Goal: Task Accomplishment & Management: Manage account settings

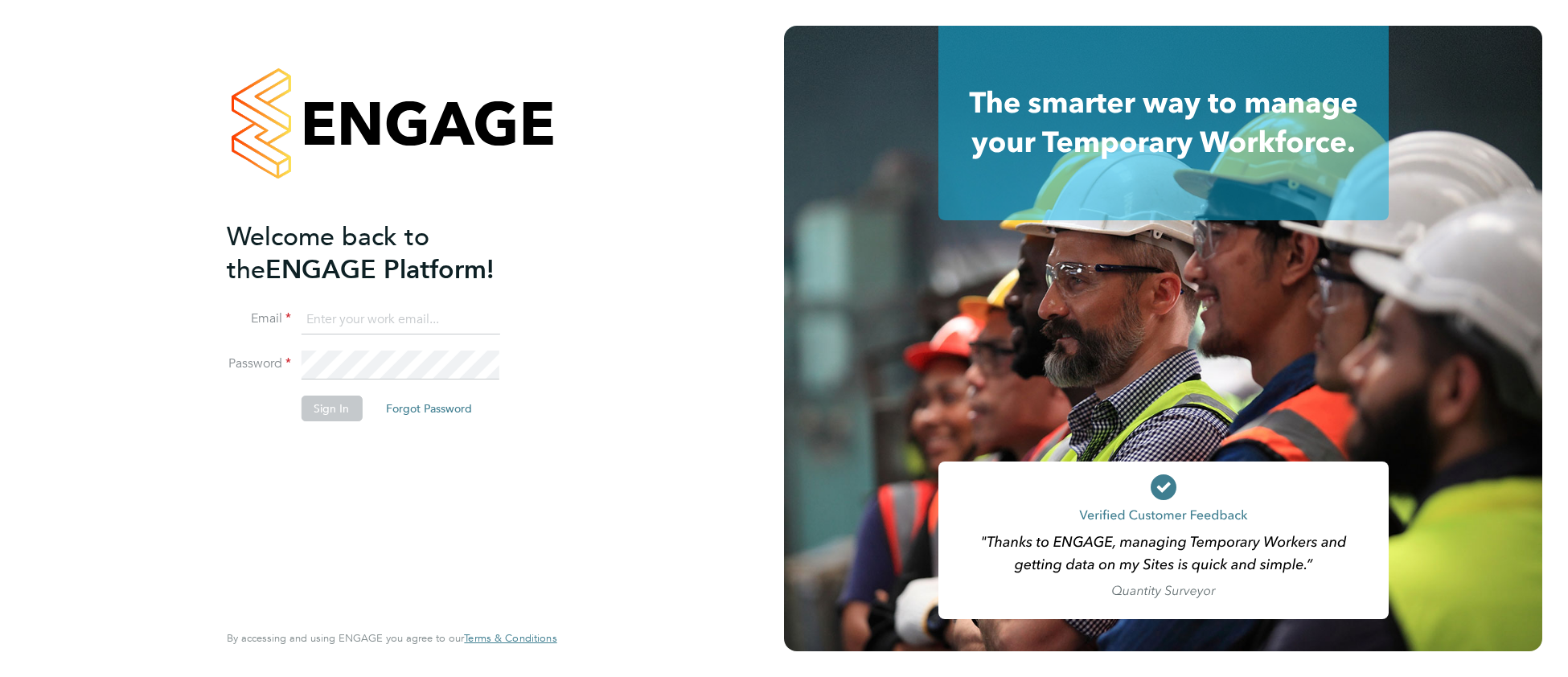
click at [347, 312] on input at bounding box center [400, 319] width 199 height 29
type input "cjs.templabour@uk.g4s.com"
click at [333, 409] on button "Sign In" at bounding box center [331, 408] width 61 height 26
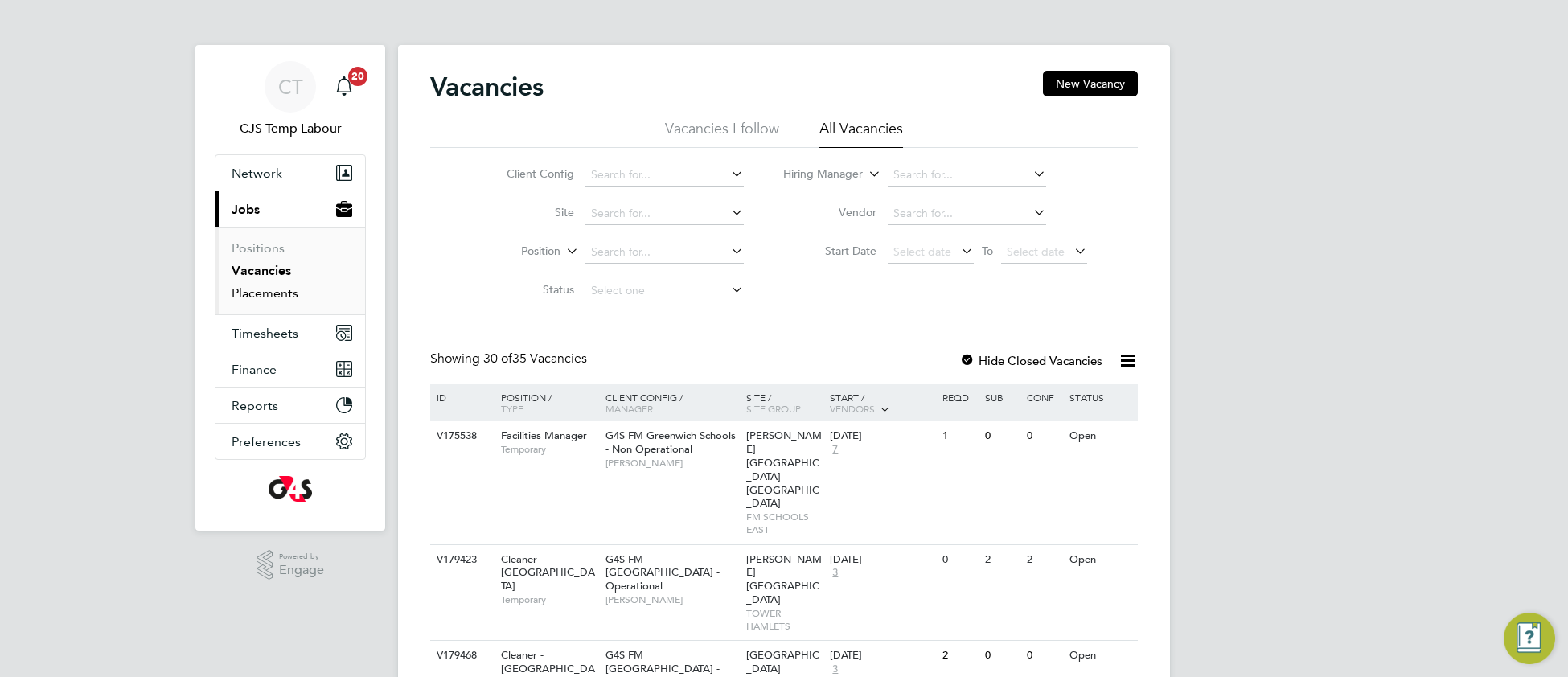
click at [277, 295] on link "Placements" at bounding box center [265, 293] width 67 height 15
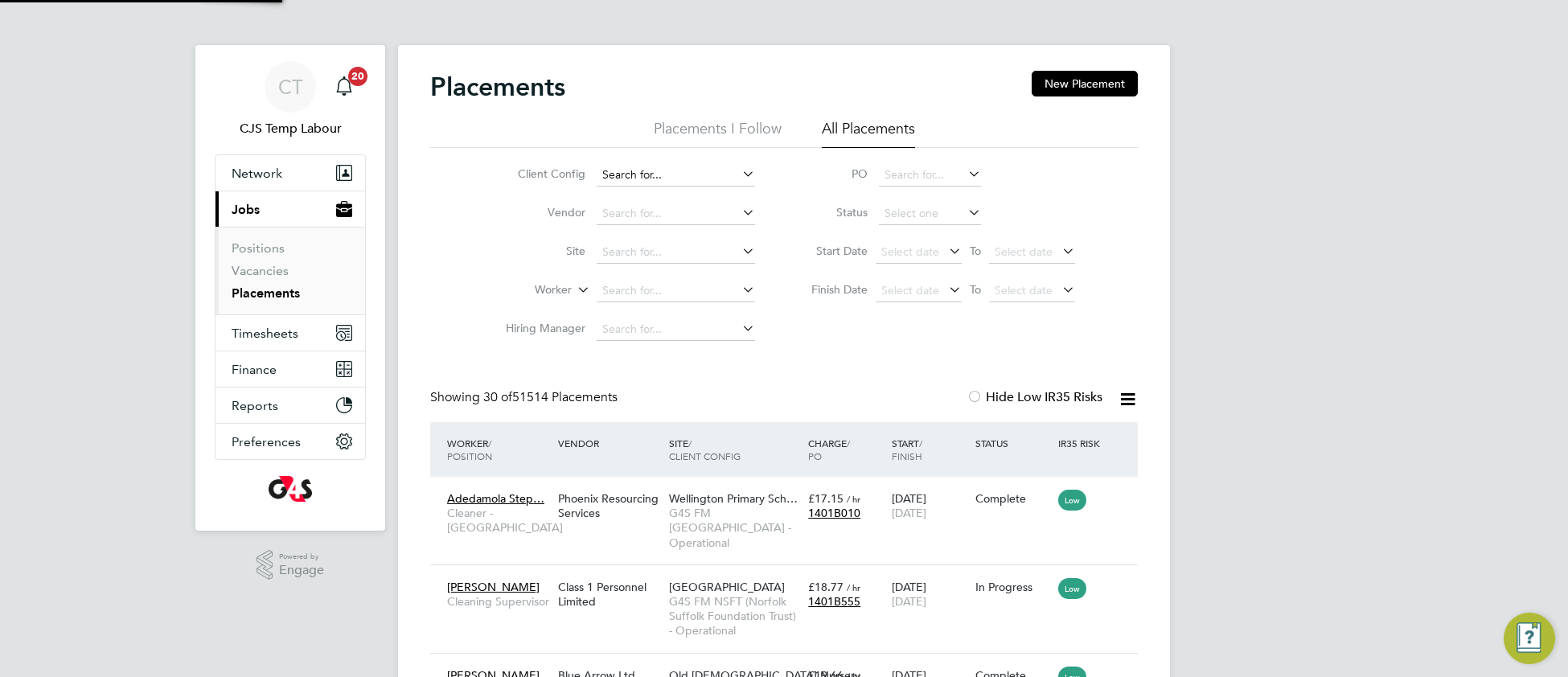
click at [634, 177] on input at bounding box center [675, 175] width 158 height 22
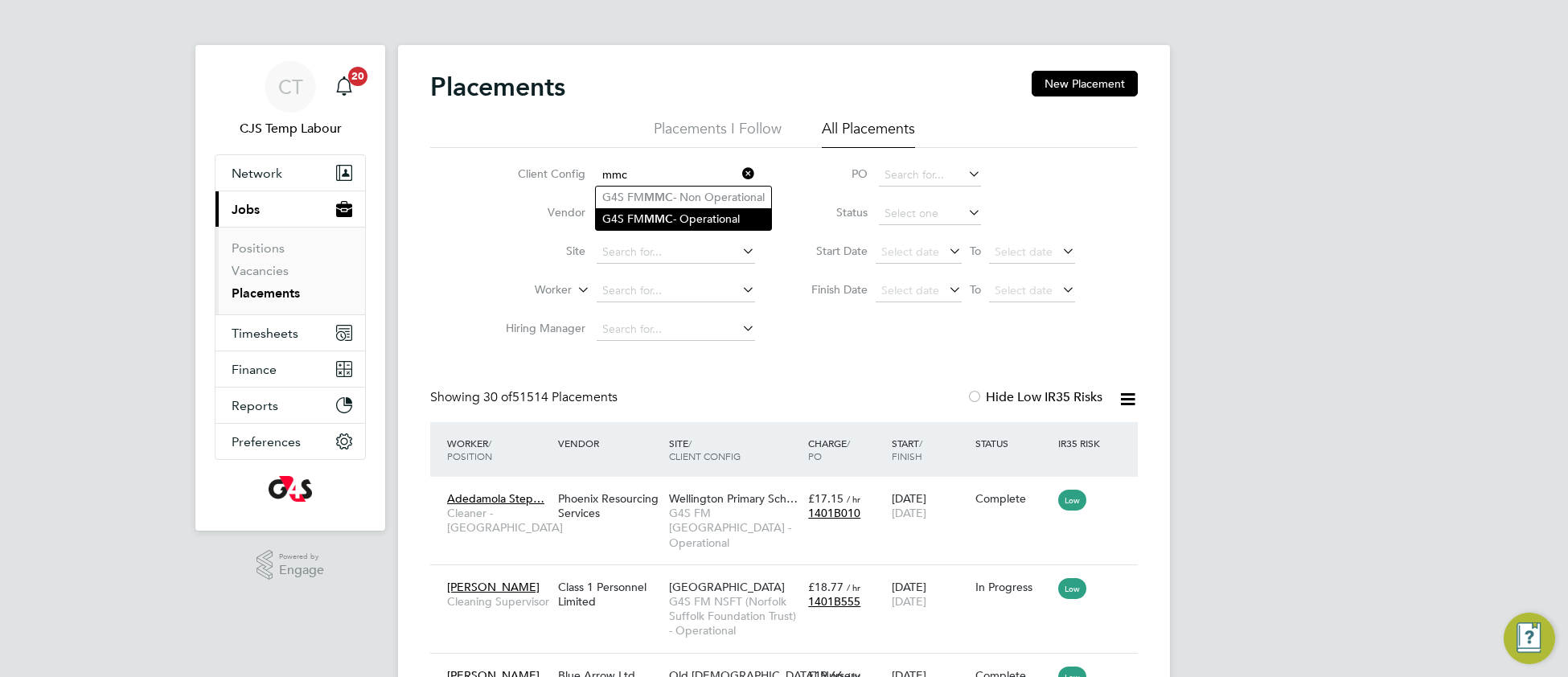
click at [671, 210] on li "G4S FM MMC - Operational" at bounding box center [684, 219] width 175 height 21
type input "G4S FM MMC - Operational"
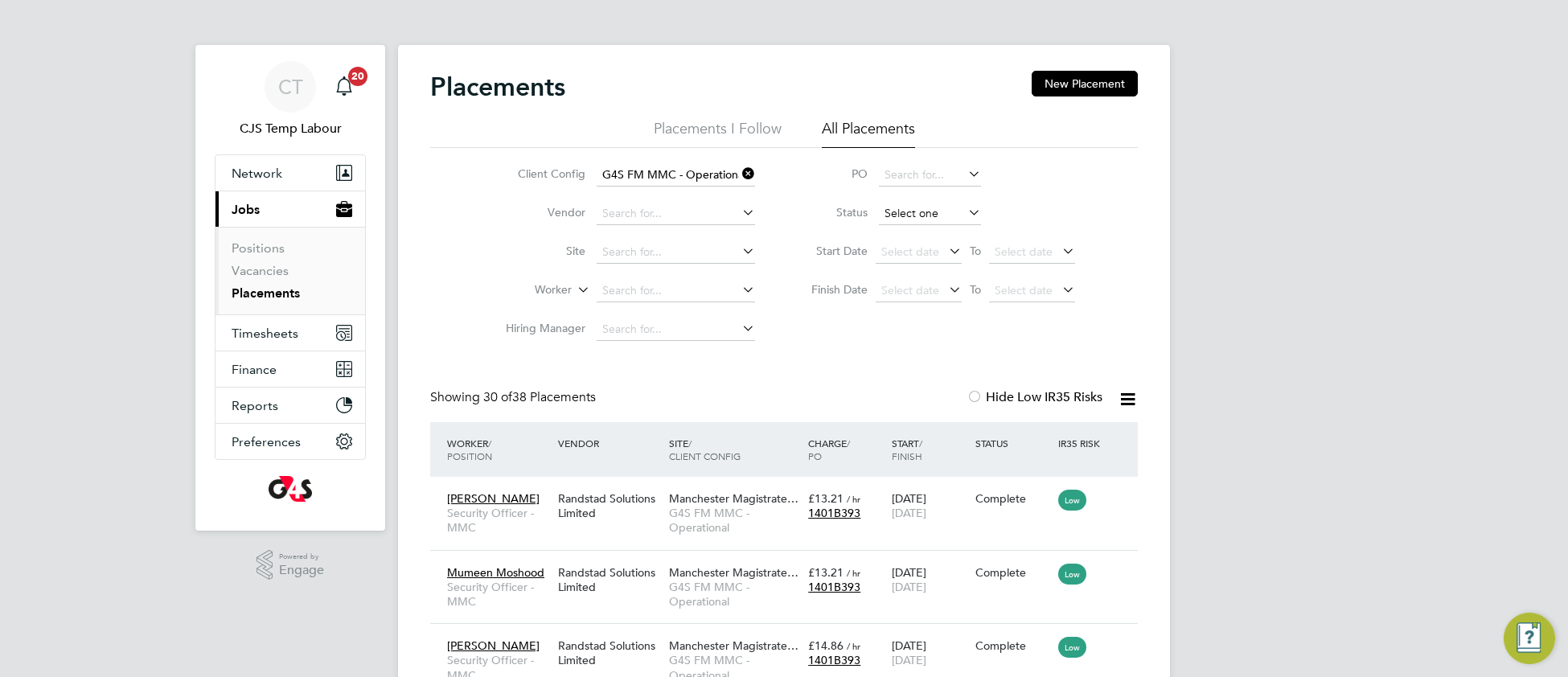
click at [895, 217] on input at bounding box center [930, 214] width 102 height 22
click at [903, 232] on li "Active" at bounding box center [930, 235] width 104 height 20
type input "Active"
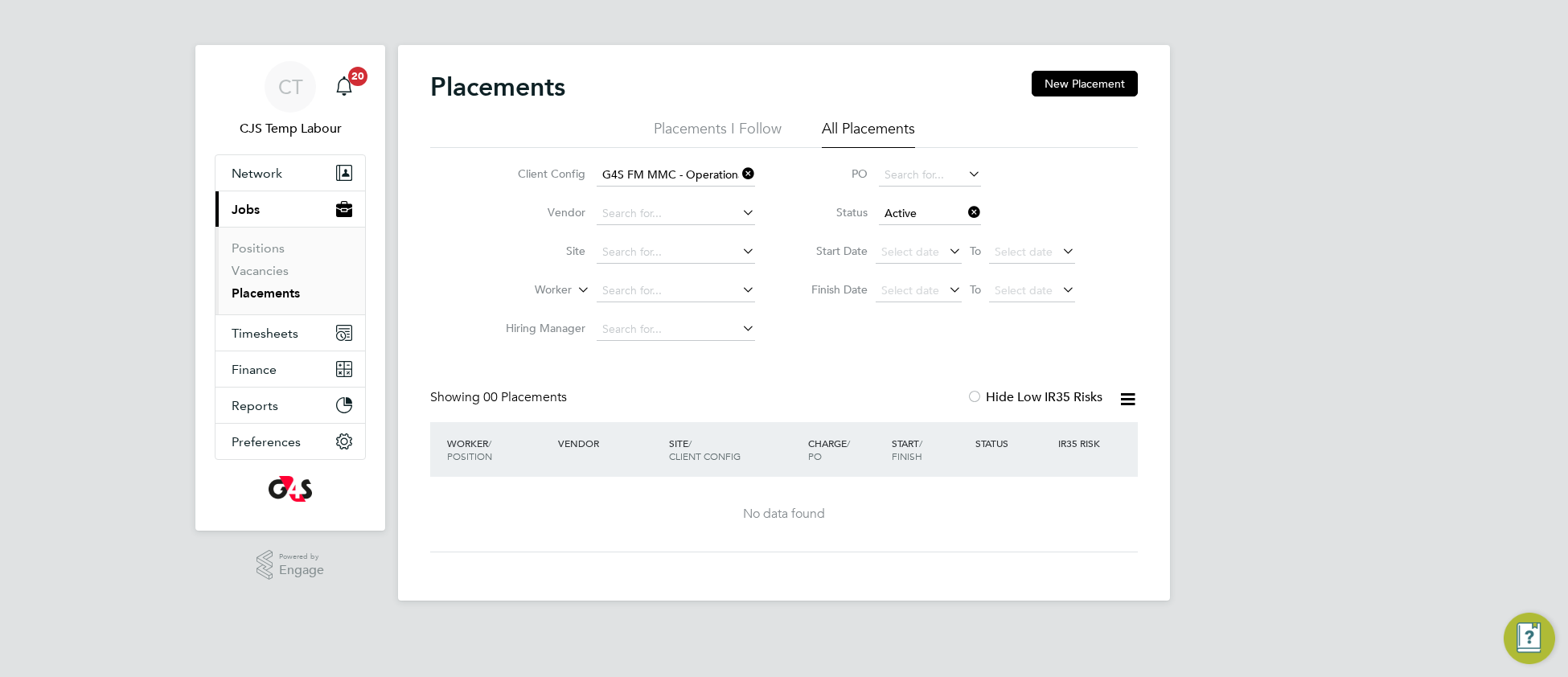
click at [964, 216] on icon at bounding box center [964, 212] width 0 height 22
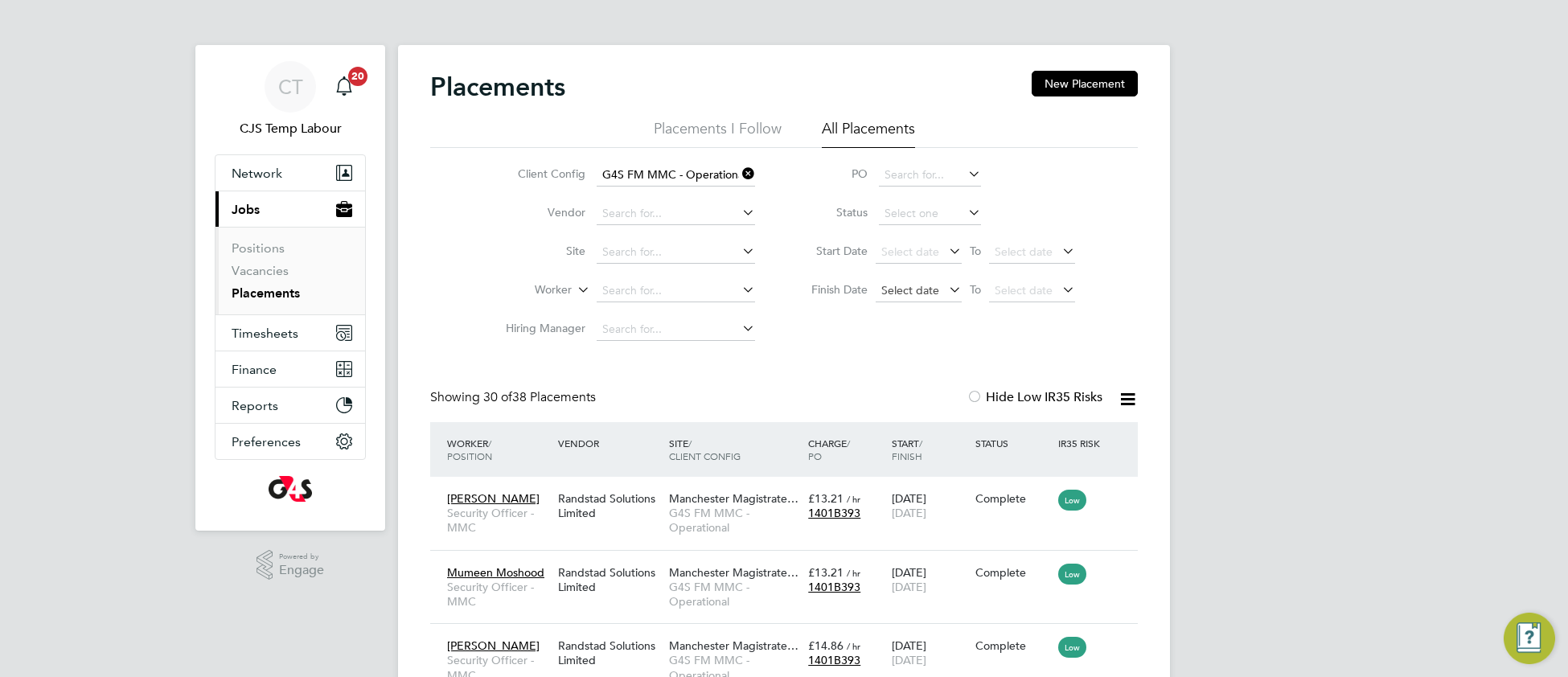
click at [911, 292] on span "Select date" at bounding box center [910, 290] width 58 height 15
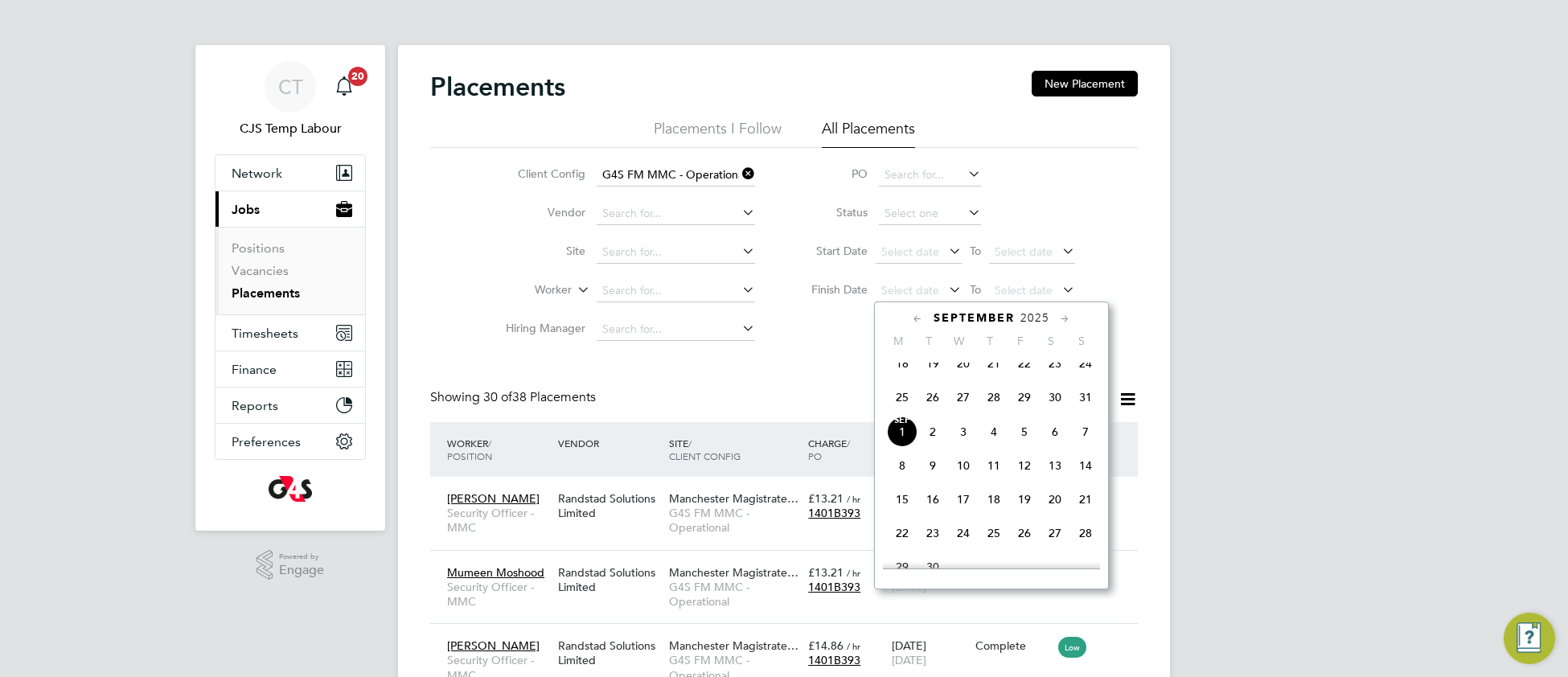
click at [1088, 408] on span "31" at bounding box center [1084, 397] width 31 height 31
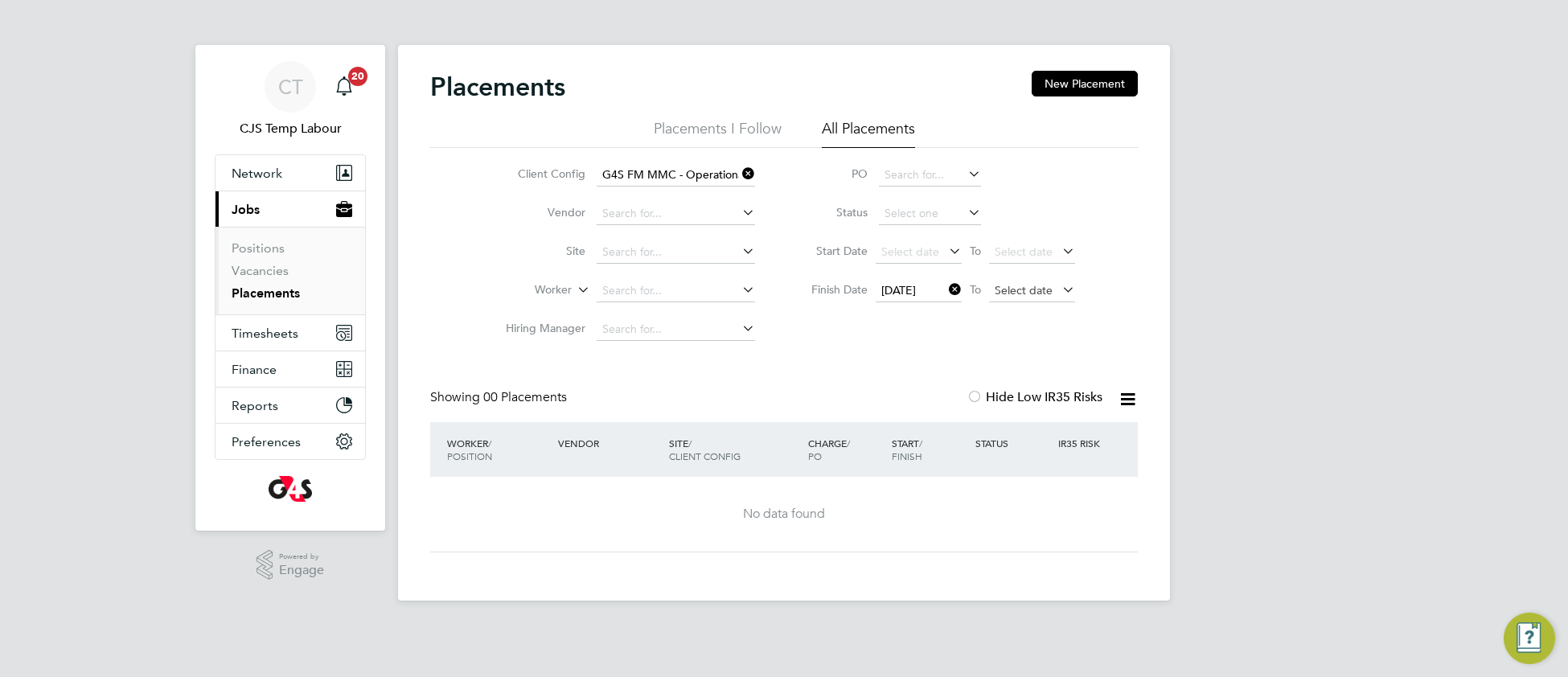
click at [1016, 297] on span "Select date" at bounding box center [1031, 291] width 86 height 21
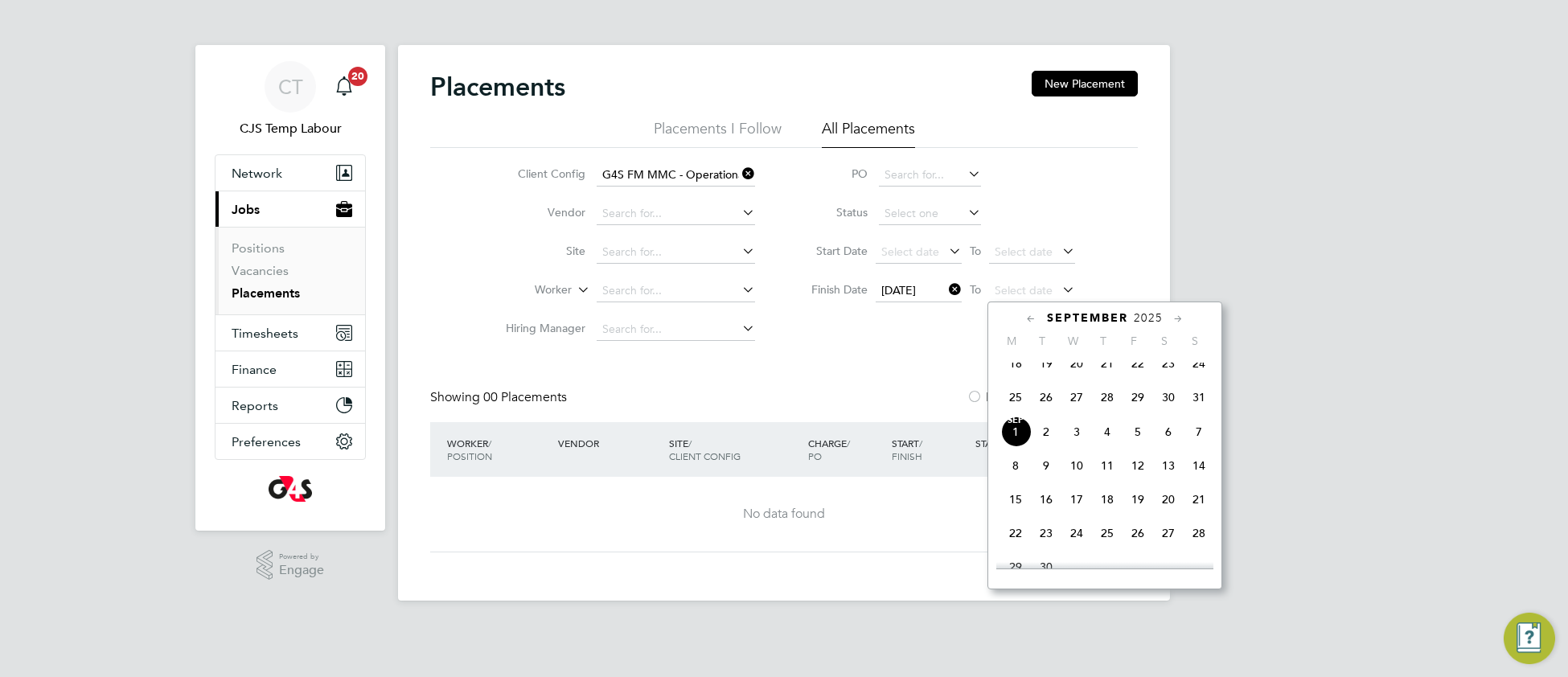
click at [1203, 412] on span "31" at bounding box center [1198, 397] width 31 height 31
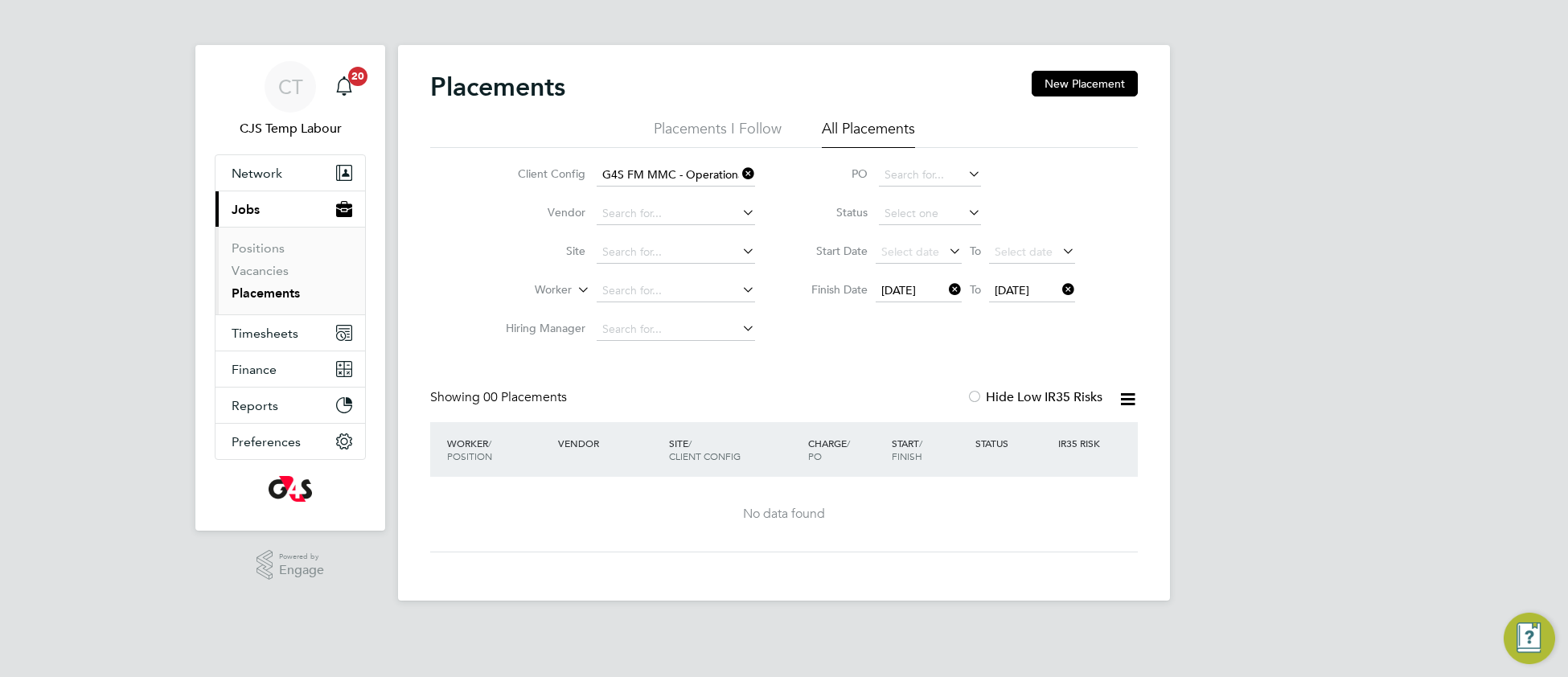
click at [738, 168] on icon at bounding box center [738, 174] width 0 height 22
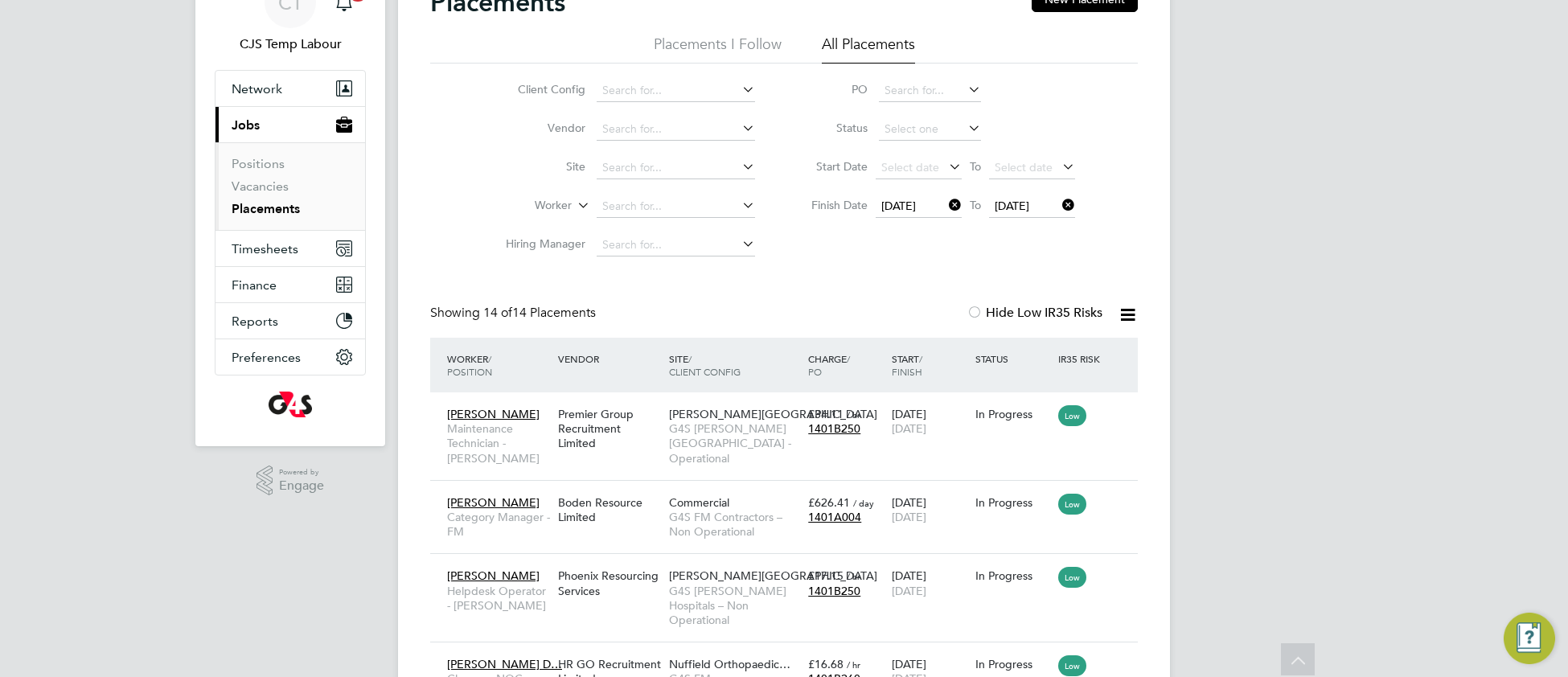
click at [910, 208] on span "31 Aug 2025" at bounding box center [897, 206] width 34 height 15
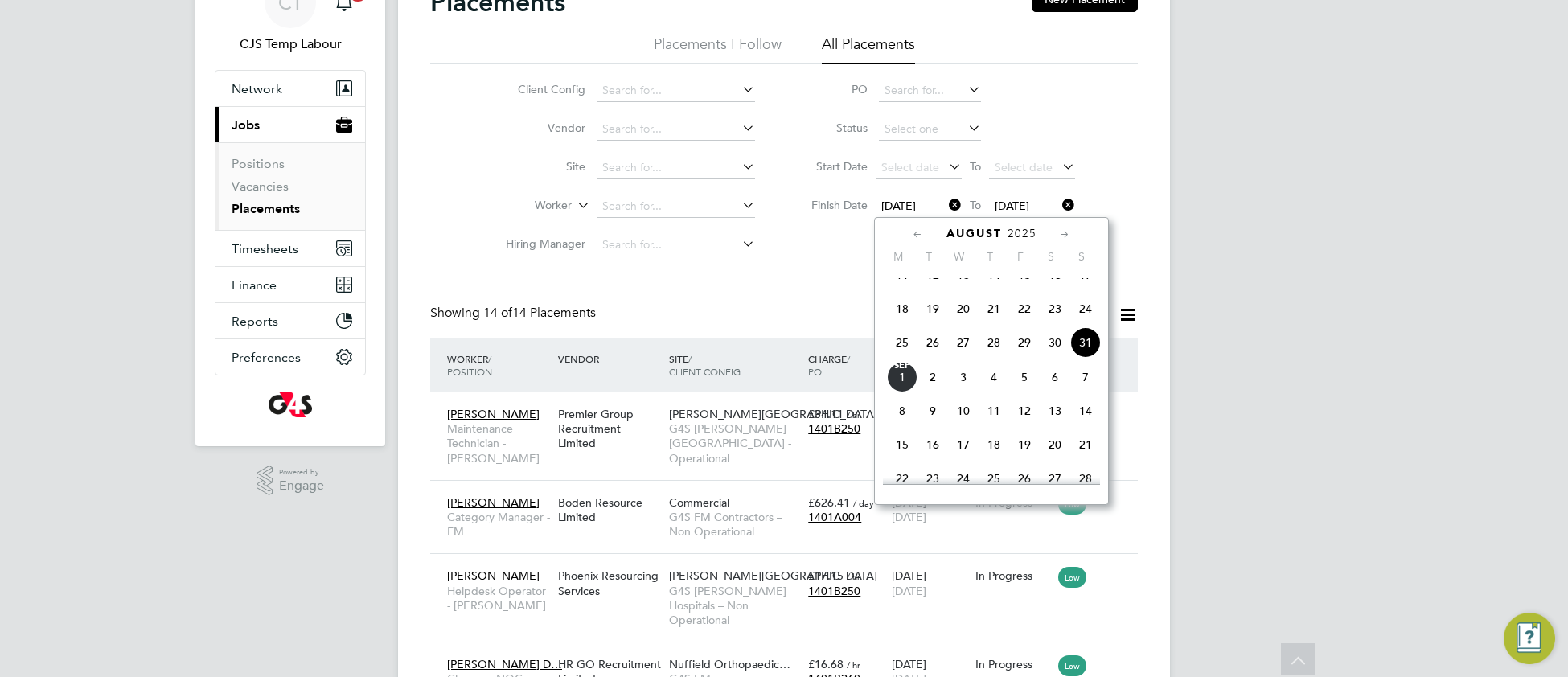
click at [1026, 358] on span "29" at bounding box center [1024, 342] width 31 height 31
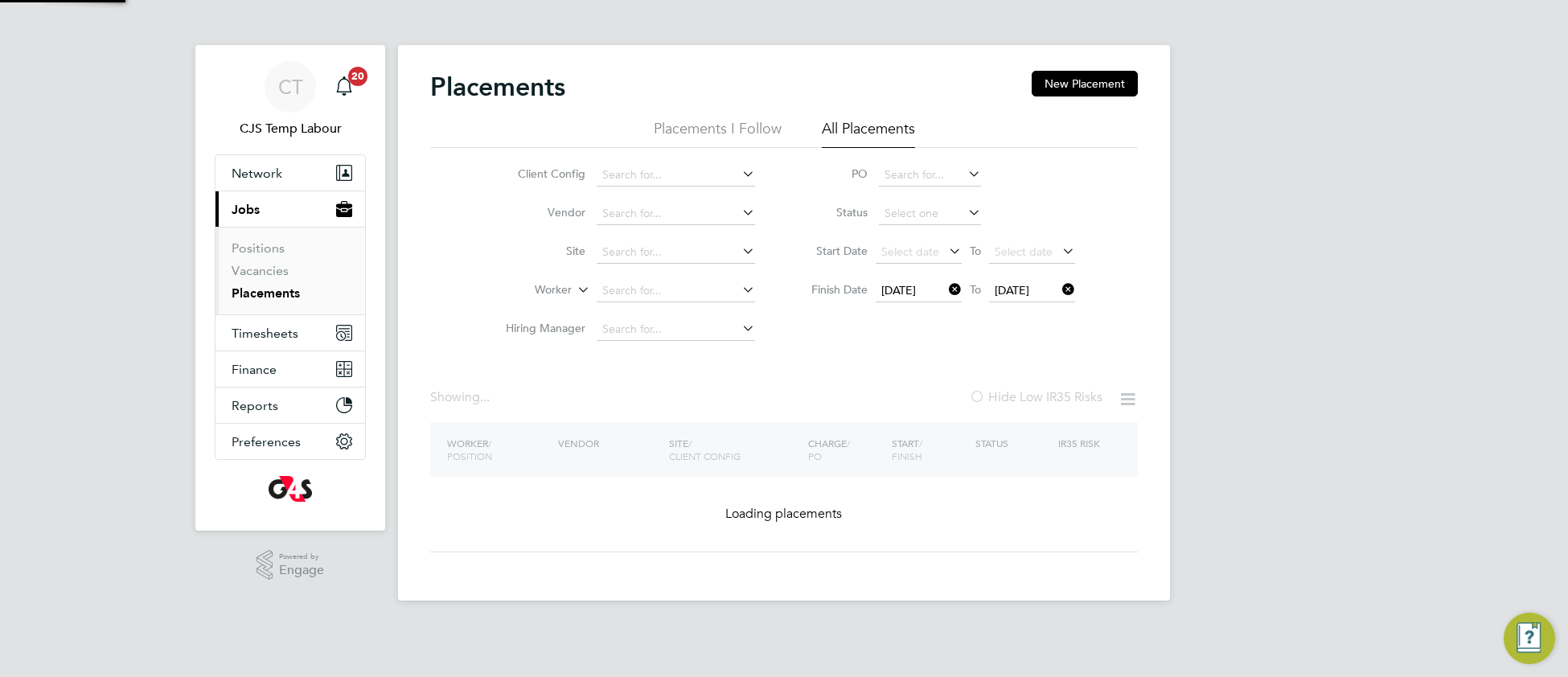
click at [1017, 288] on span "[DATE]" at bounding box center [1011, 290] width 34 height 15
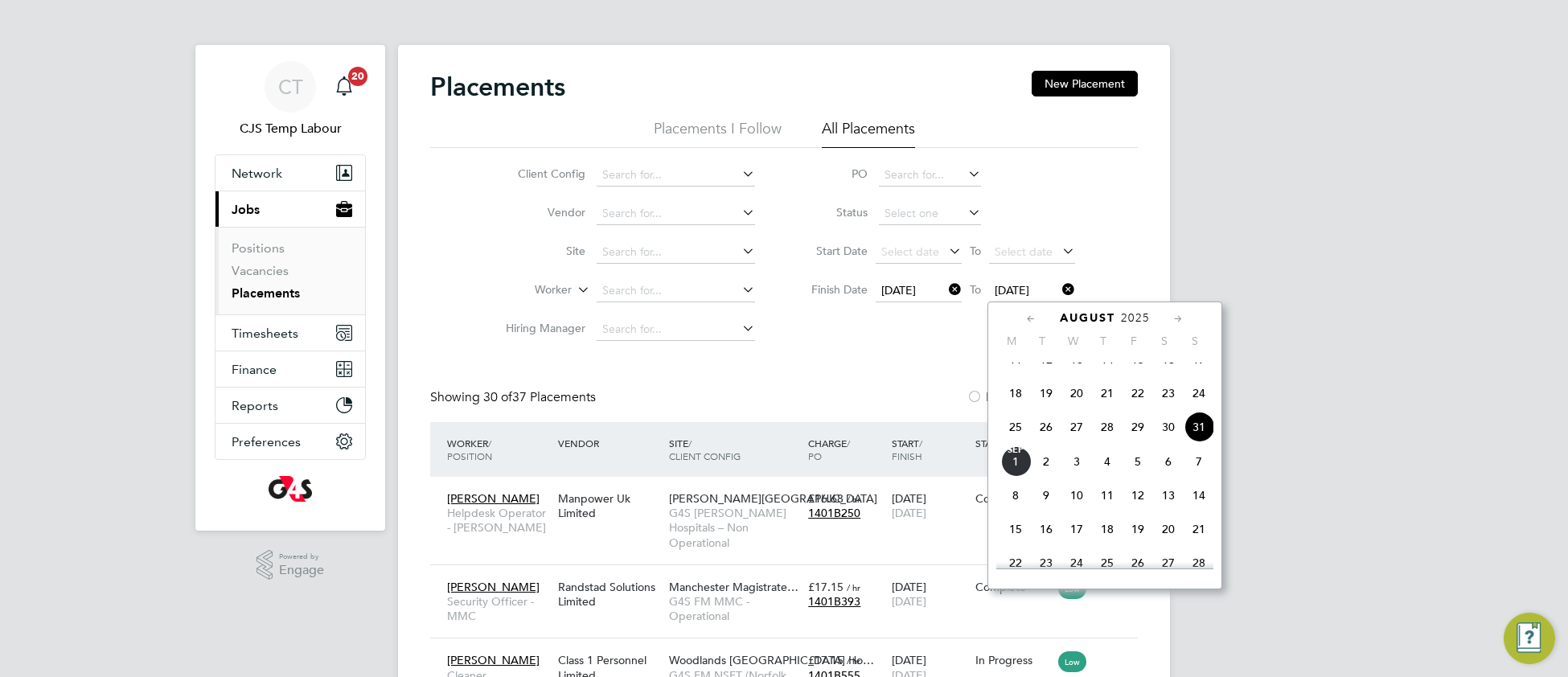
click at [1135, 442] on span "29" at bounding box center [1137, 427] width 31 height 31
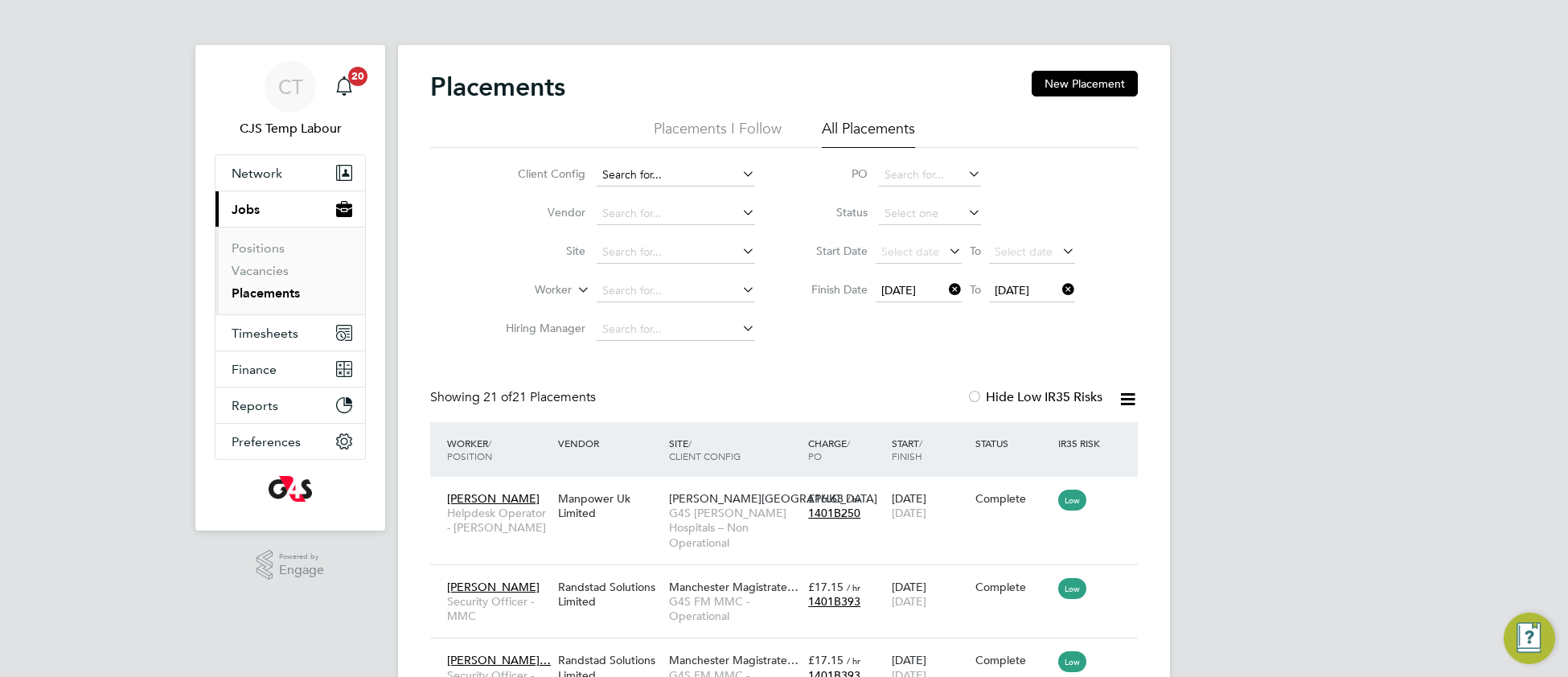
click at [646, 182] on input at bounding box center [675, 175] width 158 height 22
click at [679, 212] on li "G4S FM MMC - Operational" at bounding box center [684, 219] width 175 height 21
type input "G4S FM MMC - Operational"
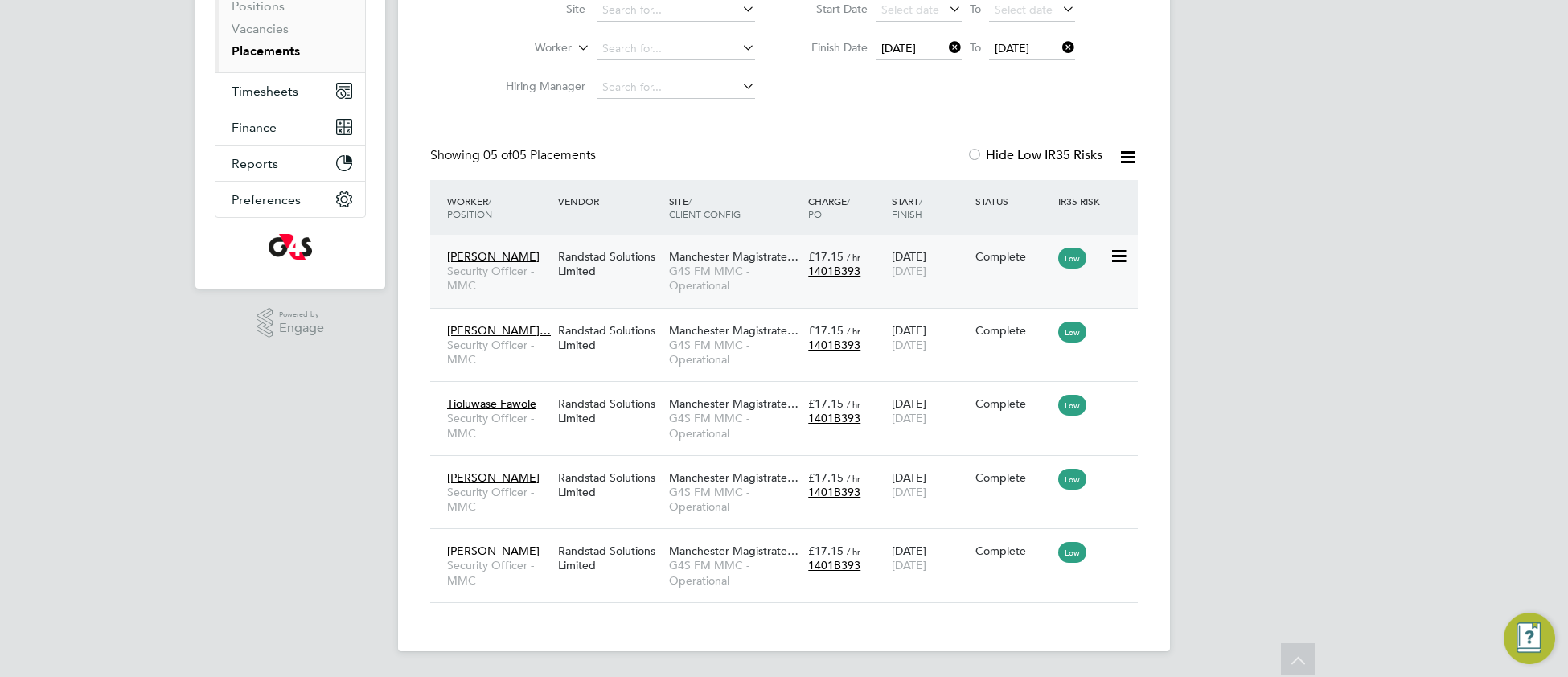
click at [745, 269] on span "G4S FM MMC - Operational" at bounding box center [734, 278] width 131 height 29
click at [699, 350] on span "G4S FM MMC - Operational" at bounding box center [734, 352] width 131 height 29
click at [698, 414] on span "G4S FM MMC - Operational" at bounding box center [734, 425] width 131 height 29
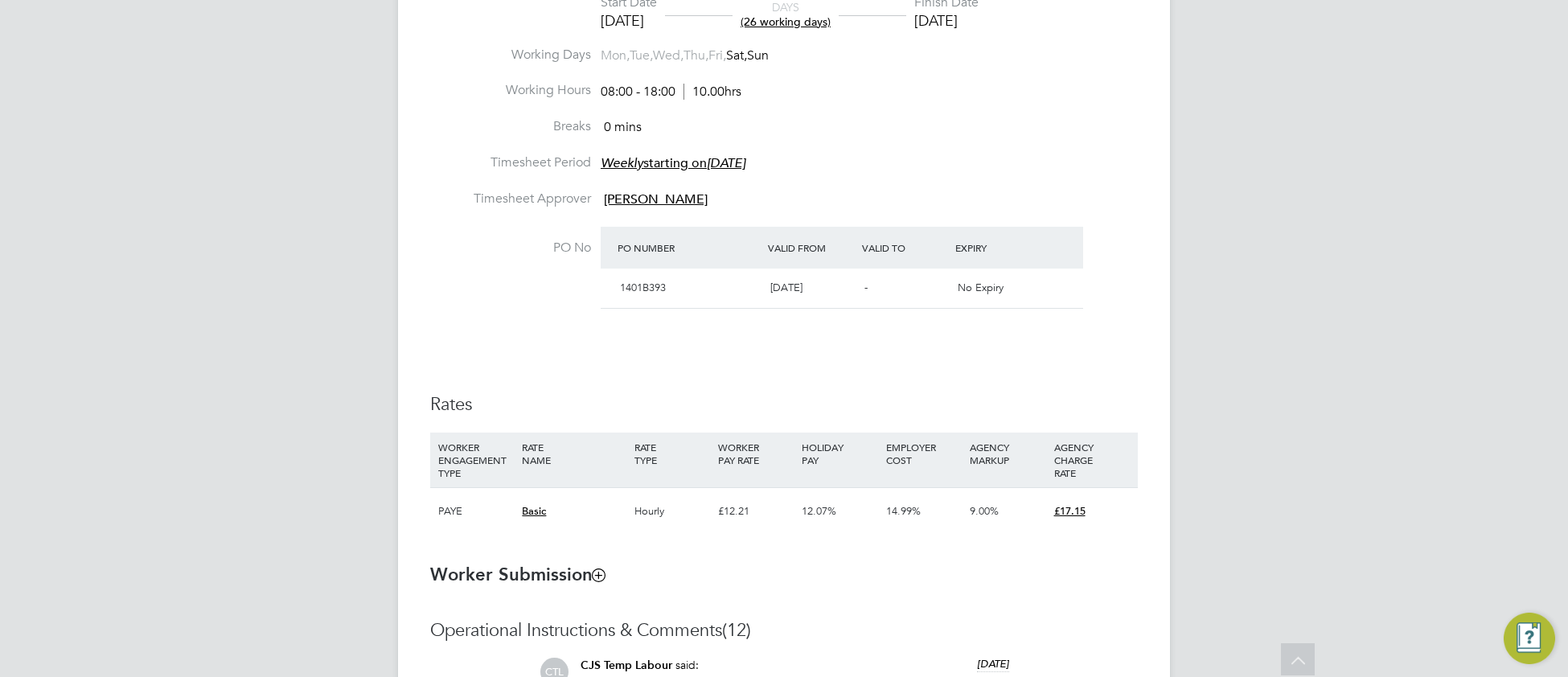
scroll to position [771, 0]
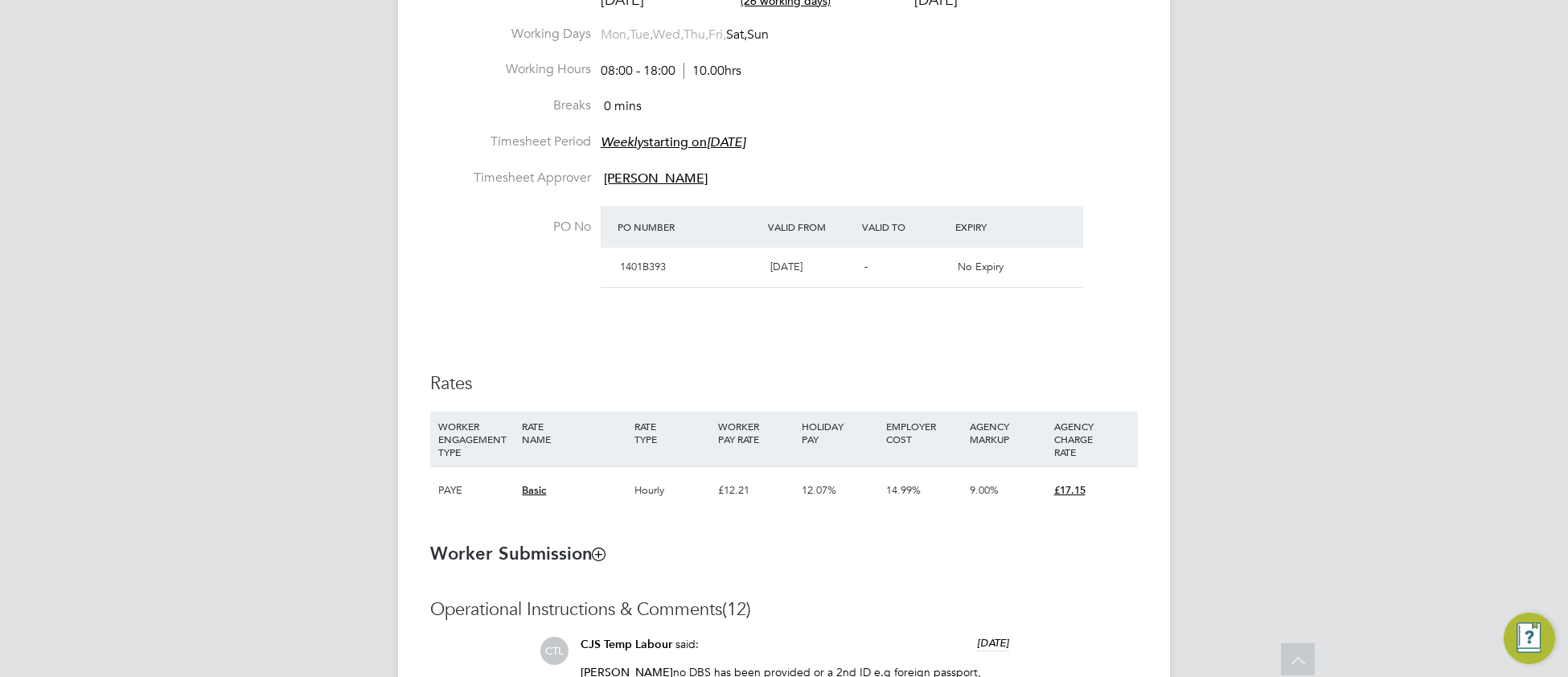
click at [963, 372] on div "Details Start Date 30 May 2025 DAYS (26 working days) Finish Date 29 Aug 2025 W…" at bounding box center [783, 232] width 708 height 595
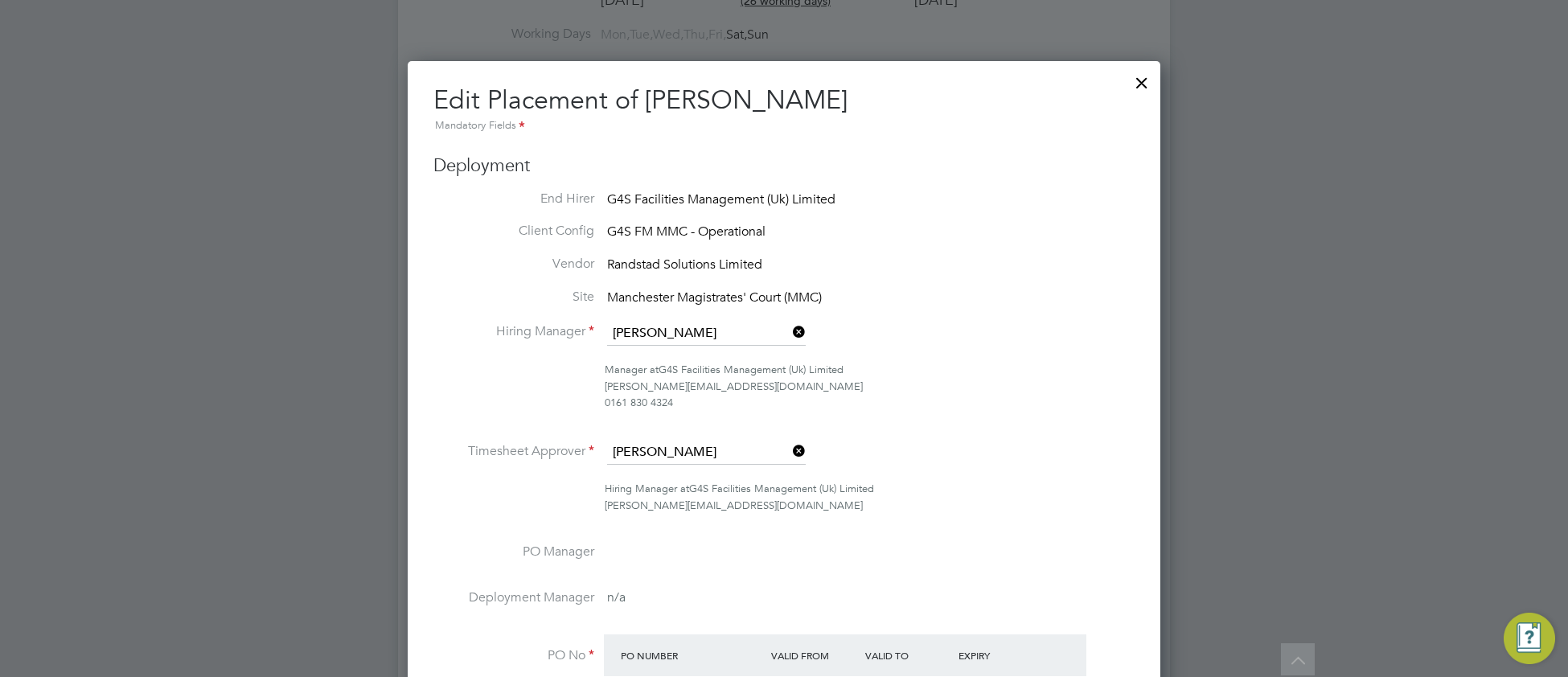
click at [1039, 340] on li "Hiring Manager Denise Mondryk" at bounding box center [784, 341] width 701 height 40
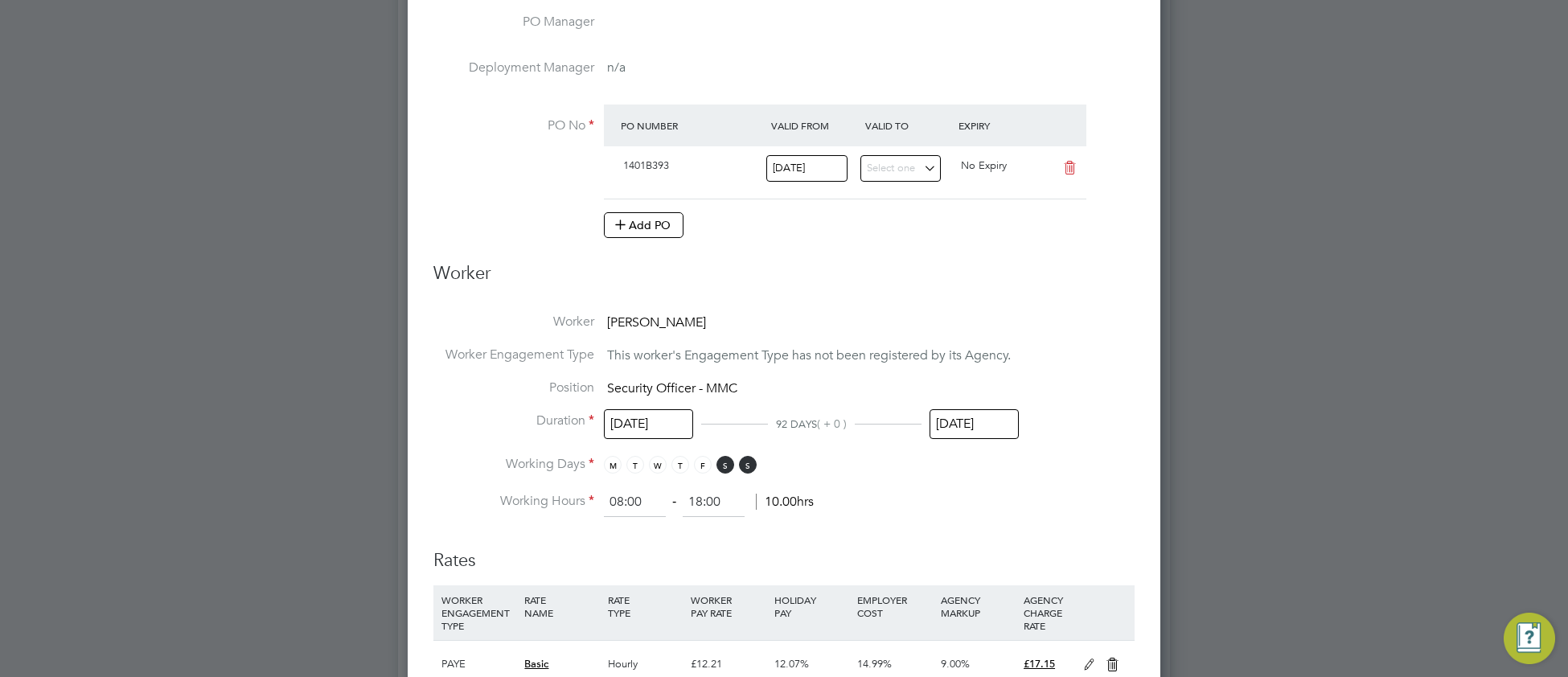
click at [946, 428] on input "[DATE]" at bounding box center [974, 424] width 89 height 30
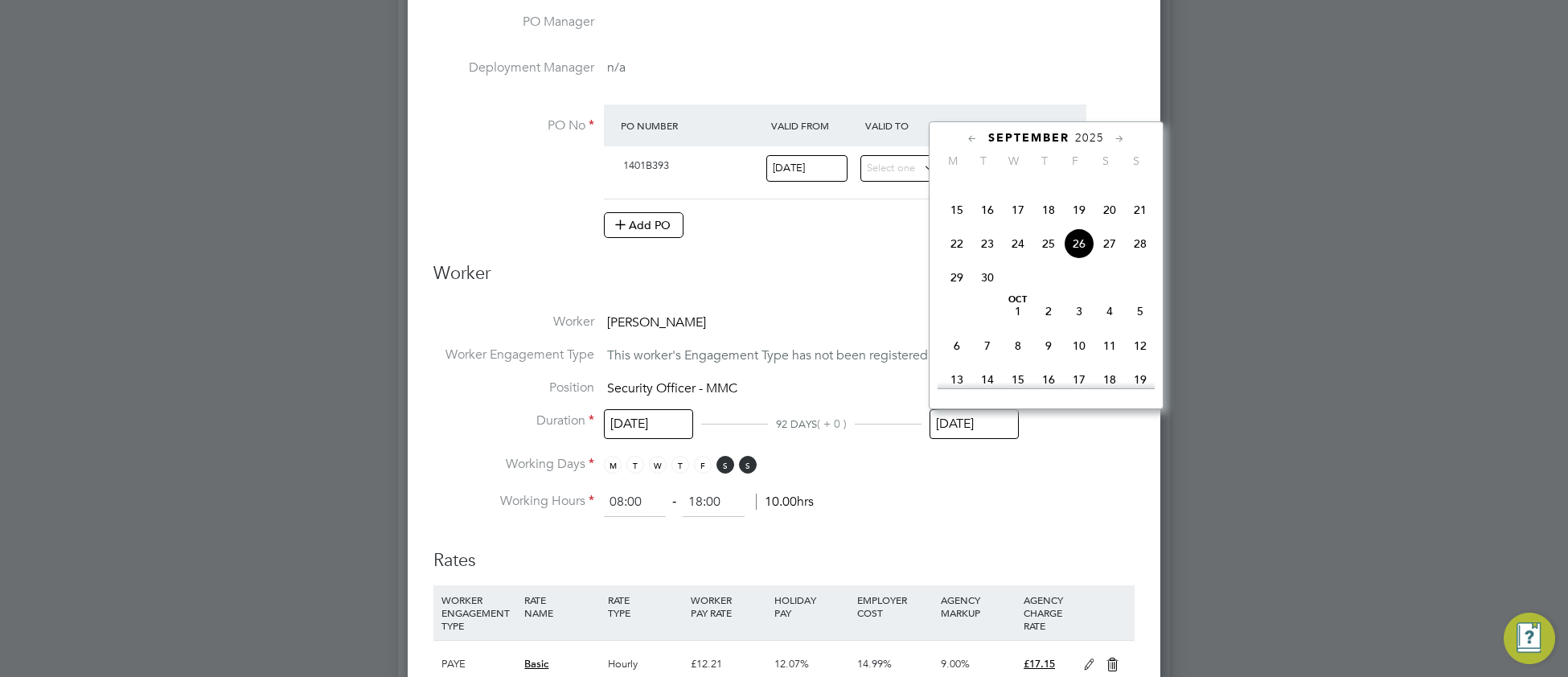
click at [1141, 259] on span "28" at bounding box center [1139, 243] width 31 height 31
type input "[DATE]"
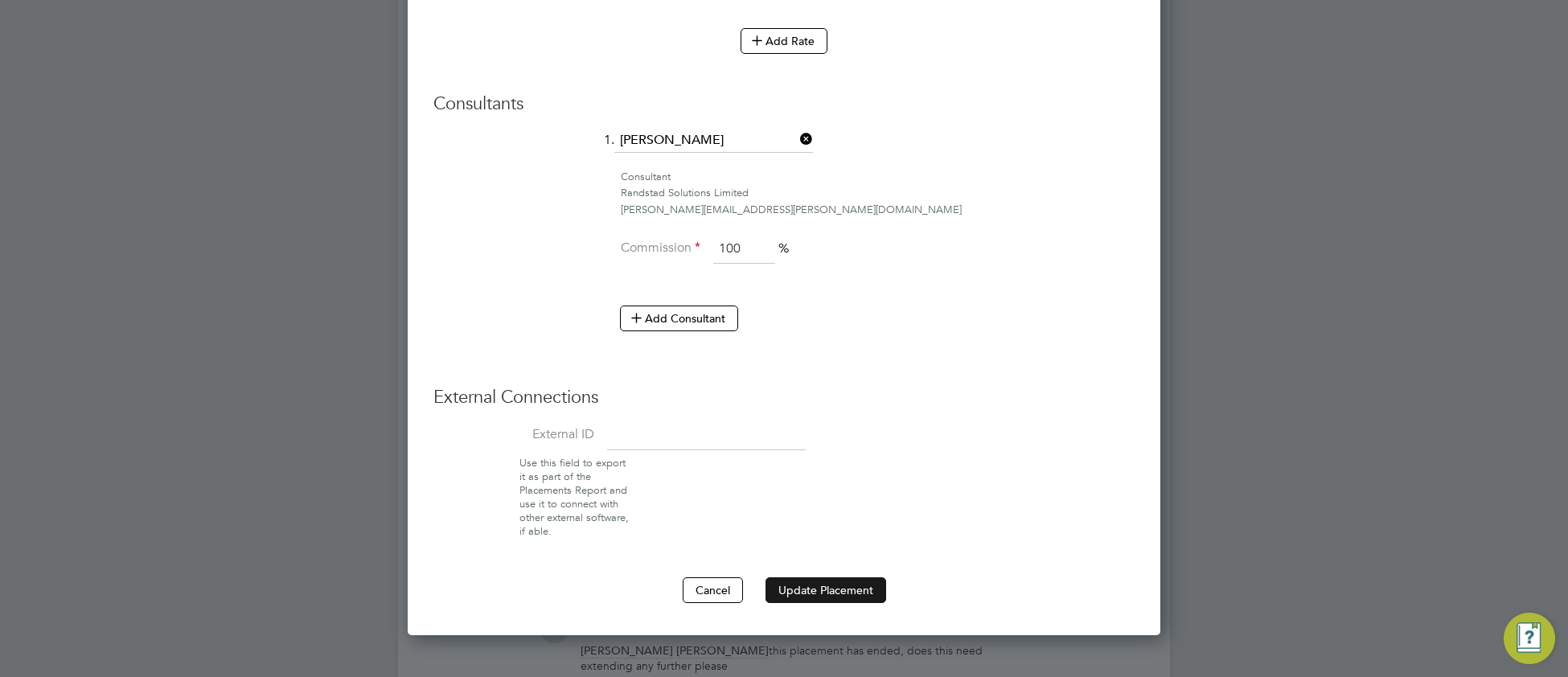
click at [809, 596] on button "Update Placement" at bounding box center [826, 591] width 121 height 26
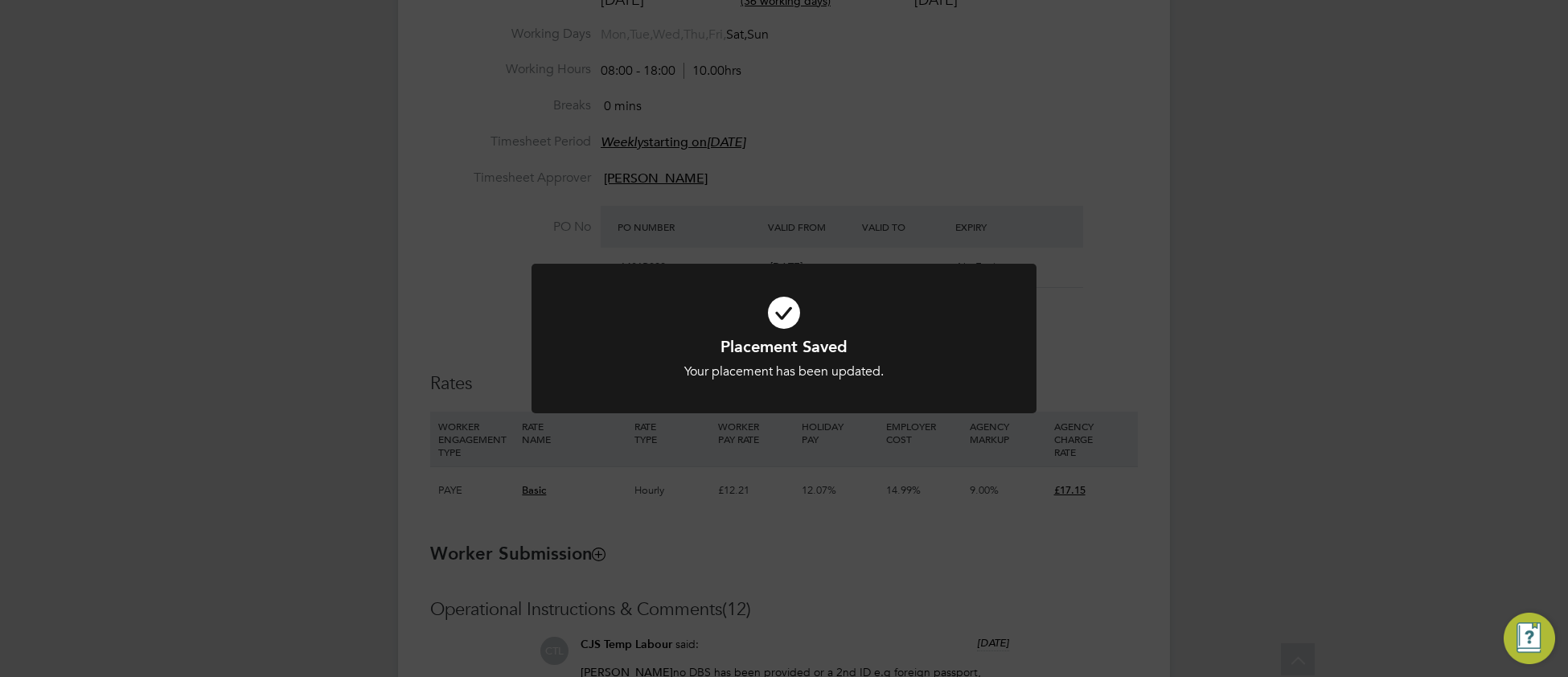
click at [642, 380] on div at bounding box center [783, 339] width 505 height 151
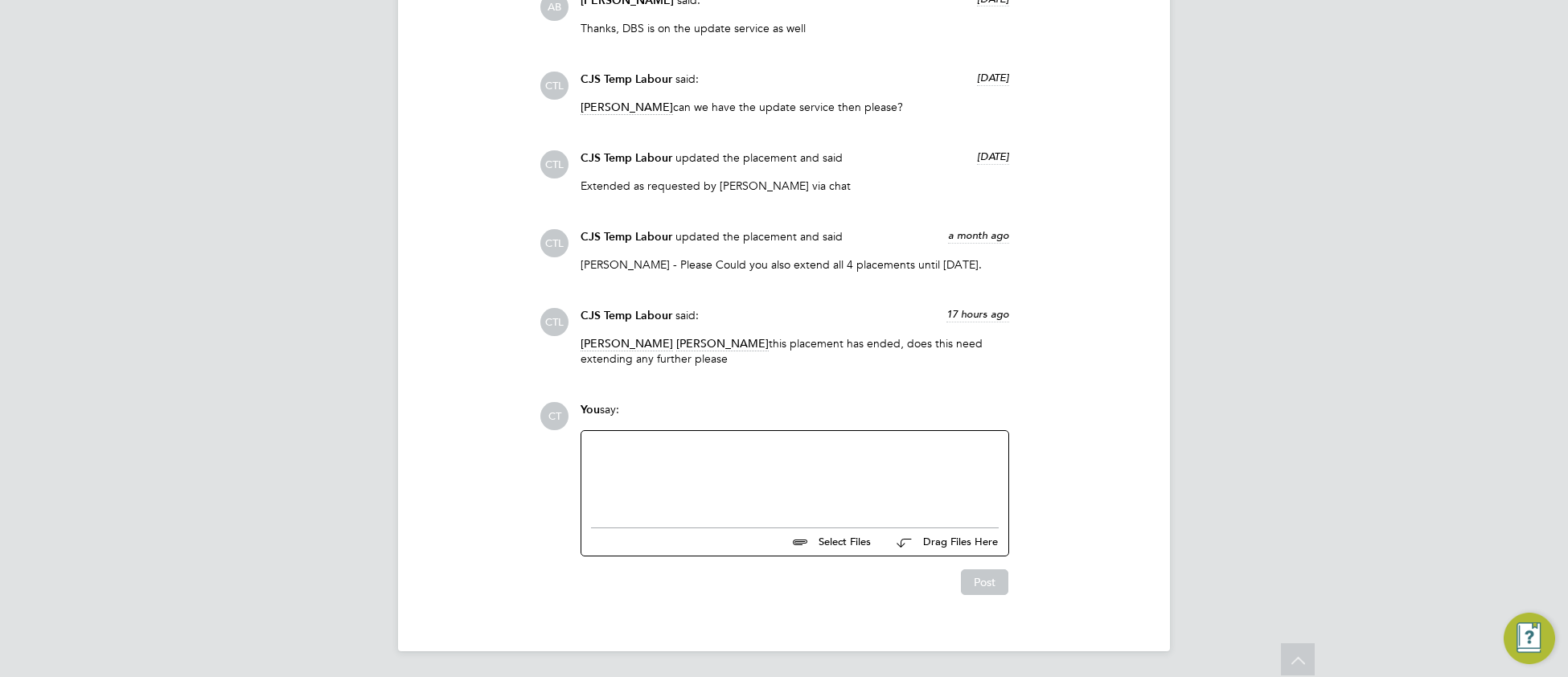
click at [648, 486] on div at bounding box center [794, 475] width 407 height 69
paste div
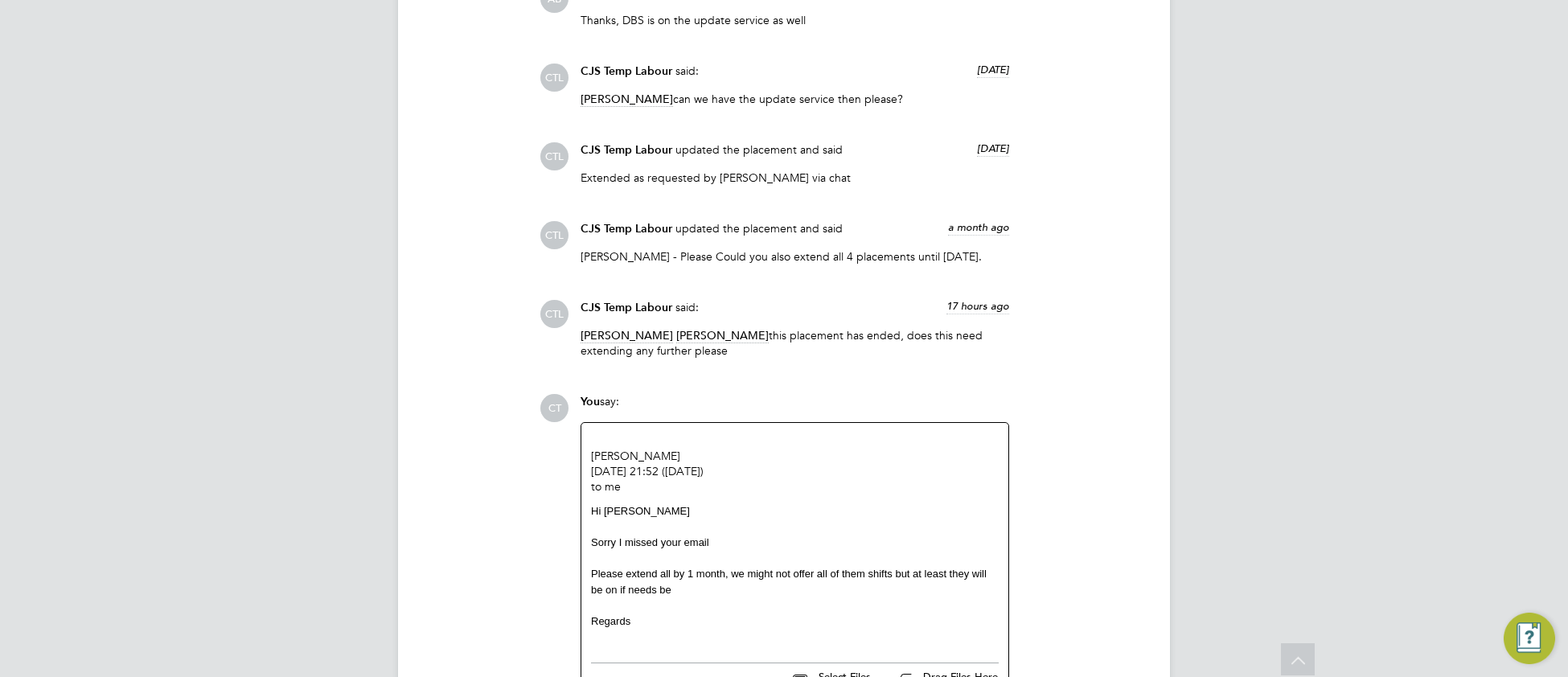
click at [1043, 481] on div "CT You say: [PERSON_NAME] [DATE] 21:52 ([DATE]) to me Hi [PERSON_NAME] Sorry I …" at bounding box center [838, 562] width 598 height 336
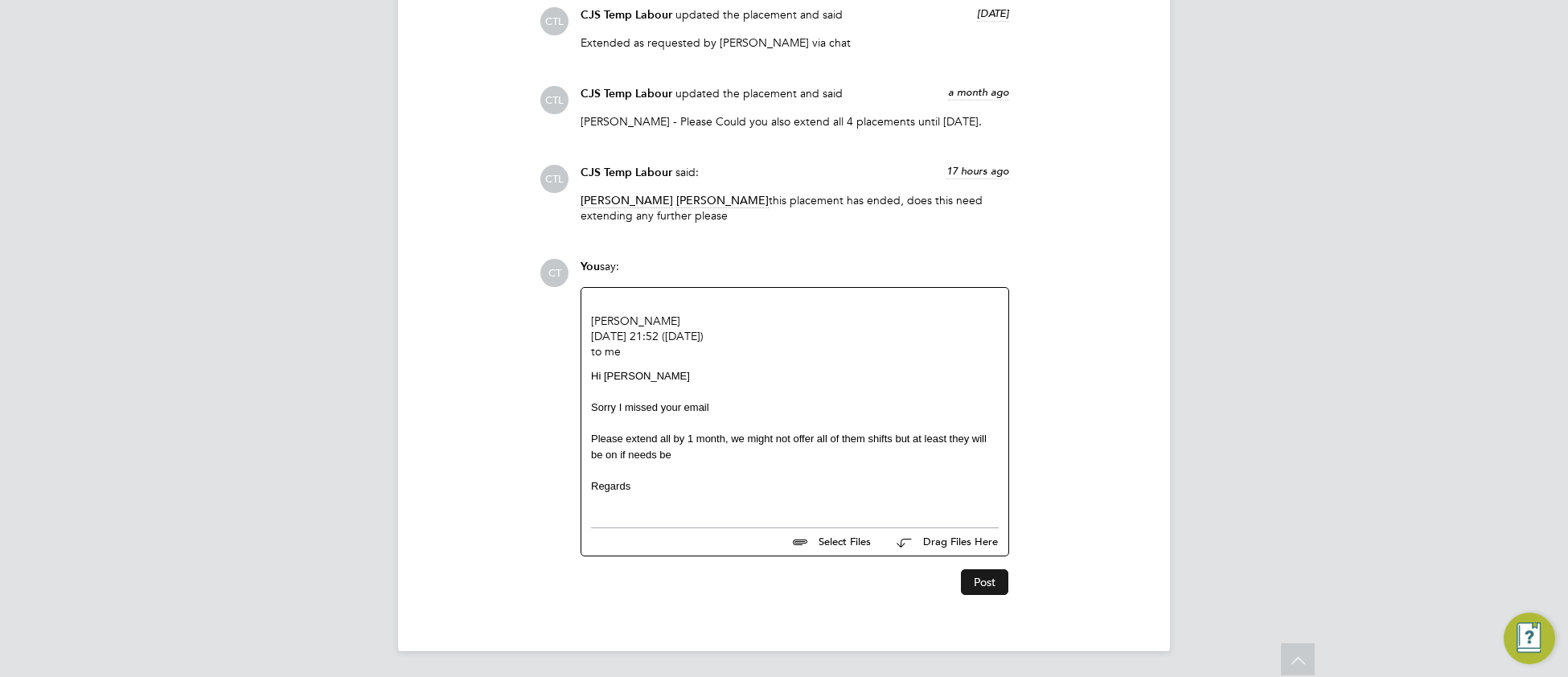
click at [978, 577] on button "Post" at bounding box center [984, 582] width 47 height 26
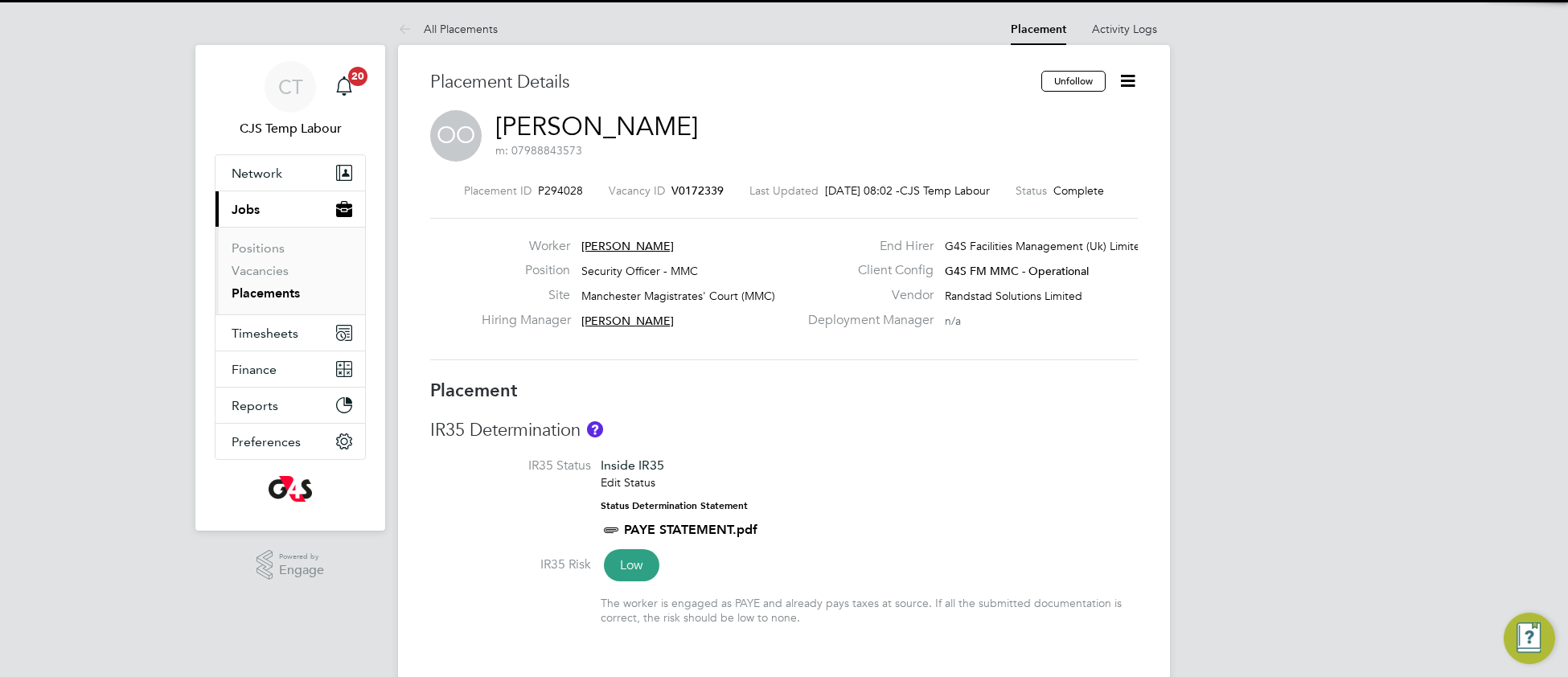
click at [844, 424] on h3 "IR35 Determination" at bounding box center [783, 430] width 708 height 23
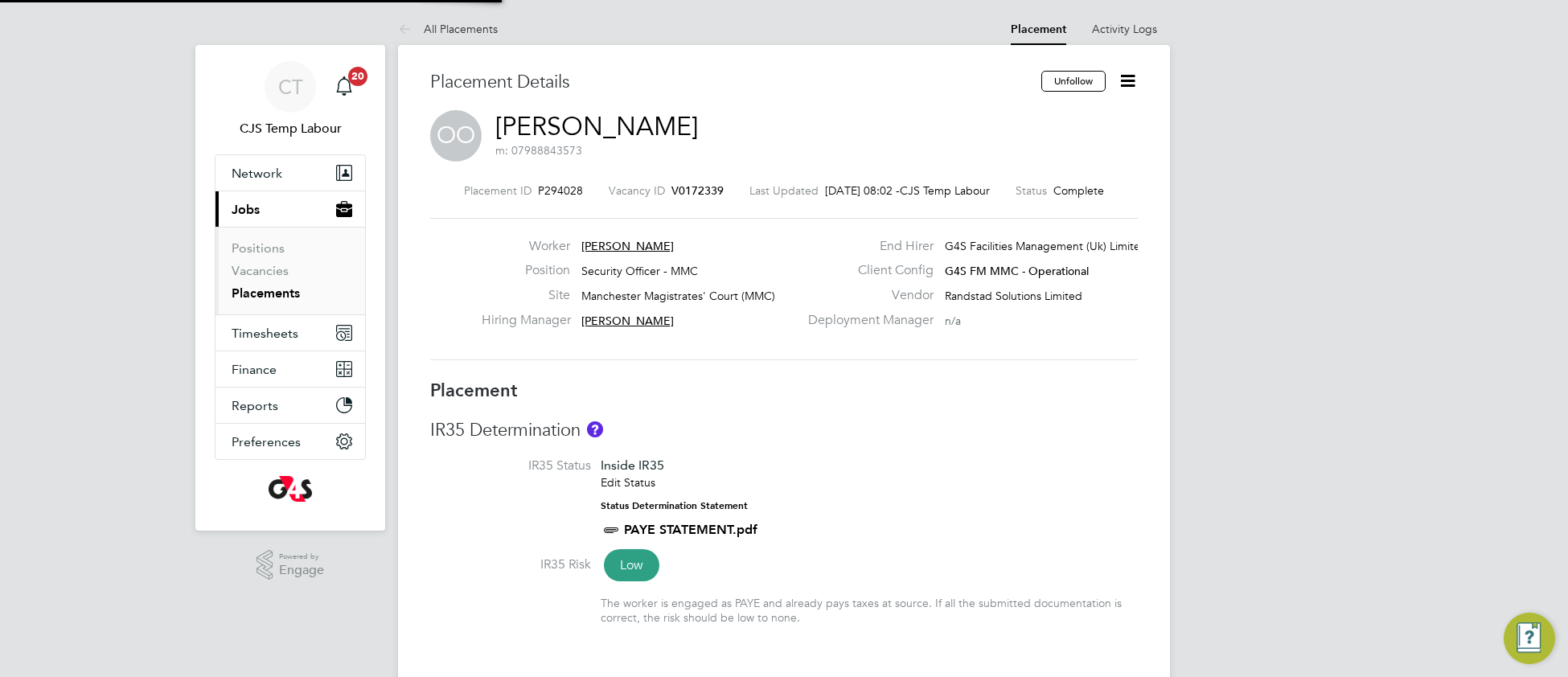
type input "Denise Mondryk"
type input "[PERSON_NAME]"
type input "[DATE]"
type input "09:00"
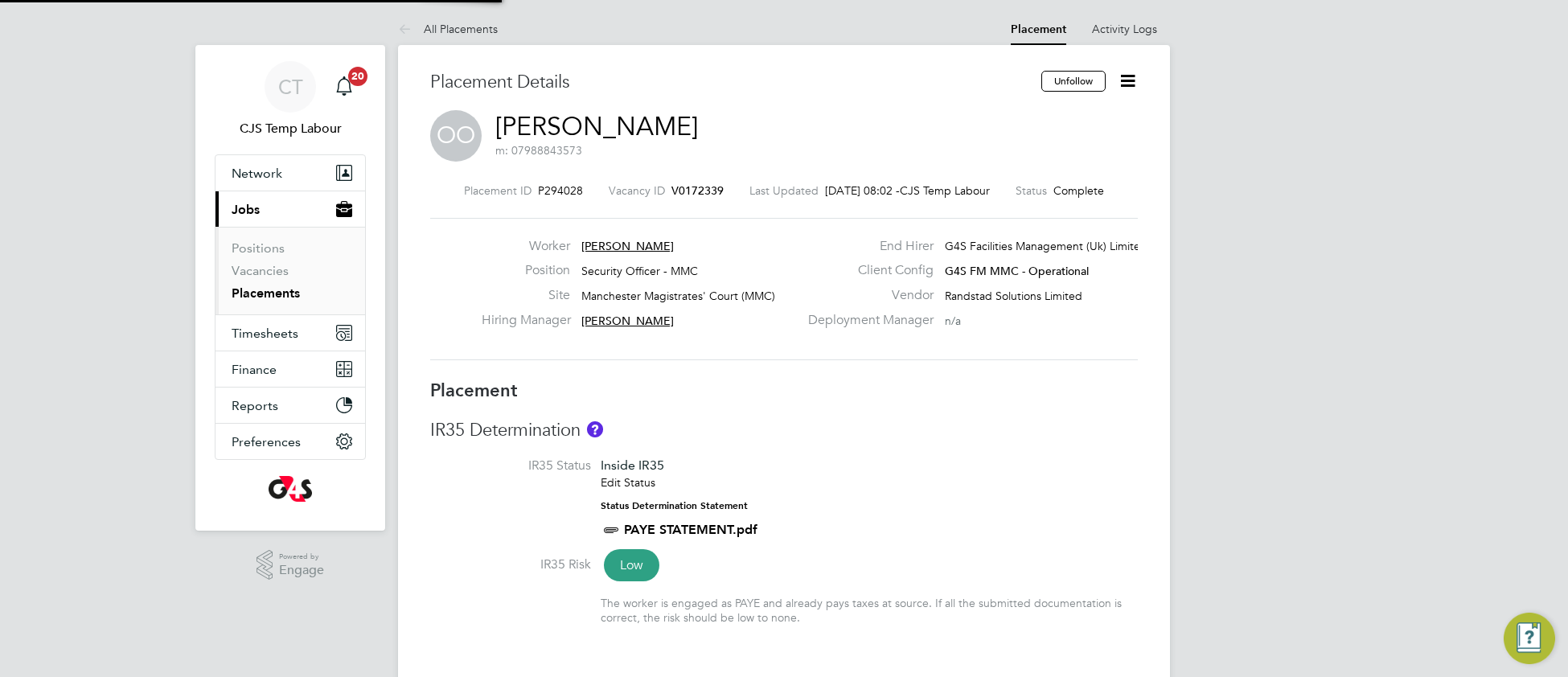
type input "17:30"
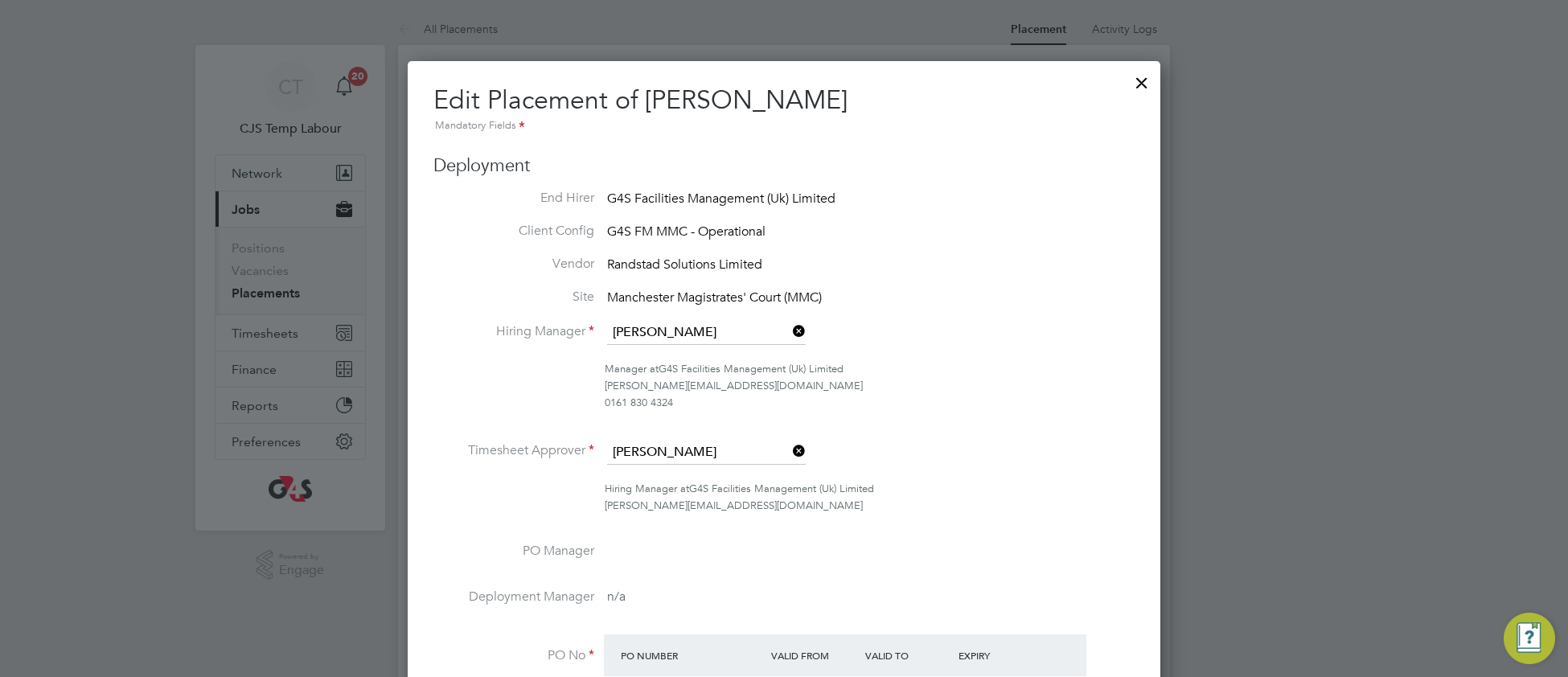
click at [1010, 498] on div "Hiring Manager at G4S Facilities Management (Uk) Limited julie.coleshill@uk.g4s…" at bounding box center [870, 498] width 530 height 33
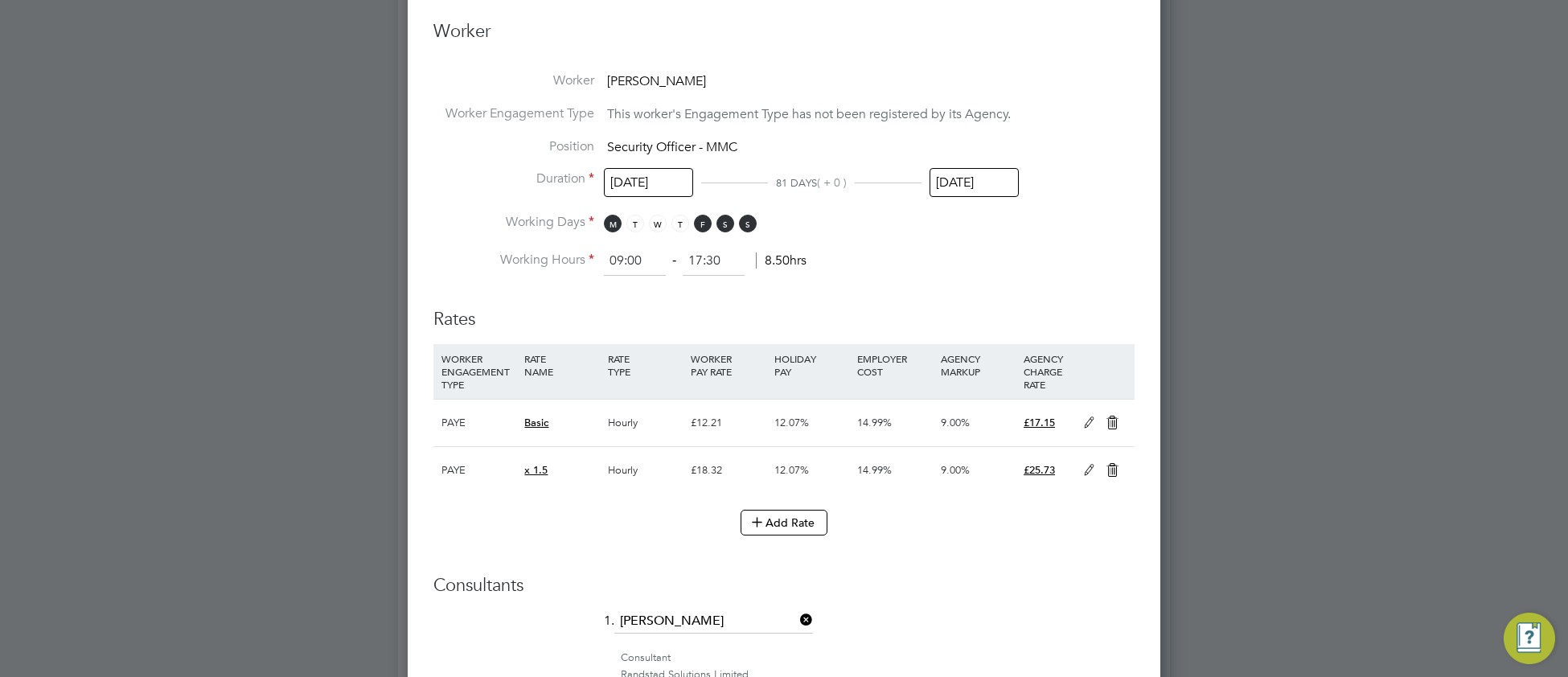
click at [984, 179] on input "[DATE]" at bounding box center [974, 183] width 89 height 30
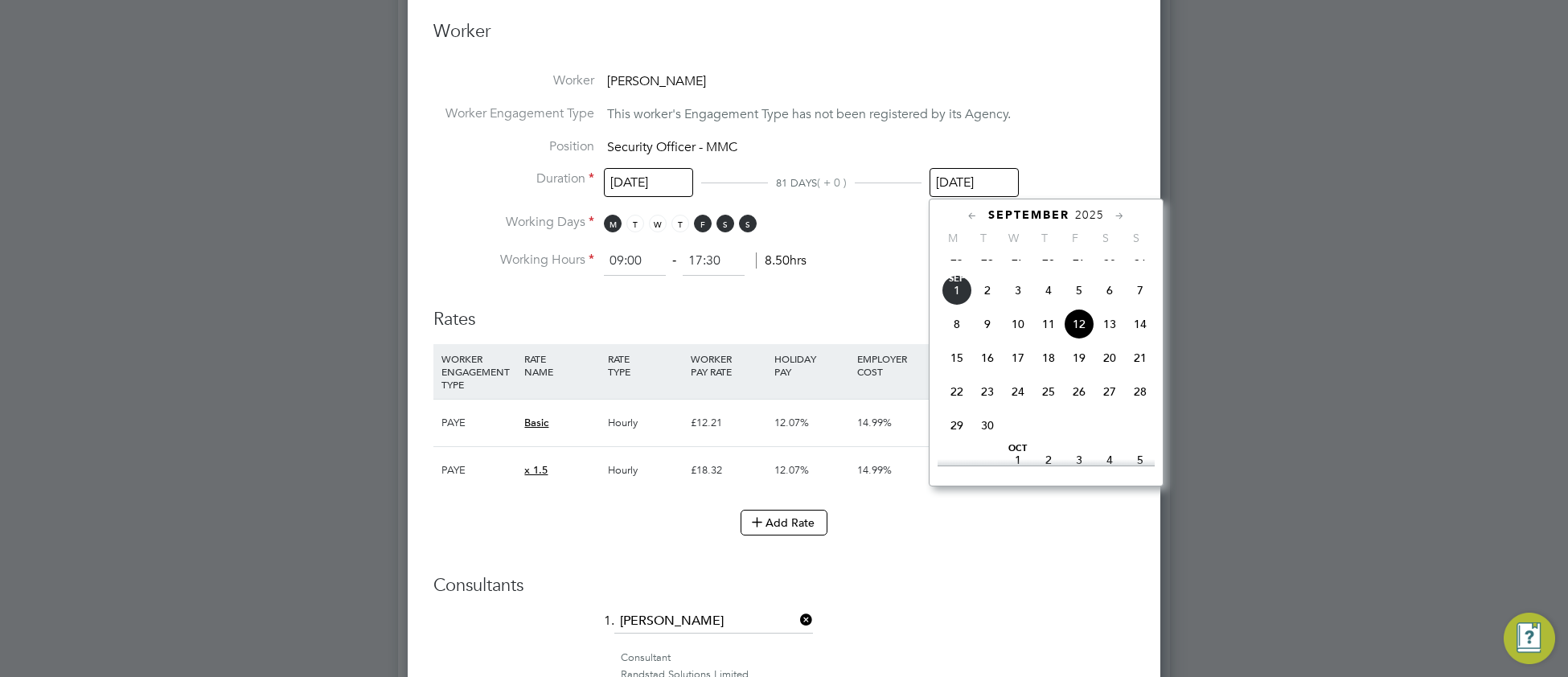
click at [1135, 406] on span "28" at bounding box center [1139, 392] width 31 height 31
type input "[DATE]"
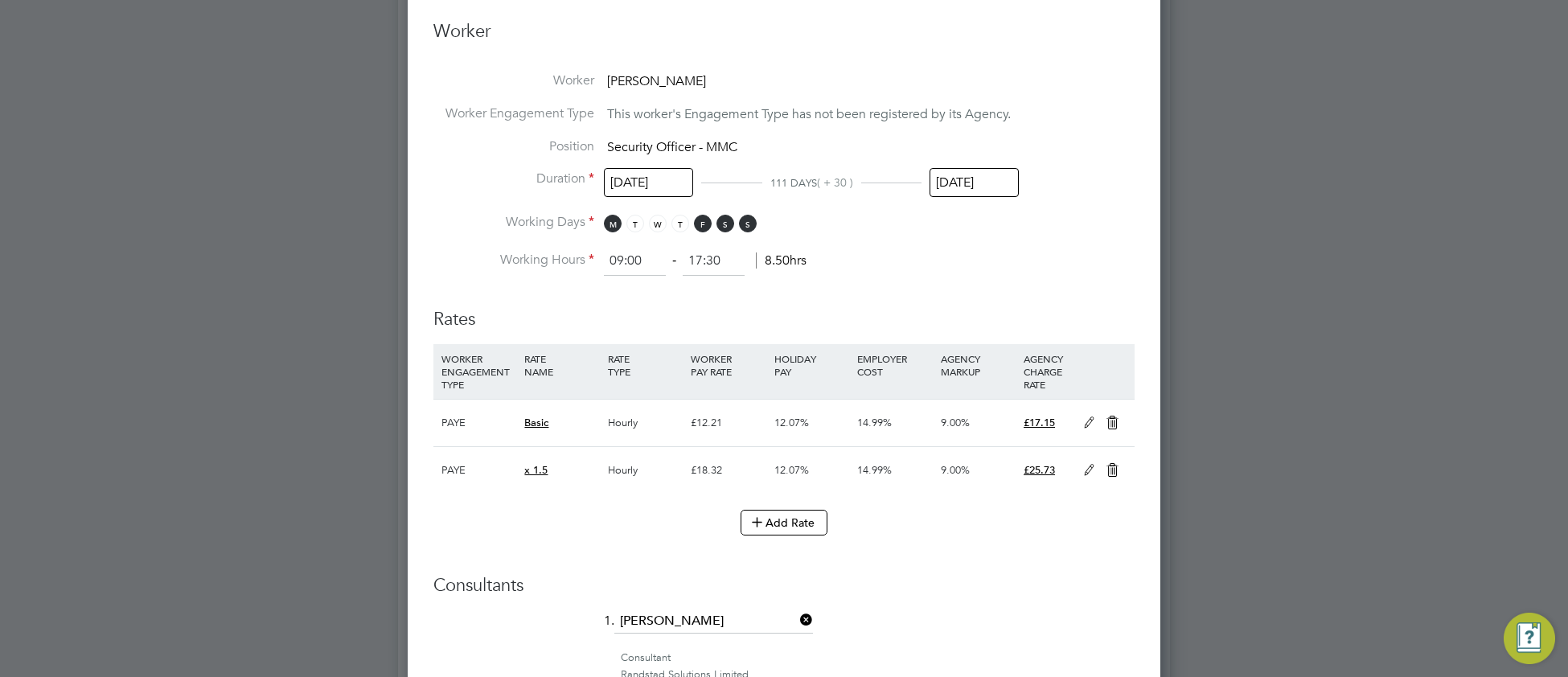
click at [980, 589] on h3 "Consultants" at bounding box center [784, 585] width 701 height 23
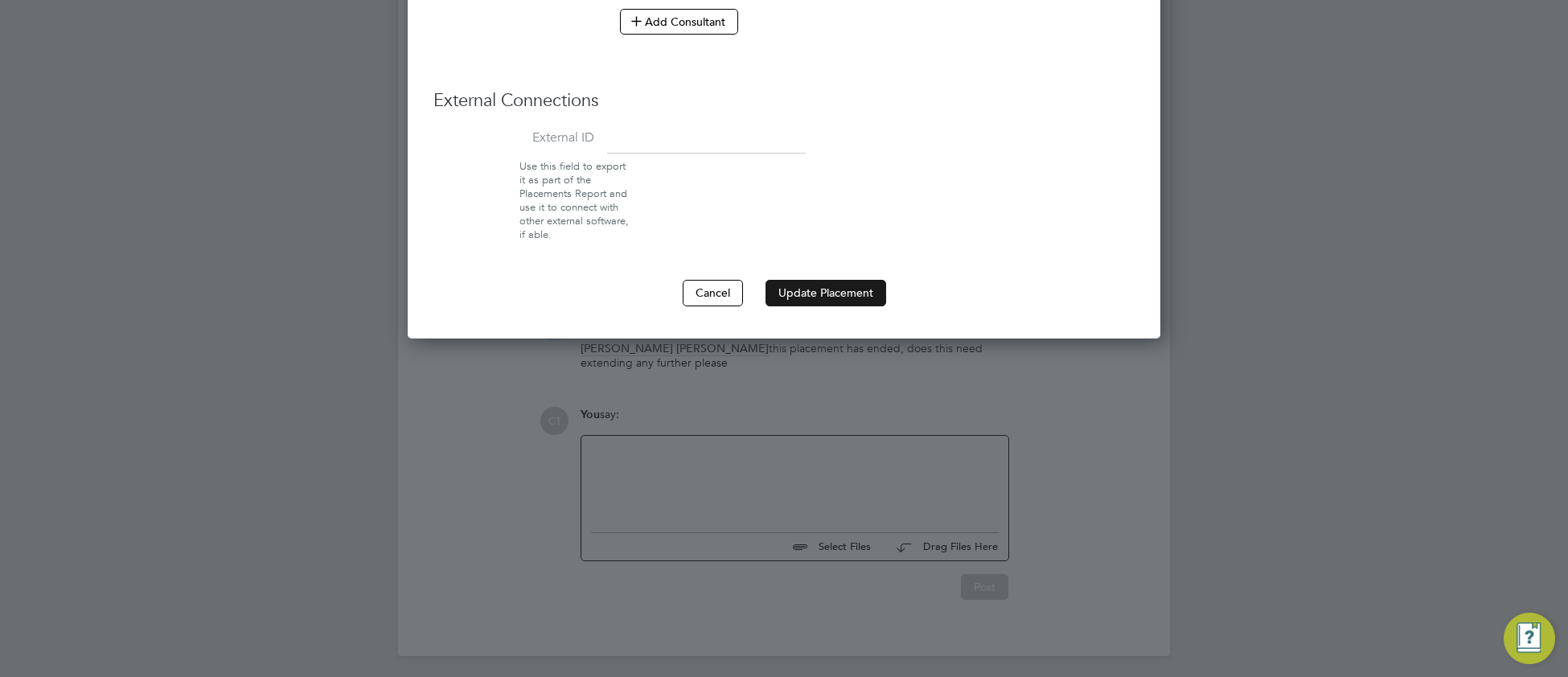
click at [839, 293] on button "Update Placement" at bounding box center [826, 293] width 121 height 26
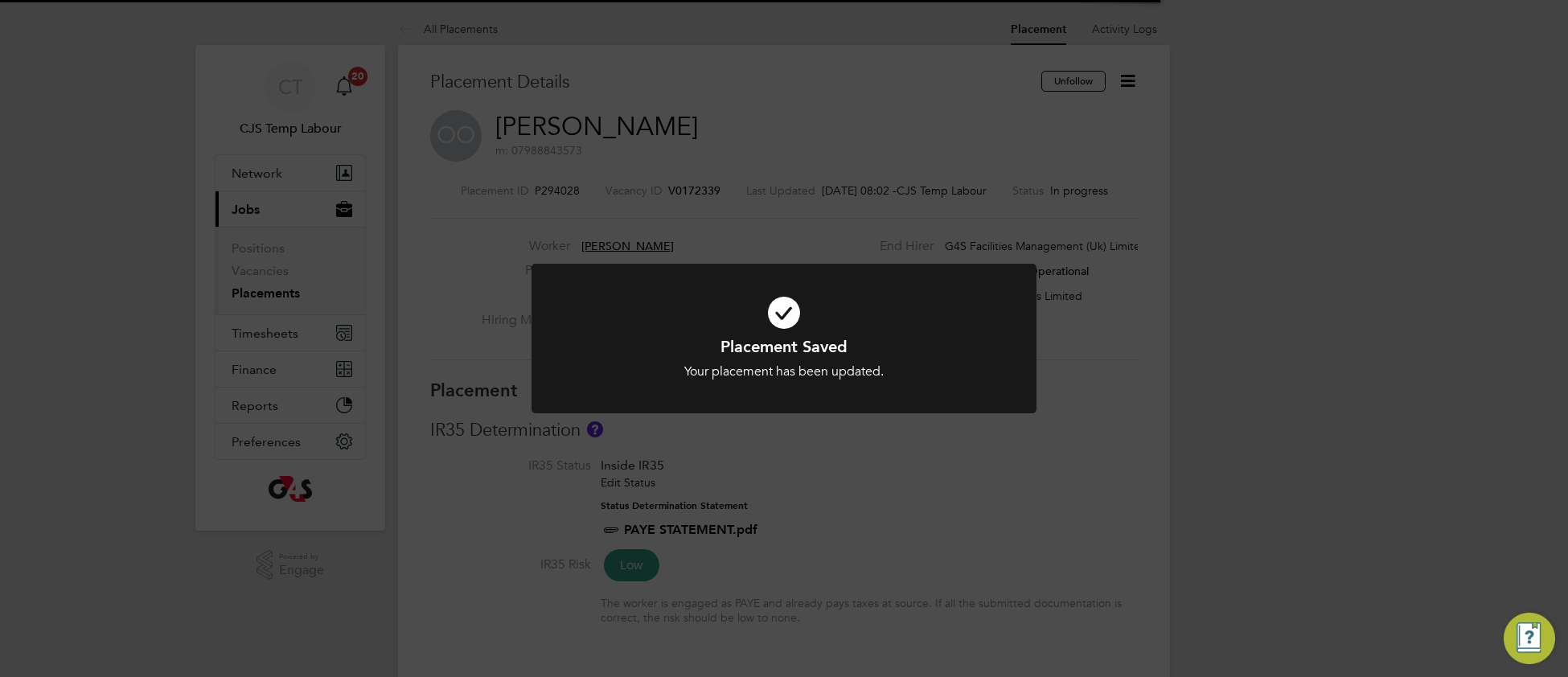
click at [628, 352] on h1 "Placement Saved" at bounding box center [783, 346] width 418 height 20
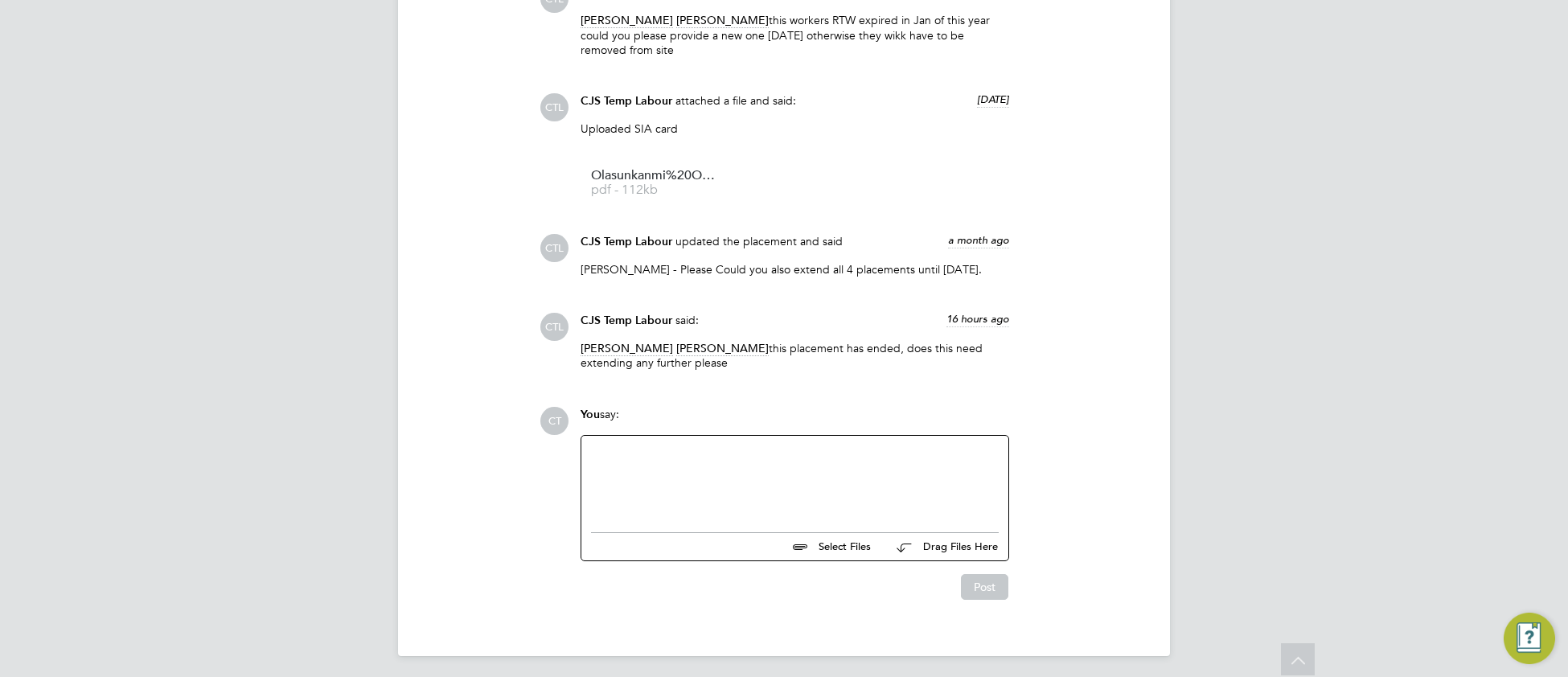
click at [635, 474] on div at bounding box center [794, 480] width 407 height 69
paste div
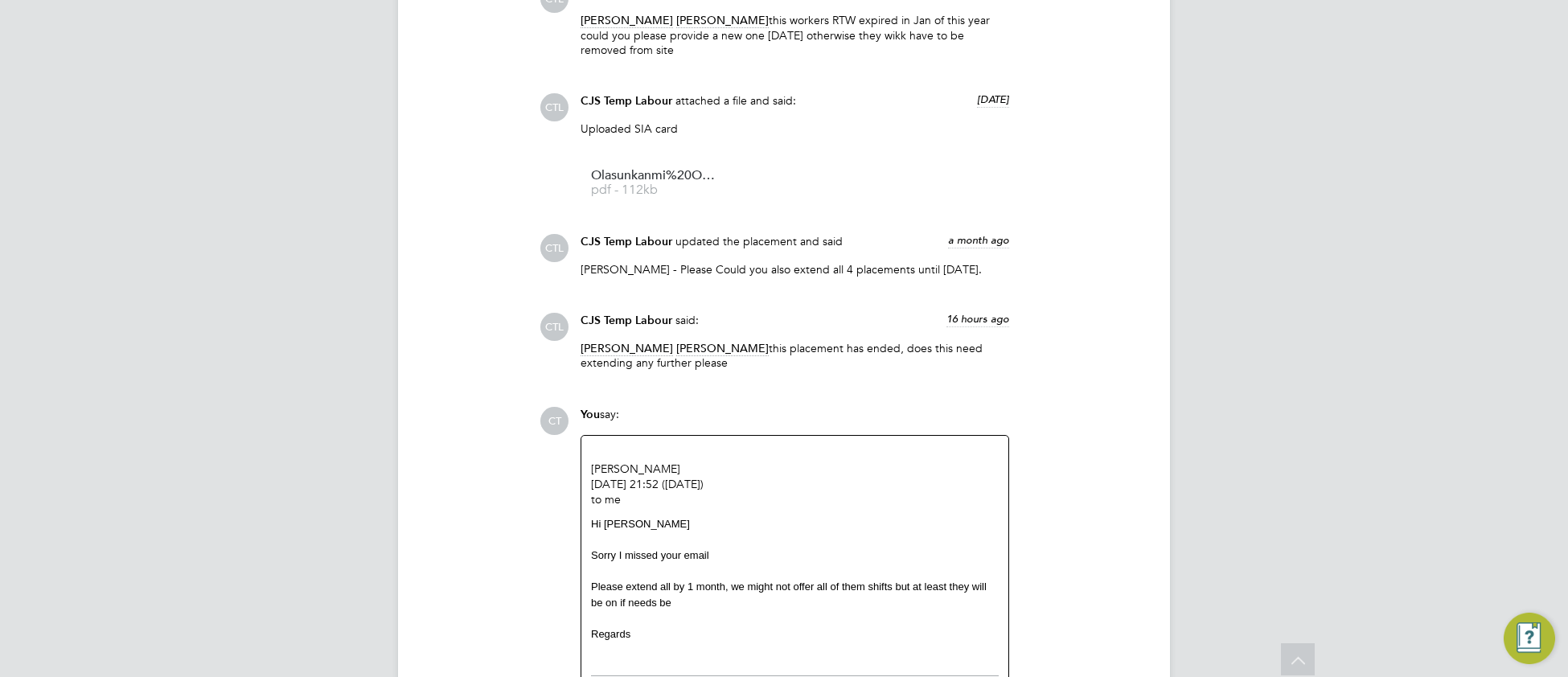
click at [1099, 513] on div "CT You say: [PERSON_NAME] [DATE] 21:52 ([DATE]) to me Hi [PERSON_NAME] Sorry I …" at bounding box center [838, 574] width 598 height 336
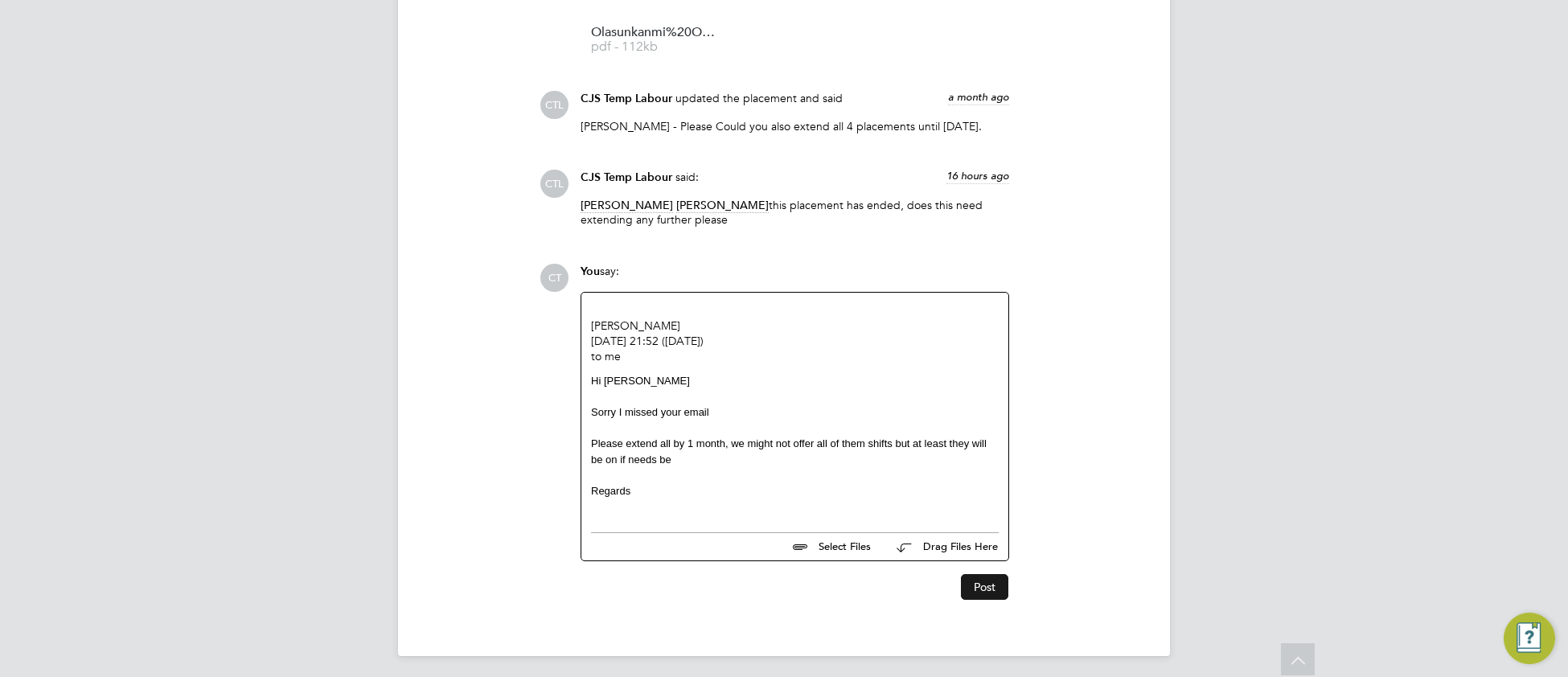
click at [980, 594] on button "Post" at bounding box center [984, 587] width 47 height 26
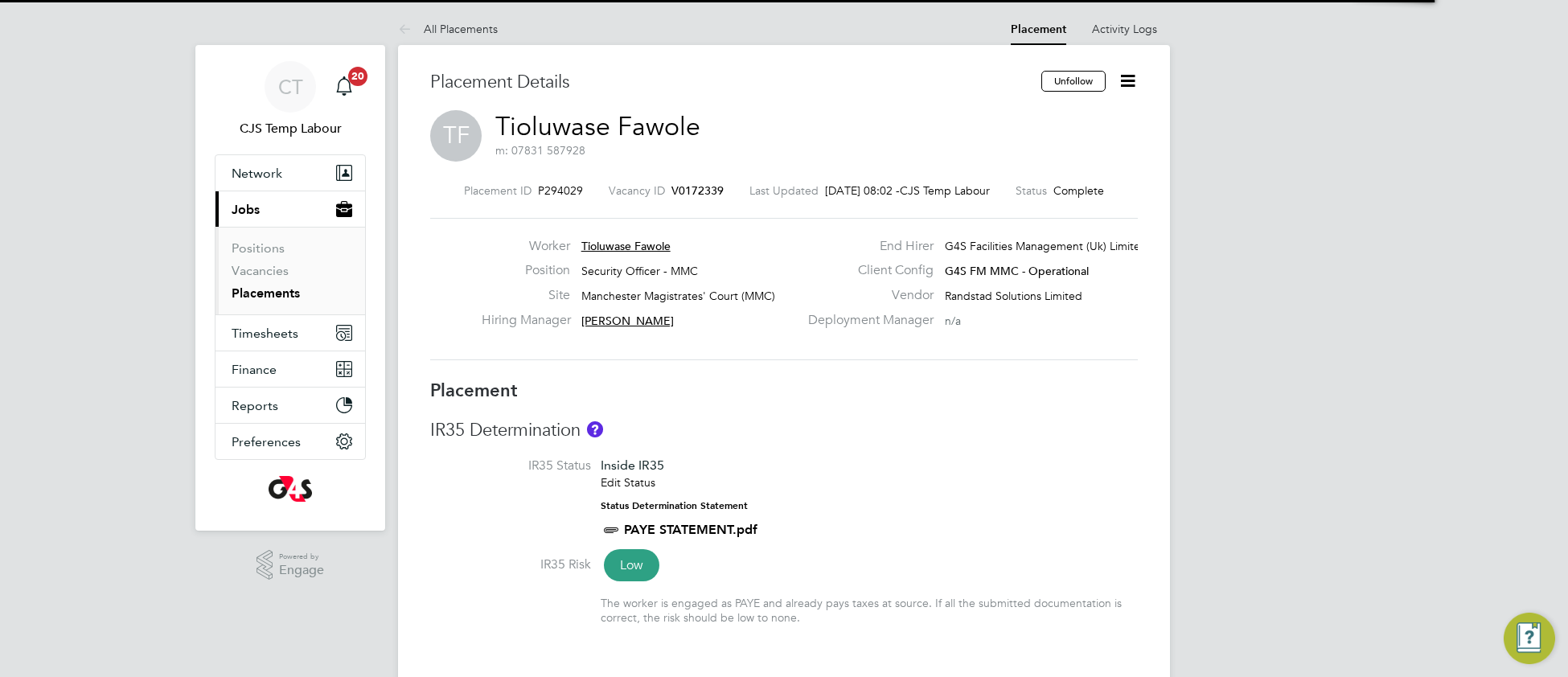
click at [823, 435] on h3 "IR35 Determination" at bounding box center [783, 430] width 708 height 23
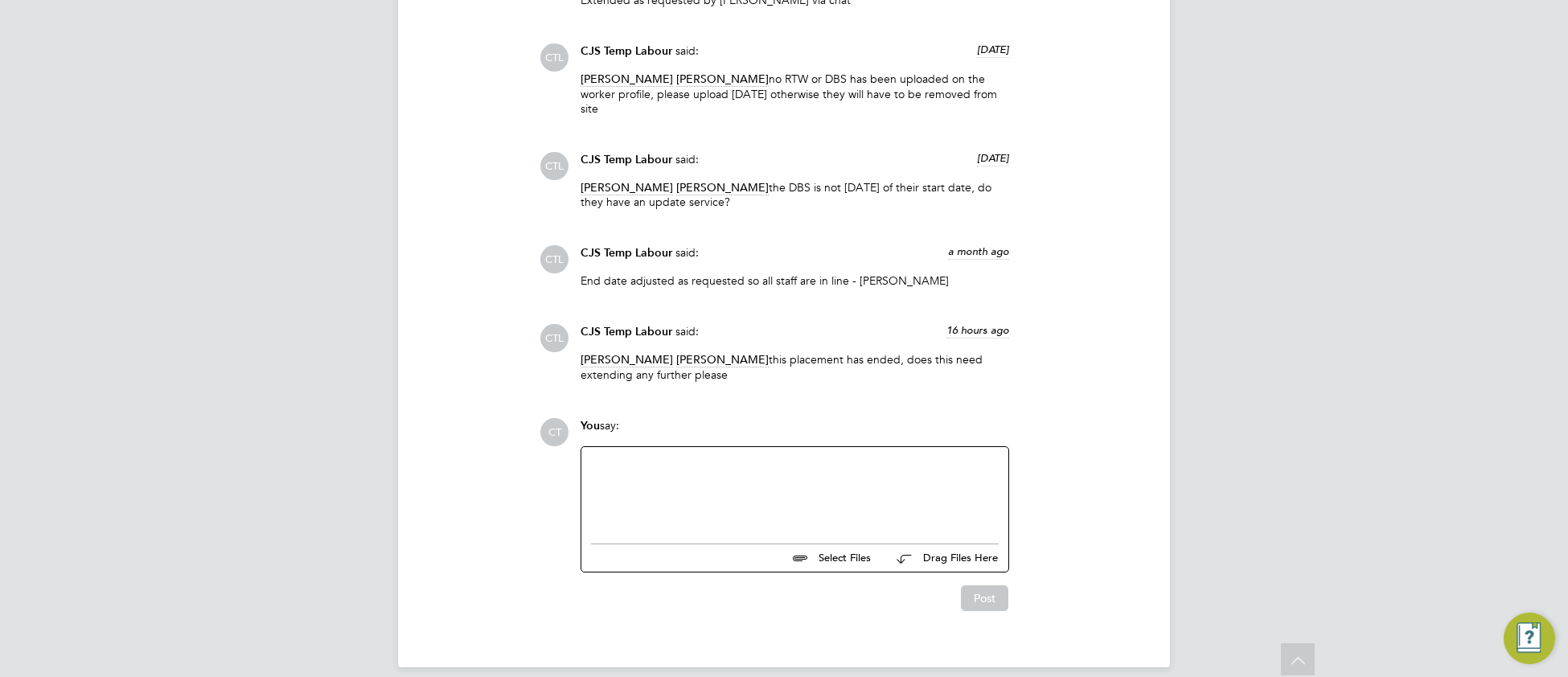
scroll to position [1454, 0]
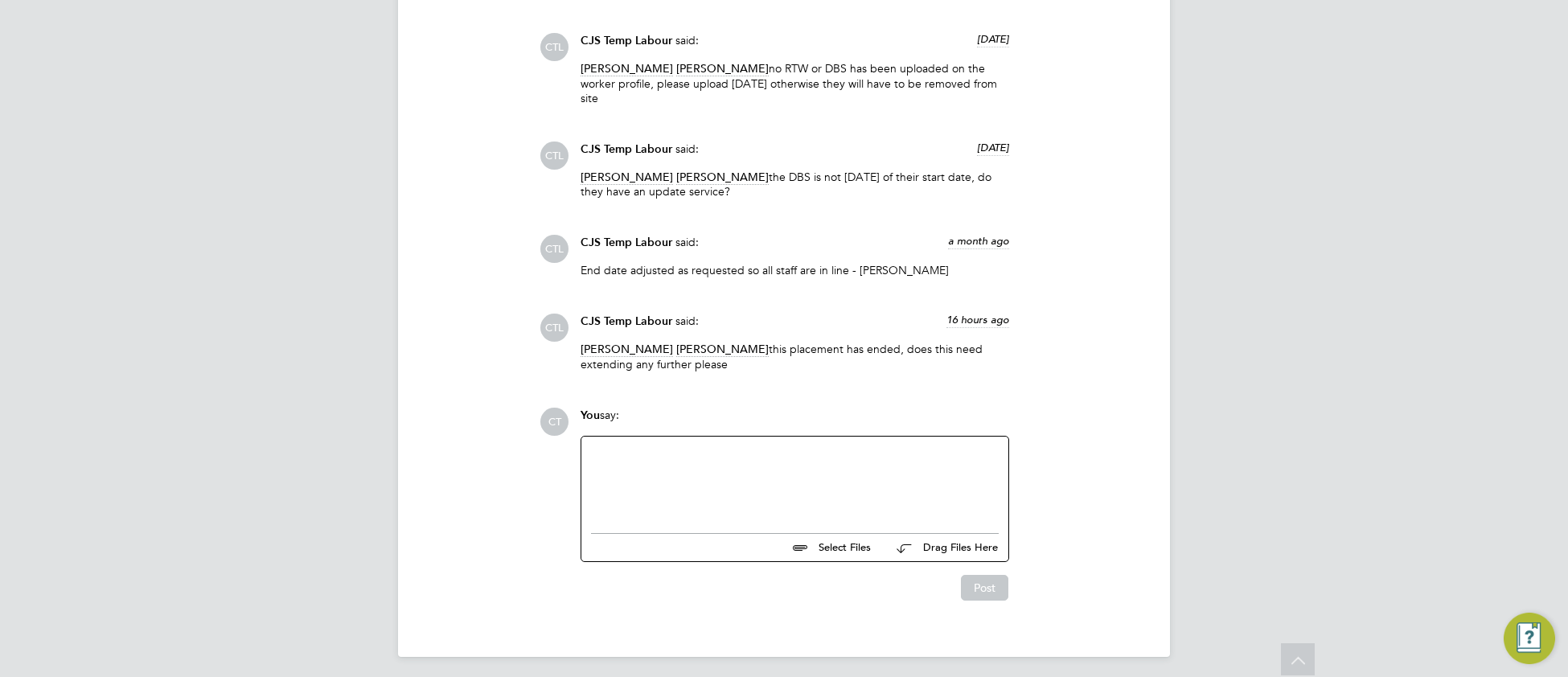
click at [634, 446] on div at bounding box center [794, 481] width 407 height 69
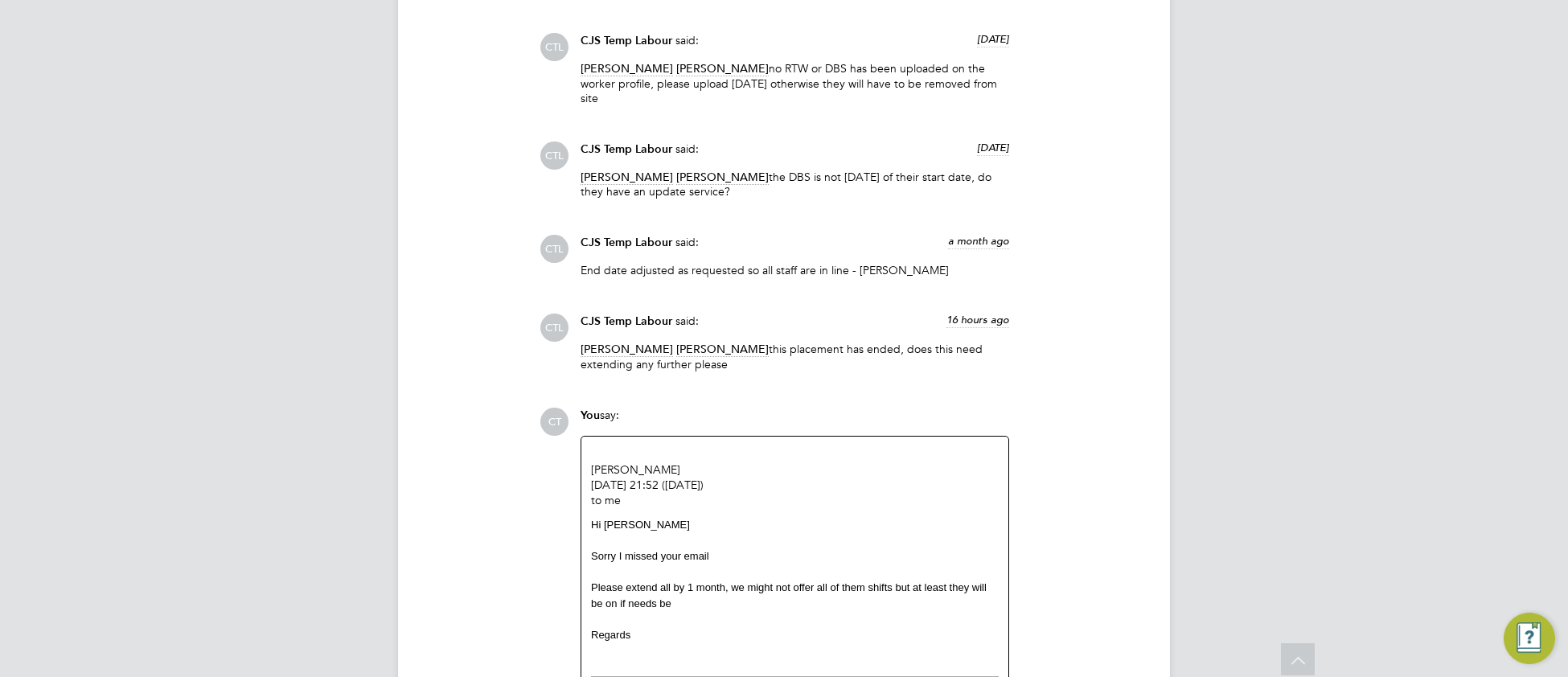
click at [1094, 490] on div "CT You say: [PERSON_NAME] [DATE] 21:52 ([DATE]) to me Hi [PERSON_NAME] Sorry I …" at bounding box center [838, 575] width 598 height 336
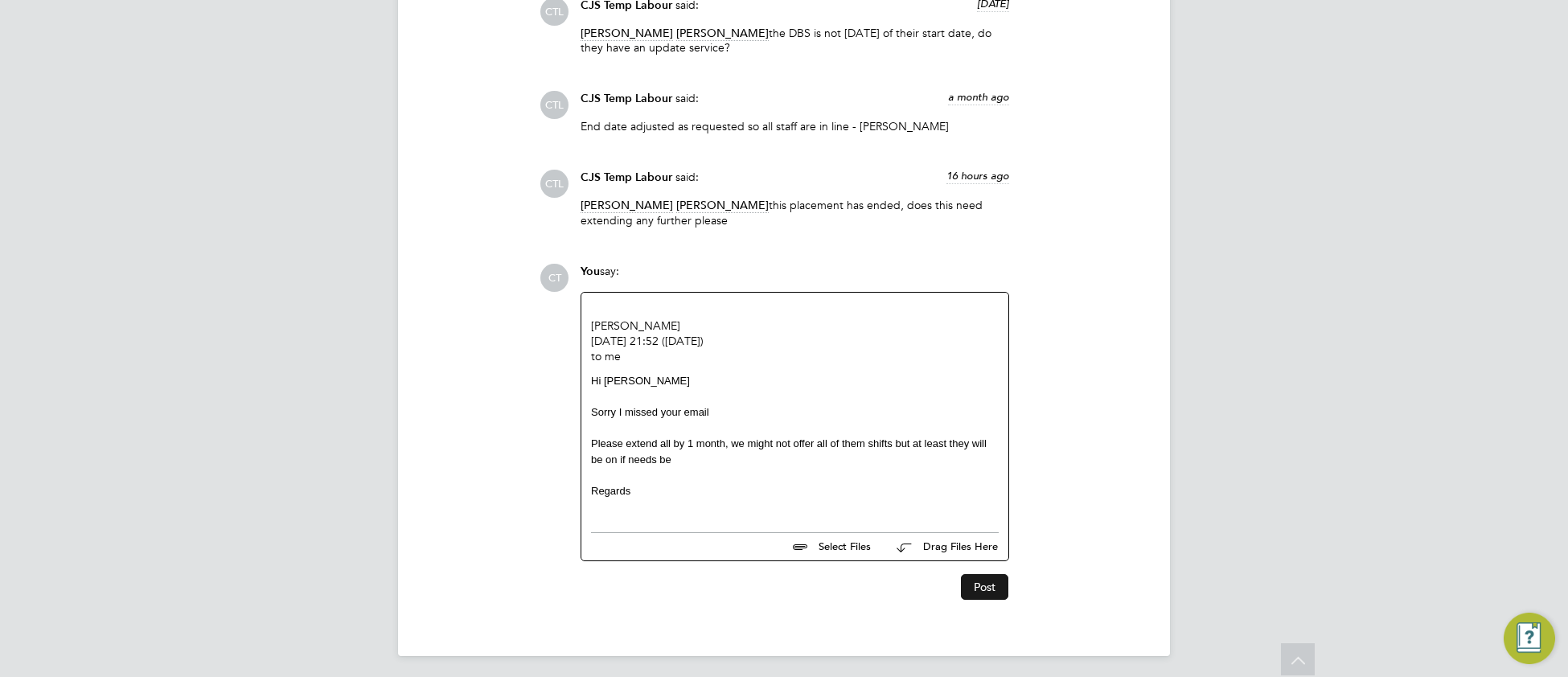
click at [980, 579] on button "Post" at bounding box center [984, 587] width 47 height 26
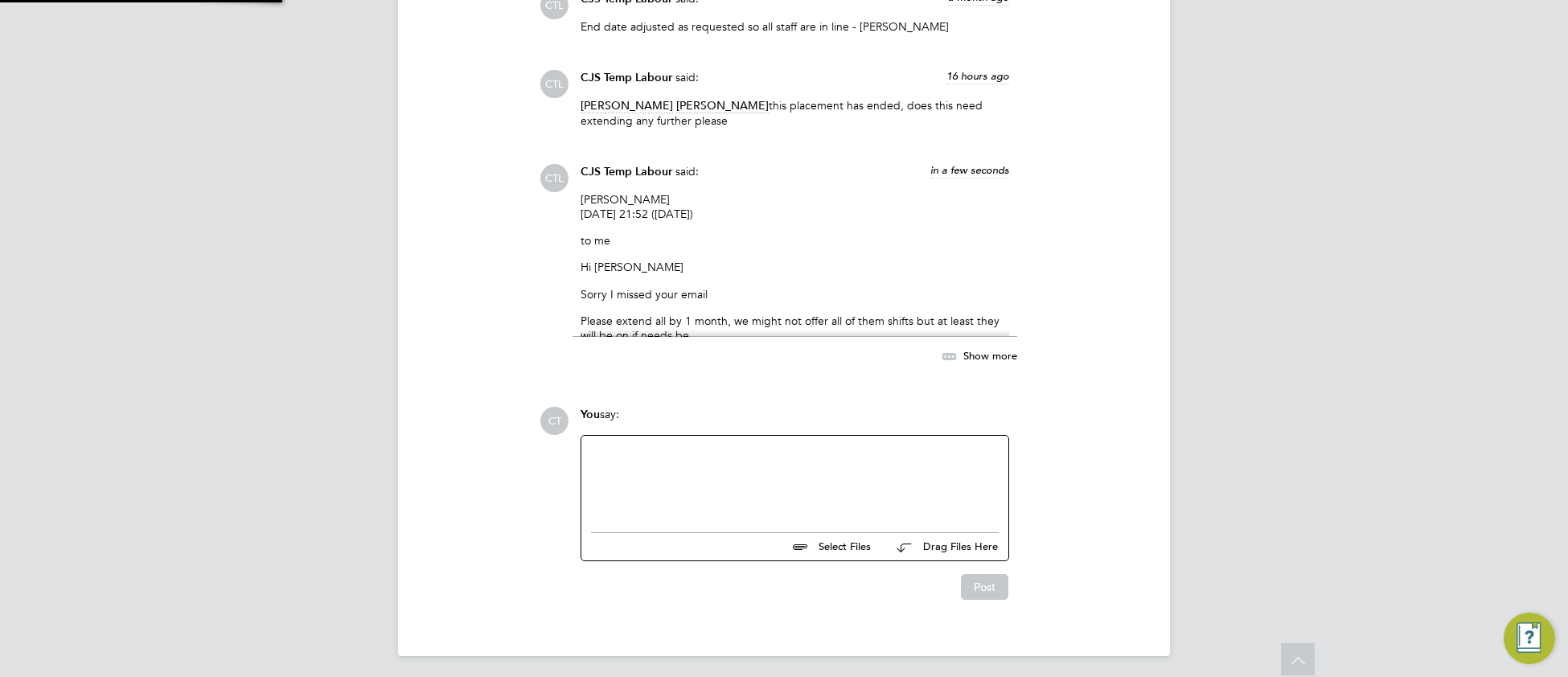
click at [1090, 290] on div "CTL CJS Temp Labour said: in a few seconds [PERSON_NAME] [DATE] 21:52 ([DATE]) …" at bounding box center [838, 272] width 598 height 219
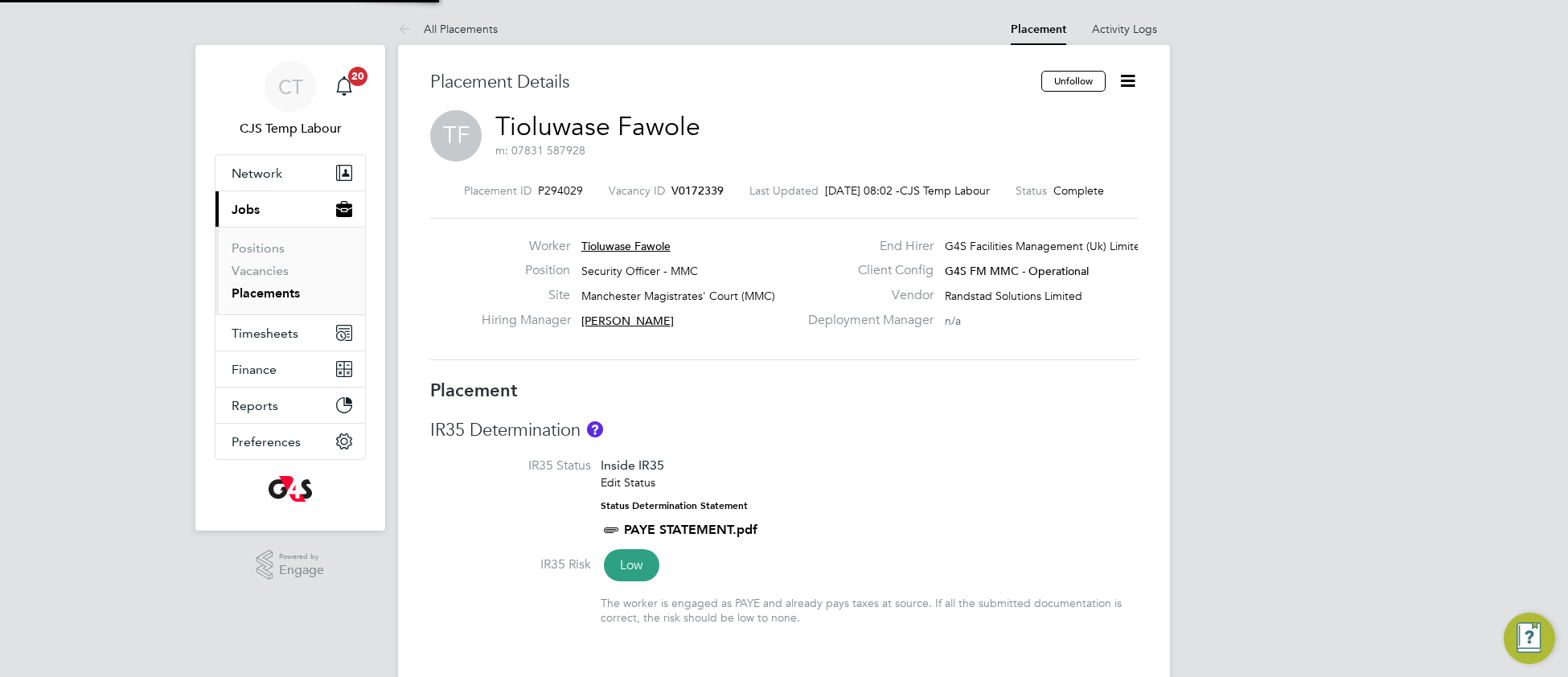
type input "[PERSON_NAME]"
type input "[DATE]"
type input "09:00"
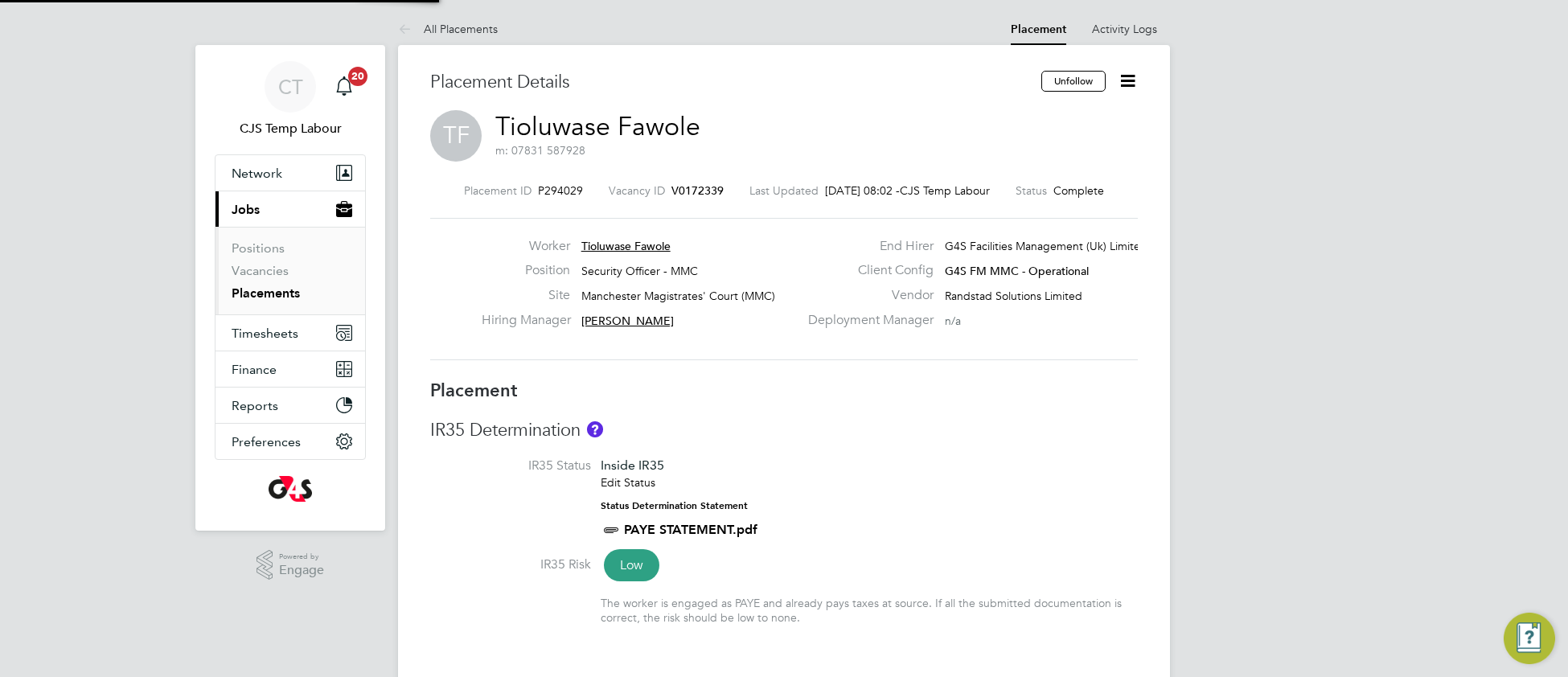
type input "17:30"
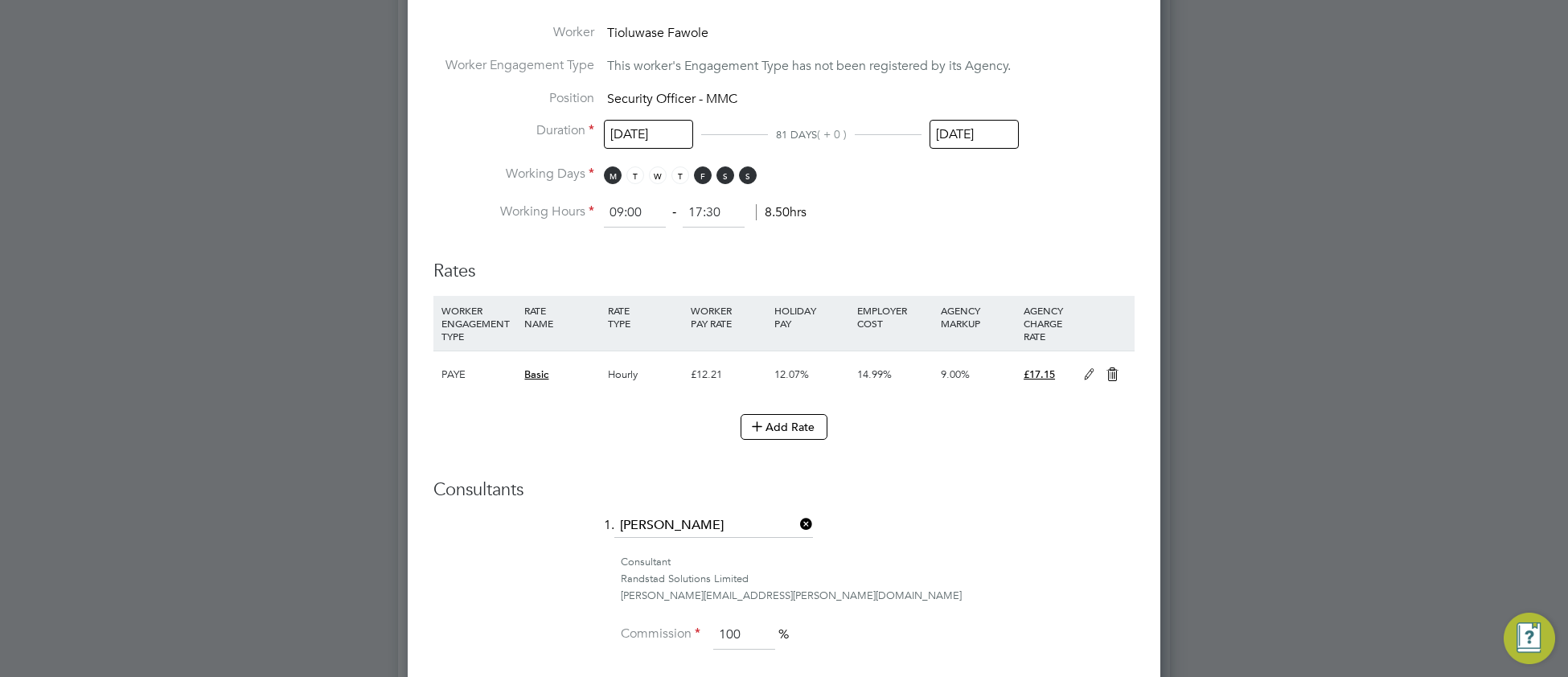
click at [1007, 139] on input "[DATE]" at bounding box center [974, 135] width 89 height 30
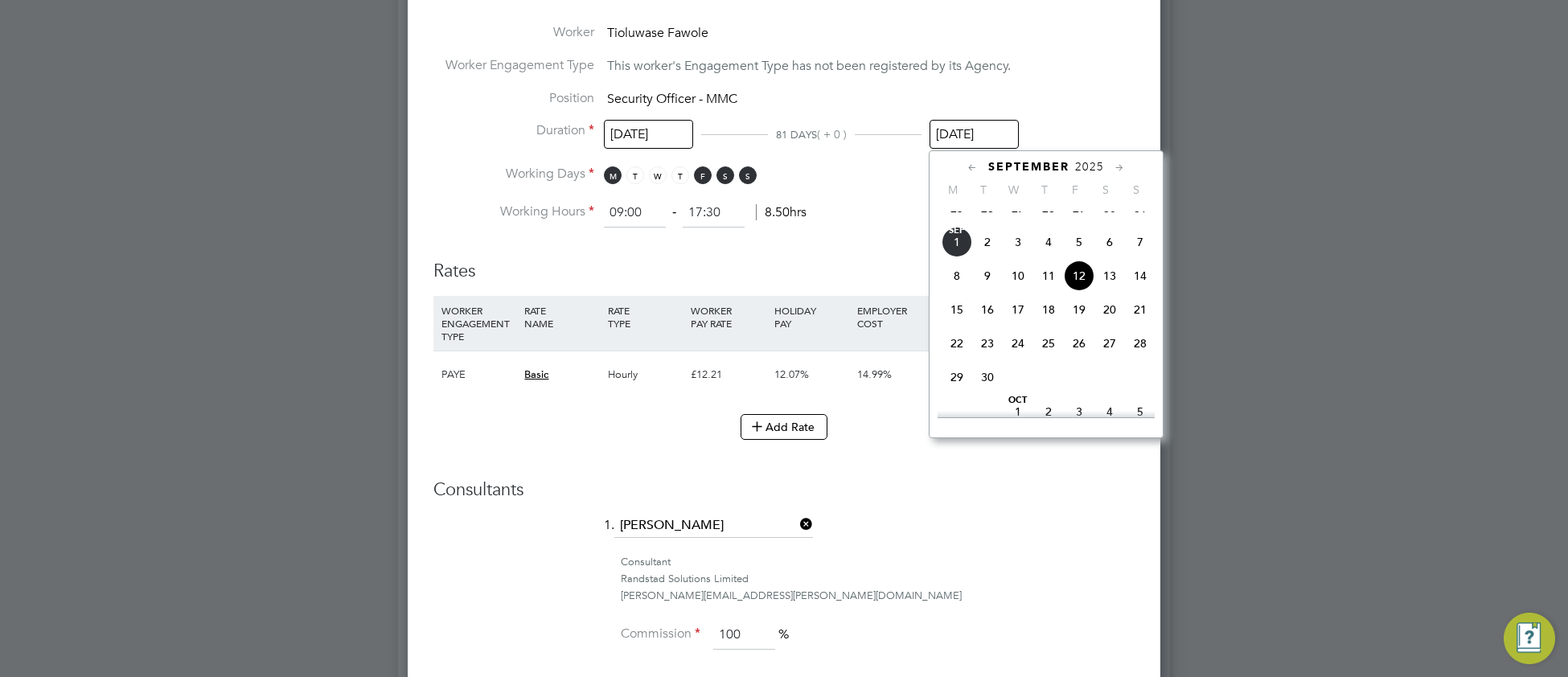
click at [1145, 359] on span "28" at bounding box center [1139, 343] width 31 height 31
type input "28 Sep 2025"
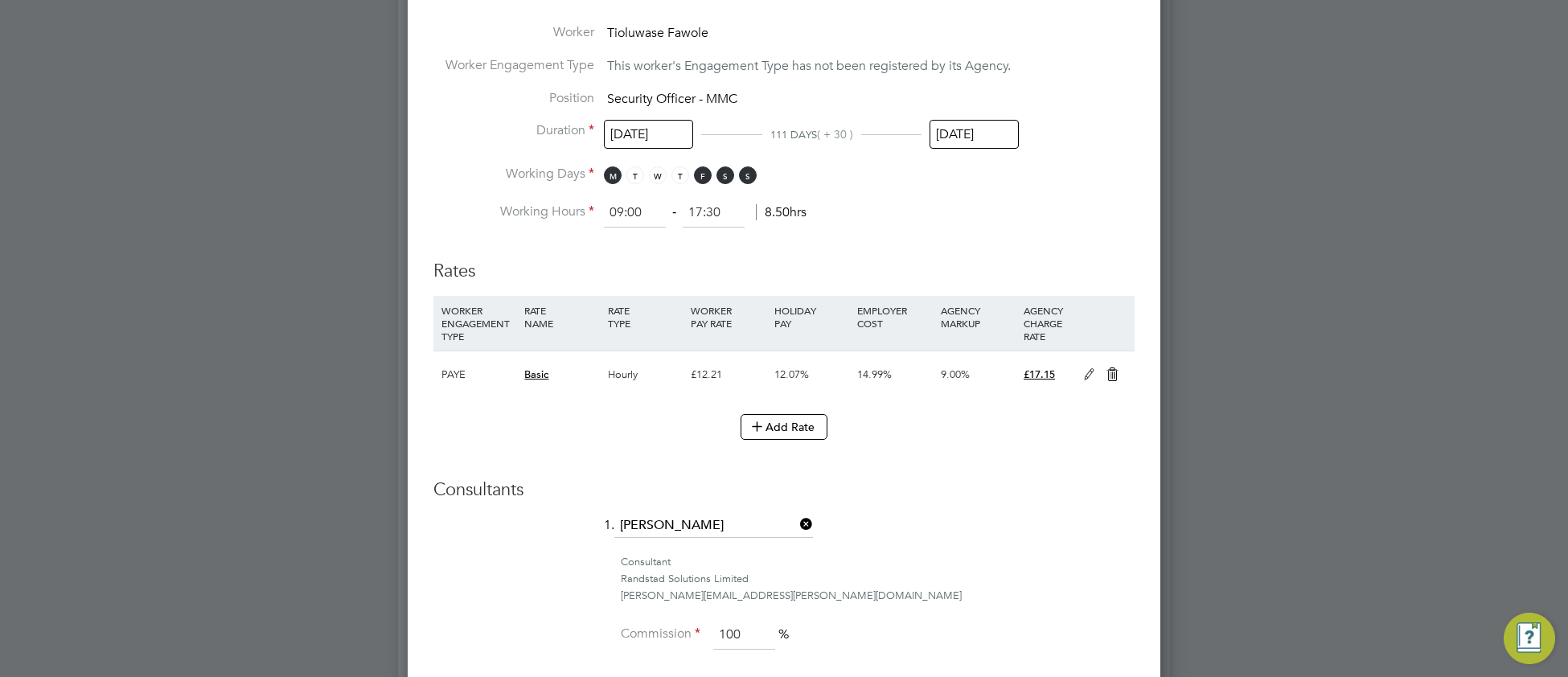
click at [943, 520] on li "1. Alex Burke" at bounding box center [784, 533] width 701 height 40
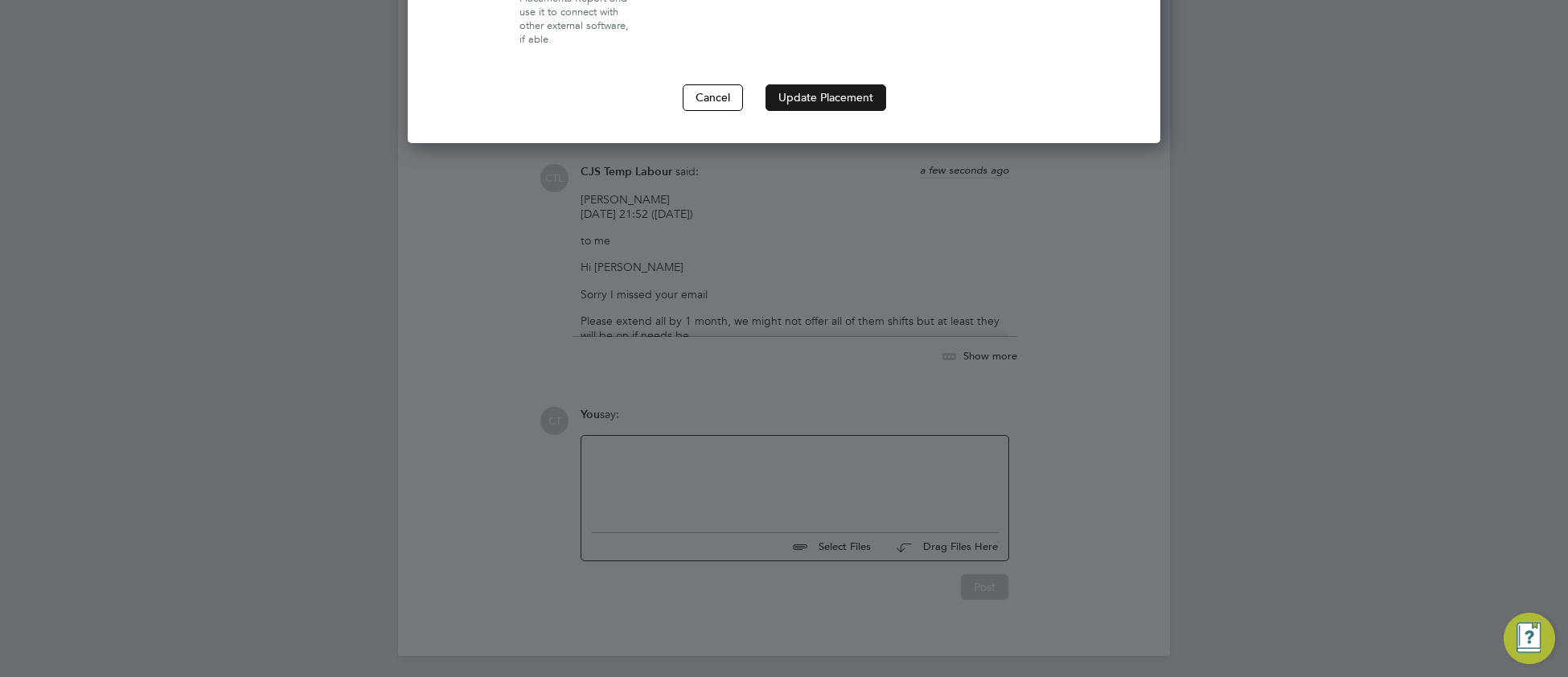
click at [825, 99] on button "Update Placement" at bounding box center [826, 98] width 121 height 26
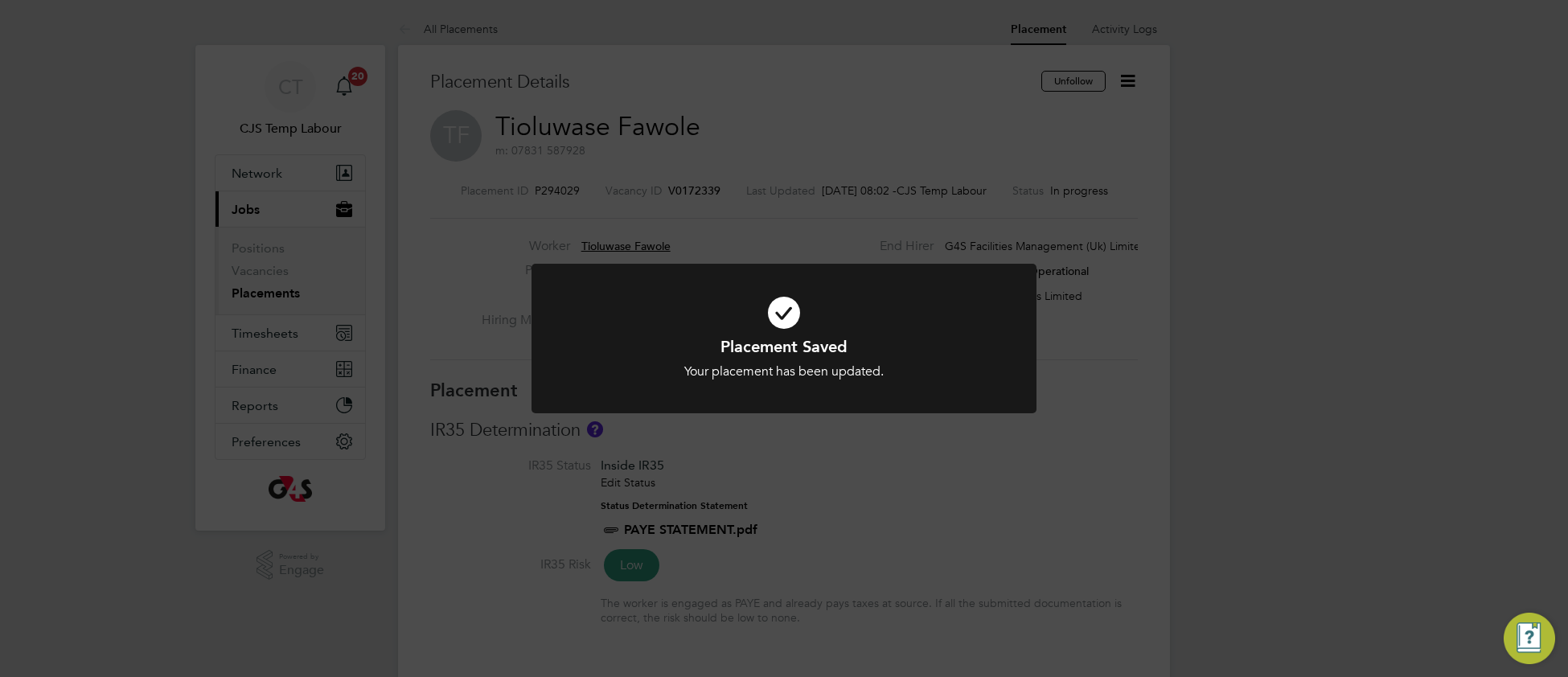
click at [581, 323] on icon at bounding box center [783, 312] width 418 height 62
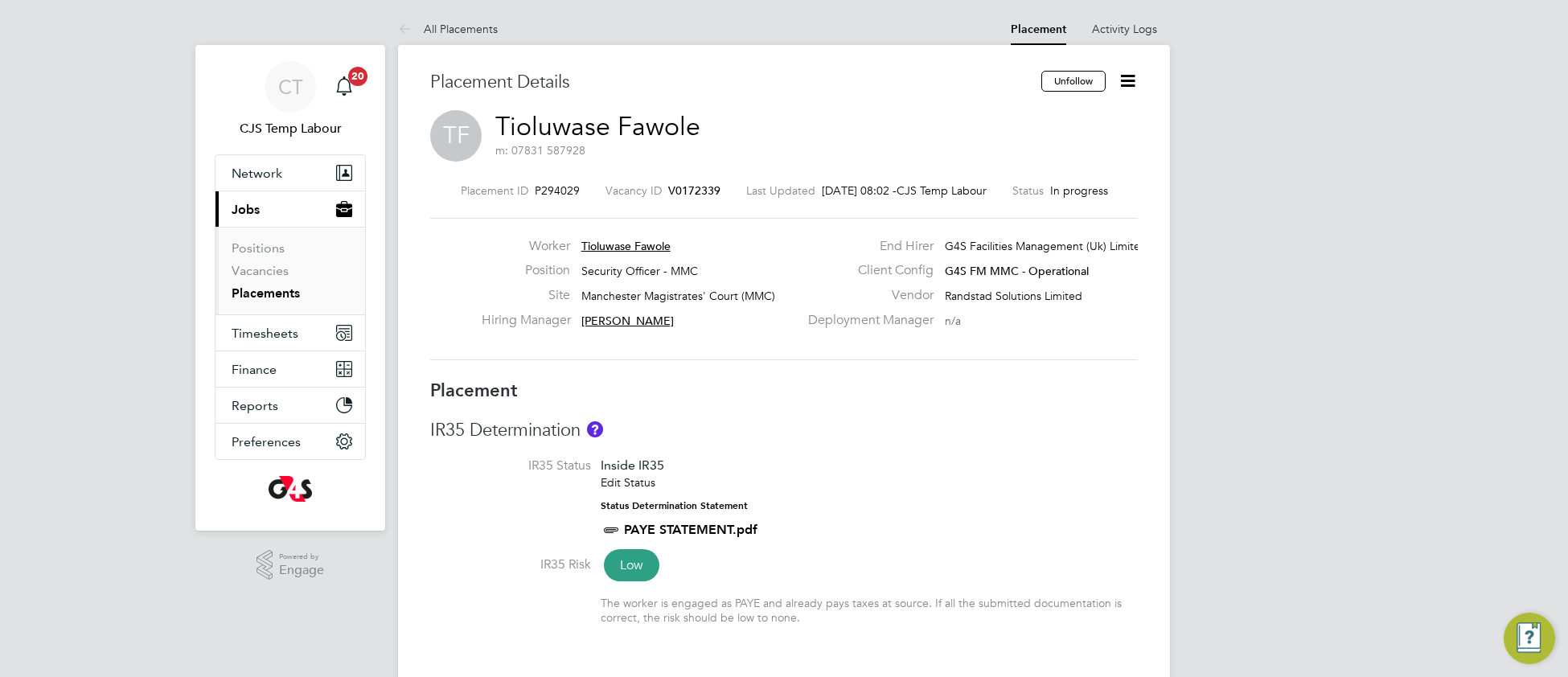
click at [873, 495] on li "IR35 Status Inside IR35 Edit Status Status Determination Statement PAYE STATEME…" at bounding box center [783, 507] width 708 height 99
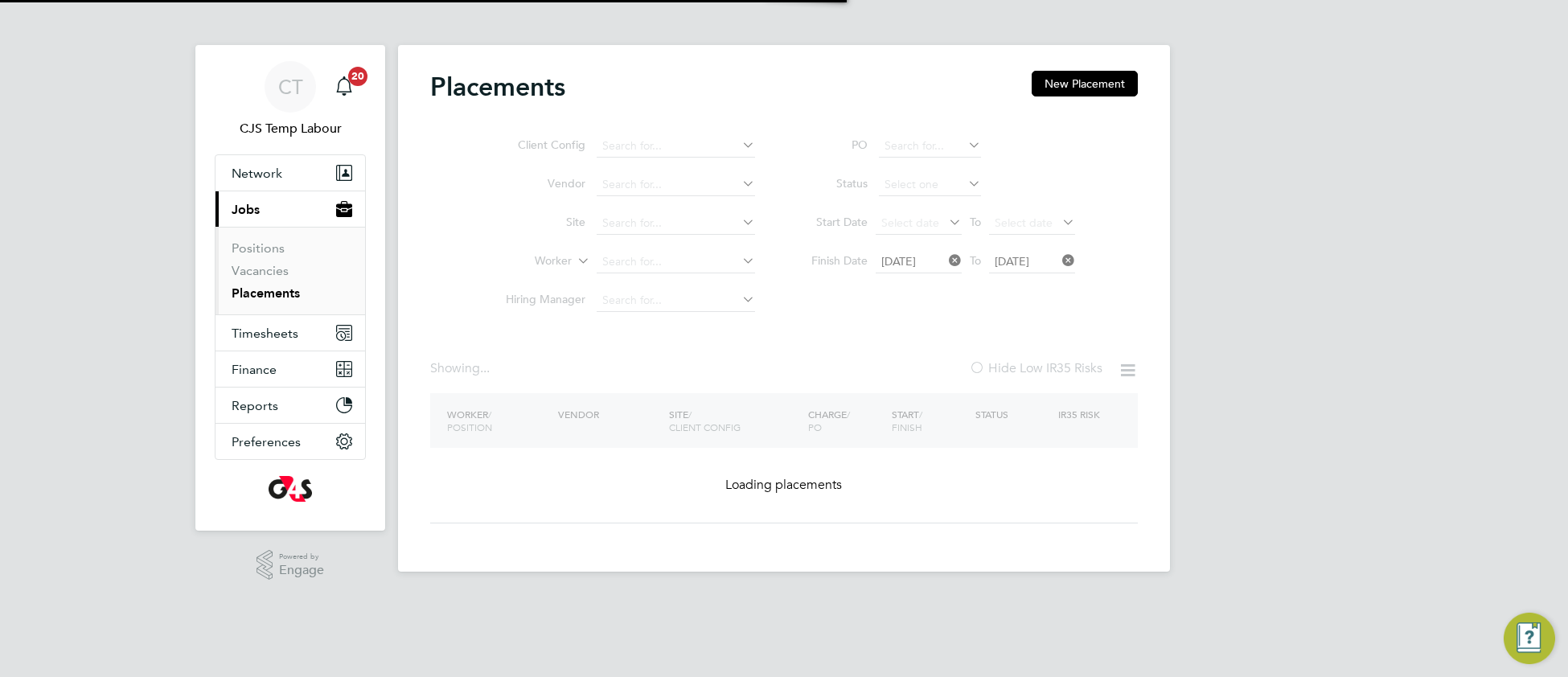
type input "G4S FM MMC - Operational"
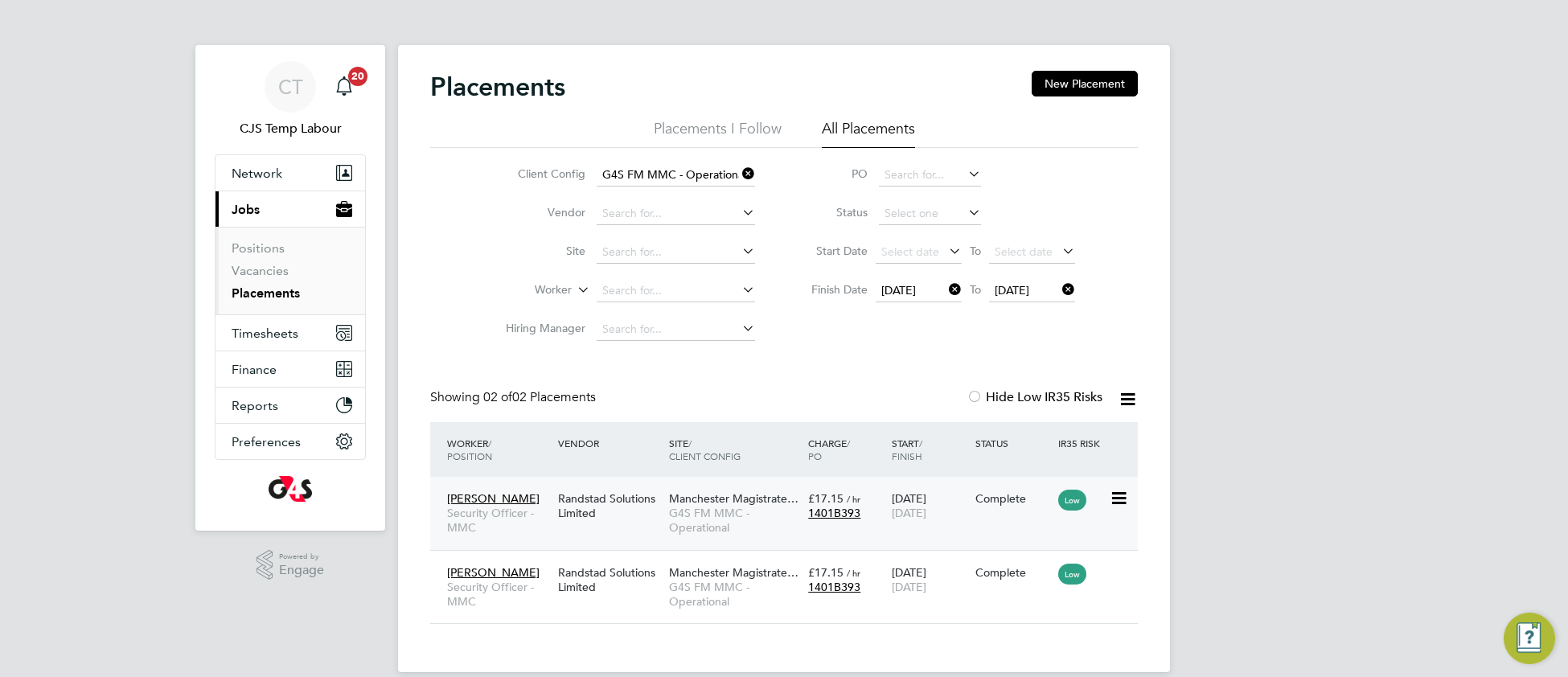
click at [567, 519] on div "Randstad Solutions Limited" at bounding box center [609, 505] width 111 height 45
click at [614, 590] on div "Randstad Solutions Limited" at bounding box center [609, 579] width 111 height 45
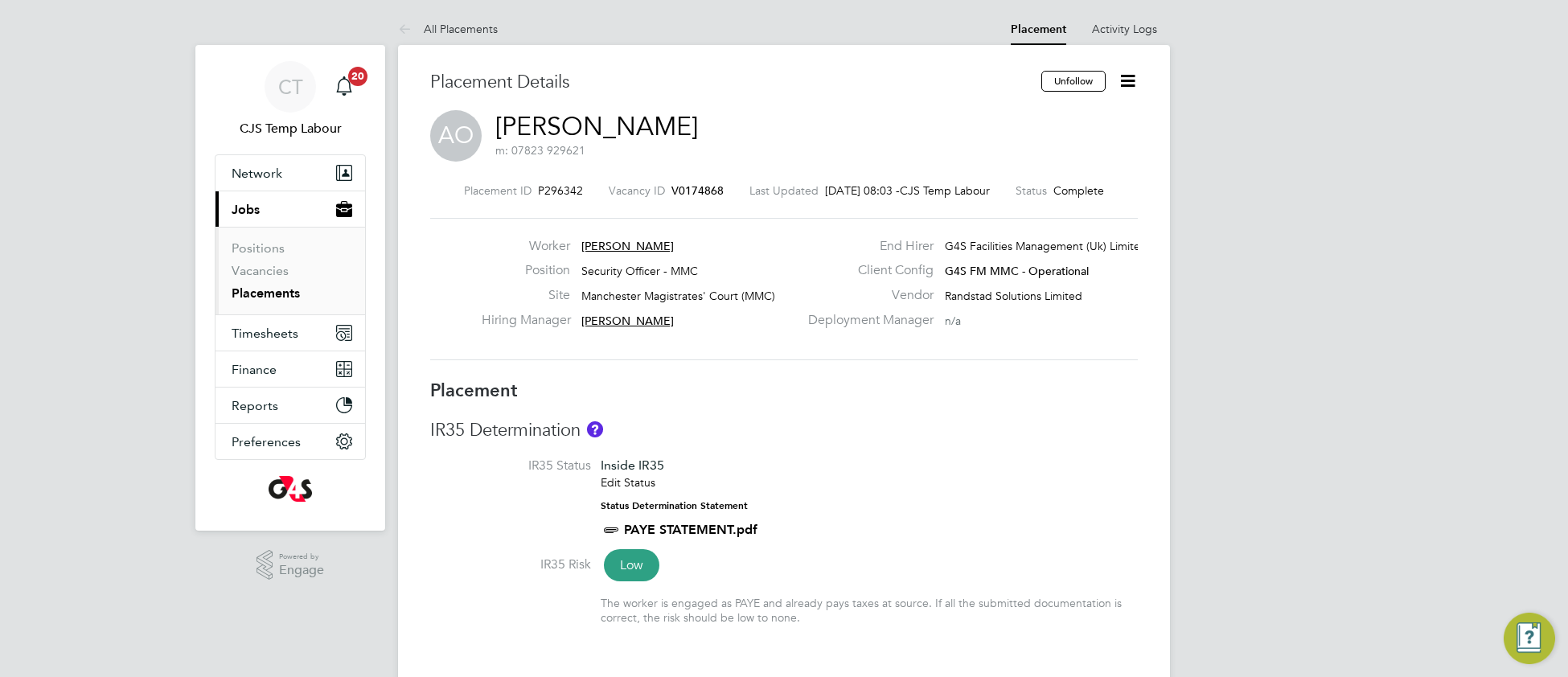
click at [949, 472] on li "IR35 Status Inside IR35 Edit Status Status Determination Statement PAYE STATEME…" at bounding box center [783, 507] width 708 height 99
type input "[PERSON_NAME]"
type input "23 Jun 2025"
type input "[DATE]"
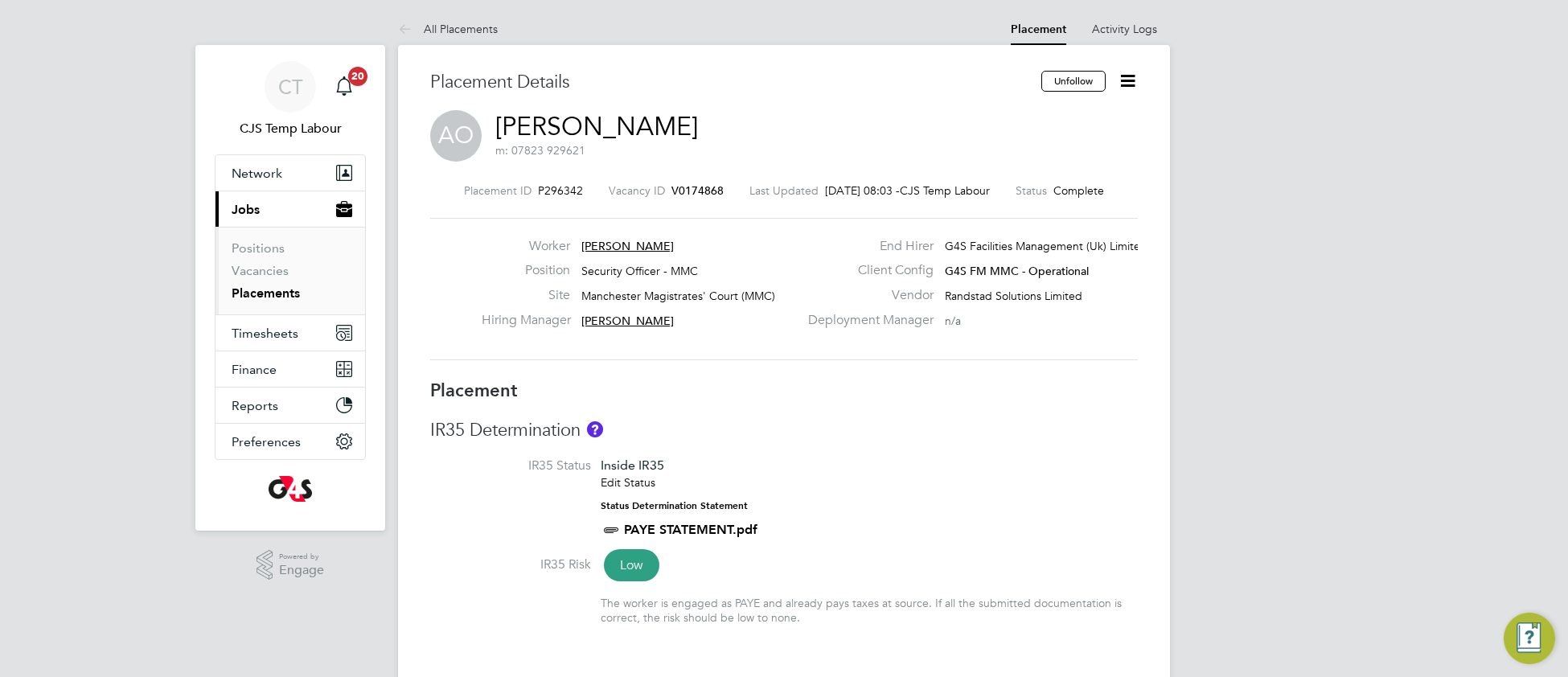
type input "08:00"
type input "18:00"
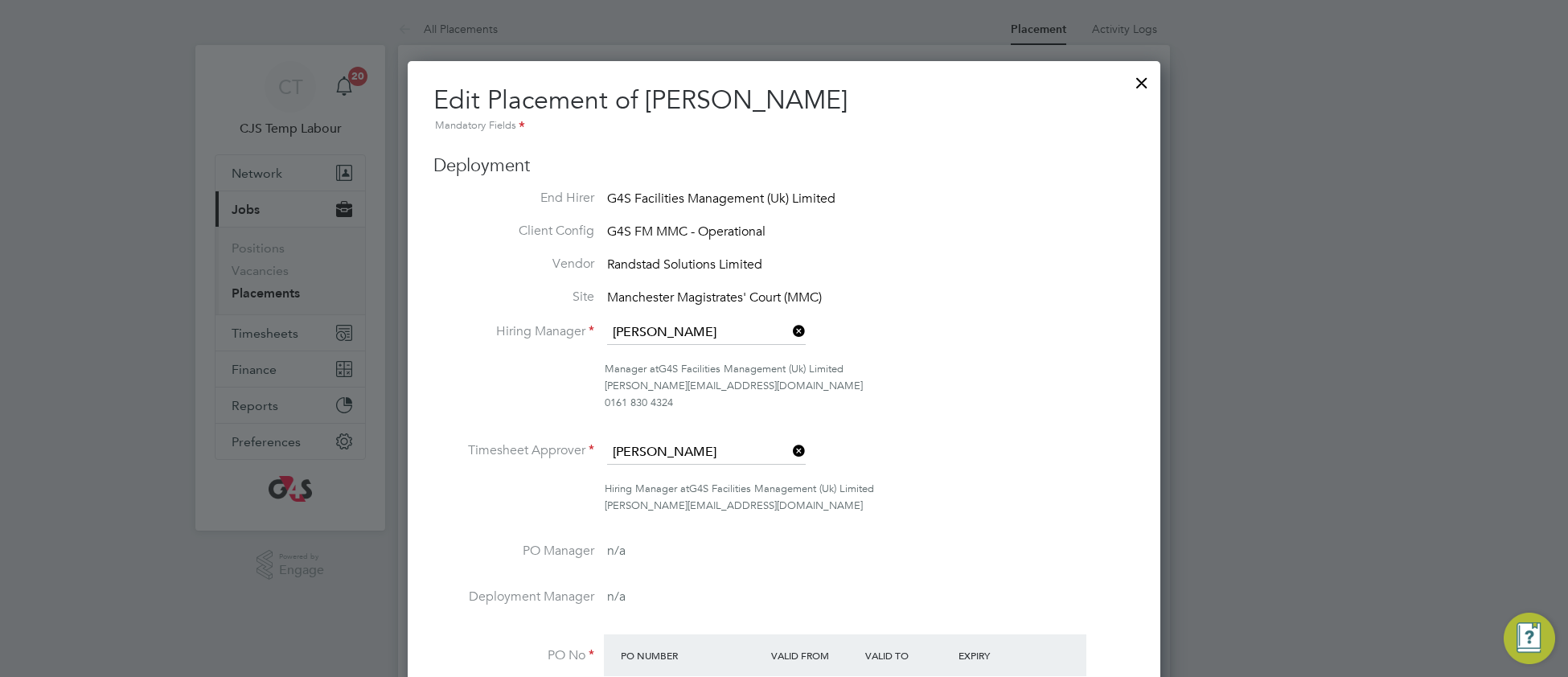
scroll to position [7, 7]
click at [1017, 533] on ul "End Hirer G4S Facilities Management (Uk) Limited Client Config G4S FM MMC - Ope…" at bounding box center [784, 487] width 701 height 595
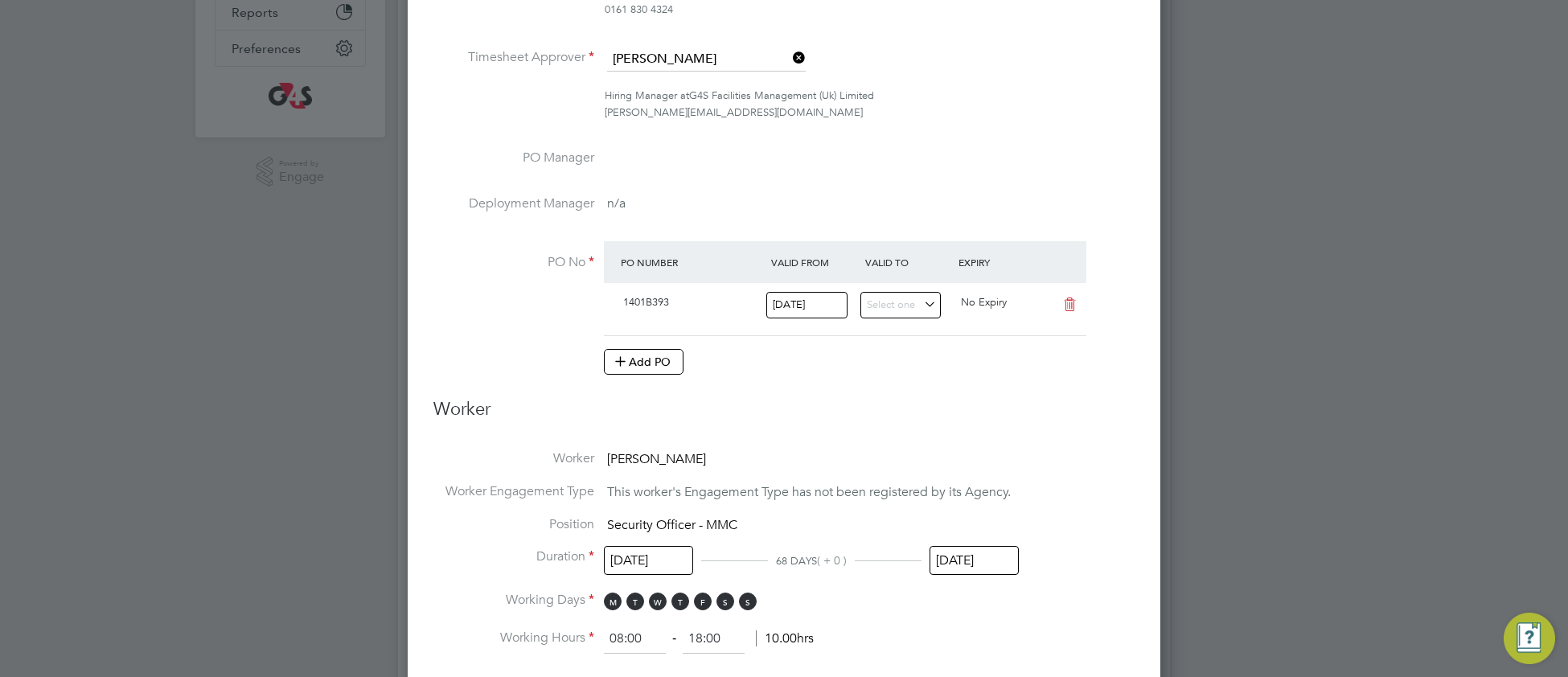
click at [990, 556] on input "29 Aug 2025" at bounding box center [974, 561] width 89 height 30
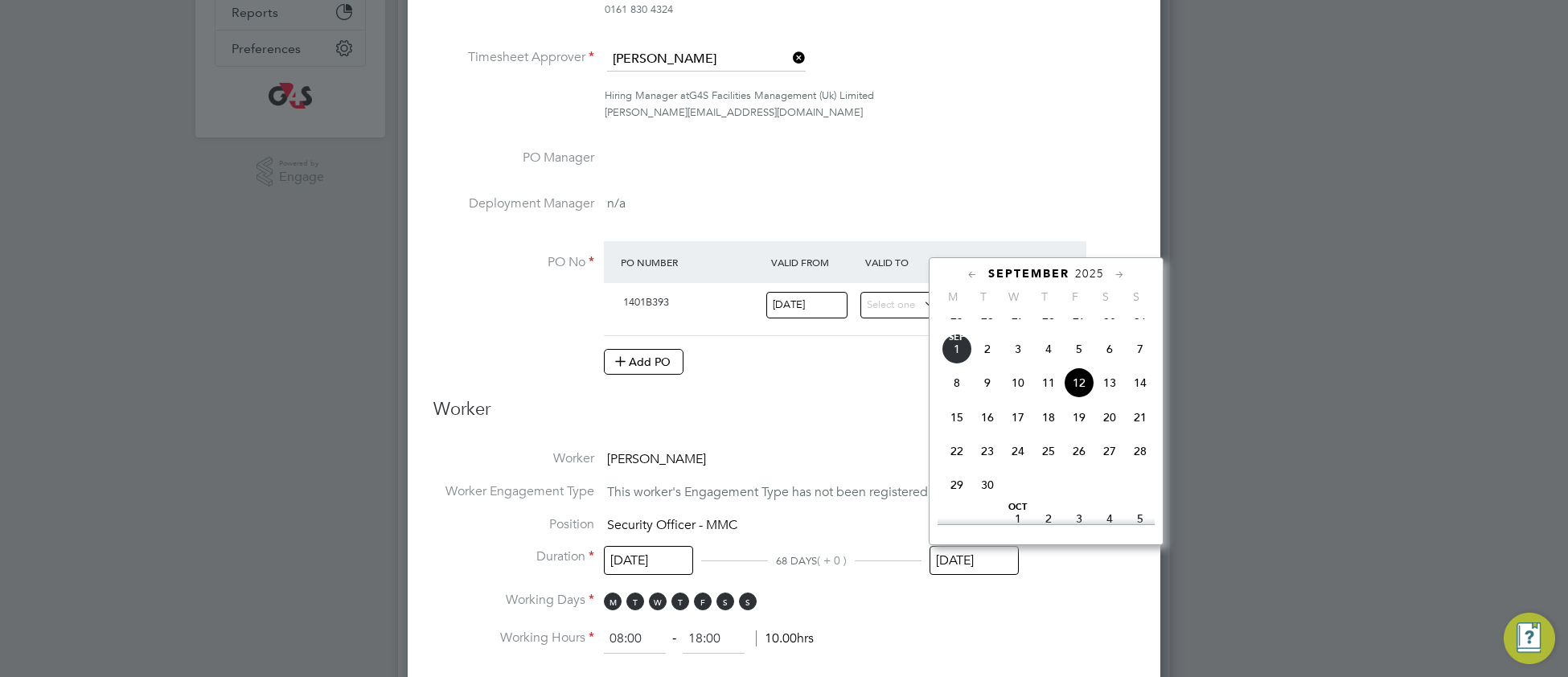
click at [1146, 466] on span "28" at bounding box center [1139, 450] width 31 height 31
type input "28 Sep 2025"
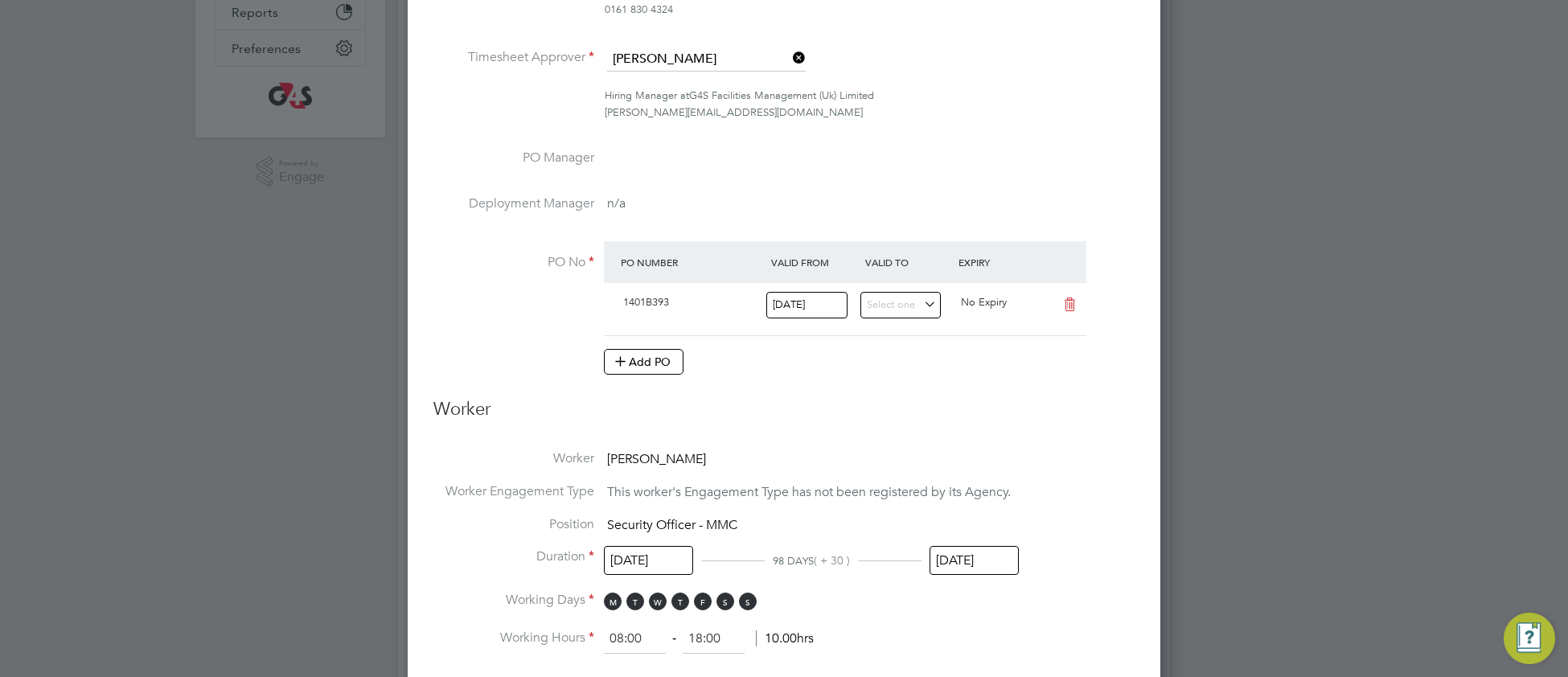
click at [996, 637] on li "Working Hours 08:00 ‐ 18:00 10.00hrs" at bounding box center [784, 639] width 701 height 29
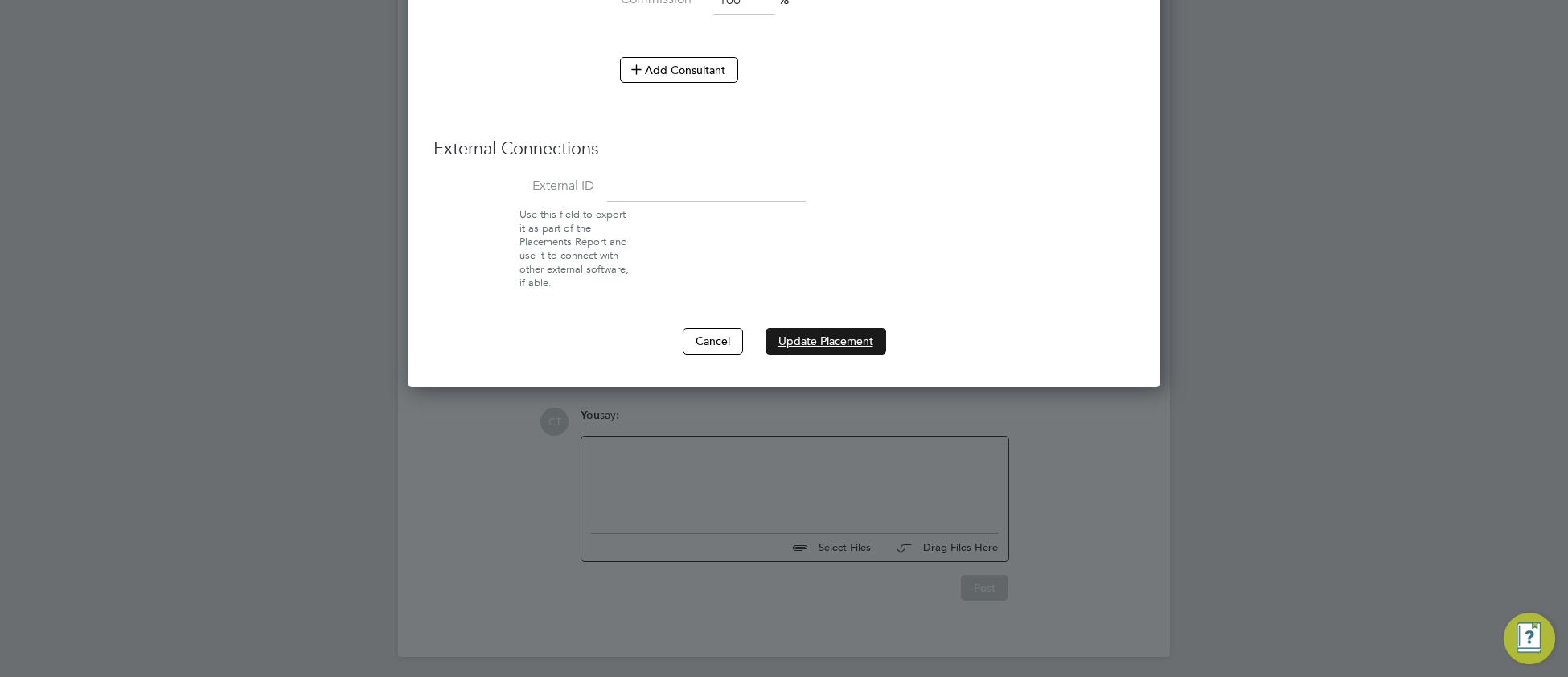
click at [854, 342] on button "Update Placement" at bounding box center [826, 341] width 121 height 26
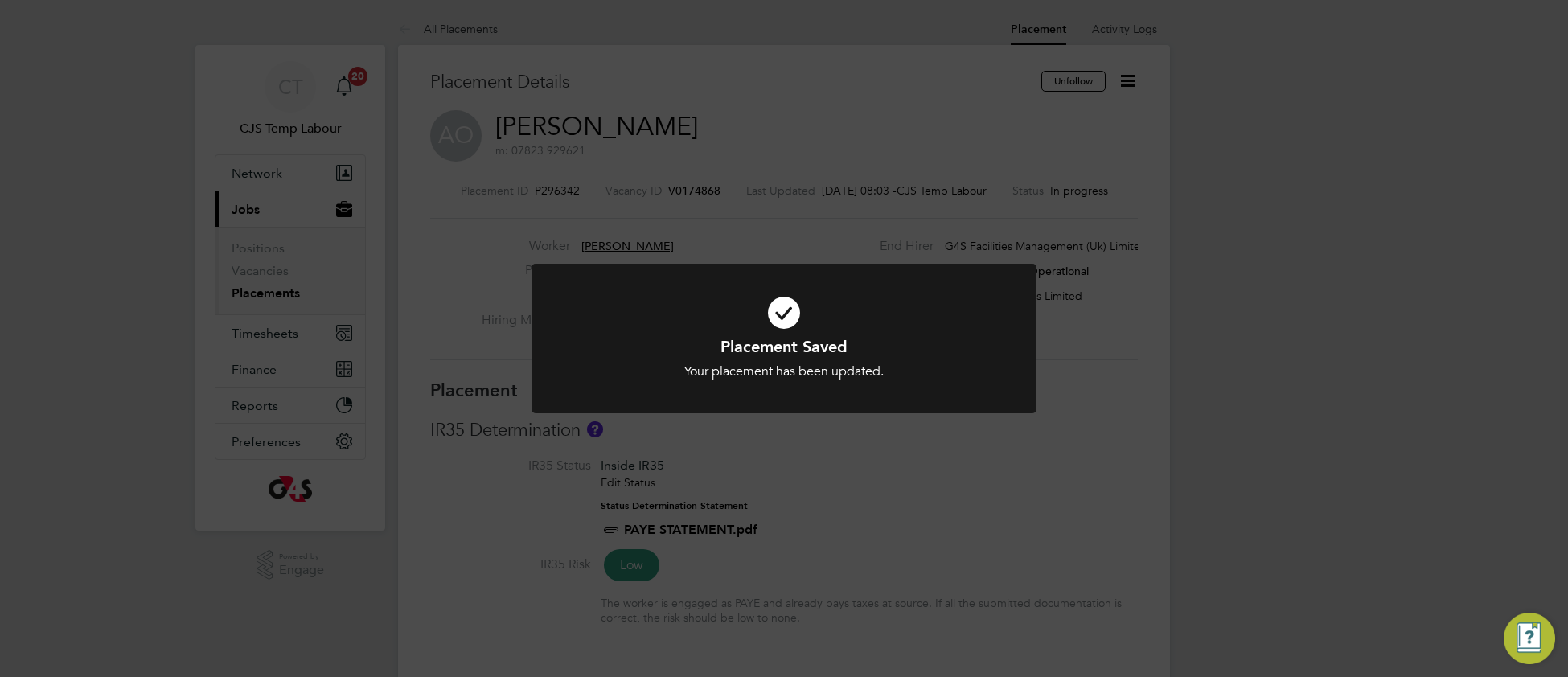
click at [928, 329] on icon at bounding box center [783, 312] width 418 height 62
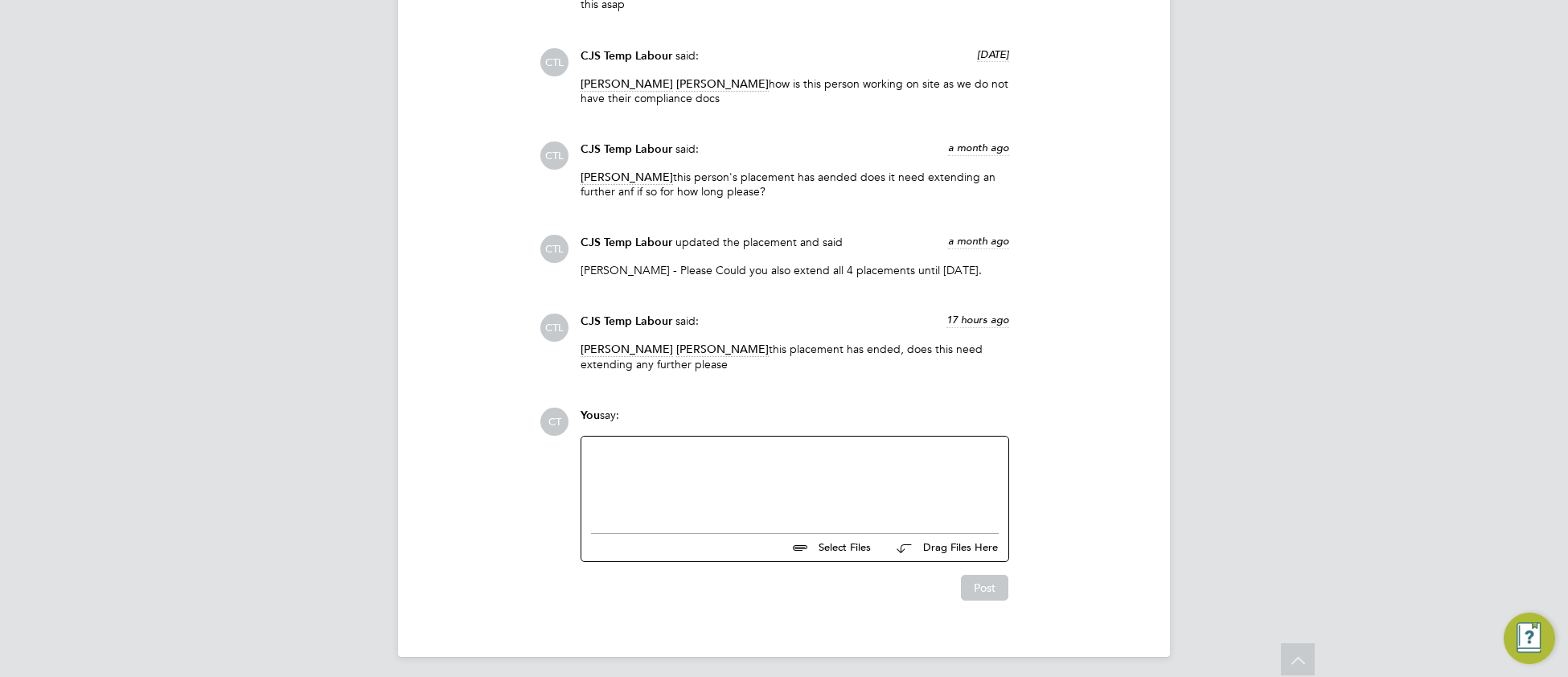
click at [650, 476] on div at bounding box center [794, 481] width 407 height 69
paste div
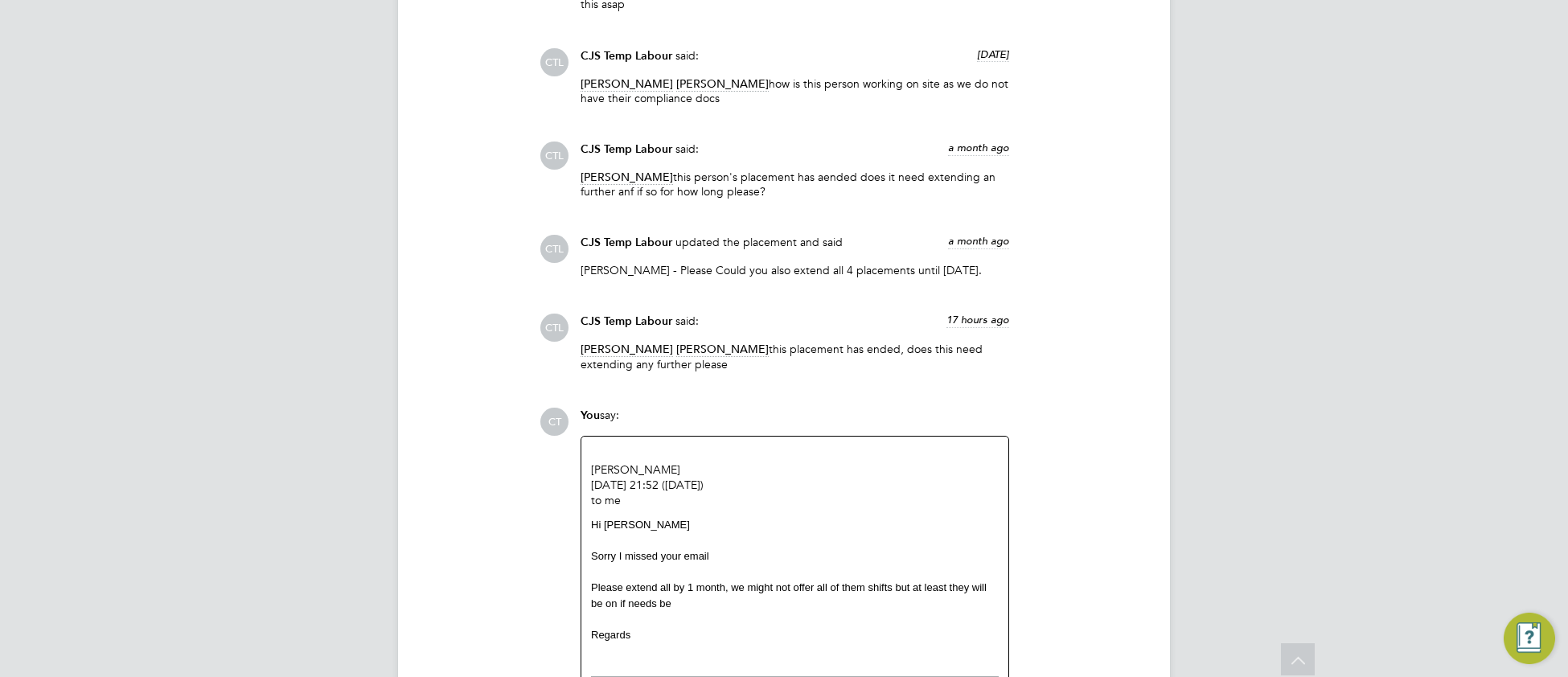
click at [1091, 477] on div "CT You say: Julie Coleshill 30 Aug 2025, 21:52 (2 days ago) to me Hi Yvonne Sor…" at bounding box center [838, 575] width 598 height 336
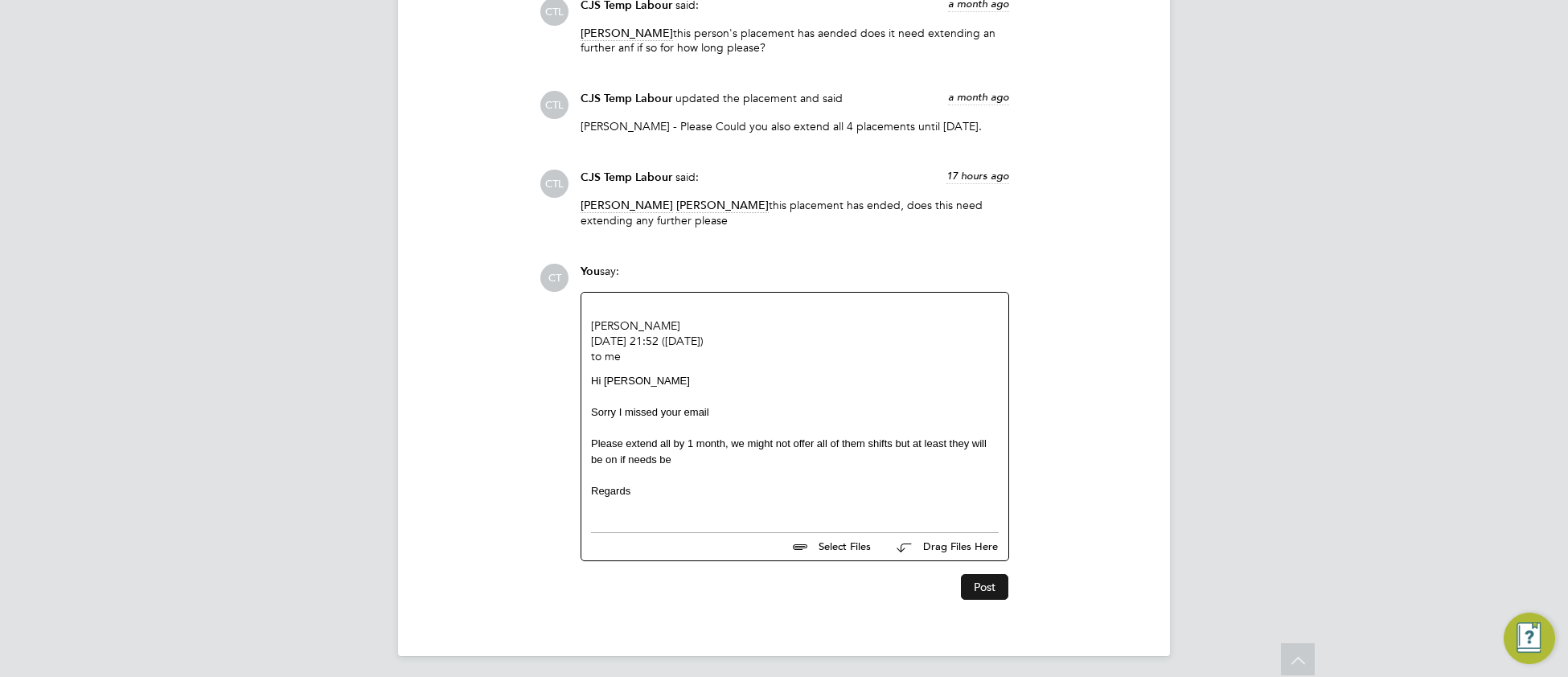
click at [984, 588] on button "Post" at bounding box center [984, 587] width 47 height 26
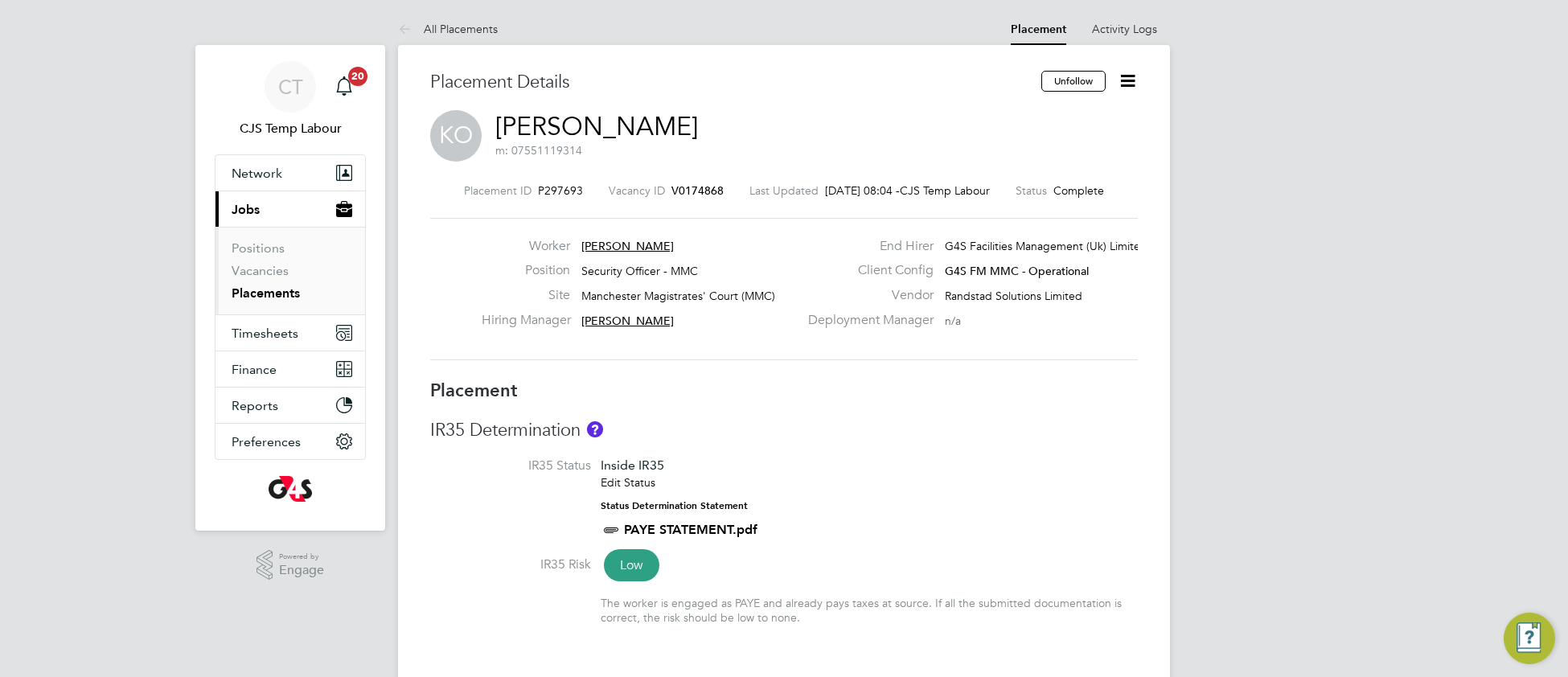
type input "Denise Mondryk"
type input "[PERSON_NAME]"
type input "30 Jun 2025"
type input "29 Aug 2025"
type input "08:00"
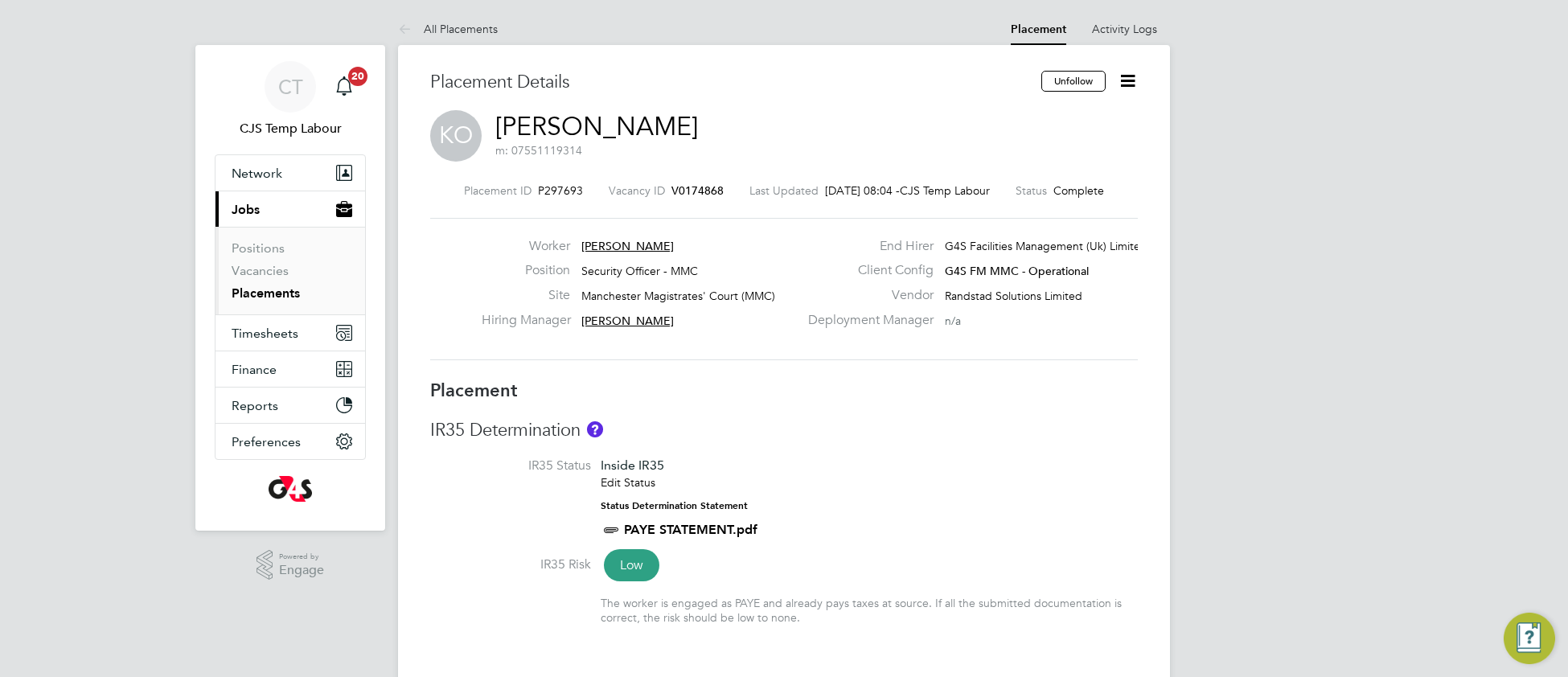
type input "18:00"
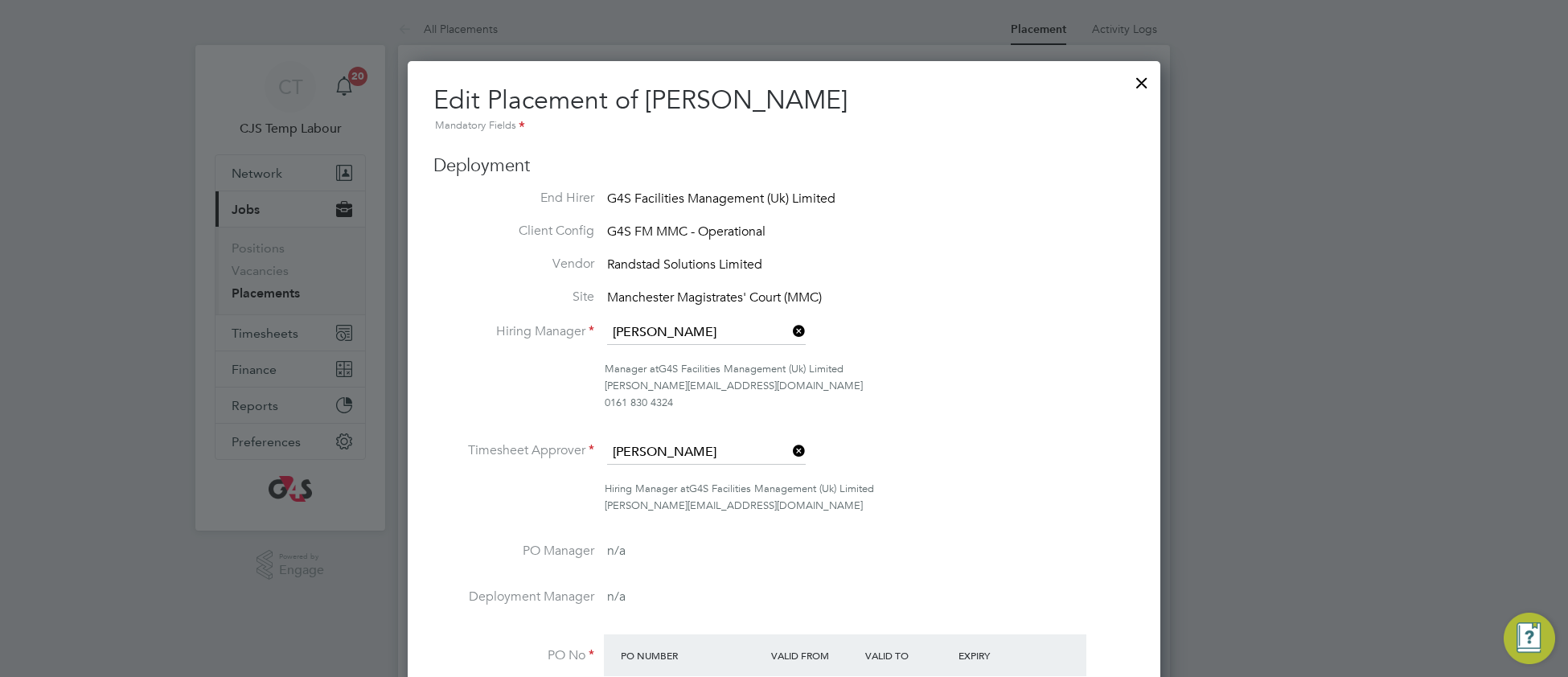
scroll to position [7, 7]
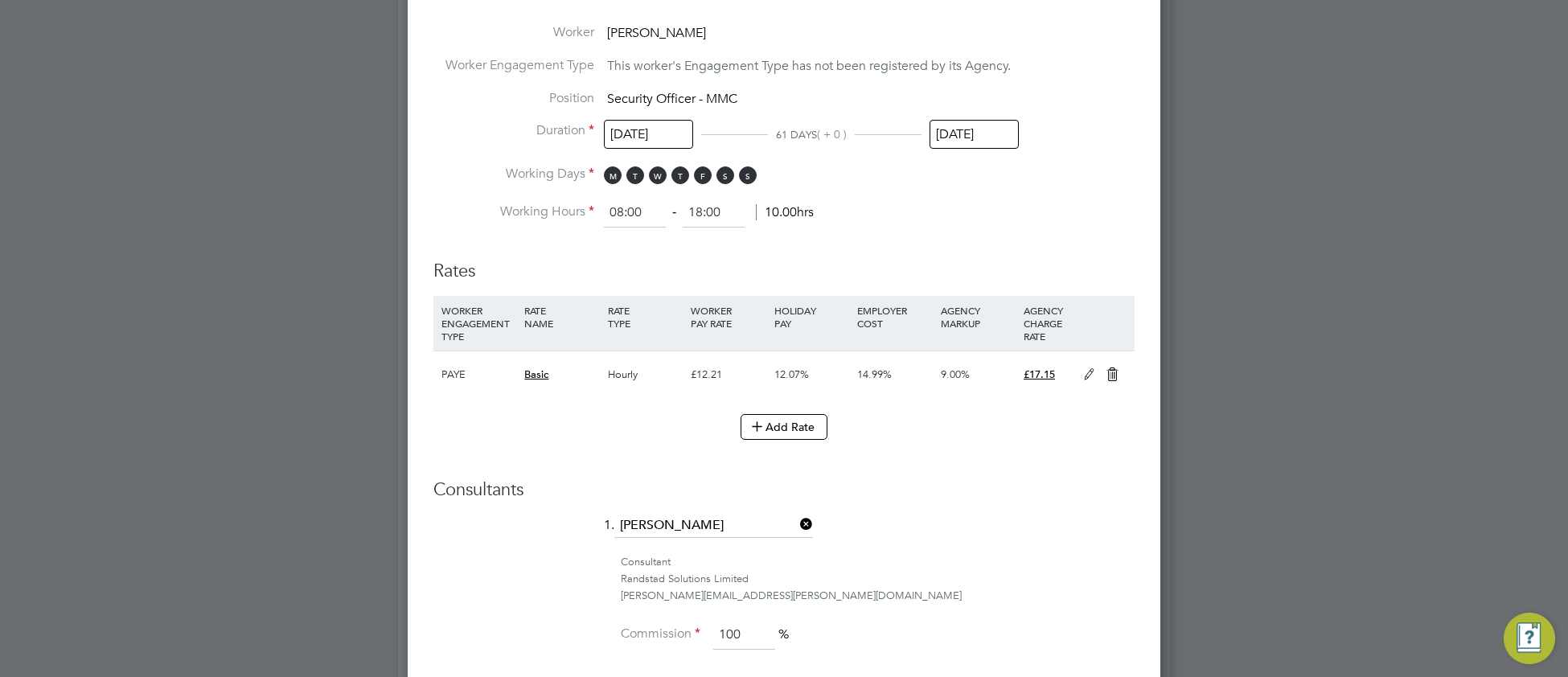
click at [979, 148] on input "29 Aug 2025" at bounding box center [974, 135] width 89 height 30
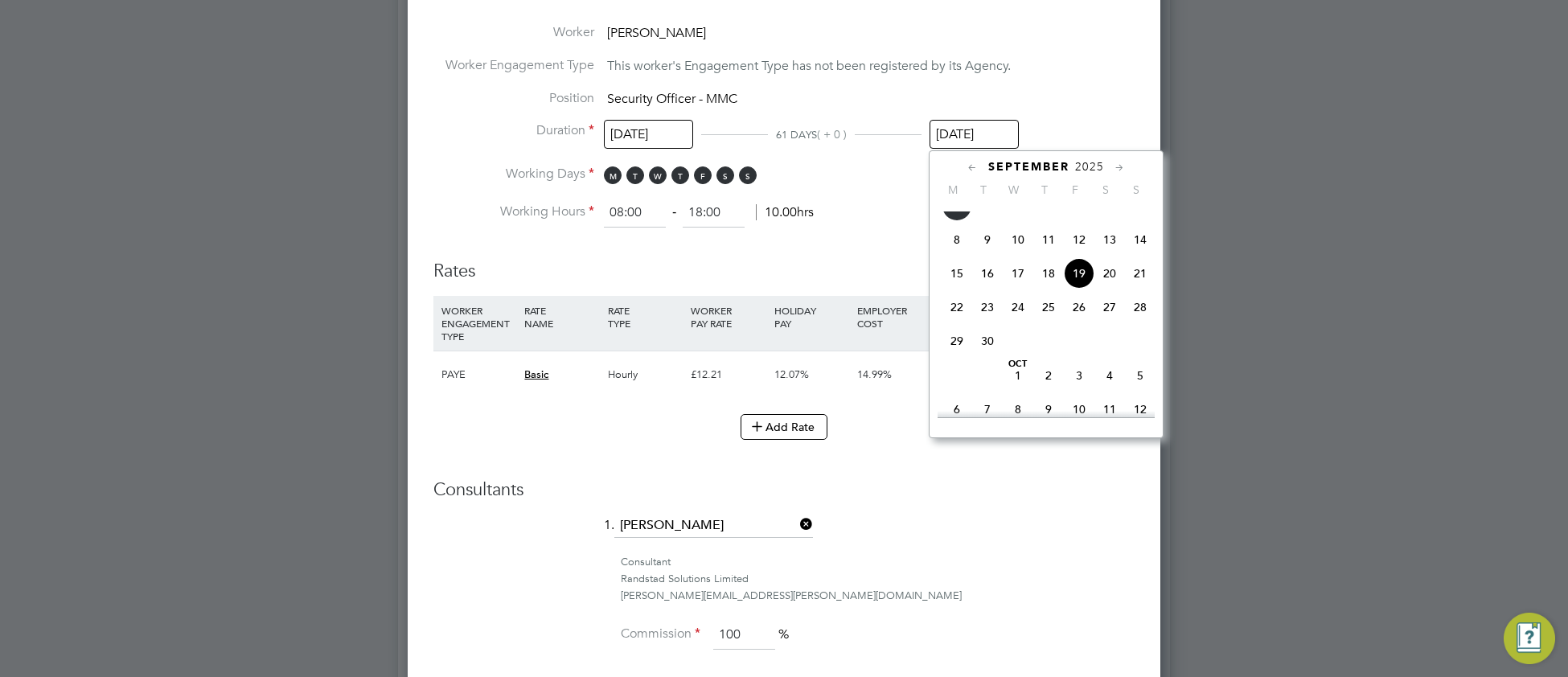
click at [1138, 323] on span "28" at bounding box center [1139, 307] width 31 height 31
type input "28 Sep 2025"
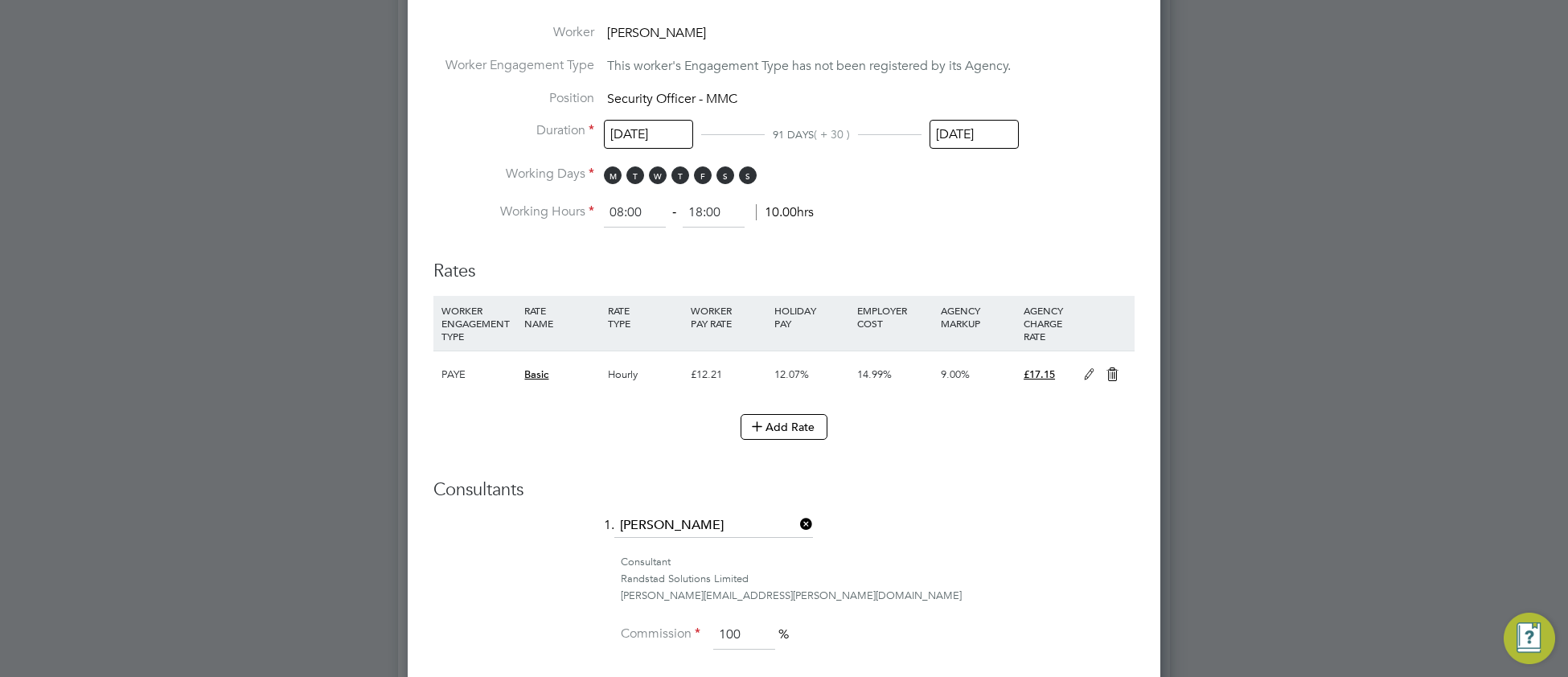
click at [937, 566] on div "Consultant" at bounding box center [877, 563] width 513 height 17
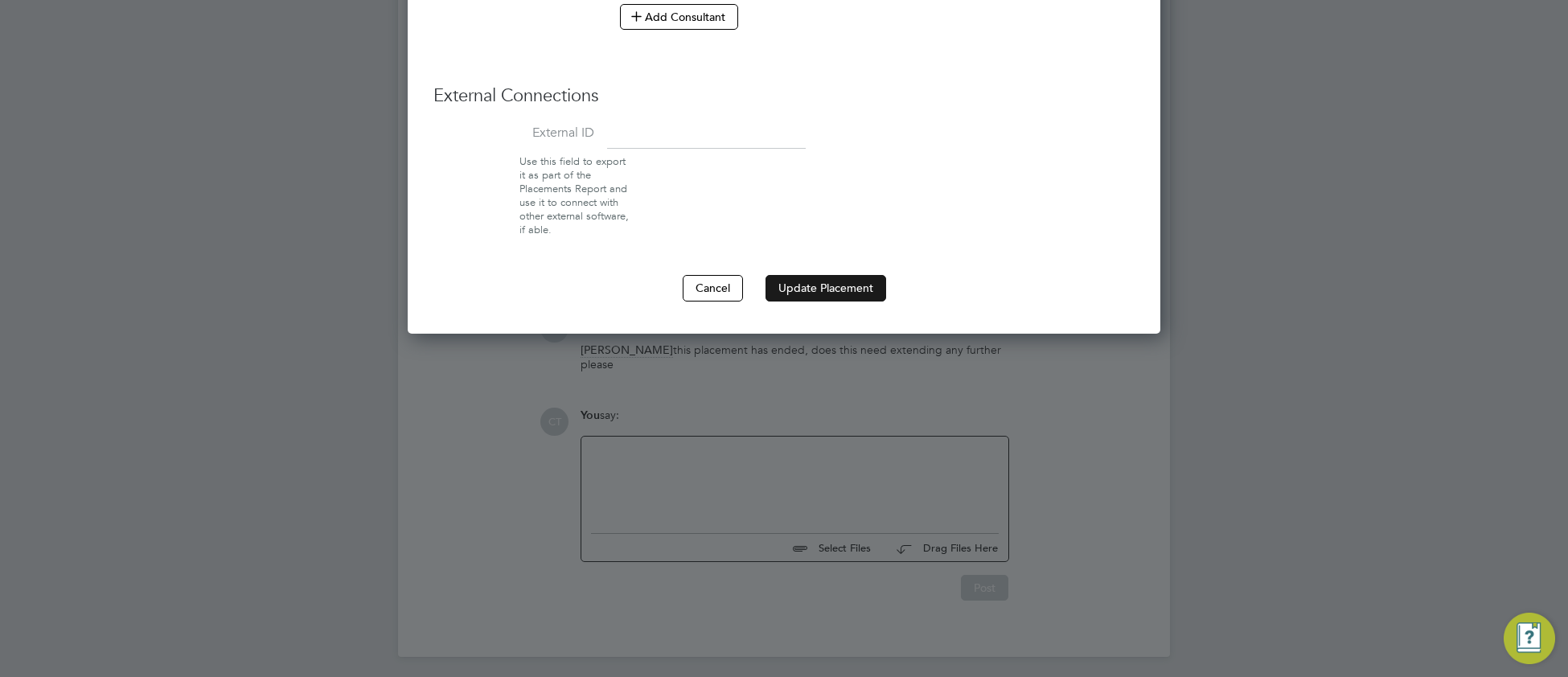
click at [820, 300] on button "Update Placement" at bounding box center [826, 288] width 121 height 26
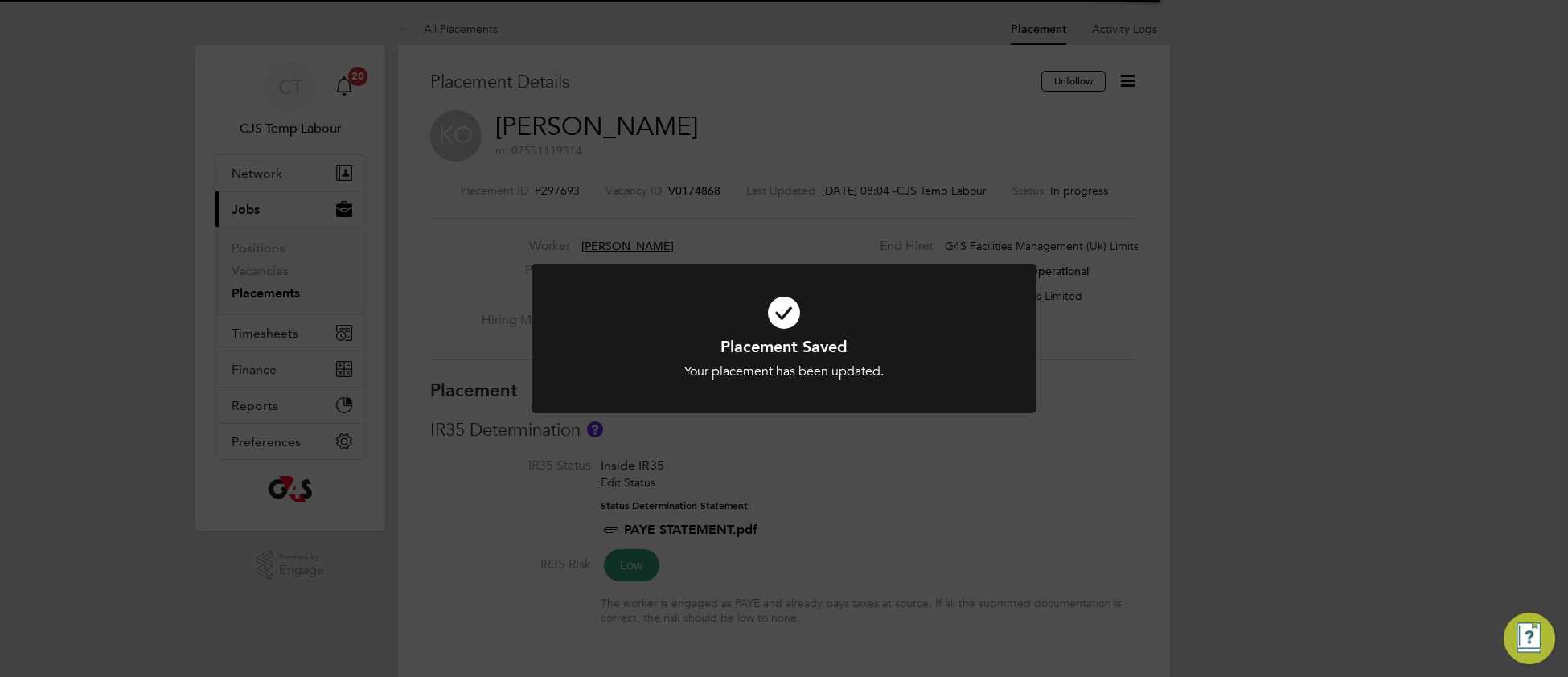
click at [596, 330] on icon at bounding box center [783, 312] width 418 height 62
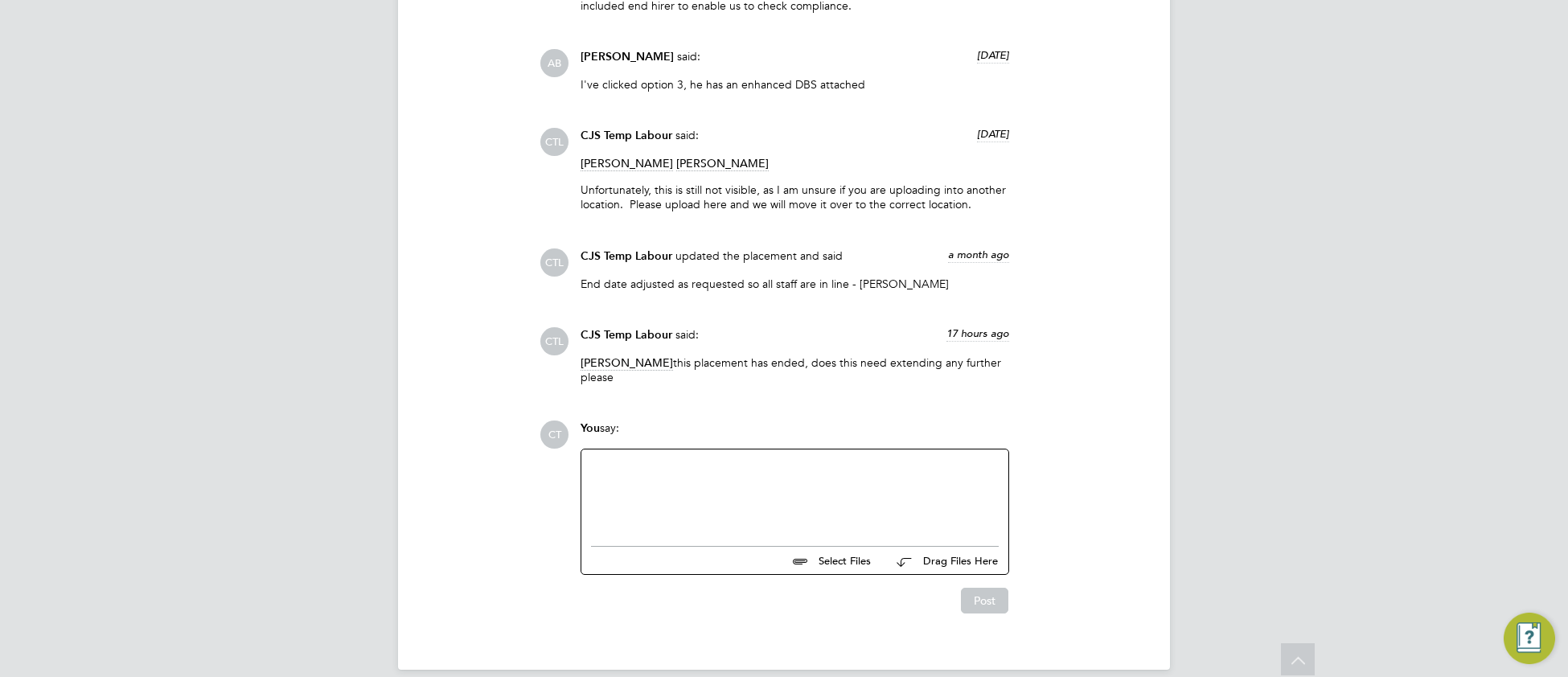
click at [617, 470] on div at bounding box center [794, 494] width 407 height 69
paste div
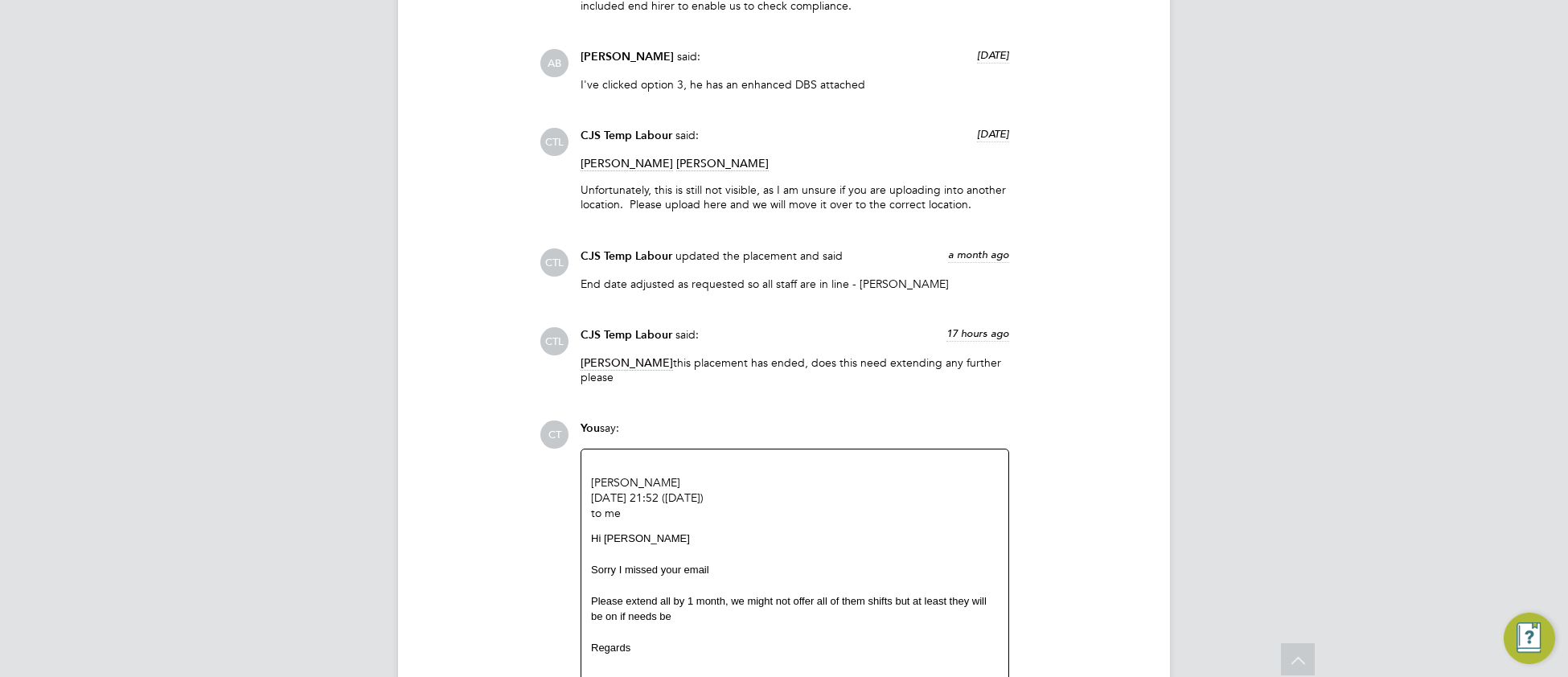
click at [1129, 544] on div "CT You say: Julie Coleshill 30 Aug 2025, 21:52 (2 days ago) to me Hi Yvonne Sor…" at bounding box center [838, 588] width 598 height 336
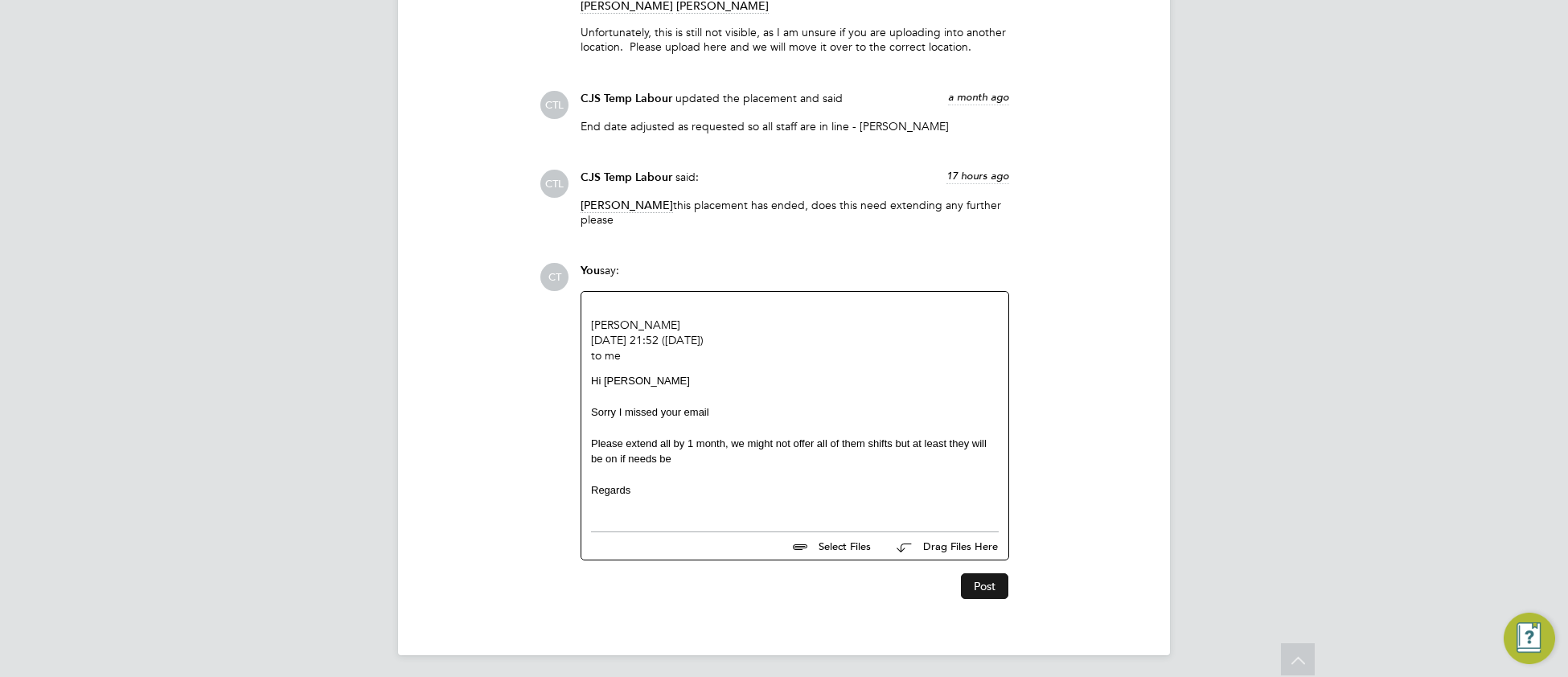
click at [993, 588] on button "Post" at bounding box center [984, 586] width 47 height 26
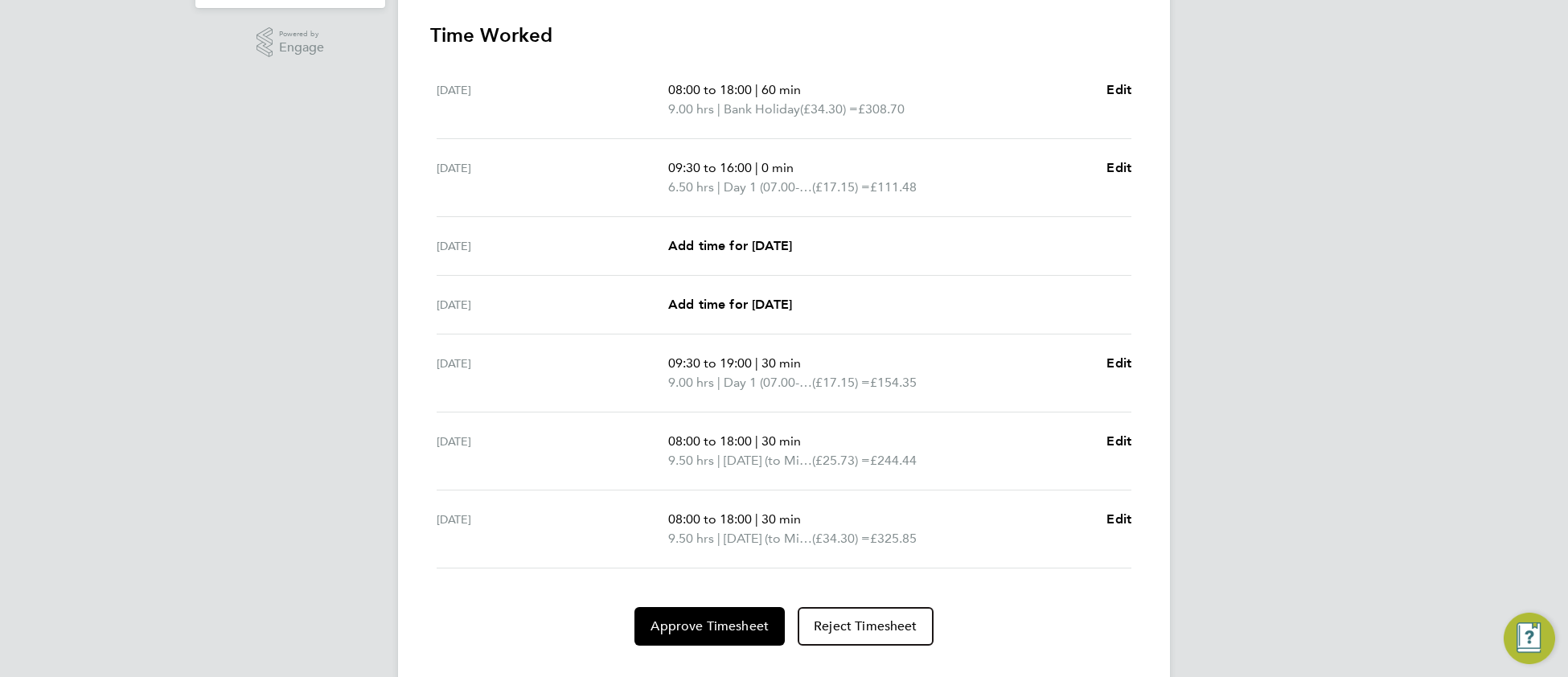
scroll to position [532, 0]
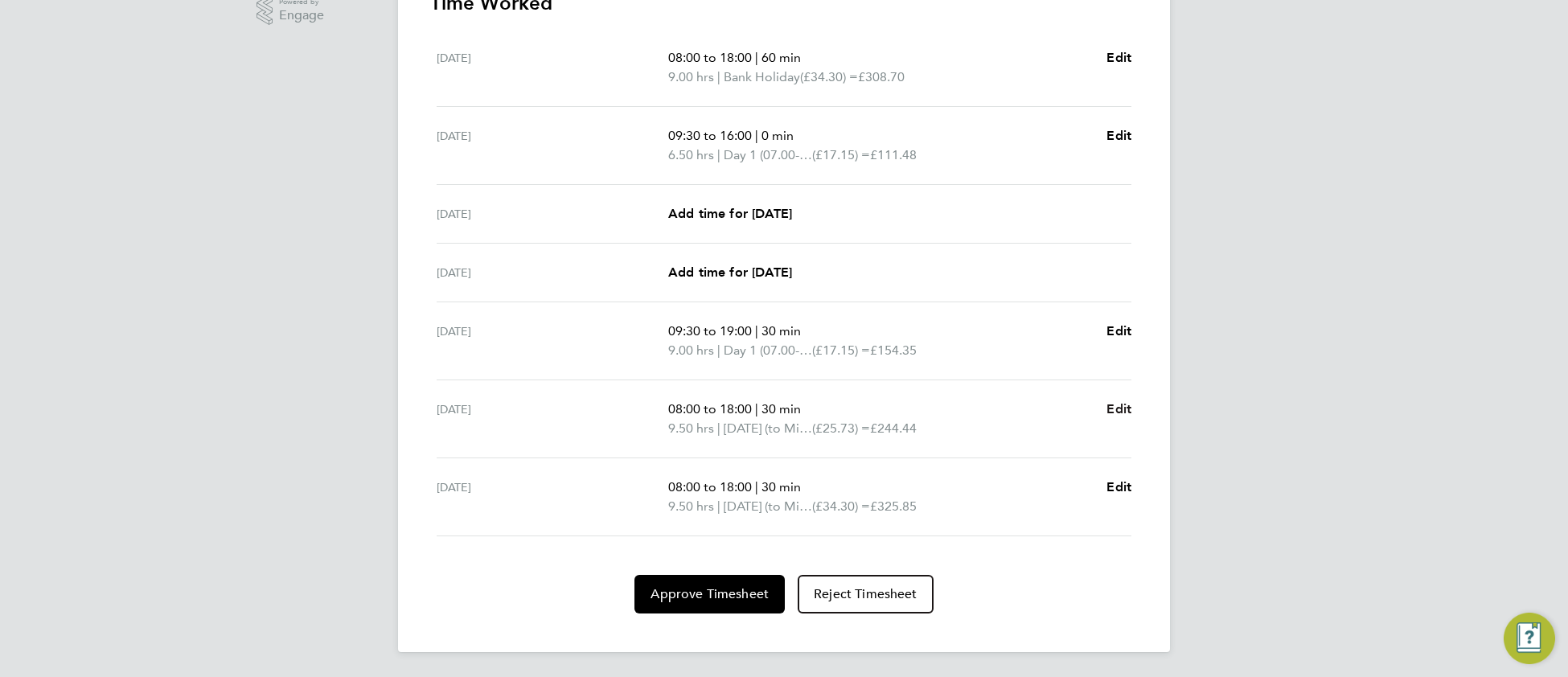
click at [1123, 412] on span "Edit" at bounding box center [1118, 408] width 25 height 15
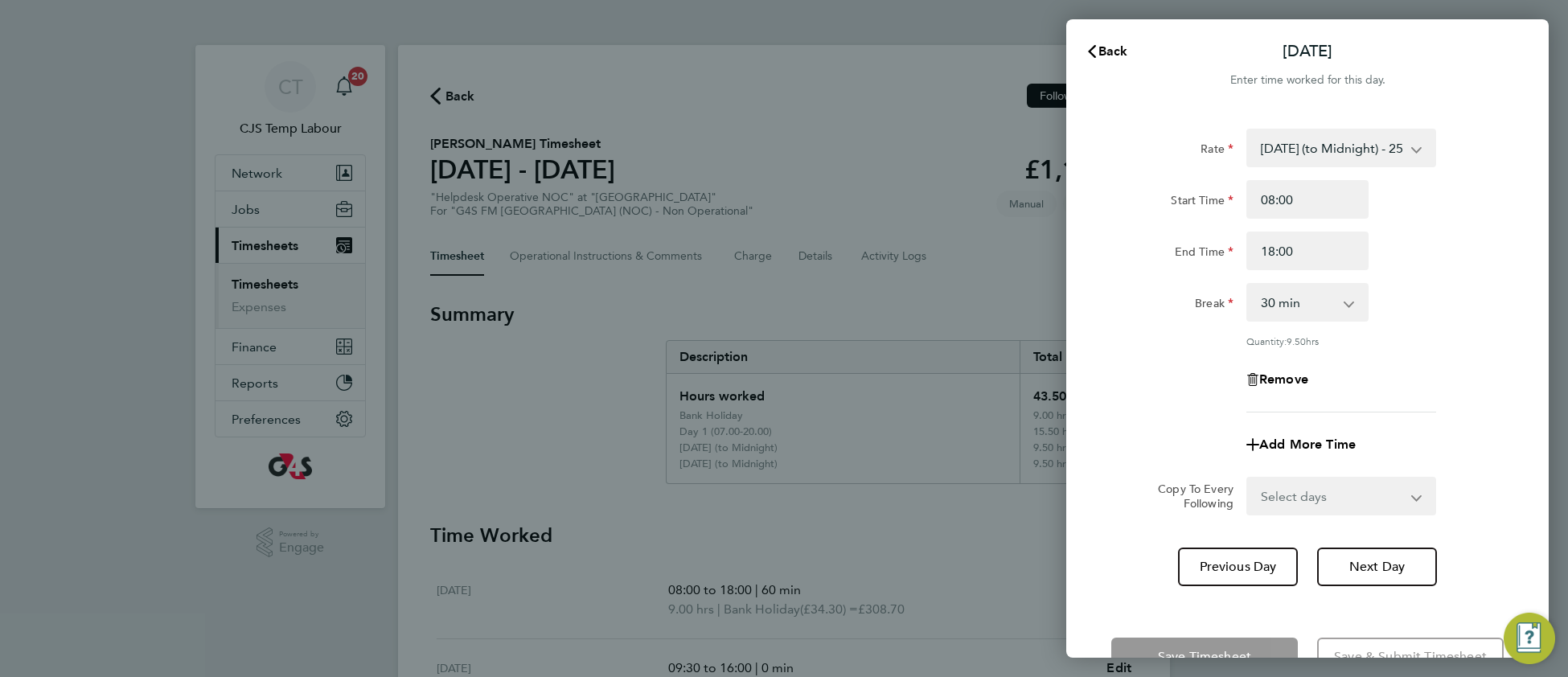
click at [1349, 307] on app-icon-cross-button at bounding box center [1357, 302] width 20 height 35
click at [1294, 302] on select "0 min 15 min 30 min 45 min 60 min 75 min 90 min" at bounding box center [1297, 302] width 100 height 35
select select "60"
click at [1248, 285] on select "0 min 15 min 30 min 45 min 60 min 75 min 90 min" at bounding box center [1297, 302] width 100 height 35
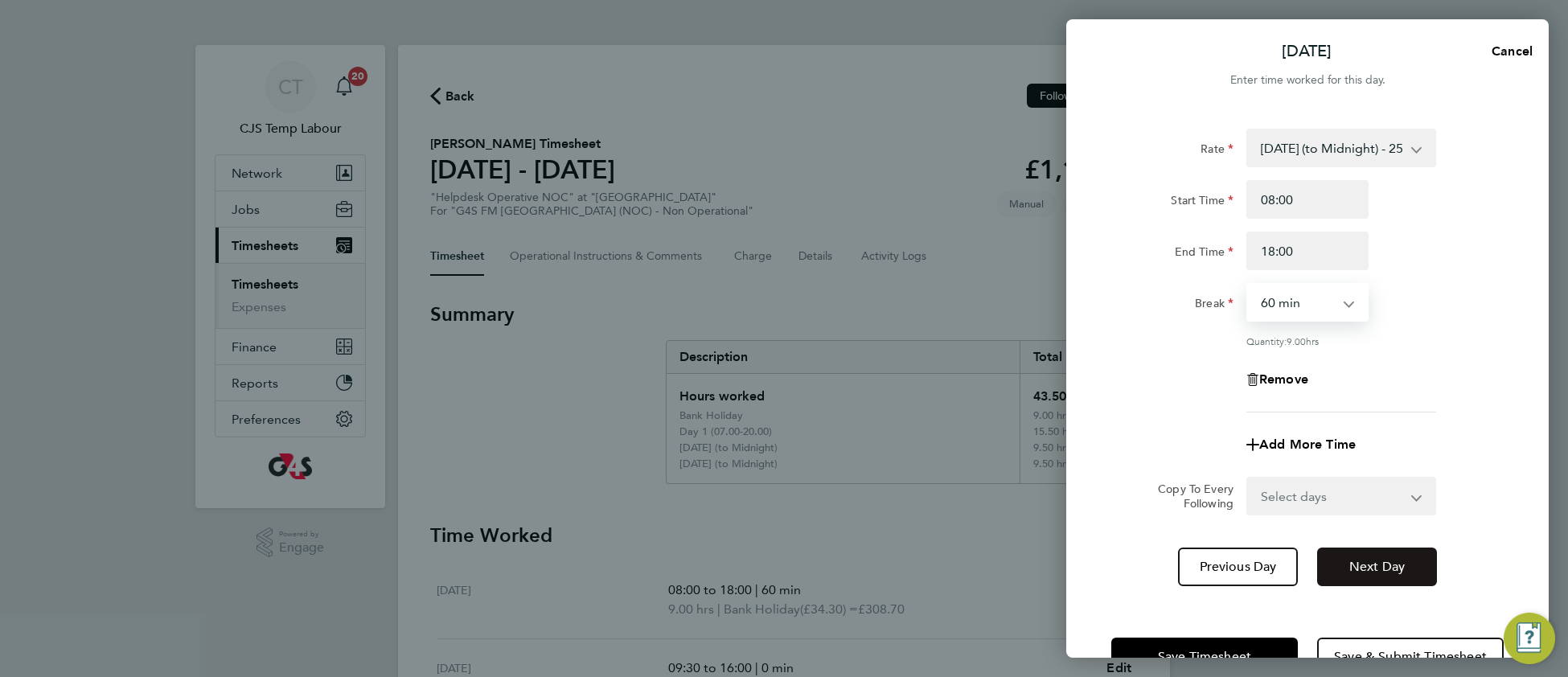
click at [1356, 572] on button "Next Day" at bounding box center [1376, 566] width 120 height 38
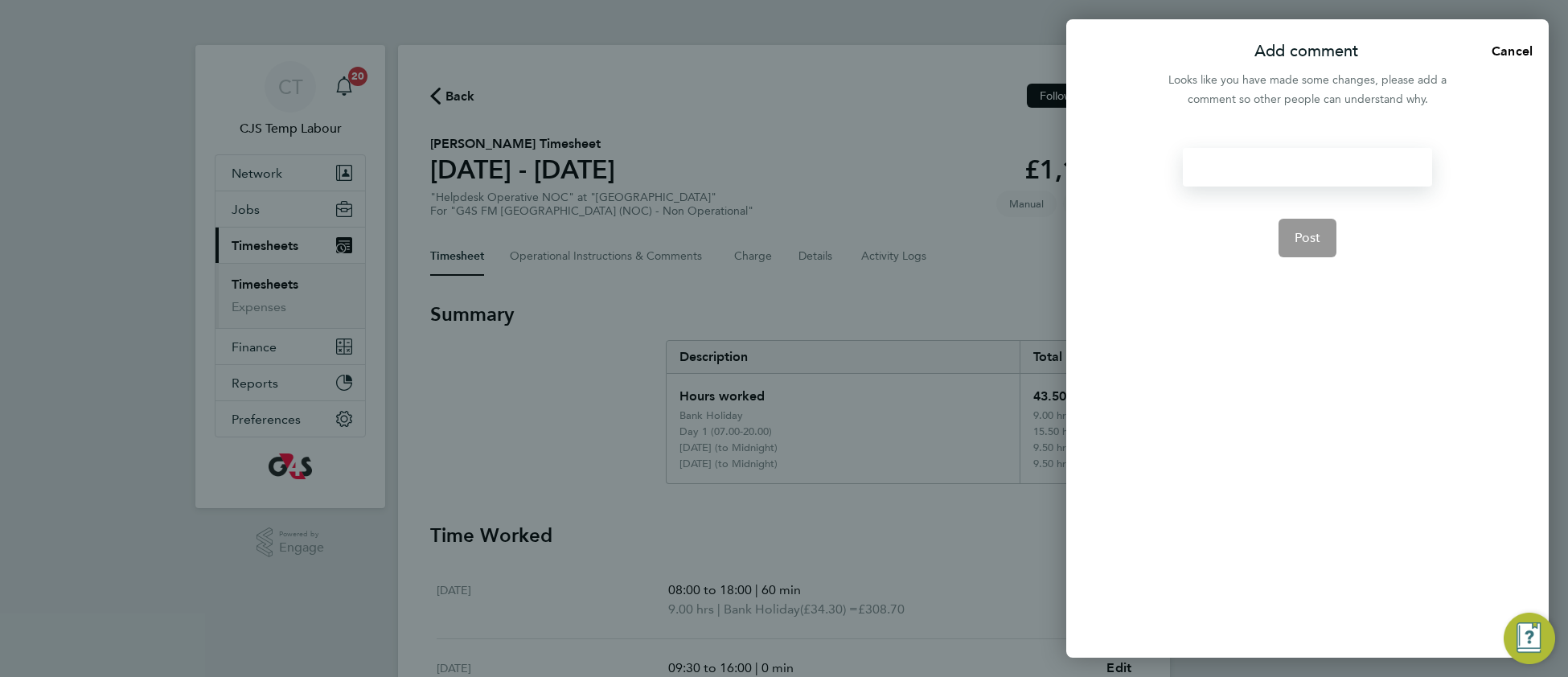
click at [1243, 169] on div at bounding box center [1306, 166] width 248 height 38
click at [1240, 171] on div at bounding box center [1306, 166] width 248 height 38
click at [1307, 234] on span "Post" at bounding box center [1308, 237] width 27 height 16
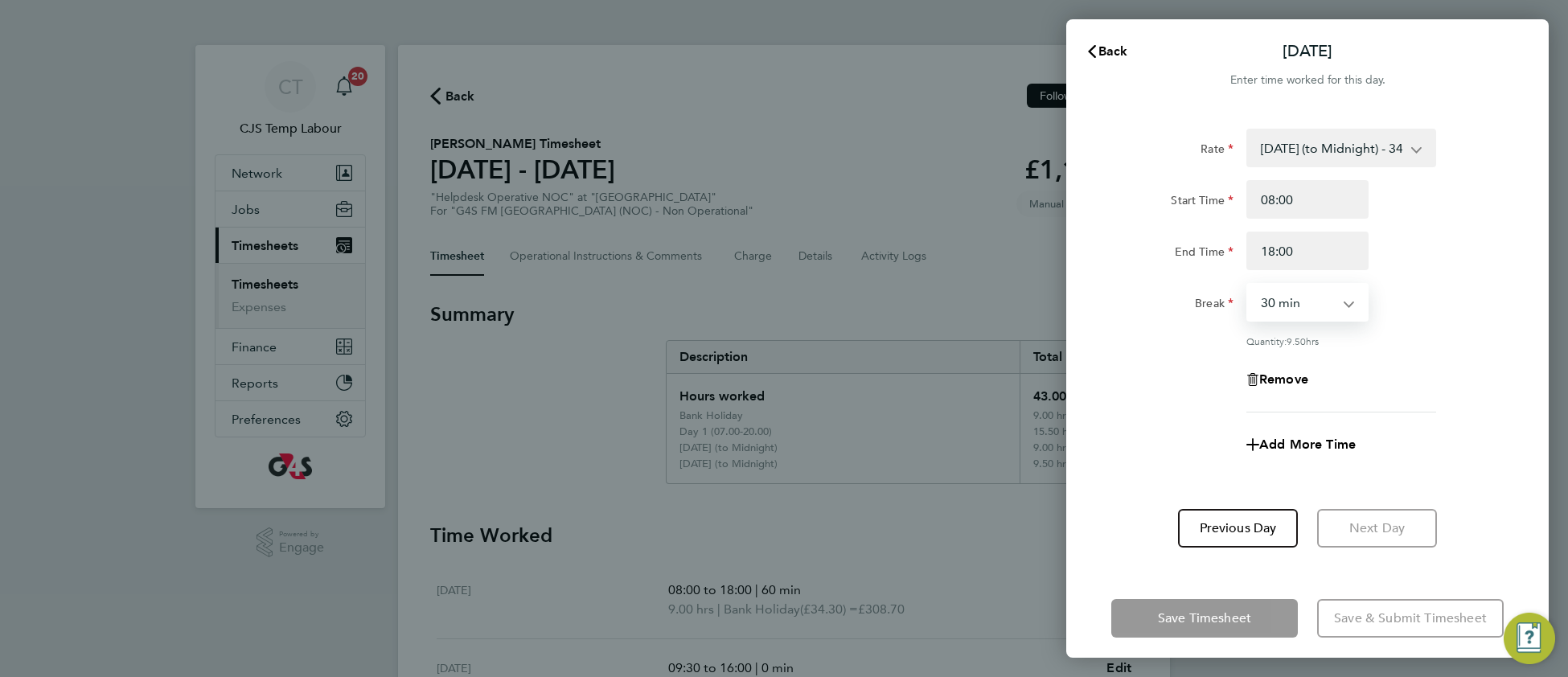
click at [1273, 305] on select "0 min 15 min 30 min 45 min 60 min 75 min 90 min" at bounding box center [1297, 302] width 100 height 35
select select "60"
click at [1248, 285] on select "0 min 15 min 30 min 45 min 60 min 75 min 90 min" at bounding box center [1297, 302] width 100 height 35
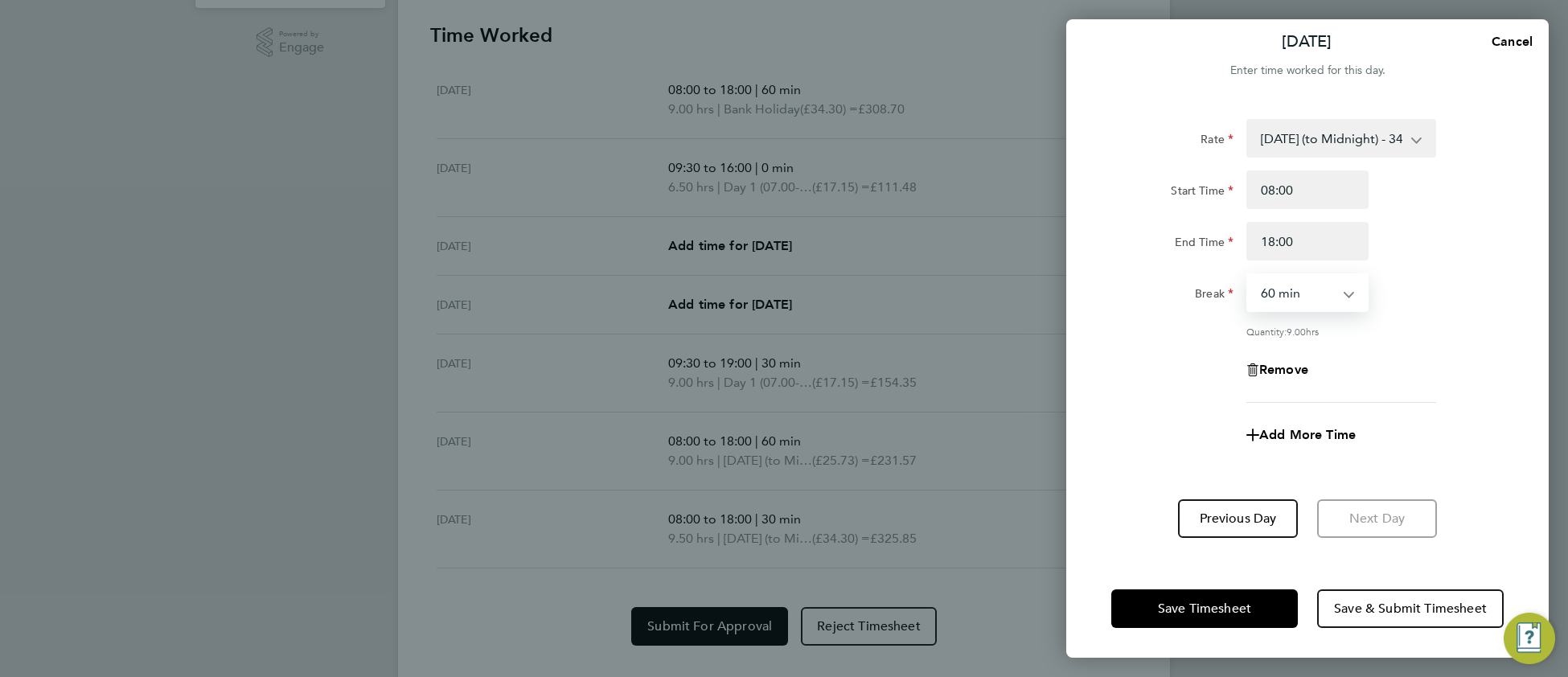
scroll to position [503, 0]
click at [1228, 590] on button "Save Timesheet" at bounding box center [1204, 608] width 187 height 38
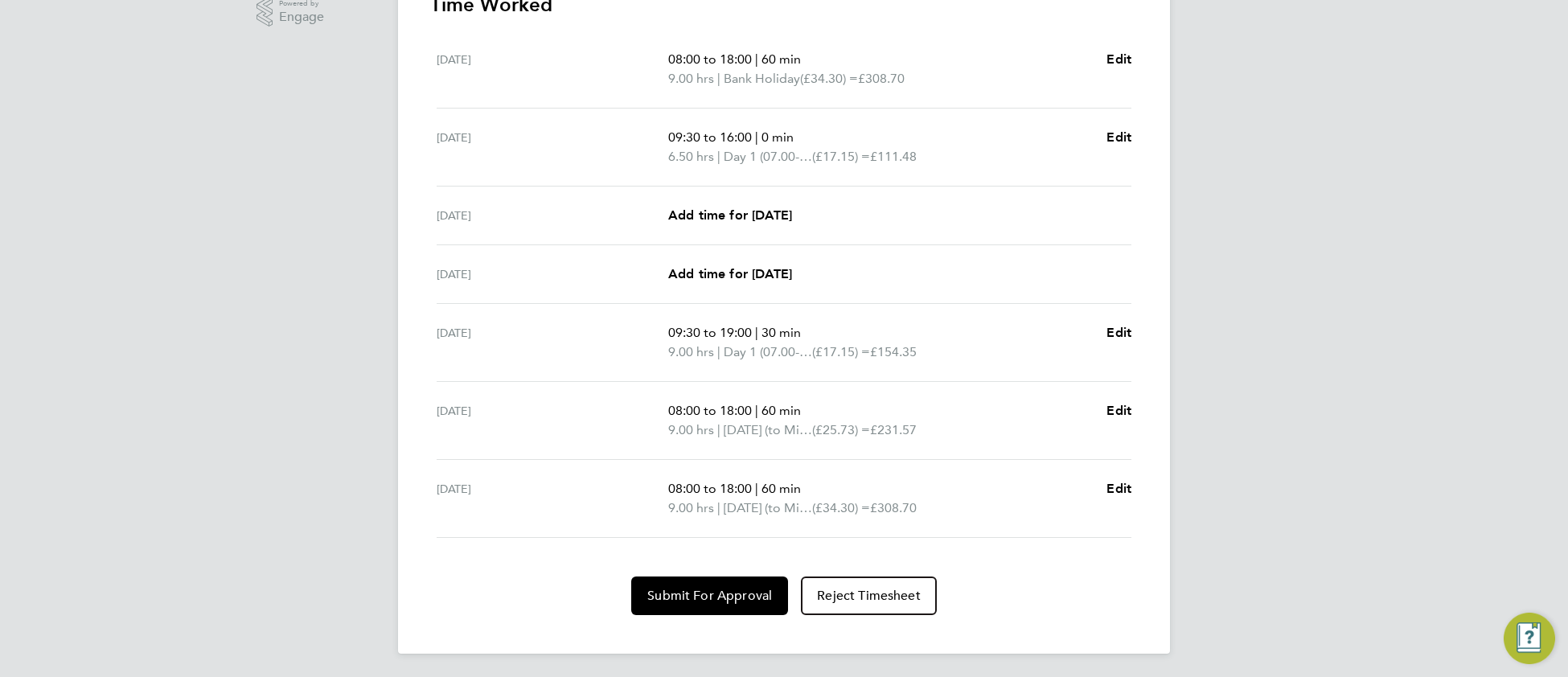
scroll to position [532, 0]
click at [698, 597] on span "Submit For Approval" at bounding box center [710, 593] width 125 height 16
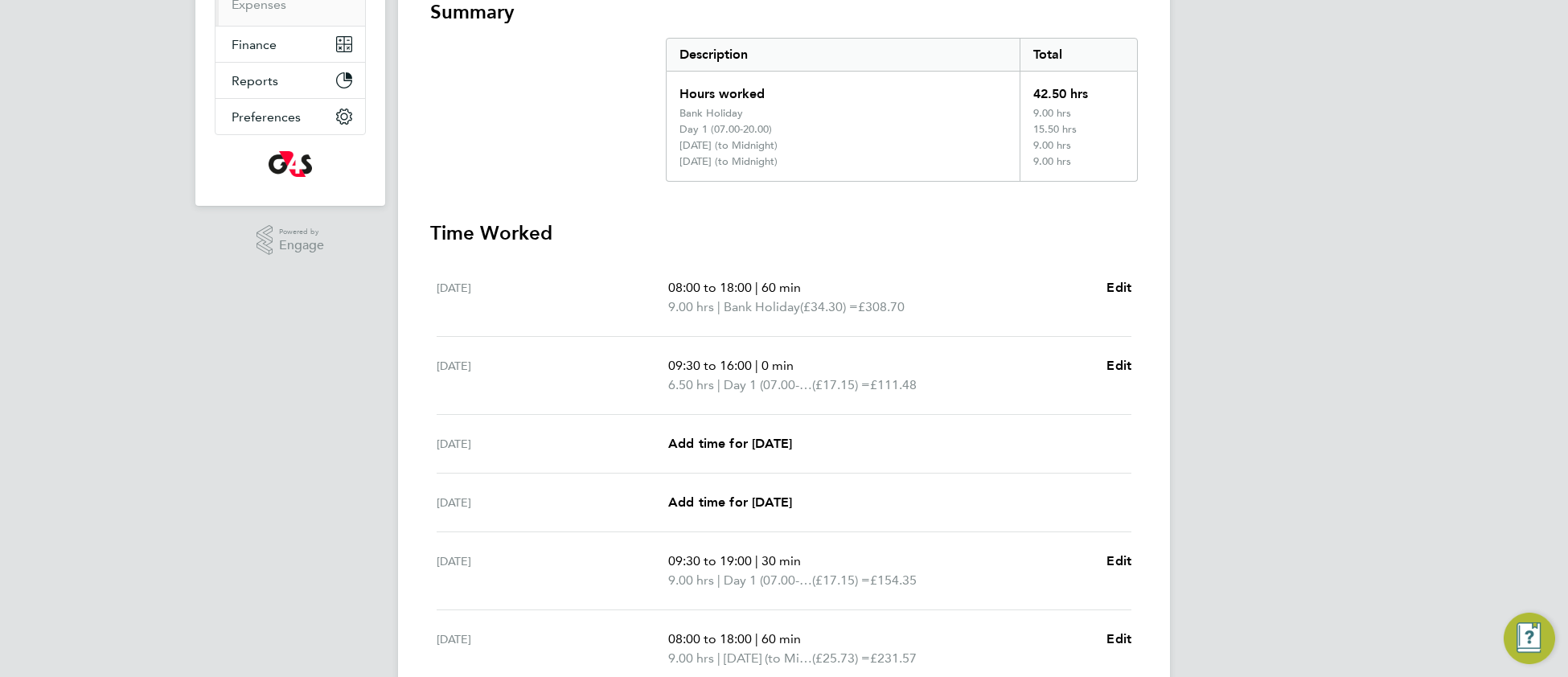
scroll to position [0, 0]
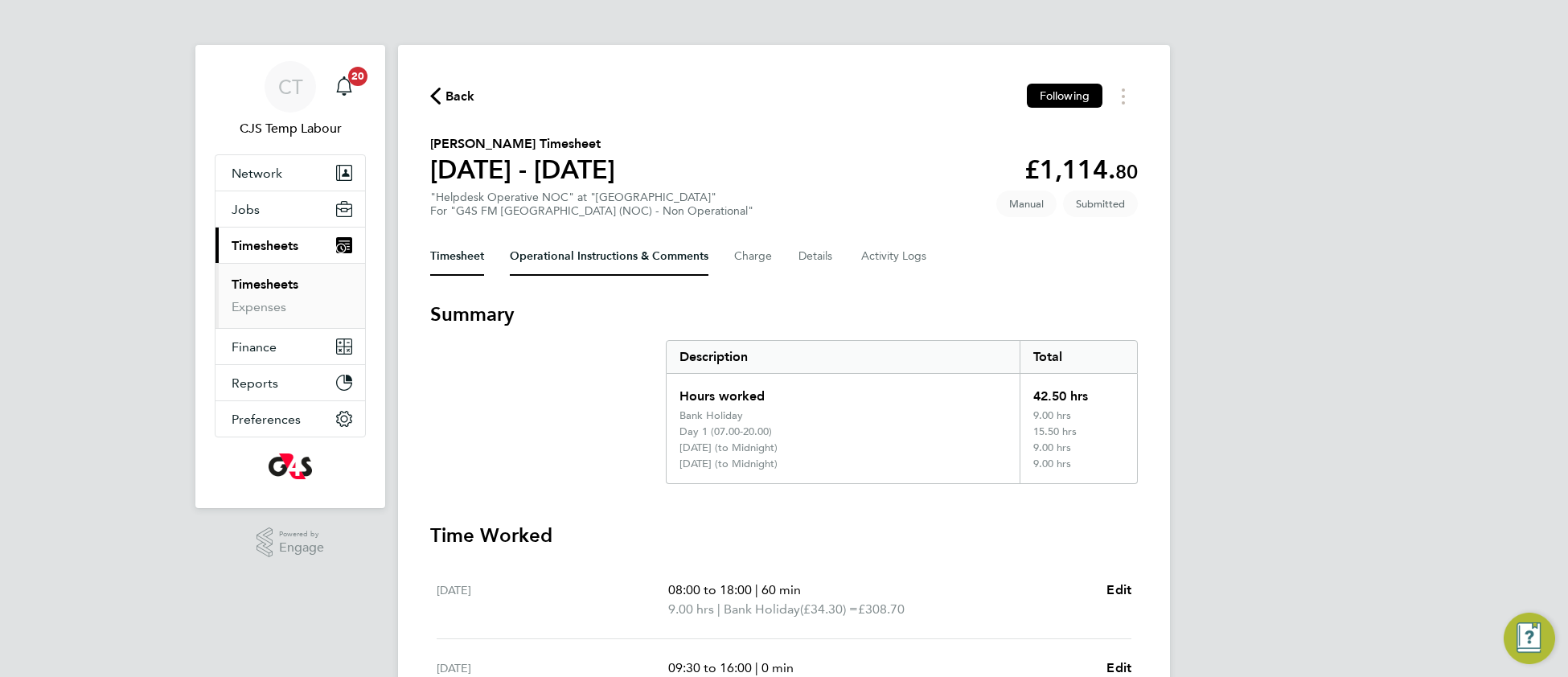
drag, startPoint x: 554, startPoint y: 258, endPoint x: 544, endPoint y: 273, distance: 18.0
click at [557, 258] on Comments-tab "Operational Instructions & Comments" at bounding box center [609, 256] width 199 height 38
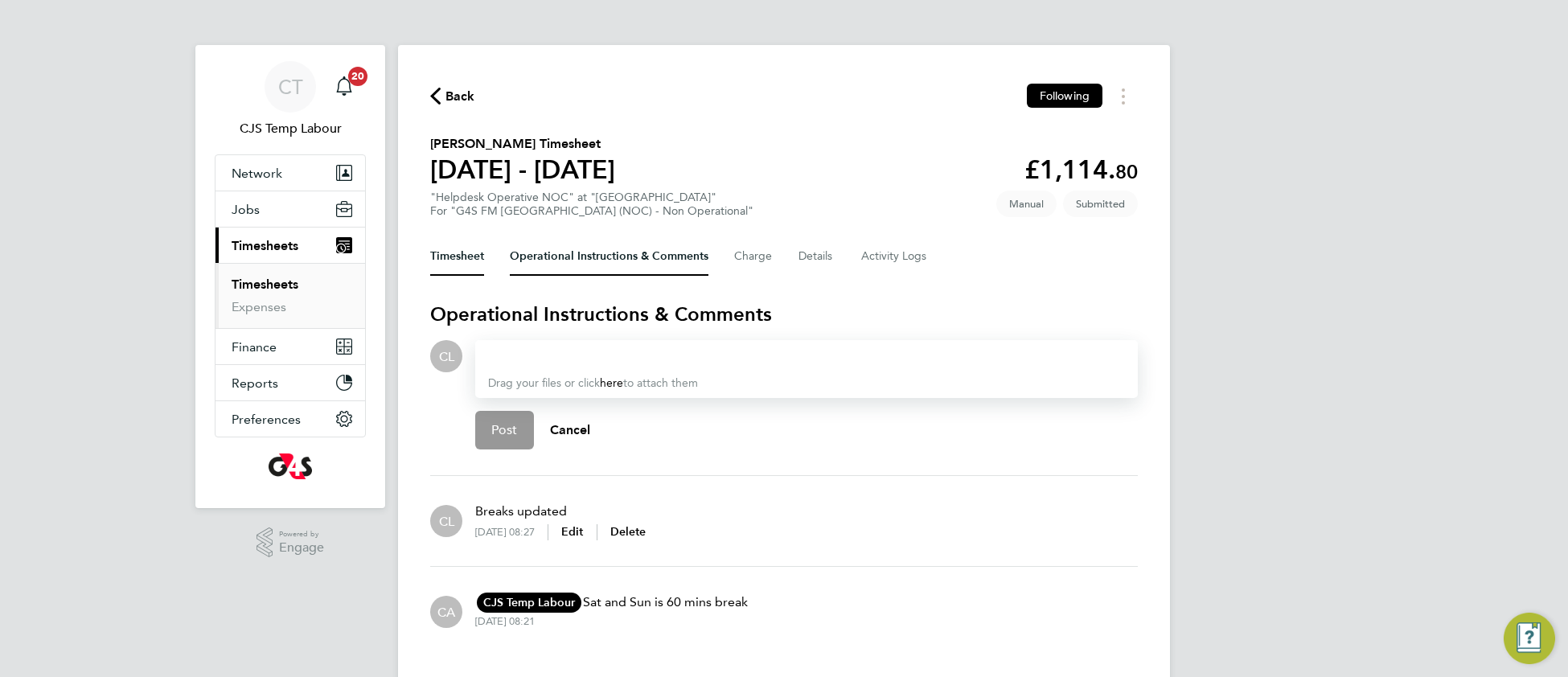
click at [460, 257] on button "Timesheet" at bounding box center [457, 256] width 54 height 38
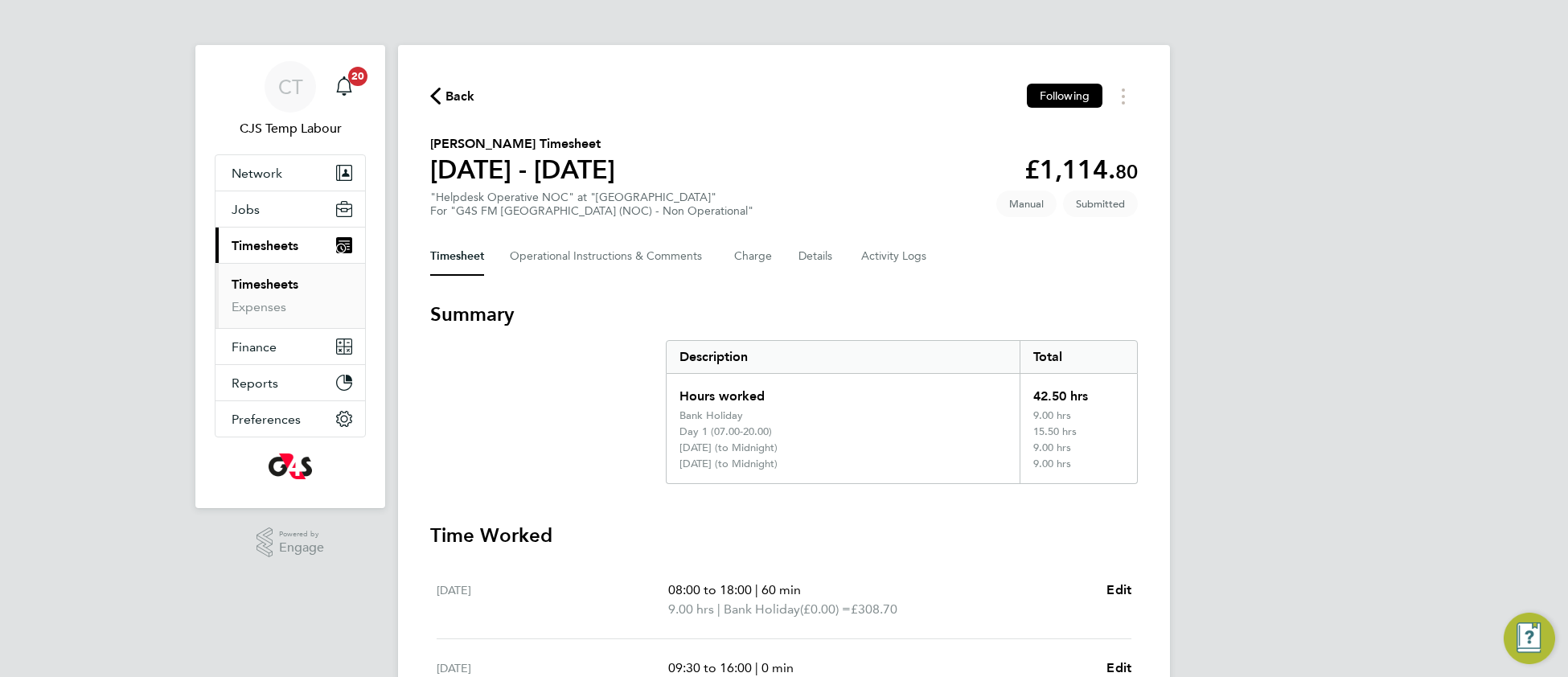
click at [282, 284] on link "Timesheets" at bounding box center [265, 284] width 67 height 15
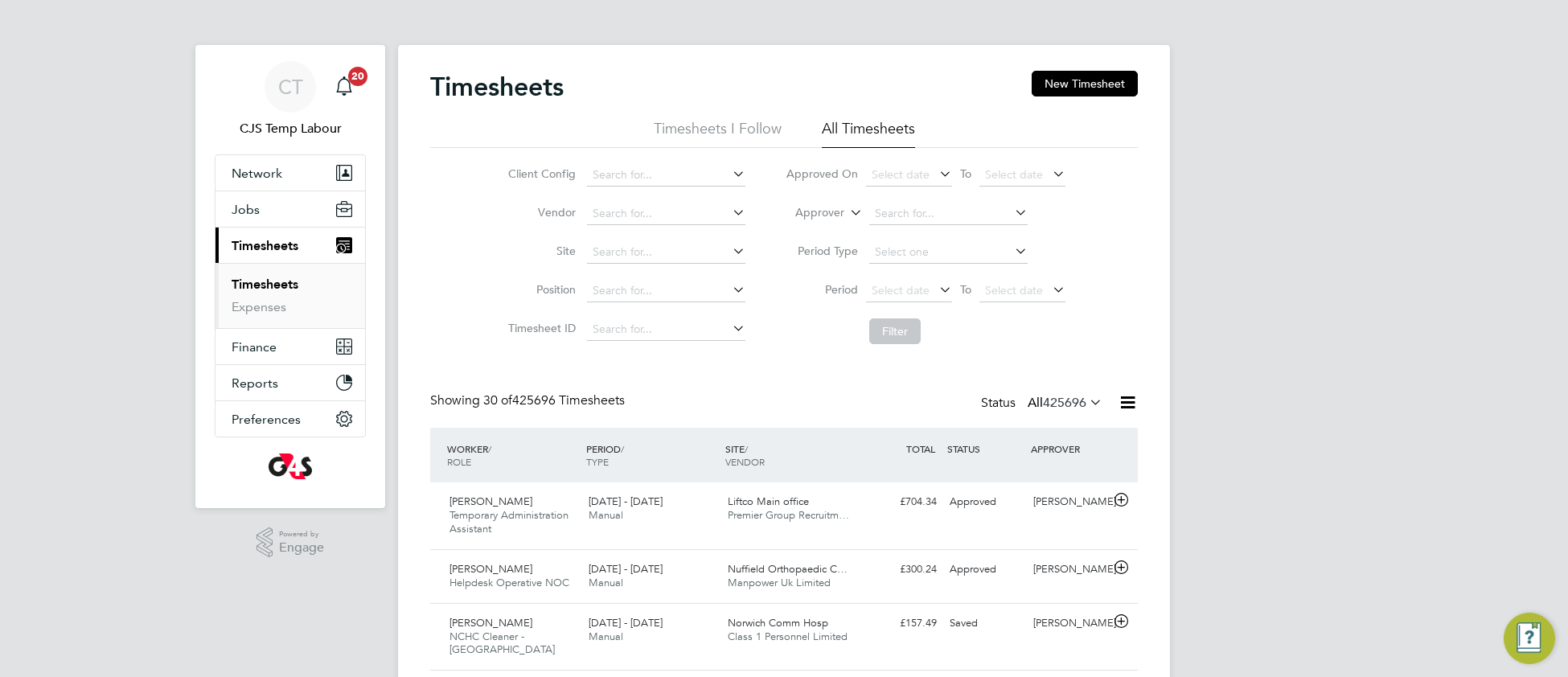
drag, startPoint x: 904, startPoint y: 287, endPoint x: 904, endPoint y: 299, distance: 12.0
click at [904, 287] on span "Select date" at bounding box center [900, 290] width 58 height 15
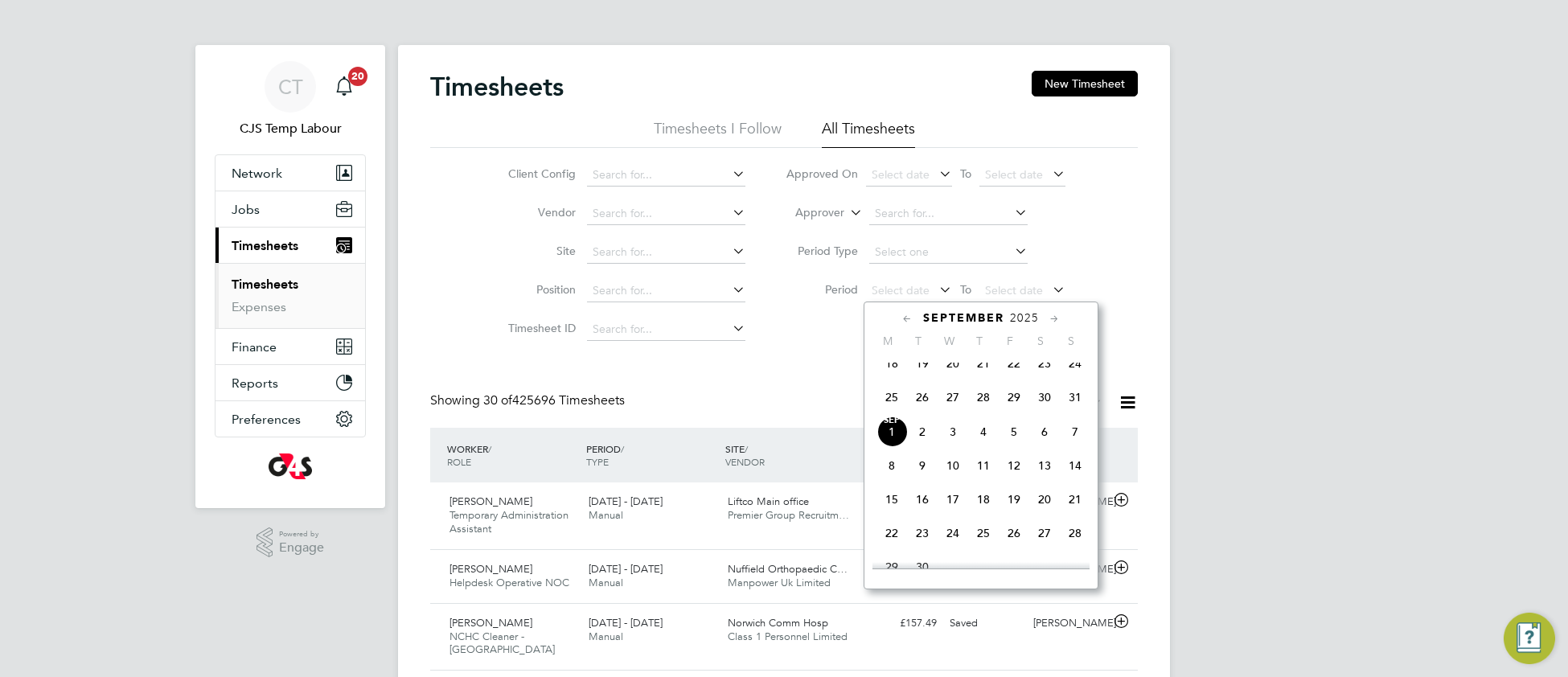
click at [894, 411] on span "25" at bounding box center [891, 397] width 31 height 31
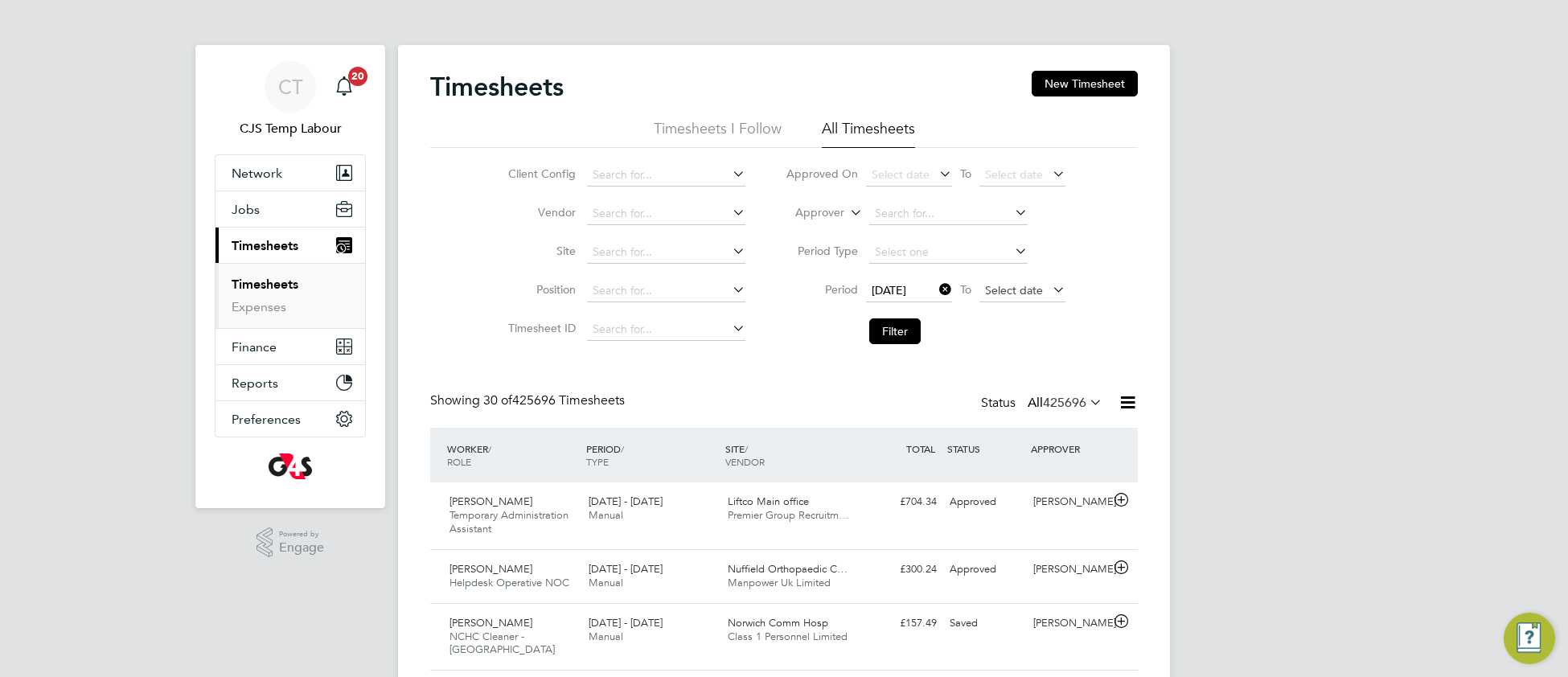
click at [988, 283] on span "Select date" at bounding box center [1014, 290] width 58 height 15
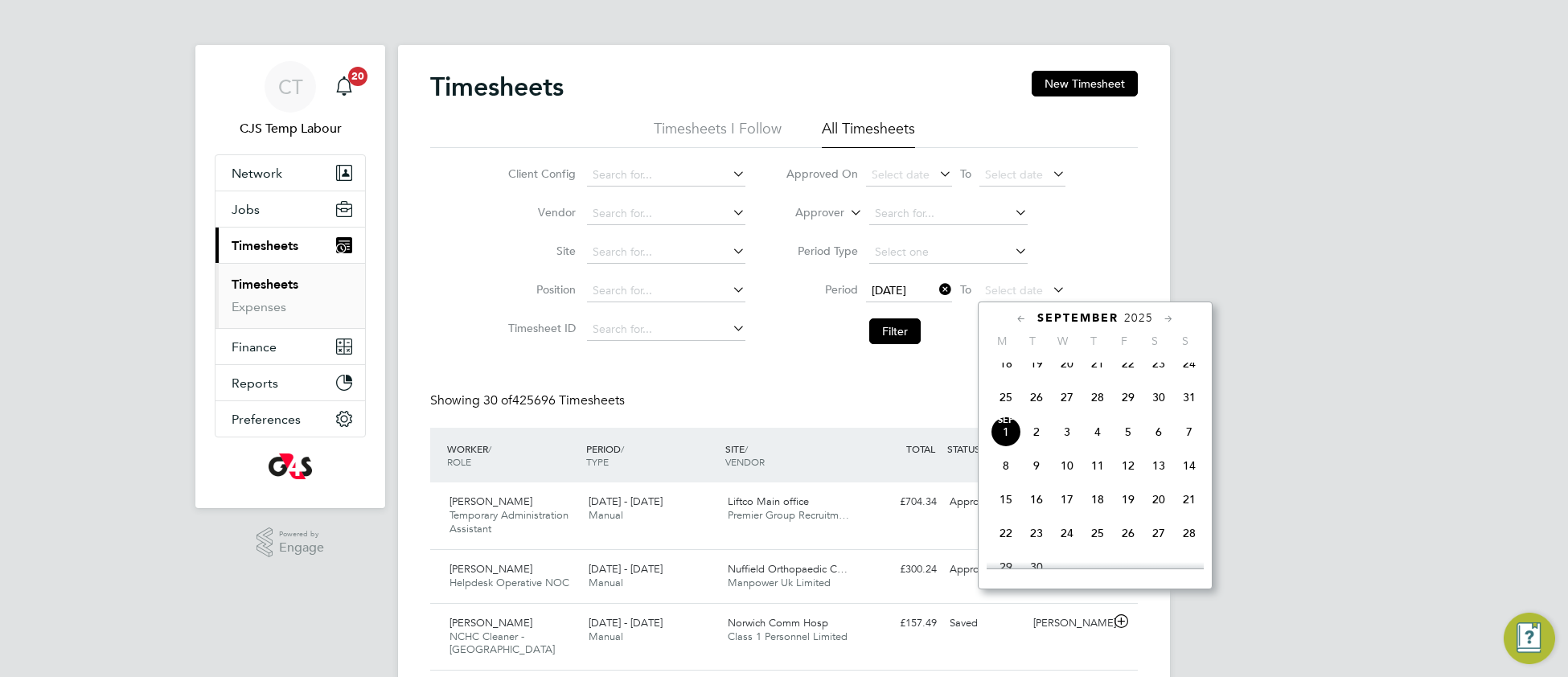
drag, startPoint x: 1188, startPoint y: 417, endPoint x: 1123, endPoint y: 429, distance: 66.1
click at [1184, 412] on span "31" at bounding box center [1189, 397] width 31 height 31
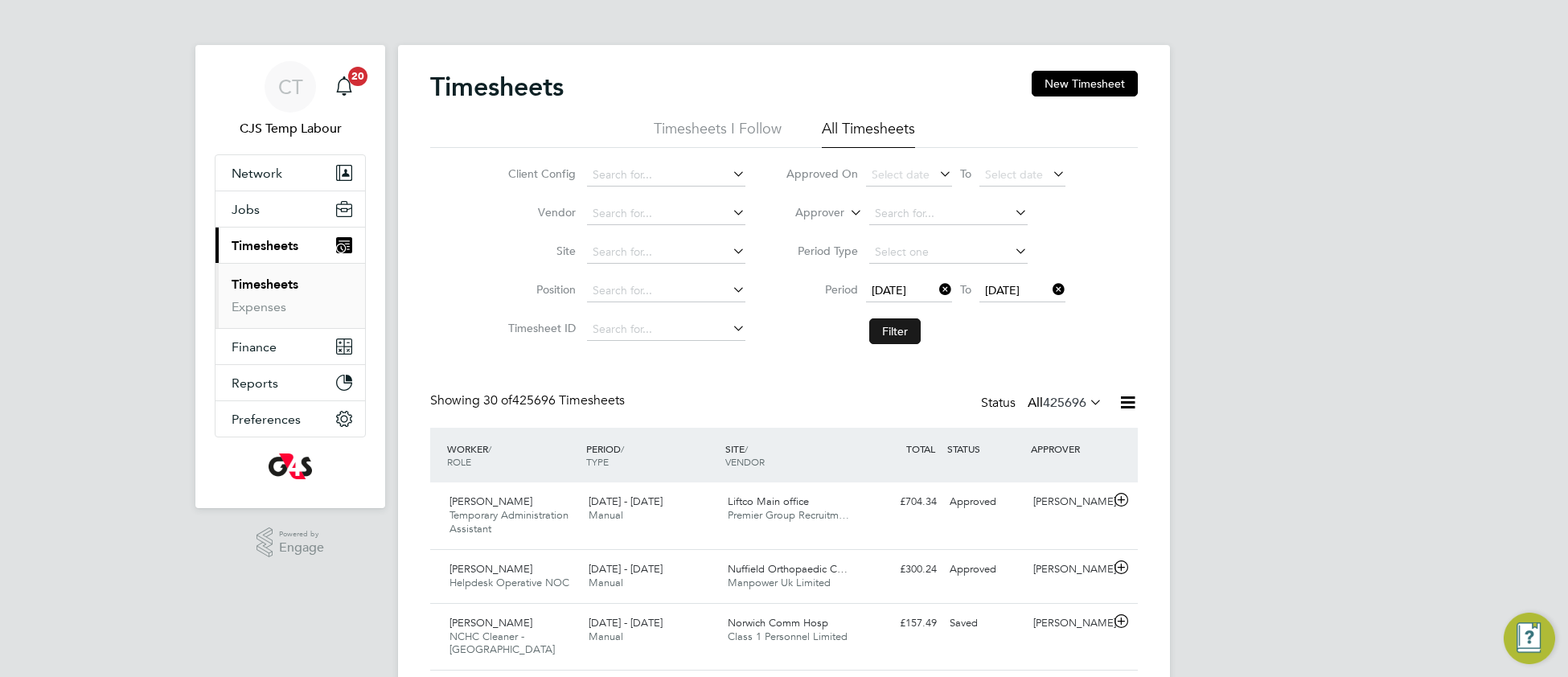
click at [894, 327] on button "Filter" at bounding box center [894, 331] width 51 height 26
click at [637, 325] on input at bounding box center [666, 329] width 158 height 22
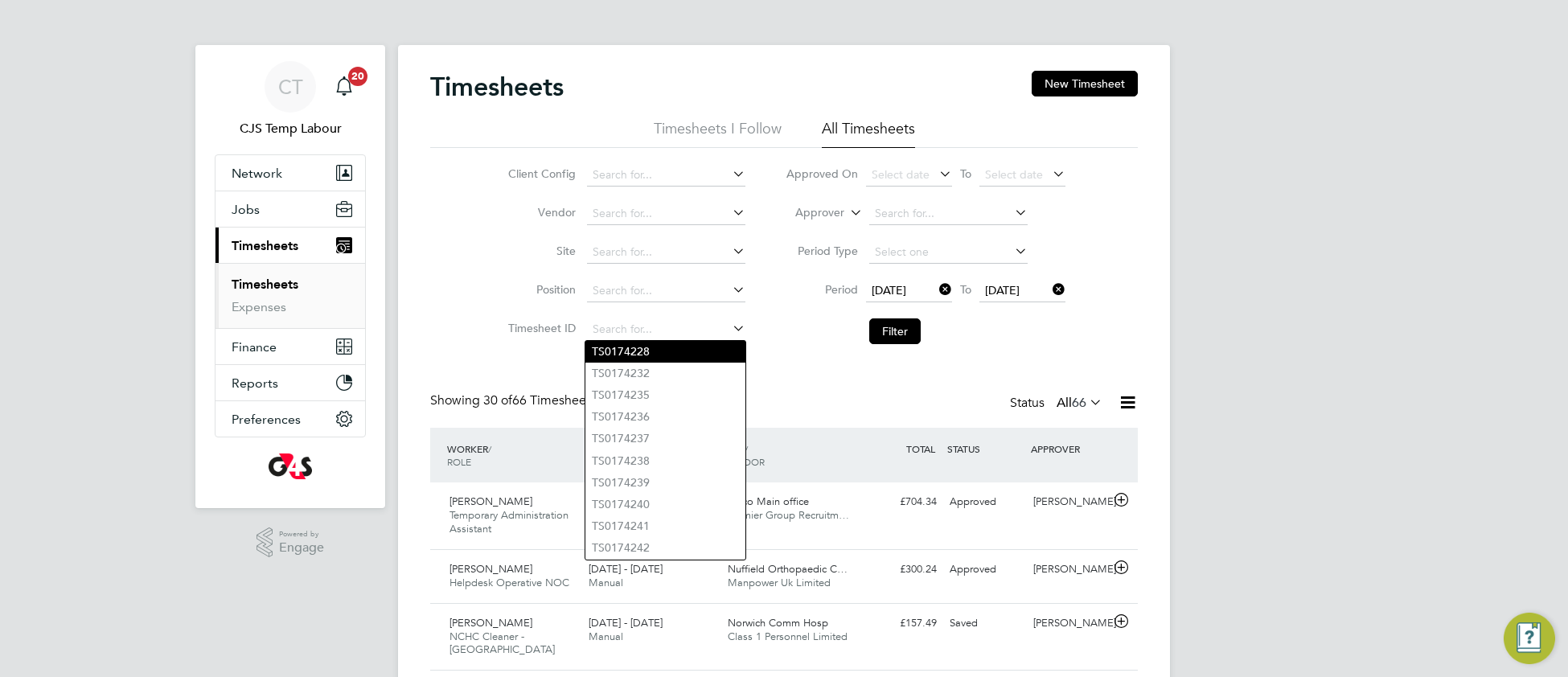
paste input "1807859"
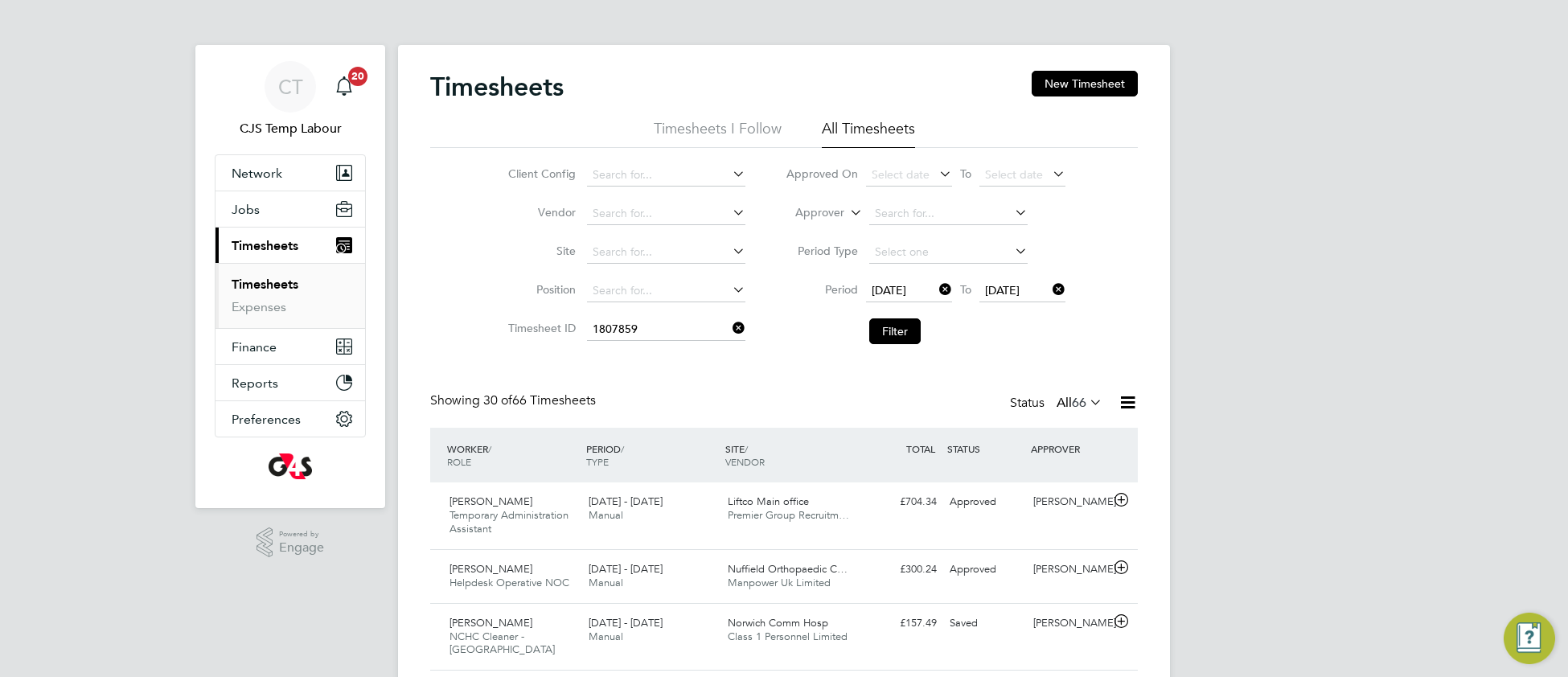
click at [657, 349] on li "TS 1807859" at bounding box center [665, 351] width 160 height 21
type input "TS1807859"
drag, startPoint x: 879, startPoint y: 329, endPoint x: 859, endPoint y: 334, distance: 20.6
click at [875, 329] on button "Filter" at bounding box center [894, 331] width 51 height 26
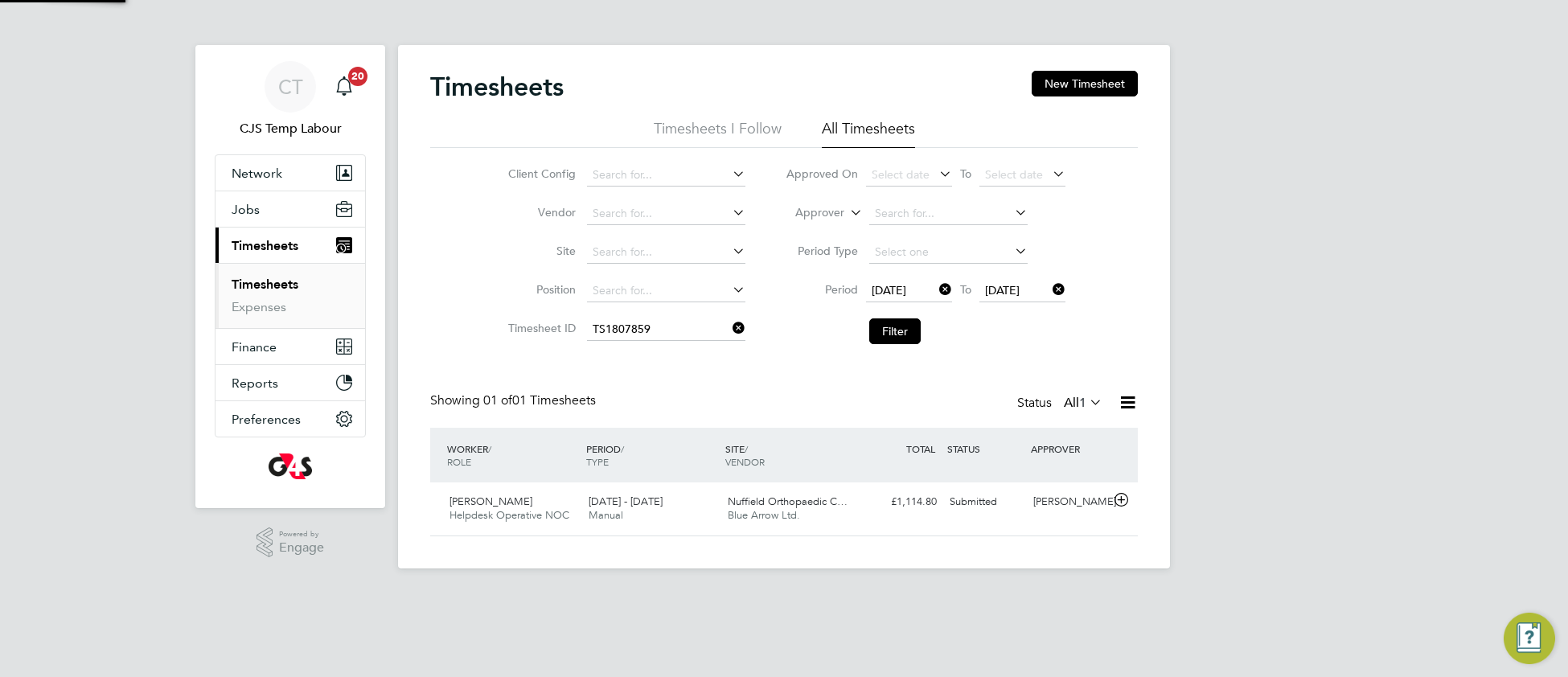
scroll to position [39, 139]
drag, startPoint x: 714, startPoint y: 526, endPoint x: 710, endPoint y: 517, distance: 9.8
click at [712, 519] on div "25 - 31 Aug 2025 Manual" at bounding box center [652, 509] width 140 height 40
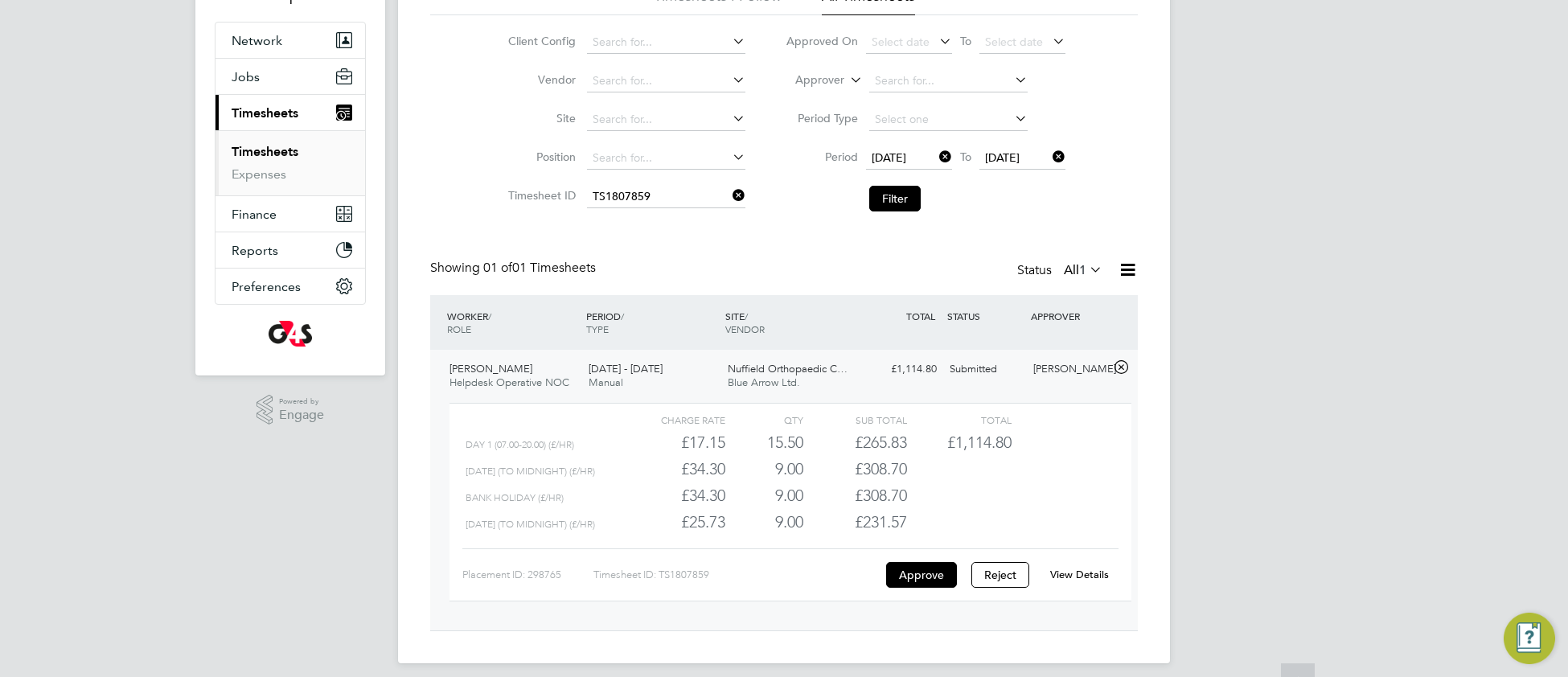
scroll to position [146, 0]
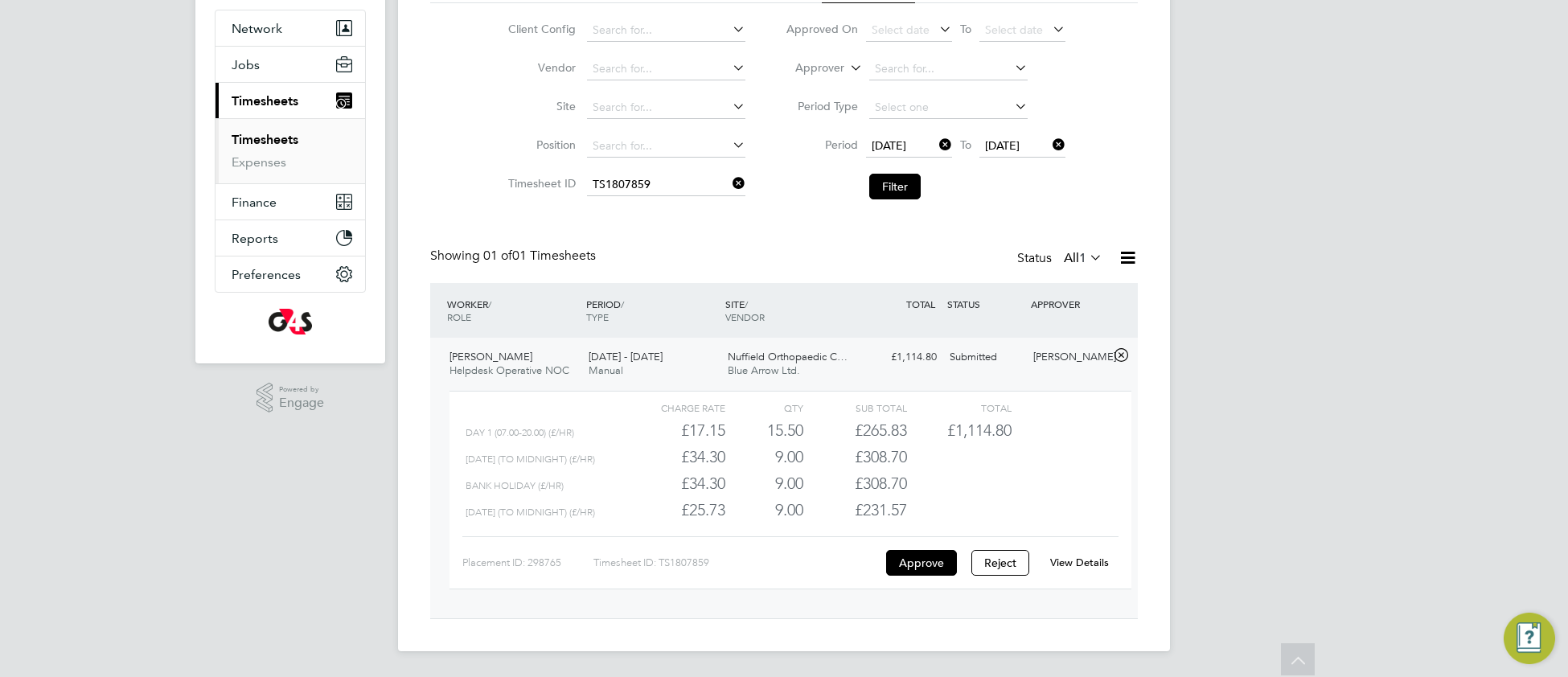
click at [1071, 560] on link "View Details" at bounding box center [1079, 562] width 59 height 14
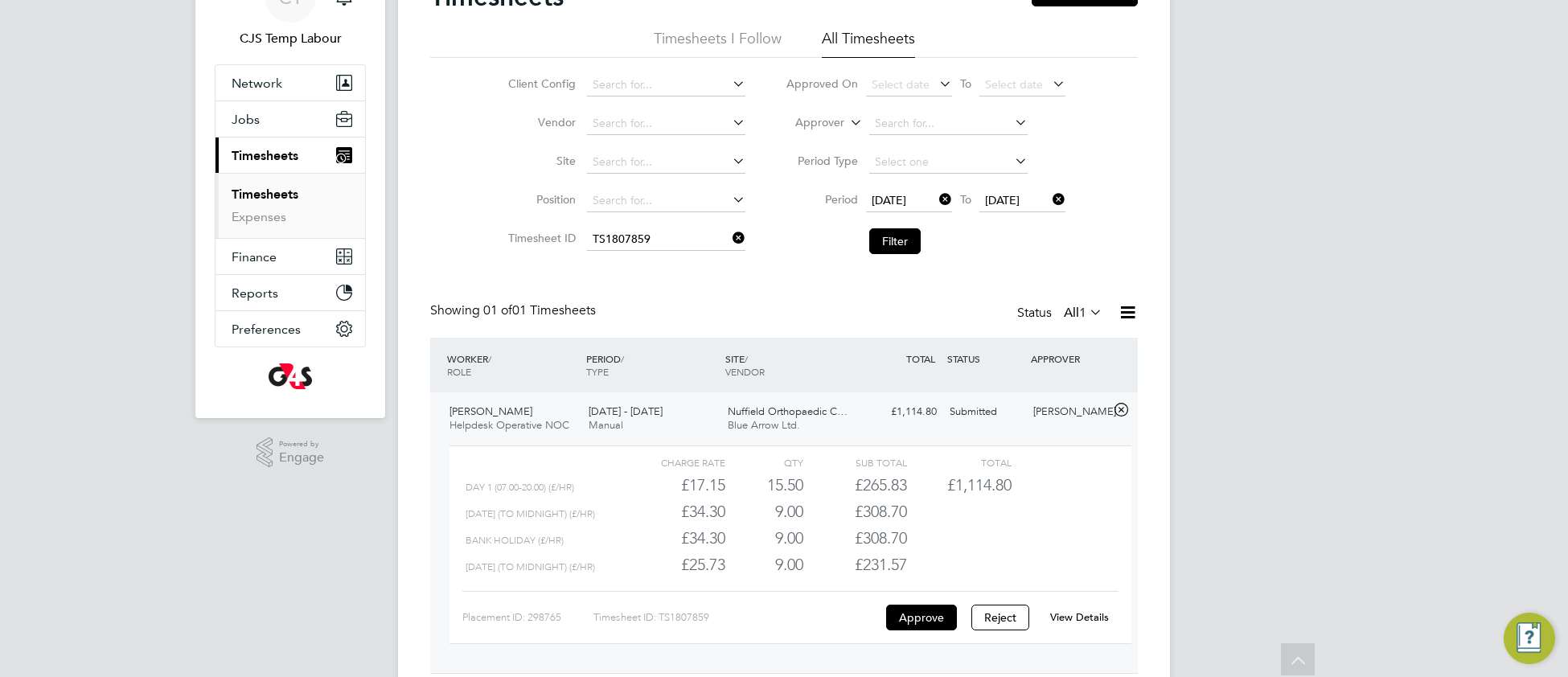
scroll to position [0, 0]
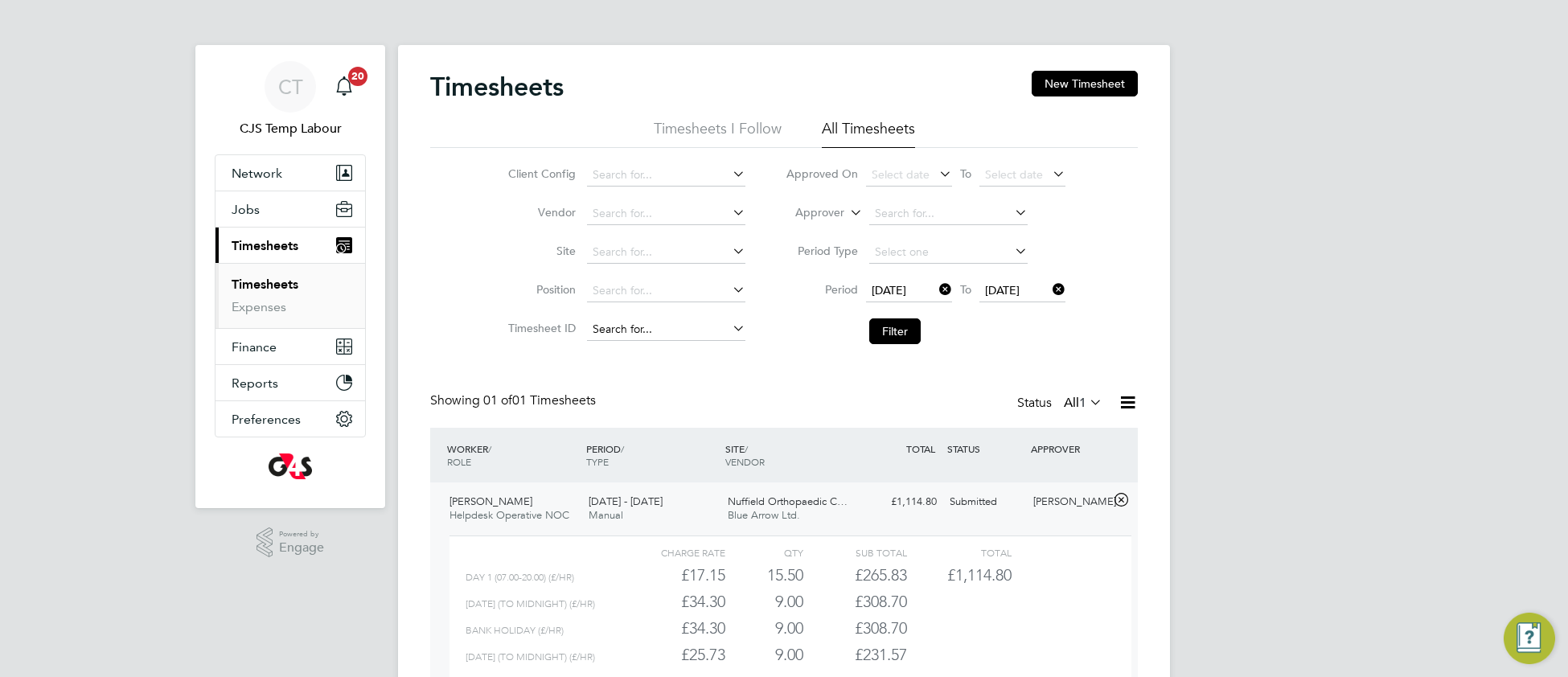
click at [615, 329] on input at bounding box center [666, 329] width 158 height 22
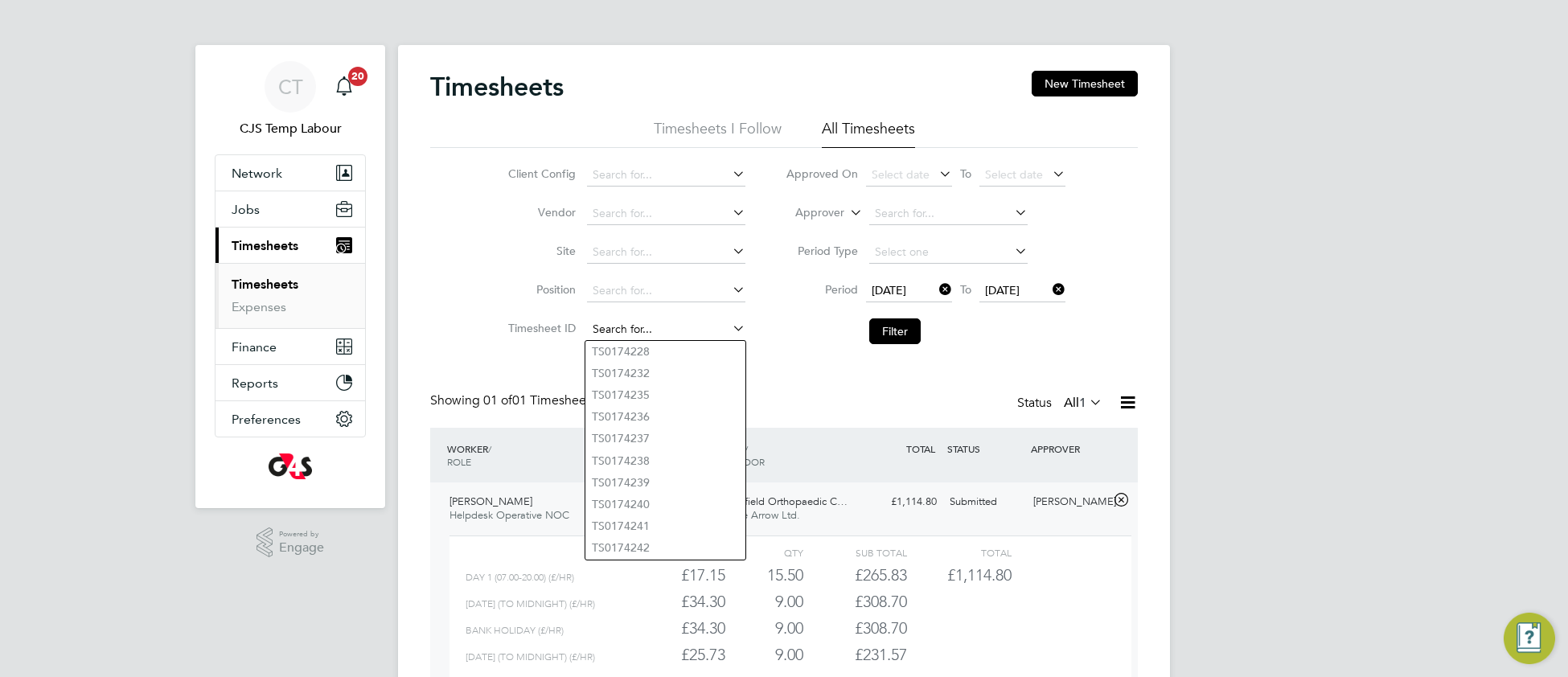
paste input "1811704"
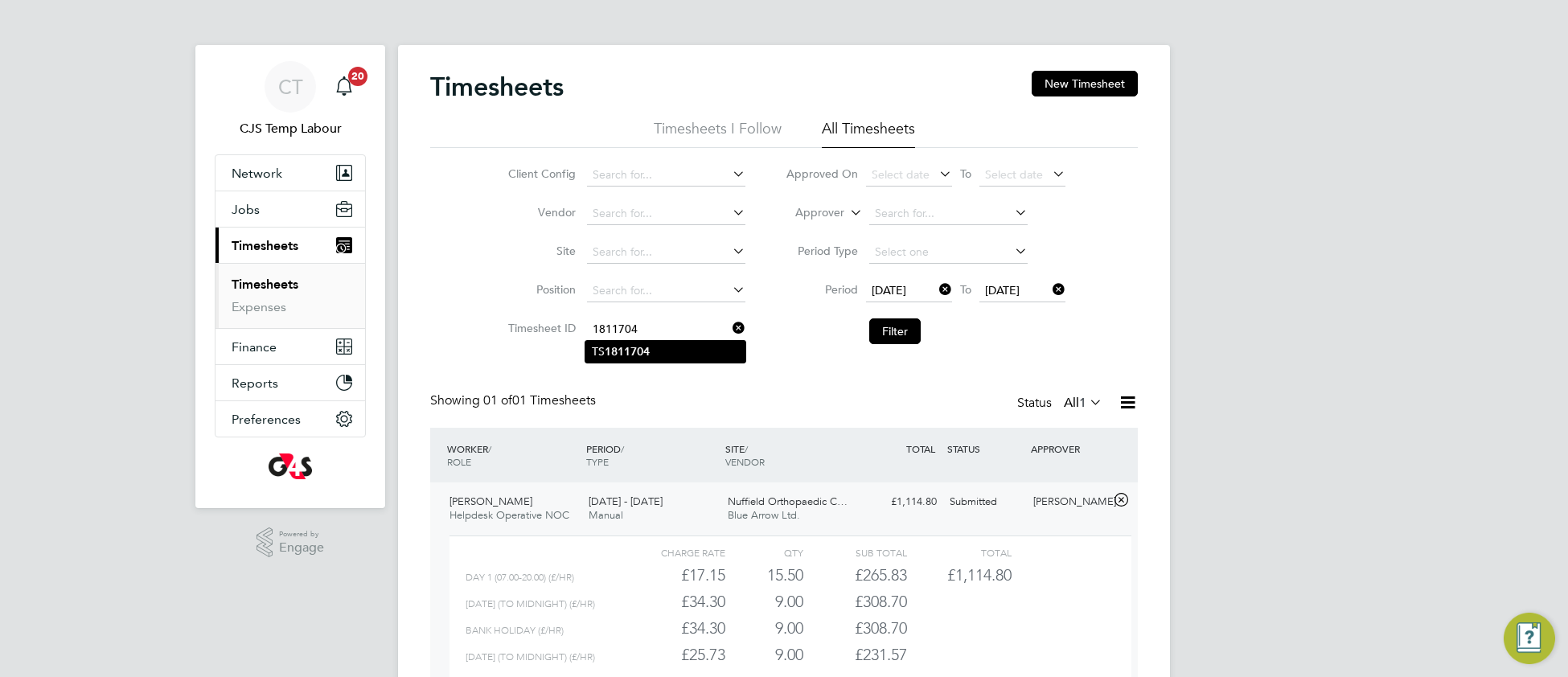
click at [628, 358] on li "TS 1811704" at bounding box center [665, 351] width 160 height 21
type input "TS1811704"
drag, startPoint x: 887, startPoint y: 337, endPoint x: 833, endPoint y: 341, distance: 54.1
click at [878, 334] on button "Filter" at bounding box center [894, 331] width 51 height 26
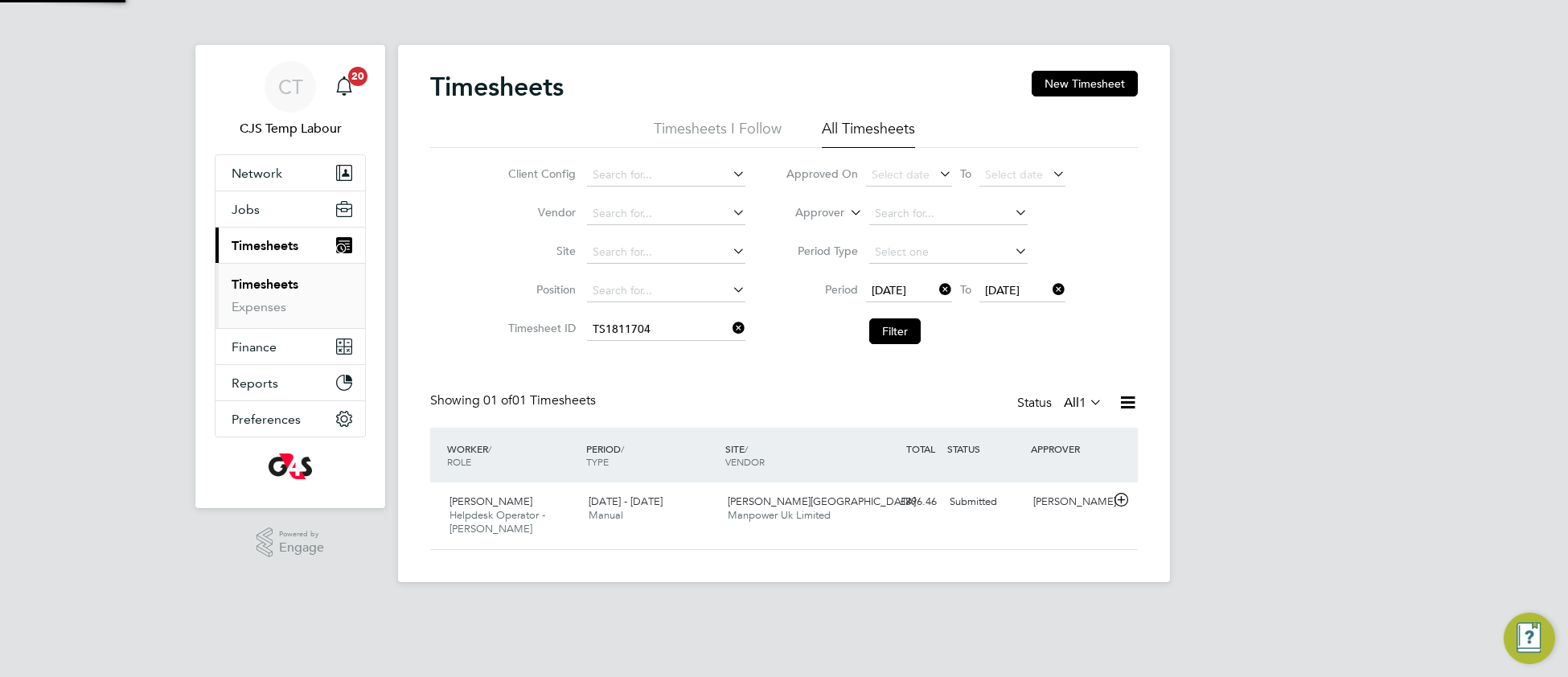
scroll to position [39, 139]
click at [678, 510] on div "25 - 31 Aug 2025 Manual" at bounding box center [652, 509] width 140 height 40
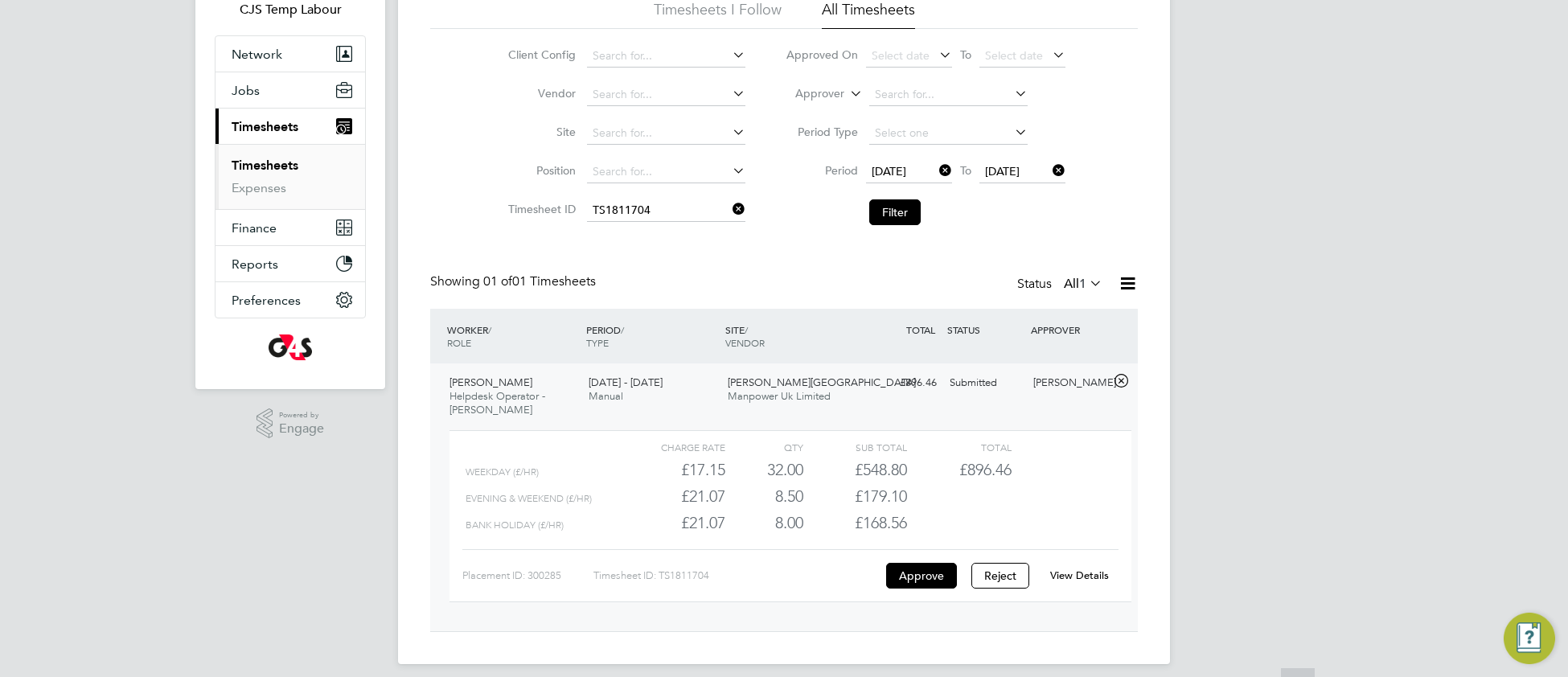
scroll to position [134, 0]
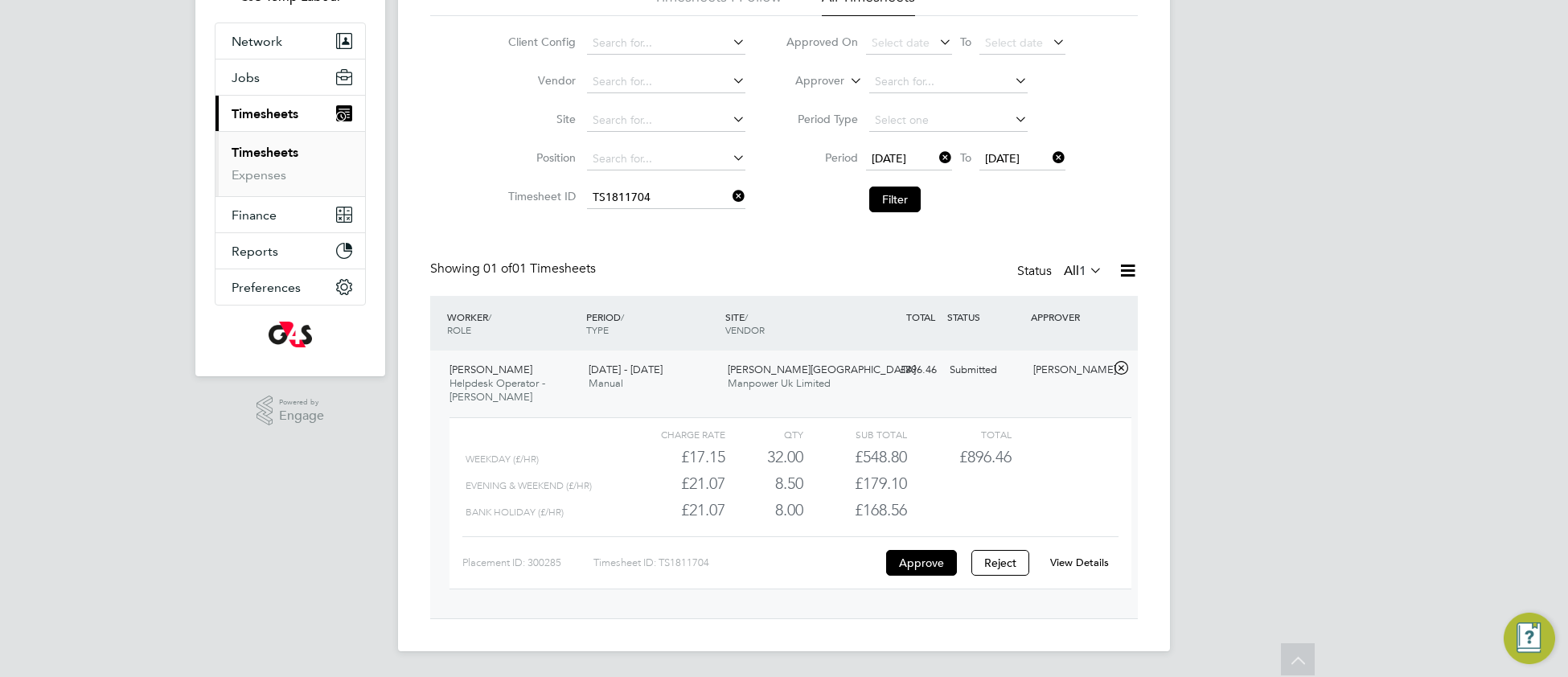
click at [1064, 555] on link "View Details" at bounding box center [1079, 562] width 59 height 14
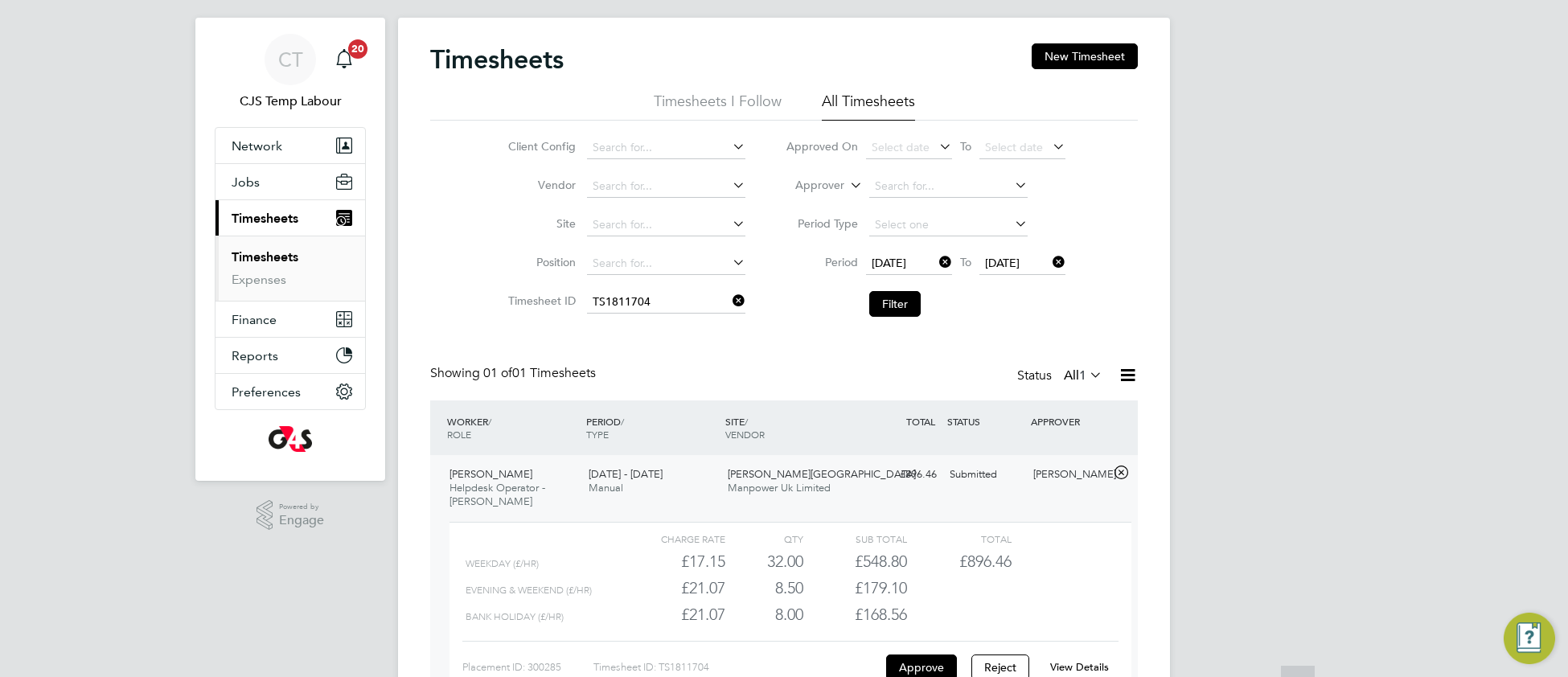
scroll to position [0, 0]
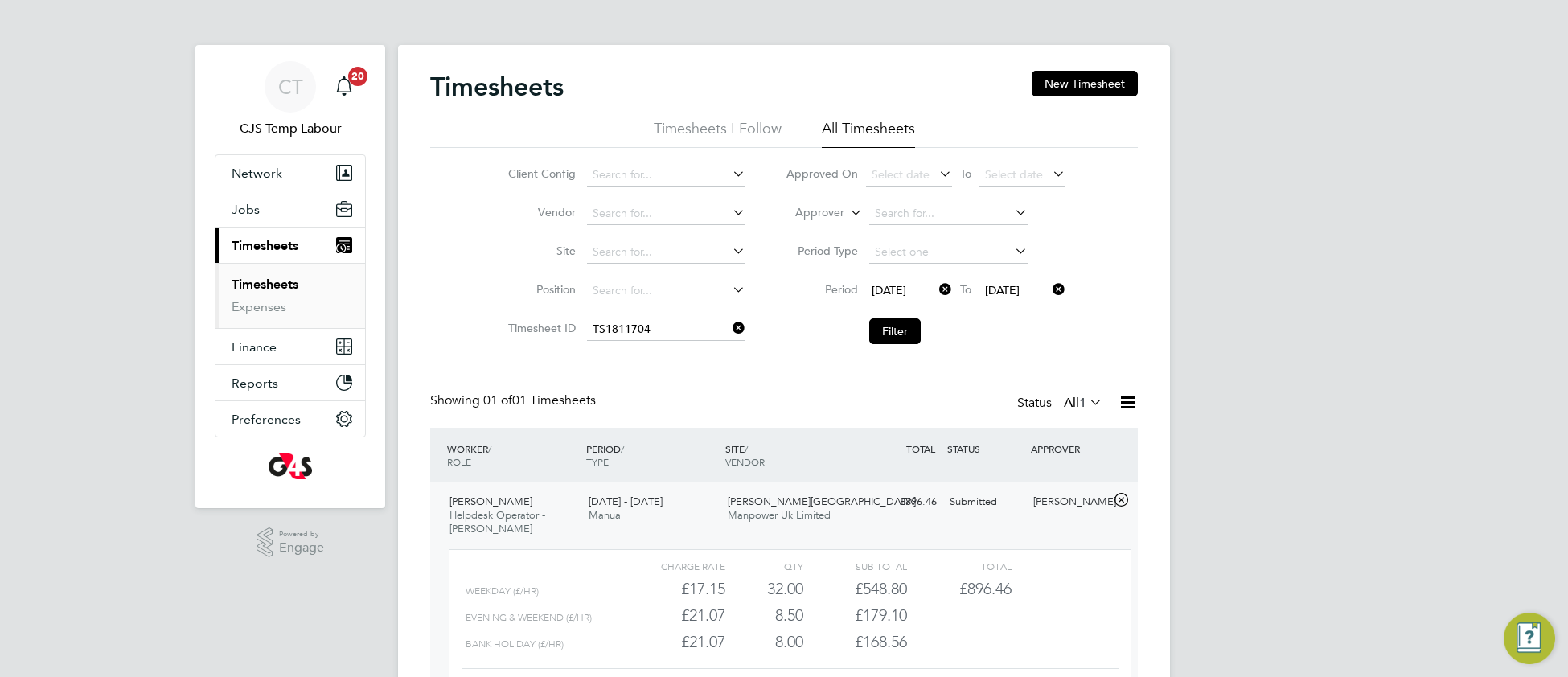
click at [729, 327] on icon at bounding box center [729, 328] width 0 height 22
drag, startPoint x: 903, startPoint y: 335, endPoint x: 888, endPoint y: 342, distance: 16.6
click at [900, 335] on button "Filter" at bounding box center [894, 331] width 51 height 26
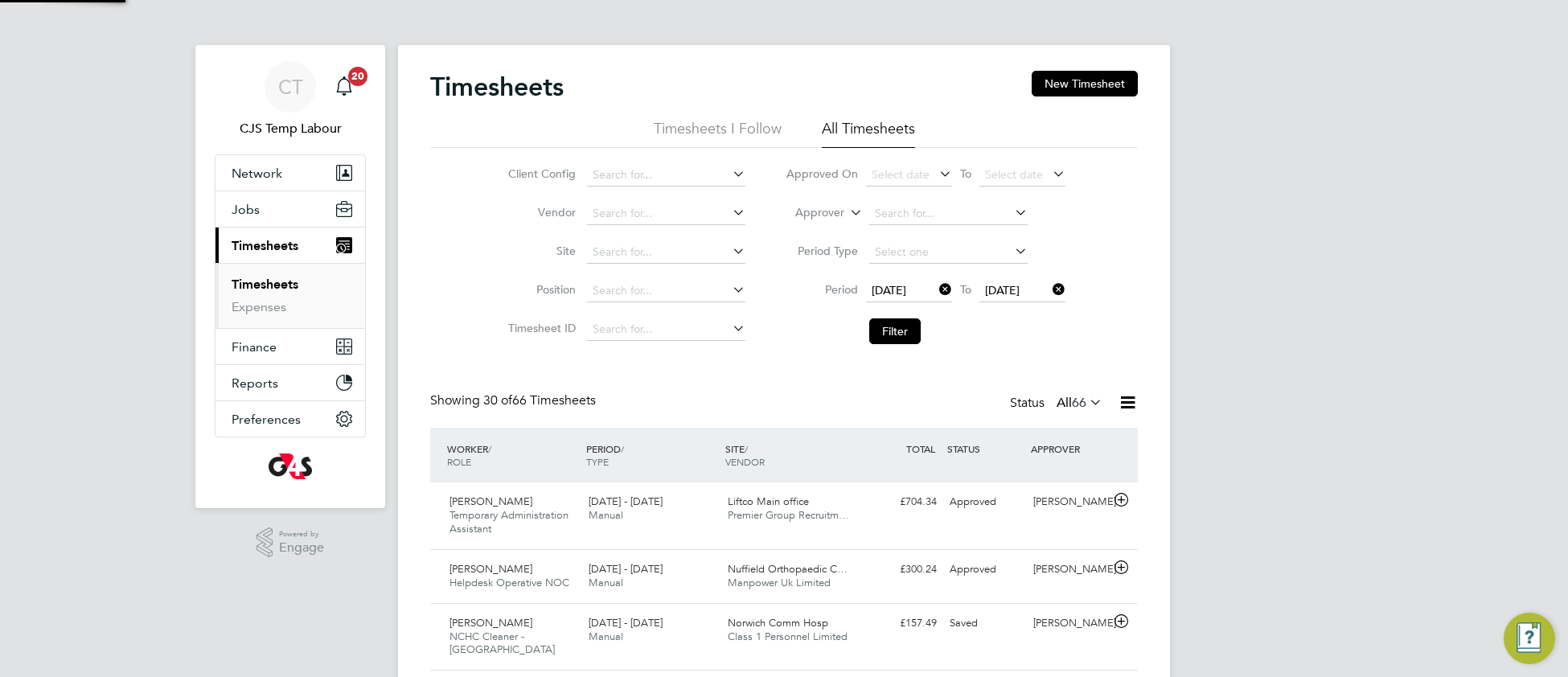
scroll to position [39, 139]
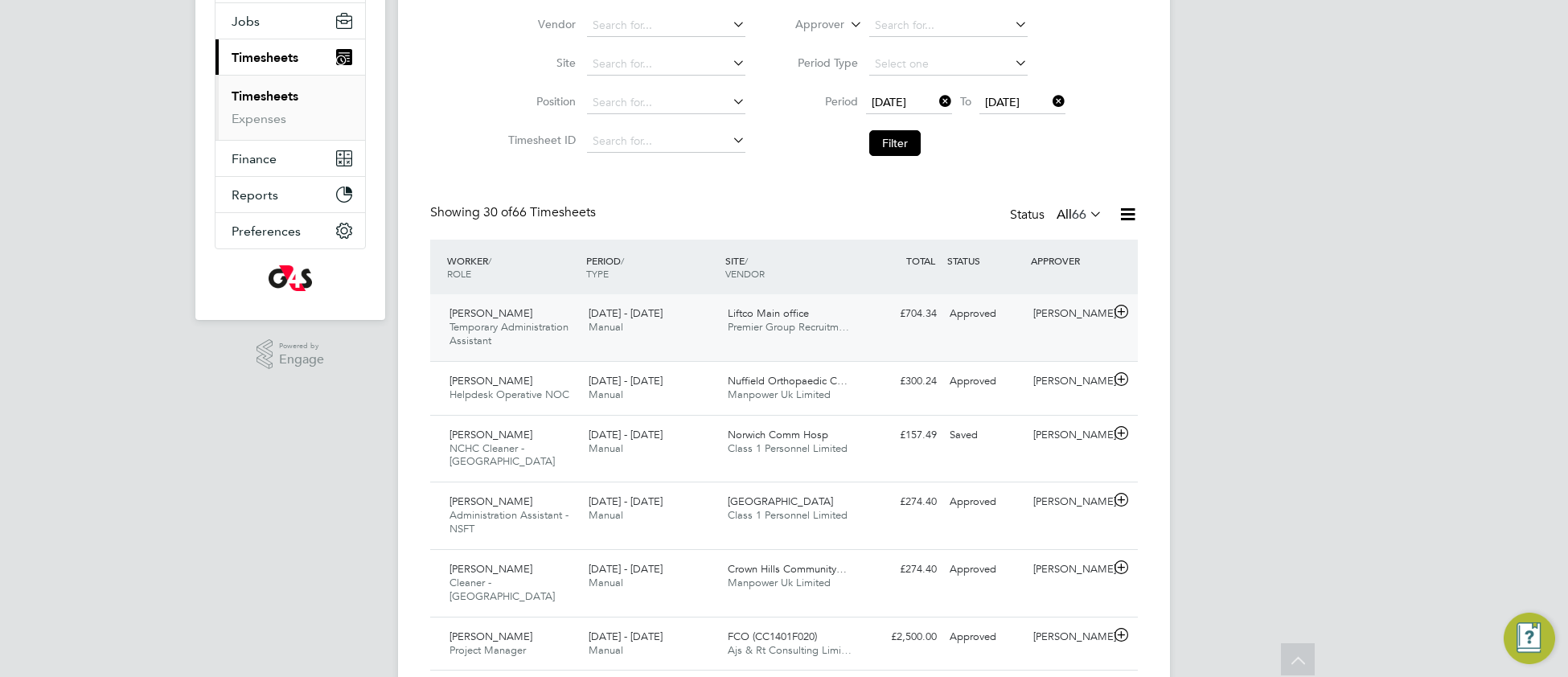
click at [515, 329] on span "Temporary Administration Assistant" at bounding box center [509, 333] width 119 height 27
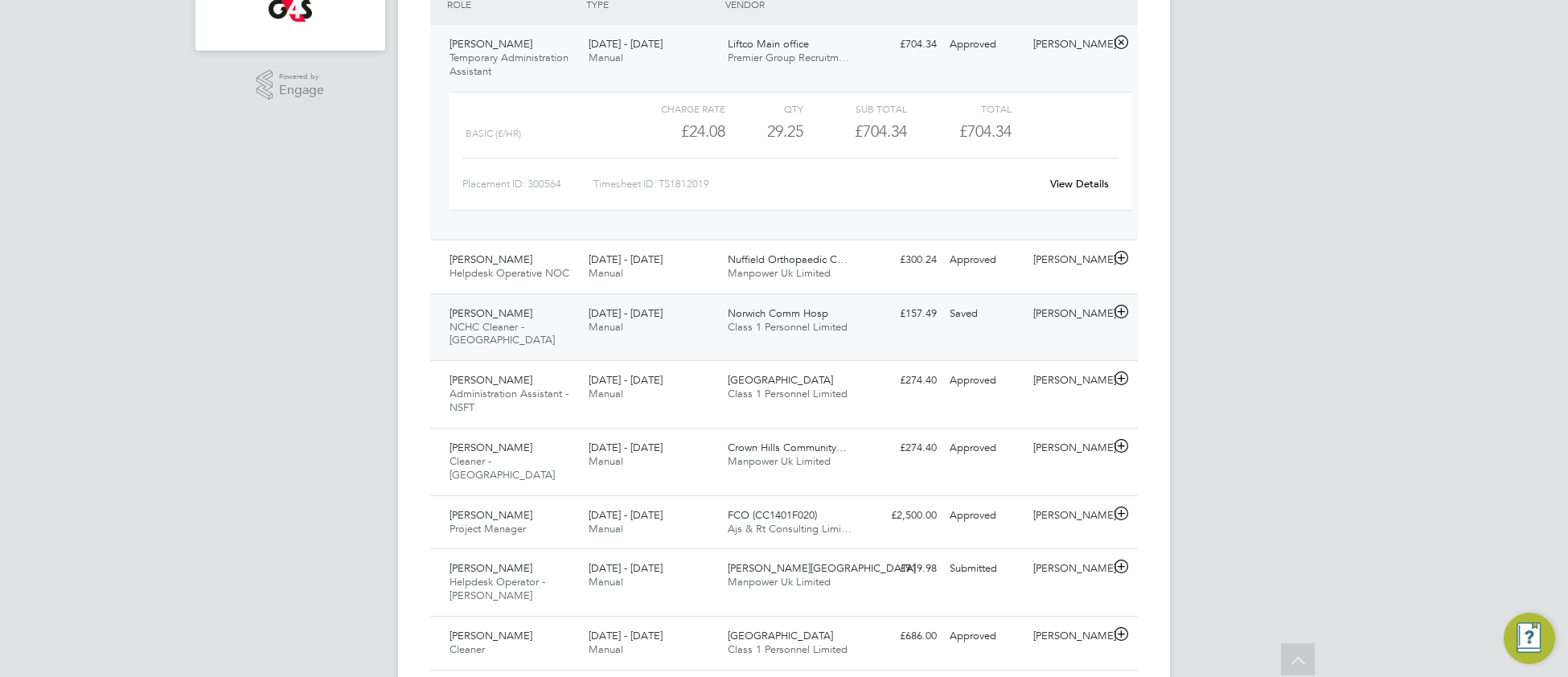
click at [671, 326] on div "25 - 31 Aug 2025 Manual" at bounding box center [652, 320] width 140 height 40
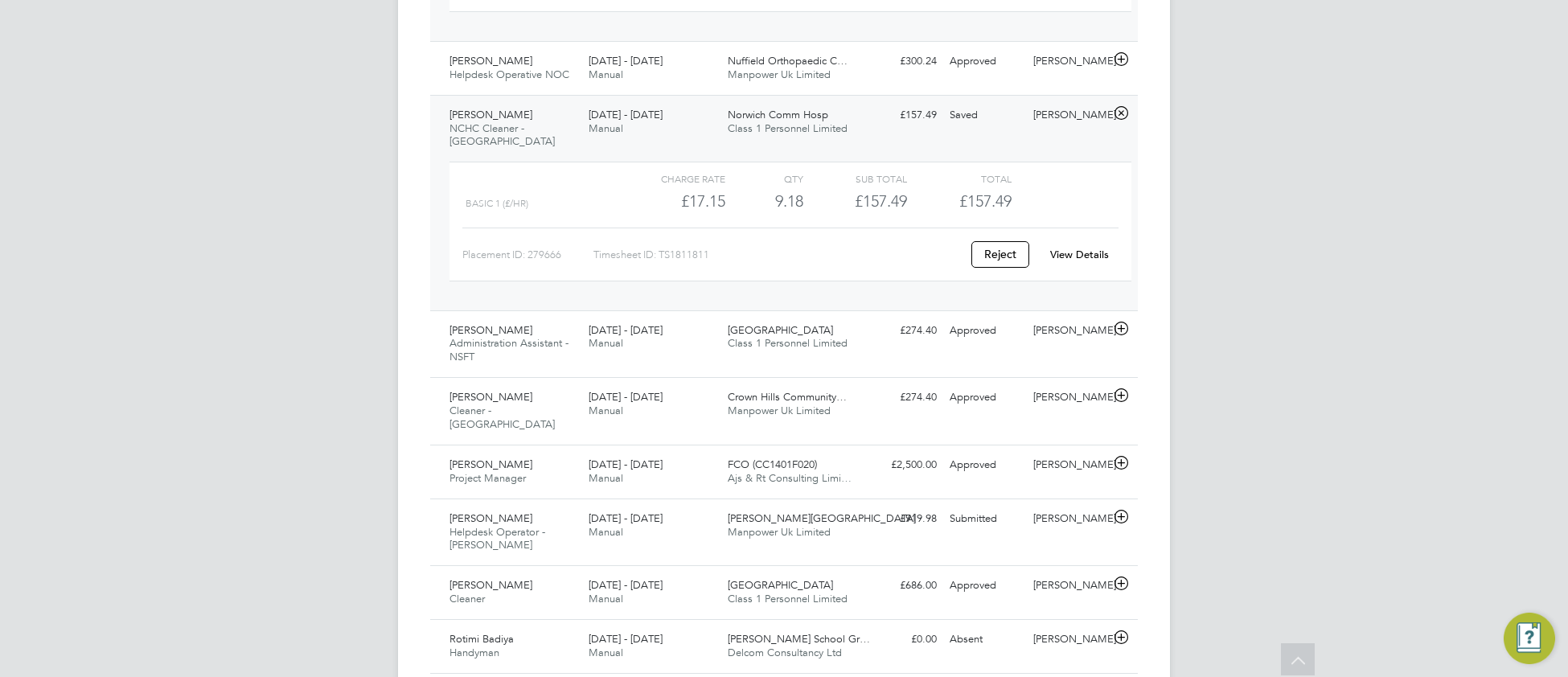
click at [1073, 248] on link "View Details" at bounding box center [1079, 254] width 59 height 14
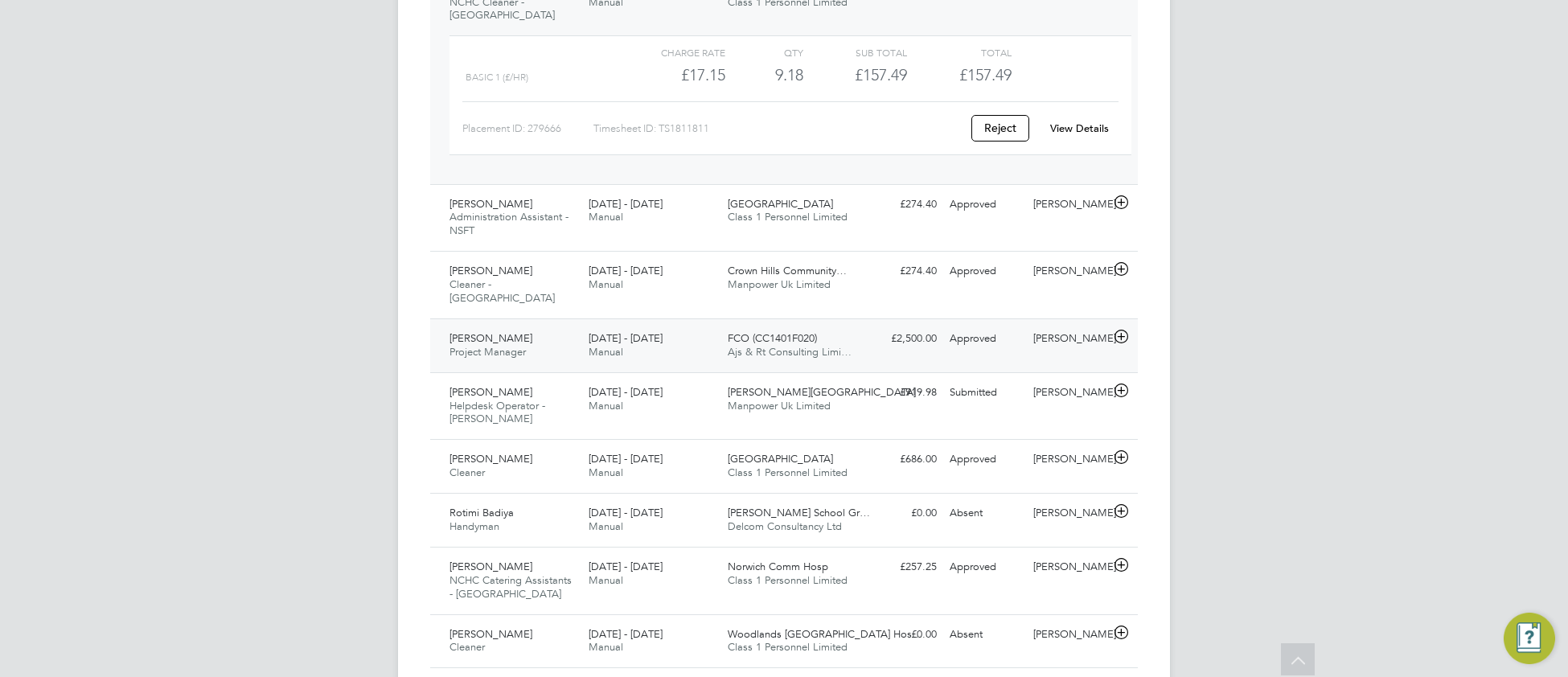
scroll to position [811, 0]
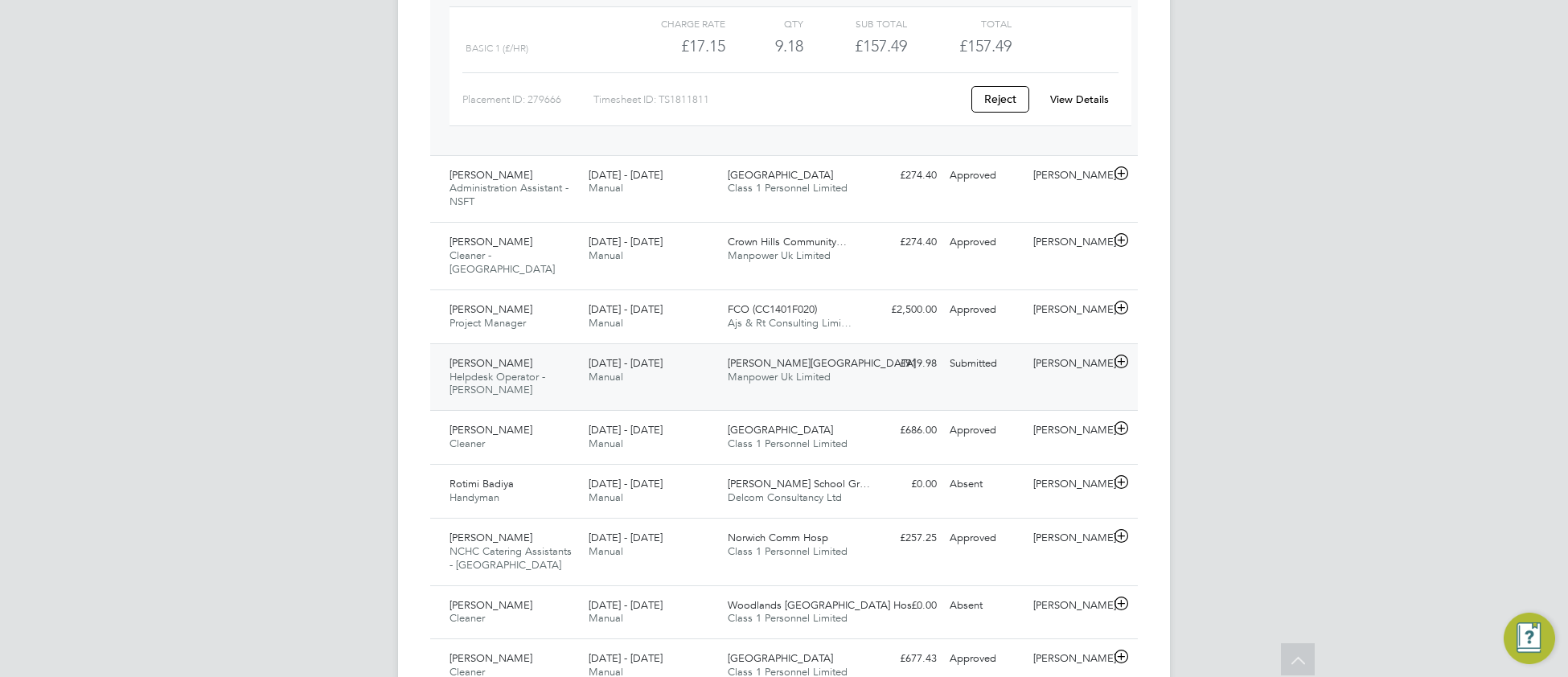
click at [671, 375] on div "Michelle Ibanez-Martín Helpdesk Operator - Churchill 25 - 31 Aug 2025 25 - 31 A…" at bounding box center [783, 377] width 708 height 68
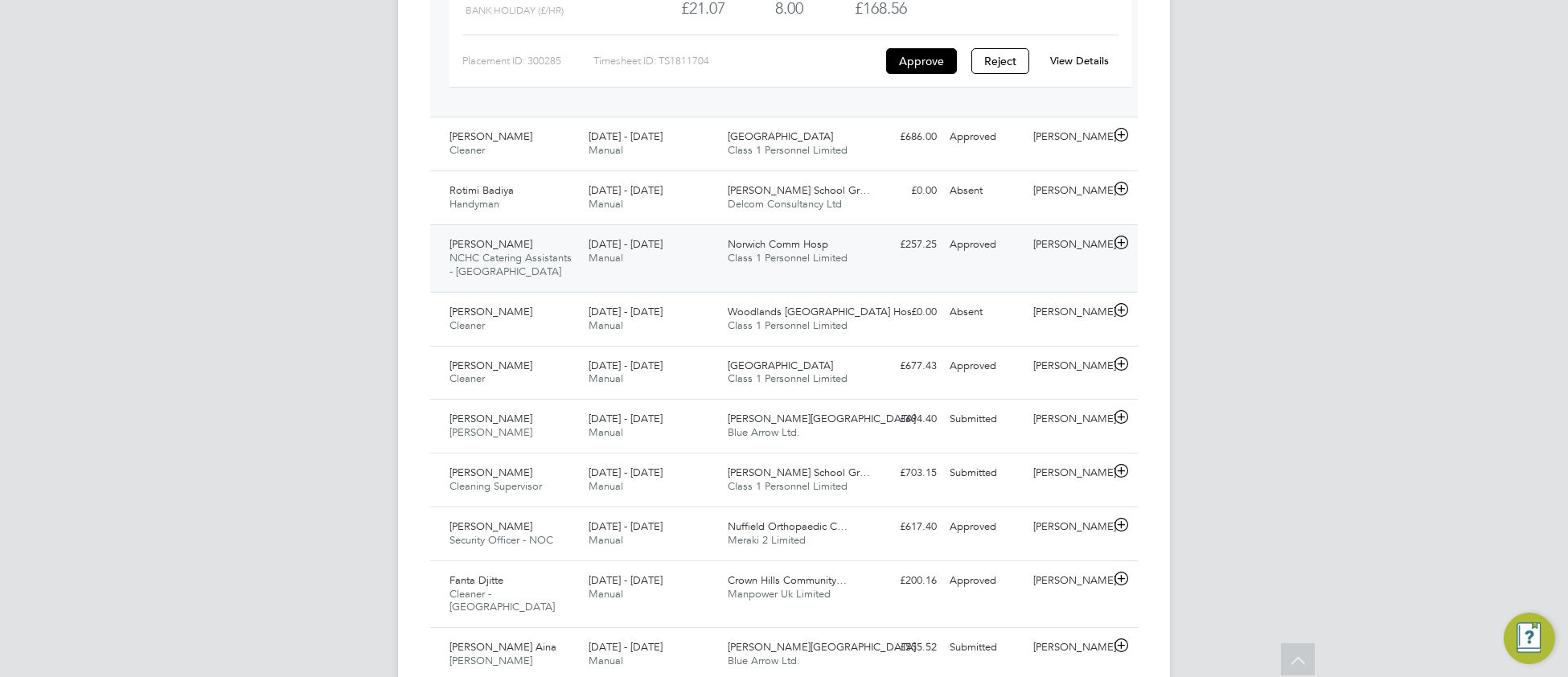
scroll to position [1310, 0]
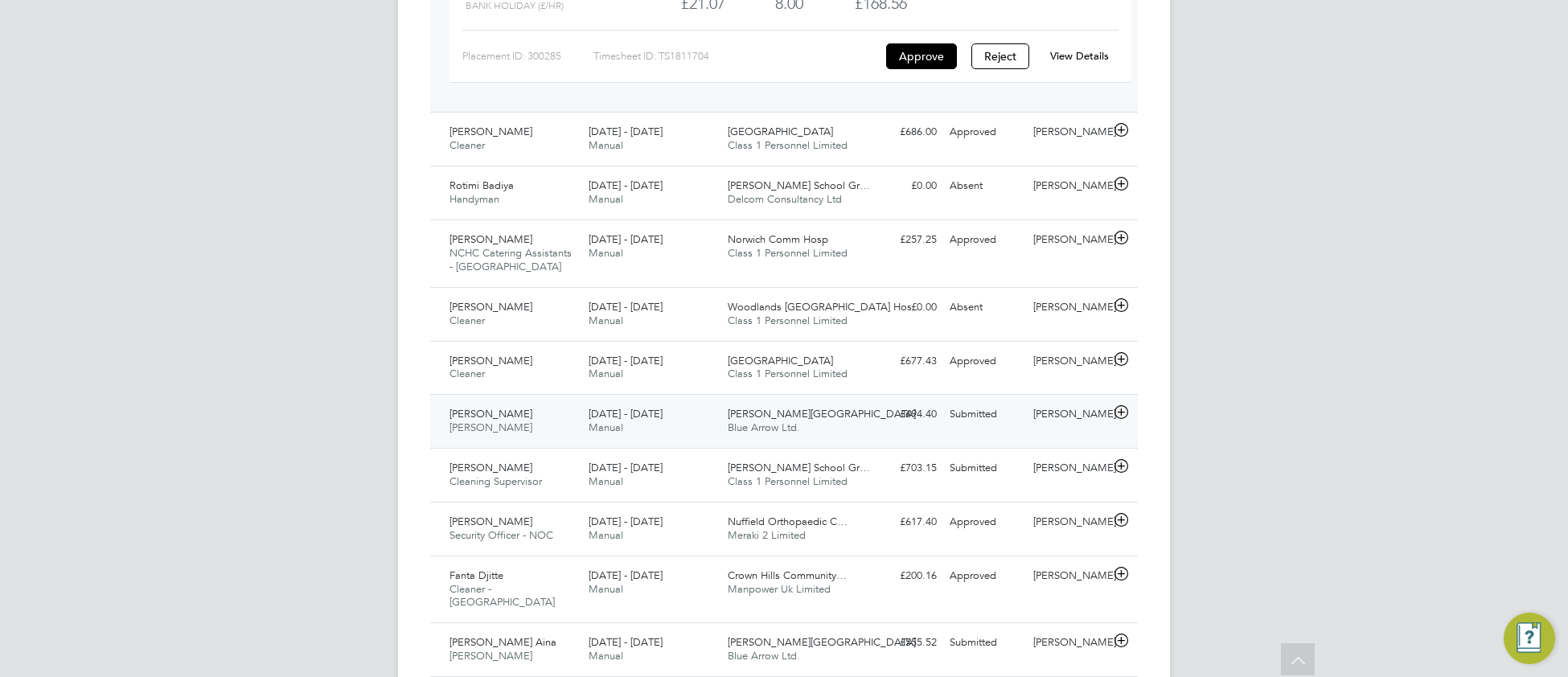
click at [679, 424] on div "Justice Kofi Afordofe Porter - Churchill 25 - 31 Aug 2025 25 - 31 Aug 2025 Manu…" at bounding box center [783, 421] width 708 height 54
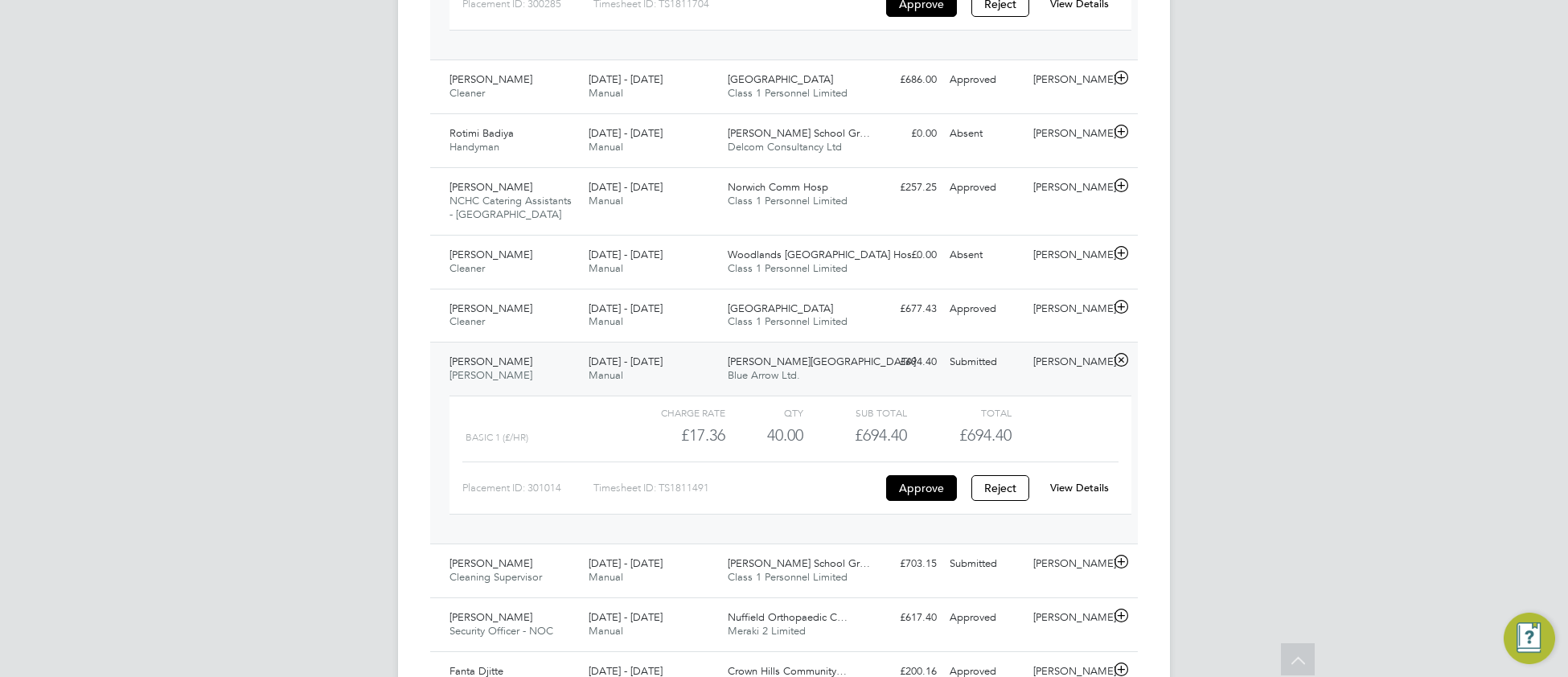
scroll to position [1592, 0]
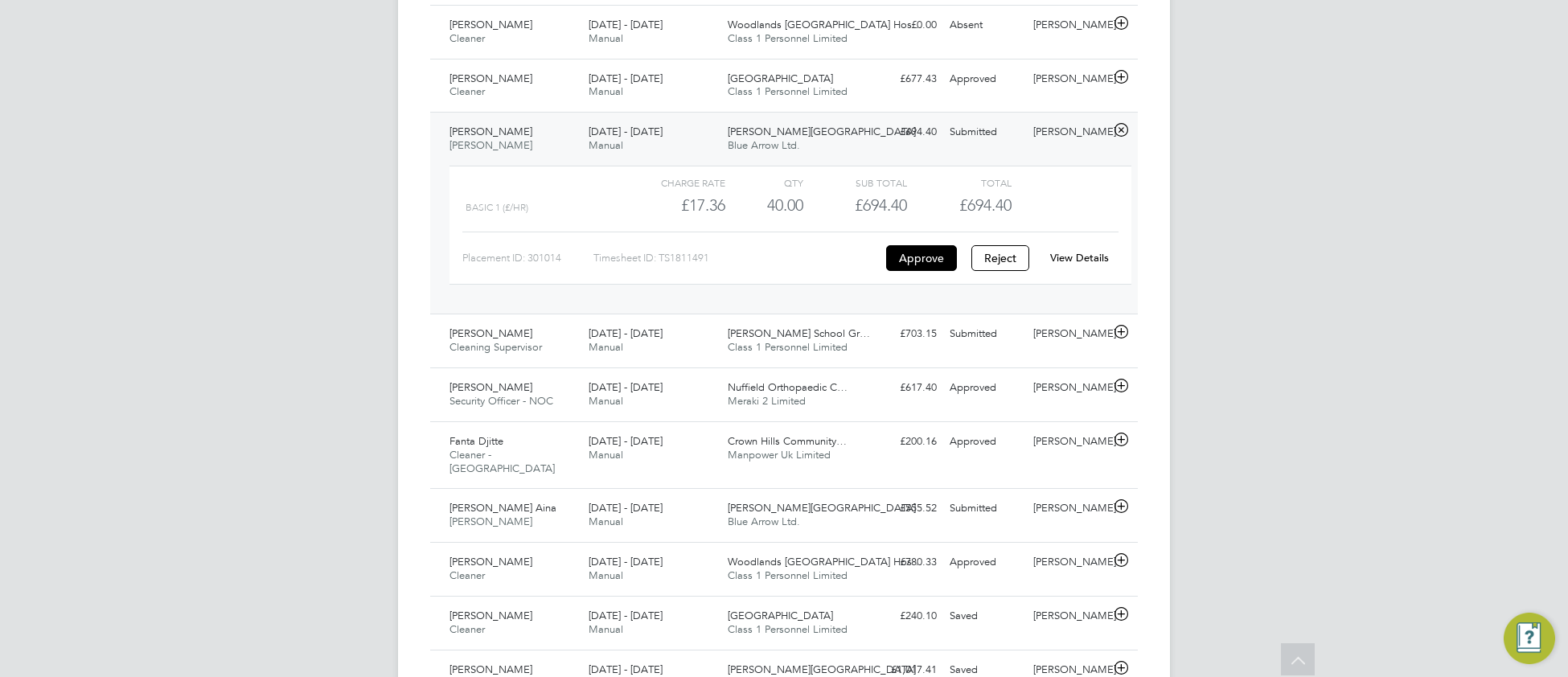
click at [1090, 251] on link "View Details" at bounding box center [1079, 258] width 59 height 14
click at [584, 335] on div "25 - 31 Aug 2025 Manual" at bounding box center [652, 340] width 140 height 40
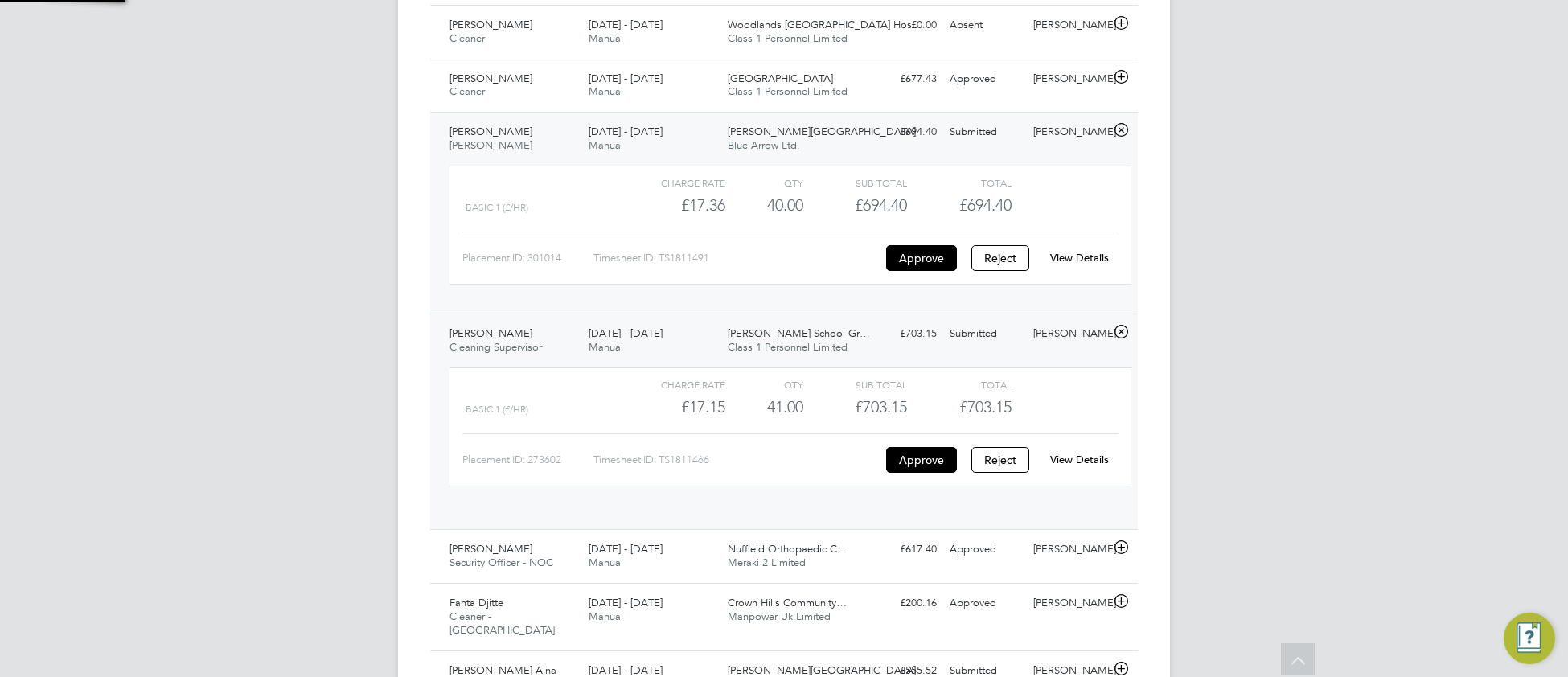
scroll to position [27, 156]
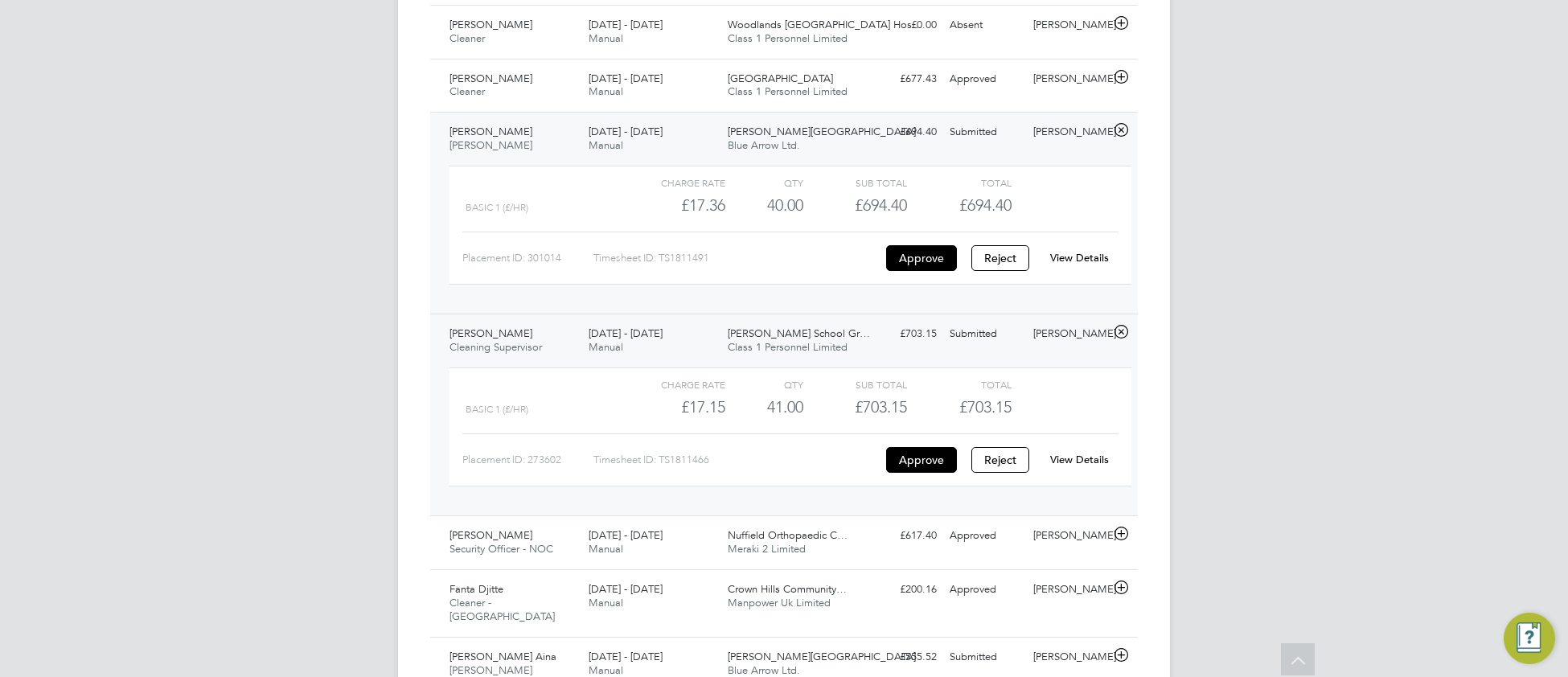
click at [1070, 453] on link "View Details" at bounding box center [1079, 459] width 59 height 14
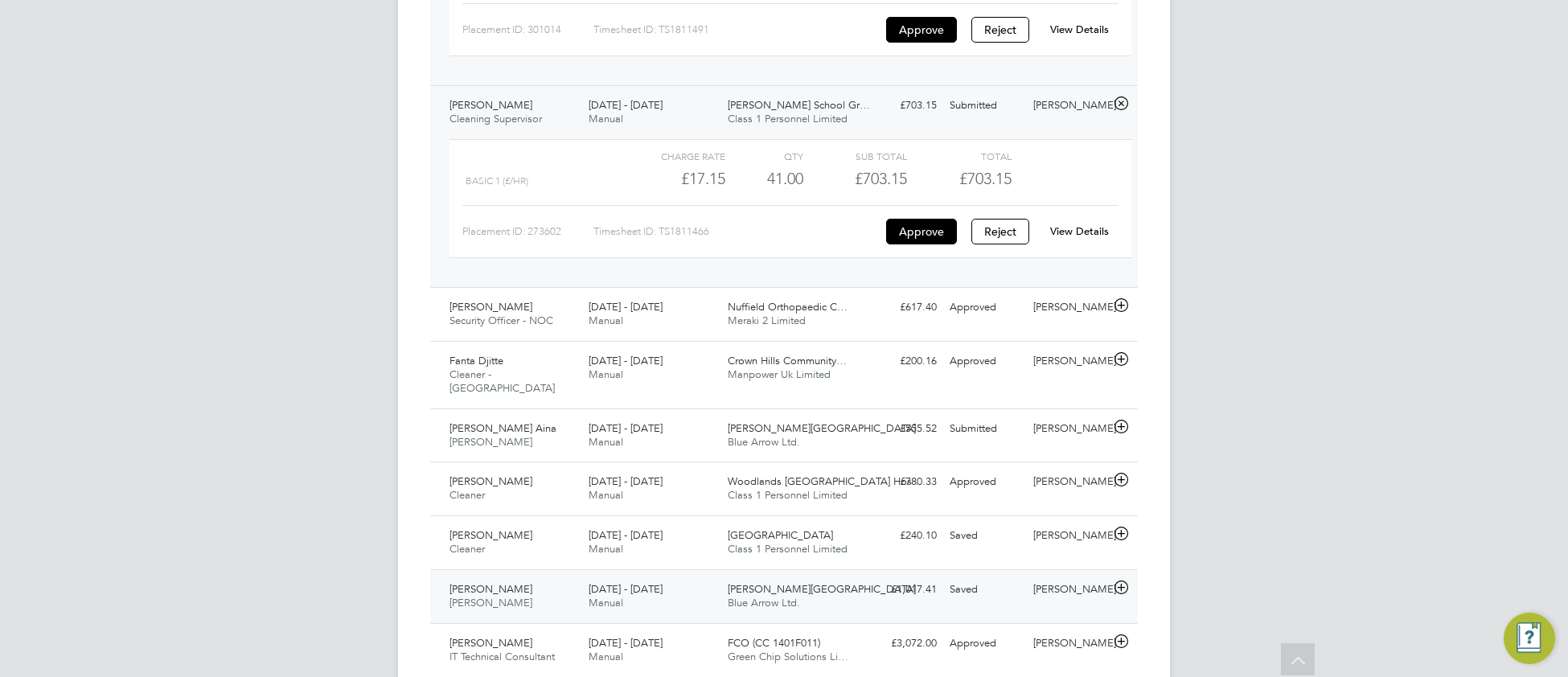
scroll to position [1874, 0]
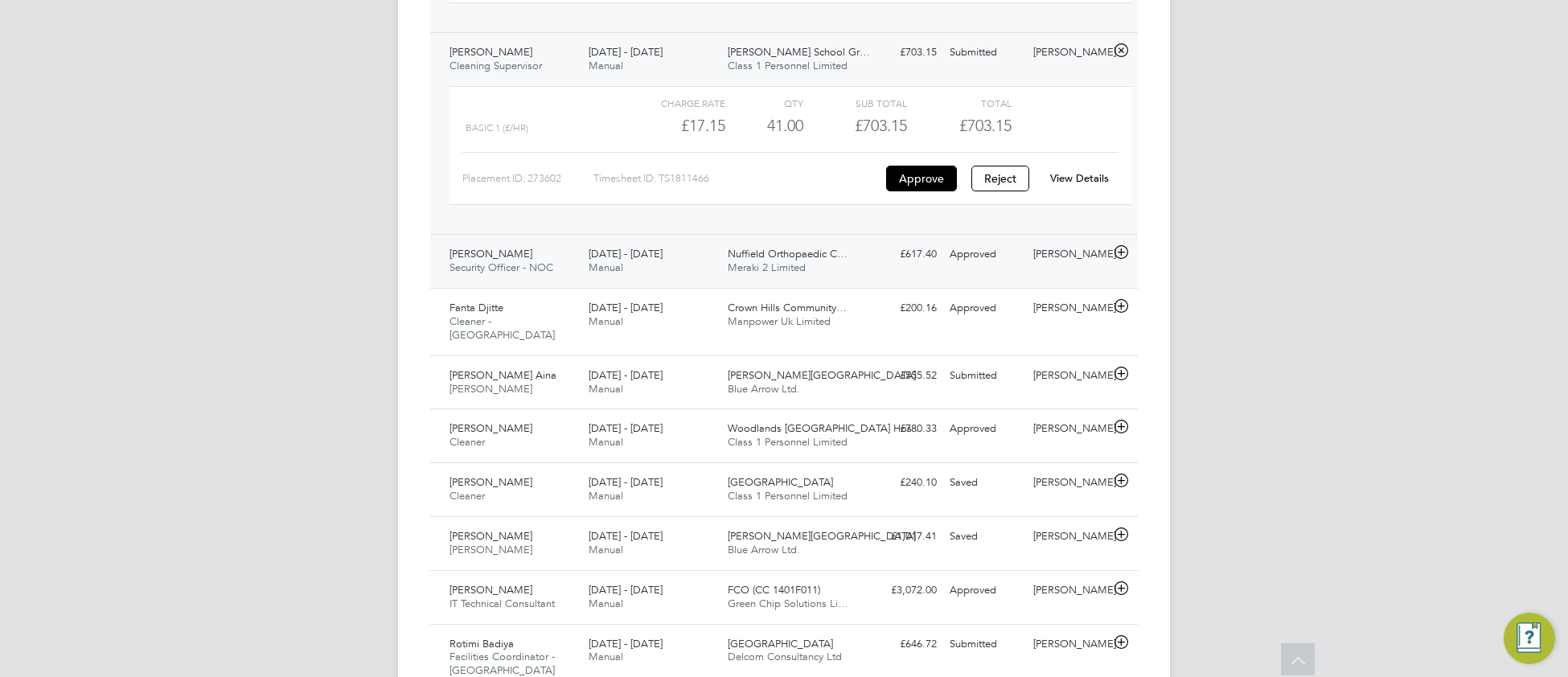
click at [646, 258] on div "25 - 31 Aug 2025 Manual" at bounding box center [652, 260] width 140 height 40
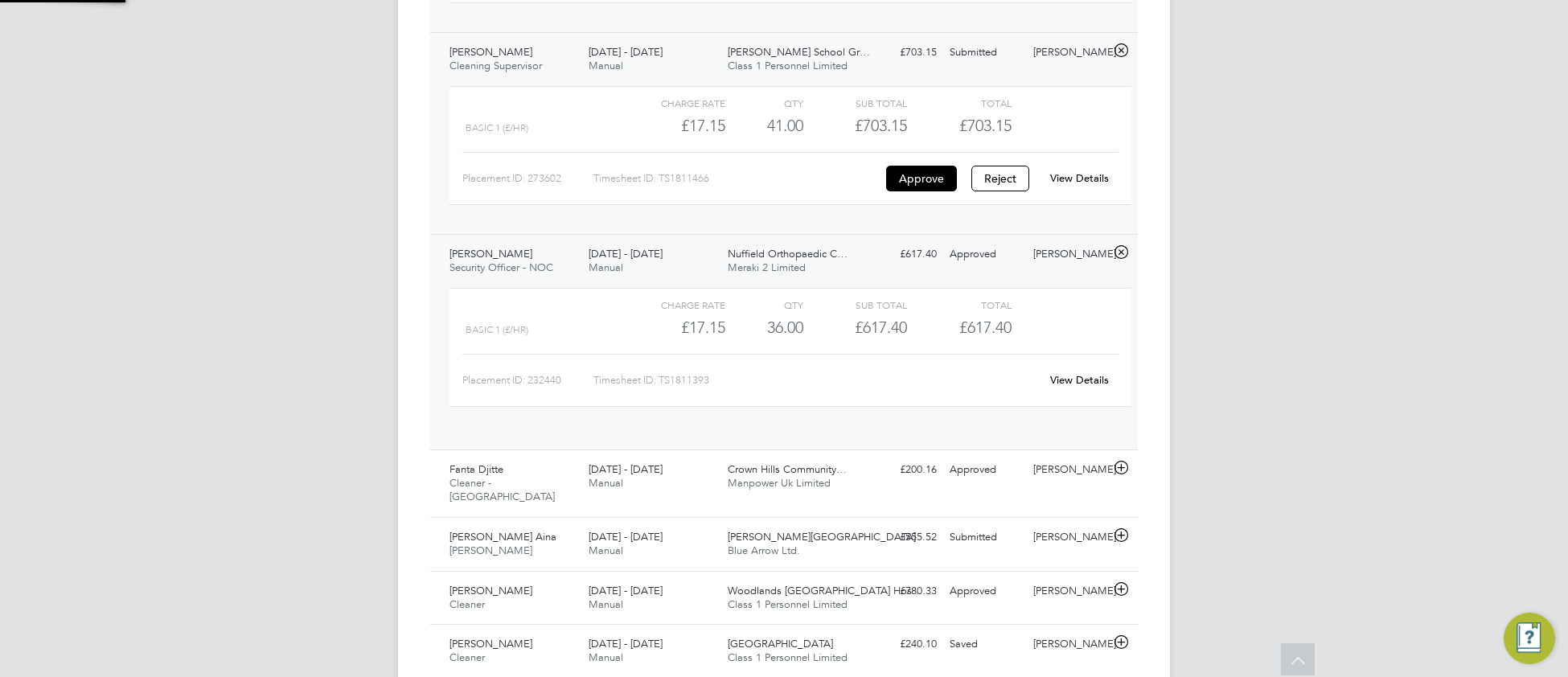
scroll to position [27, 156]
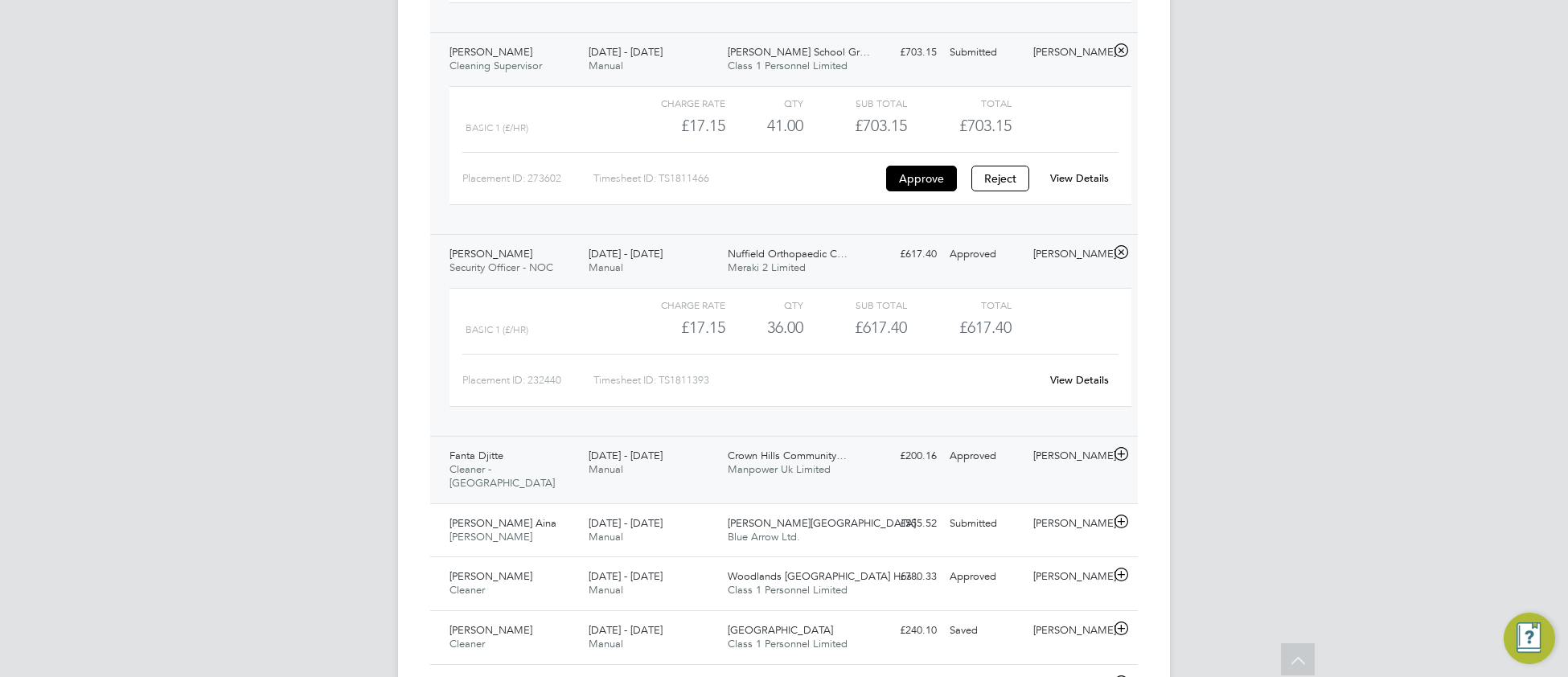
click at [686, 448] on div "25 - 31 Aug 2025 Manual" at bounding box center [652, 462] width 140 height 40
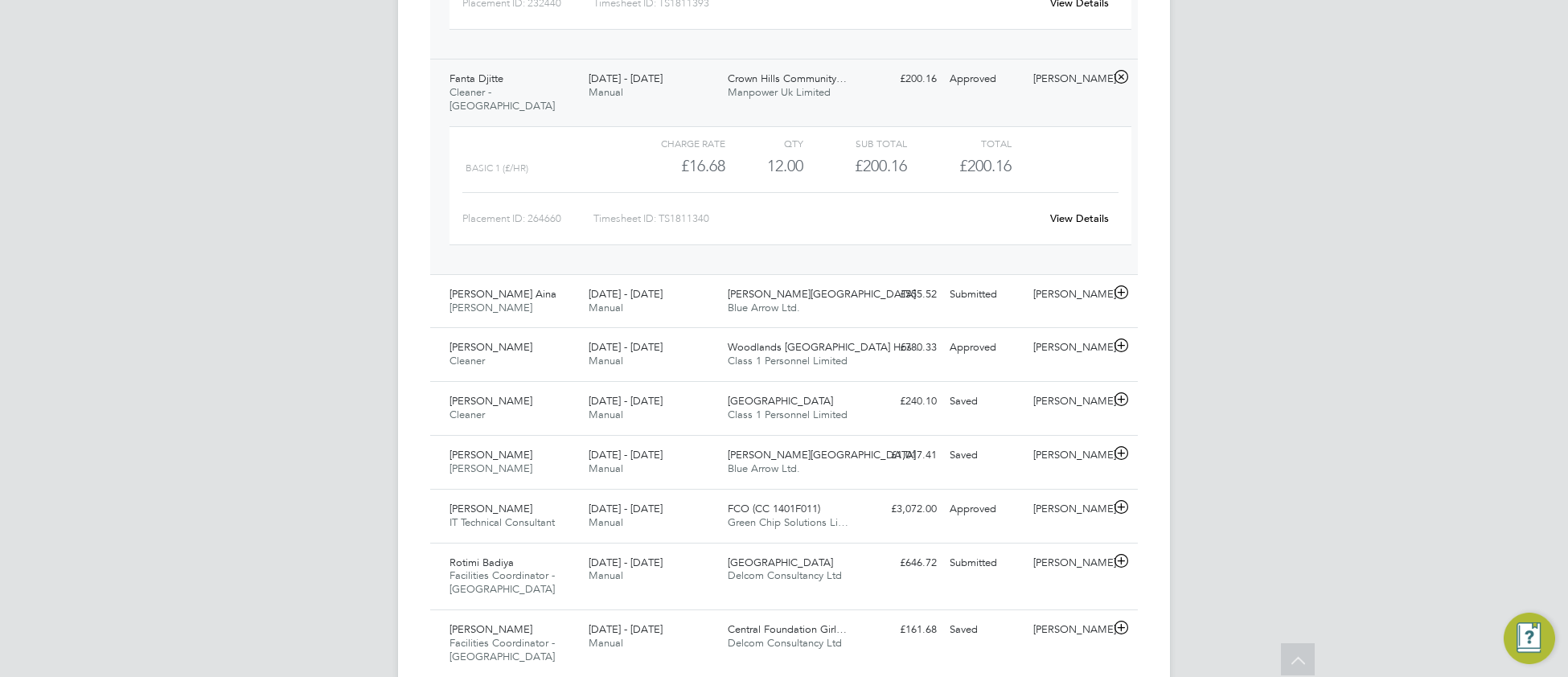
scroll to position [2253, 0]
click at [674, 290] on div "25 - 31 Aug 2025 Manual" at bounding box center [652, 299] width 140 height 40
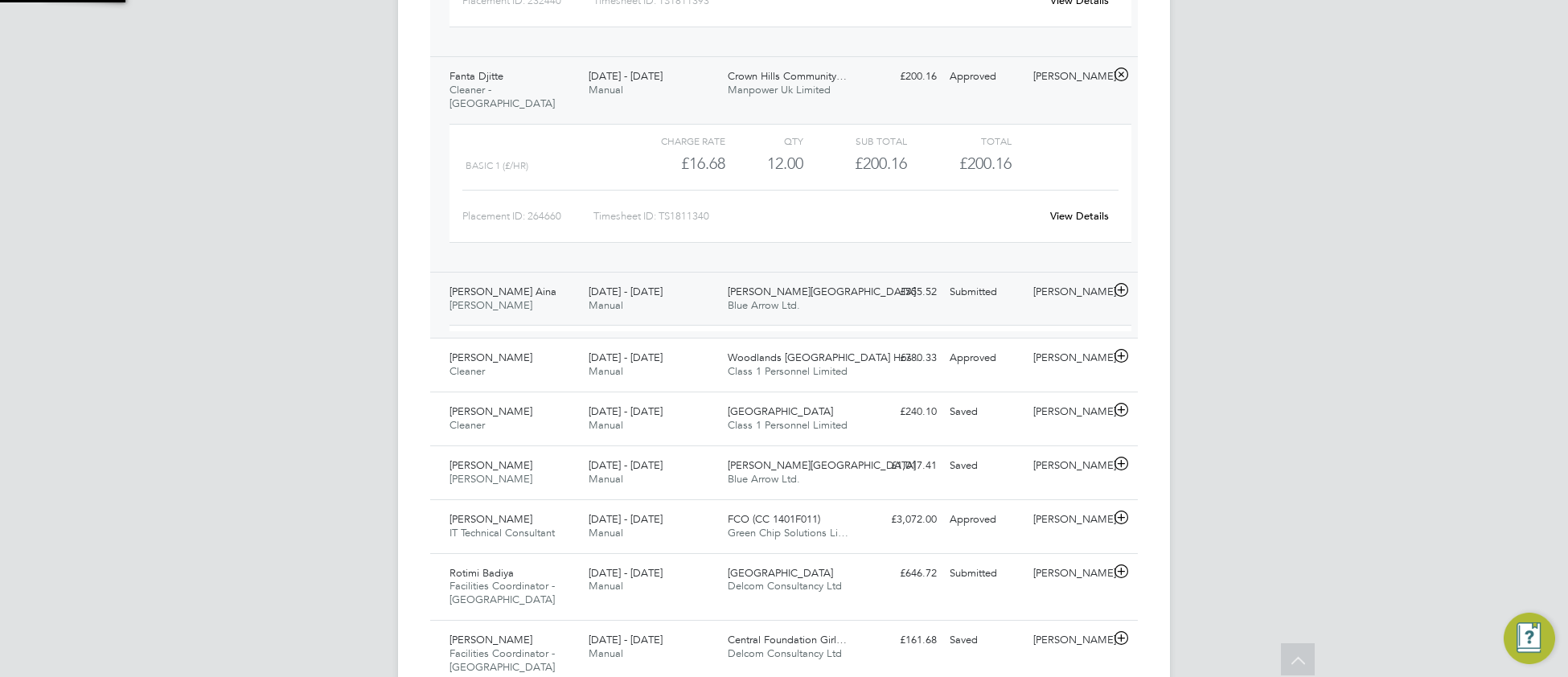
scroll to position [27, 156]
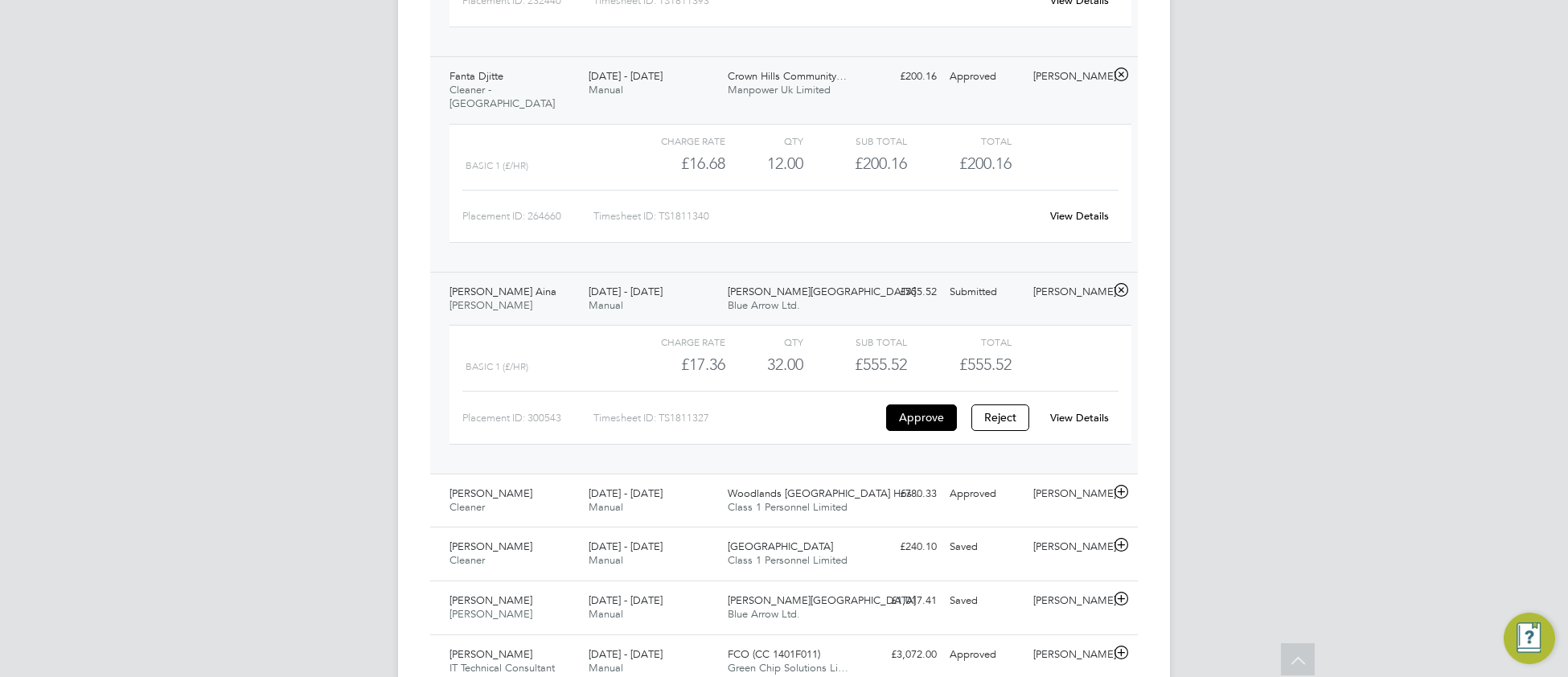
click at [1070, 411] on link "View Details" at bounding box center [1079, 418] width 59 height 14
click at [1094, 411] on link "View Details" at bounding box center [1079, 418] width 59 height 14
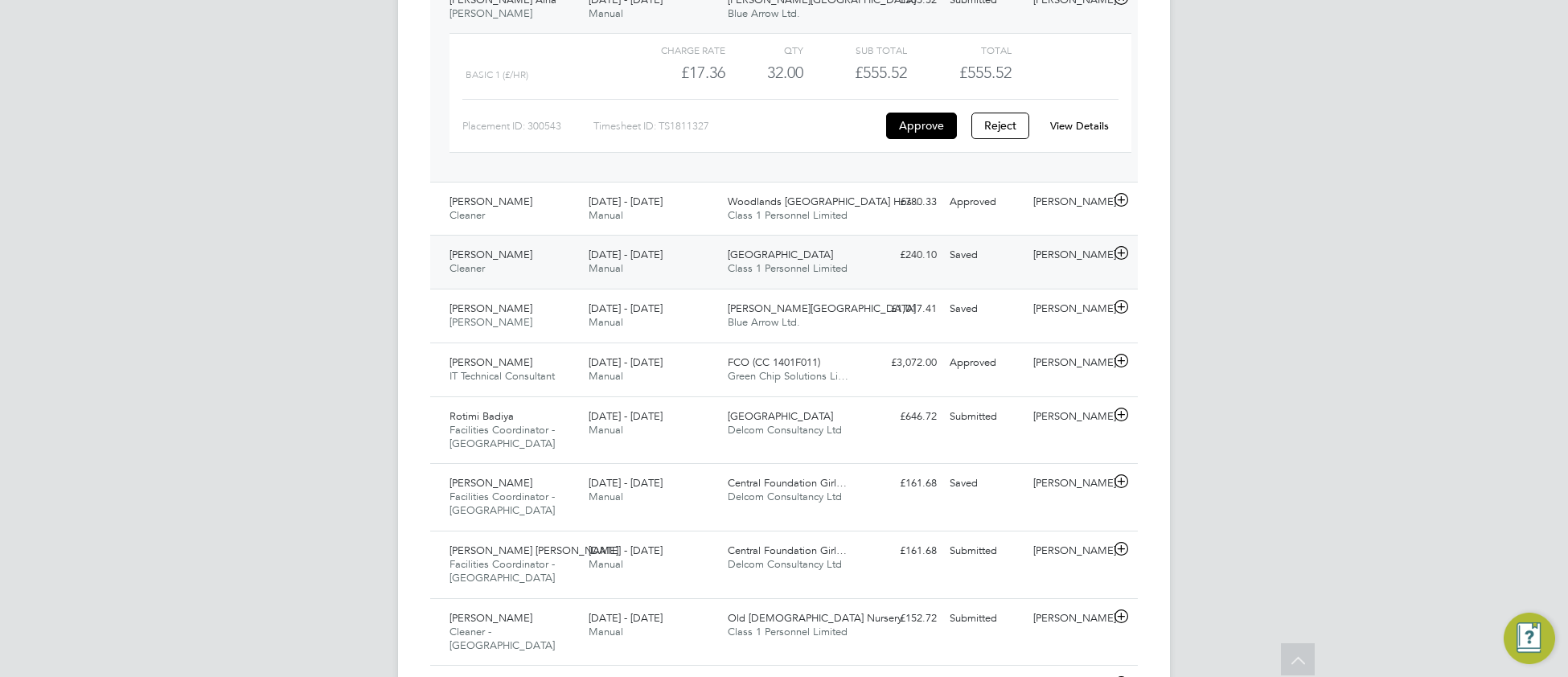
scroll to position [2568, 0]
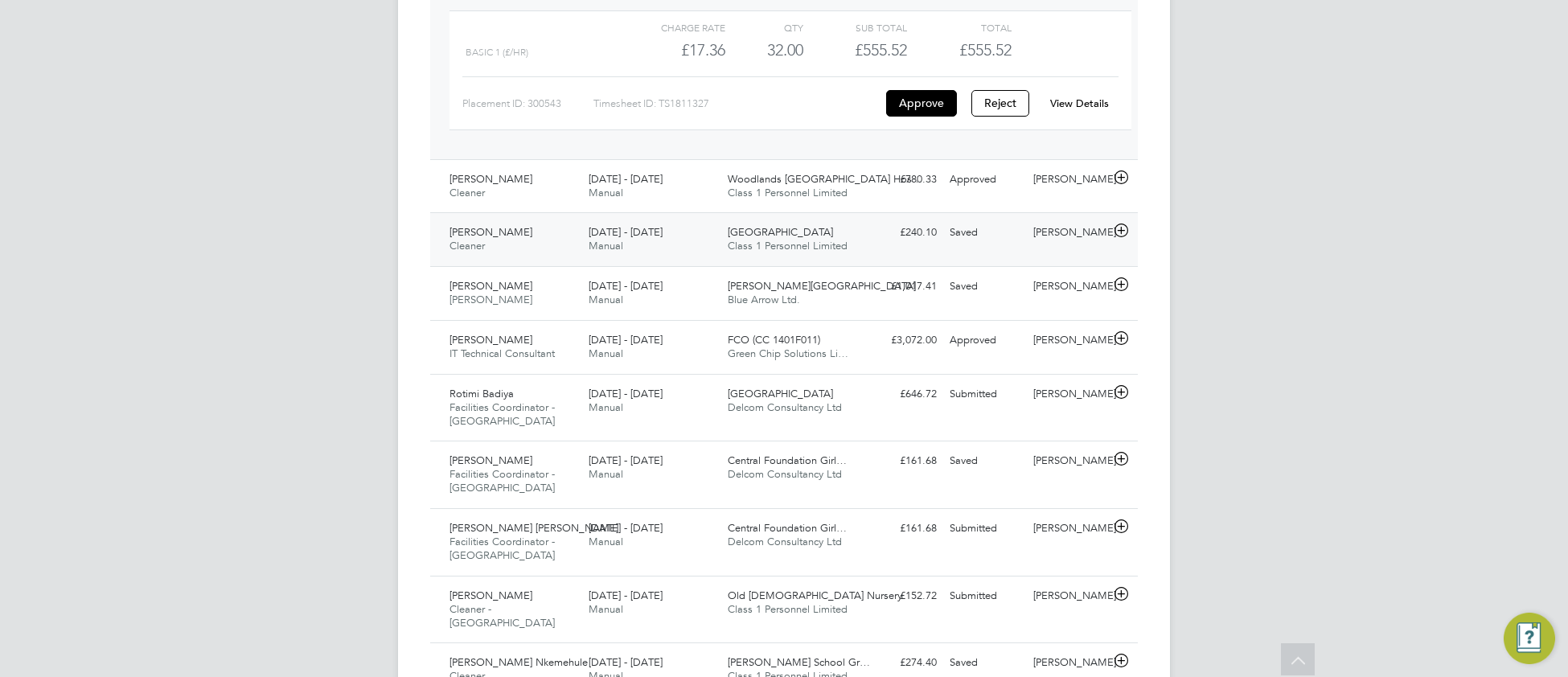
click at [690, 219] on div "25 - 31 Aug 2025 Manual" at bounding box center [652, 239] width 140 height 40
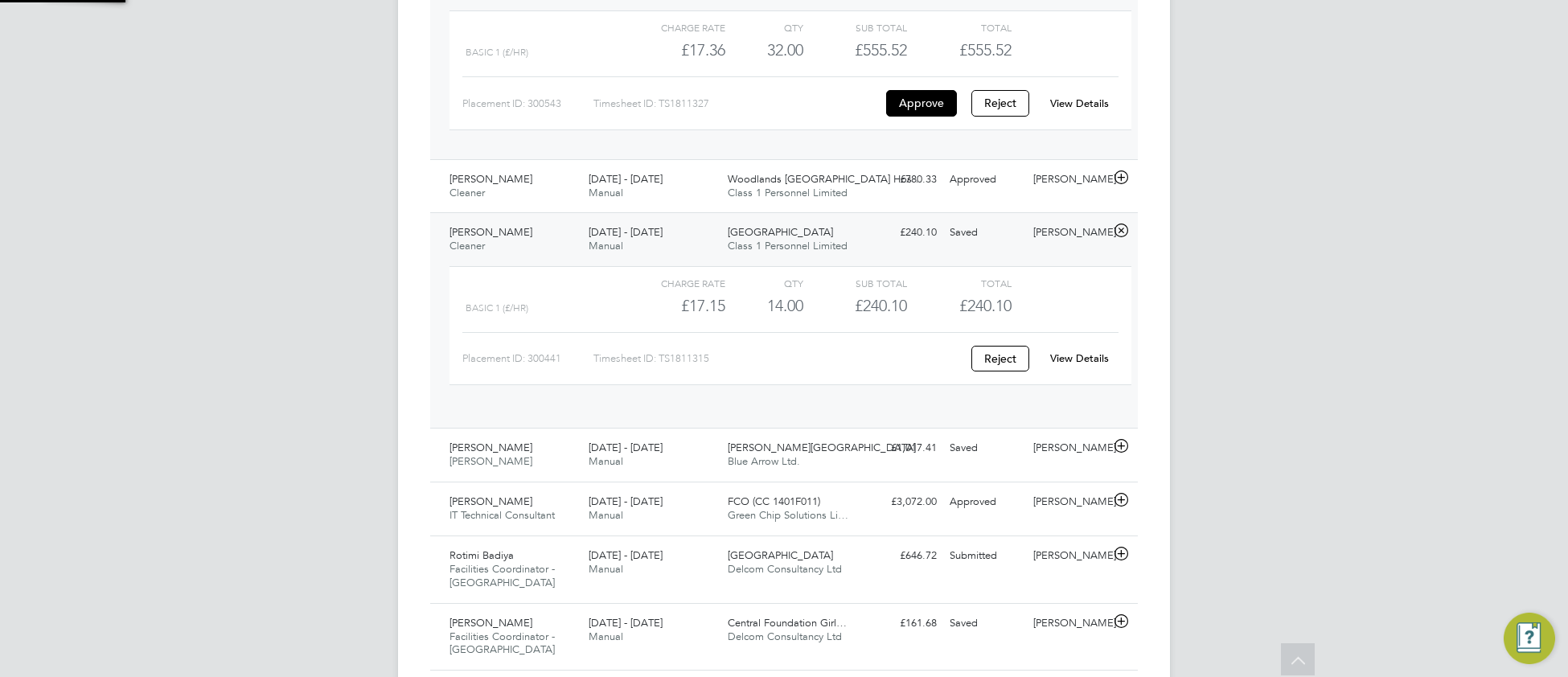
scroll to position [27, 156]
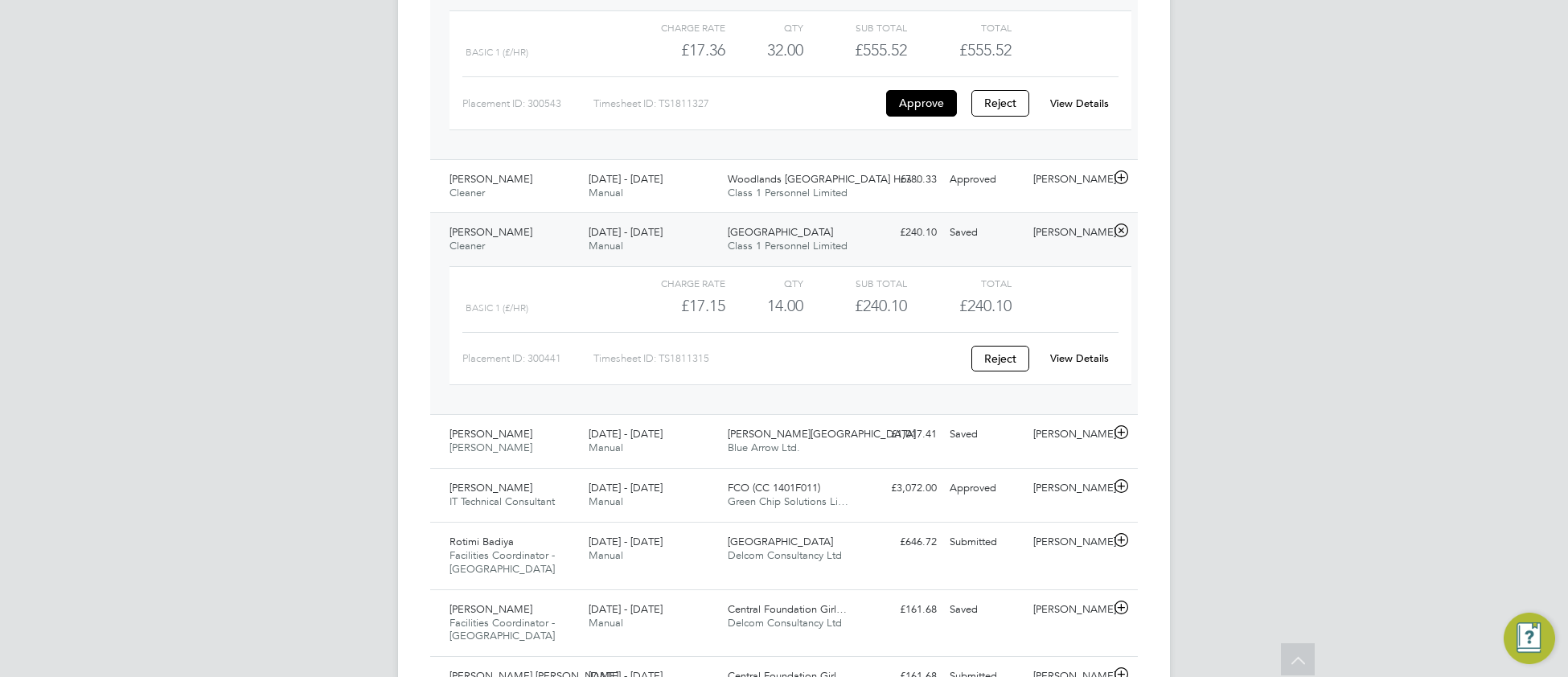
click at [1068, 352] on link "View Details" at bounding box center [1079, 358] width 59 height 14
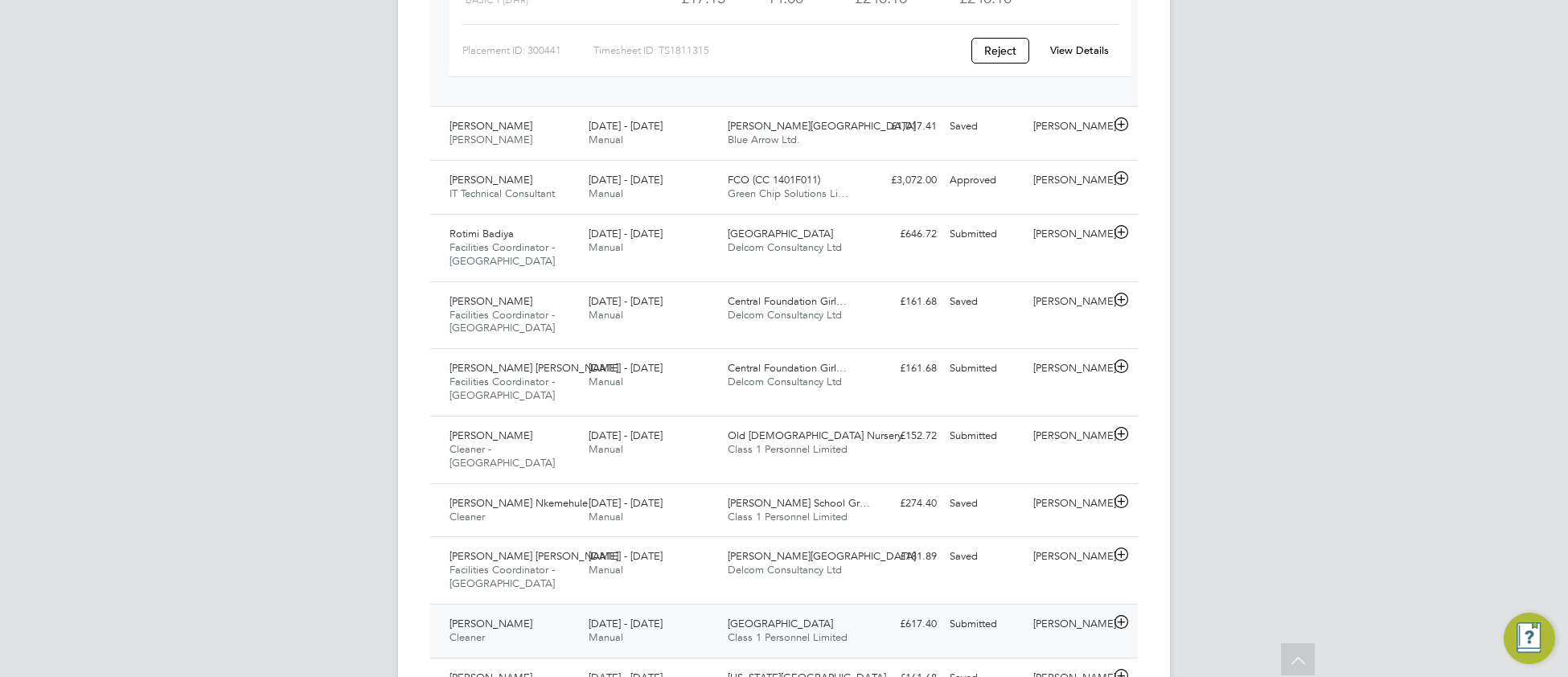
scroll to position [2884, 0]
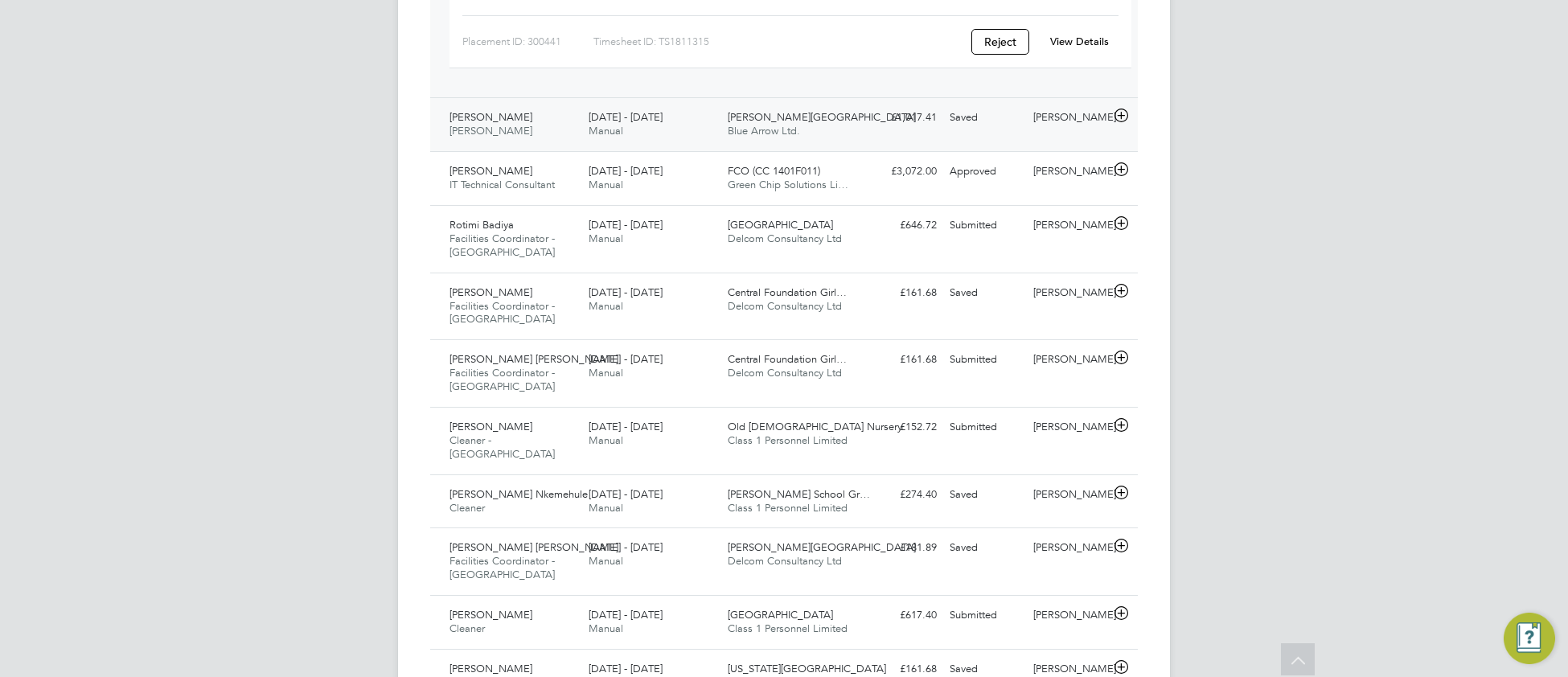
click at [841, 113] on div "Churchill Hospital Blue Arrow Ltd." at bounding box center [791, 124] width 140 height 40
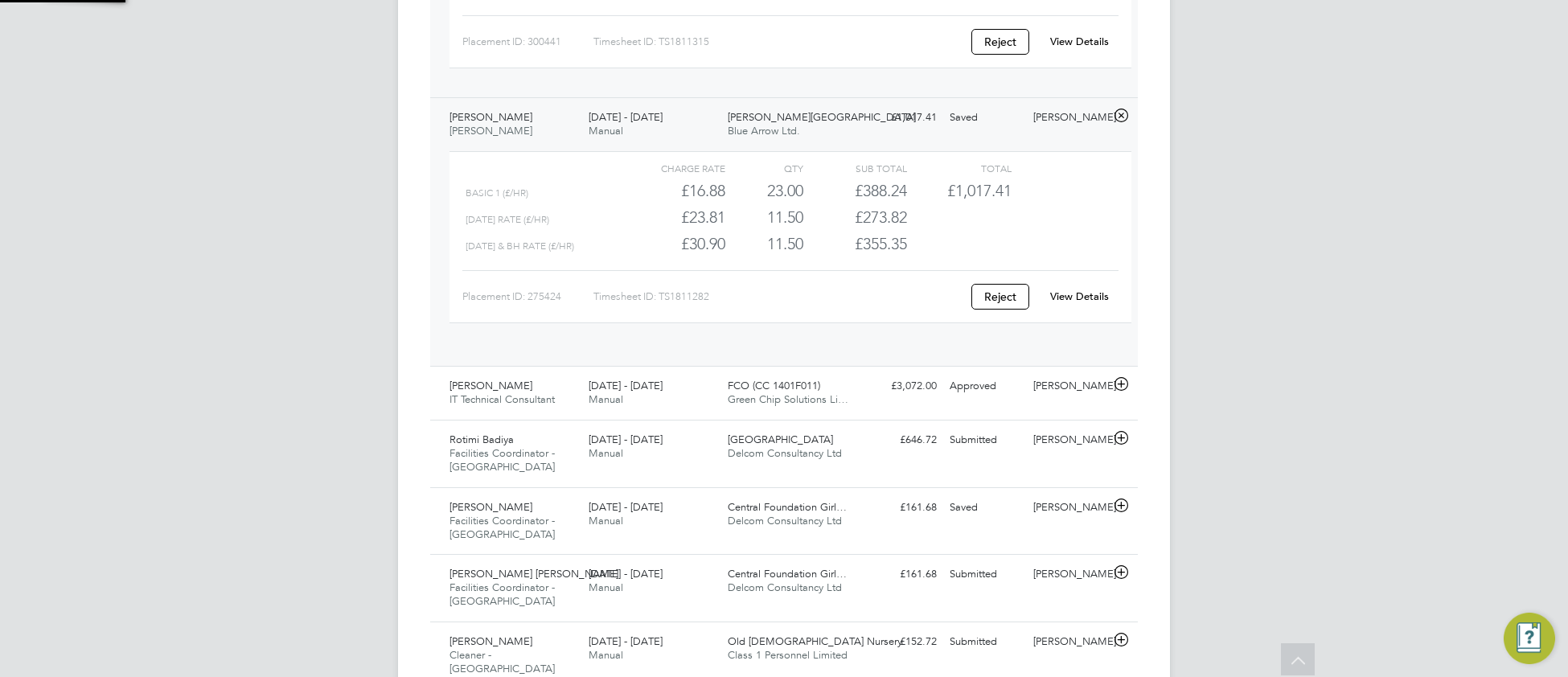
scroll to position [27, 156]
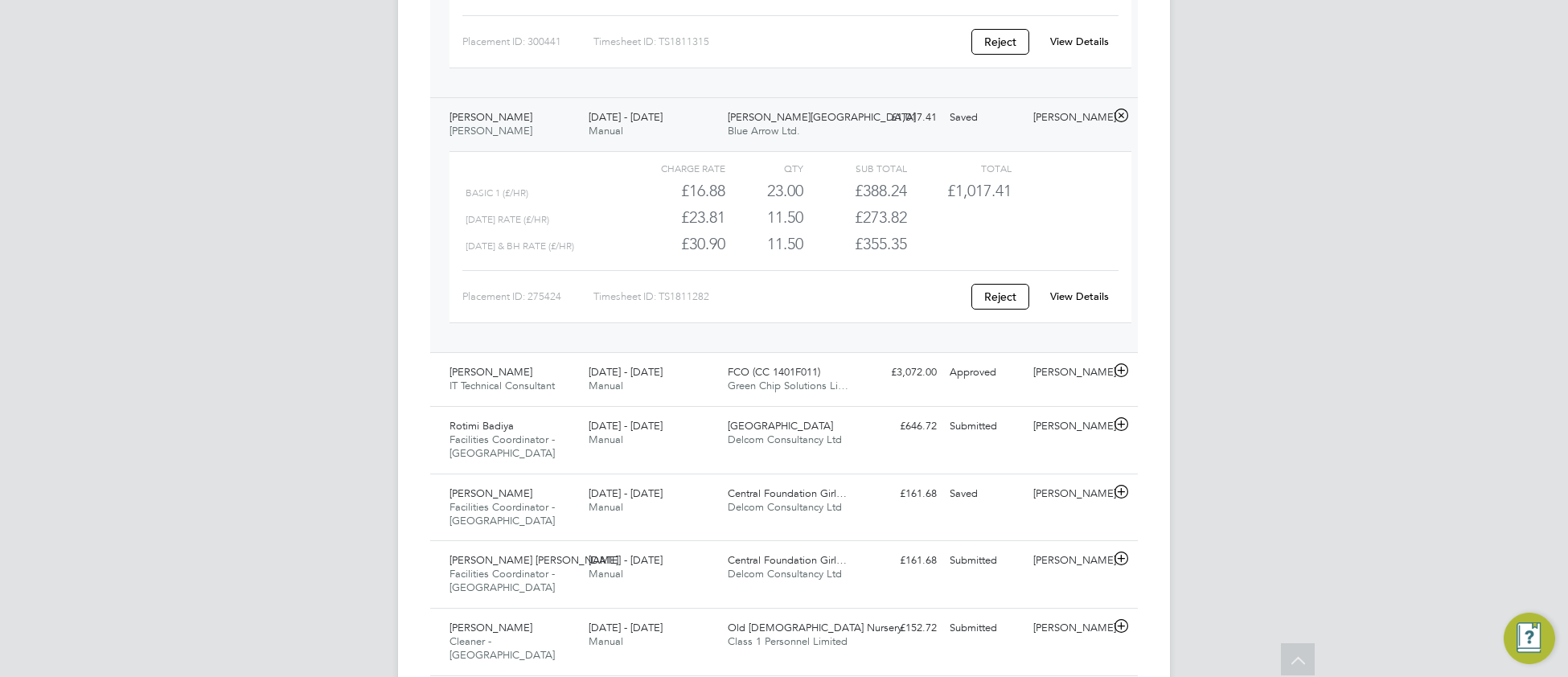
click at [1086, 284] on div "View Details" at bounding box center [1079, 297] width 79 height 26
click at [1073, 284] on div "View Details" at bounding box center [1079, 297] width 79 height 26
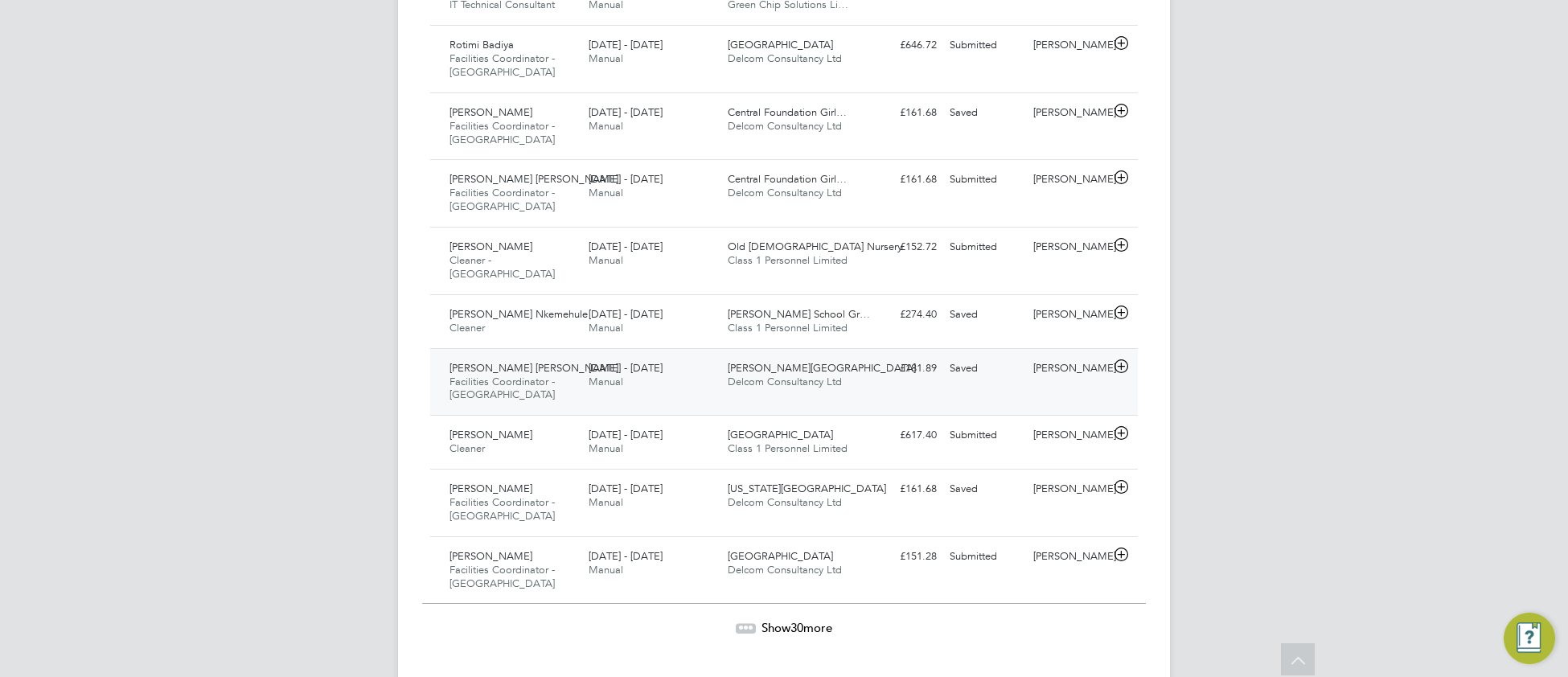
scroll to position [3267, 0]
click at [732, 618] on div "Show 30 more" at bounding box center [784, 626] width 724 height 16
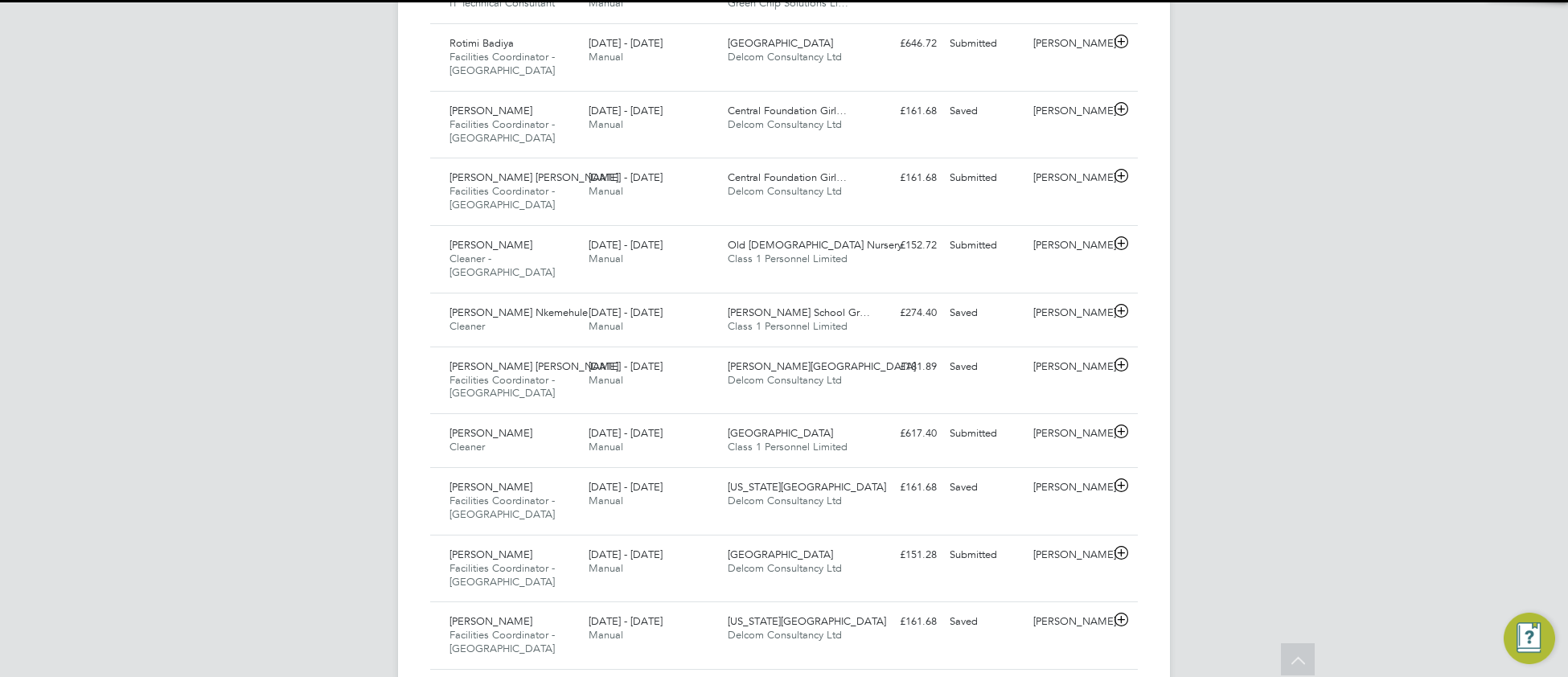
scroll to position [55, 139]
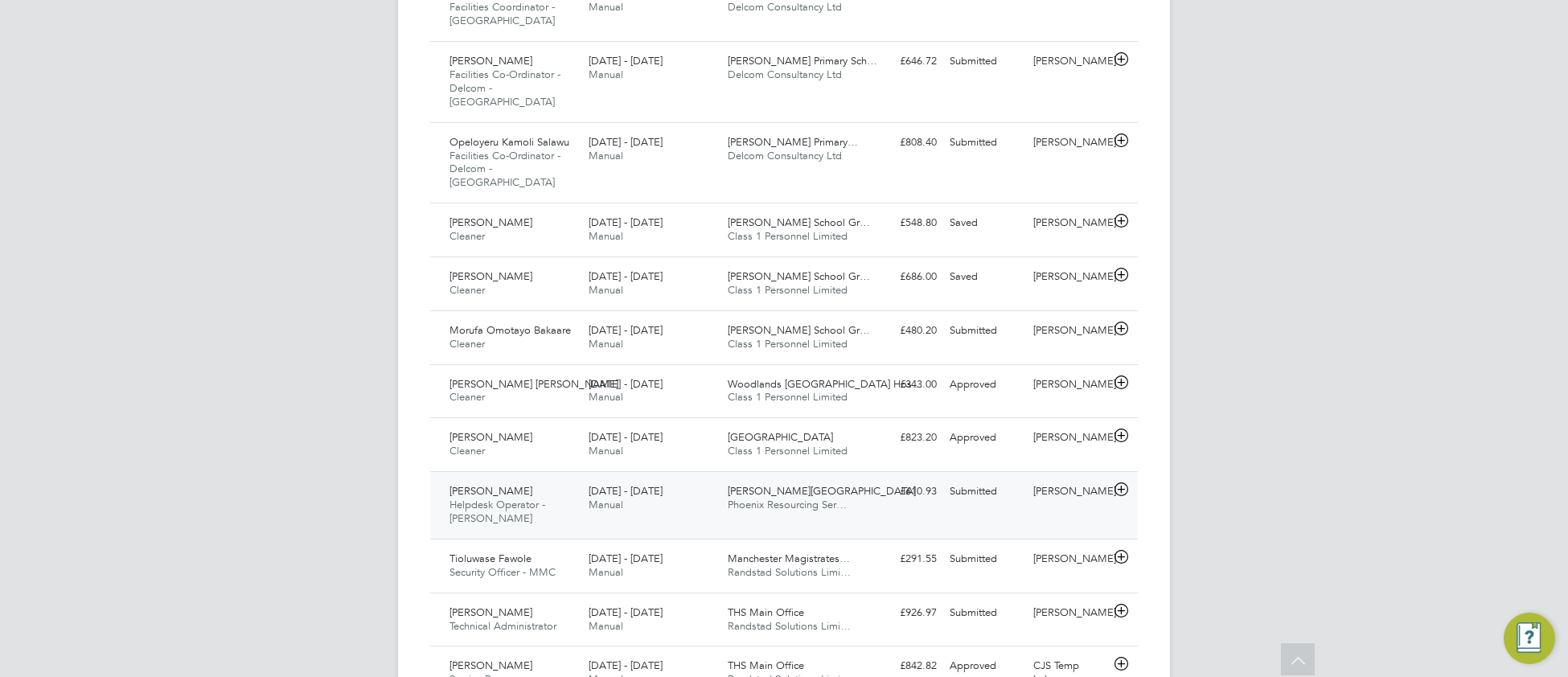
click at [756, 471] on div "Nitin Chauhan Helpdesk Operator - Churchill 25 - 31 Aug 2025 25 - 31 Aug 2025 M…" at bounding box center [783, 505] width 708 height 68
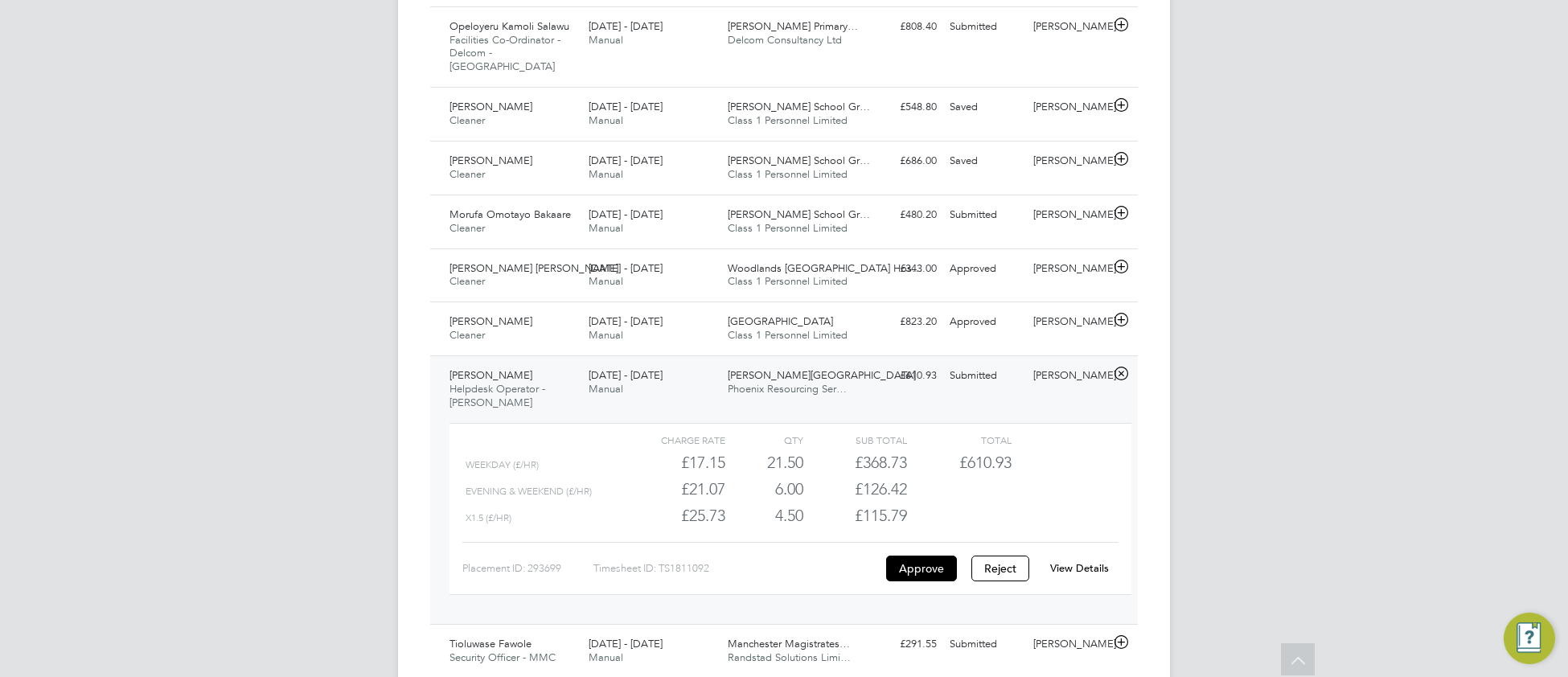
click at [1077, 561] on link "View Details" at bounding box center [1079, 567] width 59 height 14
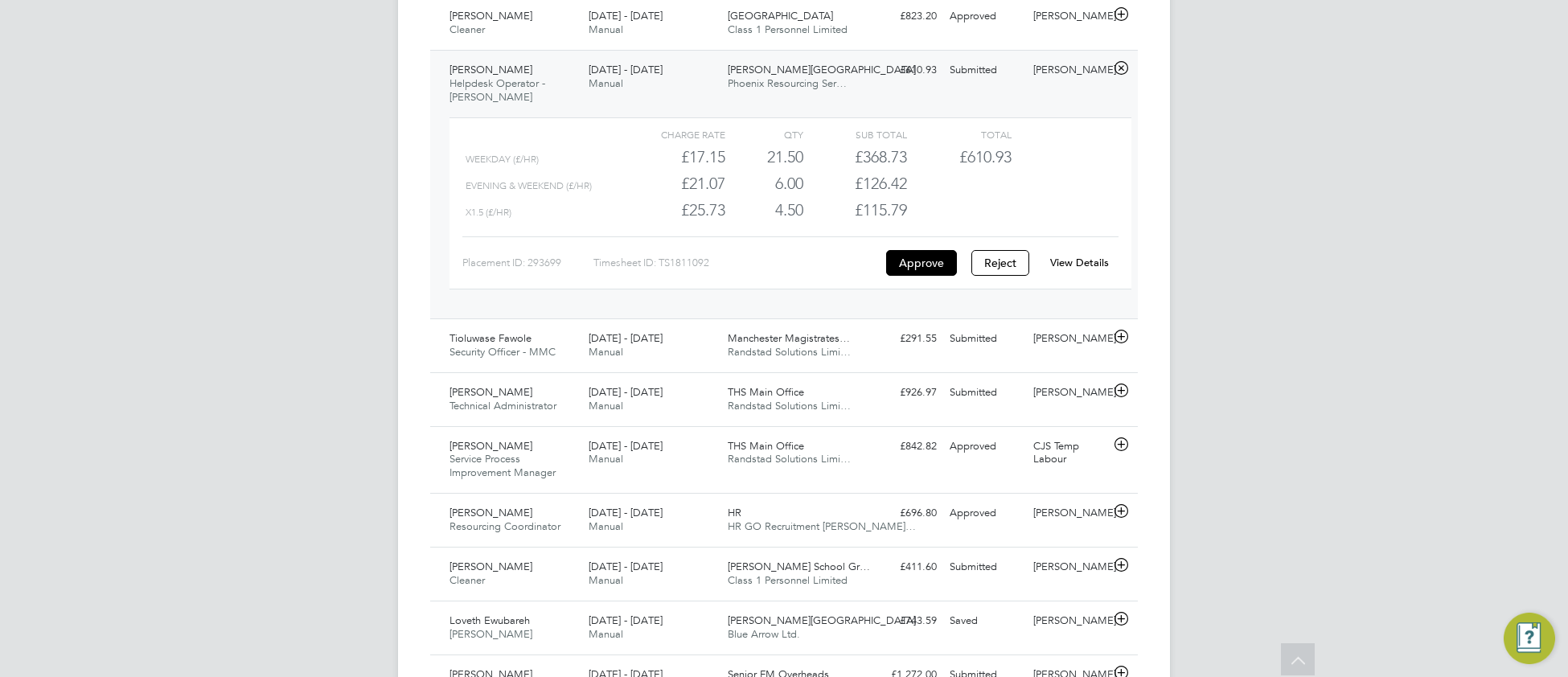
scroll to position [4958, 0]
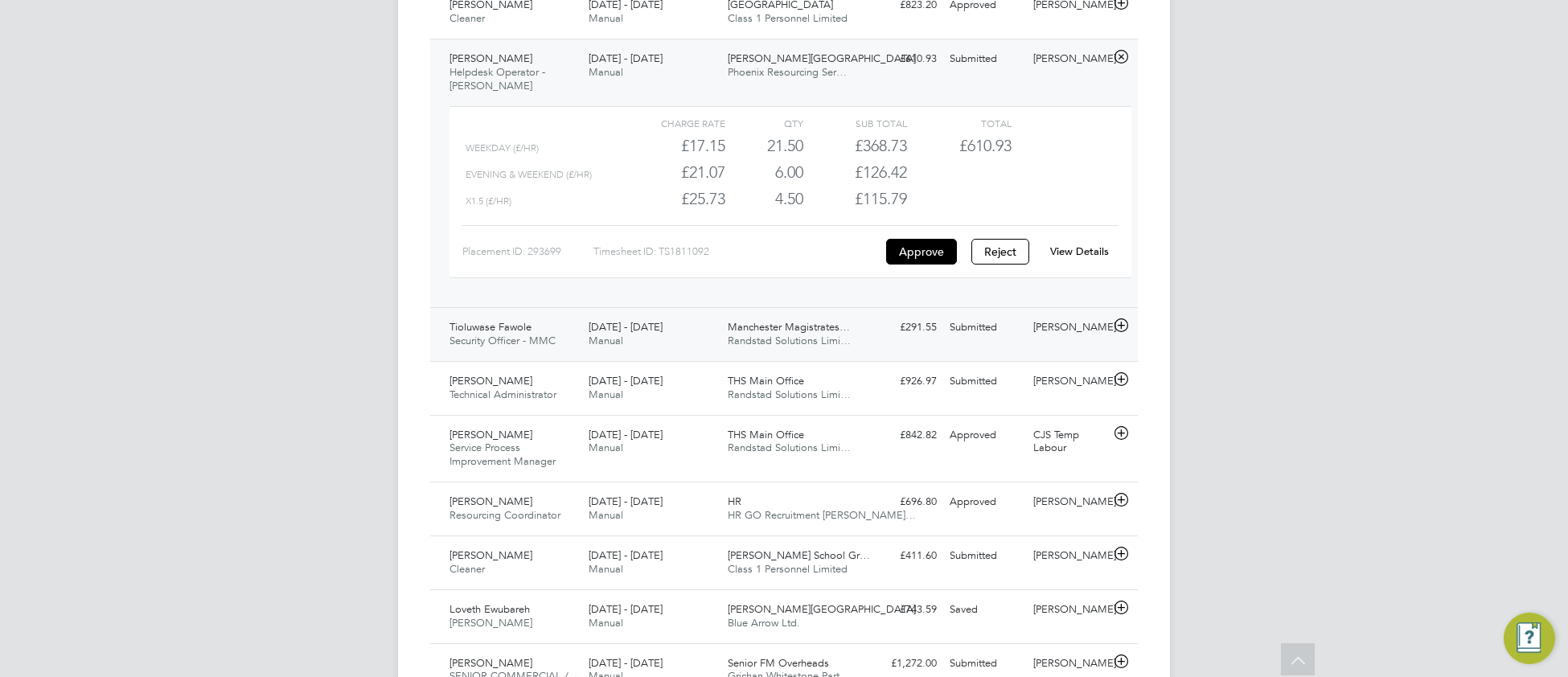
click at [628, 320] on span "25 - 31 Aug 2025" at bounding box center [626, 326] width 74 height 14
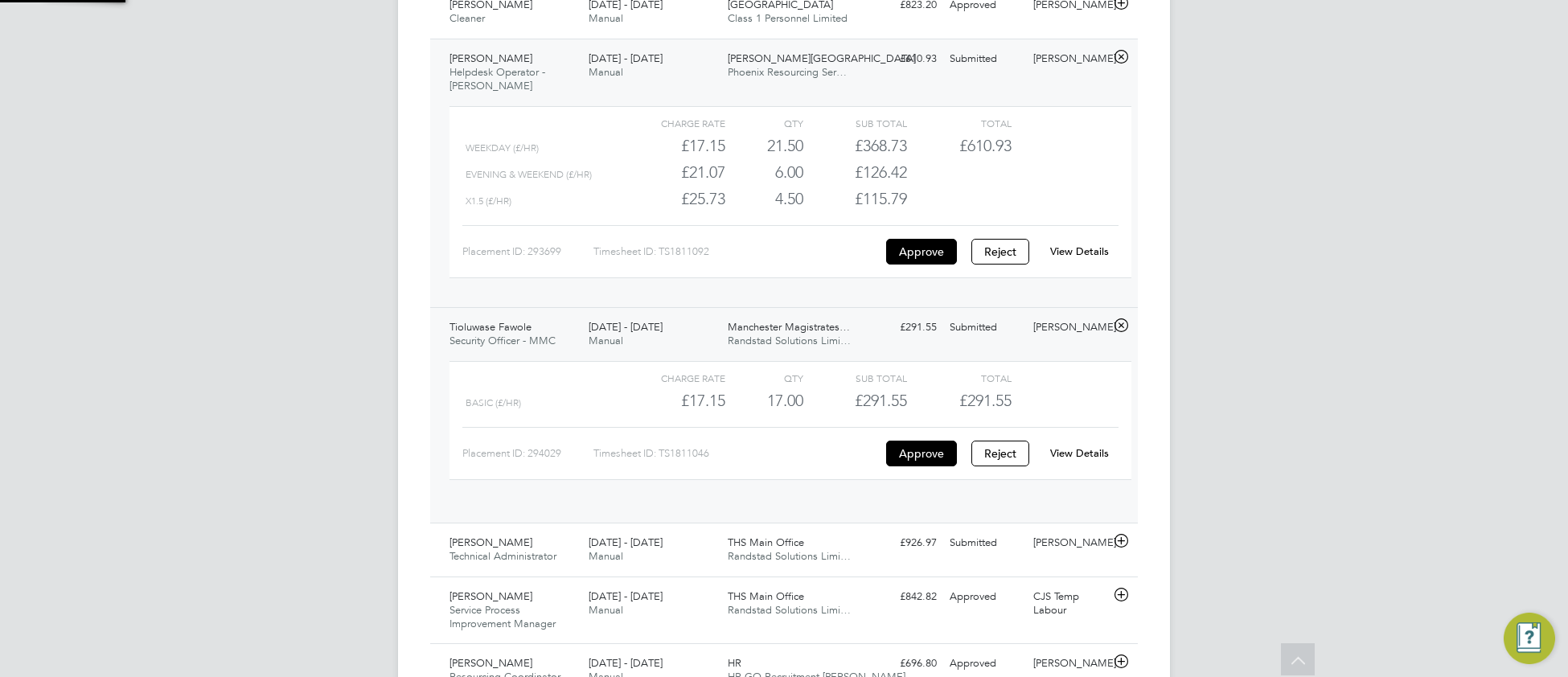
scroll to position [27, 156]
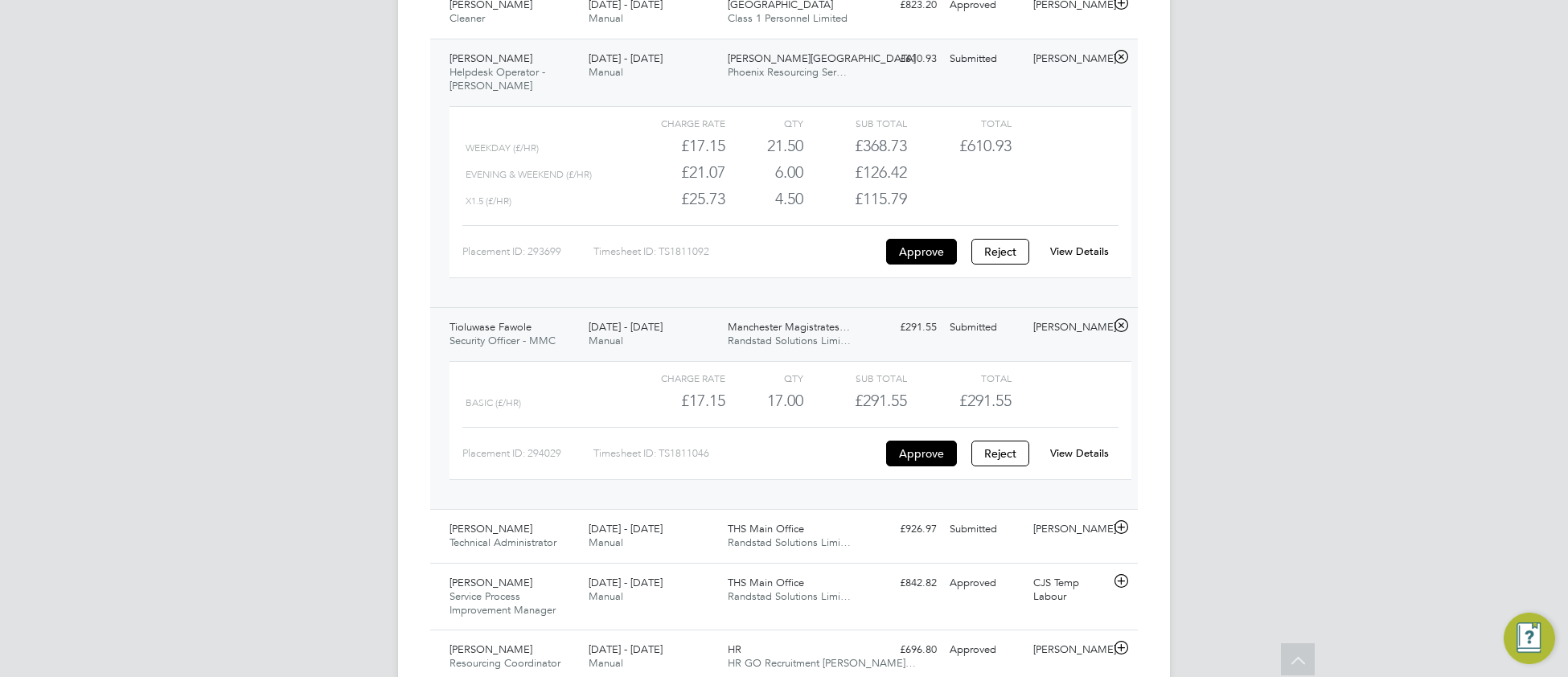
drag, startPoint x: 1073, startPoint y: 406, endPoint x: 1065, endPoint y: 409, distance: 8.5
click at [1072, 441] on div "View Details" at bounding box center [1079, 454] width 79 height 26
click at [1068, 446] on link "View Details" at bounding box center [1079, 453] width 59 height 14
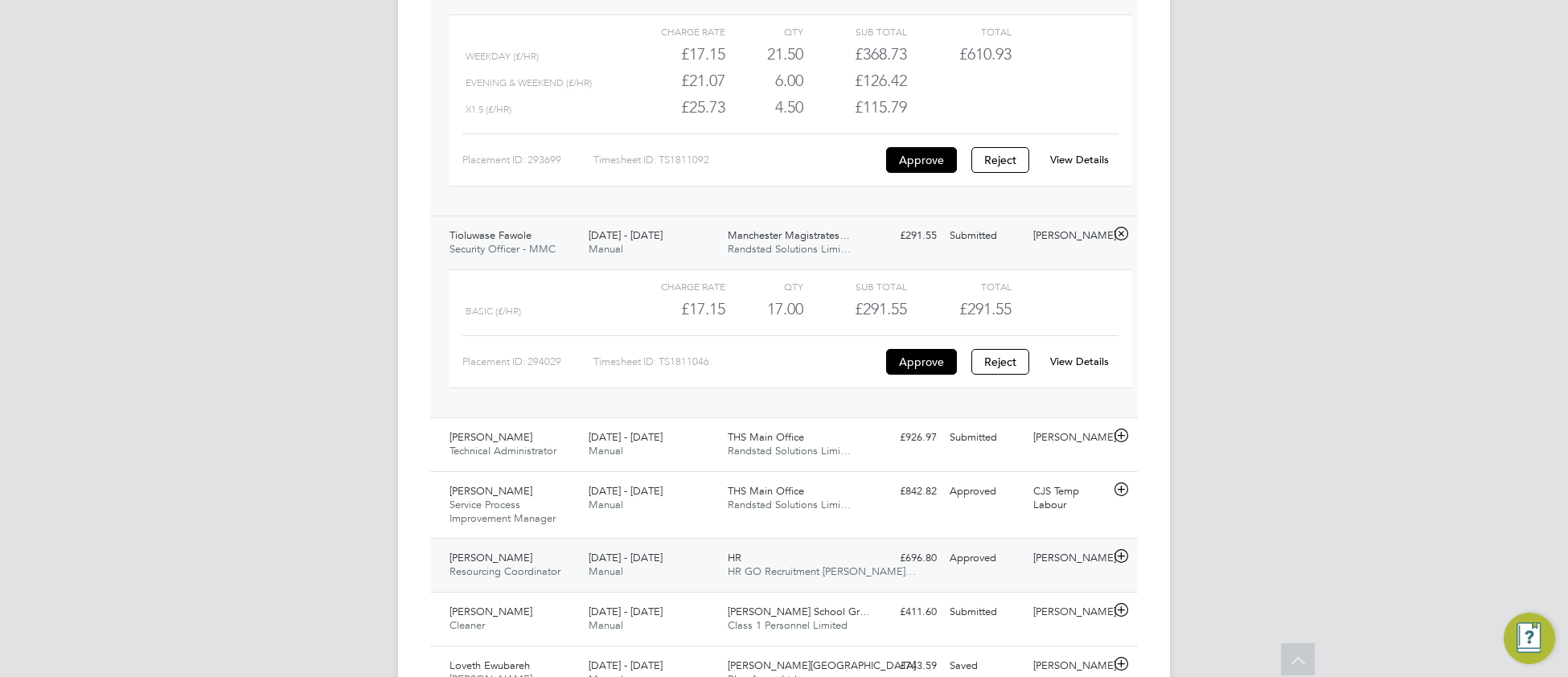
scroll to position [5064, 0]
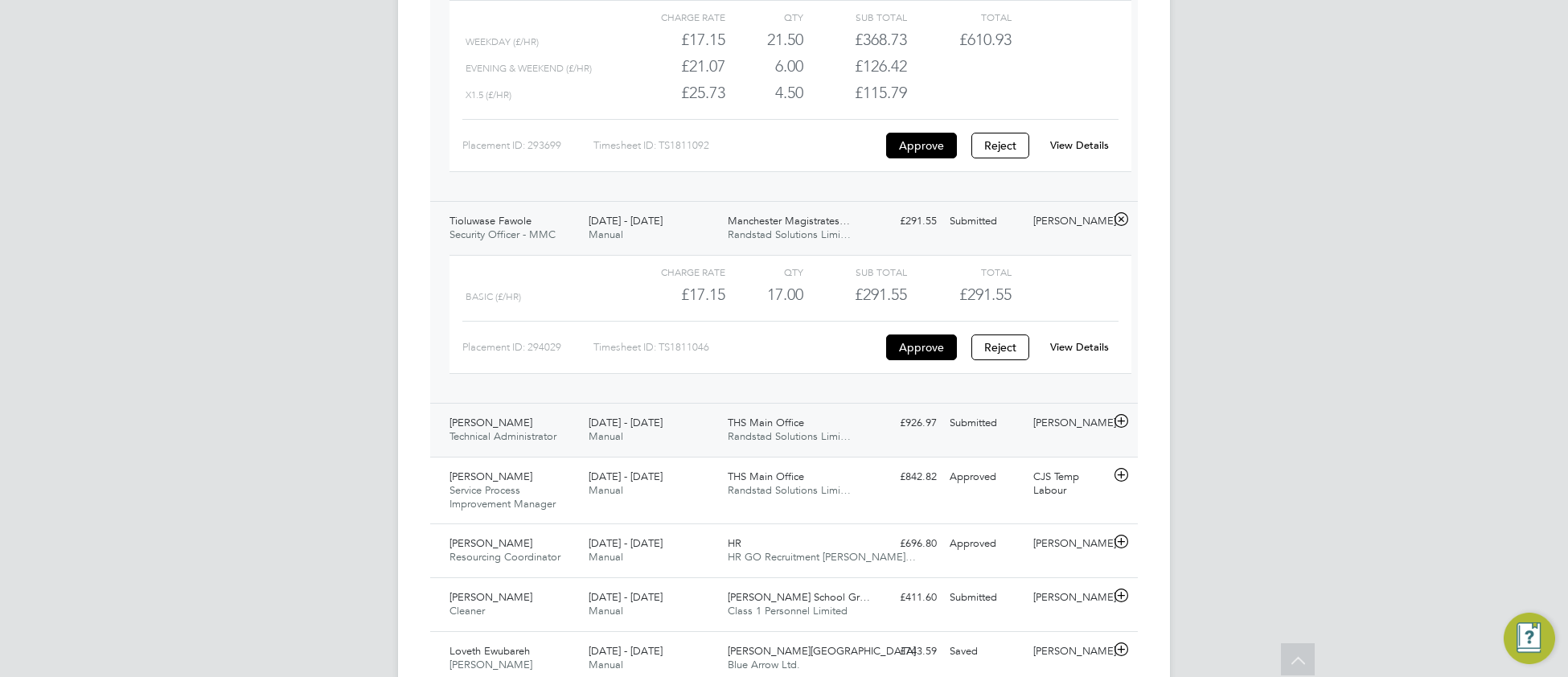
click at [617, 430] on span "Manual" at bounding box center [605, 436] width 34 height 14
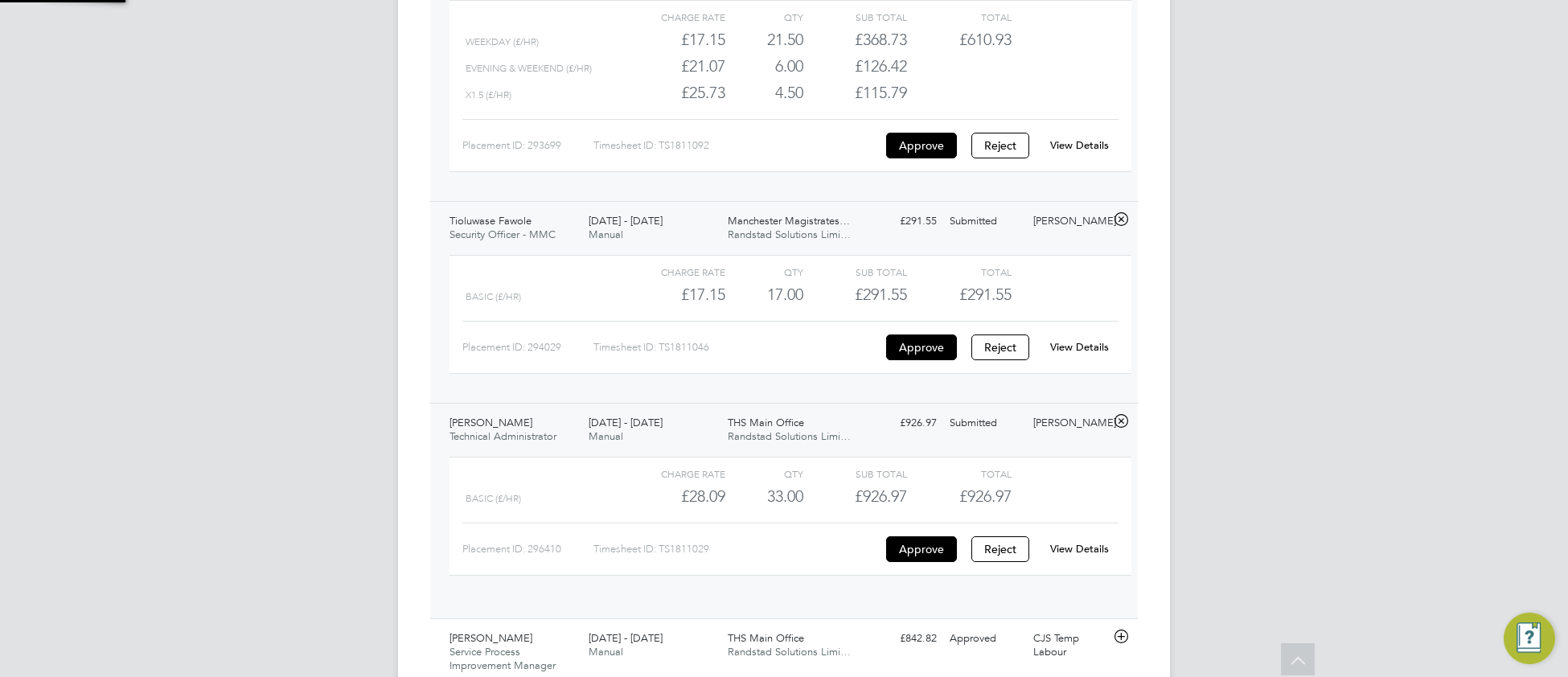
scroll to position [27, 156]
click at [1076, 542] on link "View Details" at bounding box center [1079, 549] width 59 height 14
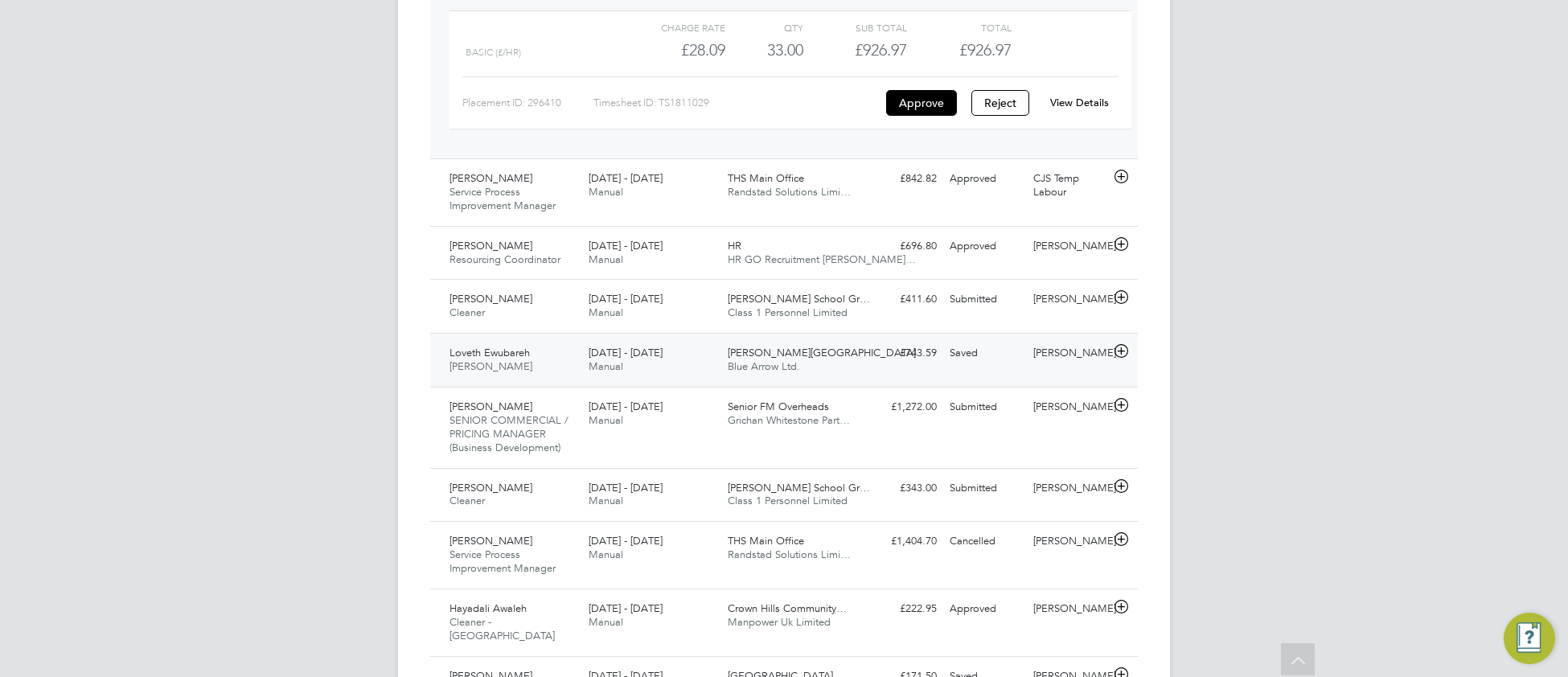
scroll to position [5517, 0]
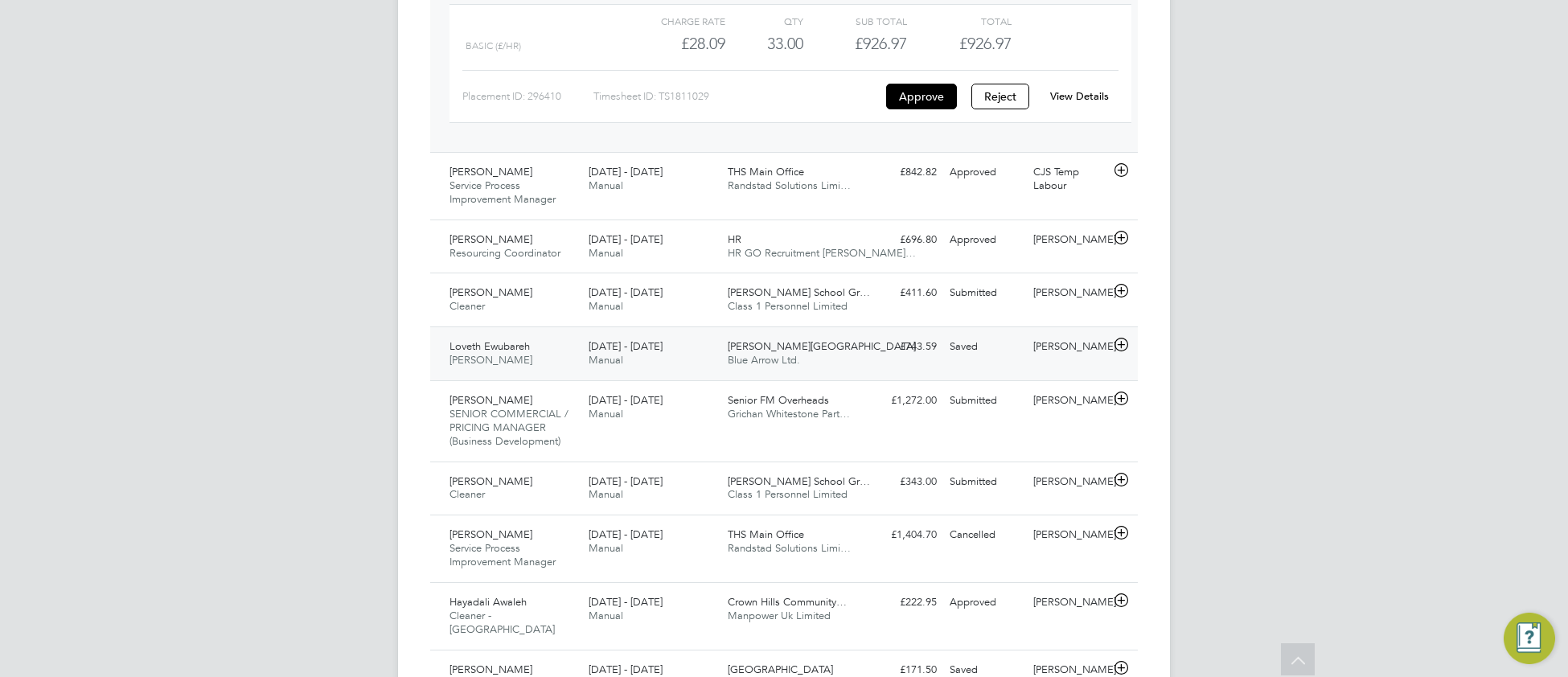
click at [671, 334] on div "25 - 31 Aug 2025 Manual" at bounding box center [652, 353] width 140 height 40
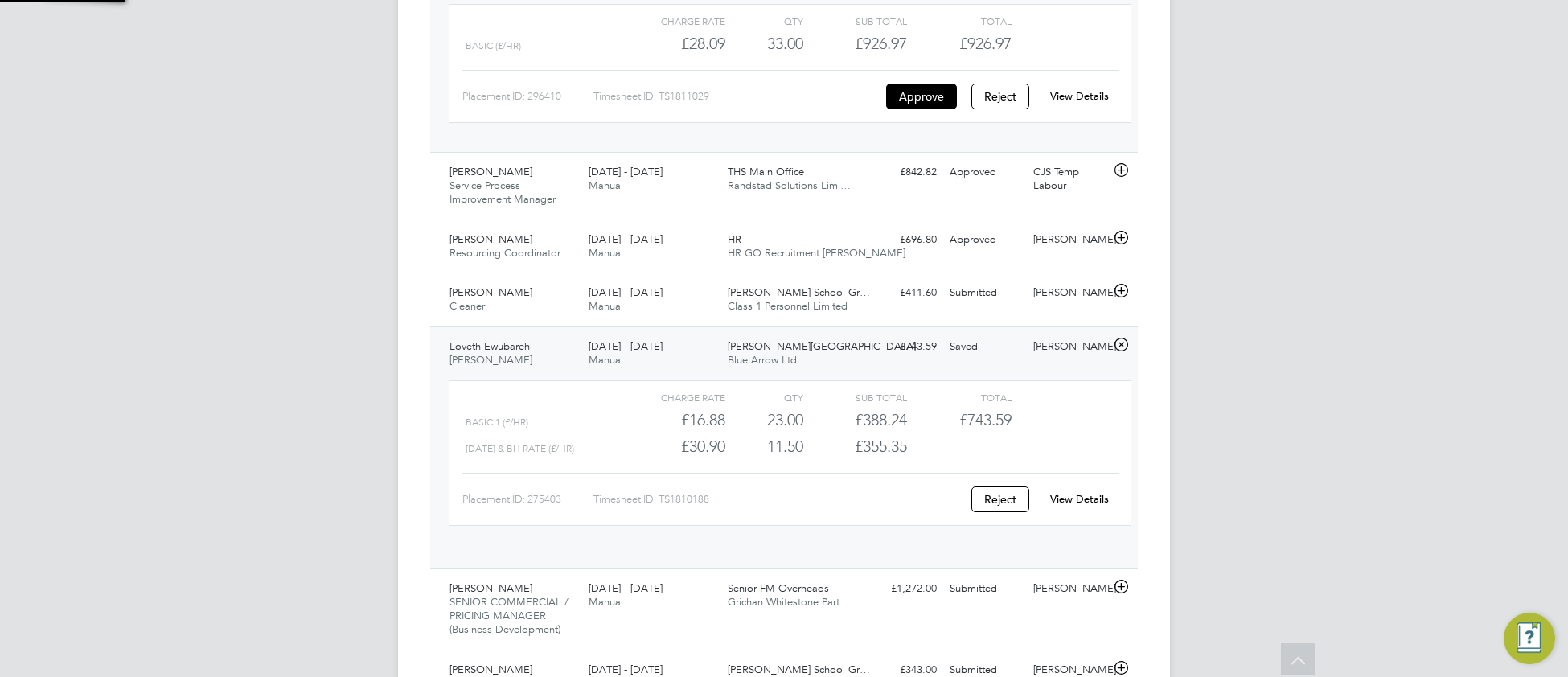
scroll to position [27, 156]
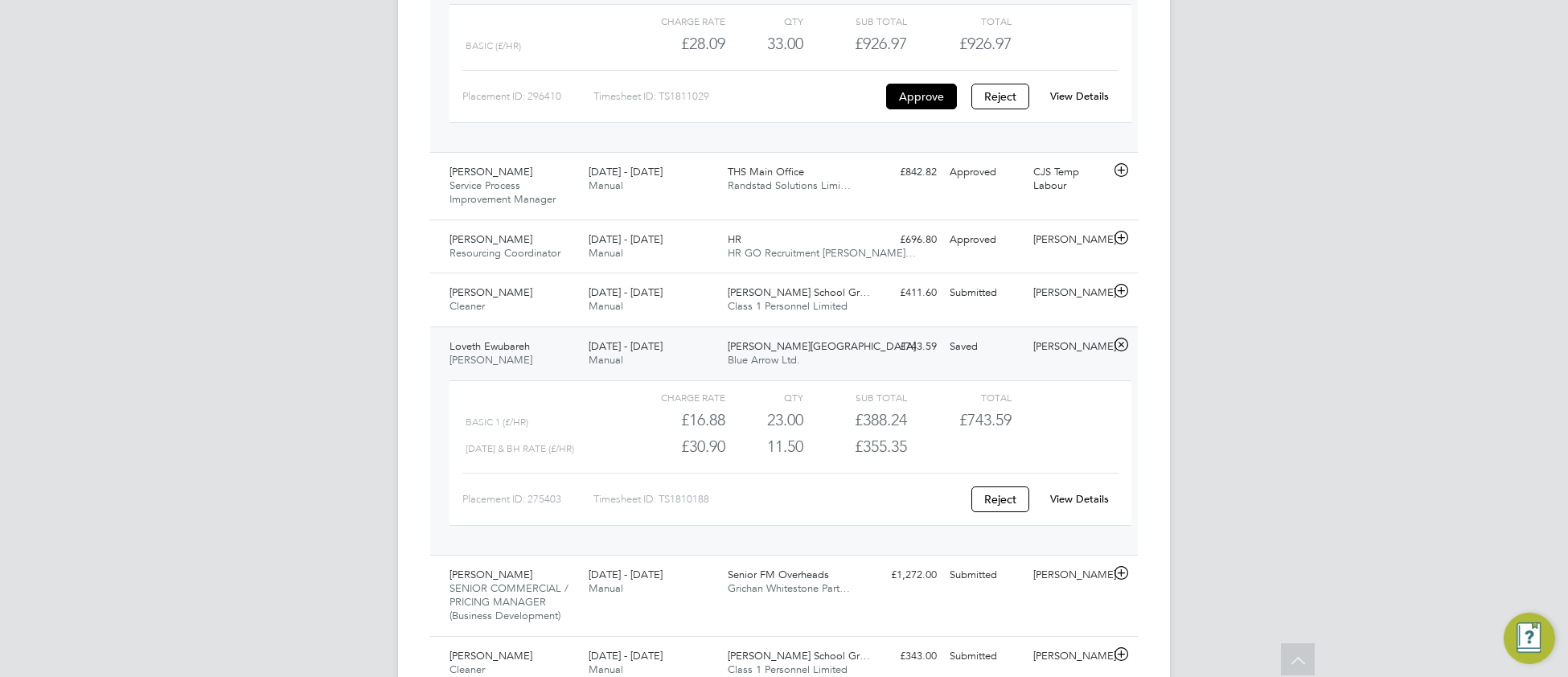
click at [1089, 492] on link "View Details" at bounding box center [1079, 498] width 59 height 14
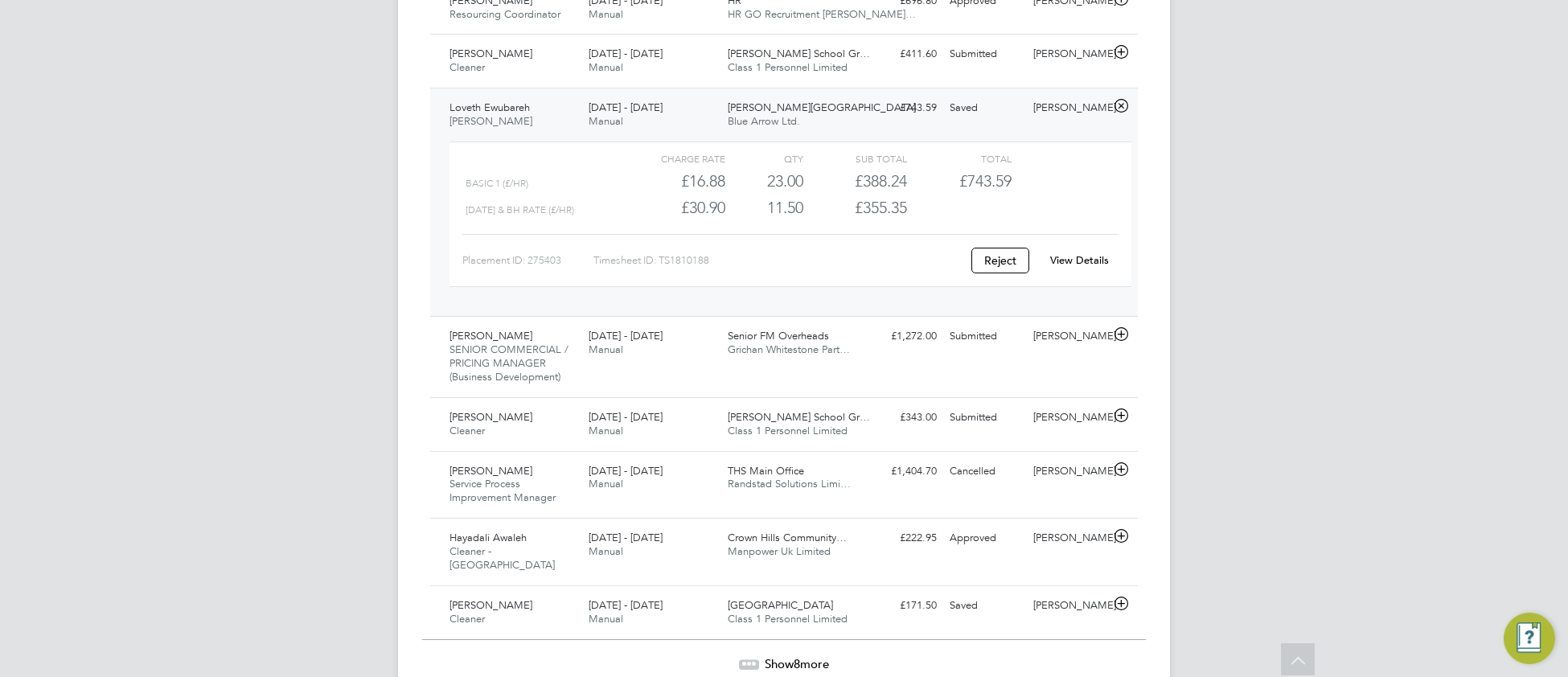
scroll to position [5767, 0]
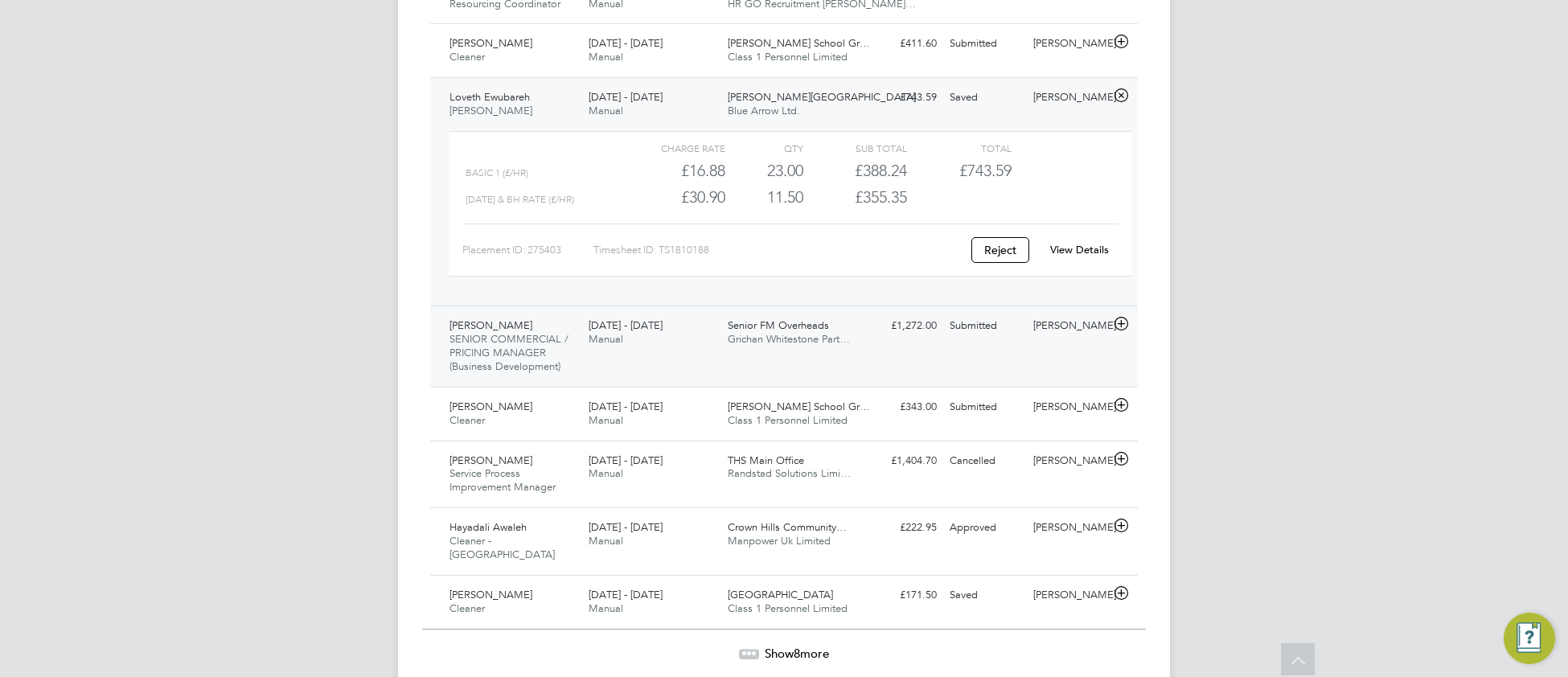
click at [1032, 314] on div "Annette Collins SENIOR COMMERCIAL / PRICING MANAGER (Business Development) 25 -…" at bounding box center [783, 345] width 708 height 81
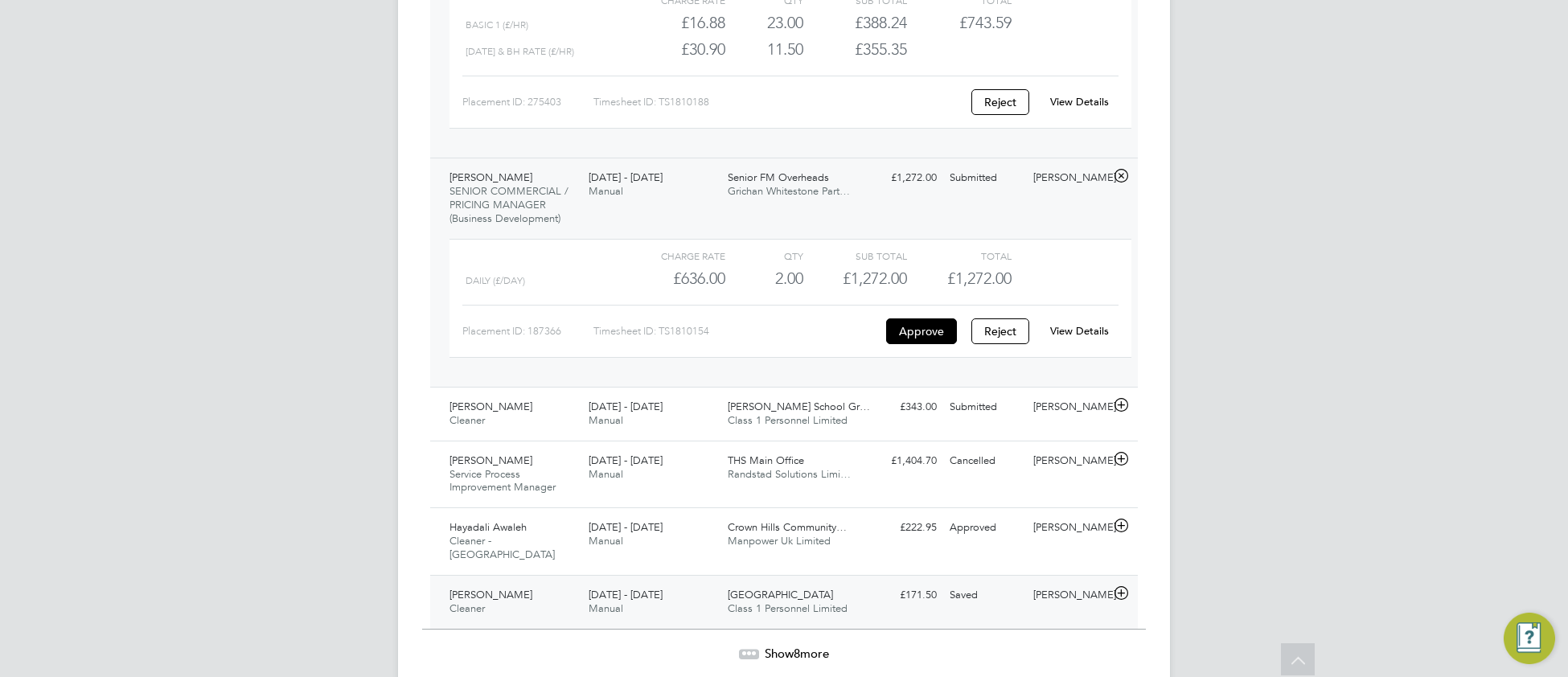
scroll to position [5917, 0]
click at [855, 512] on div "Crown Hills Community… Manpower Uk Limited" at bounding box center [791, 532] width 140 height 40
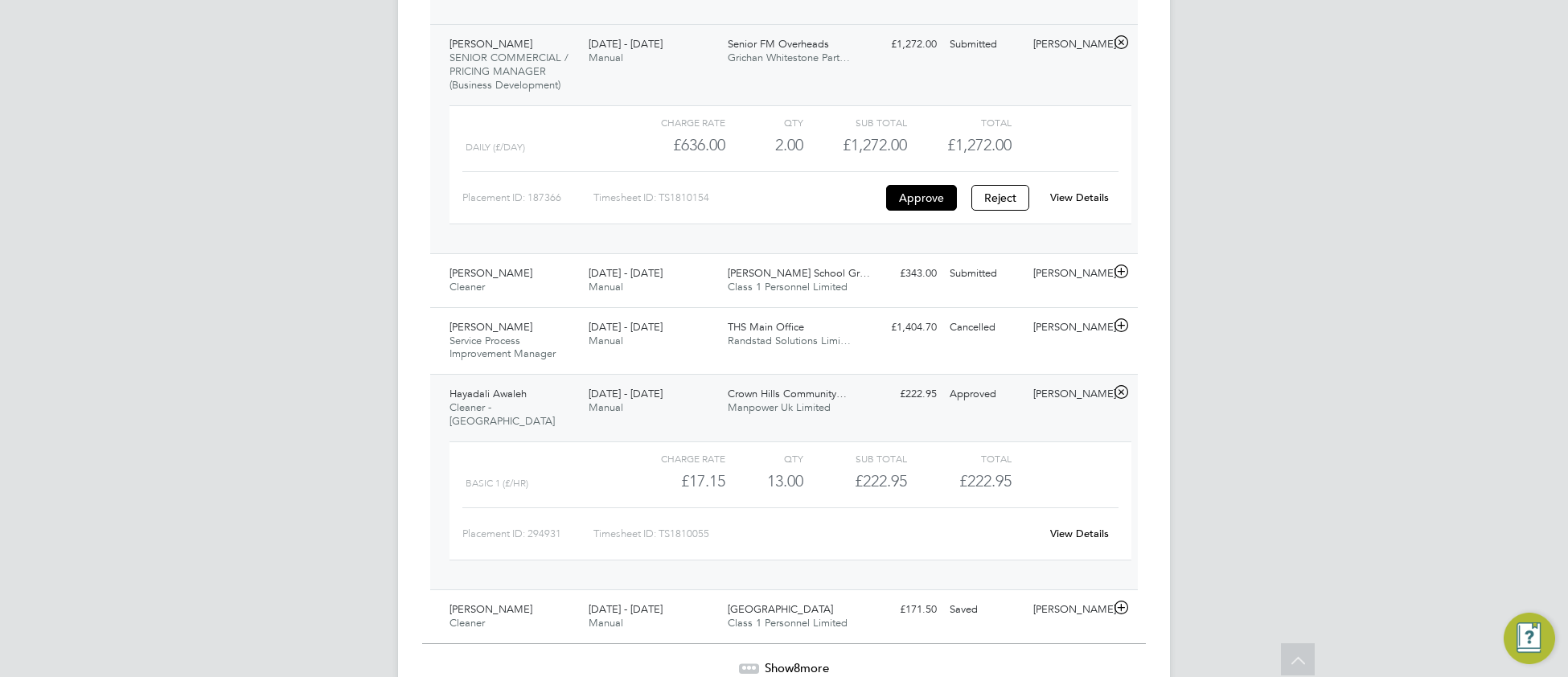
scroll to position [6065, 0]
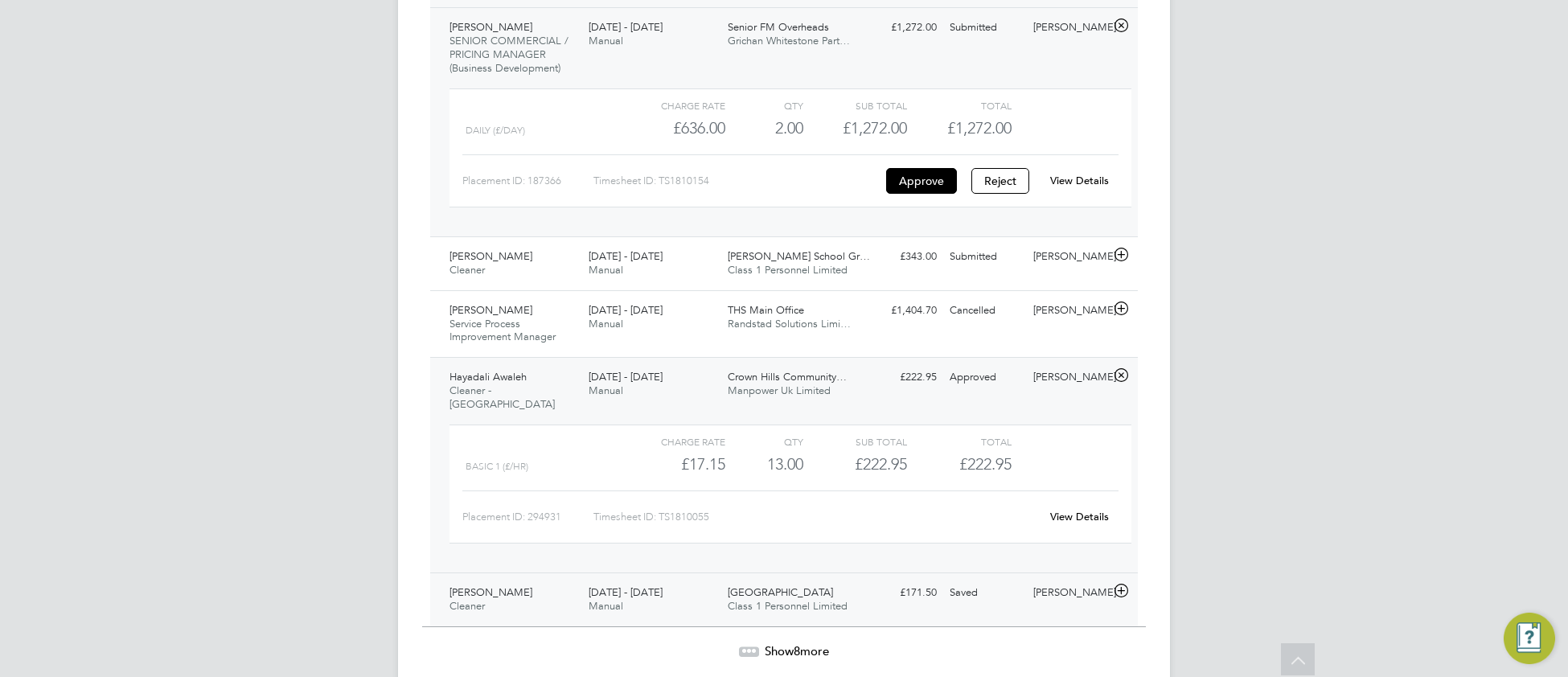
click at [861, 572] on div "Jayne Bushell Cleaner 25 - 31 Aug 2025 25 - 31 Aug 2025 Manual Northside Hospit…" at bounding box center [783, 599] width 708 height 54
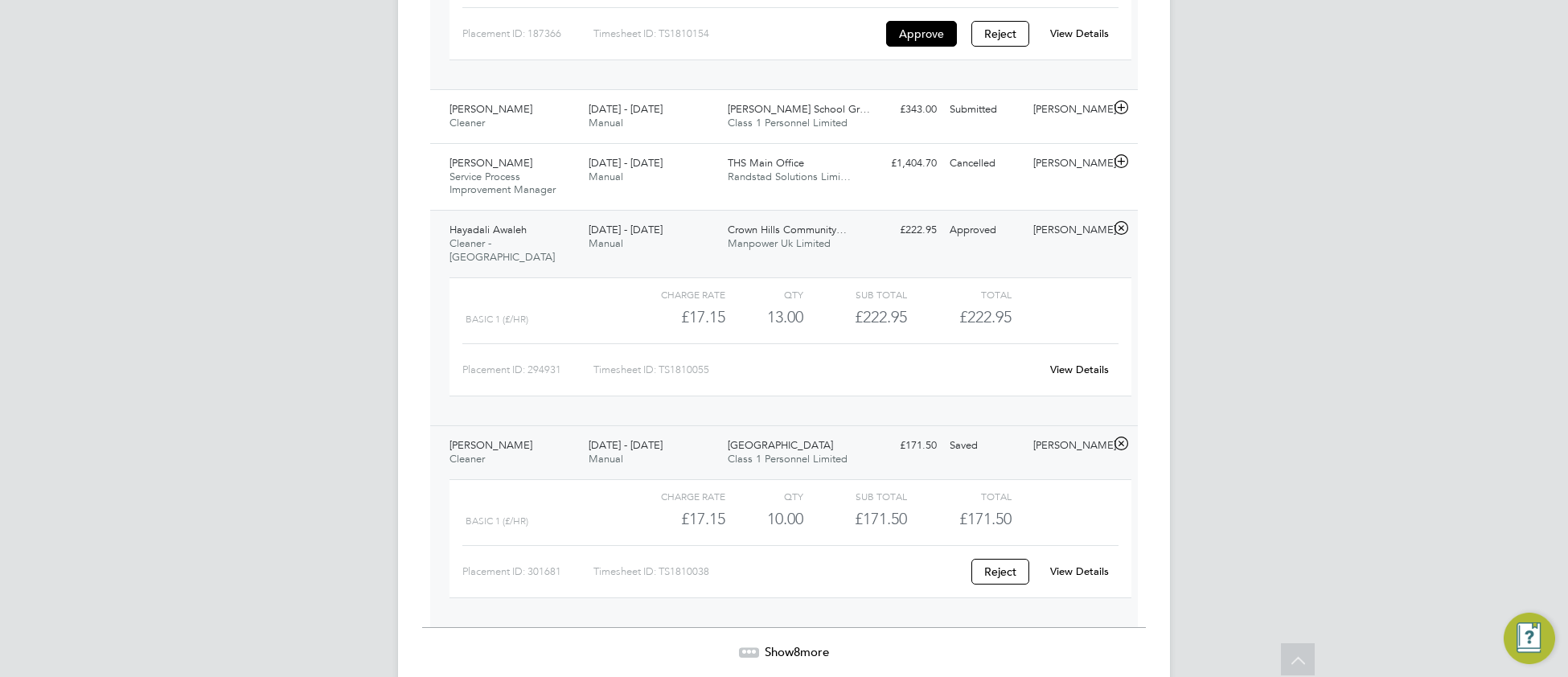
scroll to position [6215, 0]
click at [1092, 561] on link "View Details" at bounding box center [1079, 567] width 59 height 14
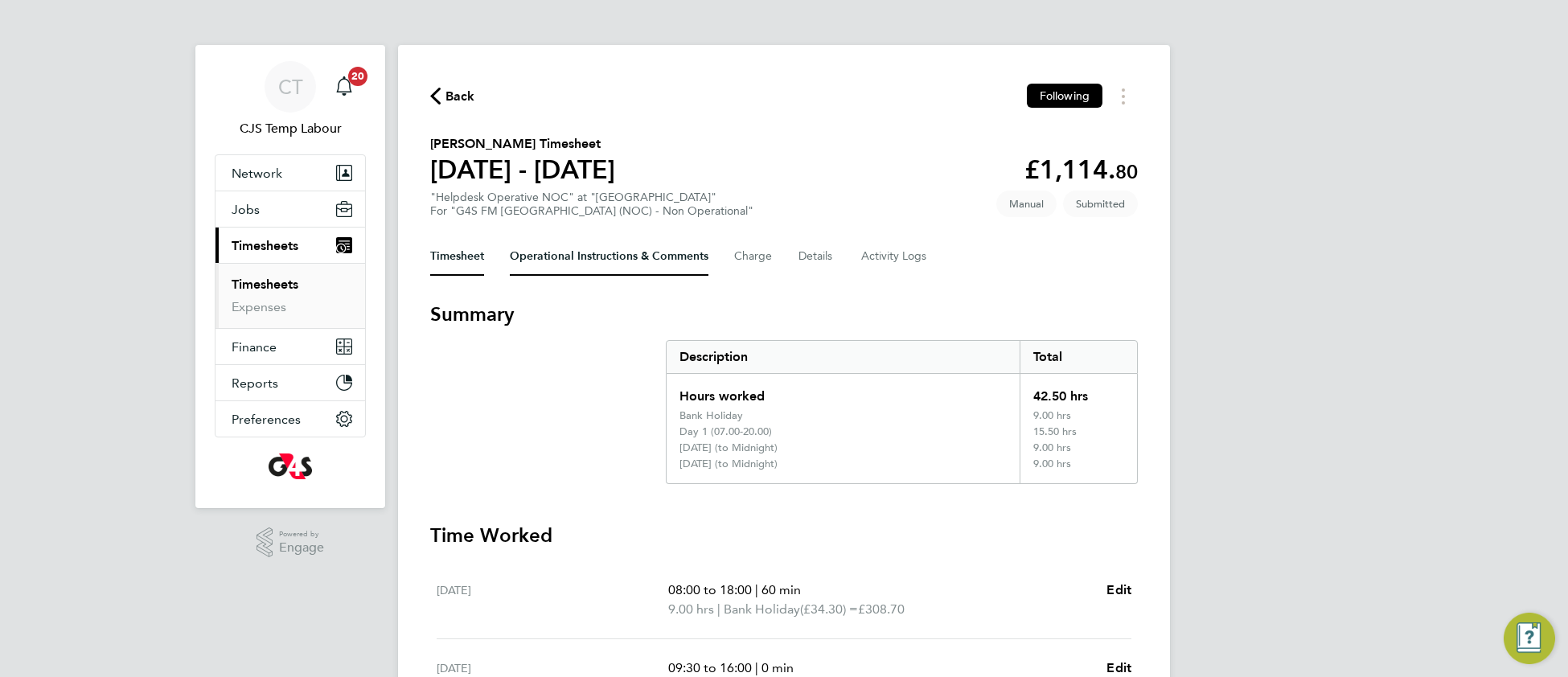
drag, startPoint x: 560, startPoint y: 252, endPoint x: 545, endPoint y: 293, distance: 43.7
click at [558, 252] on Comments-tab "Operational Instructions & Comments" at bounding box center [609, 256] width 199 height 38
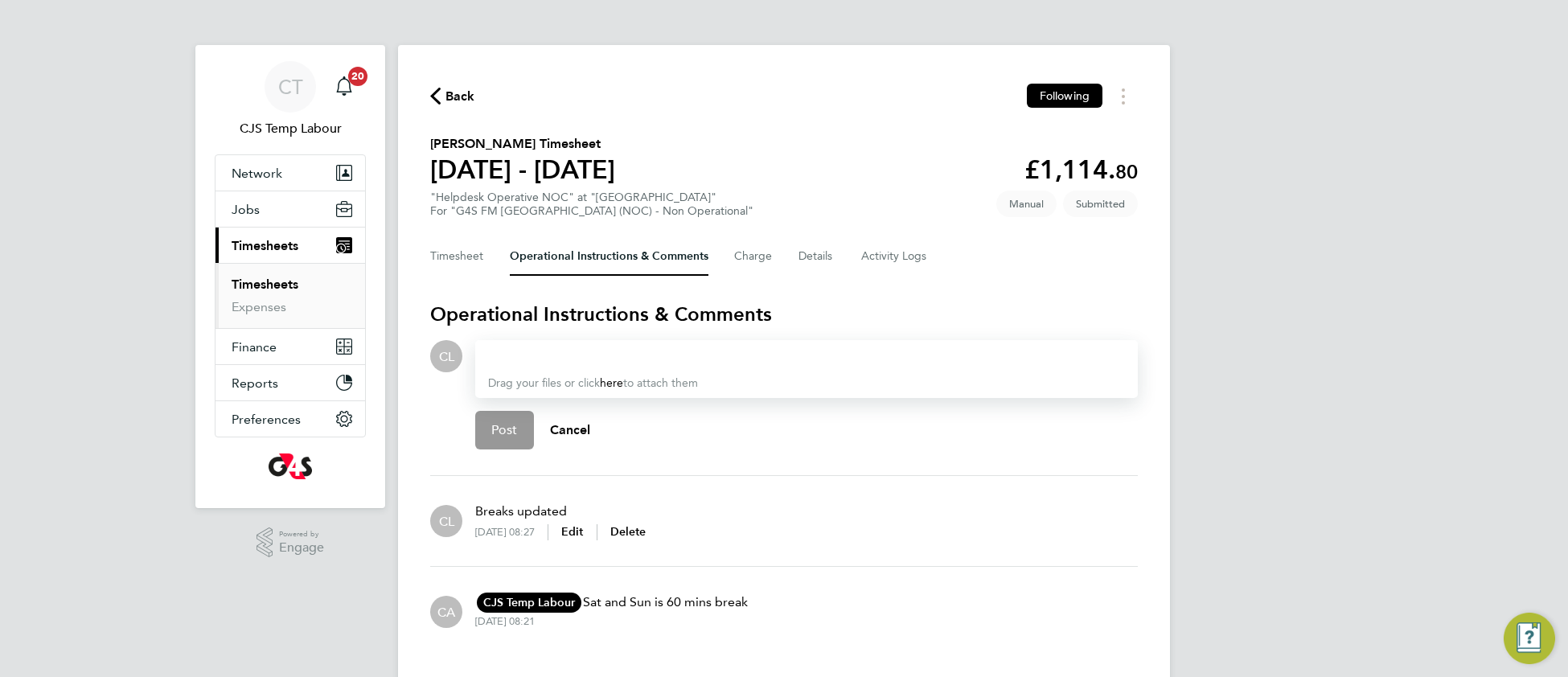
click at [547, 347] on div at bounding box center [806, 356] width 637 height 20
click at [583, 411] on div "Chyrie Anderson Soft Services Manager - NOC - G4S Facilities Management (Uk) Li…" at bounding box center [632, 399] width 199 height 38
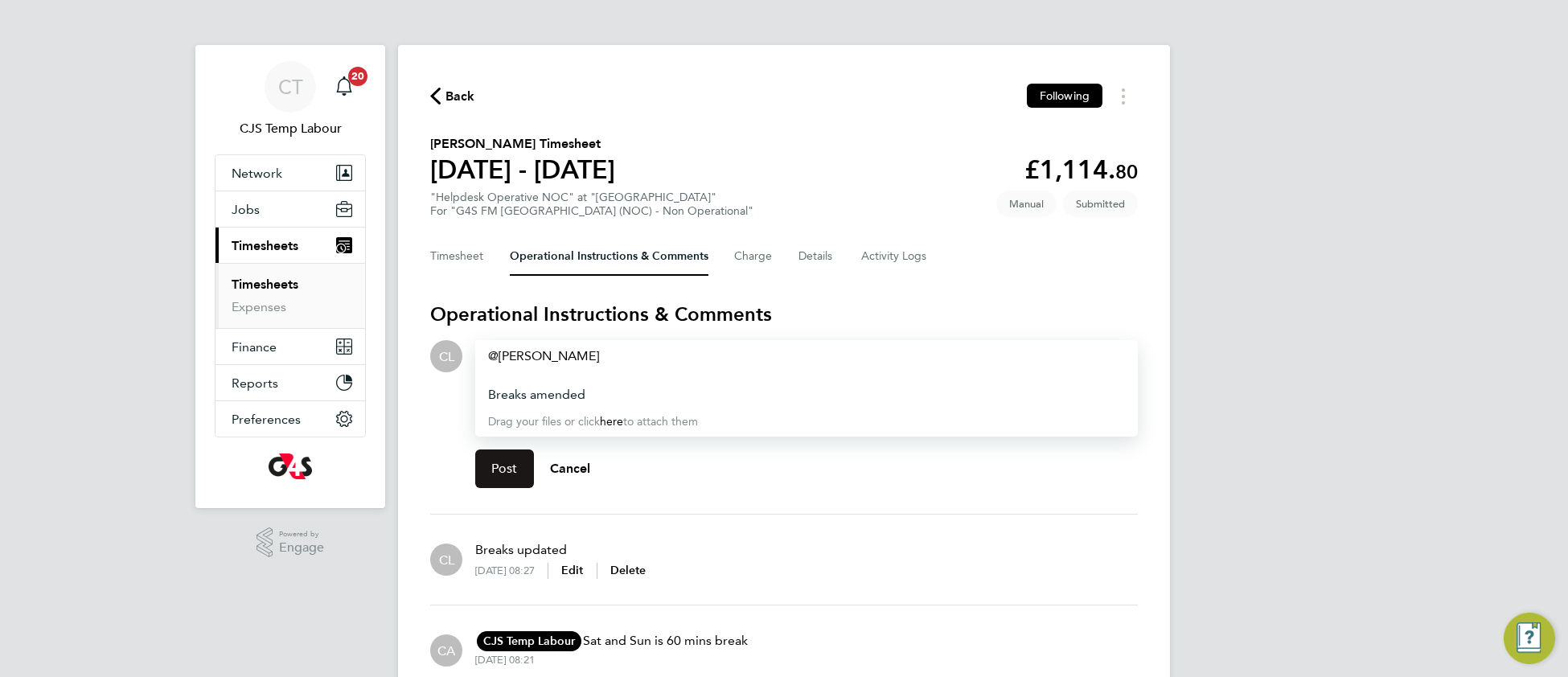
drag, startPoint x: 502, startPoint y: 463, endPoint x: 432, endPoint y: 443, distance: 72.8
click at [498, 464] on span "Post" at bounding box center [504, 468] width 27 height 16
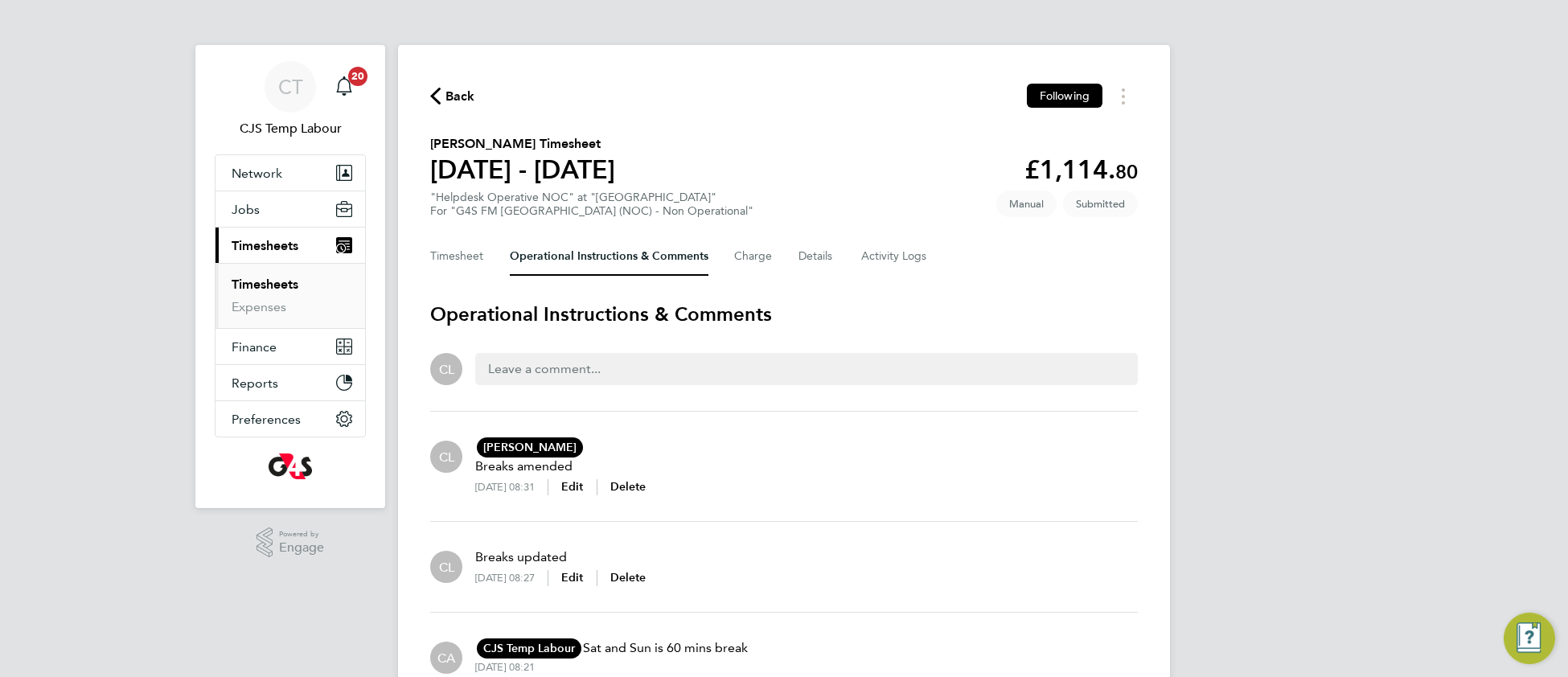
click at [457, 92] on span "Back" at bounding box center [460, 96] width 30 height 20
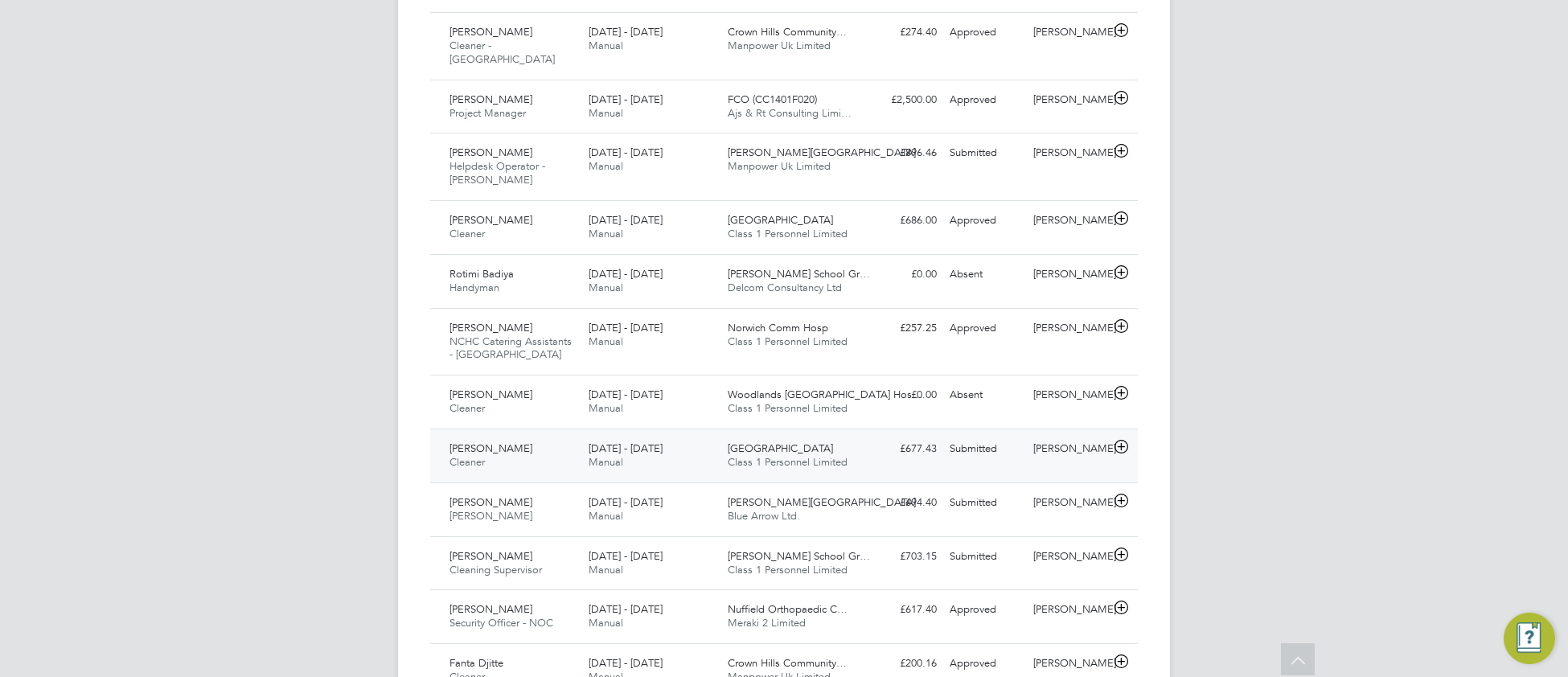
click at [773, 435] on div "Julian Hospital Class 1 Personnel Limited" at bounding box center [791, 455] width 140 height 40
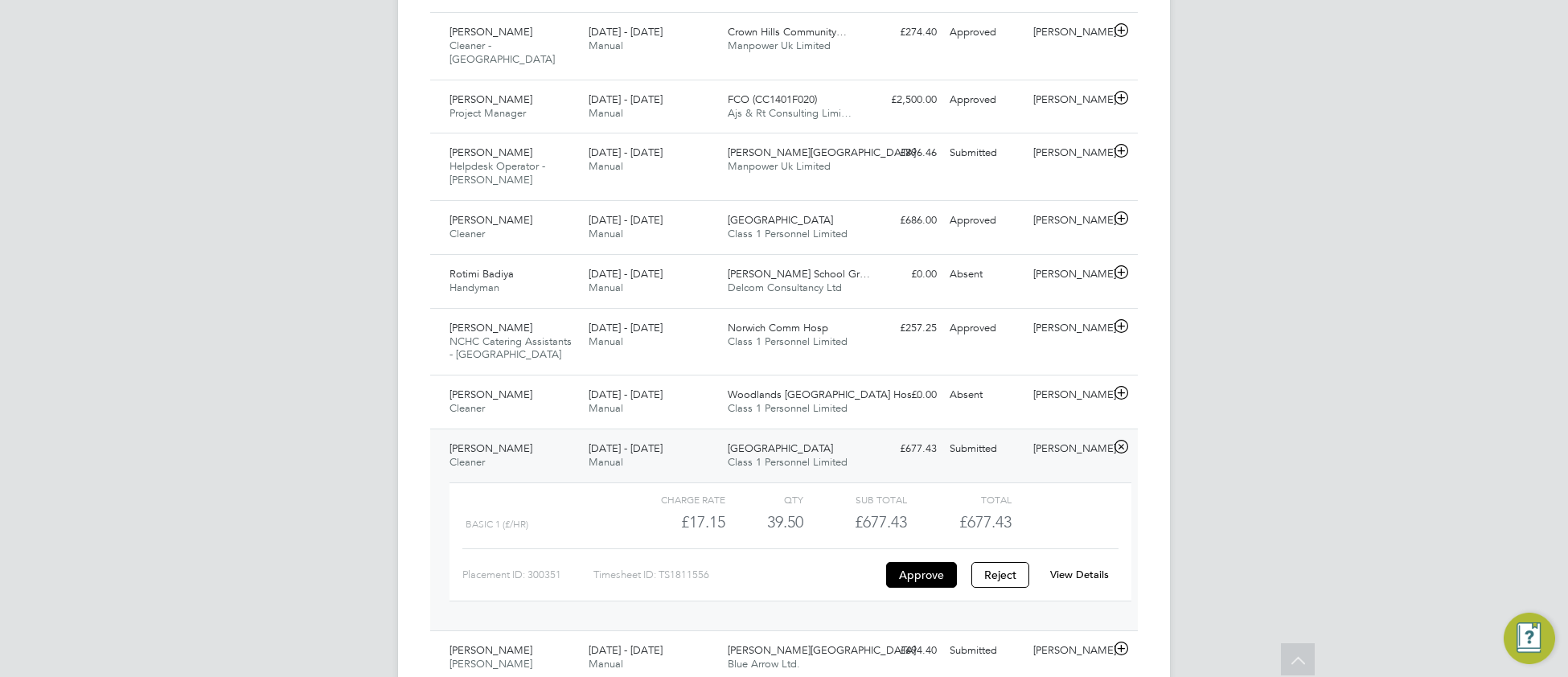
click at [1093, 567] on link "View Details" at bounding box center [1079, 574] width 59 height 14
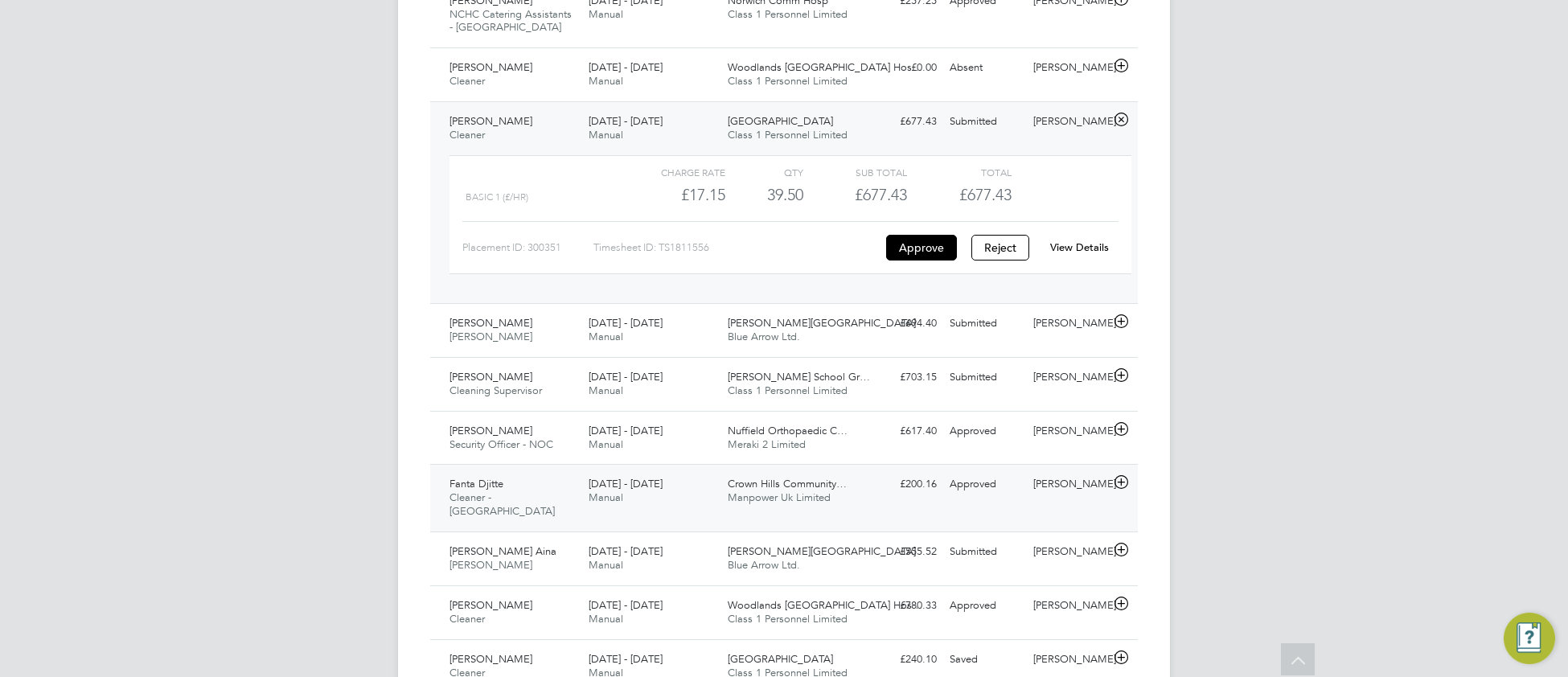
scroll to position [1069, 0]
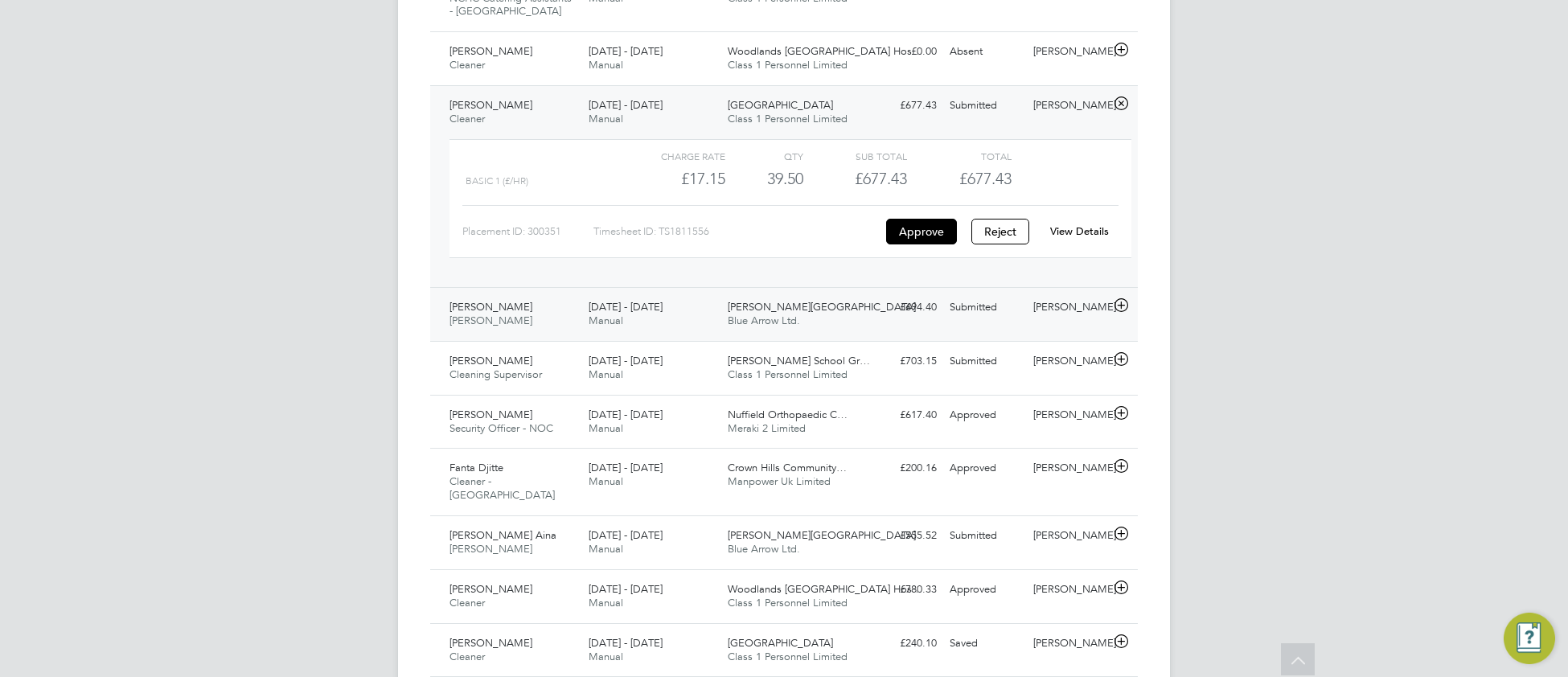
click at [694, 296] on div "25 - 31 Aug 2025 Manual" at bounding box center [652, 313] width 140 height 40
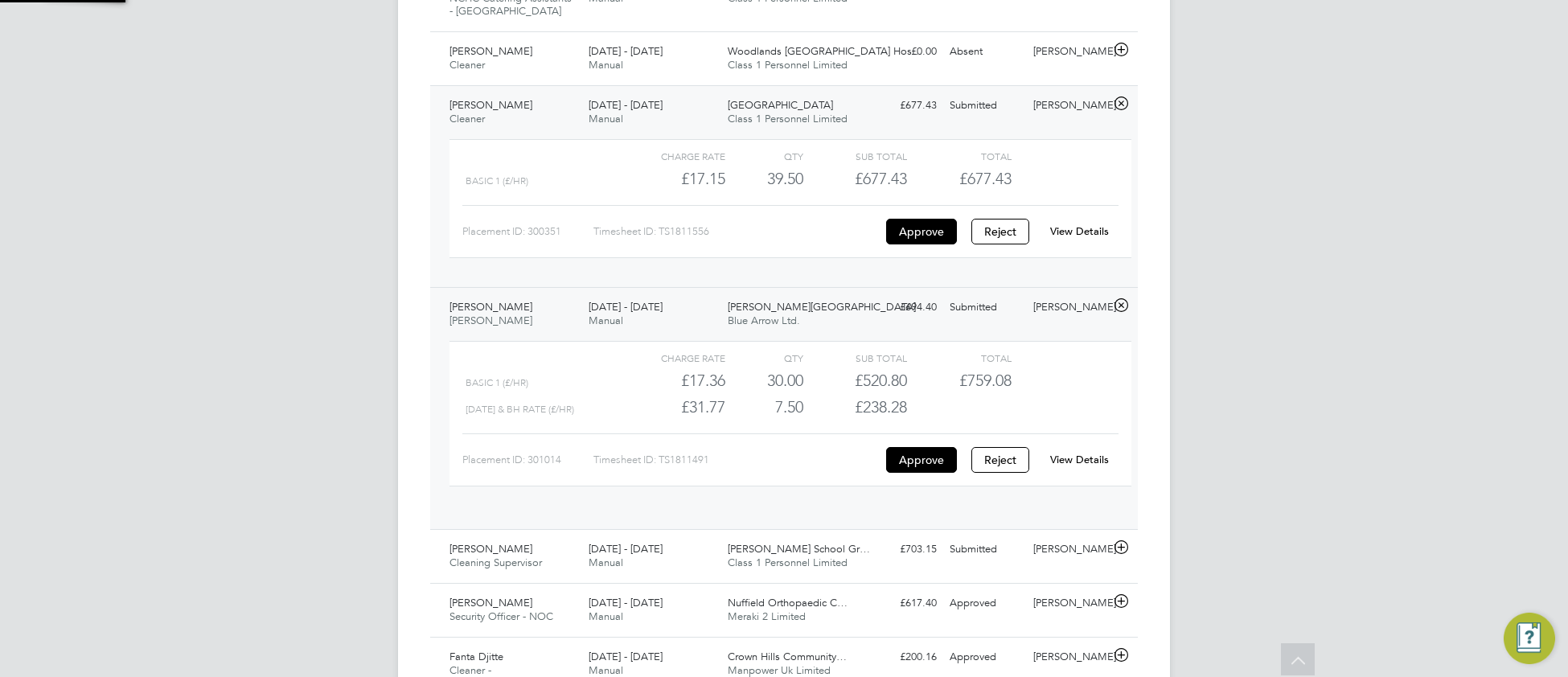
scroll to position [27, 156]
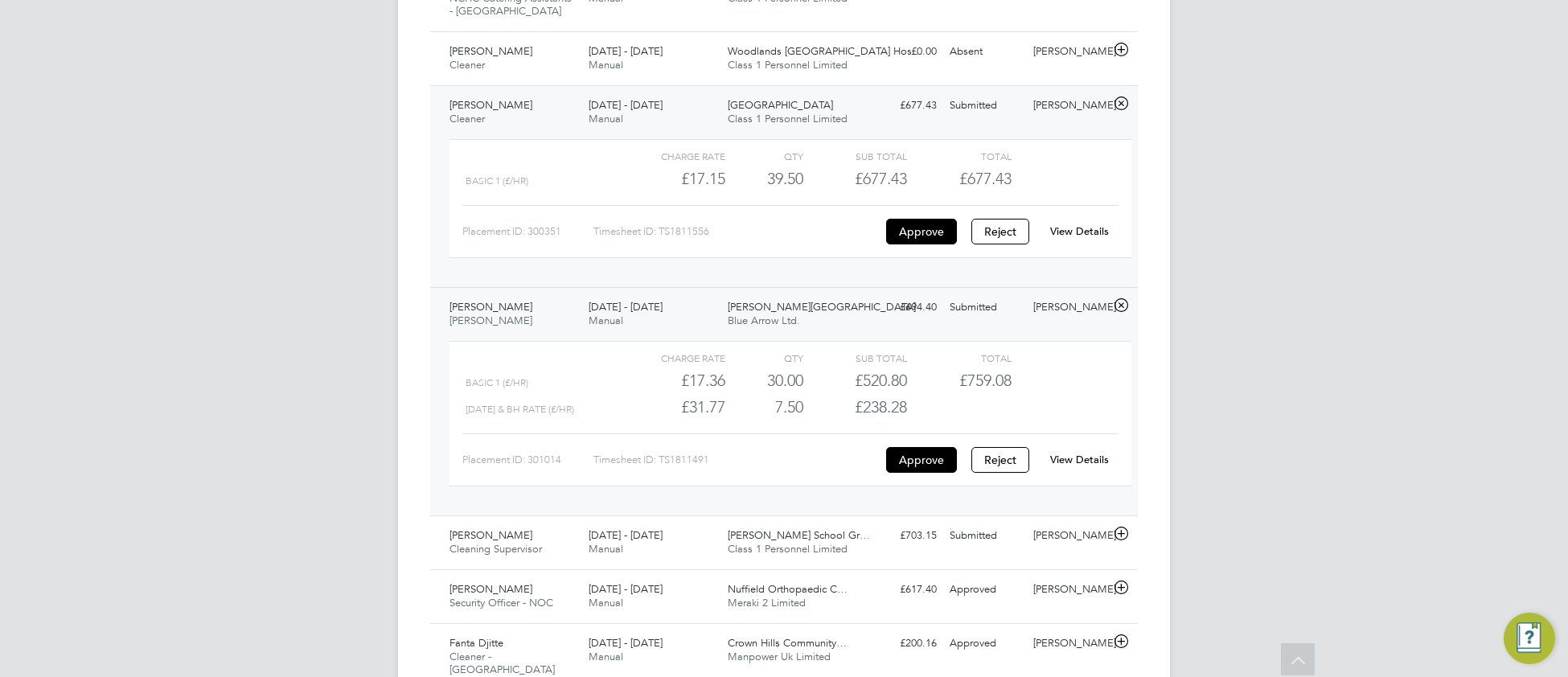
click at [1059, 453] on link "View Details" at bounding box center [1079, 459] width 59 height 14
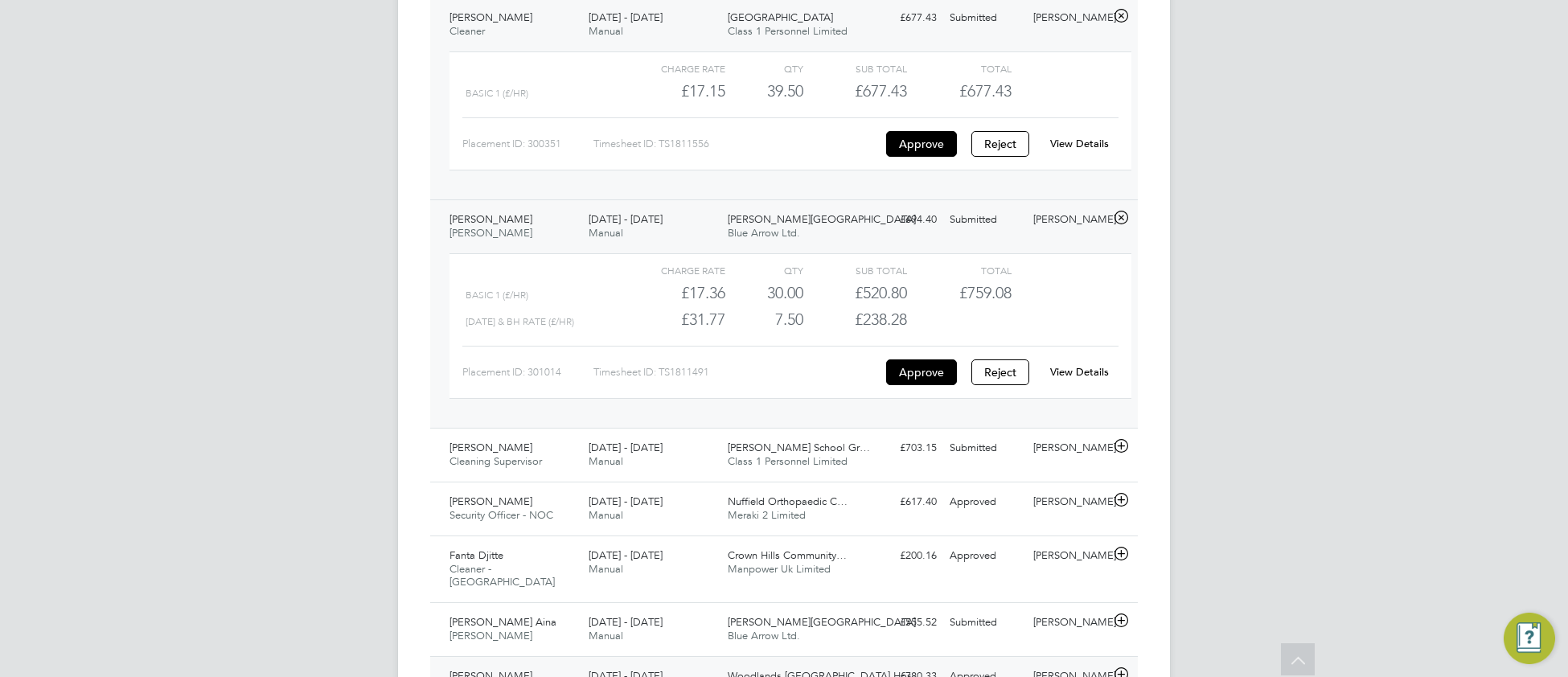
scroll to position [1388, 0]
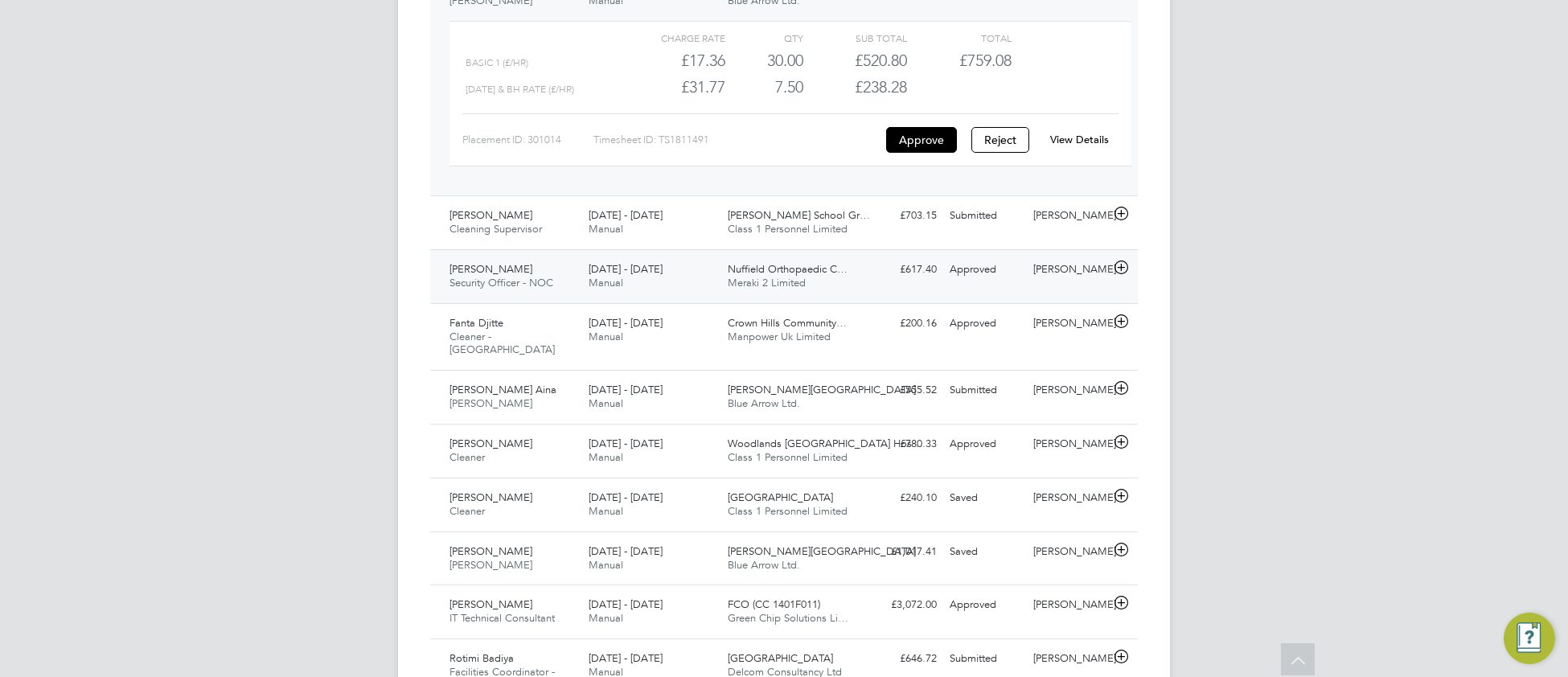
click at [714, 272] on div "25 - 31 Aug 2025 Manual" at bounding box center [652, 276] width 140 height 40
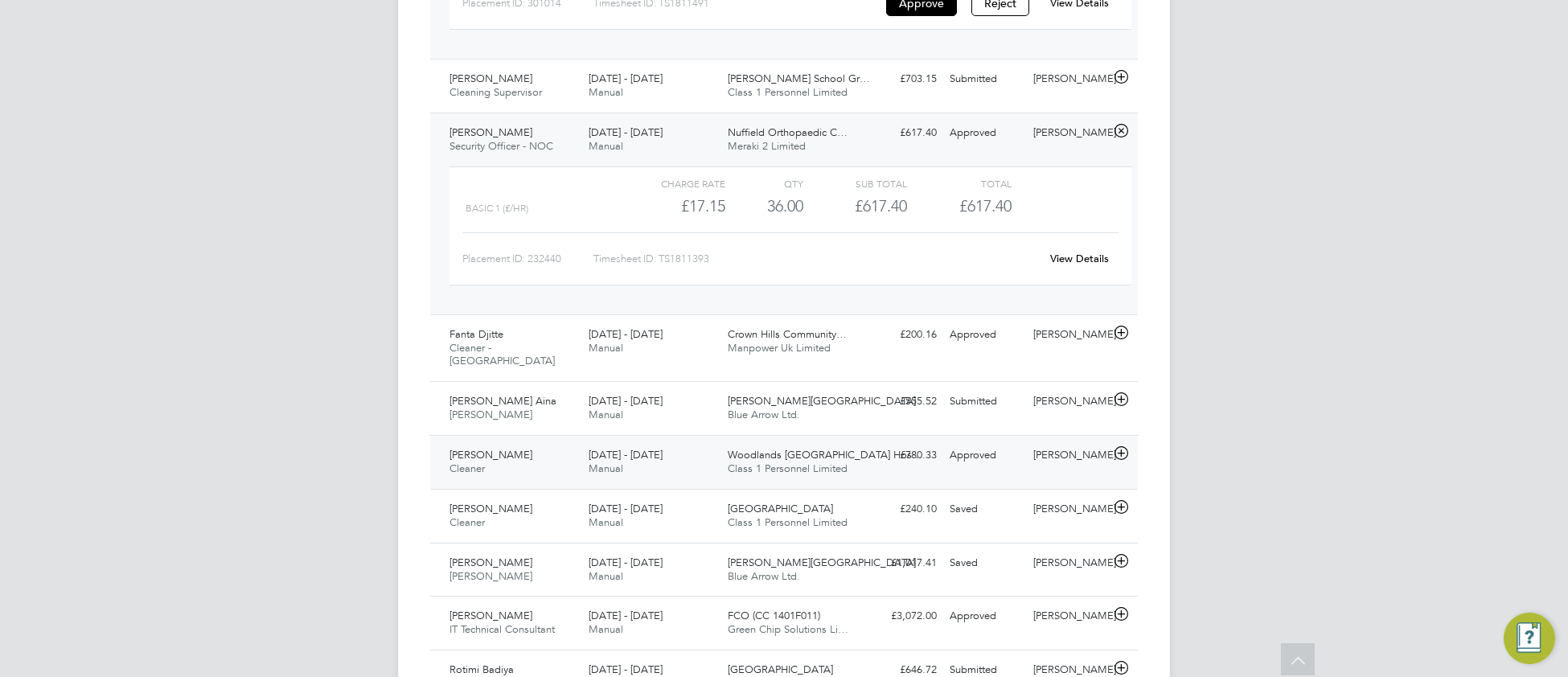
scroll to position [1544, 0]
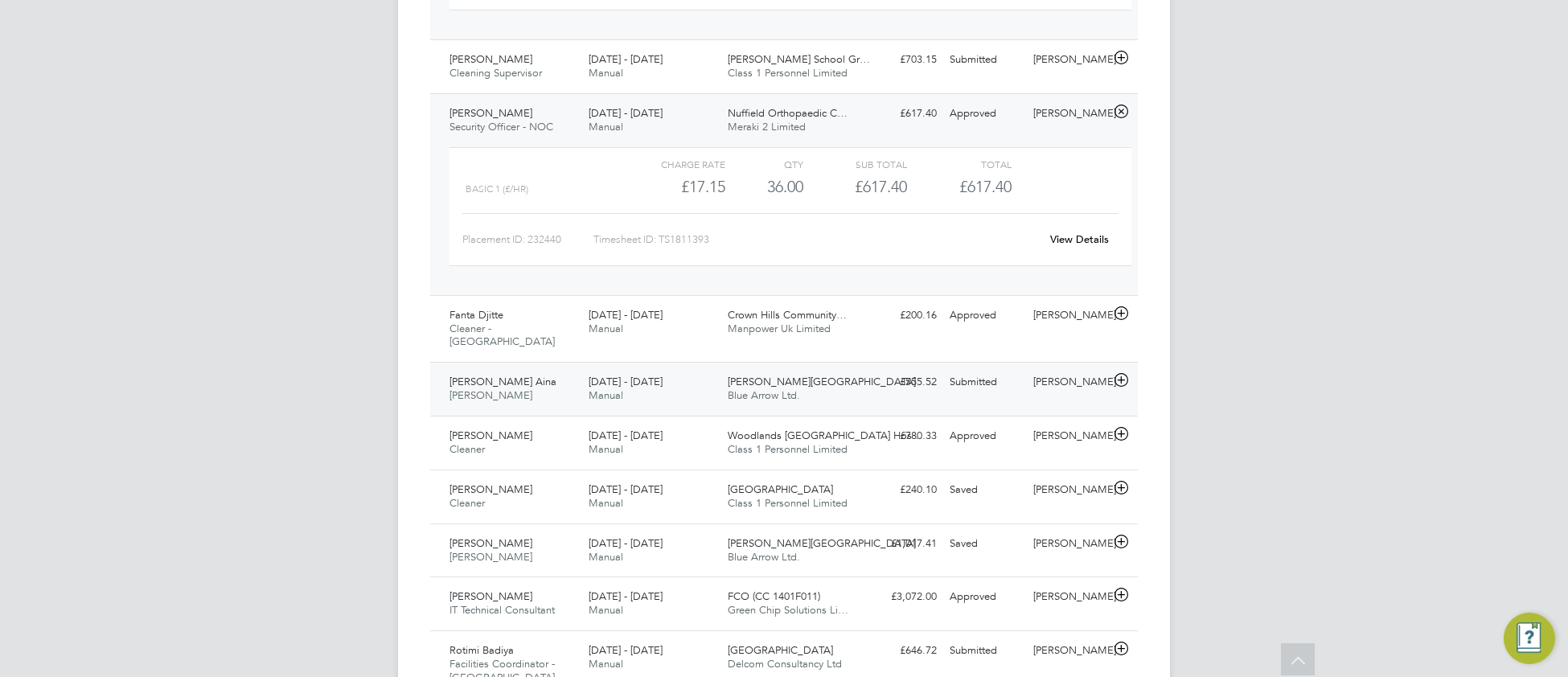
click at [699, 369] on div "25 - 31 Aug 2025 Manual" at bounding box center [652, 389] width 140 height 40
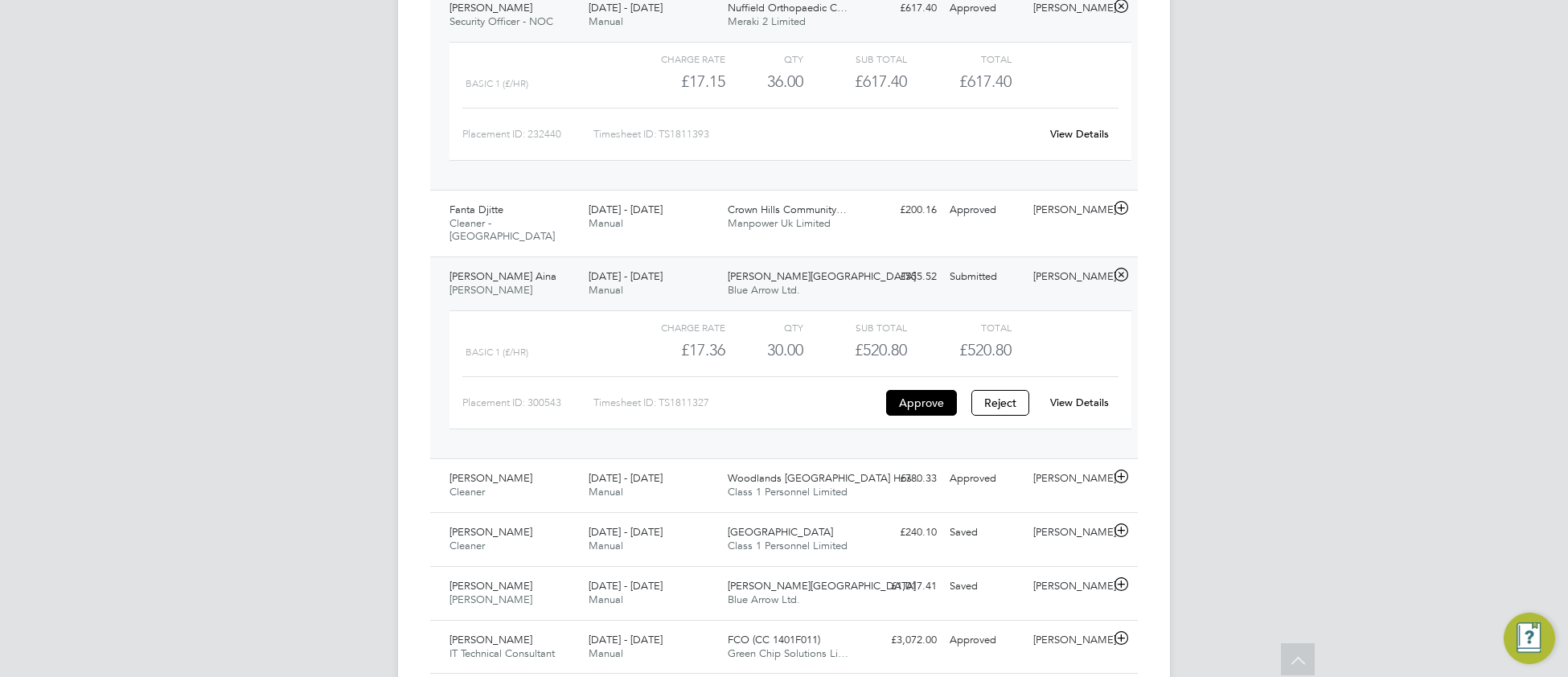
scroll to position [1662, 0]
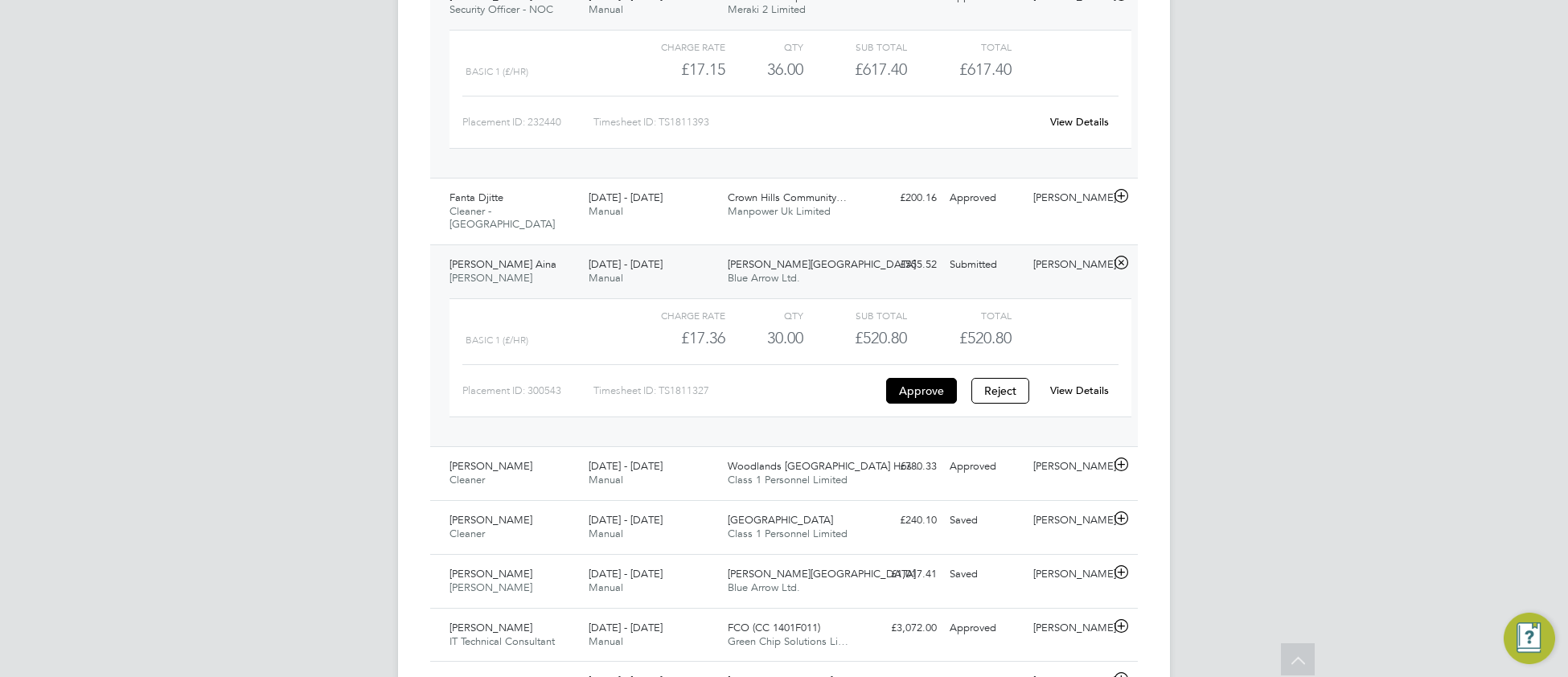
click at [1074, 383] on link "View Details" at bounding box center [1079, 390] width 59 height 14
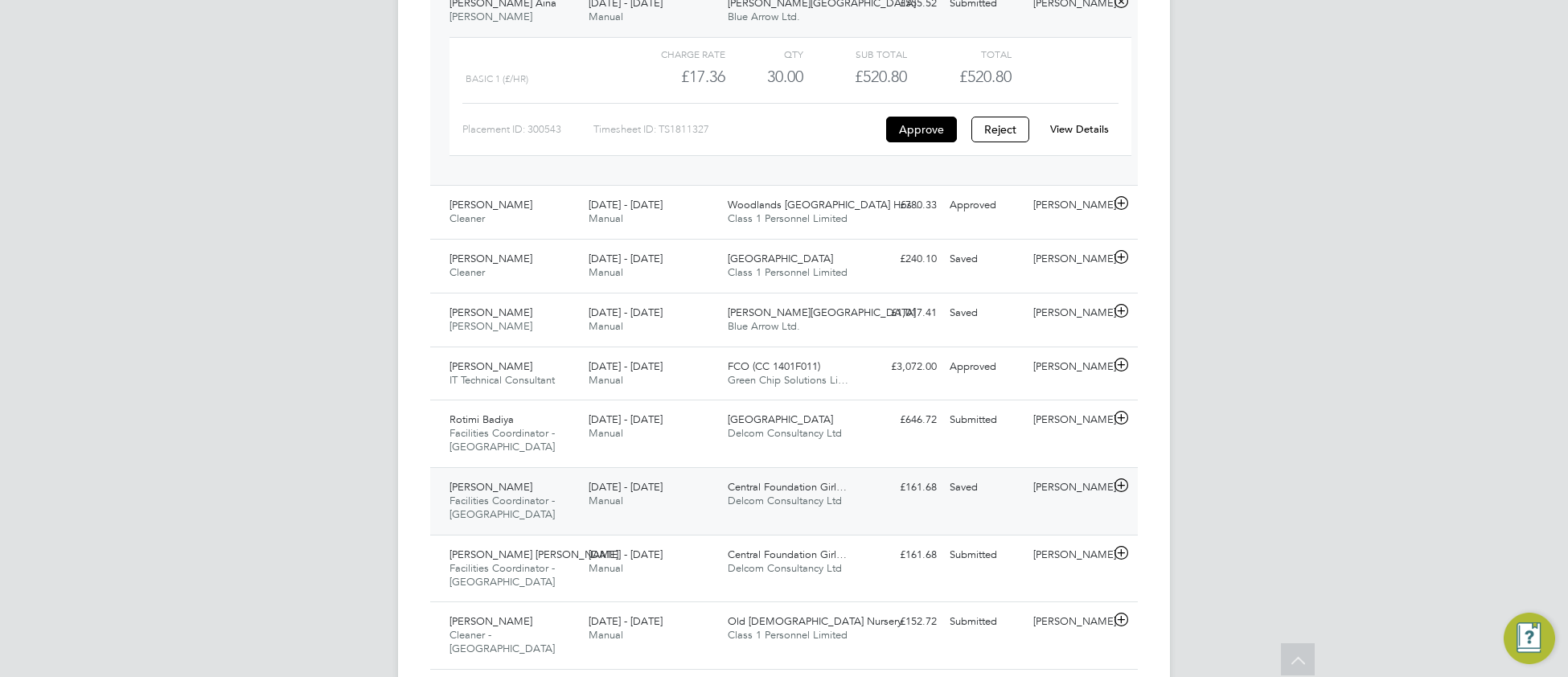
scroll to position [1923, 0]
click at [712, 197] on div "25 - 31 Aug 2025 Manual" at bounding box center [652, 211] width 140 height 40
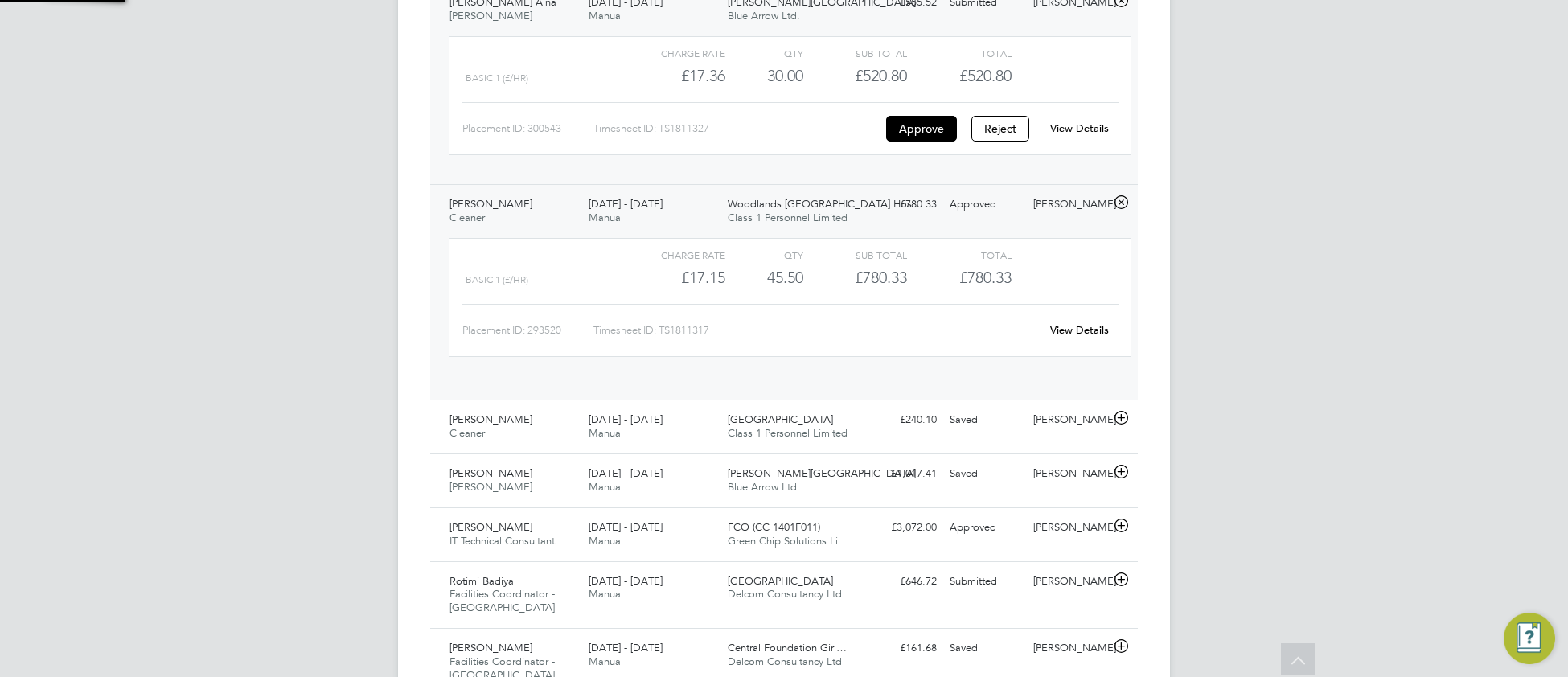
scroll to position [27, 156]
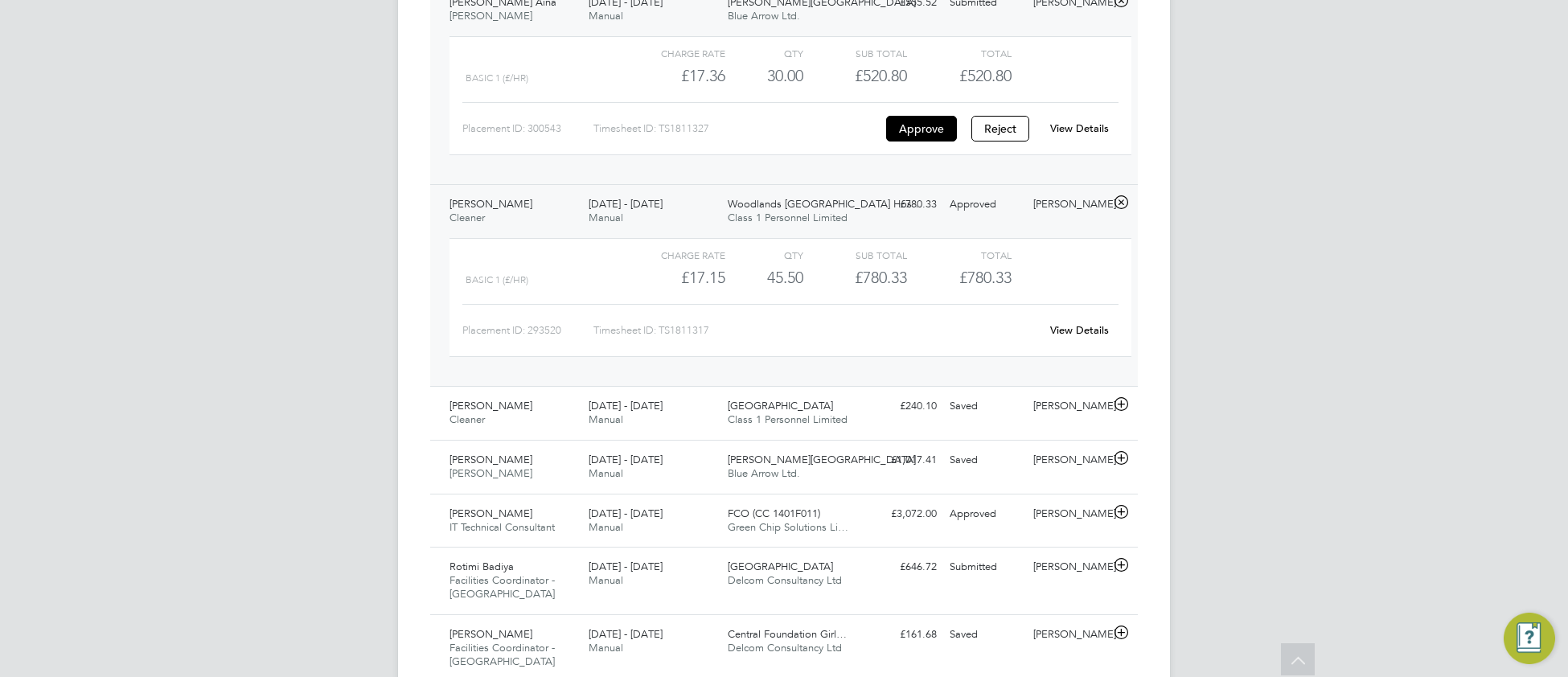
click at [1050, 323] on link "View Details" at bounding box center [1079, 329] width 59 height 14
click at [791, 466] on span "Blue Arrow Ltd." at bounding box center [764, 472] width 73 height 14
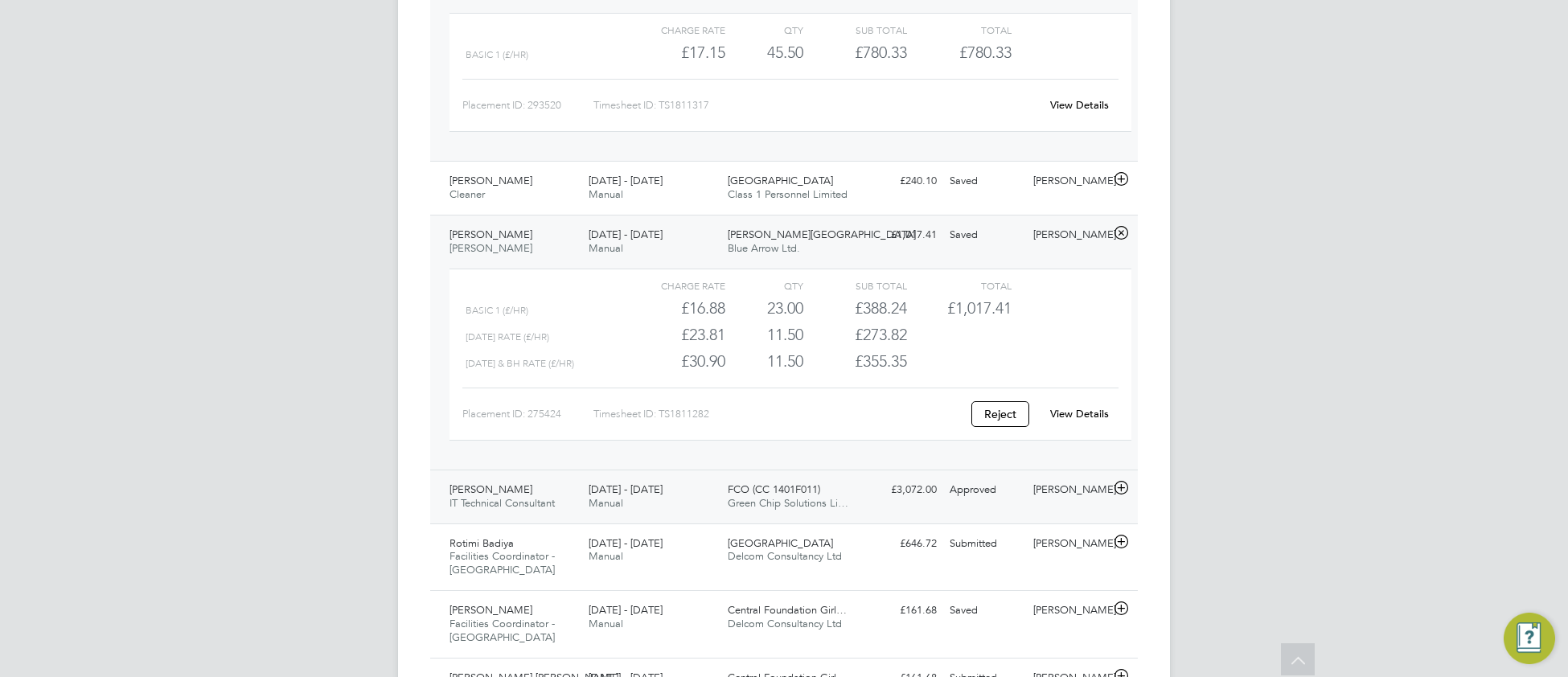
scroll to position [2162, 0]
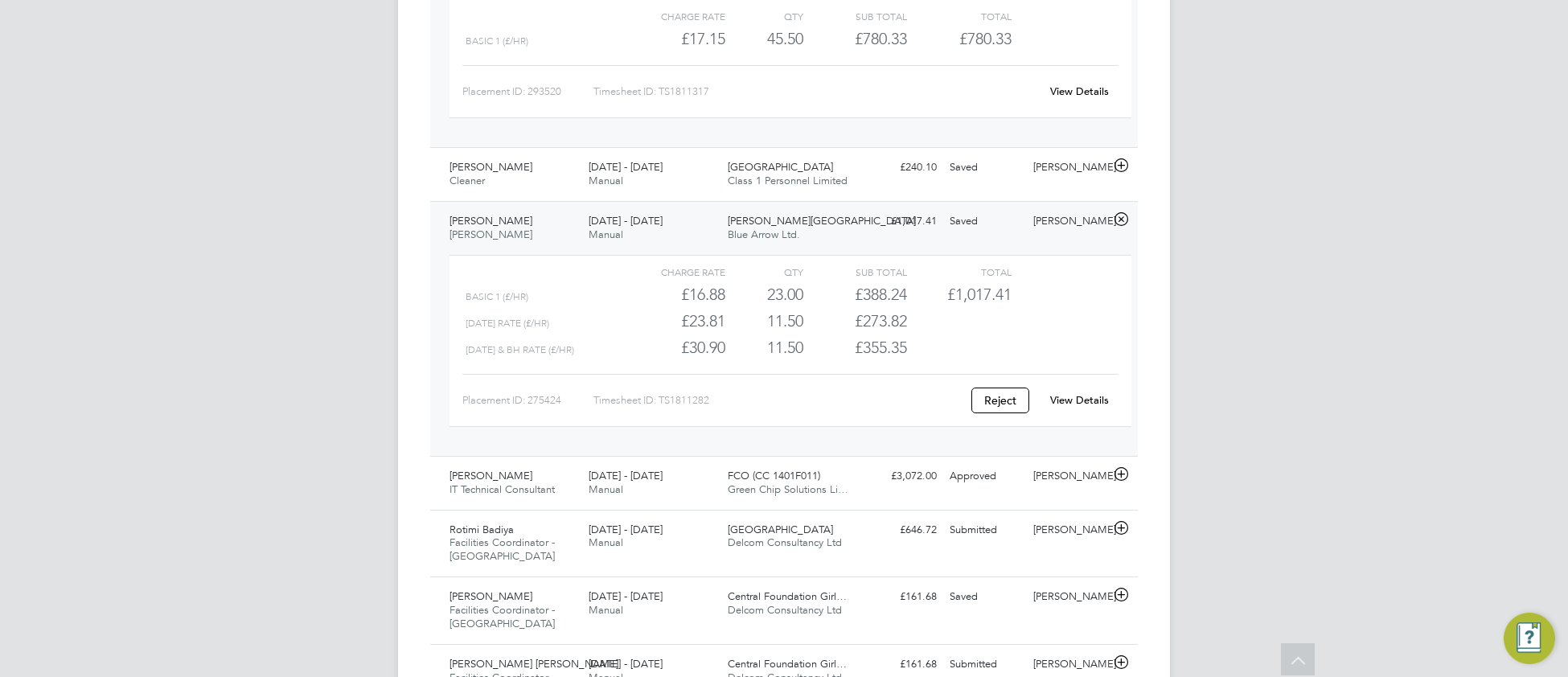
click at [1076, 393] on link "View Details" at bounding box center [1079, 400] width 59 height 14
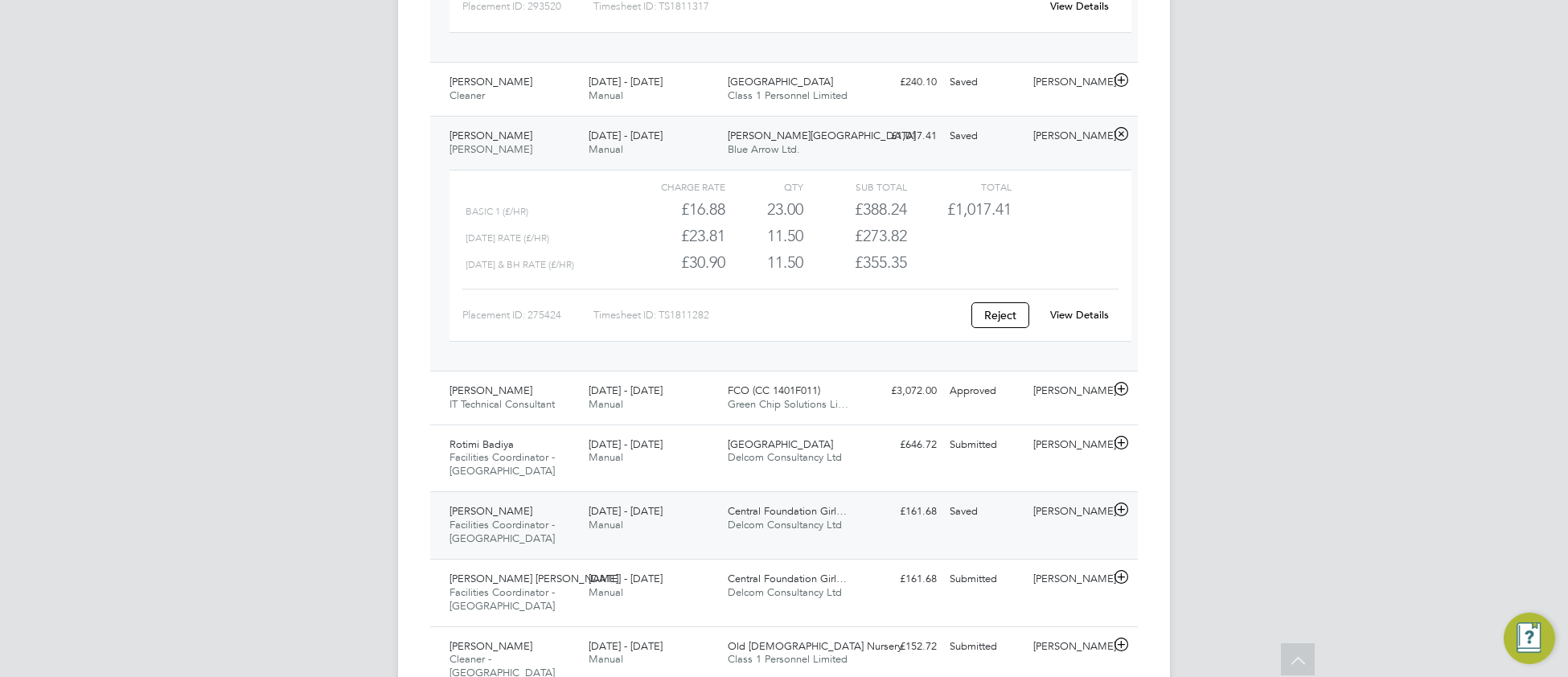
scroll to position [2330, 0]
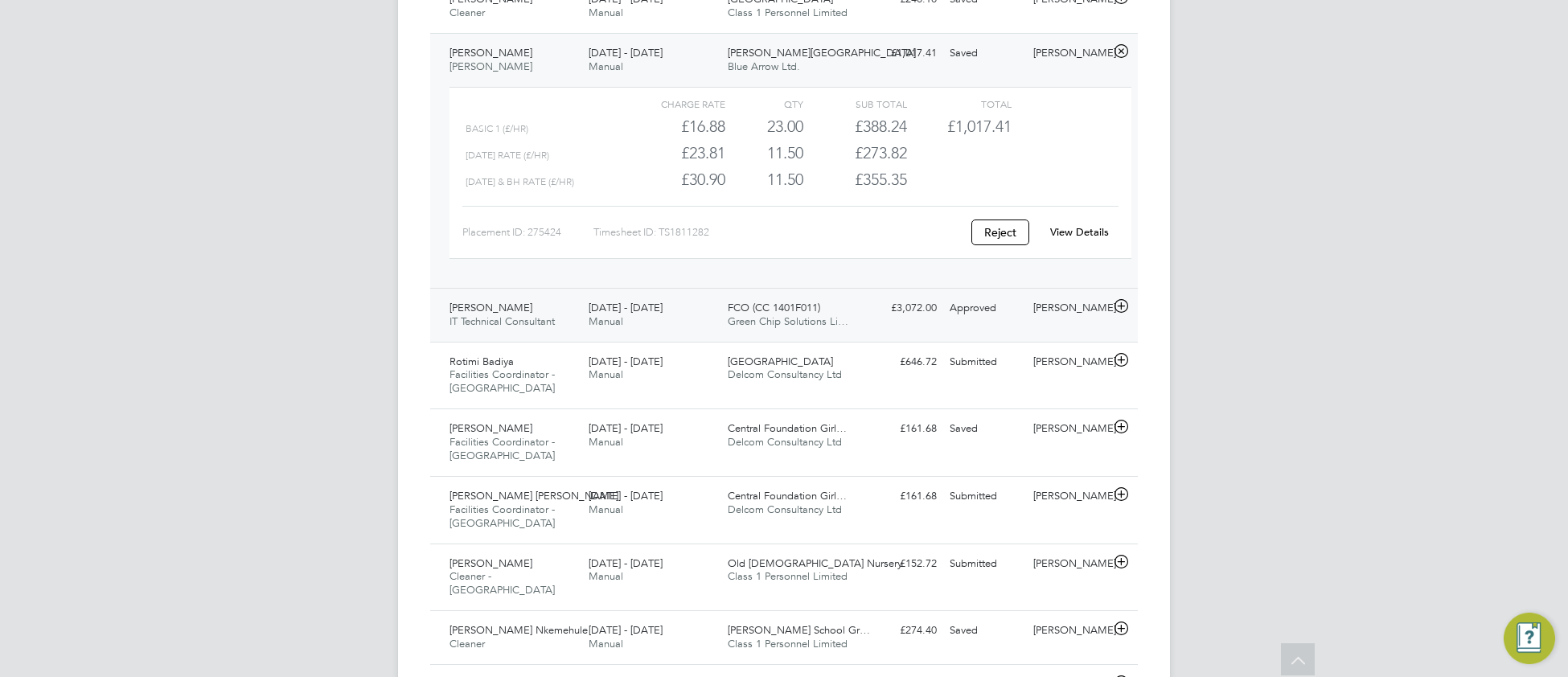
click at [666, 306] on div "25 - 31 Aug 2025 Manual" at bounding box center [652, 314] width 140 height 40
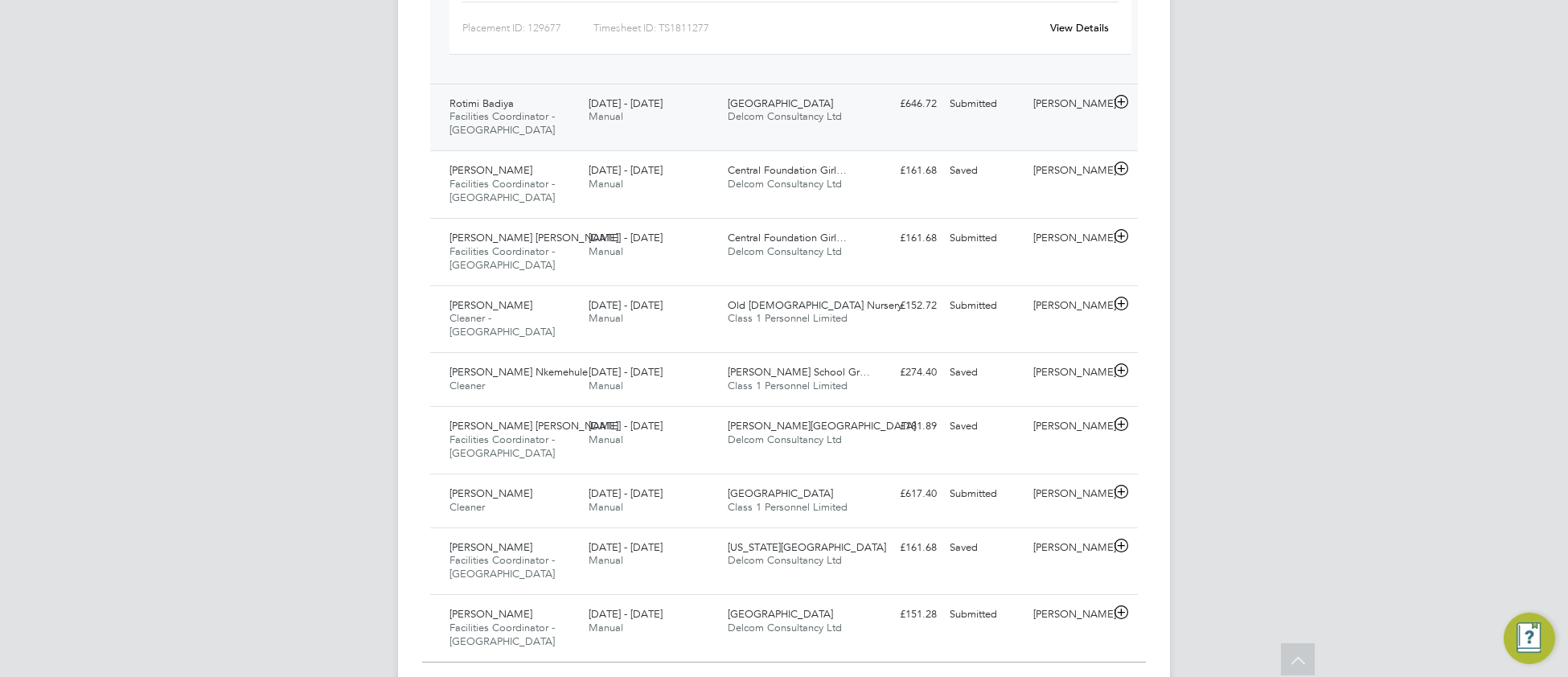
scroll to position [2757, 0]
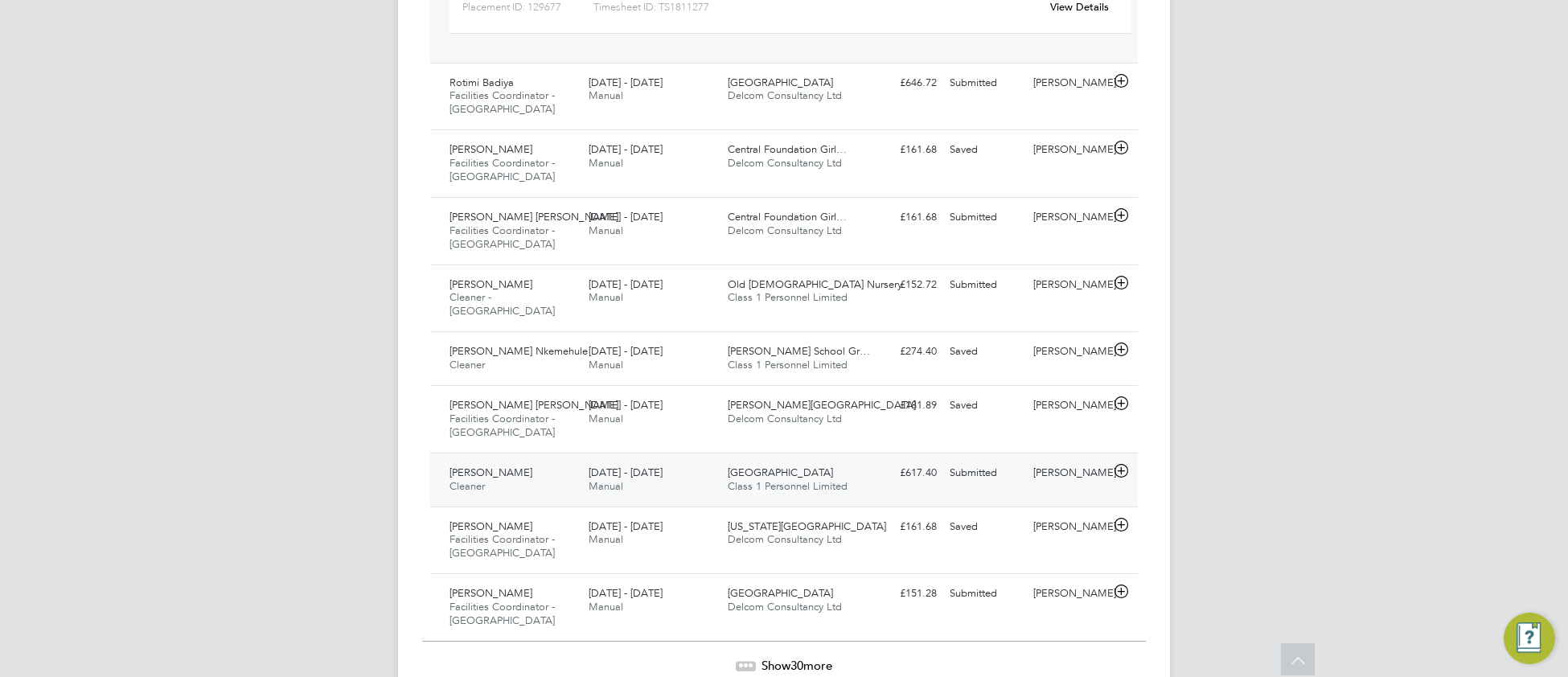
click at [665, 459] on div "25 - 31 Aug 2025 Manual" at bounding box center [652, 479] width 140 height 40
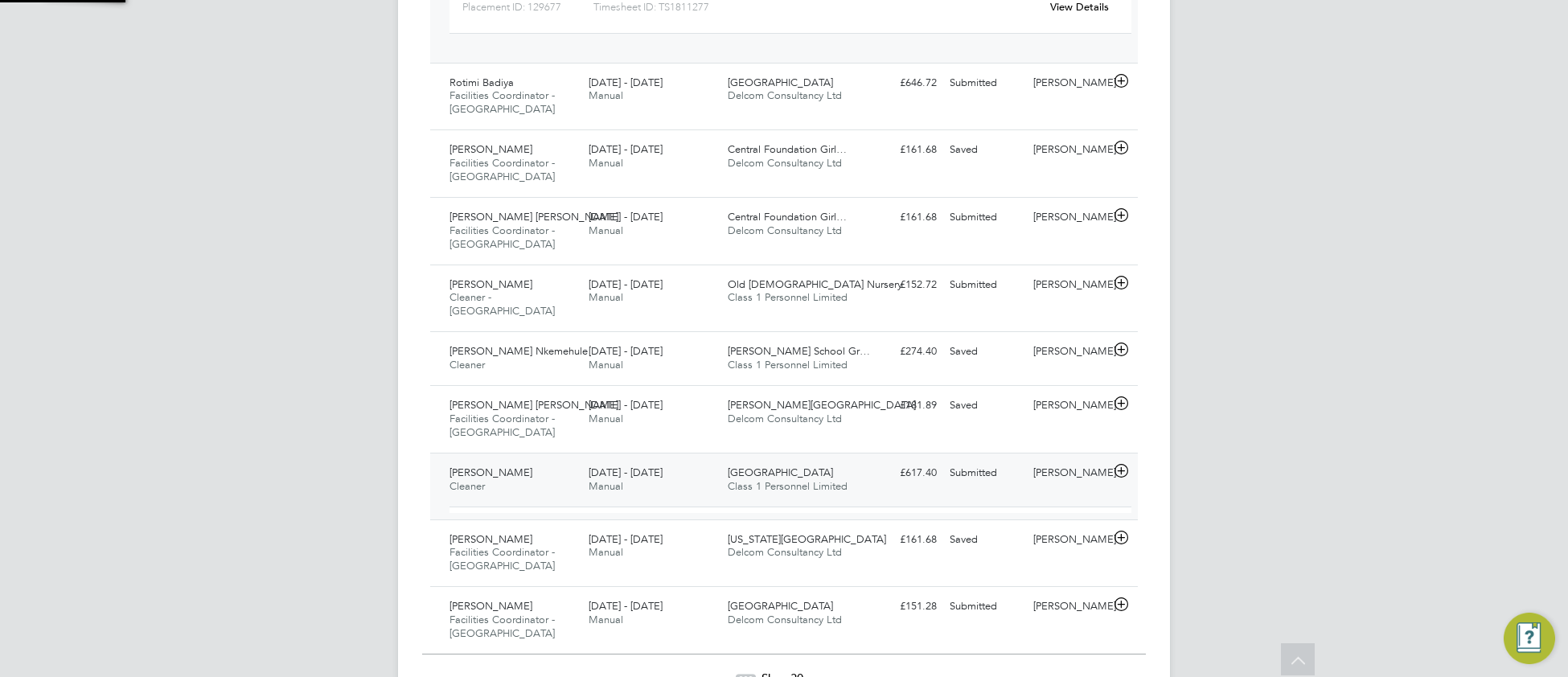
scroll to position [27, 156]
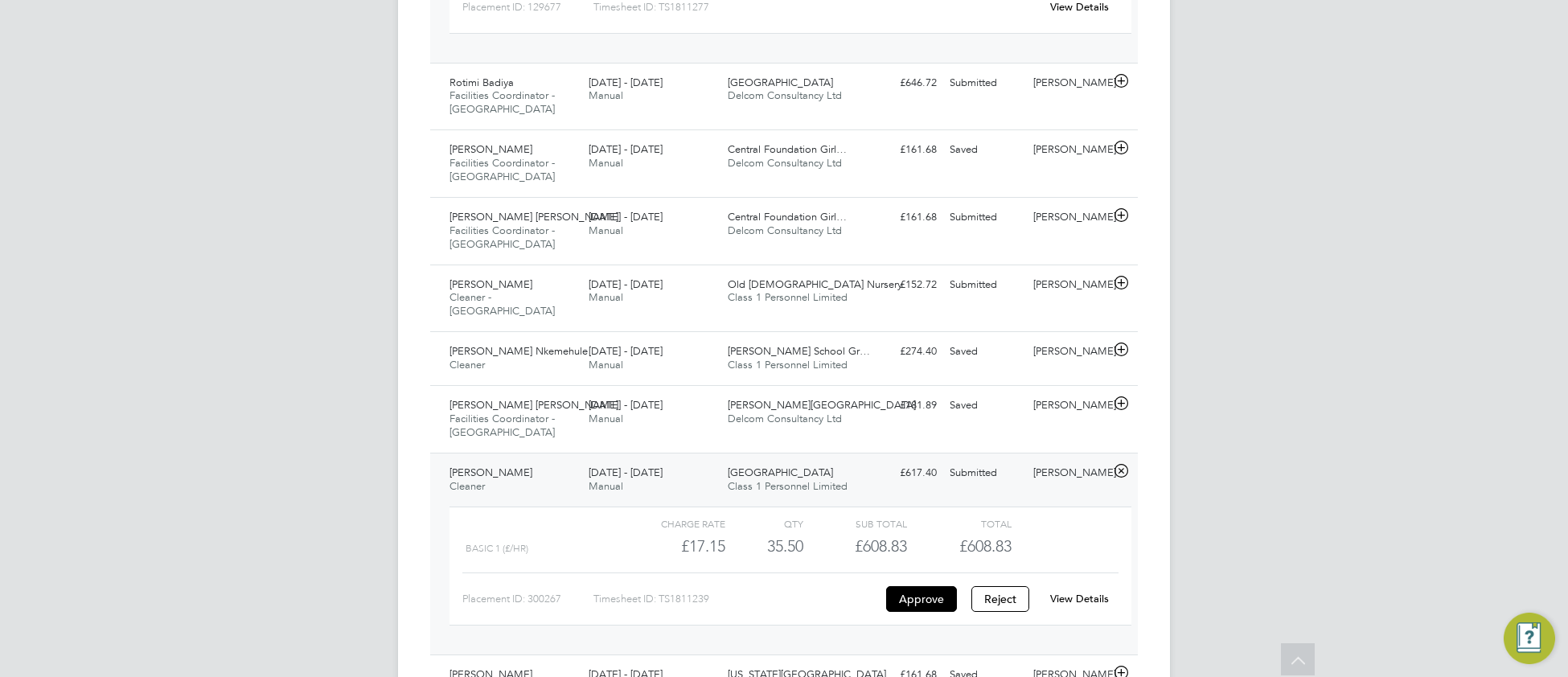
click at [1046, 586] on div "View Details" at bounding box center [1079, 599] width 79 height 26
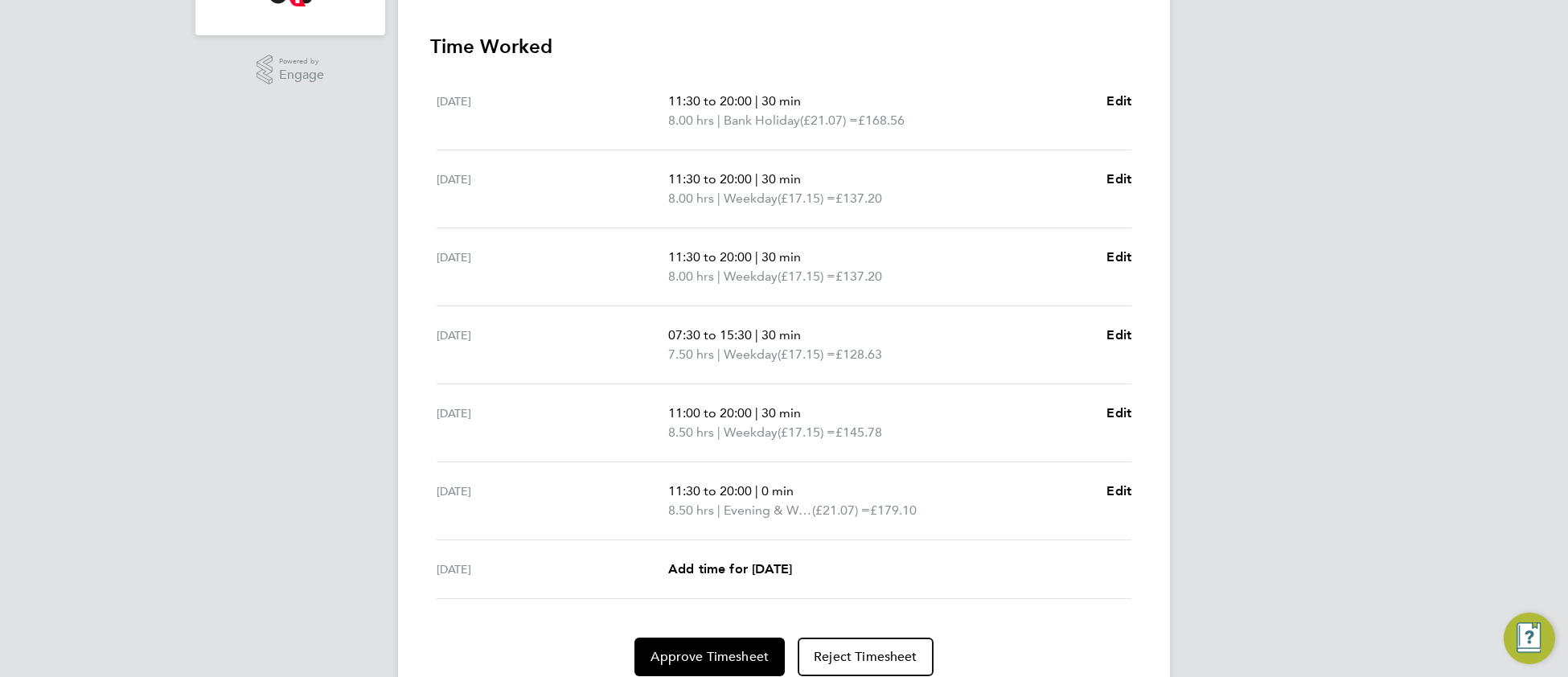
scroll to position [474, 0]
click at [1117, 173] on span "Edit" at bounding box center [1118, 177] width 25 height 15
select select "30"
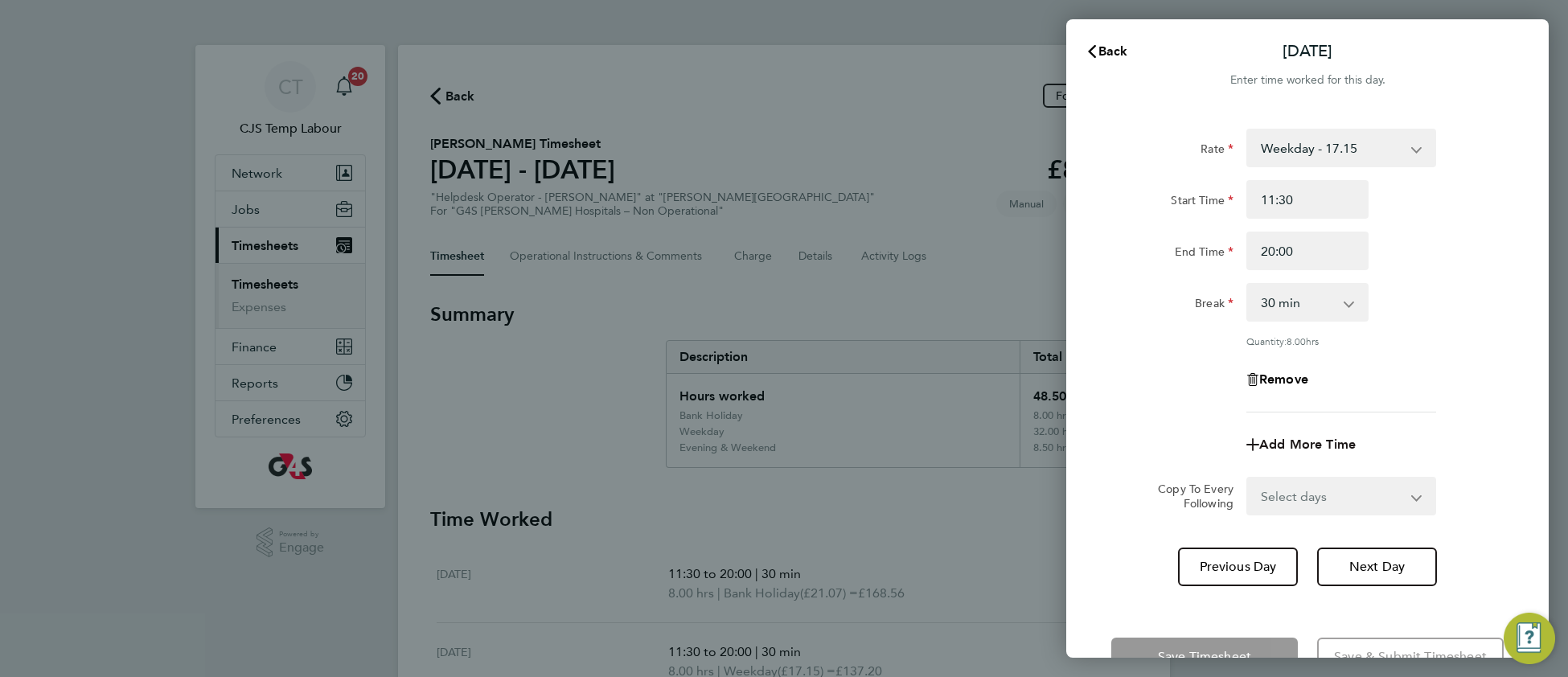
click at [1309, 442] on span "Add More Time" at bounding box center [1308, 444] width 97 height 15
select select "null"
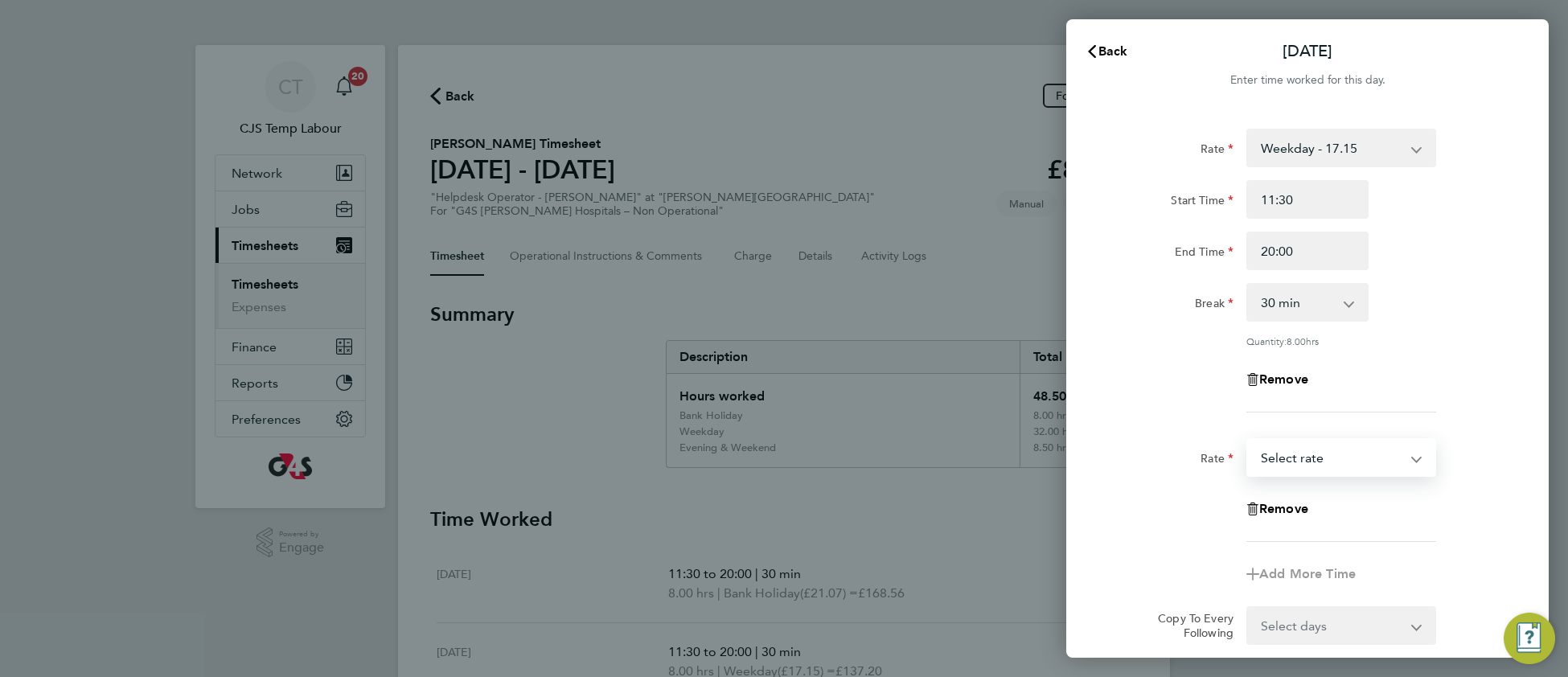
click at [1288, 459] on select "Weekday - 17.15 Evening & Weekend - 21.07 x1.5 - 25.73 Bank Holiday - 21.07 Sel…" at bounding box center [1332, 458] width 167 height 35
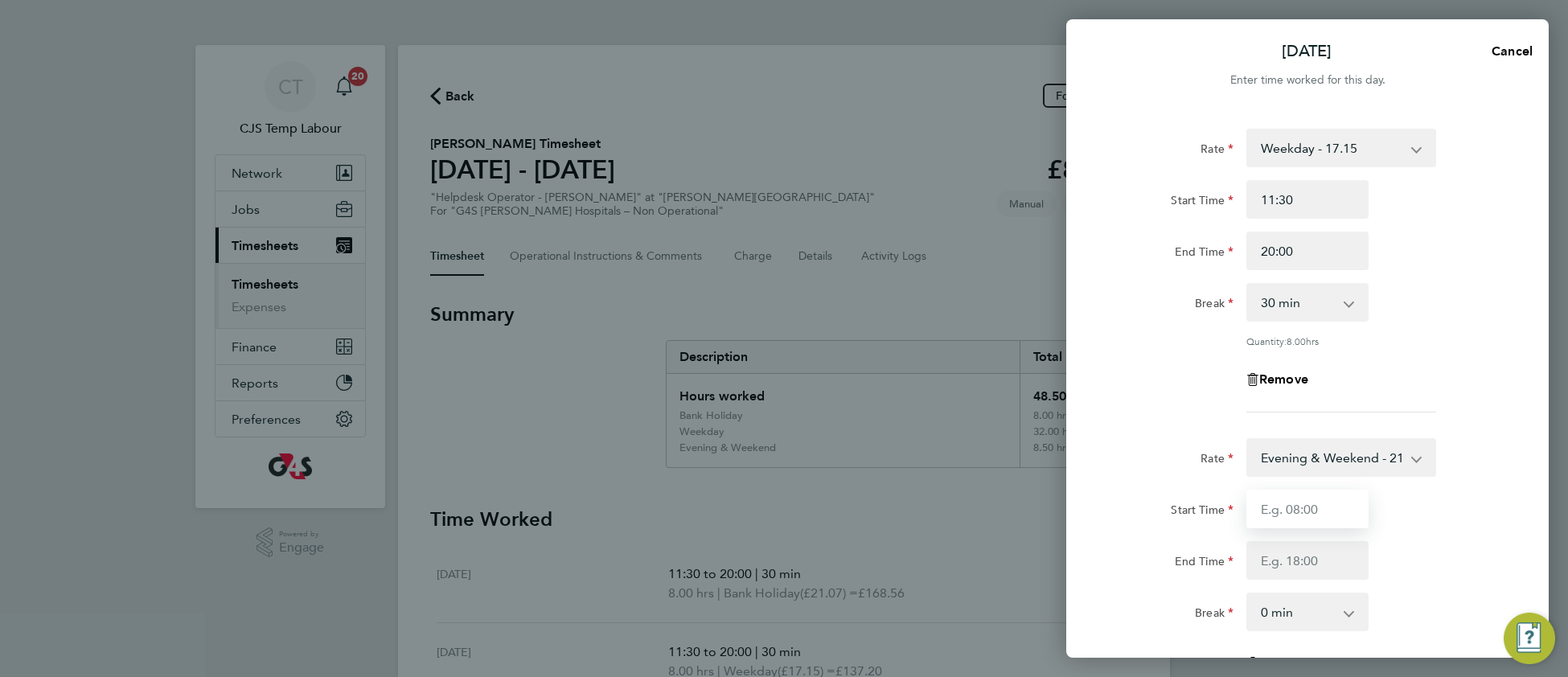
click at [1300, 512] on input "Start Time" at bounding box center [1307, 508] width 122 height 38
type input "18:00"
click at [1264, 557] on input "End Time" at bounding box center [1307, 560] width 122 height 38
type input "20:00"
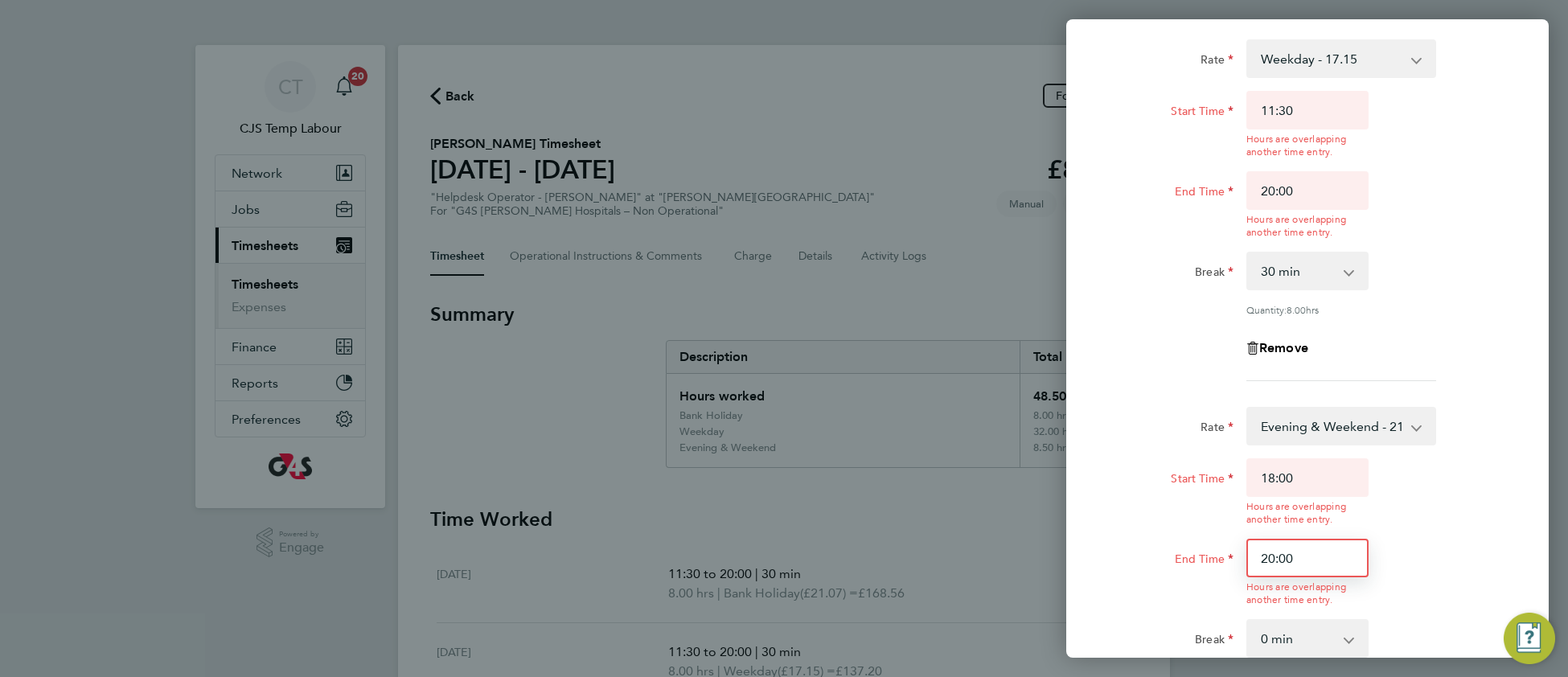
scroll to position [122, 0]
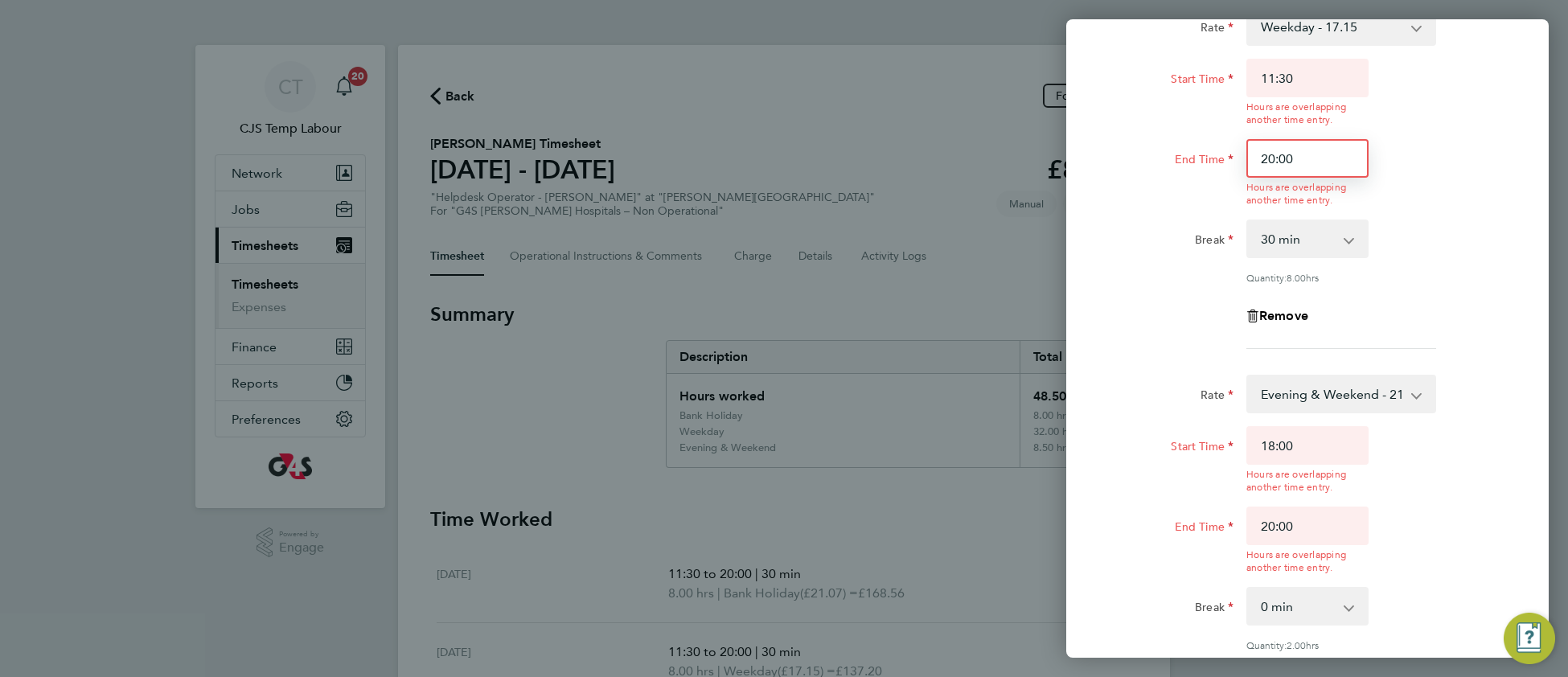
click at [1271, 158] on input "20:00" at bounding box center [1307, 158] width 122 height 38
drag, startPoint x: 1273, startPoint y: 159, endPoint x: 1258, endPoint y: 159, distance: 15.0
click at [1258, 159] on input "20:00" at bounding box center [1307, 158] width 122 height 38
type input "18:00"
click at [1485, 457] on div "Rate Evening & Weekend - 21.07 Weekday - 17.15 x1.5 - 25.73 Bank Holiday - 21.0…" at bounding box center [1308, 545] width 392 height 341
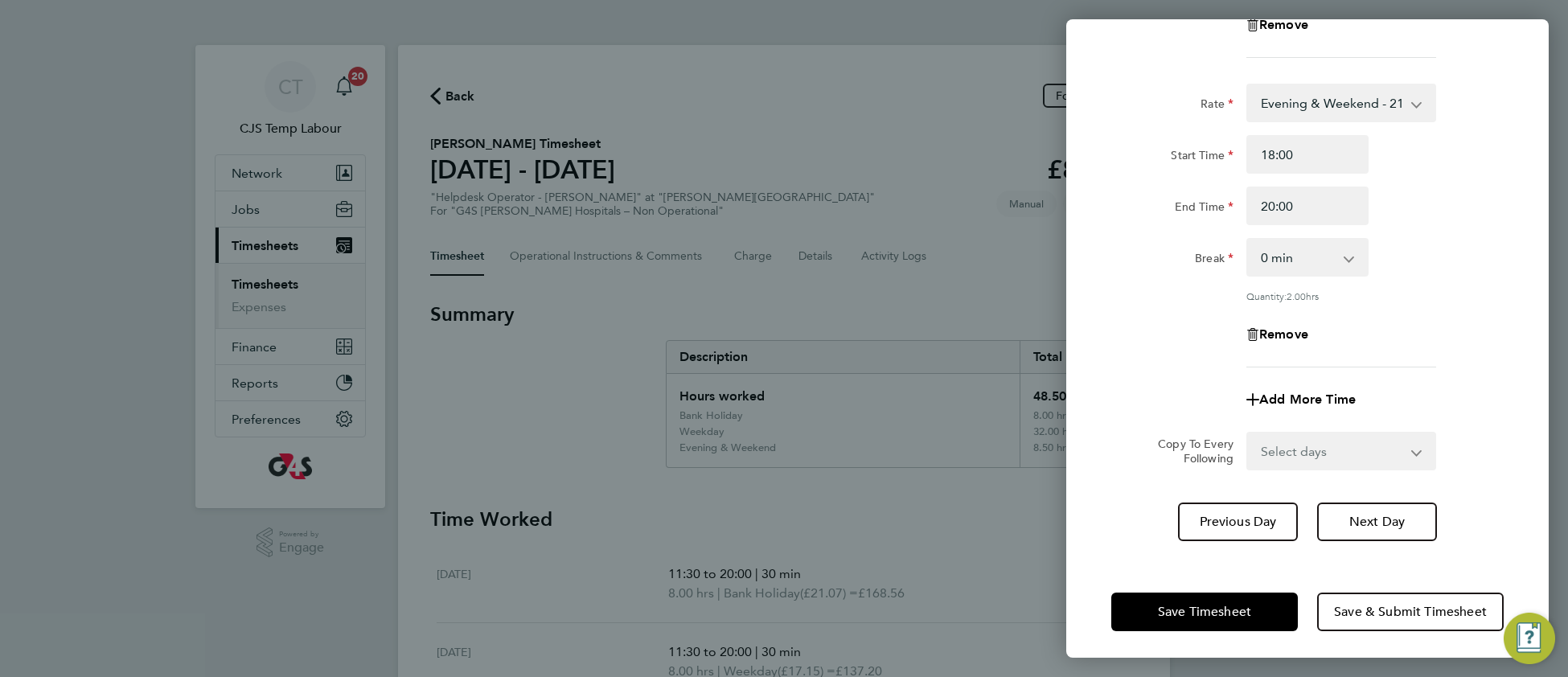
scroll to position [356, 0]
click at [1375, 520] on span "Next Day" at bounding box center [1376, 520] width 56 height 16
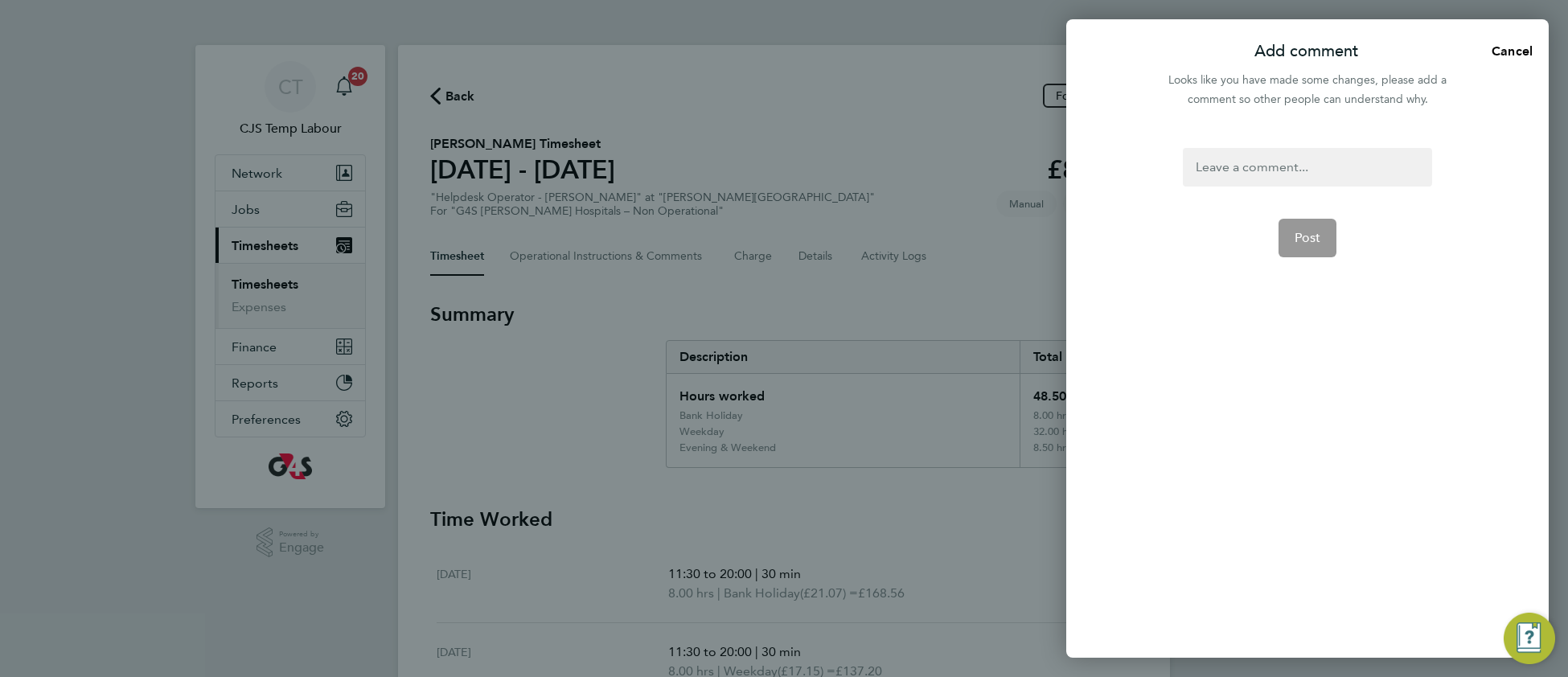
click at [1214, 157] on div at bounding box center [1306, 166] width 248 height 38
click at [1213, 157] on div at bounding box center [1306, 166] width 248 height 38
click at [1295, 242] on span "Post" at bounding box center [1308, 237] width 27 height 16
select select "30"
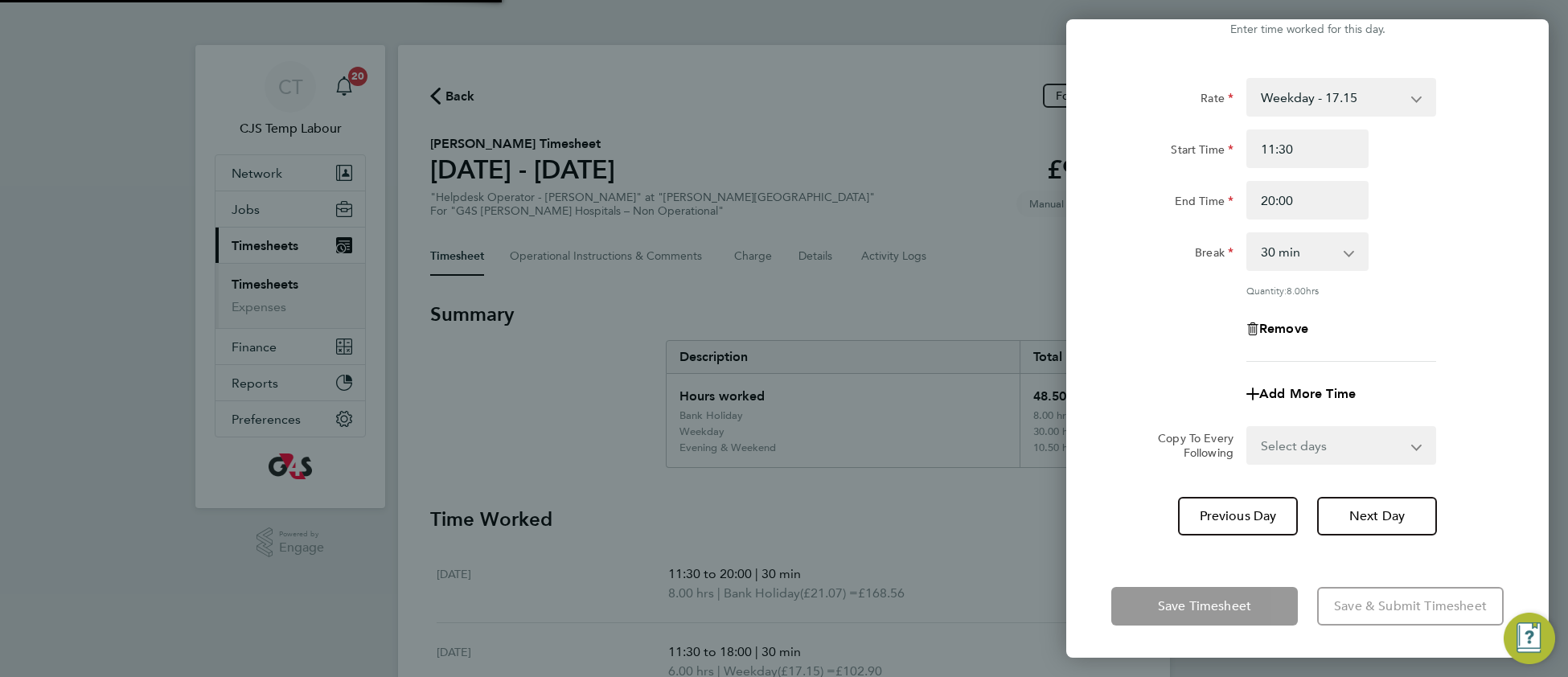
scroll to position [47, 0]
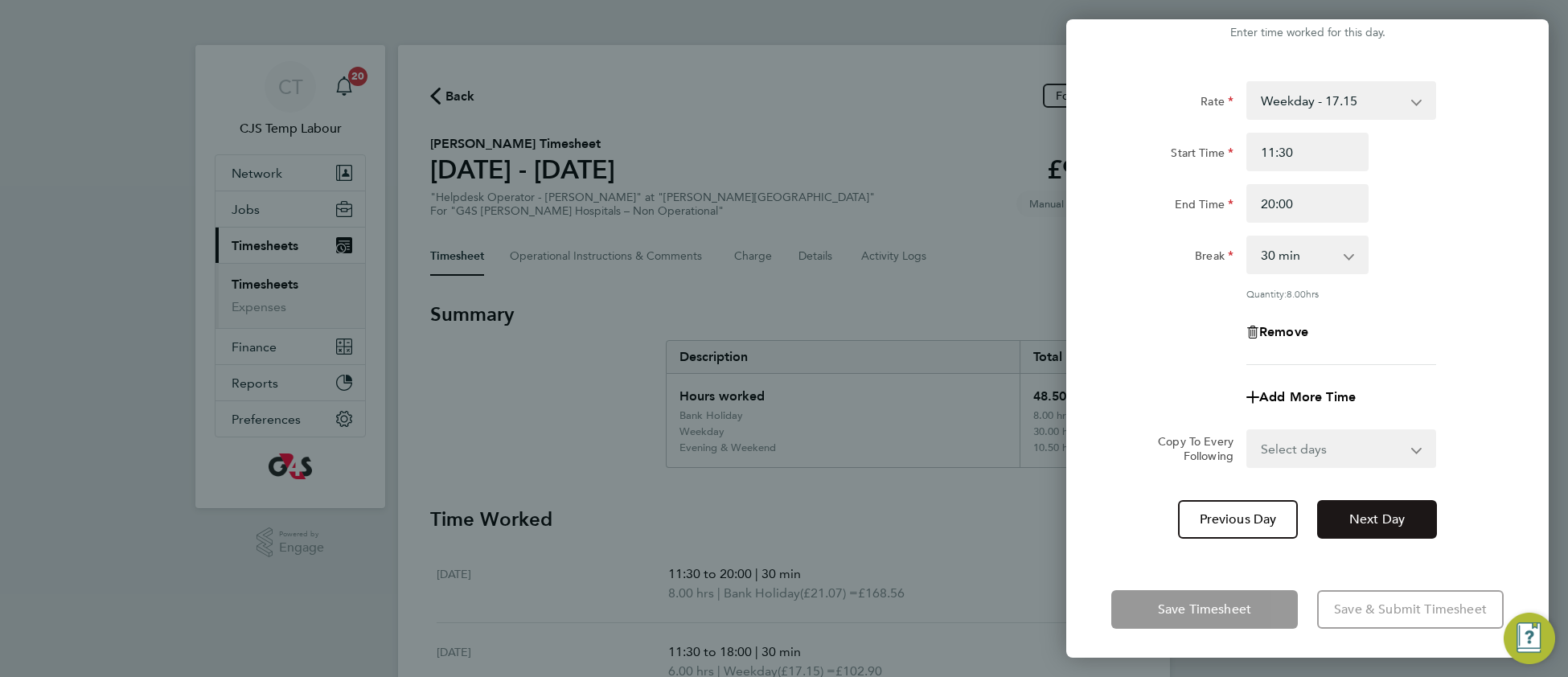
click at [1353, 525] on button "Next Day" at bounding box center [1376, 519] width 120 height 38
select select "30"
click at [1244, 523] on span "Previous Day" at bounding box center [1238, 519] width 77 height 16
select select "30"
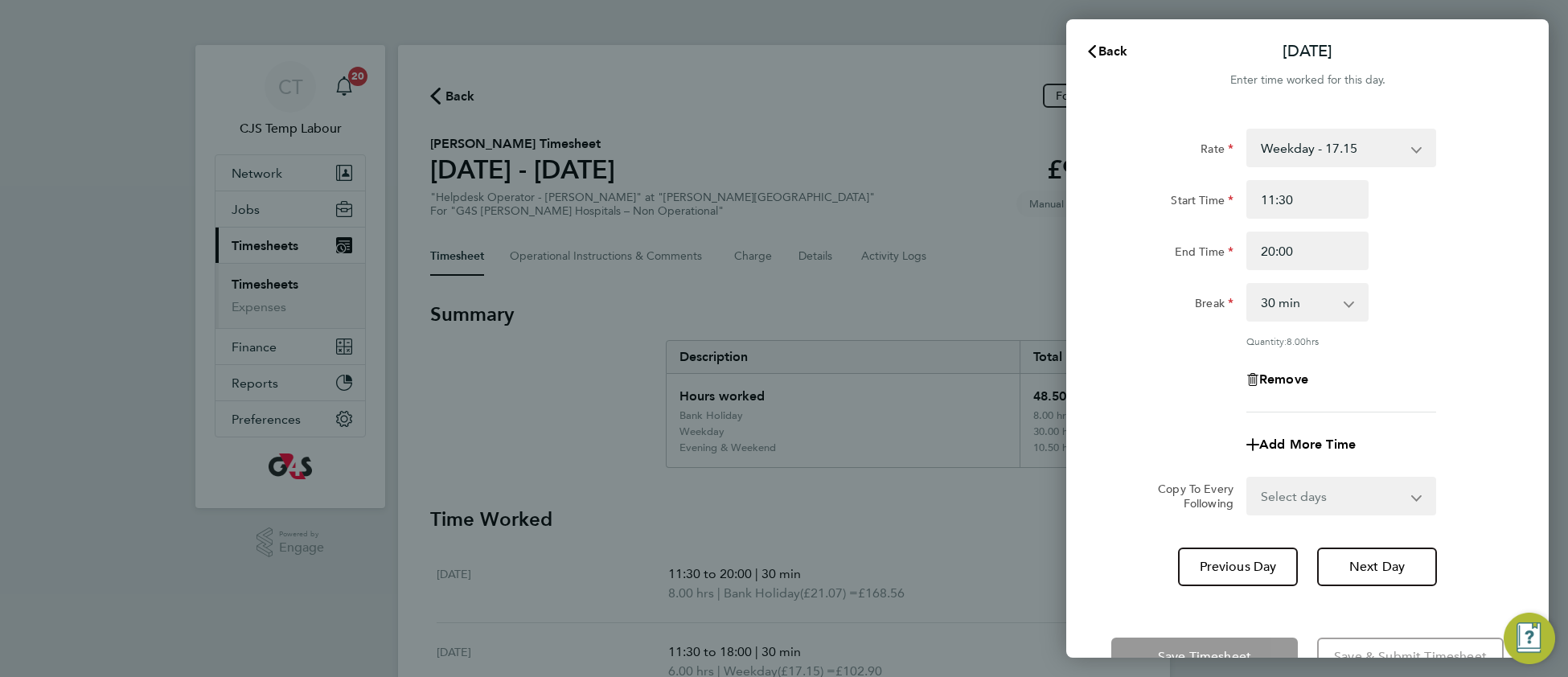
click at [1317, 453] on div "Add More Time" at bounding box center [1307, 444] width 135 height 38
click at [1311, 447] on span "Add More Time" at bounding box center [1308, 444] width 97 height 15
select select "null"
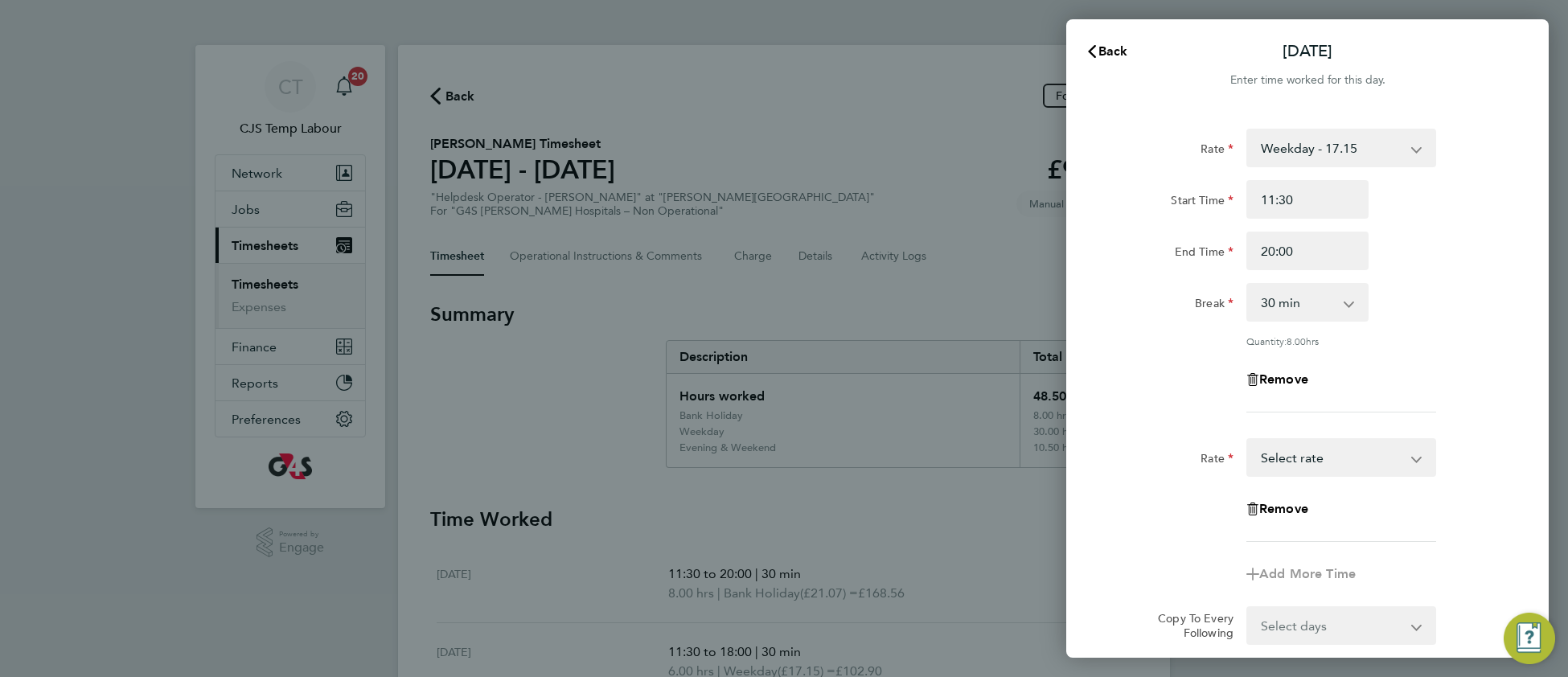
click at [1320, 469] on select "Weekday - 17.15 Evening & Weekend - 21.07 x1.5 - 25.73 Bank Holiday - 21.07 Sel…" at bounding box center [1332, 458] width 167 height 35
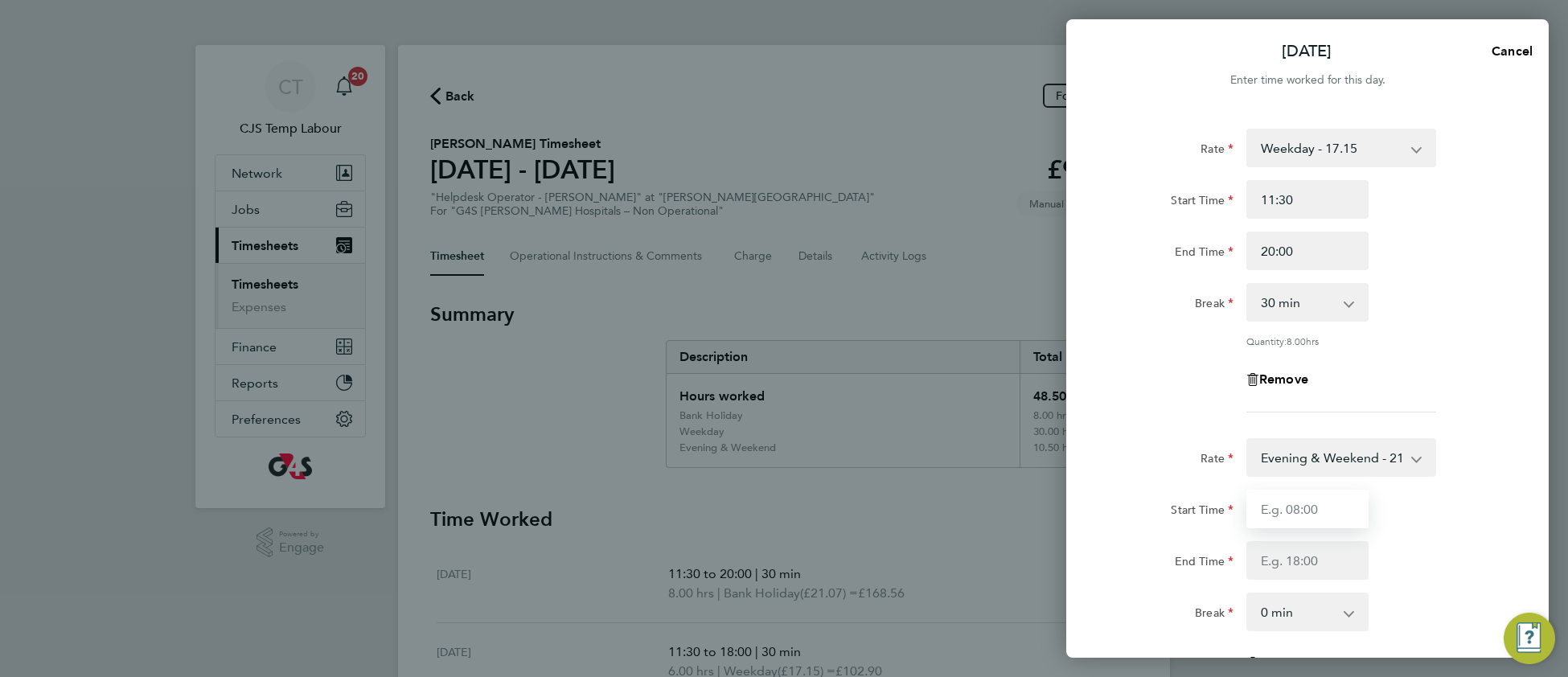
click at [1304, 504] on input "Start Time" at bounding box center [1307, 508] width 122 height 38
type input "18:00"
click at [1282, 562] on input "End Time" at bounding box center [1307, 560] width 122 height 38
type input "20:00"
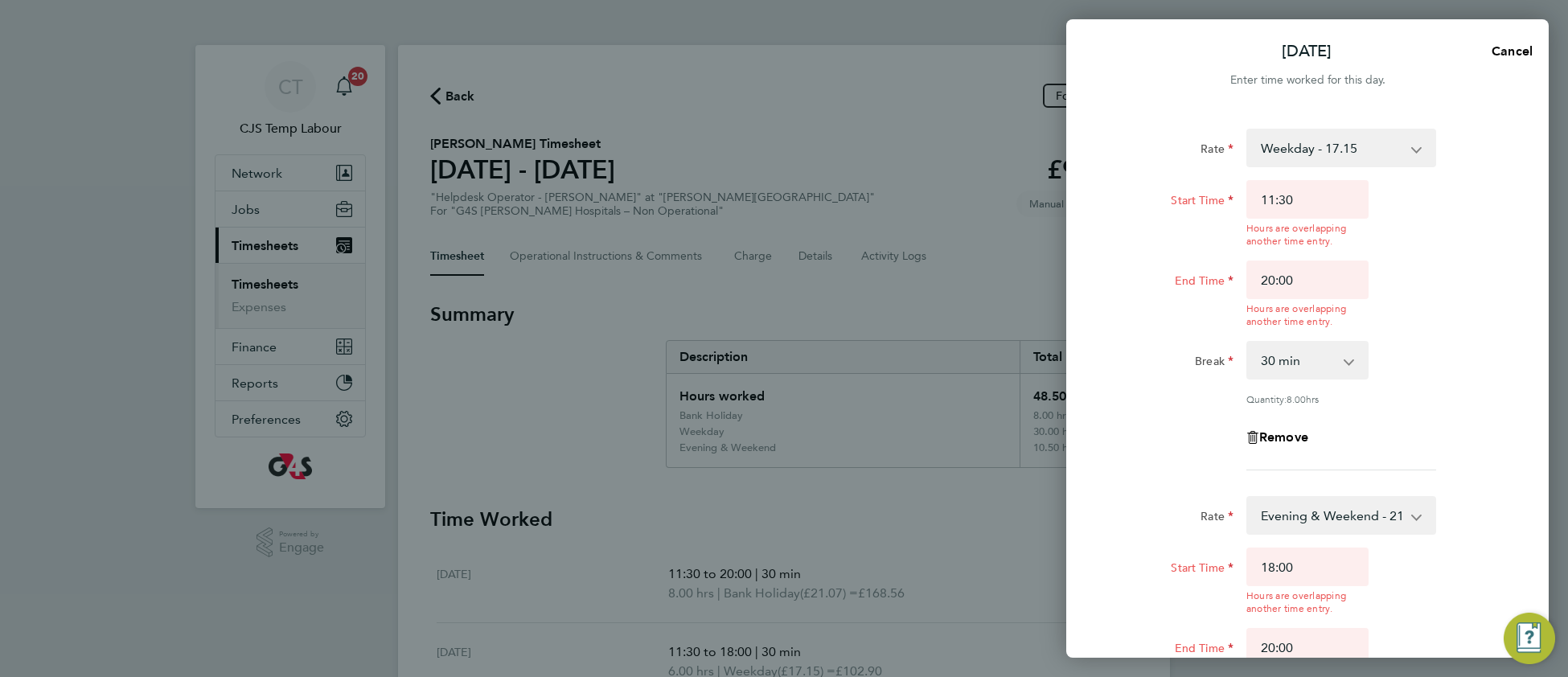
click at [1485, 285] on app-timesheet-line-hourly "Start Time 11:30 Hours are overlapping another time entry. End Time 20:00 Hours…" at bounding box center [1308, 293] width 392 height 225
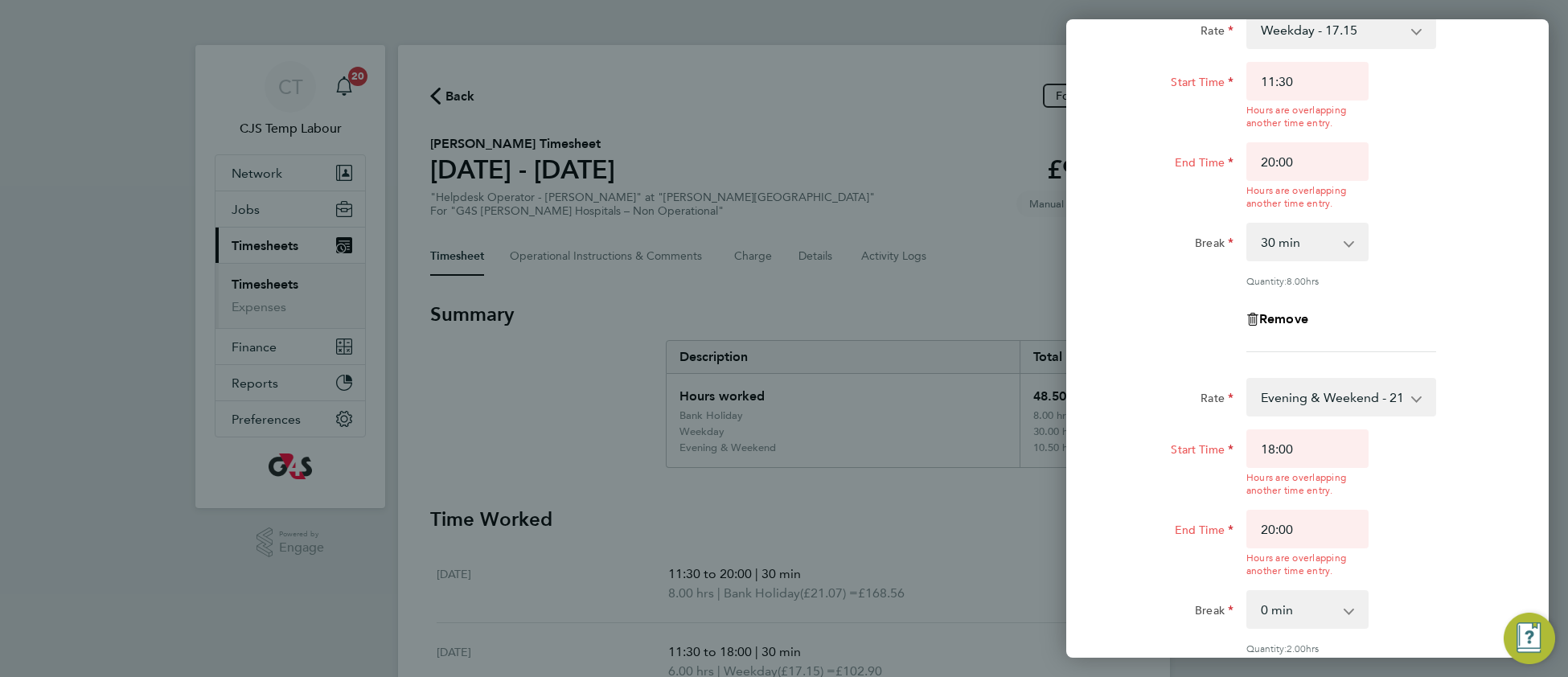
scroll to position [145, 0]
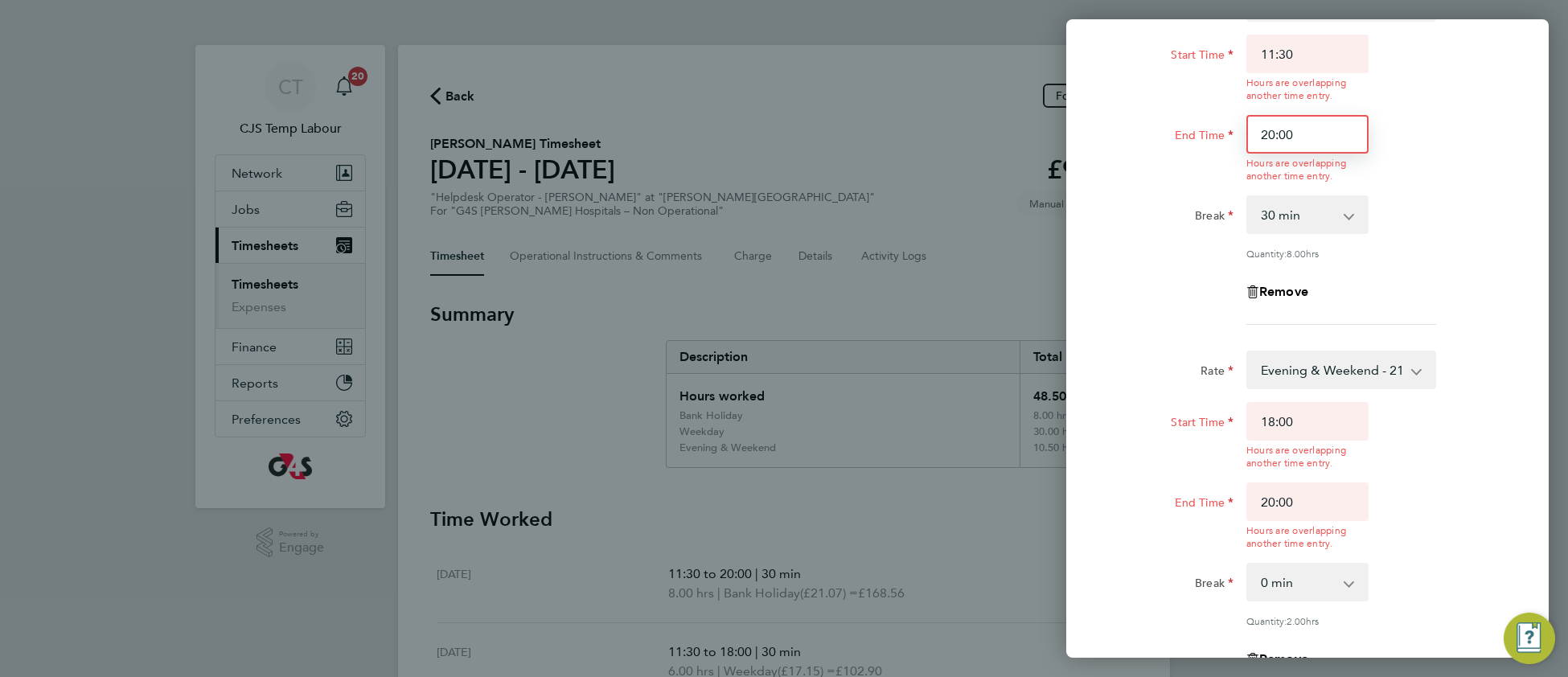
drag, startPoint x: 1271, startPoint y: 131, endPoint x: 1254, endPoint y: 131, distance: 17.0
click at [1254, 131] on input "20:00" at bounding box center [1307, 134] width 122 height 38
type input "18:00"
click at [1445, 282] on form "Rate Weekday - 17.15 Evening & Weekend - 21.07 x1.5 - 25.73 Bank Holiday - 21.0…" at bounding box center [1308, 389] width 392 height 812
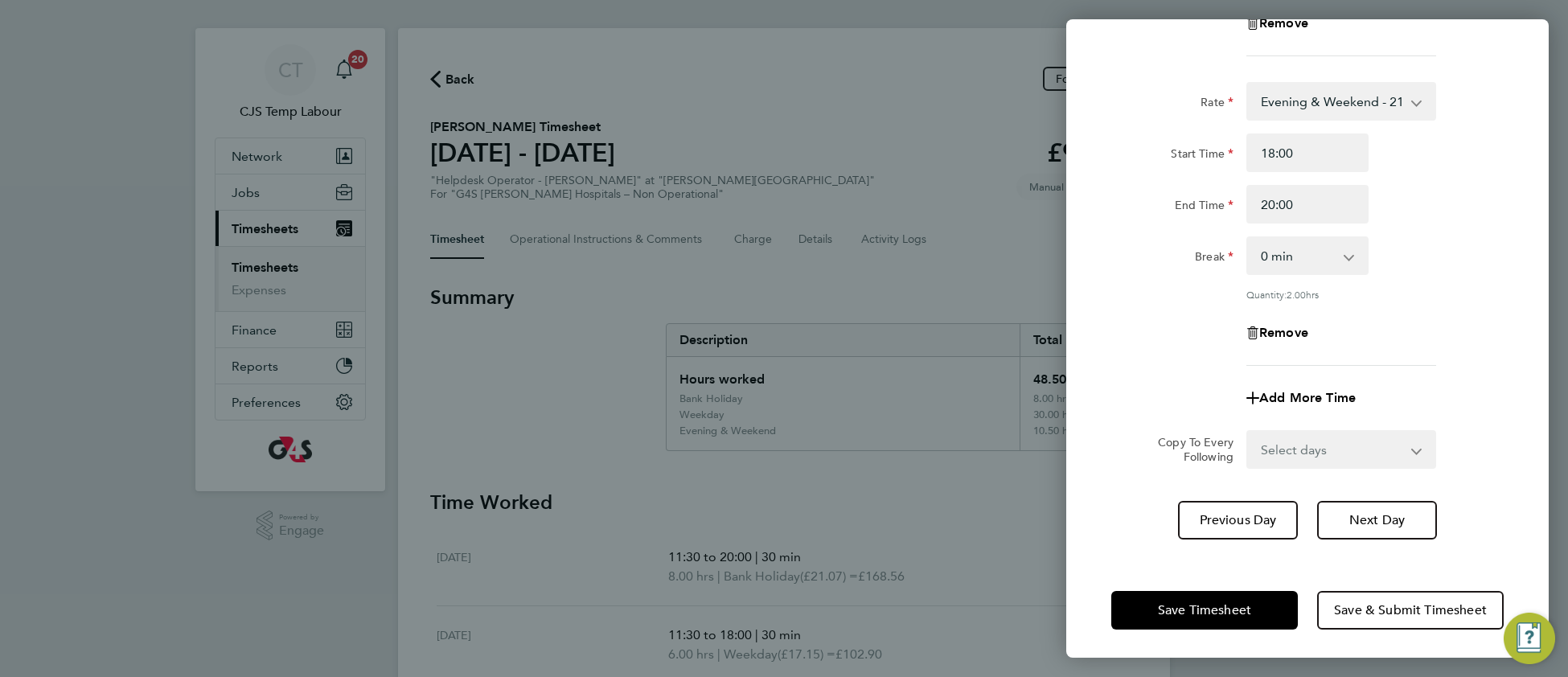
scroll to position [44, 0]
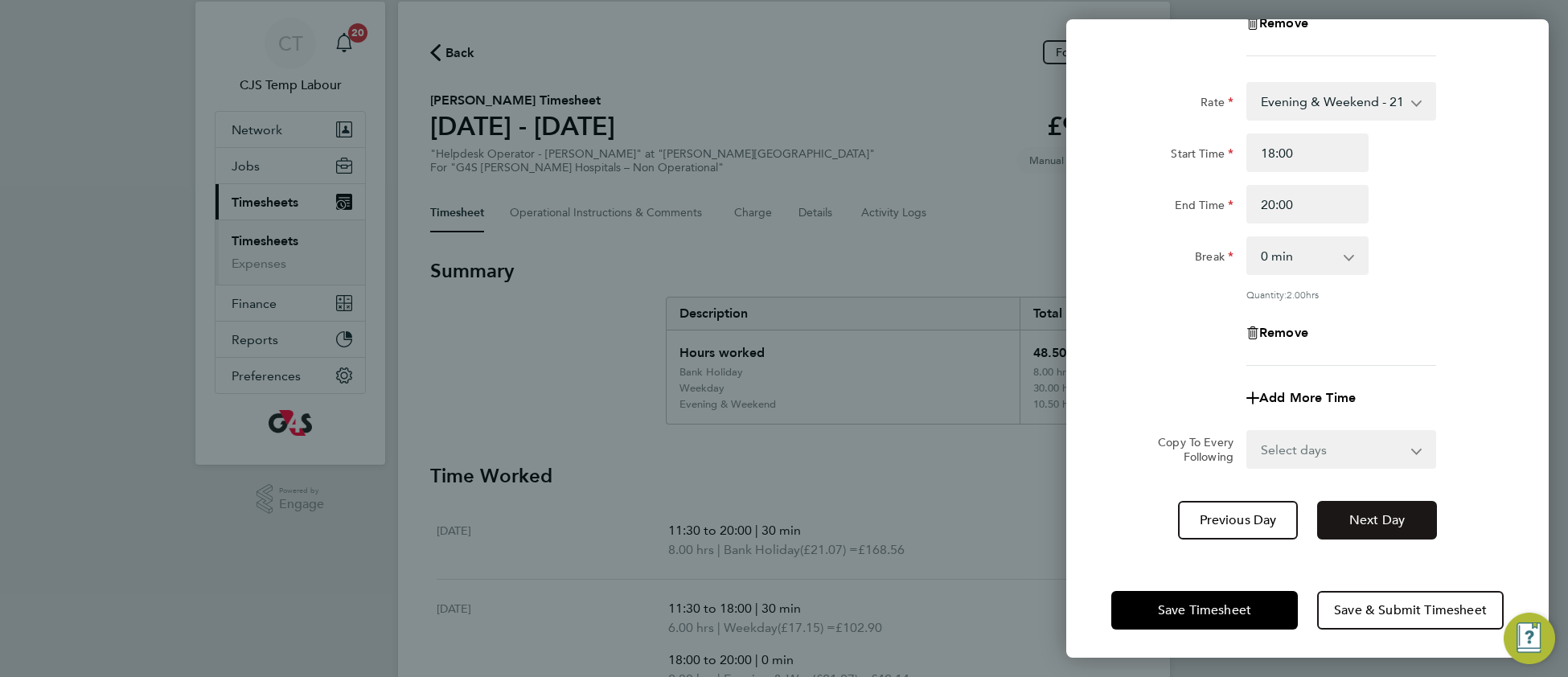
click at [1371, 519] on span "Next Day" at bounding box center [1376, 520] width 56 height 16
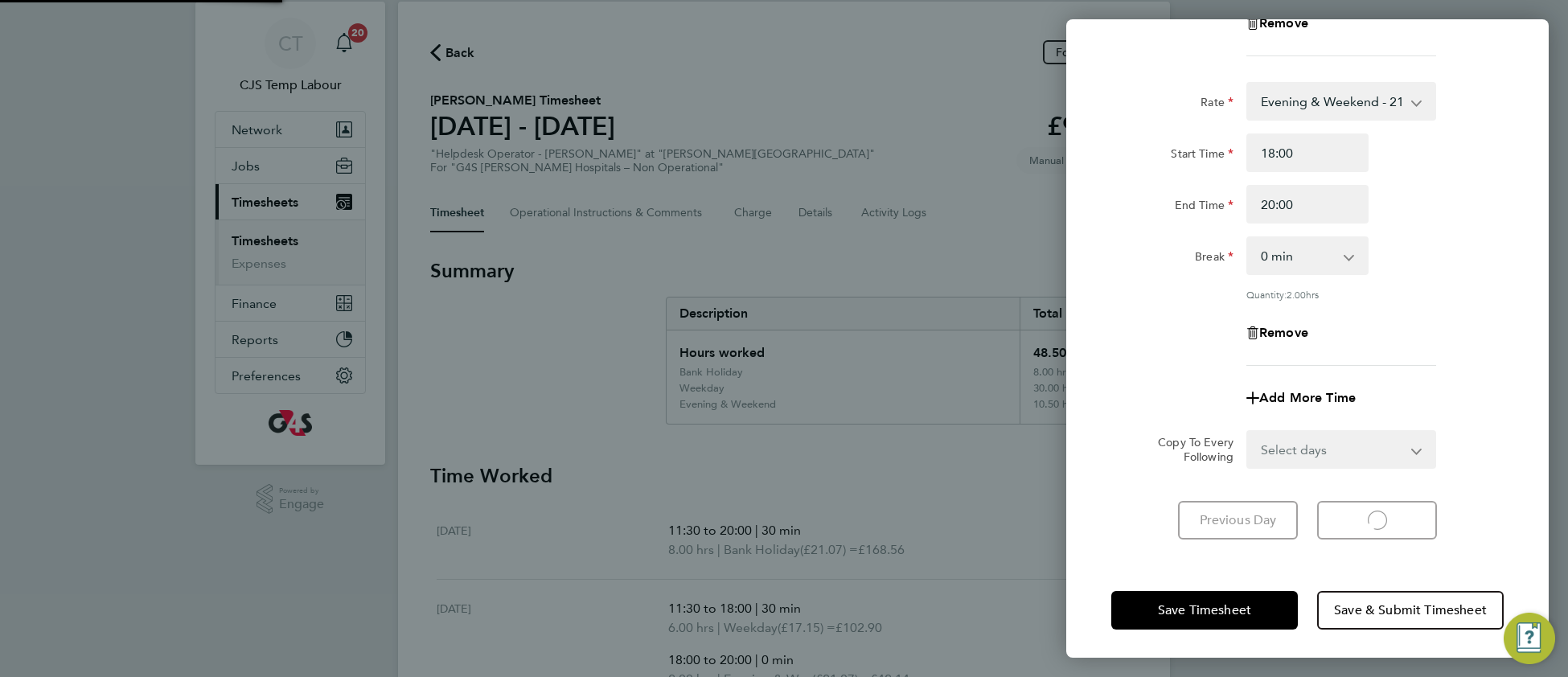
select select "30"
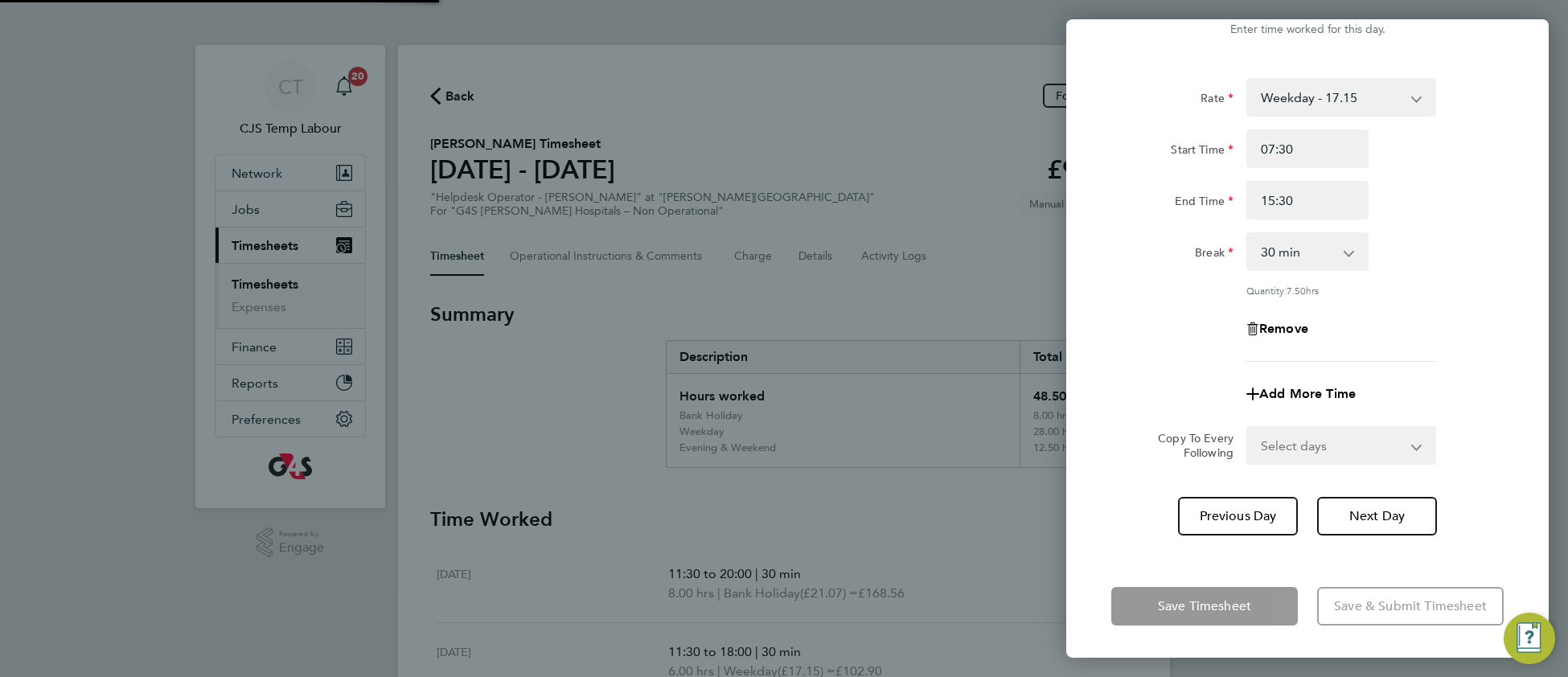
scroll to position [47, 0]
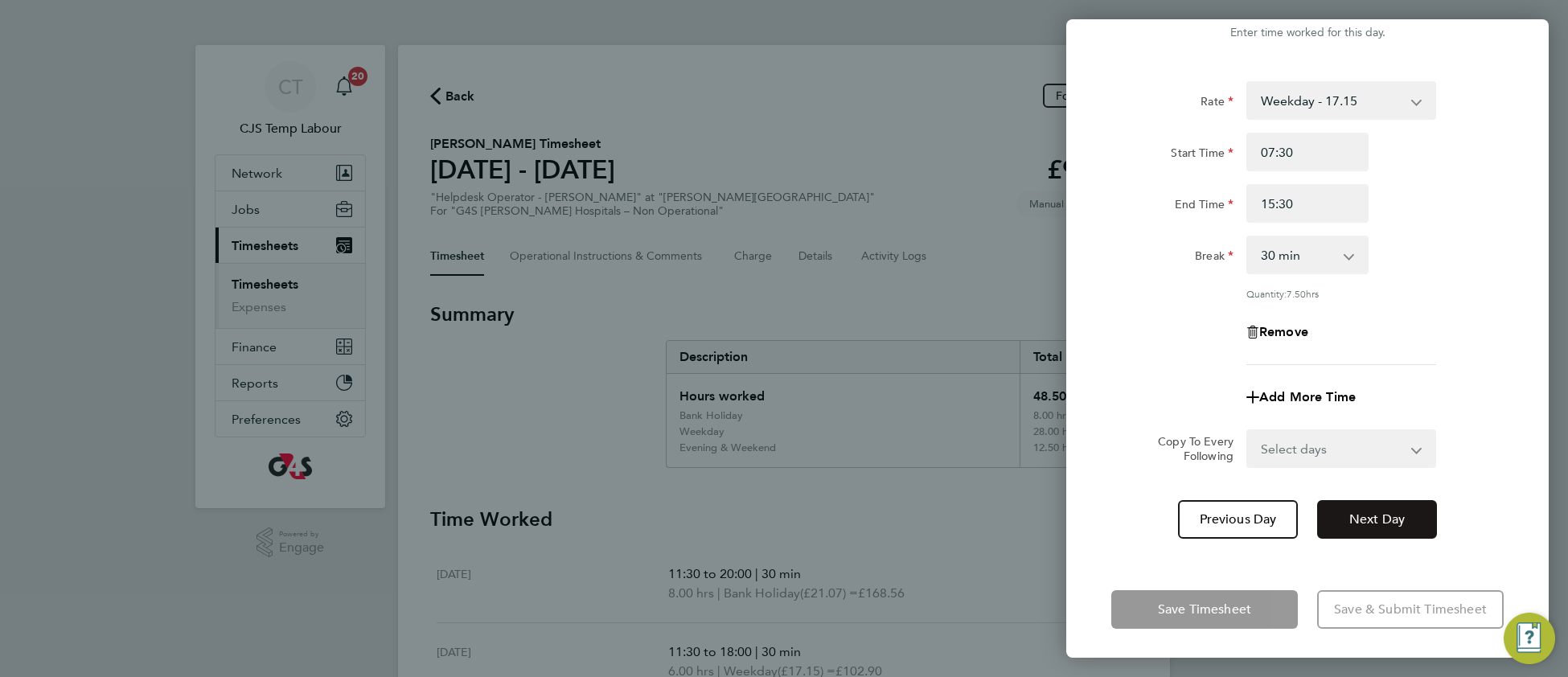
click at [1389, 518] on span "Next Day" at bounding box center [1376, 519] width 56 height 16
select select "30"
click at [1305, 396] on span "Add More Time" at bounding box center [1308, 396] width 97 height 15
select select "null"
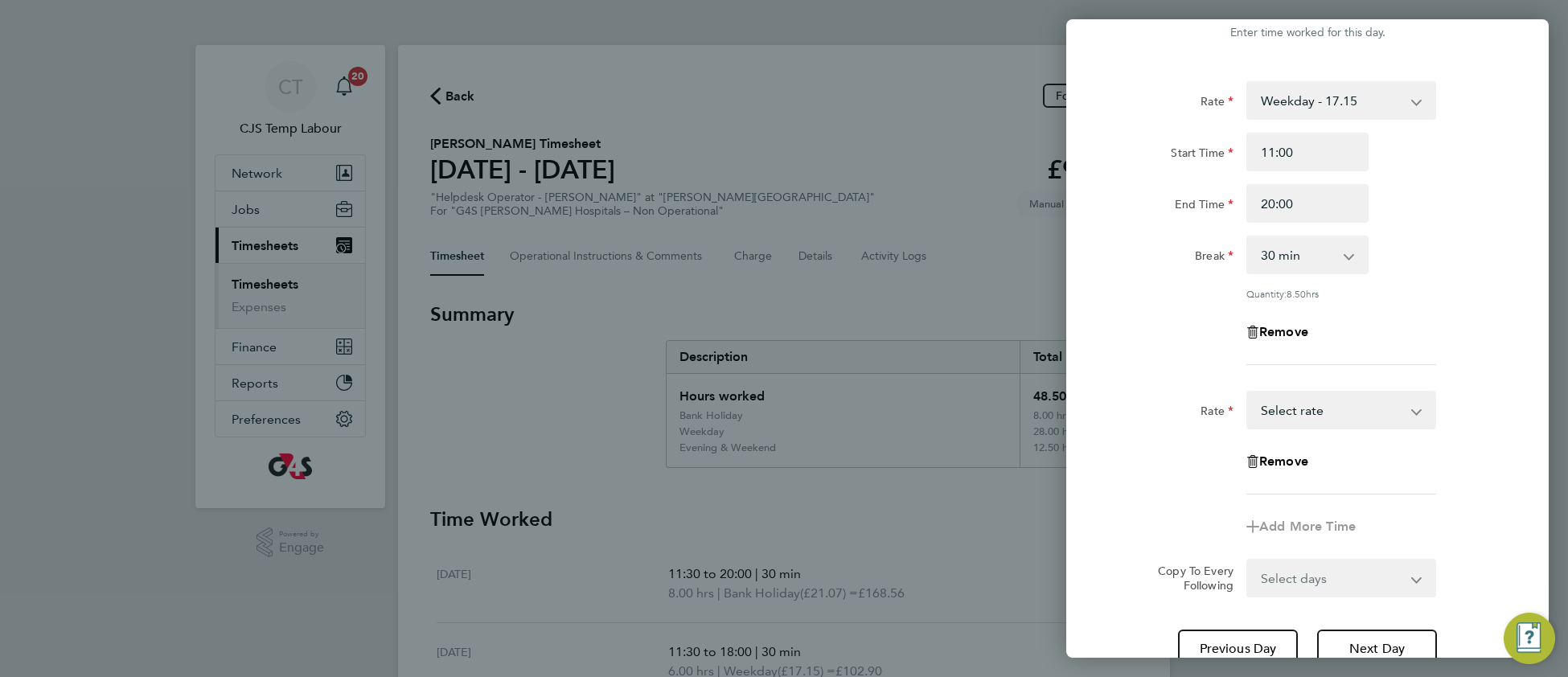
click at [1309, 412] on select "Weekday - 17.15 Evening & Weekend - 21.07 x1.5 - 25.73 Bank Holiday - 21.07 Sel…" at bounding box center [1332, 410] width 167 height 35
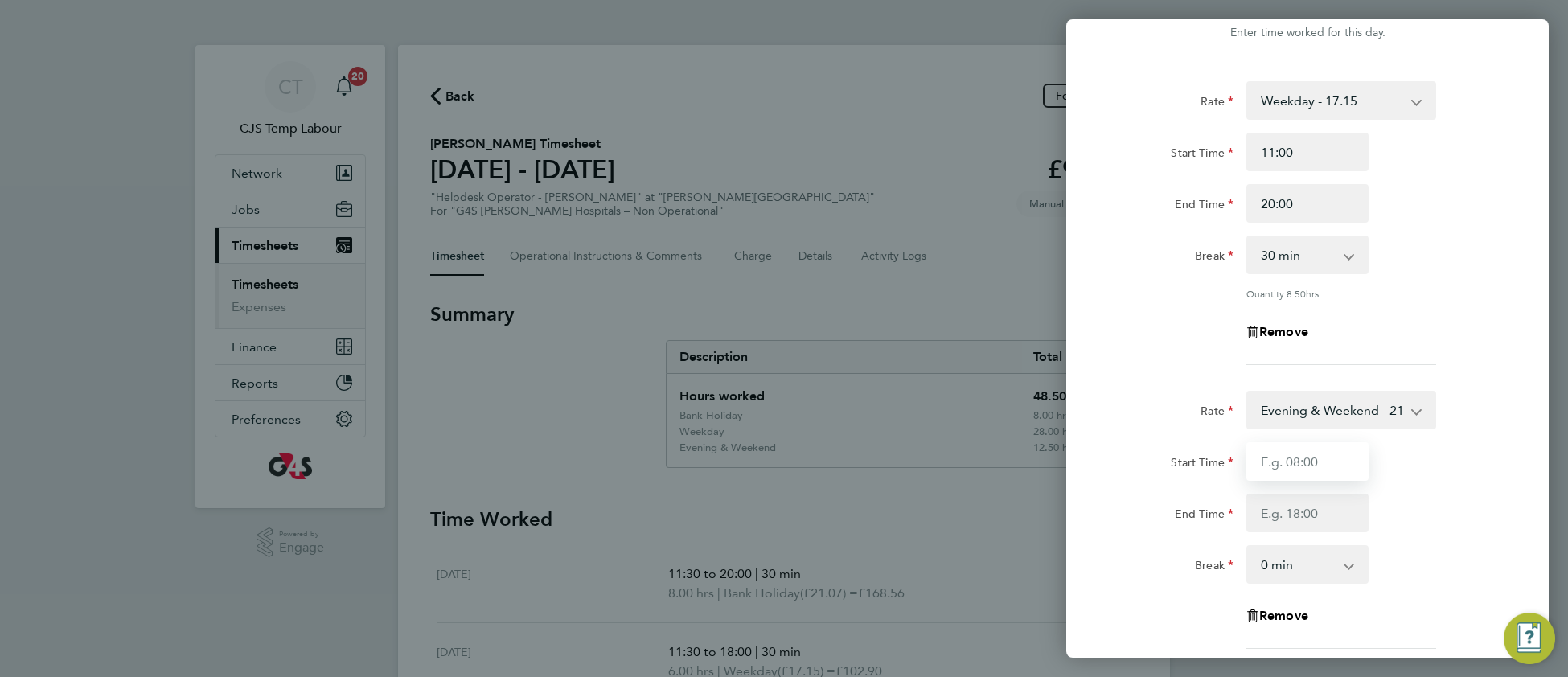
click at [1299, 465] on input "Start Time" at bounding box center [1307, 460] width 122 height 38
type input "18:00"
click at [1266, 515] on input "End Time" at bounding box center [1307, 512] width 122 height 38
type input "20:00"
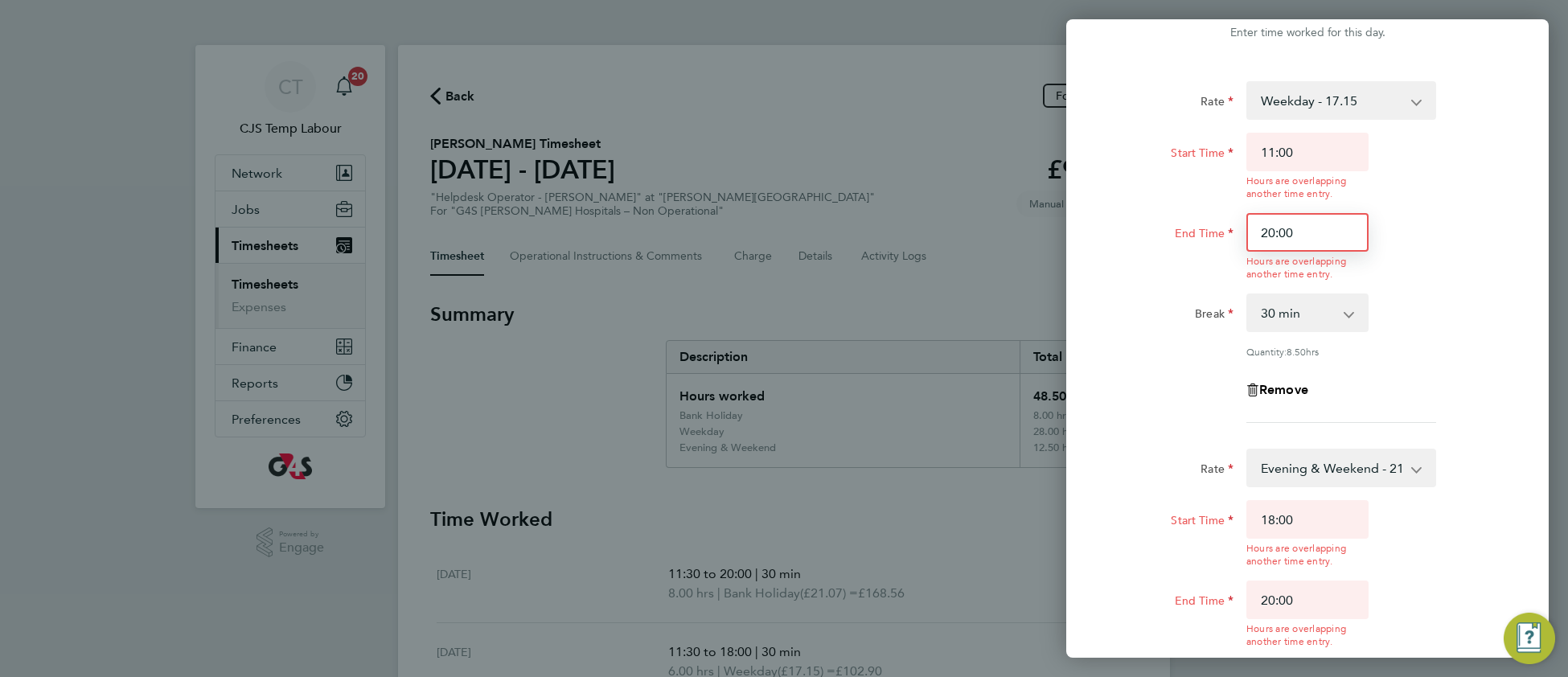
drag, startPoint x: 1274, startPoint y: 200, endPoint x: 1269, endPoint y: 206, distance: 7.8
click at [1259, 201] on div "Start Time 11:00 Hours are overlapping another time entry. End Time 20:00 Hours…" at bounding box center [1308, 206] width 405 height 148
type input "18:00"
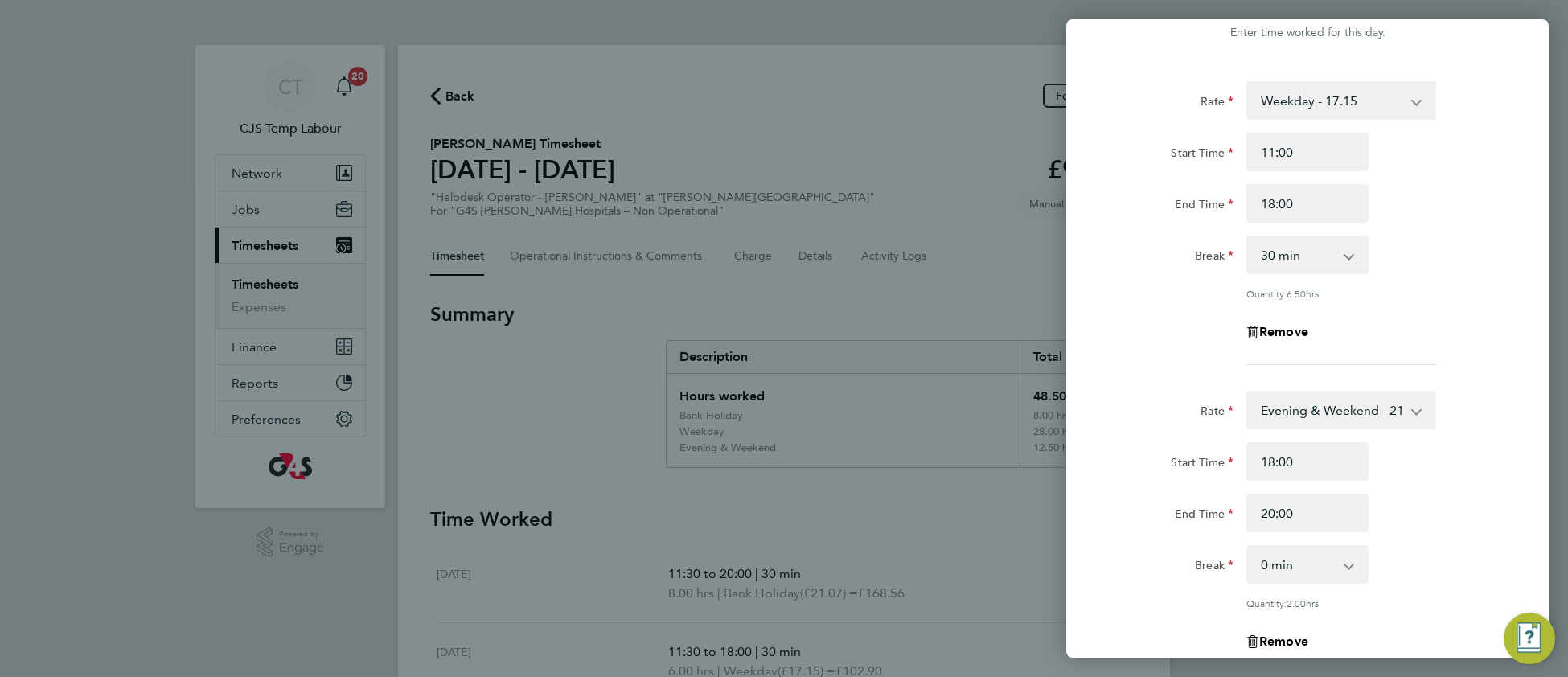
drag, startPoint x: 1468, startPoint y: 315, endPoint x: 1454, endPoint y: 314, distance: 14.0
click at [1466, 315] on div "Rate Weekday - 17.15 Evening & Weekend - 21.07 x1.5 - 25.73 Bank Holiday - 21.0…" at bounding box center [1308, 222] width 392 height 284
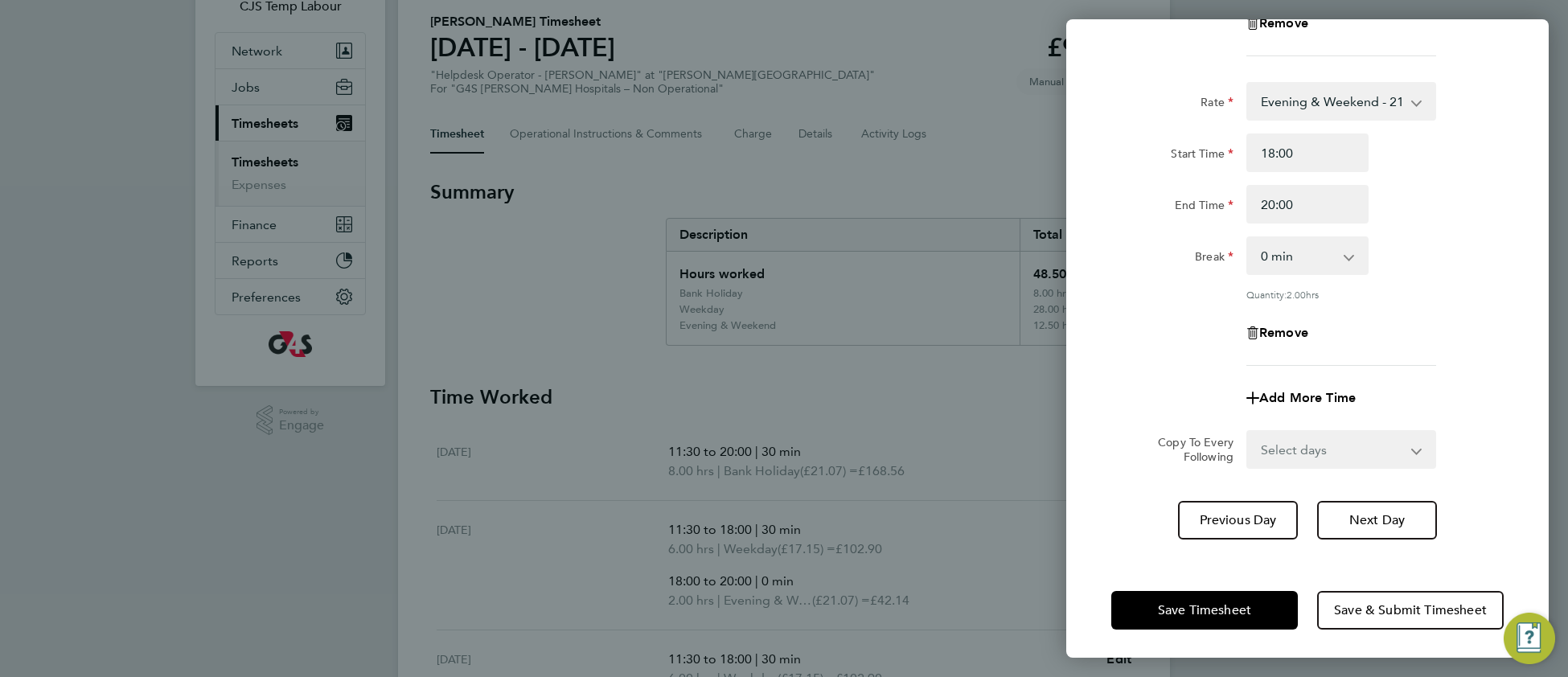
scroll to position [151, 0]
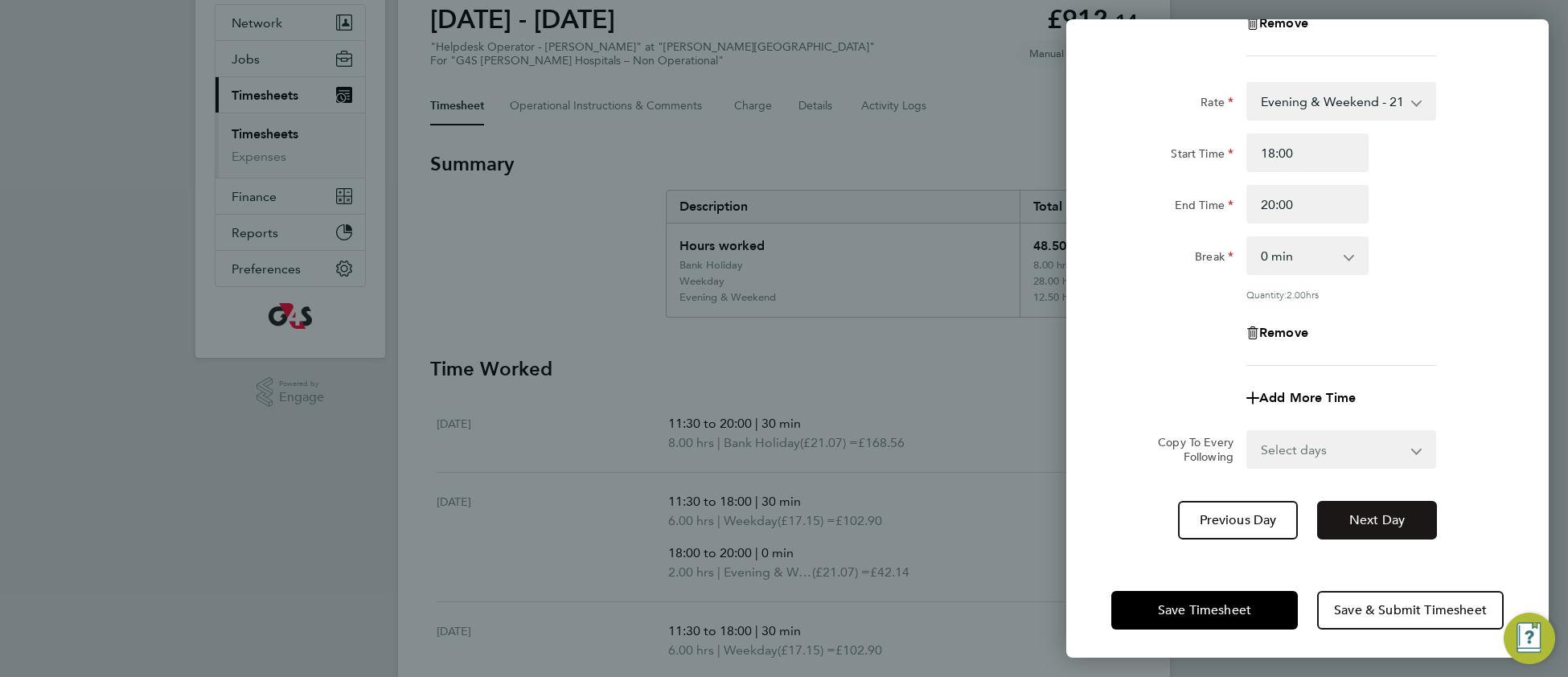
click at [1372, 520] on span "Next Day" at bounding box center [1376, 520] width 56 height 16
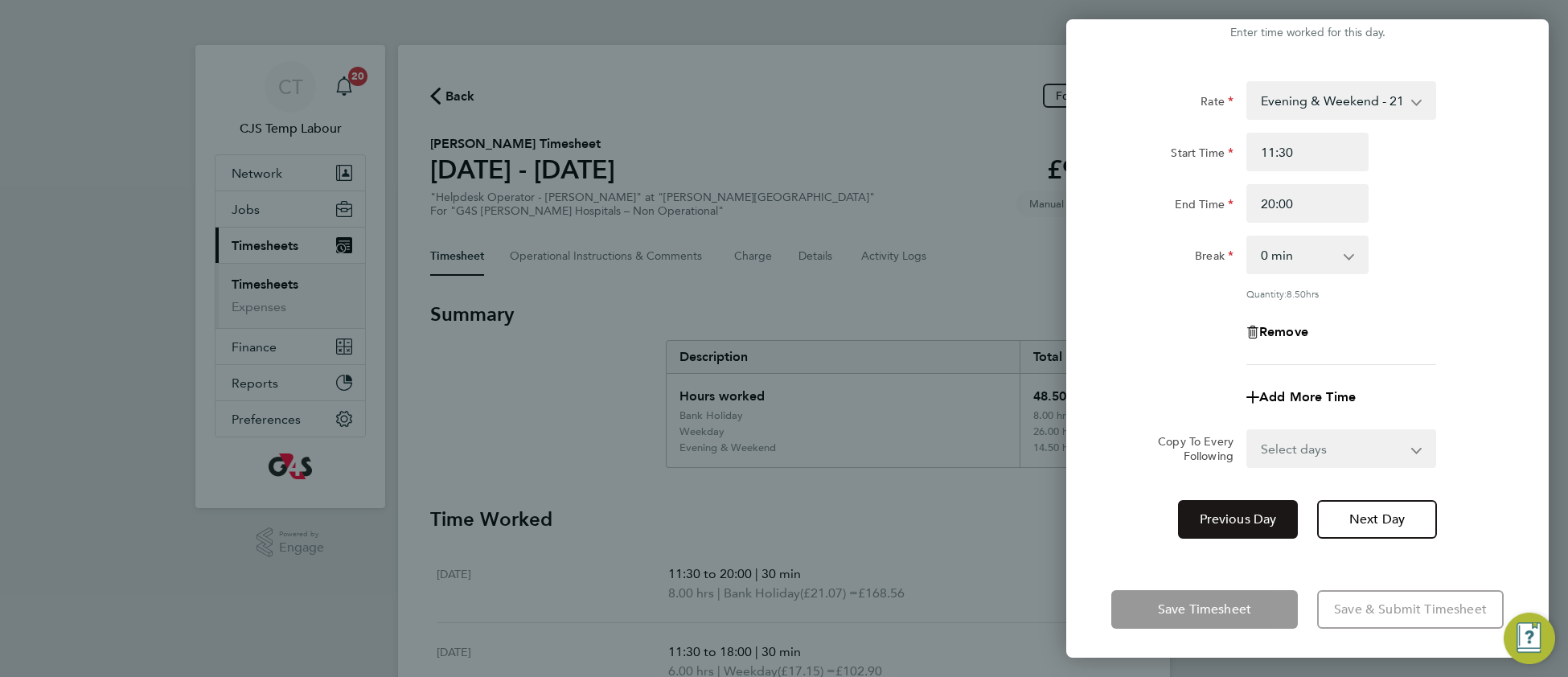
click at [1255, 519] on span "Previous Day" at bounding box center [1238, 519] width 77 height 16
select select "30"
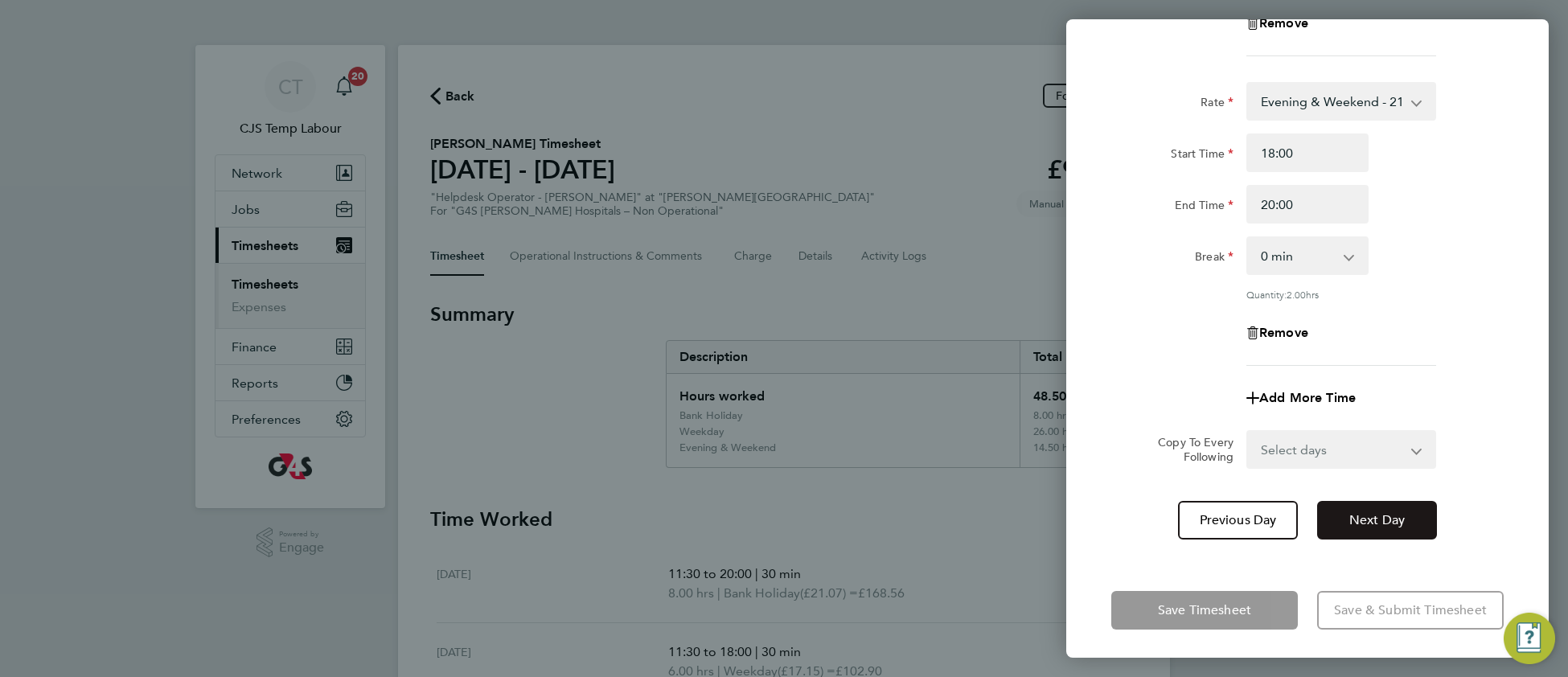
click at [1378, 521] on span "Next Day" at bounding box center [1376, 520] width 56 height 16
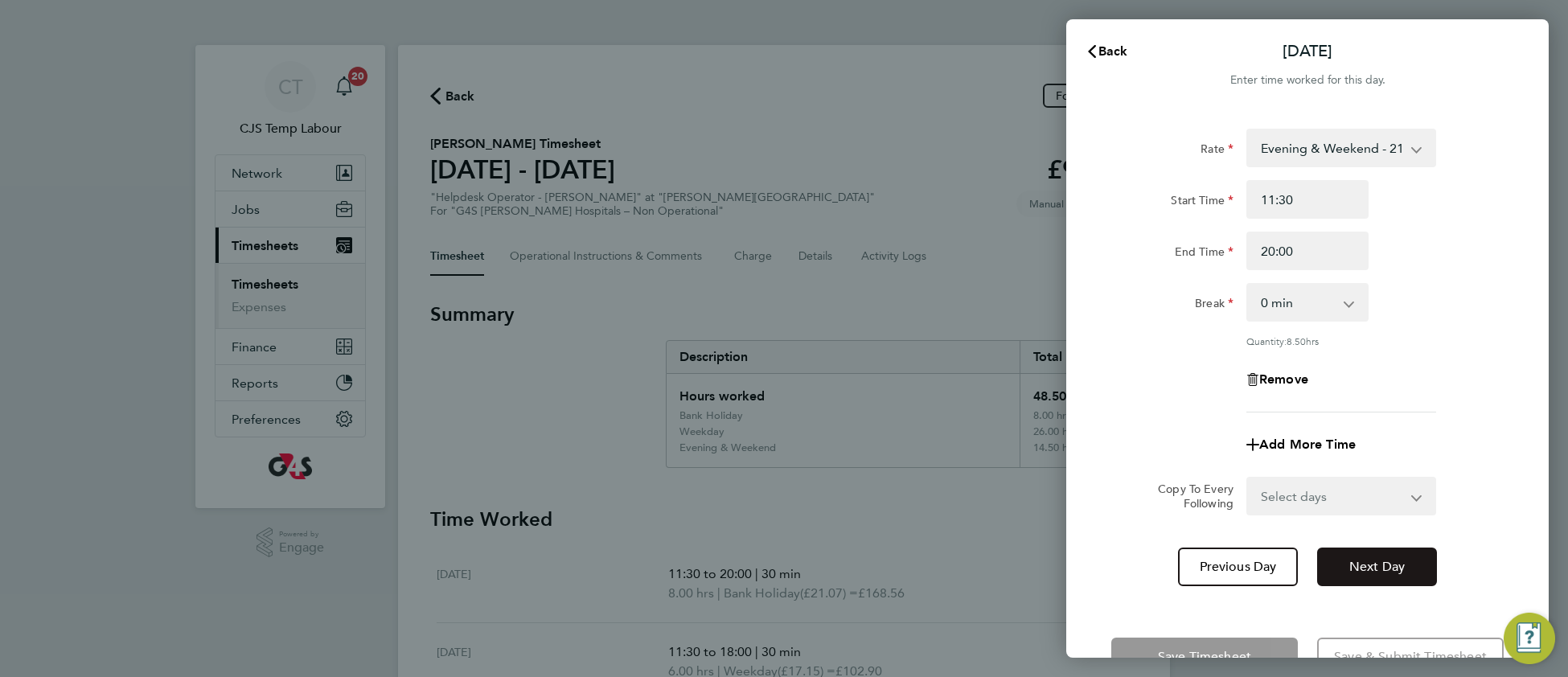
click at [1414, 571] on button "Next Day" at bounding box center [1376, 566] width 120 height 38
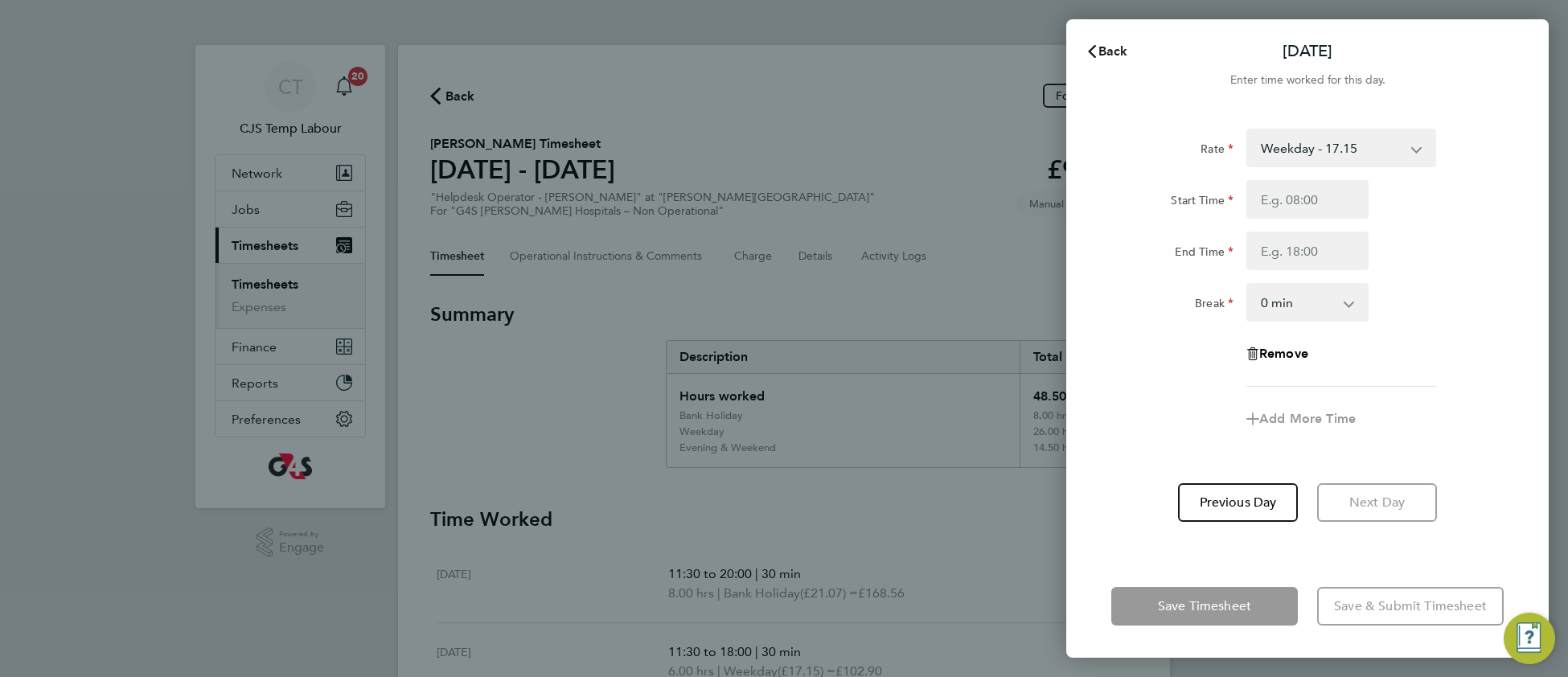
click at [1117, 55] on span "Back" at bounding box center [1113, 51] width 30 height 15
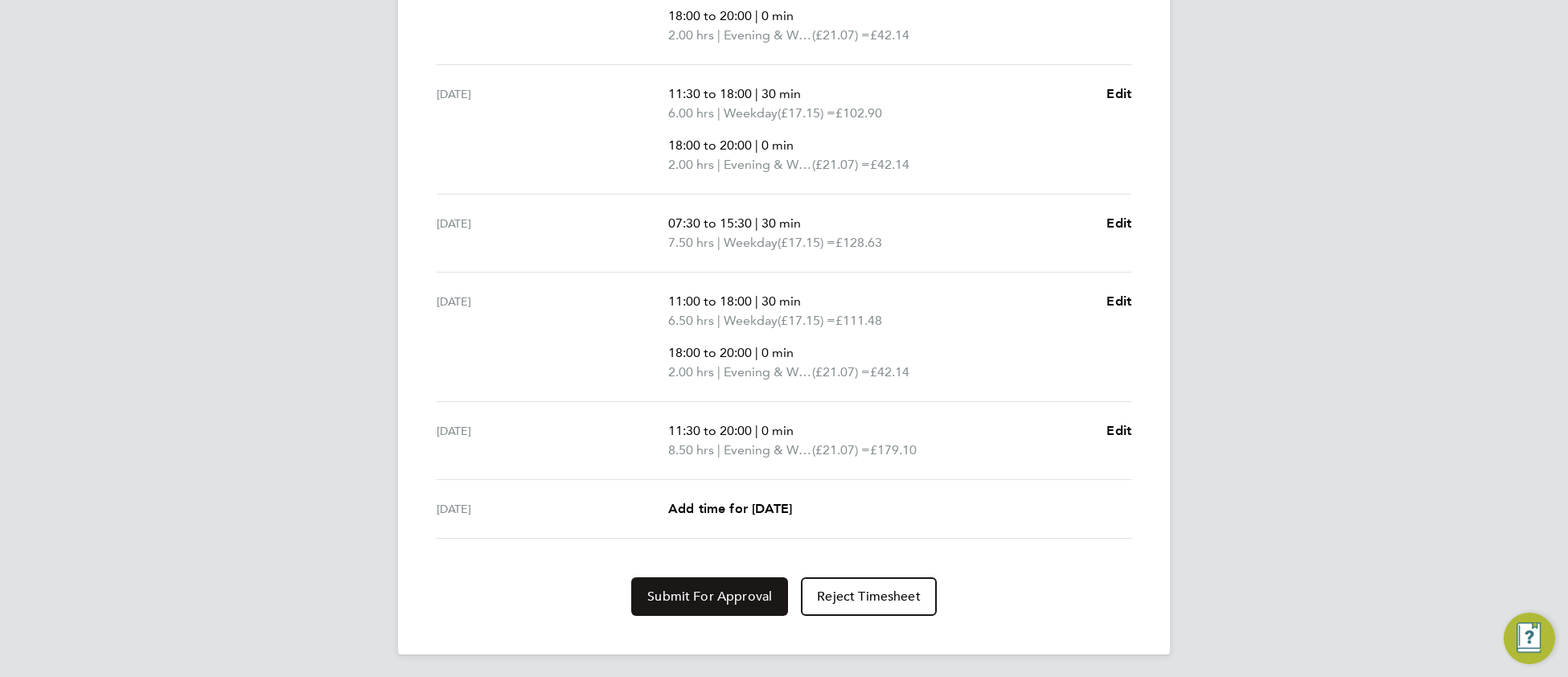
scroll to position [689, 0]
click at [671, 599] on span "Submit For Approval" at bounding box center [710, 594] width 125 height 16
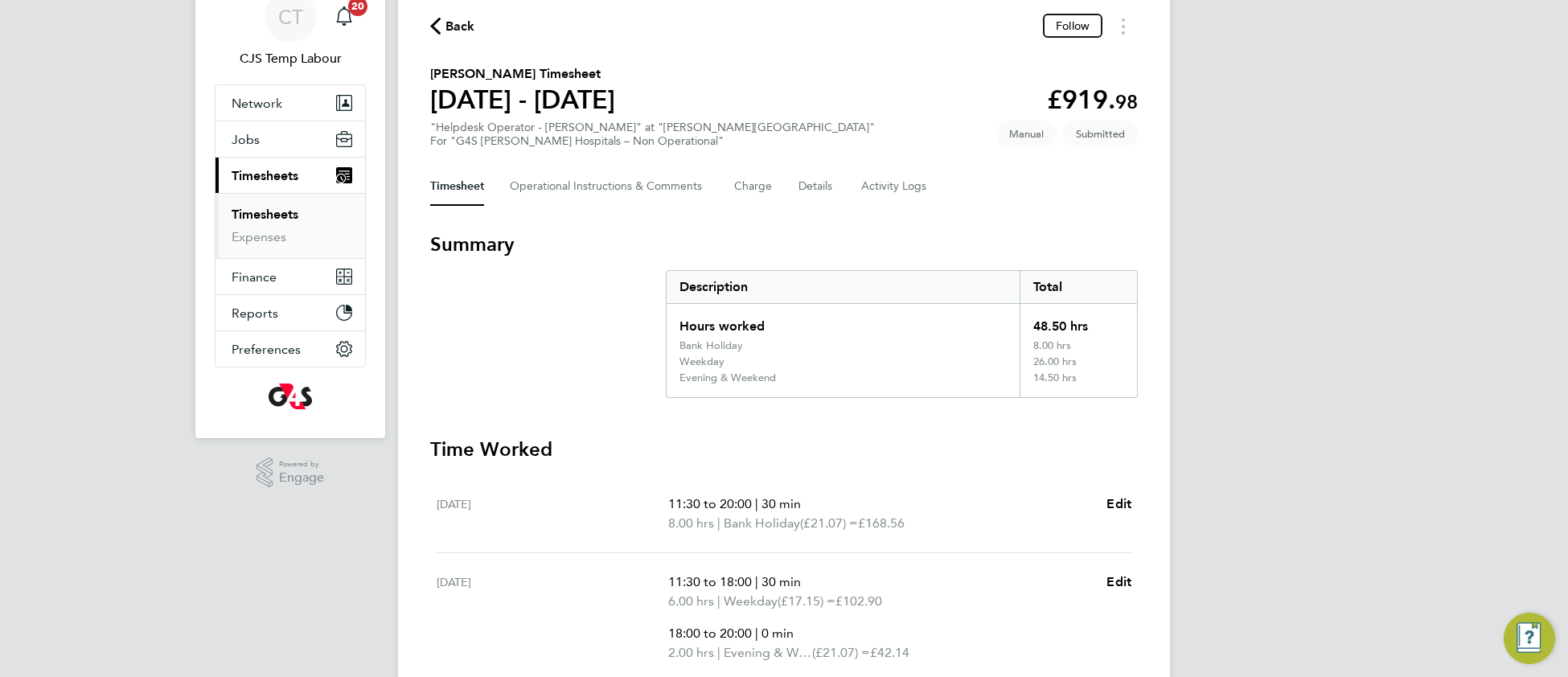
scroll to position [0, 0]
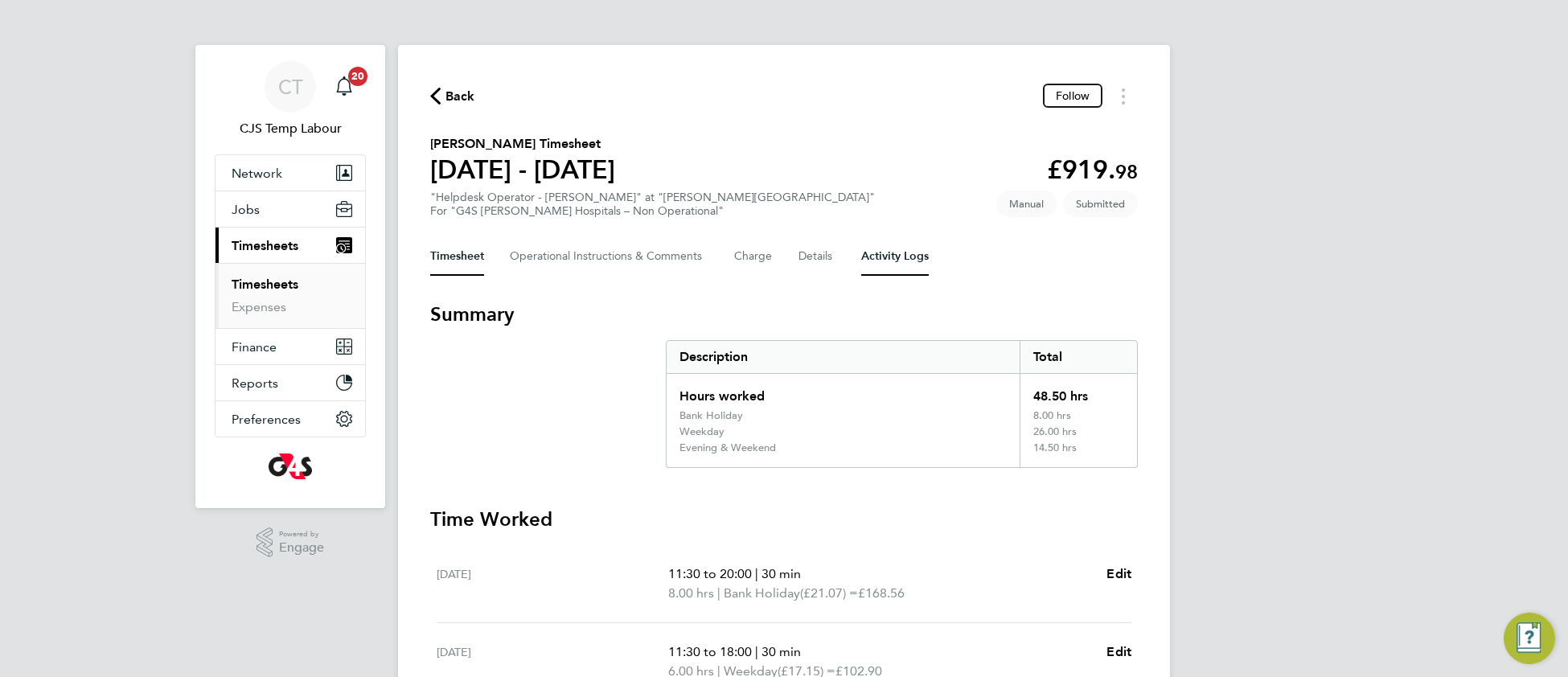
click at [879, 259] on Logs-tab "Activity Logs" at bounding box center [895, 256] width 68 height 38
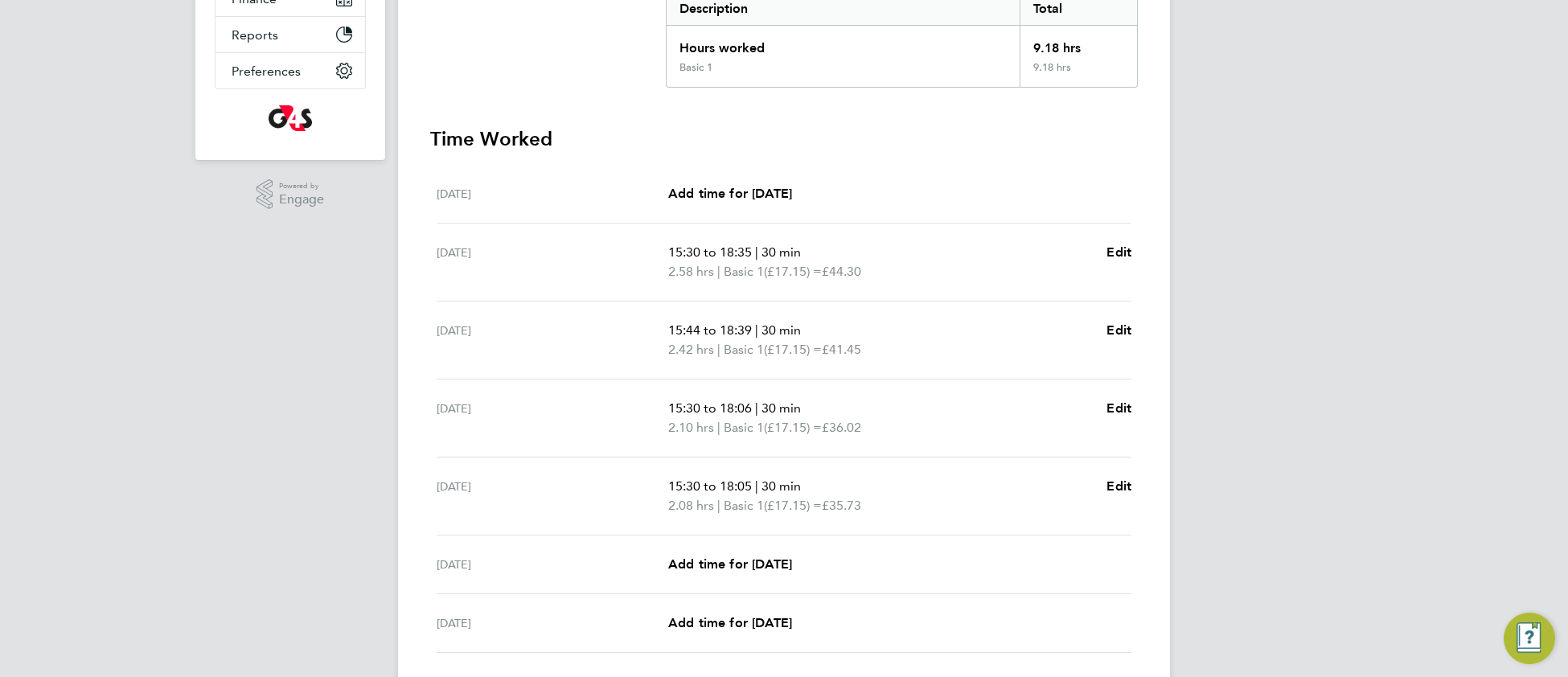
scroll to position [358, 0]
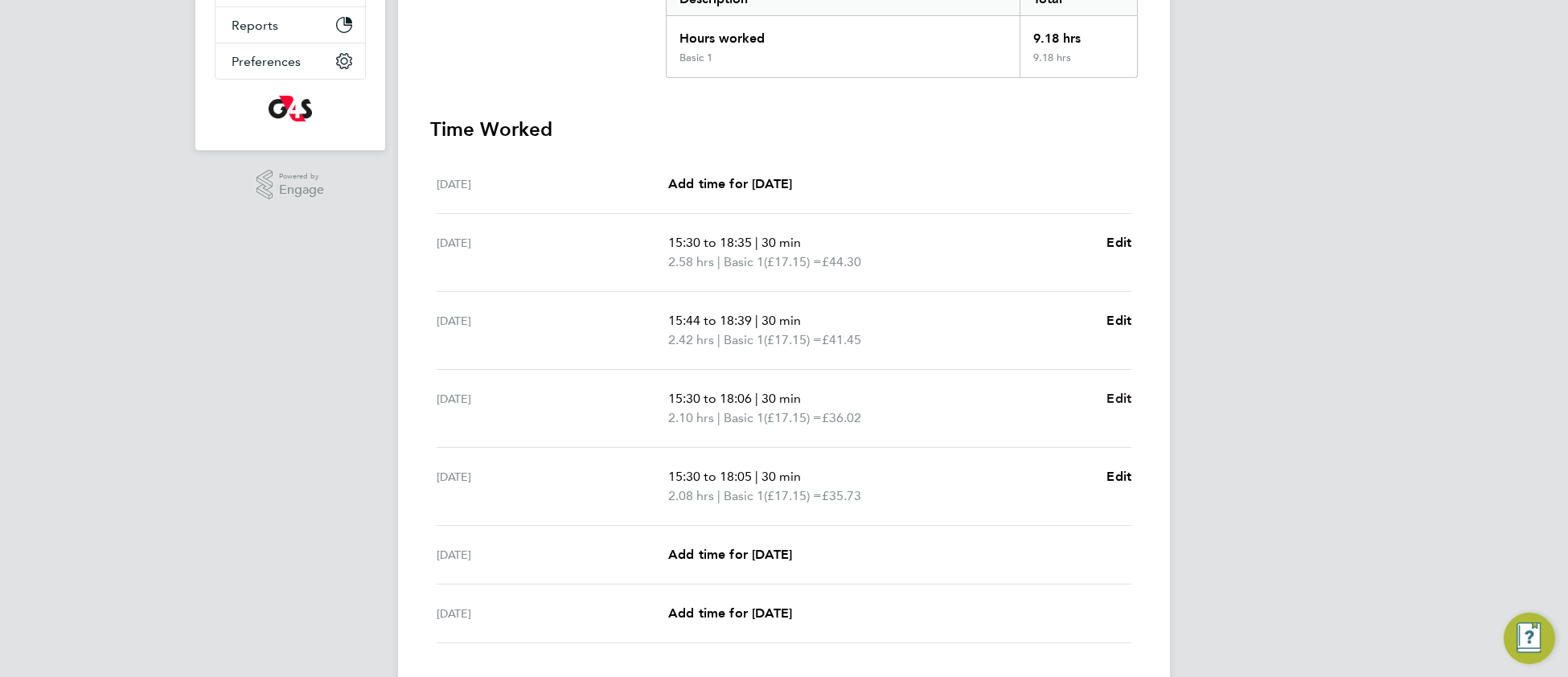
click at [1123, 401] on span "Edit" at bounding box center [1118, 398] width 25 height 15
select select "30"
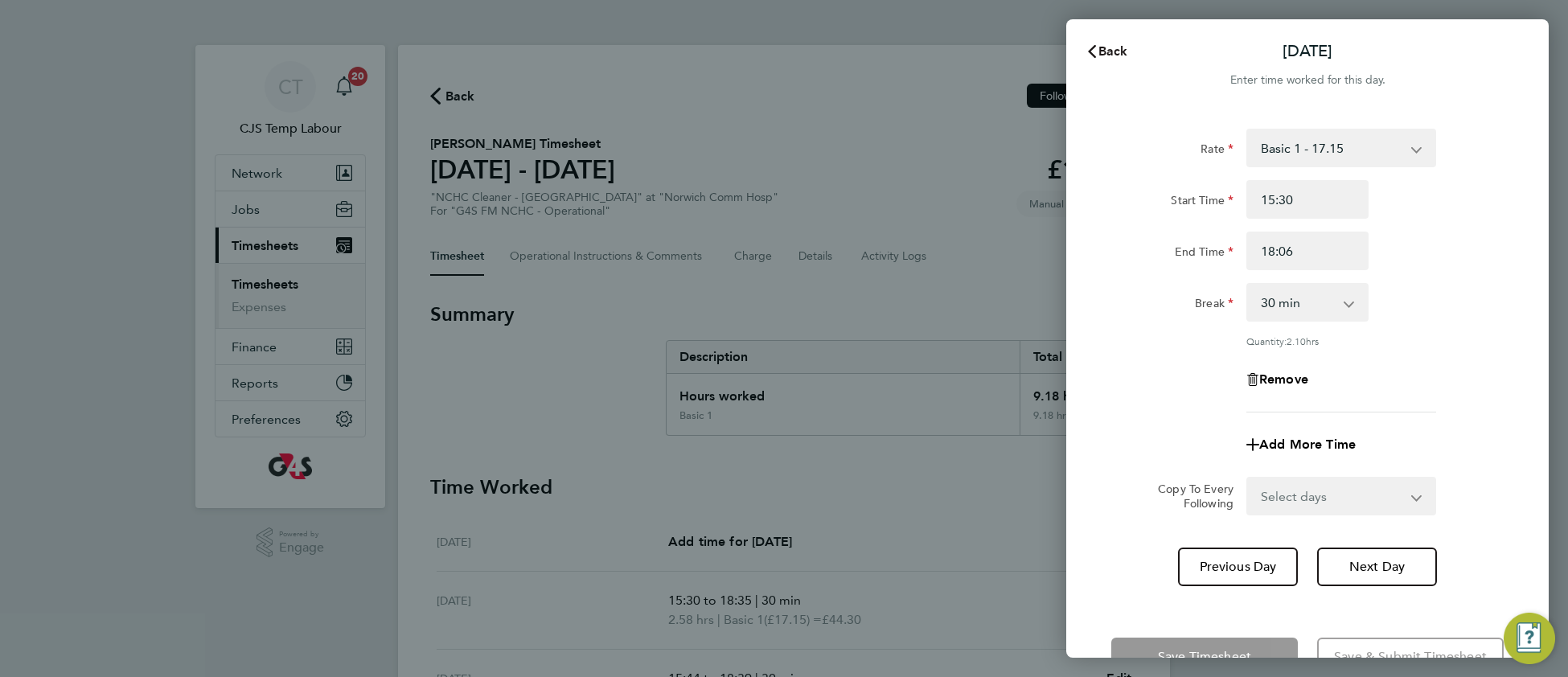
drag, startPoint x: 1106, startPoint y: 55, endPoint x: 1075, endPoint y: 69, distance: 34.0
click at [1102, 55] on span "Back" at bounding box center [1113, 51] width 30 height 15
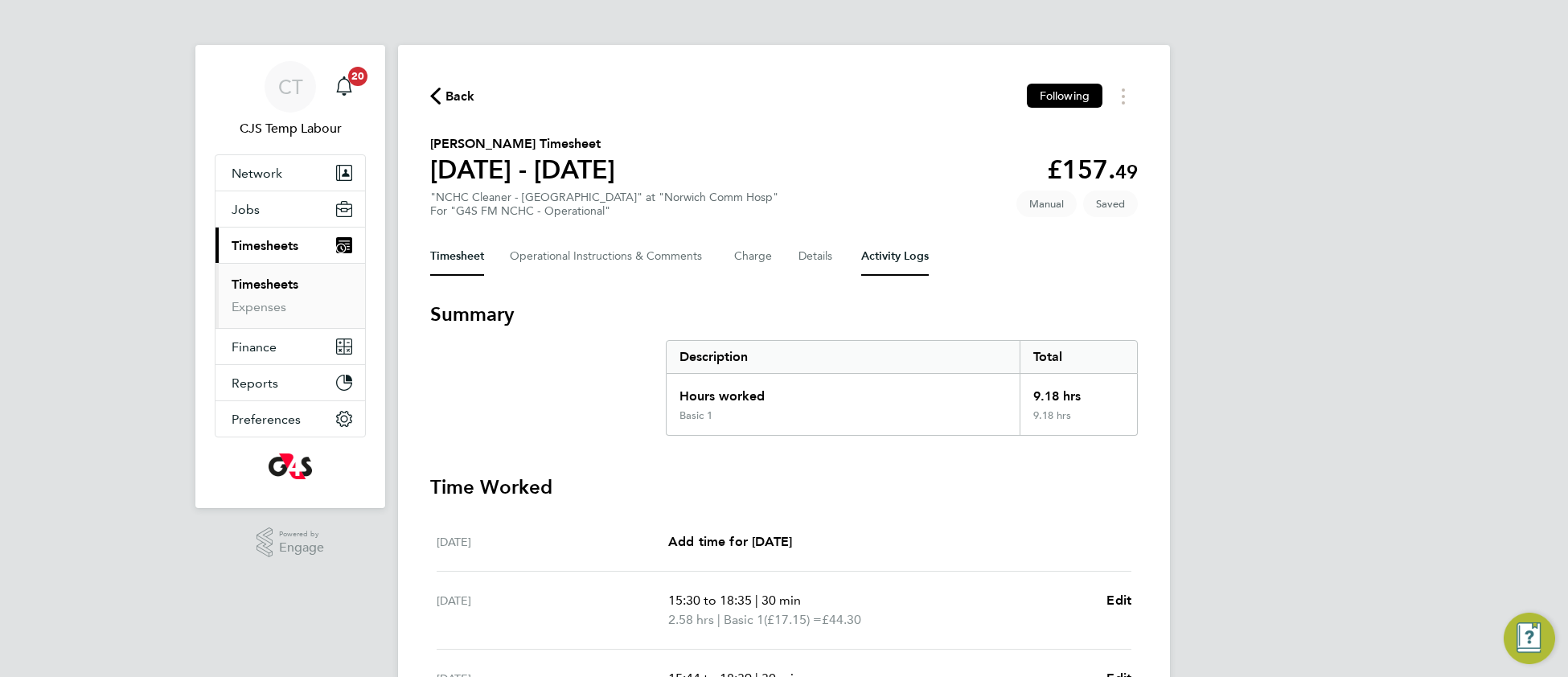
click at [916, 253] on Logs-tab "Activity Logs" at bounding box center [895, 256] width 68 height 38
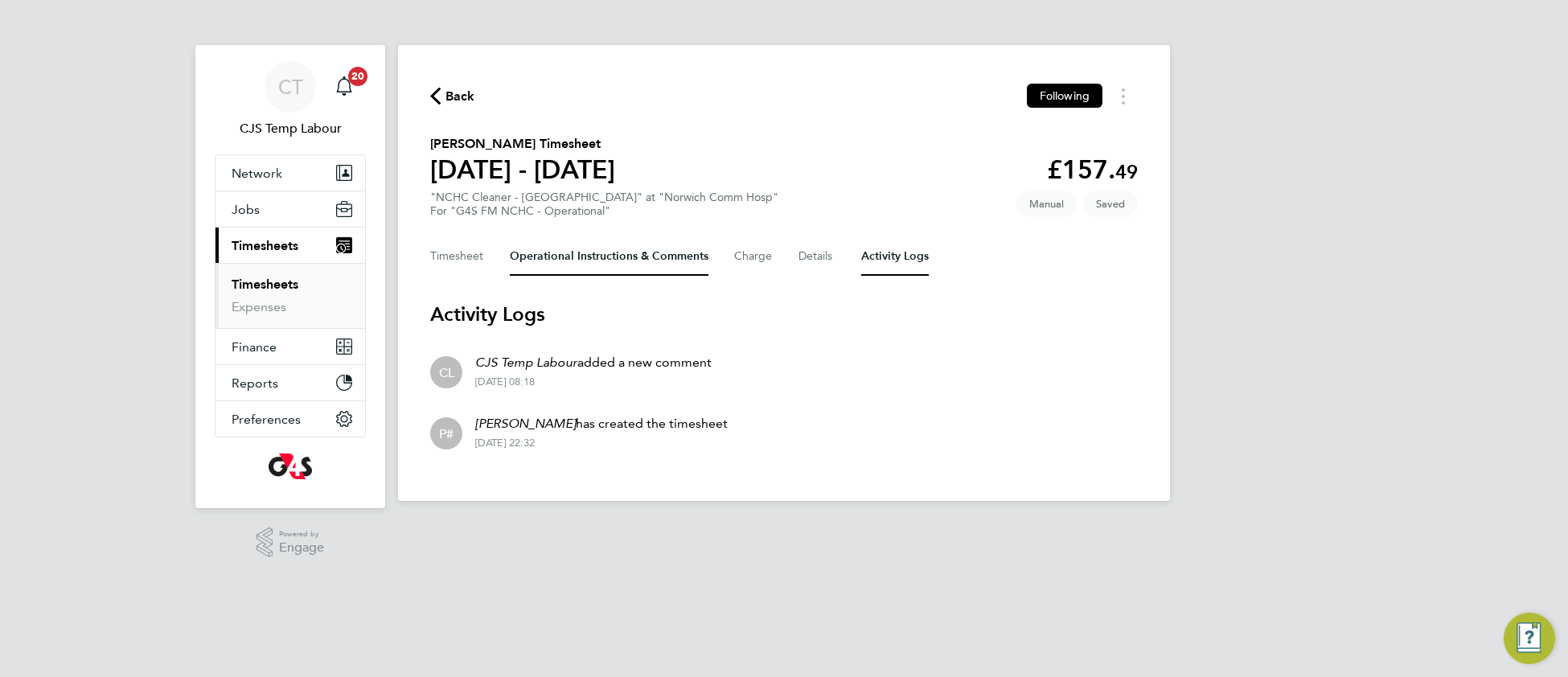
click at [639, 259] on Comments-tab "Operational Instructions & Comments" at bounding box center [609, 256] width 199 height 38
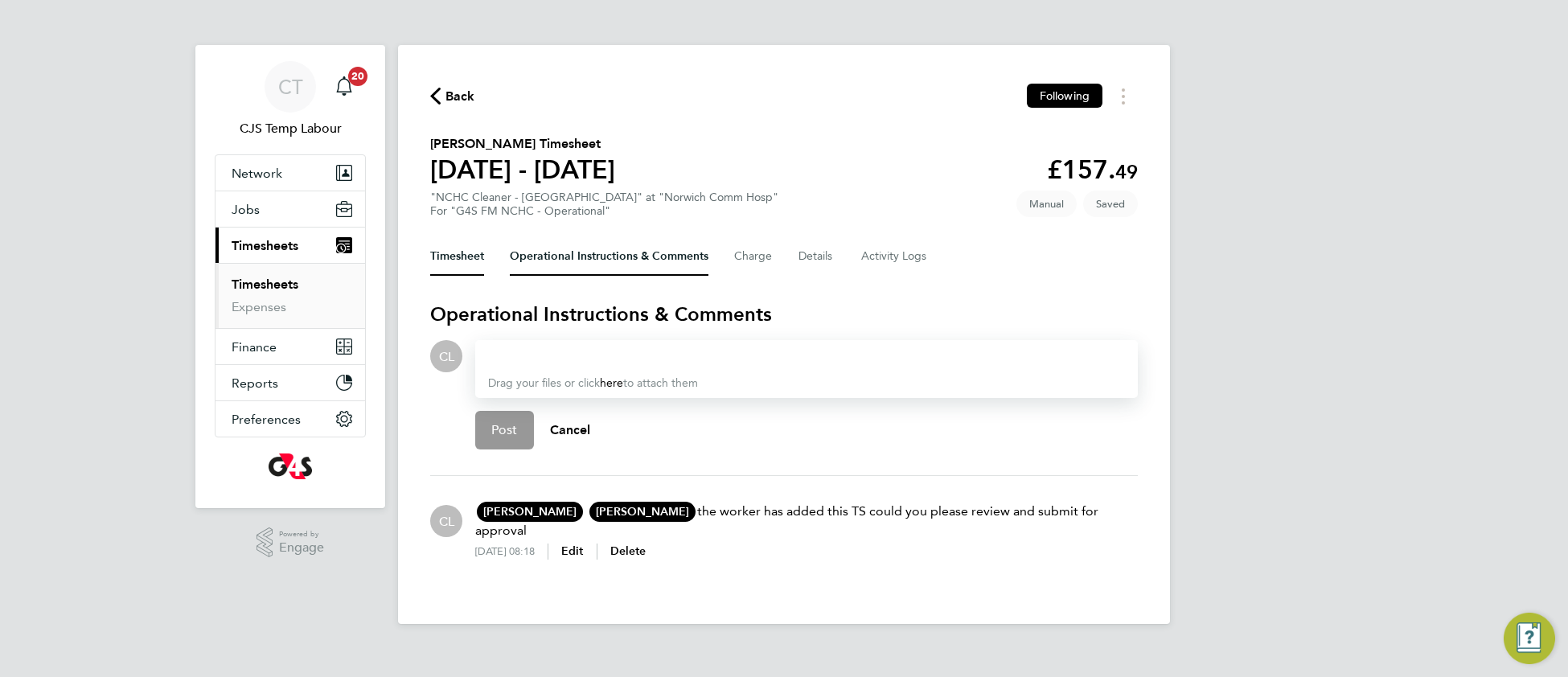
click at [472, 266] on button "Timesheet" at bounding box center [457, 256] width 54 height 38
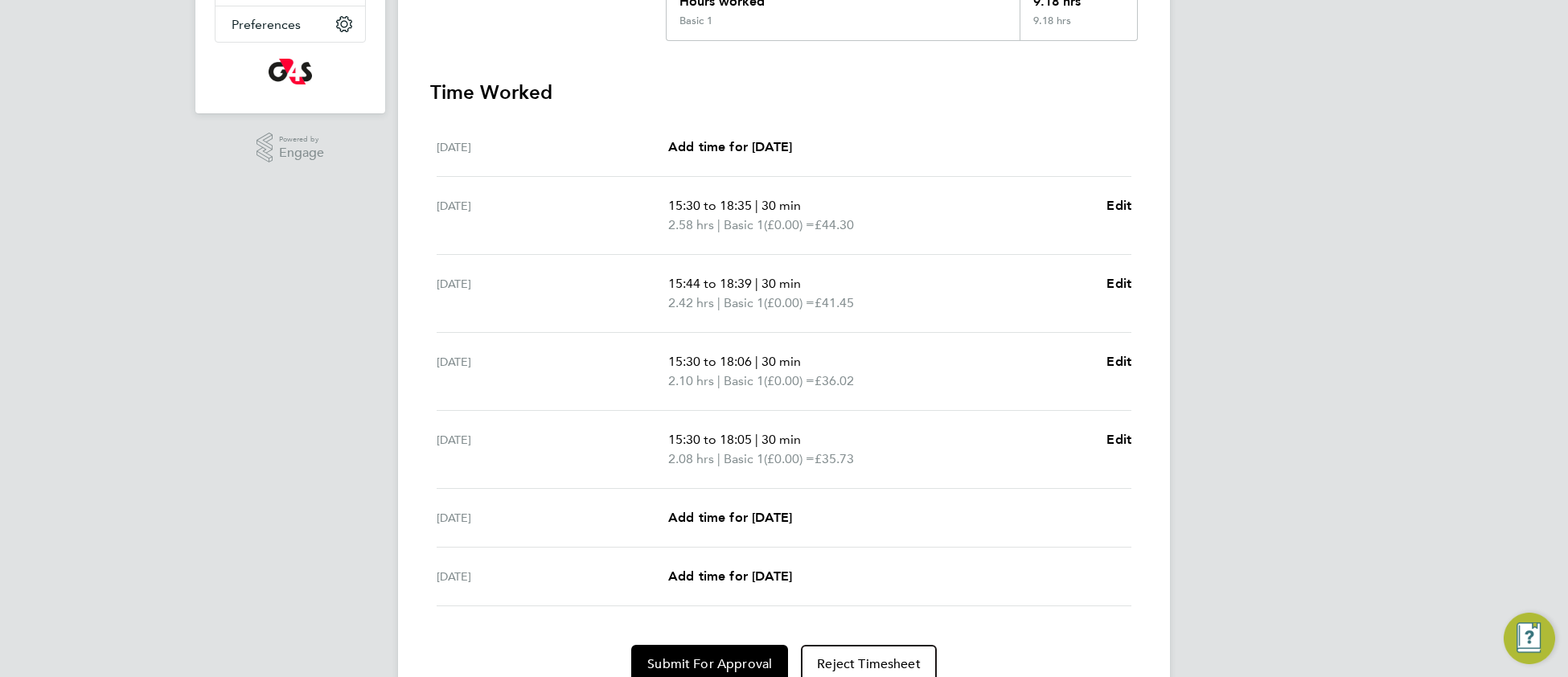
scroll to position [403, 0]
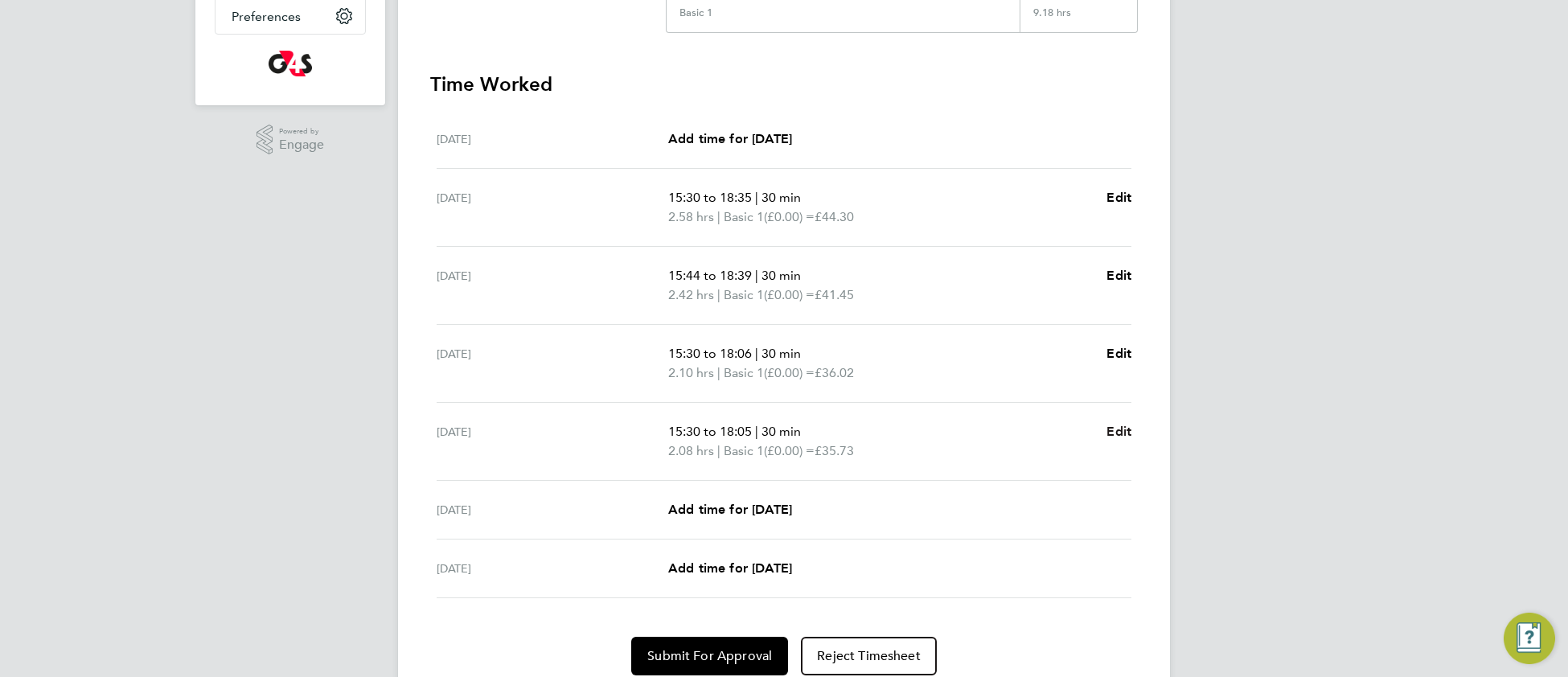
click at [1114, 431] on span "Edit" at bounding box center [1118, 431] width 25 height 15
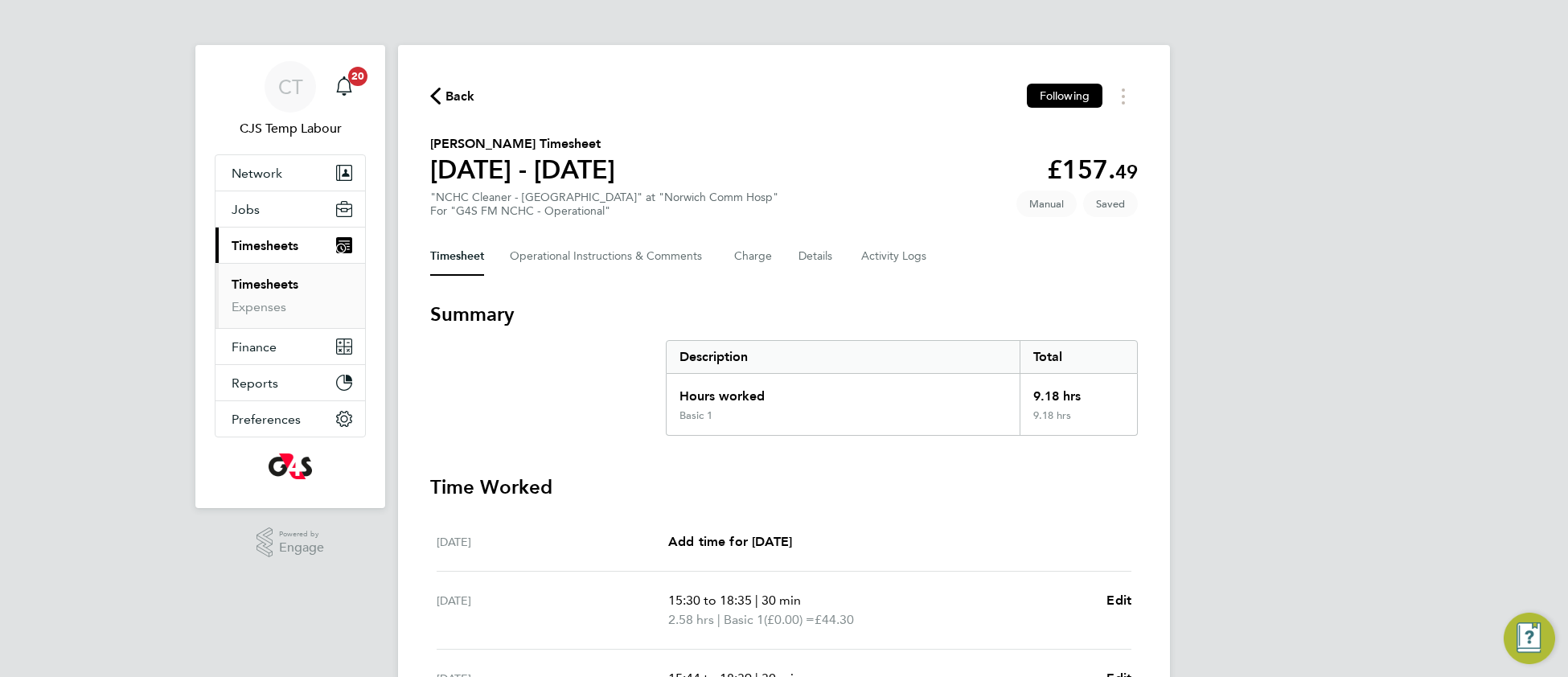
select select "30"
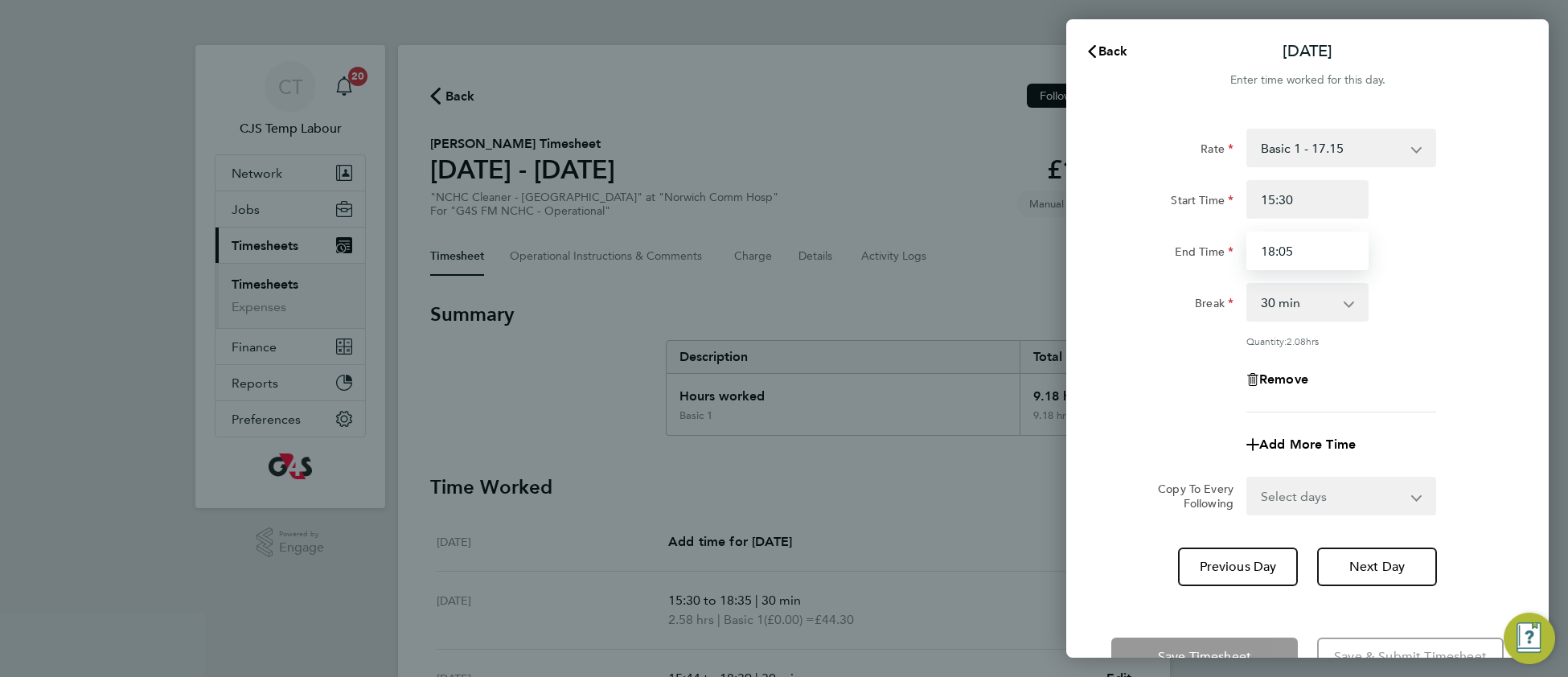
drag, startPoint x: 1283, startPoint y: 249, endPoint x: 1296, endPoint y: 249, distance: 13.0
click at [1296, 249] on input "18:05" at bounding box center [1307, 250] width 122 height 38
type input "18:00"
click at [1462, 343] on div "Quantity: 2.08 hrs" at bounding box center [1308, 341] width 405 height 13
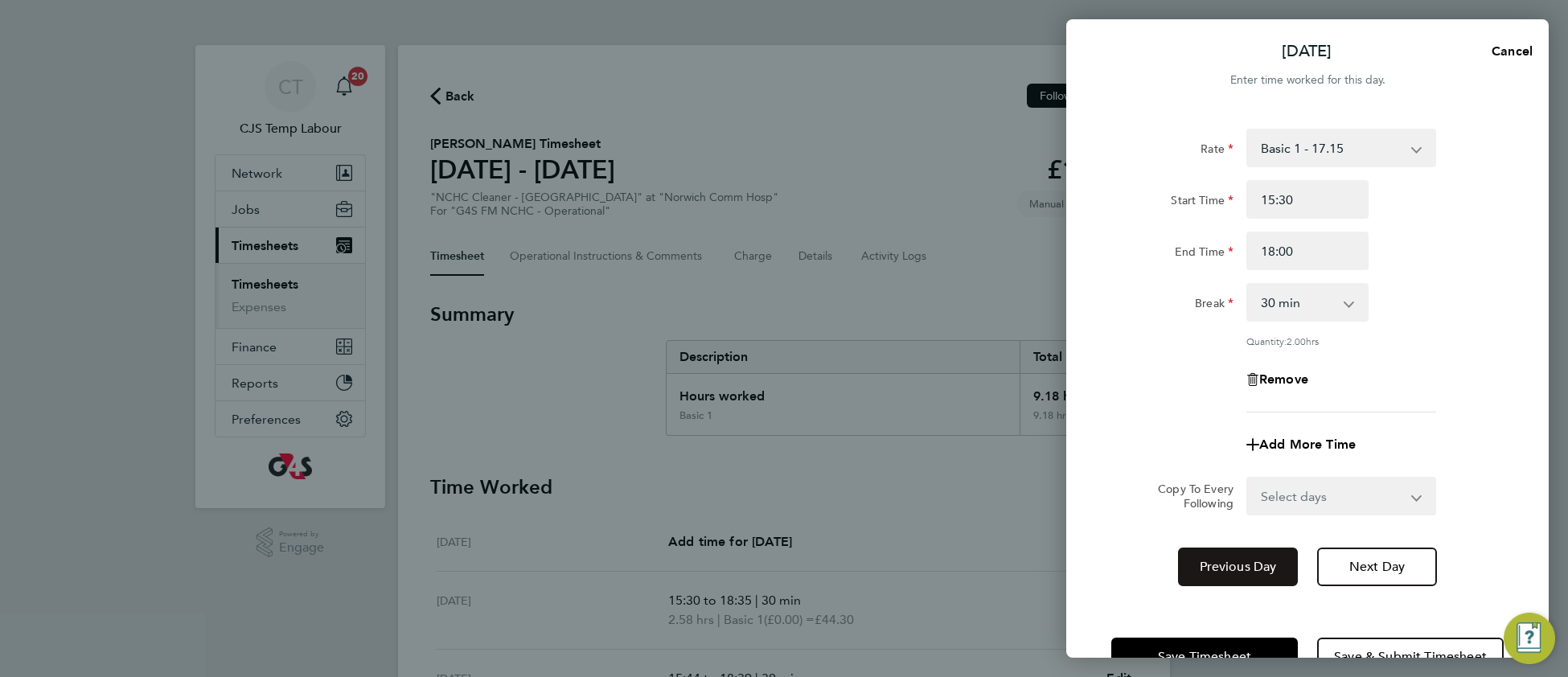
click at [1255, 571] on span "Previous Day" at bounding box center [1238, 566] width 77 height 16
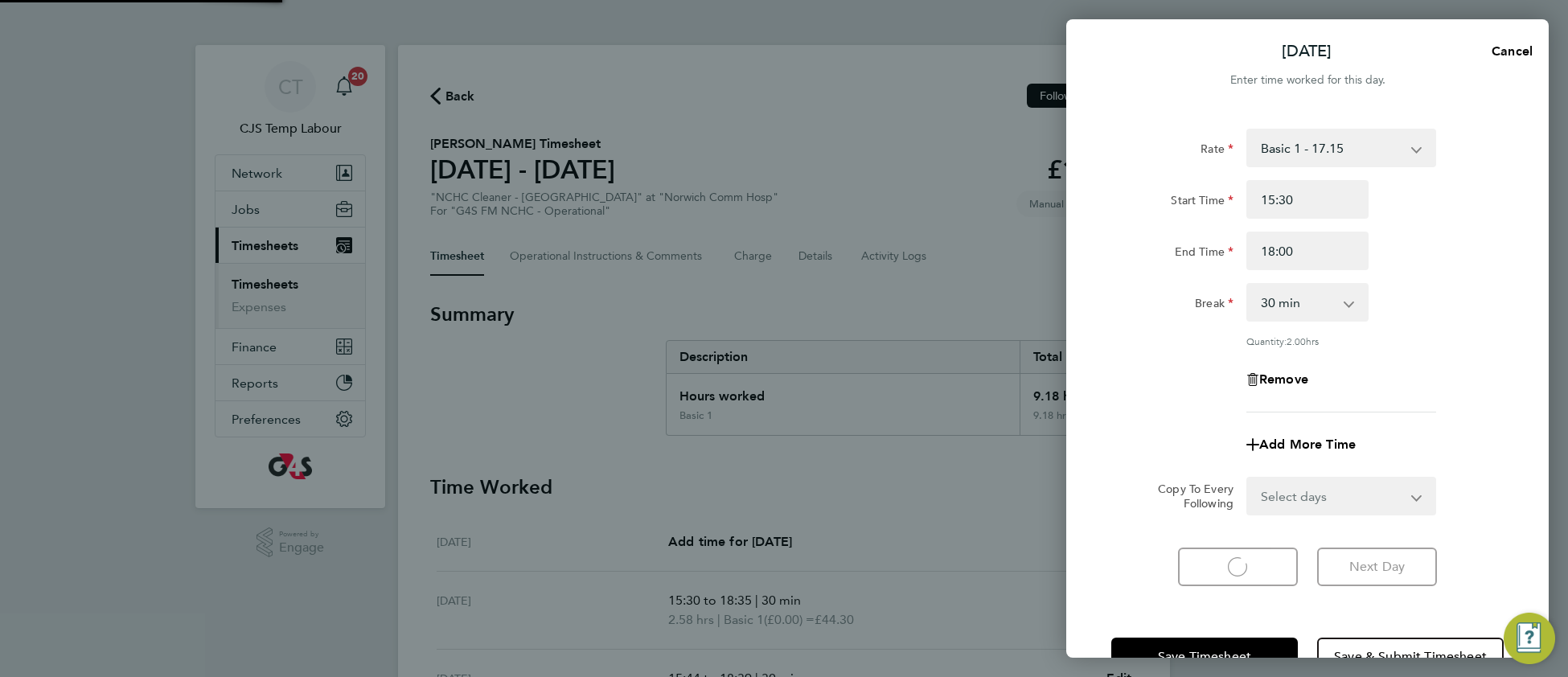
select select "30"
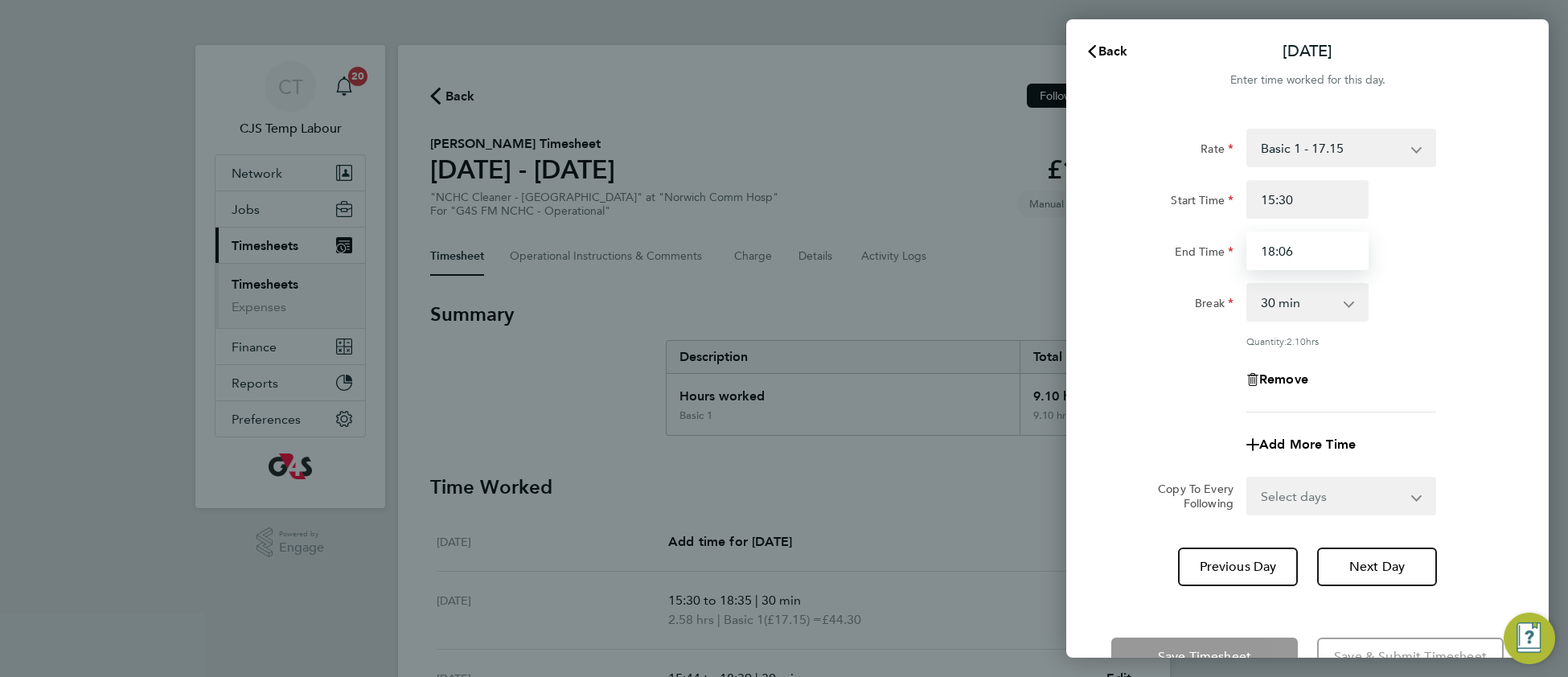
drag, startPoint x: 1287, startPoint y: 251, endPoint x: 1299, endPoint y: 251, distance: 12.0
click at [1299, 251] on input "18:06" at bounding box center [1307, 250] width 122 height 38
type input "18:00"
click at [1454, 399] on div "Rate Basic 1 - 17.15 x1.5 - 25.73 x2 - 34.30 Start Time 15:30 End Time 18:00 Br…" at bounding box center [1308, 270] width 392 height 284
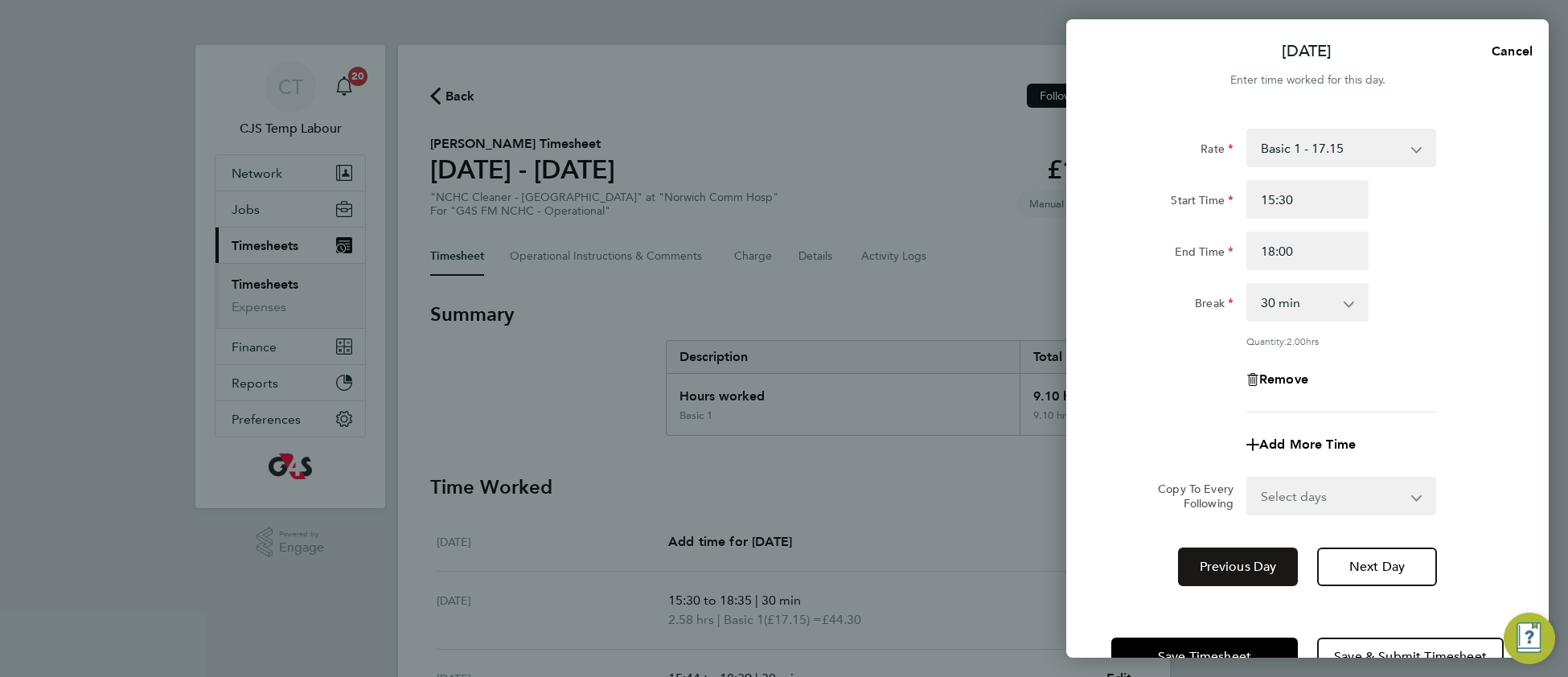
click at [1207, 570] on span "Previous Day" at bounding box center [1238, 566] width 77 height 16
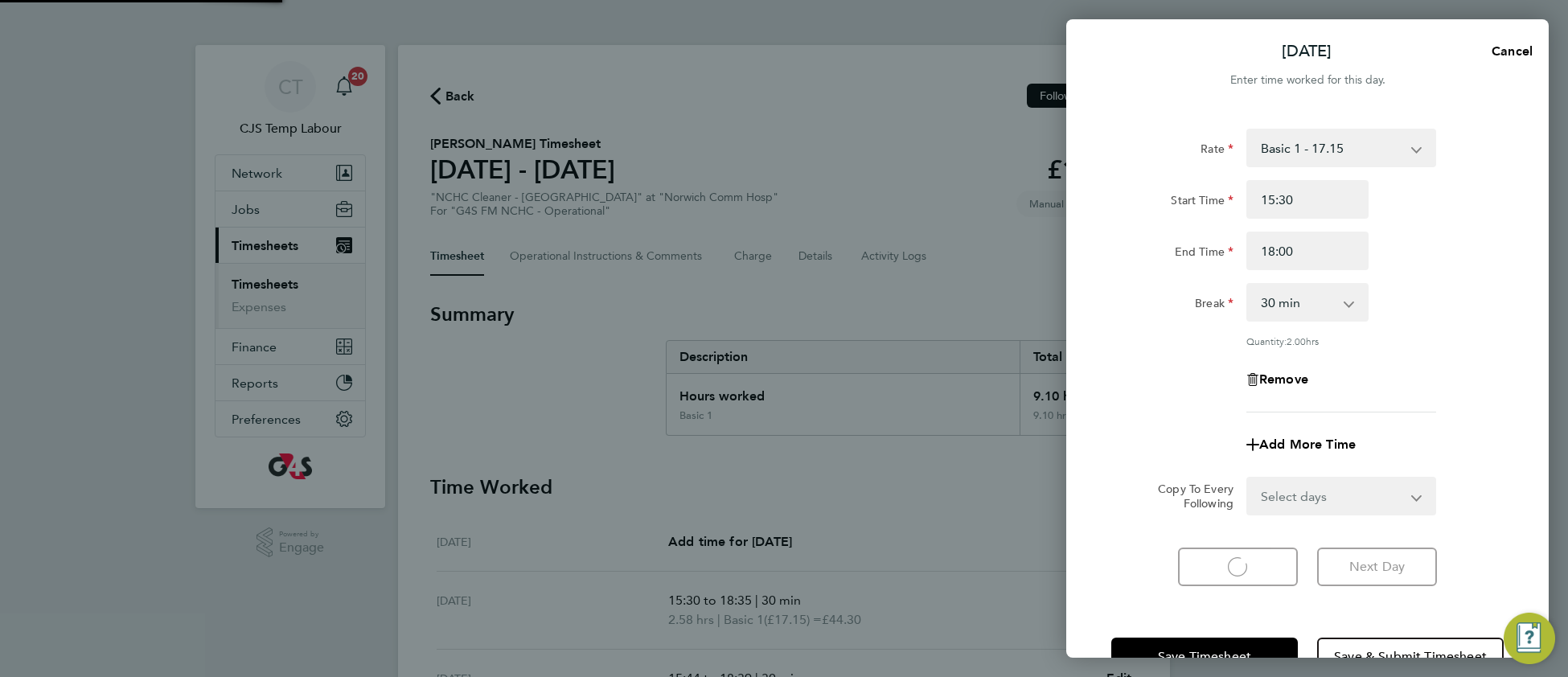
select select "30"
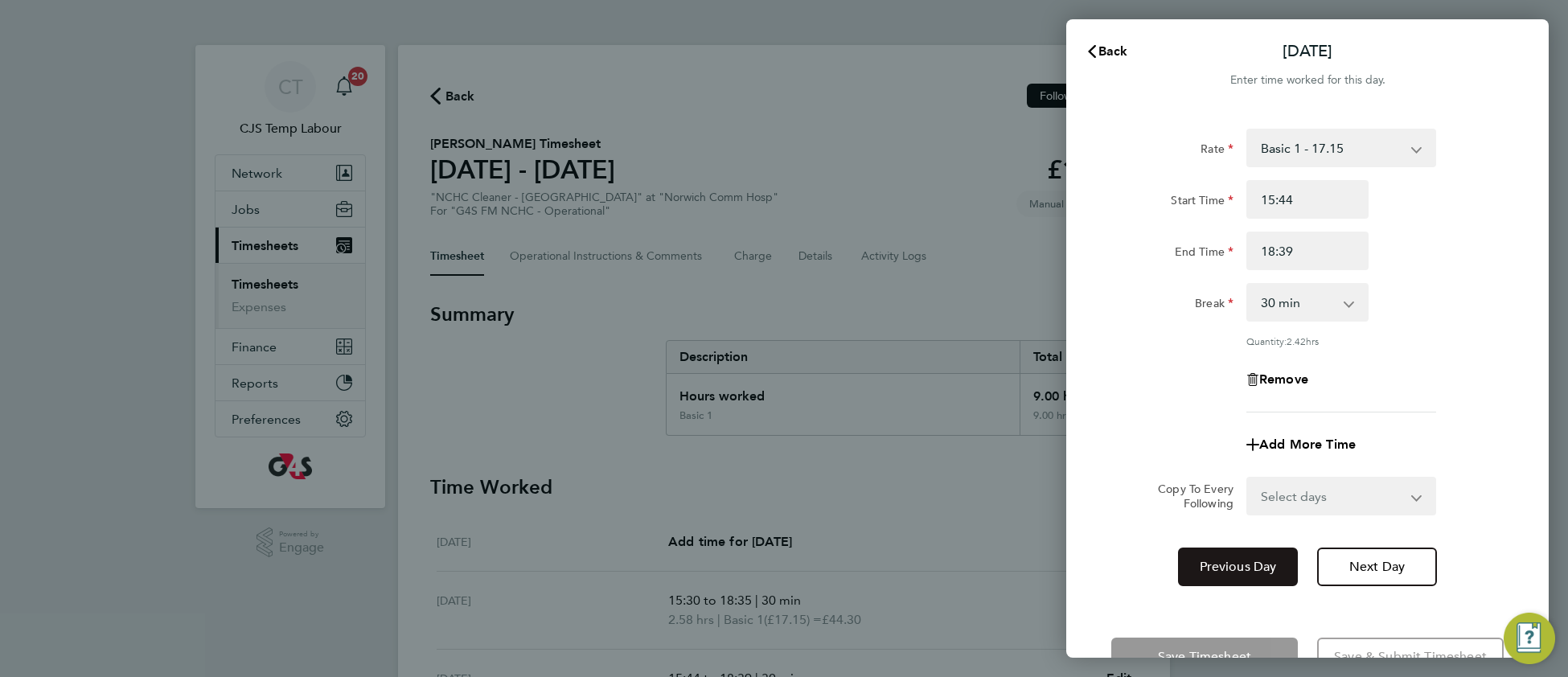
click at [1207, 570] on span "Previous Day" at bounding box center [1238, 566] width 77 height 16
select select "30"
drag, startPoint x: 1286, startPoint y: 246, endPoint x: 1299, endPoint y: 247, distance: 13.0
click at [1299, 247] on input "18:35" at bounding box center [1307, 250] width 122 height 38
click at [1449, 374] on div "Remove" at bounding box center [1308, 378] width 405 height 38
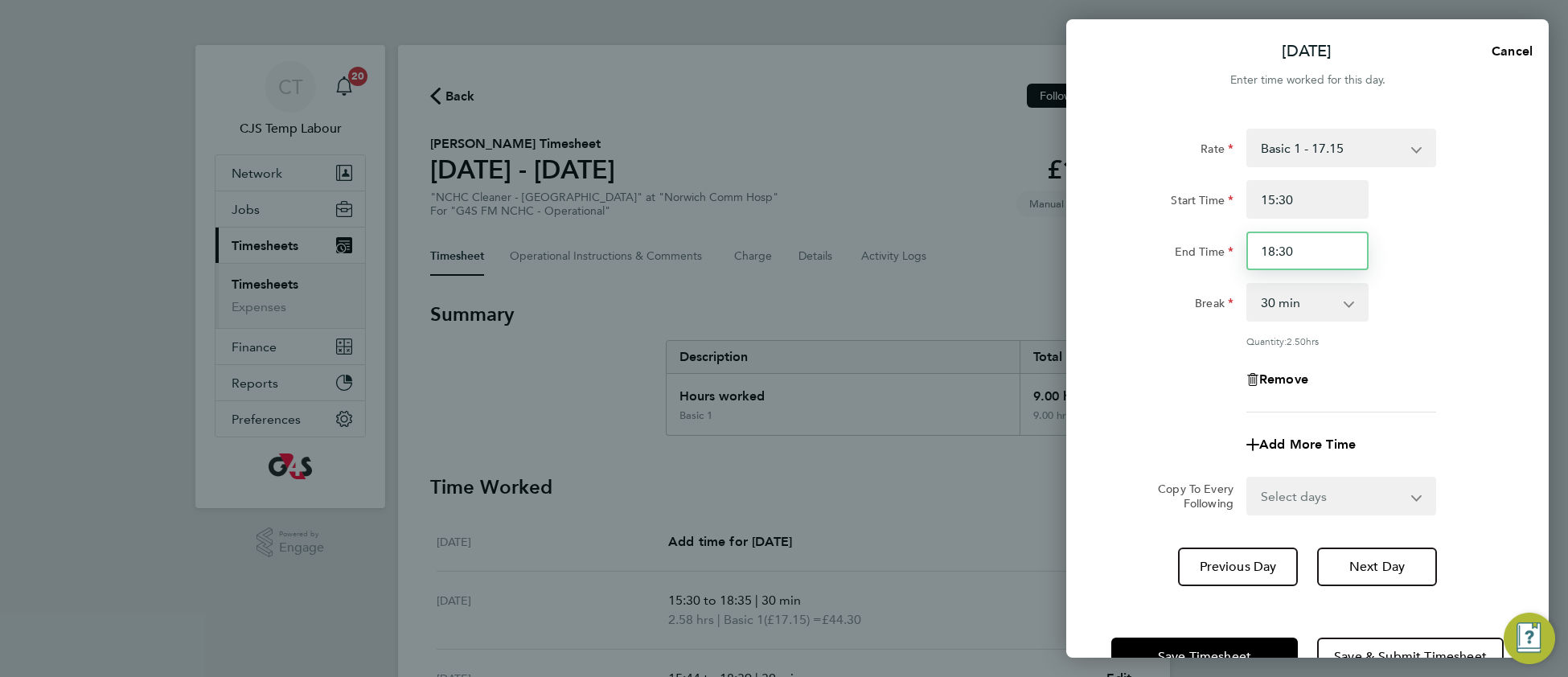
drag, startPoint x: 1285, startPoint y: 246, endPoint x: 1297, endPoint y: 246, distance: 12.0
click at [1297, 246] on input "18:30" at bounding box center [1307, 250] width 122 height 38
type input "18:38"
click at [1428, 384] on div "Remove" at bounding box center [1308, 378] width 405 height 38
drag, startPoint x: 1521, startPoint y: 50, endPoint x: 1467, endPoint y: 112, distance: 82.2
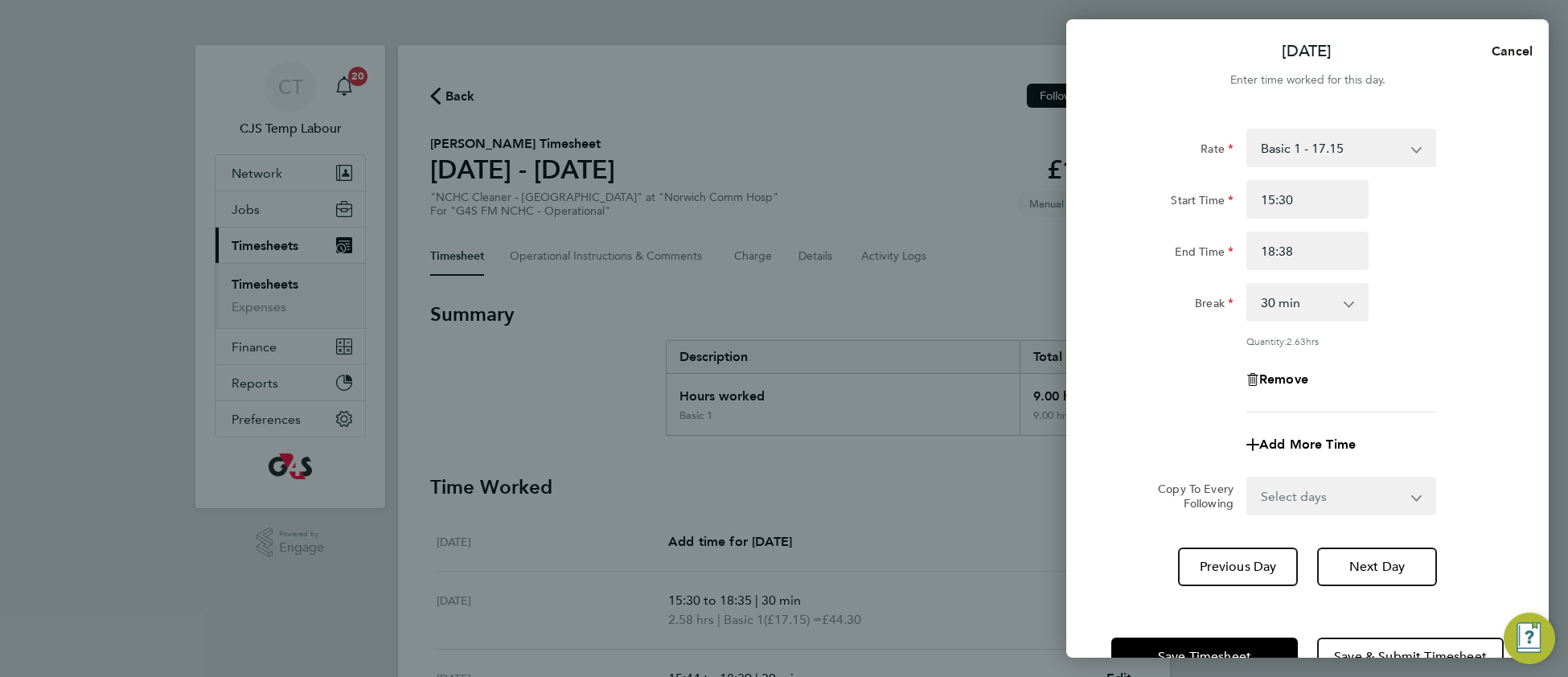
click at [1521, 50] on span "Cancel" at bounding box center [1508, 51] width 46 height 15
select select "30"
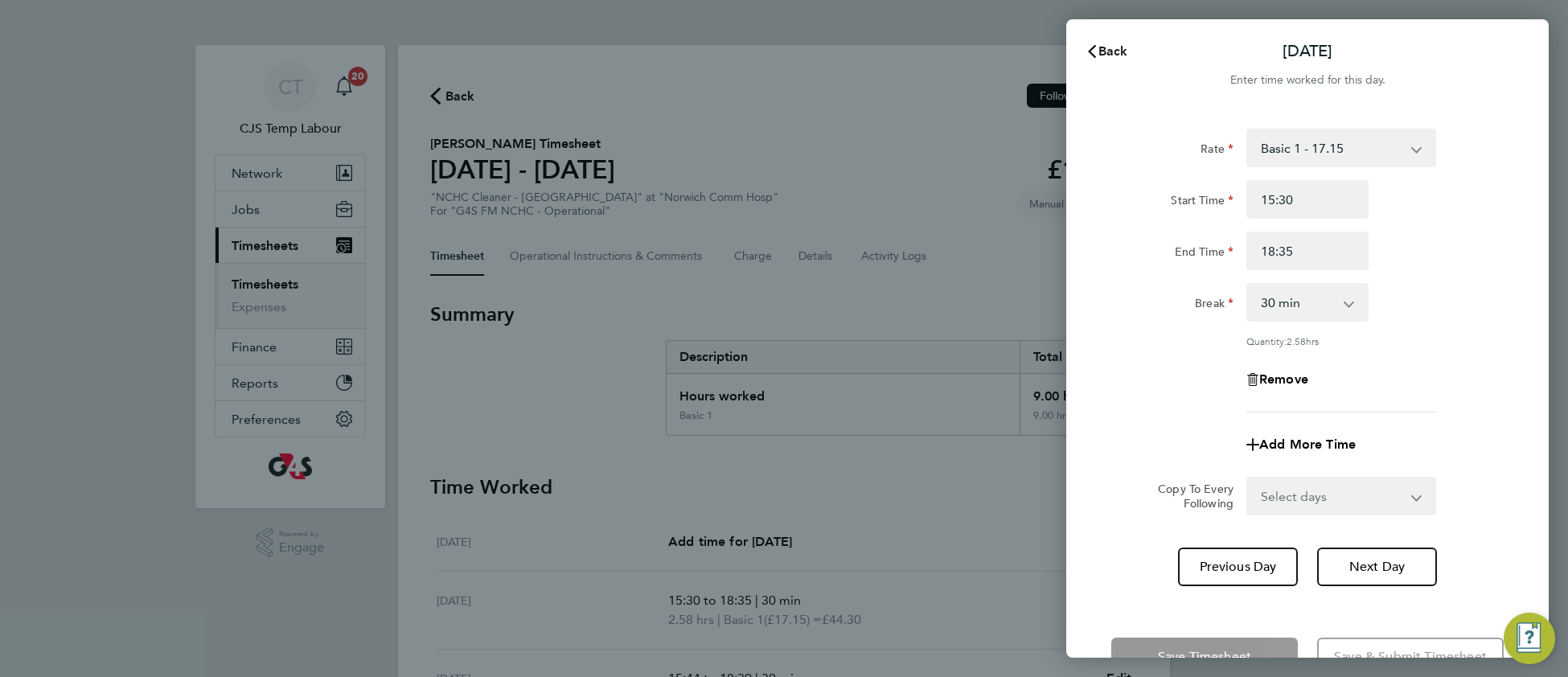
click at [1112, 46] on span "Back" at bounding box center [1113, 51] width 30 height 15
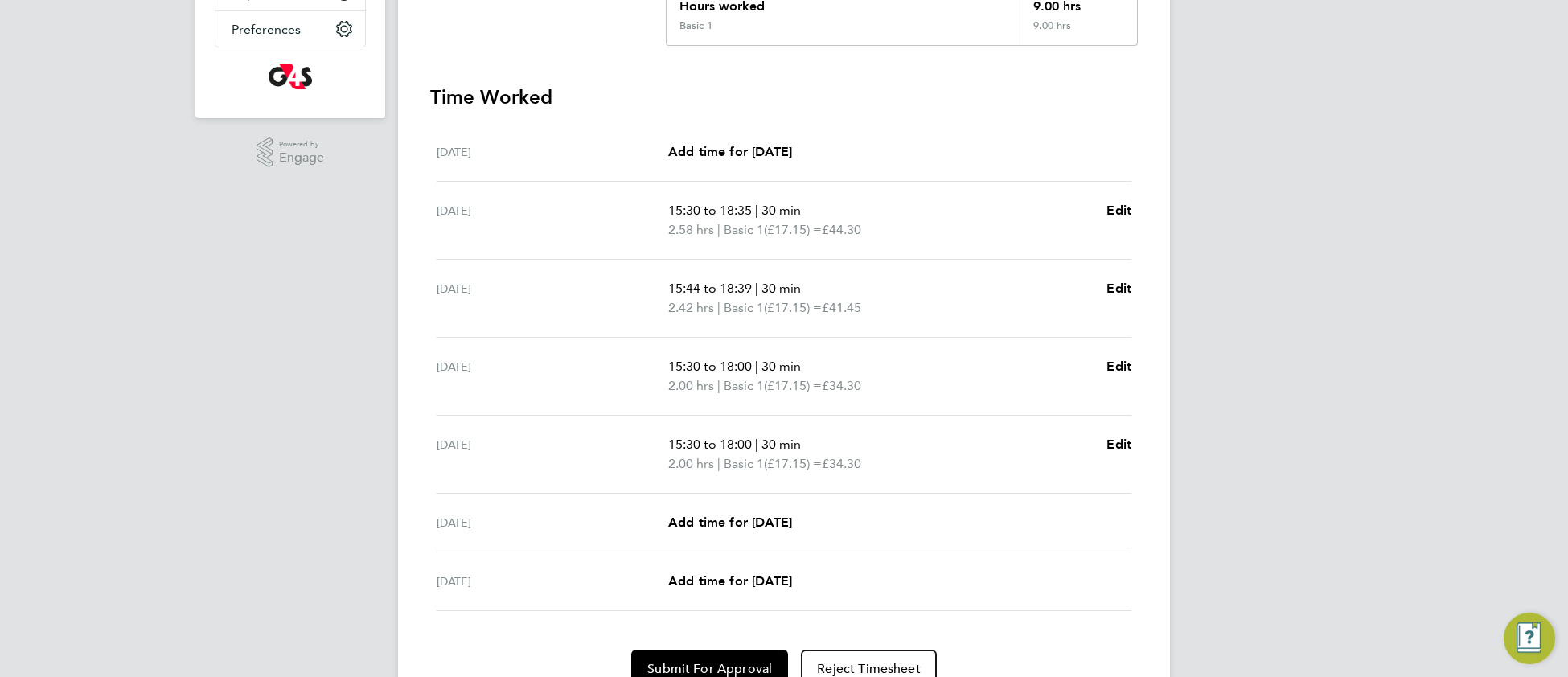
scroll to position [465, 0]
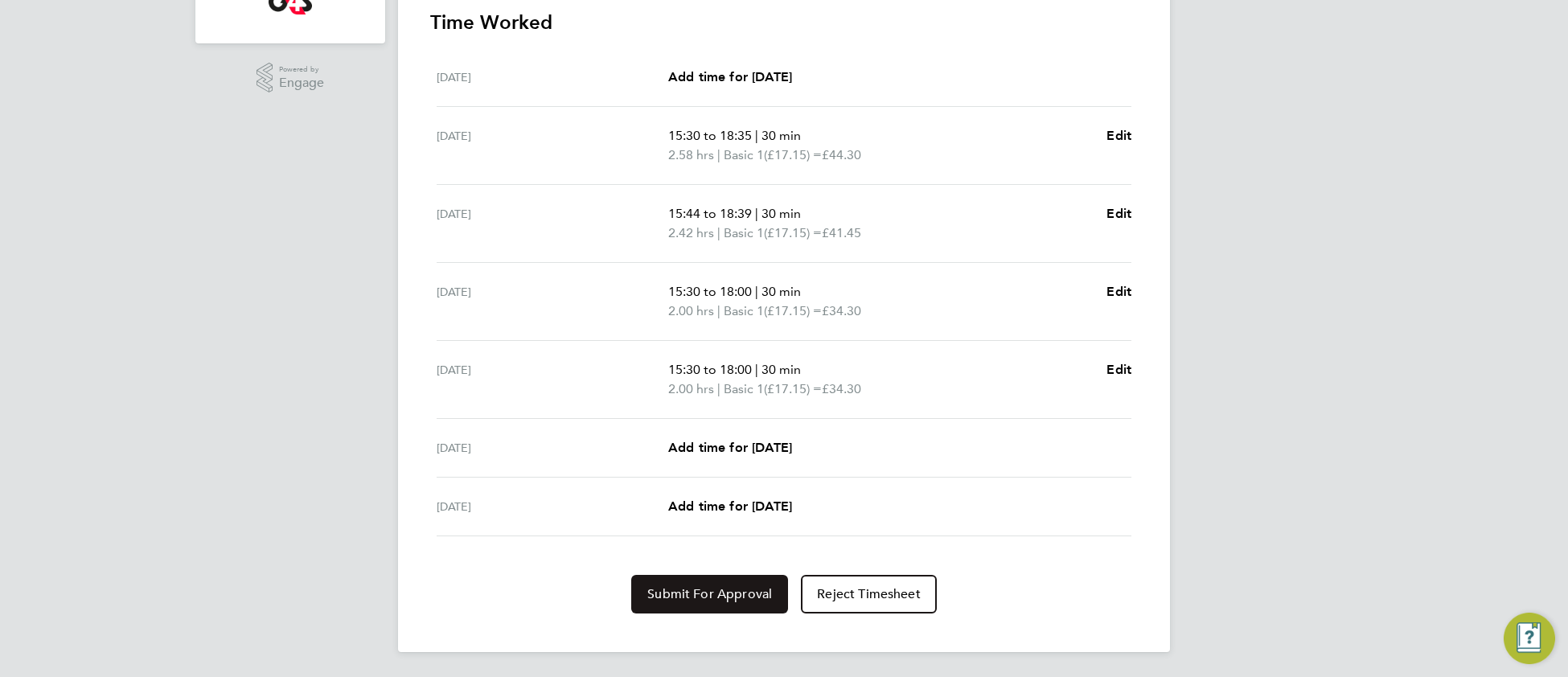
click at [751, 592] on span "Submit For Approval" at bounding box center [710, 593] width 125 height 16
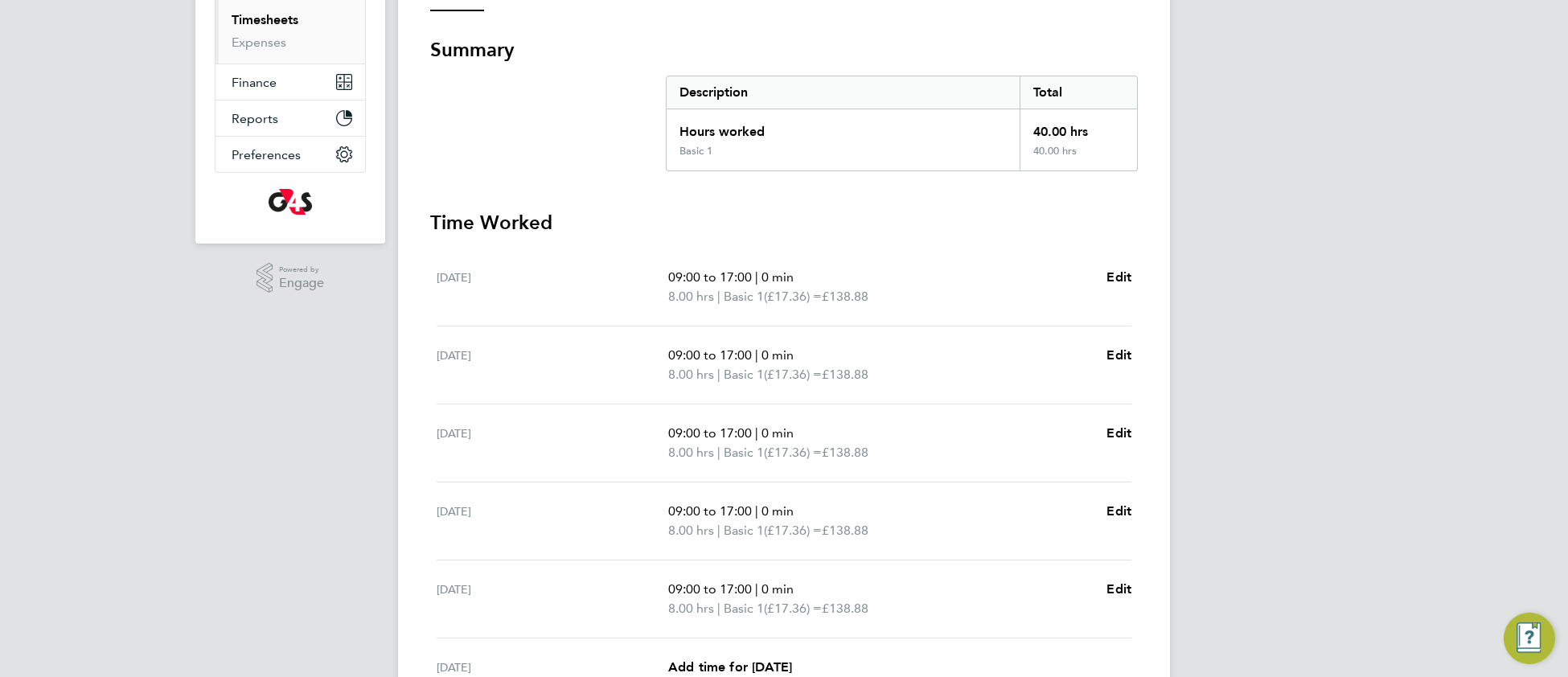
scroll to position [281, 0]
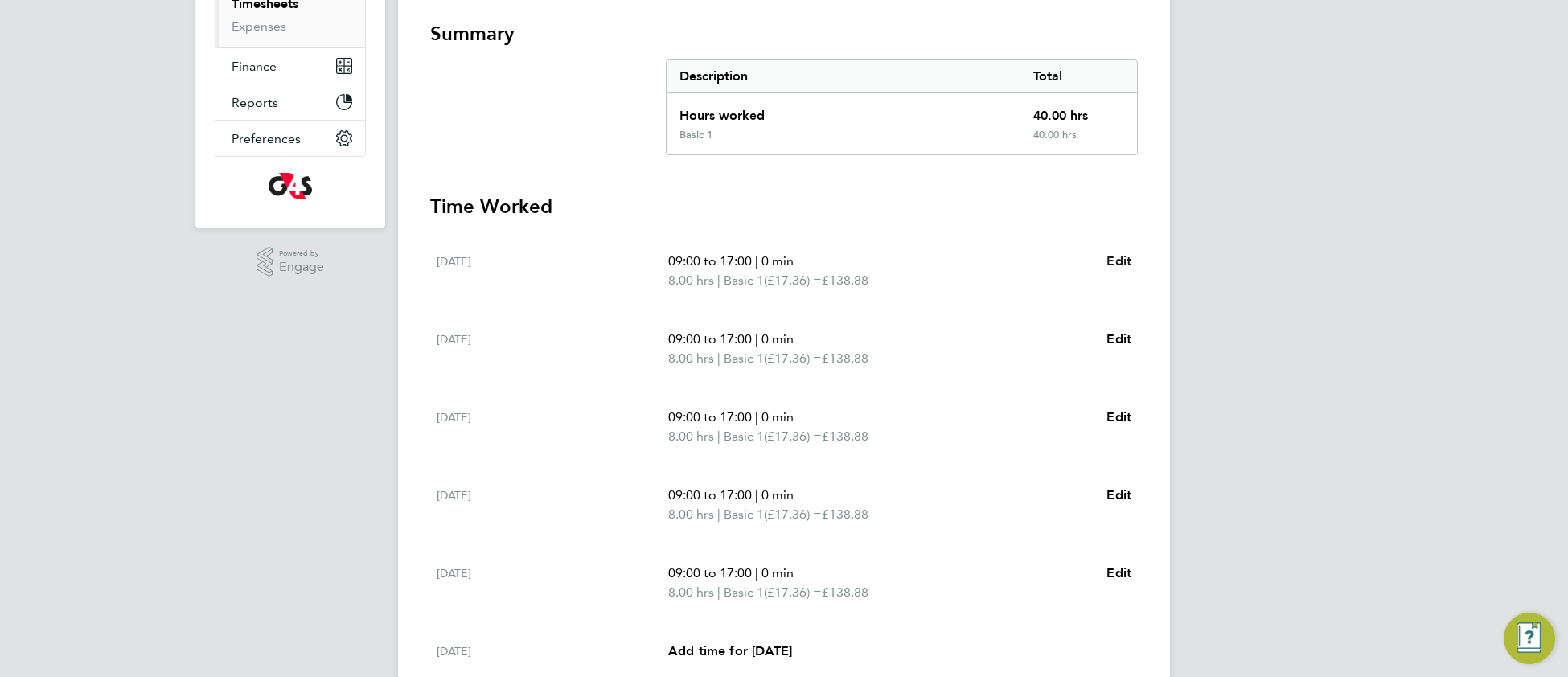
click at [1122, 255] on span "Edit" at bounding box center [1118, 260] width 25 height 15
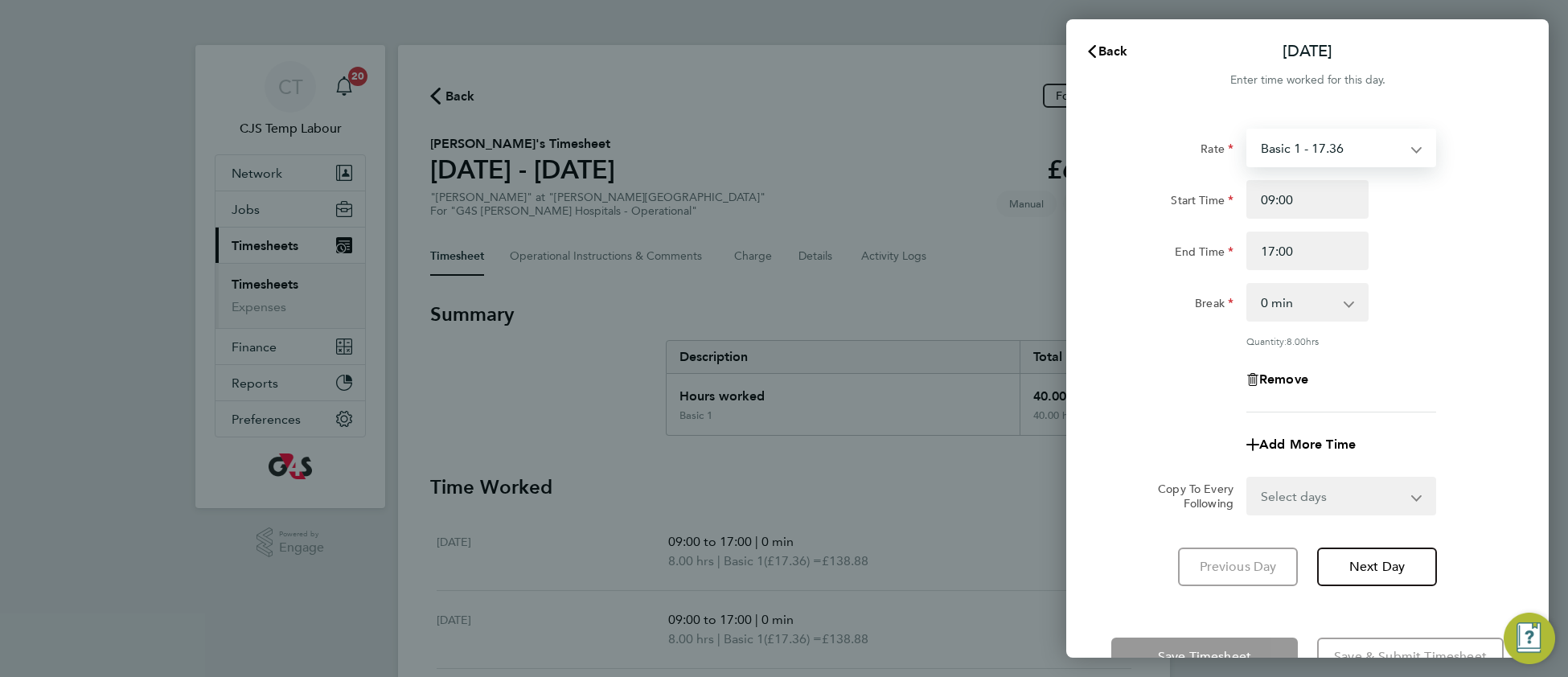
click at [1331, 149] on select "Basic 1 - 17.36 [DATE] Rate - 24.48 [DATE] & BH Rate - 31.77 x 1.5 - 26.04 Nigh…" at bounding box center [1332, 148] width 167 height 35
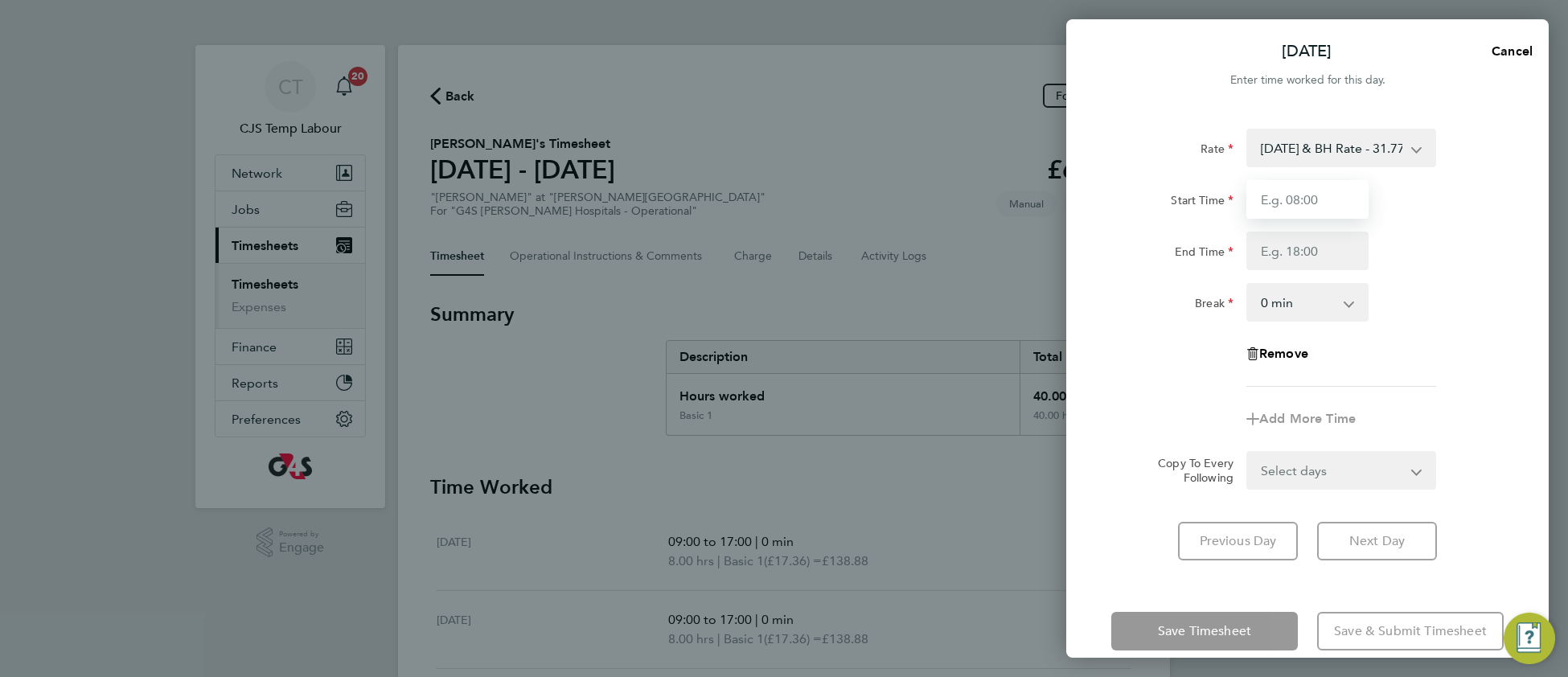
click at [1317, 205] on input "Start Time" at bounding box center [1307, 199] width 122 height 38
type input "09:00"
click at [1332, 250] on input "End Time" at bounding box center [1307, 250] width 122 height 38
type input "17:00"
click at [1475, 248] on div "End Time 17:00" at bounding box center [1308, 250] width 405 height 38
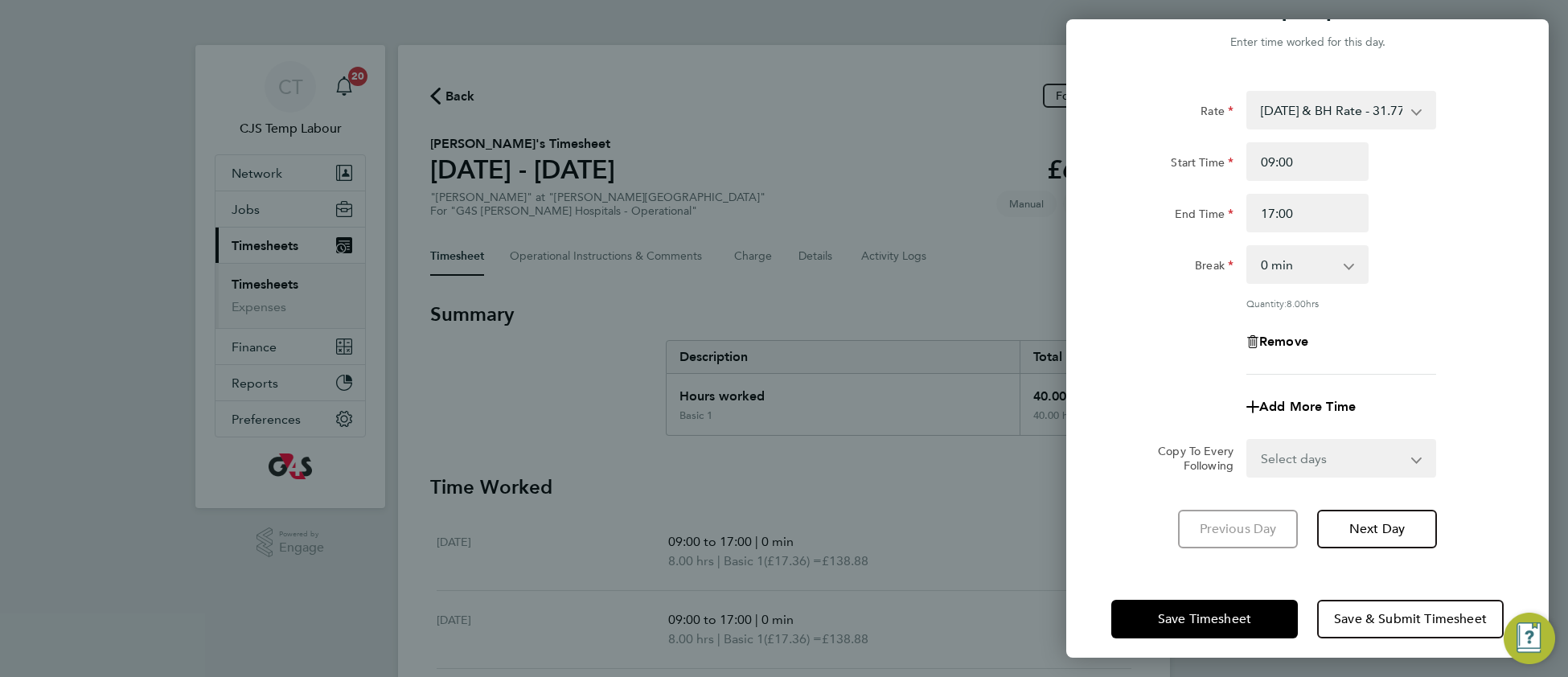
scroll to position [47, 0]
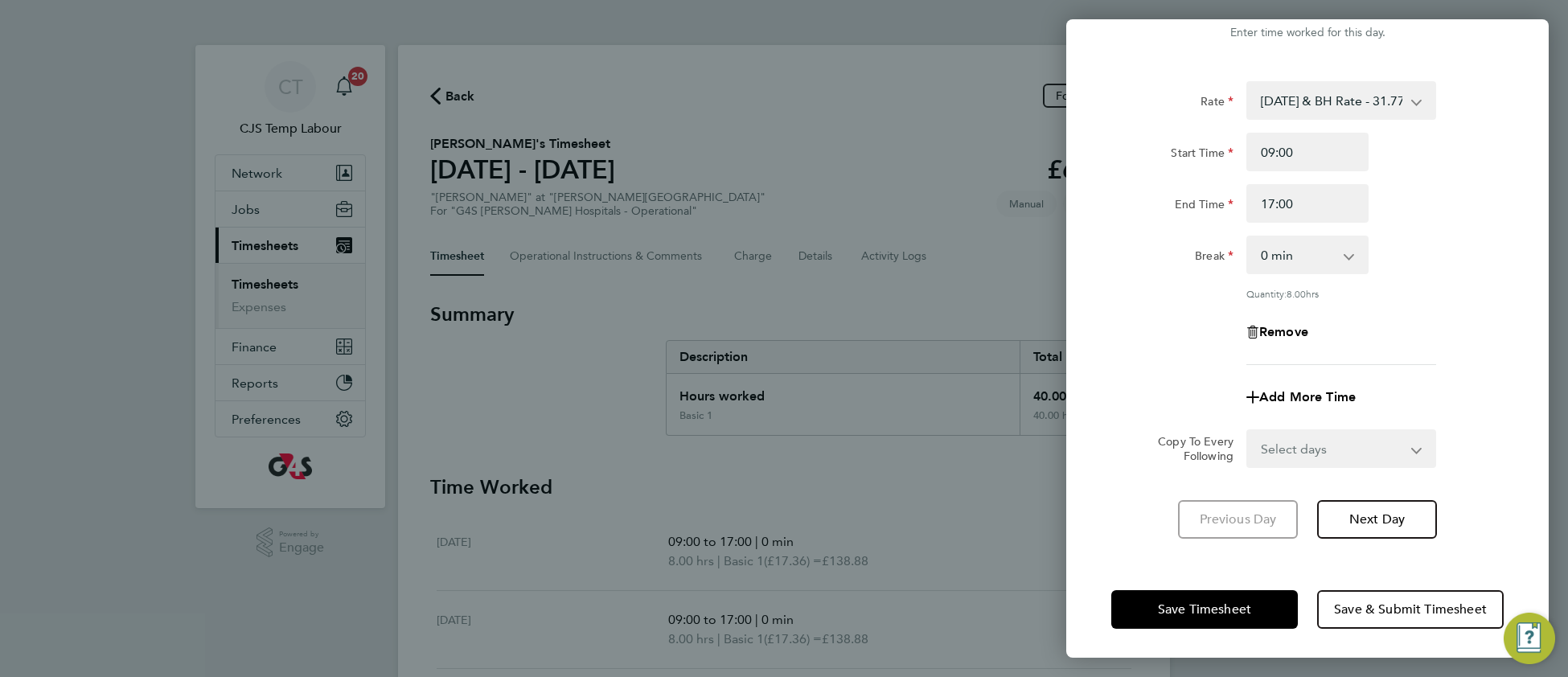
click at [1272, 264] on select "0 min 15 min 30 min 45 min 60 min 75 min 90 min" at bounding box center [1297, 255] width 100 height 35
select select "30"
click at [1248, 237] on select "0 min 15 min 30 min 45 min 60 min 75 min 90 min" at bounding box center [1297, 255] width 100 height 35
click at [1178, 590] on button "Save Timesheet" at bounding box center [1204, 608] width 187 height 38
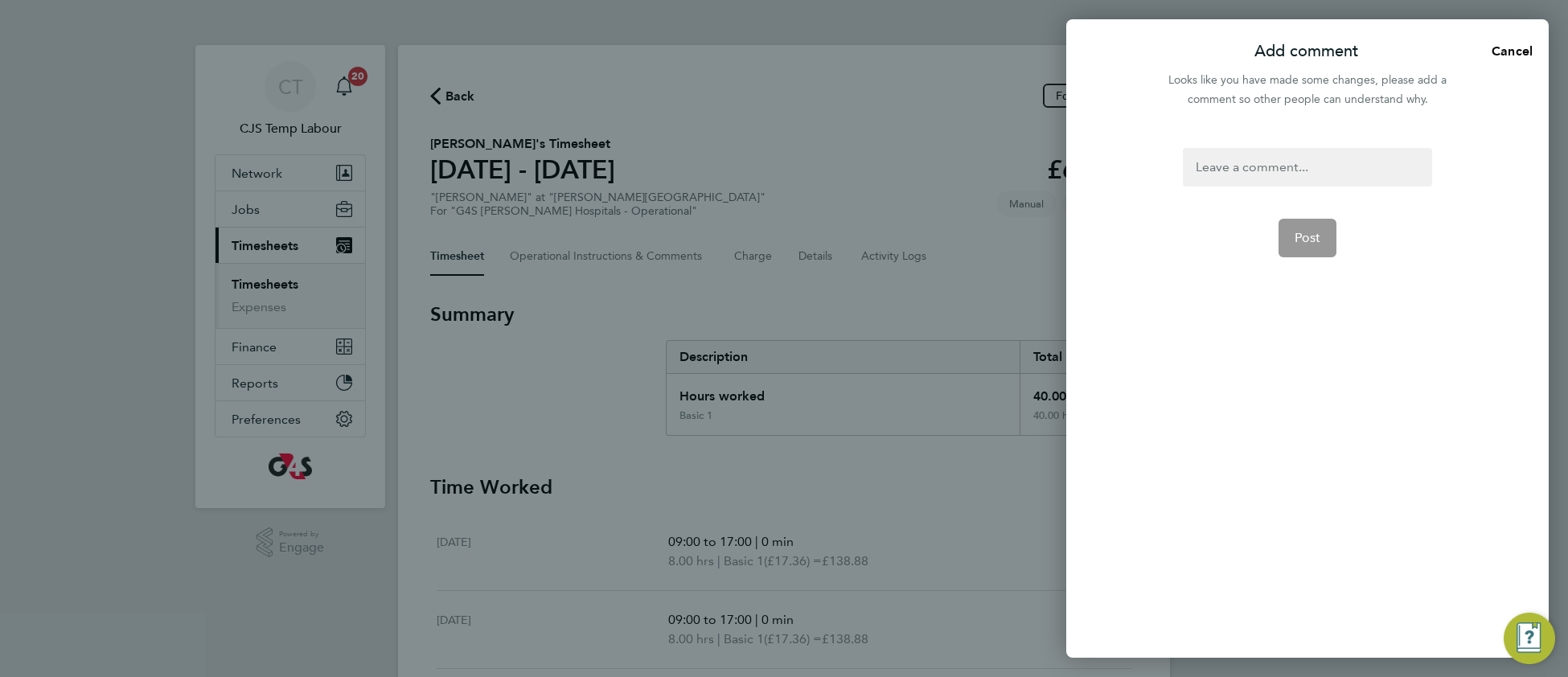
click at [1218, 162] on div at bounding box center [1306, 166] width 248 height 38
click at [1216, 165] on div at bounding box center [1306, 166] width 248 height 38
click at [1314, 252] on button "Post" at bounding box center [1307, 237] width 59 height 38
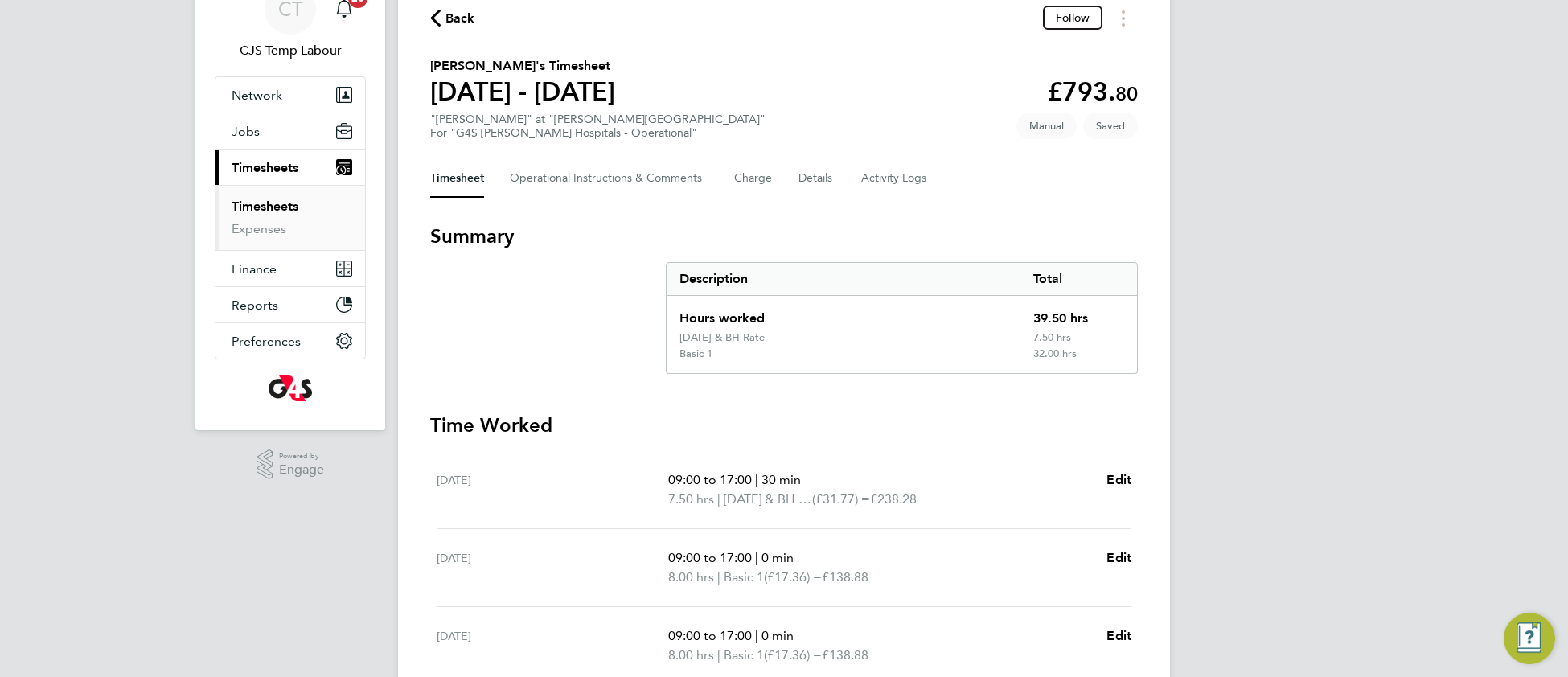
scroll to position [500, 0]
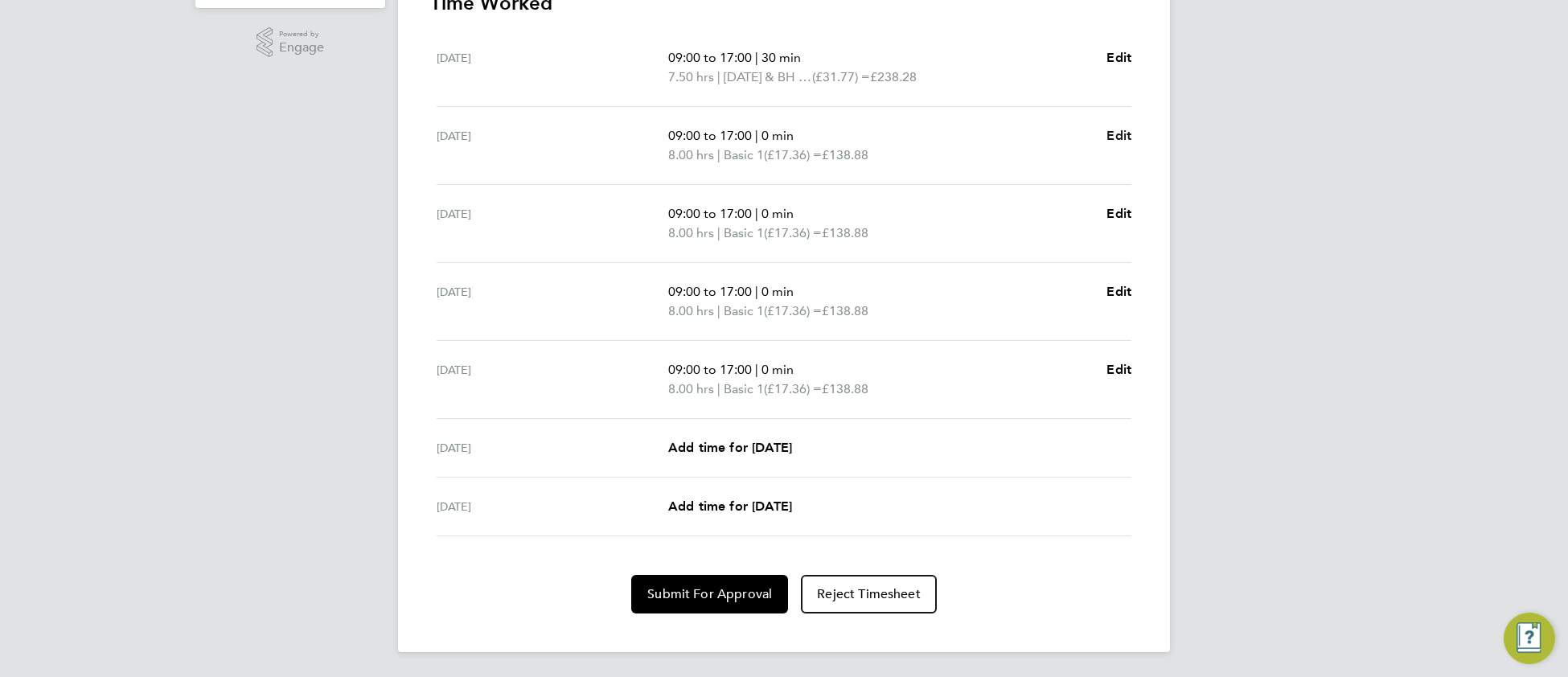
click at [1124, 132] on span "Edit" at bounding box center [1118, 135] width 25 height 15
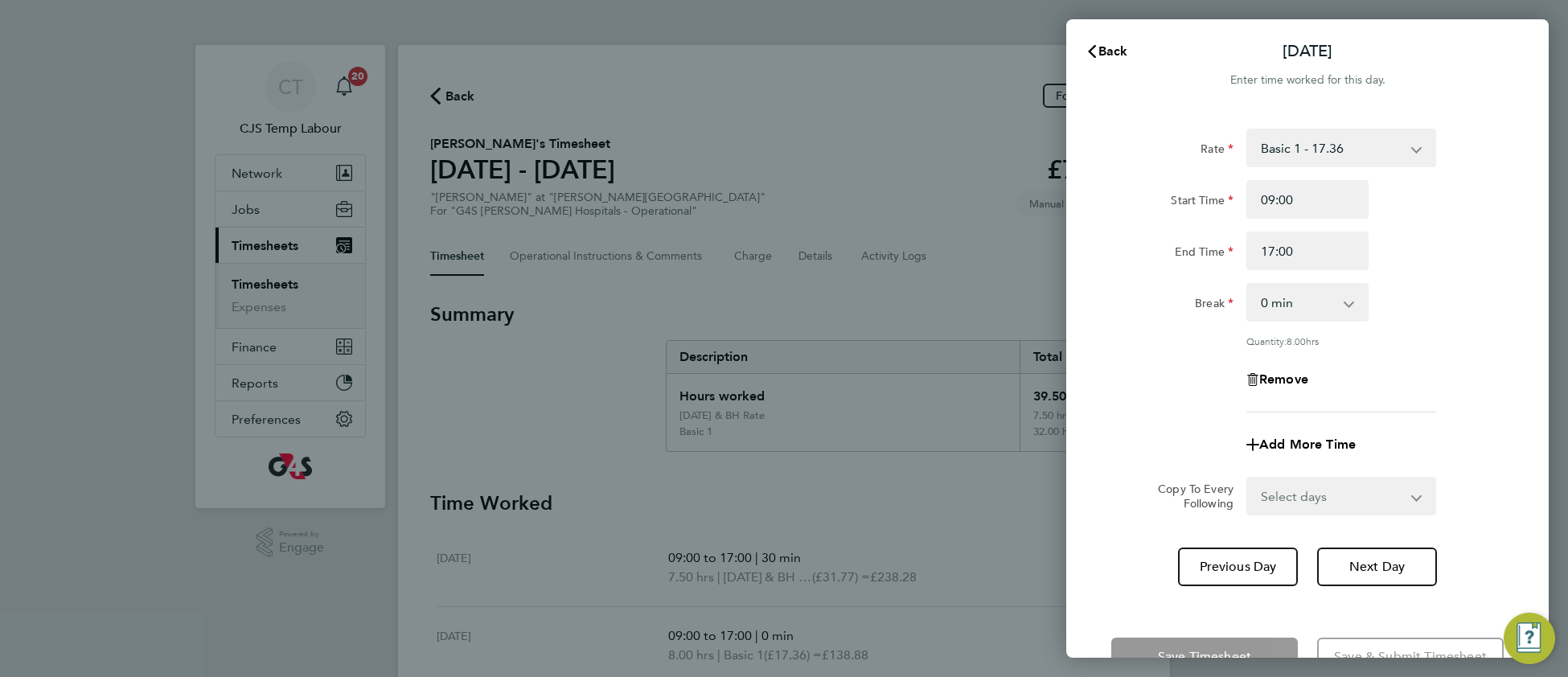
click at [1282, 306] on select "0 min 15 min 30 min 45 min 60 min 75 min 90 min" at bounding box center [1297, 302] width 100 height 35
select select "30"
click at [1248, 285] on select "0 min 15 min 30 min 45 min 60 min 75 min 90 min" at bounding box center [1297, 302] width 100 height 35
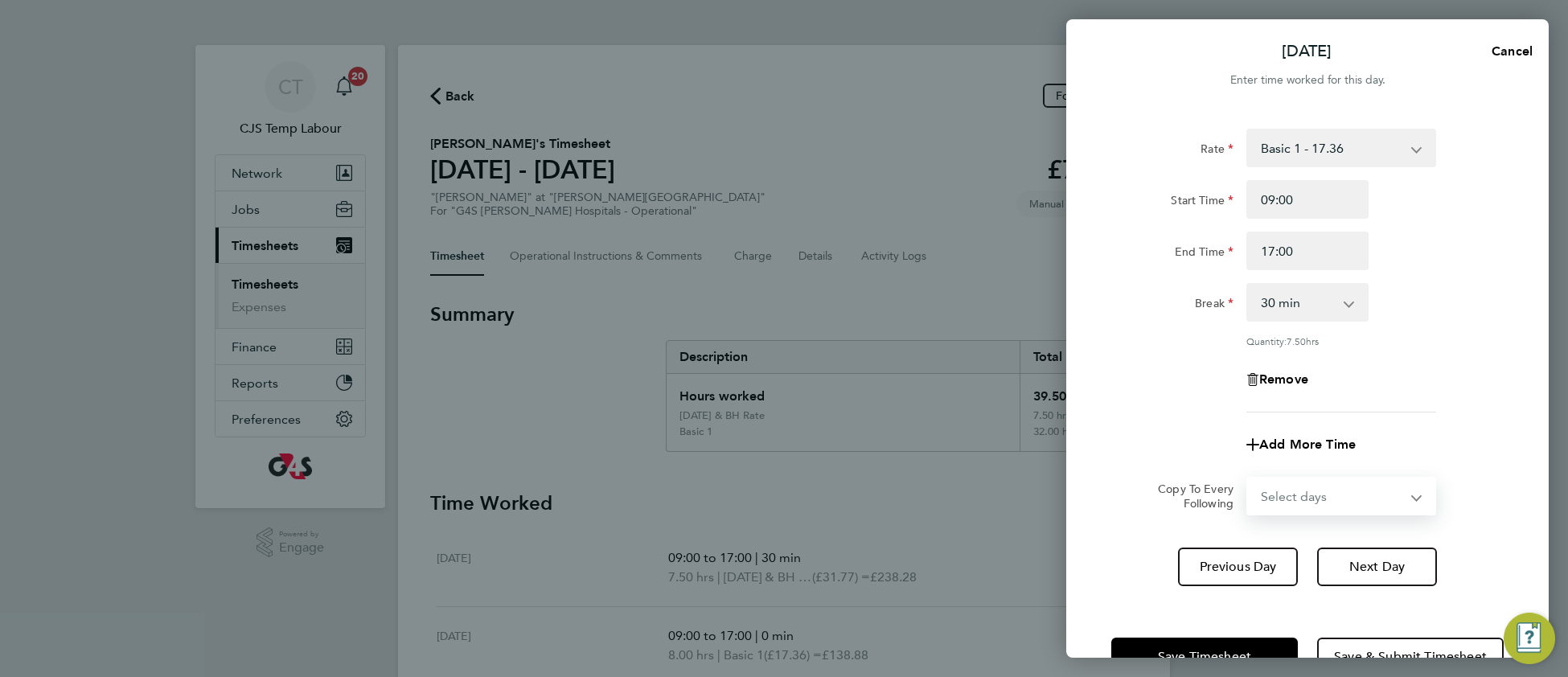
click at [1300, 494] on select "Select days Day Weekday (Mon-Fri) Weekend (Sat-Sun) [DATE] [DATE] [DATE] [DATE]…" at bounding box center [1333, 496] width 169 height 35
select select "DAY"
click at [1248, 478] on select "Select days Day Weekday (Mon-Fri) Weekend (Sat-Sun) Wednesday Thursday Friday S…" at bounding box center [1333, 496] width 169 height 35
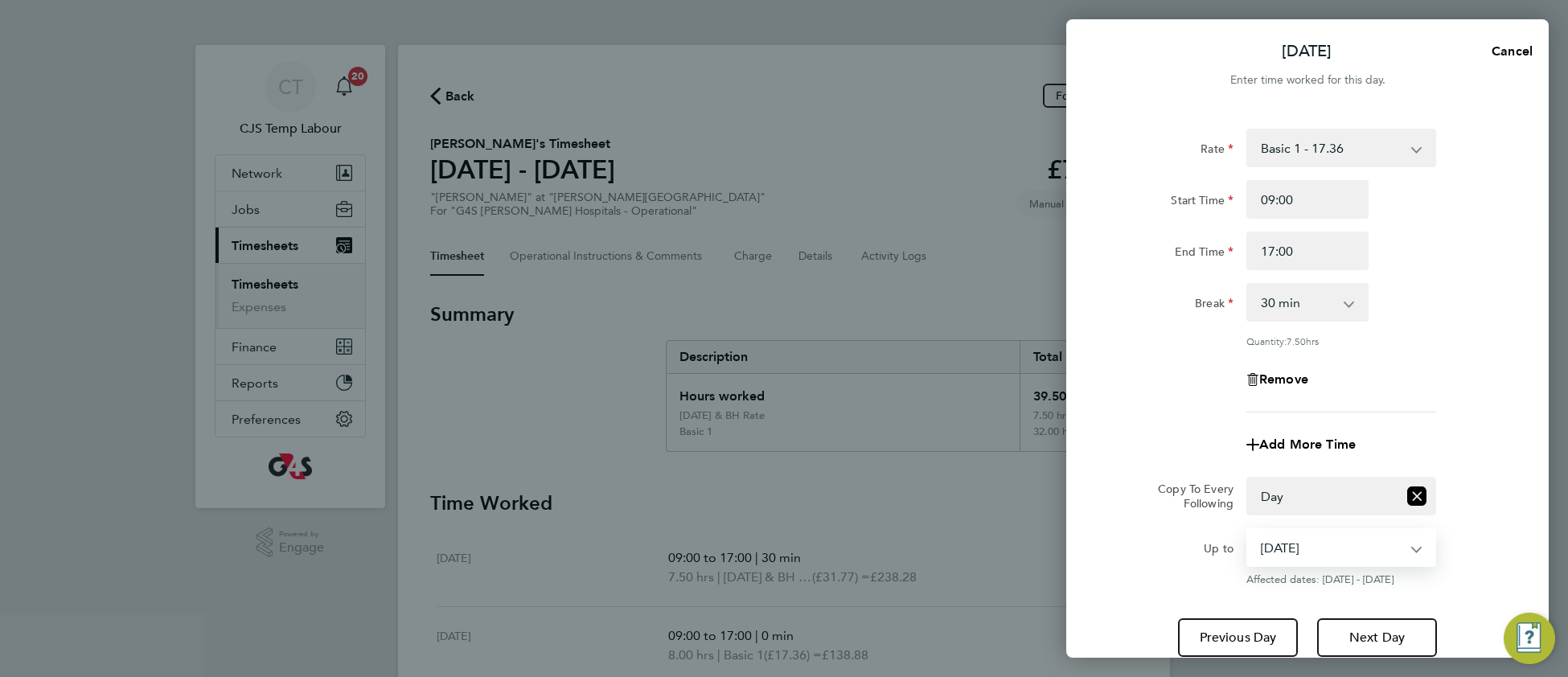
click at [1295, 548] on select "27 Aug 2025 28 Aug 2025 29 Aug 2025 30 Aug 2025 31 Aug 2025" at bounding box center [1332, 548] width 167 height 35
select select "2025-08-29"
click at [1248, 530] on select "27 Aug 2025 28 Aug 2025 29 Aug 2025 30 Aug 2025 31 Aug 2025" at bounding box center [1332, 548] width 167 height 35
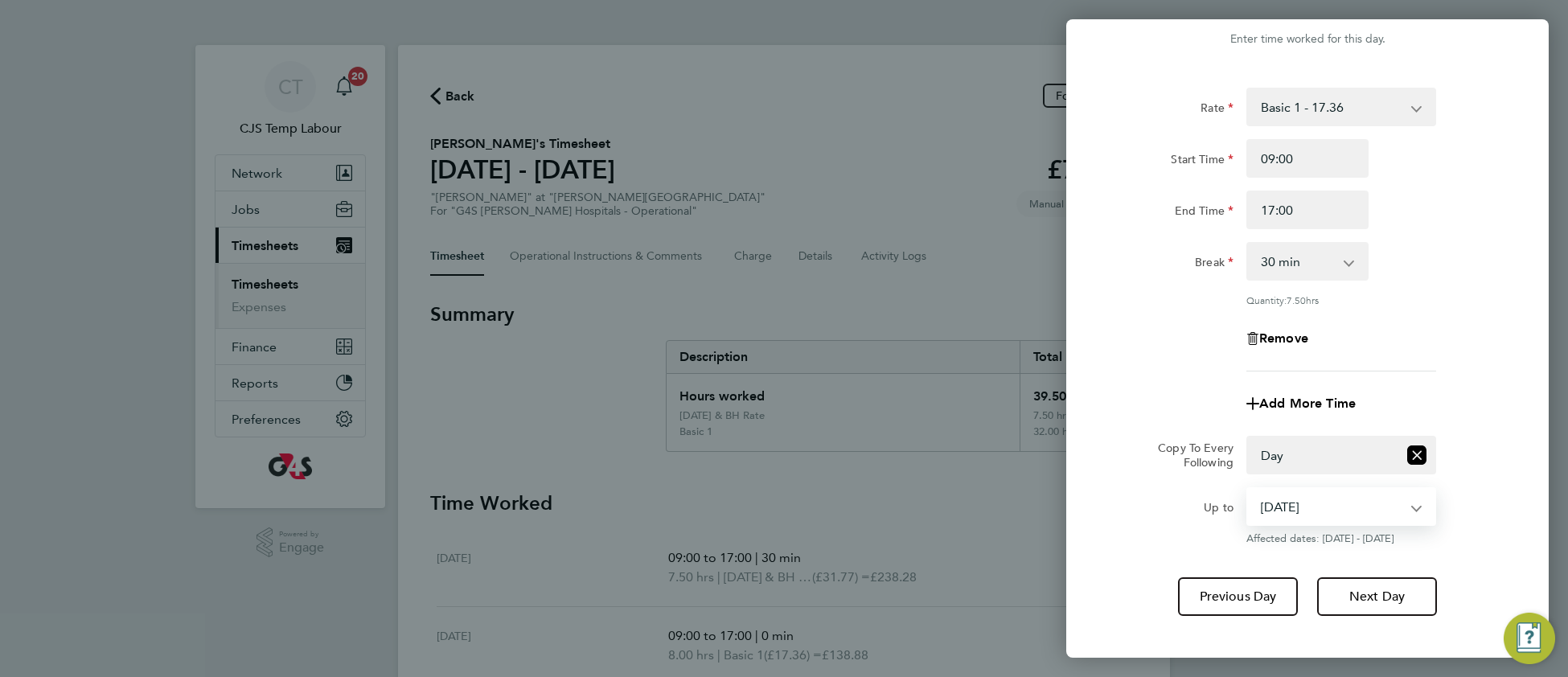
scroll to position [119, 0]
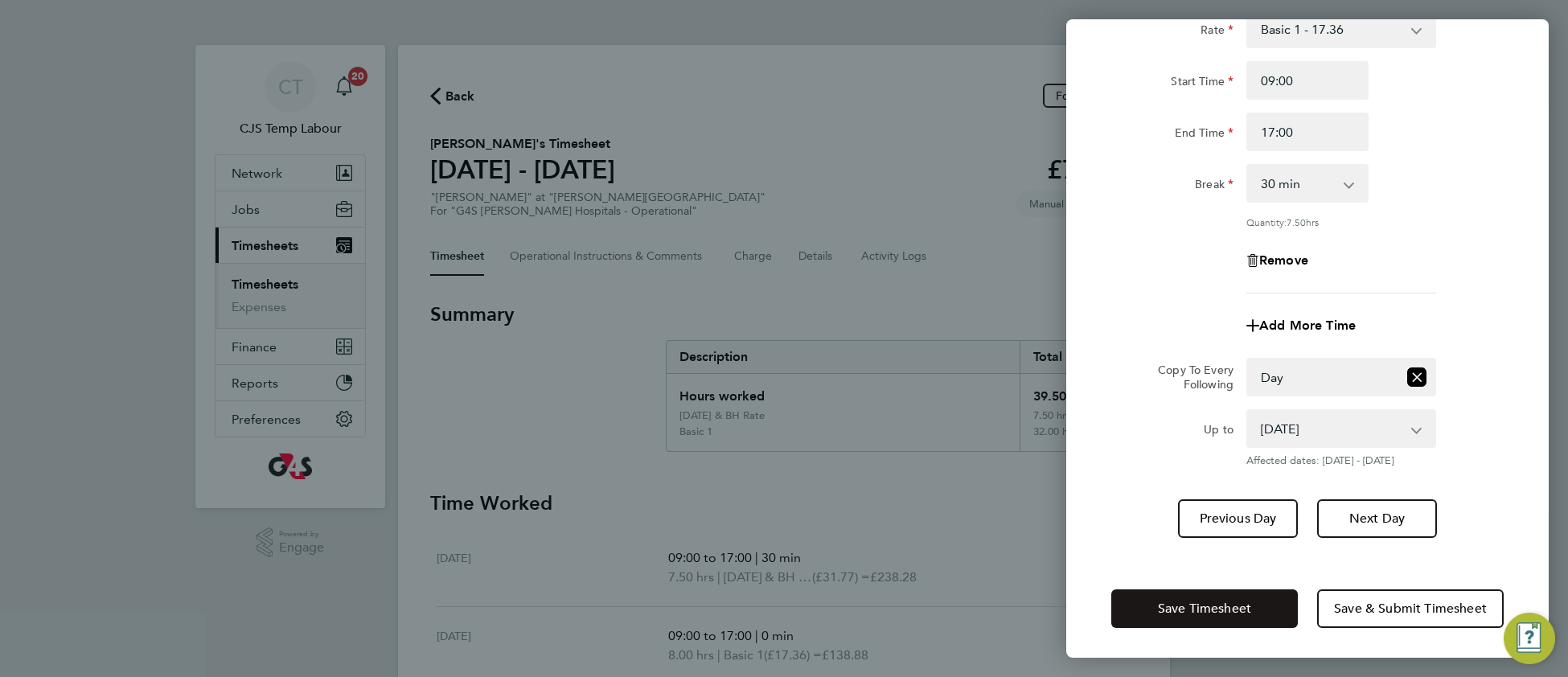
click at [1196, 590] on button "Save Timesheet" at bounding box center [1204, 608] width 187 height 38
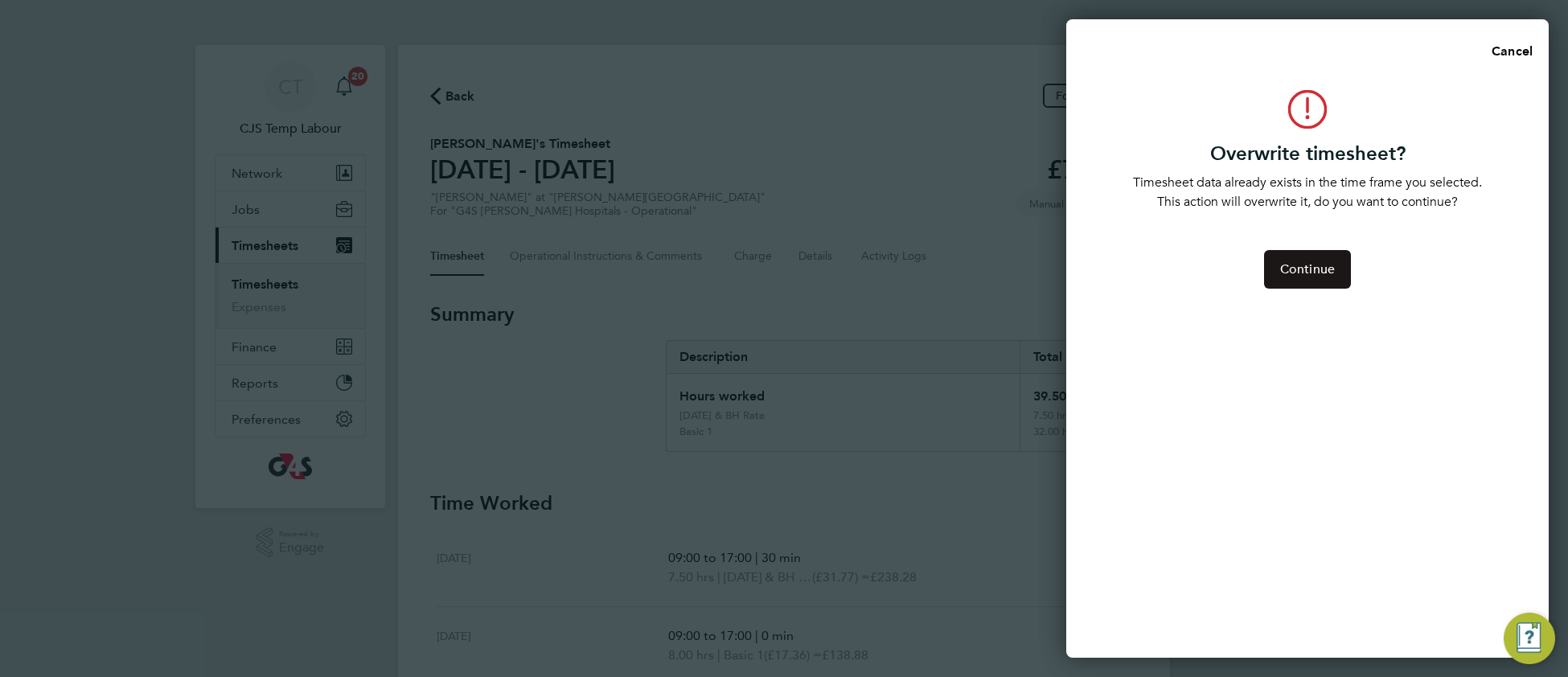
click at [1317, 256] on button "Continue" at bounding box center [1307, 269] width 86 height 38
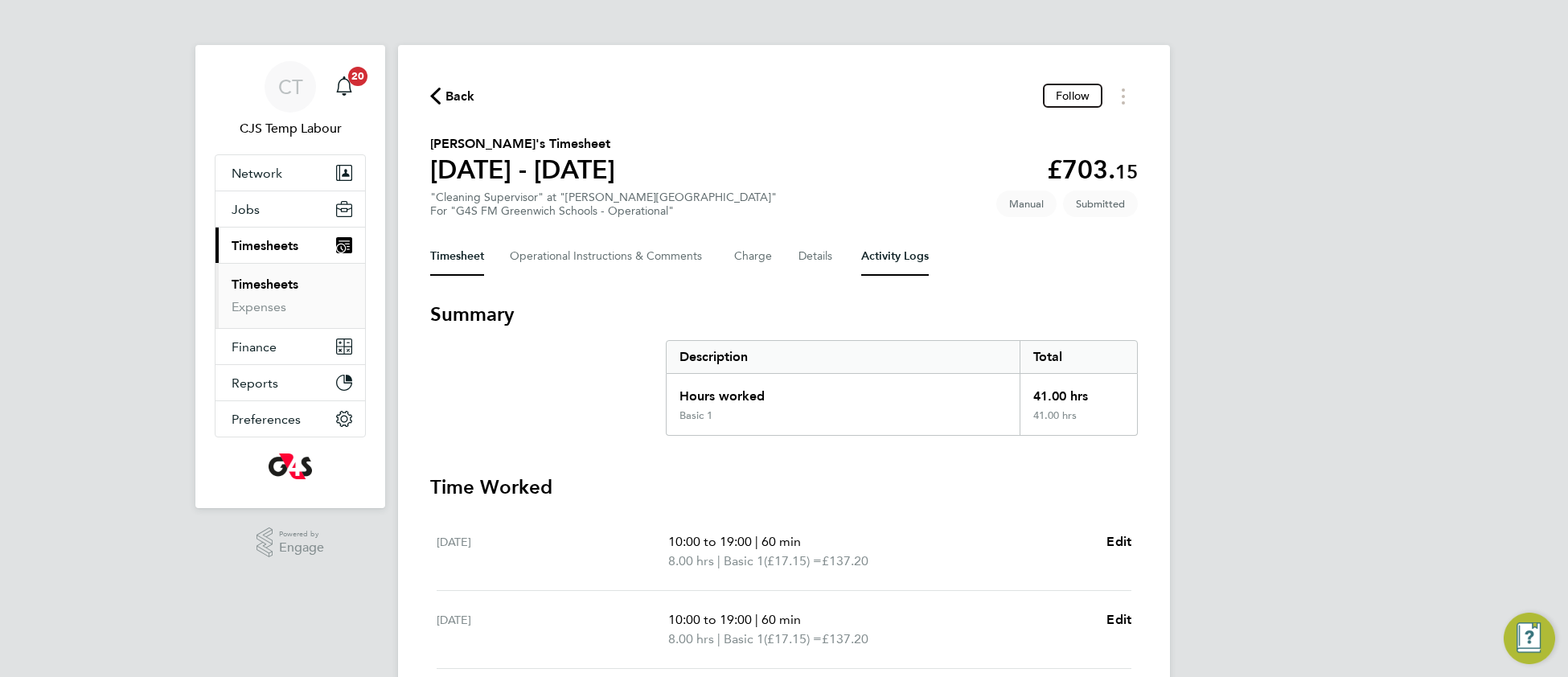
click at [892, 252] on Logs-tab "Activity Logs" at bounding box center [895, 256] width 68 height 38
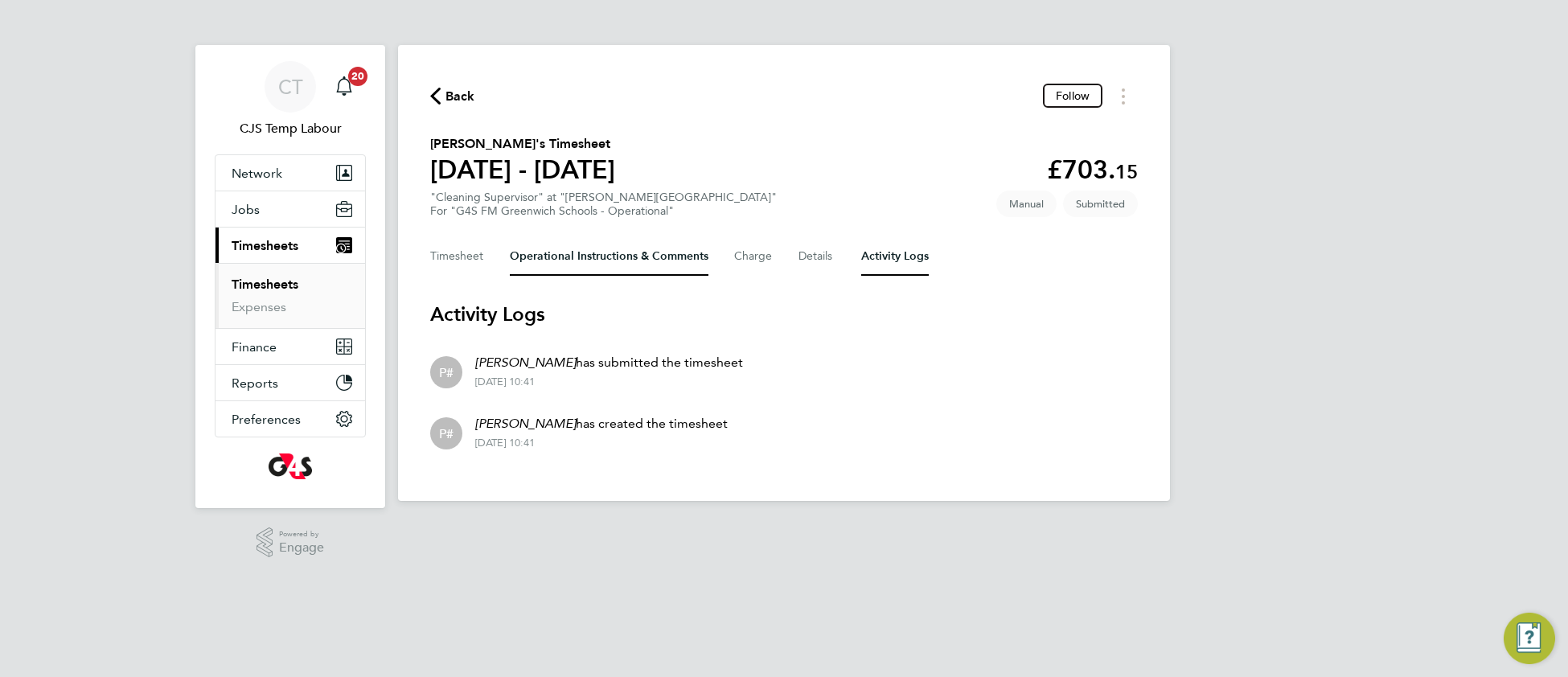
click at [605, 250] on Comments-tab "Operational Instructions & Comments" at bounding box center [609, 256] width 199 height 38
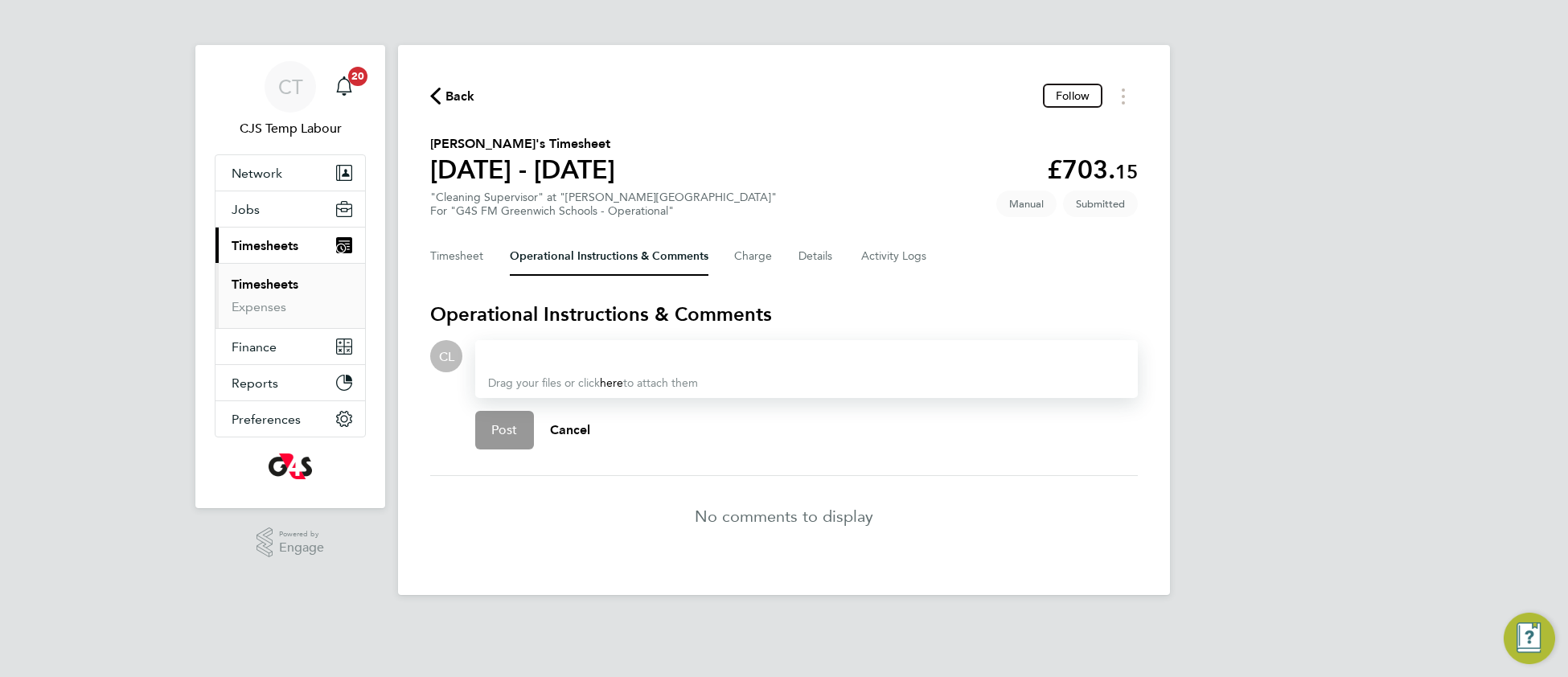
drag, startPoint x: 578, startPoint y: 356, endPoint x: 619, endPoint y: 378, distance: 46.5
click at [578, 356] on div at bounding box center [806, 356] width 637 height 20
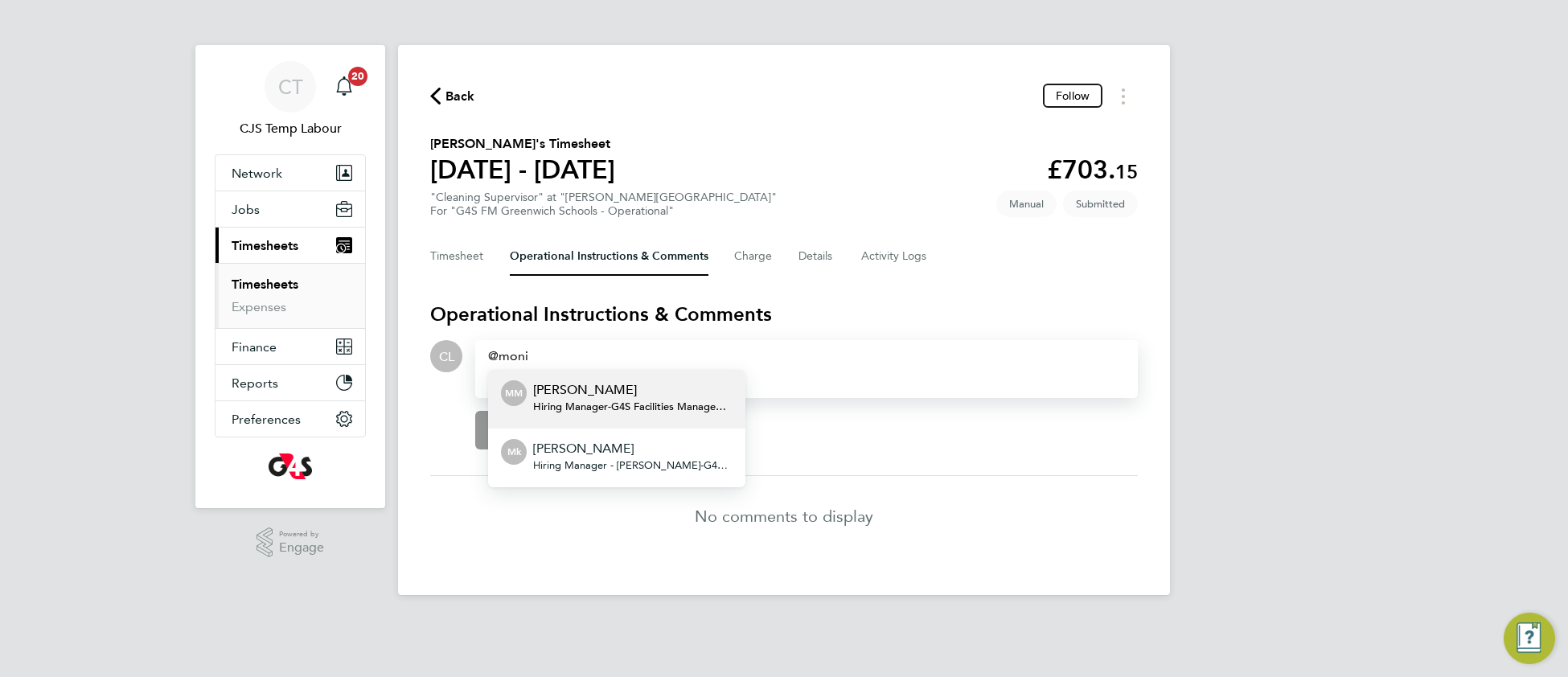
click at [631, 400] on span "Hiring Manager - G4S Facilities Management (Uk) Limited" at bounding box center [632, 406] width 199 height 13
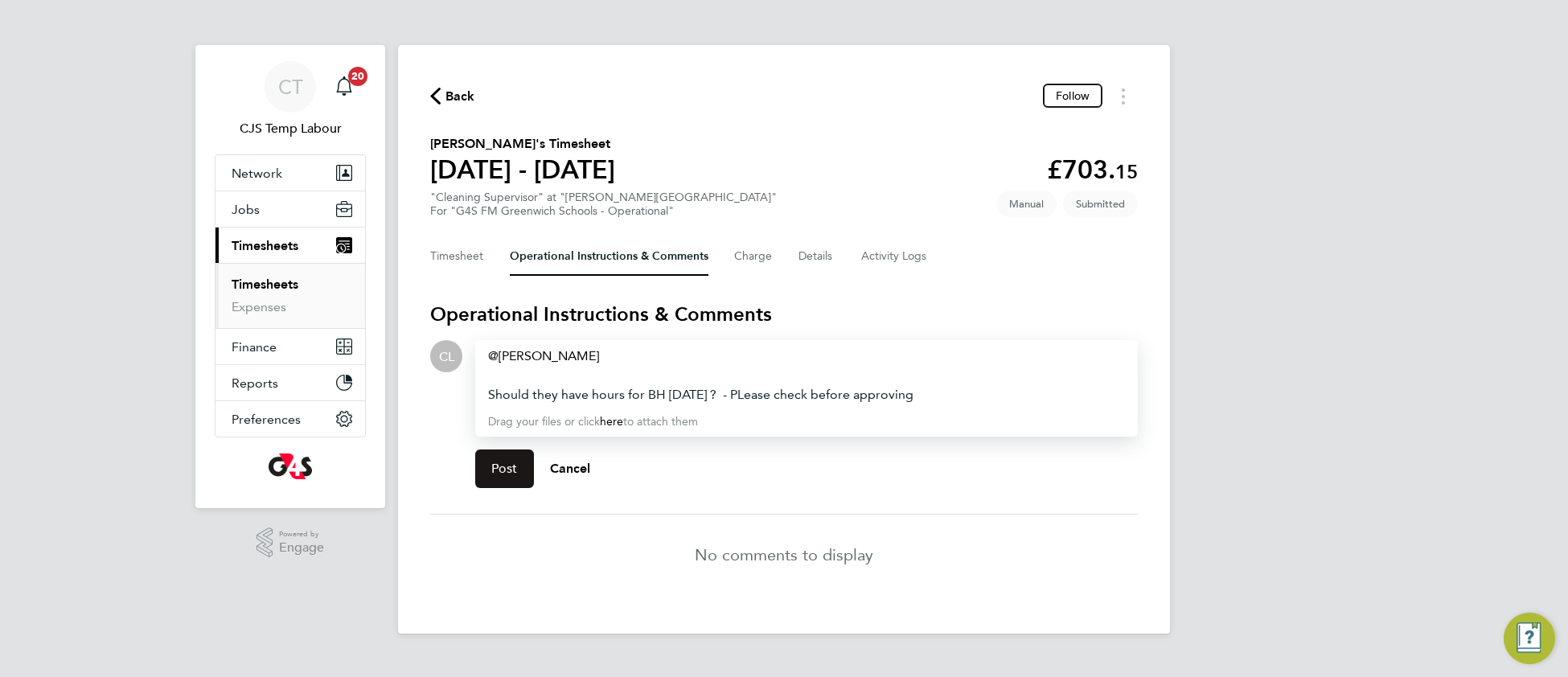
click at [505, 473] on button "Post" at bounding box center [504, 468] width 59 height 38
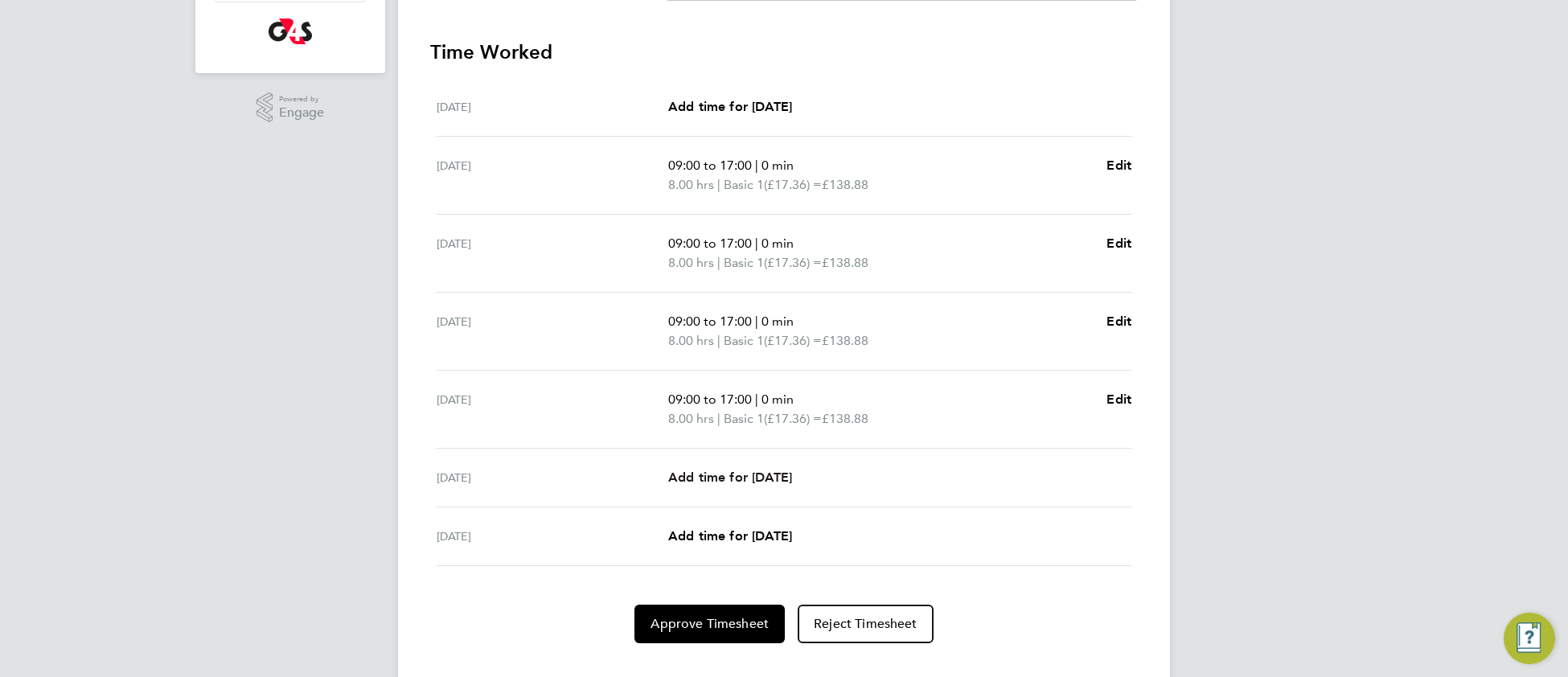
scroll to position [436, 0]
click at [1127, 159] on span "Edit" at bounding box center [1118, 164] width 25 height 15
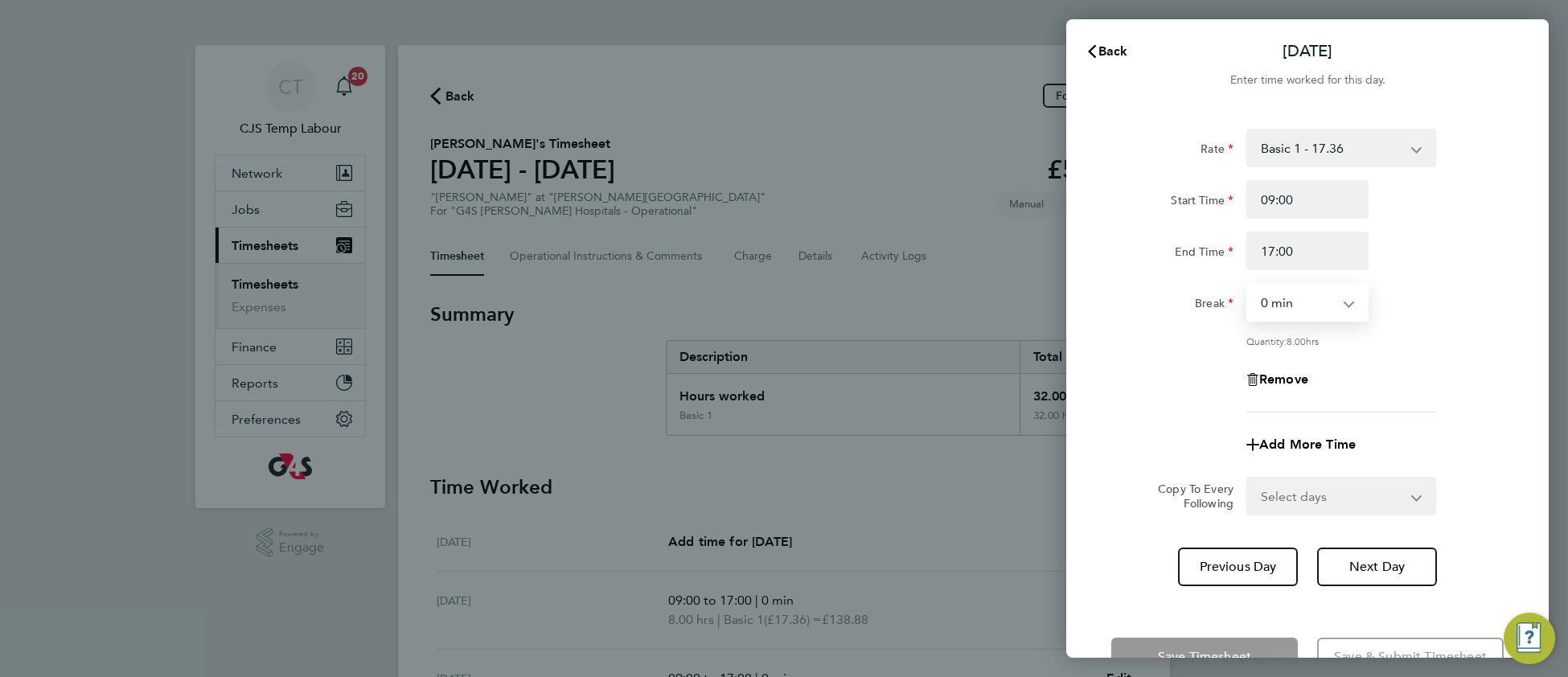
click at [1276, 299] on select "0 min 15 min 30 min 45 min 60 min 75 min 90 min" at bounding box center [1297, 302] width 100 height 35
select select "30"
click at [1248, 285] on select "0 min 15 min 30 min 45 min 60 min 75 min 90 min" at bounding box center [1297, 302] width 100 height 35
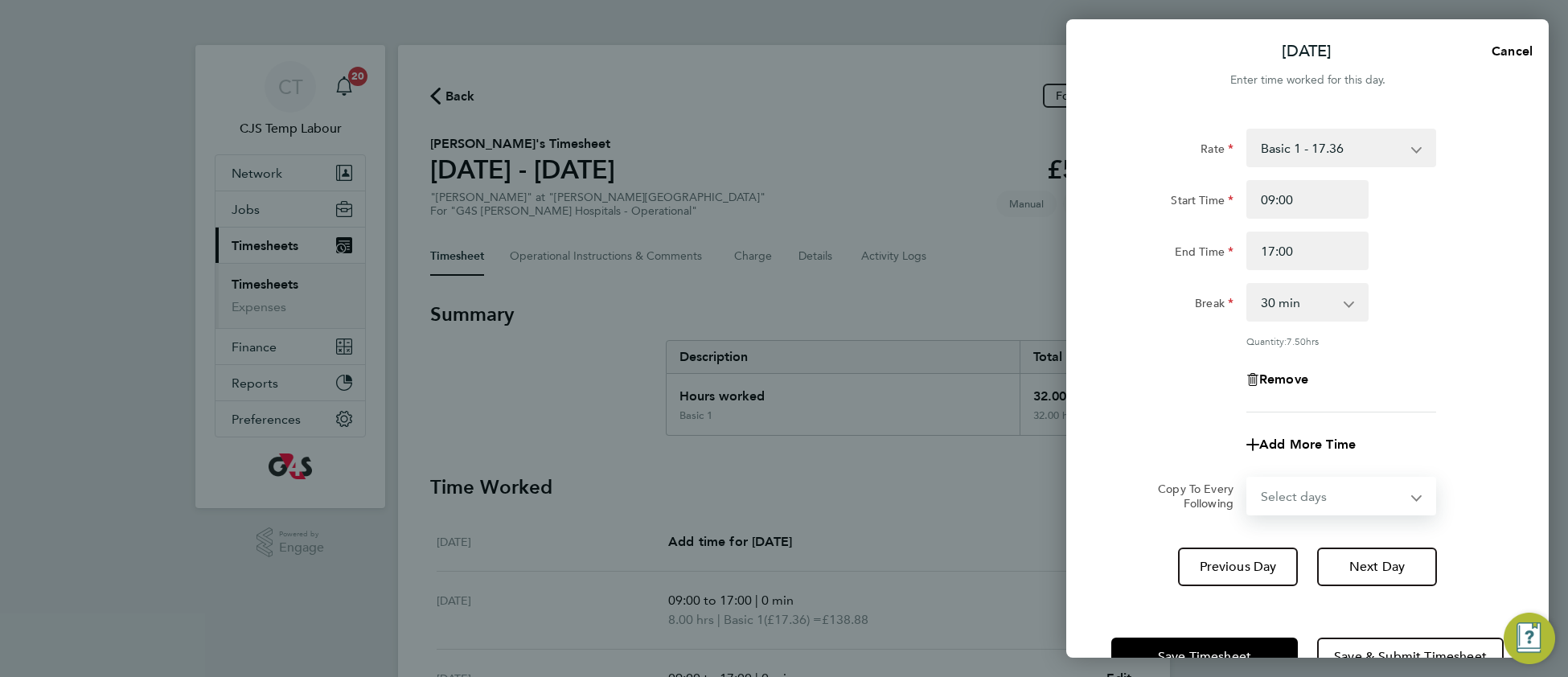
click at [1315, 492] on select "Select days Day Weekday (Mon-Fri) Weekend (Sat-Sun) Wednesday Thursday Friday S…" at bounding box center [1333, 496] width 169 height 35
select select "DAY"
click at [1248, 478] on select "Select days Day Weekday (Mon-Fri) Weekend (Sat-Sun) Wednesday Thursday Friday S…" at bounding box center [1333, 496] width 169 height 35
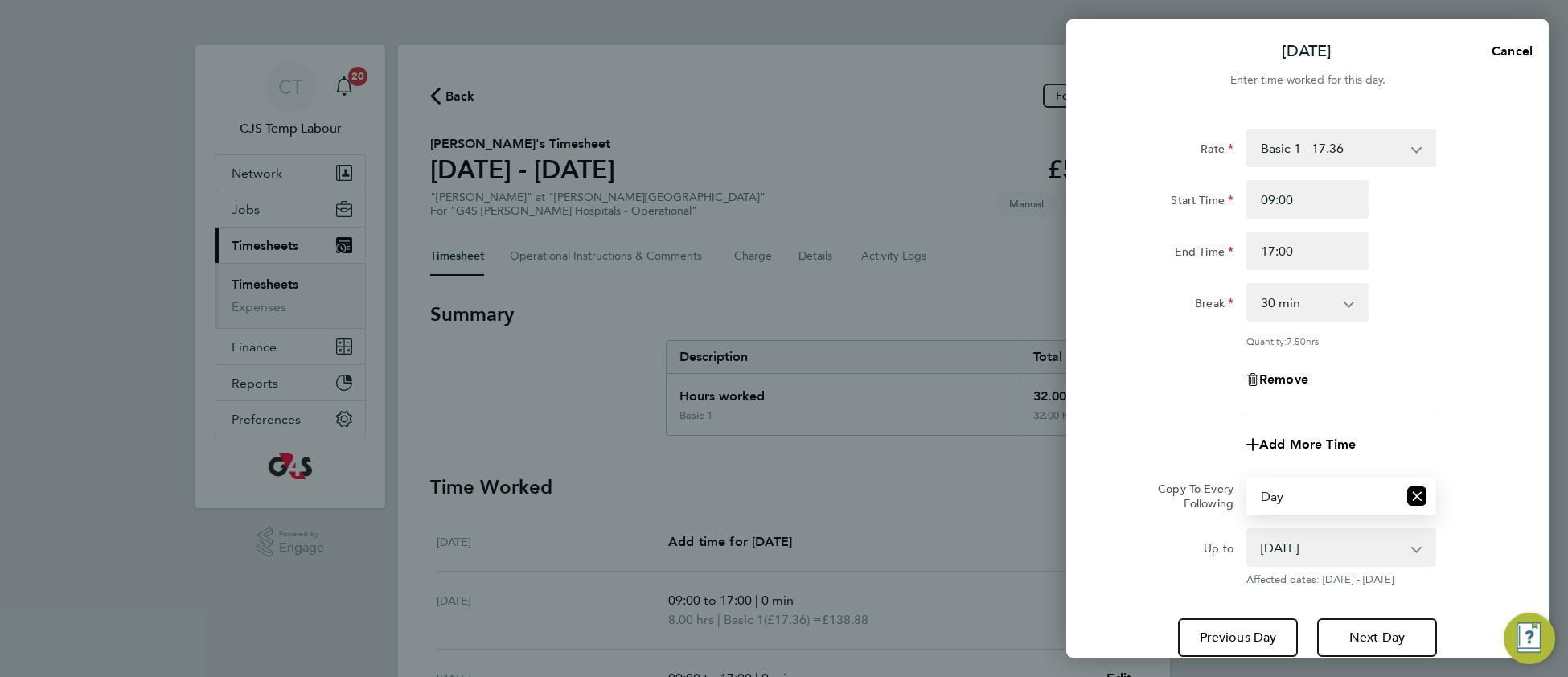
click at [1309, 549] on select "27 Aug 2025 28 Aug 2025 29 Aug 2025 30 Aug 2025 31 Aug 2025" at bounding box center [1332, 548] width 167 height 35
select select "2025-08-29"
click at [1248, 530] on select "27 Aug 2025 28 Aug 2025 29 Aug 2025 30 Aug 2025 31 Aug 2025" at bounding box center [1332, 548] width 167 height 35
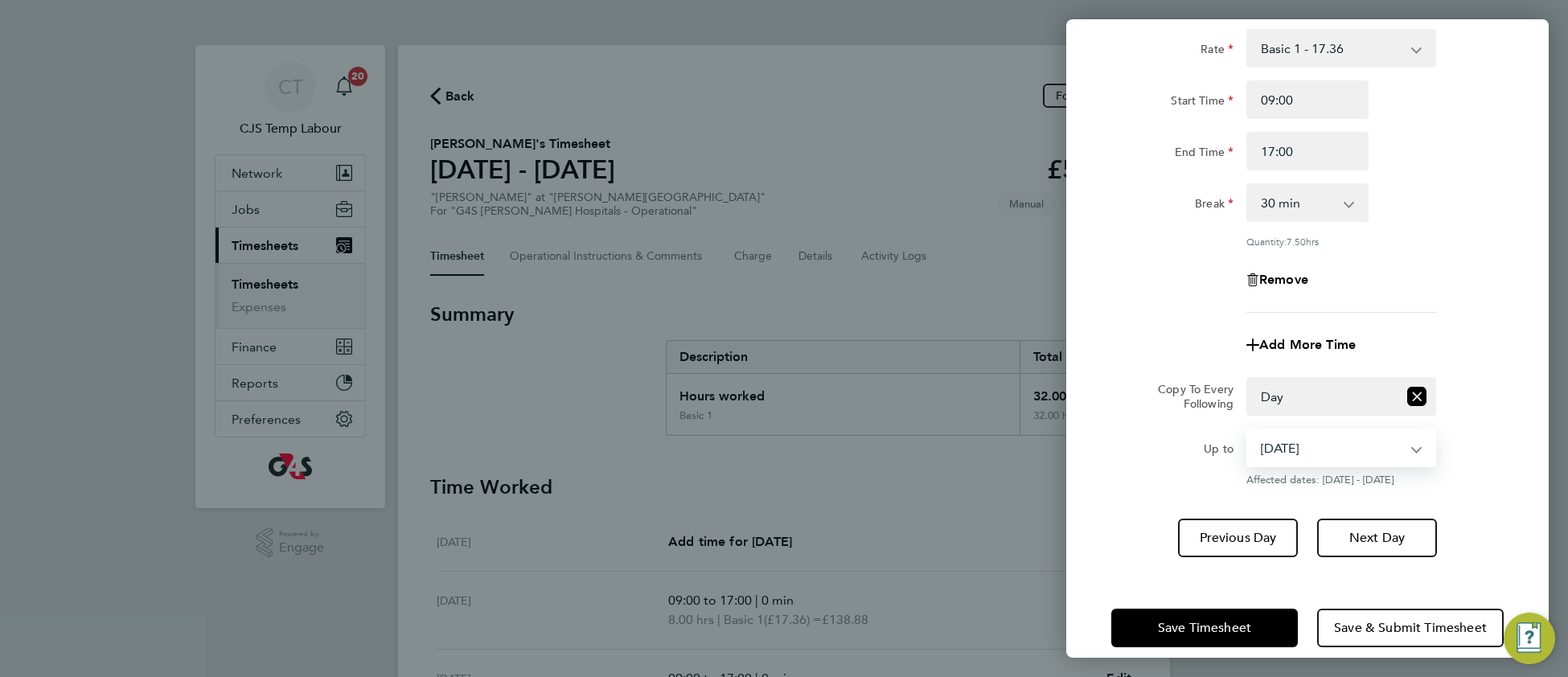
scroll to position [119, 0]
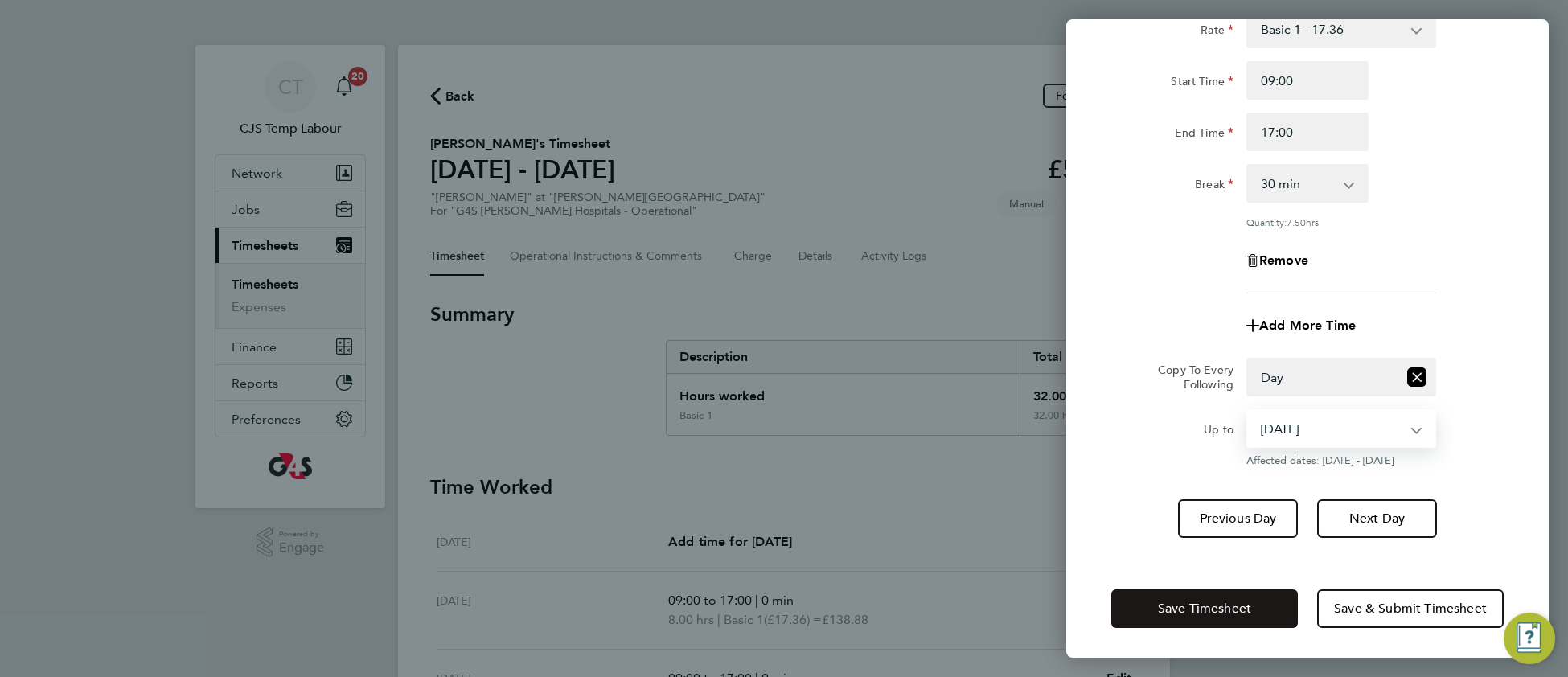
click at [1247, 590] on button "Save Timesheet" at bounding box center [1204, 608] width 187 height 38
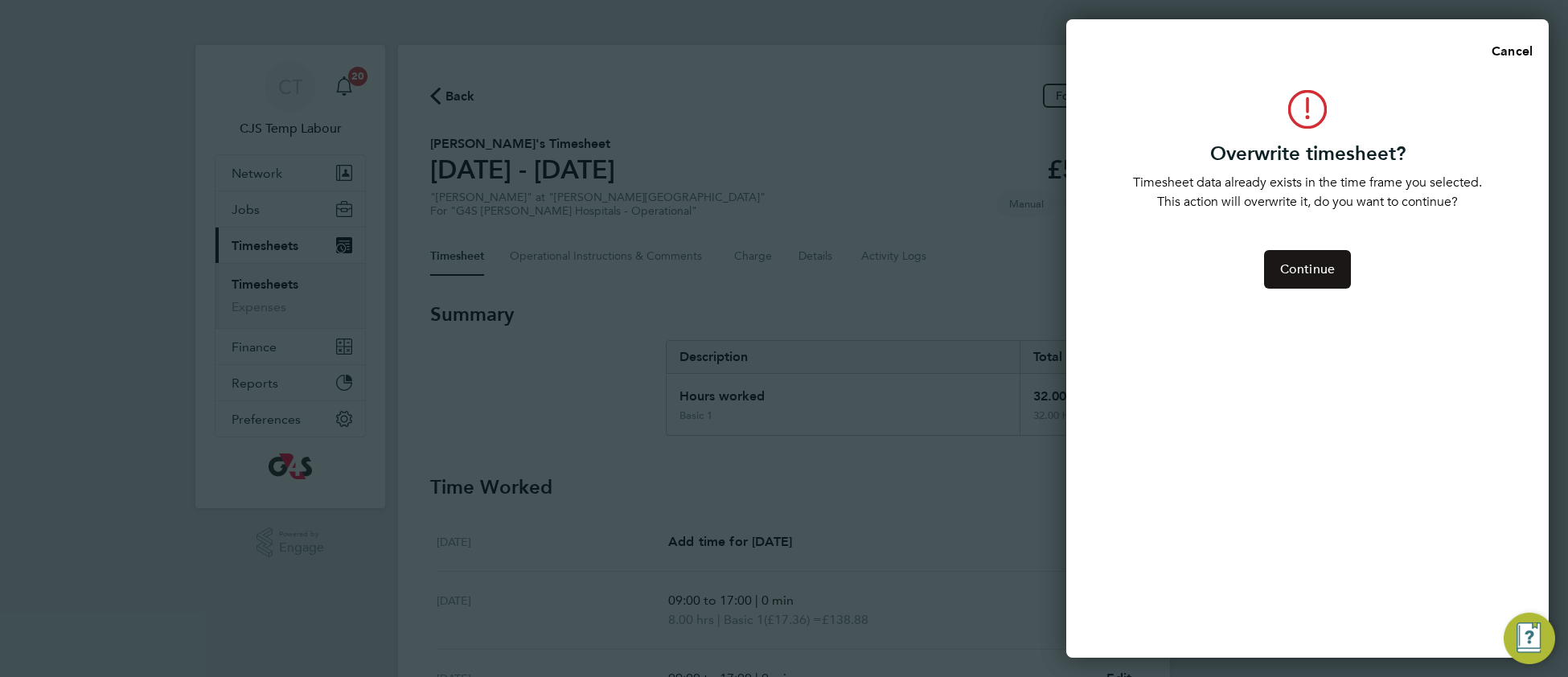
click at [1320, 265] on span "Continue" at bounding box center [1307, 269] width 55 height 16
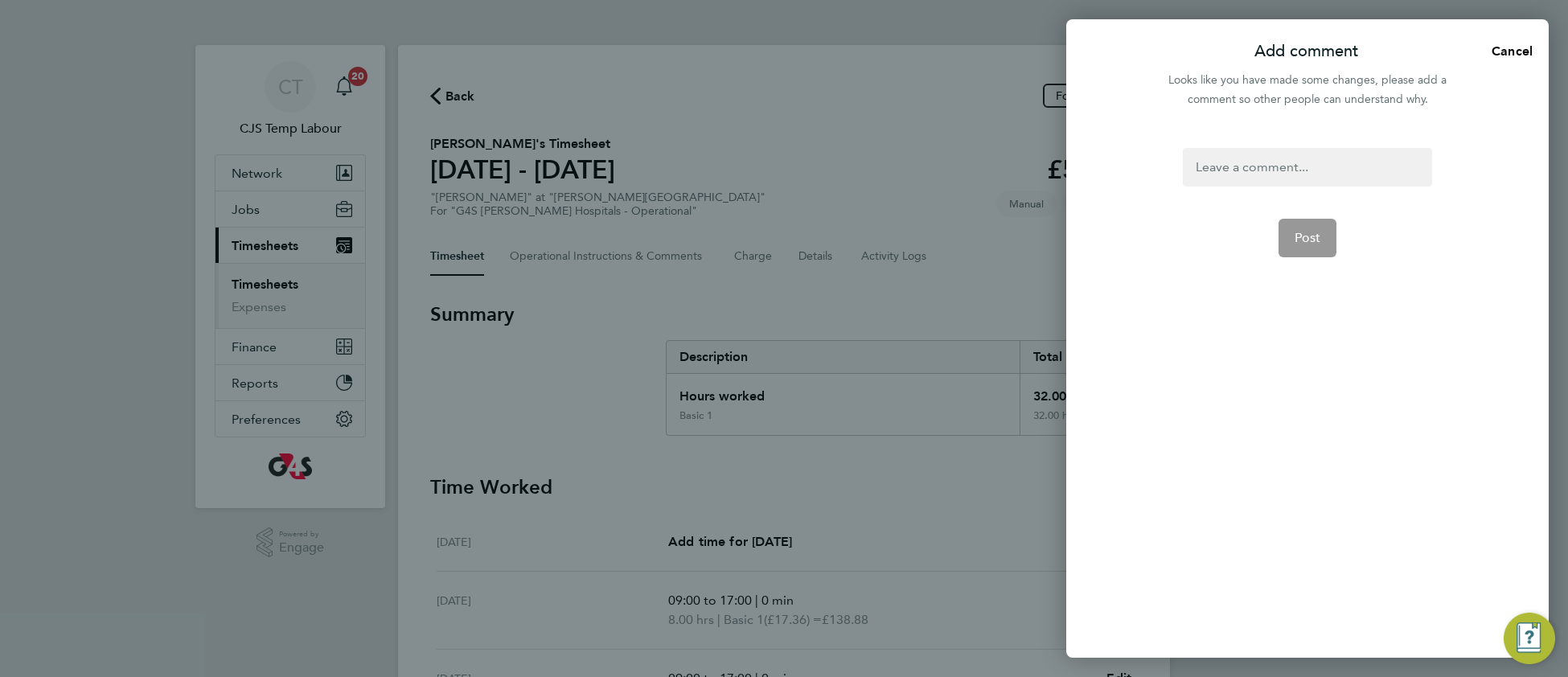
click at [1212, 166] on div at bounding box center [1306, 166] width 248 height 38
click at [1210, 166] on div at bounding box center [1306, 166] width 248 height 38
click at [1307, 228] on button "Post" at bounding box center [1307, 237] width 59 height 38
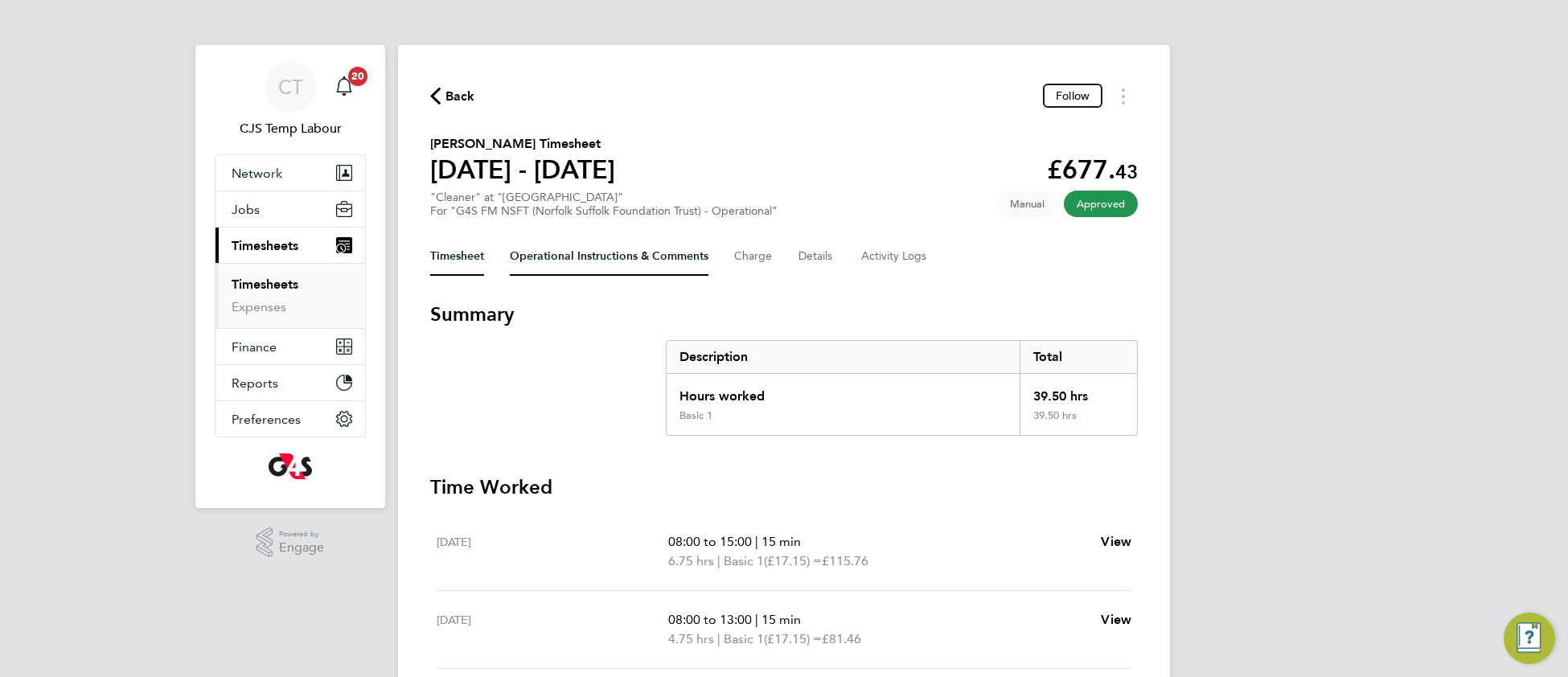
click at [594, 246] on Comments-tab "Operational Instructions & Comments" at bounding box center [609, 256] width 199 height 38
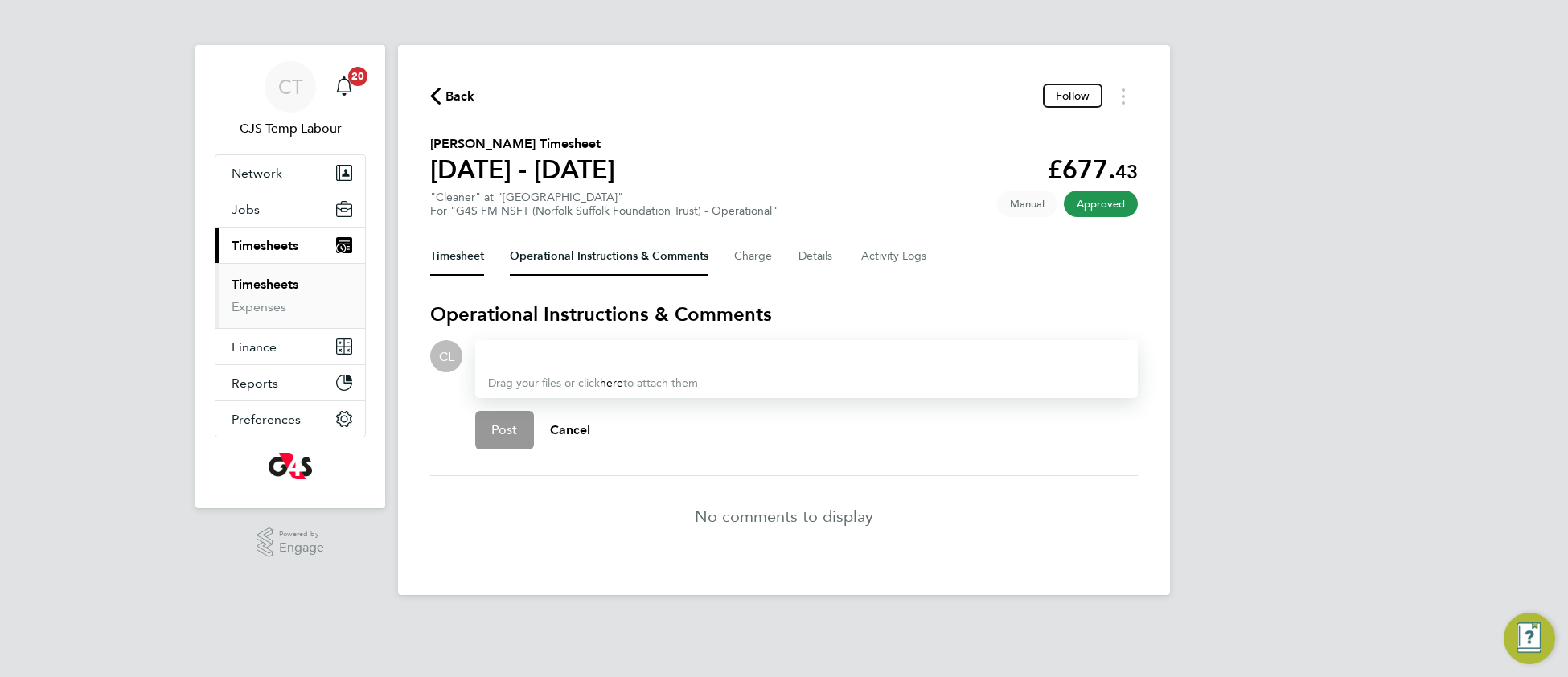
click at [452, 258] on button "Timesheet" at bounding box center [457, 256] width 54 height 38
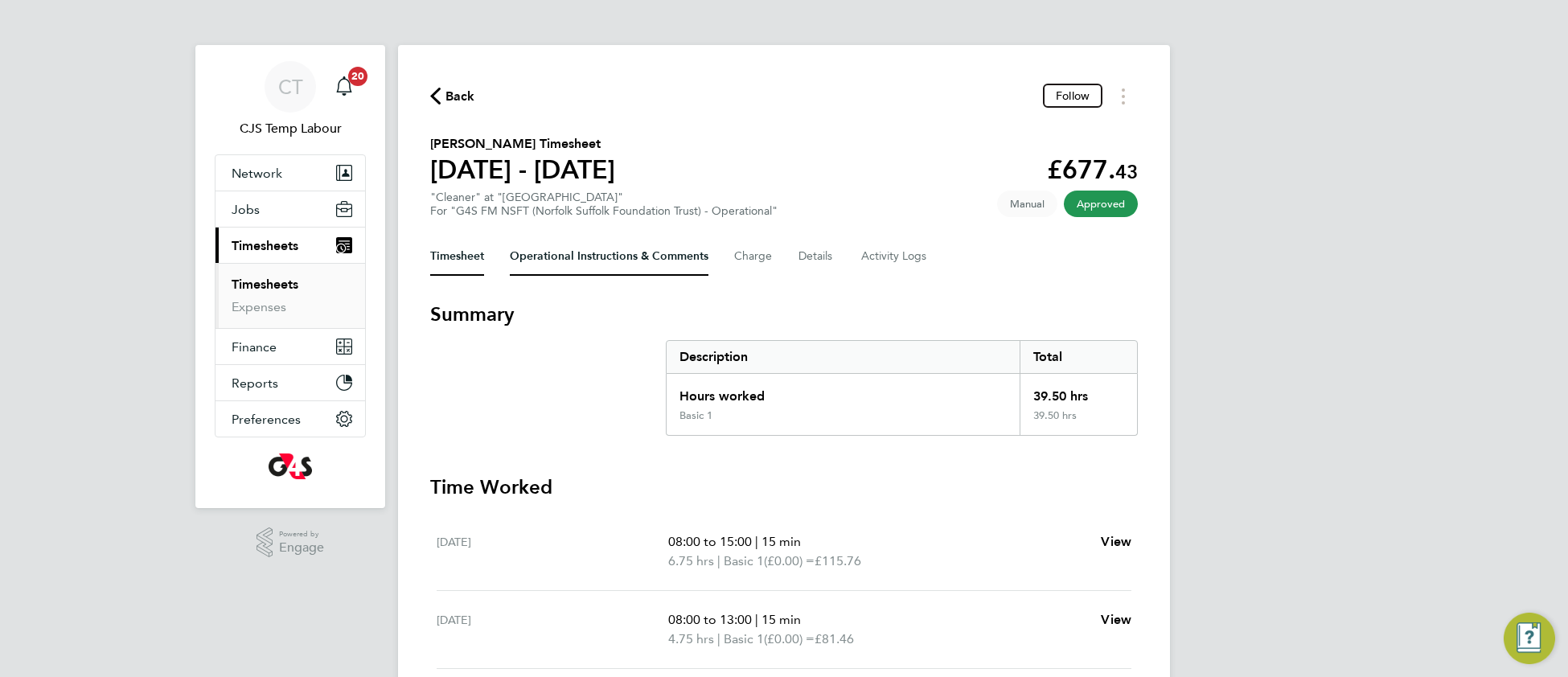
drag, startPoint x: 579, startPoint y: 257, endPoint x: 583, endPoint y: 266, distance: 9.8
click at [580, 257] on Comments-tab "Operational Instructions & Comments" at bounding box center [609, 256] width 199 height 38
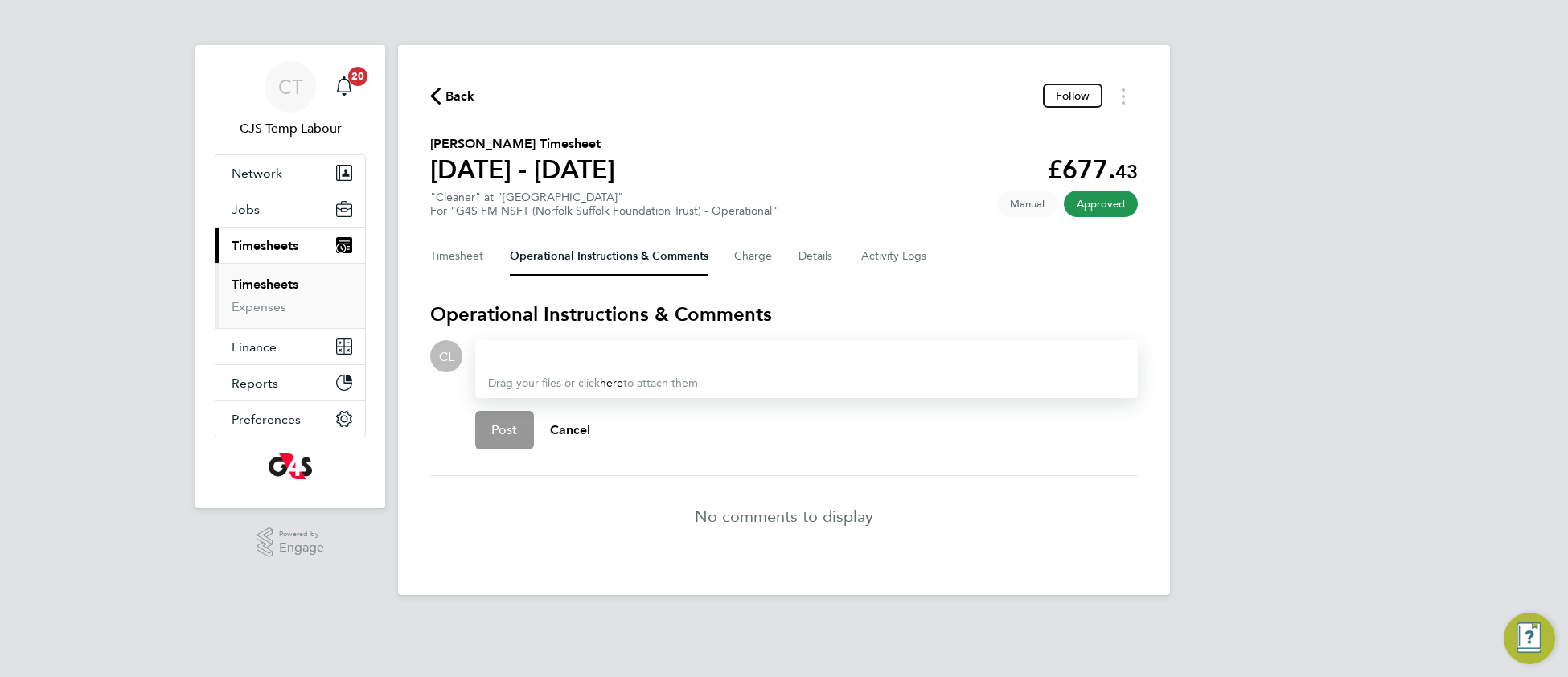
click at [555, 359] on div at bounding box center [806, 356] width 637 height 20
click at [490, 356] on div "Monday was BH, can you cofnirm they worked this day, is this the correct rate ?" at bounding box center [806, 356] width 637 height 20
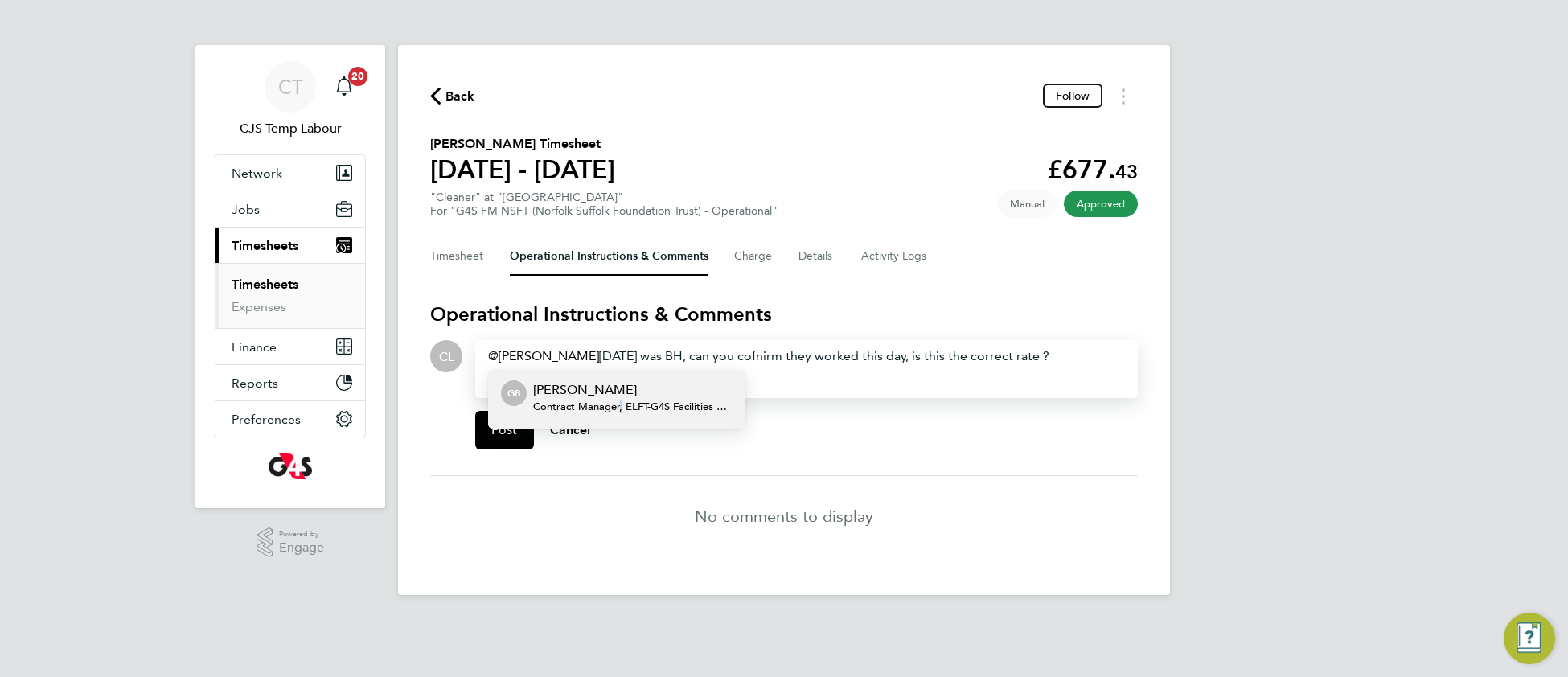
click at [617, 400] on span "Contract Manager, ELFT - G4S Facilities Management (Uk) Limited" at bounding box center [632, 406] width 199 height 13
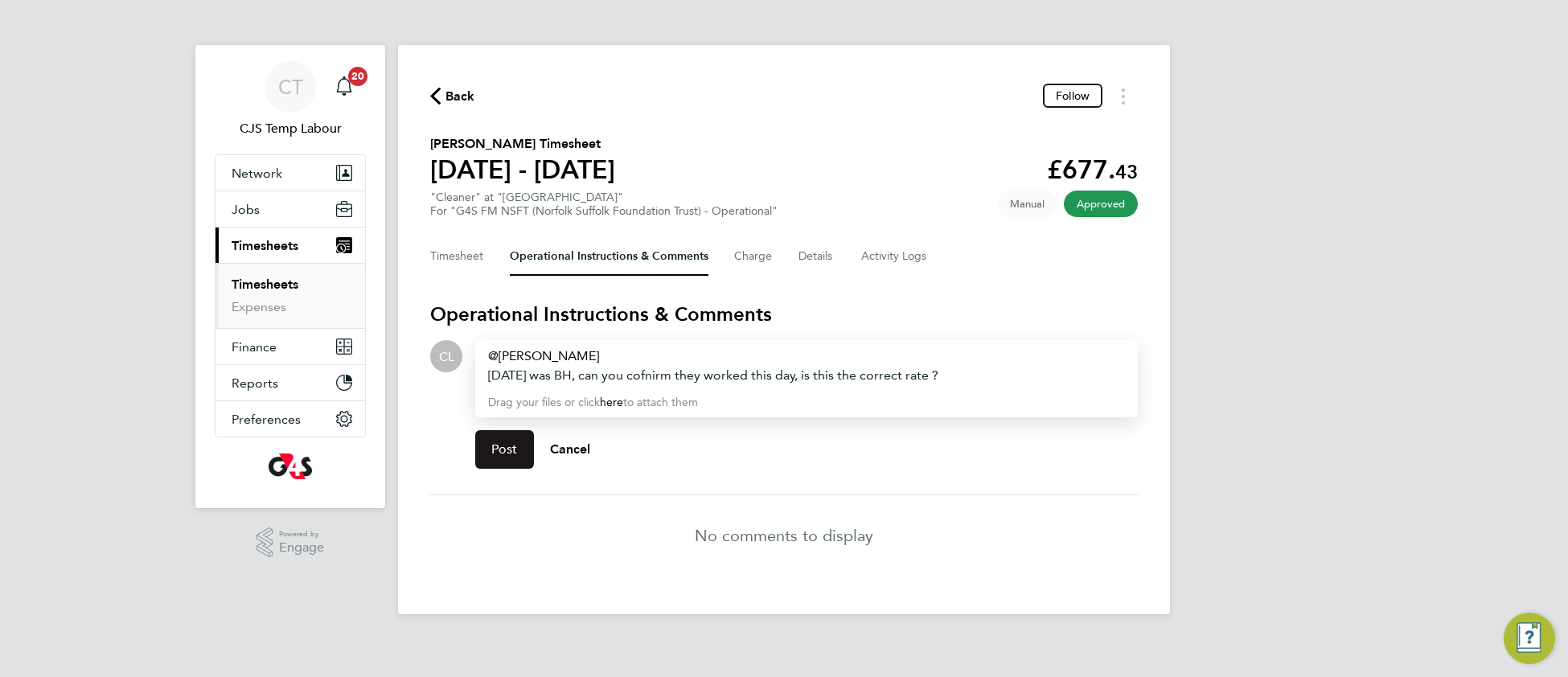
click at [514, 447] on span "Post" at bounding box center [504, 449] width 27 height 16
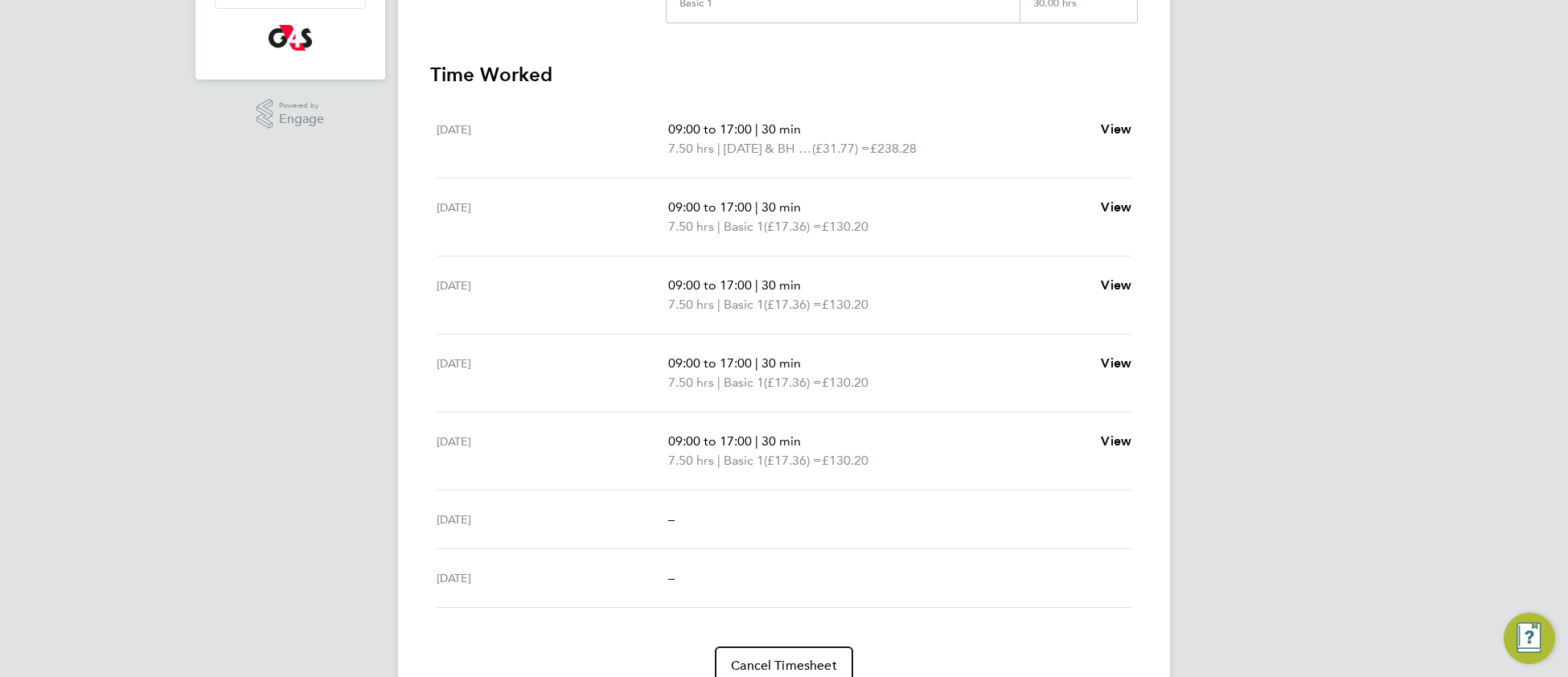
scroll to position [430, 0]
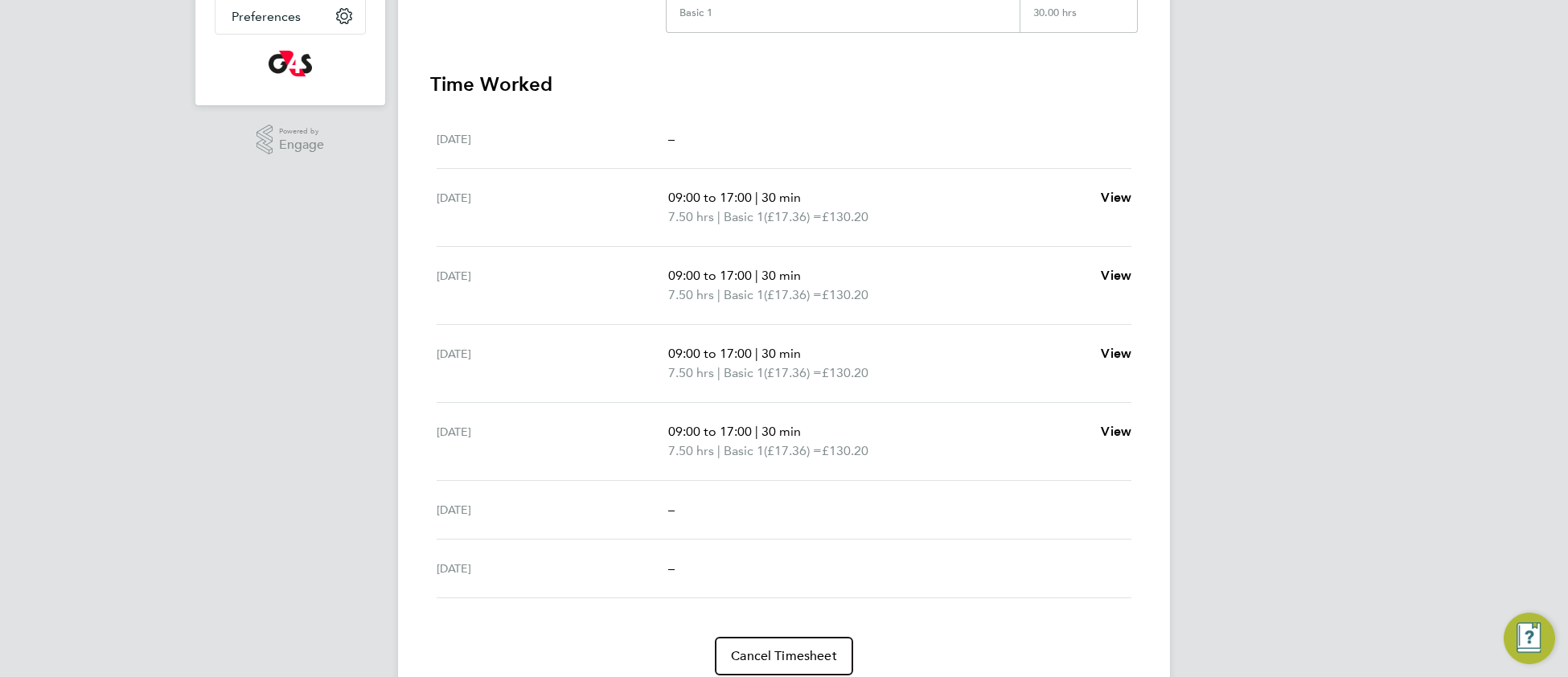
scroll to position [435, 0]
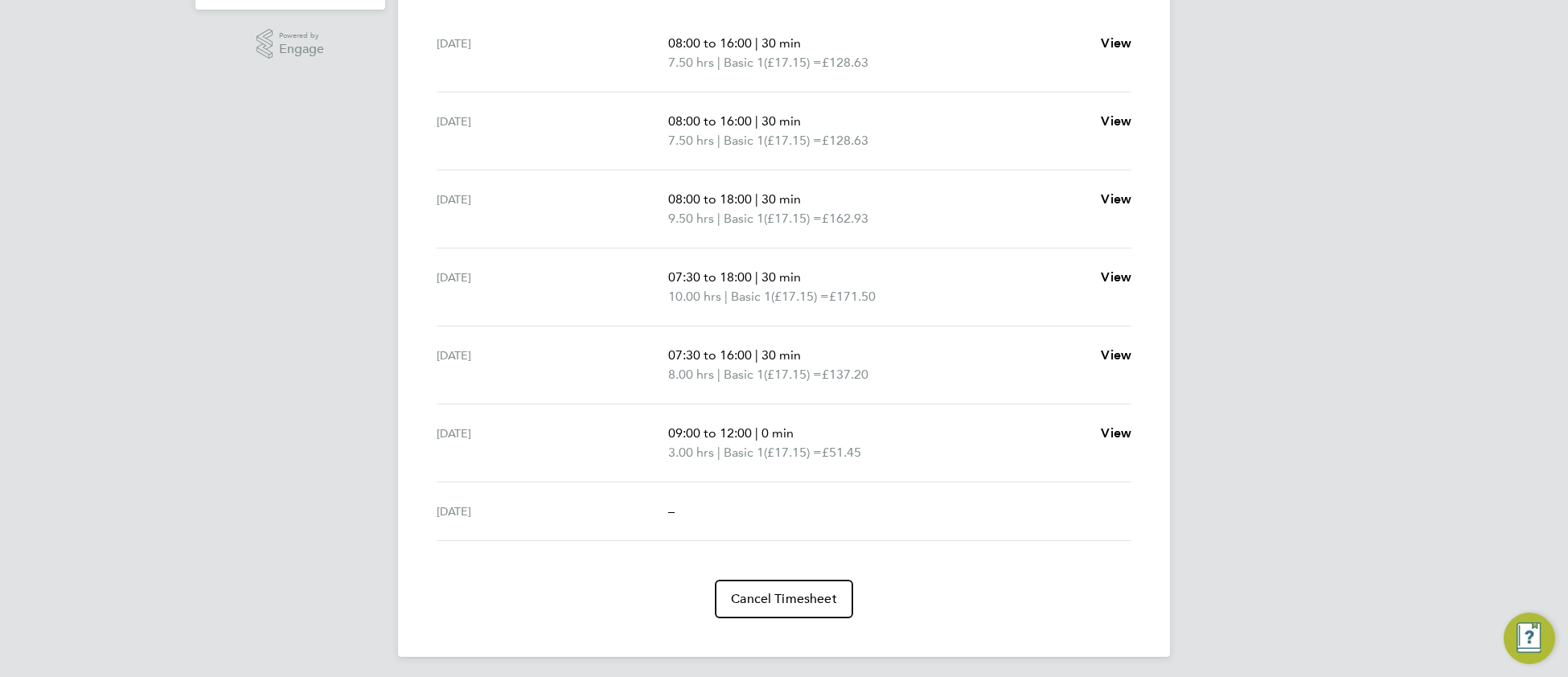
scroll to position [501, 0]
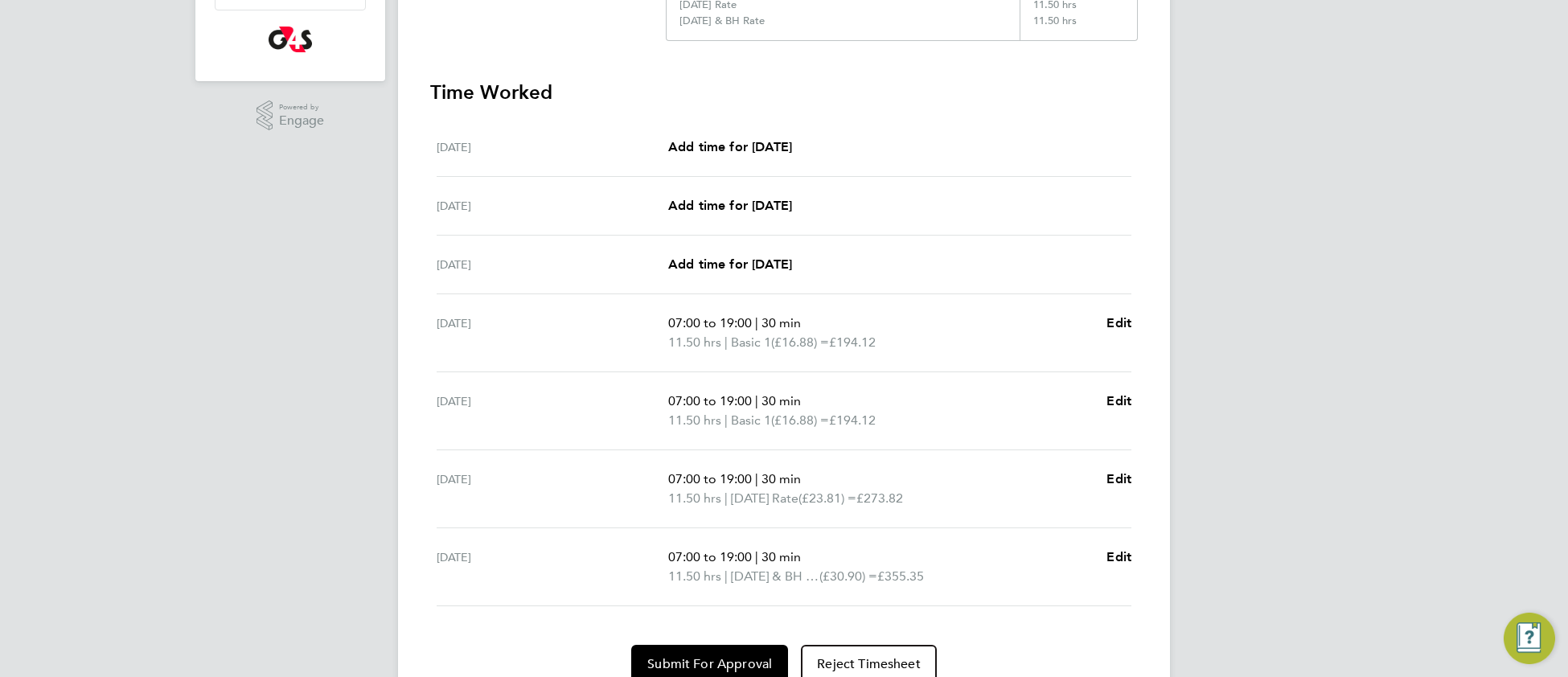
scroll to position [430, 0]
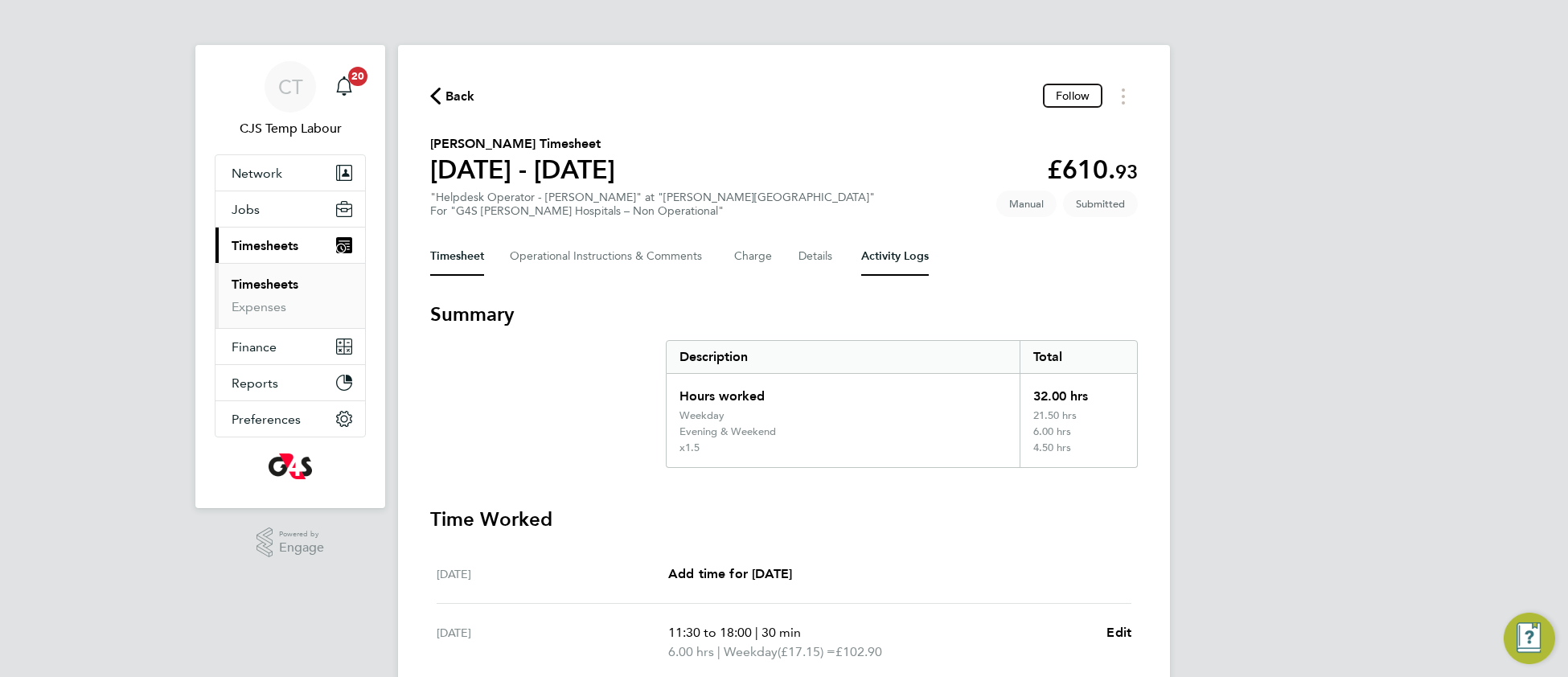
click at [892, 254] on Logs-tab "Activity Logs" at bounding box center [895, 256] width 68 height 38
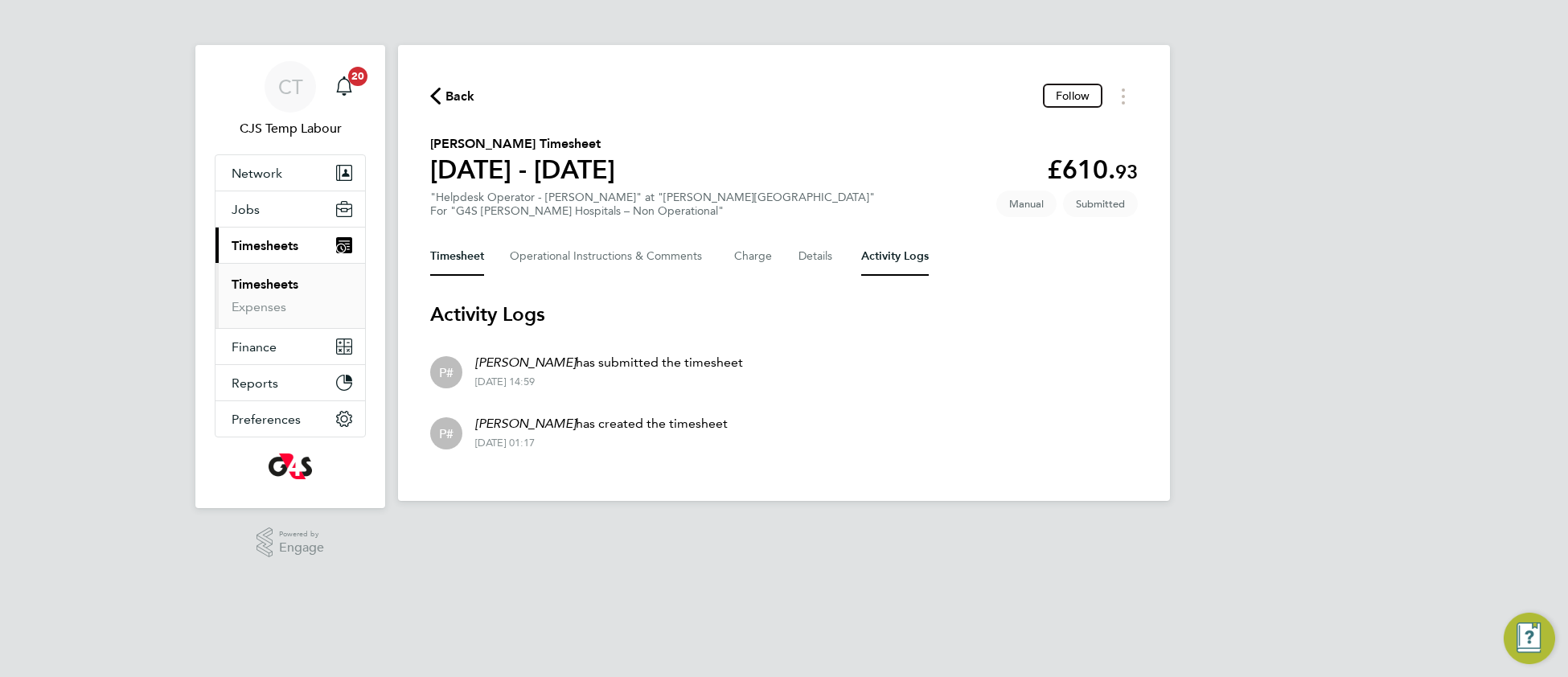
click at [458, 256] on button "Timesheet" at bounding box center [457, 256] width 54 height 38
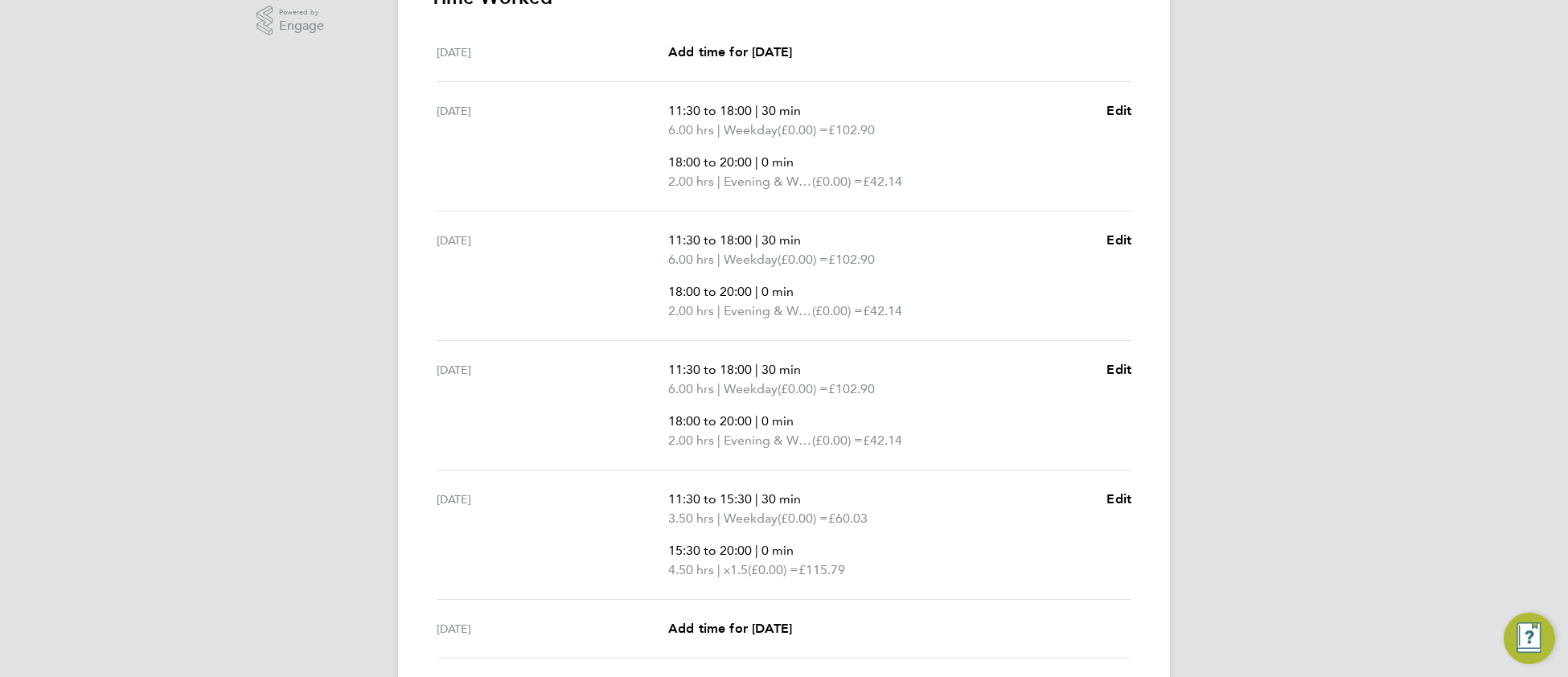
scroll to position [702, 0]
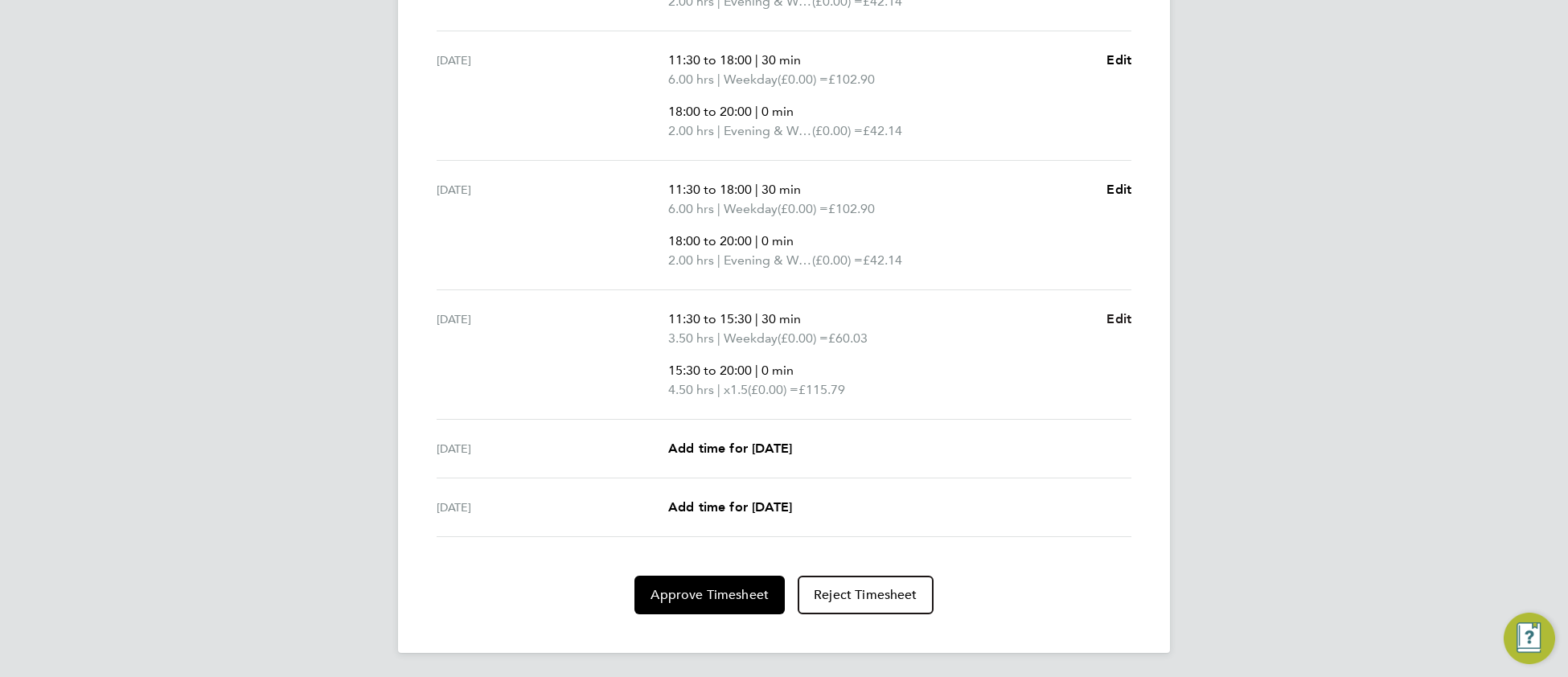
click at [1121, 318] on span "Edit" at bounding box center [1118, 319] width 25 height 15
select select "30"
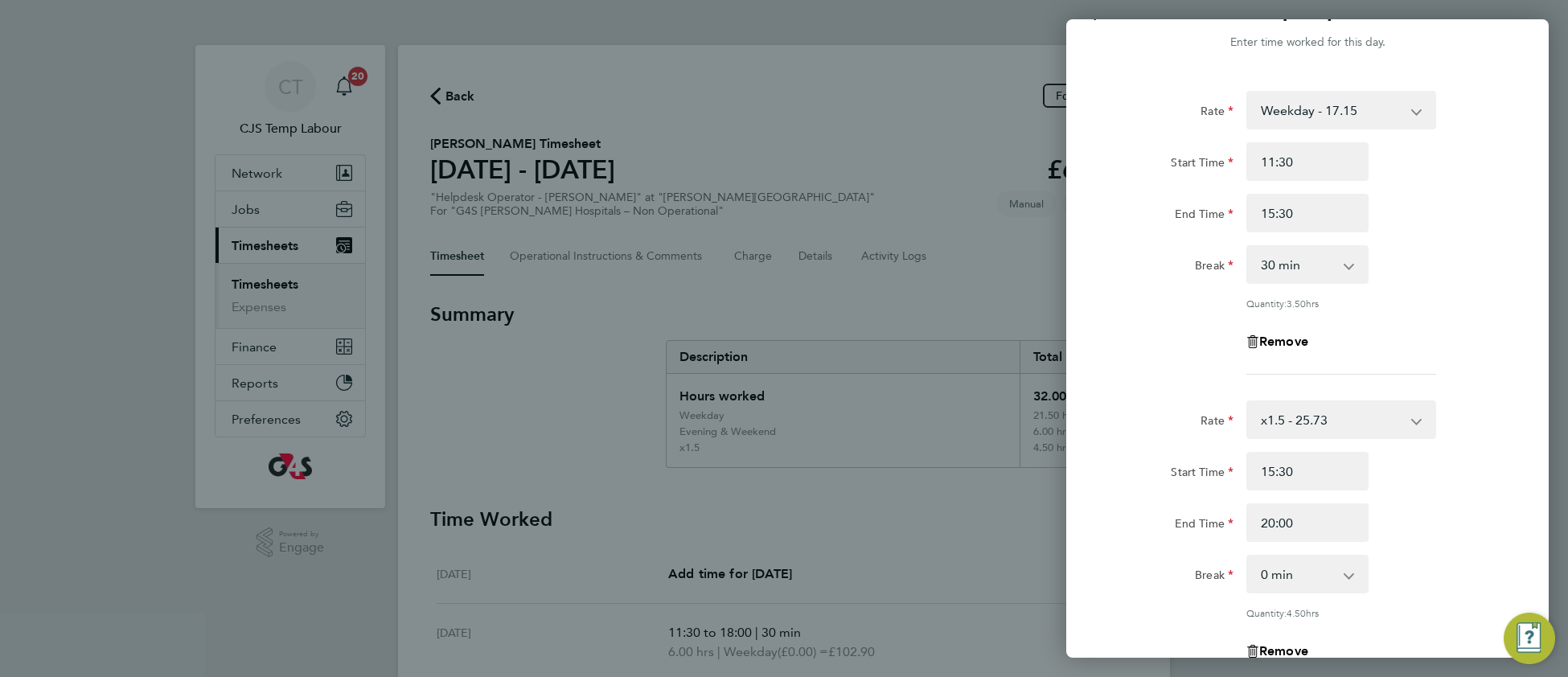
scroll to position [38, 0]
click at [1318, 412] on select "x1.5 - 25.73 Weekday - 17.15 Bank Holiday - 21.07 Evening & Weekend - 21.07" at bounding box center [1332, 418] width 167 height 35
click at [1414, 333] on div "Remove" at bounding box center [1308, 340] width 405 height 38
drag, startPoint x: 1277, startPoint y: 214, endPoint x: 1257, endPoint y: 213, distance: 20.0
click at [1257, 213] on input "15:30" at bounding box center [1307, 211] width 122 height 38
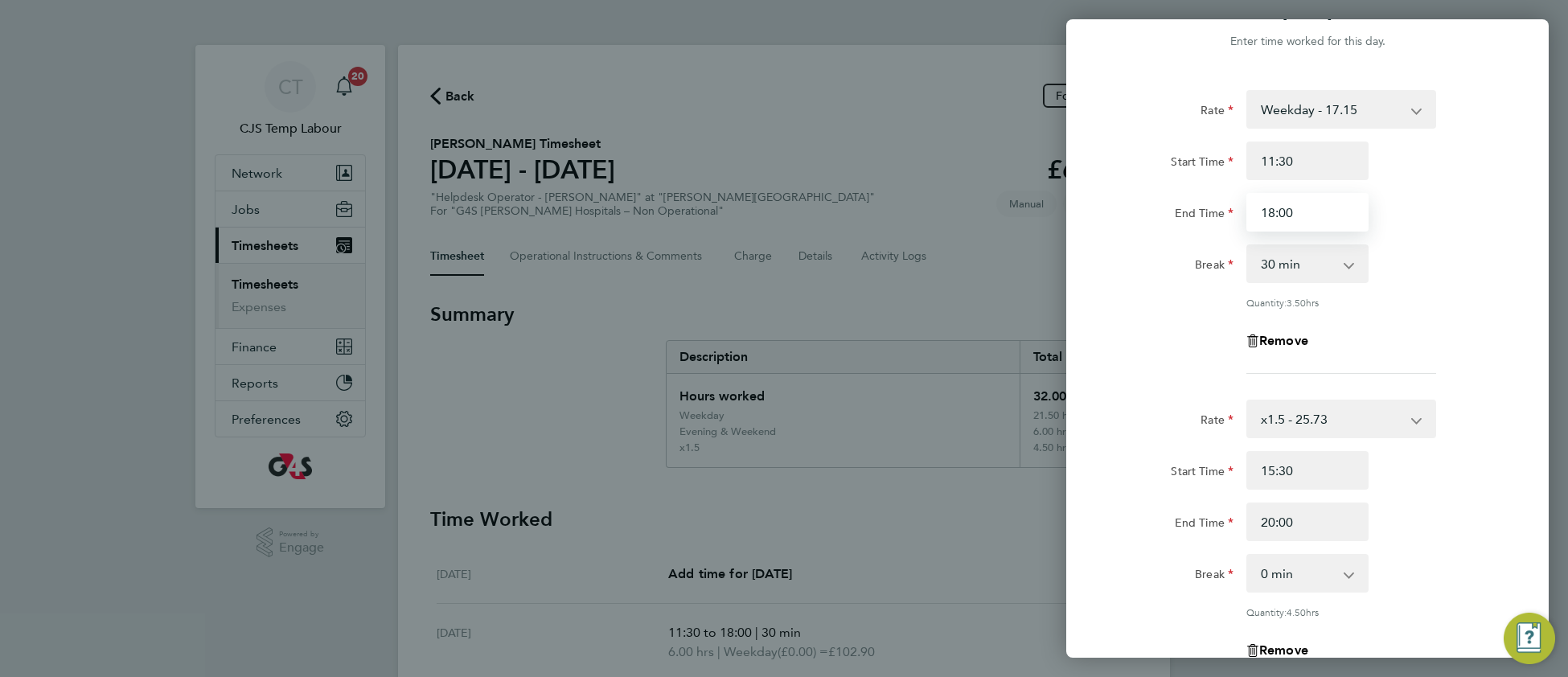
type input "18:00"
click at [1505, 311] on div "Rate Weekday - 17.15 Bank Holiday - 21.07 Evening & Weekend - 21.07 x1.5 - 25.7…" at bounding box center [1307, 473] width 483 height 805
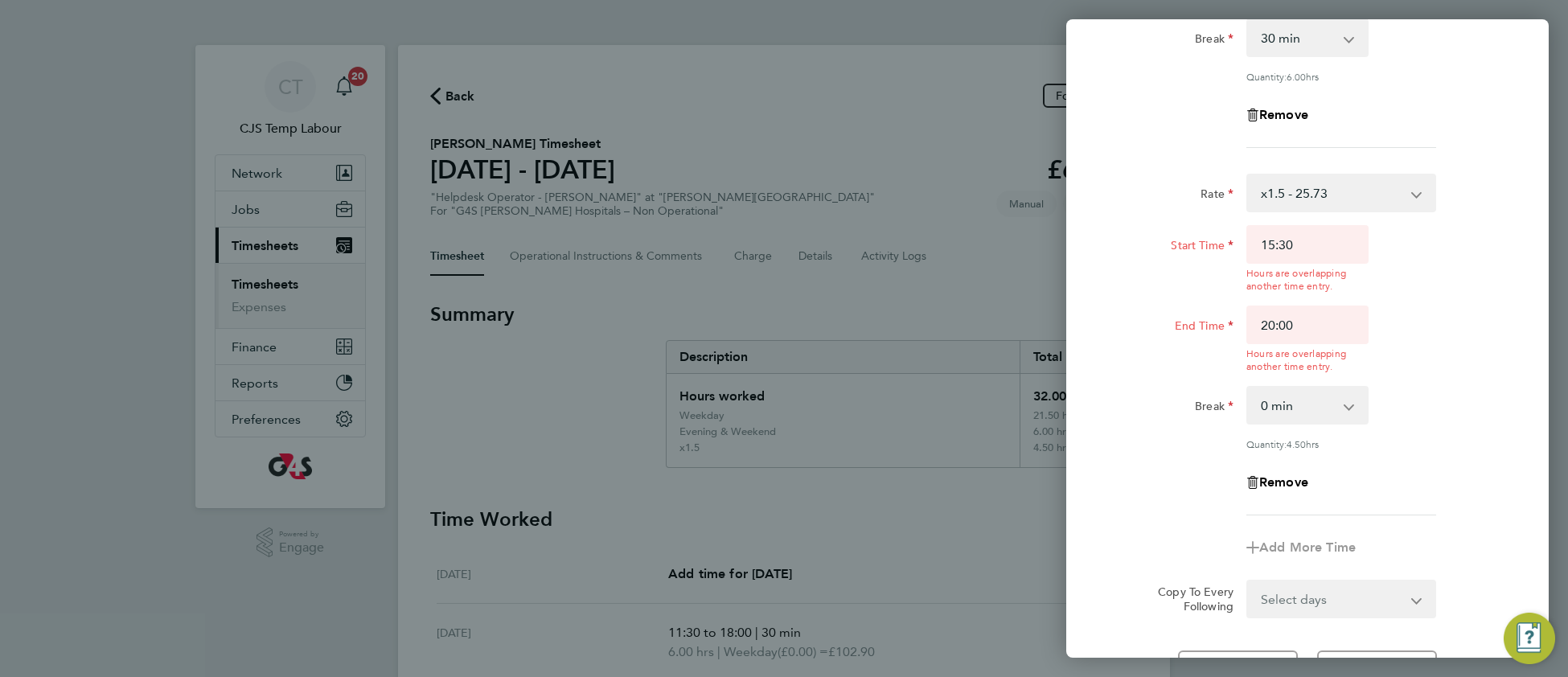
scroll to position [325, 0]
drag, startPoint x: 1274, startPoint y: 239, endPoint x: 1259, endPoint y: 240, distance: 15.0
click at [1259, 240] on input "15:30" at bounding box center [1307, 241] width 122 height 38
drag, startPoint x: 1282, startPoint y: 241, endPoint x: 1296, endPoint y: 241, distance: 14.0
click at [1296, 241] on input "18:30" at bounding box center [1307, 241] width 122 height 38
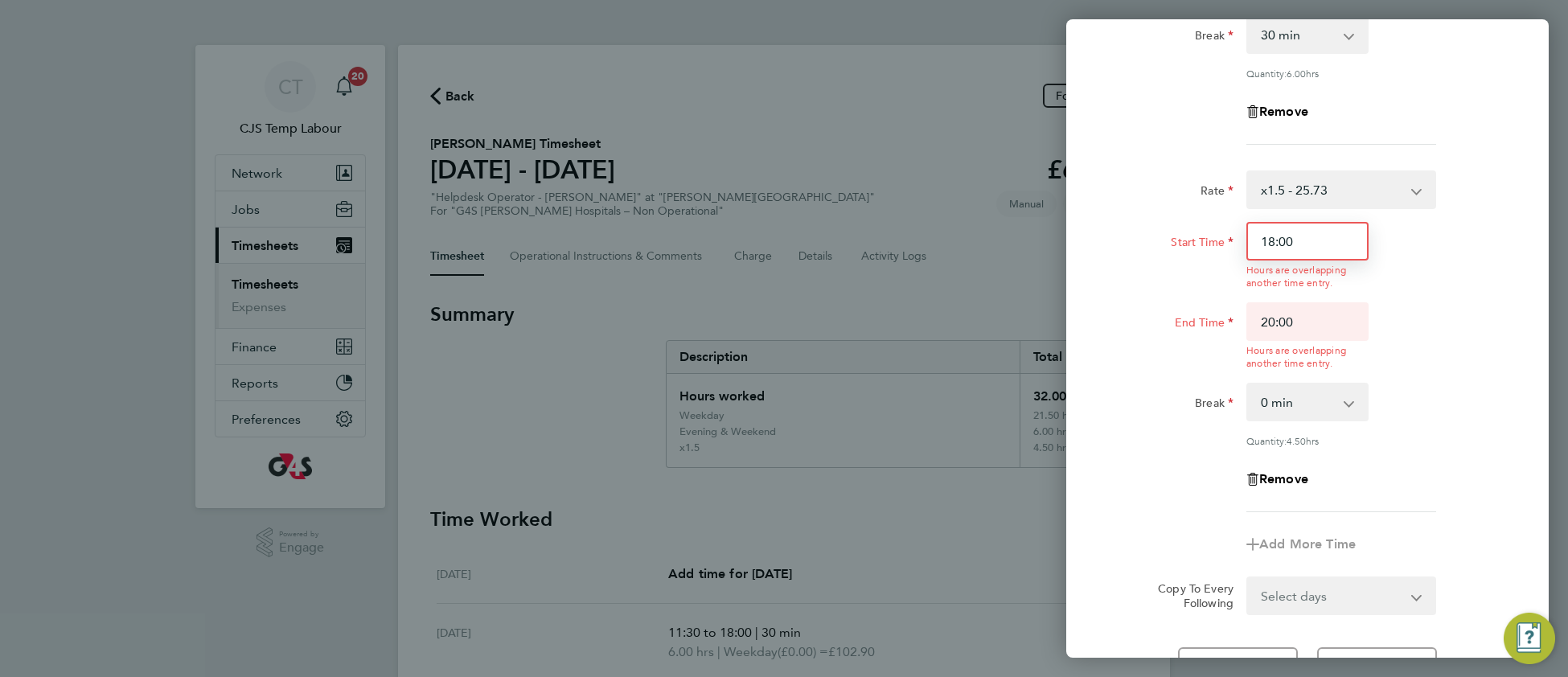
type input "18:00"
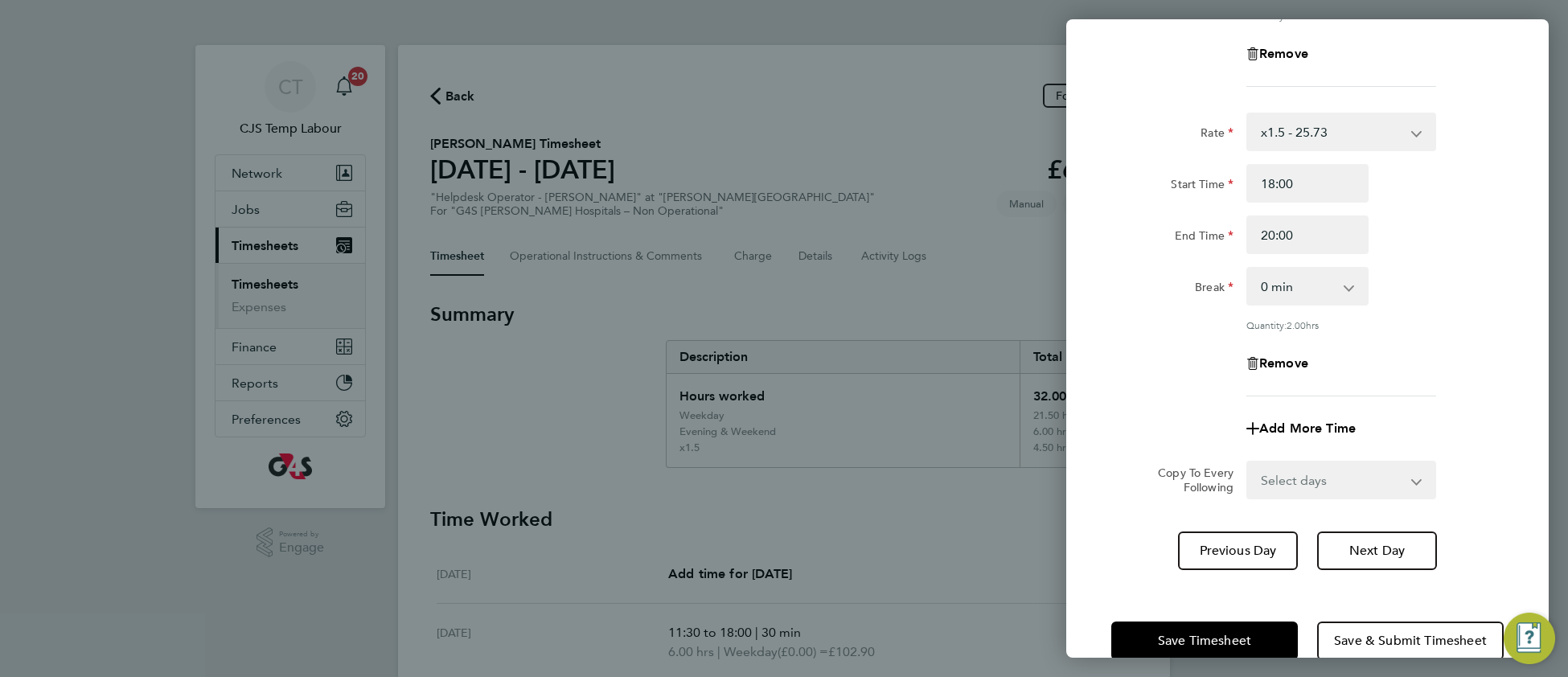
click at [1353, 447] on app-timesheet-line-form-group "Rate x1.5 - 25.73 Weekday - 17.15 Bank Holiday - 21.07 Evening & Weekend - 21.0…" at bounding box center [1308, 280] width 392 height 335
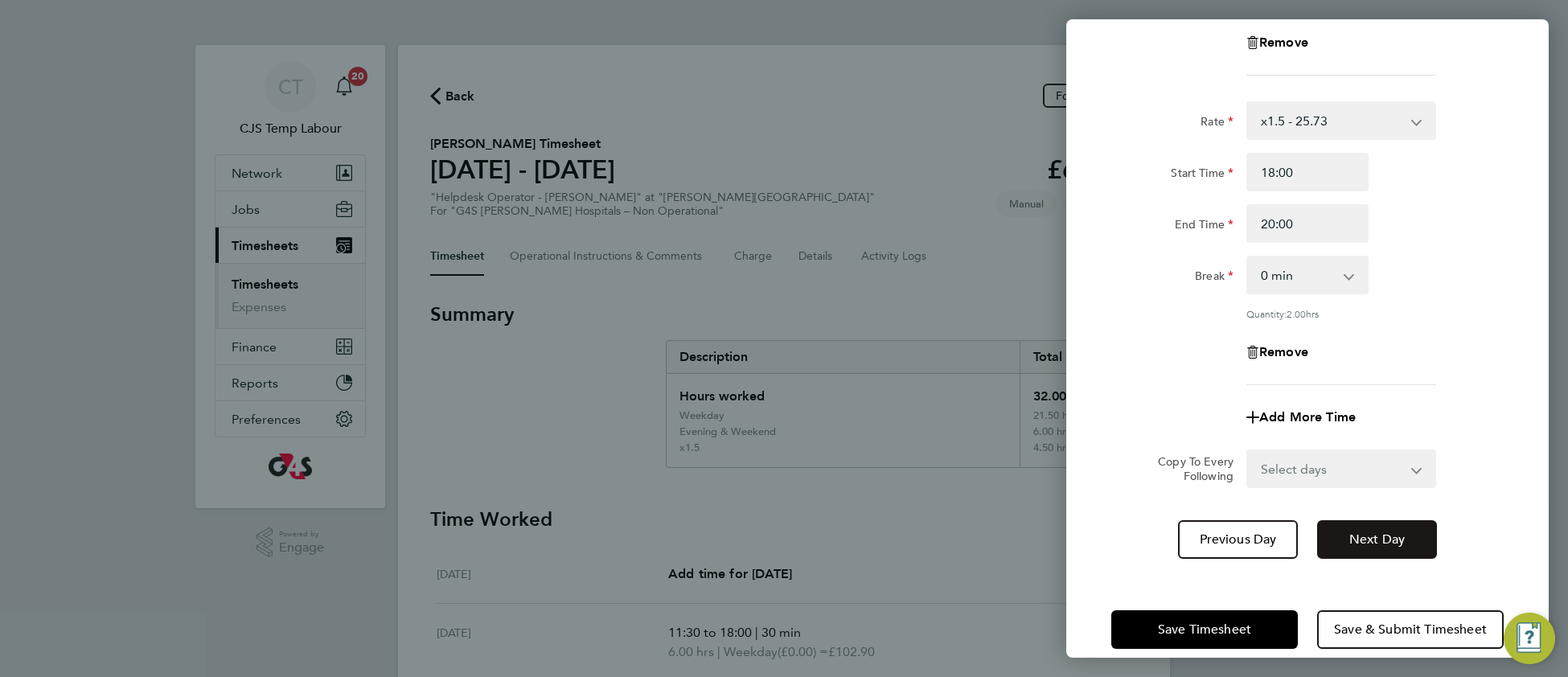
scroll to position [356, 0]
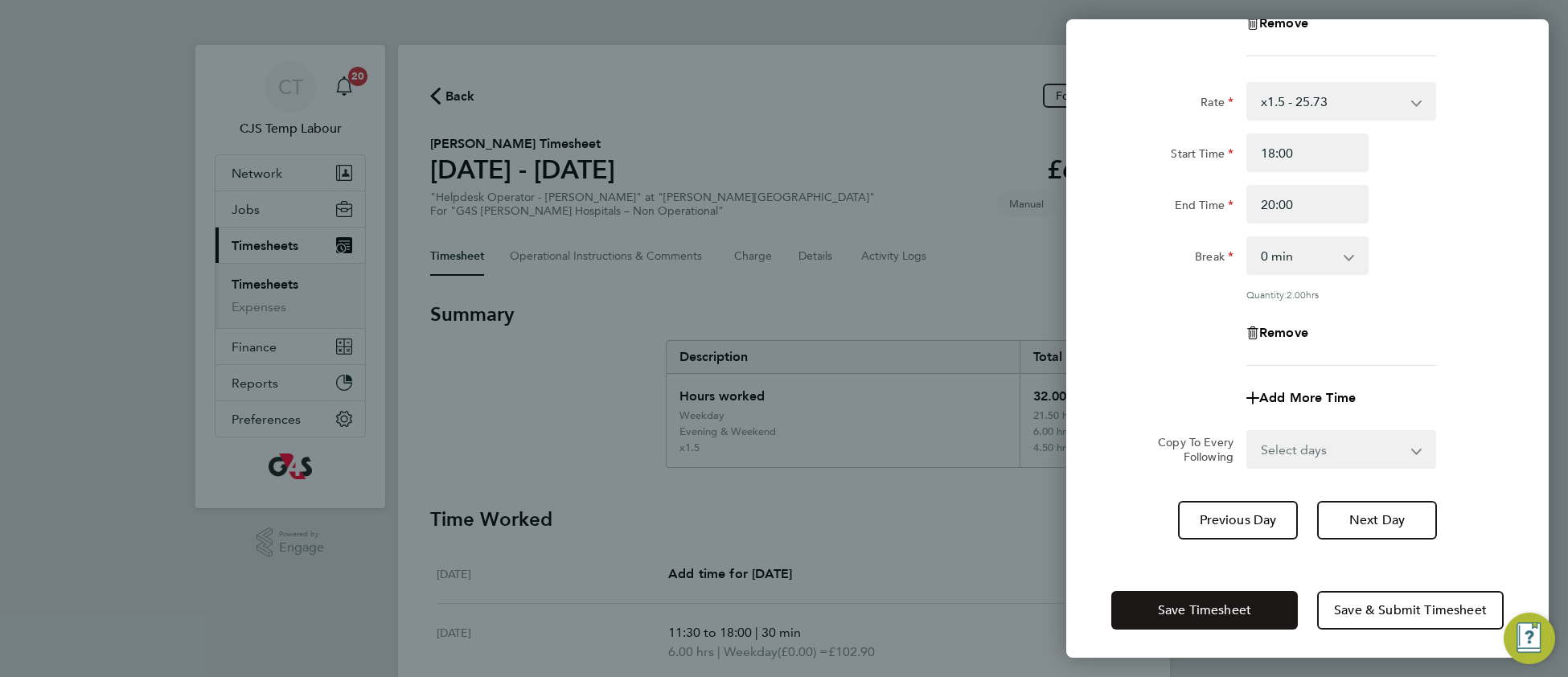
click at [1179, 591] on button "Save Timesheet" at bounding box center [1204, 609] width 187 height 38
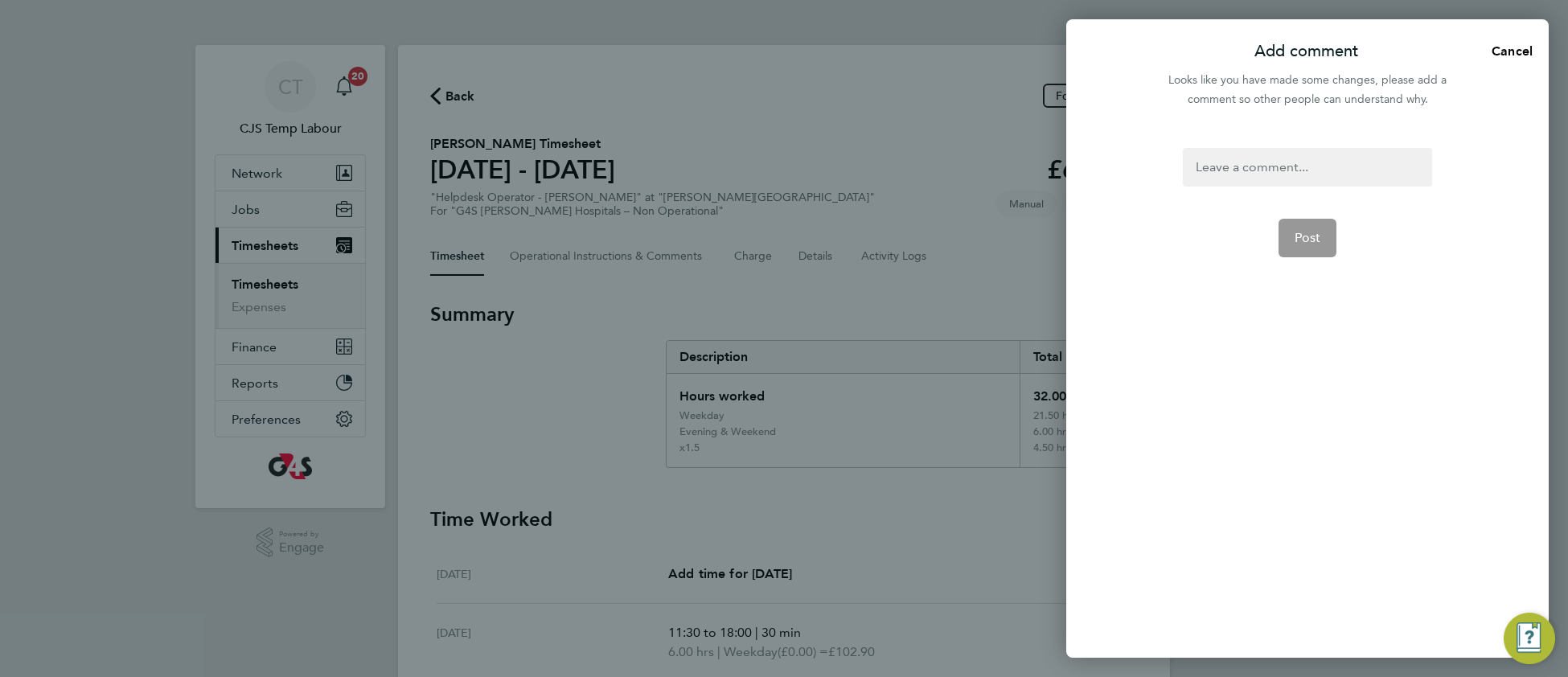
click at [1238, 169] on div at bounding box center [1306, 166] width 248 height 38
click at [1335, 239] on app-form-button "Post" at bounding box center [1307, 237] width 59 height 38
click at [1317, 239] on span "Post" at bounding box center [1308, 237] width 27 height 16
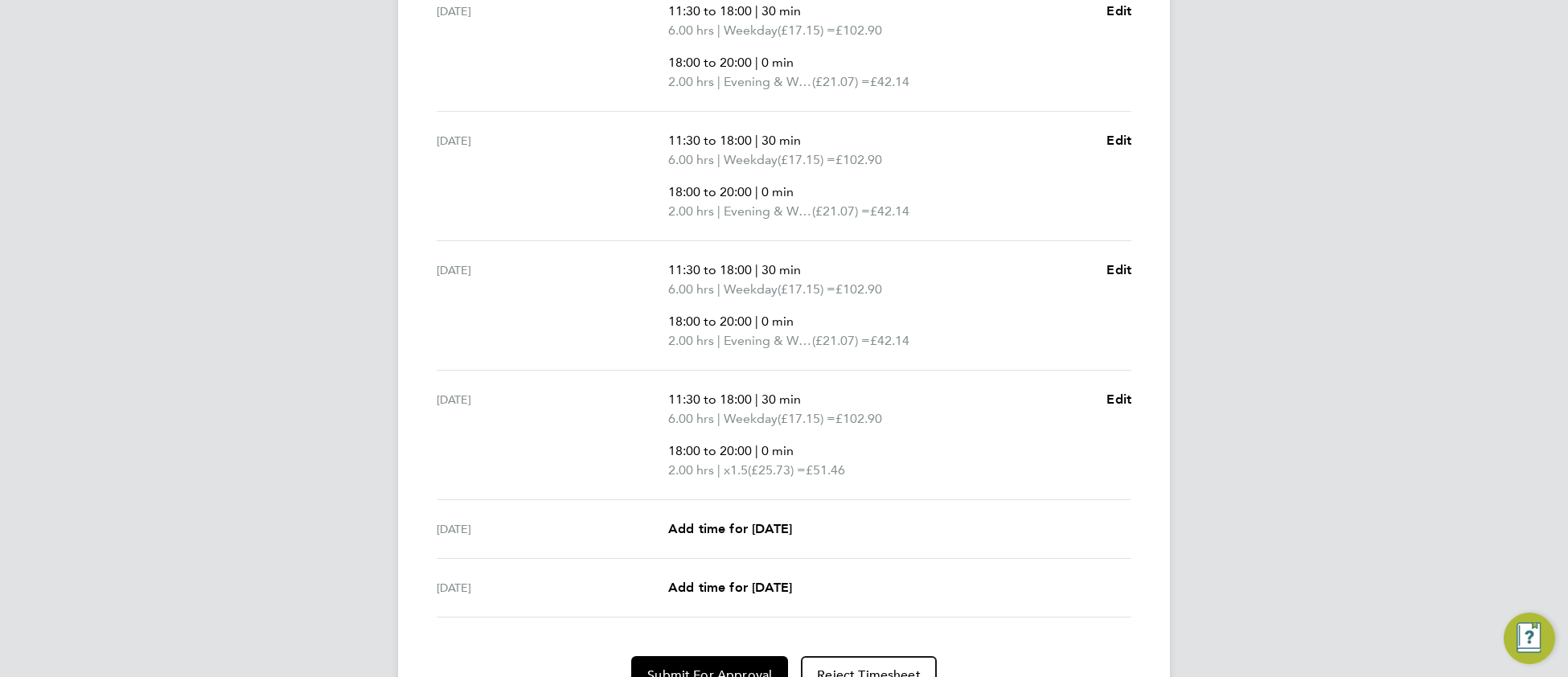
scroll to position [623, 0]
click at [1126, 393] on span "Edit" at bounding box center [1118, 397] width 25 height 15
select select "30"
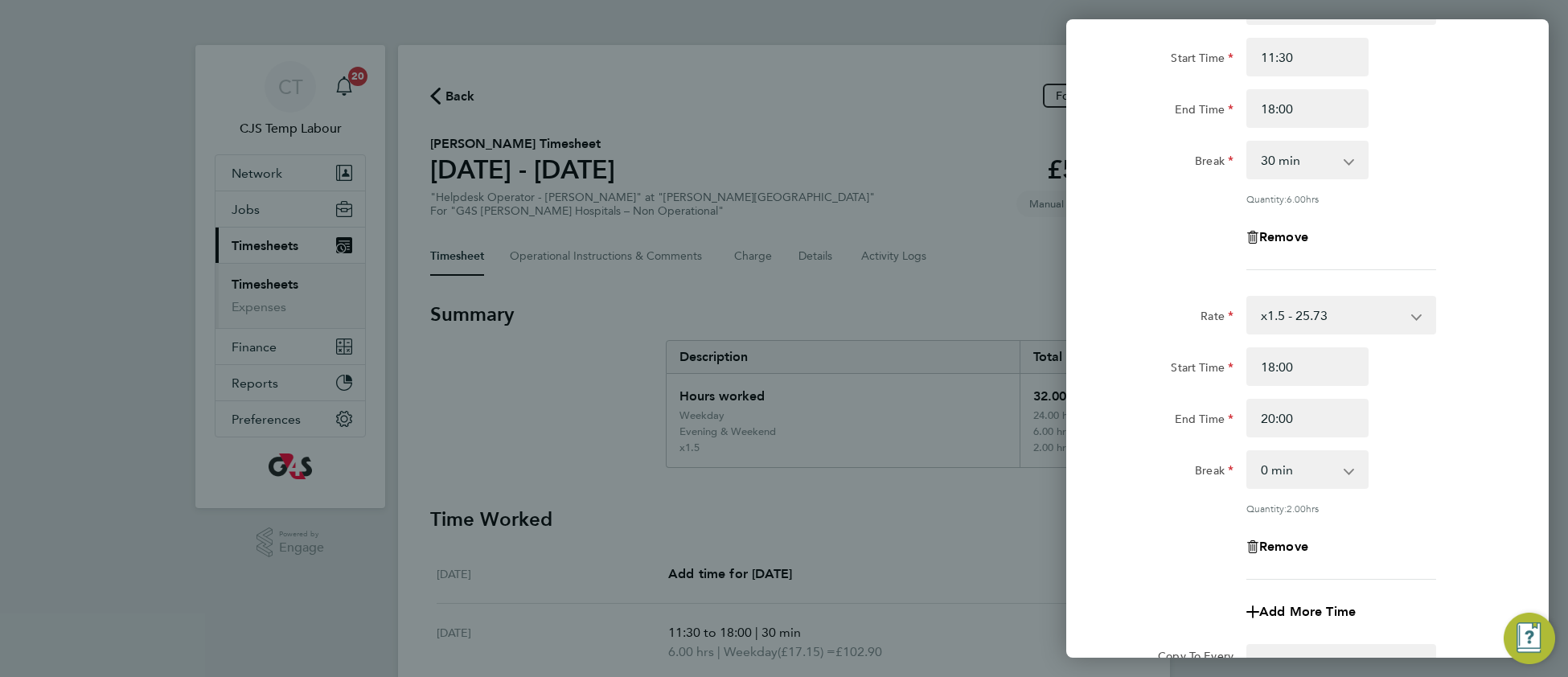
scroll to position [234, 0]
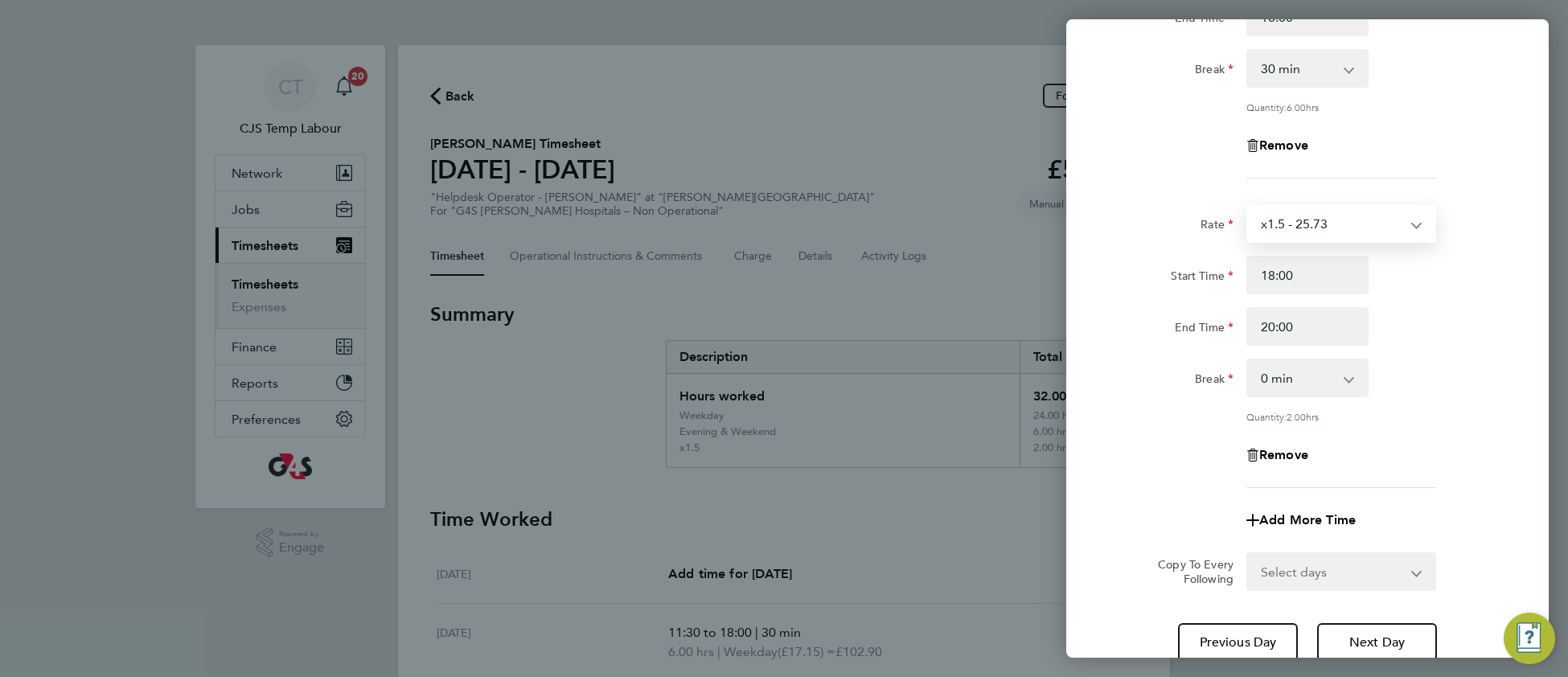
click at [1313, 224] on select "x1.5 - 25.73 Weekday - 17.15 Bank Holiday - 21.07 Evening & Weekend - 21.07" at bounding box center [1332, 223] width 167 height 35
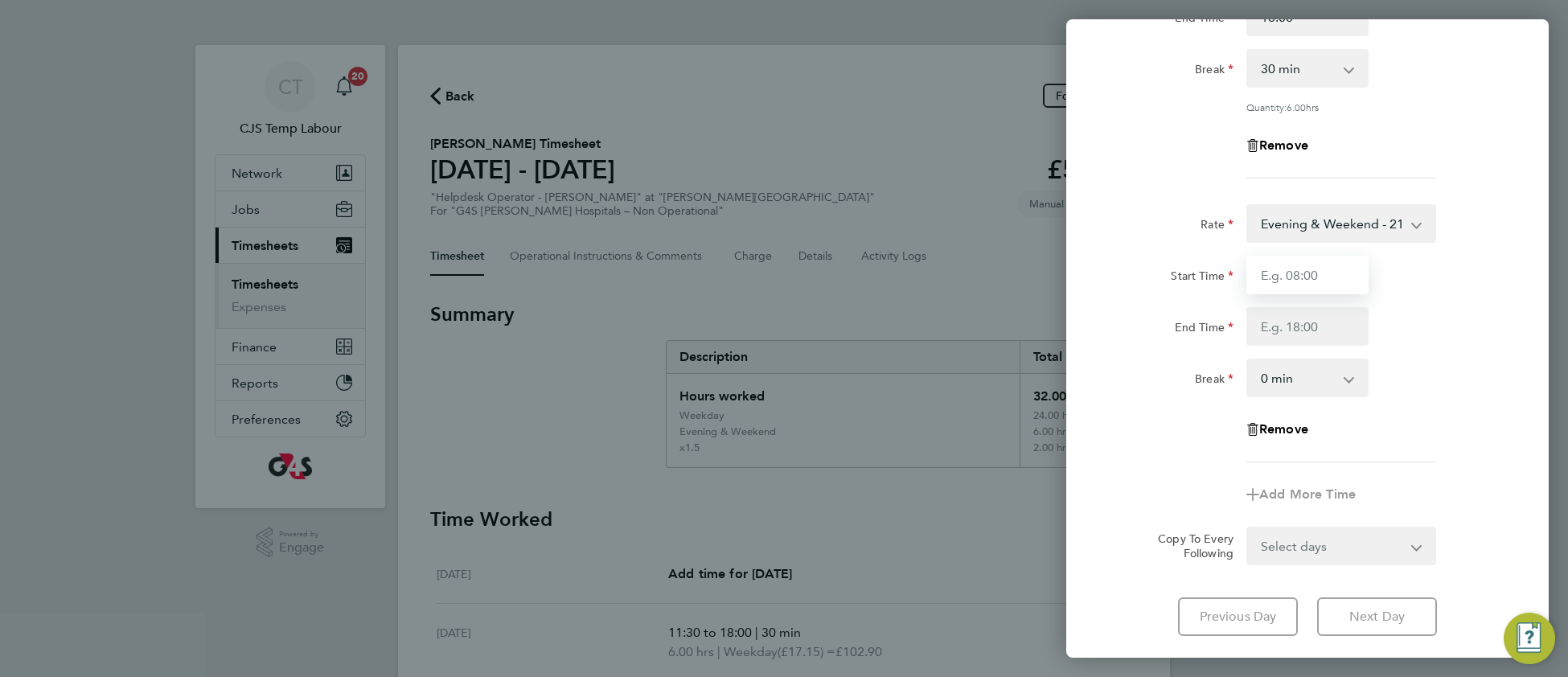
click at [1291, 268] on input "Start Time" at bounding box center [1307, 274] width 122 height 38
type input "1"
type input "18:00"
click at [1261, 323] on input "End Time" at bounding box center [1307, 325] width 122 height 38
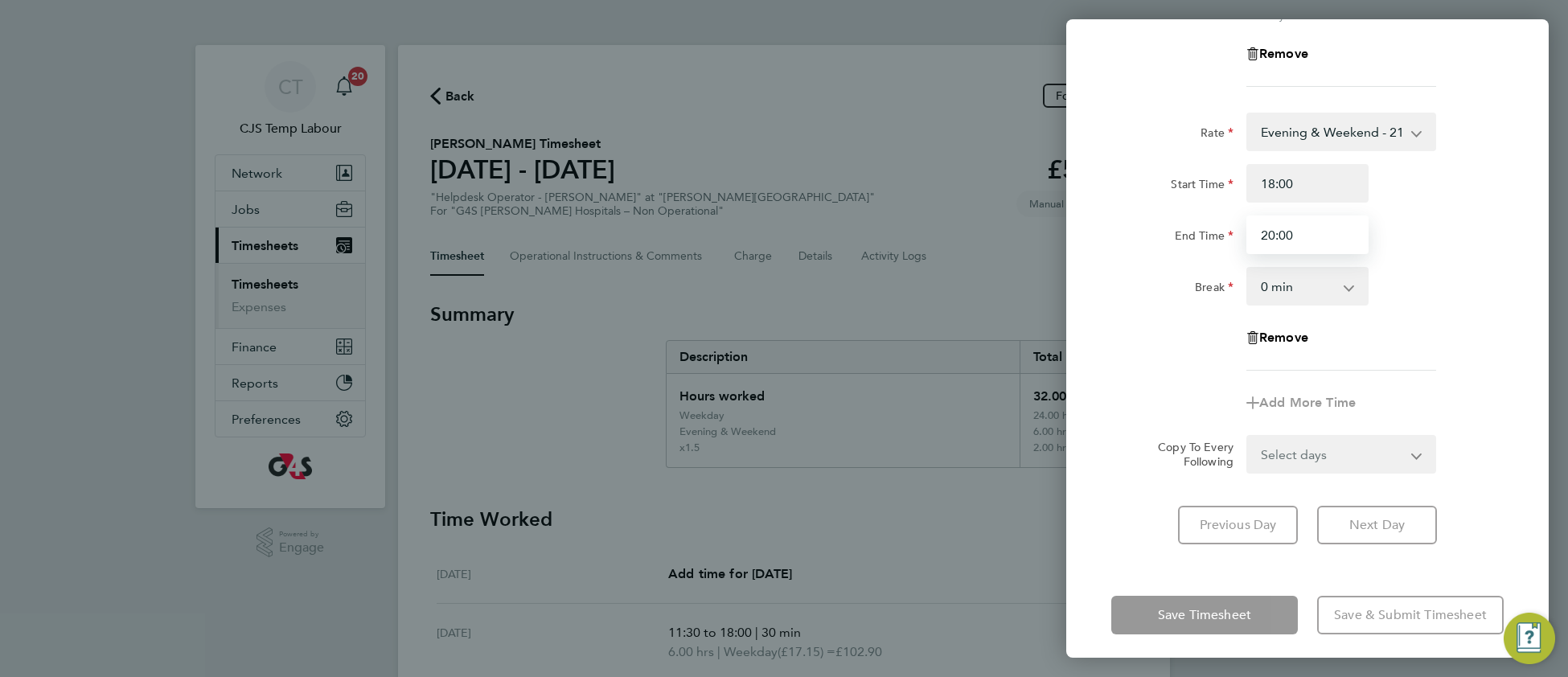
scroll to position [332, 0]
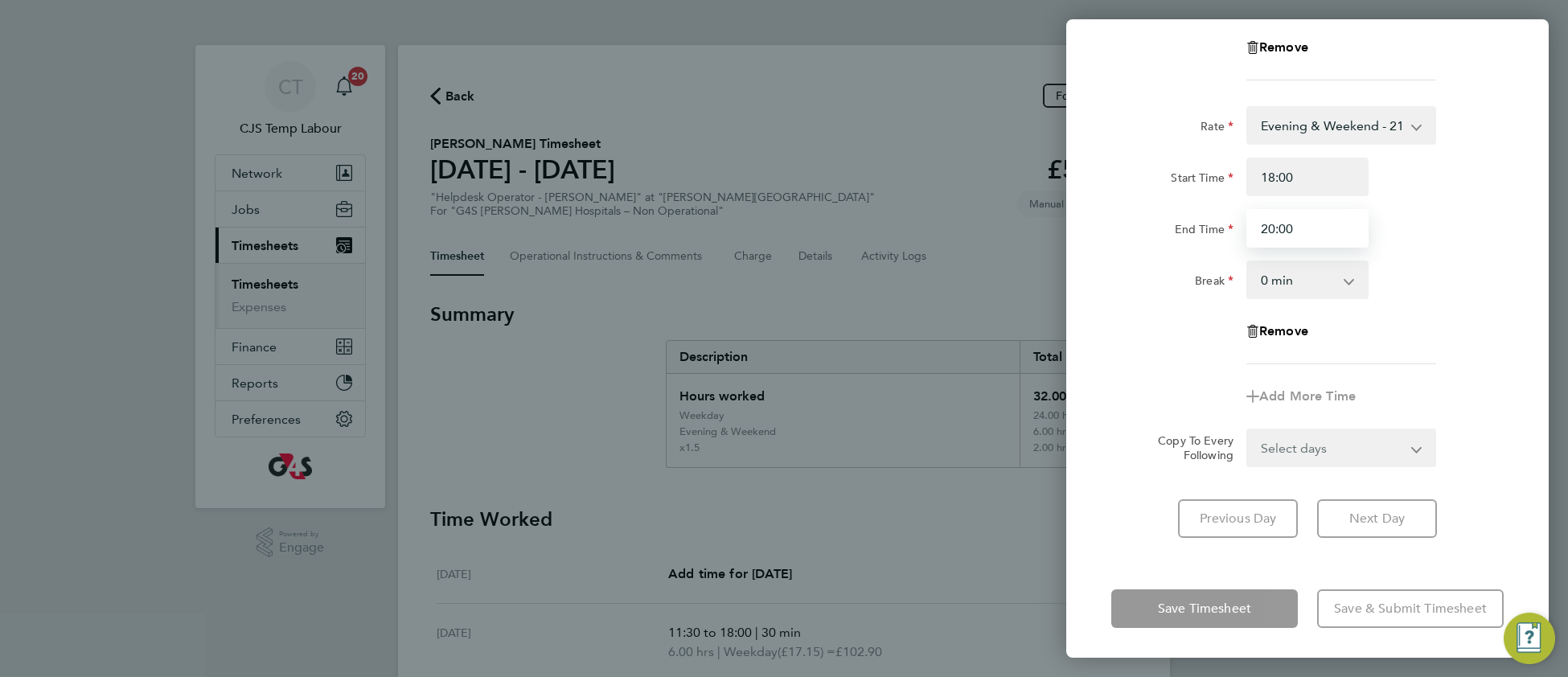
type input "20:00"
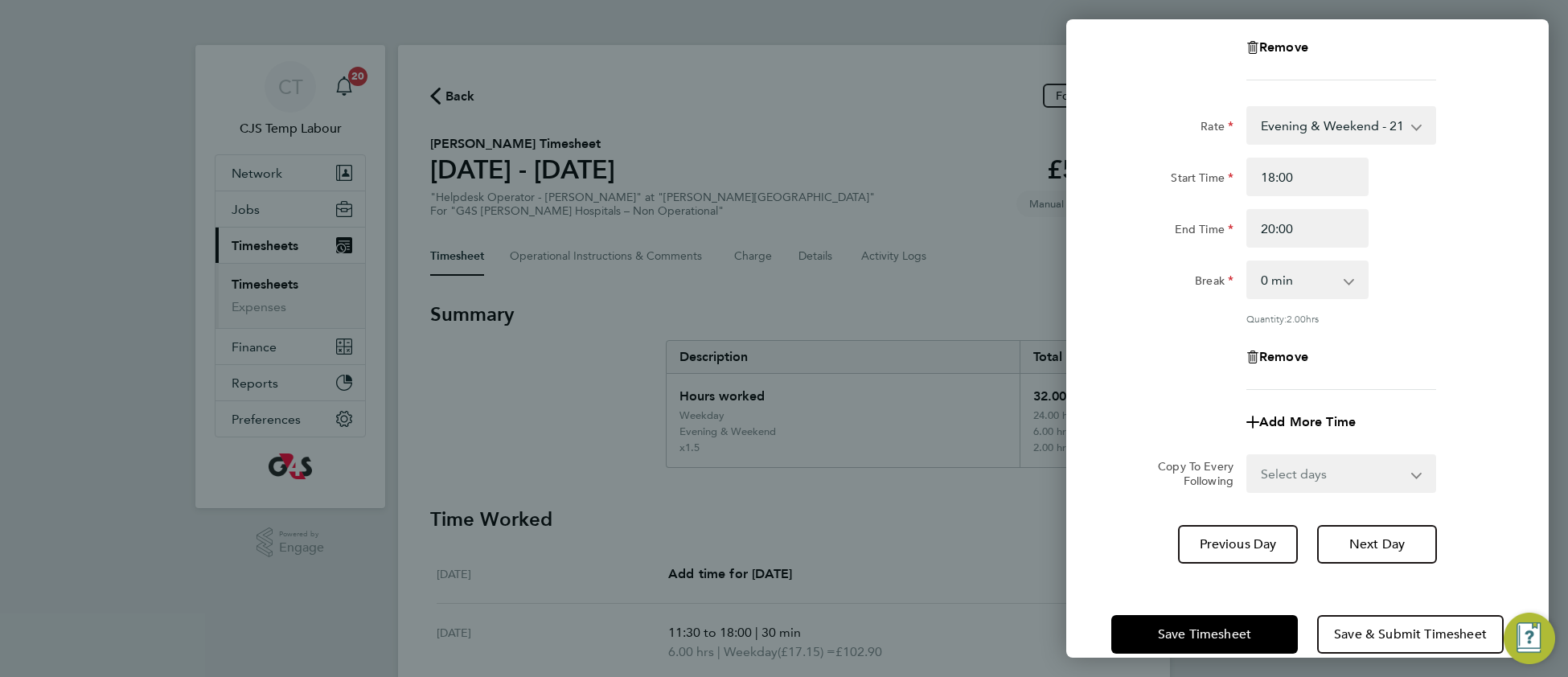
click at [1176, 591] on div "Save Timesheet Save & Submit Timesheet" at bounding box center [1307, 634] width 483 height 103
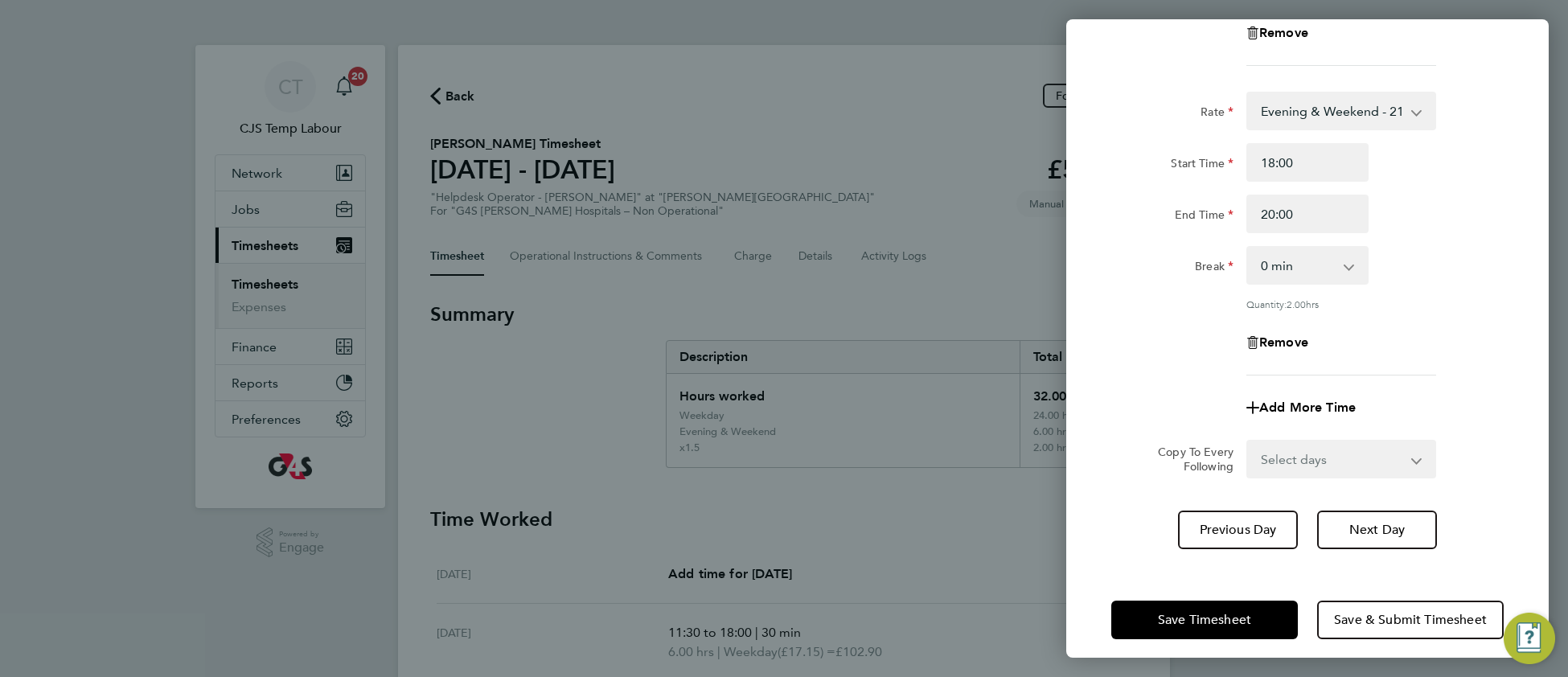
scroll to position [356, 0]
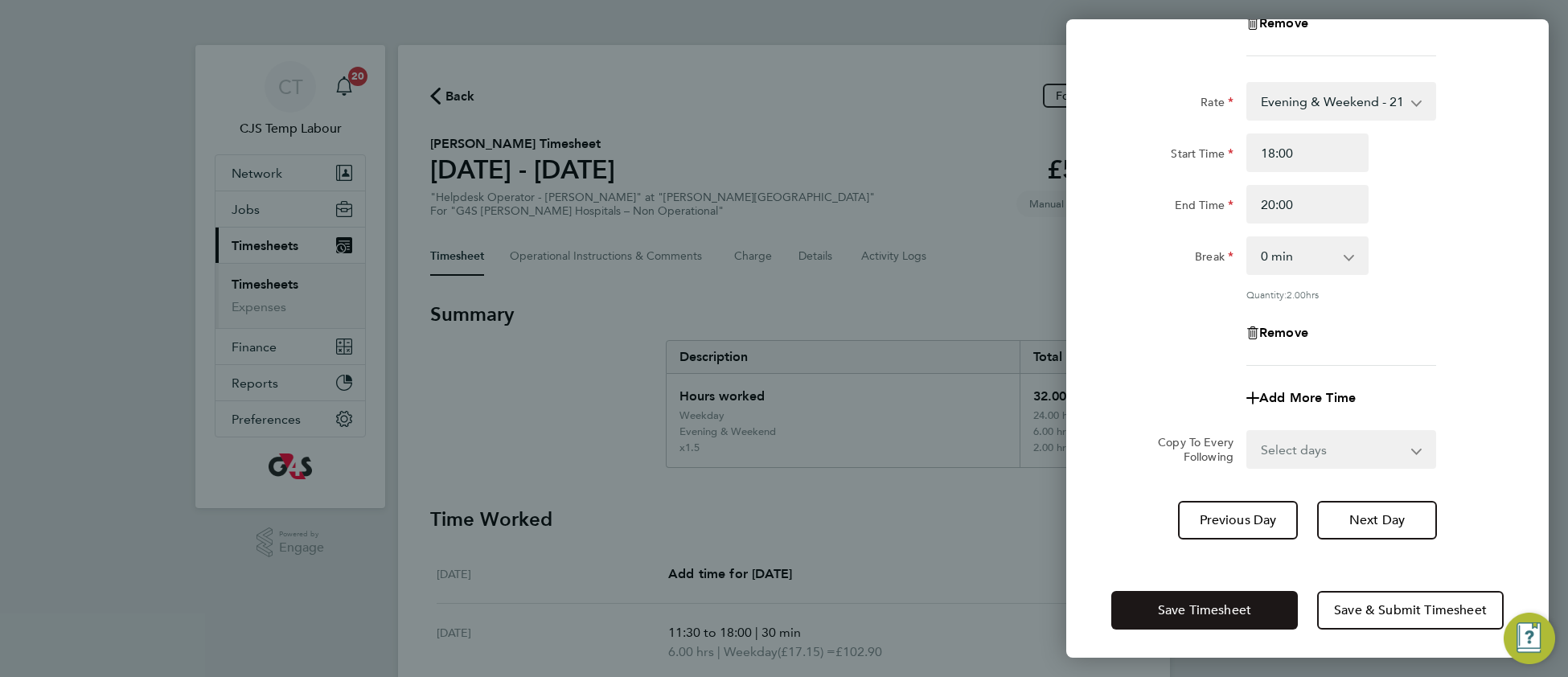
click at [1163, 591] on button "Save Timesheet" at bounding box center [1204, 609] width 187 height 38
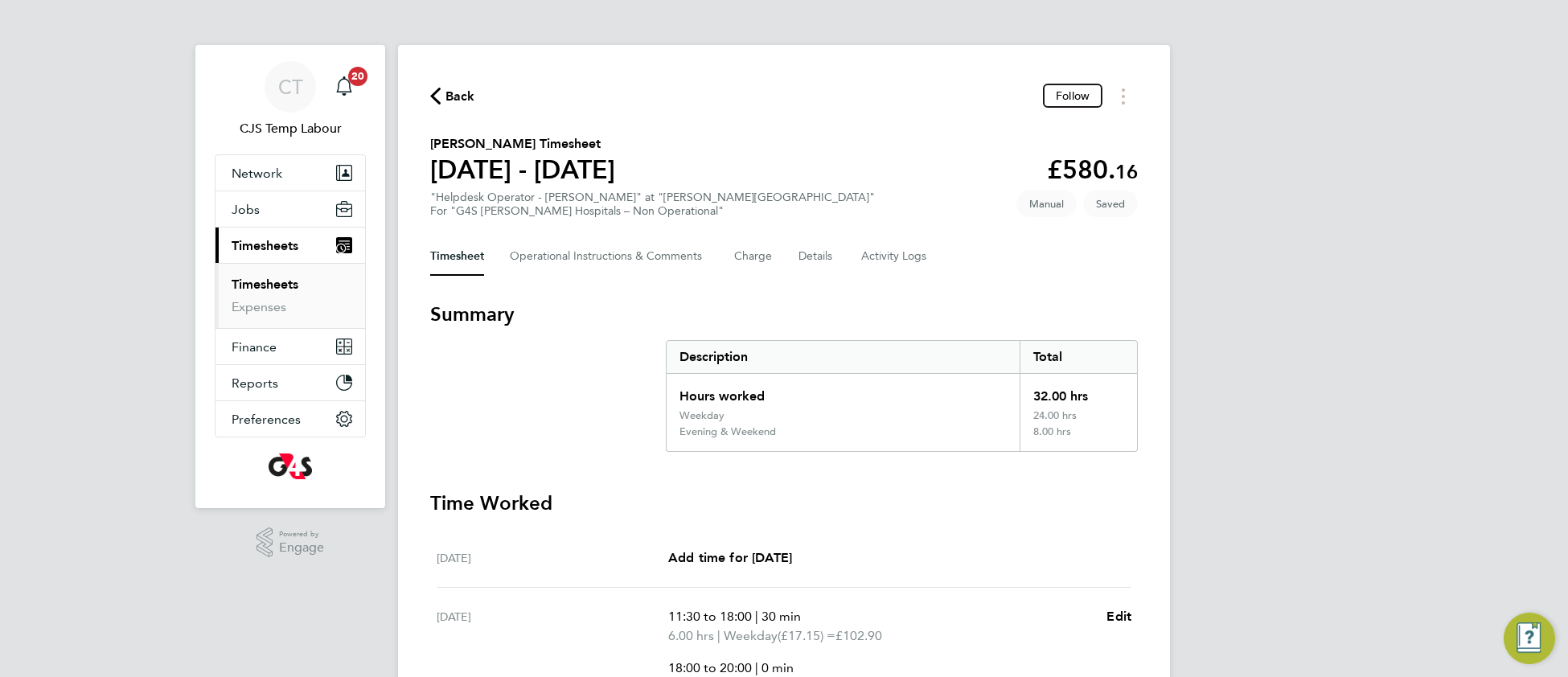
click at [276, 284] on link "Timesheets" at bounding box center [265, 284] width 67 height 15
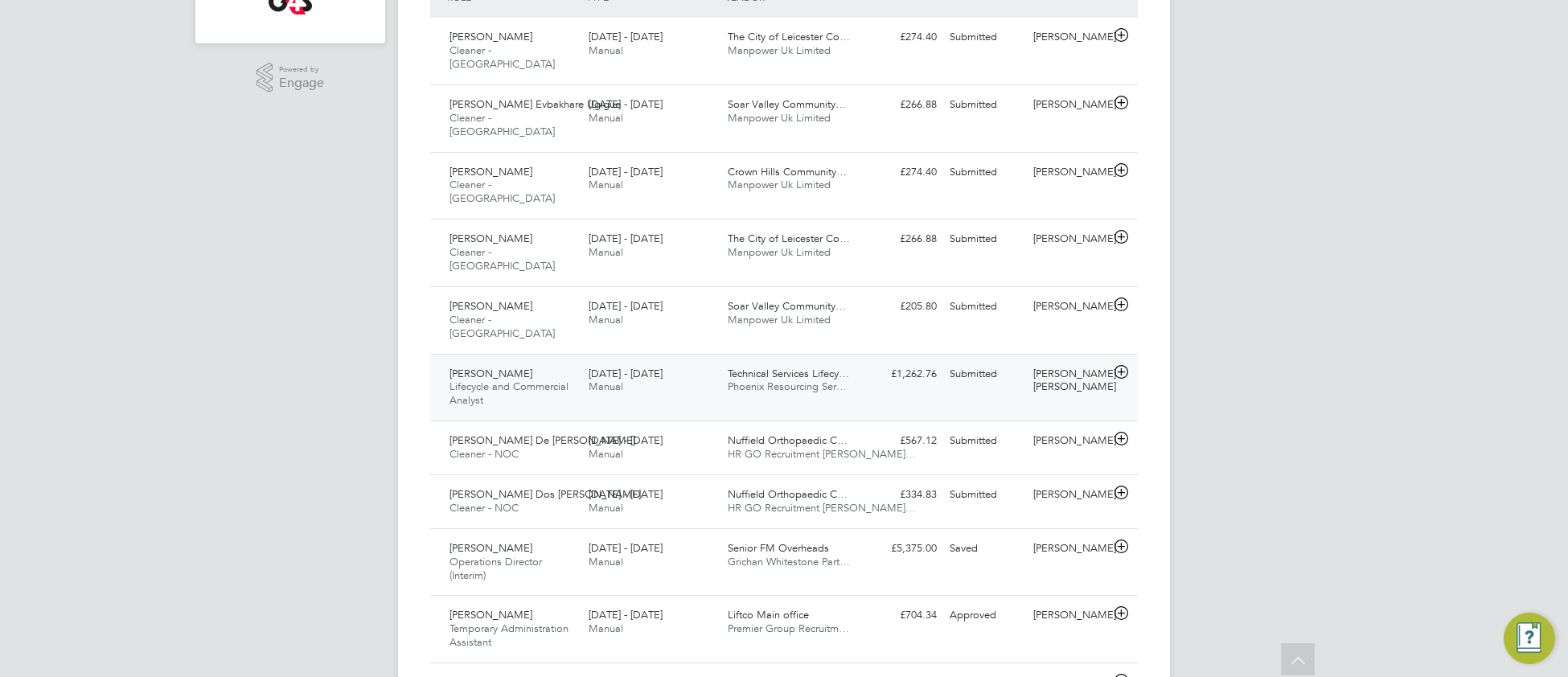
click at [509, 379] on span "Lifecycle and Commercial Analyst" at bounding box center [509, 392] width 119 height 27
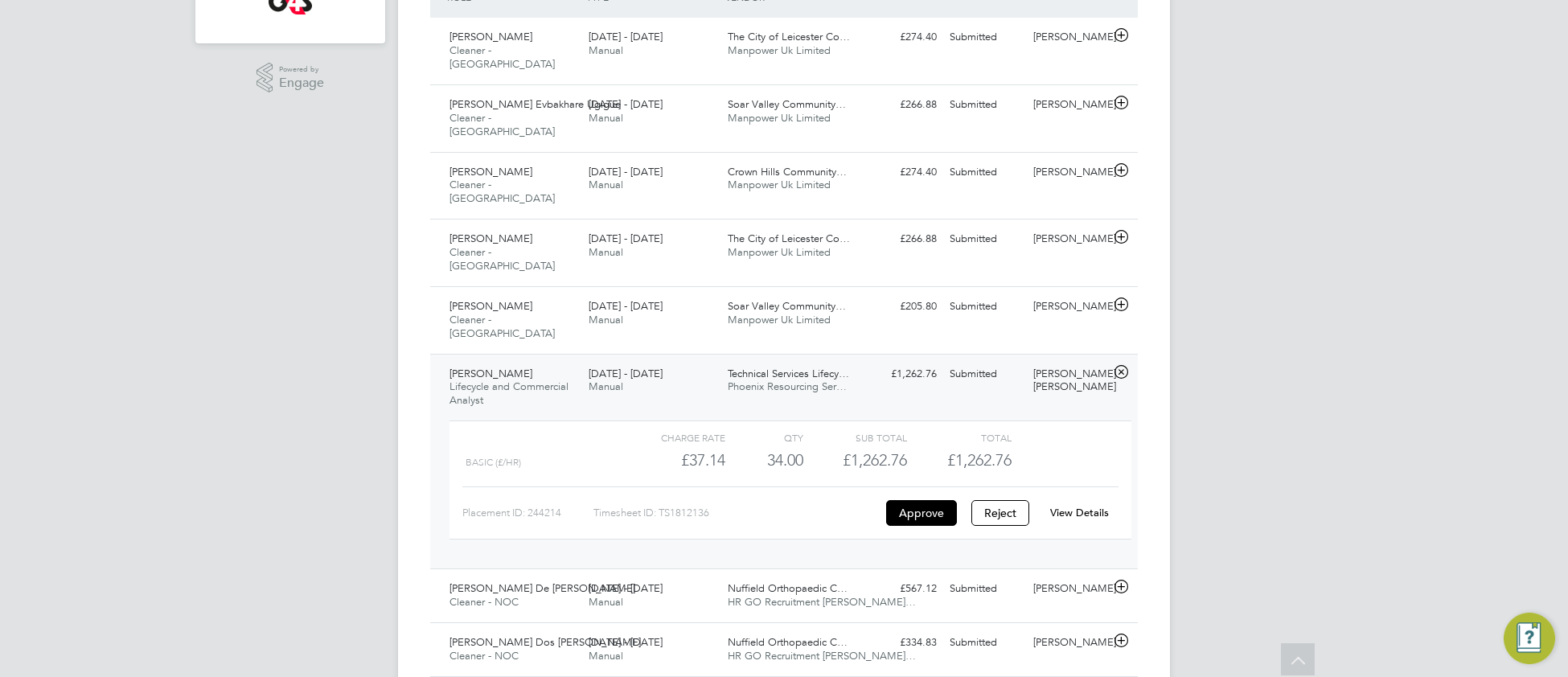
click at [1070, 506] on link "View Details" at bounding box center [1079, 512] width 59 height 14
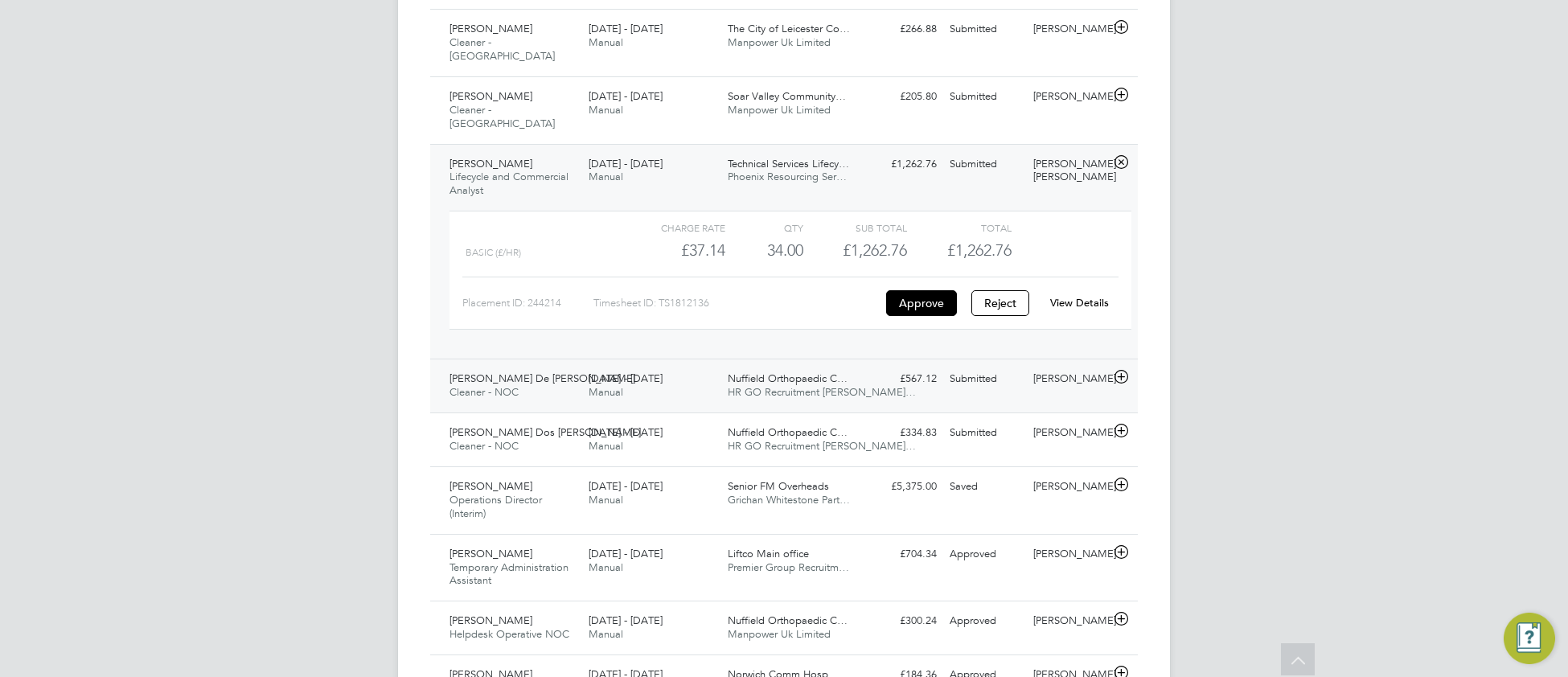
click at [658, 365] on div "25 - 31 Aug 2025 Manual" at bounding box center [652, 385] width 140 height 40
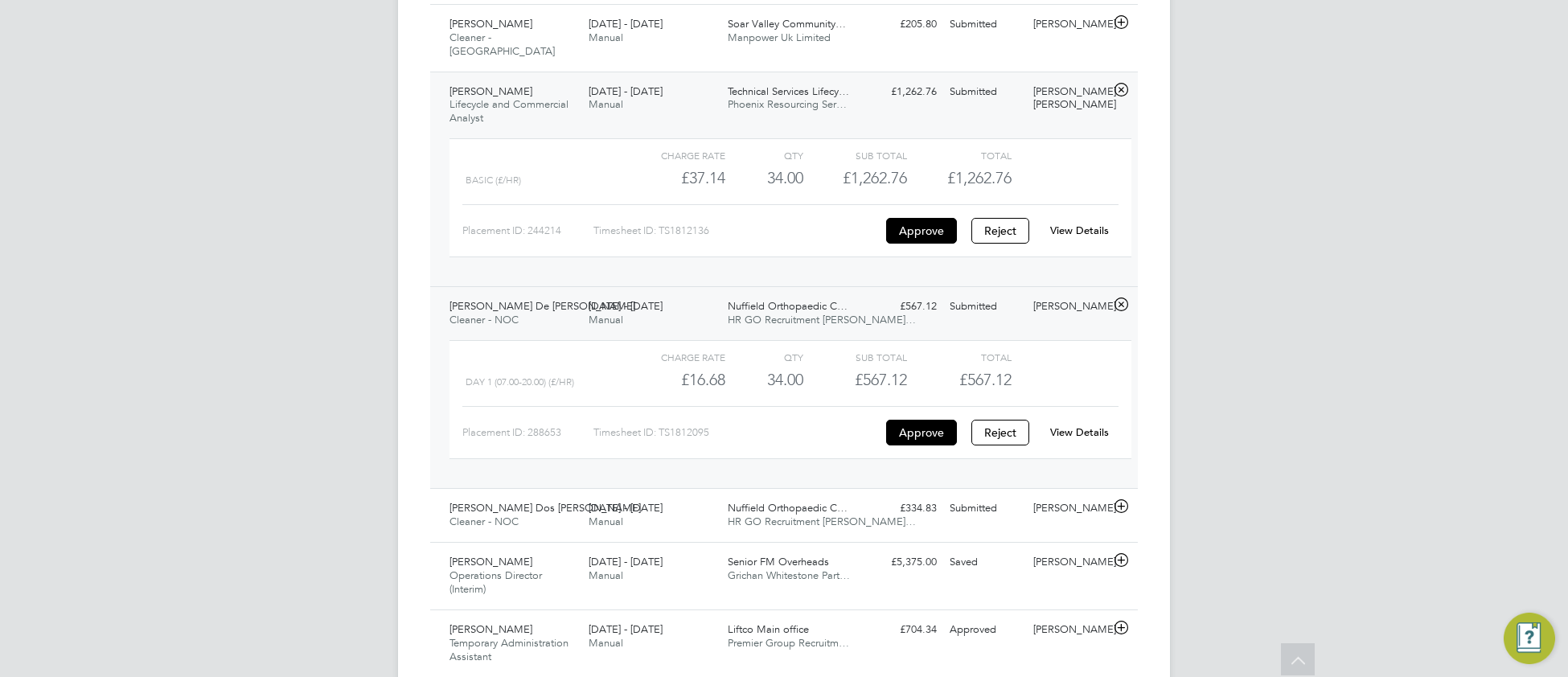
click at [1065, 425] on link "View Details" at bounding box center [1079, 431] width 59 height 14
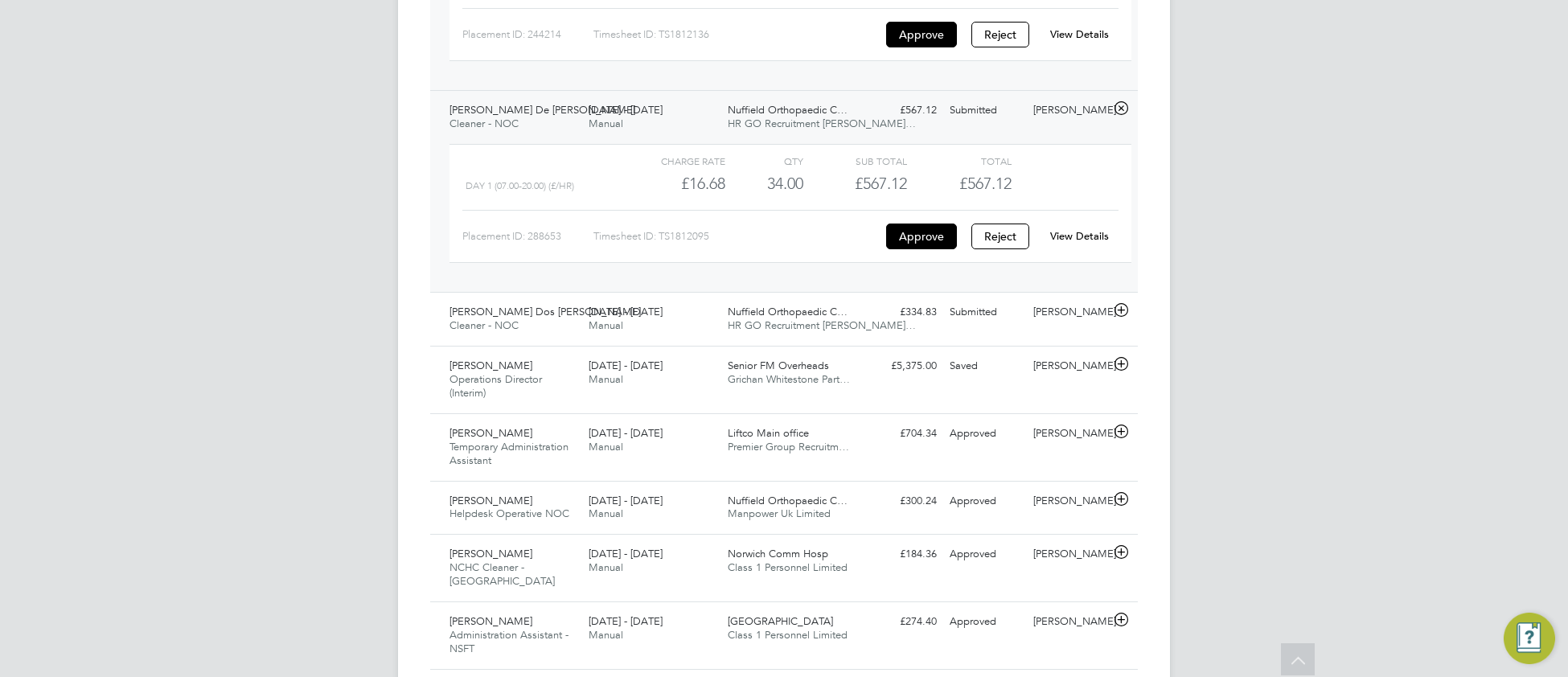
scroll to position [968, 0]
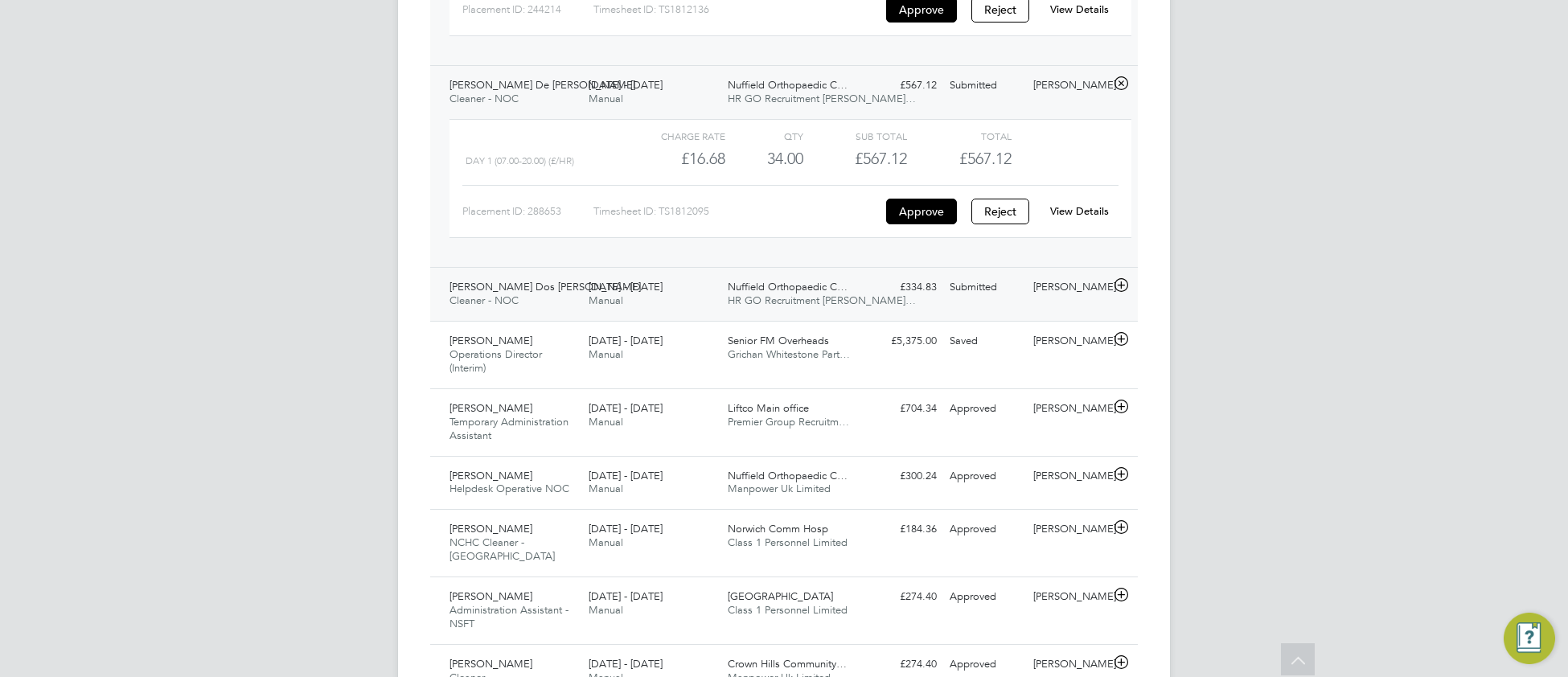
click at [666, 274] on div "25 - 31 Aug 2025 Manual" at bounding box center [652, 294] width 140 height 40
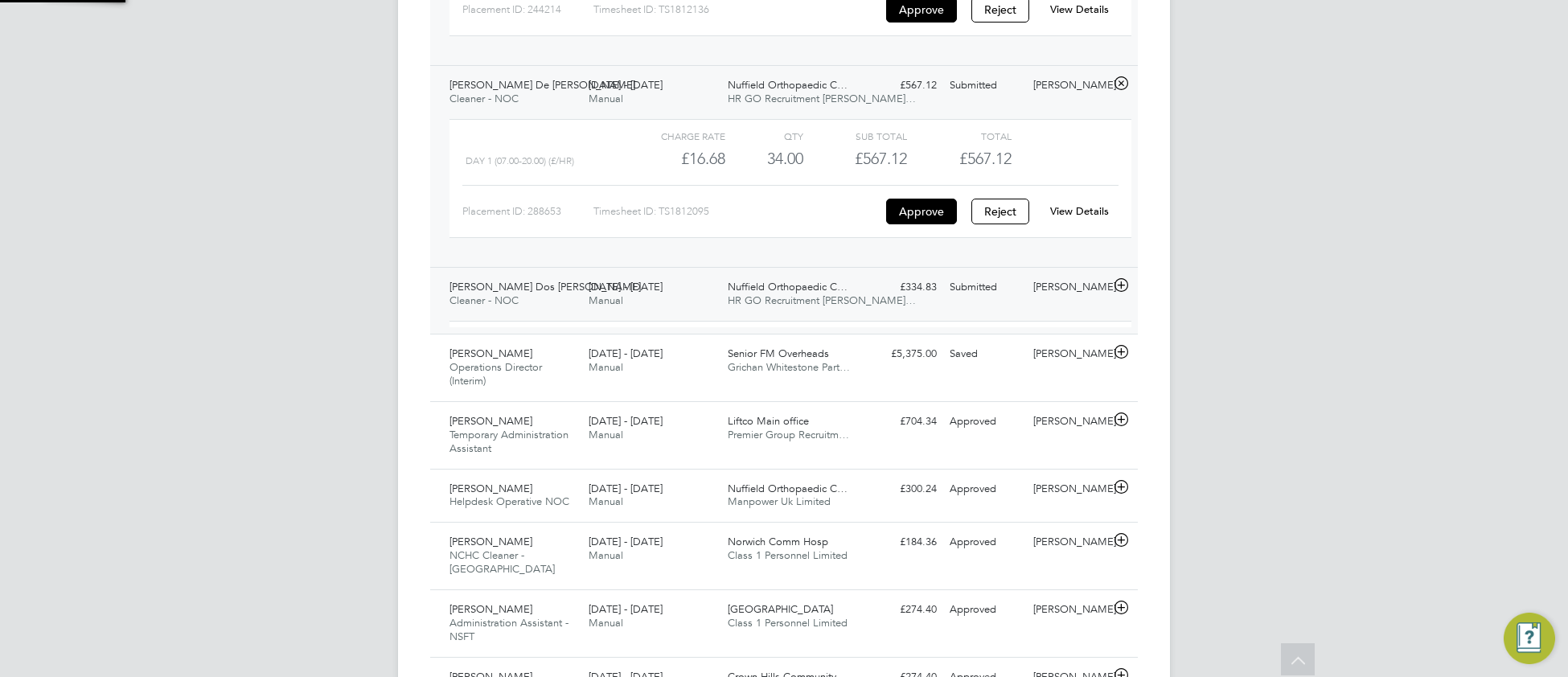
scroll to position [27, 156]
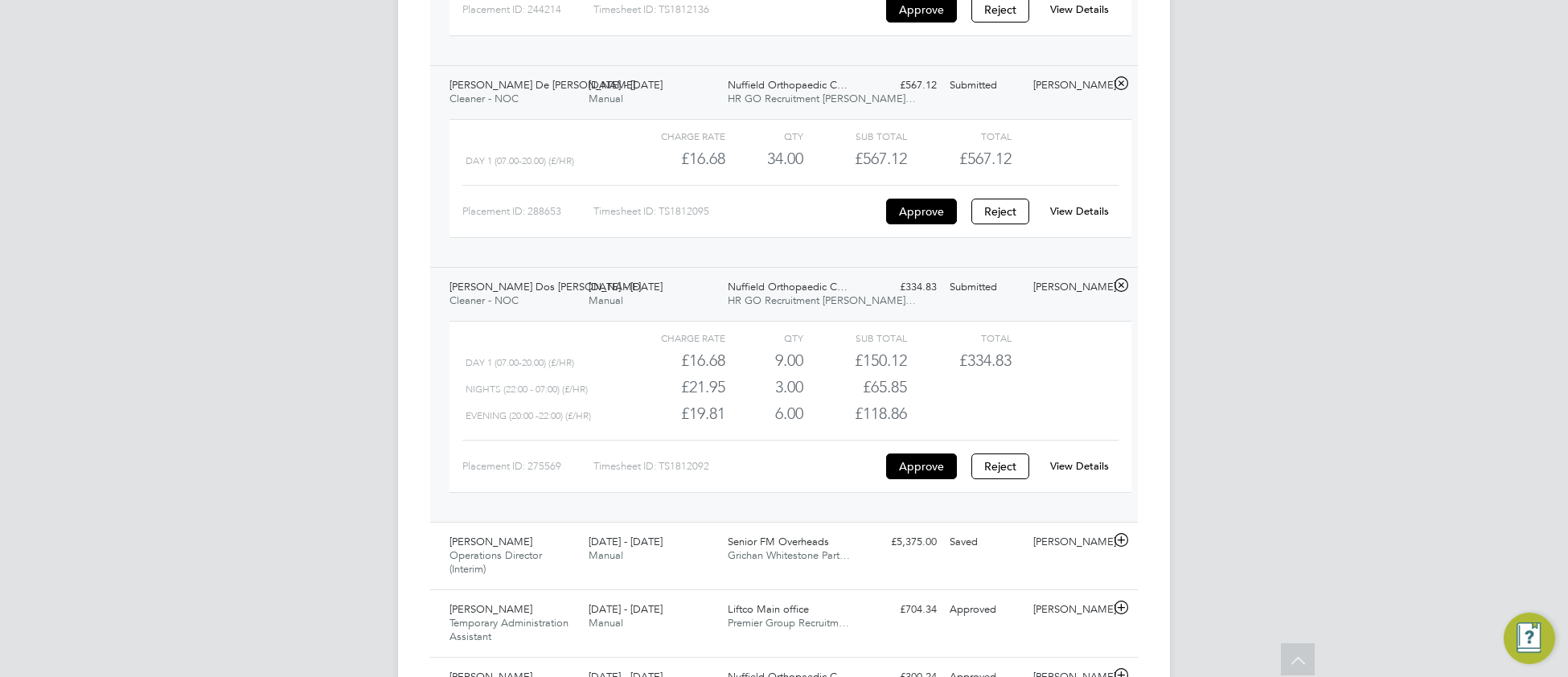
click at [1102, 459] on link "View Details" at bounding box center [1079, 466] width 59 height 14
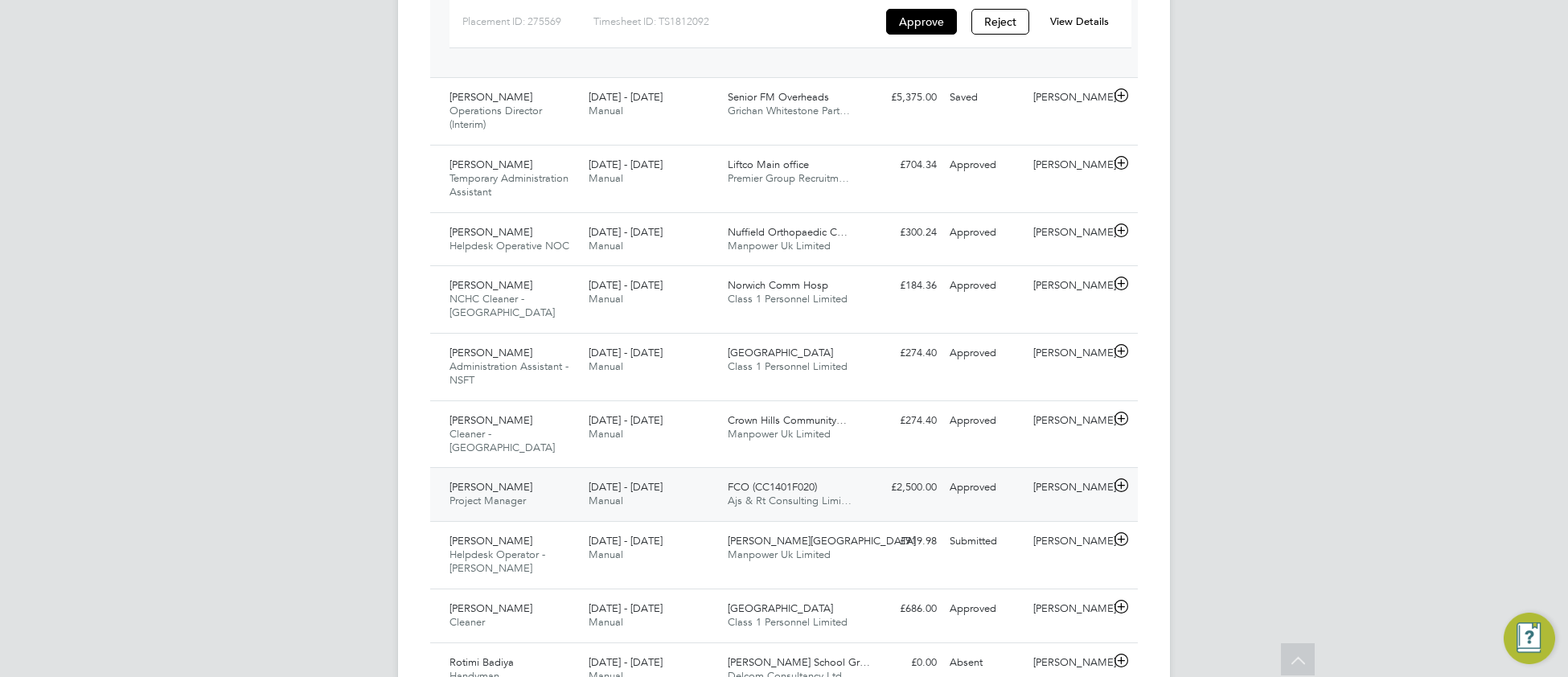
scroll to position [1416, 0]
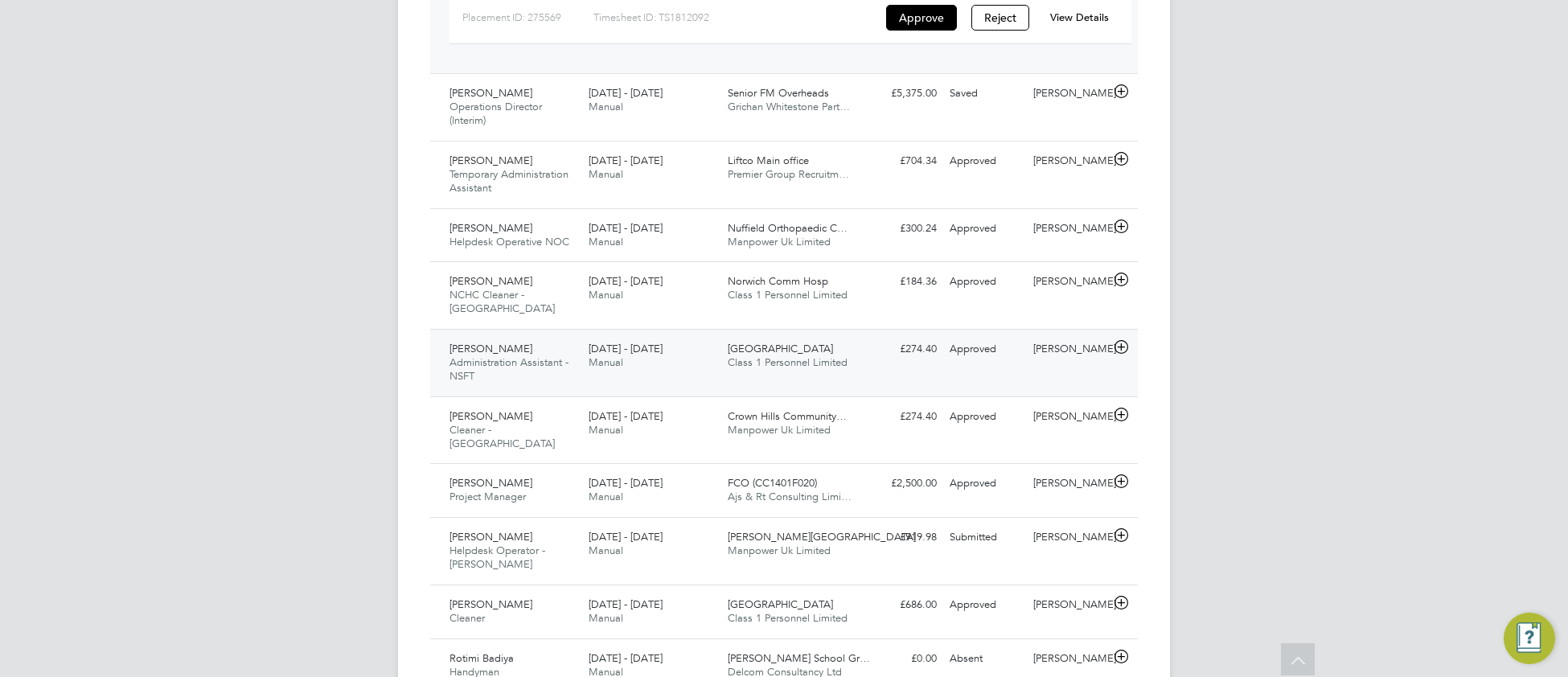
click at [666, 329] on div "Gabriella Santina Administration Assistant - NSFT 25 - 31 Aug 2025 25 - 31 Aug …" at bounding box center [783, 363] width 708 height 68
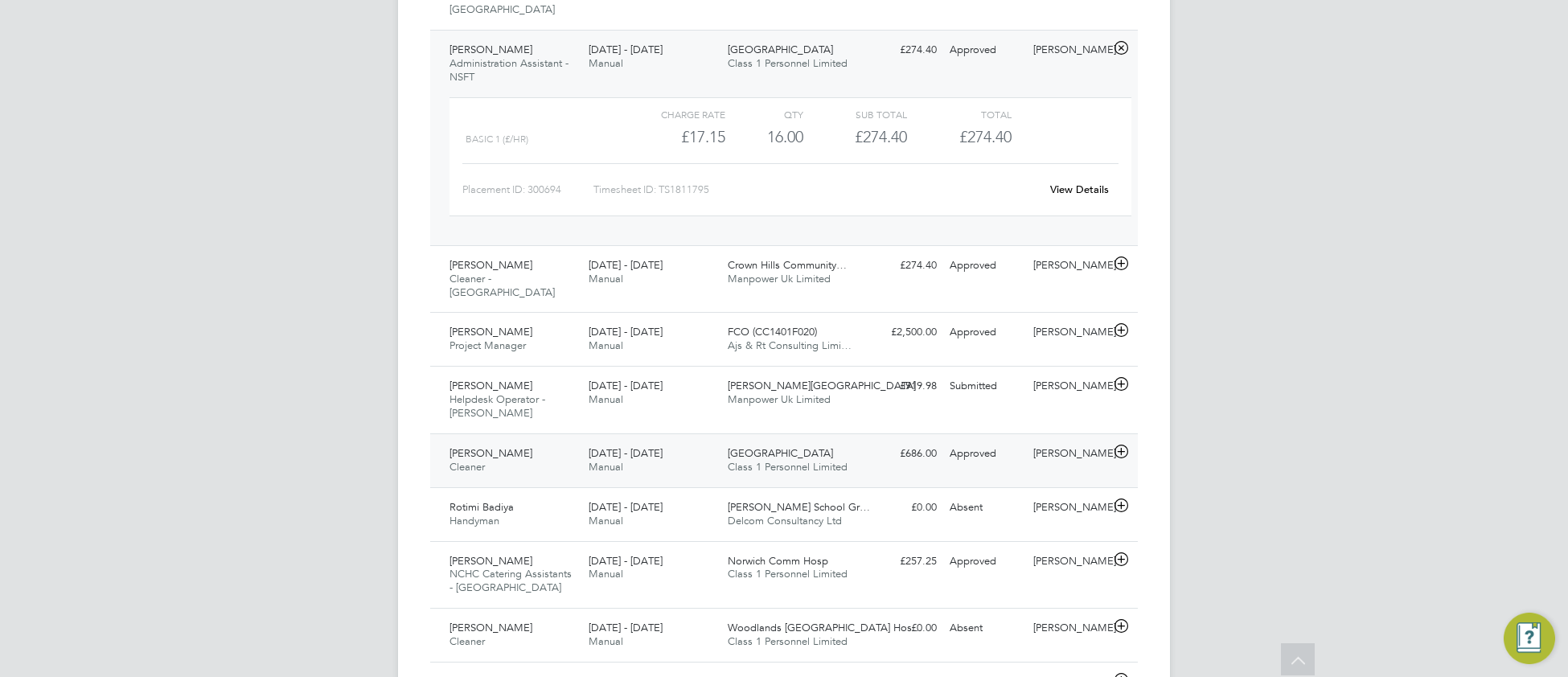
scroll to position [1718, 0]
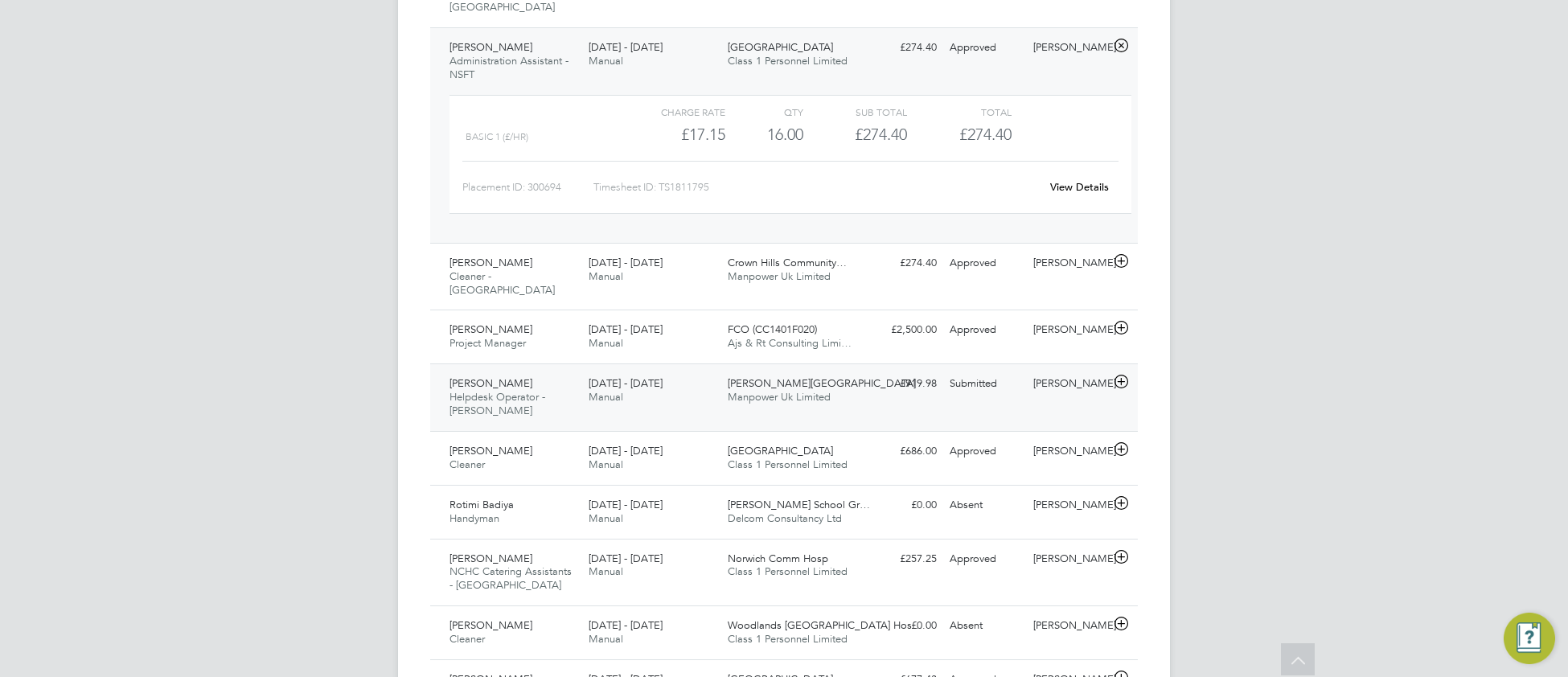
click at [680, 364] on div "Michelle Ibanez-Martín Helpdesk Operator - Churchill 25 - 31 Aug 2025 25 - 31 A…" at bounding box center [783, 397] width 708 height 68
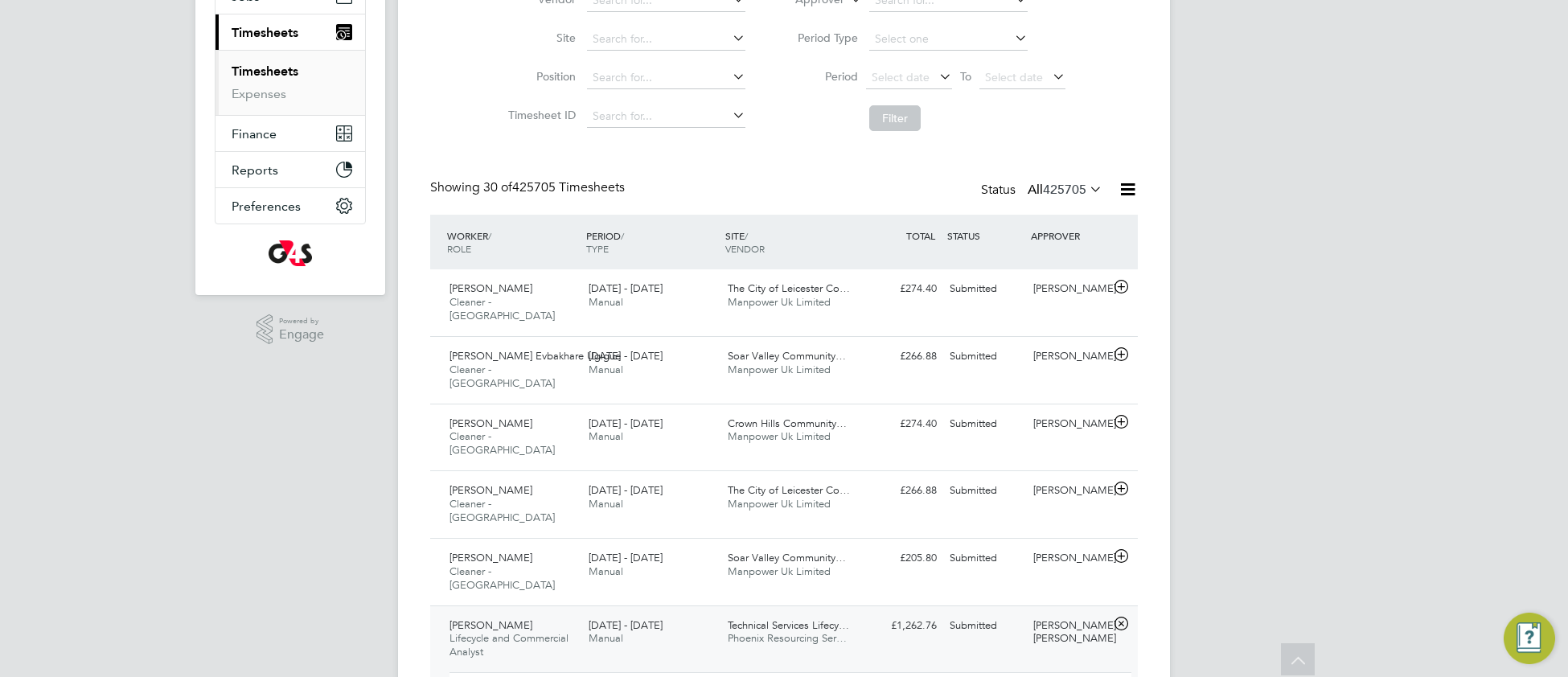
scroll to position [0, 0]
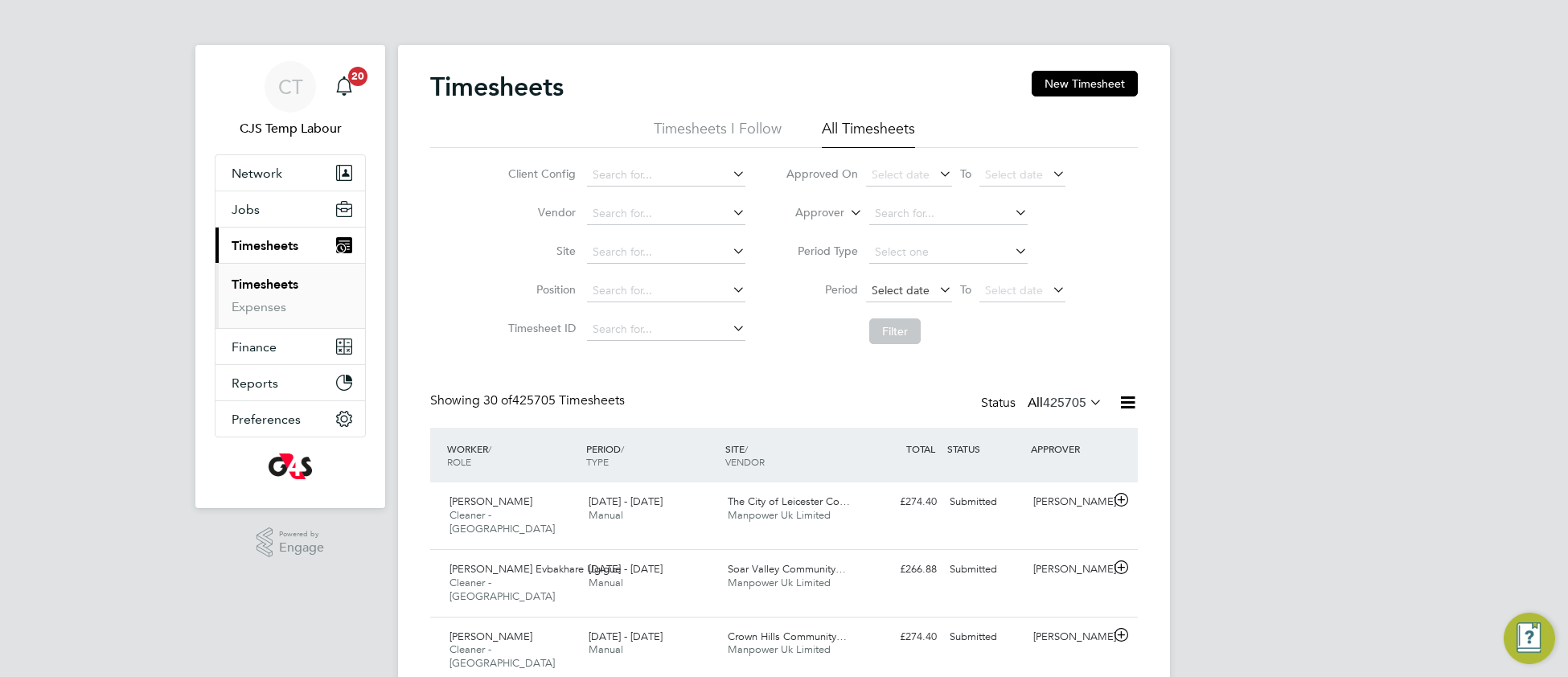
click at [898, 294] on span "Select date" at bounding box center [900, 290] width 58 height 15
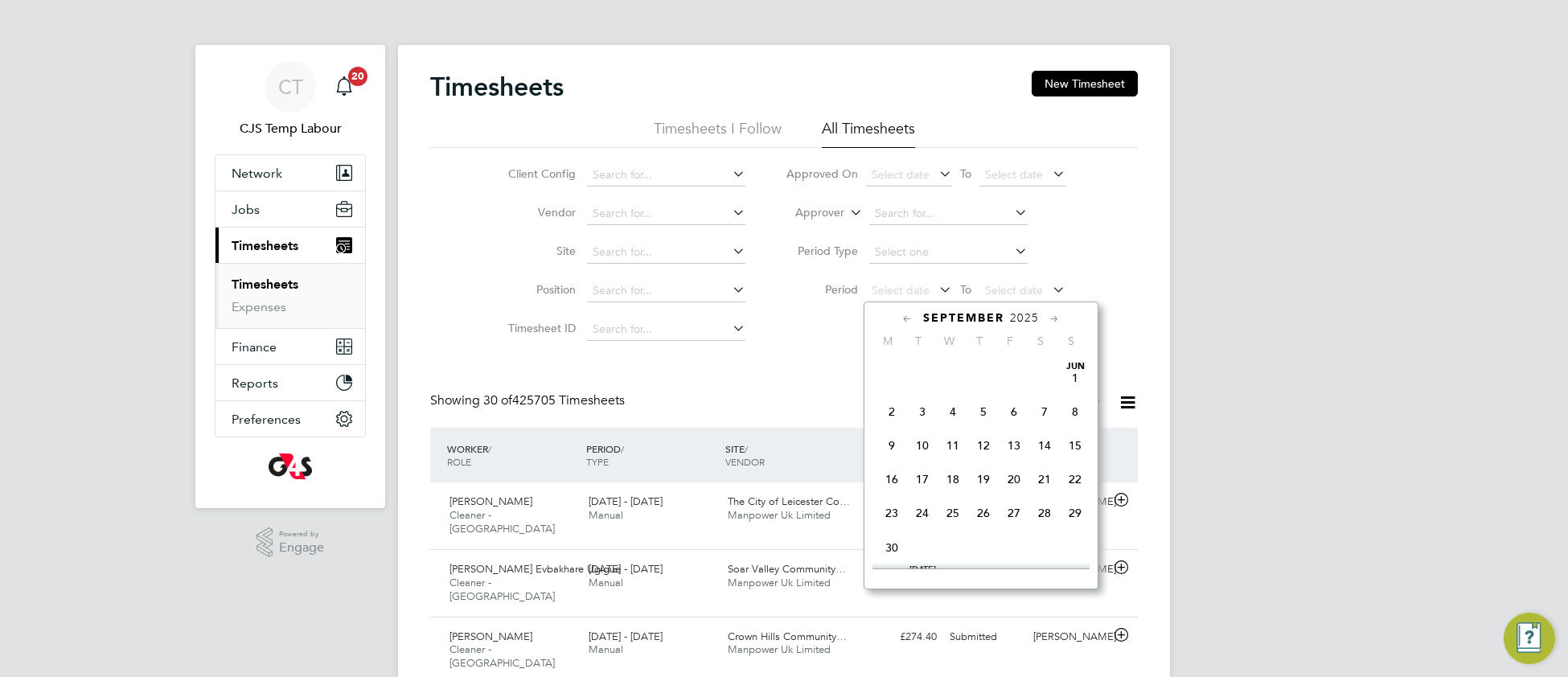
scroll to position [489, 0]
click at [885, 412] on span "25" at bounding box center [891, 397] width 31 height 31
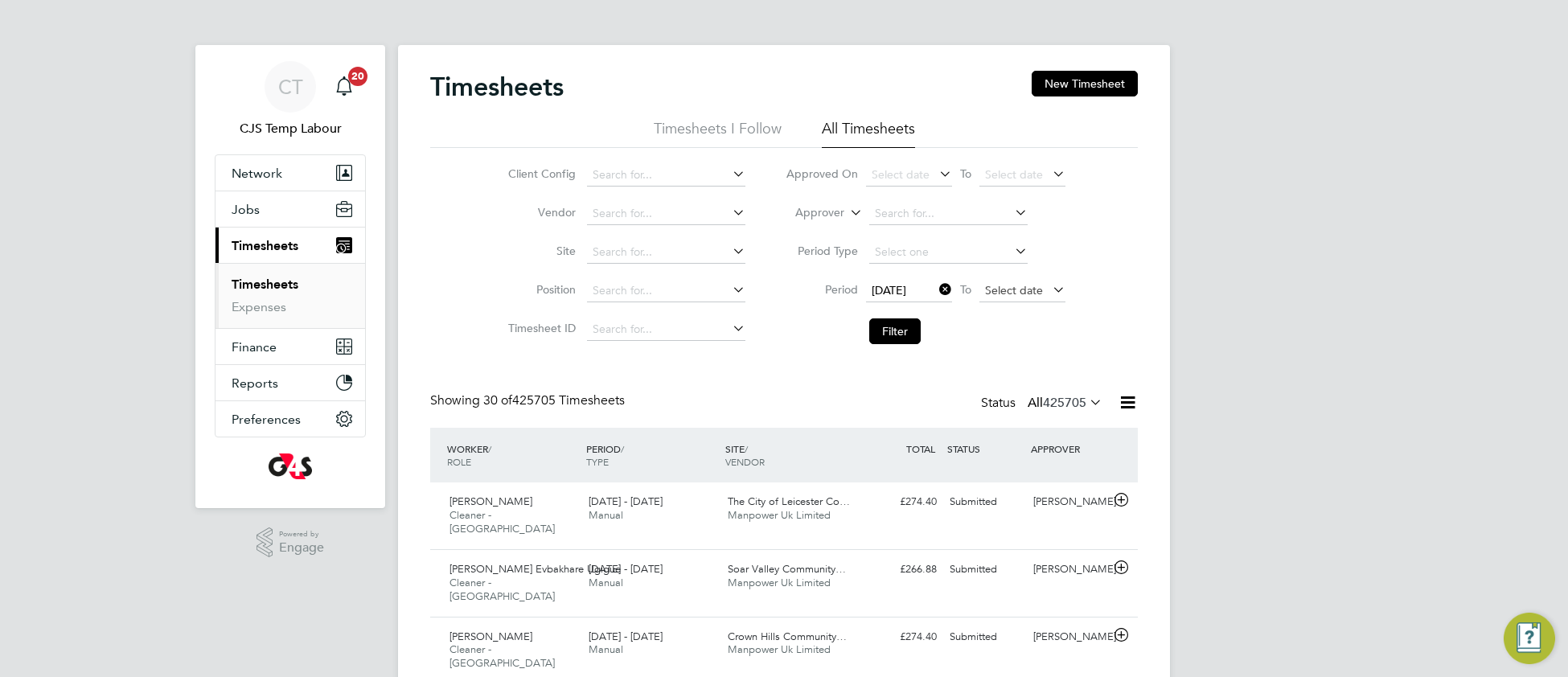
click at [1008, 297] on span "Select date" at bounding box center [1022, 291] width 86 height 21
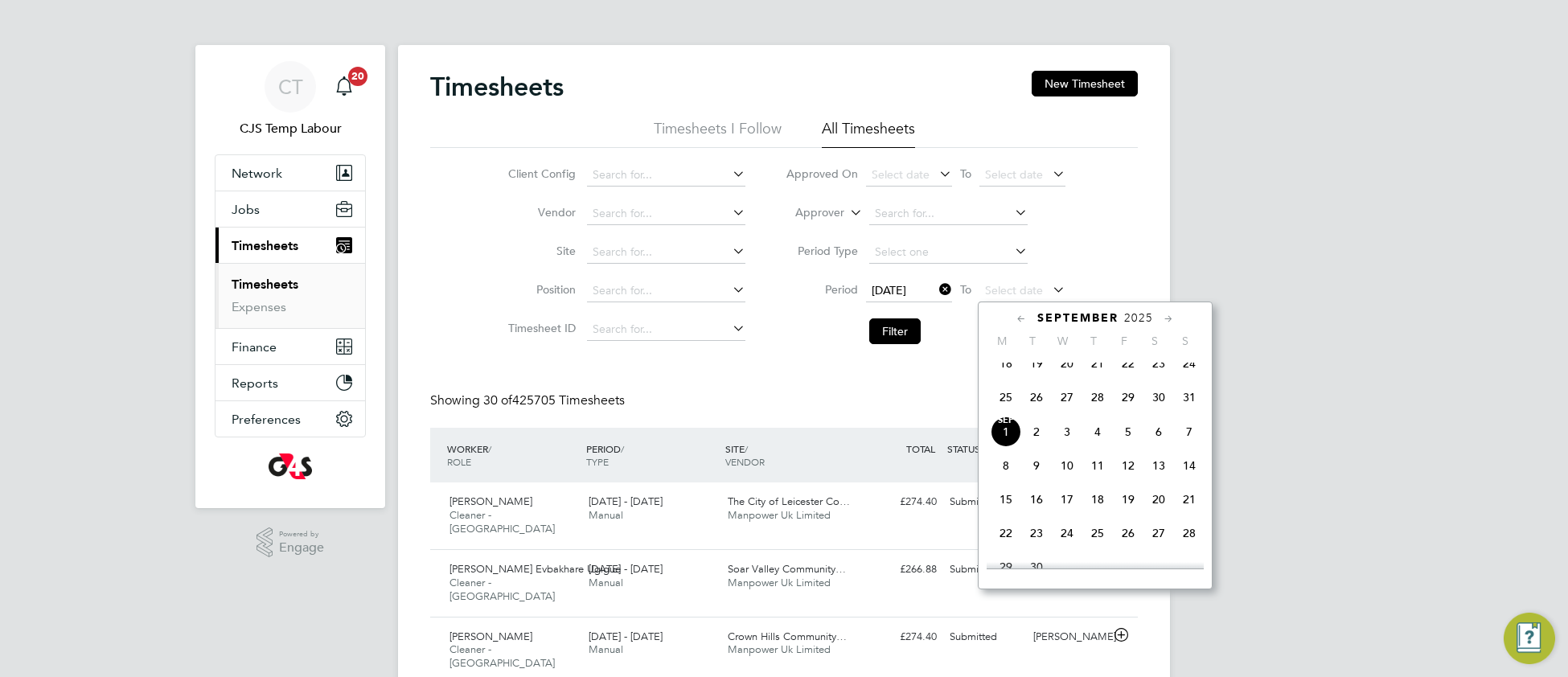
drag, startPoint x: 1188, startPoint y: 412, endPoint x: 1158, endPoint y: 407, distance: 30.4
click at [1182, 412] on span "31" at bounding box center [1189, 397] width 31 height 31
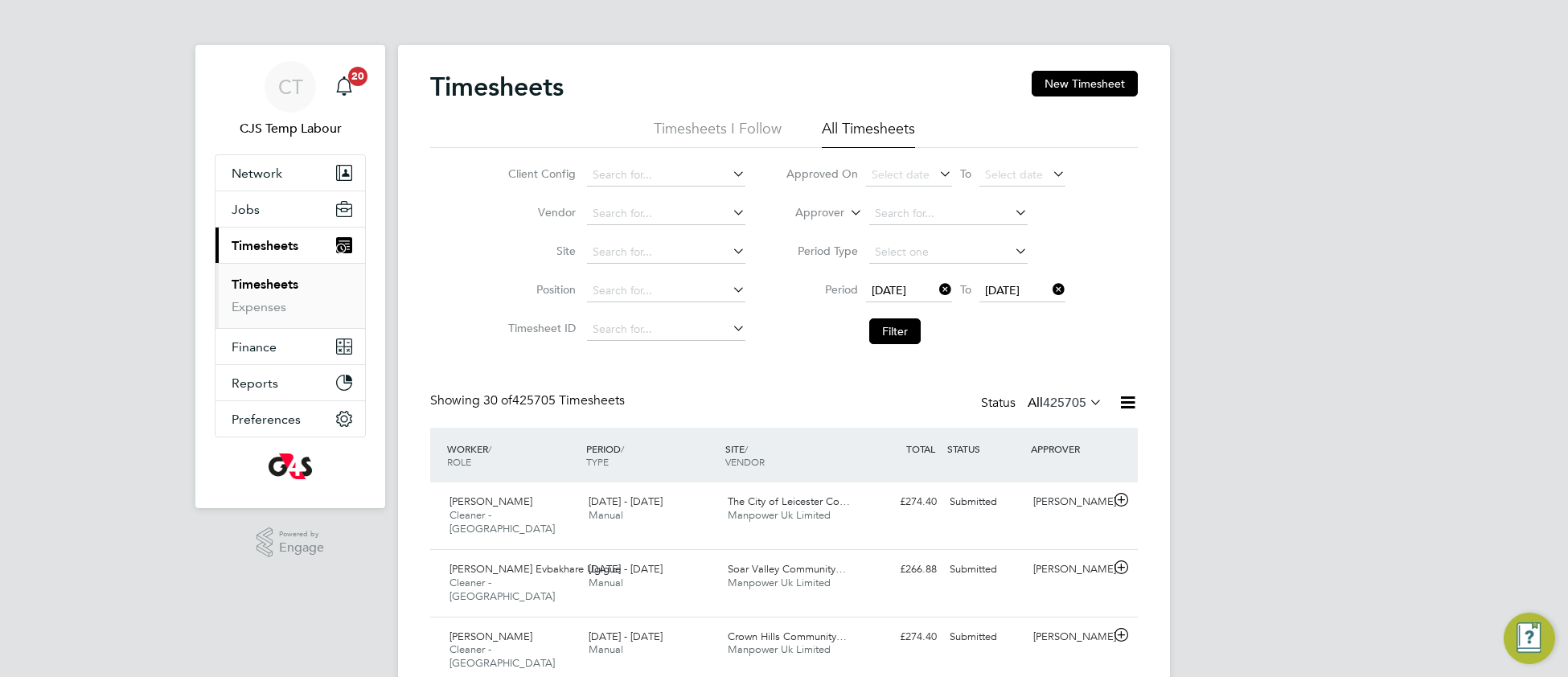
drag, startPoint x: 898, startPoint y: 334, endPoint x: 859, endPoint y: 348, distance: 41.4
click at [898, 333] on button "Filter" at bounding box center [894, 331] width 51 height 26
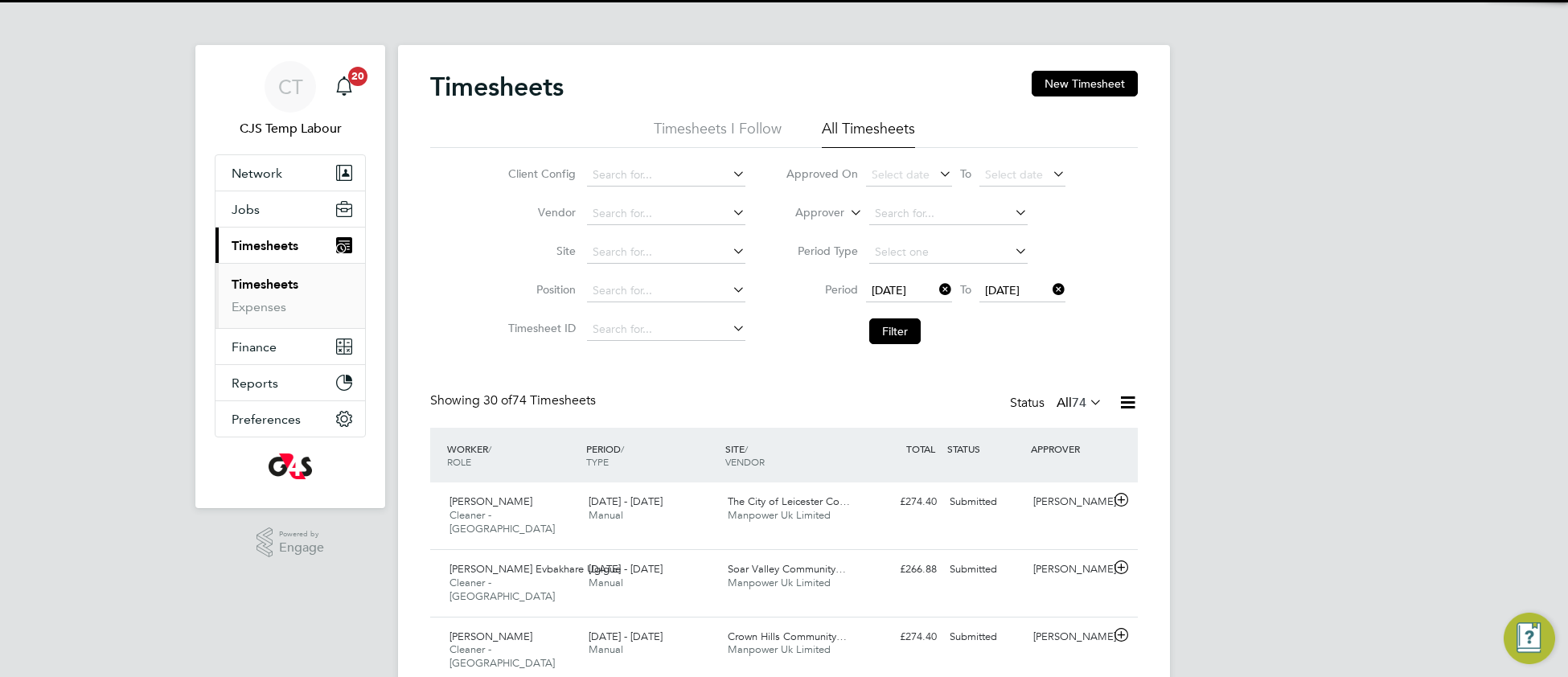
scroll to position [39, 139]
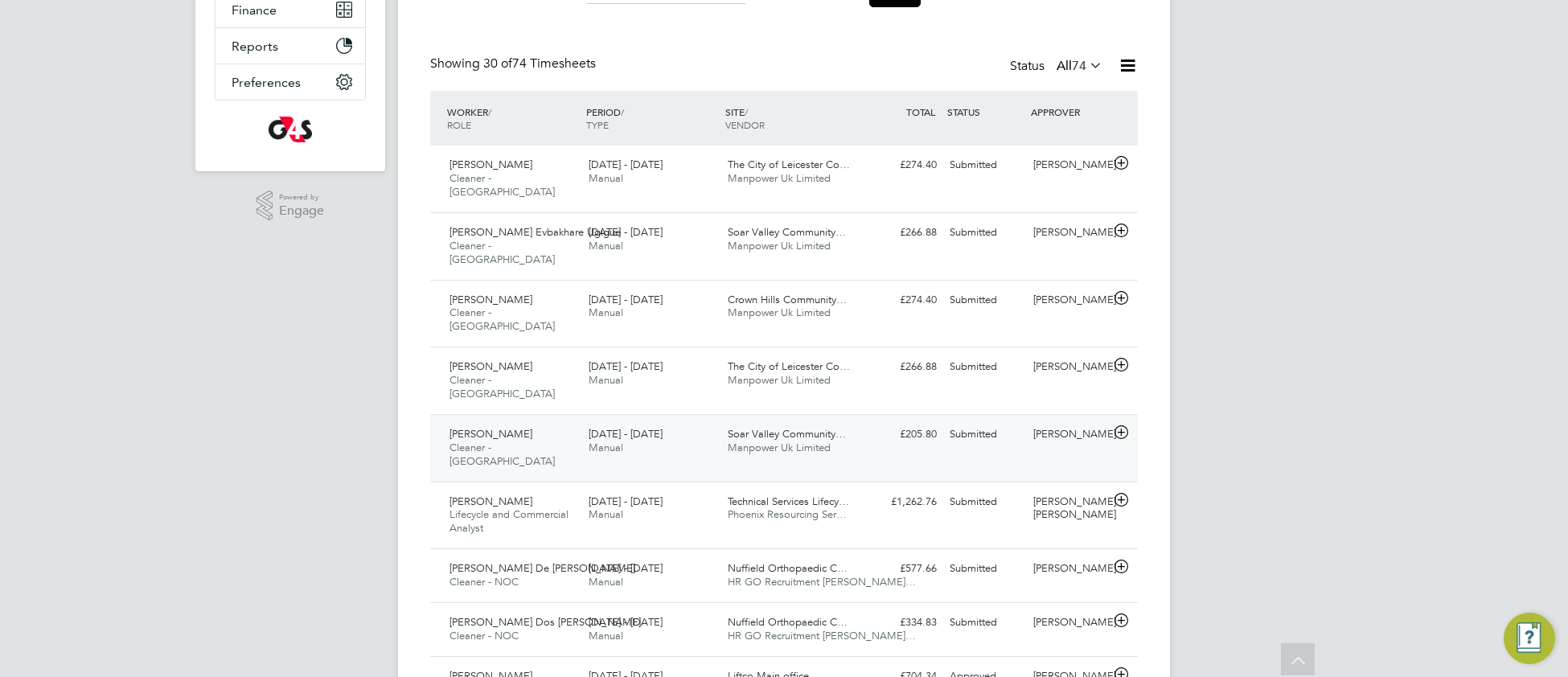
click at [580, 421] on div "Mahad Hussein Cleaner - Leicester 25 - 31 Aug 2025" at bounding box center [512, 448] width 140 height 54
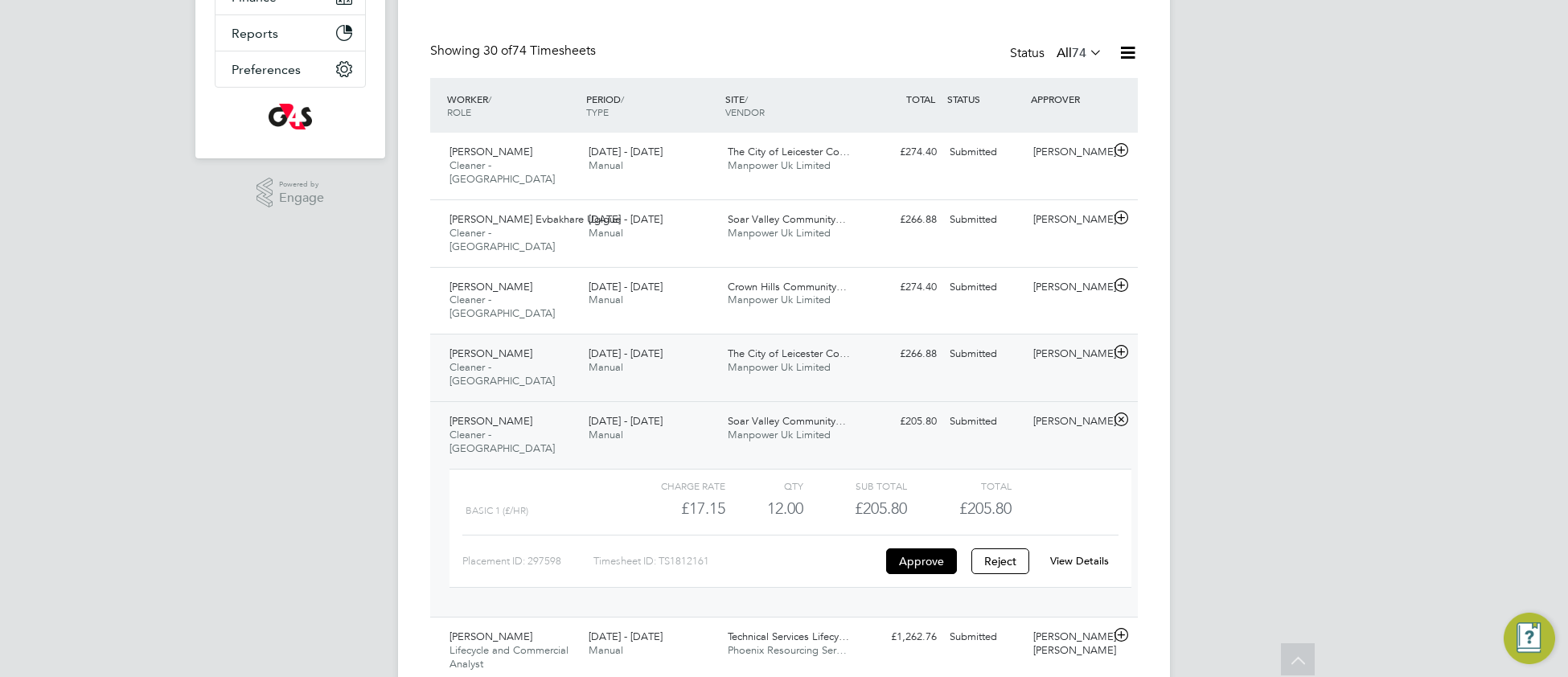
click at [547, 340] on div "Faisal Noor Cleaner - Leicester 25 - 31 Aug 2025" at bounding box center [512, 367] width 140 height 54
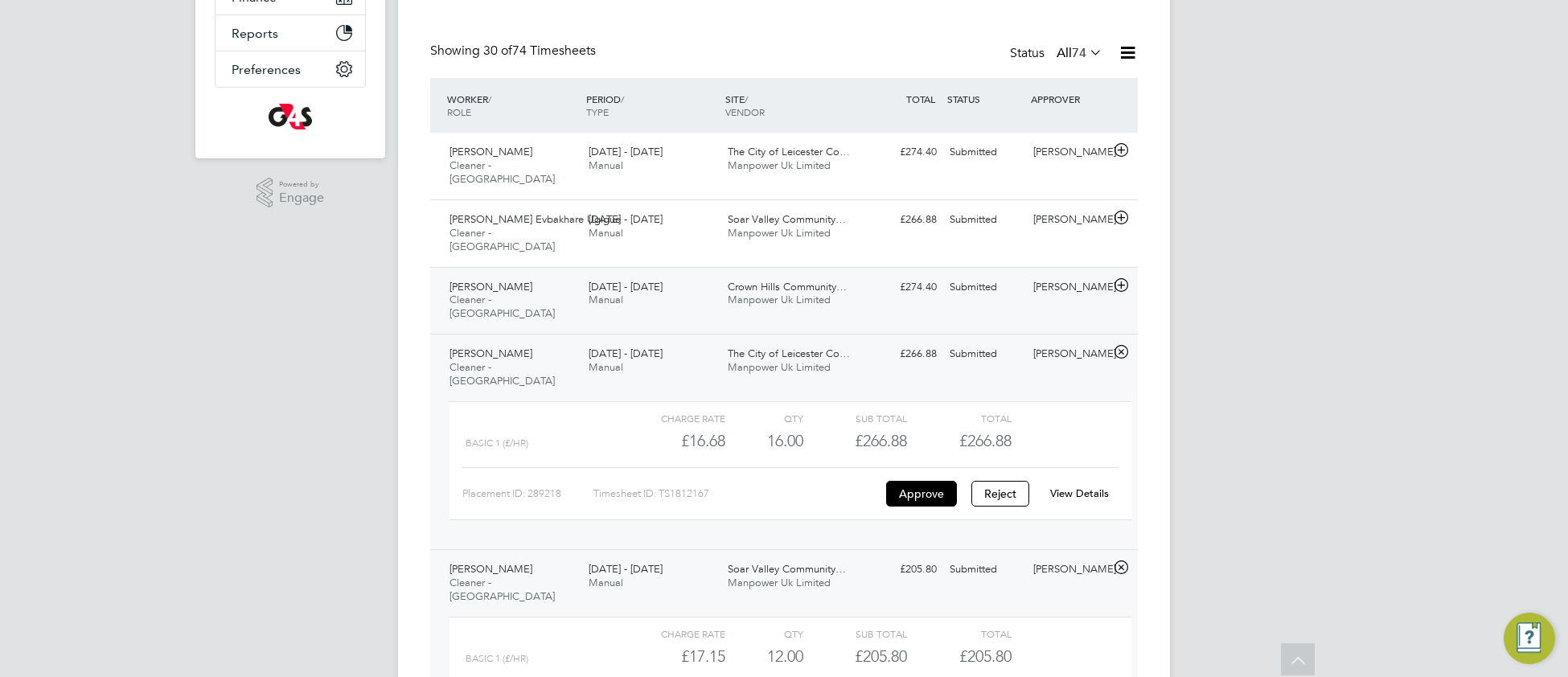
click at [564, 274] on div "Rambhai Karavadra Cleaner - Leicester 25 - 31 Aug 2025" at bounding box center [512, 301] width 140 height 54
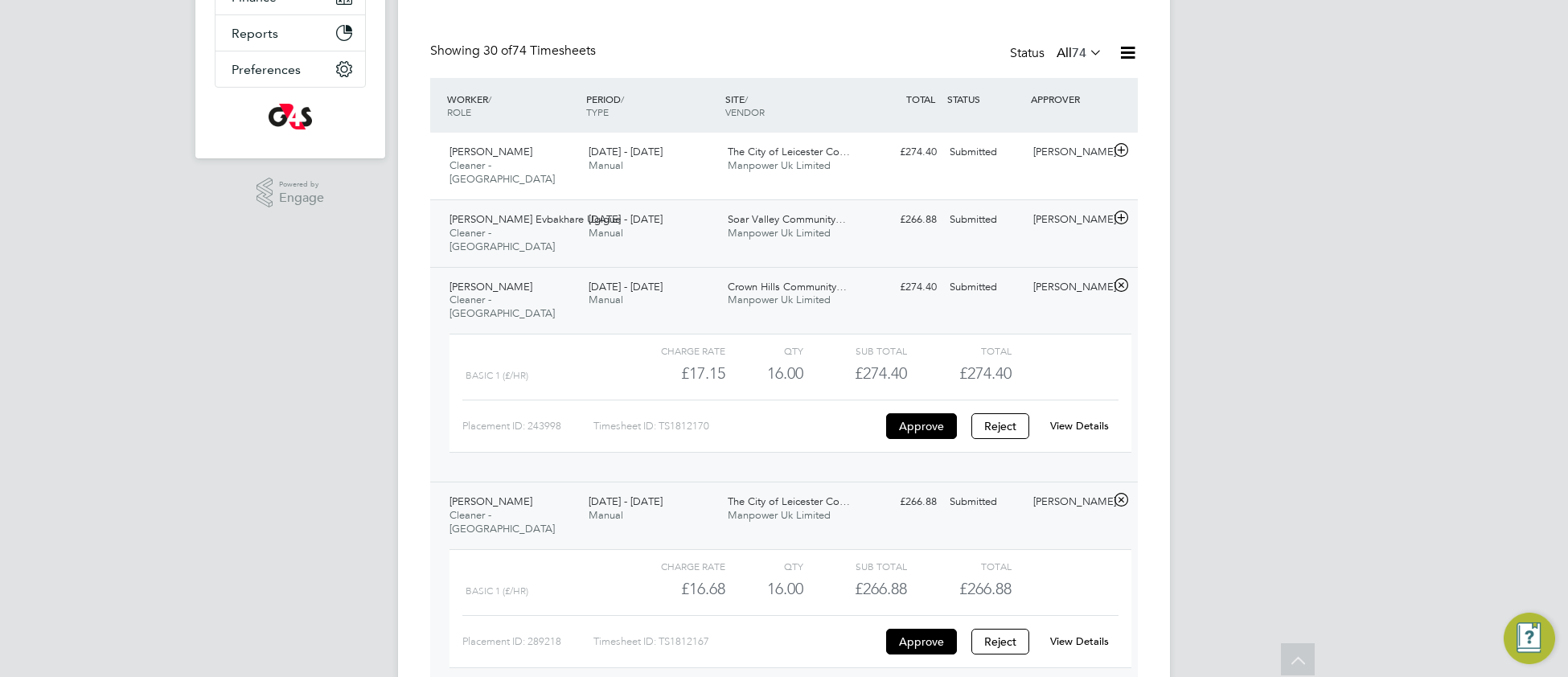
click at [572, 226] on div "Stella Evbakhare Ugigue Cleaner - Leicester 25 - 31 Aug 2025" at bounding box center [512, 233] width 140 height 54
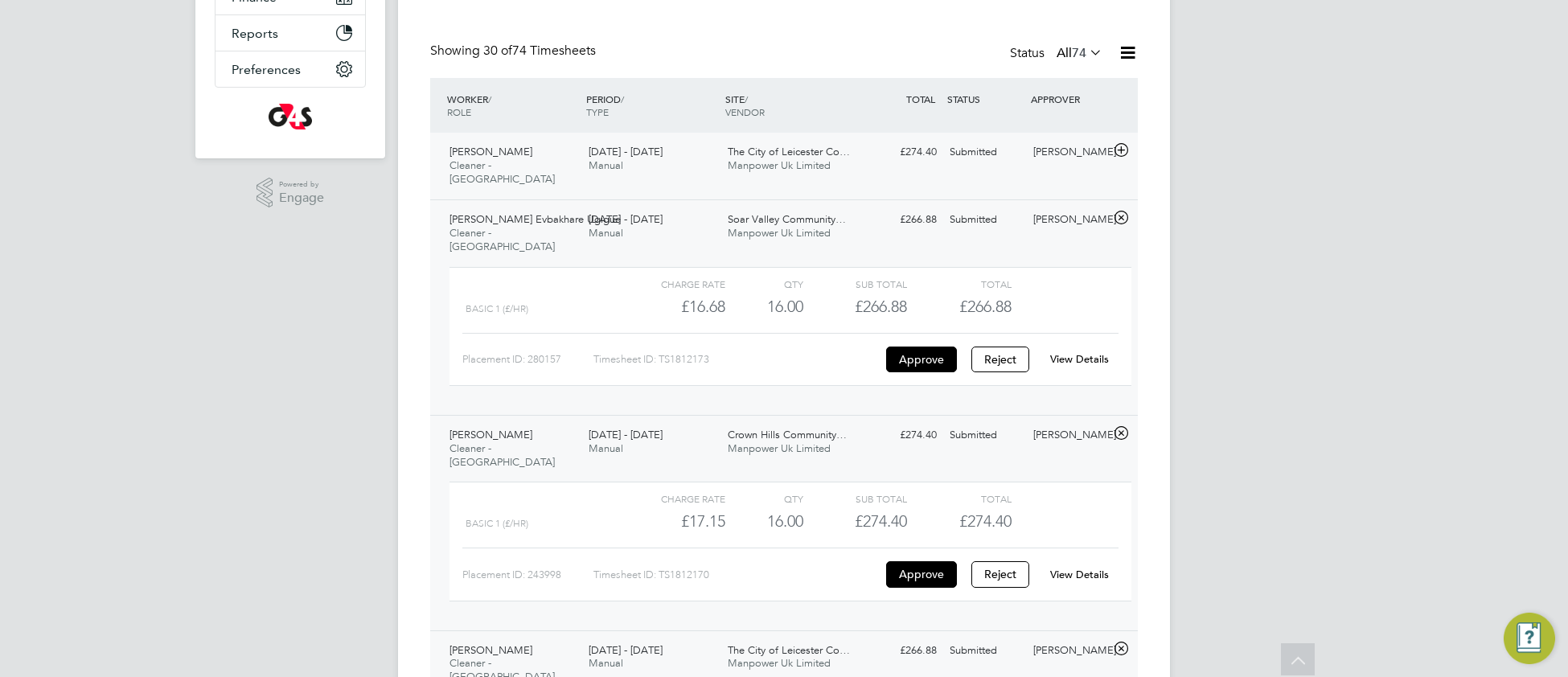
click at [566, 171] on div "Aamina Mohamed Cleaner - Leicester 25 - 31 Aug 2025" at bounding box center [512, 166] width 140 height 54
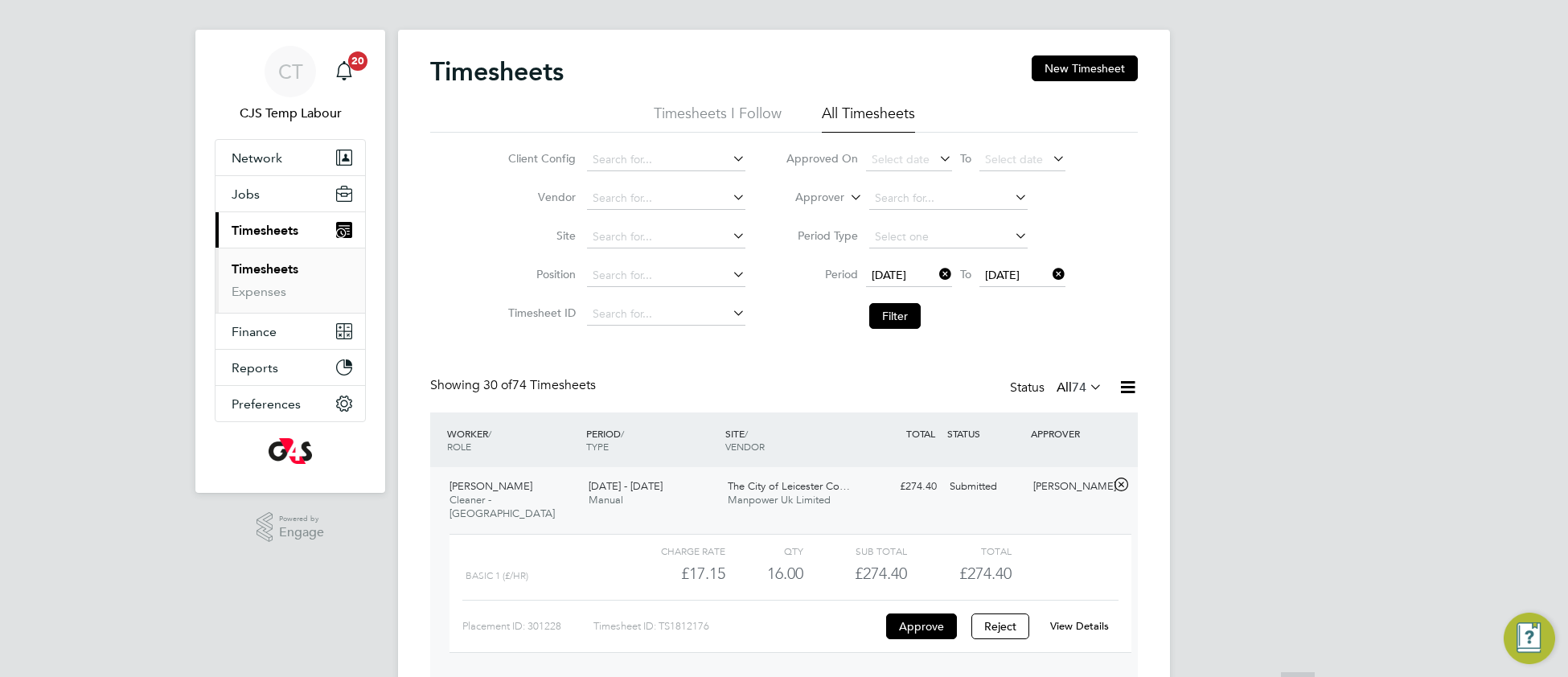
scroll to position [0, 0]
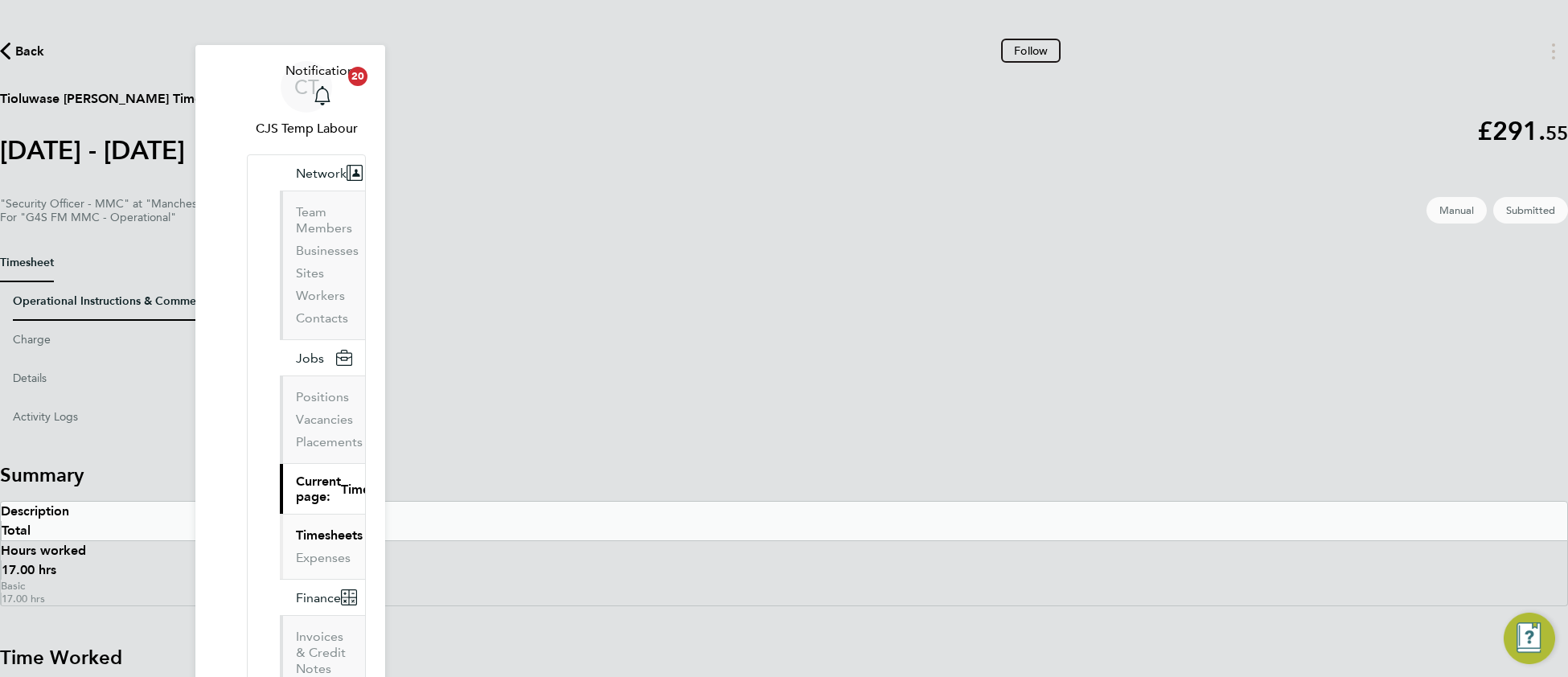
click at [211, 282] on Comments-tab "Operational Instructions & Comments" at bounding box center [113, 300] width 199 height 38
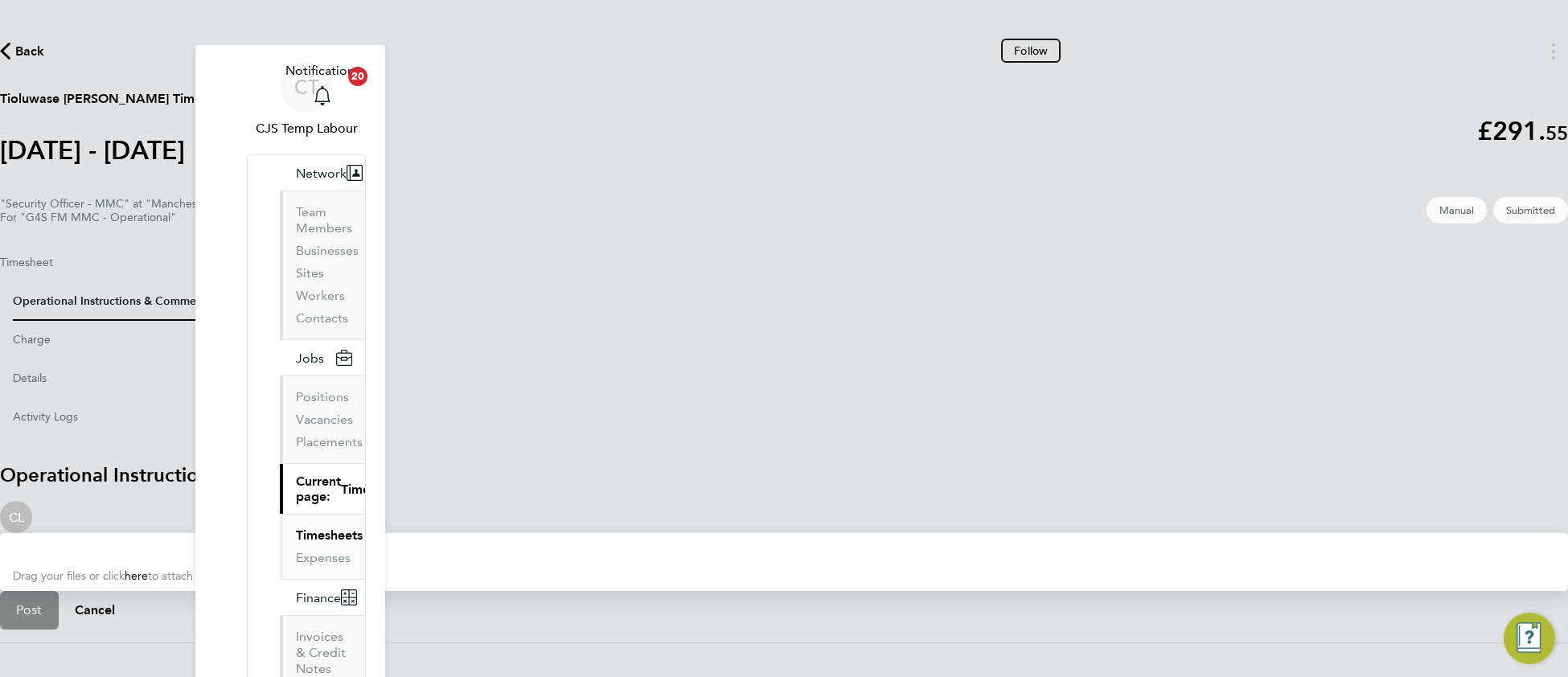
click at [593, 539] on div at bounding box center [784, 549] width 1542 height 20
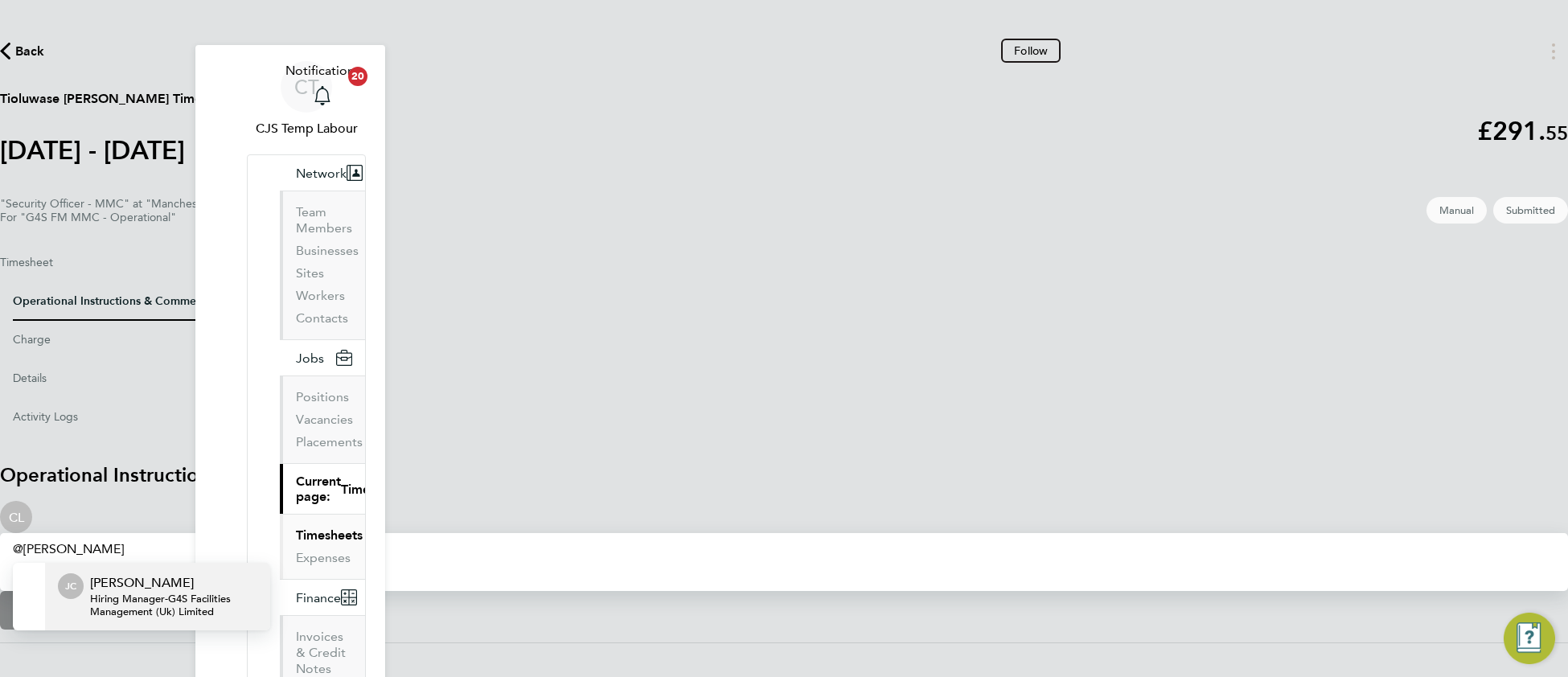
click at [258, 592] on span "Hiring Manager - G4S Facilities Management (Uk) Limited" at bounding box center [174, 605] width 167 height 26
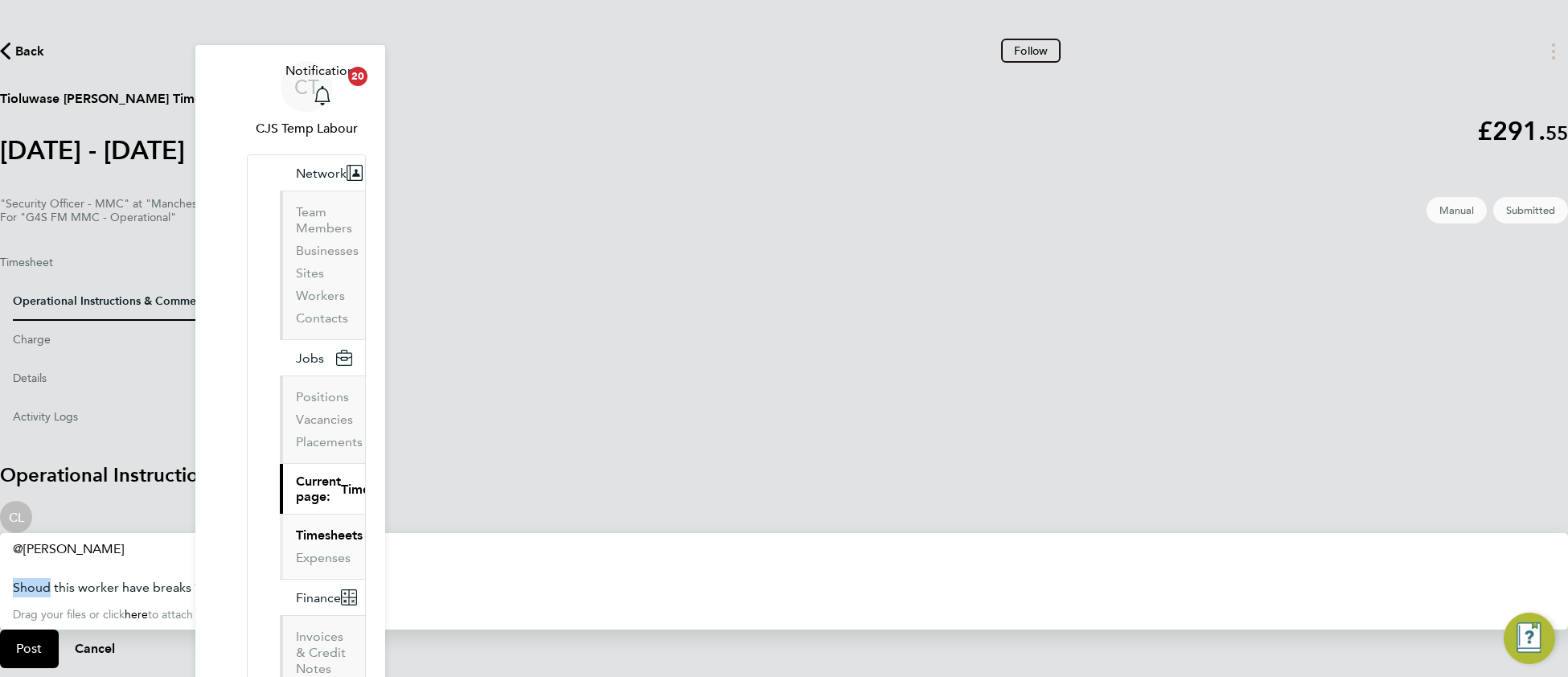
drag, startPoint x: 508, startPoint y: 387, endPoint x: 516, endPoint y: 394, distance: 10.6
click at [516, 577] on div "Shoud this worker have breaks ?" at bounding box center [784, 587] width 1542 height 20
click at [518, 577] on div "Shoud this worker have breaks ?" at bounding box center [784, 587] width 1542 height 20
click at [43, 641] on span "Post" at bounding box center [29, 648] width 27 height 16
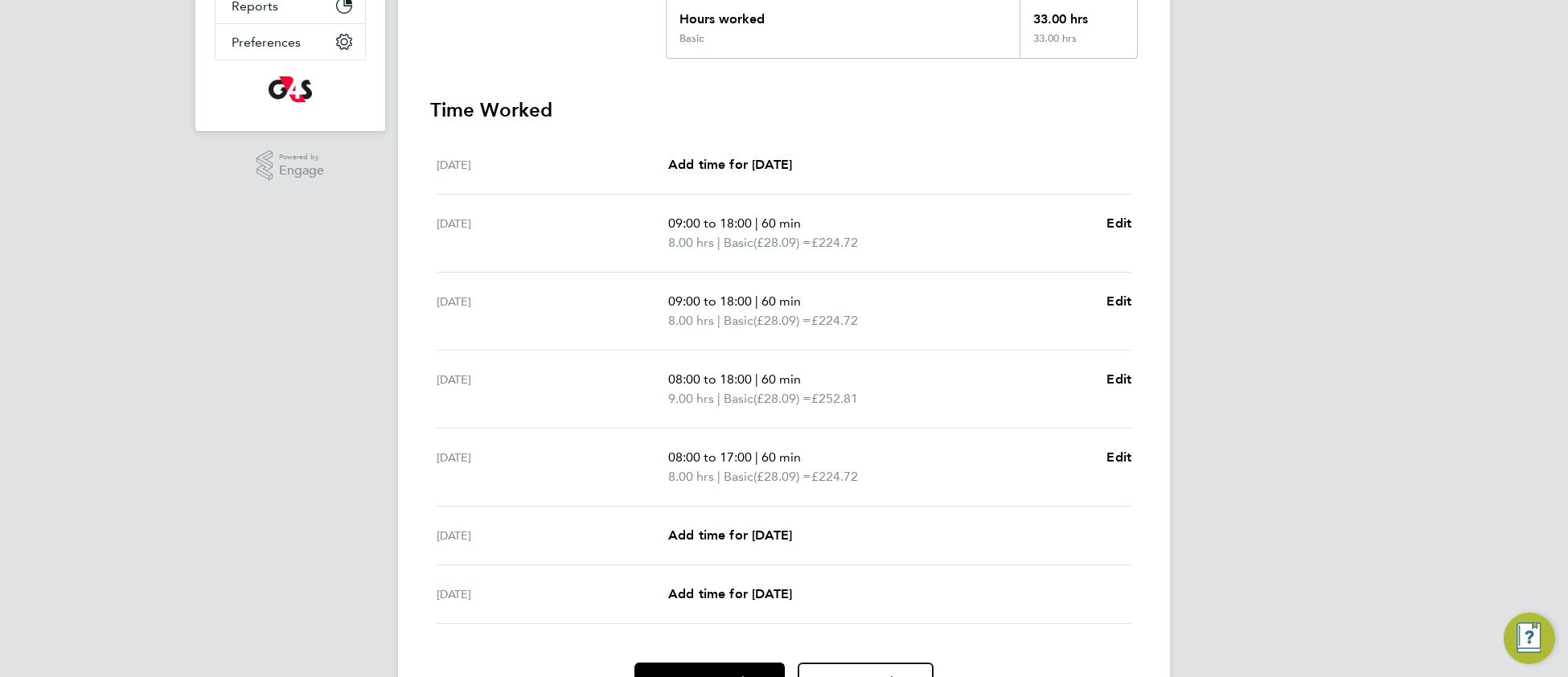
scroll to position [382, 0]
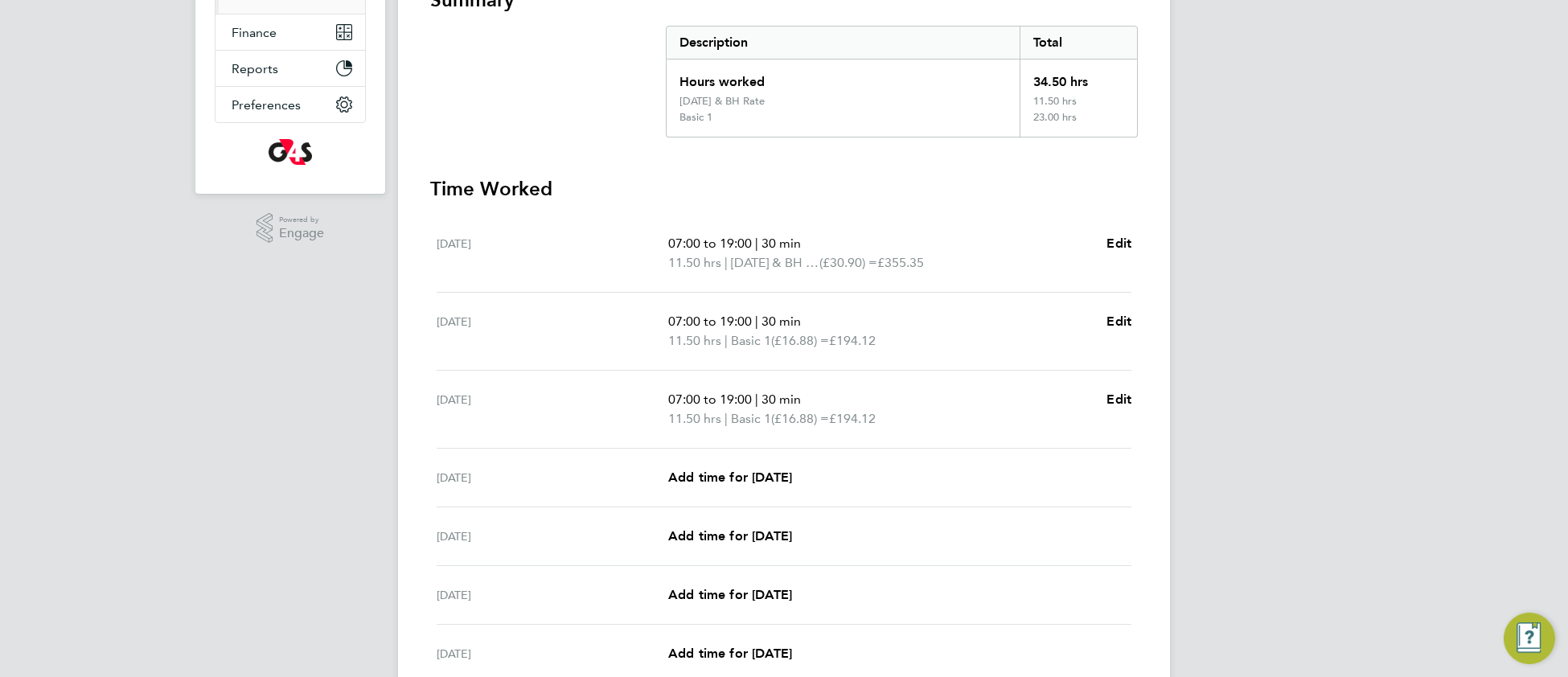
scroll to position [20, 0]
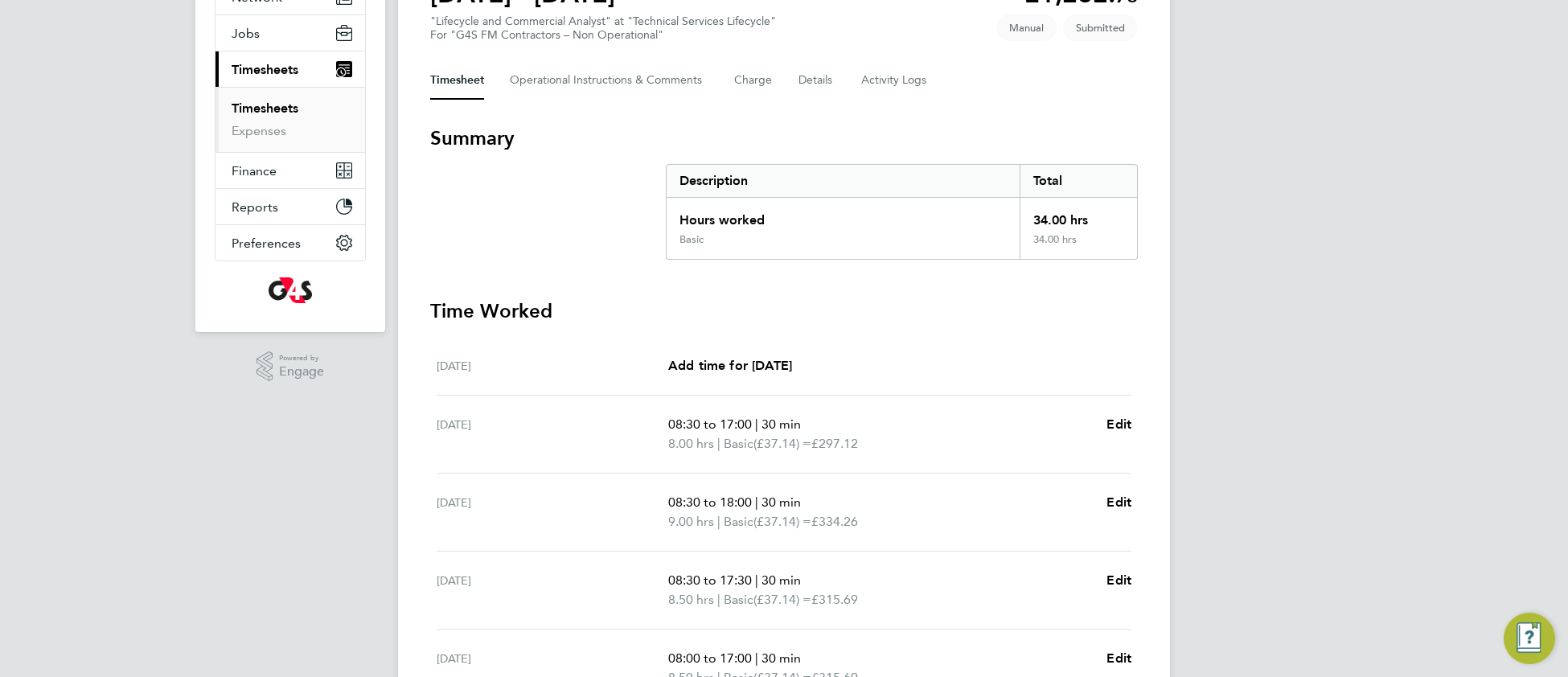
scroll to position [169, 0]
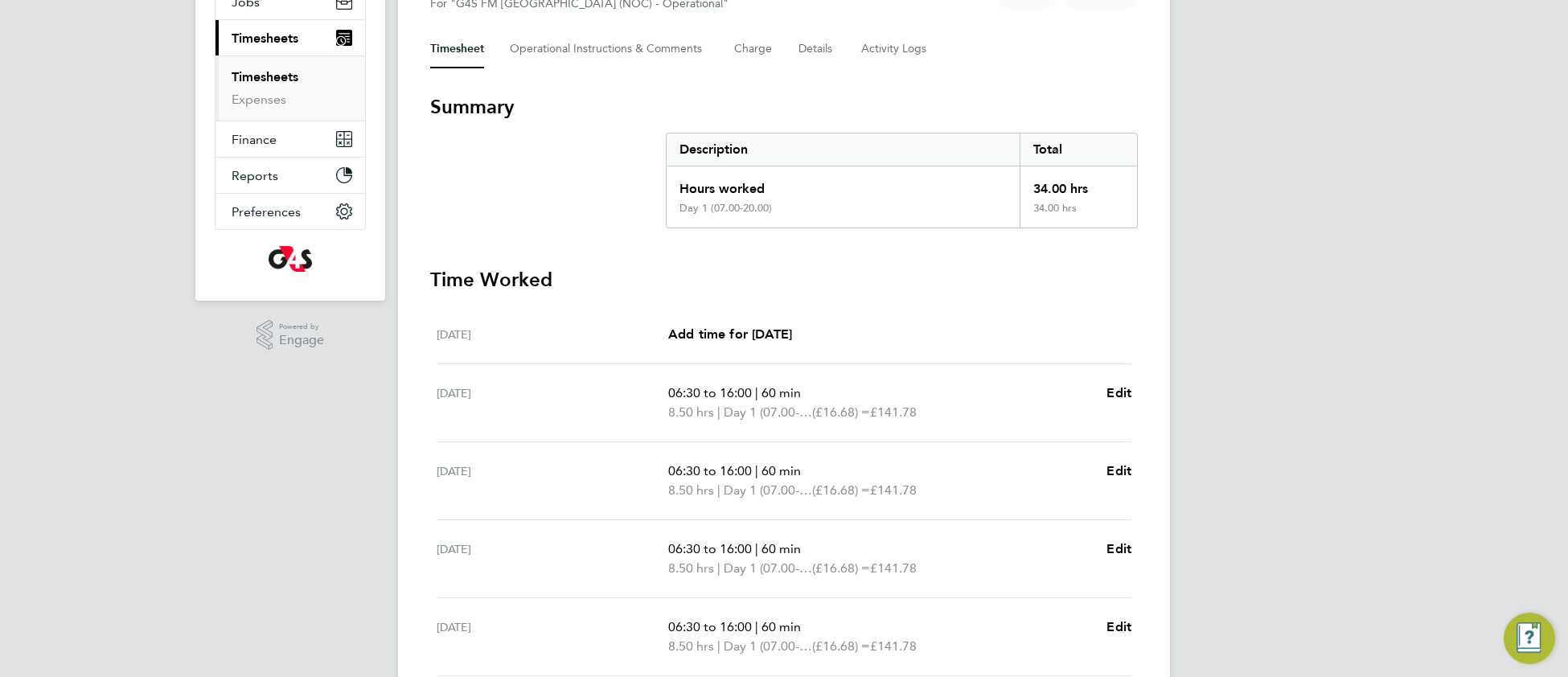
scroll to position [181, 0]
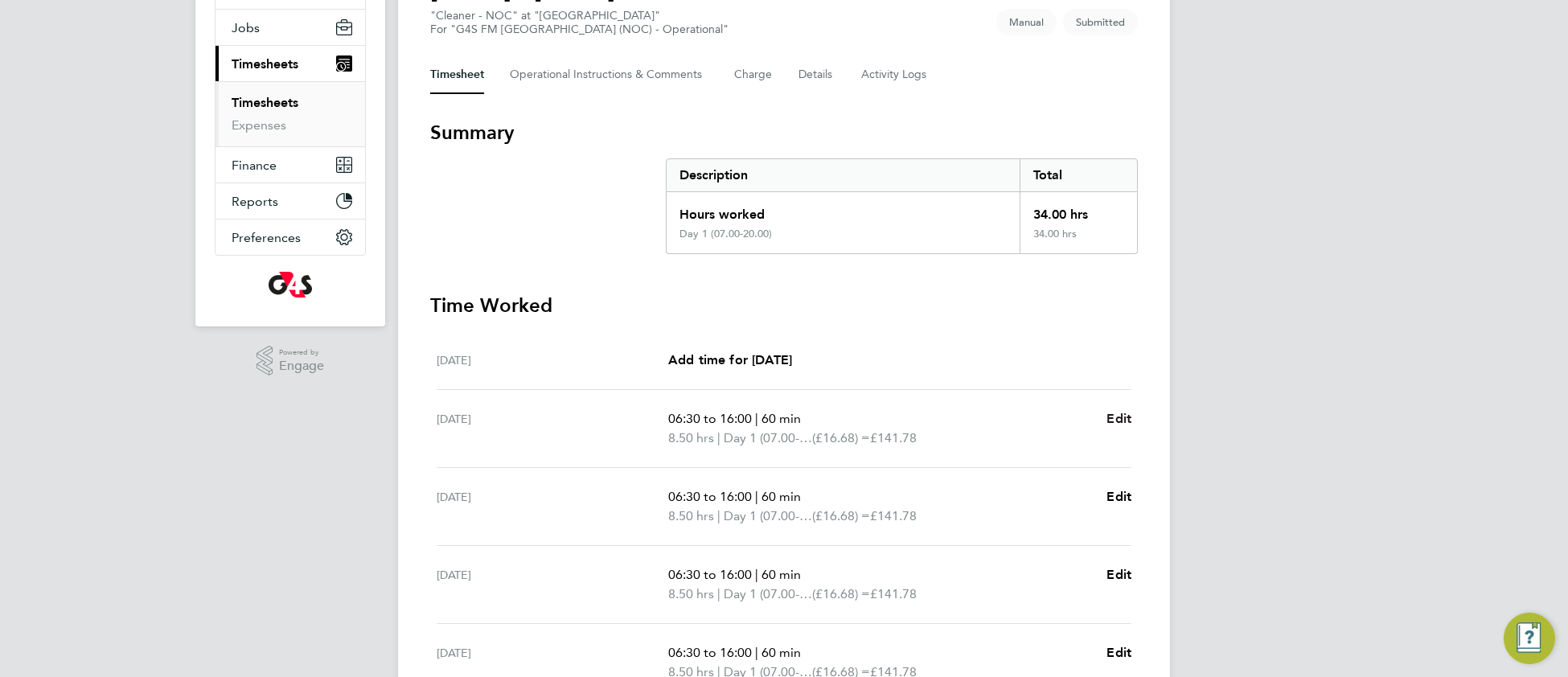
click at [1127, 413] on span "Edit" at bounding box center [1118, 418] width 25 height 15
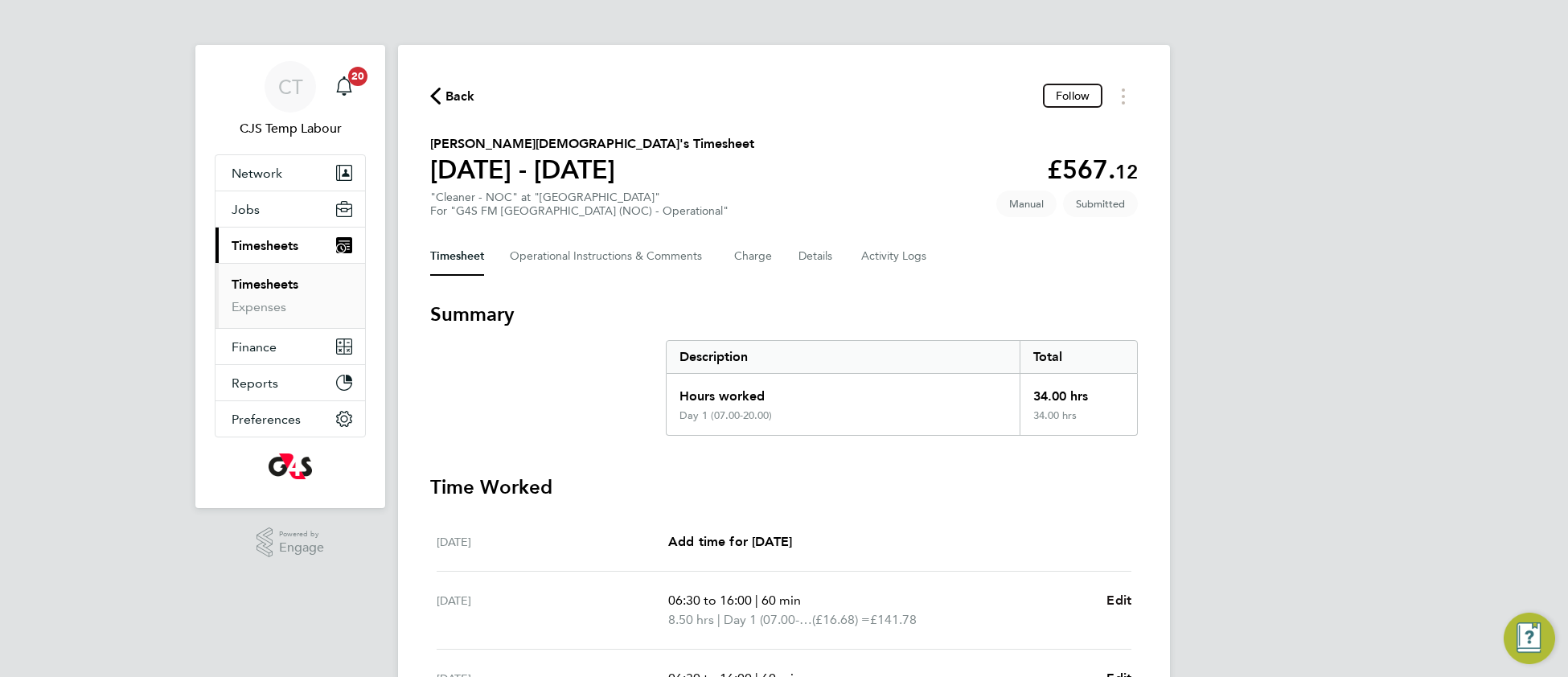
select select "60"
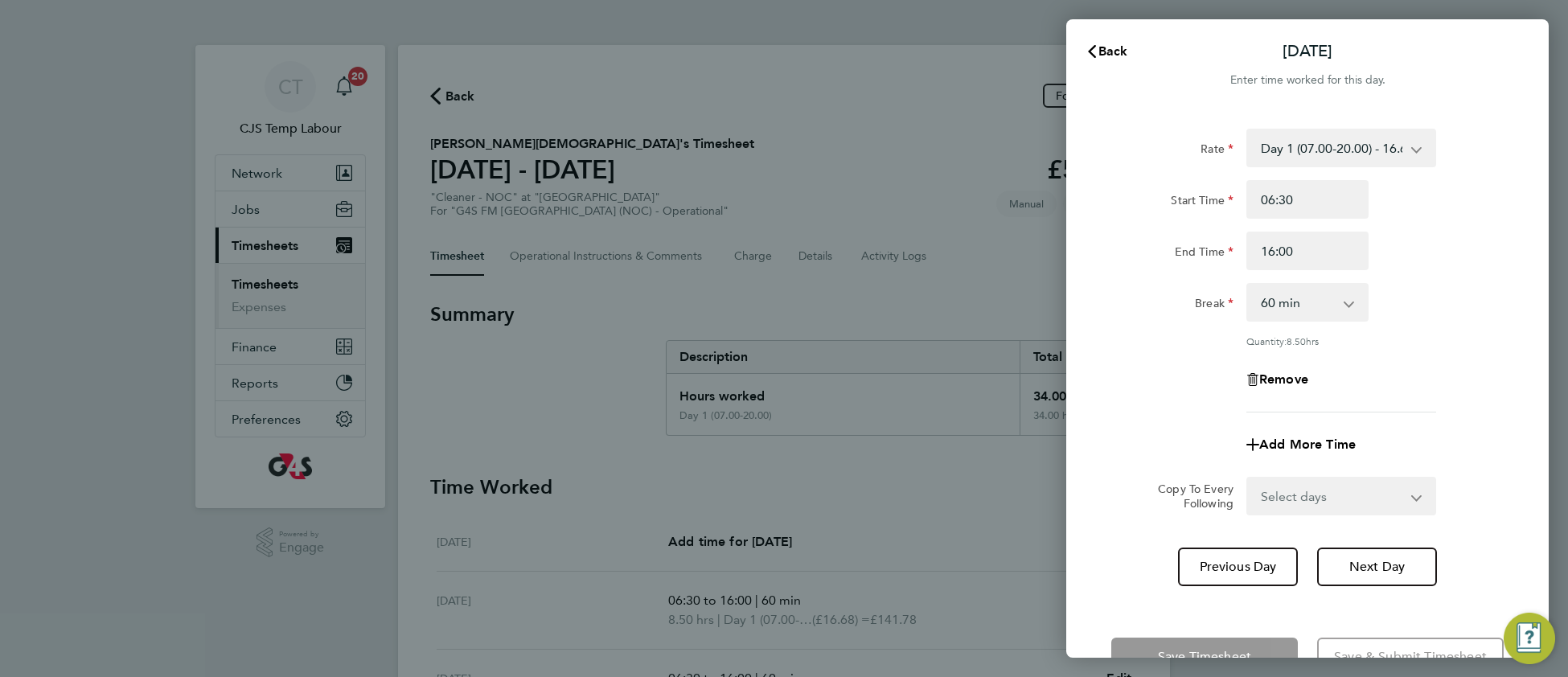
click at [1416, 147] on app-icon-cross-button at bounding box center [1424, 148] width 20 height 35
click at [1391, 146] on select "Day 1 (07.00-20.00) - 16.68 Bank Holiday - 33.36 Saturday (to Midnight) - 25.03…" at bounding box center [1332, 148] width 167 height 35
drag, startPoint x: 1393, startPoint y: 96, endPoint x: 1335, endPoint y: 116, distance: 61.4
click at [1392, 96] on div at bounding box center [1307, 100] width 483 height 20
drag, startPoint x: 1117, startPoint y: 51, endPoint x: 1106, endPoint y: 60, distance: 14.2
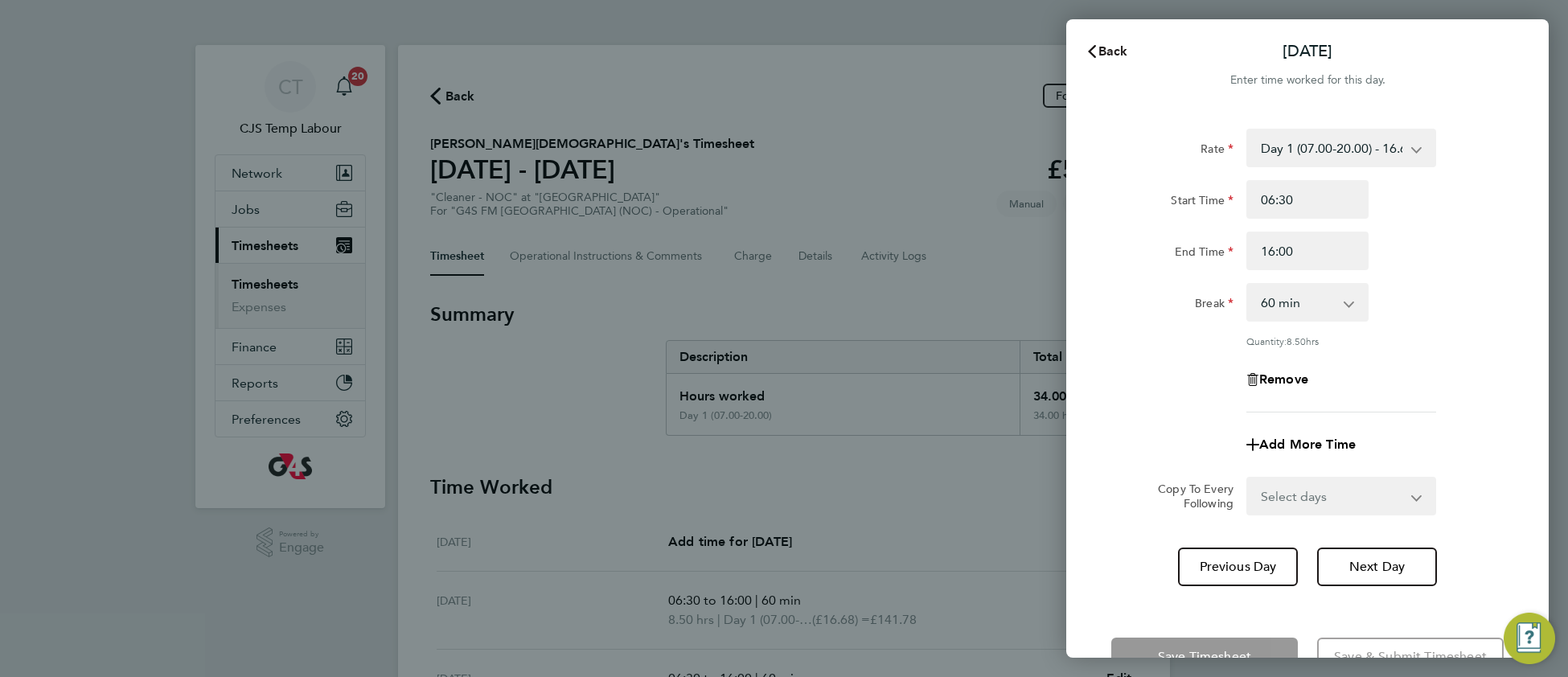
click at [1118, 50] on span "Back" at bounding box center [1113, 51] width 30 height 15
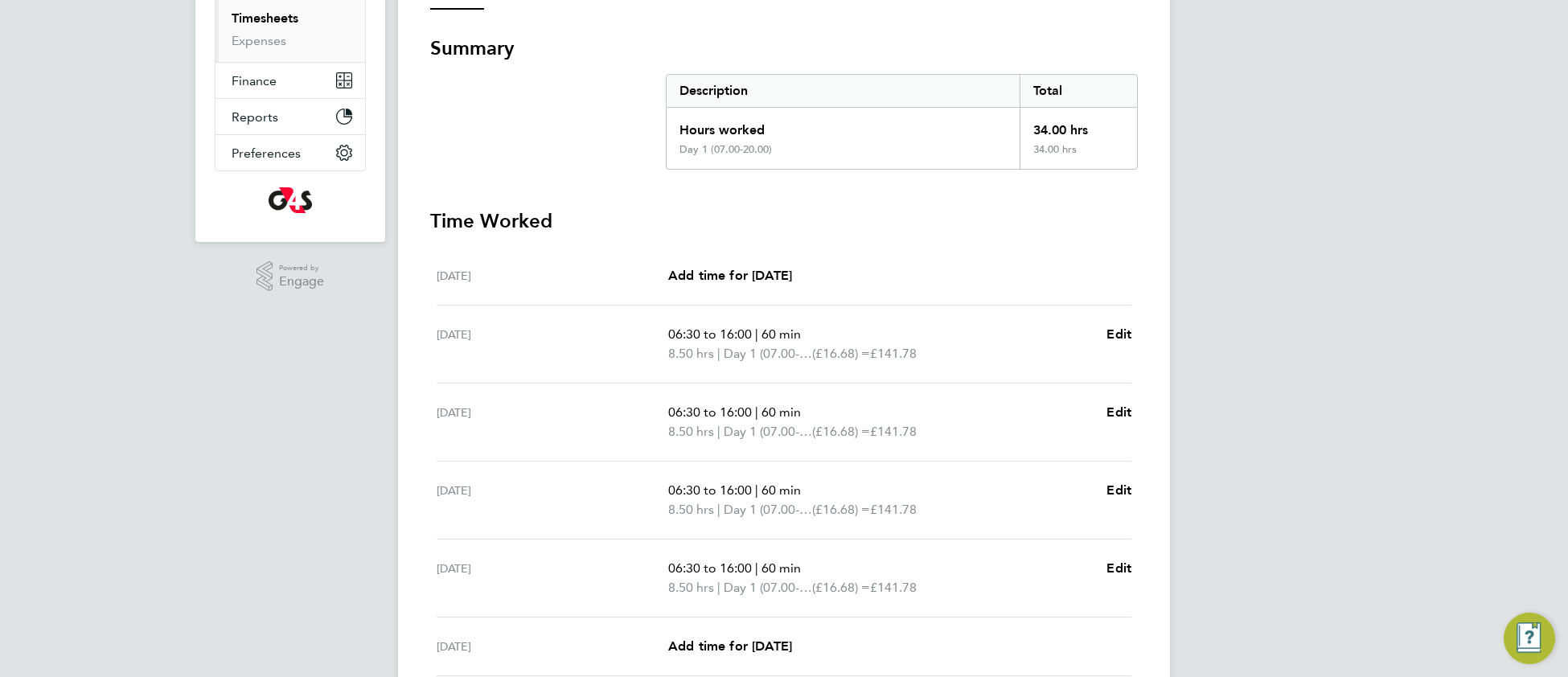
scroll to position [267, 0]
click at [1118, 329] on span "Edit" at bounding box center [1118, 333] width 25 height 15
select select "60"
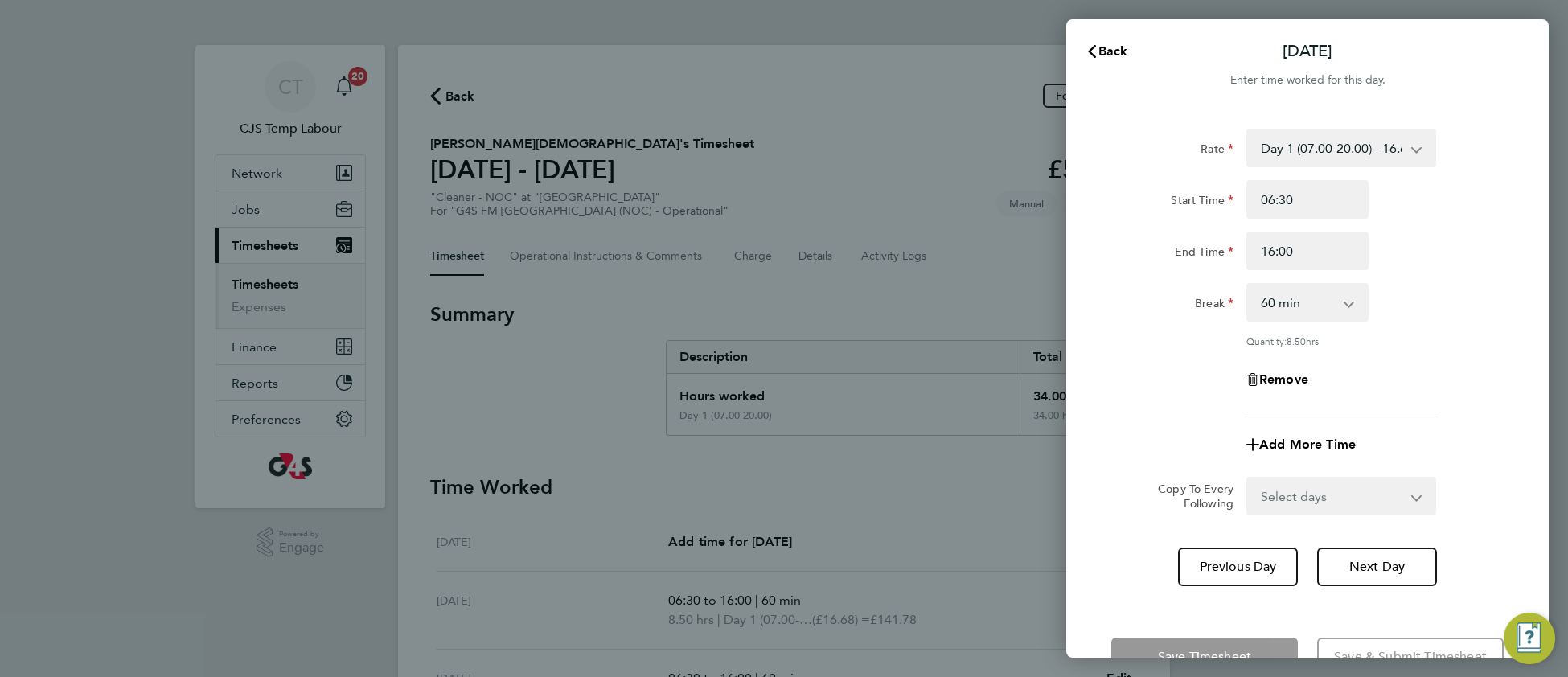
click at [1285, 492] on select "Select days Day Weekday (Mon-Fri) Weekend (Sat-Sun) Wednesday Thursday Friday S…" at bounding box center [1333, 496] width 169 height 35
click at [1173, 445] on div "Add More Time" at bounding box center [1308, 444] width 405 height 38
click at [1269, 489] on select "Select days Day Weekday (Mon-Fri) Weekend (Sat-Sun) Wednesday Thursday Friday S…" at bounding box center [1333, 496] width 169 height 35
drag, startPoint x: 1153, startPoint y: 418, endPoint x: 1187, endPoint y: 429, distance: 35.7
click at [1153, 418] on app-timesheet-line-form-group "Rate Day 1 (07.00-20.00) - 16.68 Bank Holiday - 33.36 Saturday (to Midnight) - …" at bounding box center [1308, 296] width 392 height 335
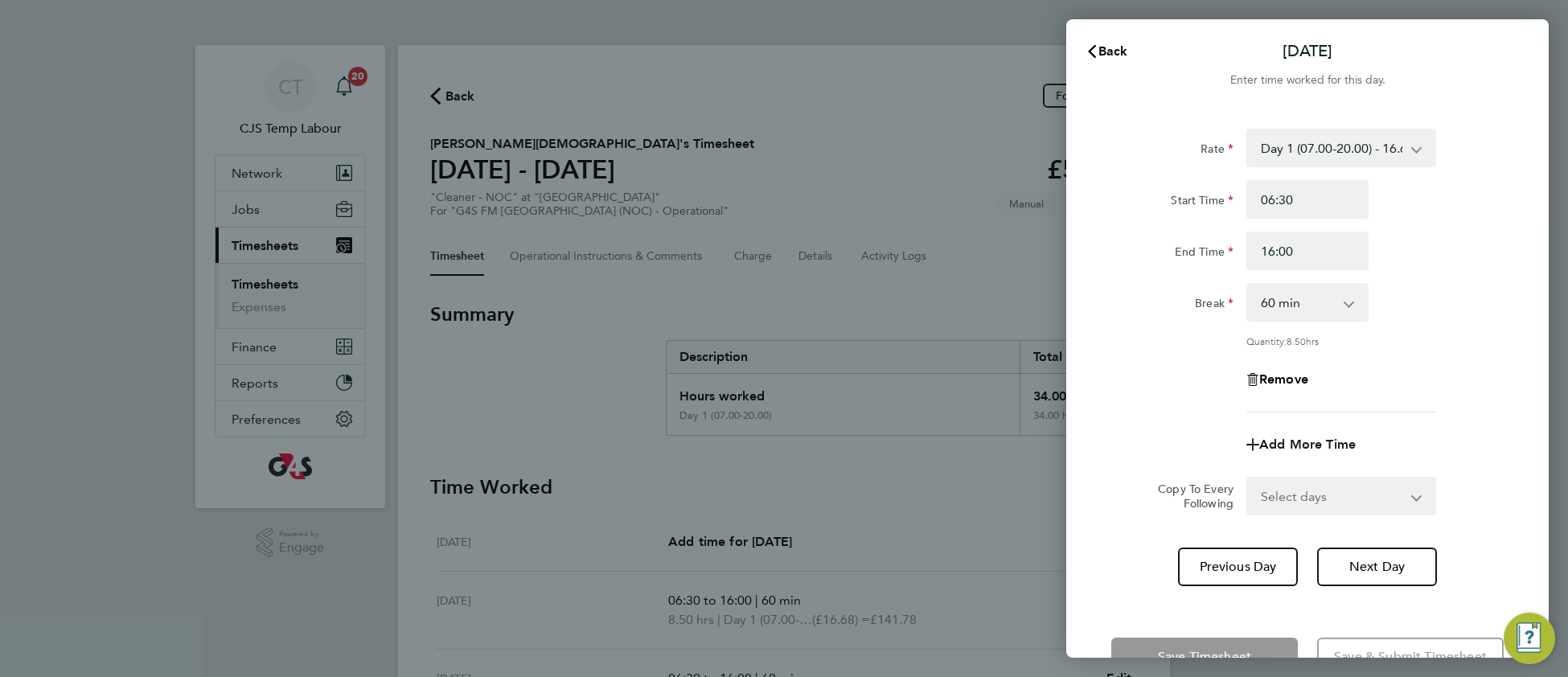
click at [1273, 446] on span "Add More Time" at bounding box center [1308, 444] width 97 height 15
select select "null"
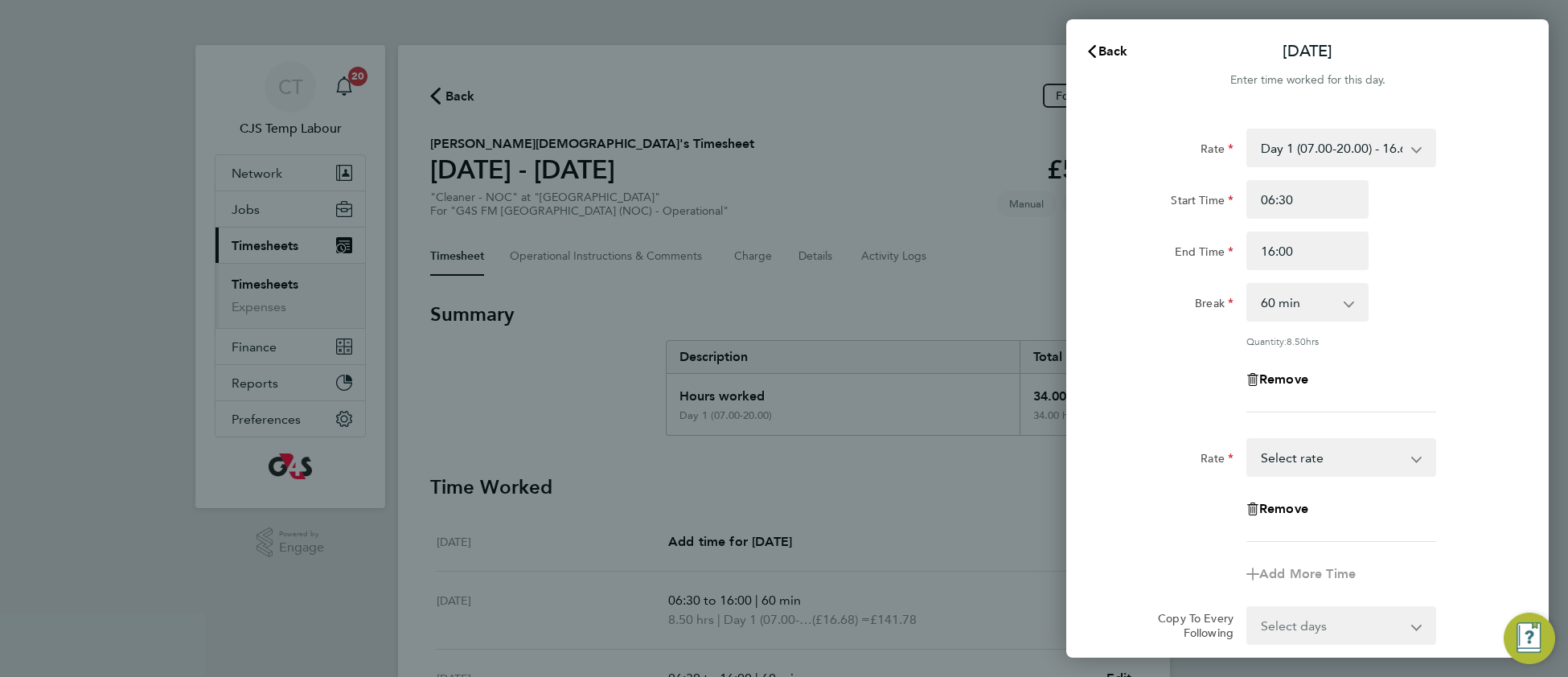
click at [1331, 453] on select "Day 1 (07.00-20.00) - 16.68 Bank Holiday - 33.36 Saturday (to Midnight) - 25.03…" at bounding box center [1332, 458] width 167 height 35
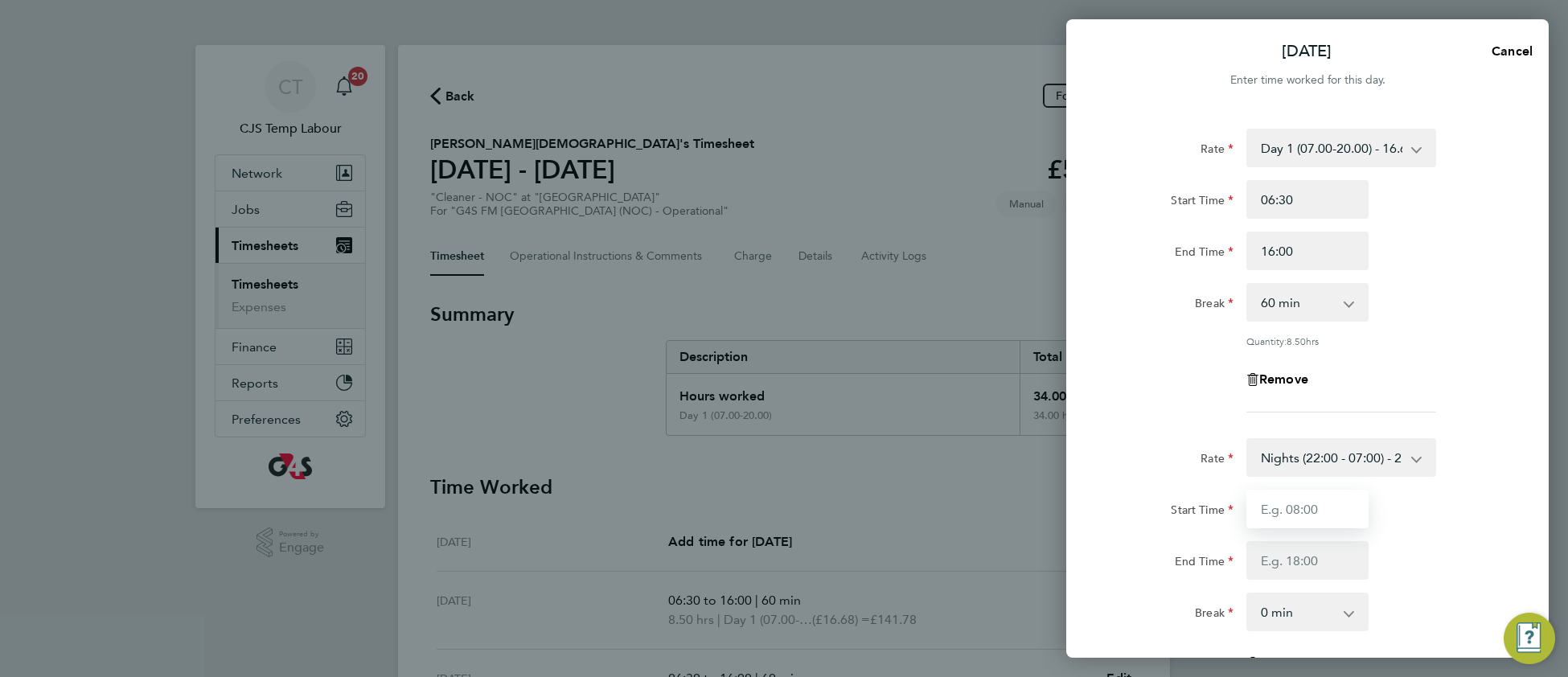
click at [1280, 511] on input "Start Time" at bounding box center [1307, 508] width 122 height 38
type input "06:30"
click at [1293, 556] on input "End Time" at bounding box center [1307, 560] width 122 height 38
type input "07:00"
click at [1442, 546] on div "Start Time 06:30 End Time 07:00" at bounding box center [1308, 534] width 405 height 90
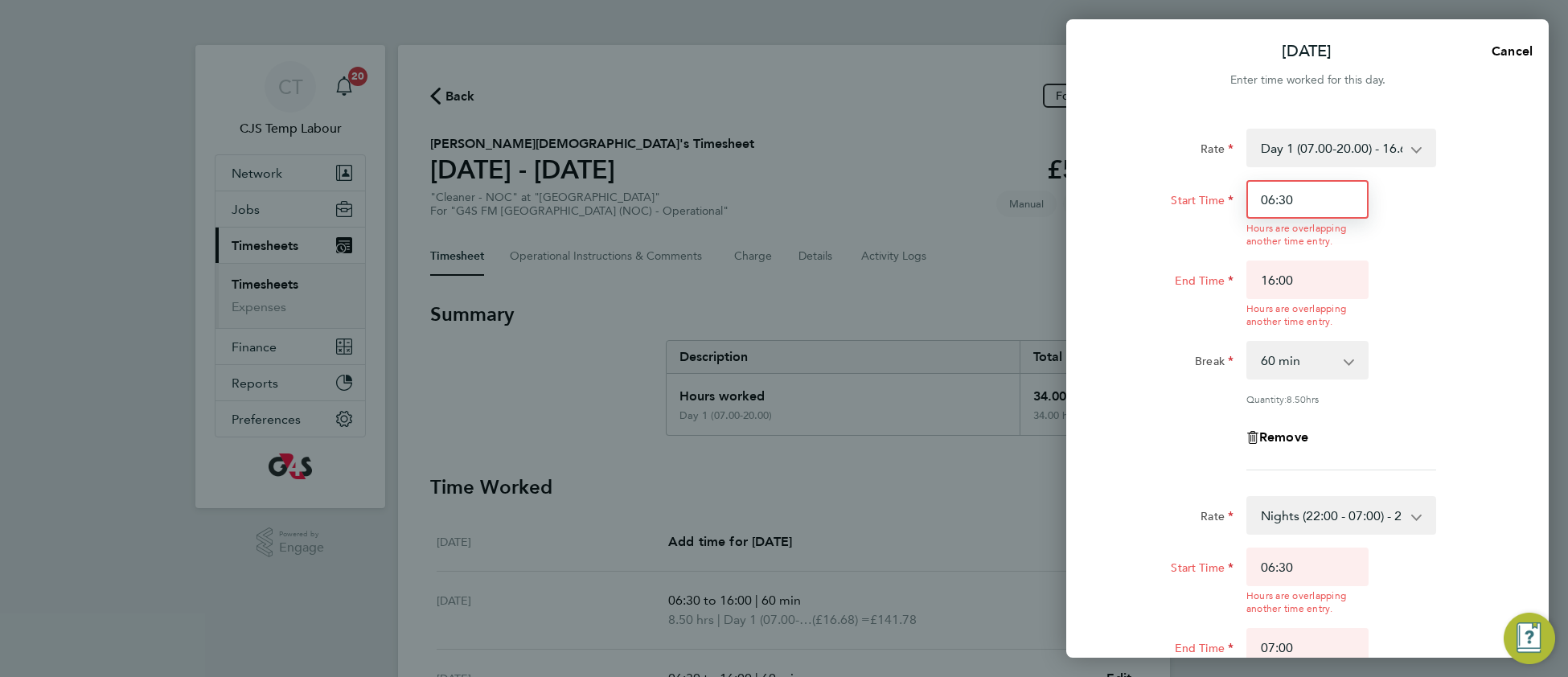
drag, startPoint x: 1273, startPoint y: 196, endPoint x: 1250, endPoint y: 194, distance: 23.1
click at [1252, 194] on input "06:30" at bounding box center [1307, 199] width 122 height 38
click at [1286, 197] on input "07:30" at bounding box center [1307, 199] width 122 height 38
type input "07:00"
click at [1485, 399] on div "Rate Day 1 (07.00-20.00) - 16.68 Bank Holiday - 33.36 Saturday (to Midnight) - …" at bounding box center [1308, 299] width 392 height 341
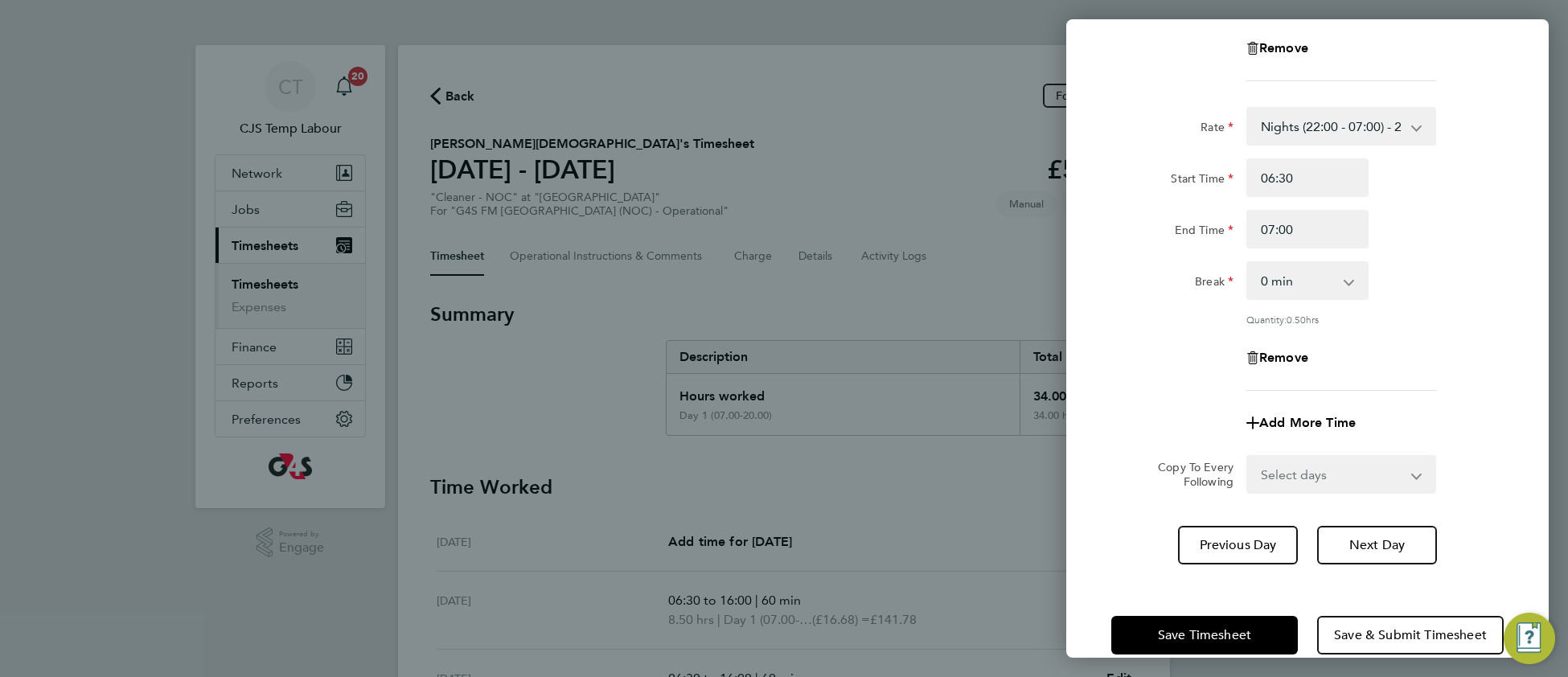
scroll to position [356, 0]
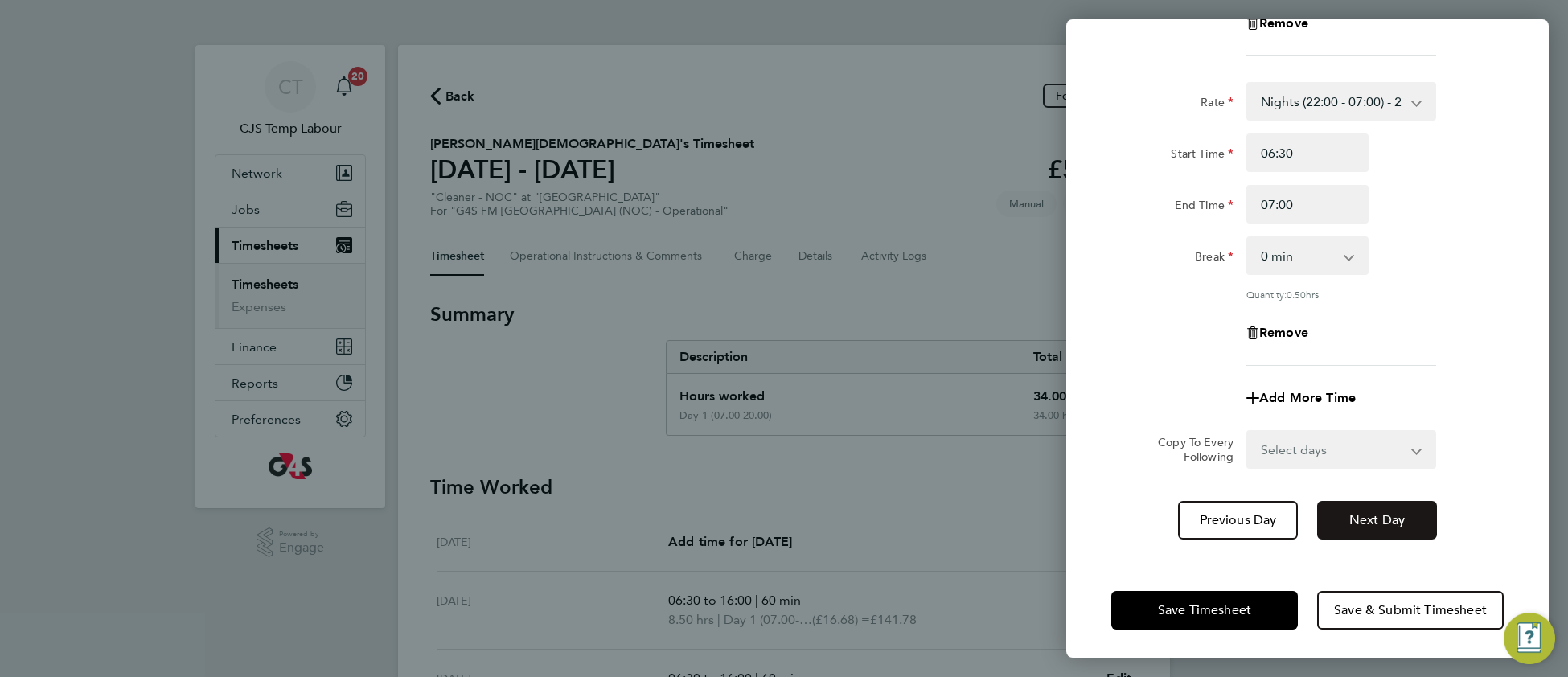
click at [1368, 517] on span "Next Day" at bounding box center [1376, 520] width 56 height 16
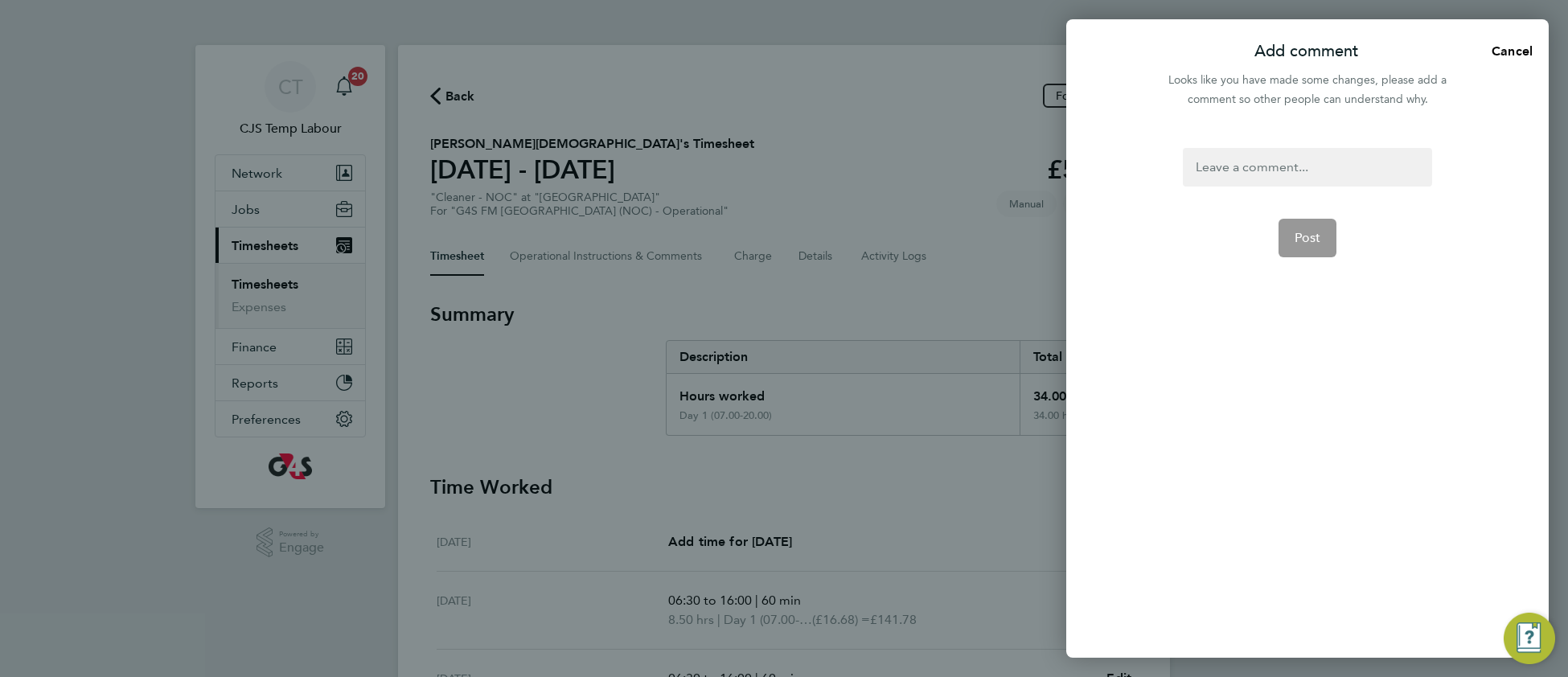
click at [1253, 168] on div at bounding box center [1306, 166] width 248 height 38
click at [1252, 168] on div at bounding box center [1306, 166] width 248 height 38
click at [1306, 234] on span "Post" at bounding box center [1308, 237] width 27 height 16
select select "60"
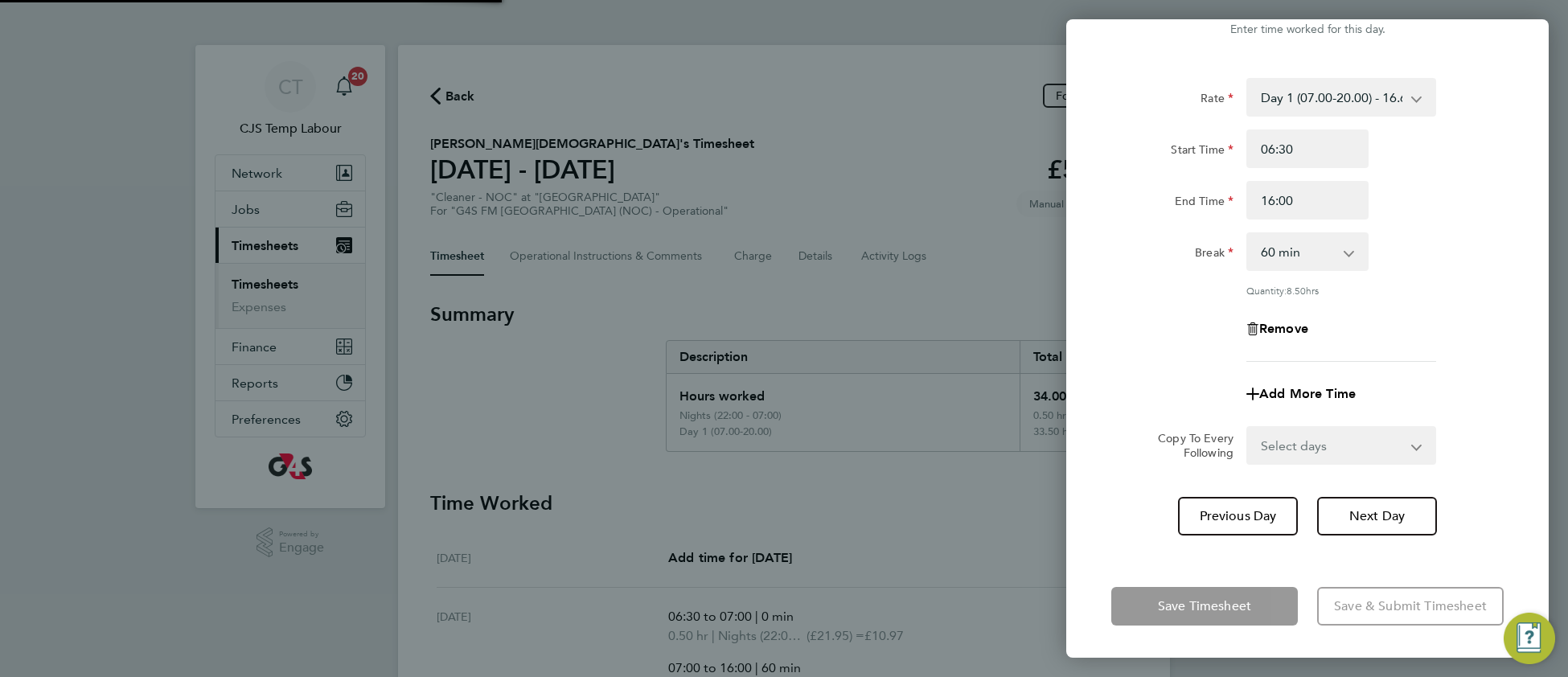
scroll to position [47, 0]
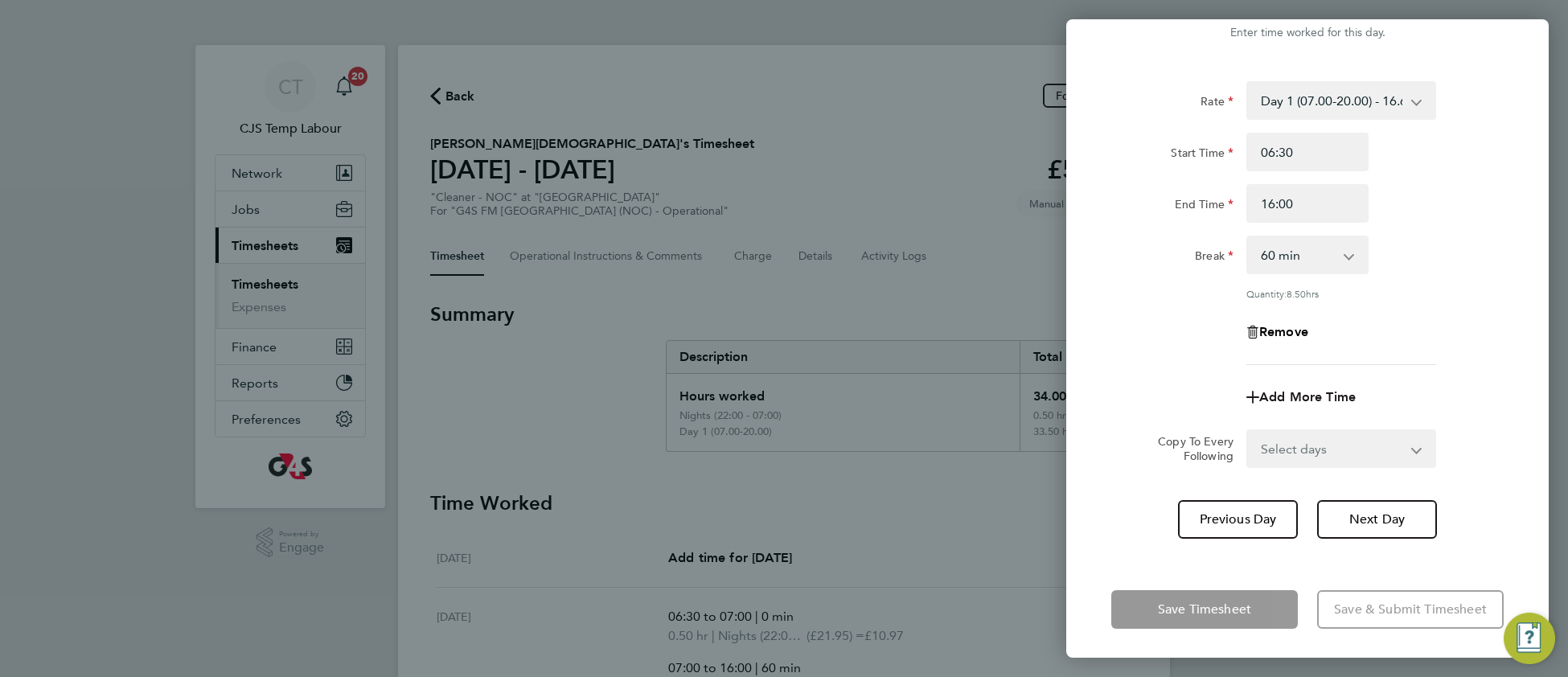
click at [1315, 398] on span "Add More Time" at bounding box center [1308, 396] width 97 height 15
select select "null"
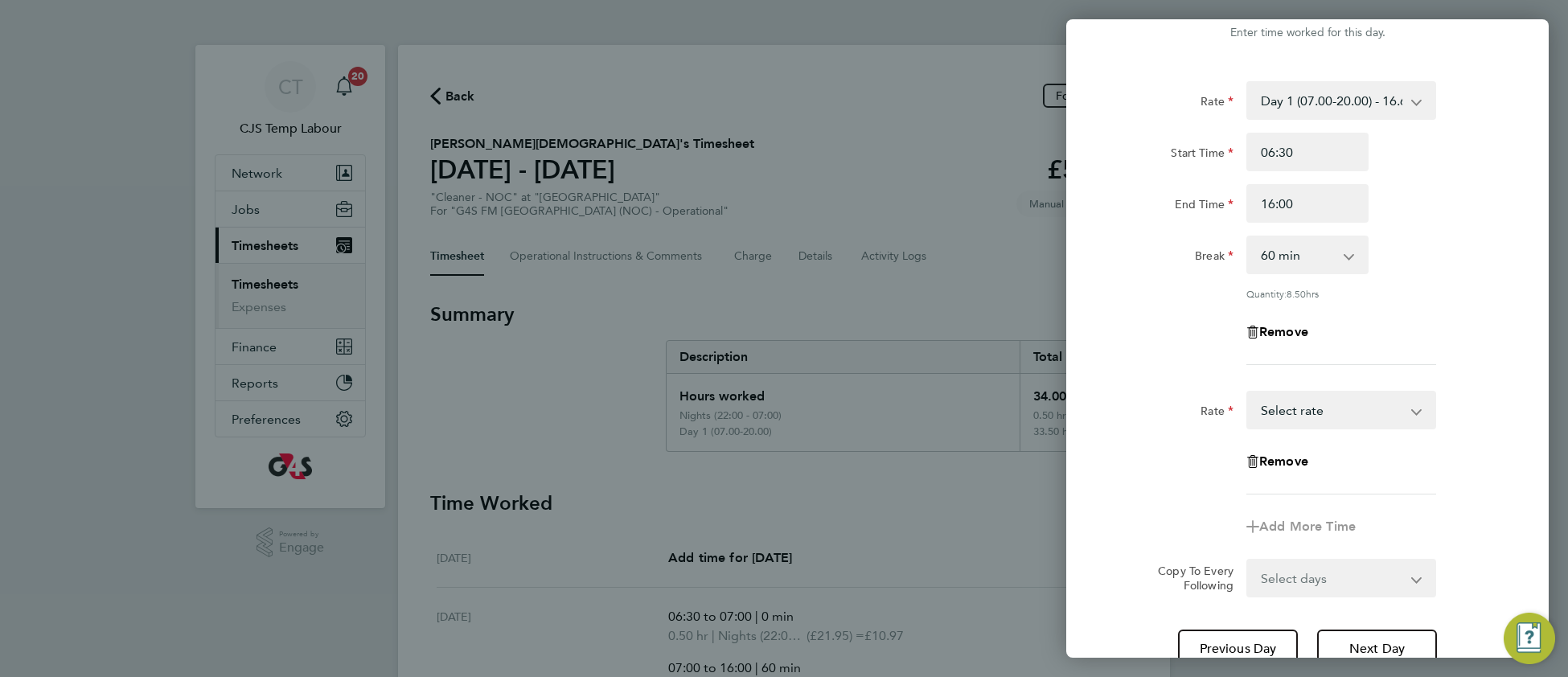
click at [1304, 410] on select "Day 1 (07.00-20.00) - 16.68 Bank Holiday - 33.36 Saturday (to Midnight) - 25.03…" at bounding box center [1332, 410] width 167 height 35
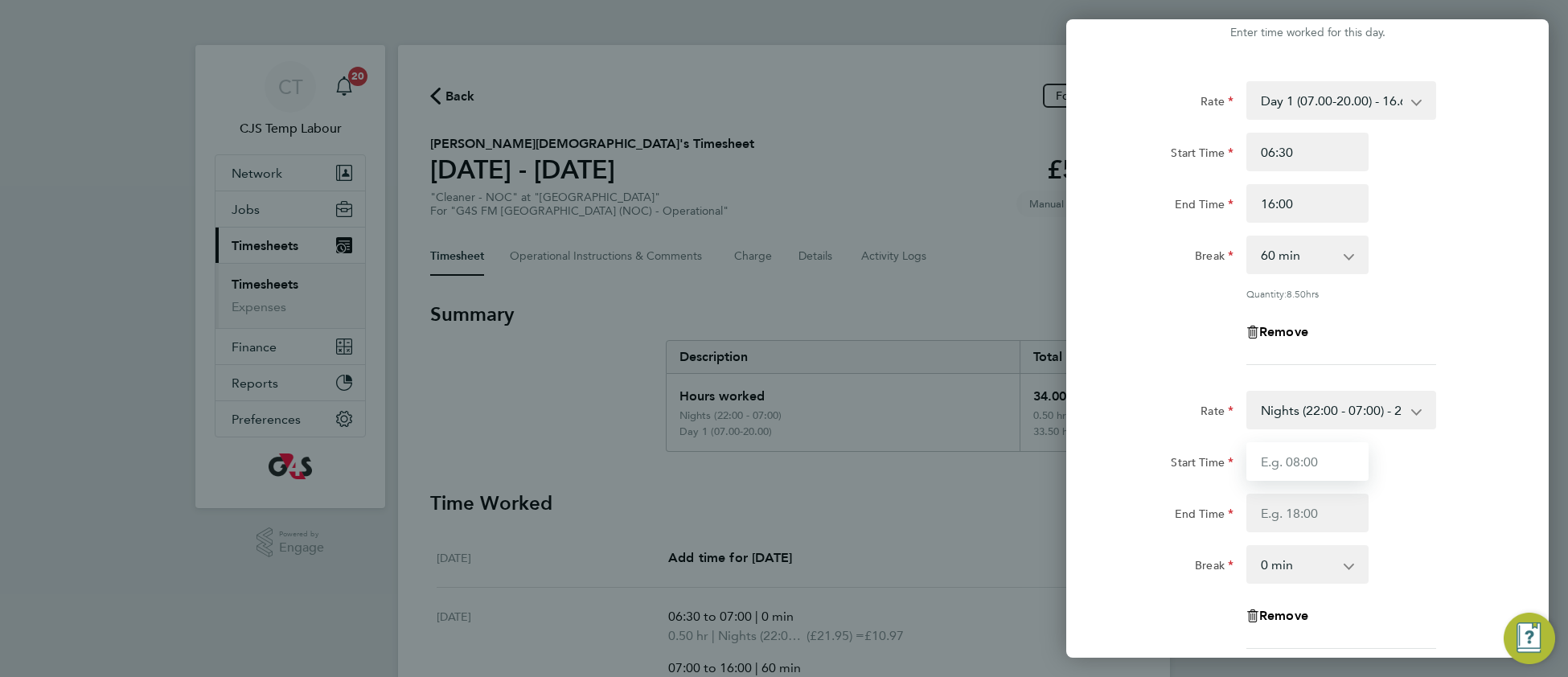
click at [1289, 459] on input "Start Time" at bounding box center [1307, 460] width 122 height 38
type input "06:30"
click at [1287, 512] on input "End Time" at bounding box center [1307, 512] width 122 height 38
type input "7"
type input "07:00"
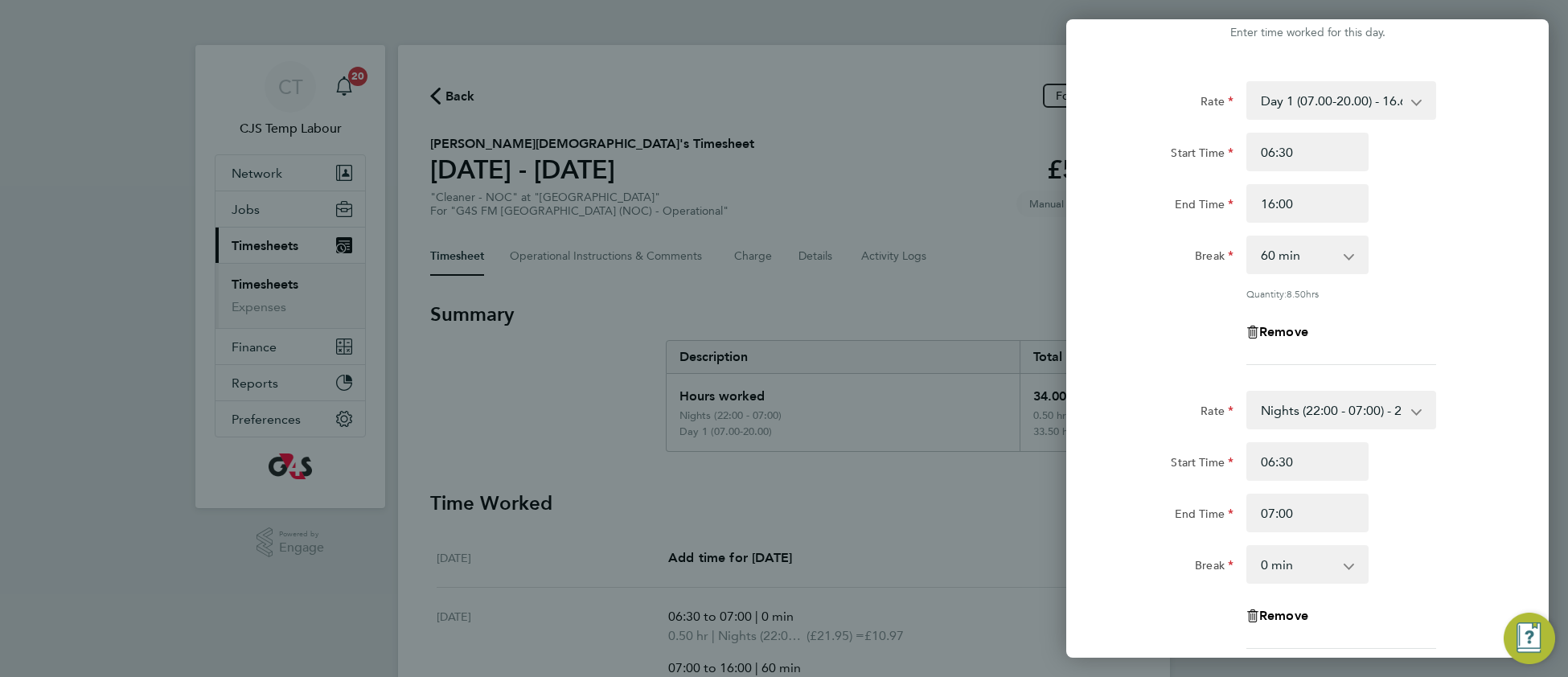
drag, startPoint x: 1458, startPoint y: 244, endPoint x: 1431, endPoint y: 241, distance: 27.2
click at [1457, 243] on app-timesheet-line-hourly "Start Time 06:30 End Time 16:00 Break 0 min 15 min 30 min 45 min 60 min 75 min …" at bounding box center [1308, 217] width 392 height 167
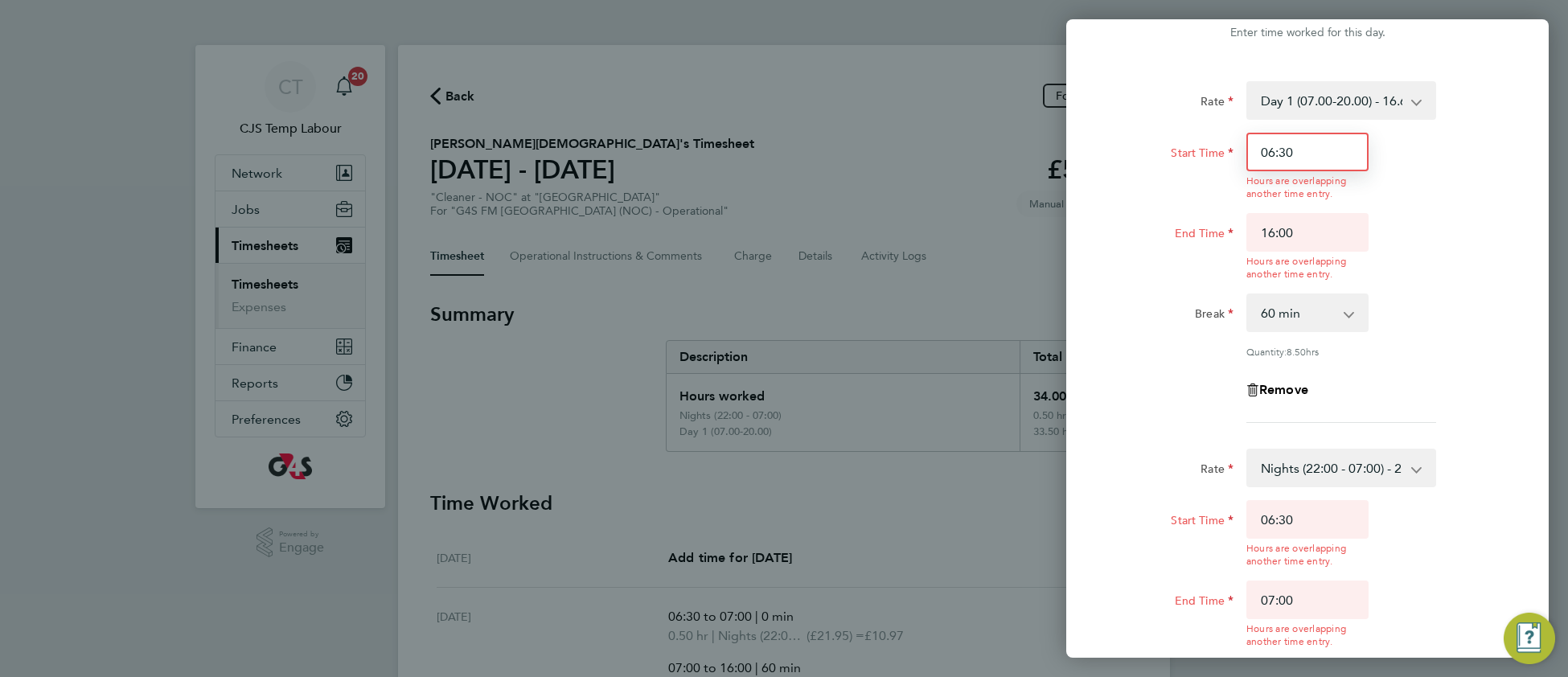
drag, startPoint x: 1295, startPoint y: 150, endPoint x: 1235, endPoint y: 148, distance: 60.0
click at [1248, 147] on input "06:30" at bounding box center [1307, 152] width 122 height 38
type input "07:00"
click at [1461, 341] on div "Rate Day 1 (07.00-20.00) - 16.68 Bank Holiday - 33.36 Saturday (to Midnight) - …" at bounding box center [1308, 251] width 392 height 341
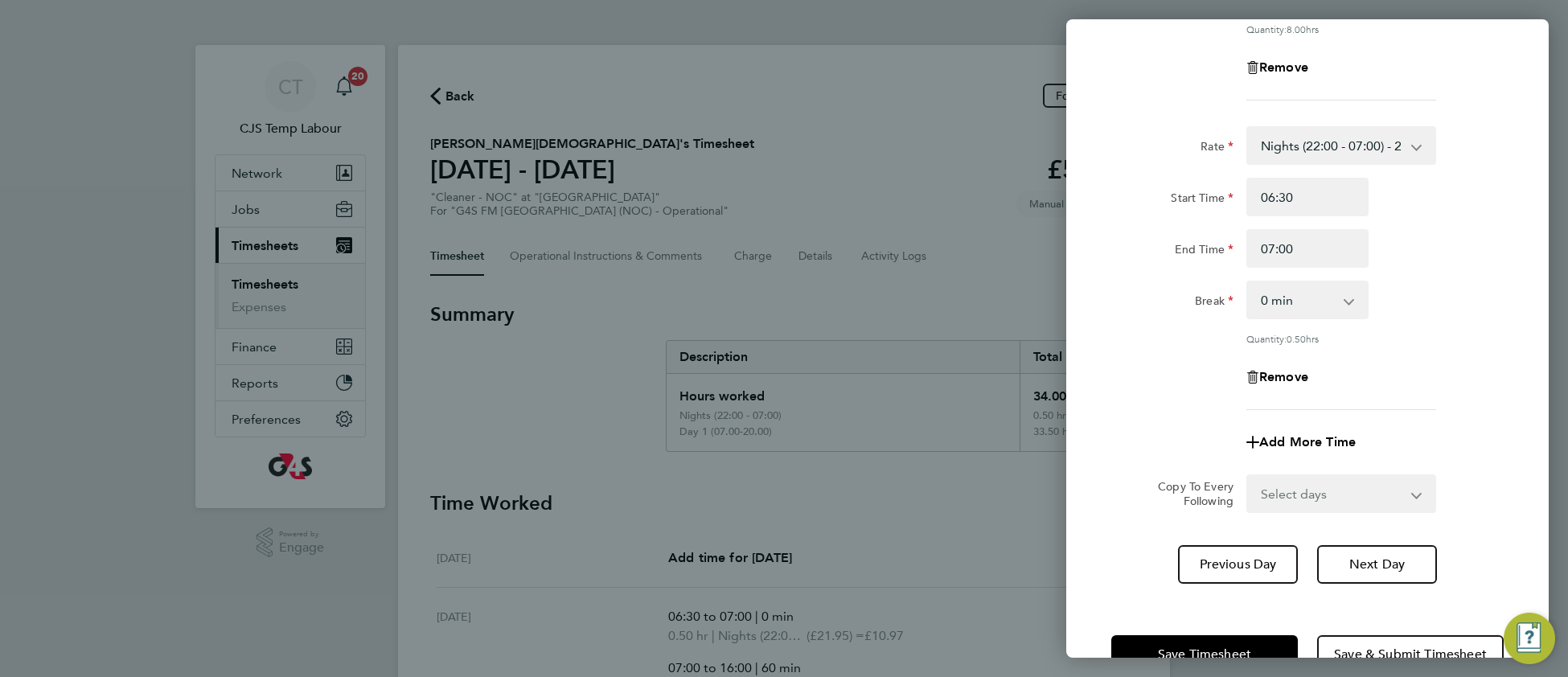
scroll to position [356, 0]
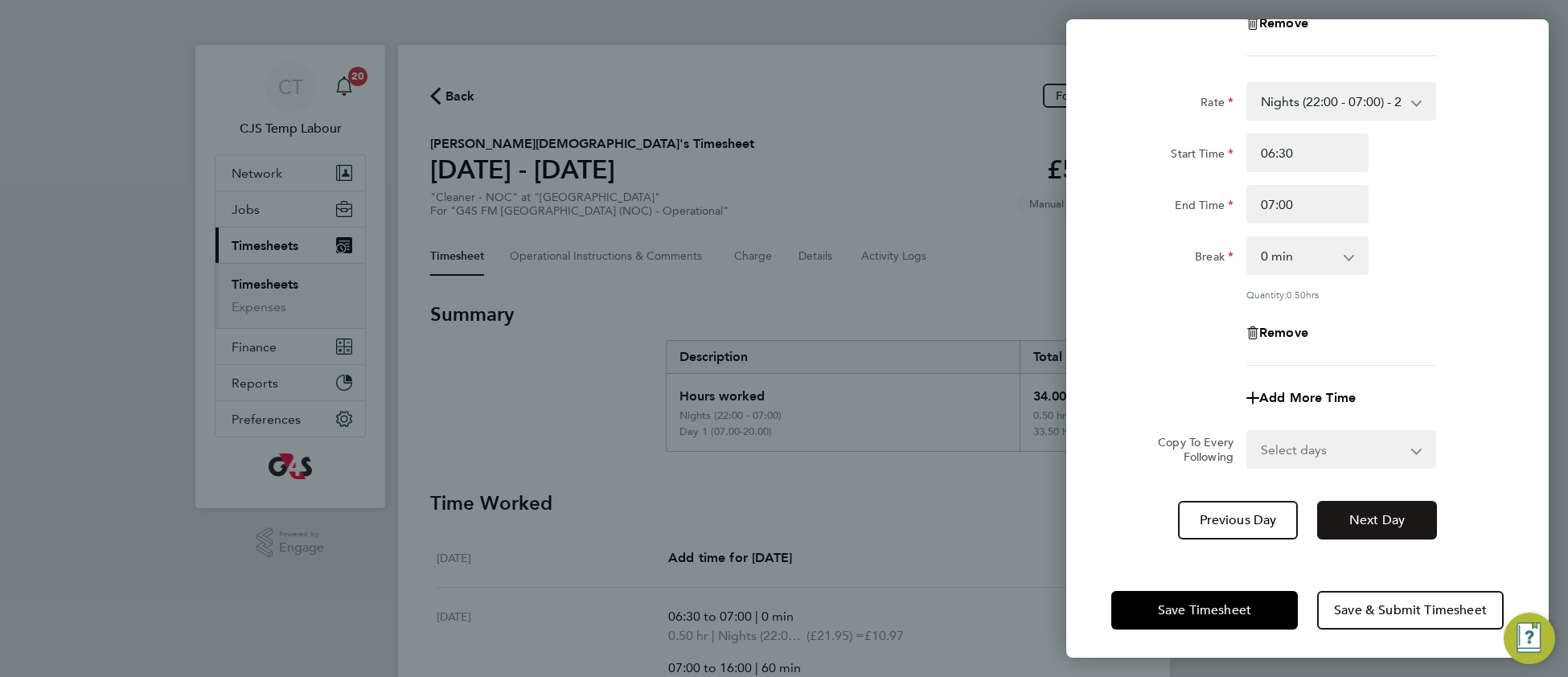
click at [1414, 507] on button "Next Day" at bounding box center [1376, 520] width 120 height 38
click at [1400, 512] on span "Next Day" at bounding box center [1376, 520] width 56 height 16
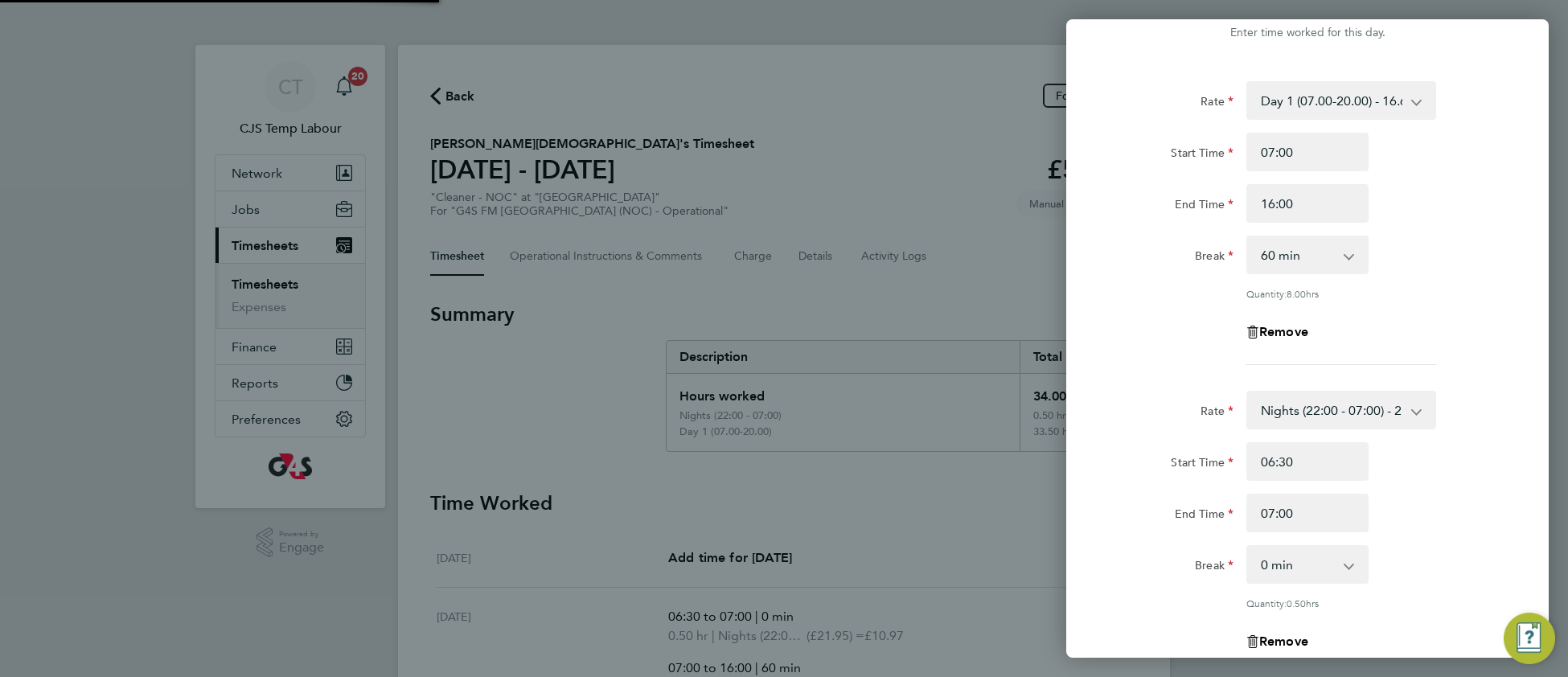
select select "60"
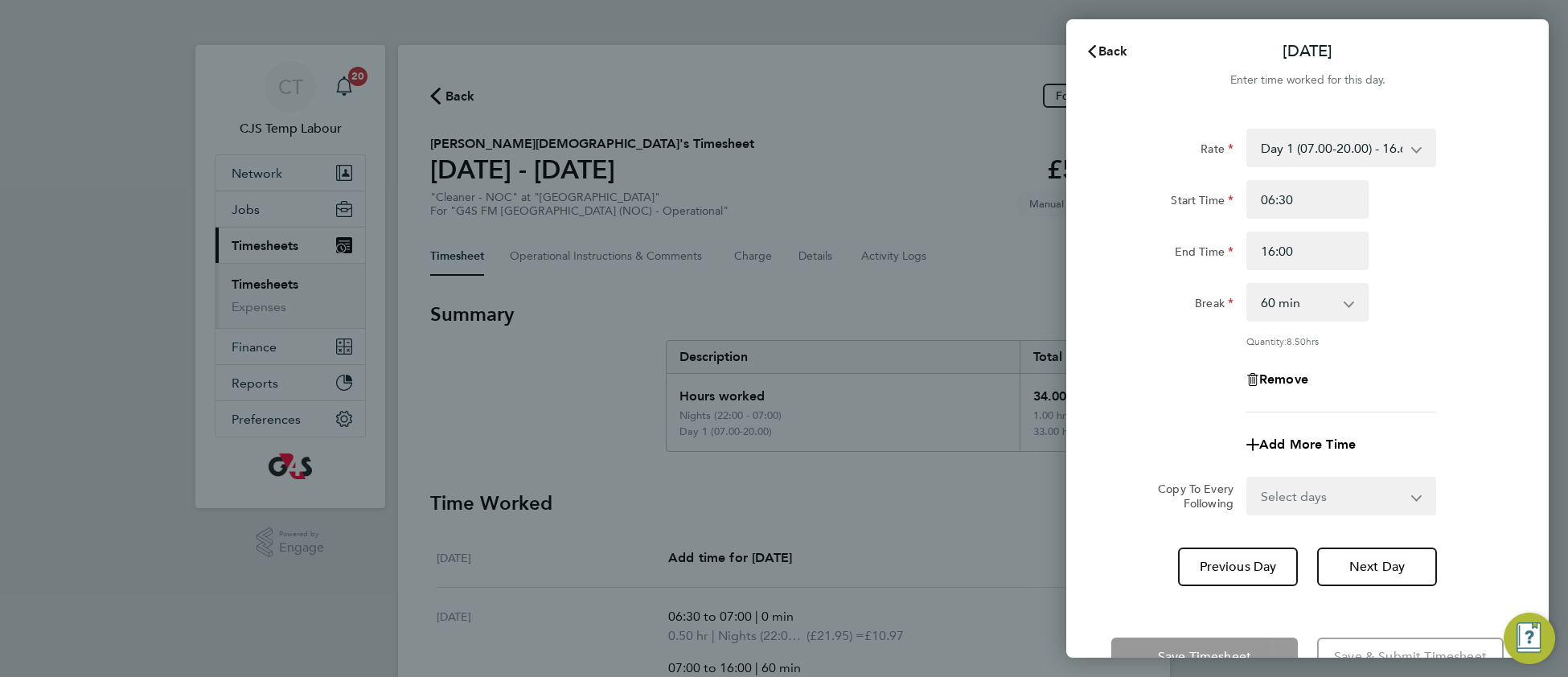
drag, startPoint x: 1102, startPoint y: 49, endPoint x: 1051, endPoint y: 74, distance: 56.8
click at [1101, 48] on span "Back" at bounding box center [1113, 51] width 30 height 15
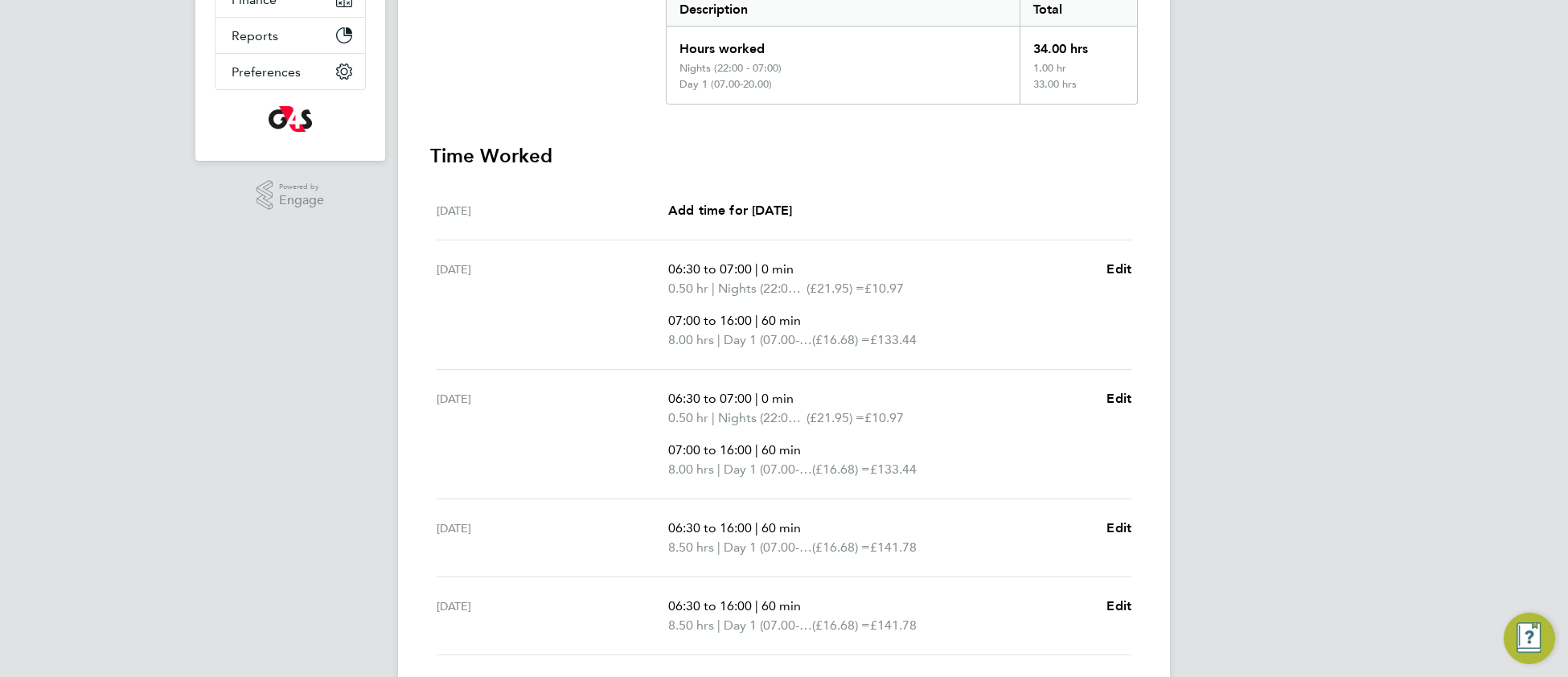
scroll to position [326, 0]
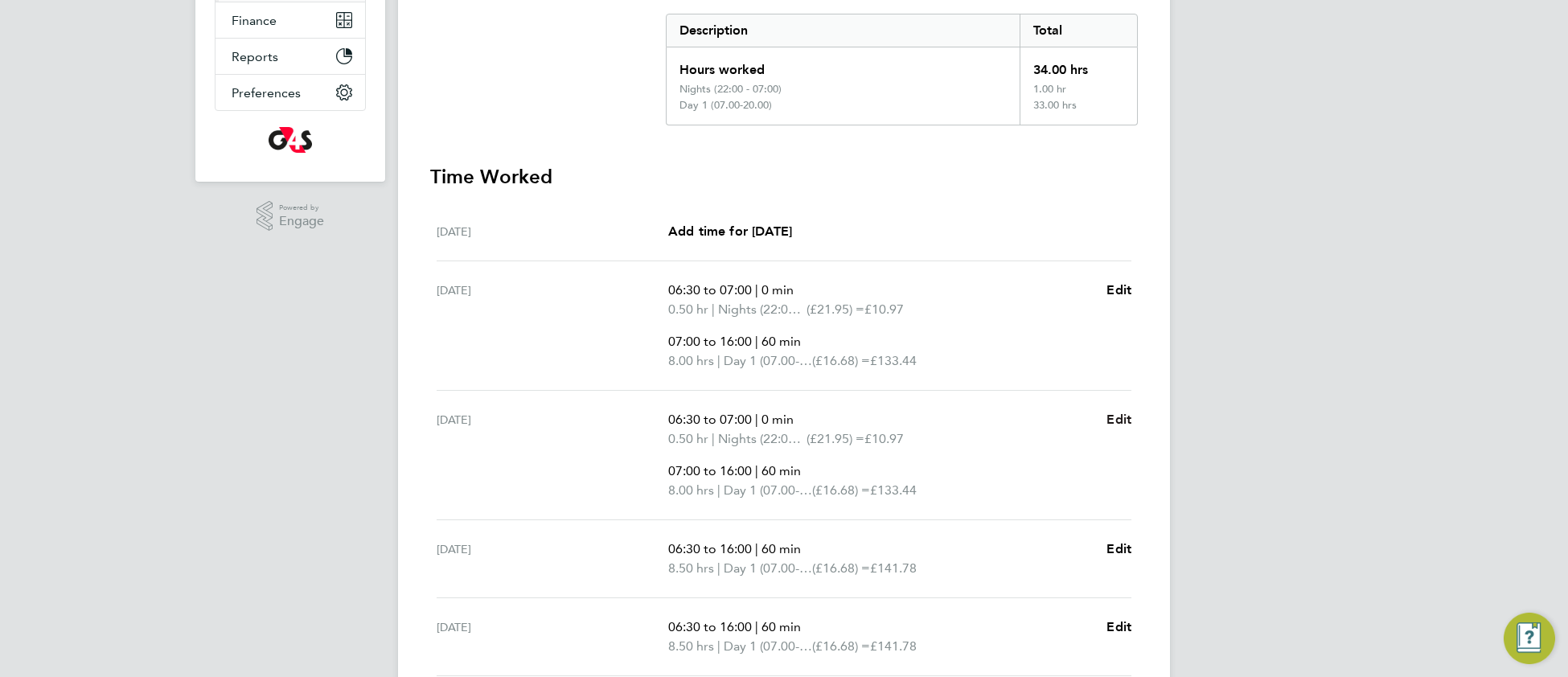
click at [1123, 418] on span "Edit" at bounding box center [1118, 419] width 25 height 15
select select "60"
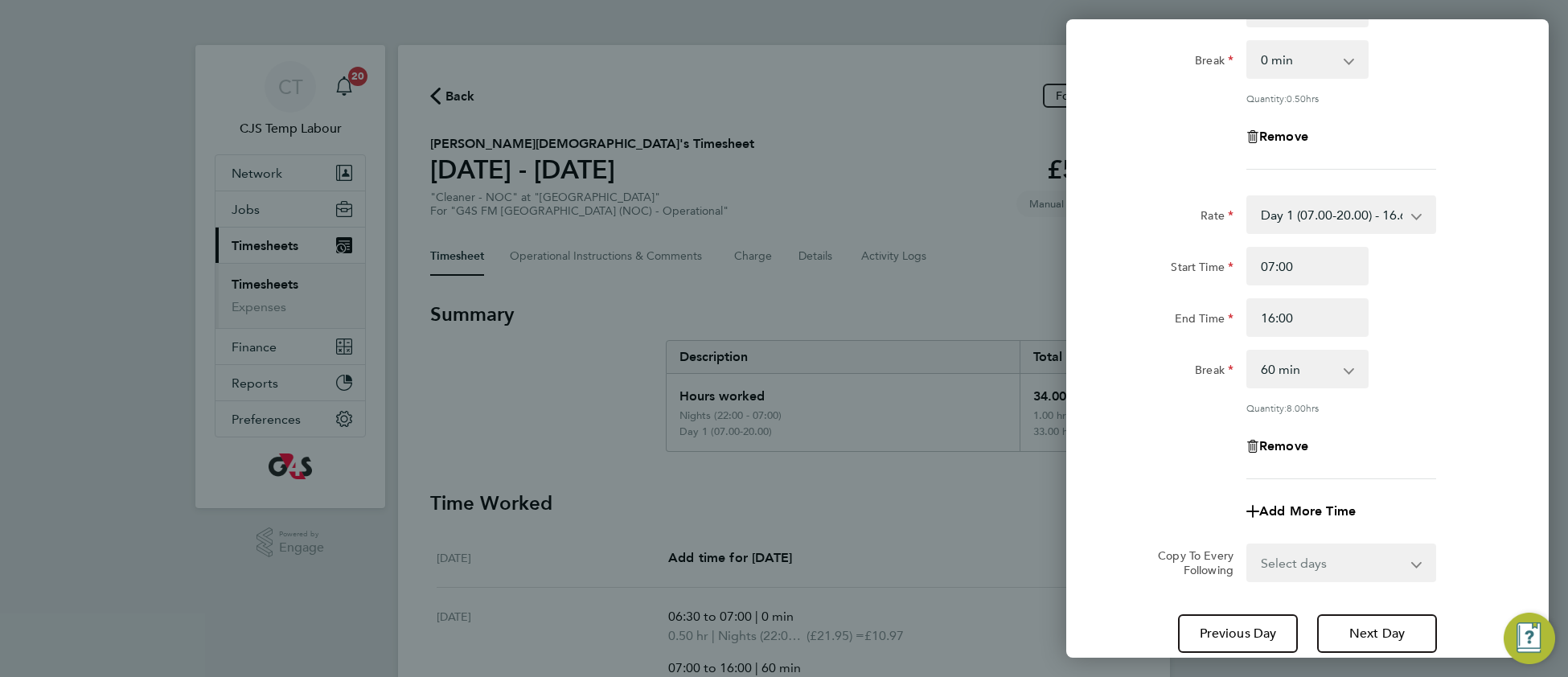
scroll to position [264, 0]
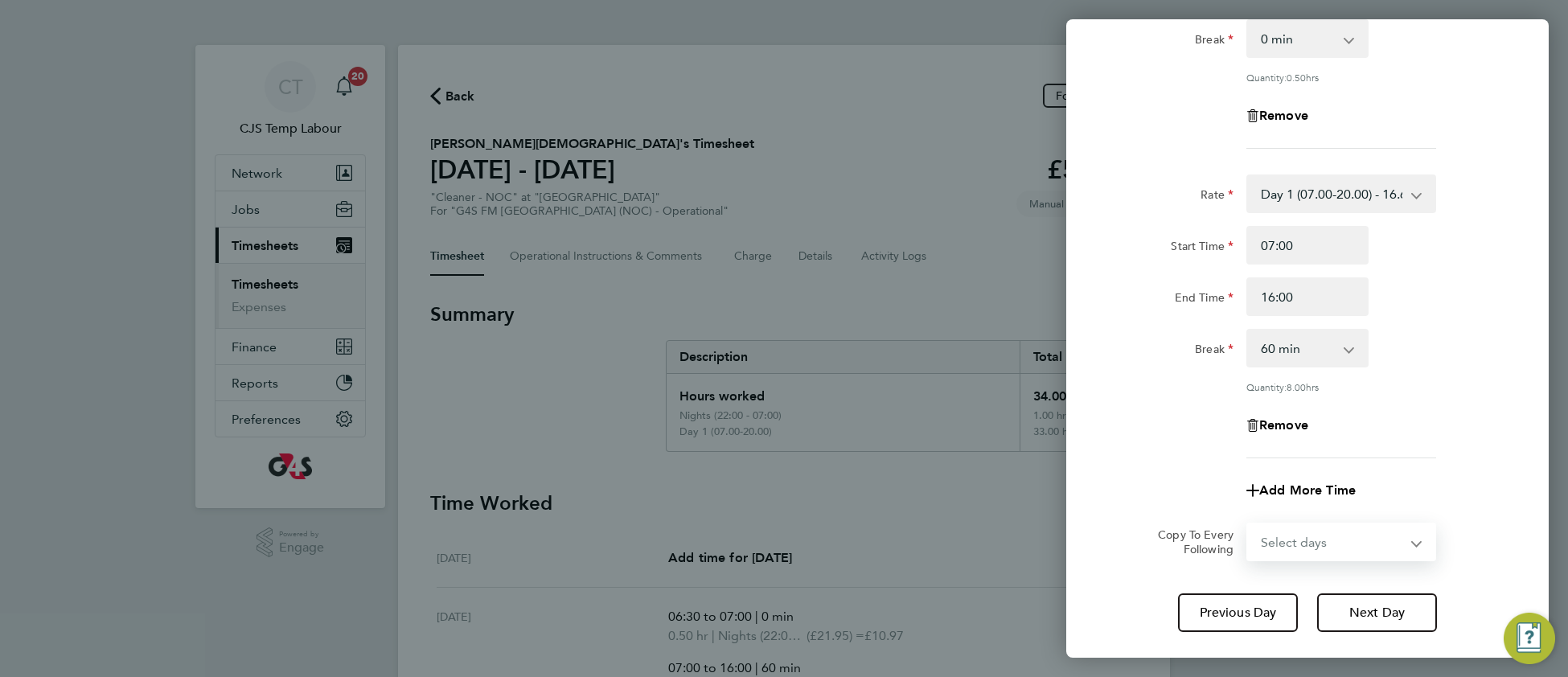
click at [1307, 533] on select "Select days Day Weekday (Mon-Fri) Weekend (Sat-Sun) Thursday Friday Saturday Su…" at bounding box center [1333, 542] width 169 height 35
select select "DAY"
click at [1248, 524] on select "Select days Day Weekday (Mon-Fri) Weekend (Sat-Sun) Thursday Friday Saturday Su…" at bounding box center [1333, 542] width 169 height 35
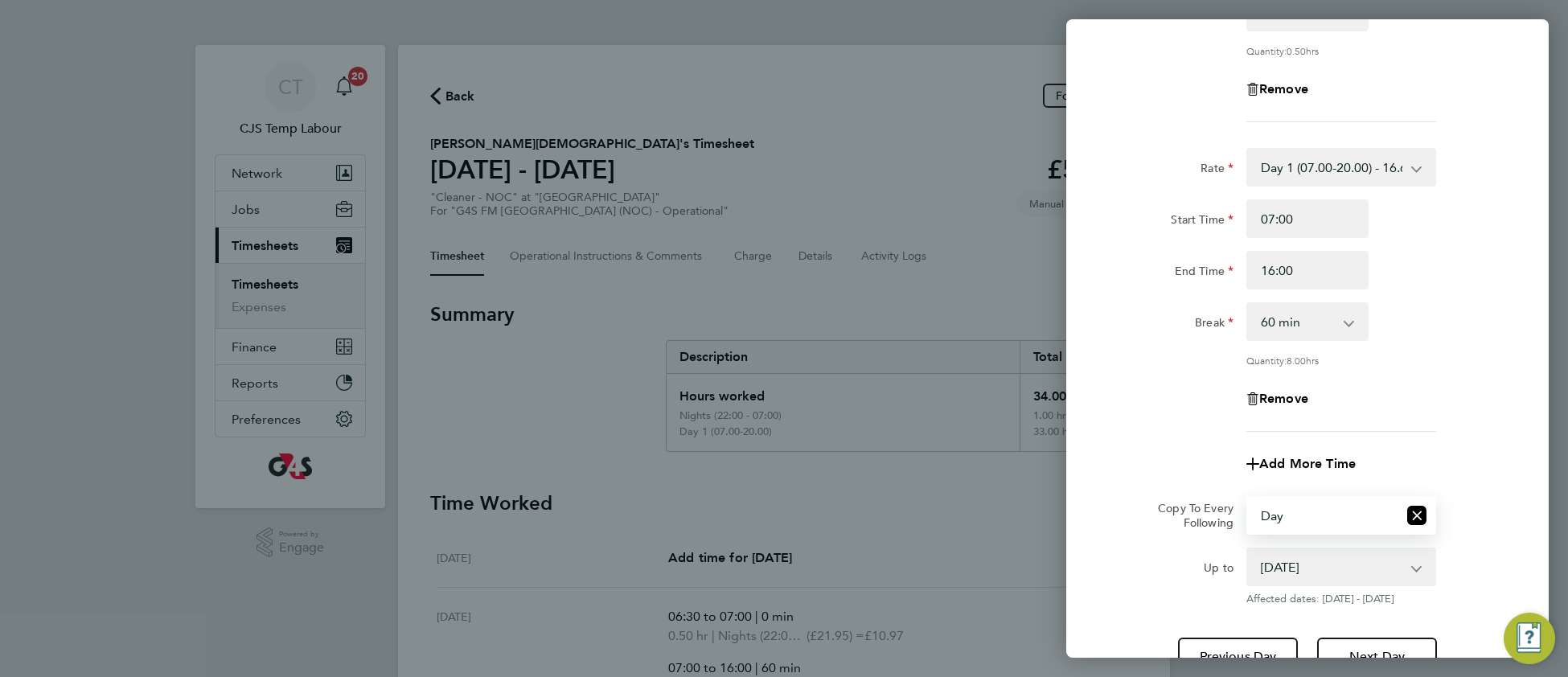
scroll to position [393, 0]
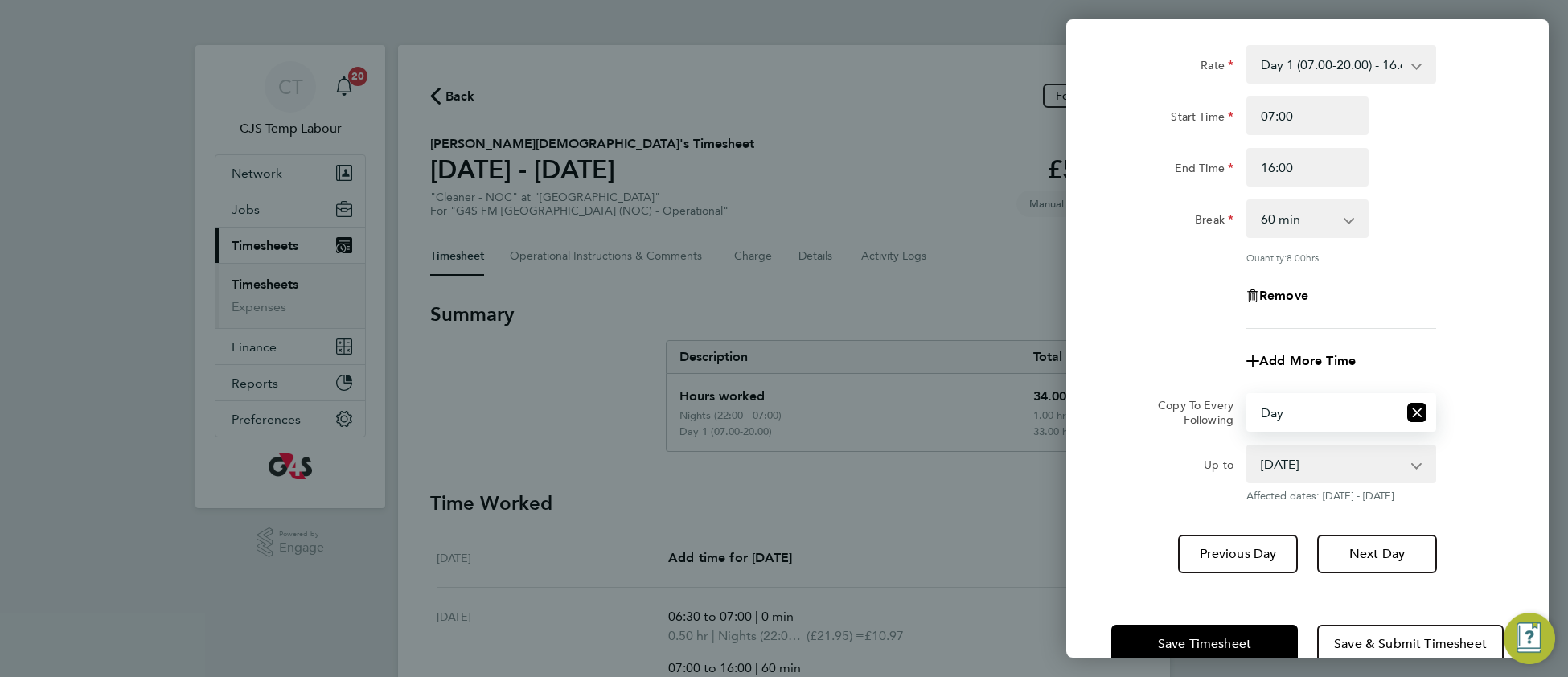
click at [1325, 464] on select "28 Aug 2025 29 Aug 2025 30 Aug 2025 31 Aug 2025" at bounding box center [1332, 464] width 167 height 35
select select "2025-08-29"
click at [1248, 446] on select "28 Aug 2025 29 Aug 2025 30 Aug 2025 31 Aug 2025" at bounding box center [1332, 464] width 167 height 35
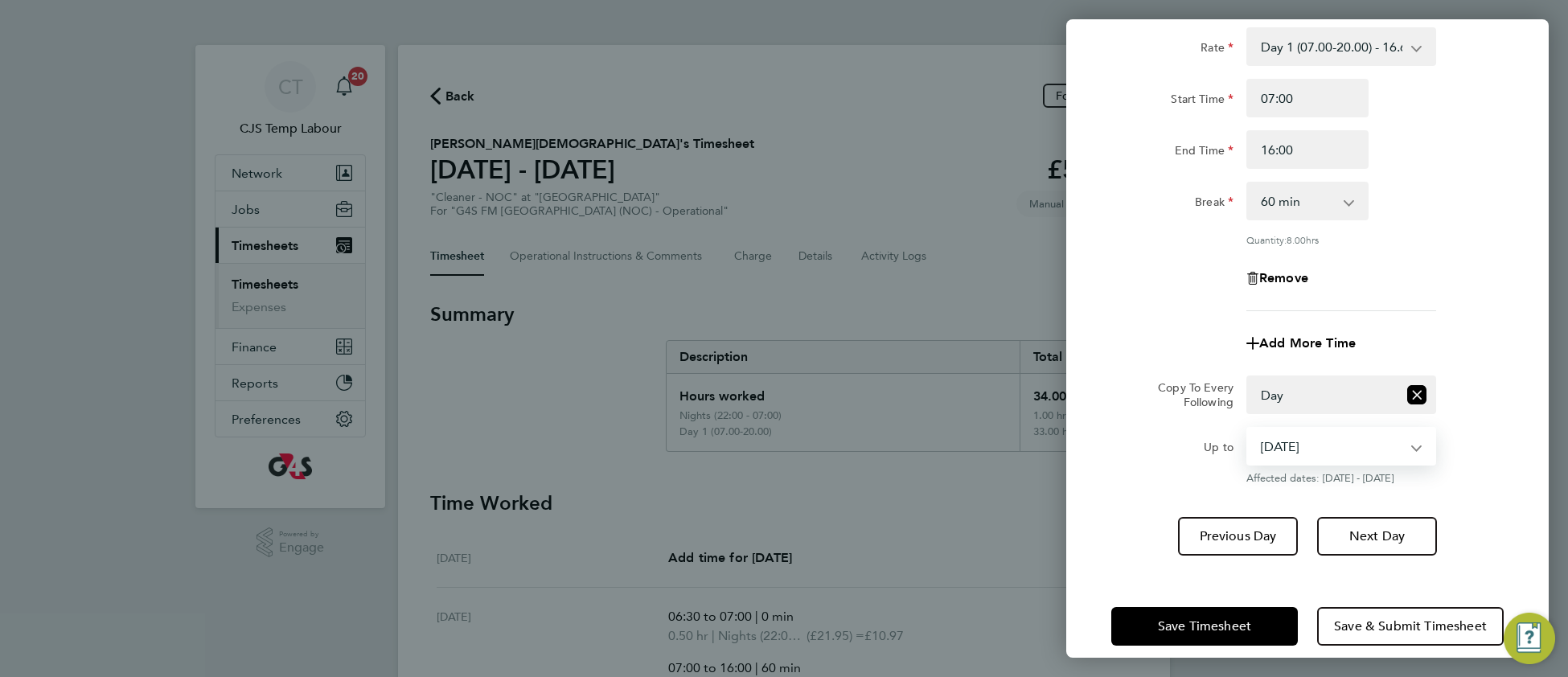
scroll to position [427, 0]
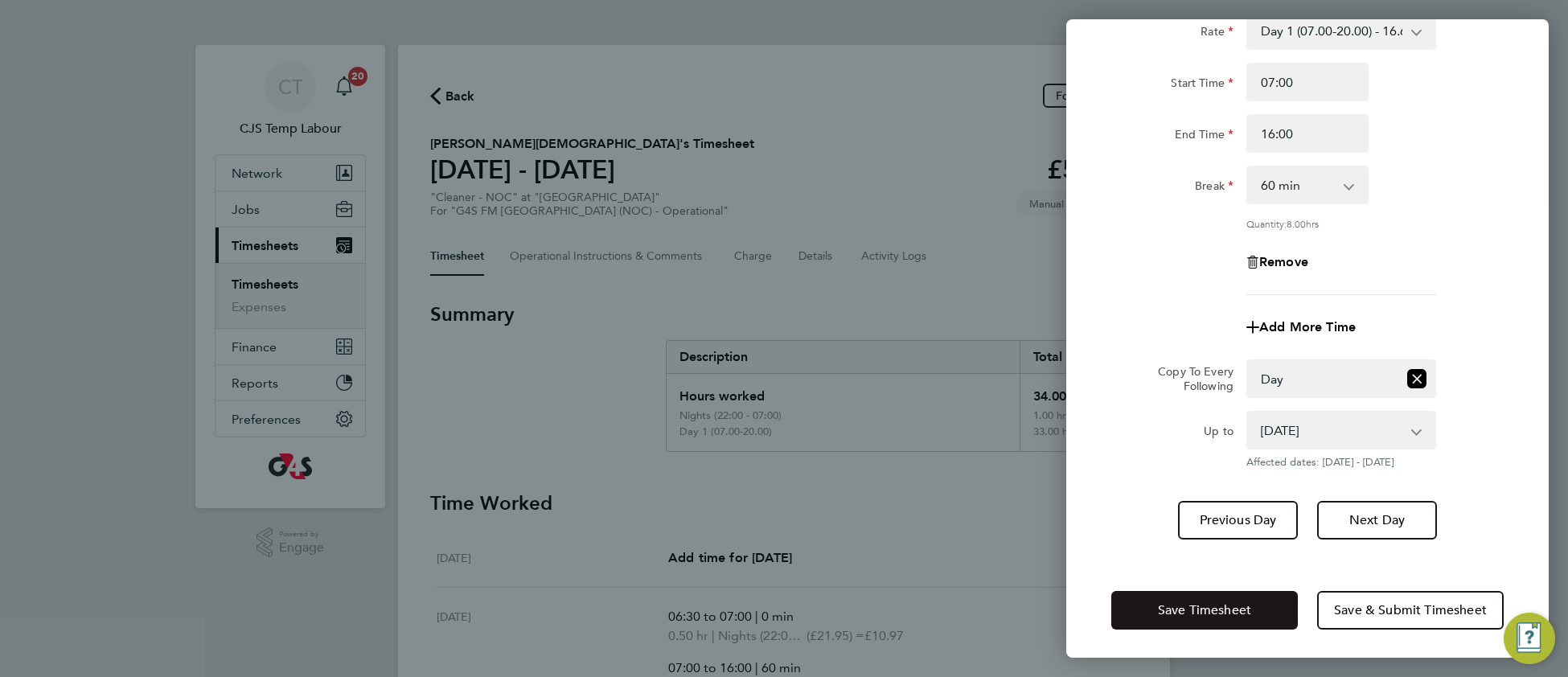
click at [1193, 591] on button "Save Timesheet" at bounding box center [1204, 609] width 187 height 38
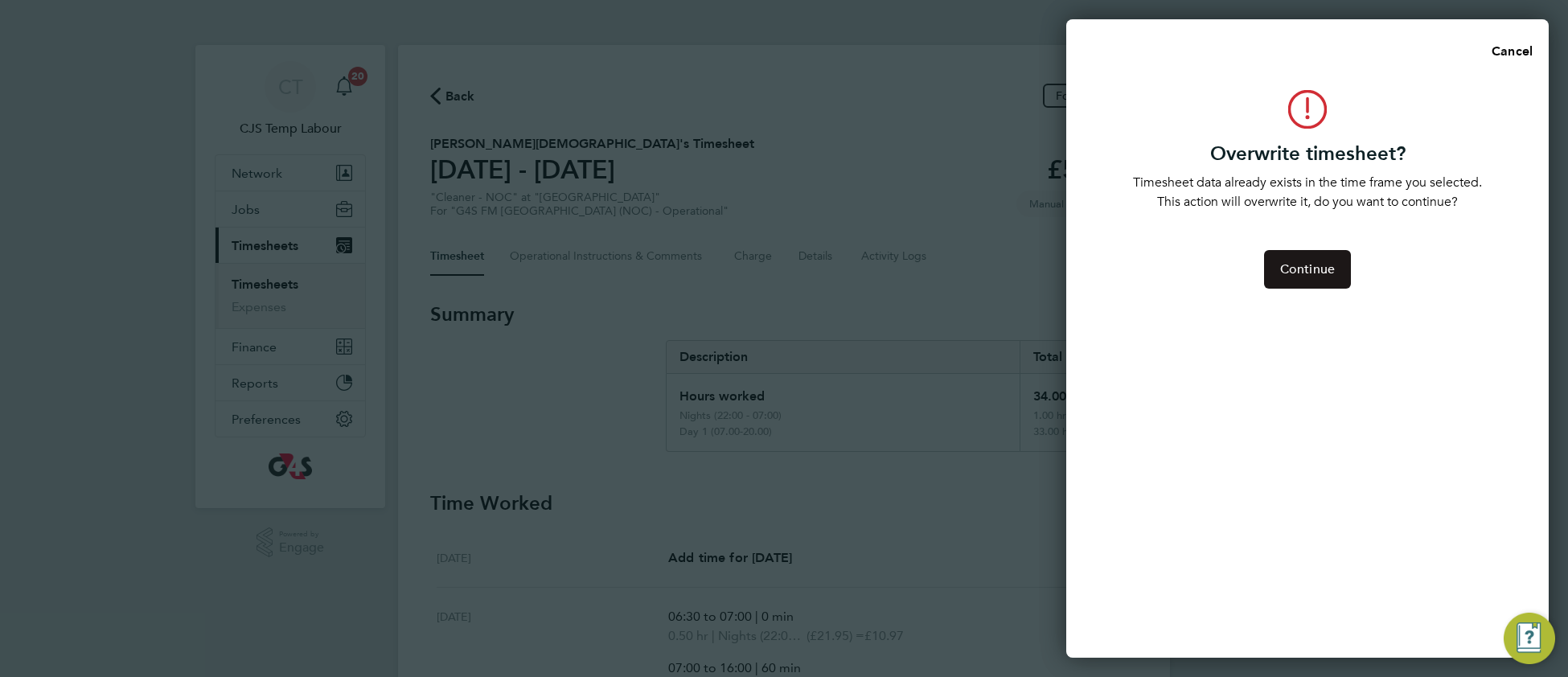
click at [1309, 273] on span "Continue" at bounding box center [1307, 269] width 55 height 16
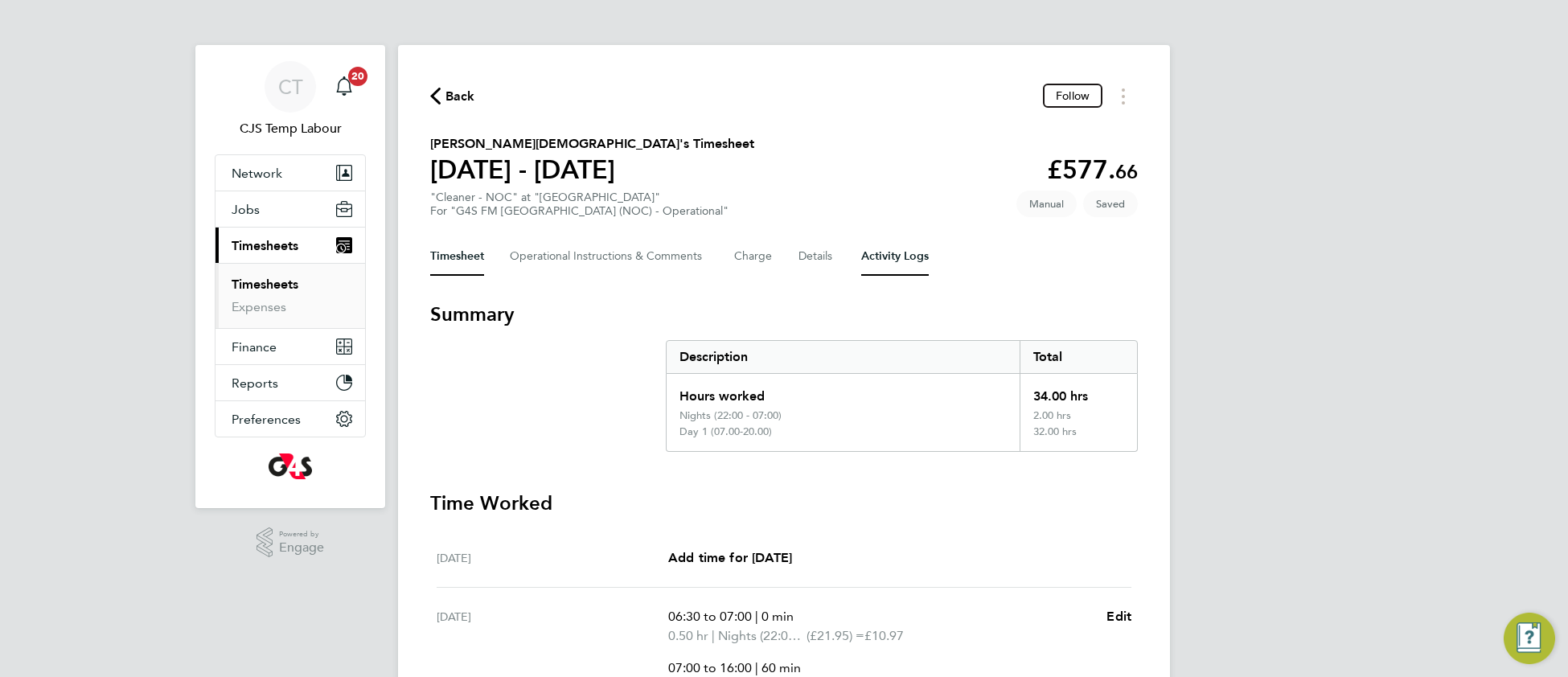
click at [891, 252] on Logs-tab "Activity Logs" at bounding box center [895, 256] width 68 height 38
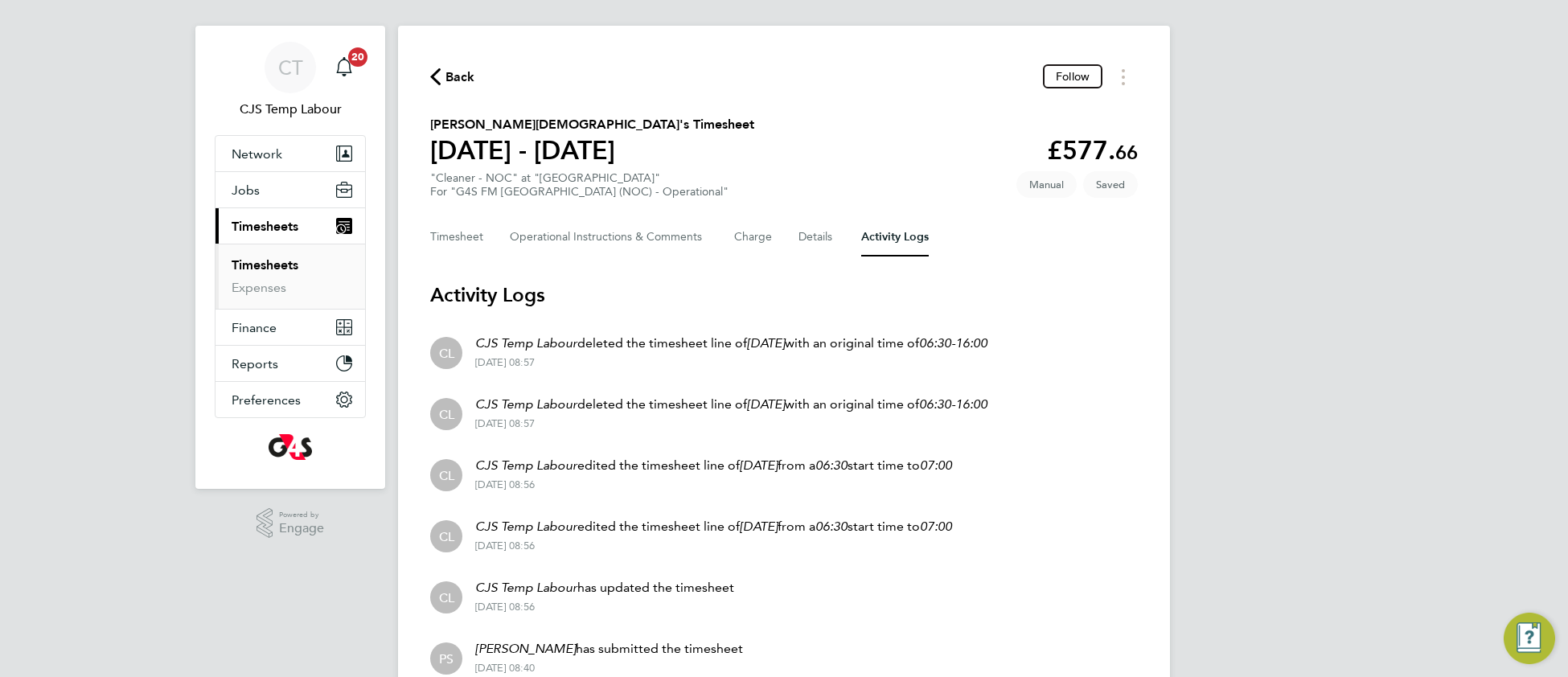
scroll to position [6, 0]
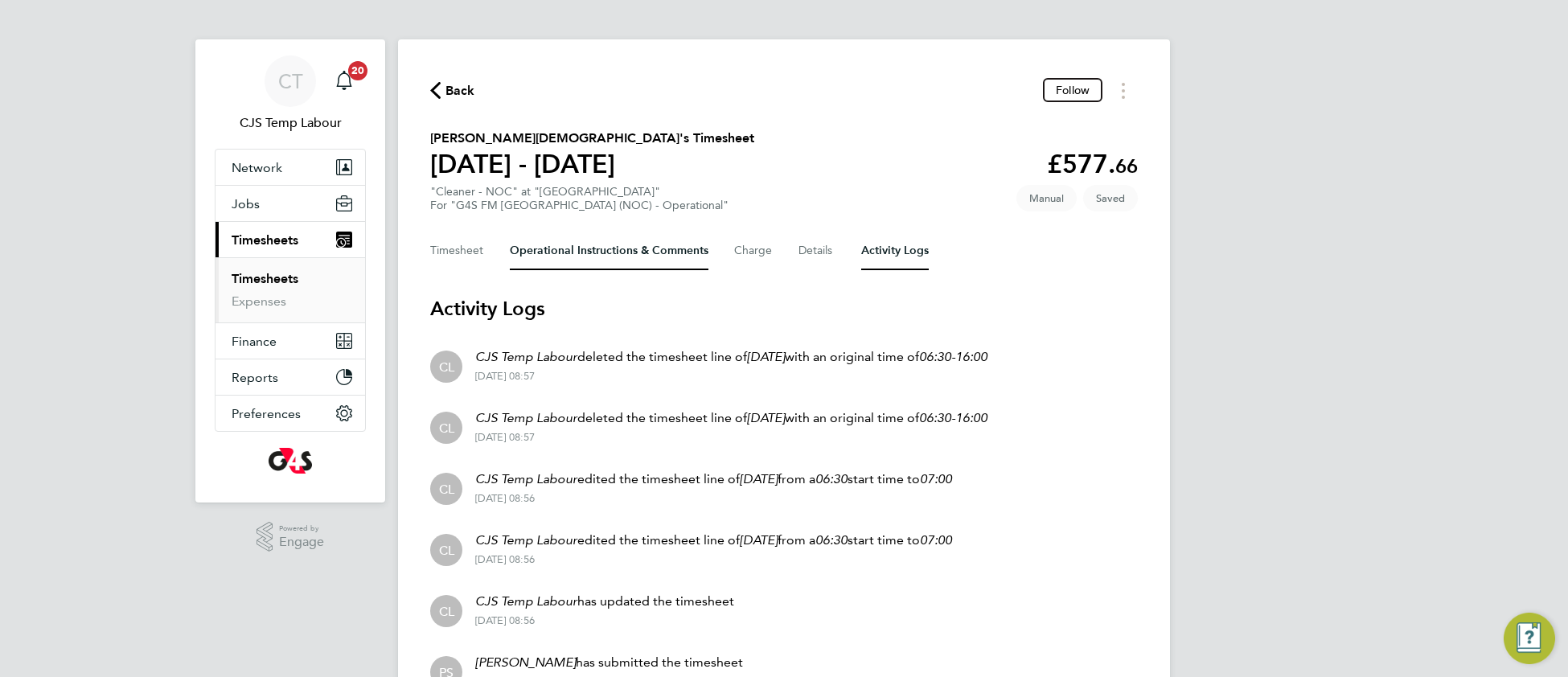
click at [582, 256] on Comments-tab "Operational Instructions & Comments" at bounding box center [609, 250] width 199 height 38
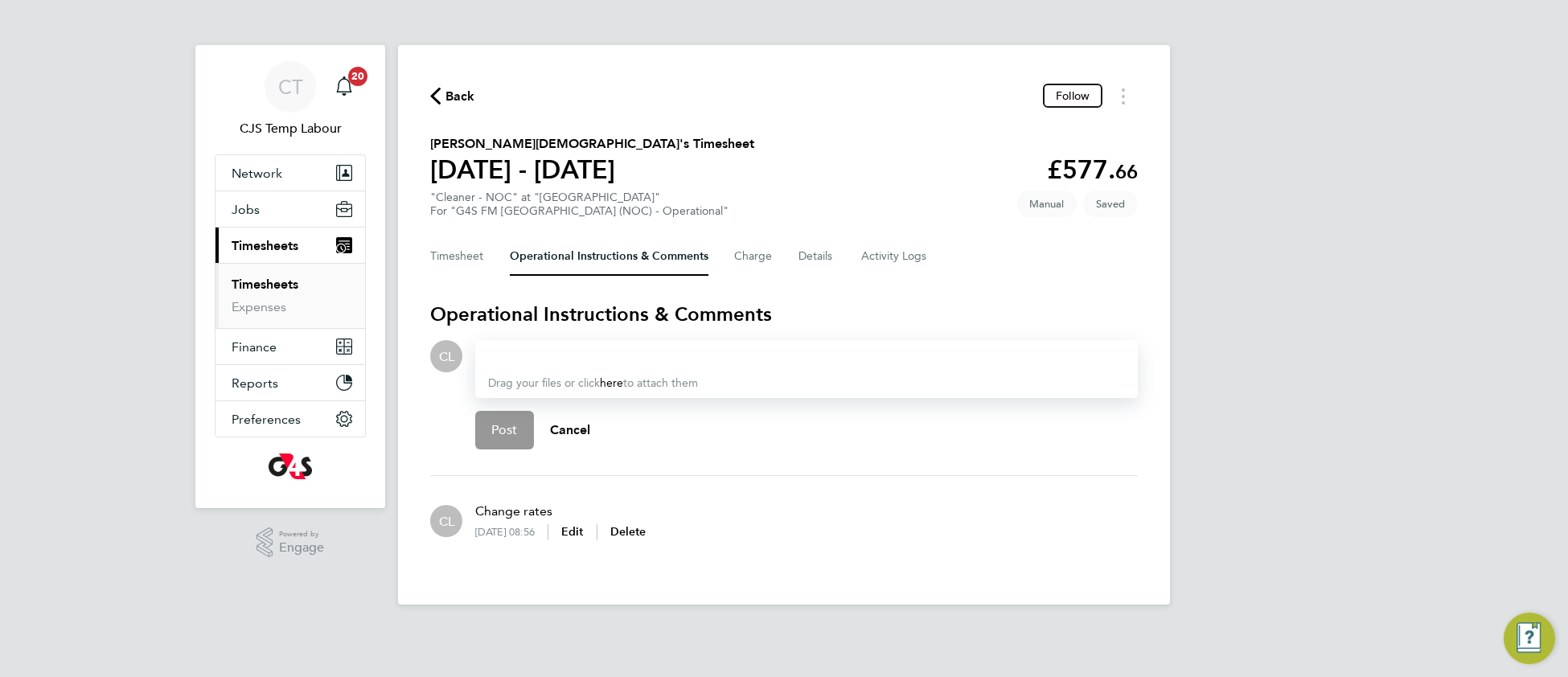
click at [528, 352] on div at bounding box center [806, 356] width 637 height 20
drag, startPoint x: 467, startPoint y: 254, endPoint x: 477, endPoint y: 263, distance: 13.5
click at [468, 255] on button "Timesheet" at bounding box center [457, 256] width 54 height 38
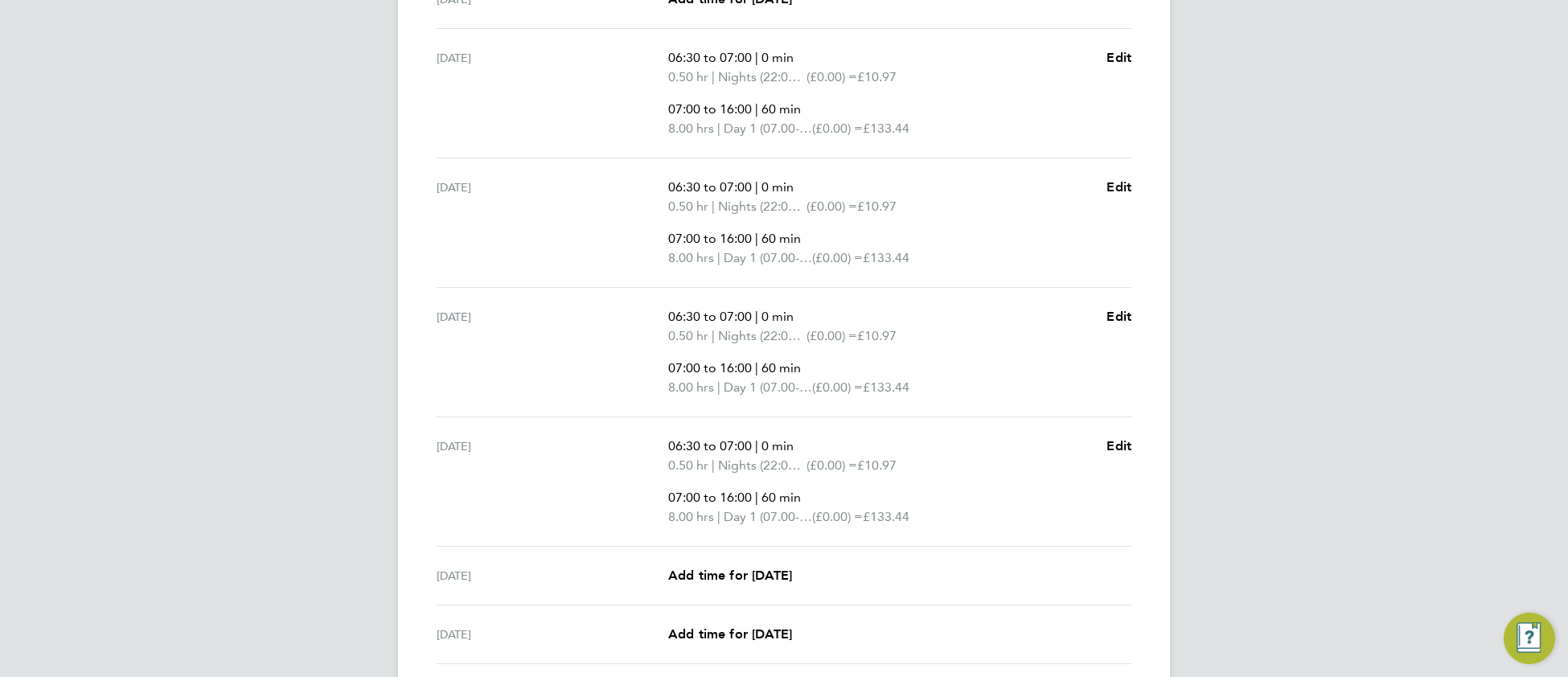
scroll to position [685, 0]
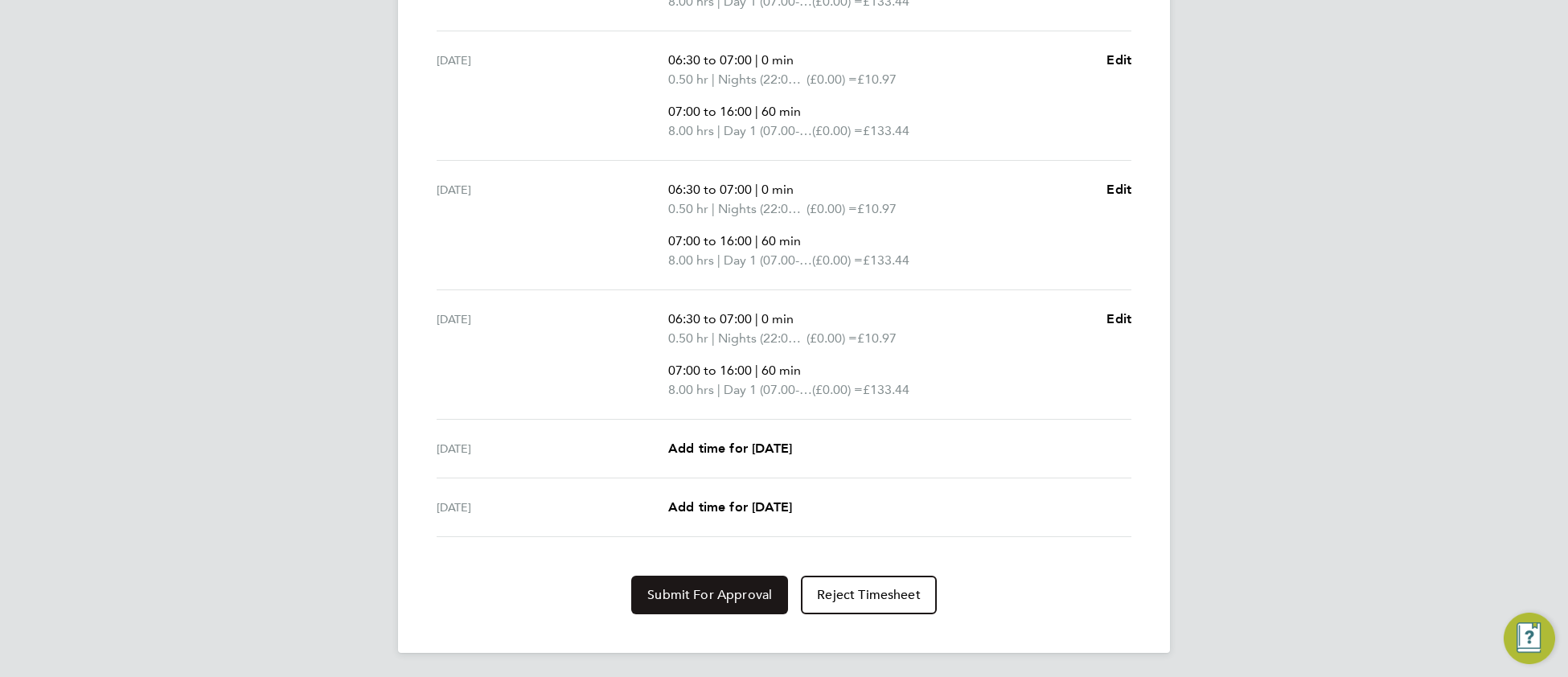
click at [719, 590] on span "Submit For Approval" at bounding box center [710, 594] width 125 height 16
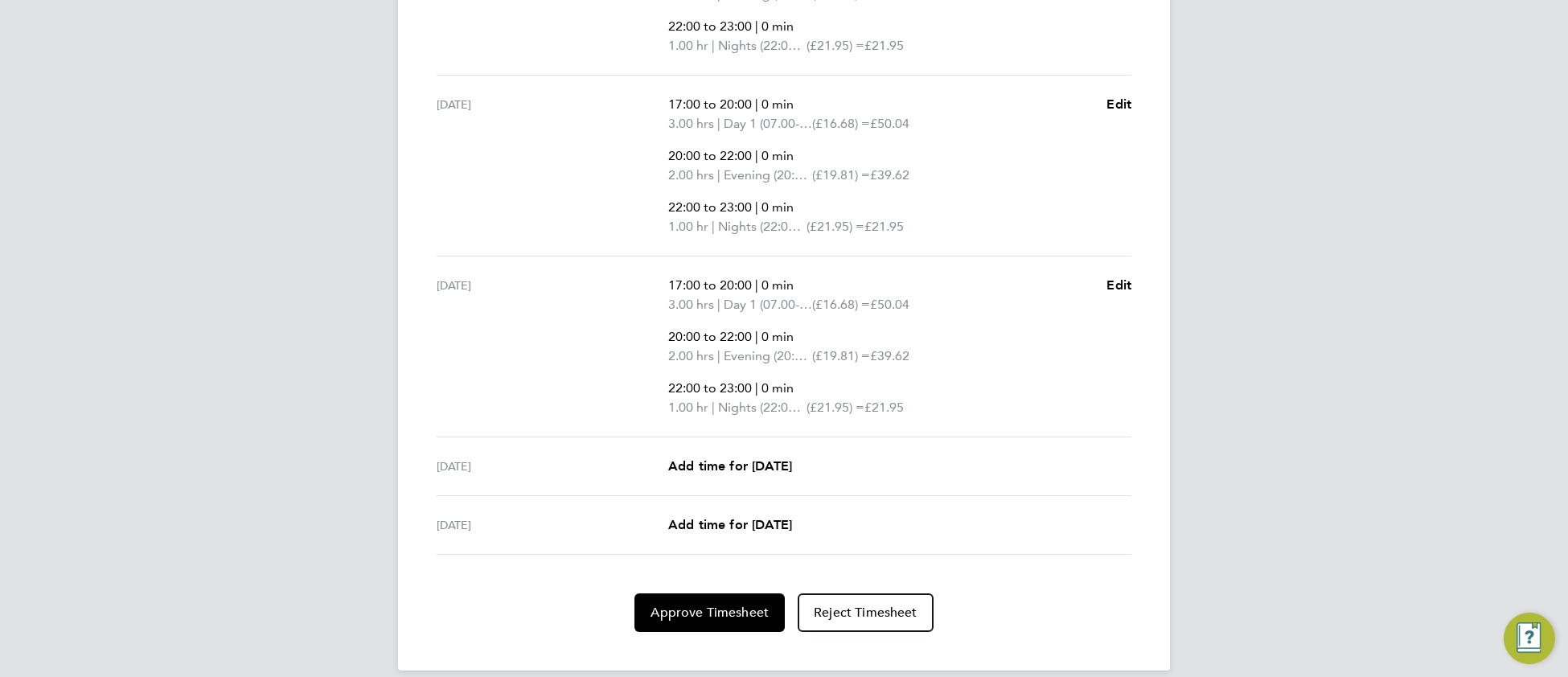
scroll to position [785, 0]
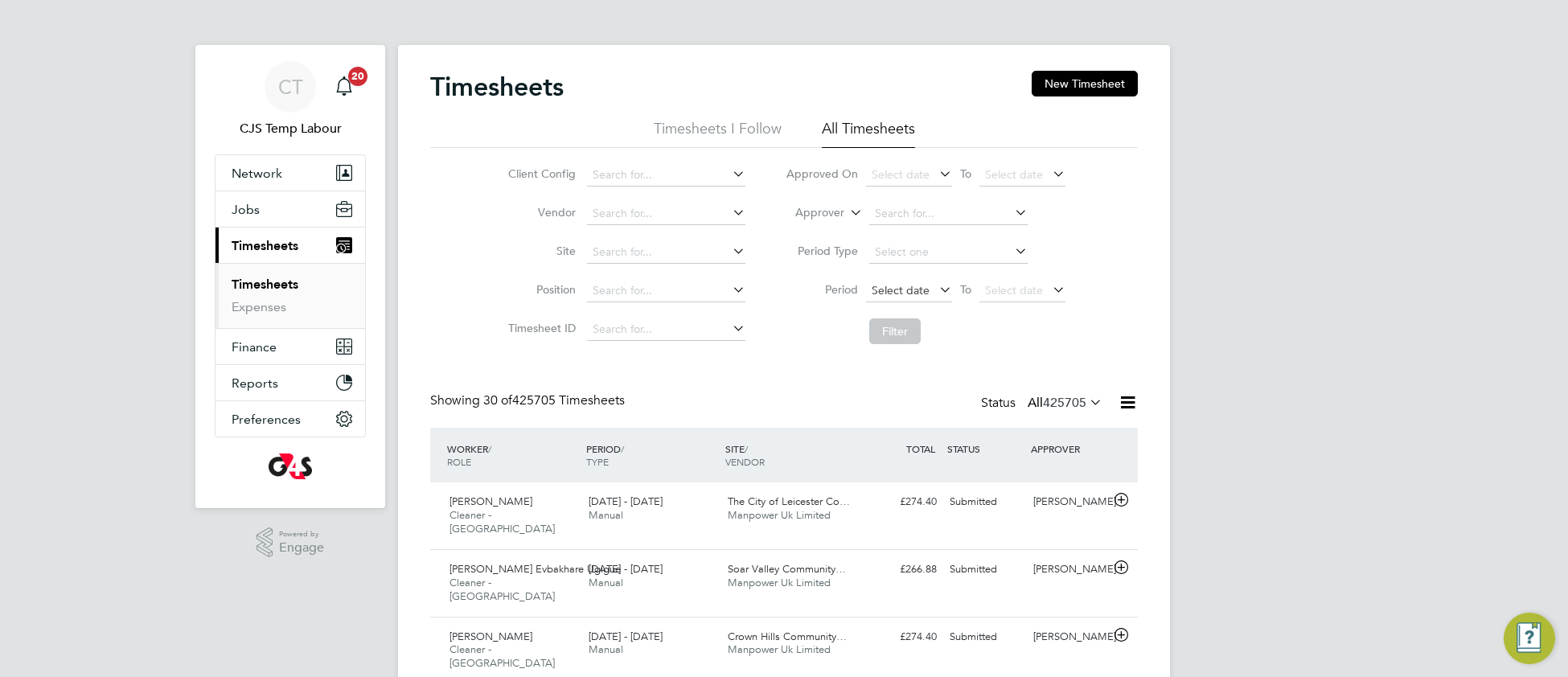
click at [897, 287] on span "Select date" at bounding box center [900, 290] width 58 height 15
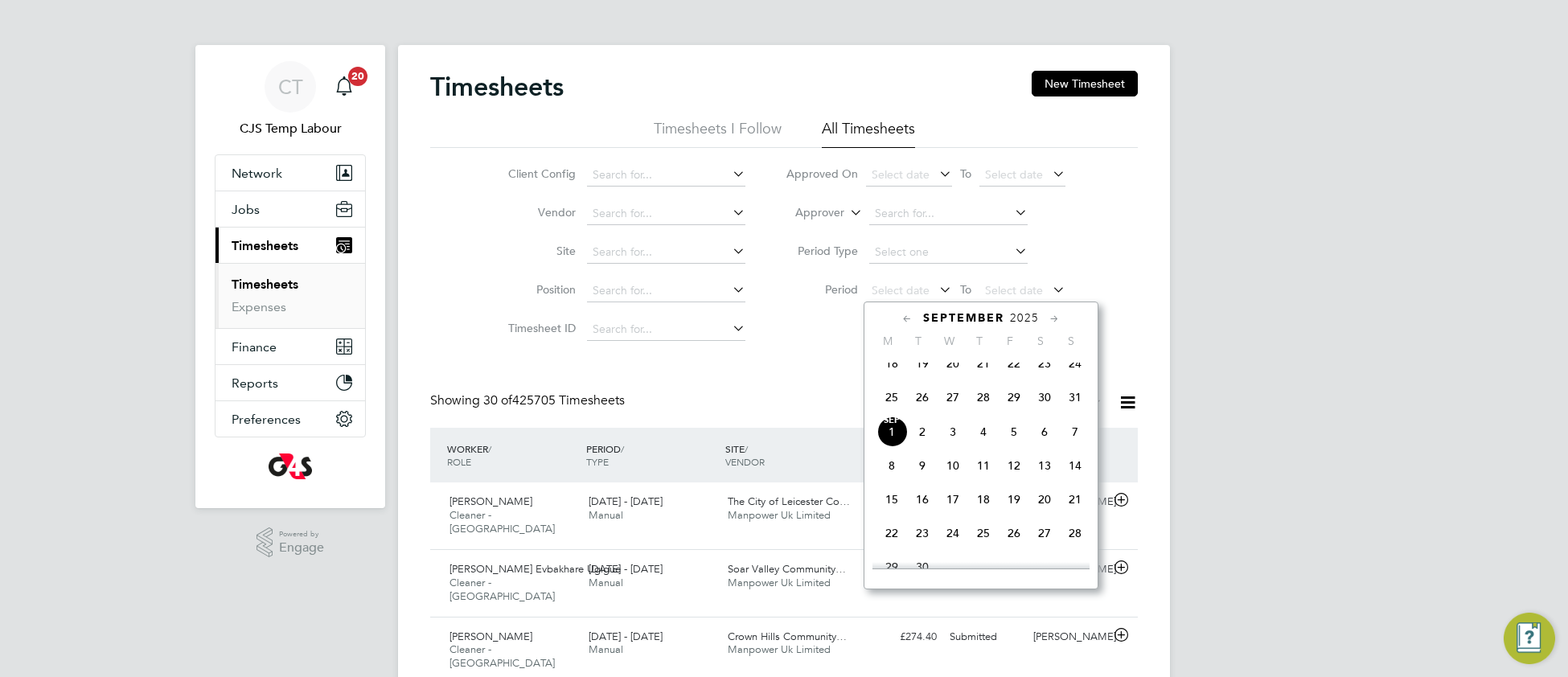
drag, startPoint x: 893, startPoint y: 412, endPoint x: 910, endPoint y: 400, distance: 20.8
click at [892, 412] on span "25" at bounding box center [891, 397] width 31 height 31
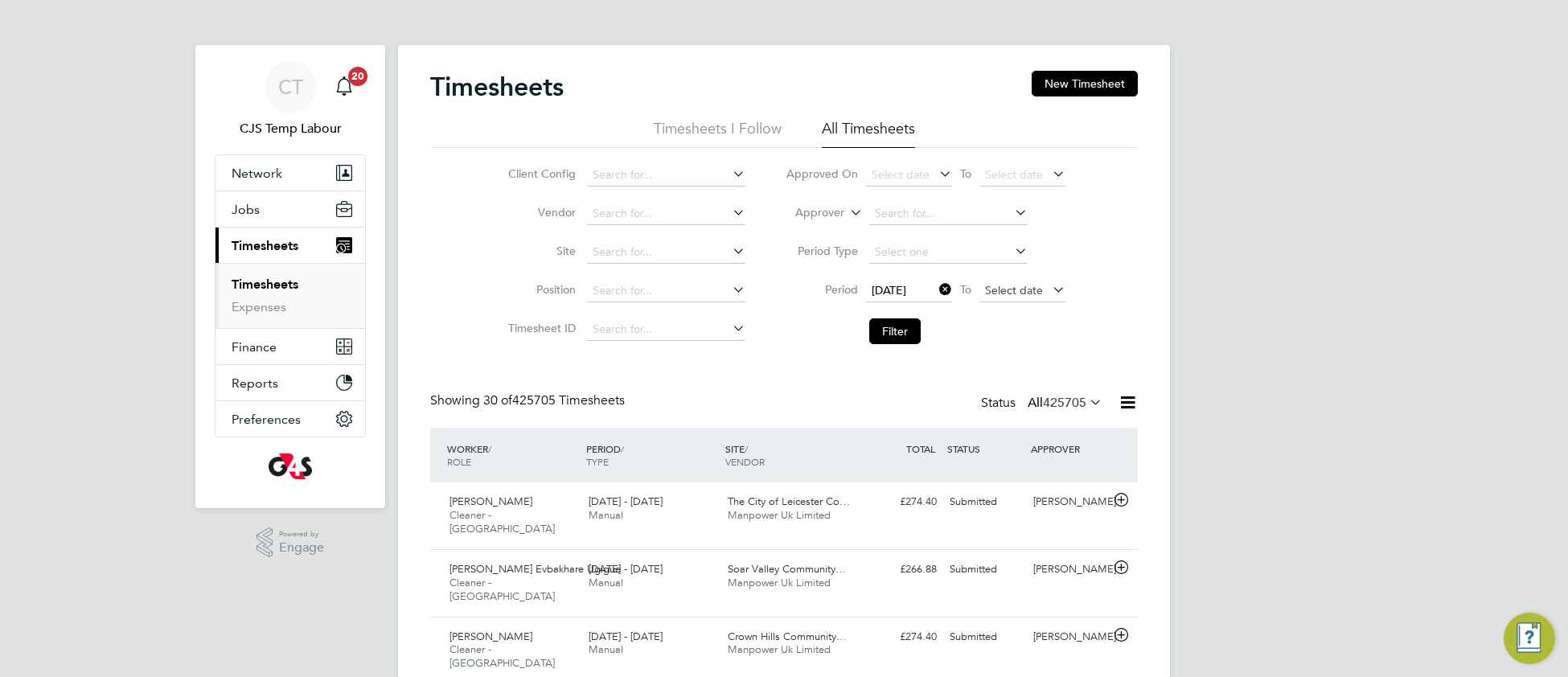
click at [1001, 287] on span "Select date" at bounding box center [1014, 290] width 58 height 15
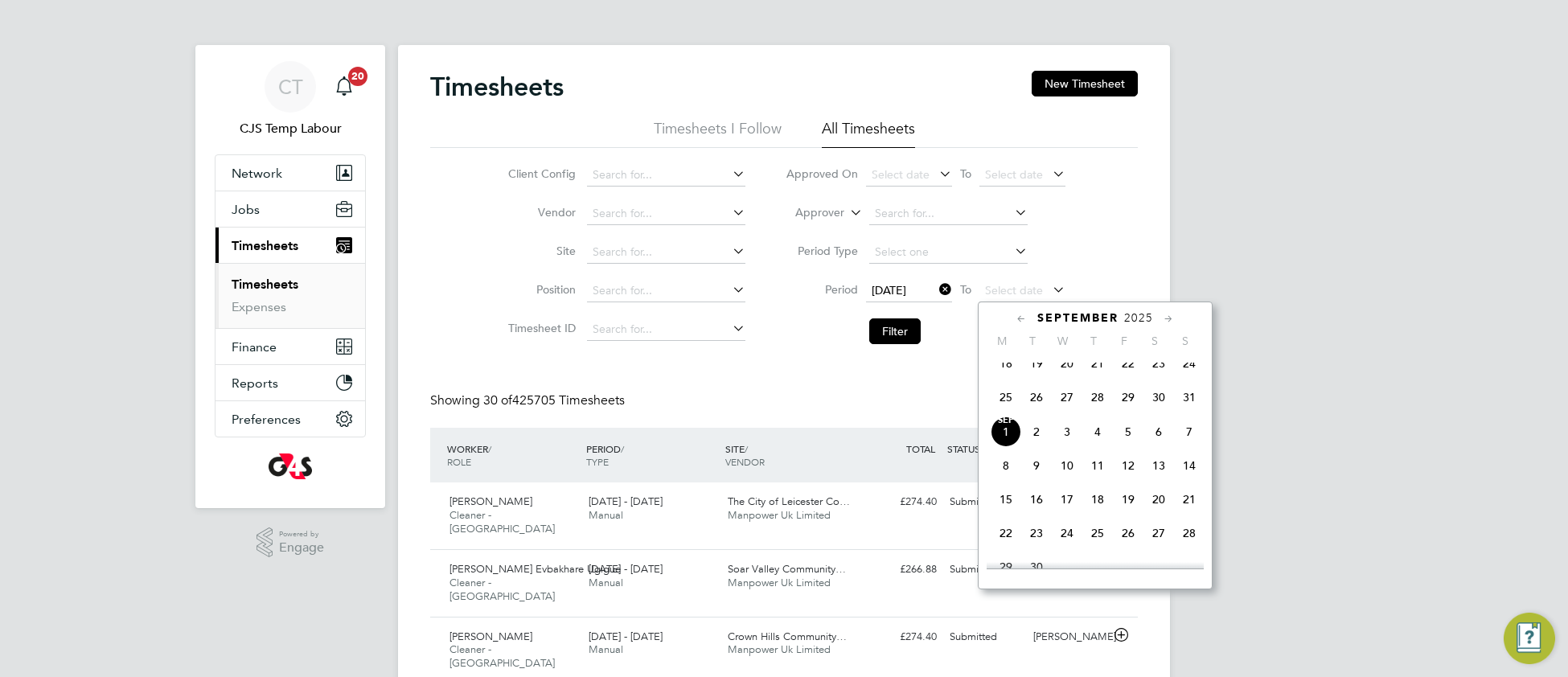
drag, startPoint x: 1189, startPoint y: 413, endPoint x: 1139, endPoint y: 390, distance: 55.0
click at [1183, 412] on span "31" at bounding box center [1189, 397] width 31 height 31
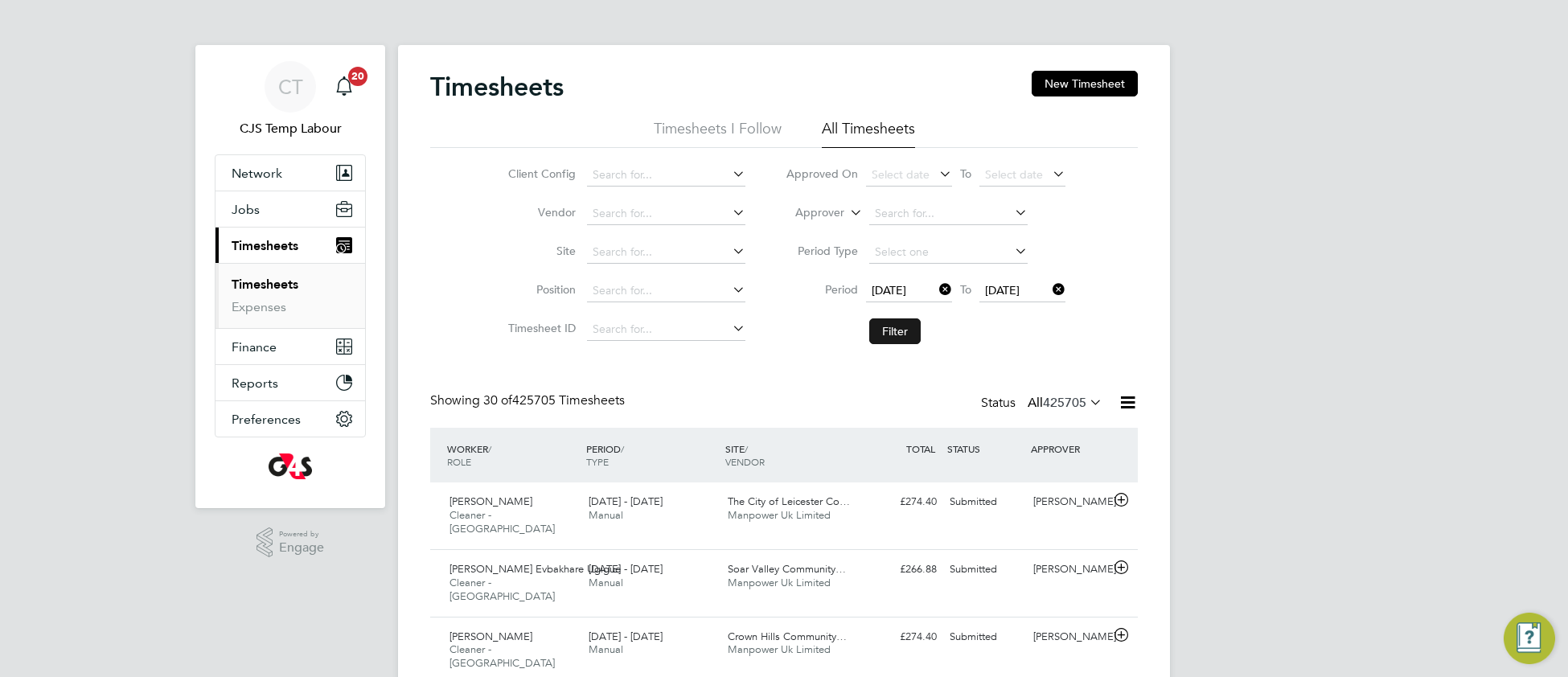
click at [889, 327] on button "Filter" at bounding box center [894, 331] width 51 height 26
click at [1125, 402] on icon at bounding box center [1127, 403] width 20 height 20
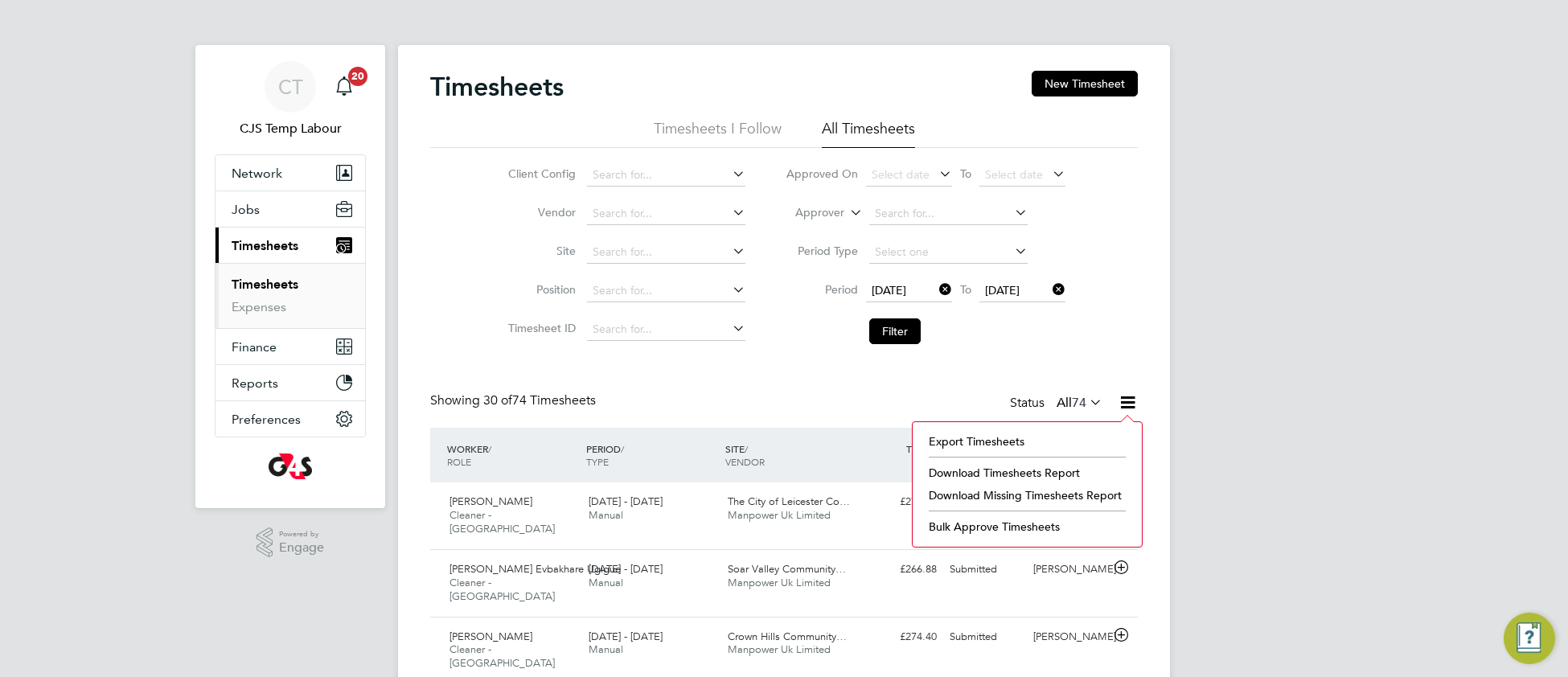
click at [997, 501] on li "Download Missing Timesheets Report" at bounding box center [1027, 495] width 213 height 22
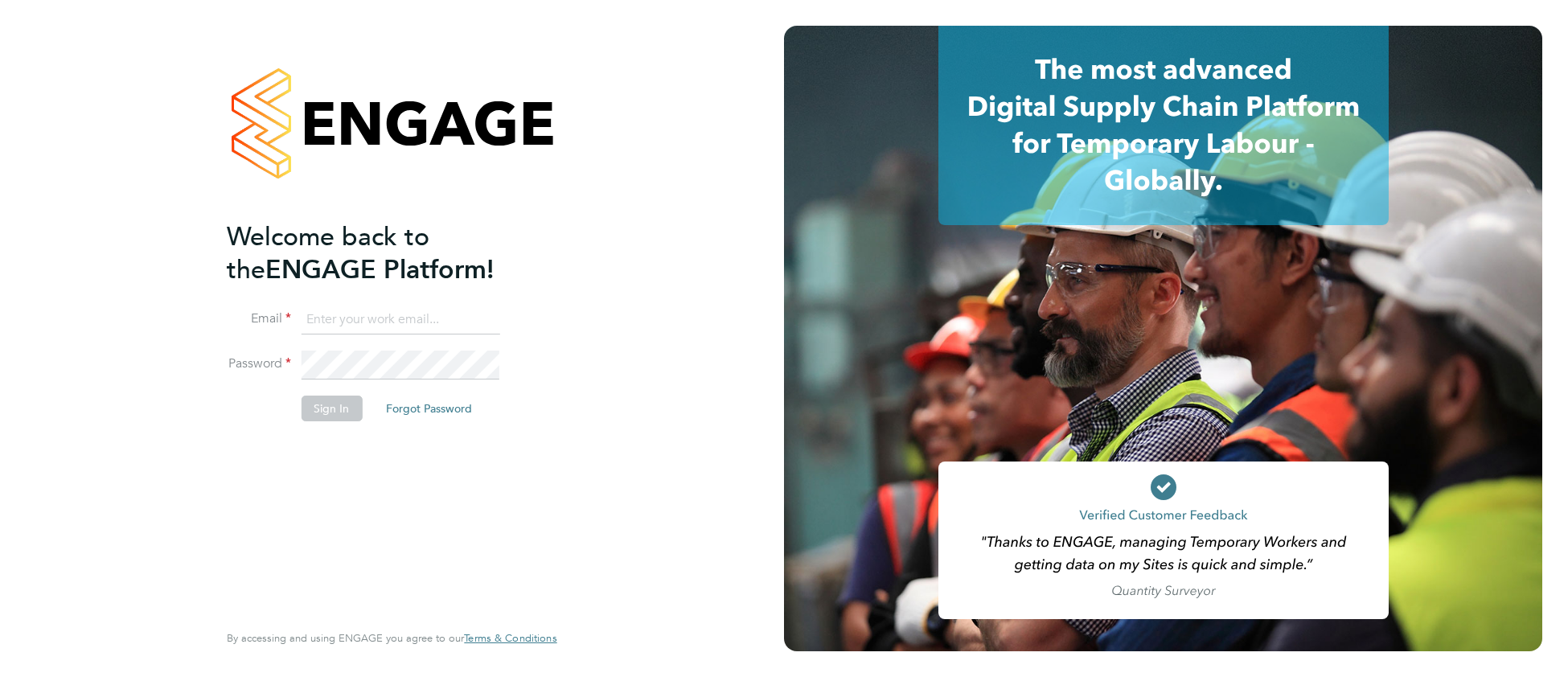
click at [436, 317] on input at bounding box center [400, 319] width 199 height 29
type input "[EMAIL_ADDRESS][DOMAIN_NAME]"
click at [340, 417] on button "Sign In" at bounding box center [331, 408] width 61 height 26
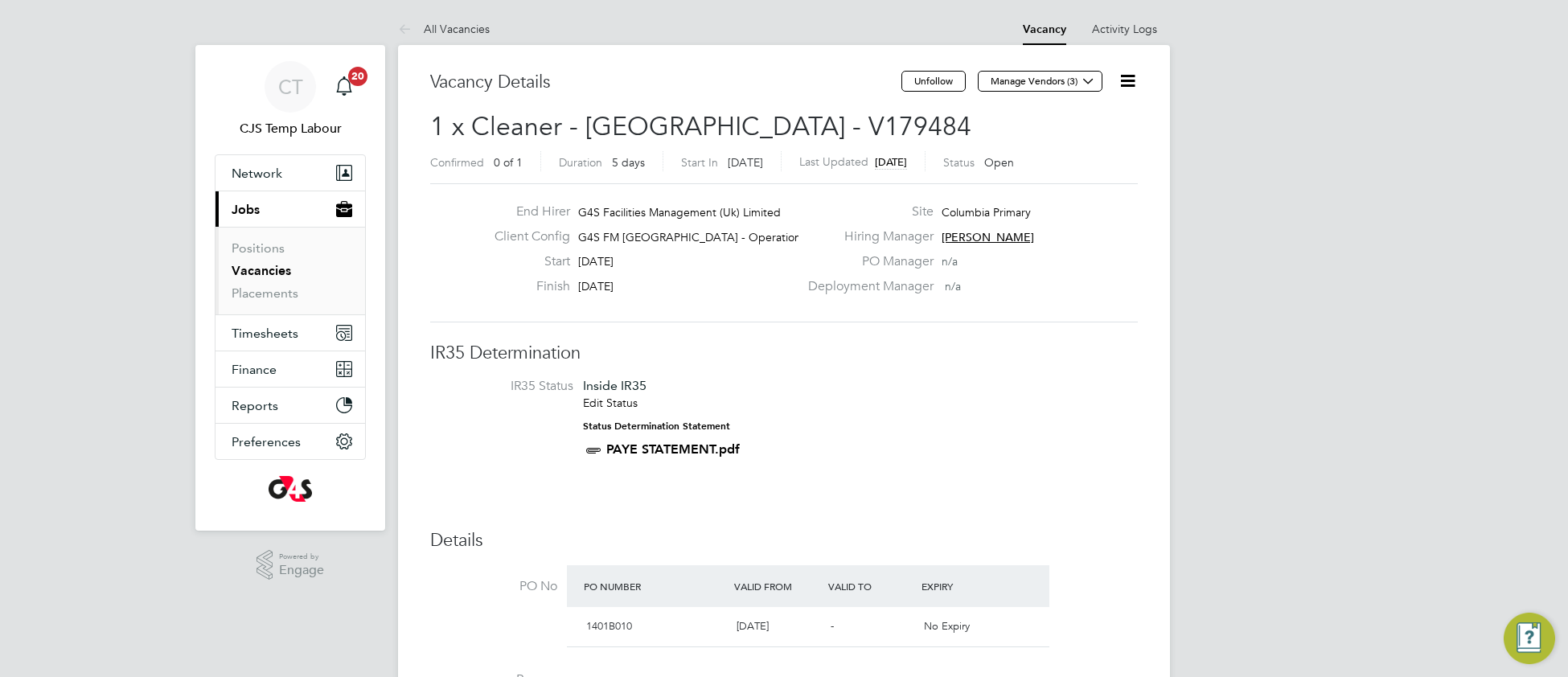
click at [267, 270] on link "Vacancies" at bounding box center [261, 271] width 60 height 15
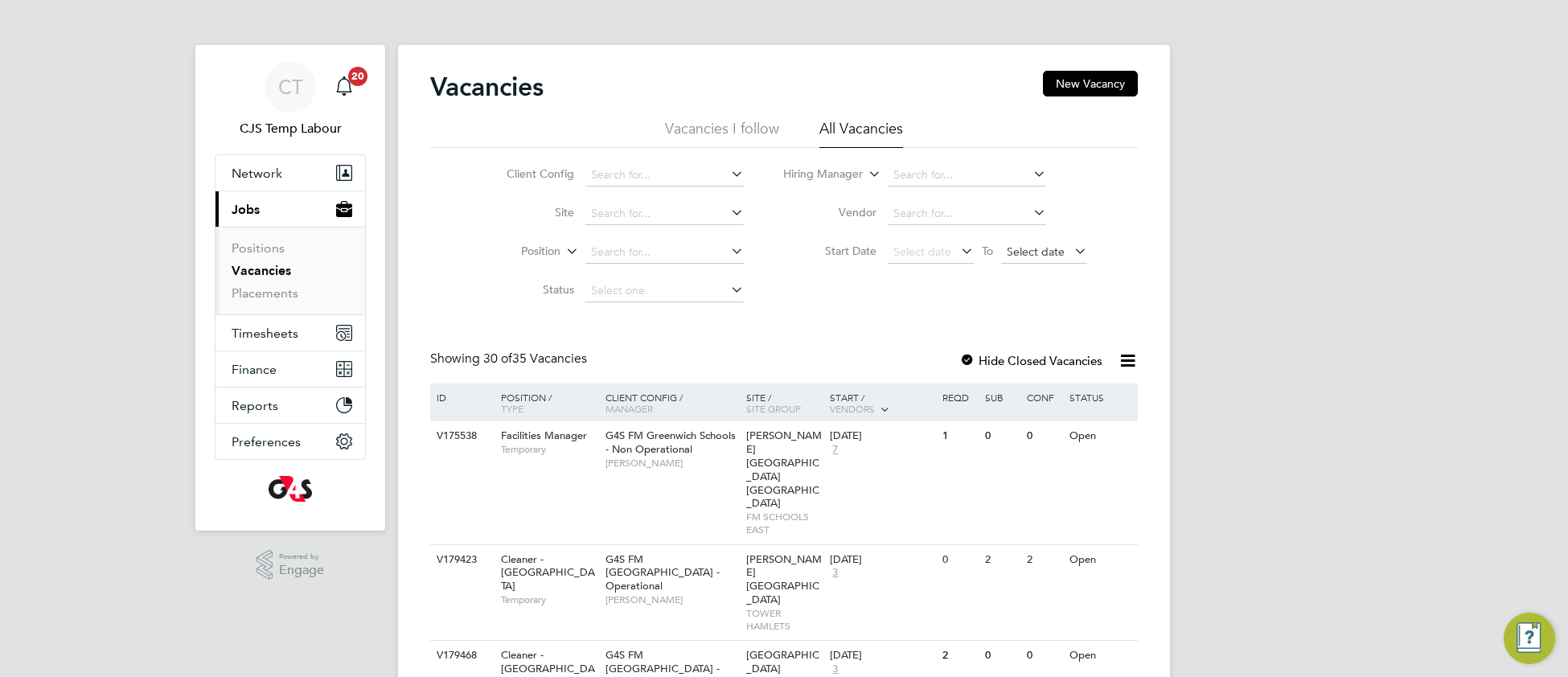
click at [1027, 246] on span "Select date" at bounding box center [1035, 252] width 58 height 15
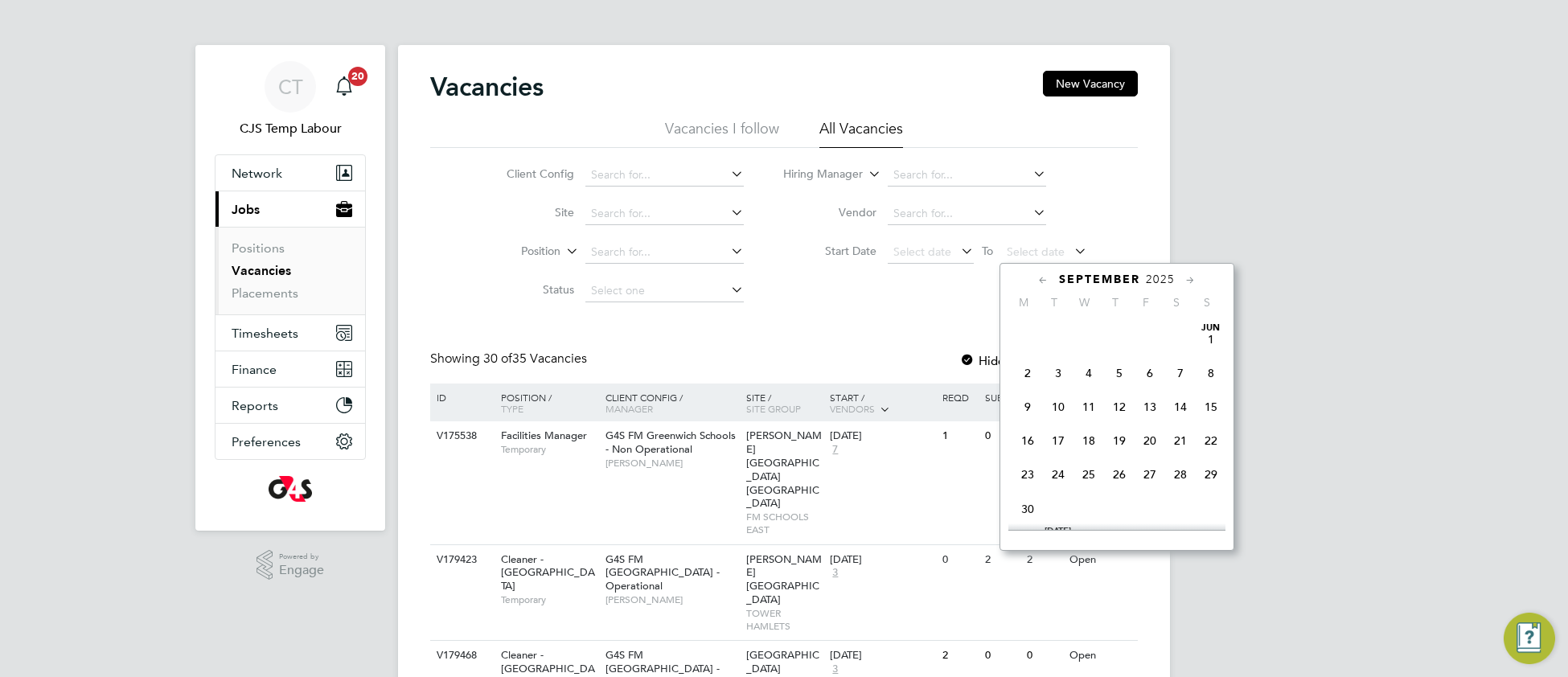
scroll to position [489, 0]
click at [1210, 374] on span "31" at bounding box center [1210, 358] width 31 height 31
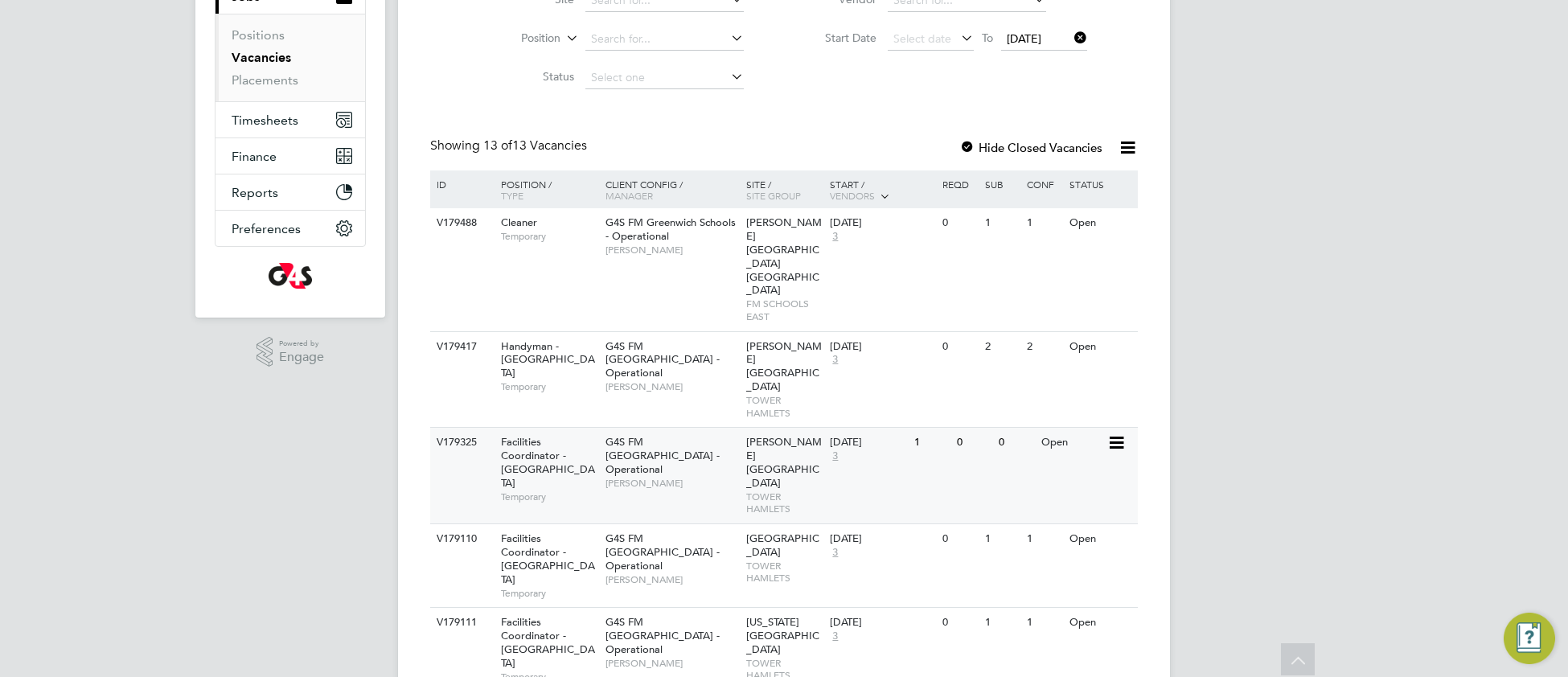
scroll to position [227, 0]
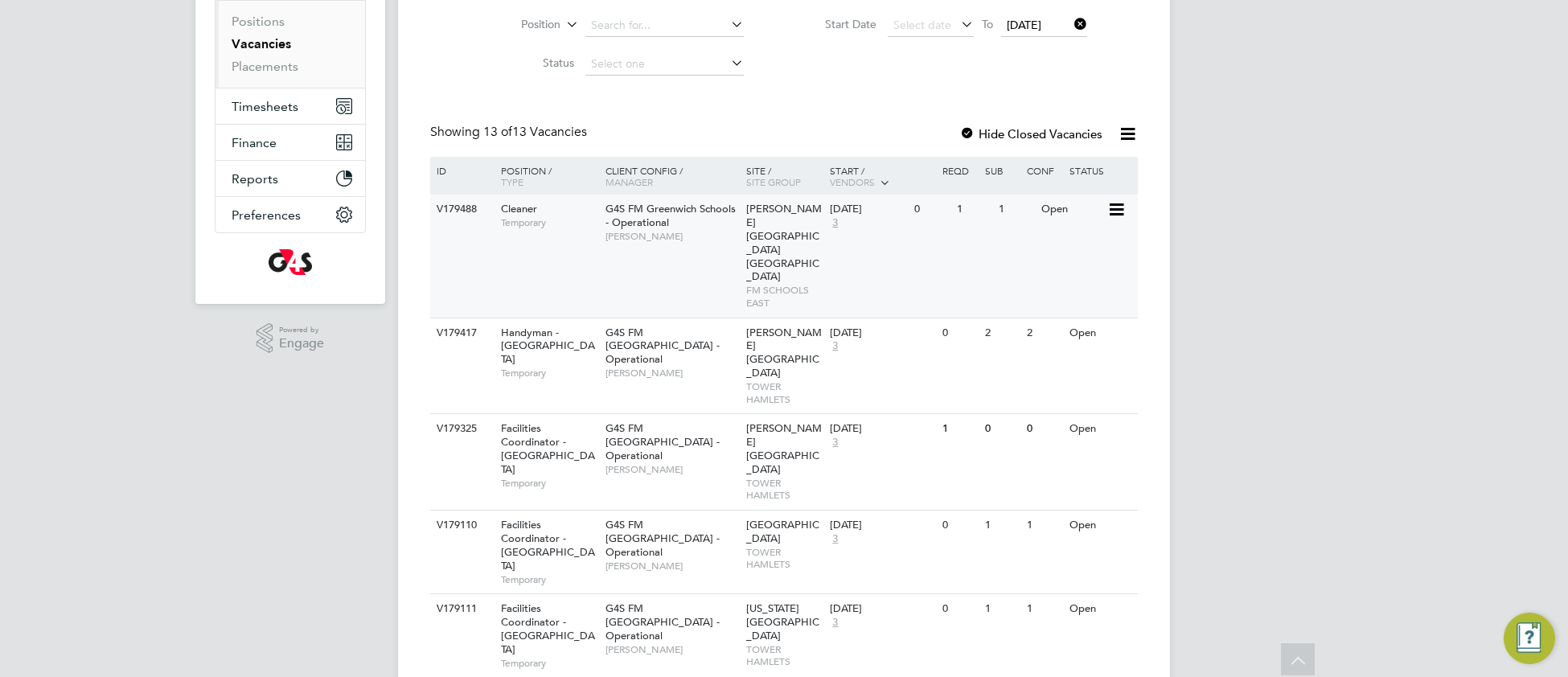
click at [764, 234] on span "[PERSON_NAME][GEOGRAPHIC_DATA] [GEOGRAPHIC_DATA]" at bounding box center [783, 242] width 75 height 81
click at [750, 380] on span "TOWER HAMLETS" at bounding box center [784, 392] width 76 height 25
click at [829, 511] on div "[DATE] 3" at bounding box center [868, 532] width 85 height 44
click at [812, 644] on span "TOWER HAMLETS" at bounding box center [784, 656] width 76 height 25
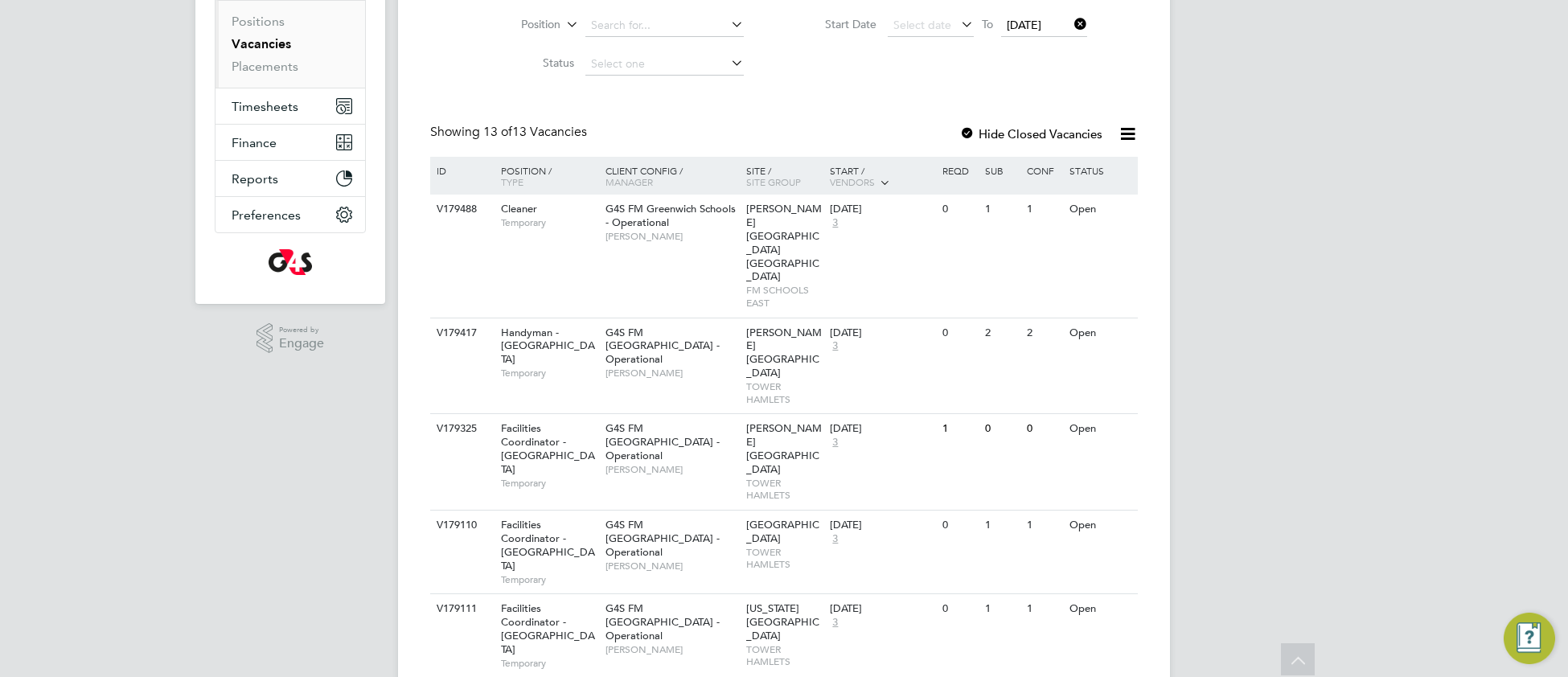
scroll to position [192, 0]
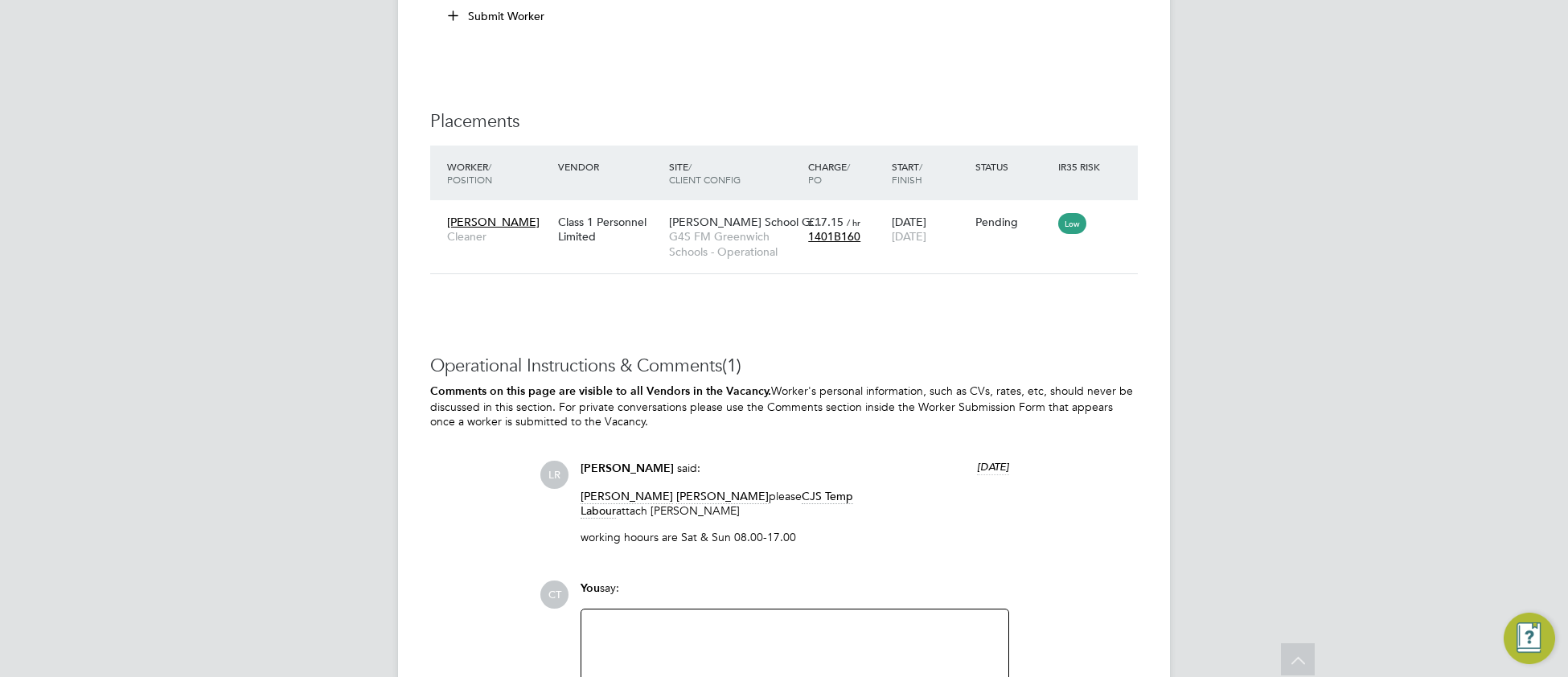
scroll to position [1992, 0]
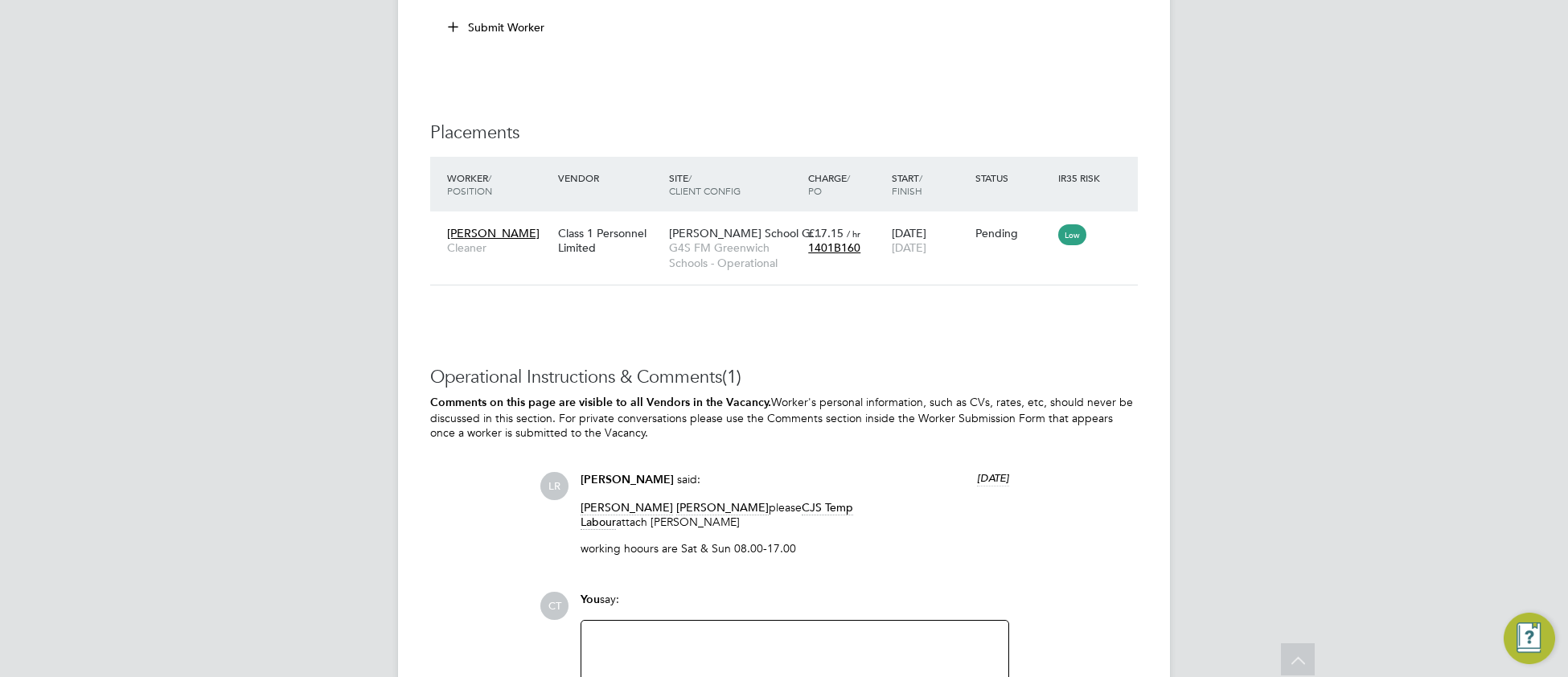
click at [756, 648] on div at bounding box center [794, 665] width 407 height 69
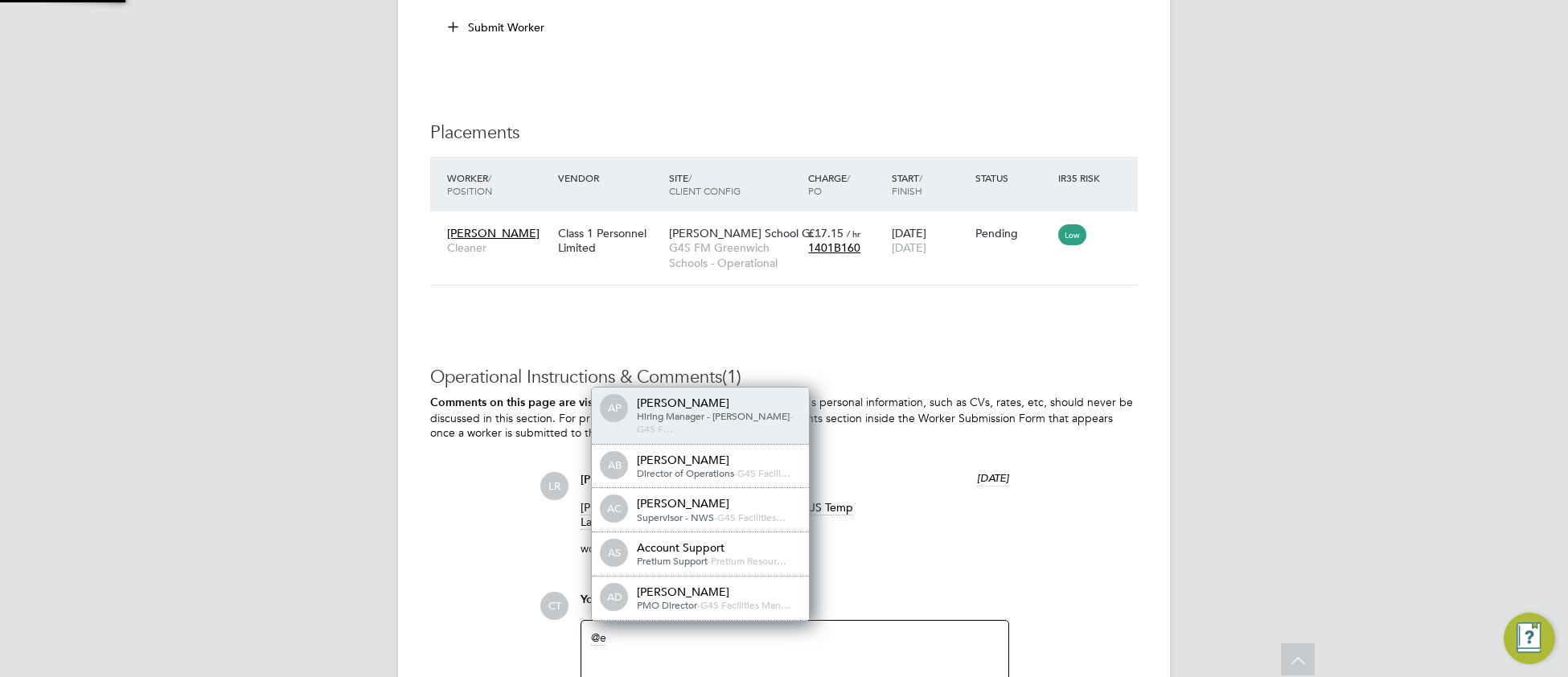
scroll to position [7, 7]
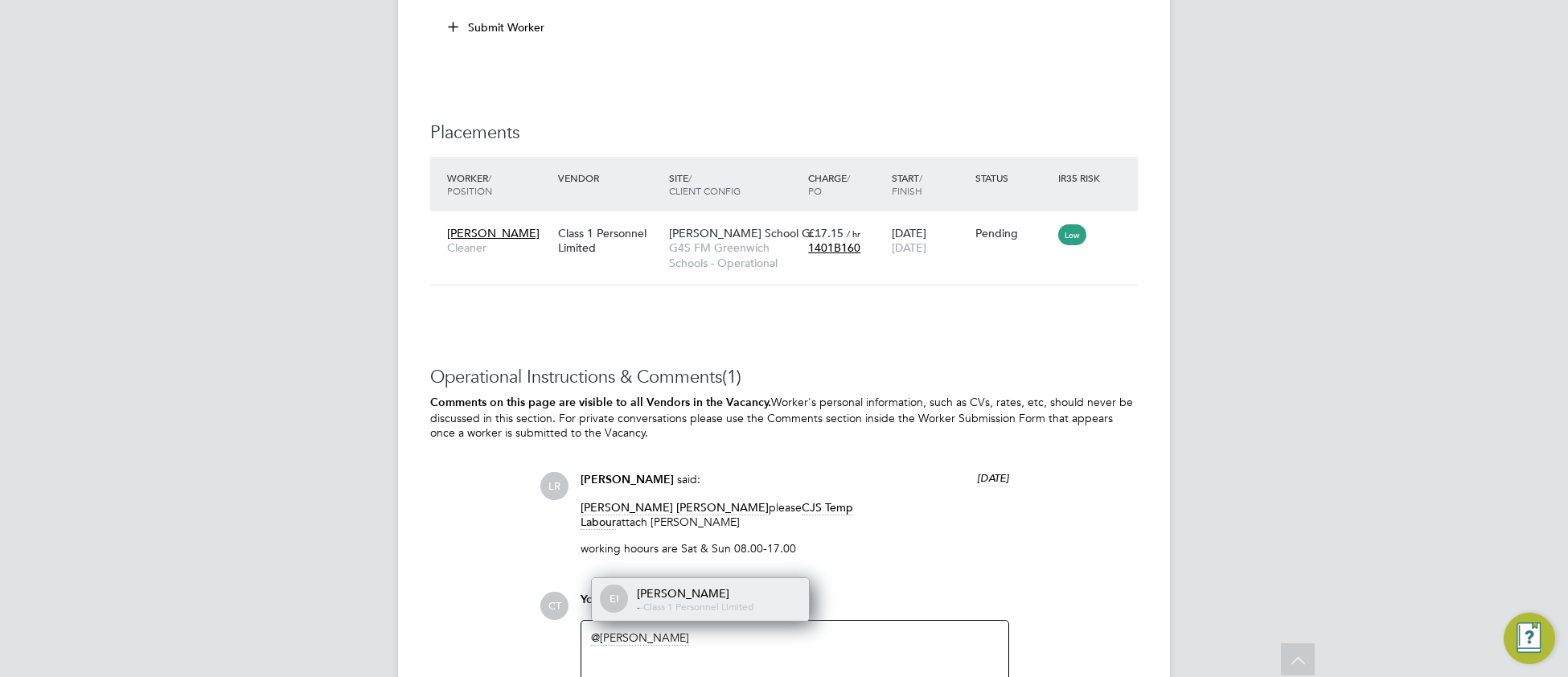
click at [762, 577] on div "EI [PERSON_NAME] - - Class 1 Personnel Limited" at bounding box center [699, 599] width 217 height 44
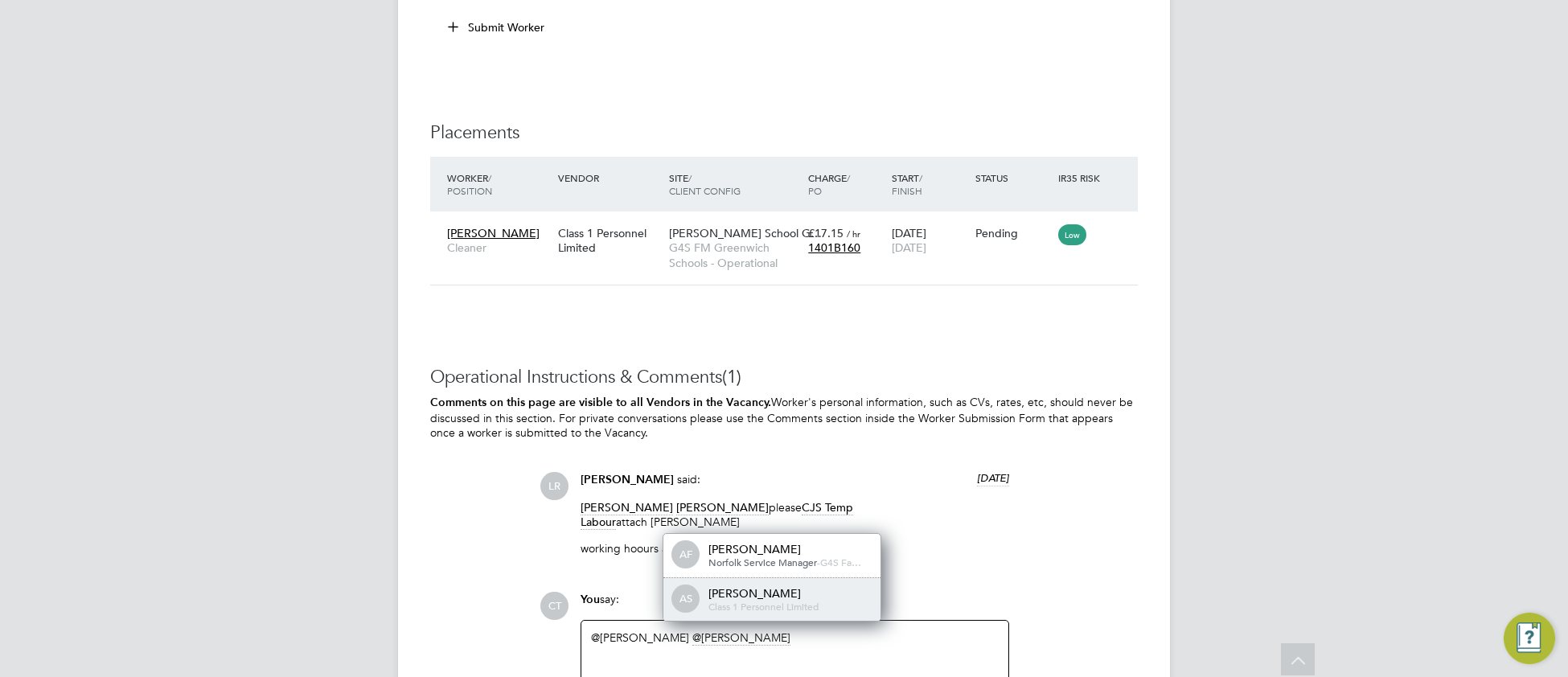
click at [784, 600] on span "Class 1 Personnel Limited" at bounding box center [764, 606] width 110 height 13
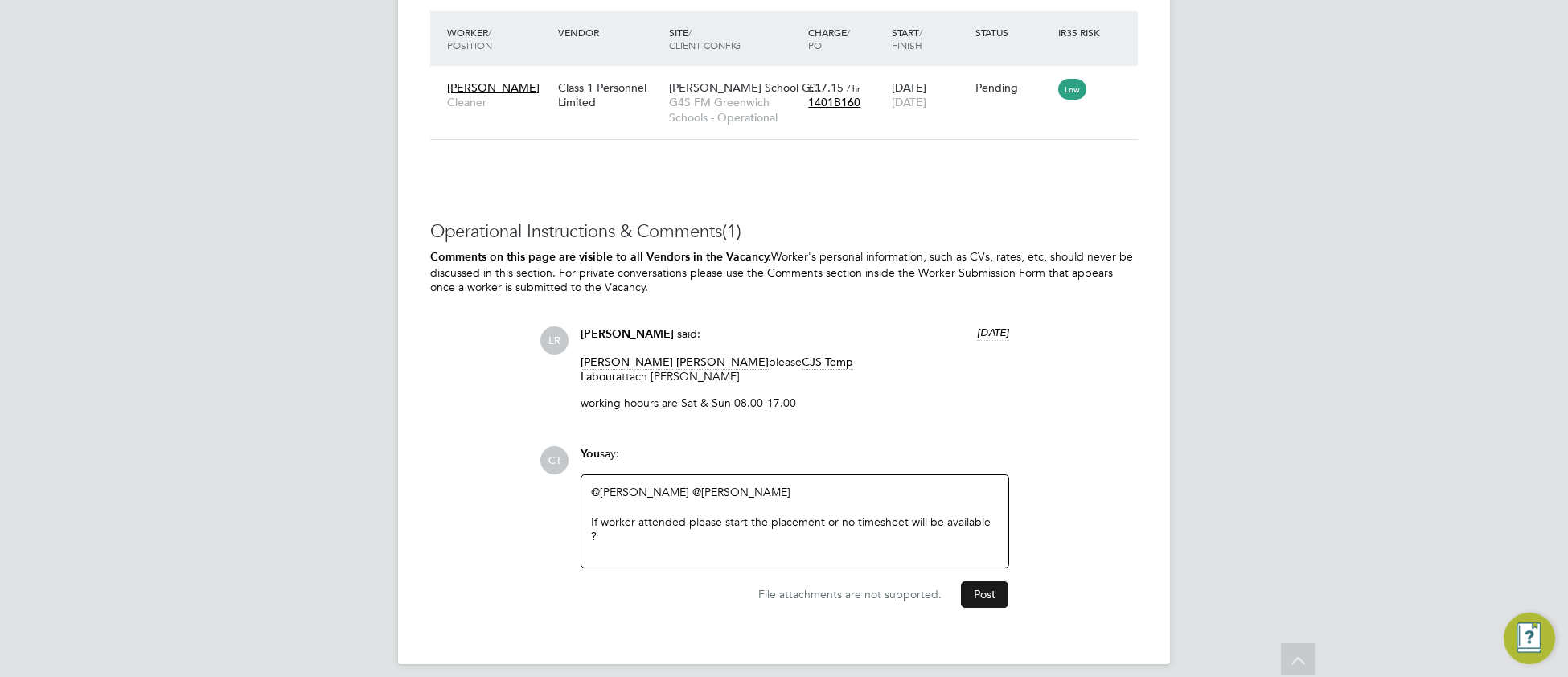
click at [989, 590] on button "Post" at bounding box center [984, 594] width 47 height 26
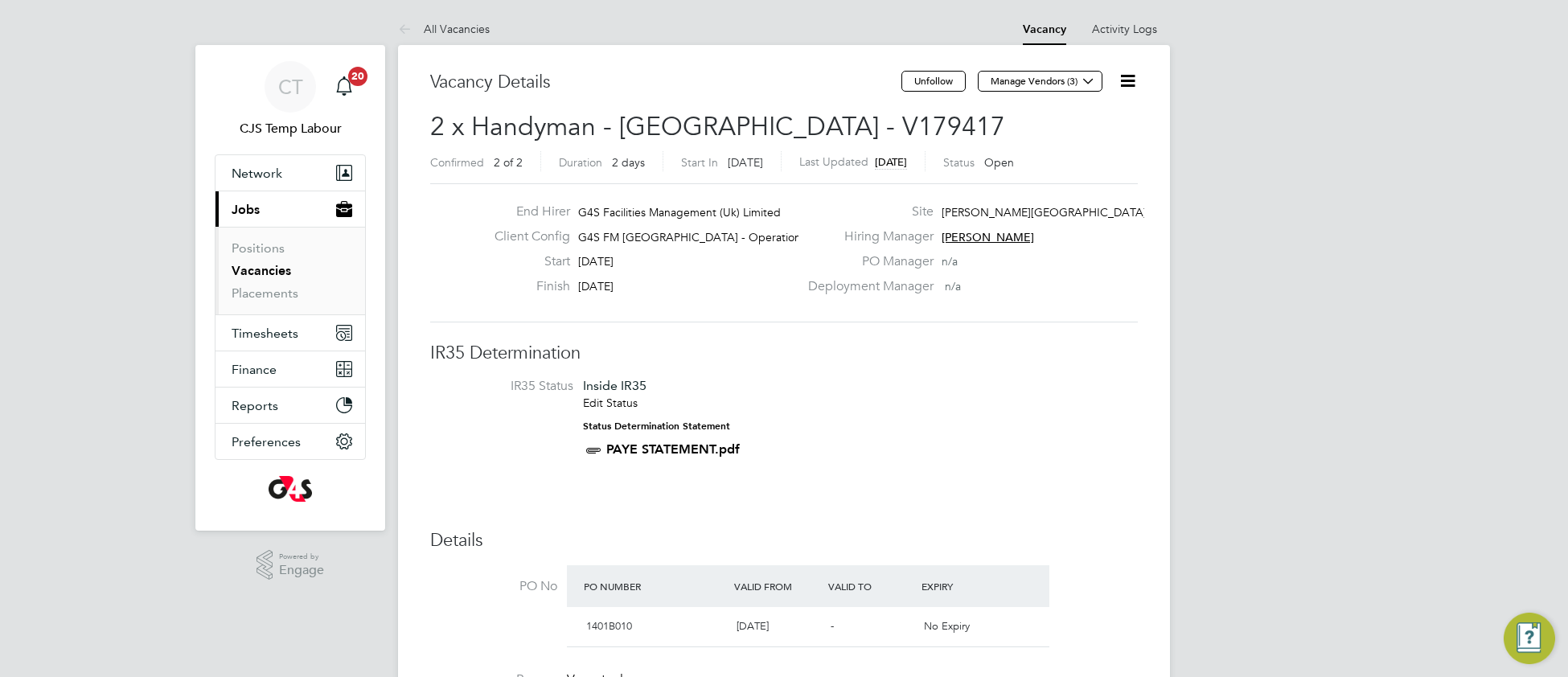
click at [1128, 85] on icon at bounding box center [1127, 81] width 20 height 20
click at [1090, 141] on li "Update Status" at bounding box center [1087, 141] width 93 height 22
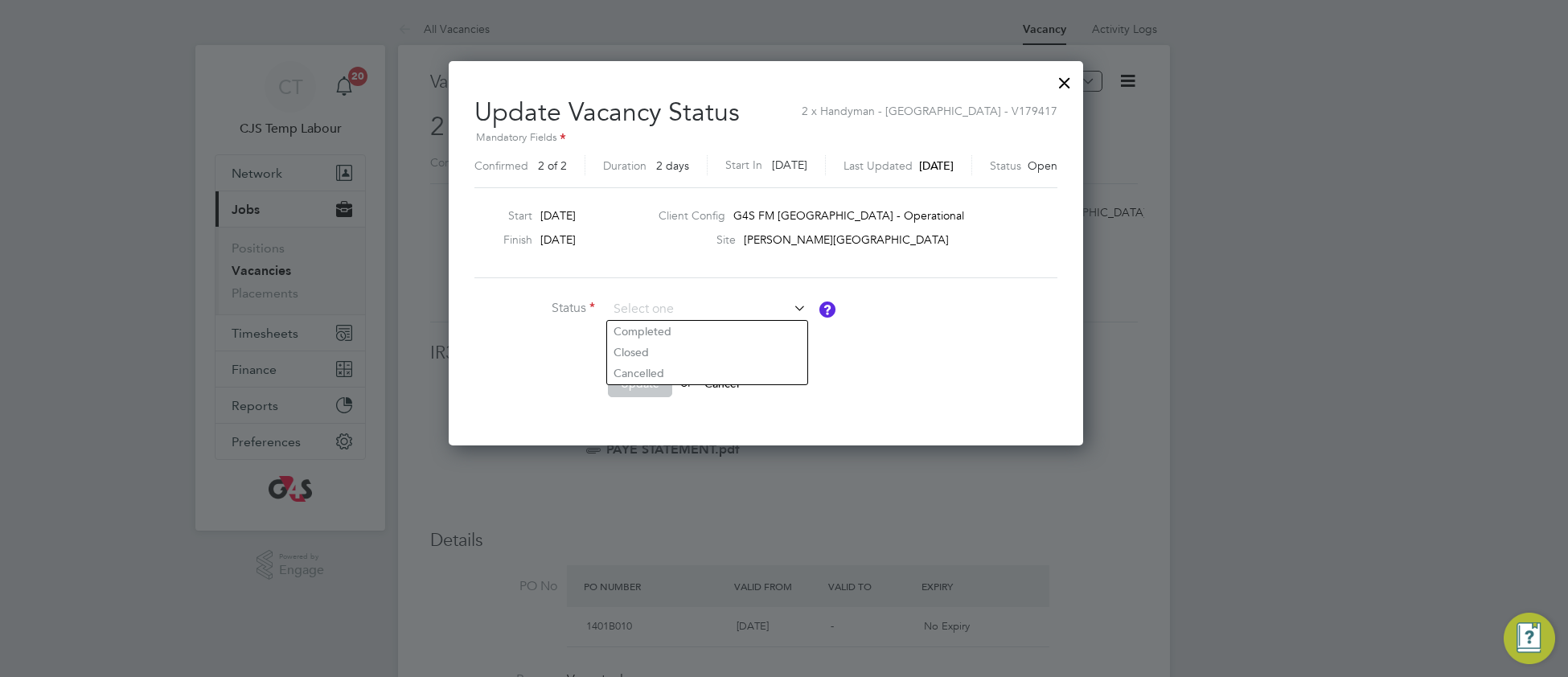
scroll to position [7, 0]
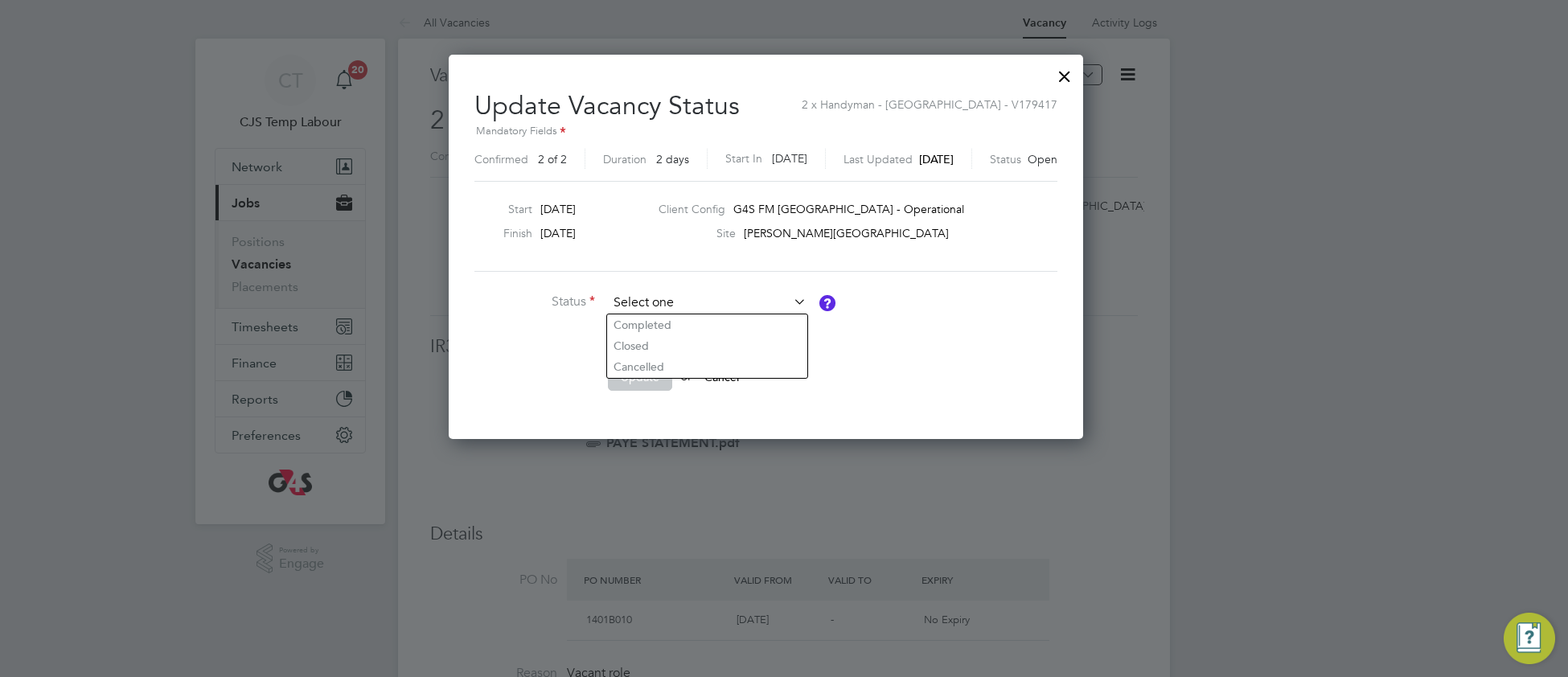
click at [631, 302] on input at bounding box center [707, 303] width 199 height 24
click at [637, 346] on li "Closed" at bounding box center [707, 345] width 200 height 20
type input "Closed"
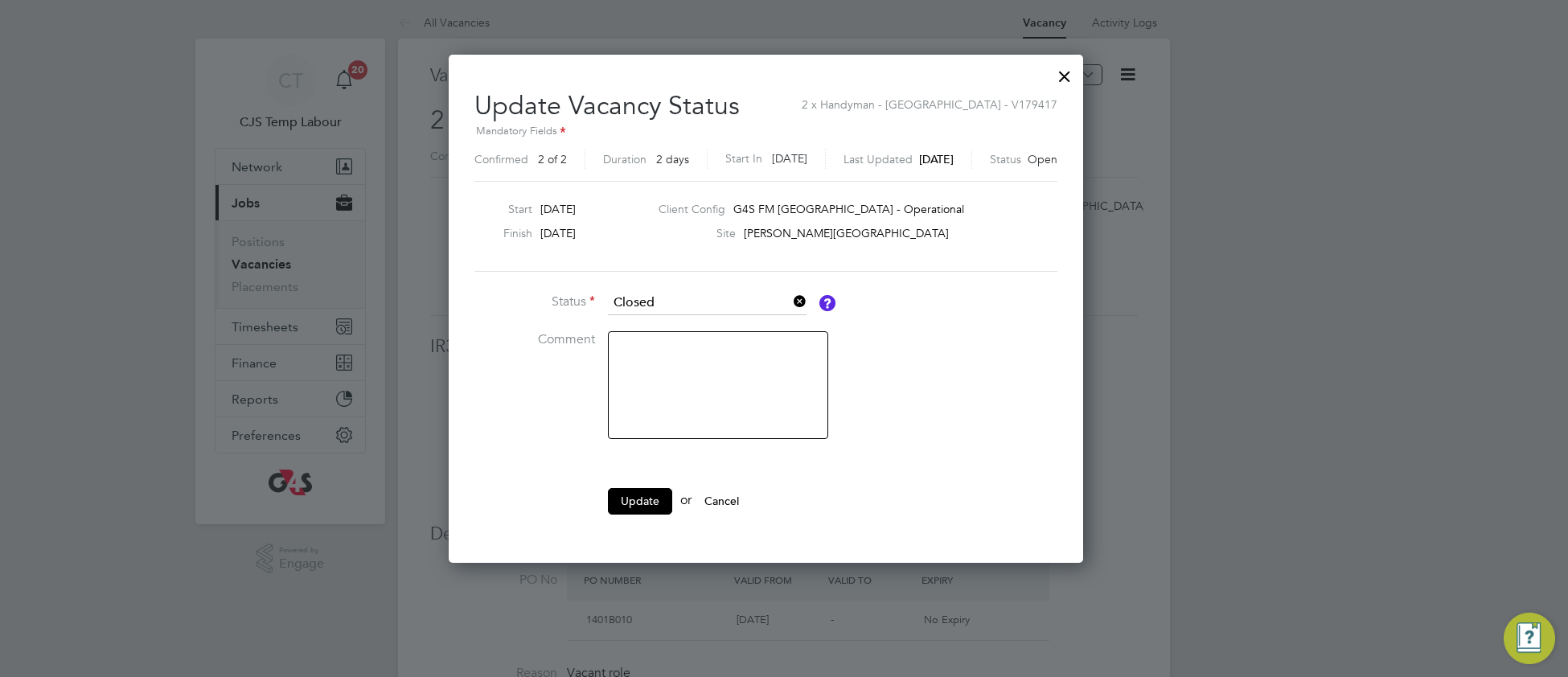
scroll to position [509, 670]
click at [634, 497] on button "Update" at bounding box center [639, 501] width 64 height 26
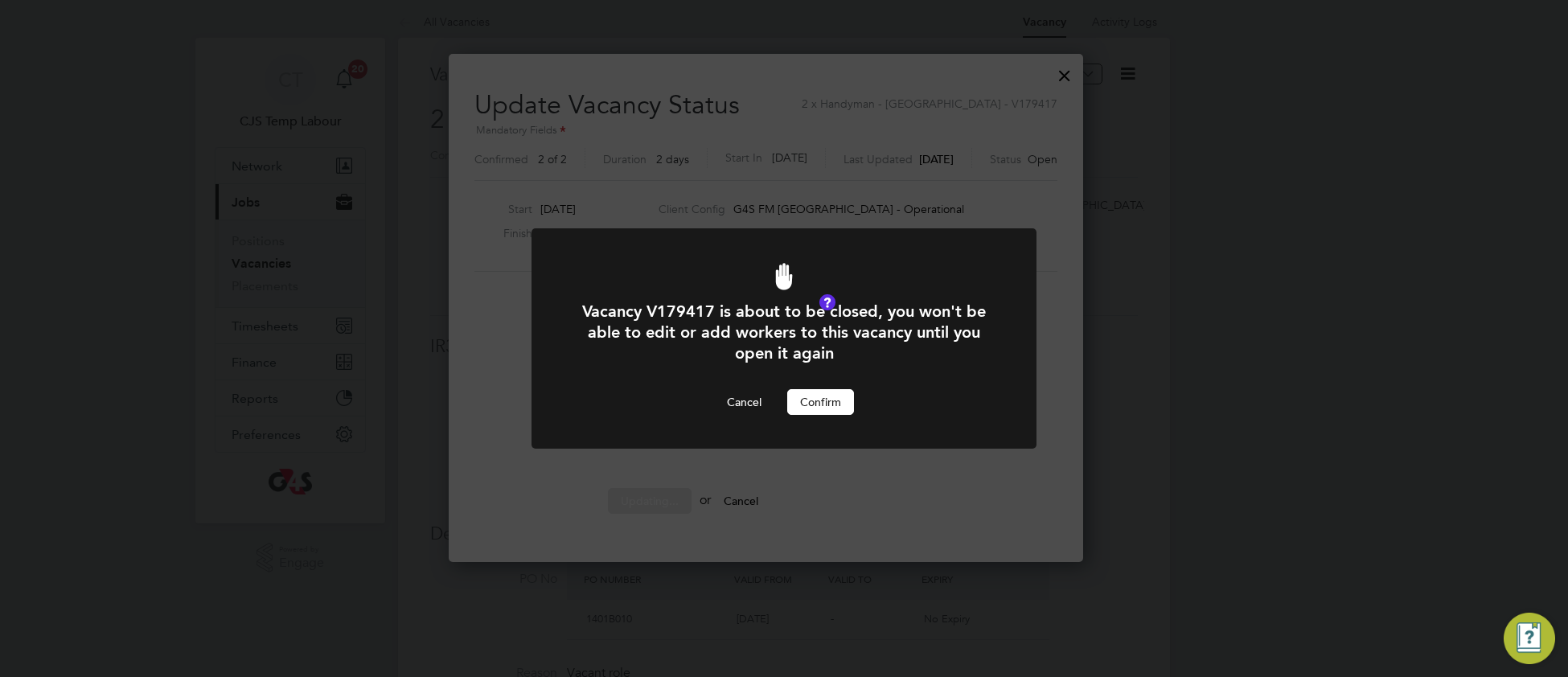
click at [831, 412] on button "Confirm" at bounding box center [820, 402] width 67 height 26
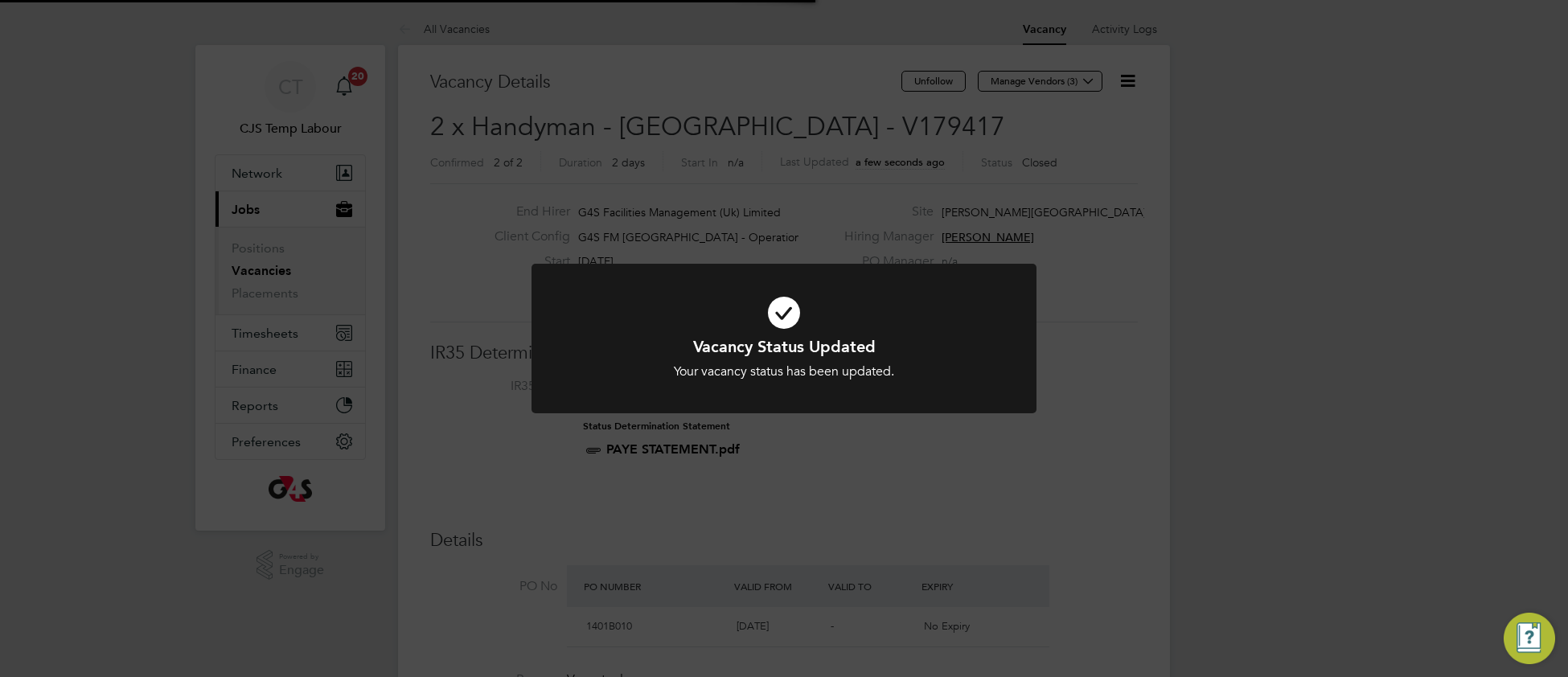
click at [925, 359] on div "Vacancy Status Updated Your vacancy status has been updated. Cancel Okay" at bounding box center [783, 358] width 418 height 45
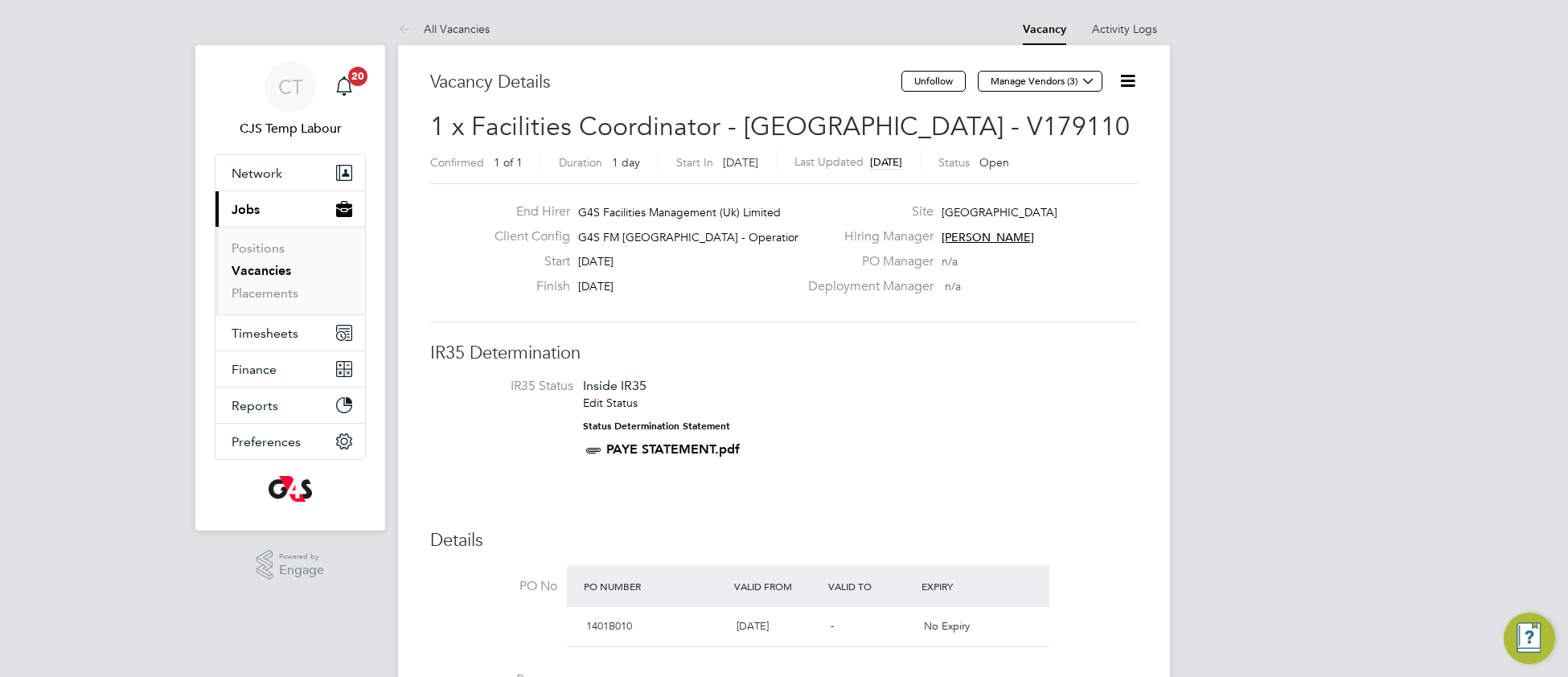
click at [1123, 84] on icon at bounding box center [1127, 81] width 20 height 20
drag, startPoint x: 1084, startPoint y: 138, endPoint x: 1064, endPoint y: 153, distance: 25.0
click at [1083, 138] on li "Update Status" at bounding box center [1087, 141] width 93 height 22
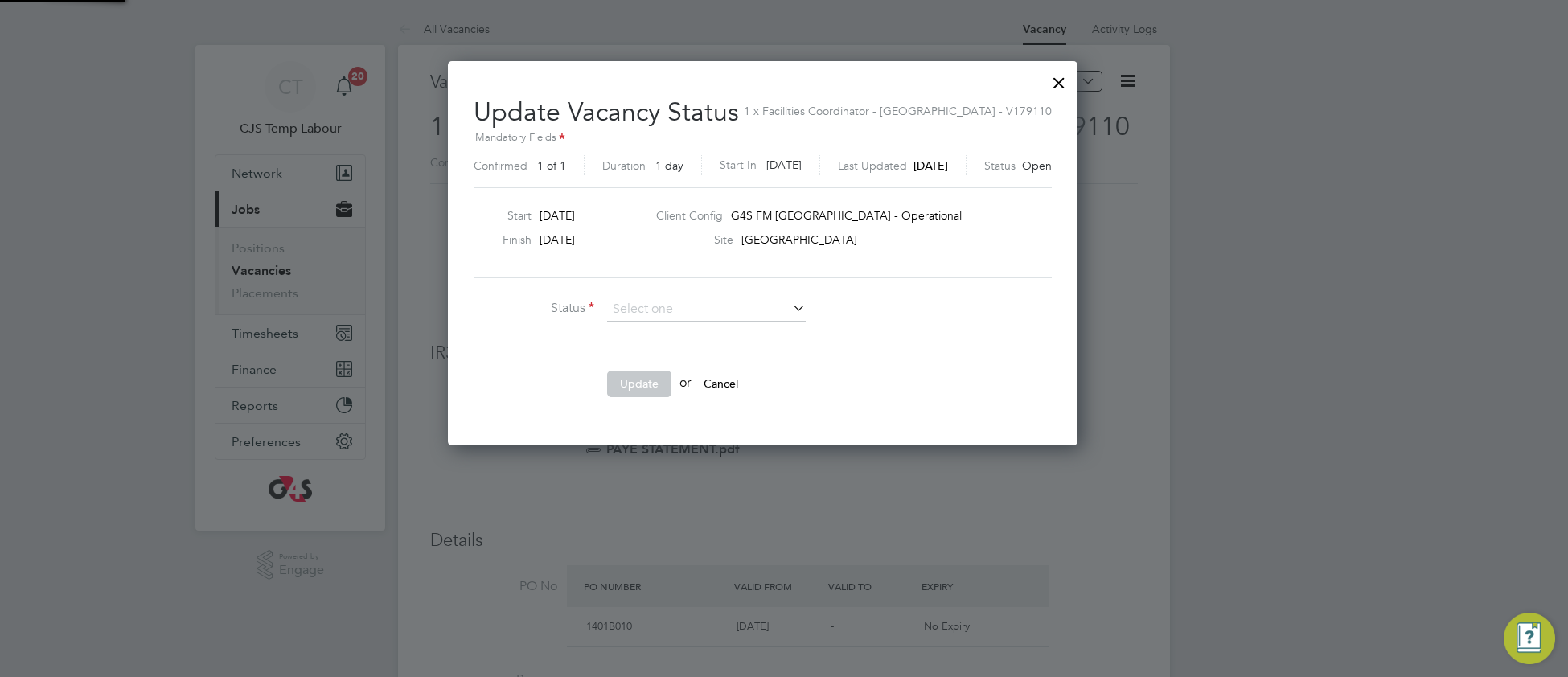
scroll to position [384, 671]
click at [732, 352] on li "Closed" at bounding box center [706, 352] width 200 height 20
type input "Closed"
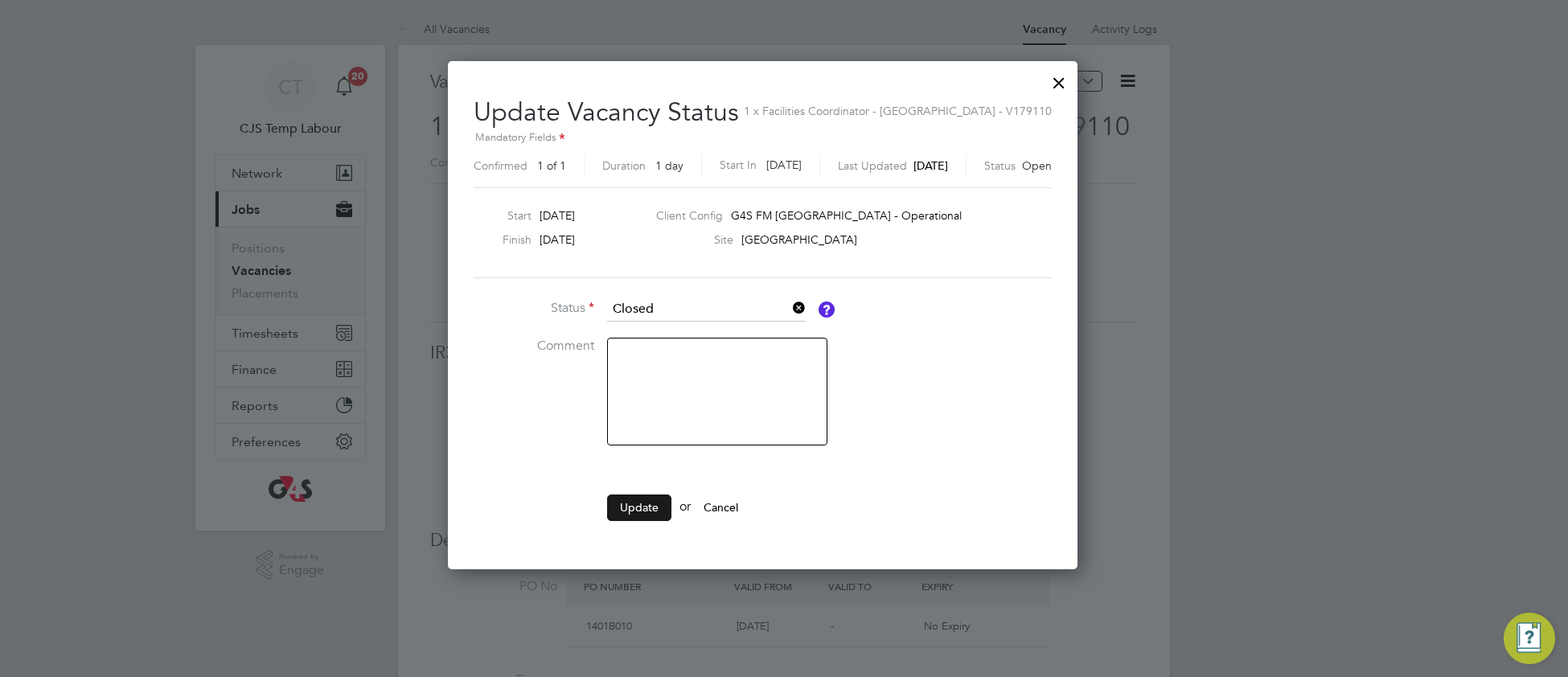
click at [619, 514] on button "Update" at bounding box center [639, 508] width 64 height 26
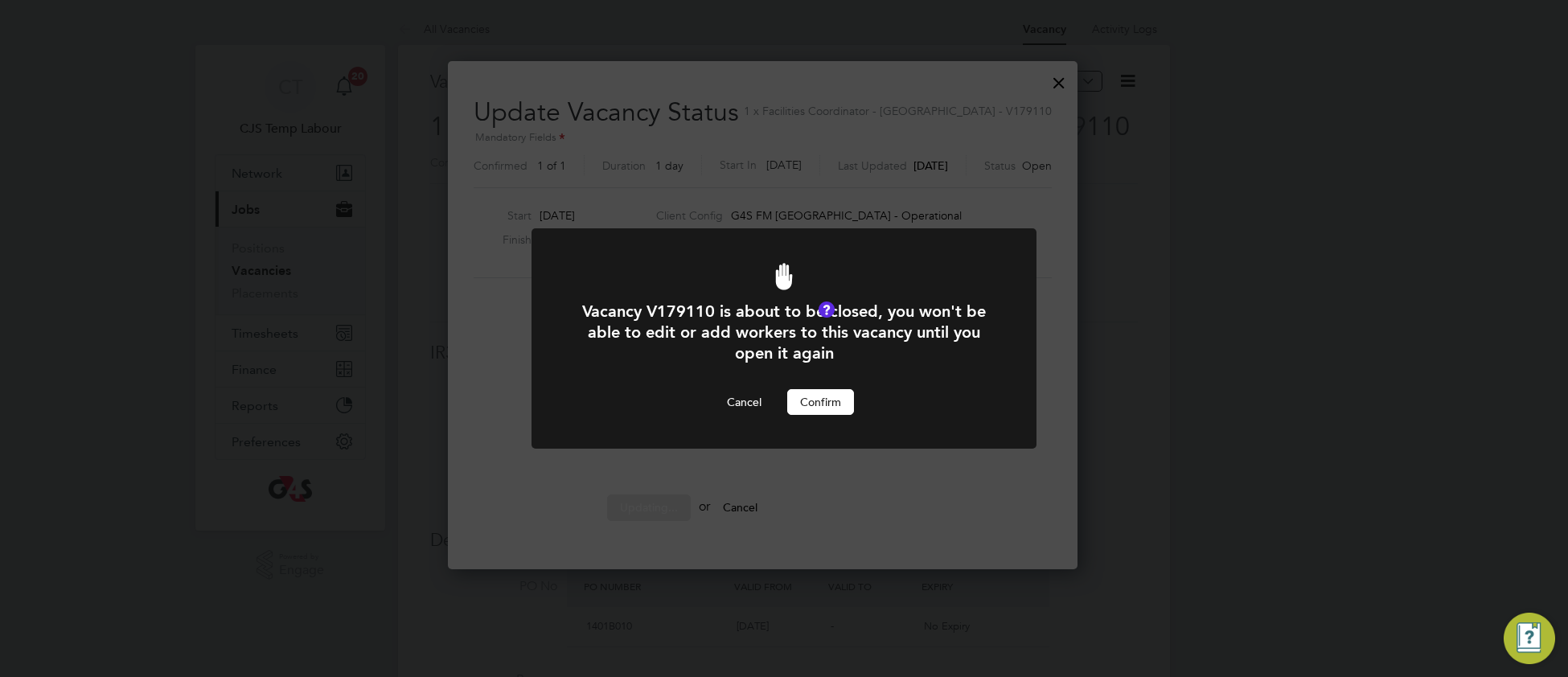
click at [816, 407] on button "Confirm" at bounding box center [820, 402] width 67 height 26
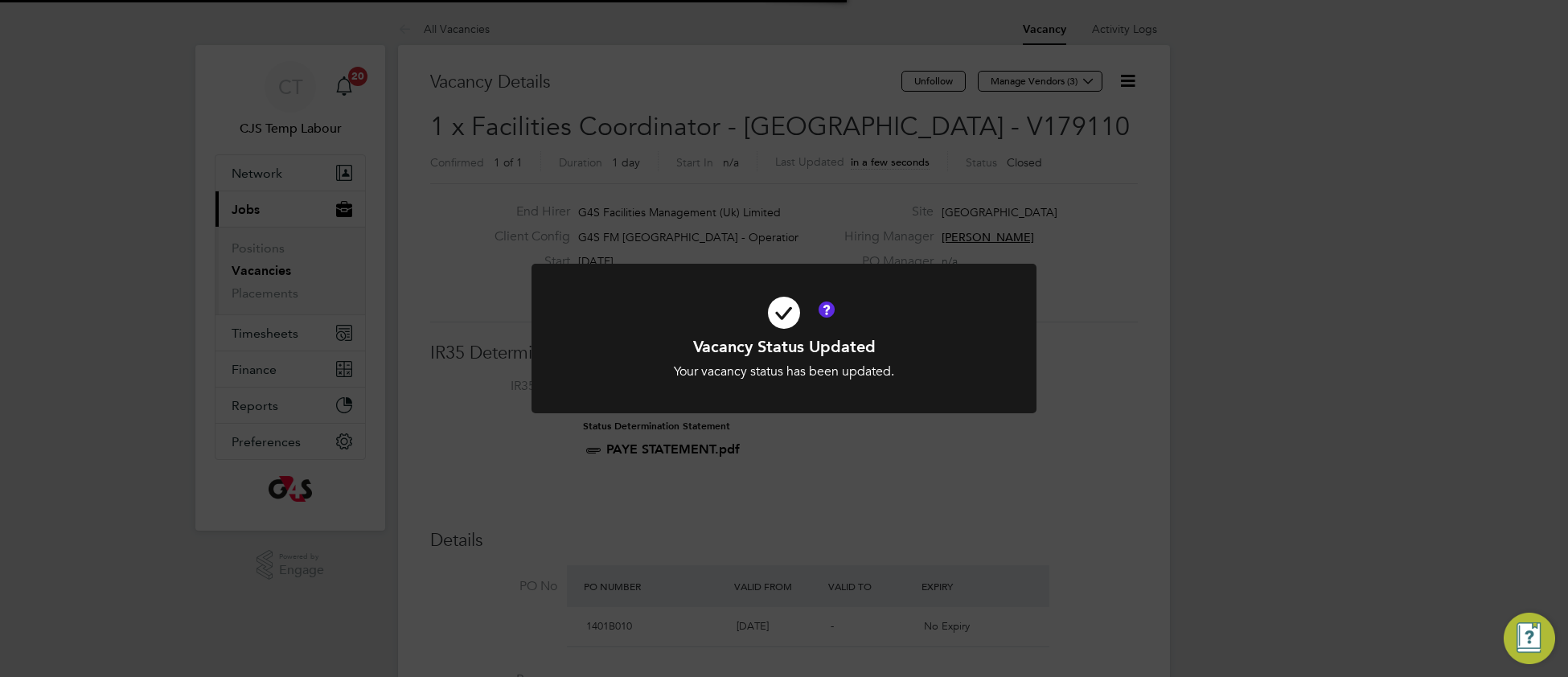
scroll to position [47, 112]
drag, startPoint x: 919, startPoint y: 340, endPoint x: 922, endPoint y: 324, distance: 16.3
click at [921, 336] on h1 "Vacancy Status Updated" at bounding box center [783, 346] width 418 height 20
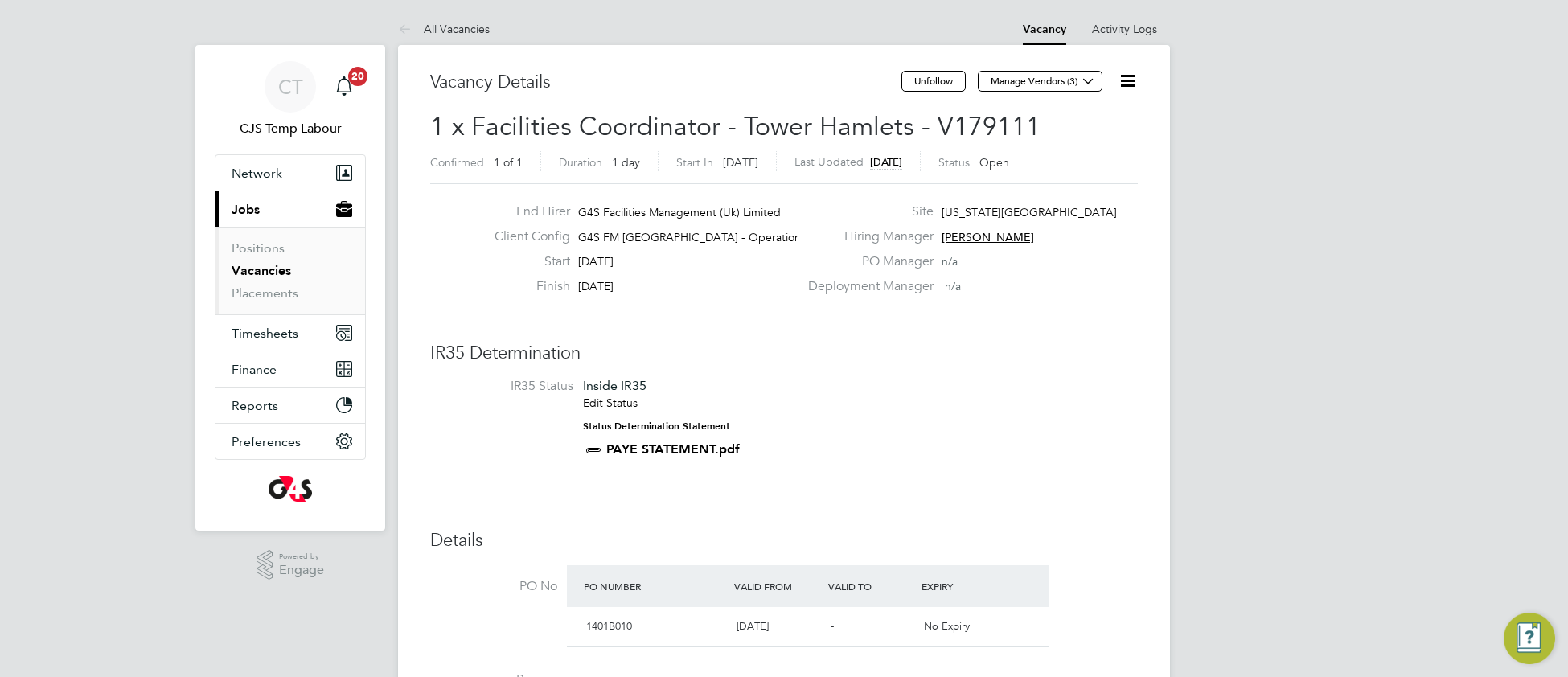
click at [992, 451] on li "IR35 Status Inside IR35 Edit Status Status Determination Statement PAYE STATEME…" at bounding box center [784, 420] width 675 height 86
click at [1128, 88] on icon at bounding box center [1127, 81] width 20 height 20
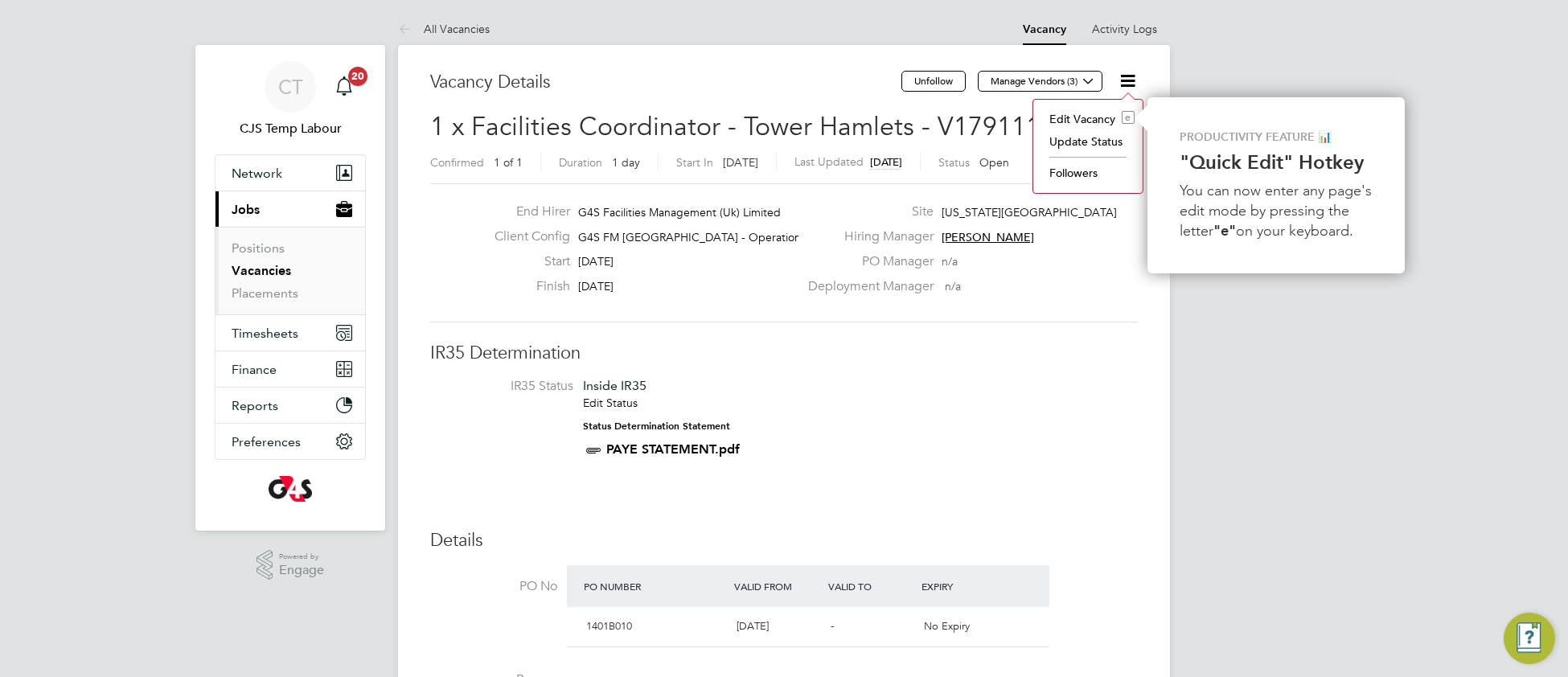
drag, startPoint x: 1084, startPoint y: 142, endPoint x: 1058, endPoint y: 161, distance: 32.2
click at [1084, 141] on li "Update Status" at bounding box center [1087, 141] width 93 height 22
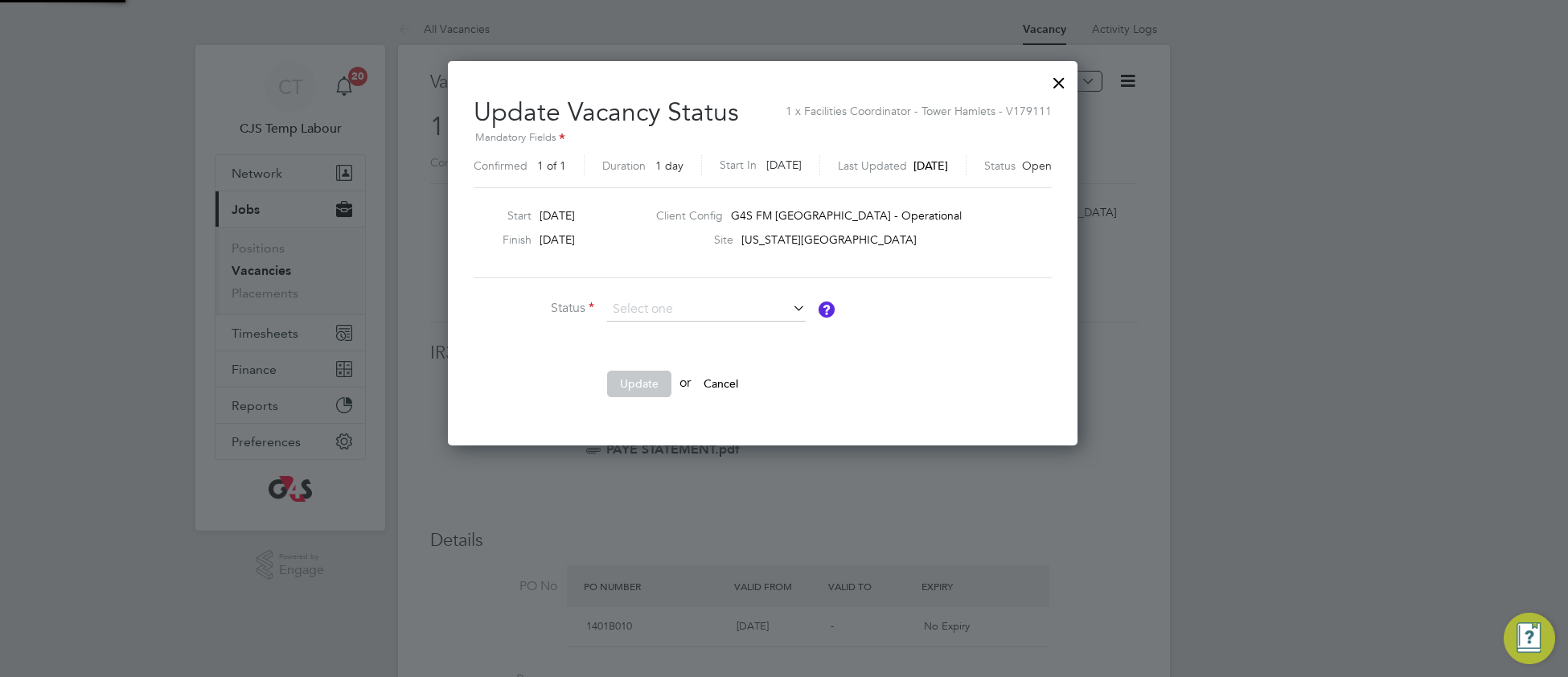
scroll to position [384, 671]
click at [754, 352] on li "Closed" at bounding box center [706, 352] width 200 height 20
type input "Closed"
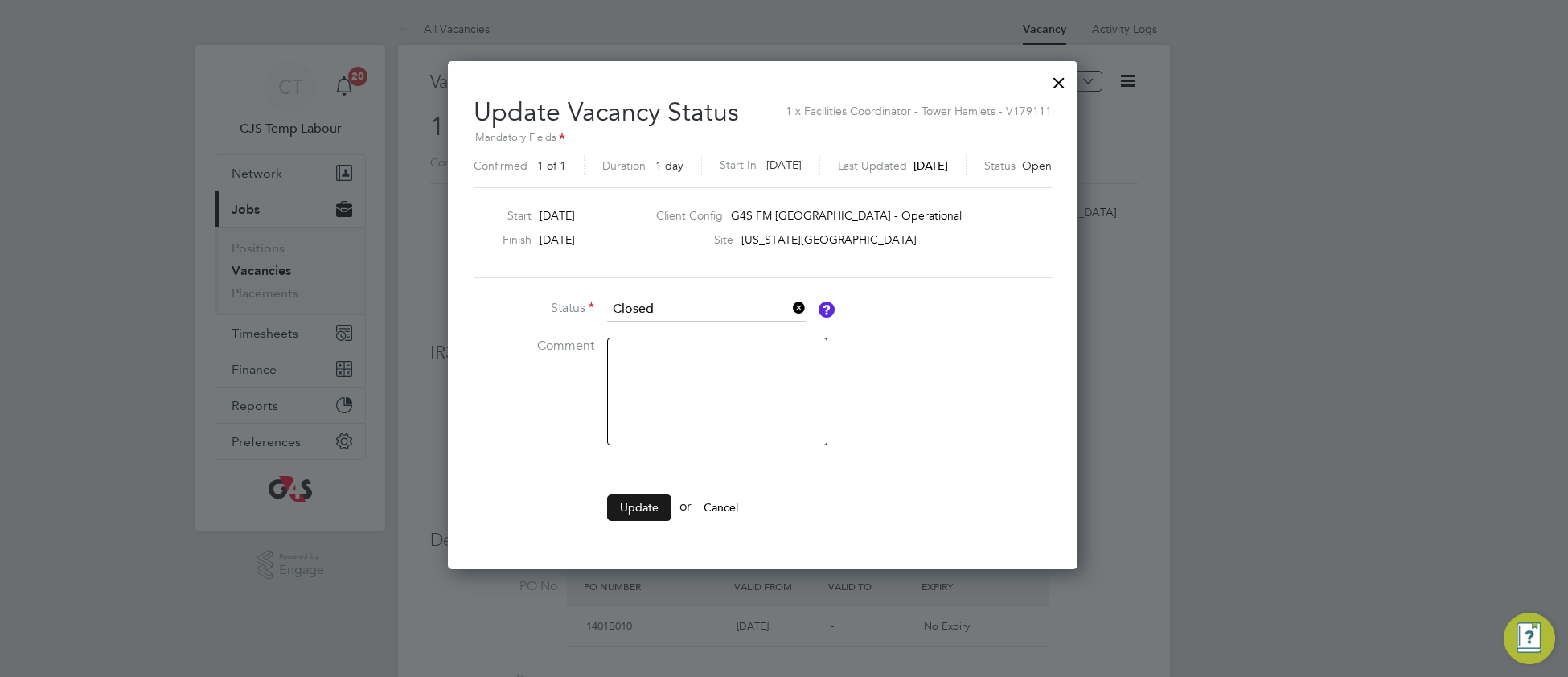
click at [641, 509] on button "Update" at bounding box center [639, 508] width 64 height 26
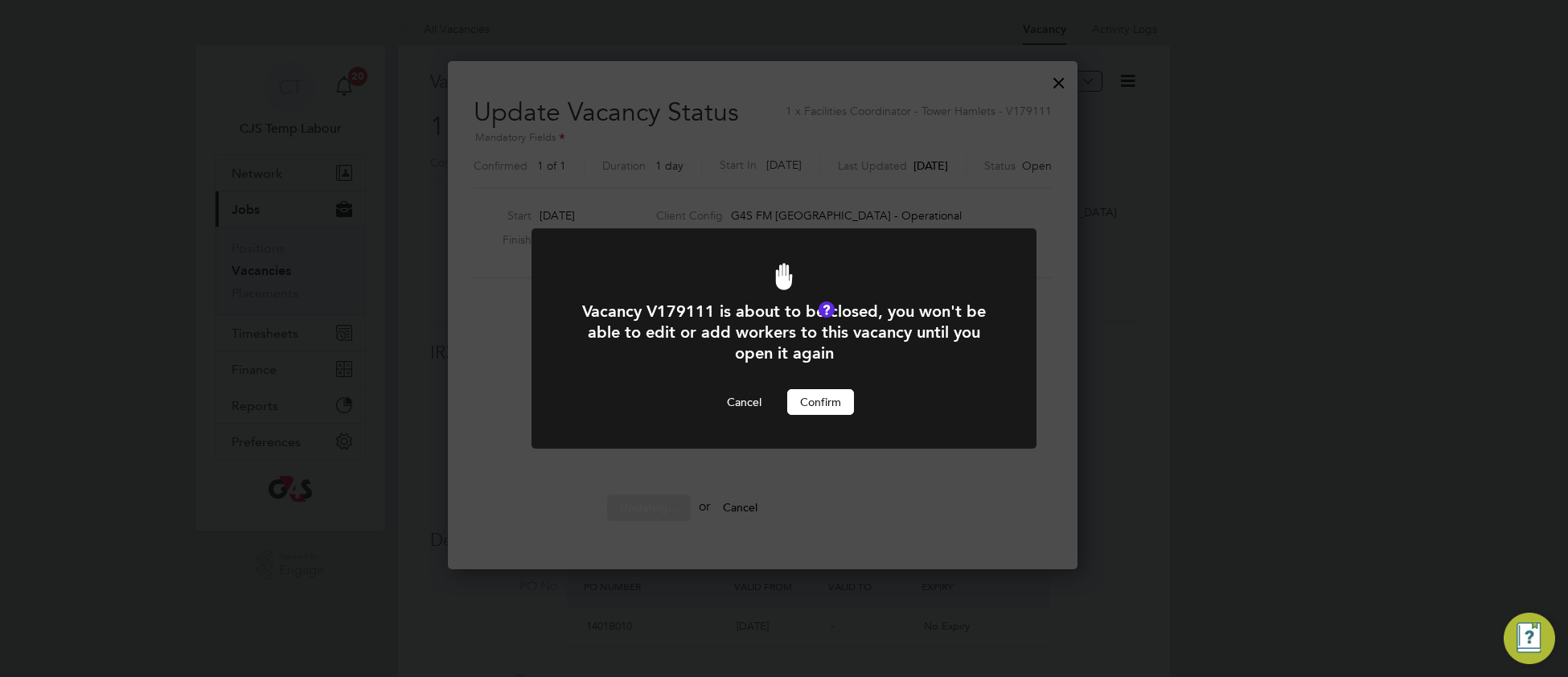
click at [840, 389] on button "Confirm" at bounding box center [820, 402] width 67 height 26
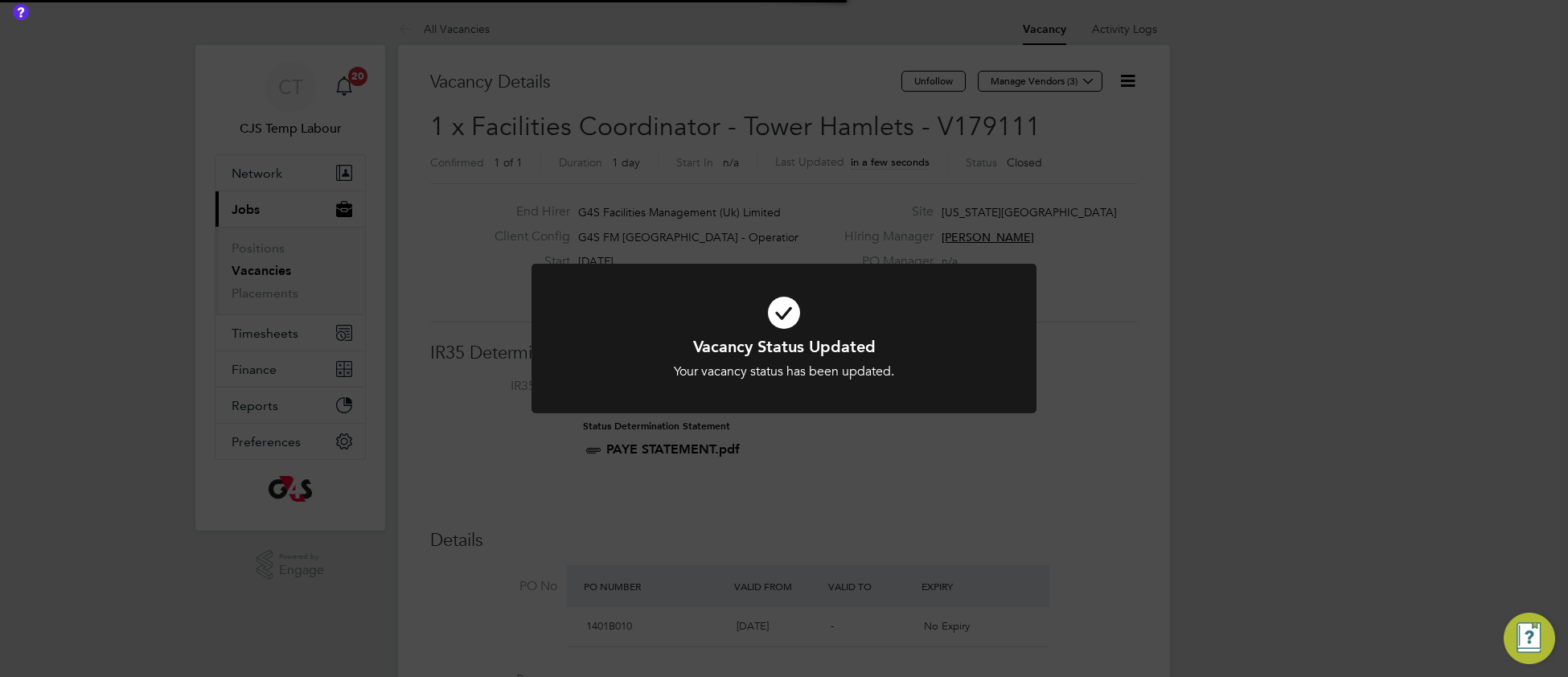
scroll to position [47, 112]
drag, startPoint x: 916, startPoint y: 328, endPoint x: 916, endPoint y: 194, distance: 134.0
click at [916, 327] on icon at bounding box center [783, 312] width 418 height 62
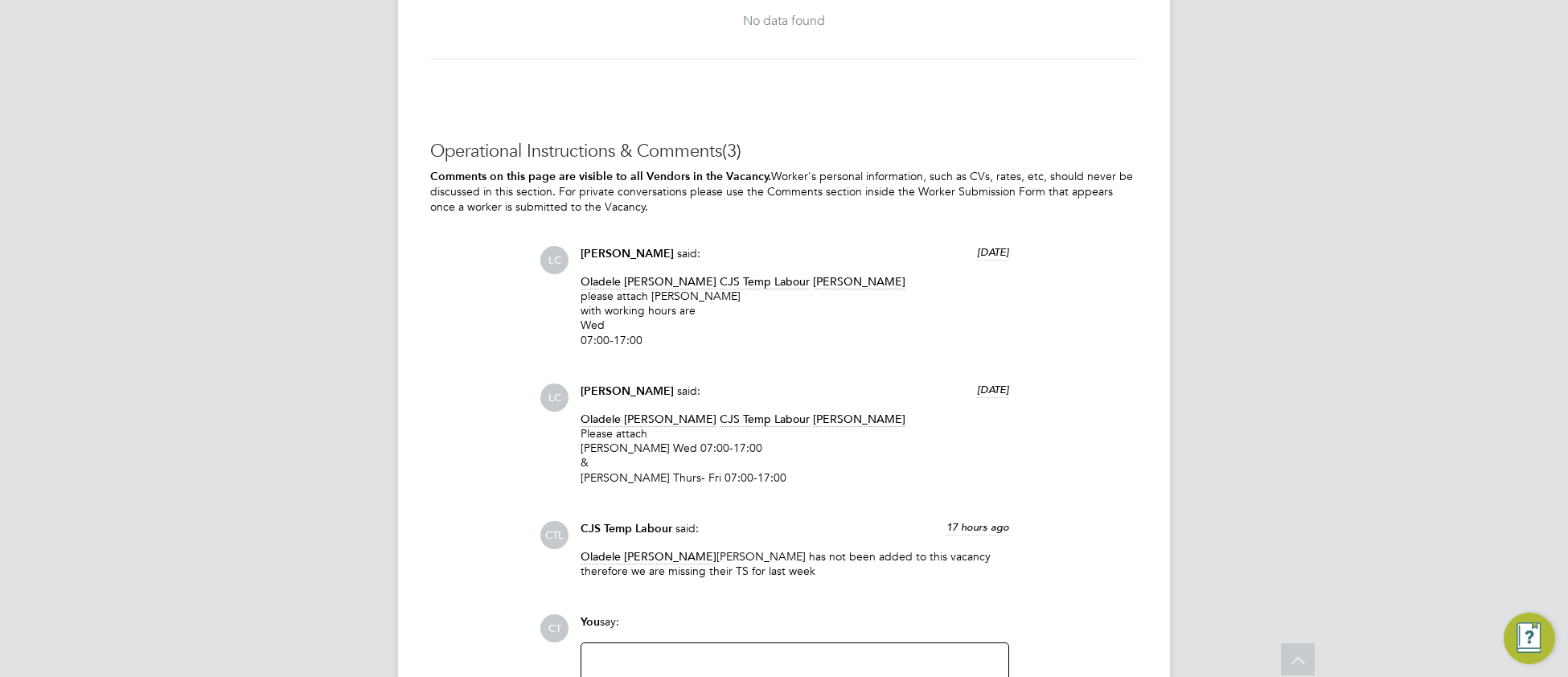
scroll to position [4304, 0]
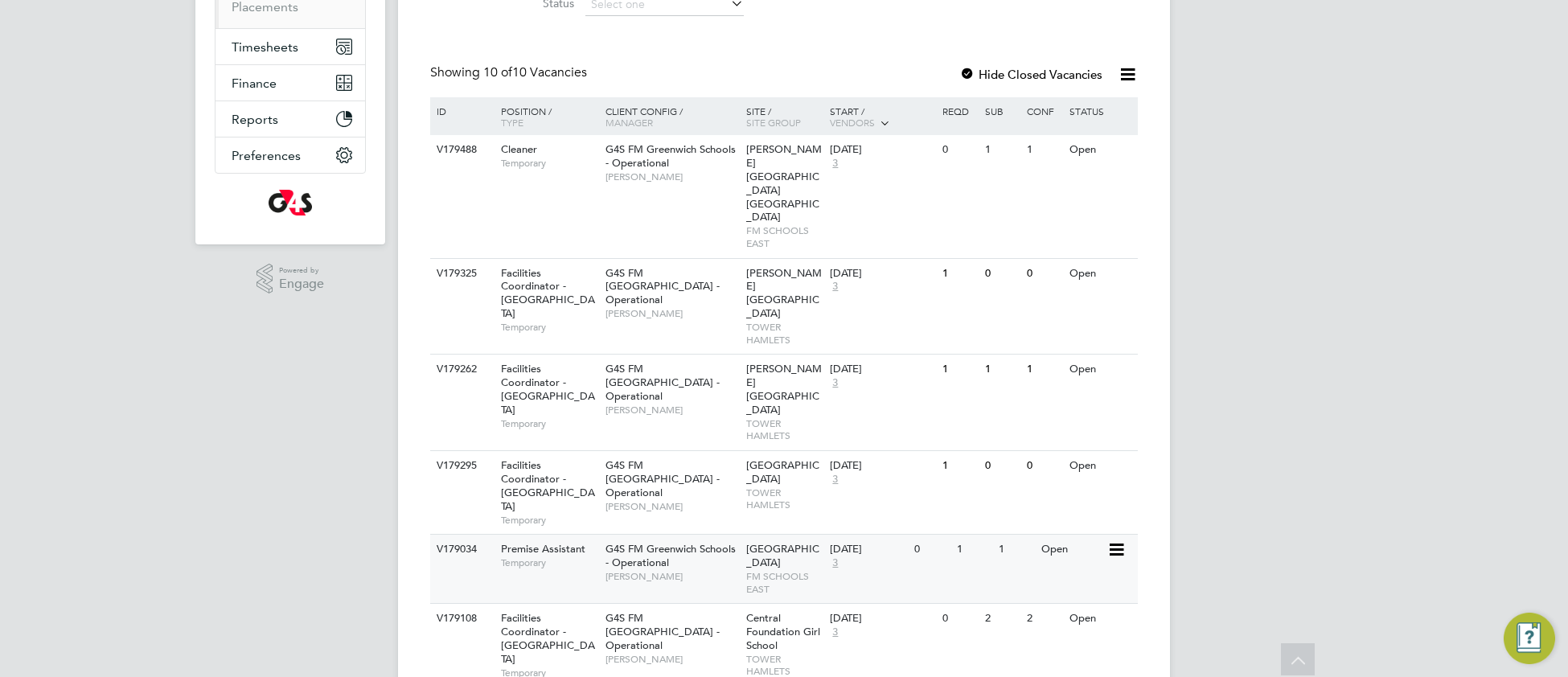
scroll to position [325, 0]
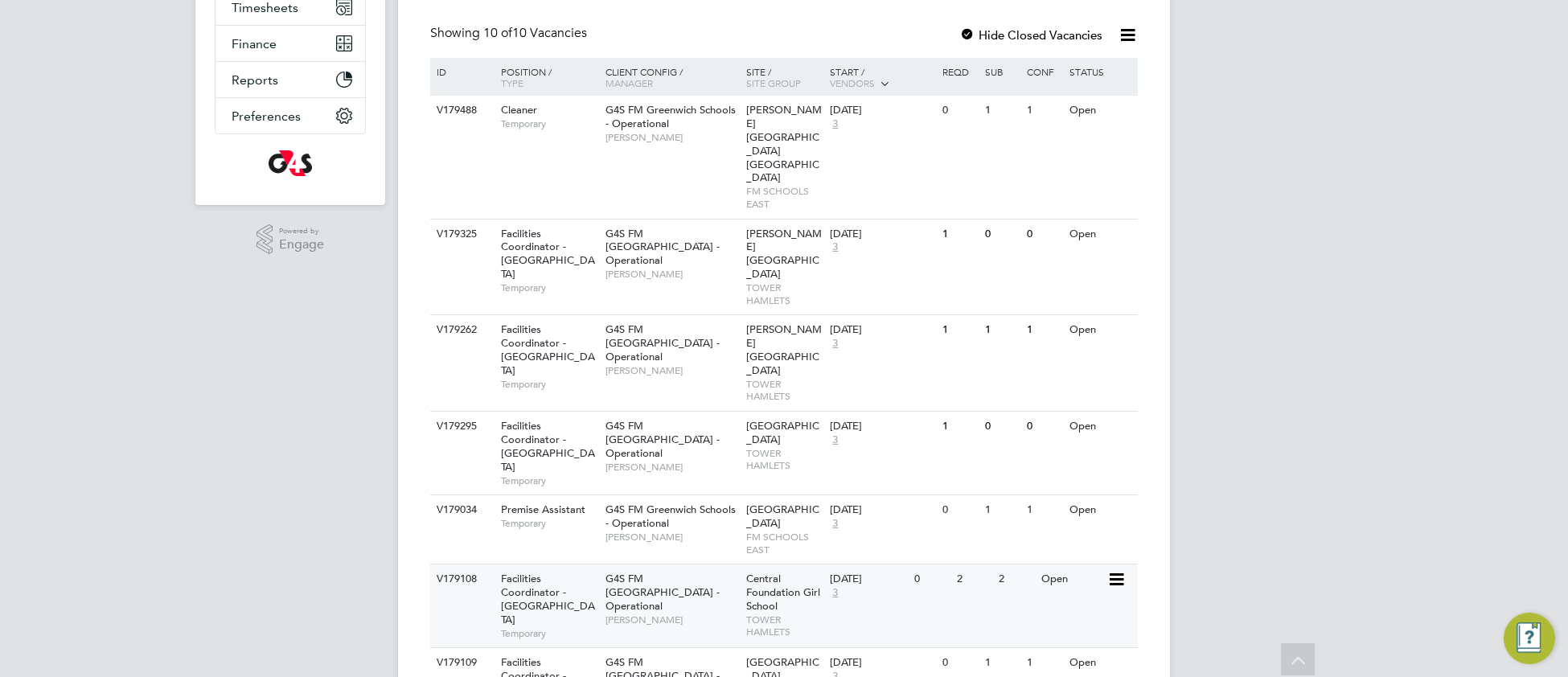
click at [673, 564] on div "V179108 Facilities Coordinator - [GEOGRAPHIC_DATA] Temporary G4S FM [GEOGRAPHIC…" at bounding box center [783, 605] width 708 height 84
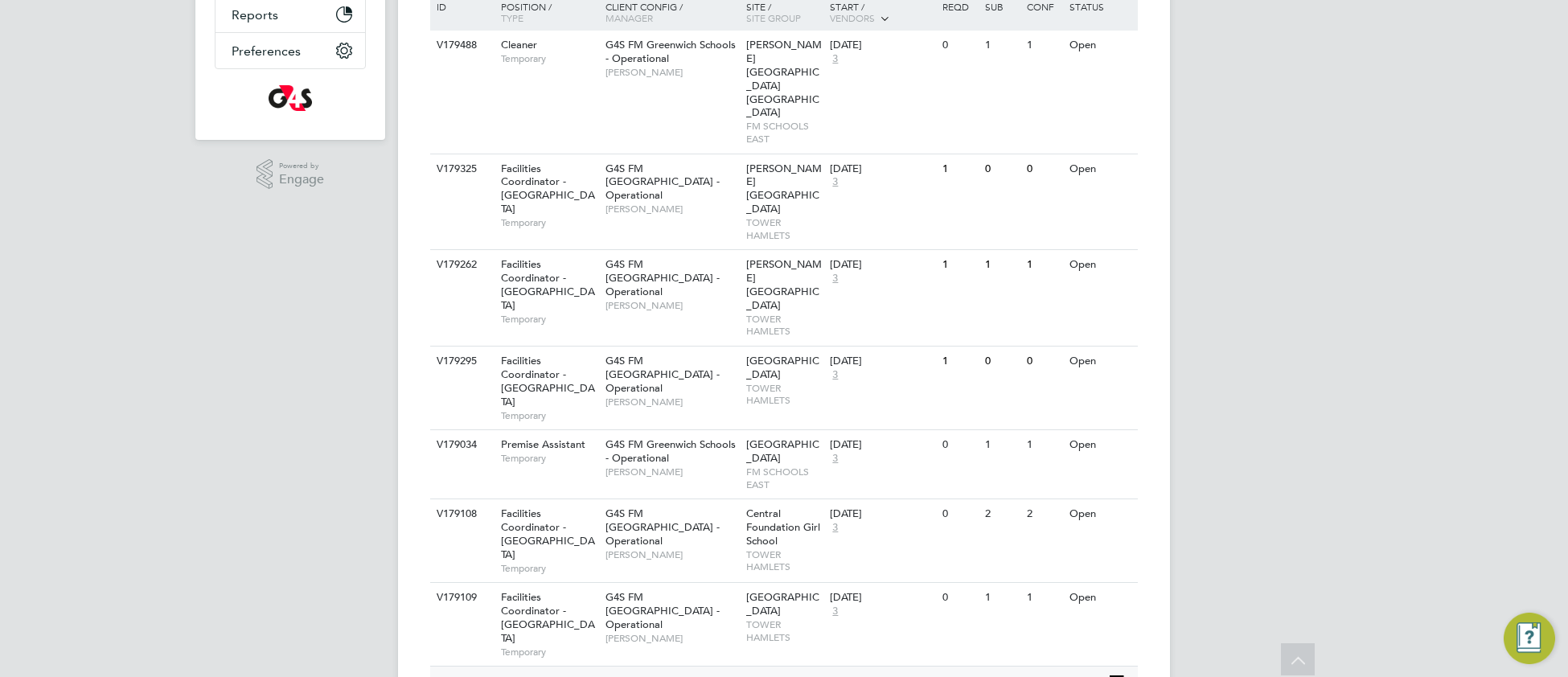
scroll to position [569, 0]
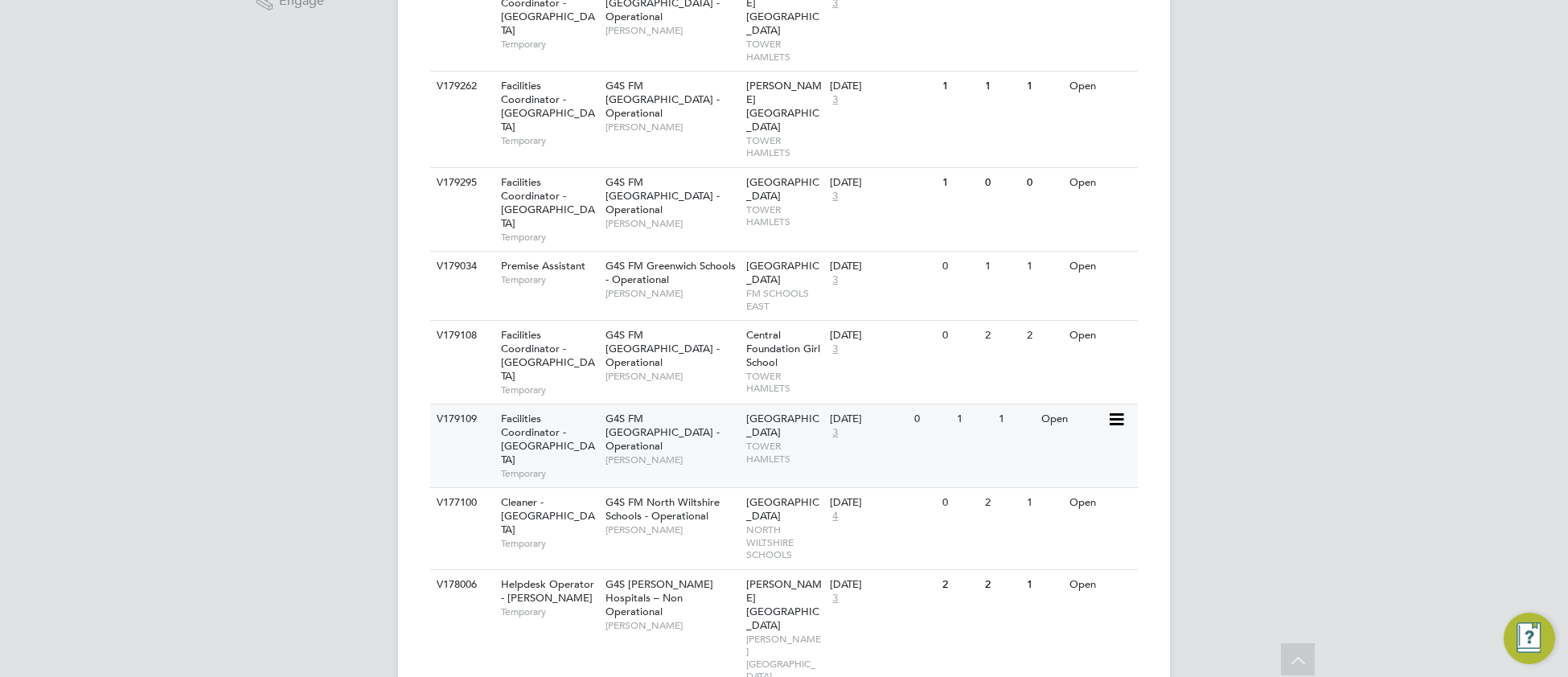
click at [697, 454] on span "[PERSON_NAME]" at bounding box center [671, 460] width 133 height 13
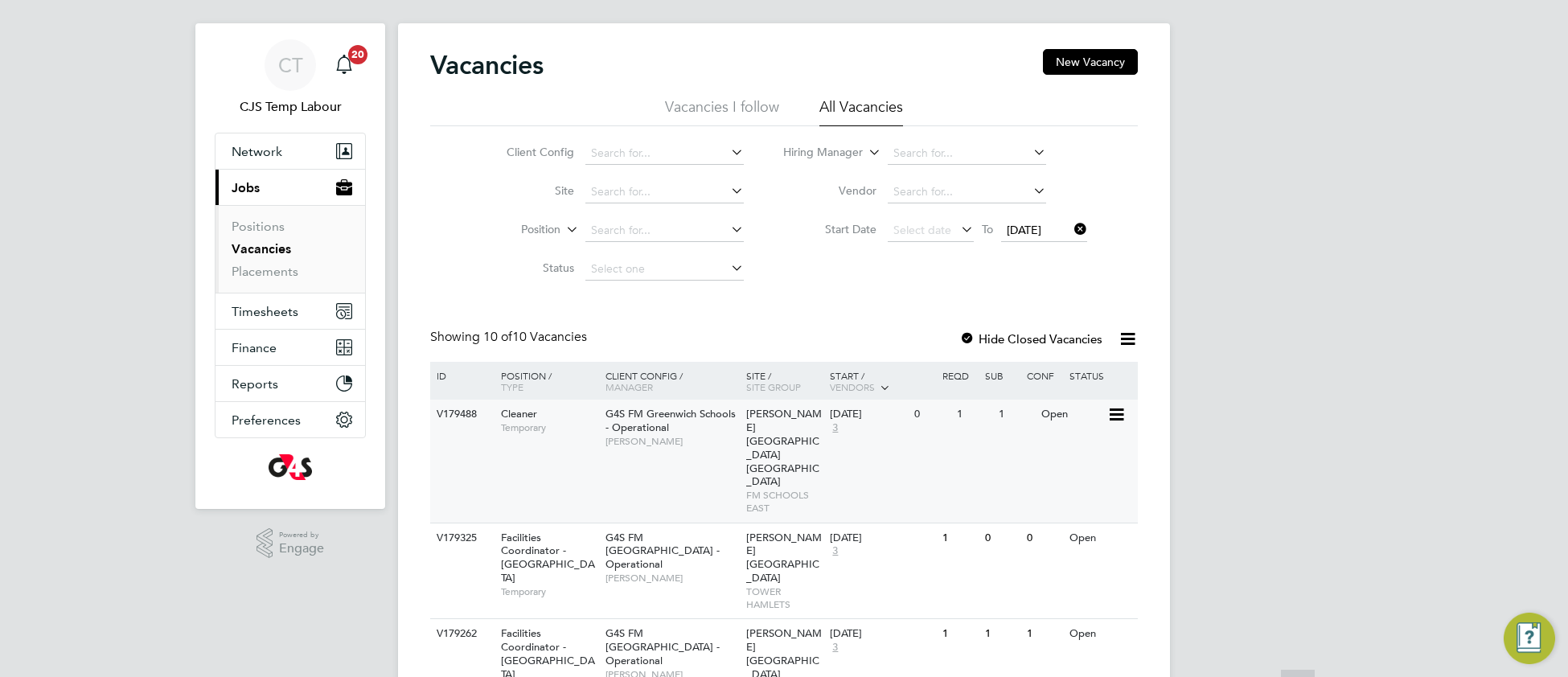
scroll to position [0, 0]
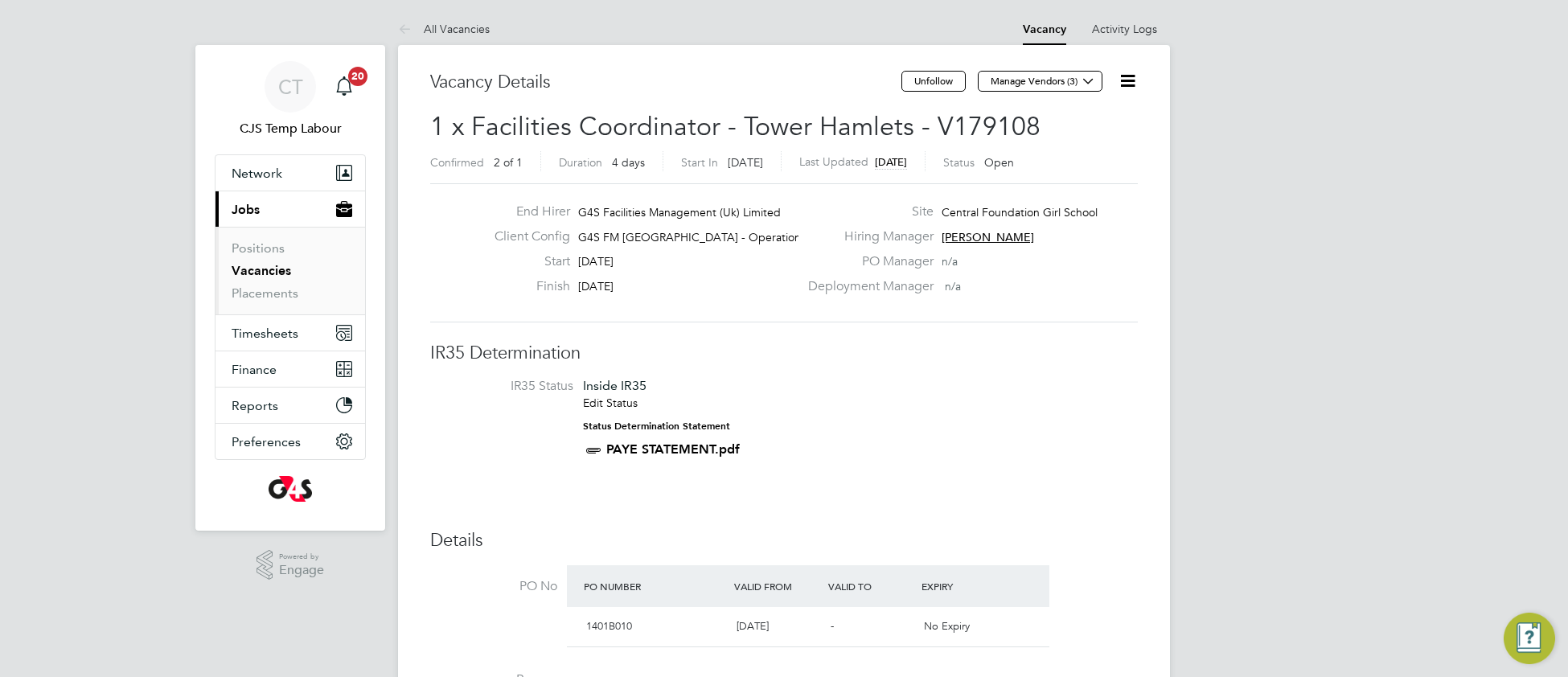
click at [1133, 83] on icon at bounding box center [1127, 81] width 20 height 20
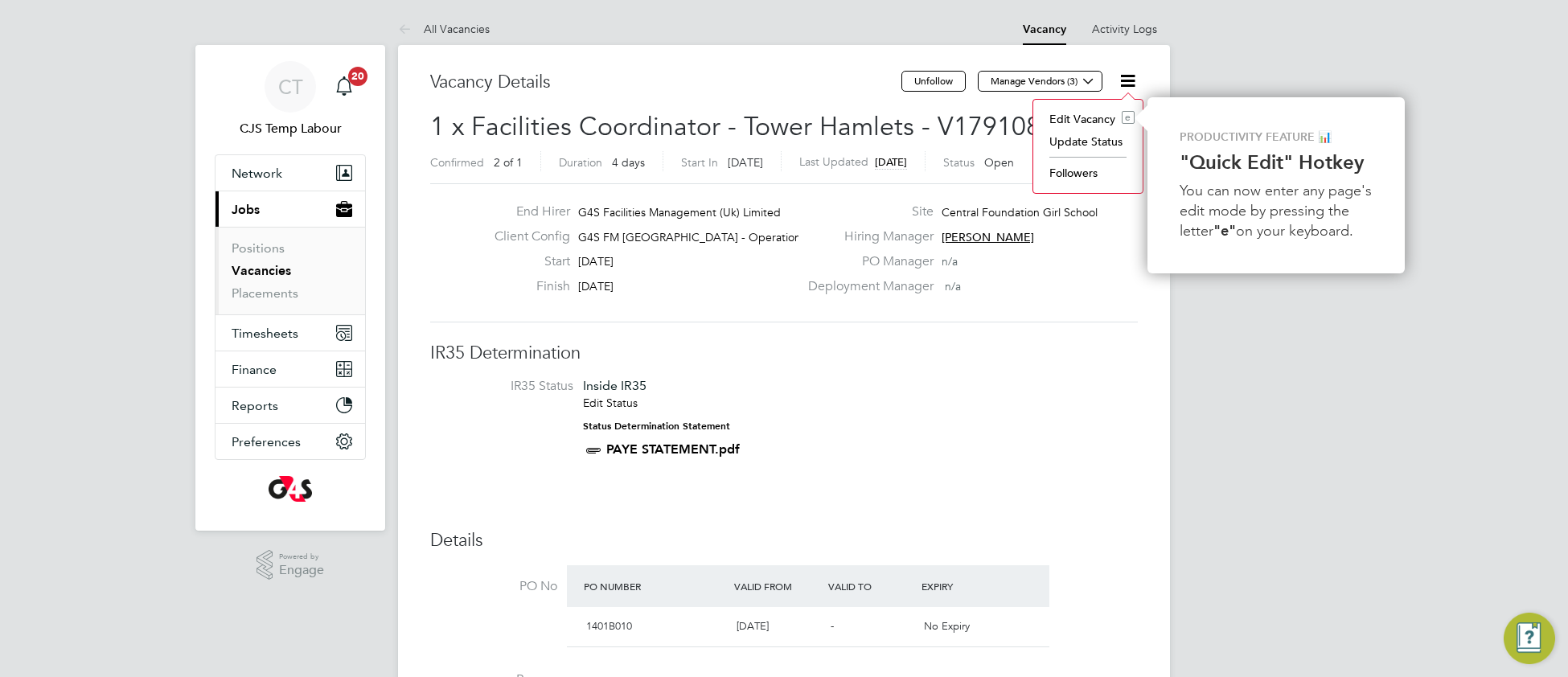
click at [1093, 145] on li "Update Status" at bounding box center [1087, 141] width 93 height 22
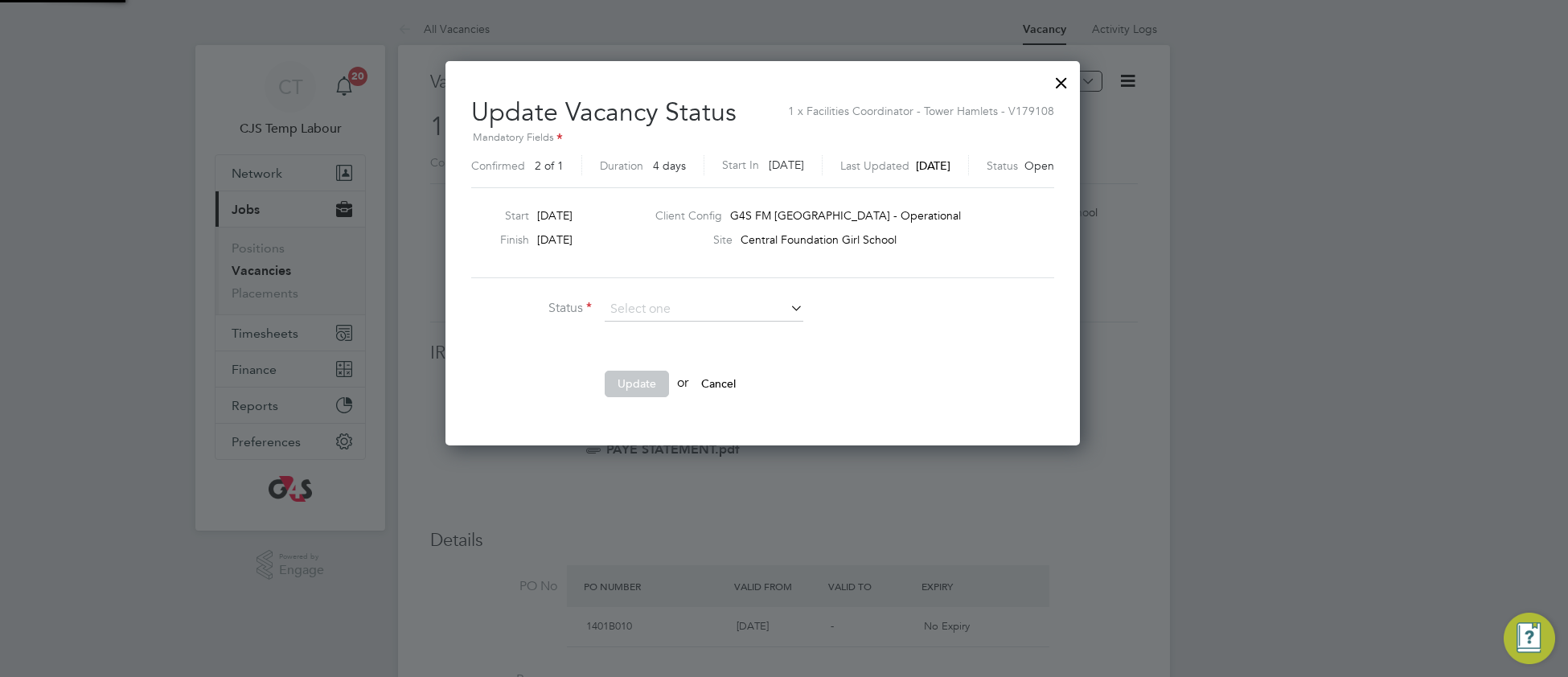
scroll to position [384, 677]
click at [774, 354] on li "Closed" at bounding box center [703, 352] width 200 height 20
type input "Closed"
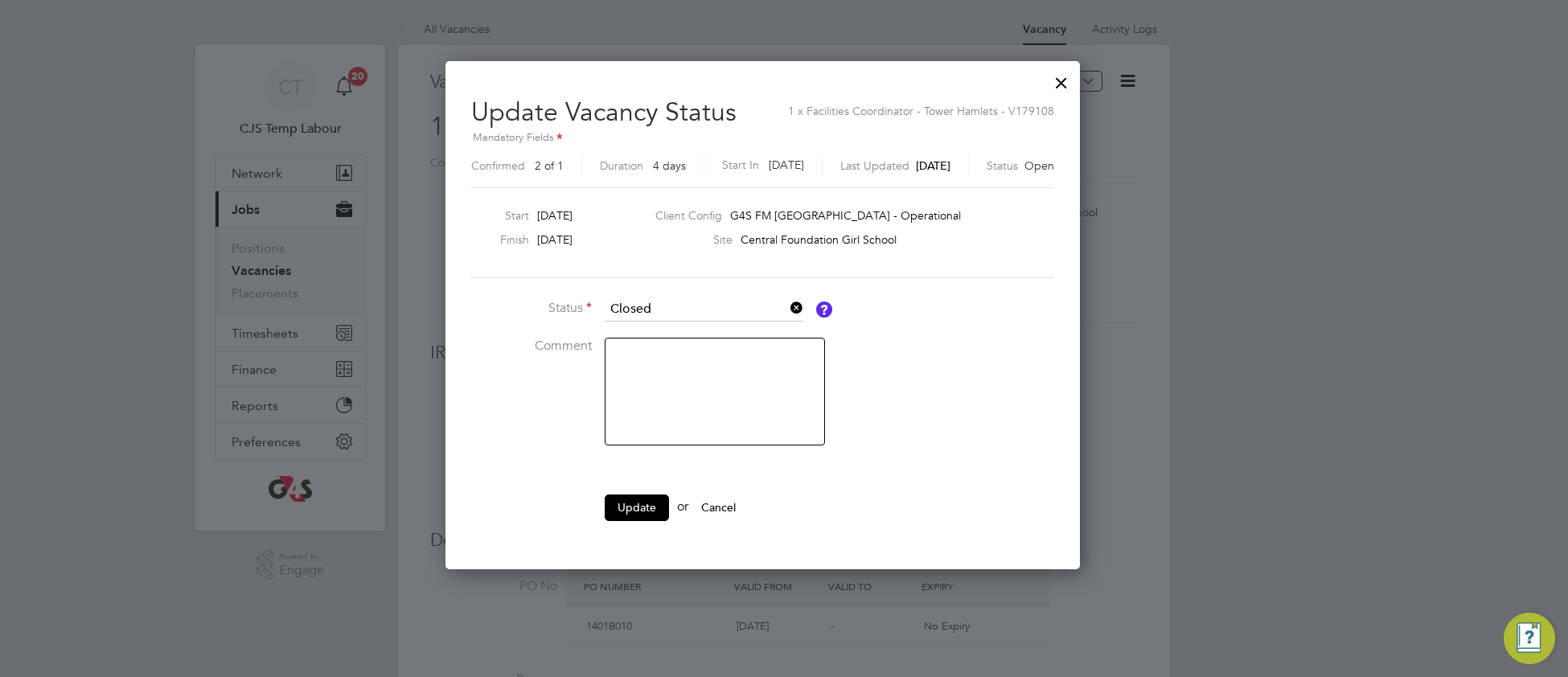
scroll to position [7, 7]
click at [647, 507] on button "Update" at bounding box center [636, 508] width 64 height 26
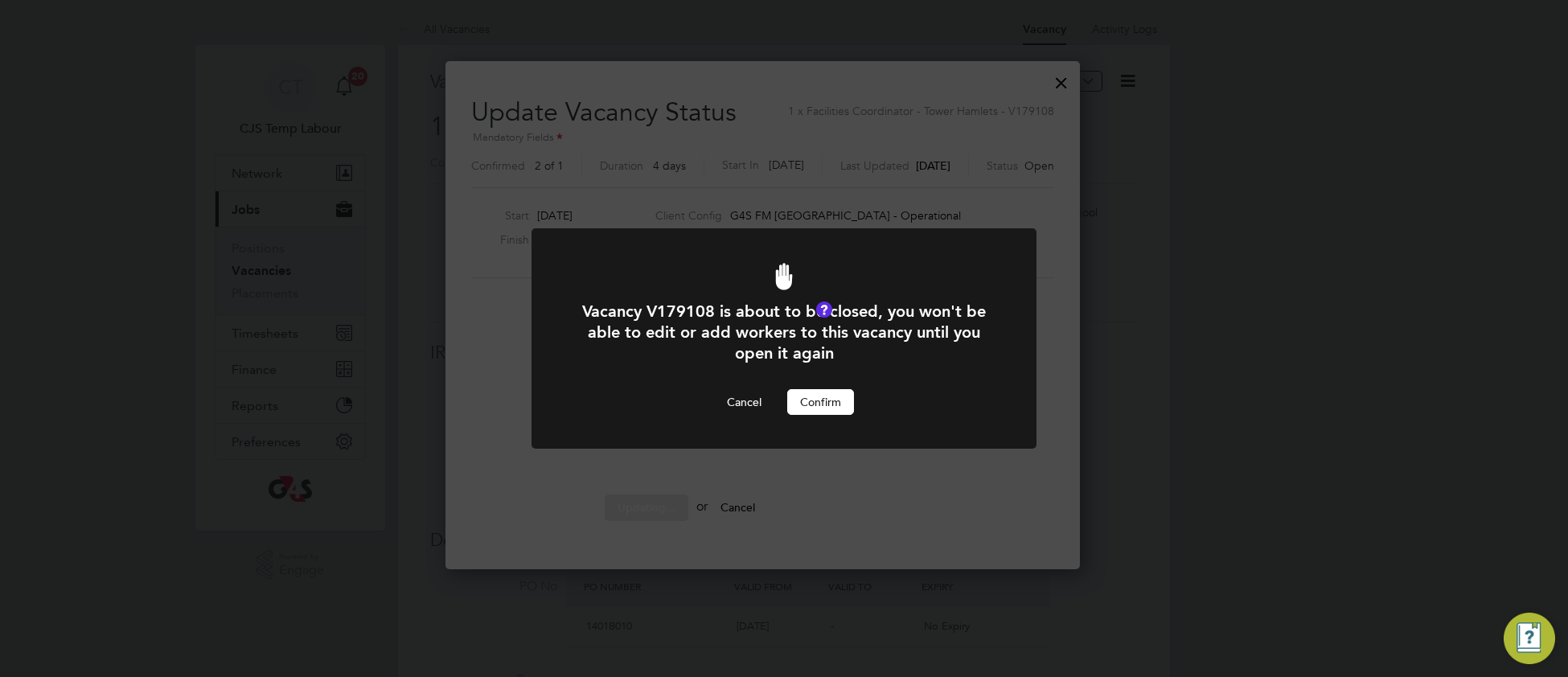
click at [808, 414] on button "Confirm" at bounding box center [820, 402] width 67 height 26
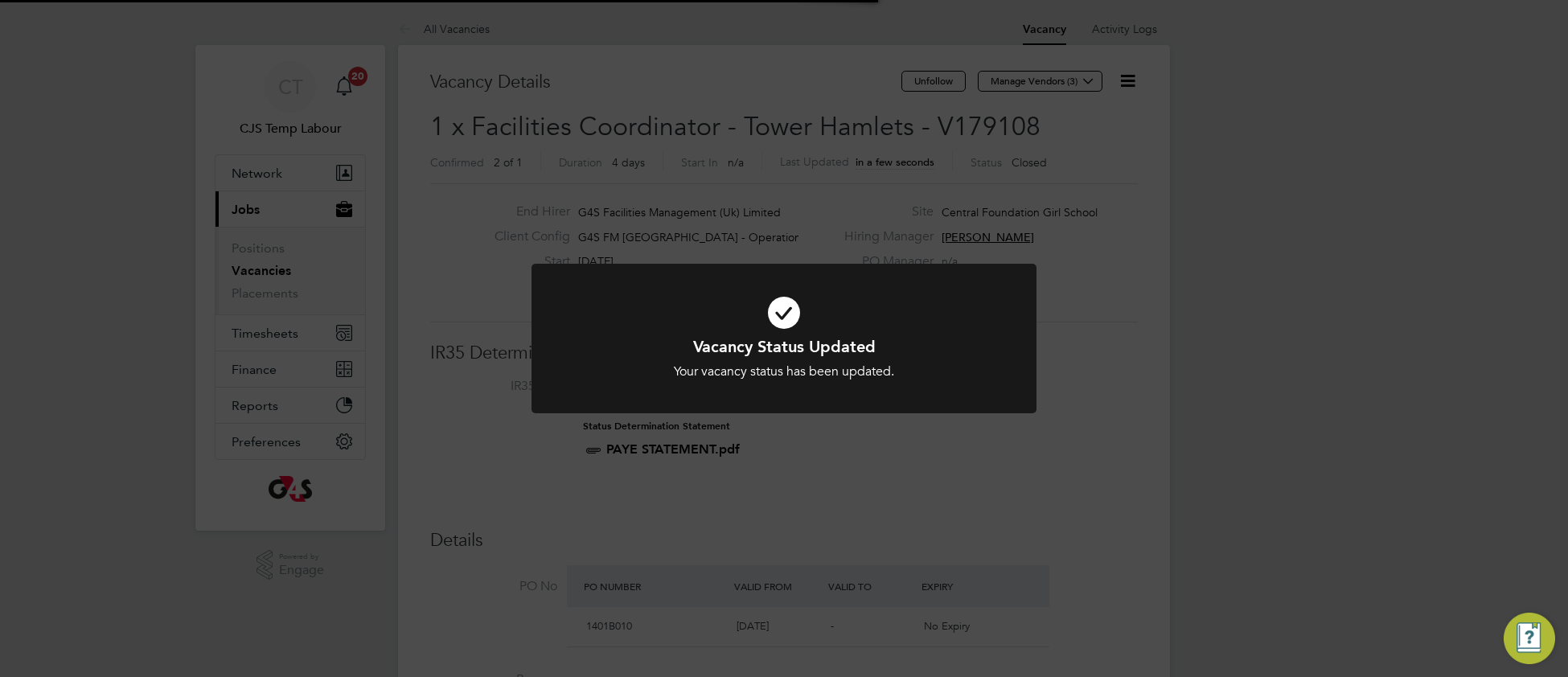
click at [955, 359] on div "Vacancy Status Updated Your vacancy status has been updated. Cancel Okay" at bounding box center [783, 358] width 418 height 45
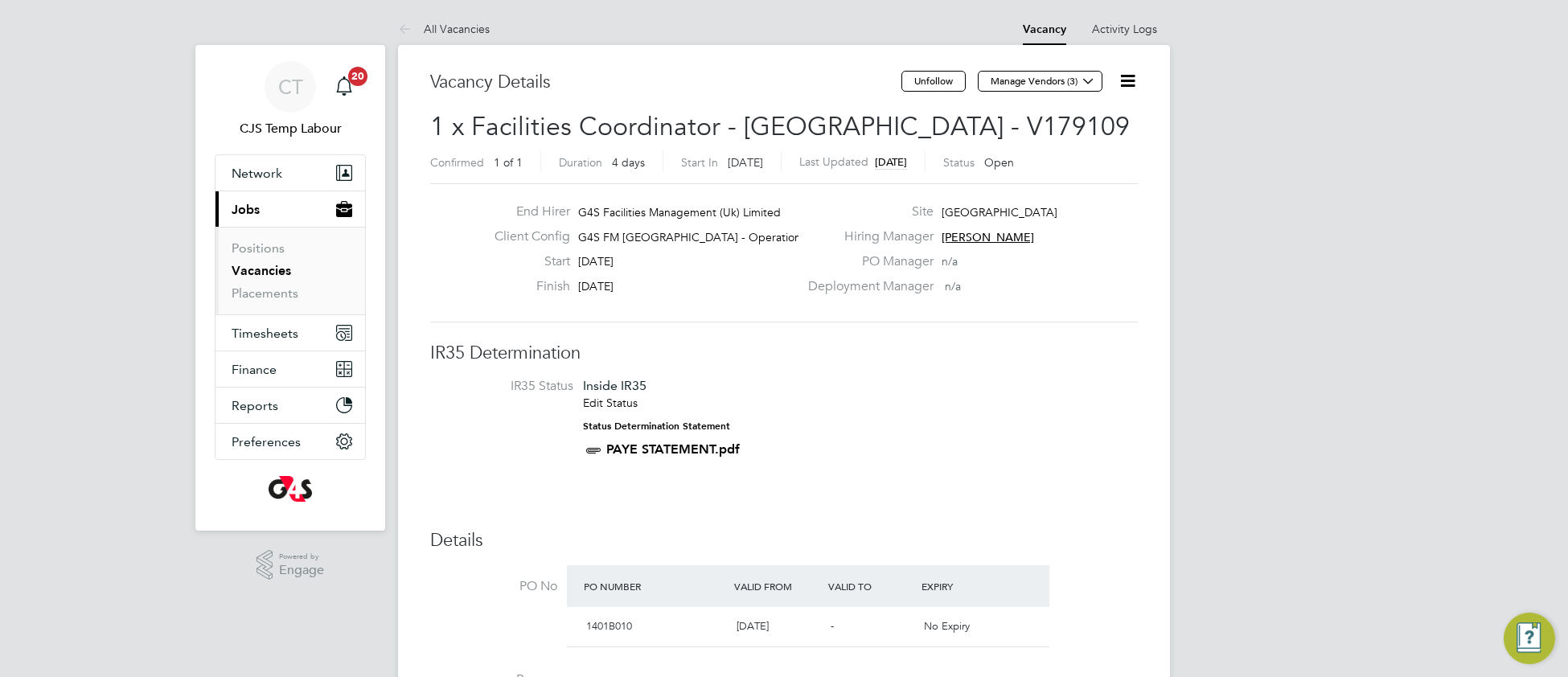
click at [1128, 86] on icon at bounding box center [1127, 81] width 20 height 20
click at [1103, 136] on li "Update Status" at bounding box center [1087, 141] width 93 height 22
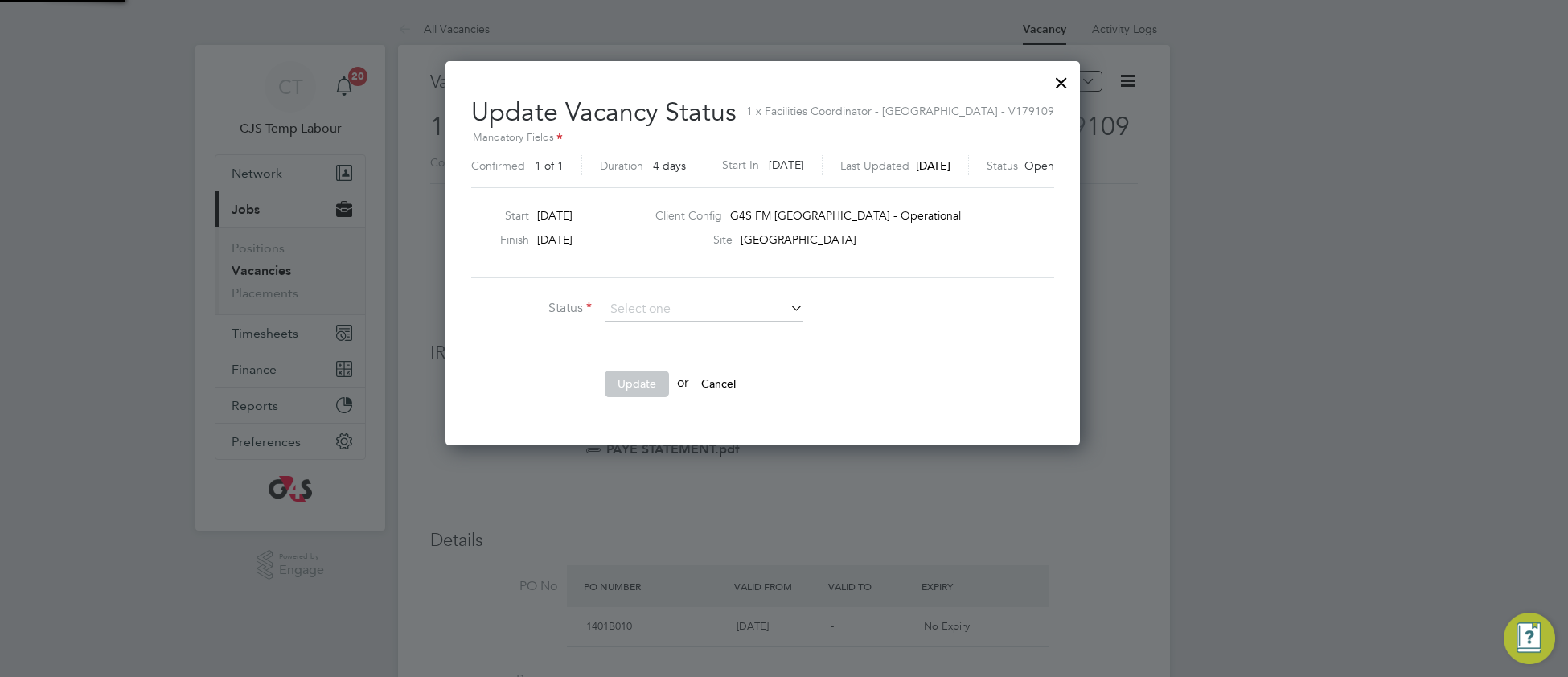
scroll to position [384, 677]
click at [776, 346] on li "Closed" at bounding box center [703, 352] width 200 height 20
type input "Closed"
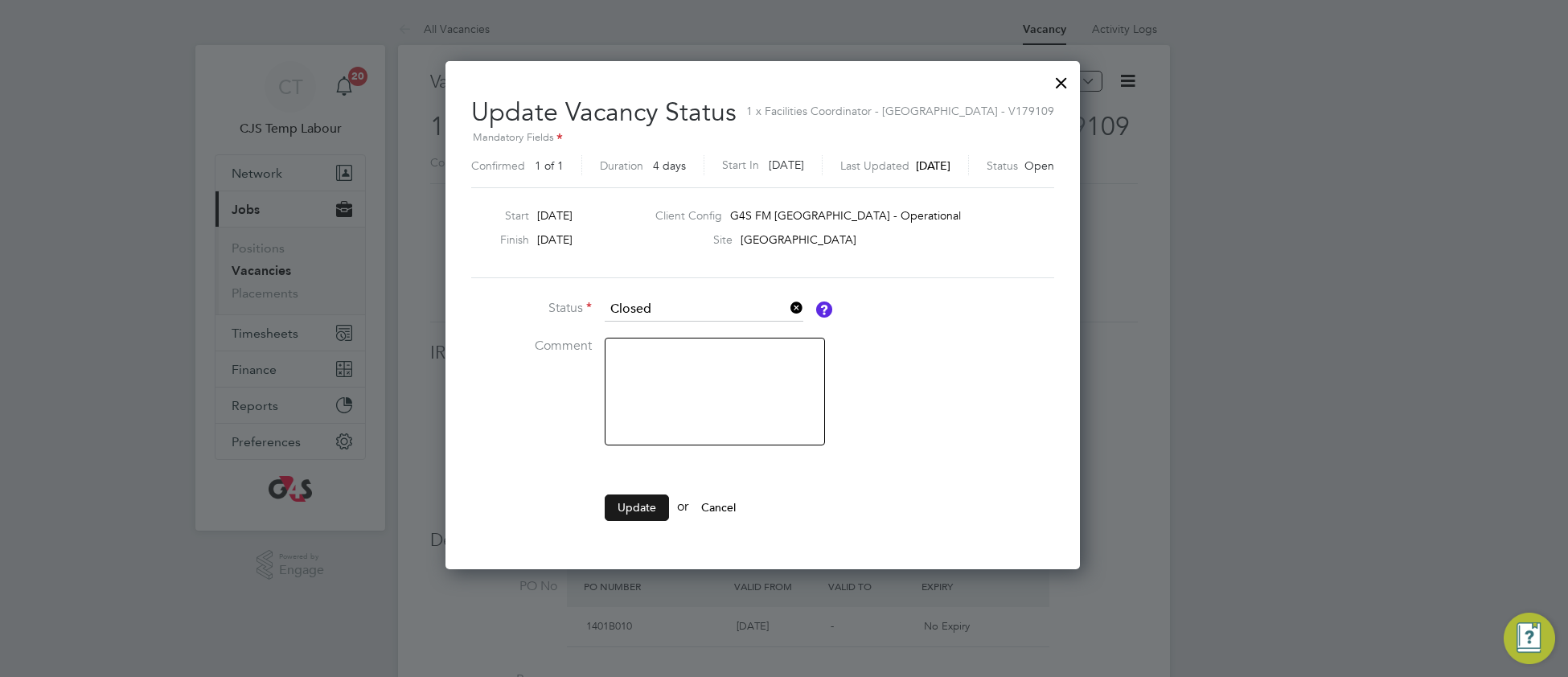
click at [640, 519] on button "Update" at bounding box center [636, 508] width 64 height 26
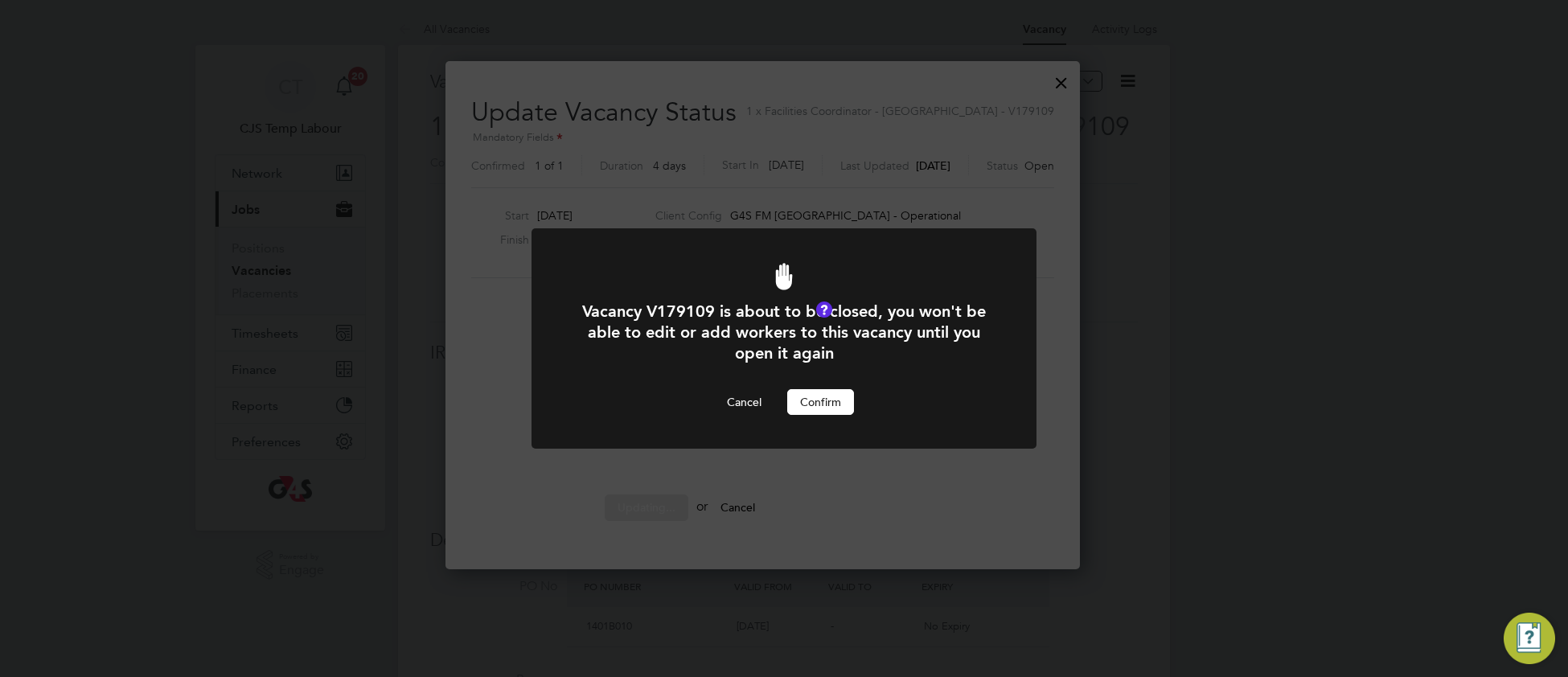
click at [828, 405] on button "Confirm" at bounding box center [820, 402] width 67 height 26
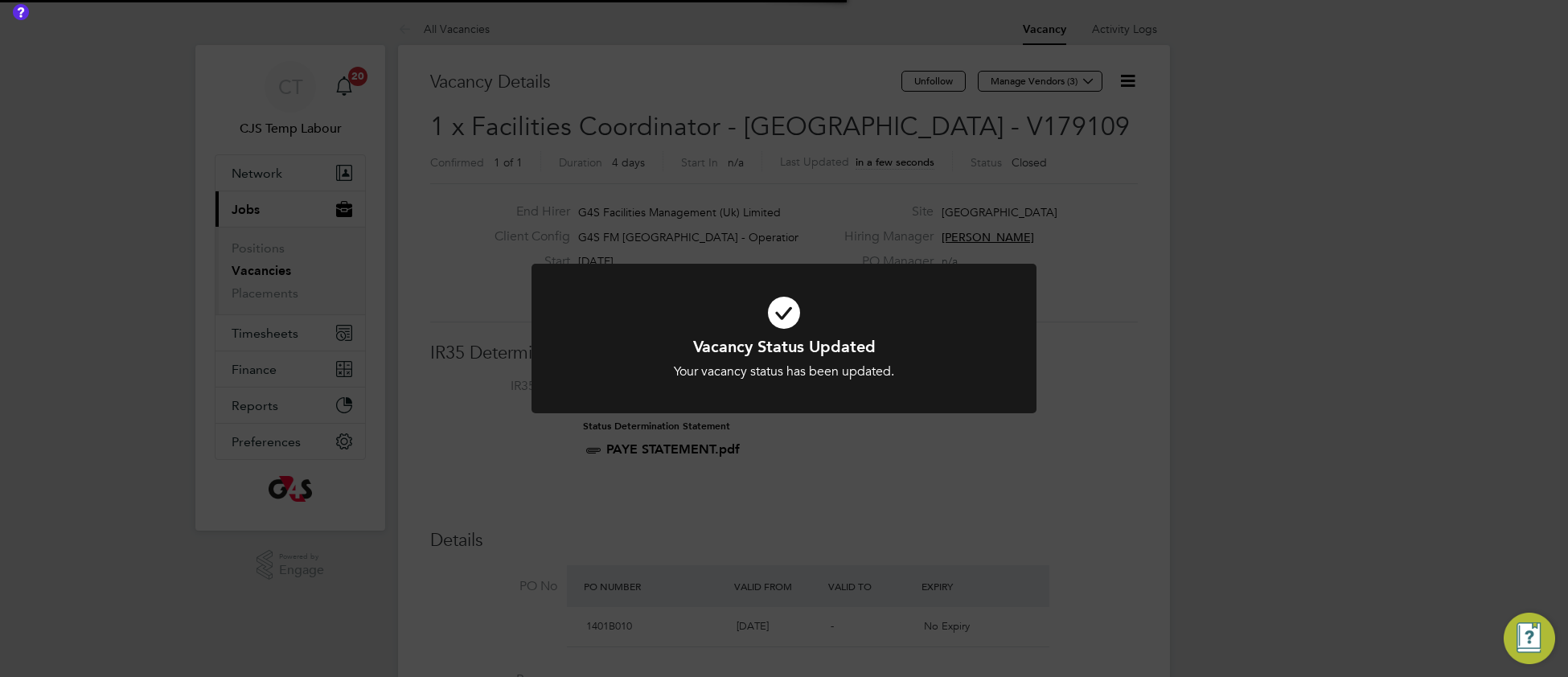
scroll to position [47, 112]
click at [933, 359] on div "Vacancy Status Updated Your vacancy status has been updated. Cancel Okay" at bounding box center [783, 358] width 418 height 45
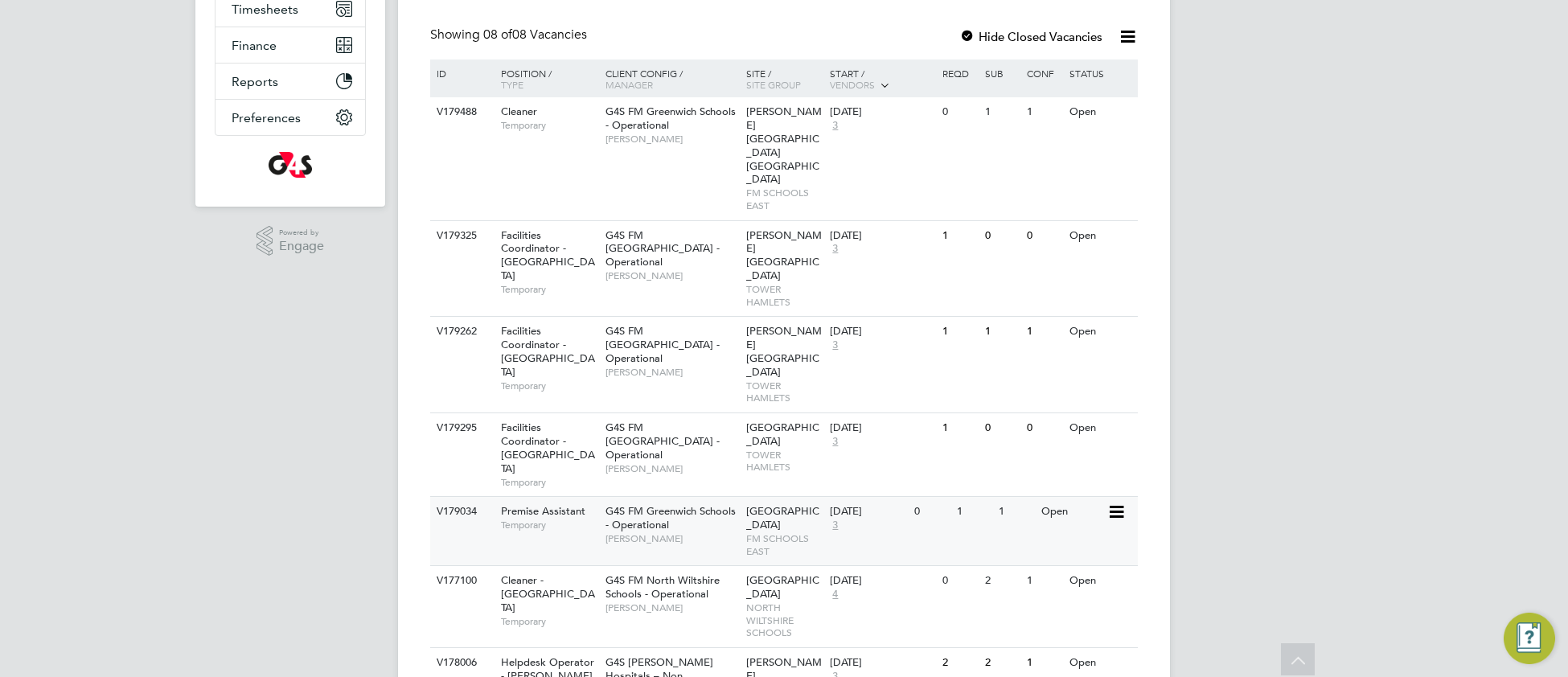
scroll to position [326, 0]
click at [697, 530] on span "Shirley Marshall" at bounding box center [671, 537] width 133 height 13
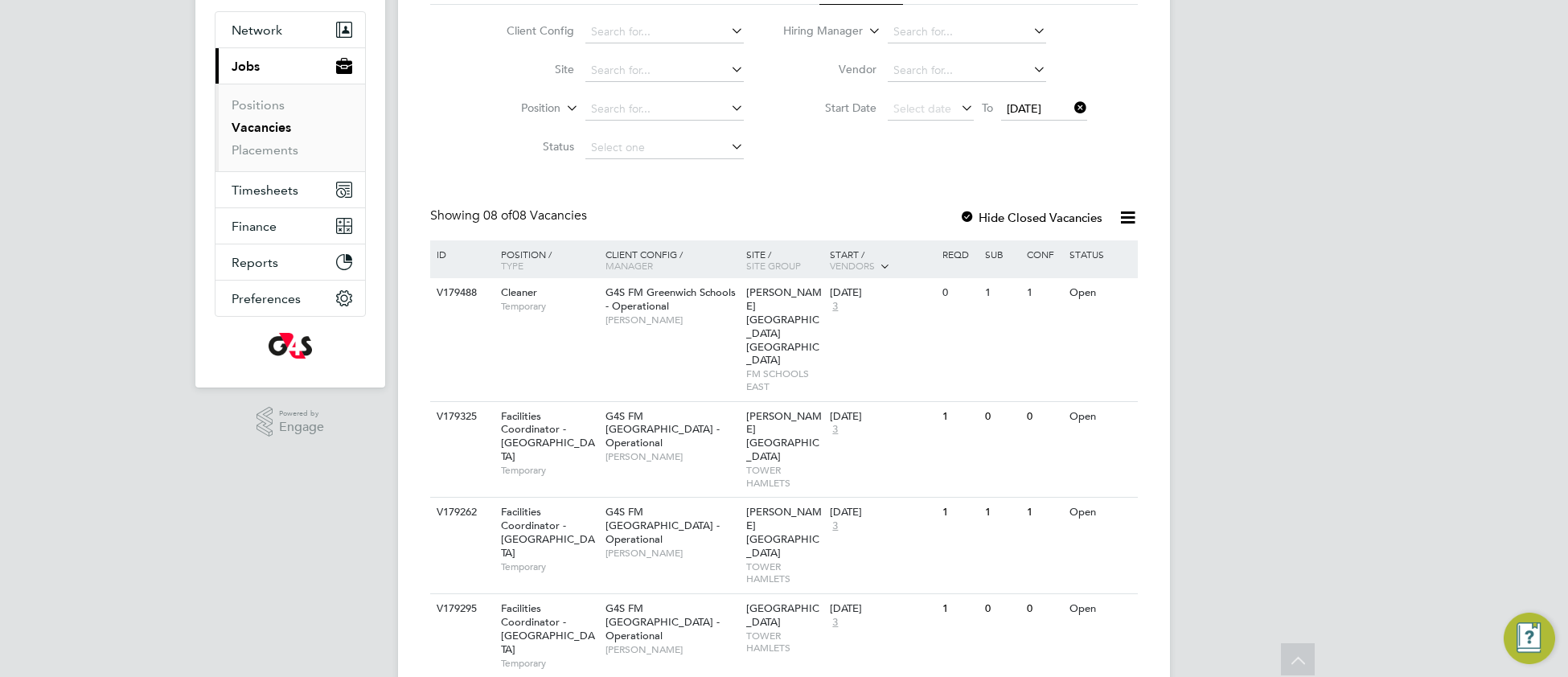
scroll to position [0, 0]
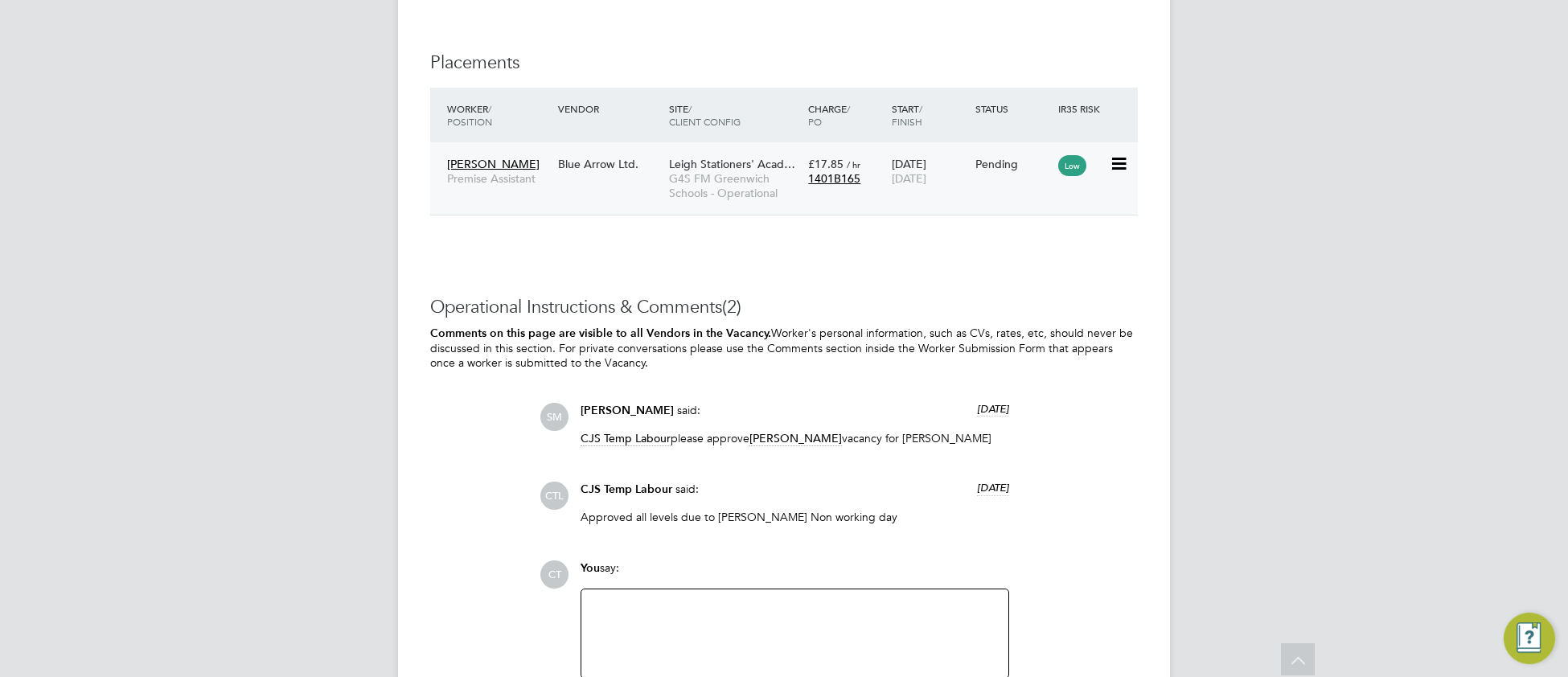
scroll to position [1940, 0]
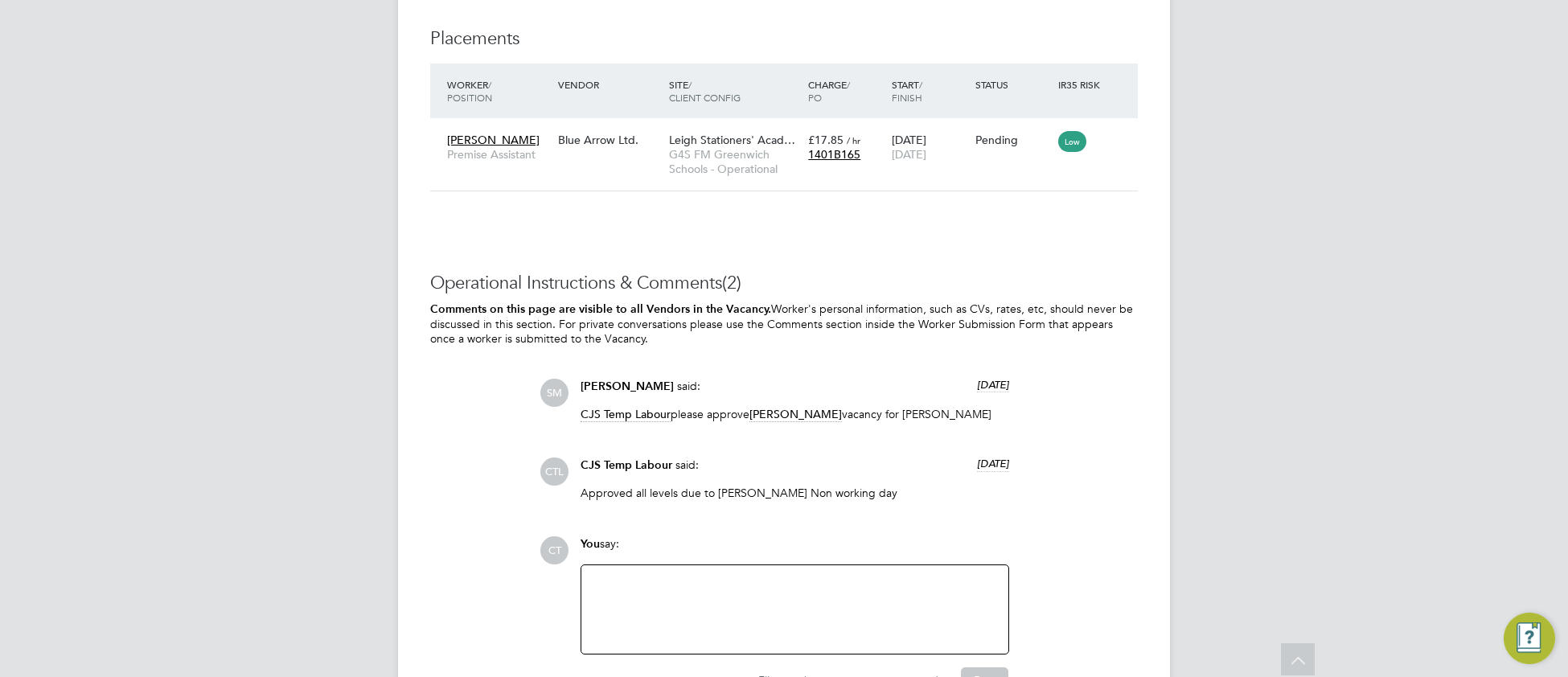
click at [639, 619] on div at bounding box center [794, 609] width 407 height 69
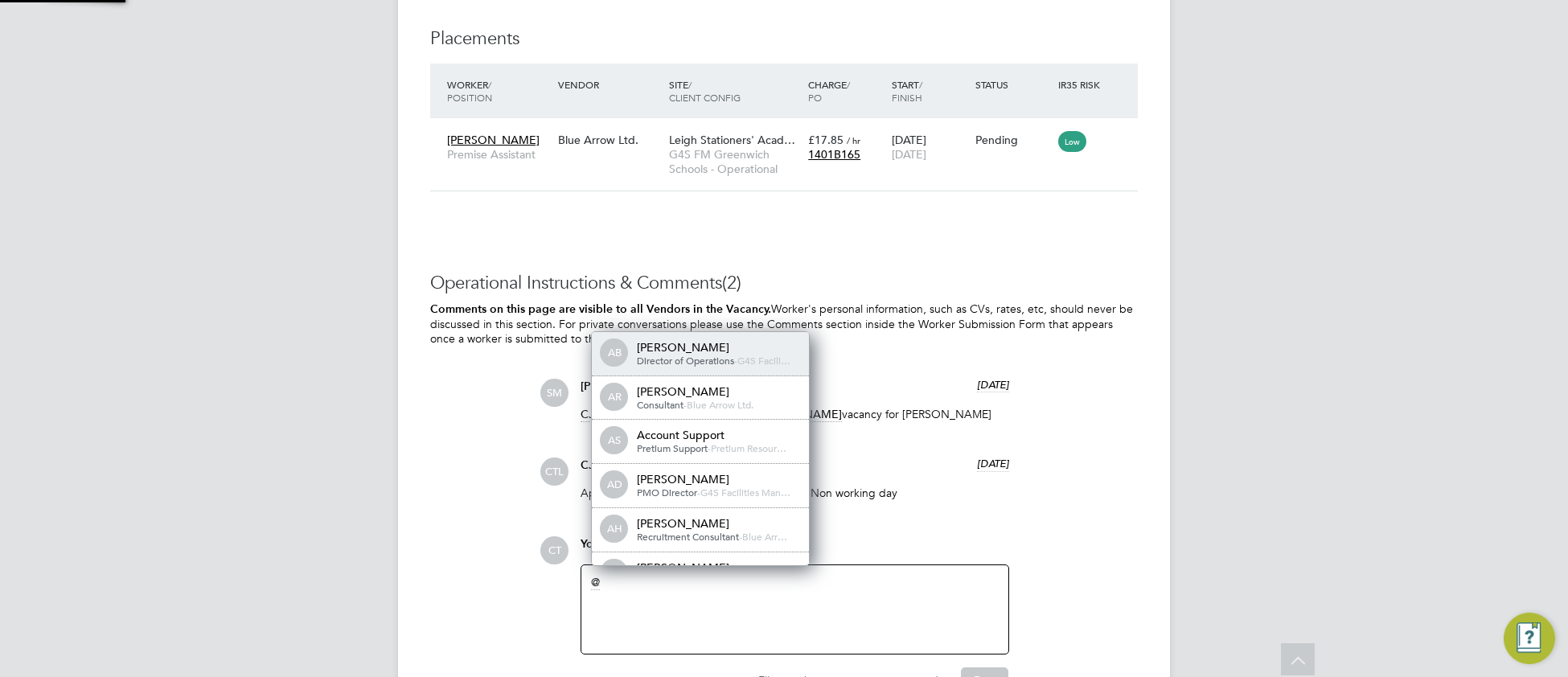
scroll to position [12, 162]
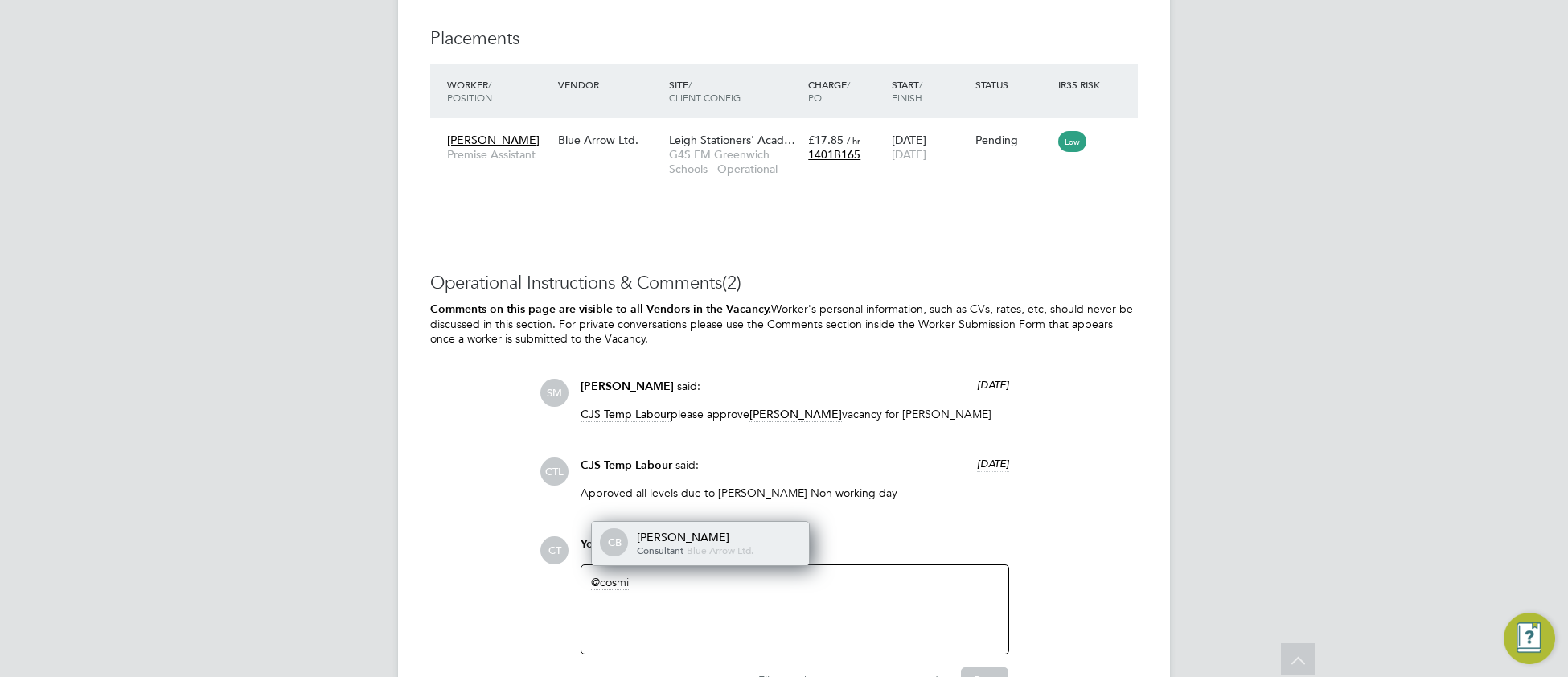
click at [661, 556] on span "Consultant" at bounding box center [660, 550] width 47 height 13
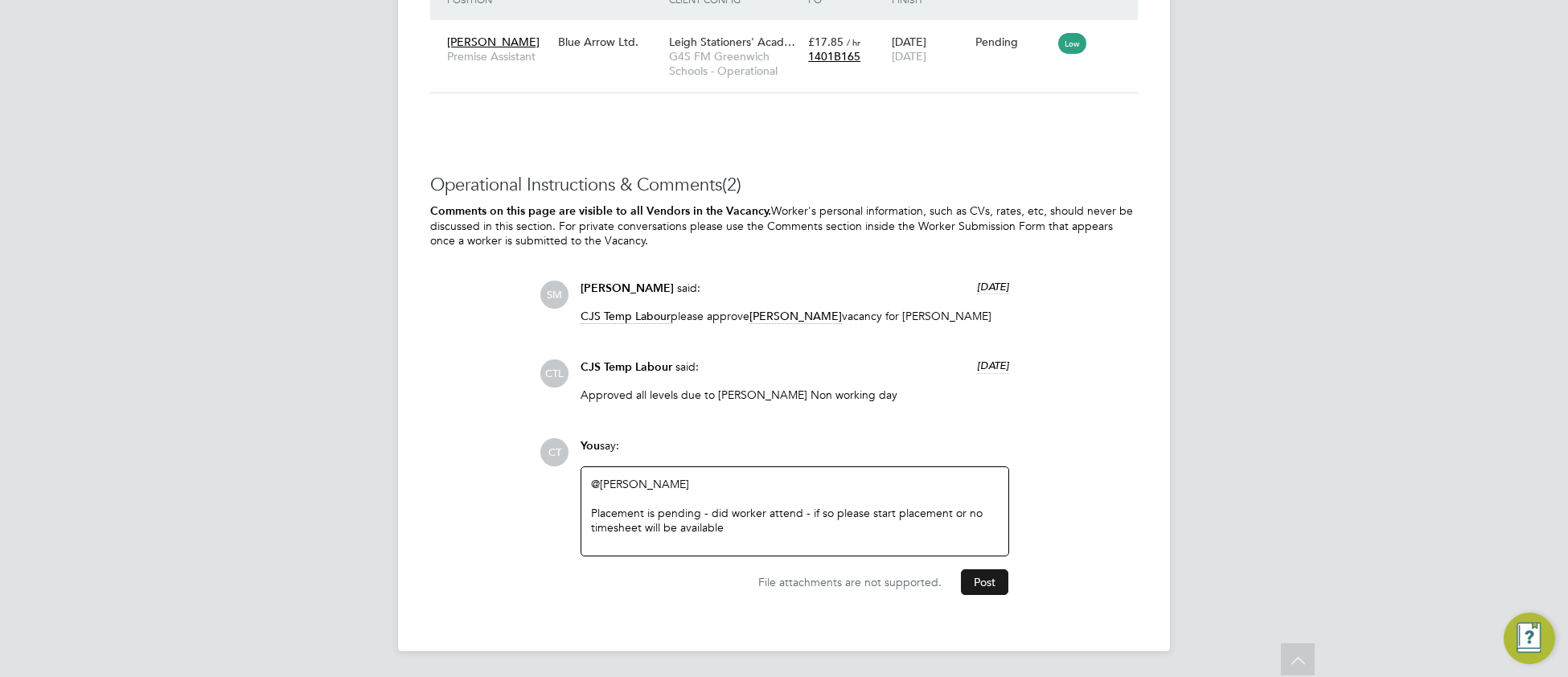
click at [984, 591] on button "Post" at bounding box center [984, 582] width 47 height 26
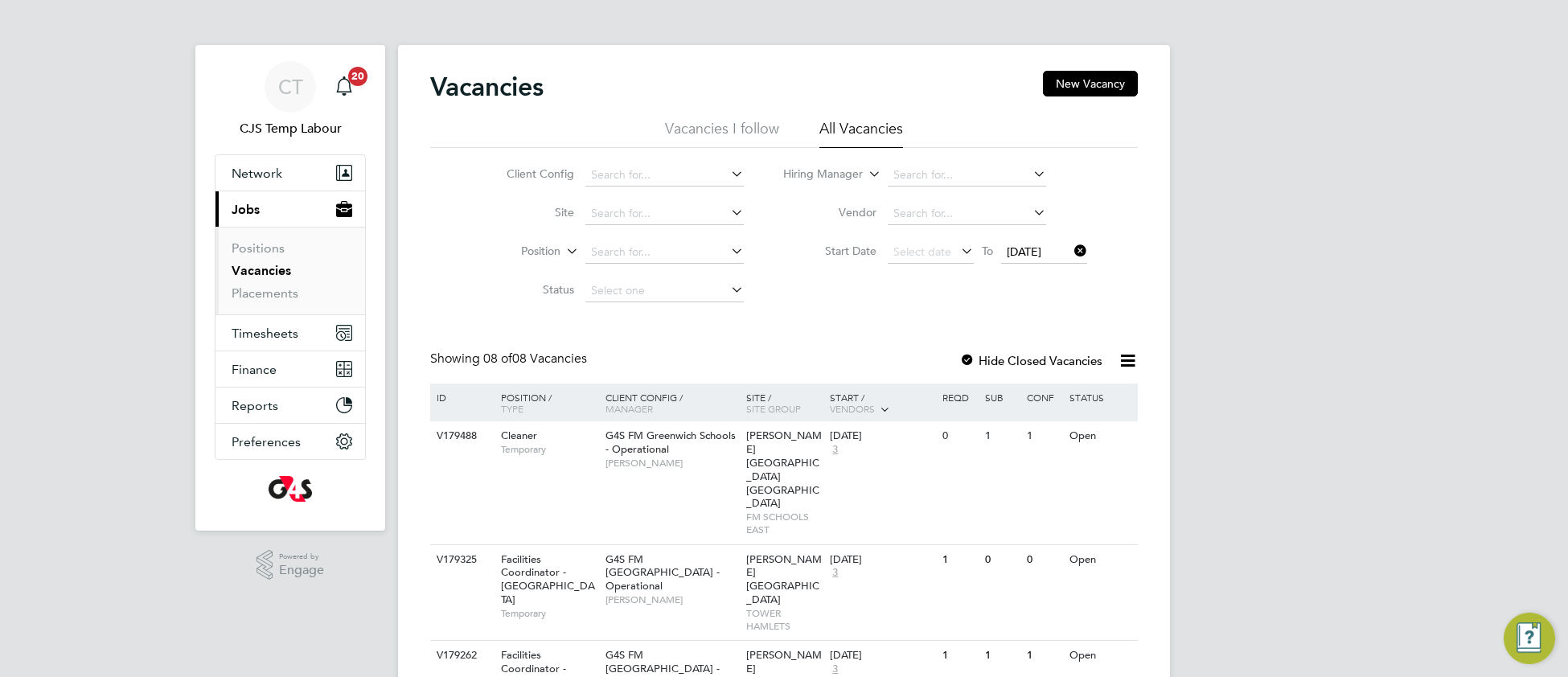
click at [1070, 251] on icon at bounding box center [1070, 251] width 0 height 22
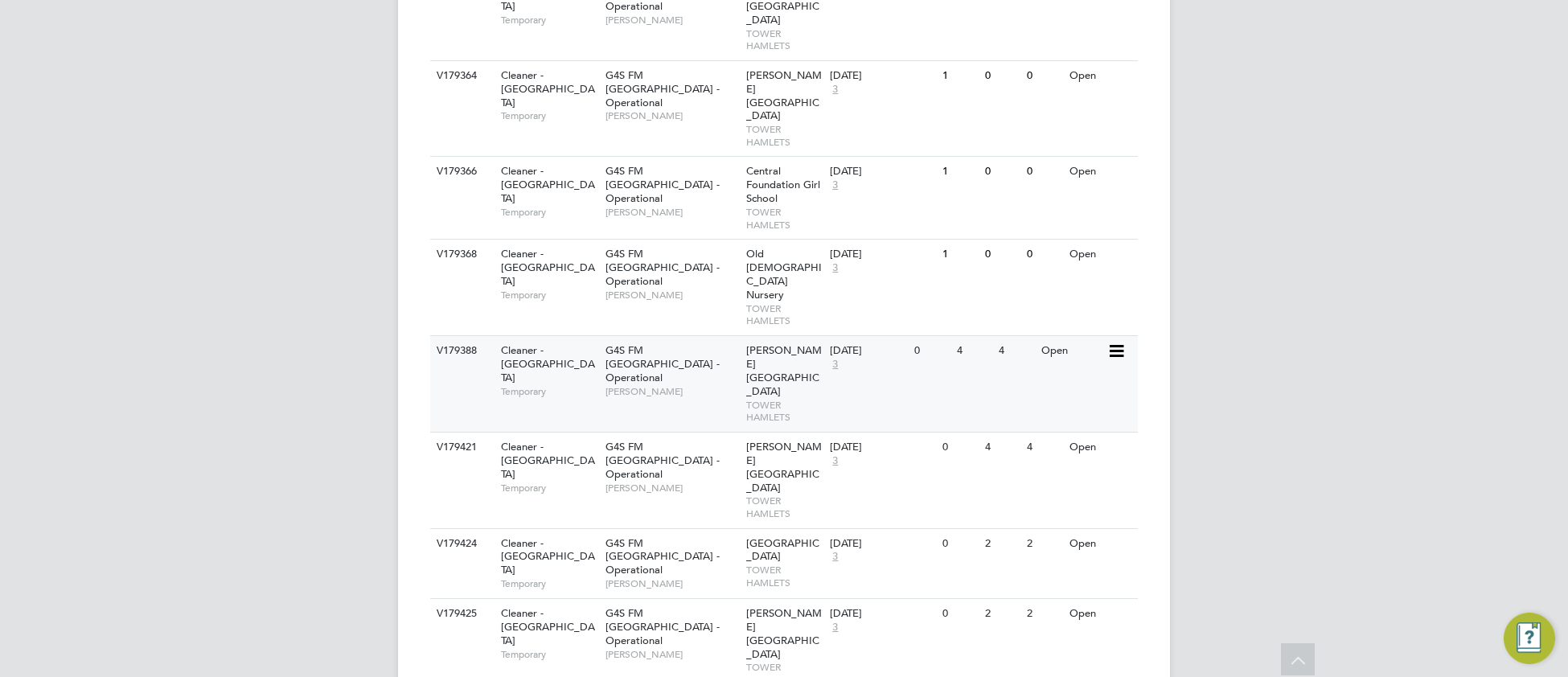
scroll to position [1727, 0]
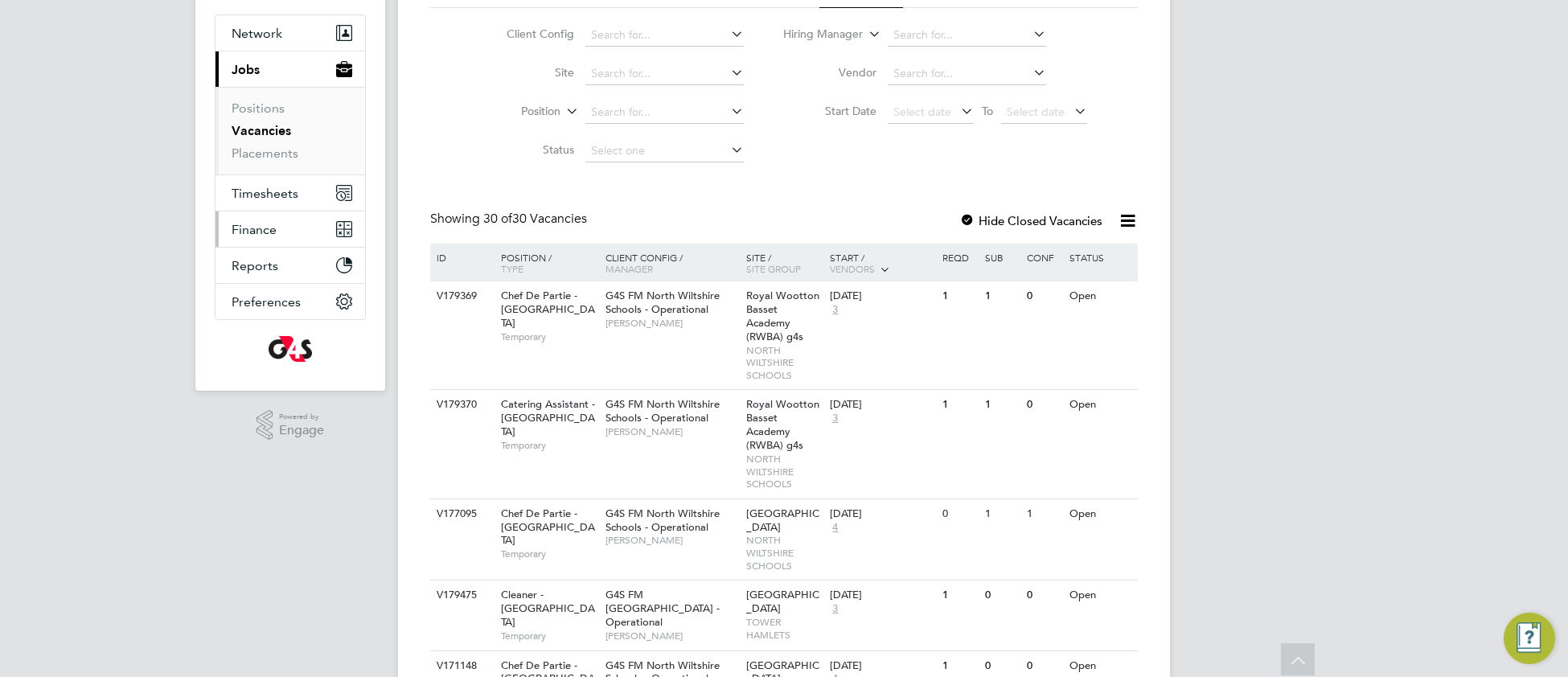
scroll to position [0, 0]
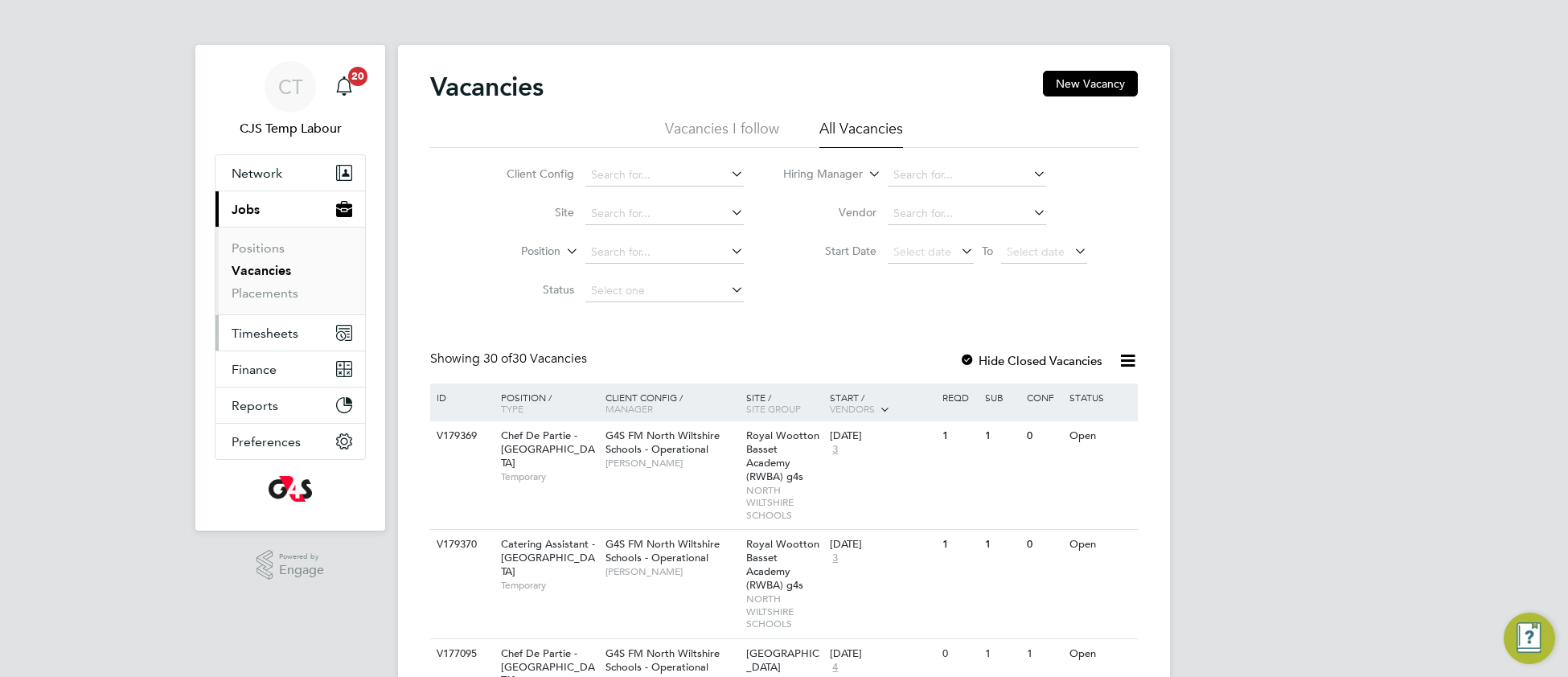
click at [264, 335] on span "Timesheets" at bounding box center [265, 333] width 67 height 15
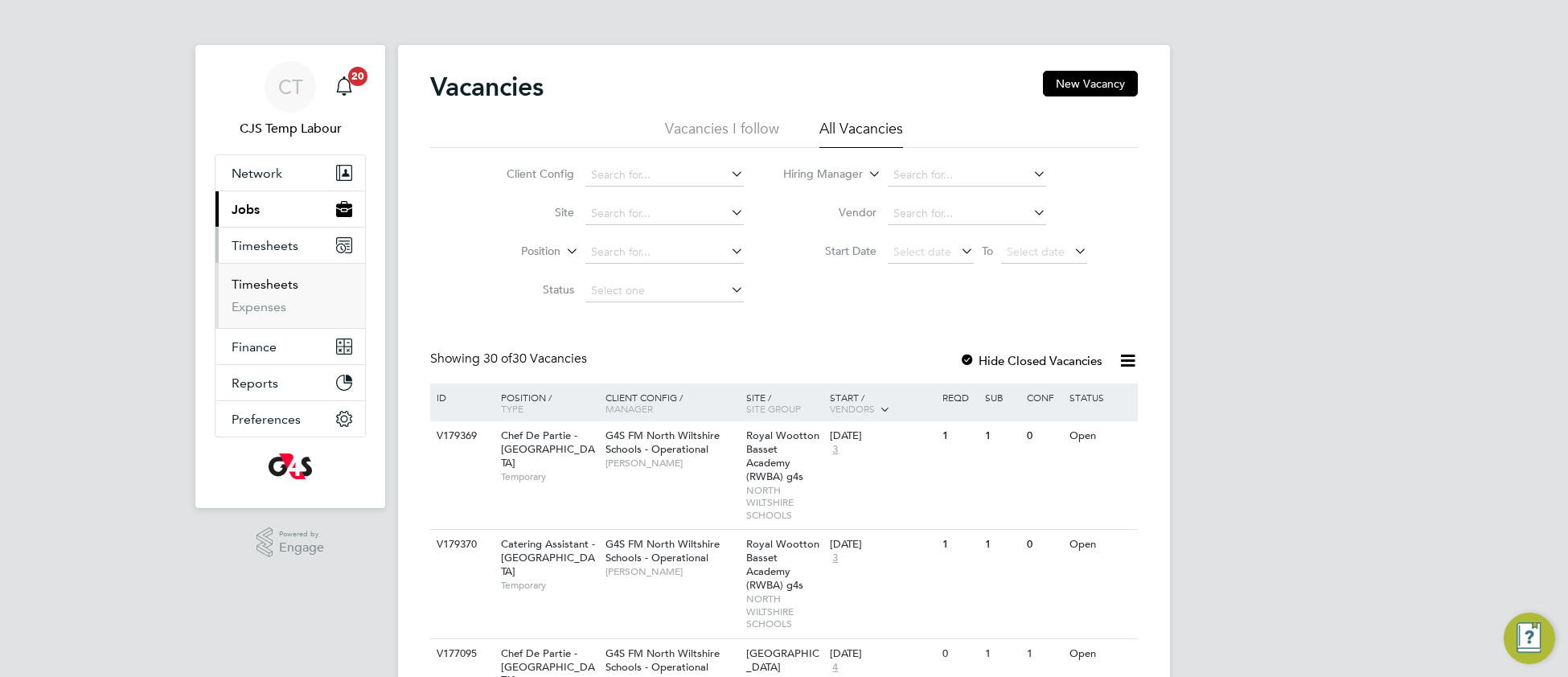
click at [259, 291] on link "Timesheets" at bounding box center [265, 284] width 67 height 15
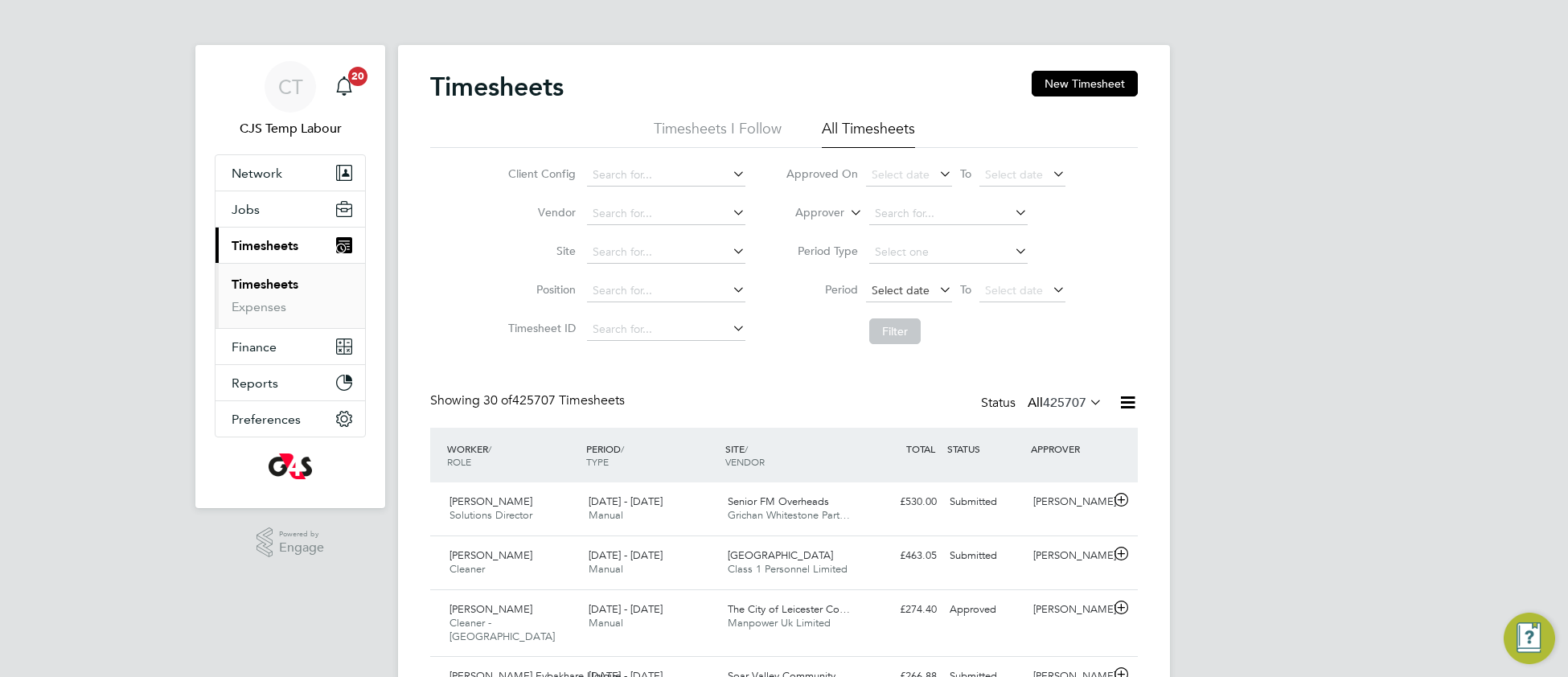
click at [887, 291] on span "Select date" at bounding box center [900, 290] width 58 height 15
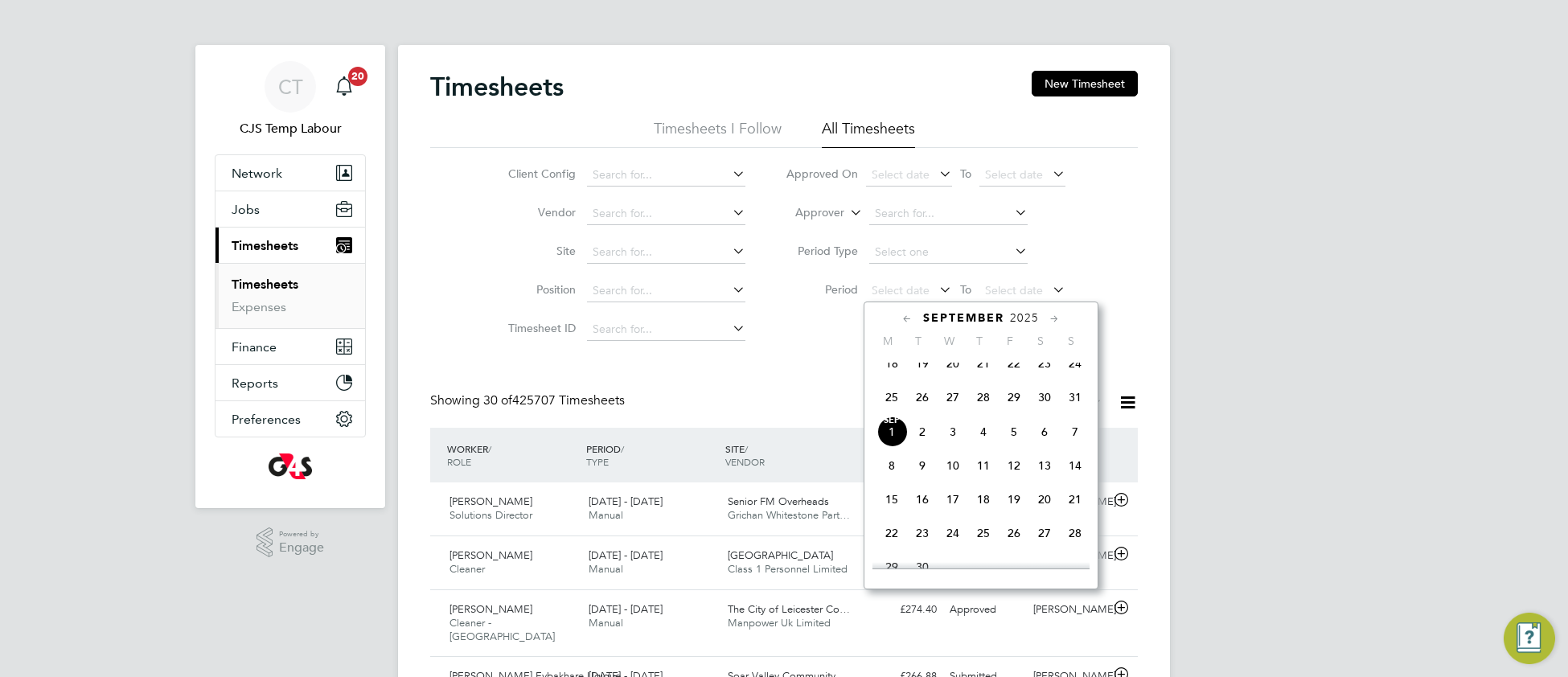
click at [898, 412] on span "25" at bounding box center [891, 397] width 31 height 31
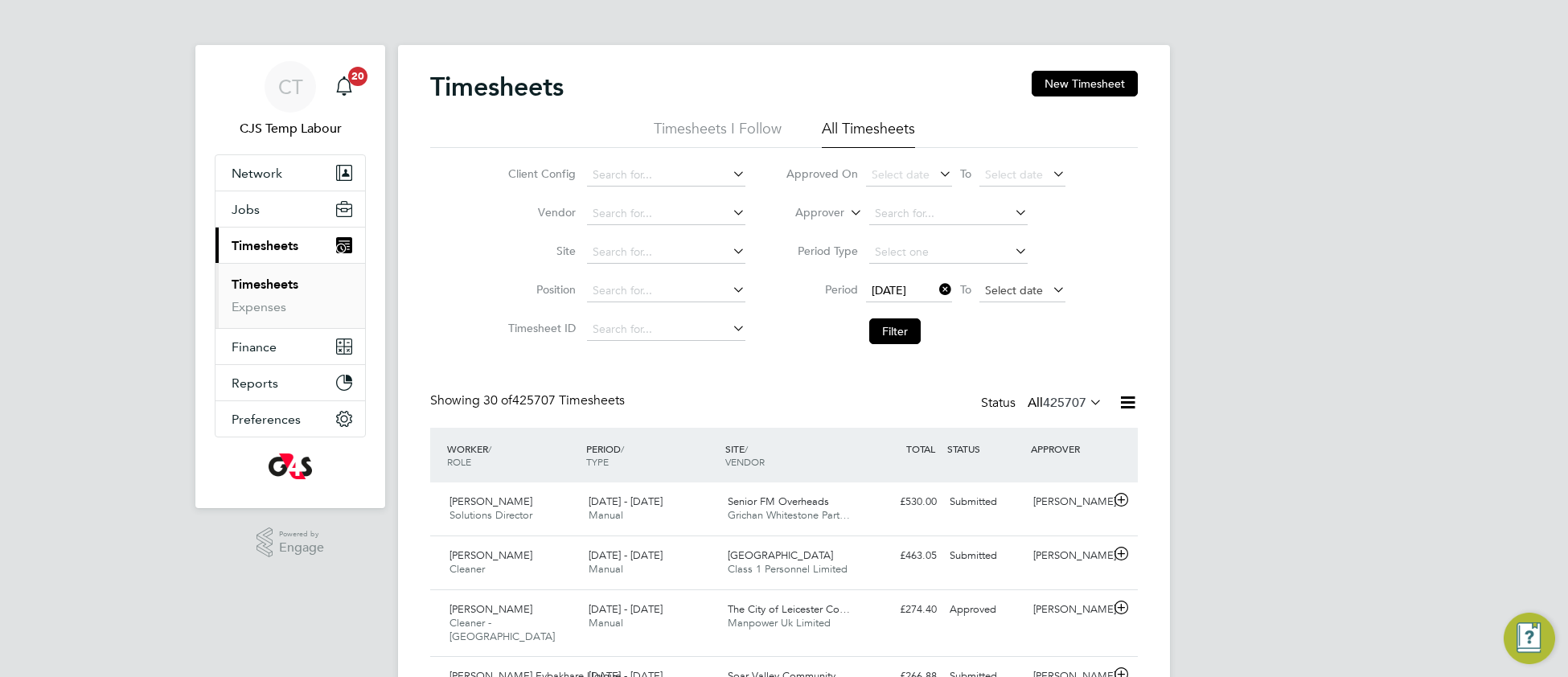
click at [990, 289] on span "Select date" at bounding box center [1014, 290] width 58 height 15
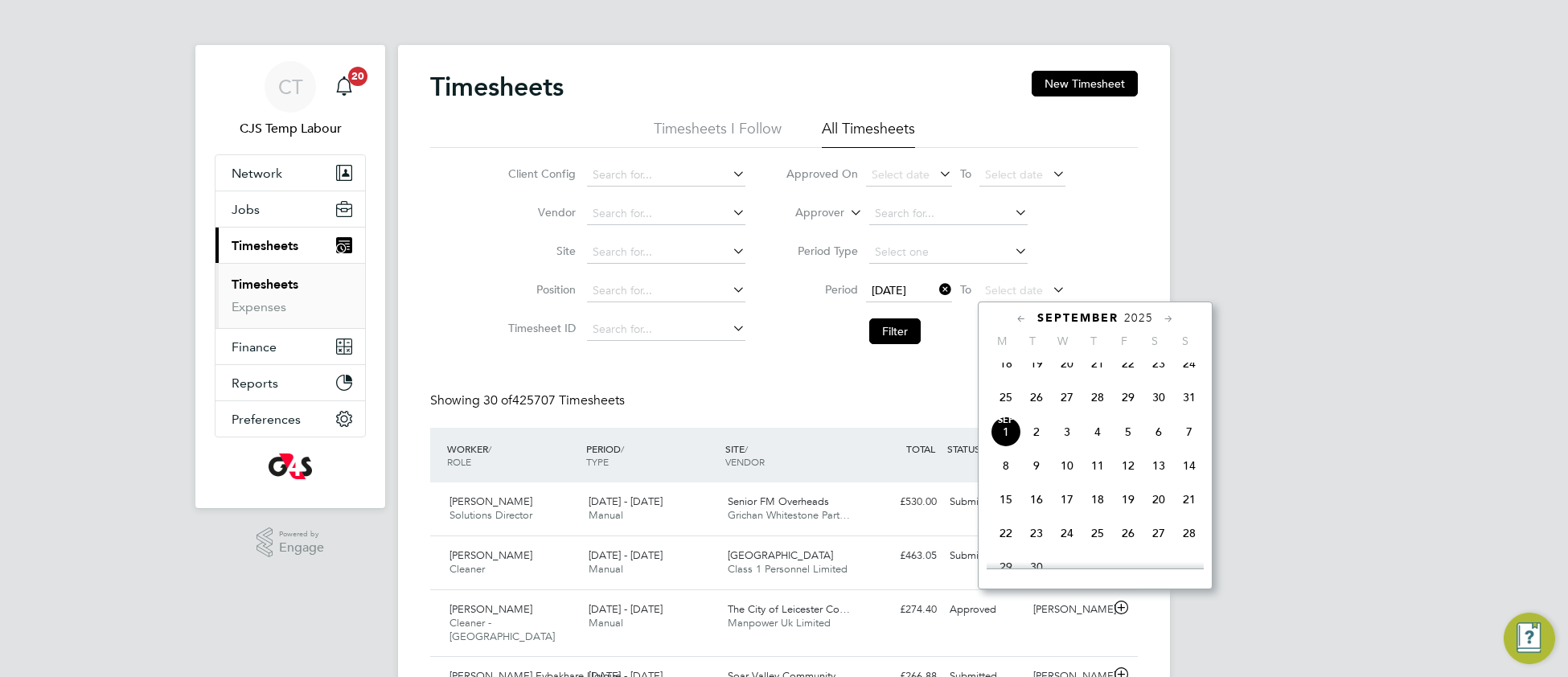
drag, startPoint x: 1179, startPoint y: 407, endPoint x: 1163, endPoint y: 410, distance: 16.3
click at [1174, 410] on span "31" at bounding box center [1189, 397] width 31 height 31
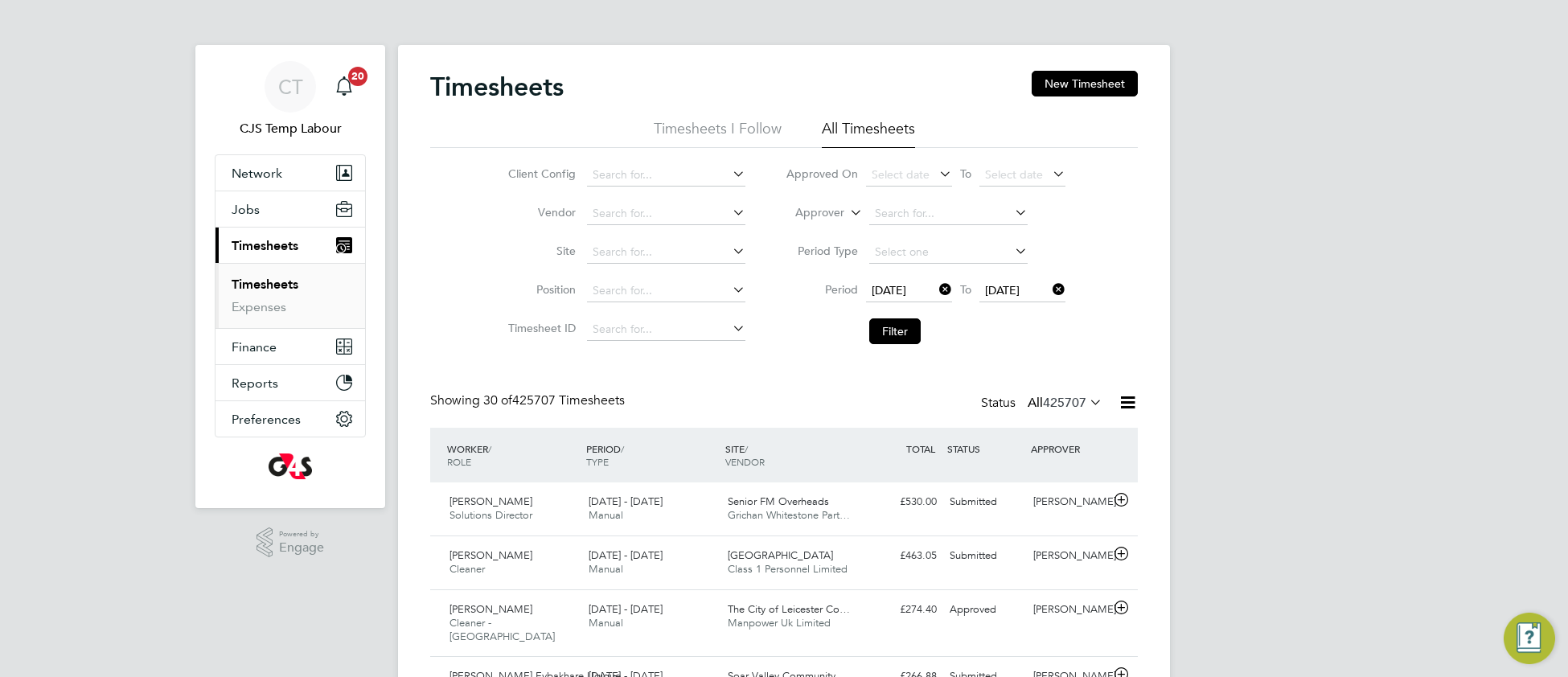
drag, startPoint x: 884, startPoint y: 339, endPoint x: 879, endPoint y: 355, distance: 16.8
click at [883, 340] on button "Filter" at bounding box center [894, 331] width 51 height 26
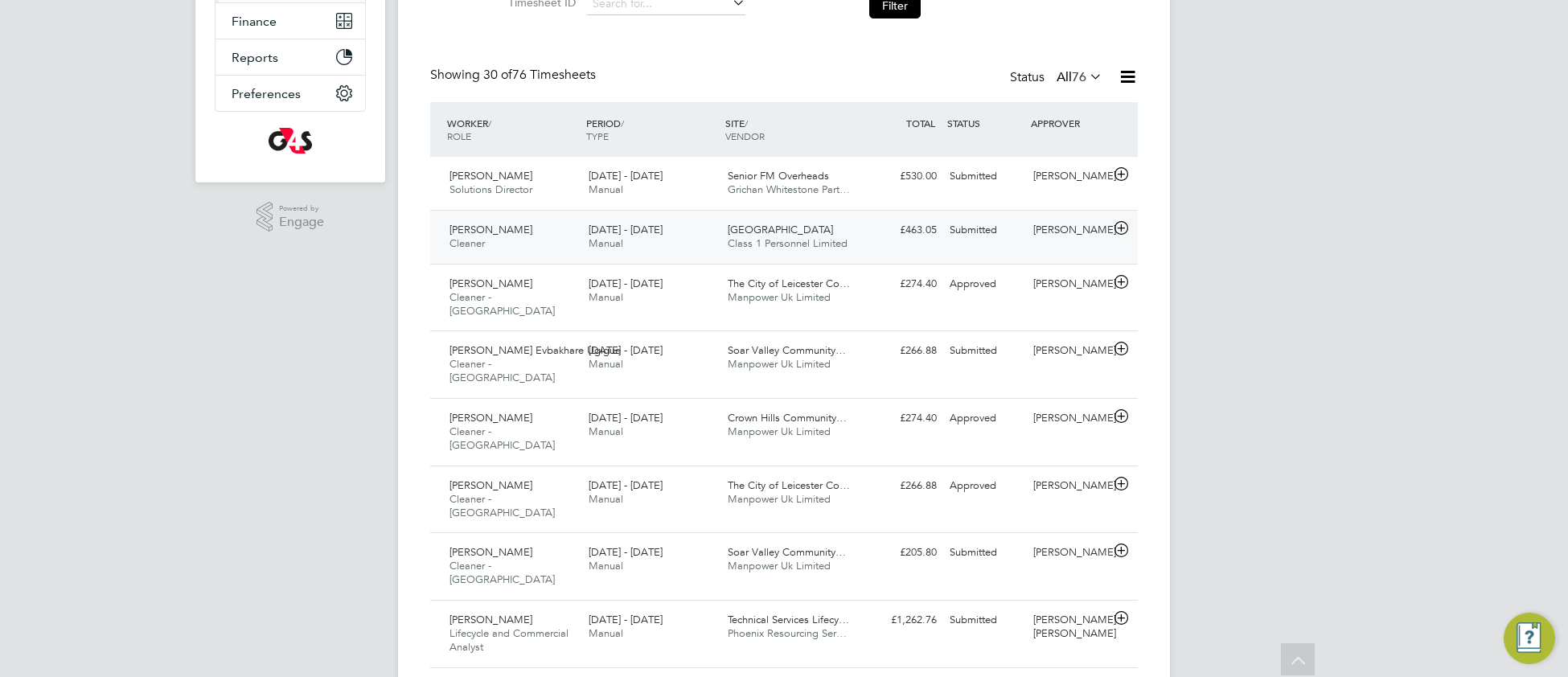
click at [762, 246] on span "Class 1 Personnel Limited" at bounding box center [787, 243] width 120 height 14
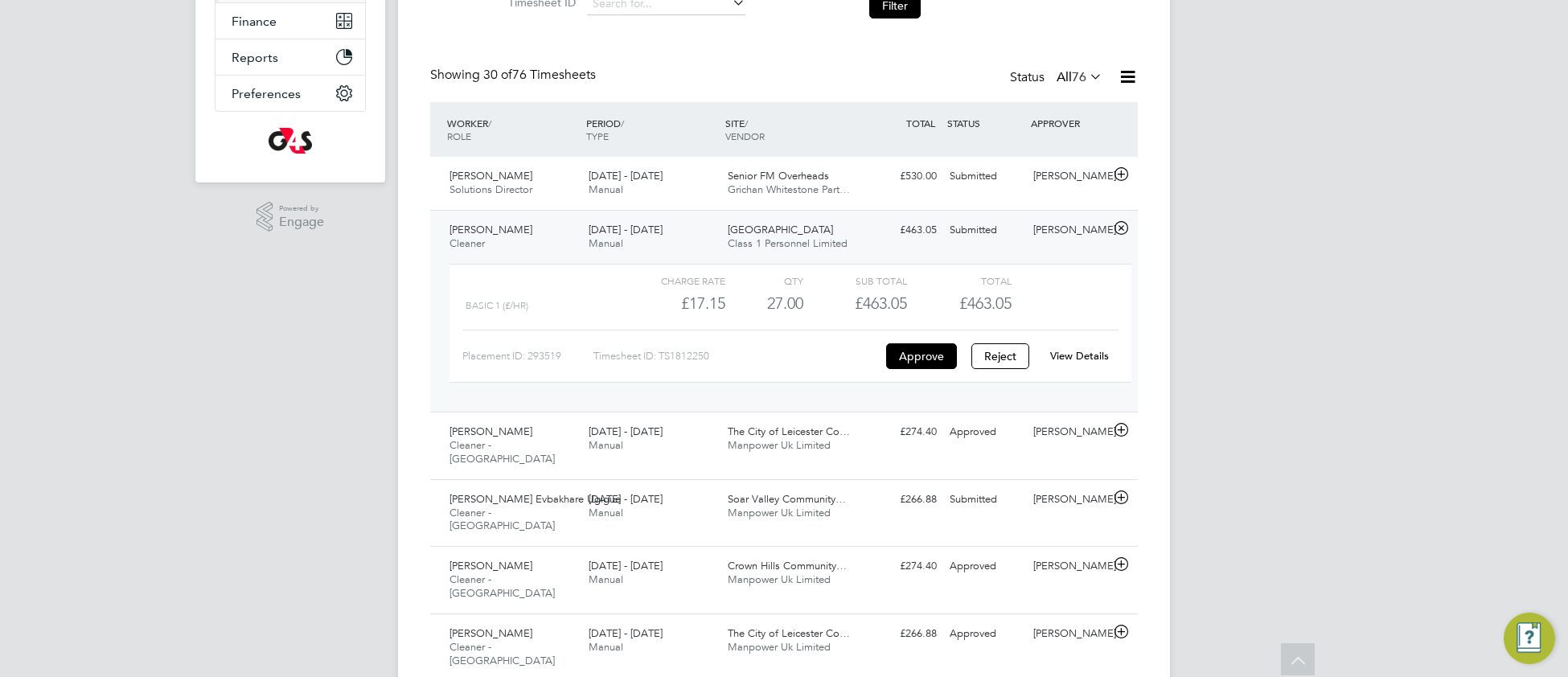
click at [1068, 362] on link "View Details" at bounding box center [1079, 355] width 59 height 14
click at [850, 184] on span "Grichan Whitestone Part…" at bounding box center [788, 189] width 122 height 14
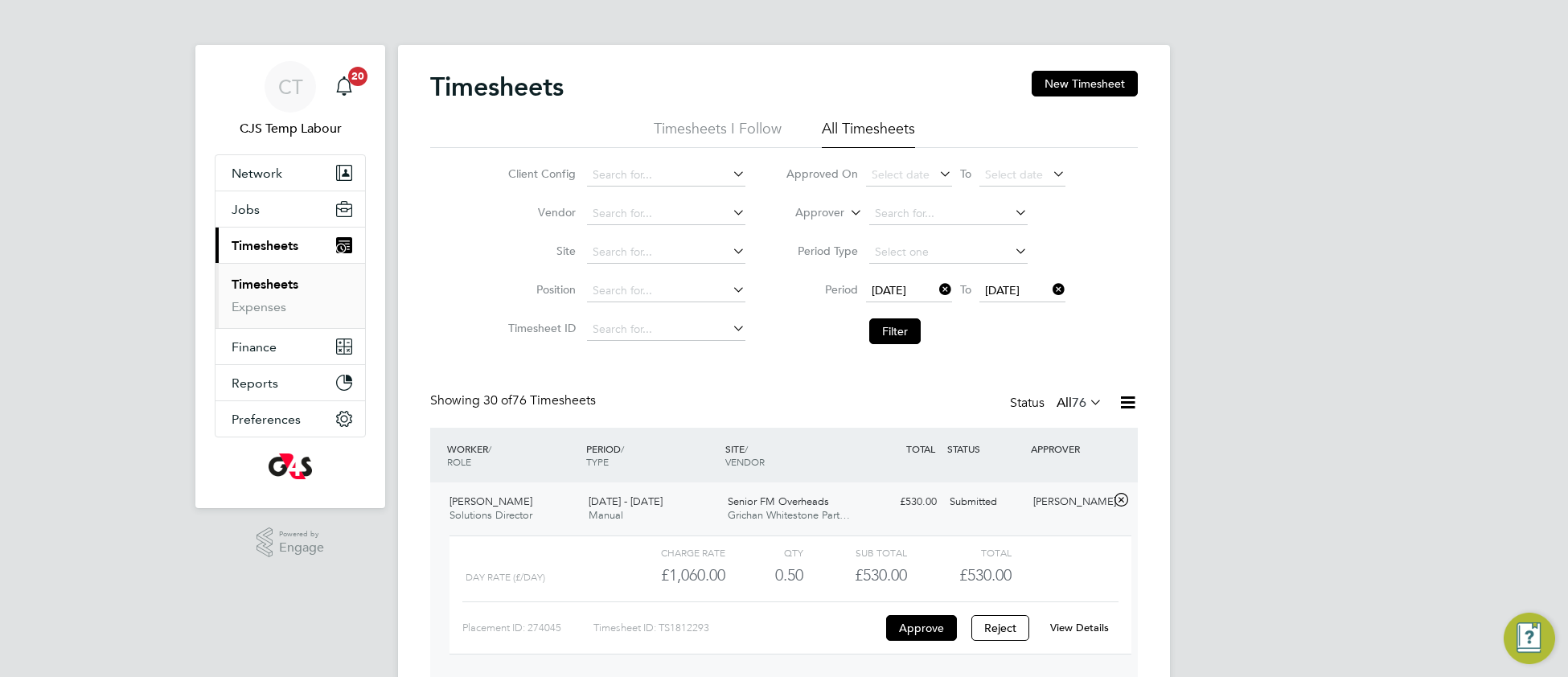
drag, startPoint x: 879, startPoint y: 325, endPoint x: 1052, endPoint y: 447, distance: 211.7
click at [883, 325] on button "Filter" at bounding box center [894, 331] width 51 height 26
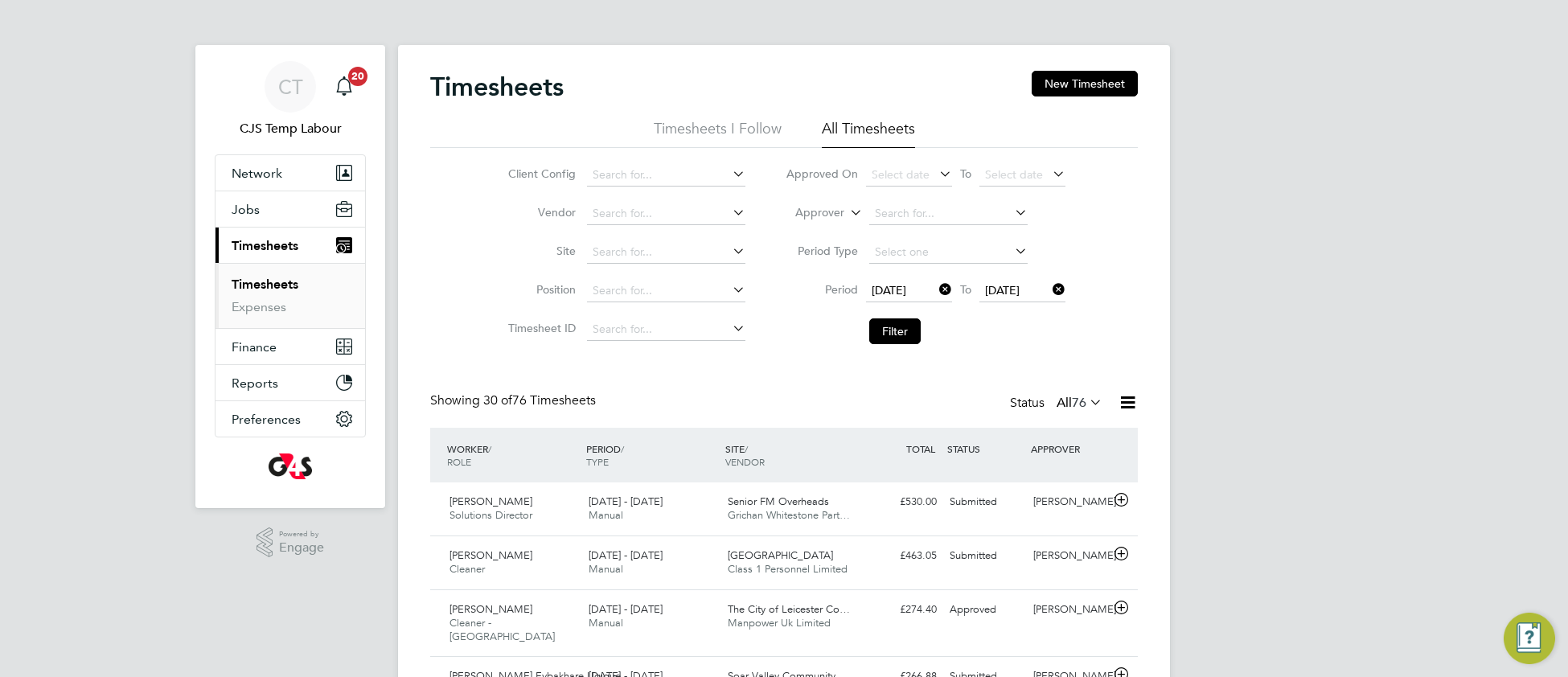
scroll to position [39, 139]
click at [1124, 406] on icon at bounding box center [1127, 403] width 20 height 20
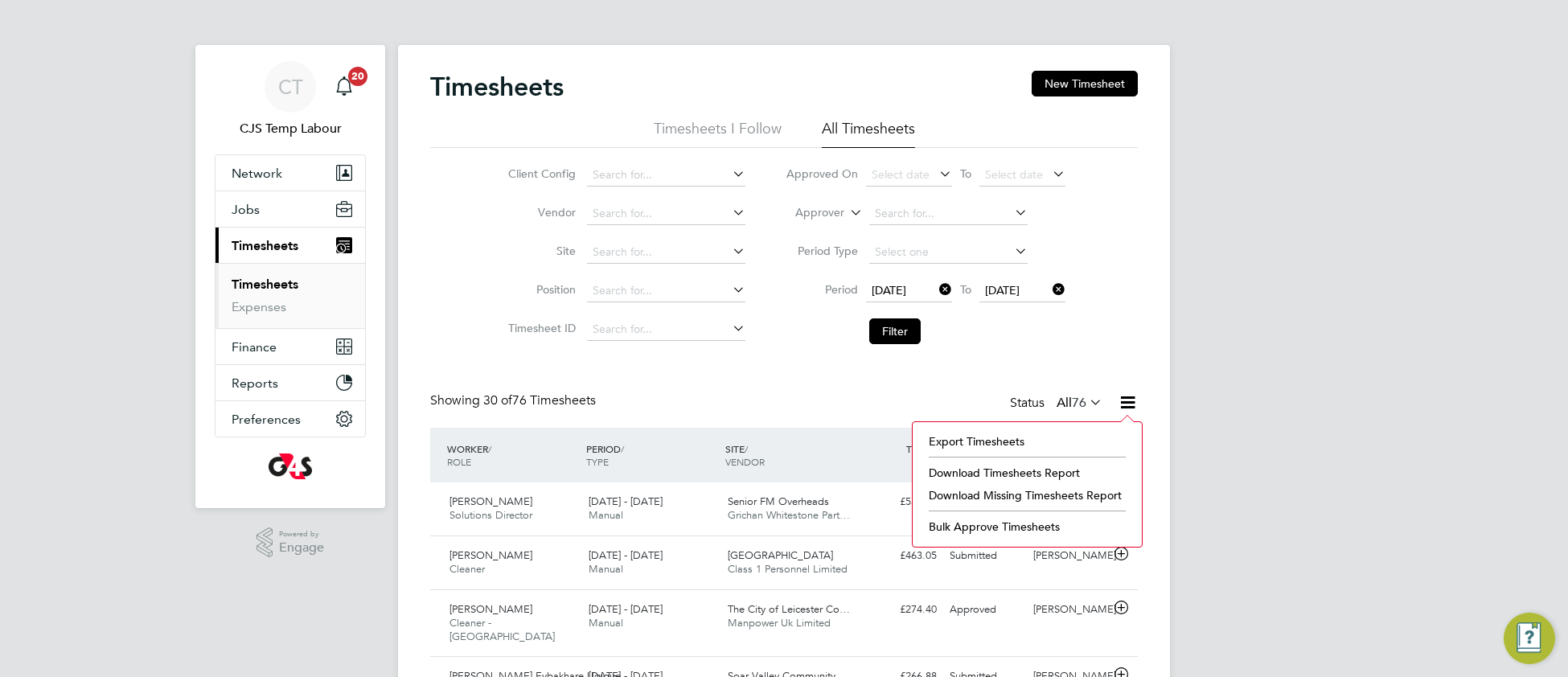
click at [995, 492] on li "Download Missing Timesheets Report" at bounding box center [1027, 495] width 213 height 22
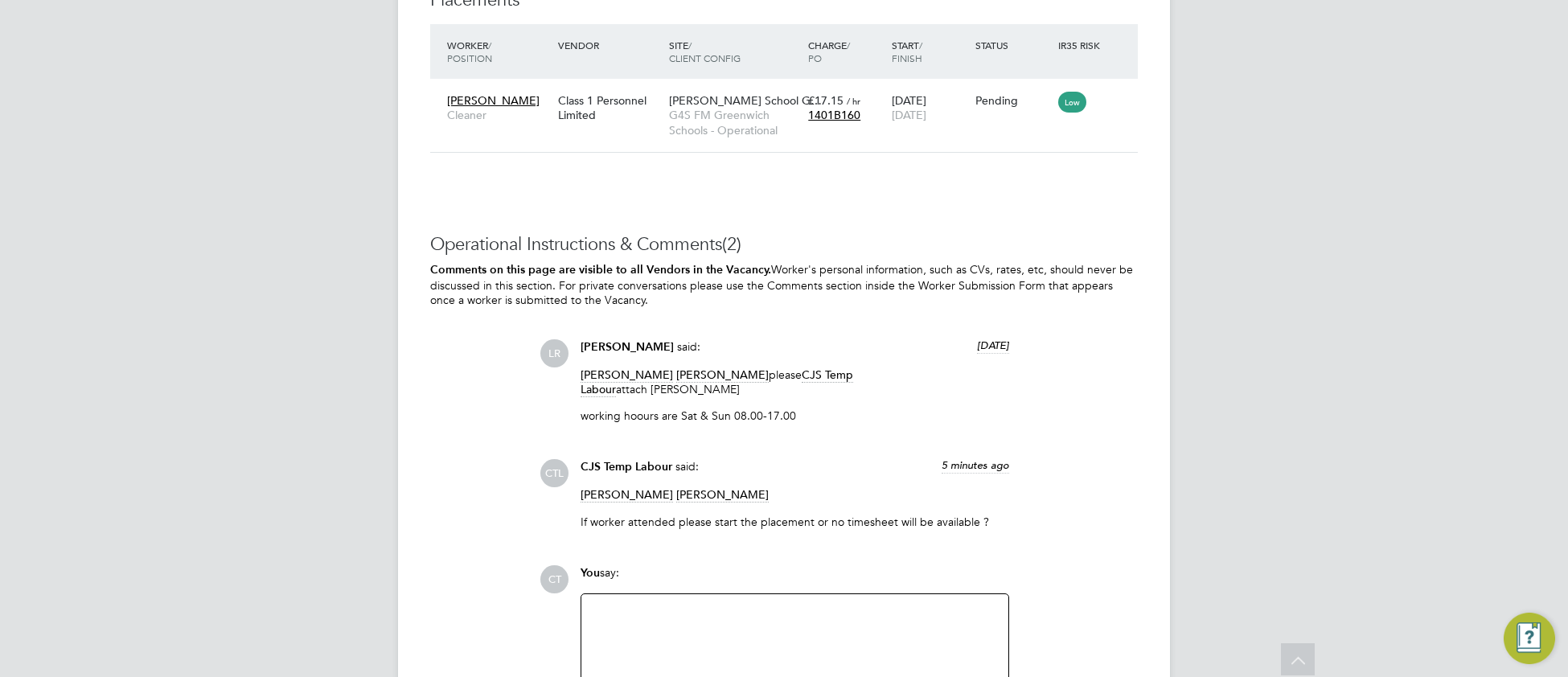
scroll to position [2138, 0]
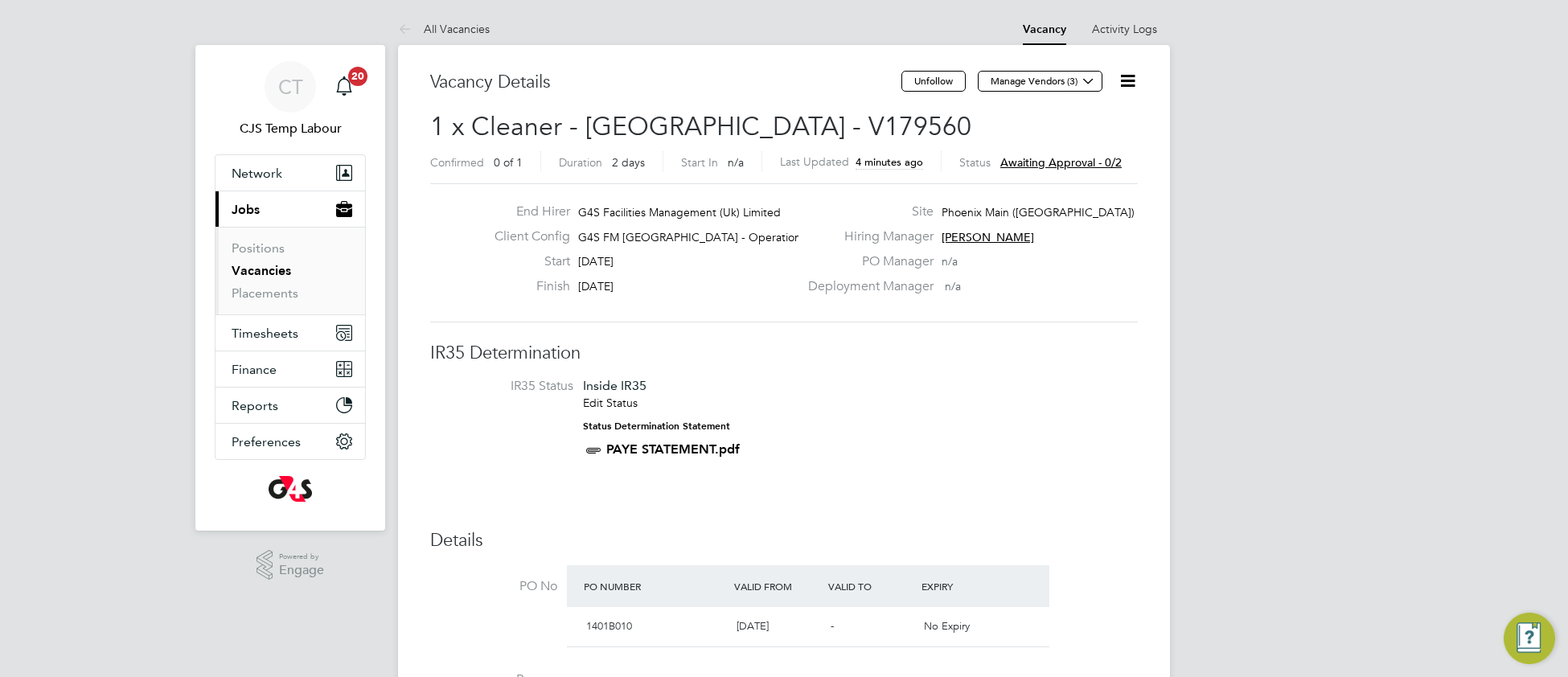
click at [275, 275] on link "Vacancies" at bounding box center [261, 271] width 60 height 15
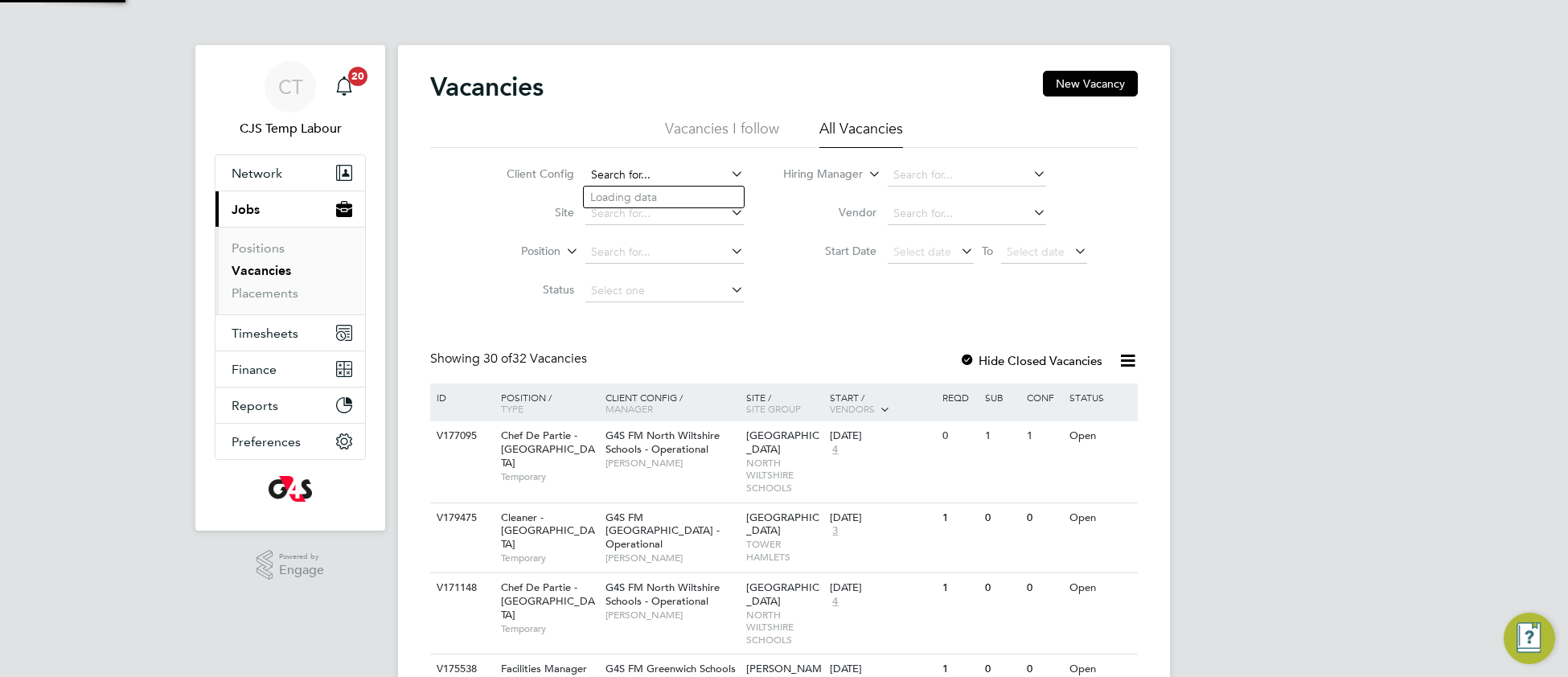
click at [643, 175] on input at bounding box center [664, 175] width 158 height 22
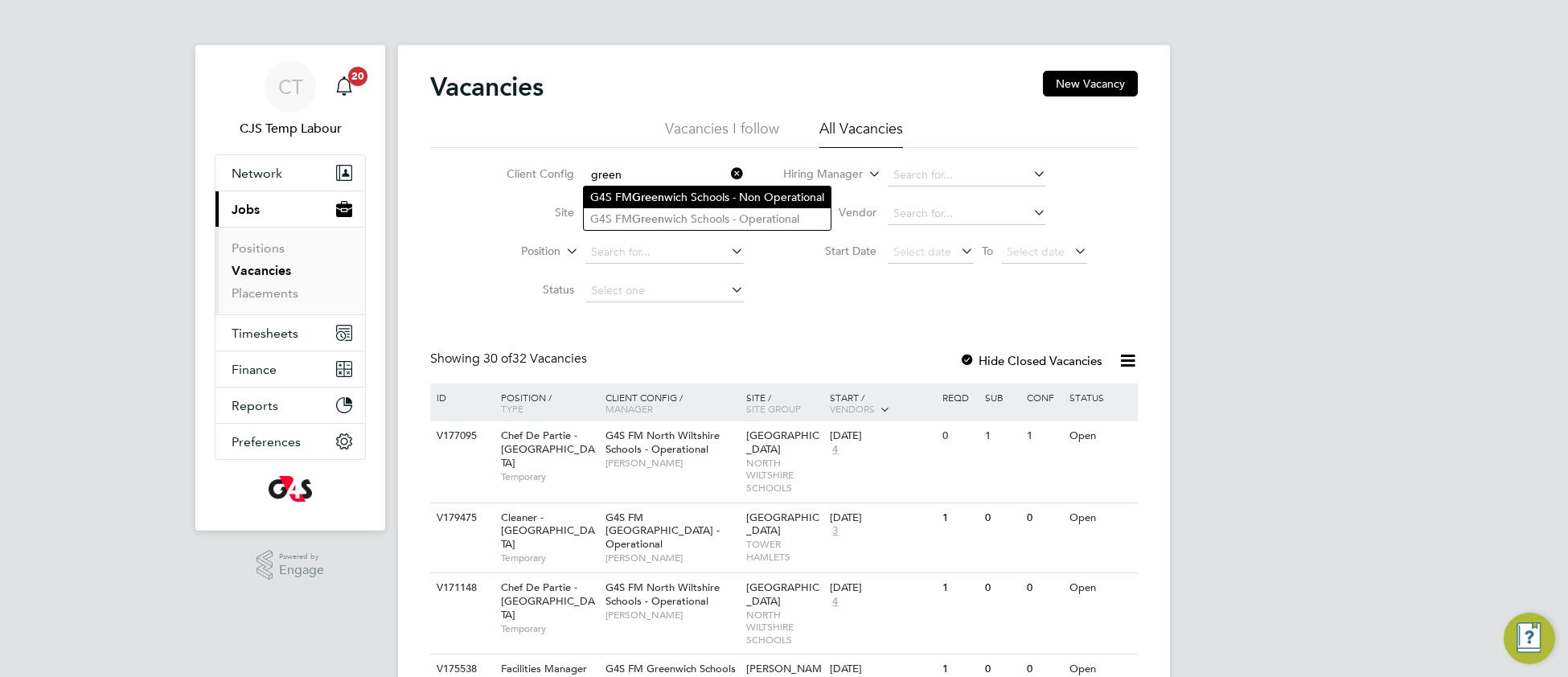
click at [717, 192] on li "G4S FM Green wich Schools - Non Operational" at bounding box center [707, 197] width 246 height 21
type input "G4S FM Greenwich Schools - Non Operational"
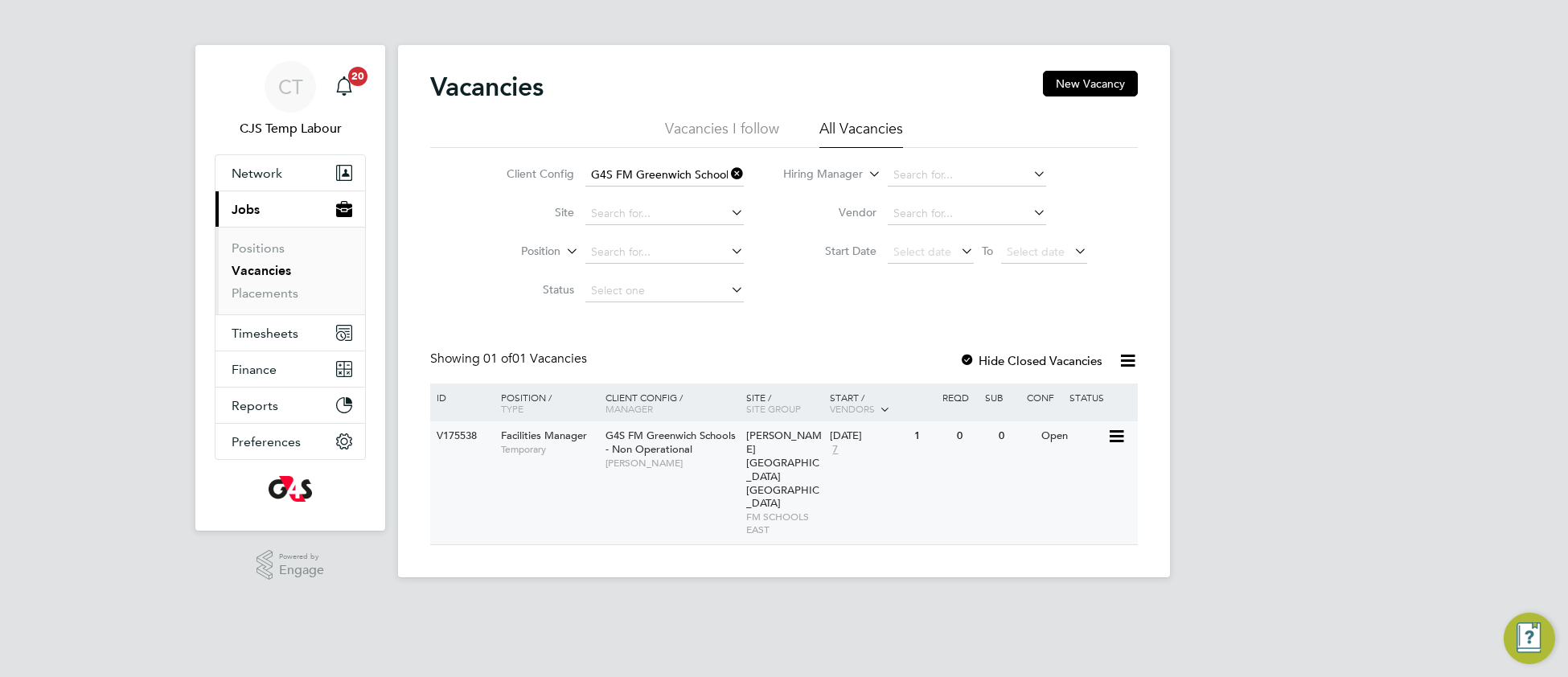
click at [644, 460] on span "Monique Maussant" at bounding box center [671, 463] width 133 height 13
click at [727, 175] on icon at bounding box center [727, 174] width 0 height 22
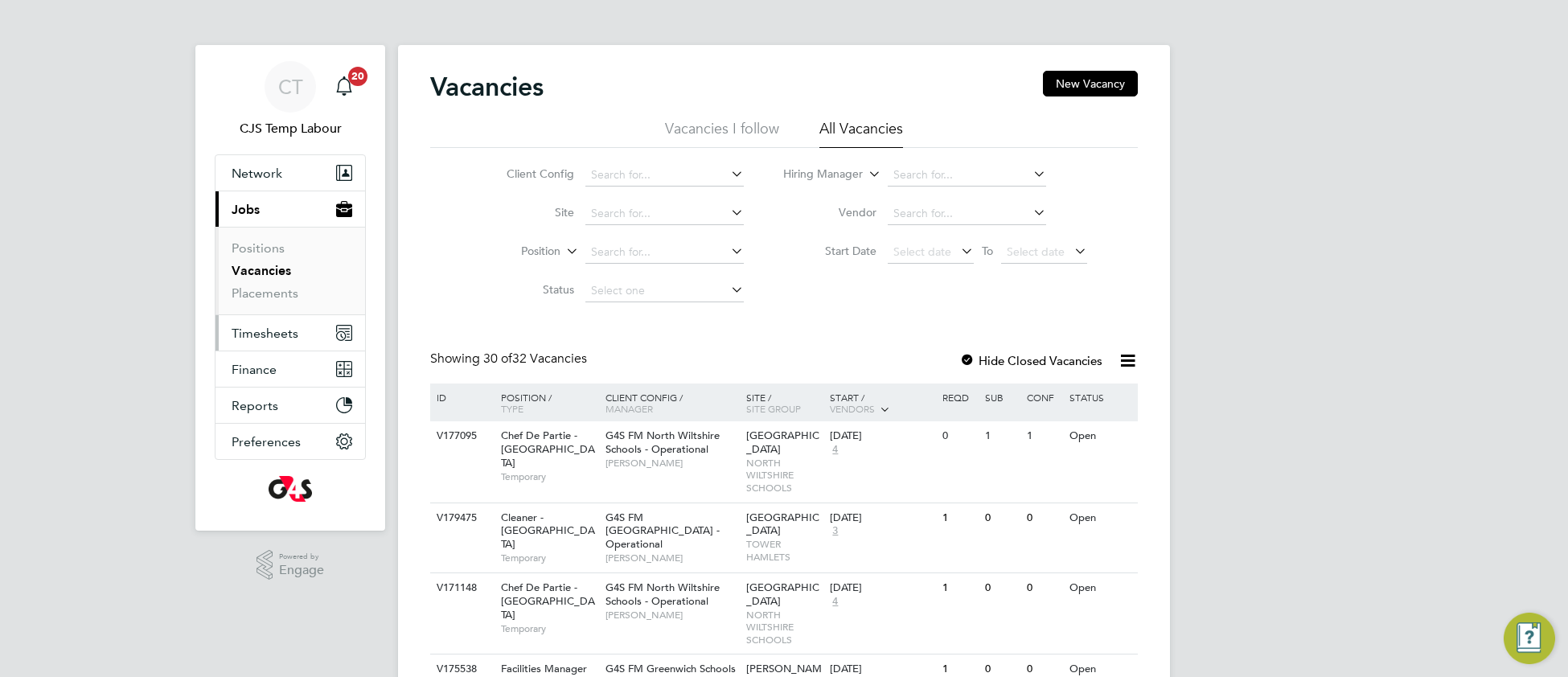
click at [261, 331] on span "Timesheets" at bounding box center [265, 333] width 67 height 15
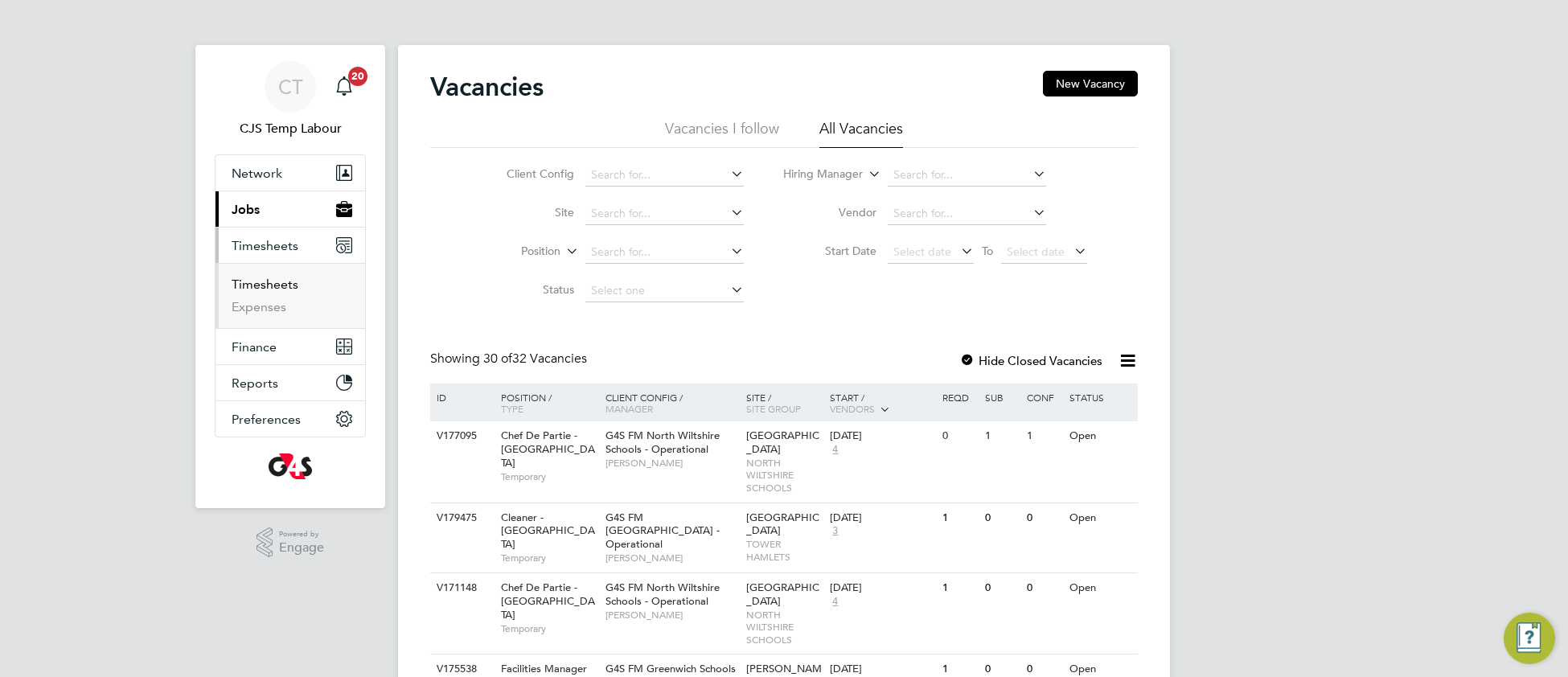
click at [253, 287] on link "Timesheets" at bounding box center [265, 284] width 67 height 15
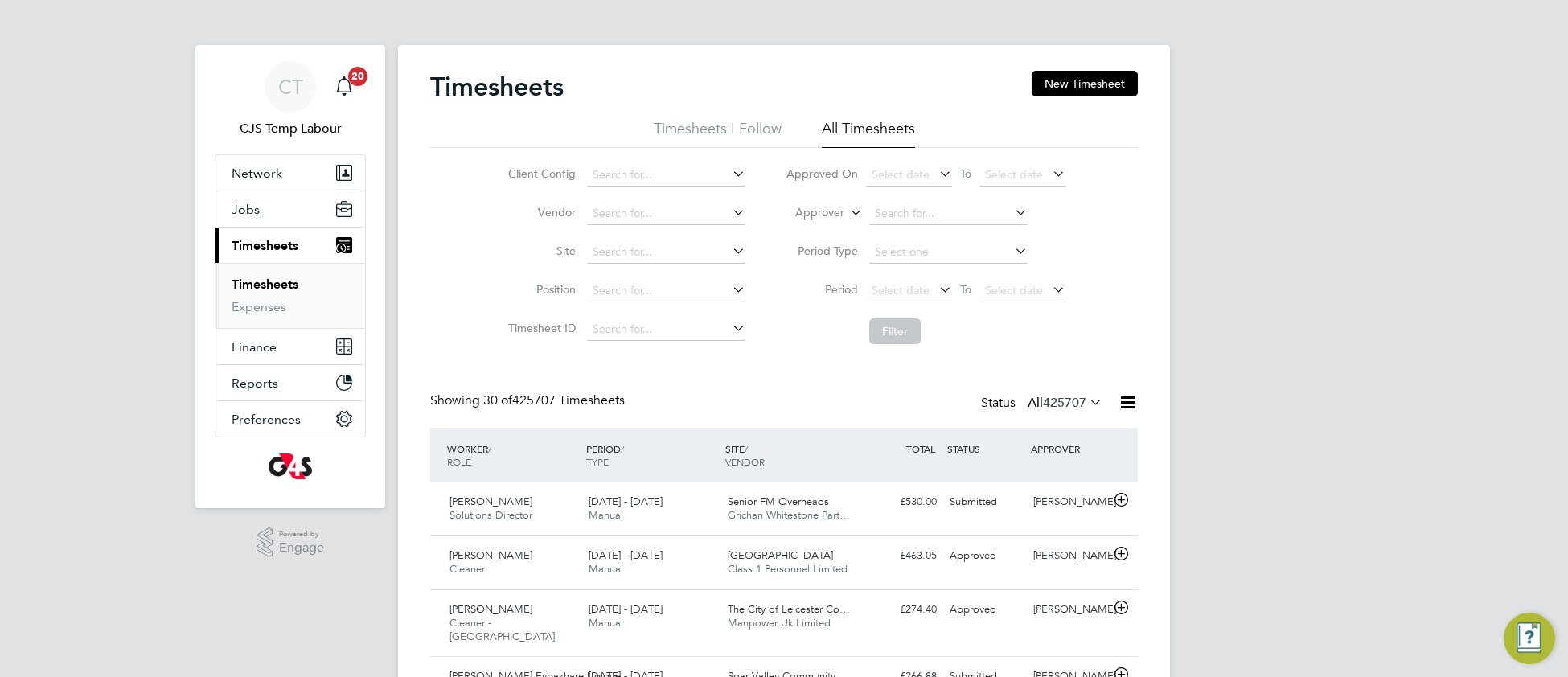
scroll to position [39, 139]
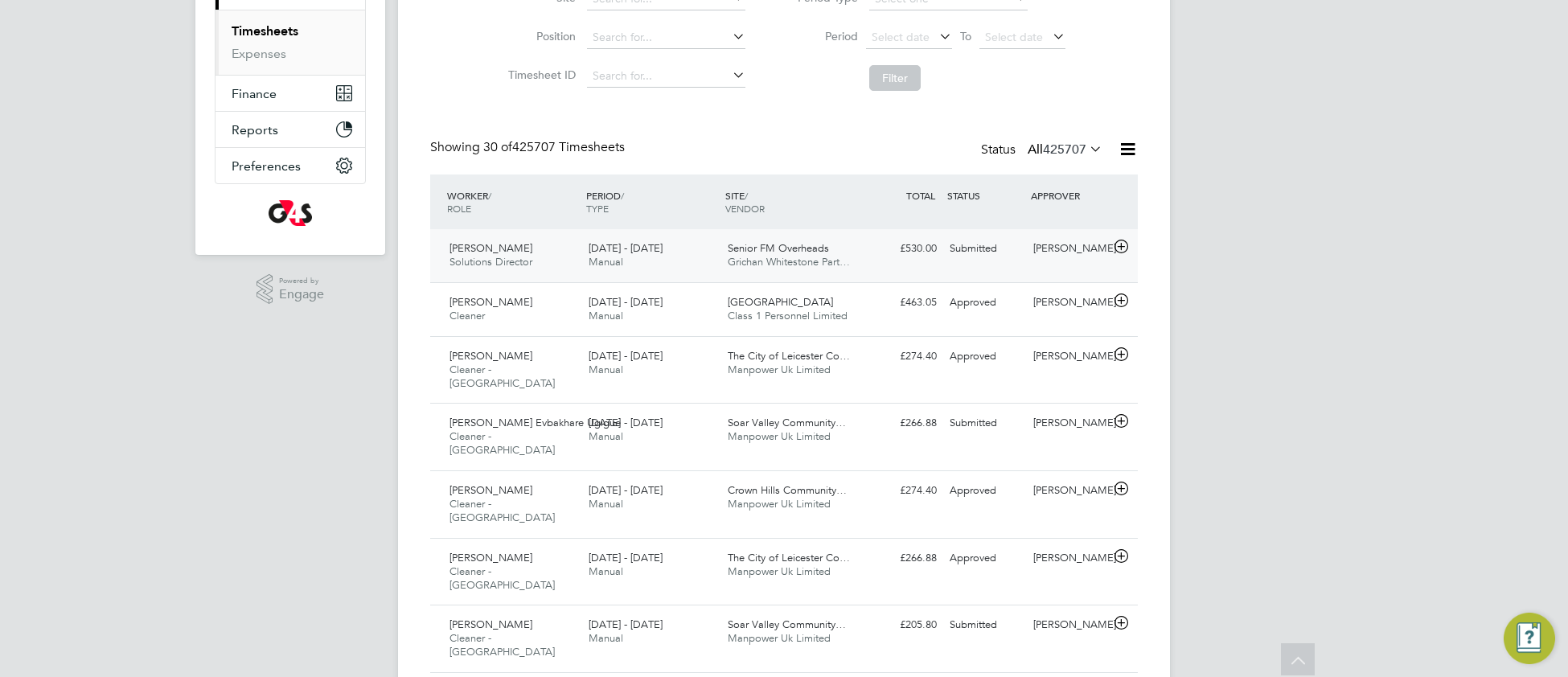
click at [835, 257] on span "Grichan Whitestone Part…" at bounding box center [788, 261] width 122 height 14
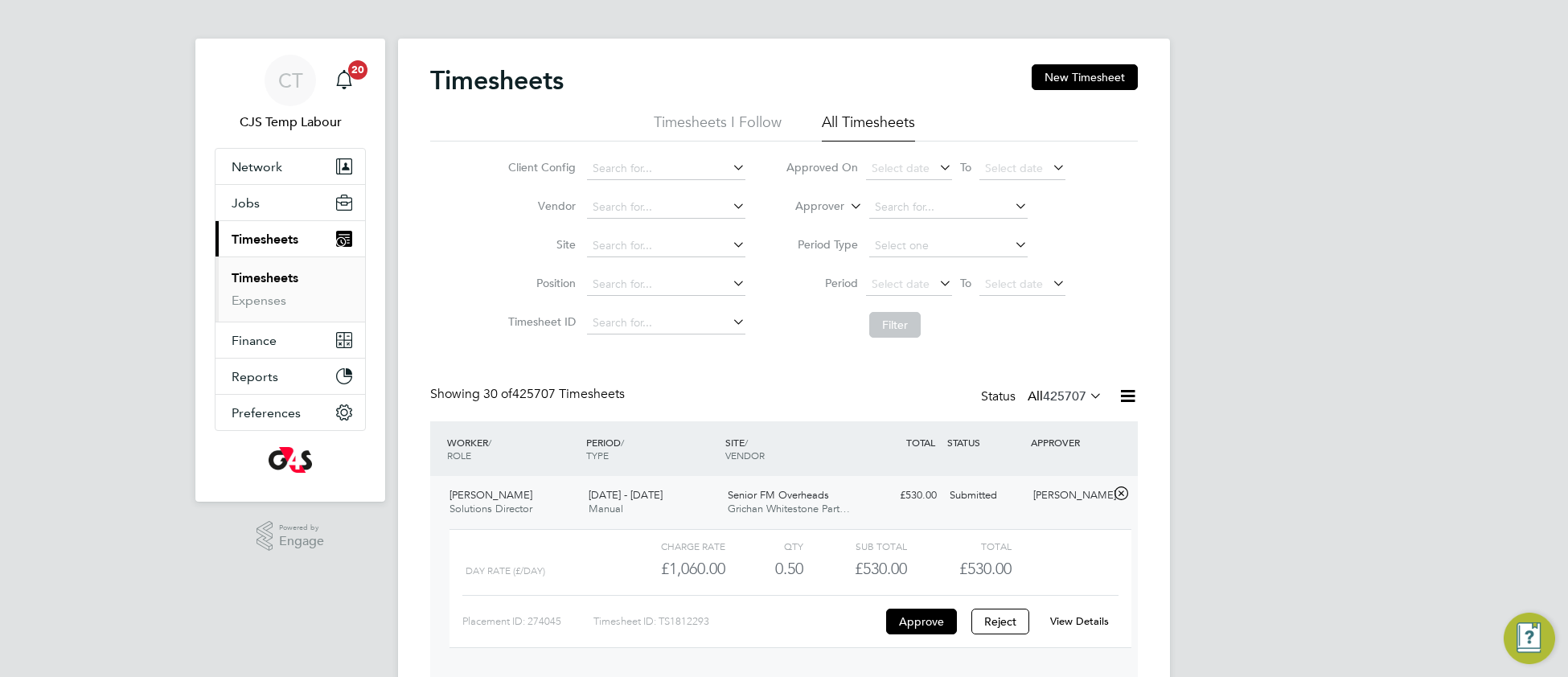
scroll to position [0, 0]
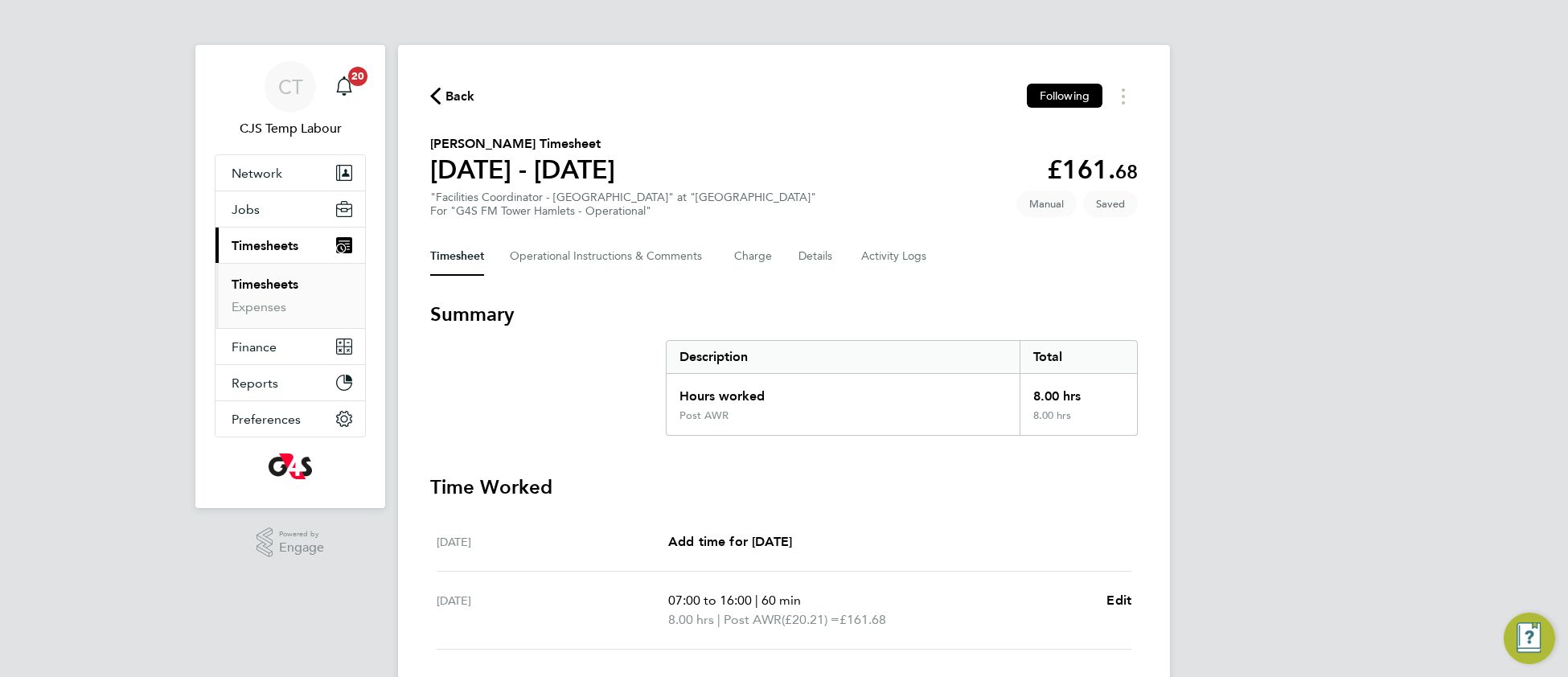
drag, startPoint x: 839, startPoint y: 261, endPoint x: 857, endPoint y: 261, distance: 18.0
click at [849, 262] on div "Timesheet Operational Instructions & Comments Charge Details Activity Logs" at bounding box center [783, 256] width 708 height 38
click at [870, 256] on Logs-tab "Activity Logs" at bounding box center [895, 256] width 68 height 38
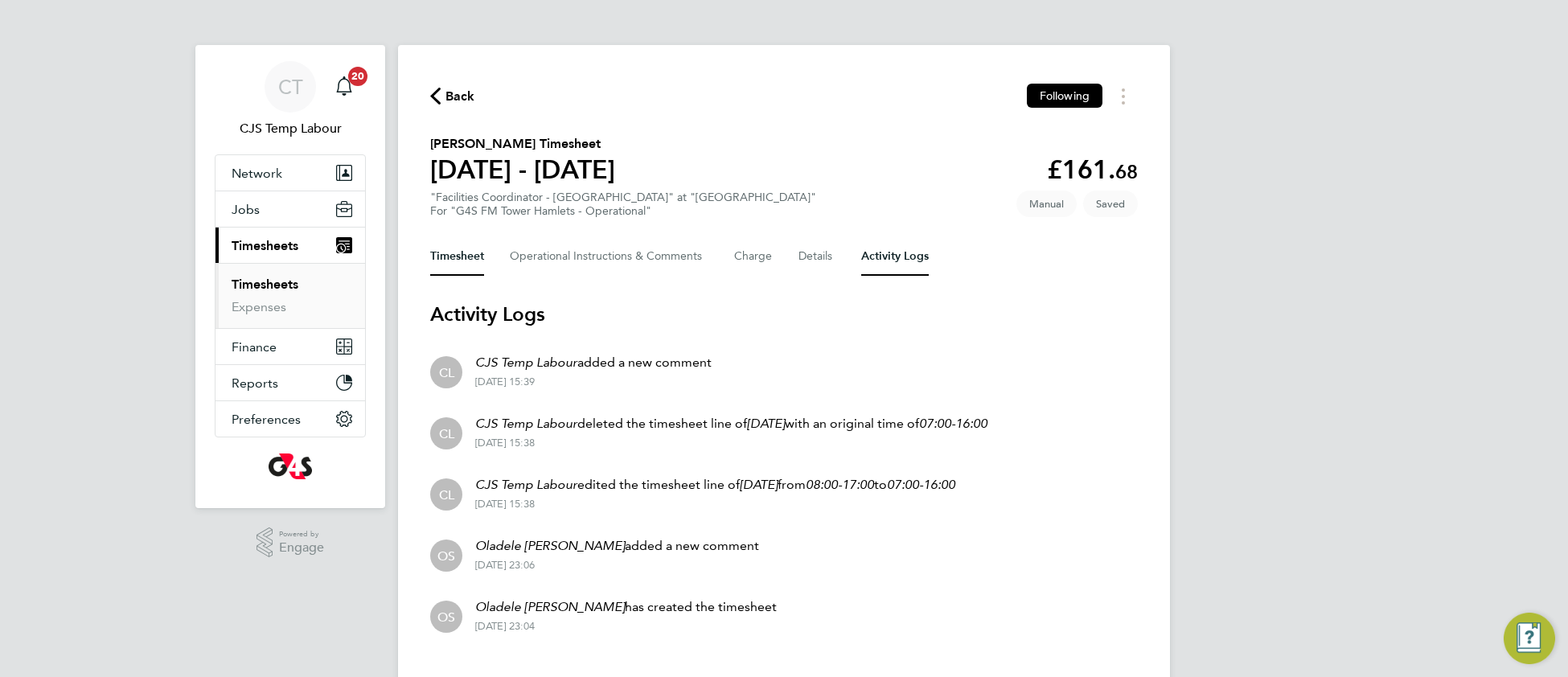
click at [458, 262] on button "Timesheet" at bounding box center [457, 256] width 54 height 38
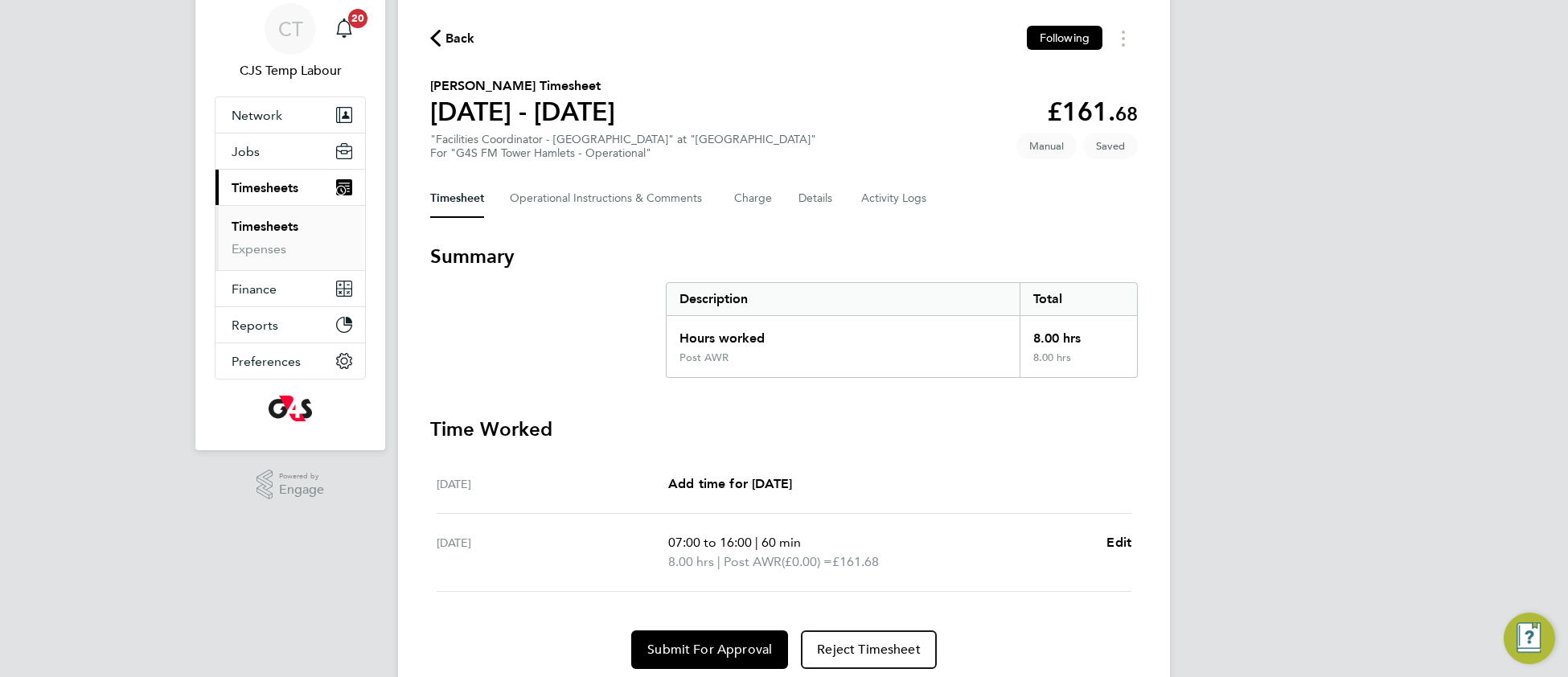
scroll to position [112, 0]
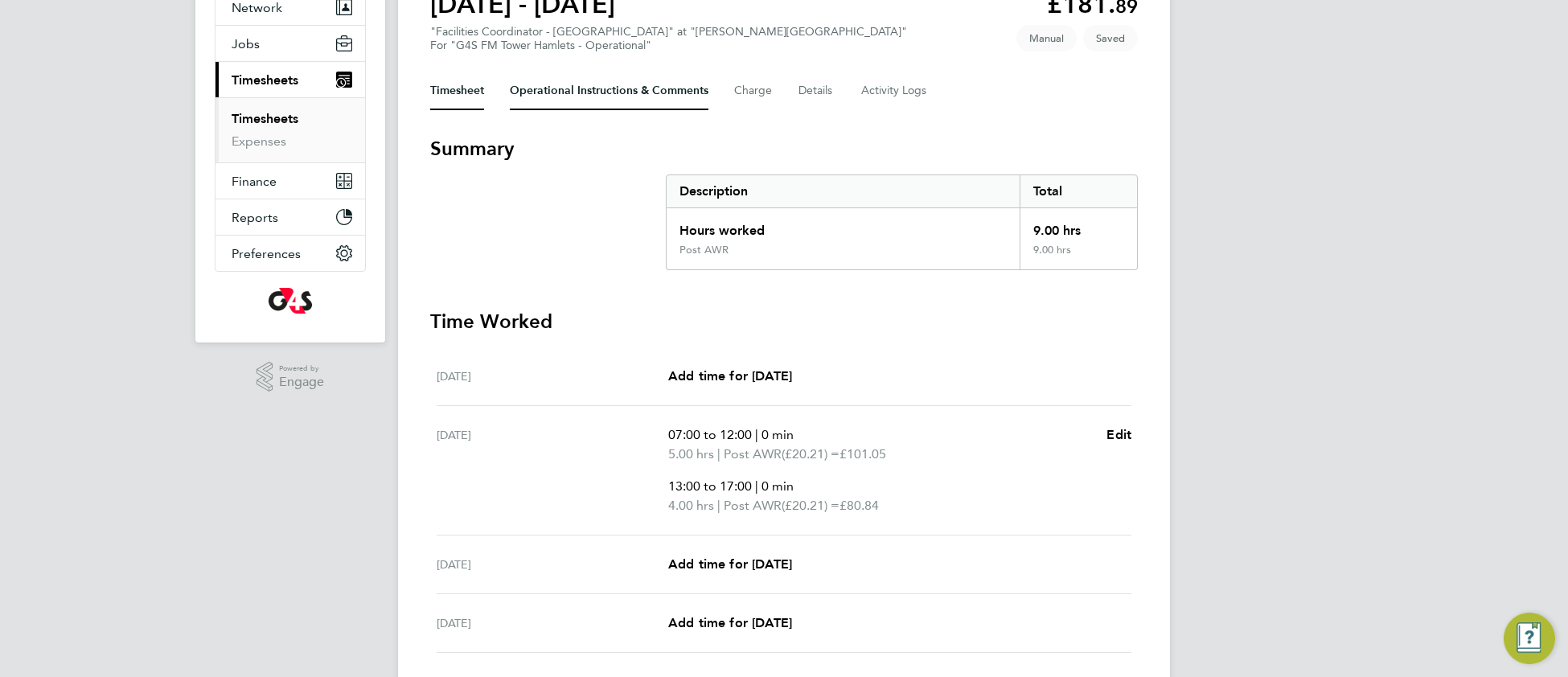
scroll to position [47, 0]
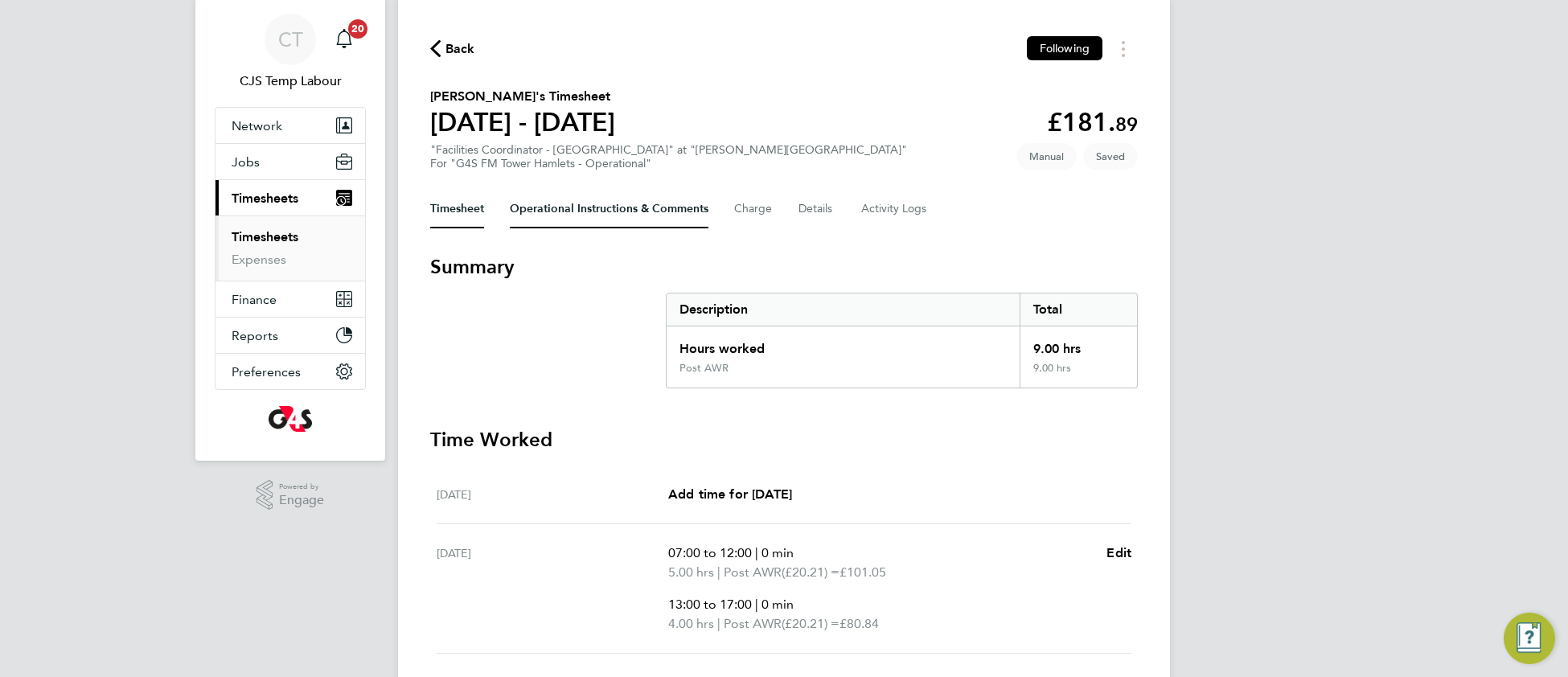
click at [551, 209] on Comments-tab "Operational Instructions & Comments" at bounding box center [609, 208] width 199 height 38
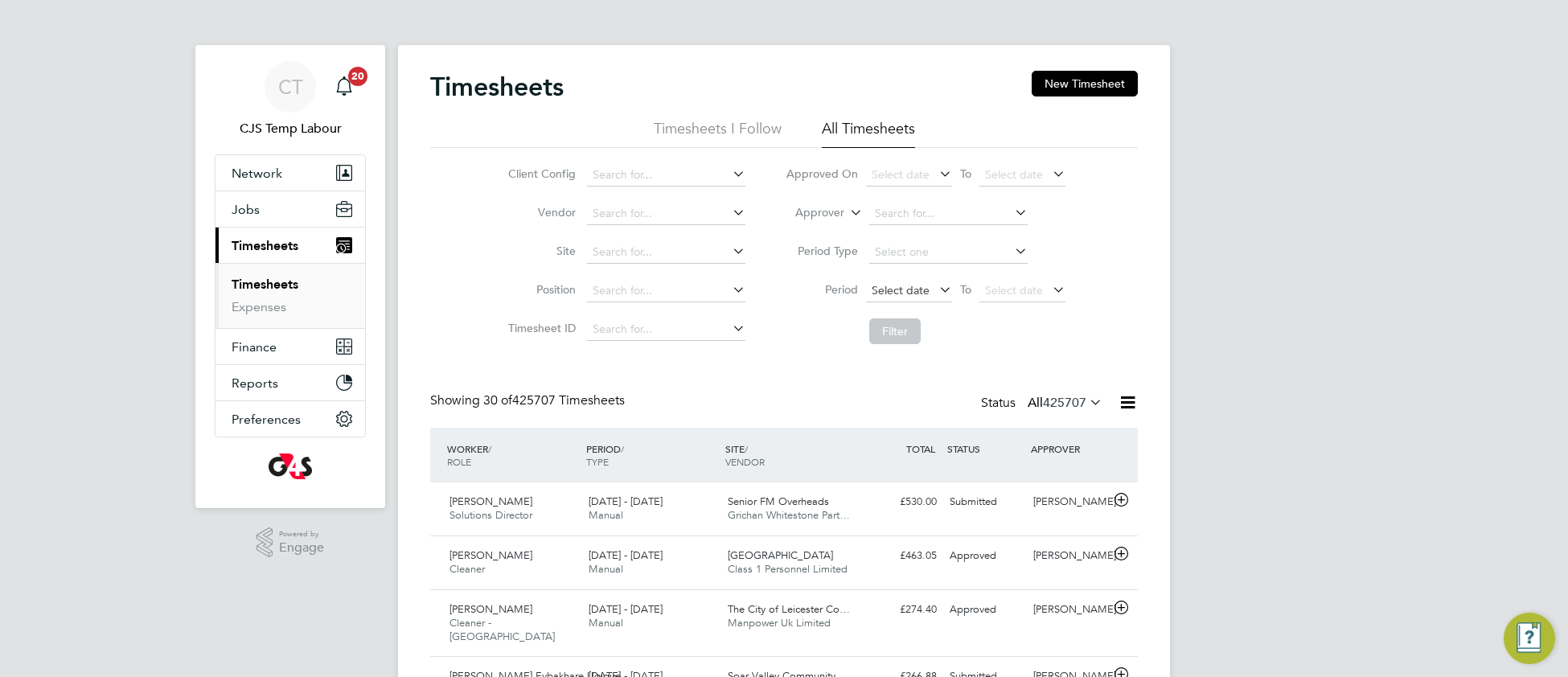
click at [886, 294] on span "Select date" at bounding box center [900, 290] width 58 height 15
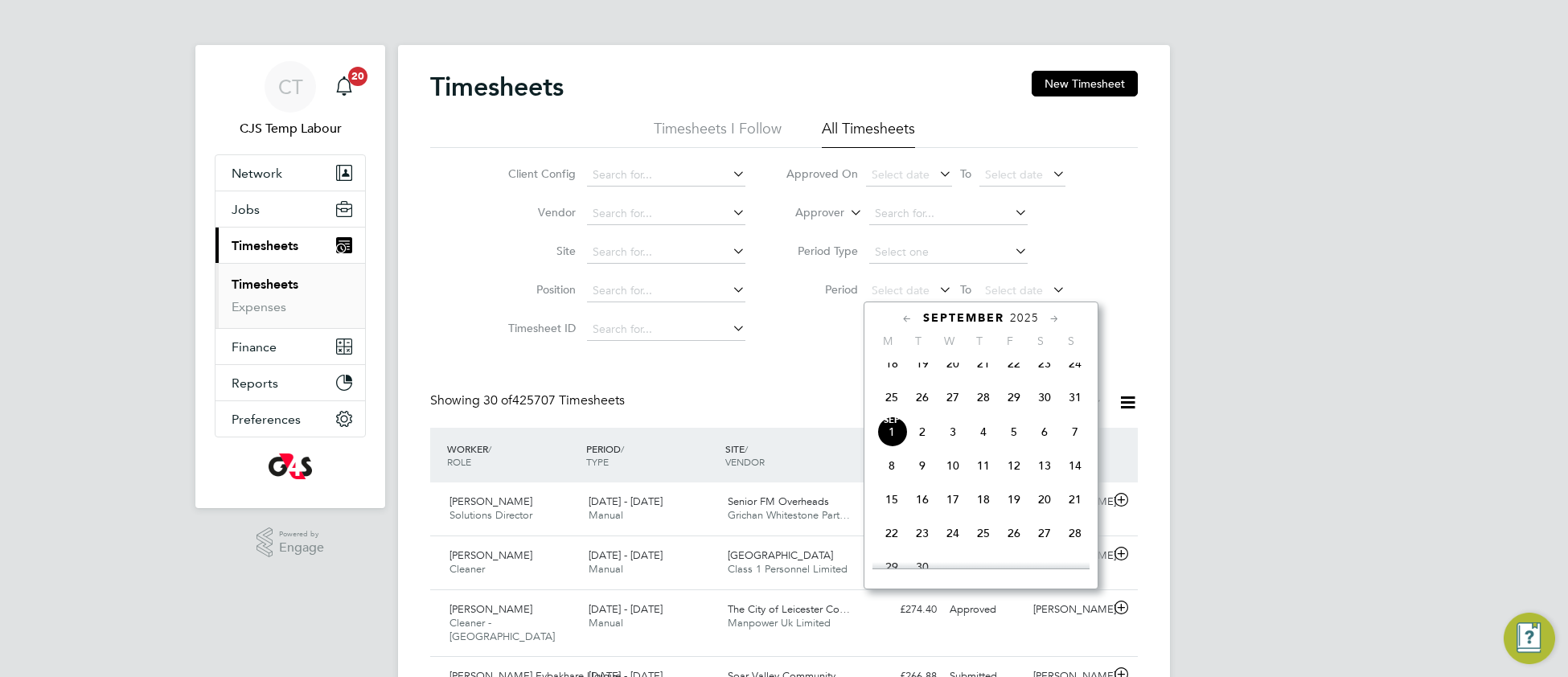
click at [887, 406] on span "25" at bounding box center [891, 397] width 31 height 31
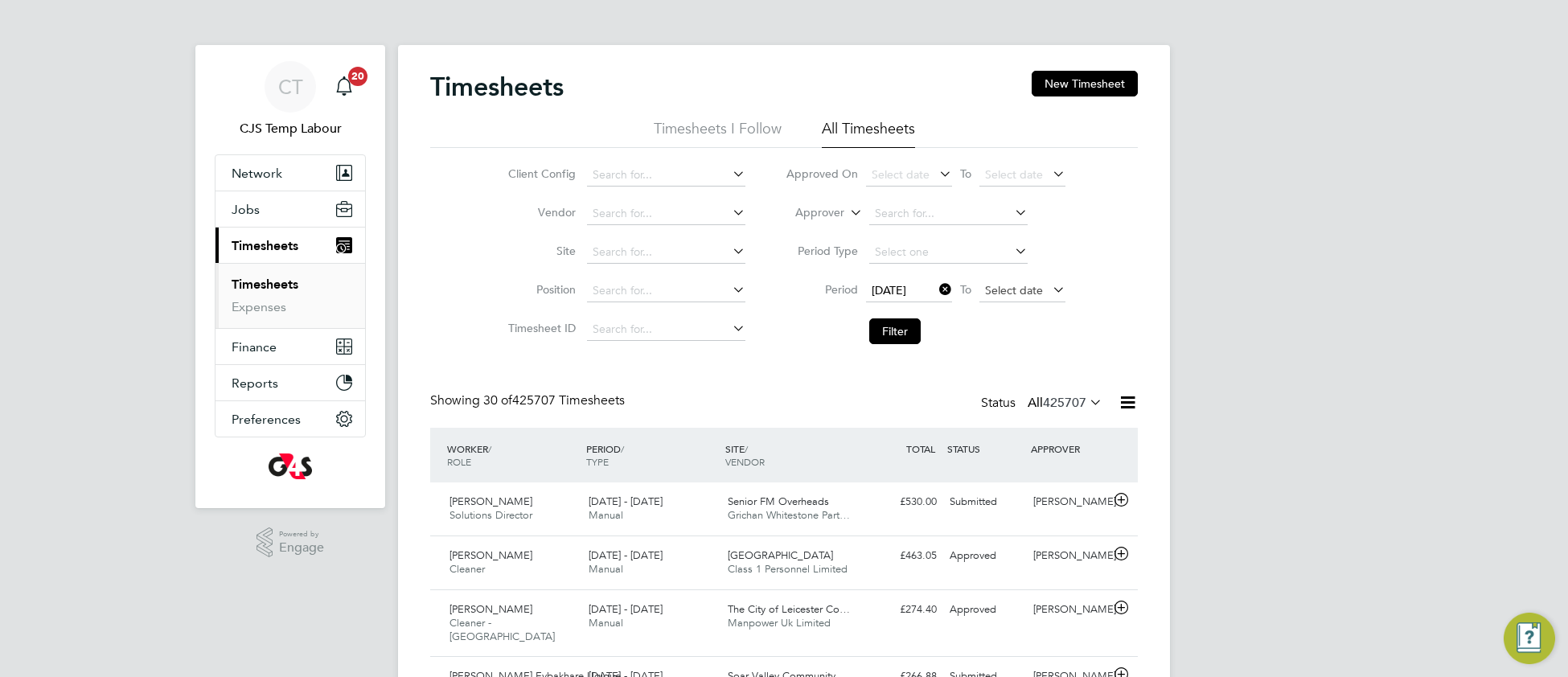
click at [1000, 294] on span "Select date" at bounding box center [1014, 290] width 58 height 15
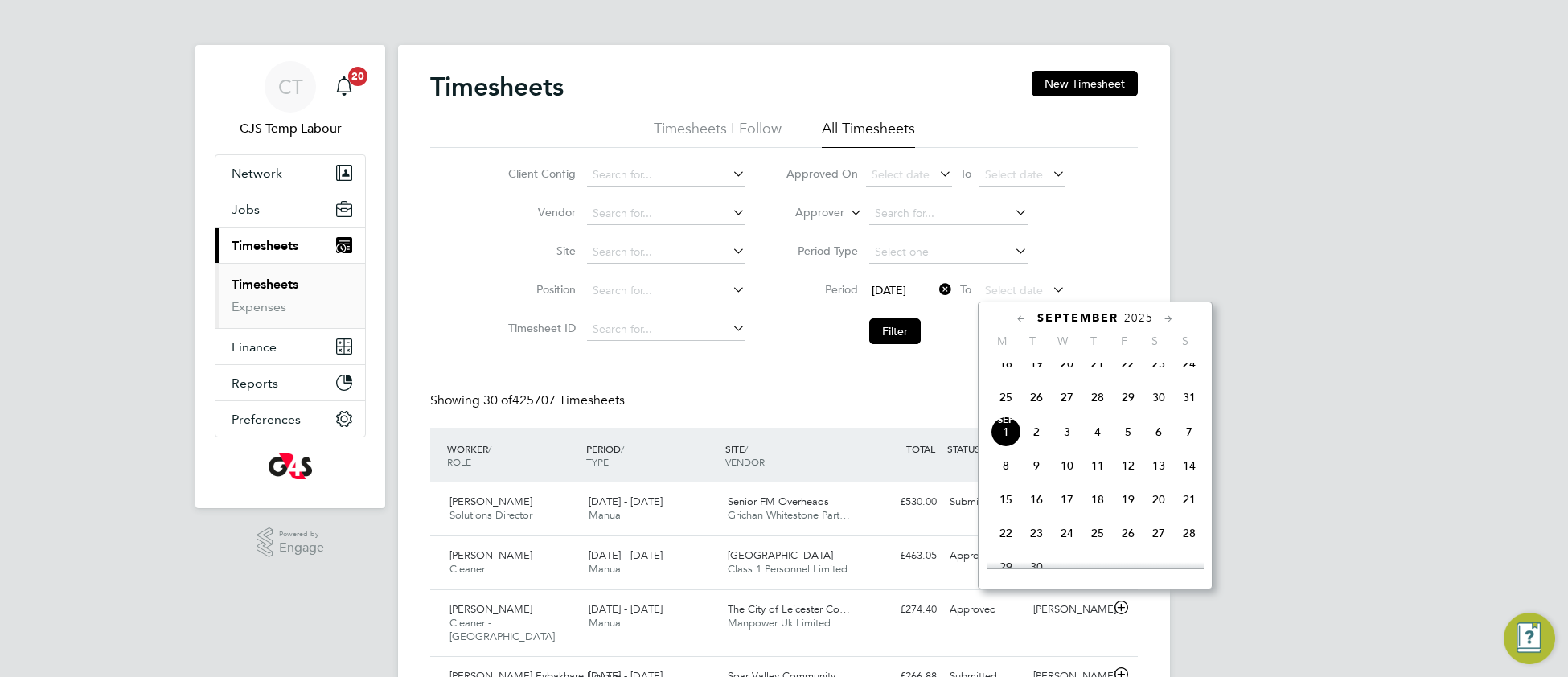
click at [1183, 409] on span "31" at bounding box center [1189, 397] width 31 height 31
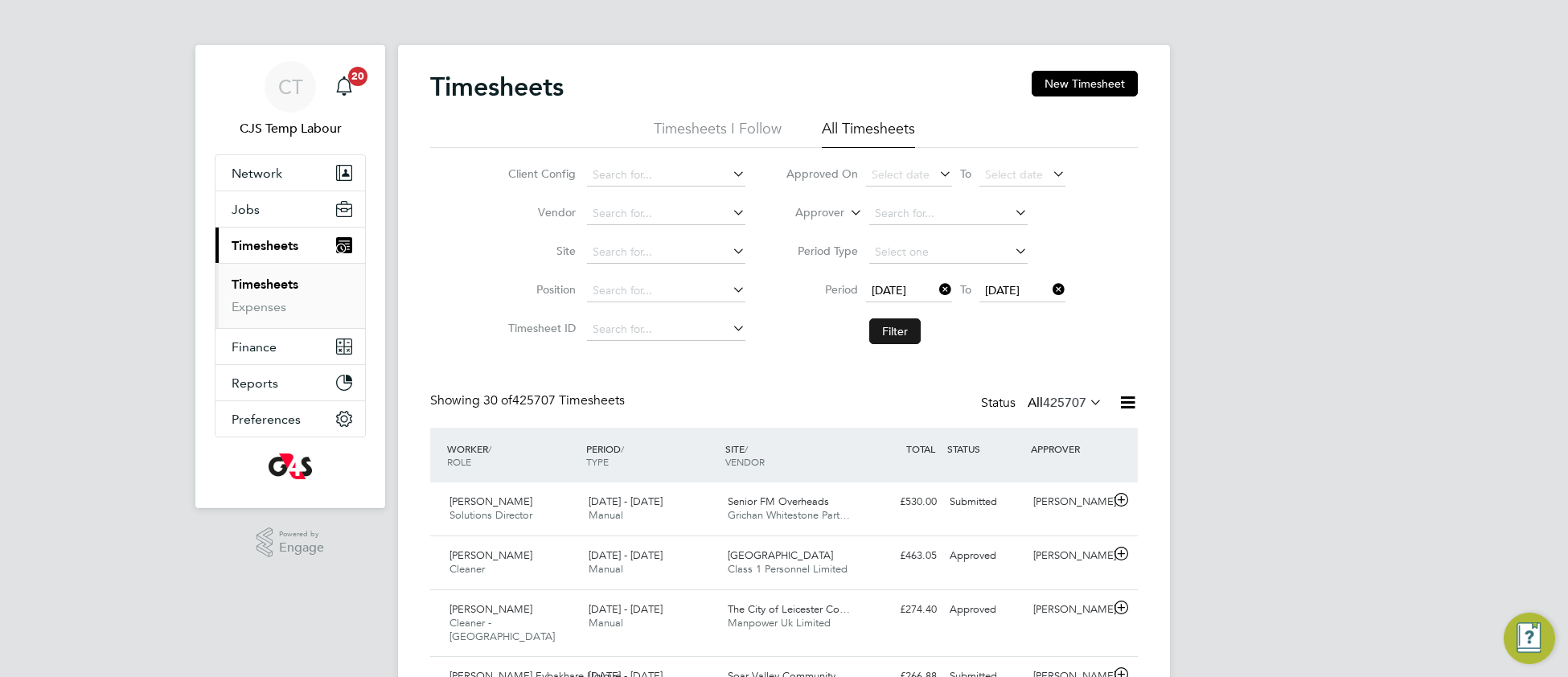
click at [921, 340] on button "Filter" at bounding box center [894, 331] width 51 height 26
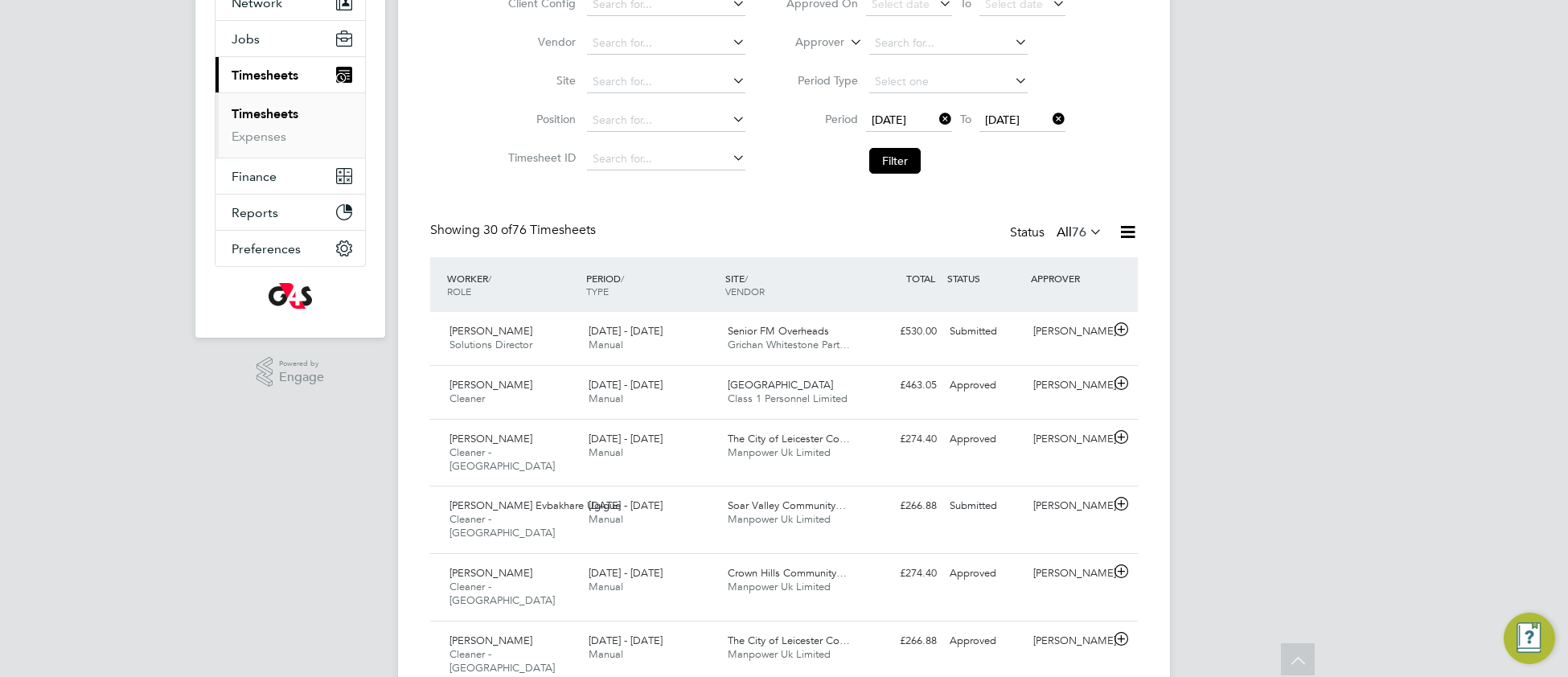
click at [1086, 232] on icon at bounding box center [1086, 232] width 0 height 22
click at [1070, 279] on li "Saved" at bounding box center [1070, 285] width 74 height 22
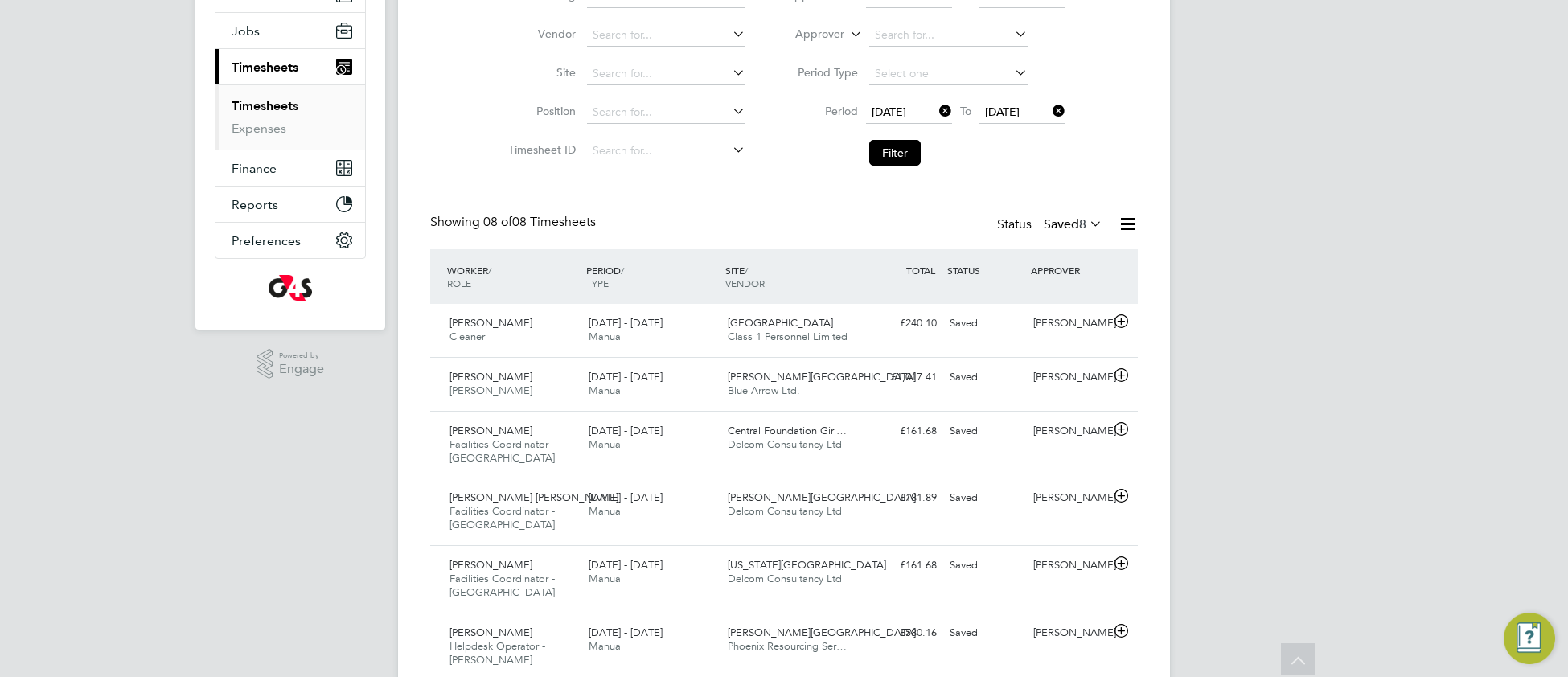
click at [1086, 226] on icon at bounding box center [1086, 223] width 0 height 22
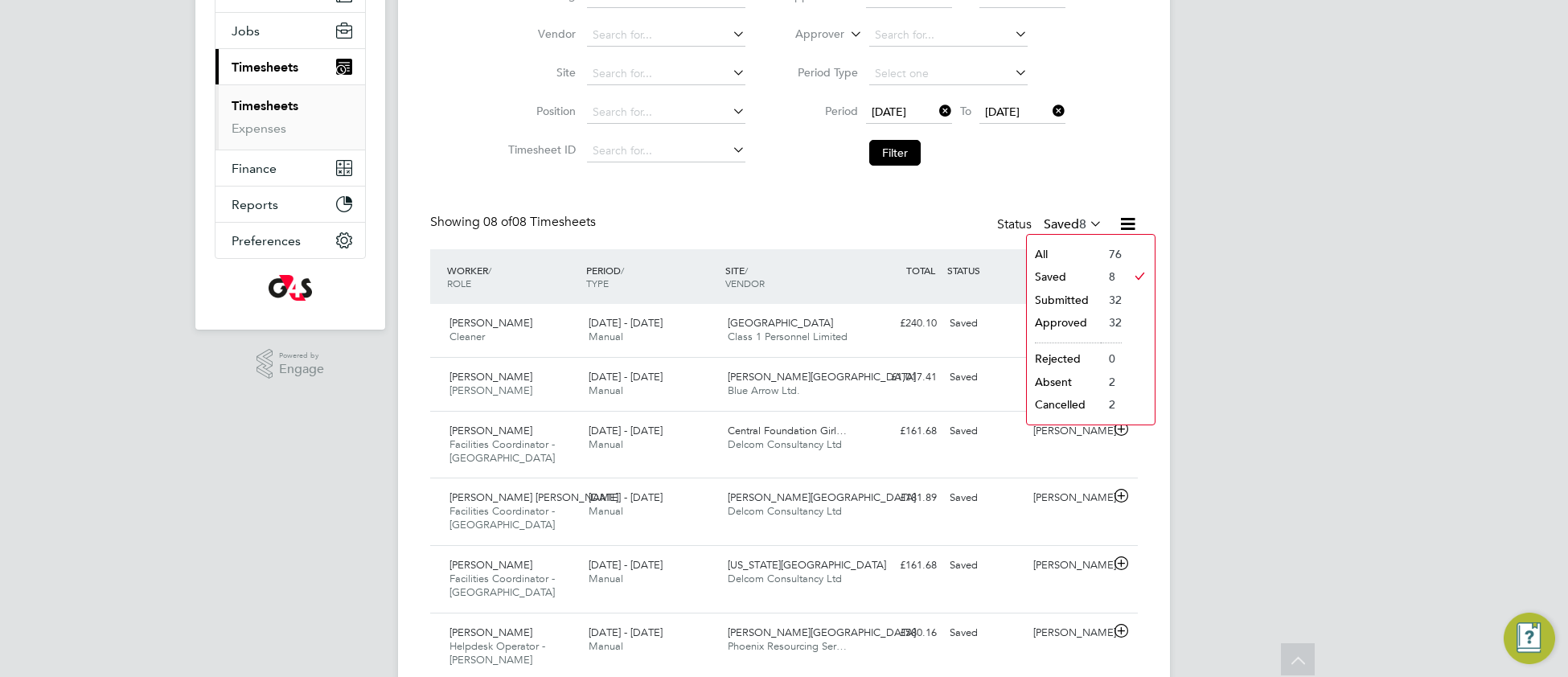
click at [1051, 299] on li "Submitted" at bounding box center [1064, 299] width 74 height 22
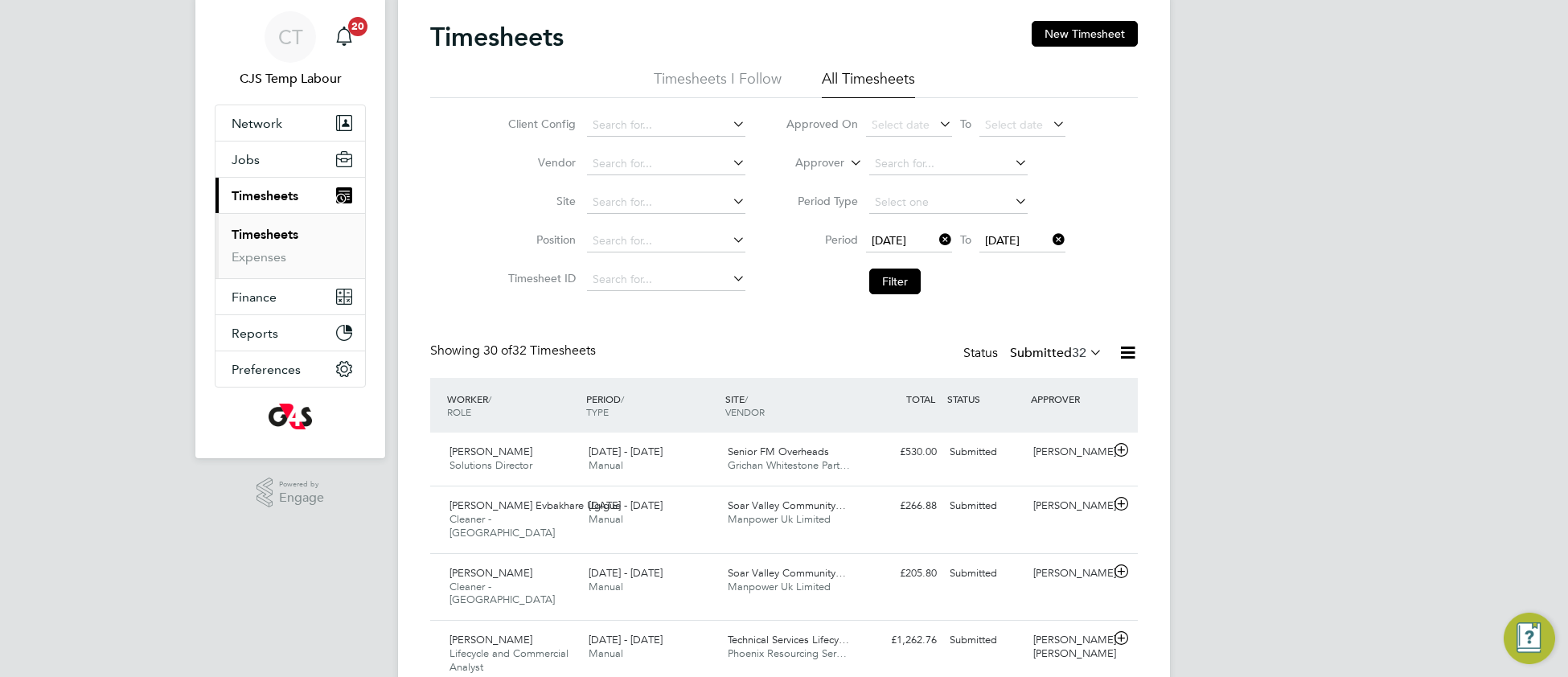
click at [1086, 359] on icon at bounding box center [1086, 352] width 0 height 22
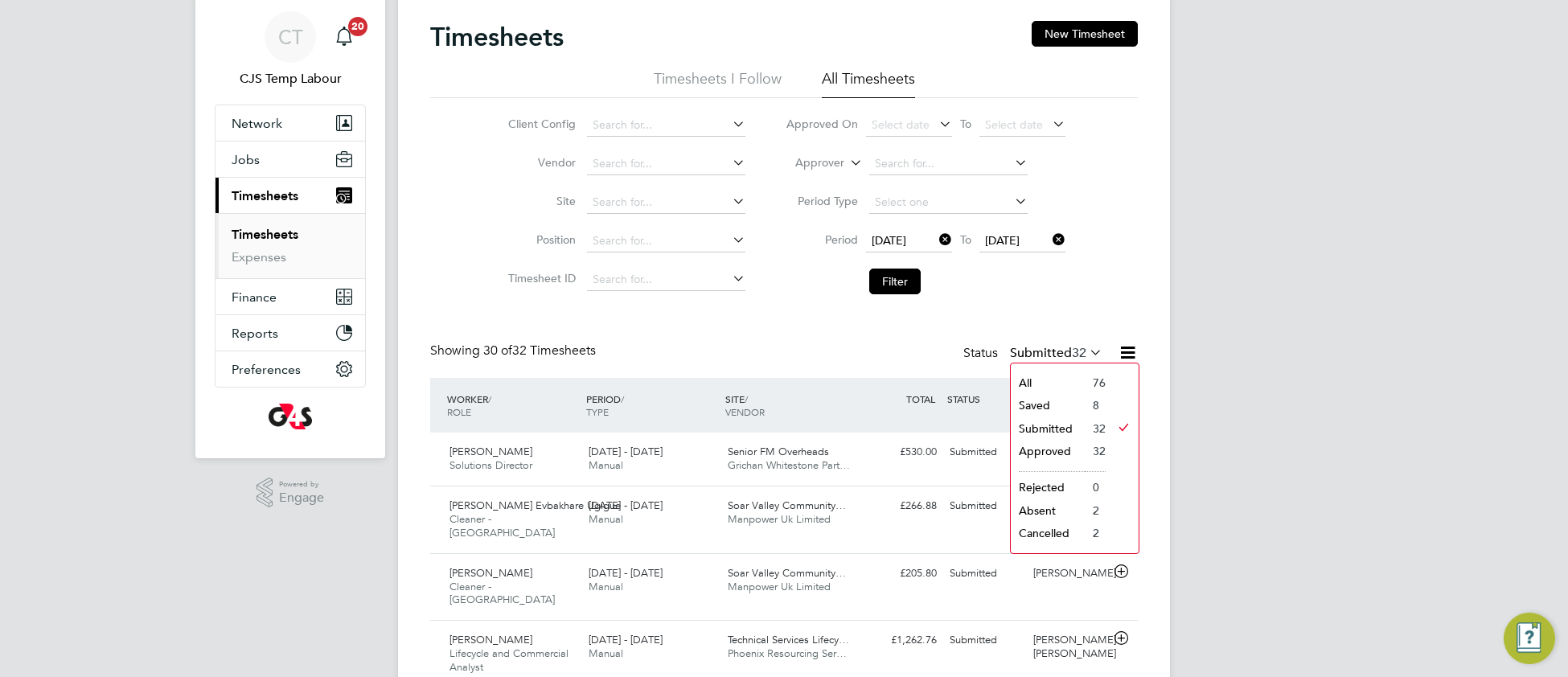
click at [1043, 379] on li "All" at bounding box center [1048, 382] width 74 height 22
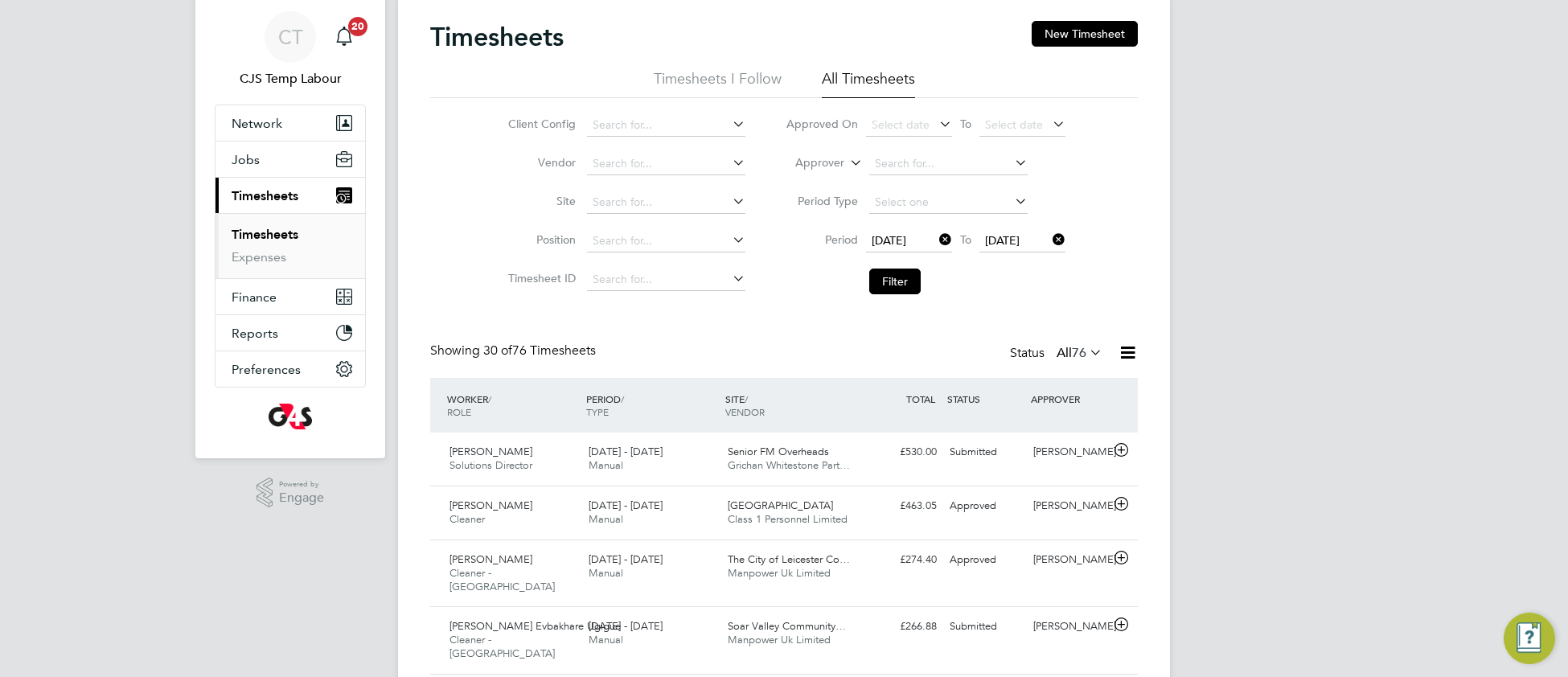
click at [922, 281] on li "Filter" at bounding box center [925, 281] width 320 height 42
click at [885, 275] on button "Filter" at bounding box center [894, 282] width 51 height 26
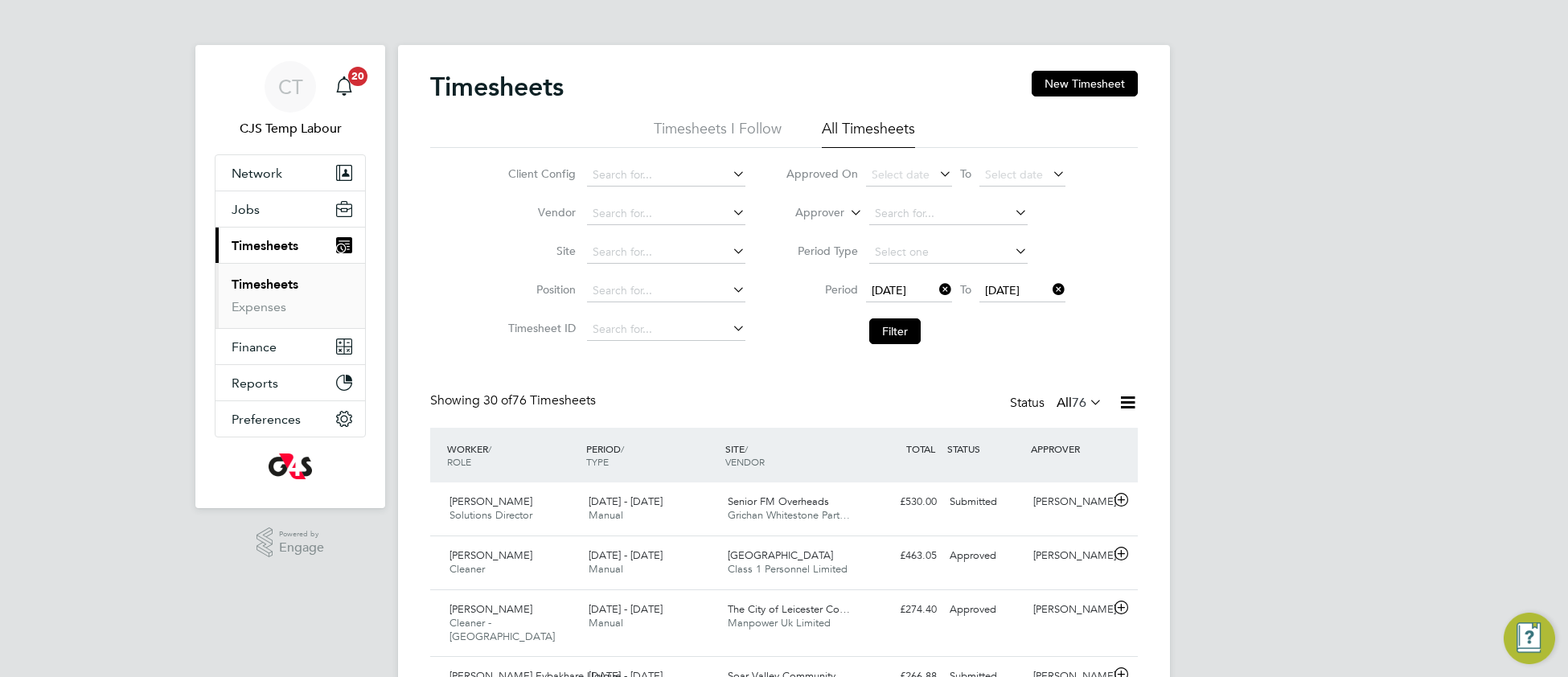
drag, startPoint x: 903, startPoint y: 330, endPoint x: 815, endPoint y: 412, distance: 120.3
click at [903, 332] on button "Filter" at bounding box center [894, 331] width 51 height 26
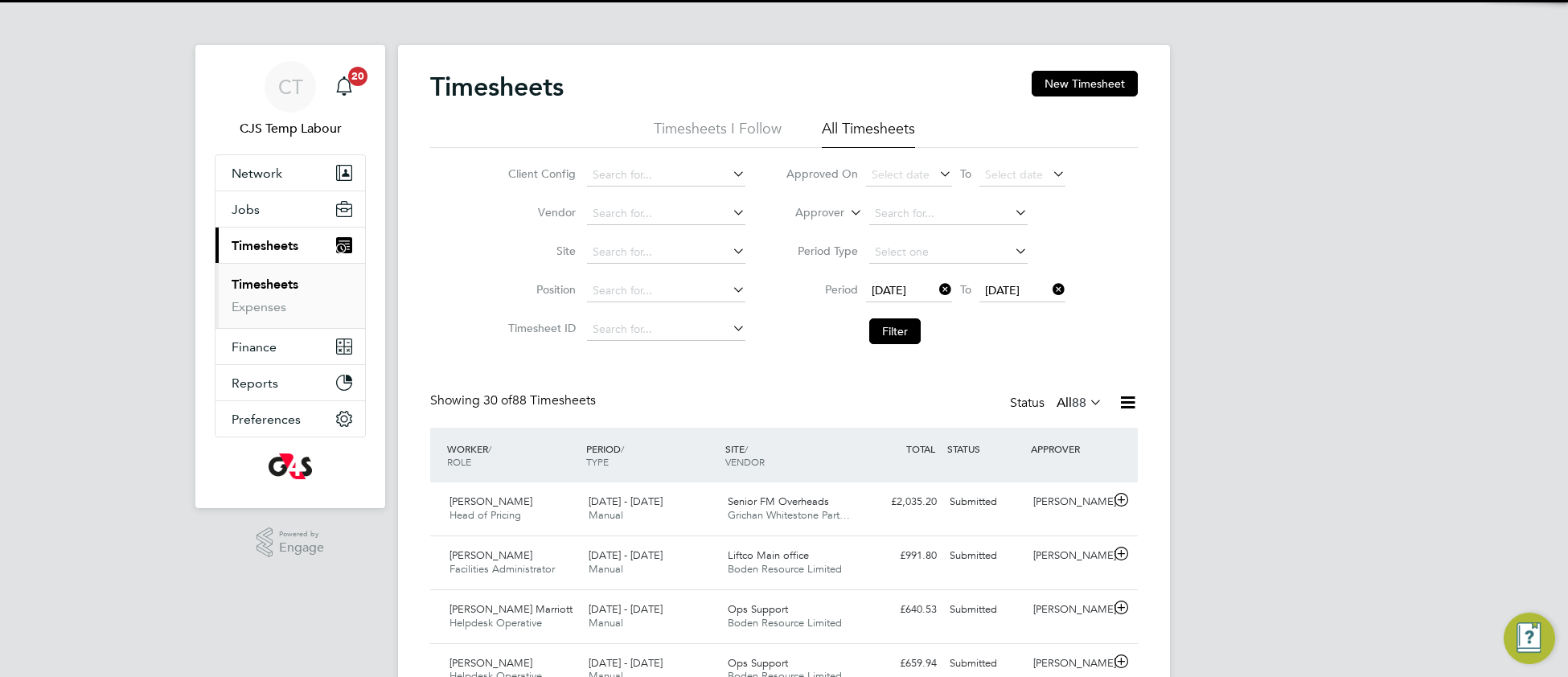
scroll to position [39, 139]
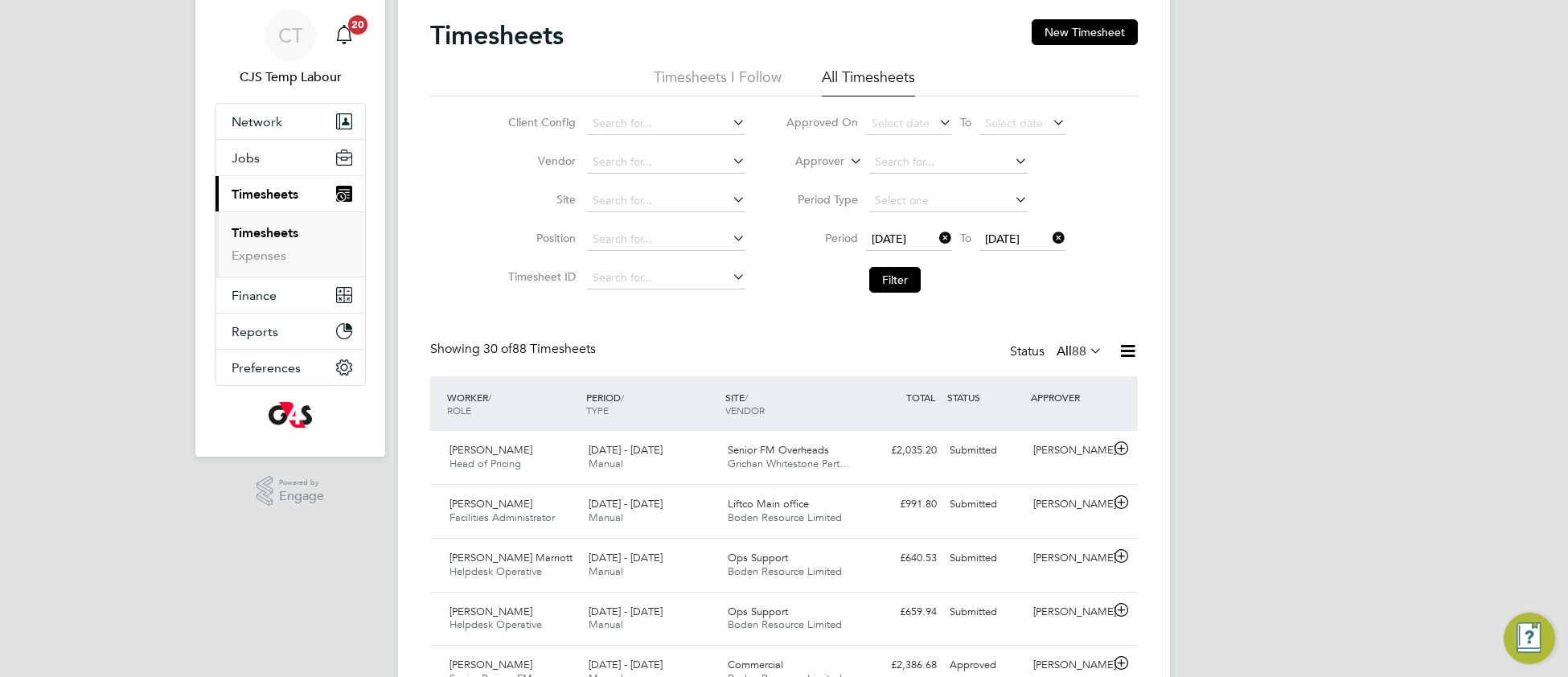
drag, startPoint x: 1130, startPoint y: 347, endPoint x: 1114, endPoint y: 365, distance: 24.1
click at [1130, 347] on icon at bounding box center [1127, 351] width 20 height 20
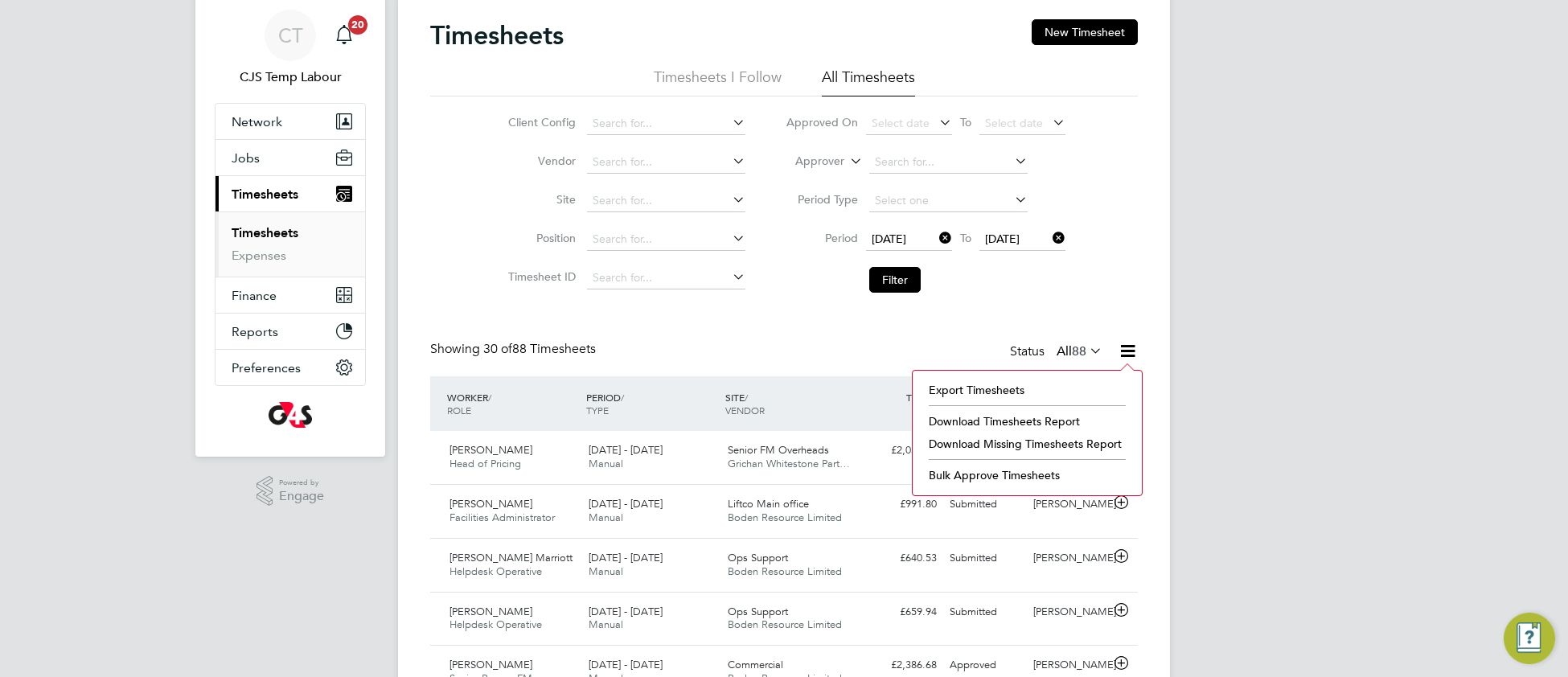
click at [1017, 445] on li "Download Missing Timesheets Report" at bounding box center [1027, 444] width 213 height 22
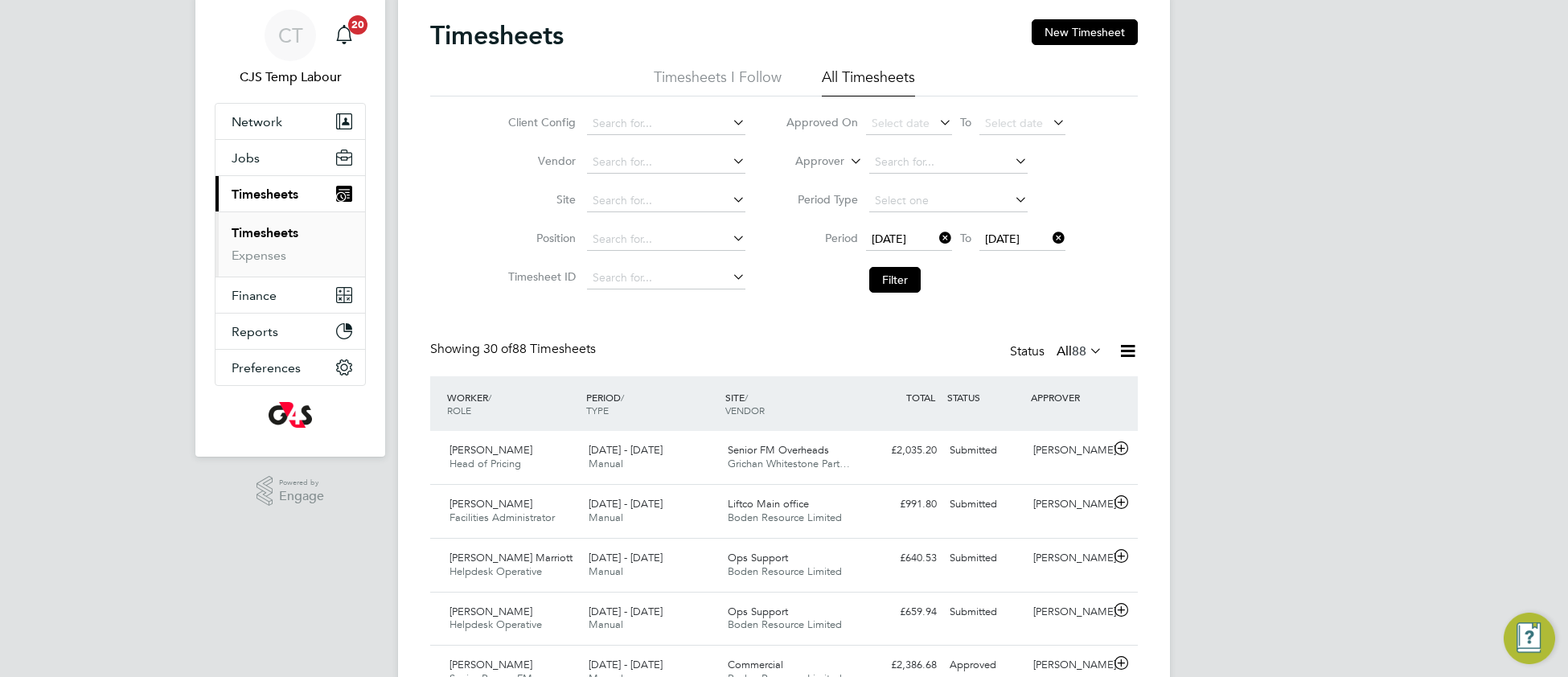
drag, startPoint x: 942, startPoint y: 239, endPoint x: 1042, endPoint y: 259, distance: 102.0
click at [936, 240] on icon at bounding box center [936, 238] width 0 height 22
drag, startPoint x: 1060, startPoint y: 235, endPoint x: 1016, endPoint y: 258, distance: 49.6
click at [1049, 238] on icon at bounding box center [1049, 238] width 0 height 22
click at [900, 282] on button "Filter" at bounding box center [894, 280] width 51 height 26
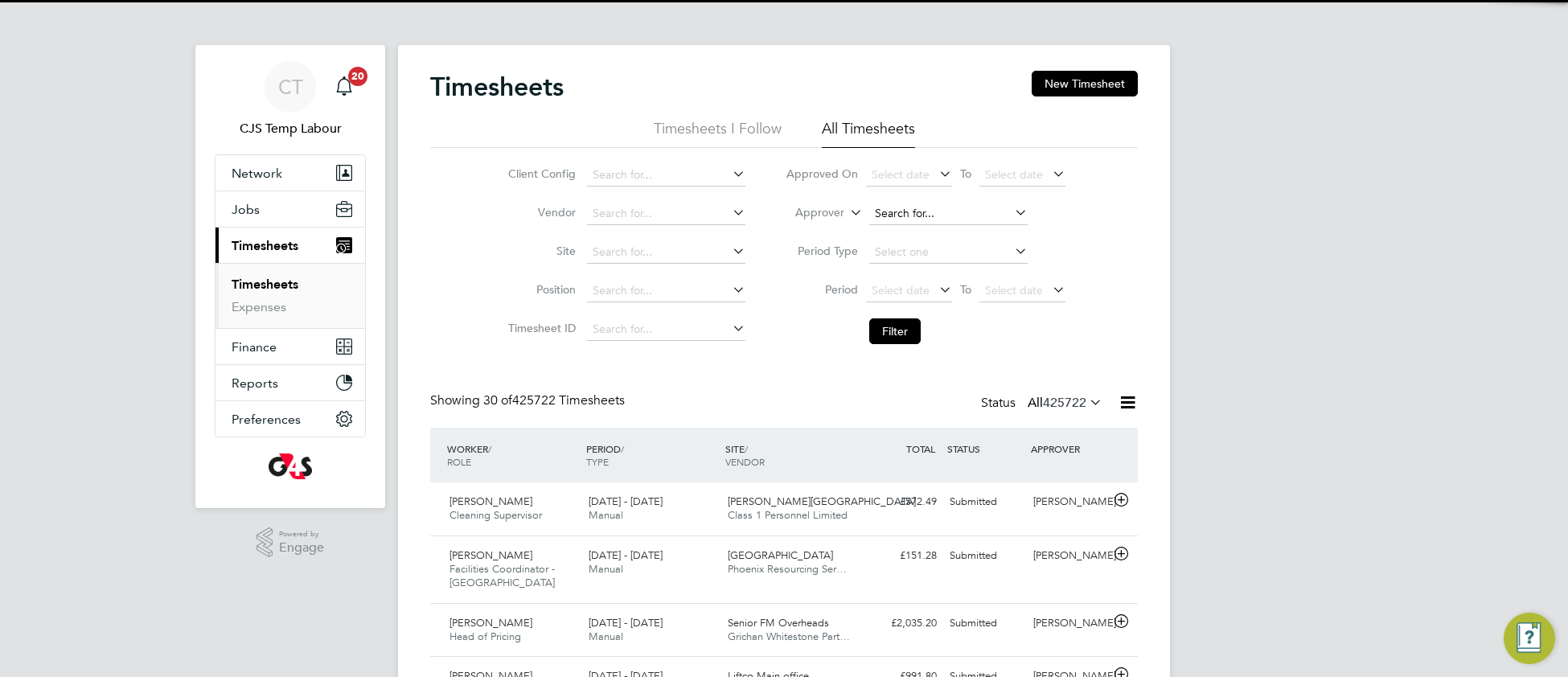
click at [884, 215] on input at bounding box center [948, 214] width 158 height 22
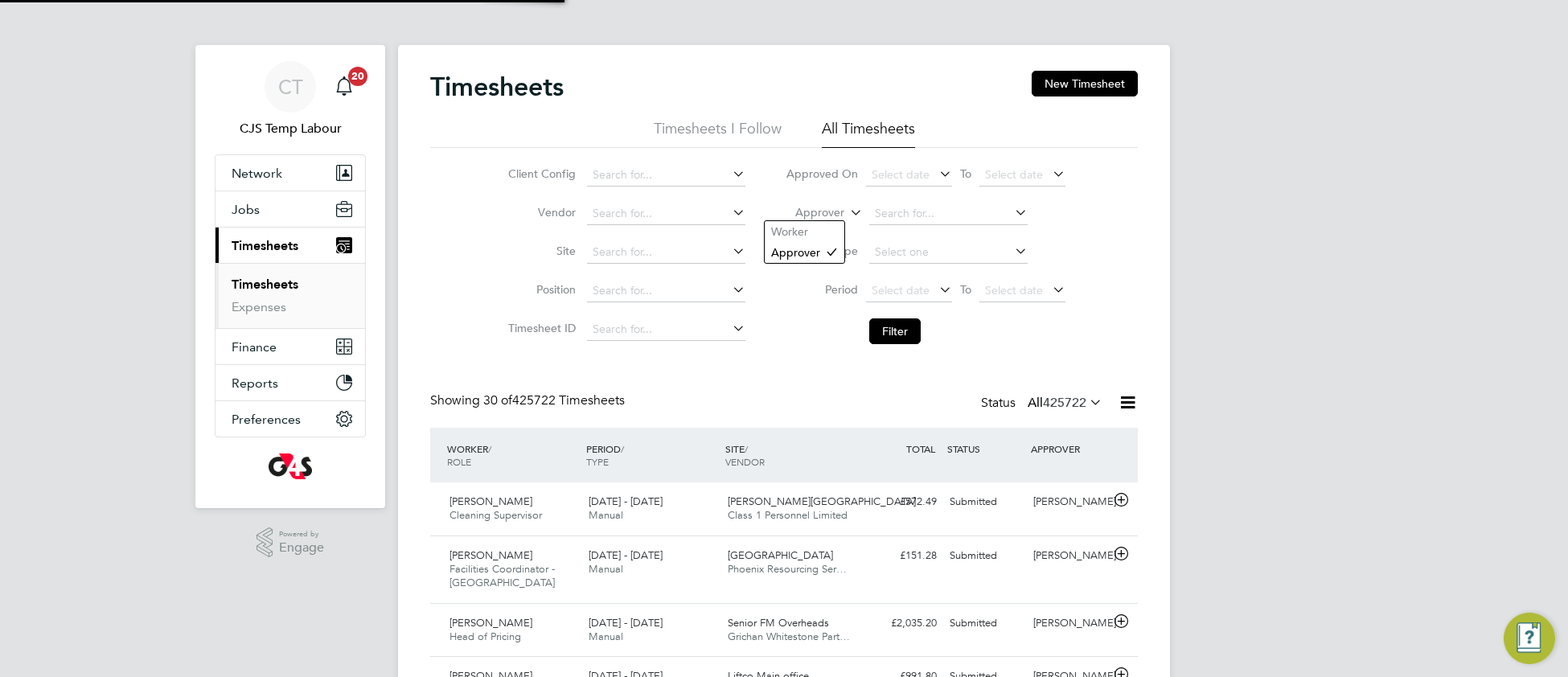
click at [846, 210] on icon at bounding box center [846, 208] width 0 height 15
click at [817, 233] on li "Worker" at bounding box center [804, 232] width 80 height 20
click at [892, 207] on input at bounding box center [948, 214] width 158 height 22
click at [970, 232] on b "Green" at bounding box center [986, 235] width 33 height 14
type input "Colin Green"
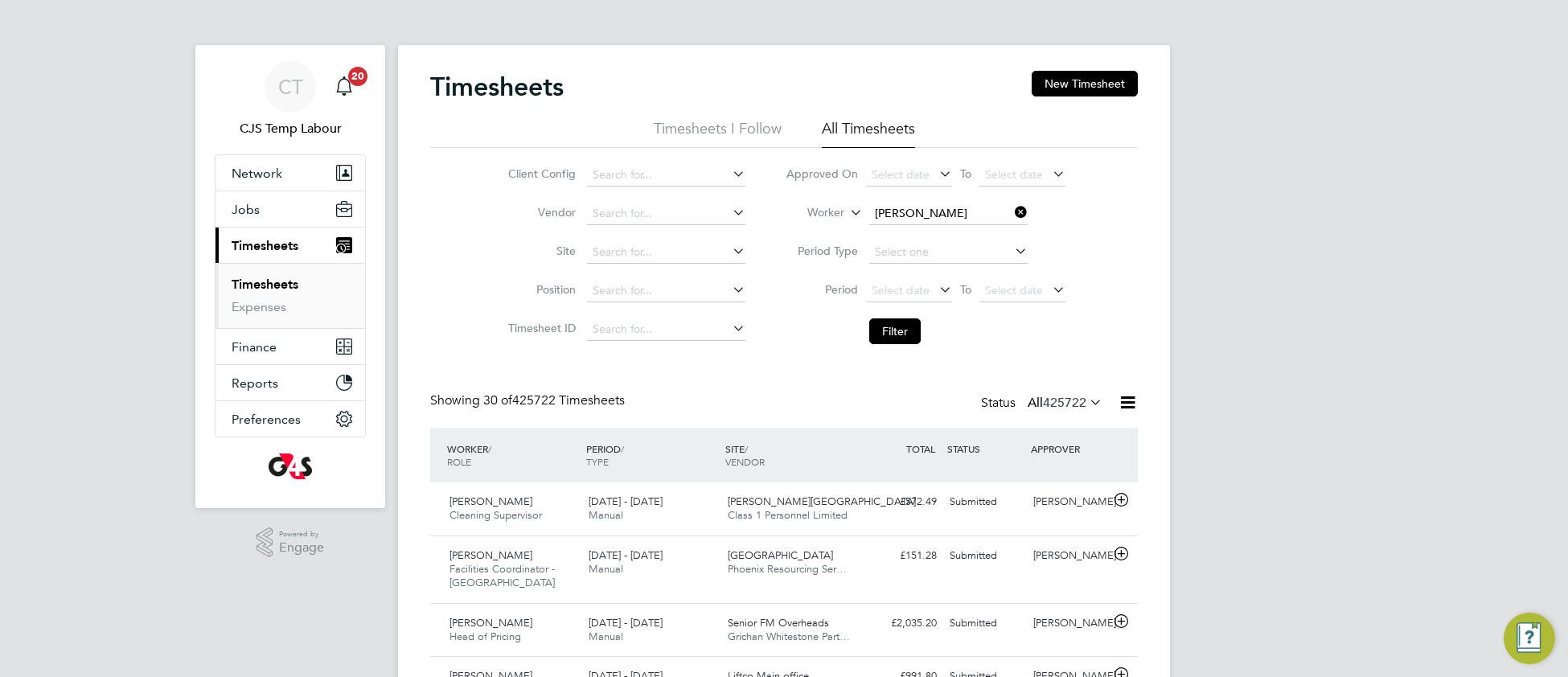
drag, startPoint x: 910, startPoint y: 326, endPoint x: 823, endPoint y: 392, distance: 109.2
click at [910, 326] on button "Filter" at bounding box center [894, 331] width 51 height 26
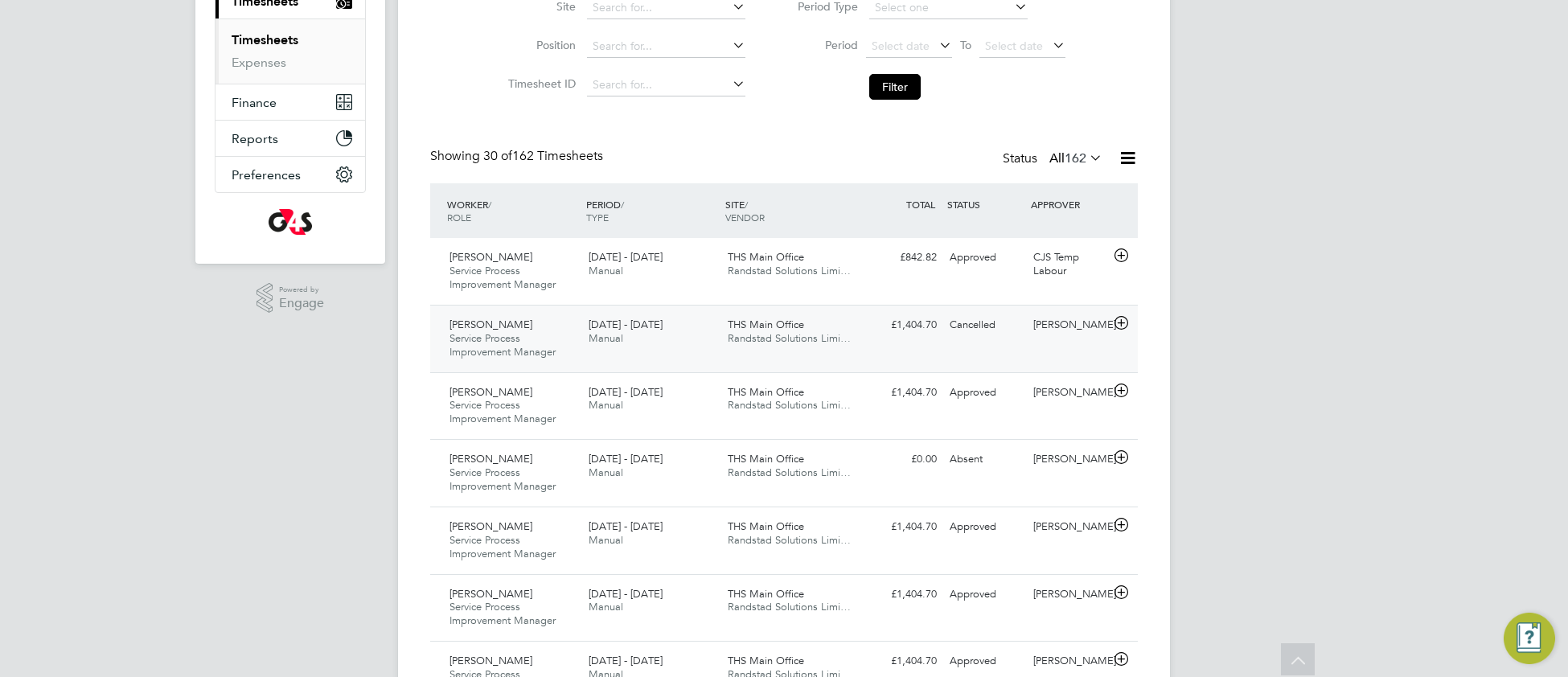
click at [793, 346] on div "THS Main Office Randstad Solutions Limi…" at bounding box center [791, 331] width 140 height 40
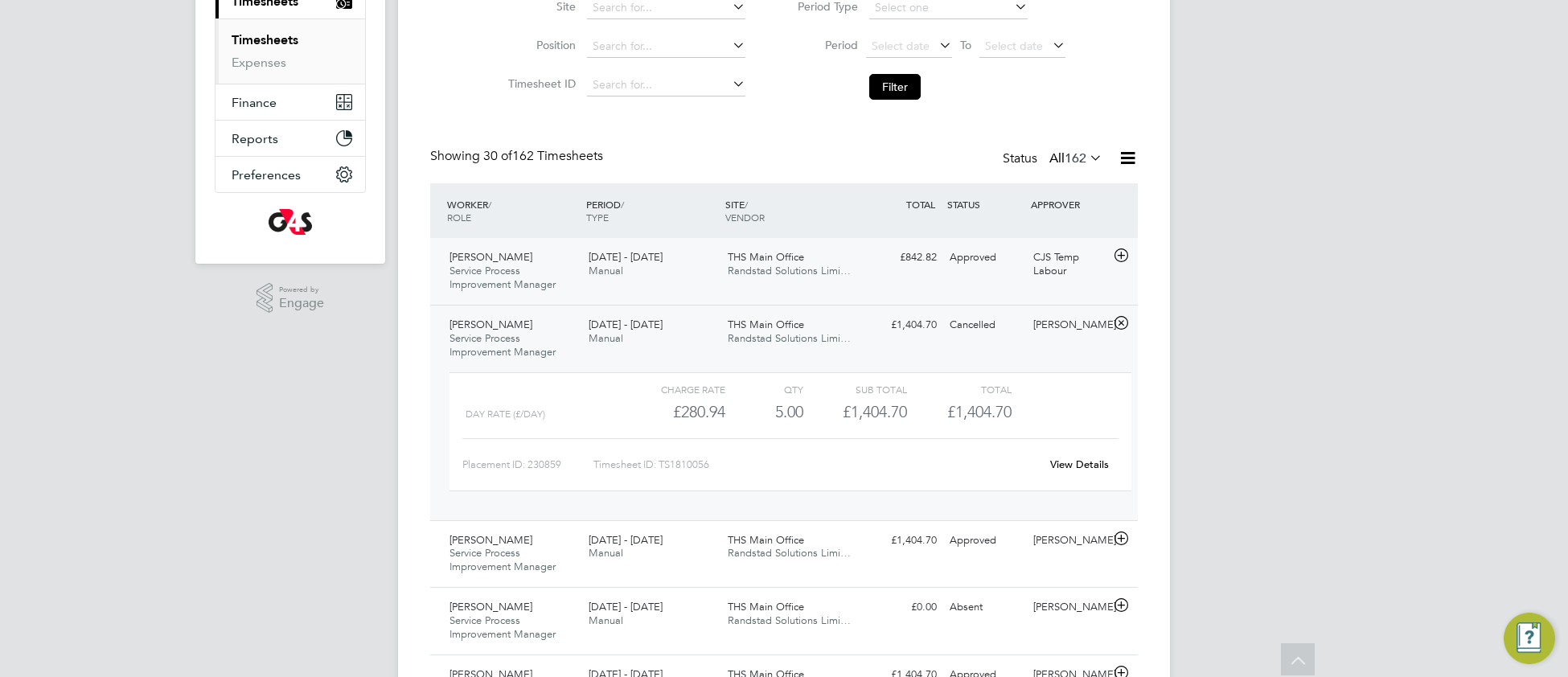
click at [837, 265] on span "Randstad Solutions Limi…" at bounding box center [789, 271] width 123 height 14
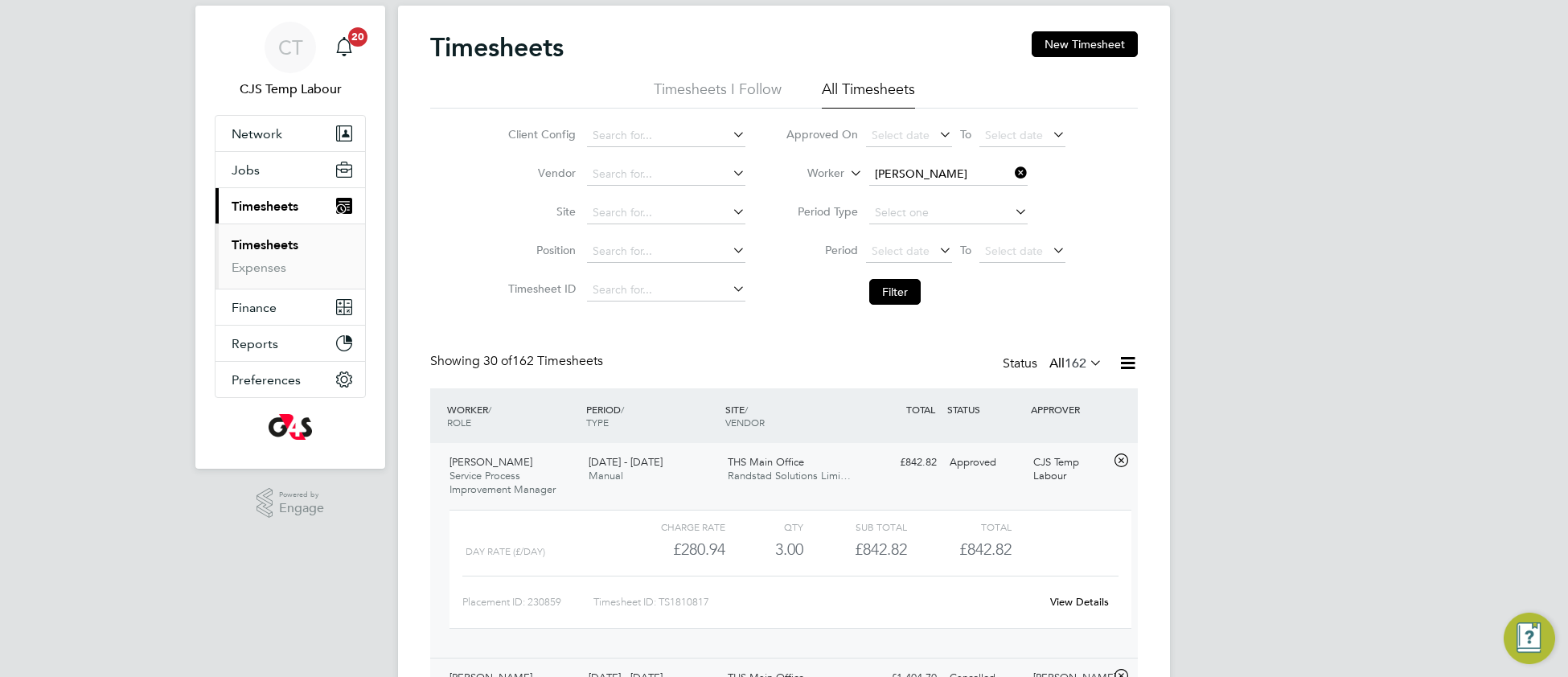
click at [1011, 175] on icon at bounding box center [1011, 173] width 0 height 22
drag, startPoint x: 890, startPoint y: 294, endPoint x: 441, endPoint y: 6, distance: 533.4
click at [888, 294] on button "Filter" at bounding box center [894, 292] width 51 height 26
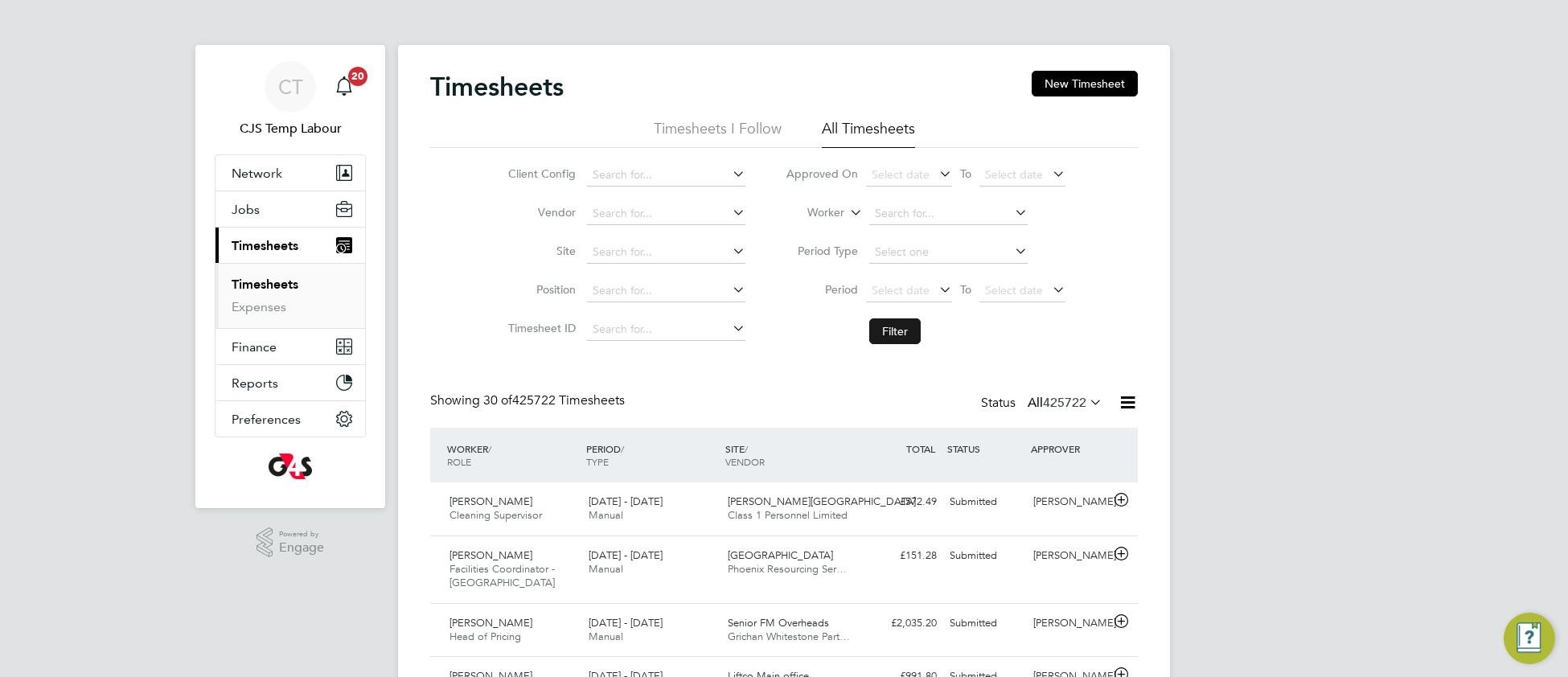
click at [893, 343] on button "Filter" at bounding box center [894, 331] width 51 height 26
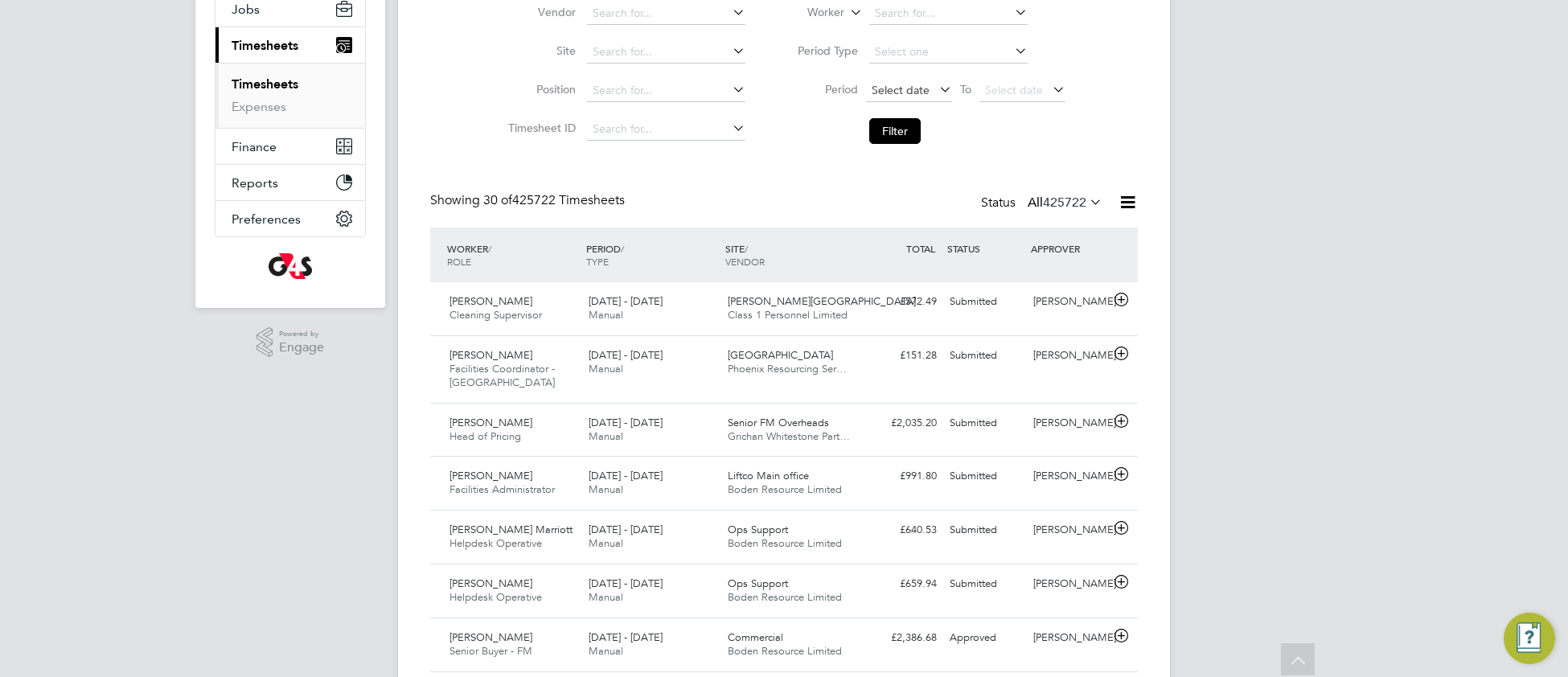
click at [892, 91] on span "Select date" at bounding box center [900, 90] width 58 height 15
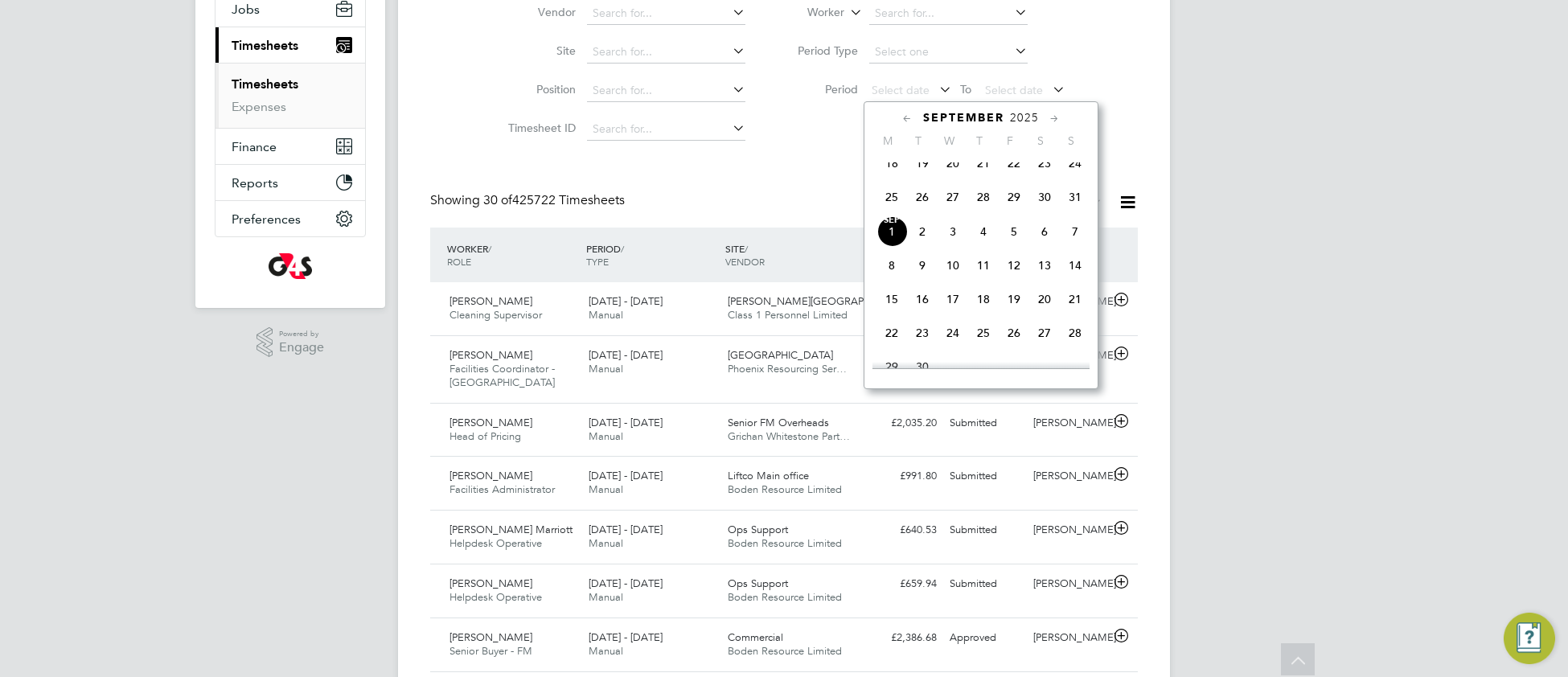
click at [892, 207] on span "25" at bounding box center [891, 196] width 31 height 31
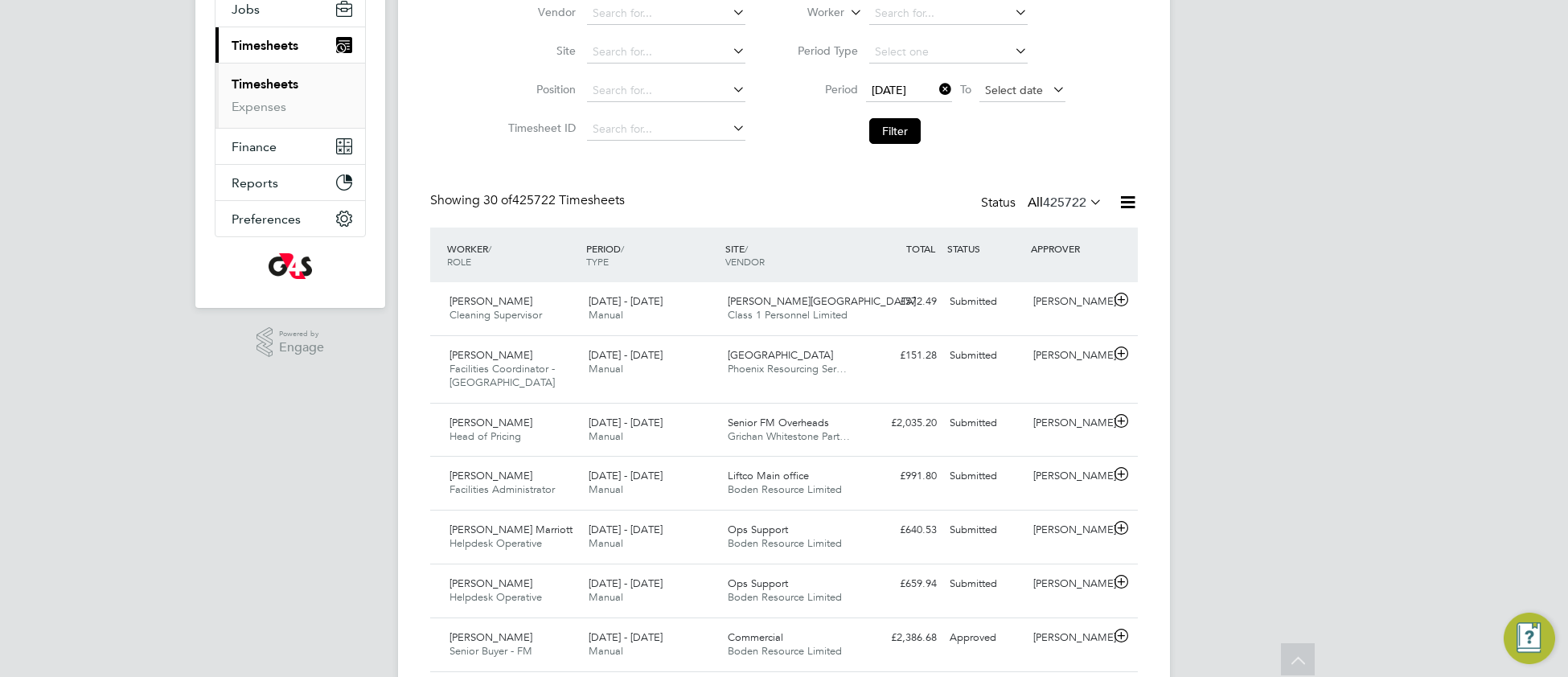
click at [1002, 96] on span "Select date" at bounding box center [1022, 90] width 86 height 21
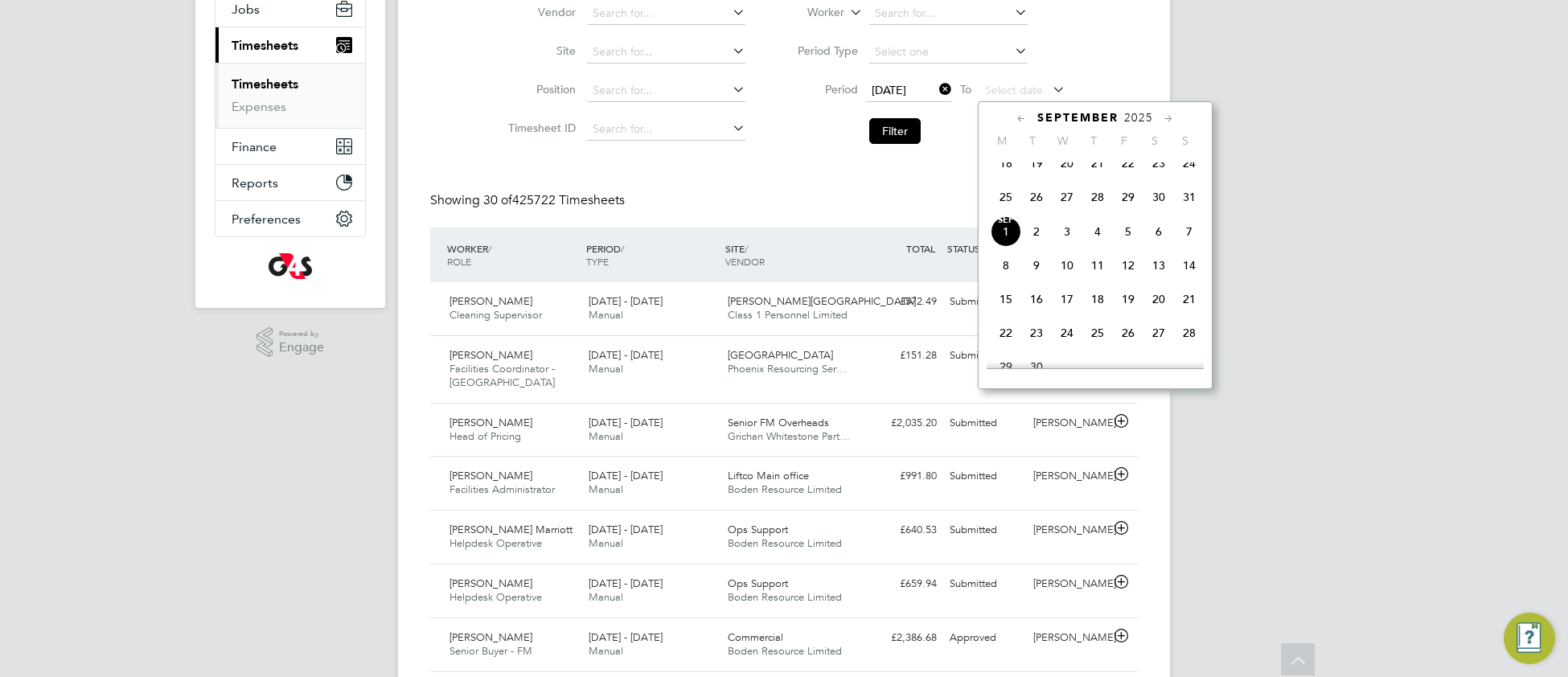
drag, startPoint x: 1187, startPoint y: 210, endPoint x: 1124, endPoint y: 212, distance: 63.0
click at [1179, 210] on span "31" at bounding box center [1189, 196] width 31 height 31
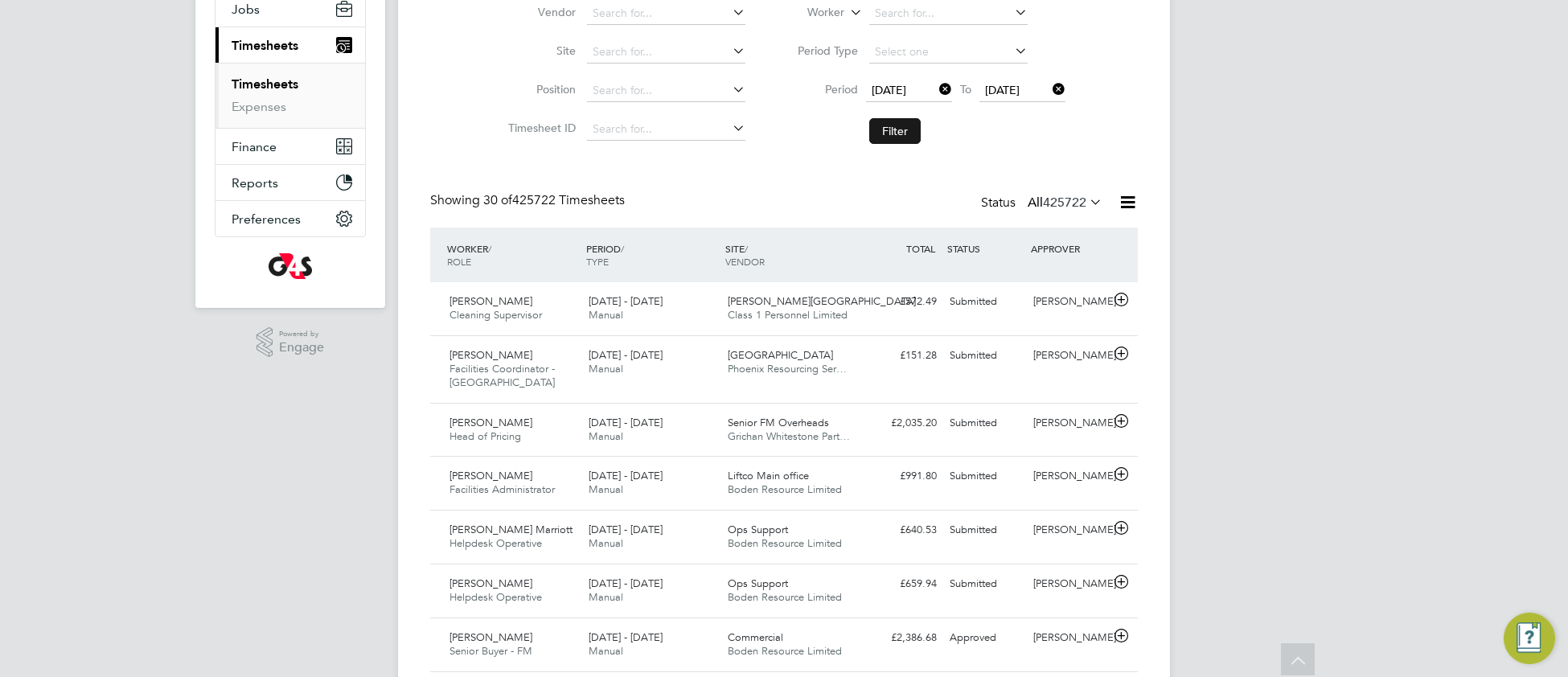
click at [883, 130] on button "Filter" at bounding box center [894, 131] width 51 height 26
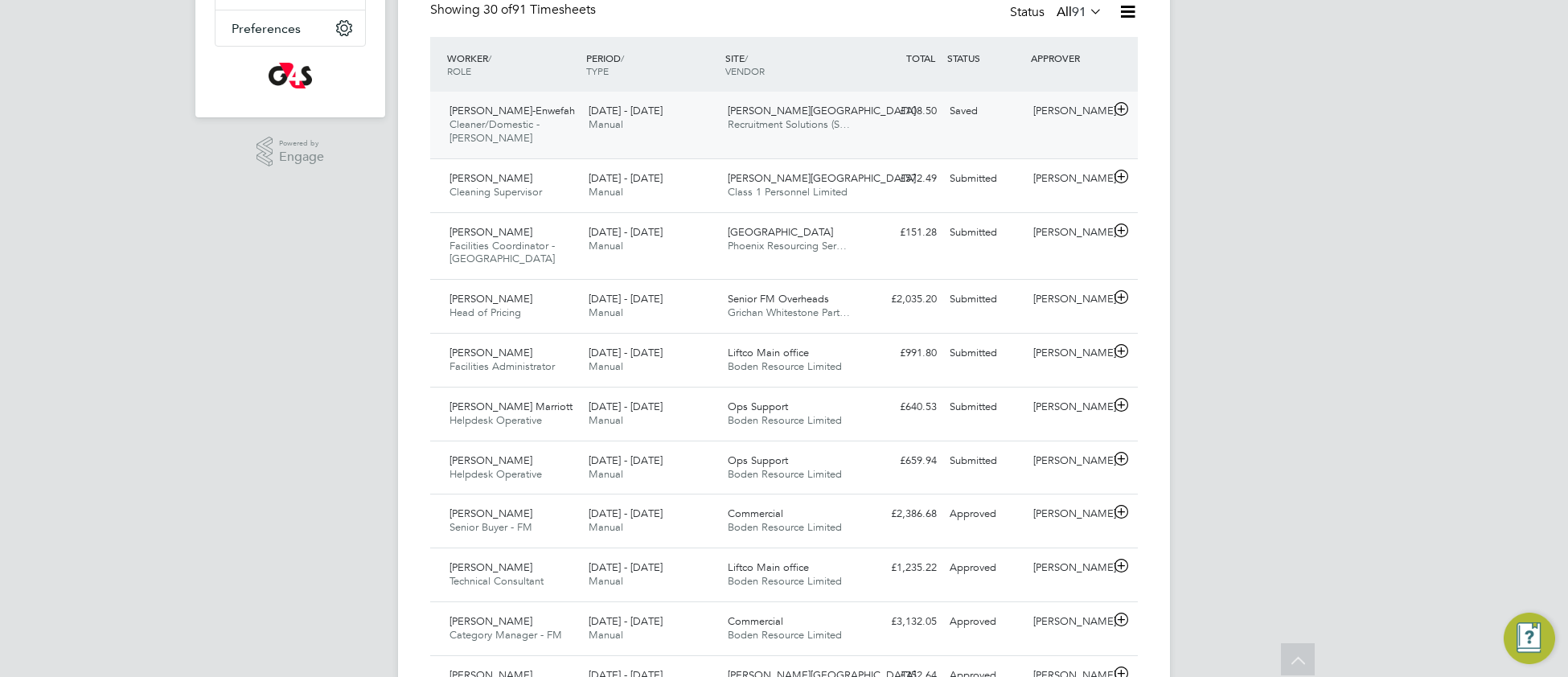
click at [874, 113] on div "£108.50 Saved" at bounding box center [901, 111] width 84 height 27
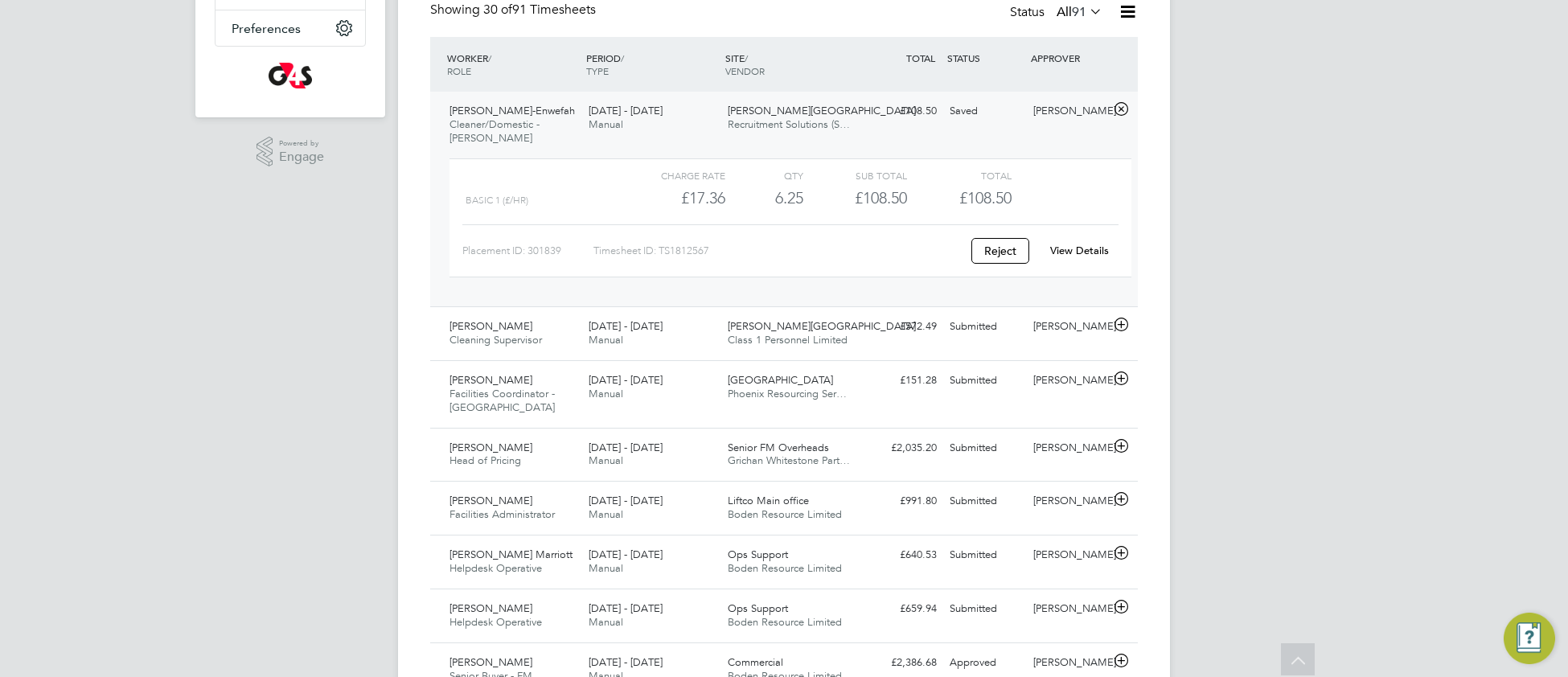
click at [1081, 258] on div "View Details" at bounding box center [1079, 251] width 79 height 26
click at [1082, 249] on link "View Details" at bounding box center [1079, 250] width 59 height 14
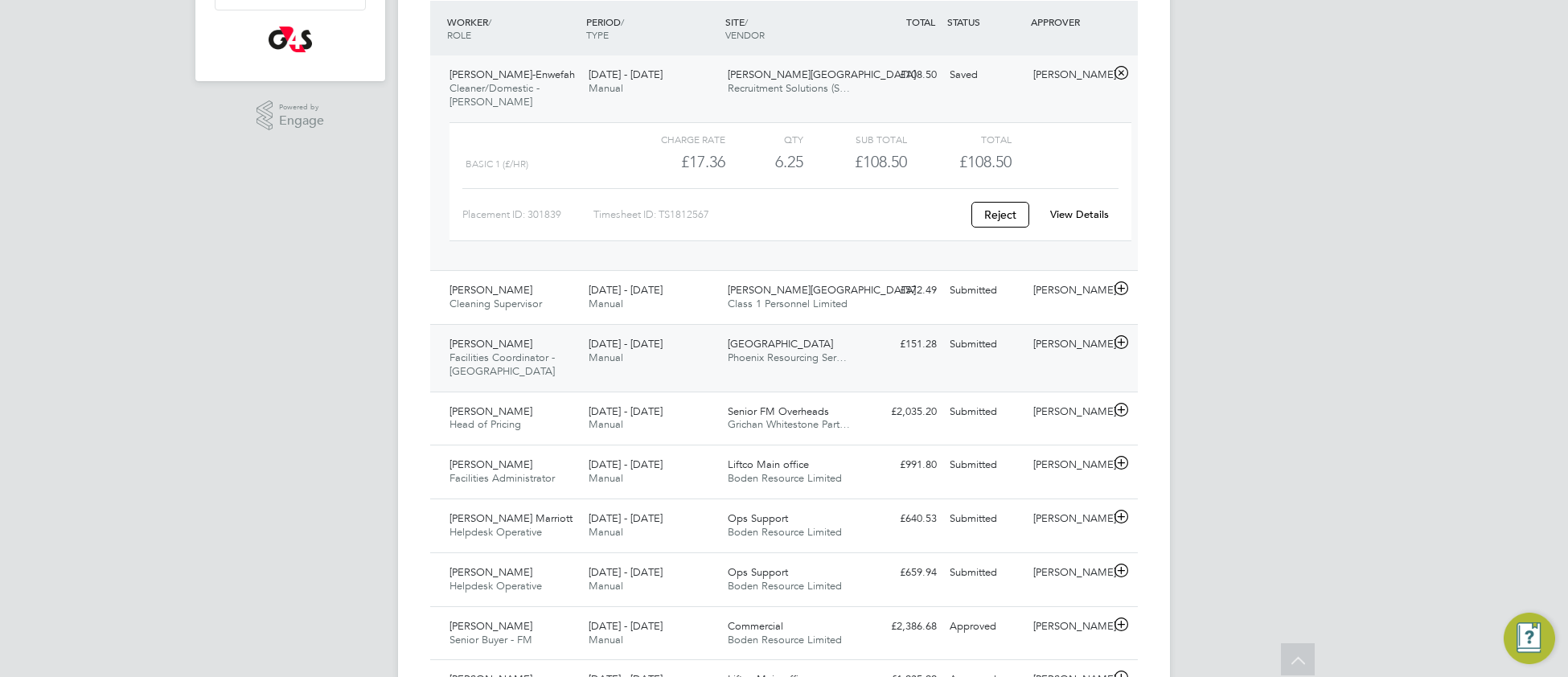
scroll to position [429, 0]
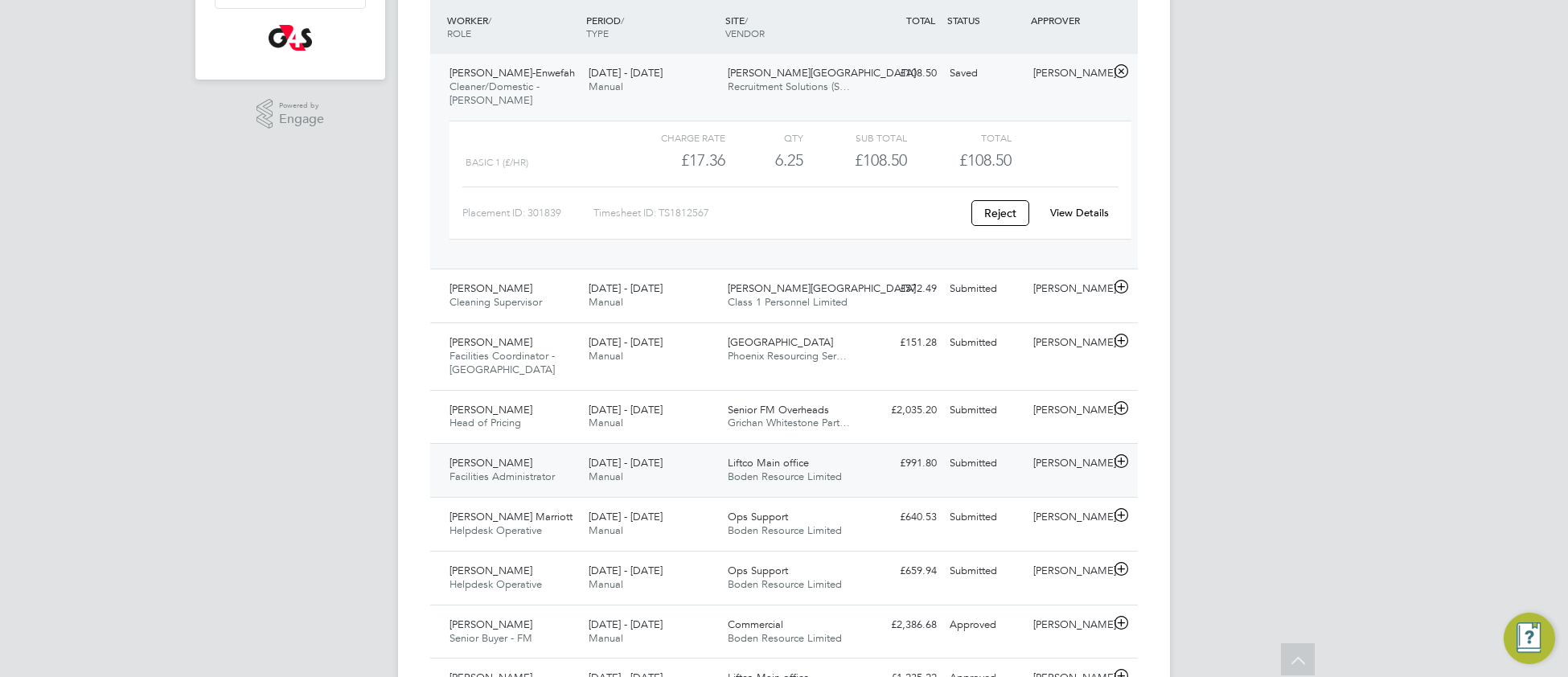
click at [856, 480] on div "Liftco Main office Boden Resource Limited" at bounding box center [791, 470] width 140 height 40
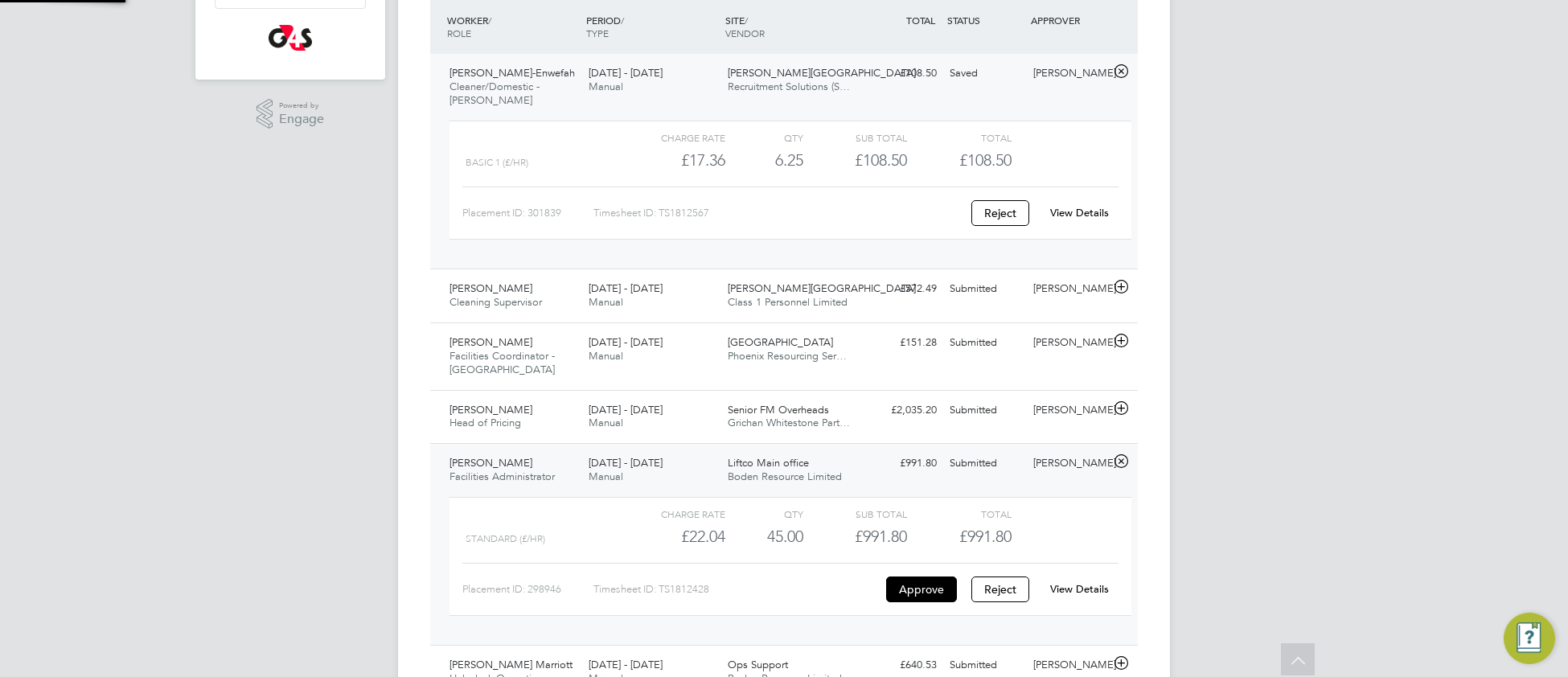
scroll to position [27, 156]
click at [1092, 600] on div "View Details" at bounding box center [1079, 590] width 79 height 26
click at [1078, 596] on link "View Details" at bounding box center [1079, 589] width 59 height 14
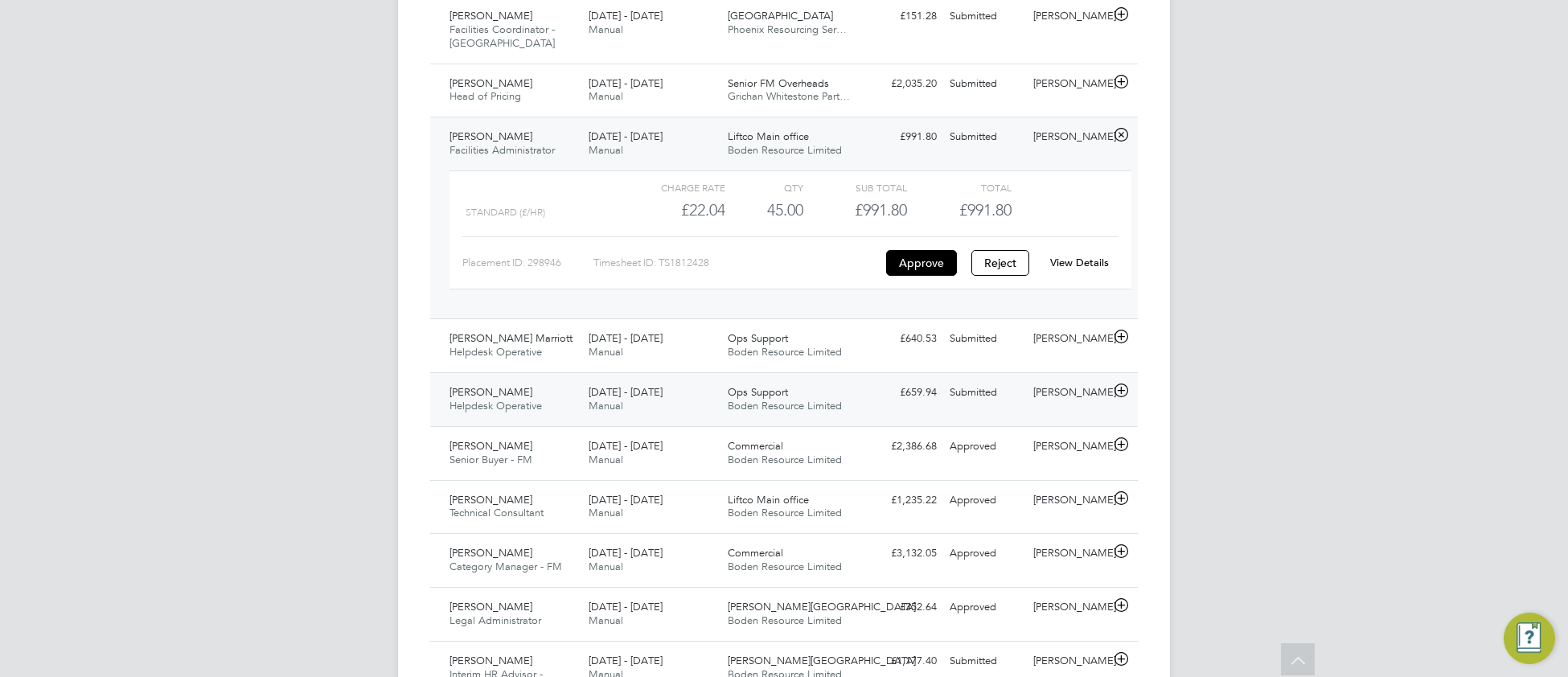
scroll to position [761, 0]
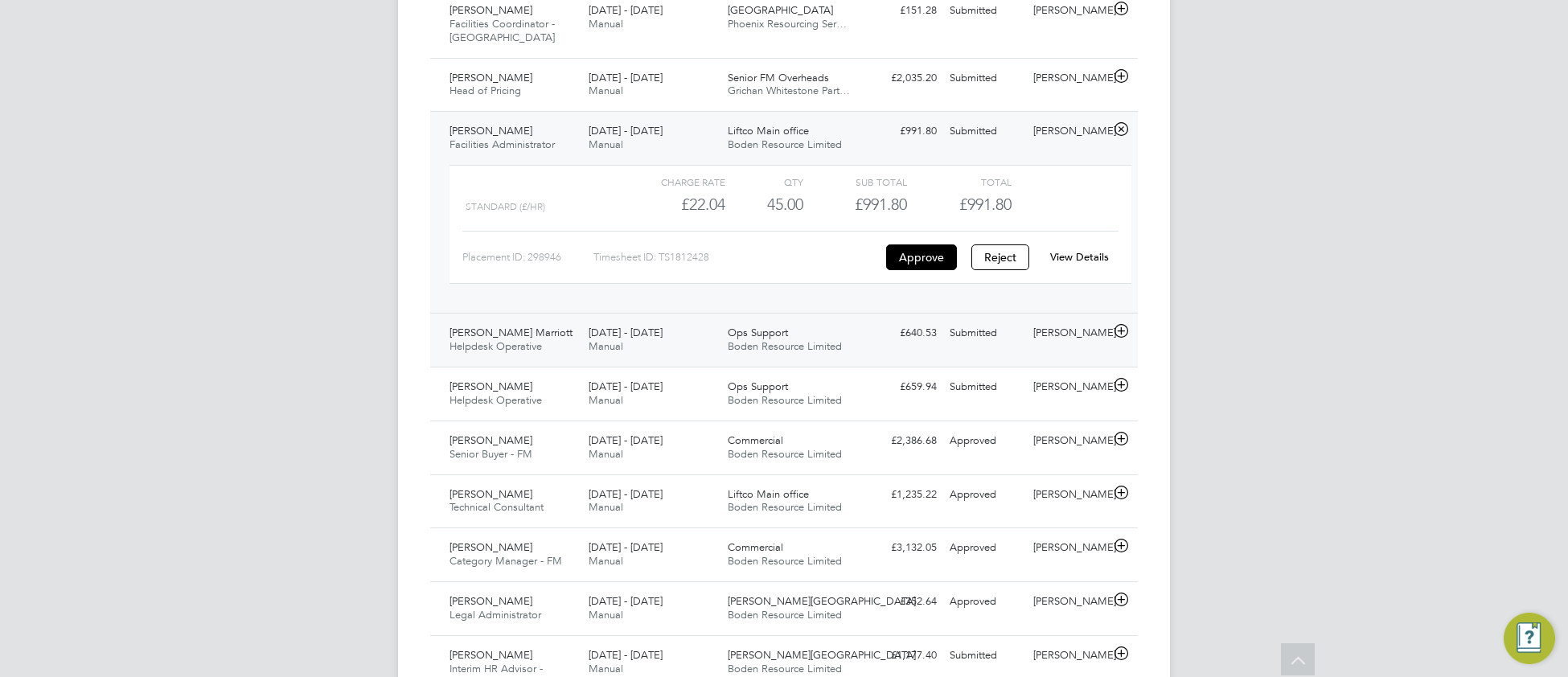
click at [690, 348] on div "25 - 31 Aug 2025 Manual" at bounding box center [652, 339] width 140 height 40
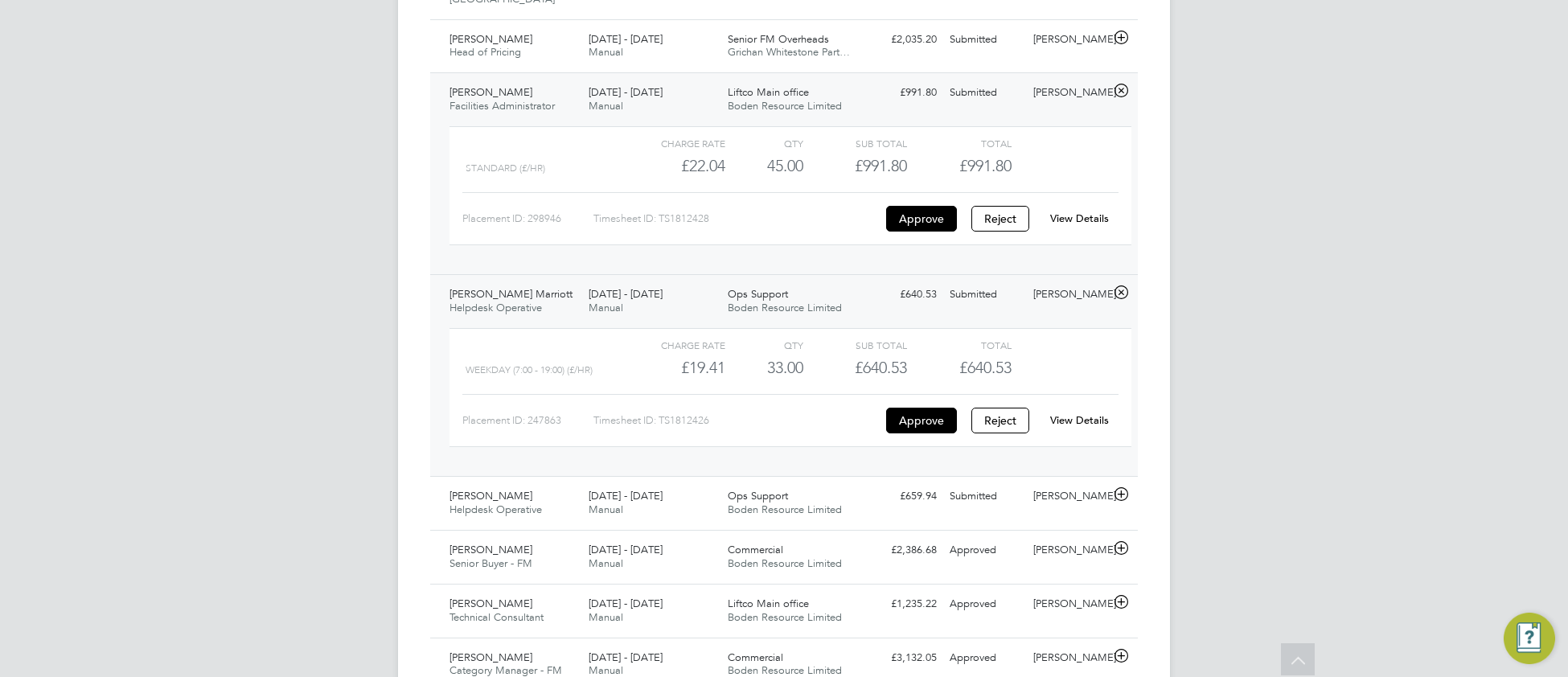
scroll to position [801, 0]
click at [1094, 424] on link "View Details" at bounding box center [1079, 418] width 59 height 14
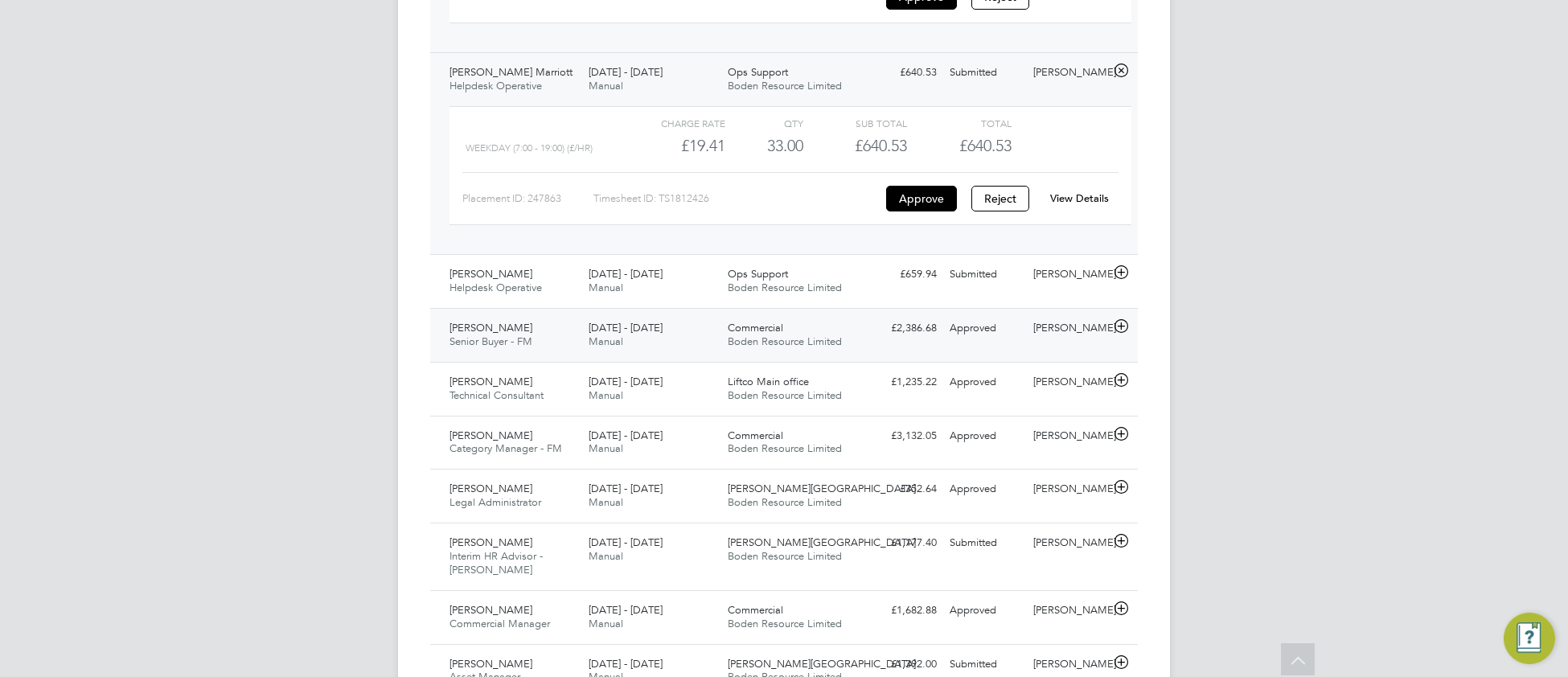
scroll to position [1029, 0]
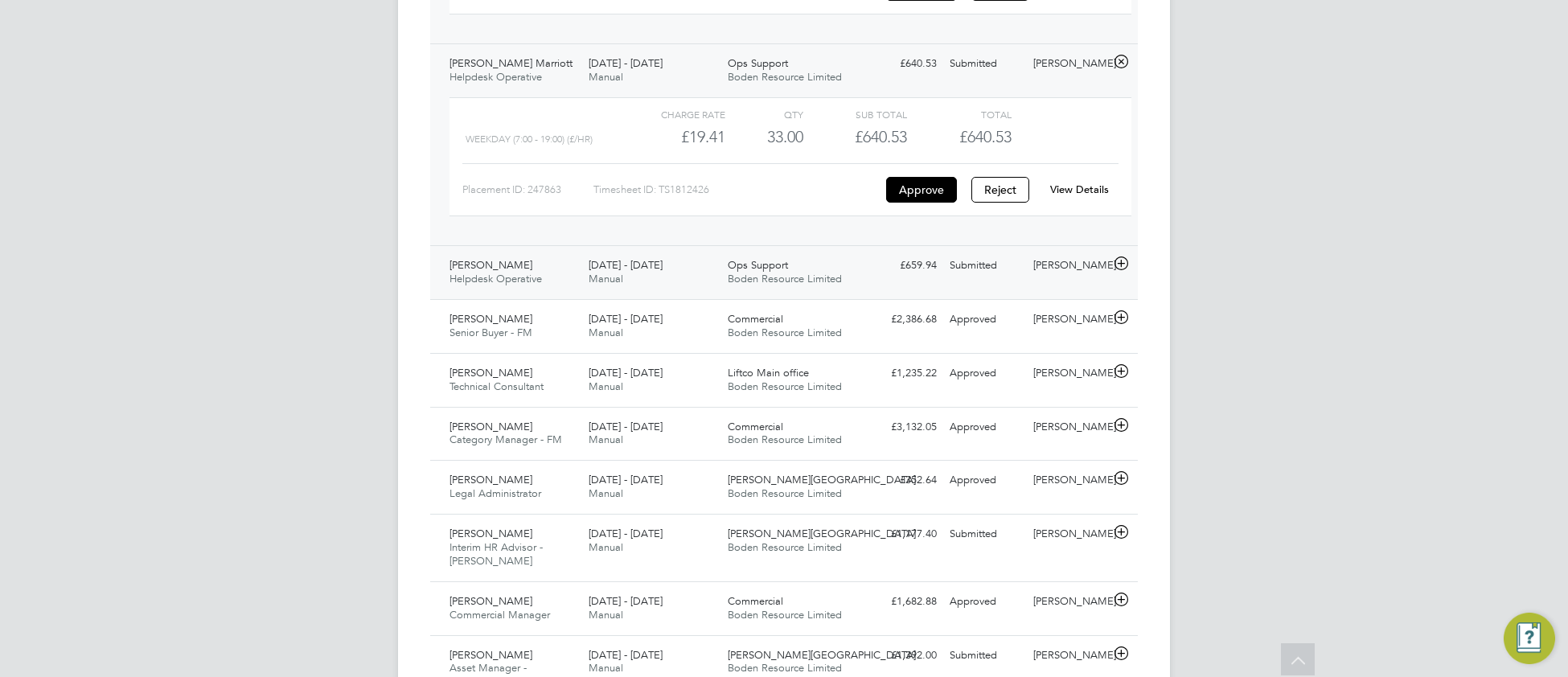
click at [762, 279] on span "Boden Resource Limited" at bounding box center [784, 278] width 114 height 14
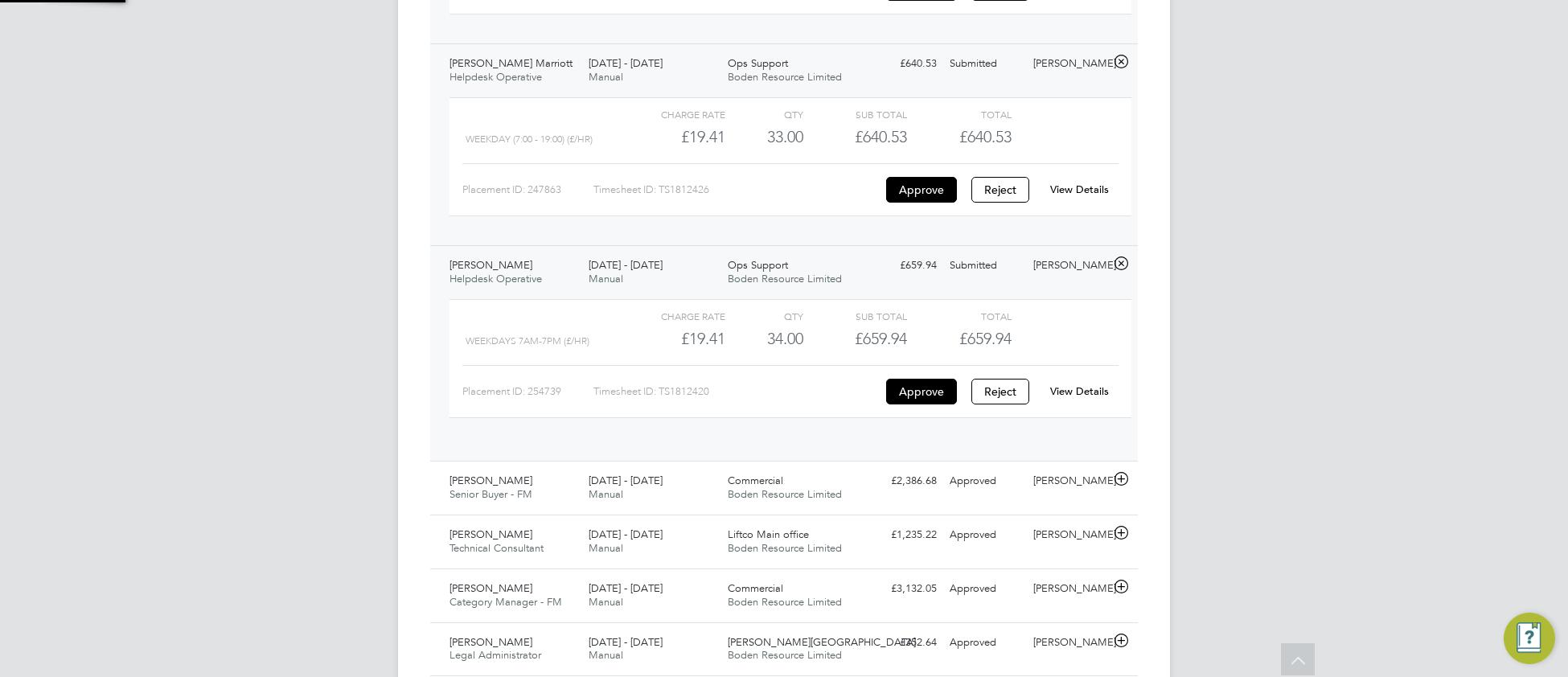
scroll to position [27, 156]
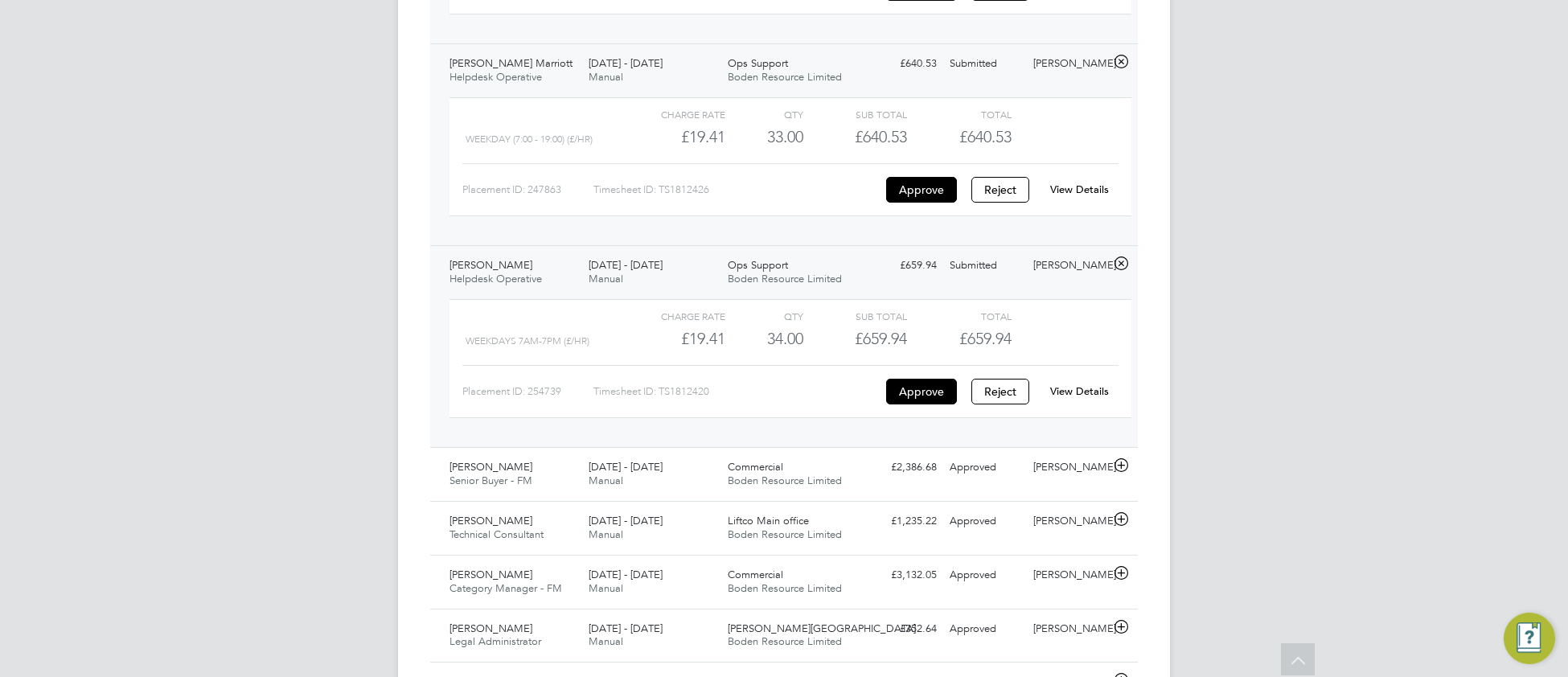
click at [1082, 398] on link "View Details" at bounding box center [1079, 391] width 59 height 14
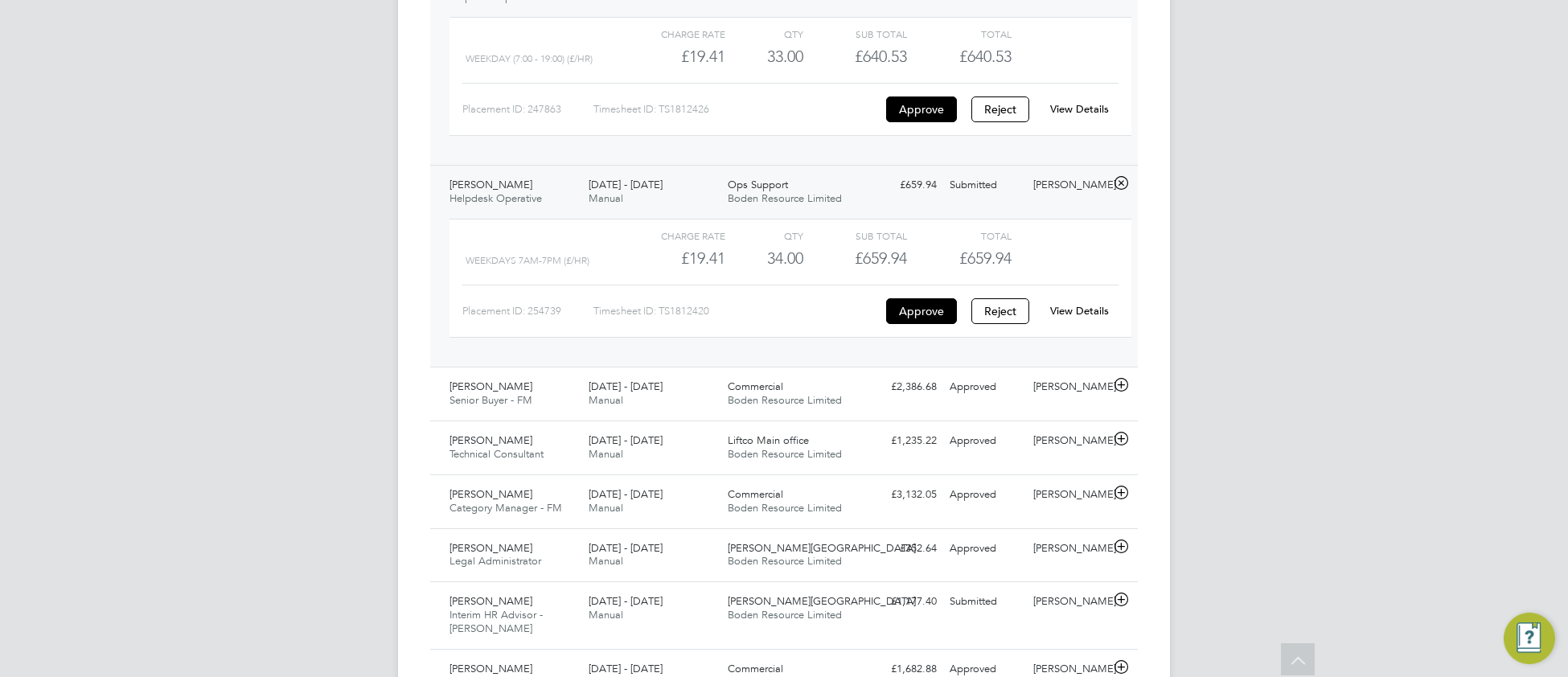
scroll to position [1144, 0]
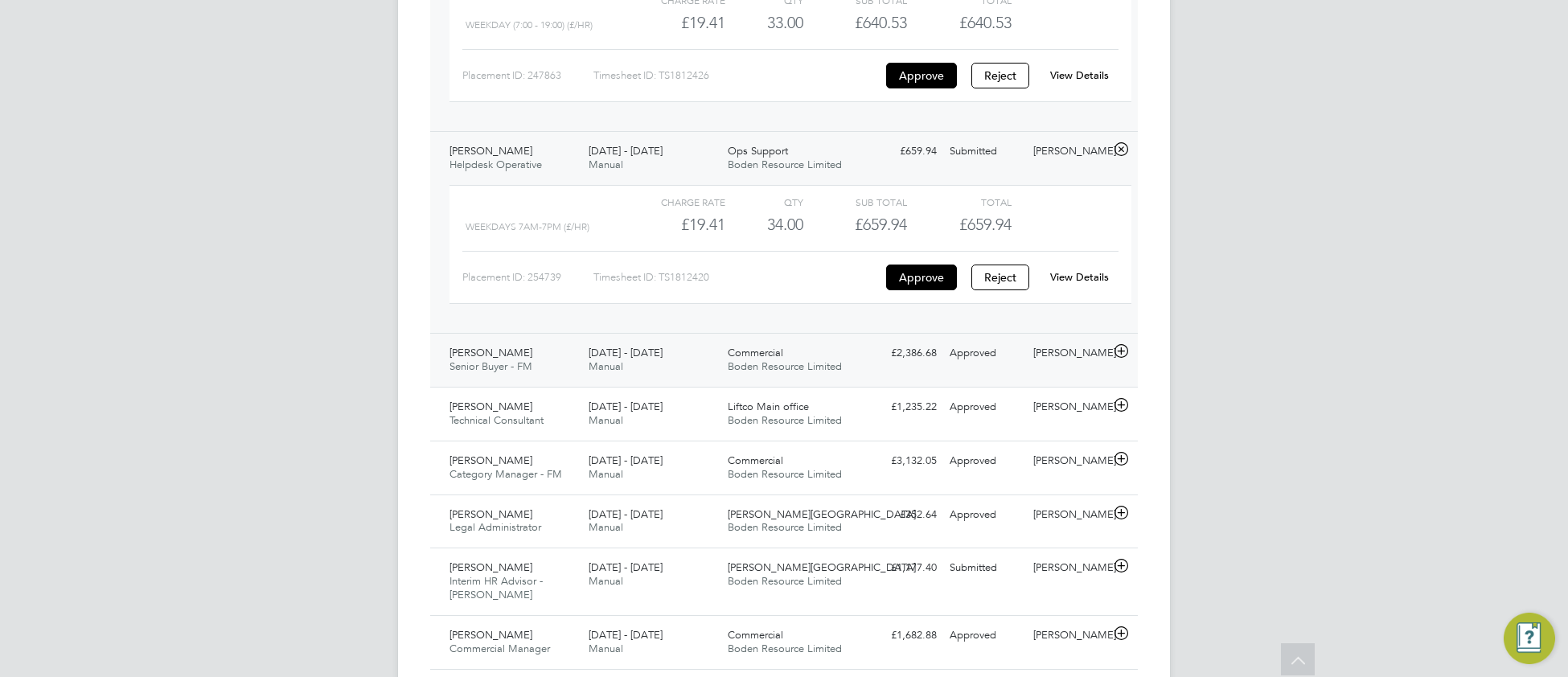
click at [650, 377] on div "25 - 31 Aug 2025 Manual" at bounding box center [652, 360] width 140 height 40
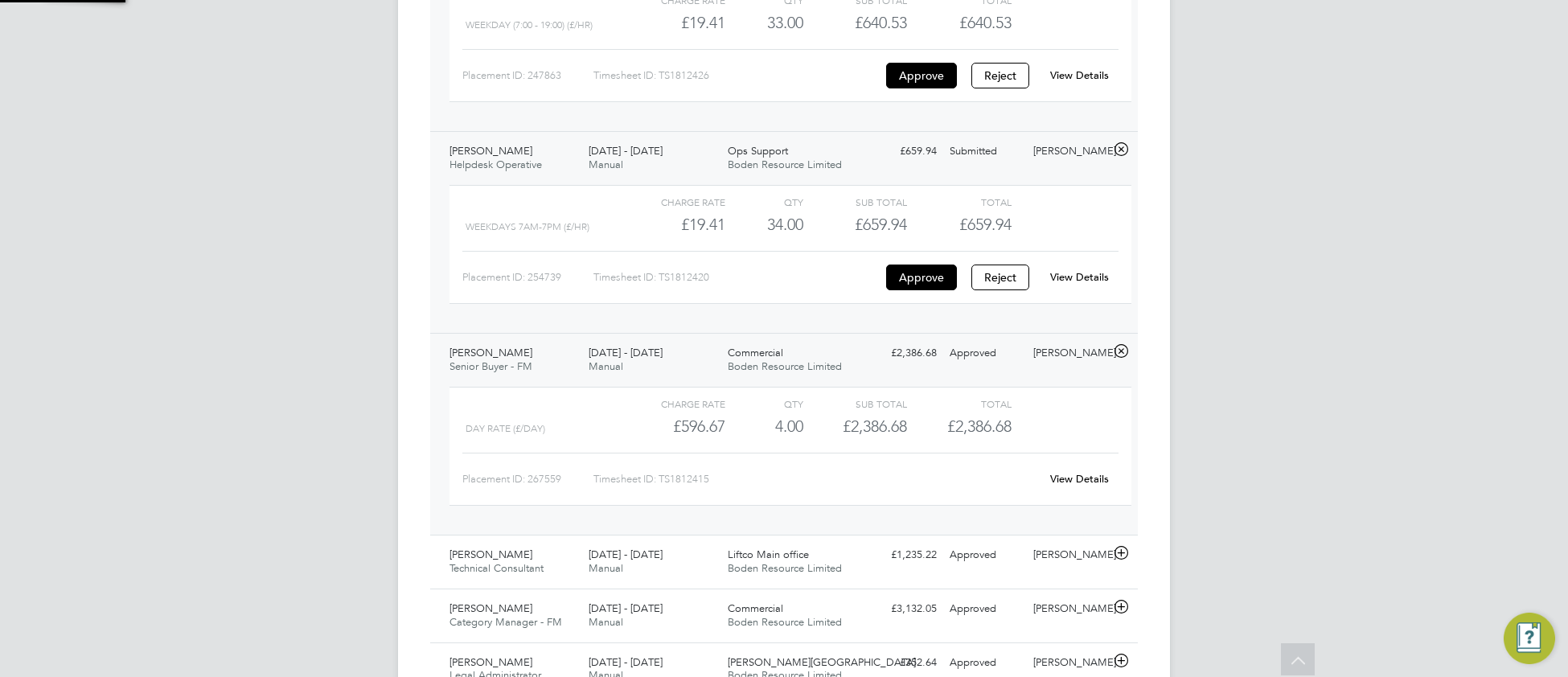
scroll to position [27, 156]
click at [1082, 485] on link "View Details" at bounding box center [1079, 478] width 59 height 14
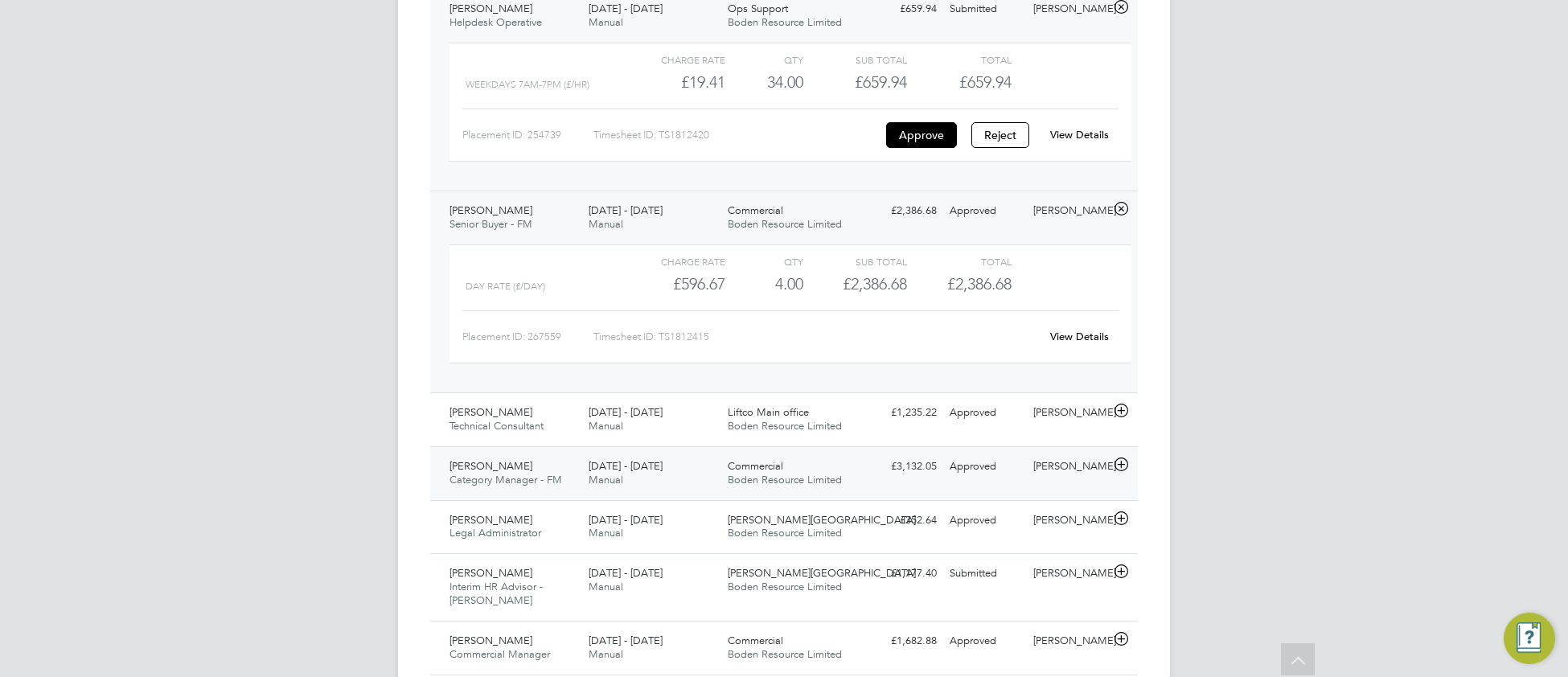
scroll to position [1292, 0]
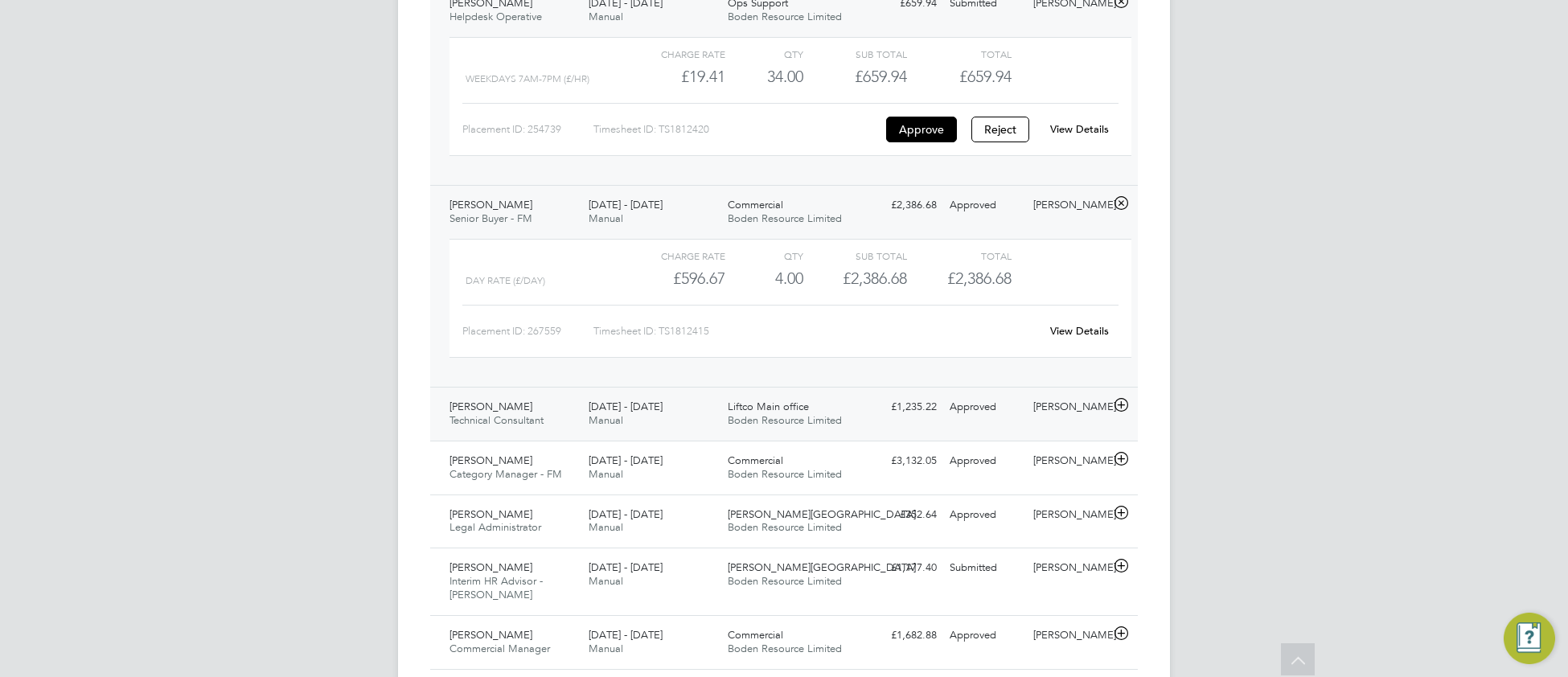
click at [640, 413] on span "[DATE] - [DATE]" at bounding box center [626, 406] width 74 height 14
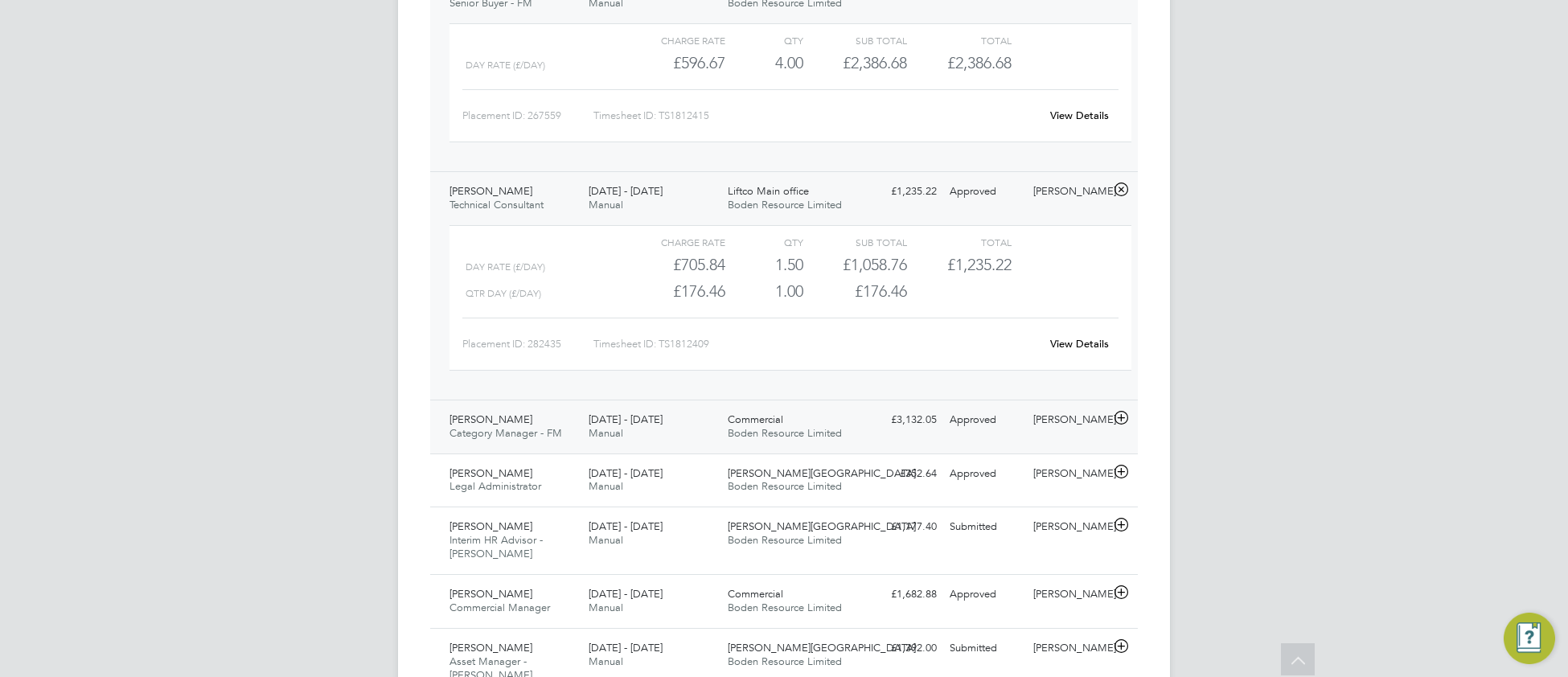
scroll to position [1511, 0]
click at [679, 443] on div "25 - 31 Aug 2025 Manual" at bounding box center [652, 422] width 140 height 40
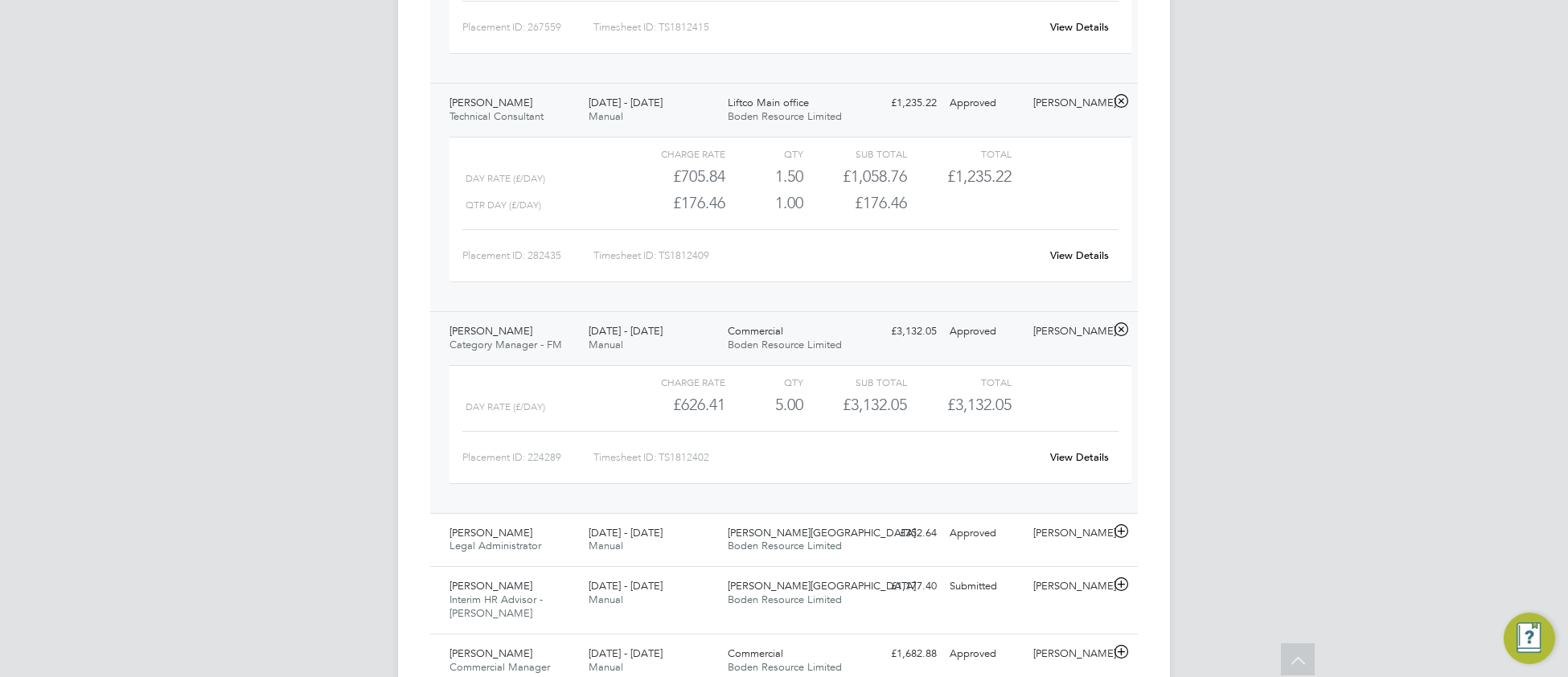
scroll to position [1605, 0]
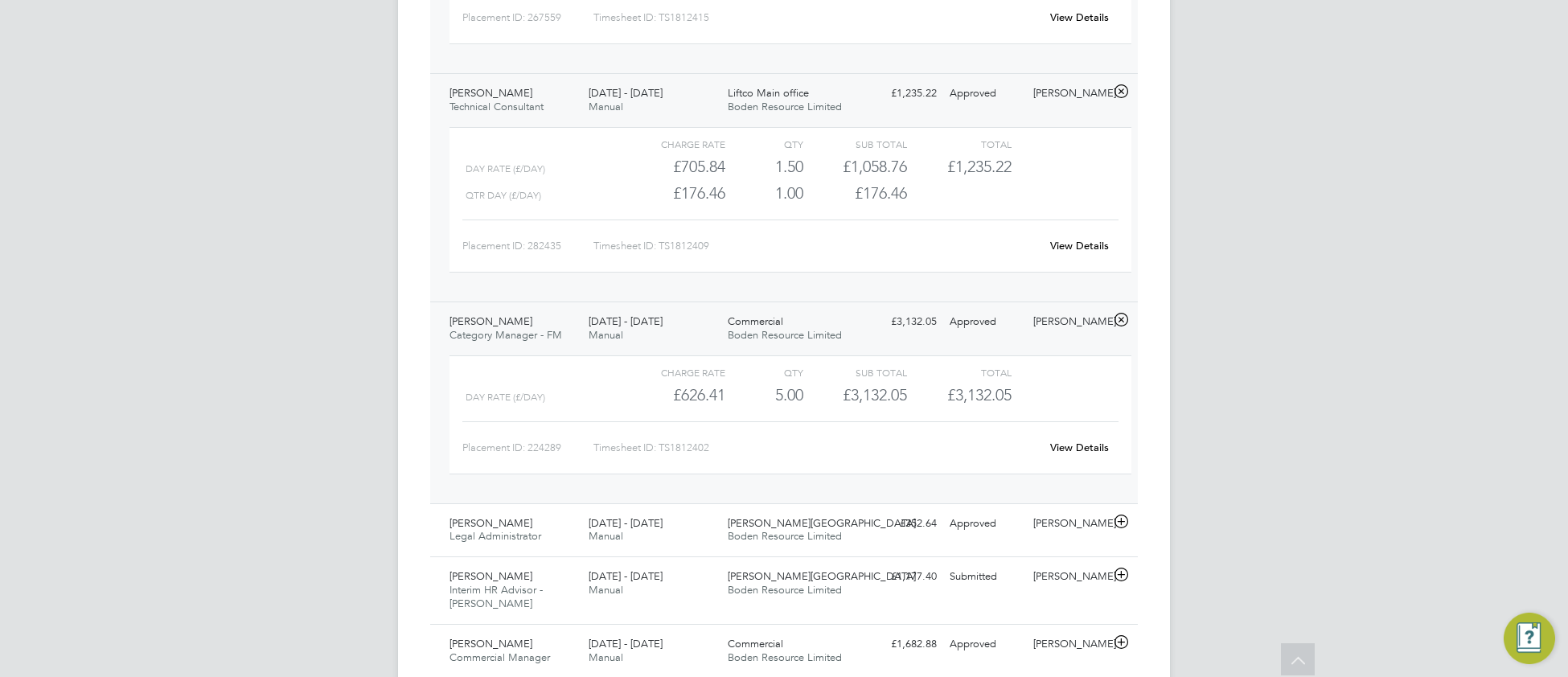
click at [1082, 454] on link "View Details" at bounding box center [1079, 447] width 59 height 14
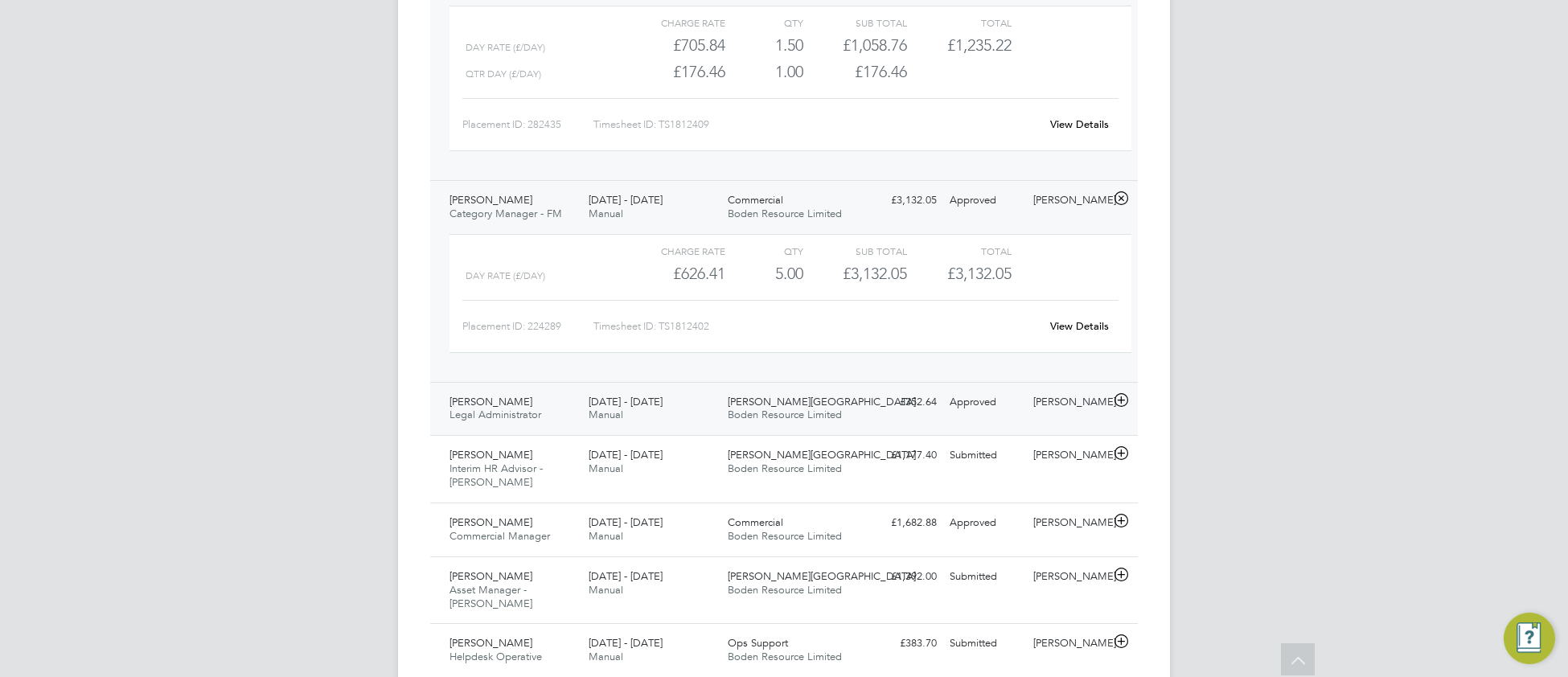
scroll to position [1732, 0]
click at [629, 424] on div "25 - 31 Aug 2025 Manual" at bounding box center [652, 403] width 140 height 40
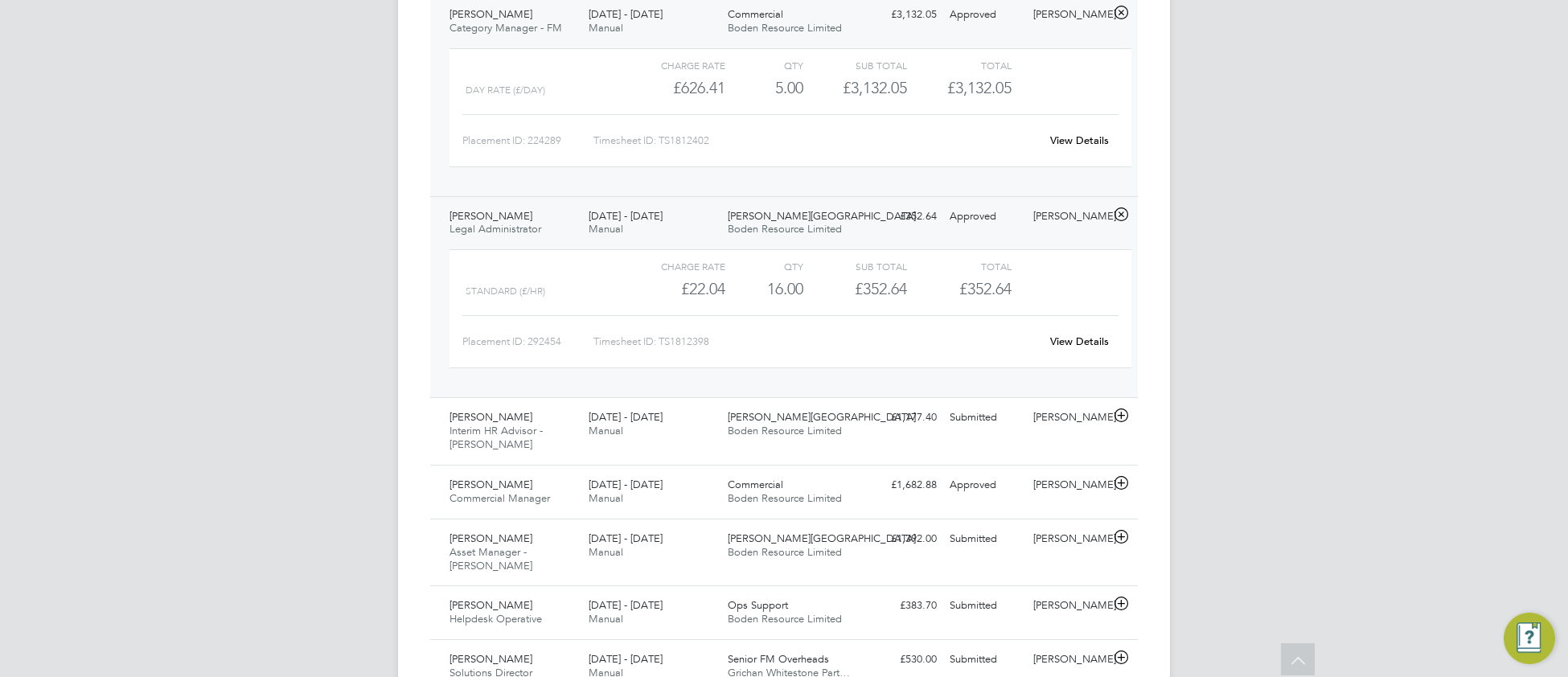
scroll to position [1978, 0]
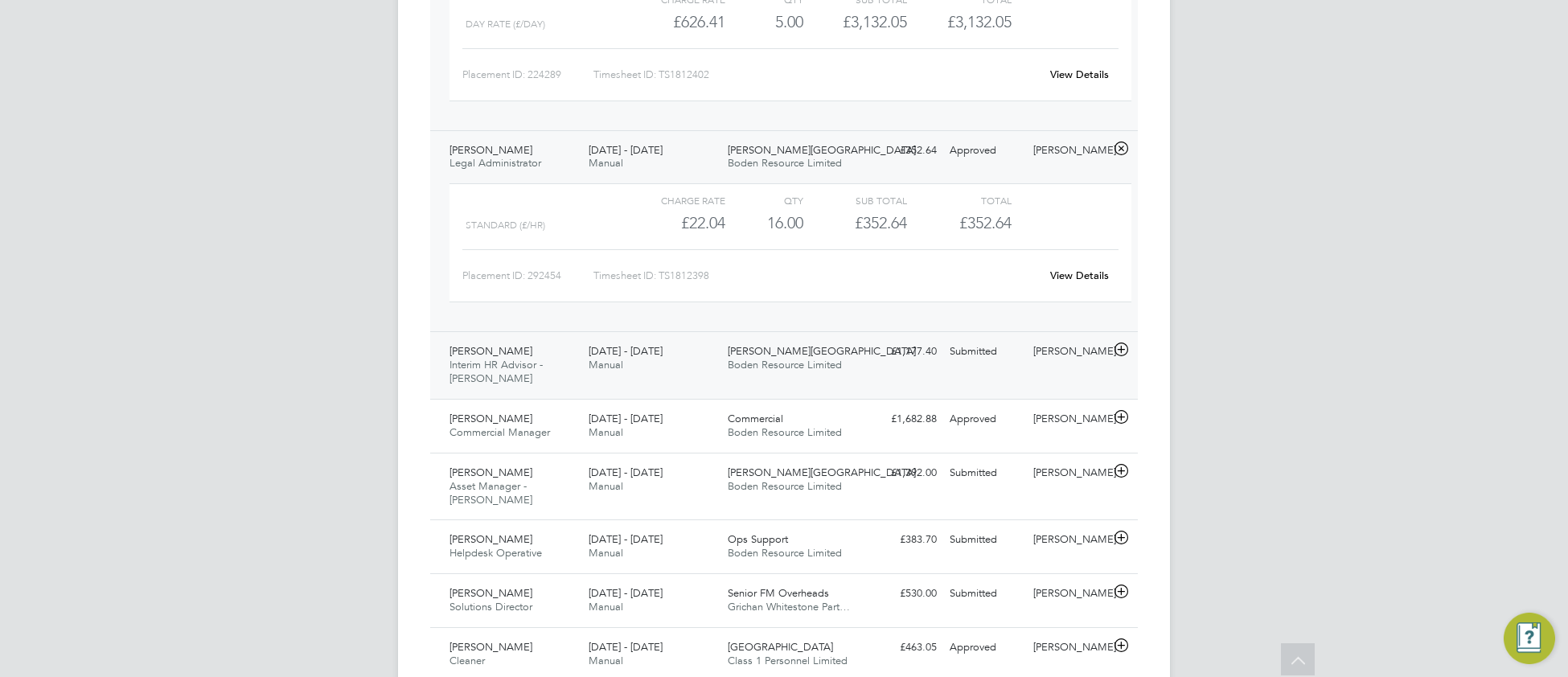
click at [637, 378] on div "25 - 31 Aug 2025 Manual" at bounding box center [652, 358] width 140 height 40
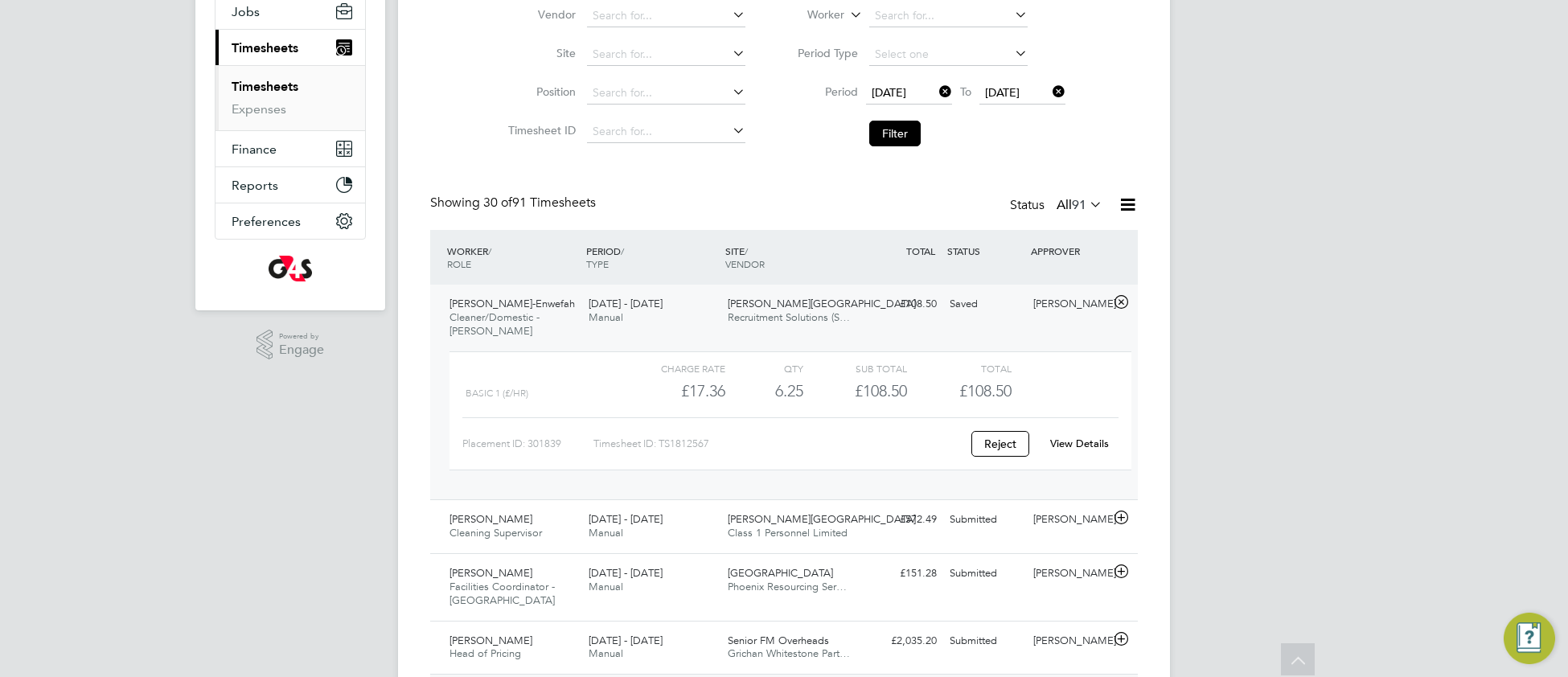
scroll to position [0, 0]
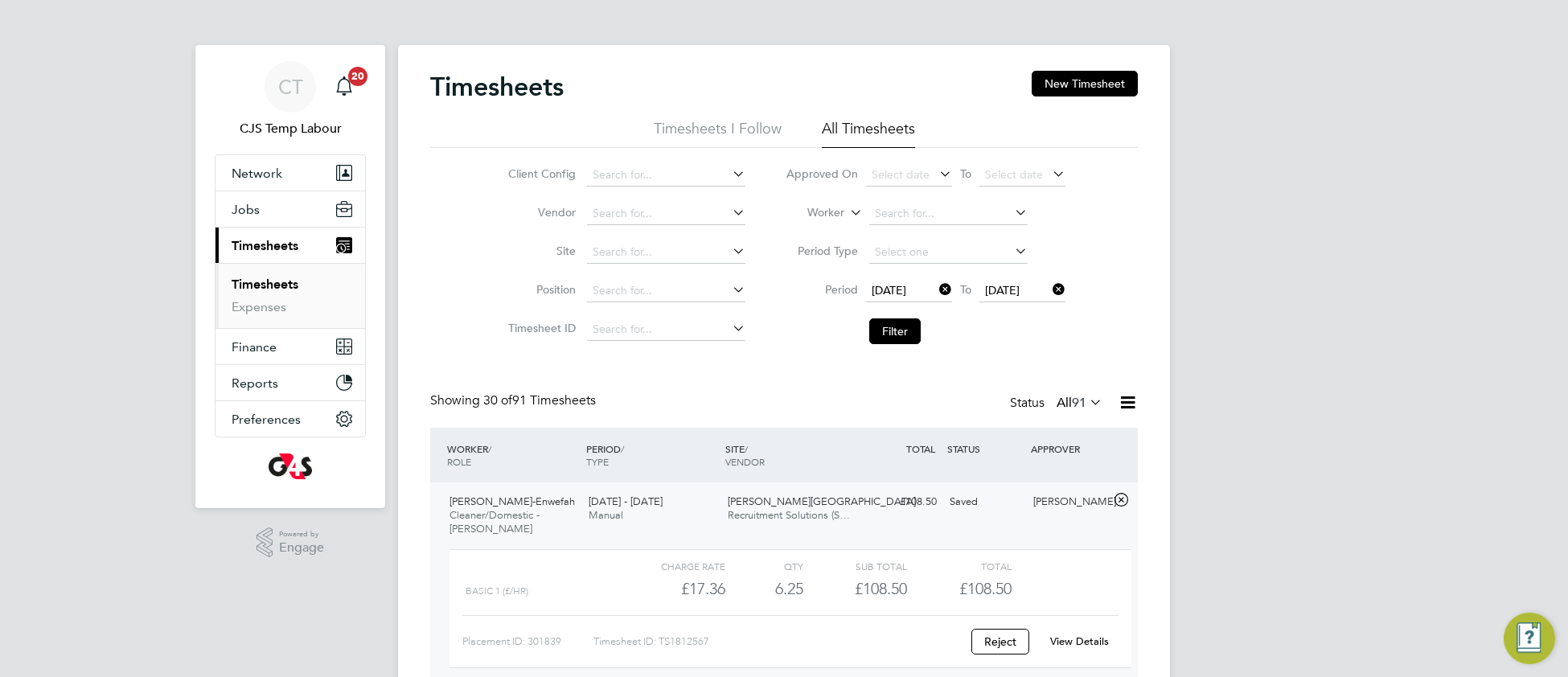
click at [284, 284] on link "Timesheets" at bounding box center [265, 284] width 67 height 15
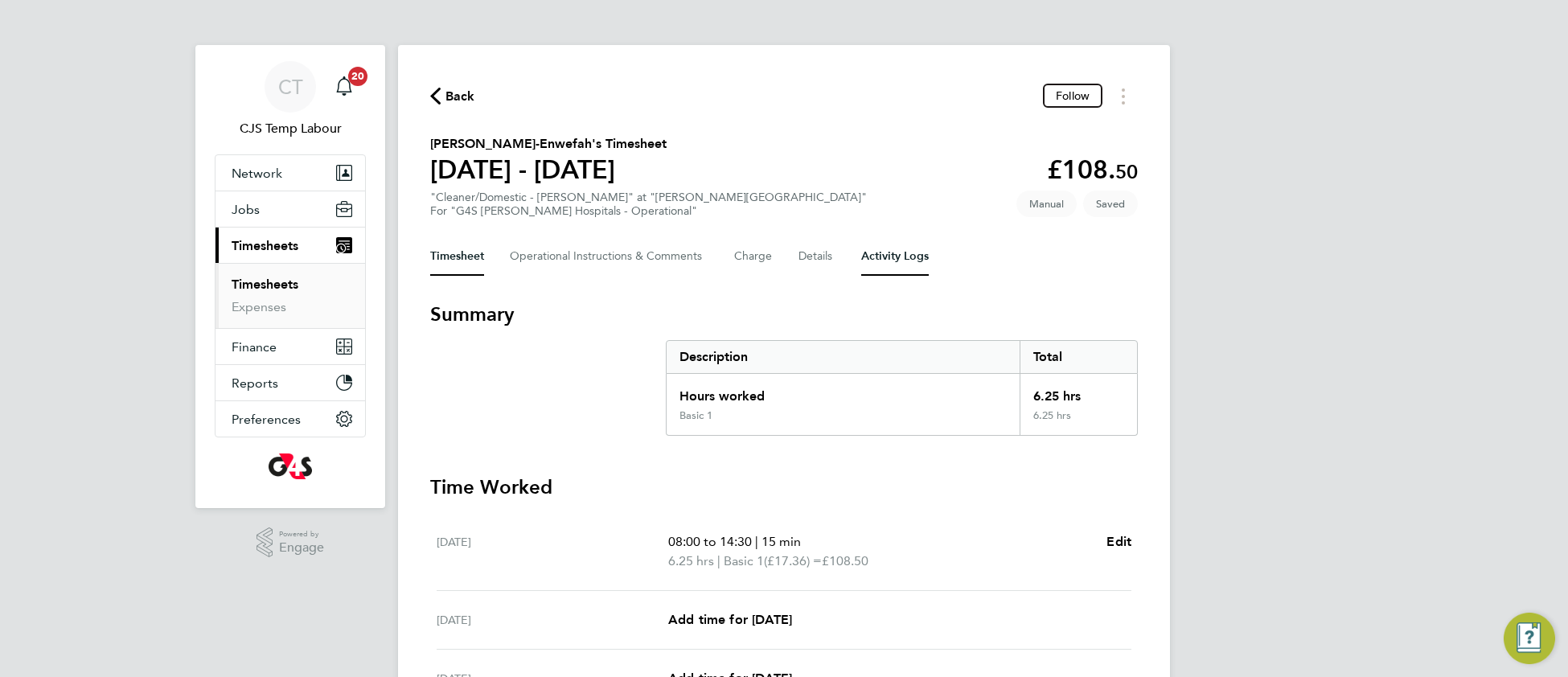
click at [897, 255] on Logs-tab "Activity Logs" at bounding box center [895, 256] width 68 height 38
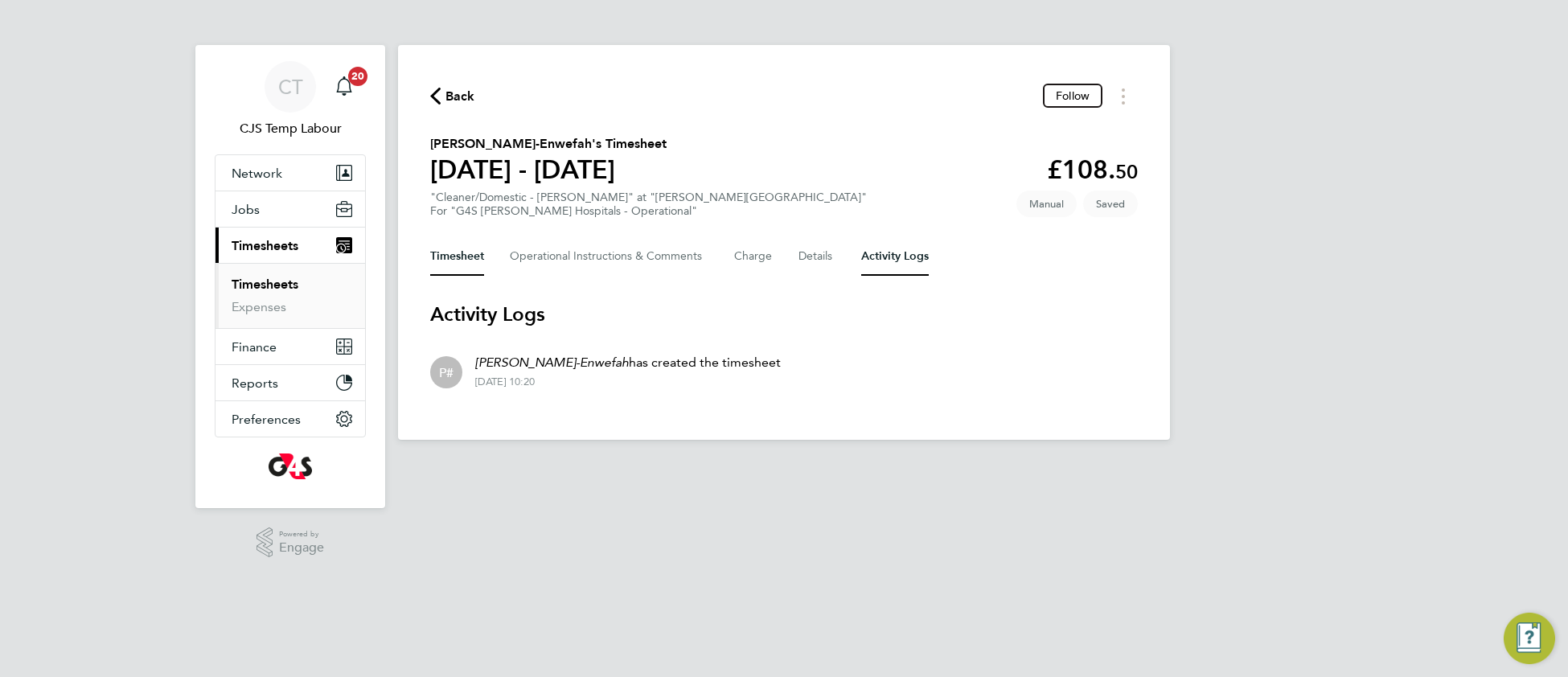
click at [464, 259] on button "Timesheet" at bounding box center [457, 256] width 54 height 38
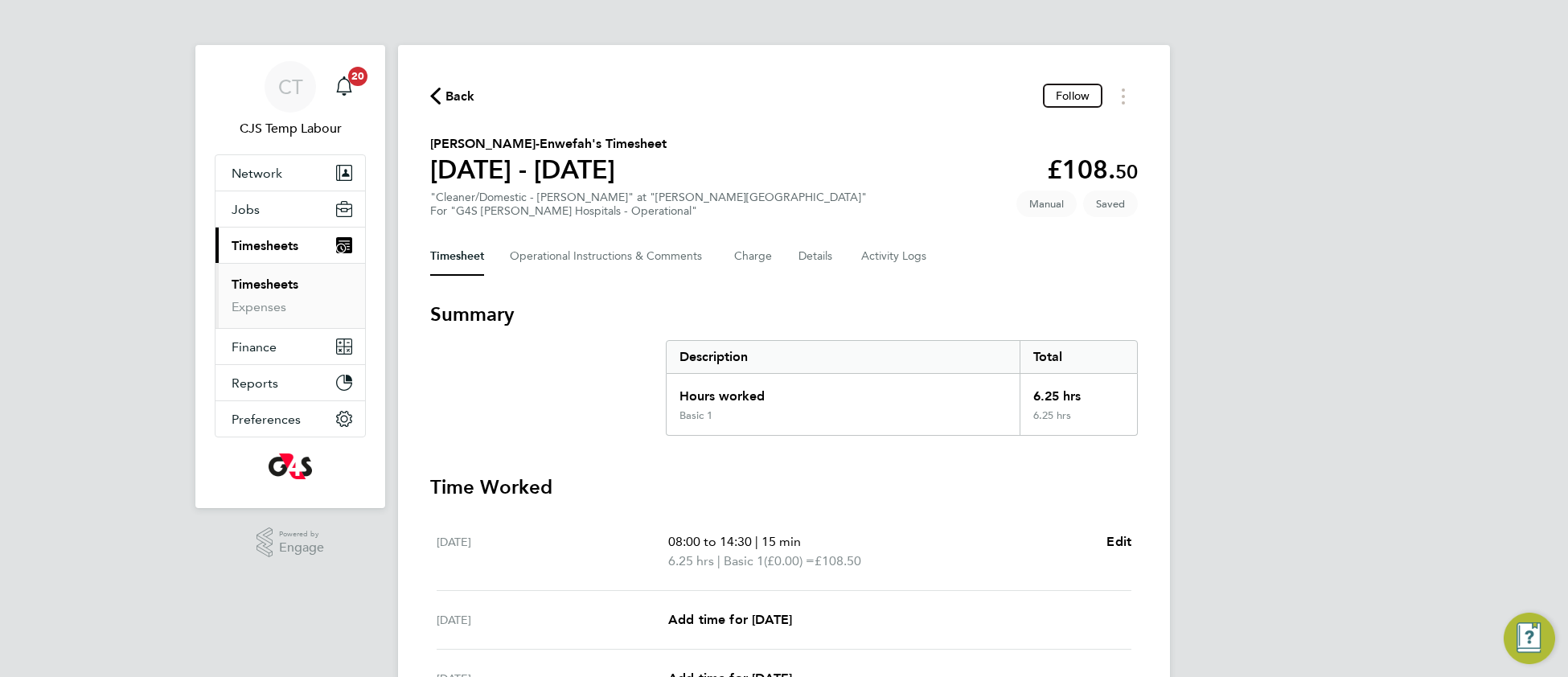
click at [258, 289] on link "Timesheets" at bounding box center [265, 284] width 67 height 15
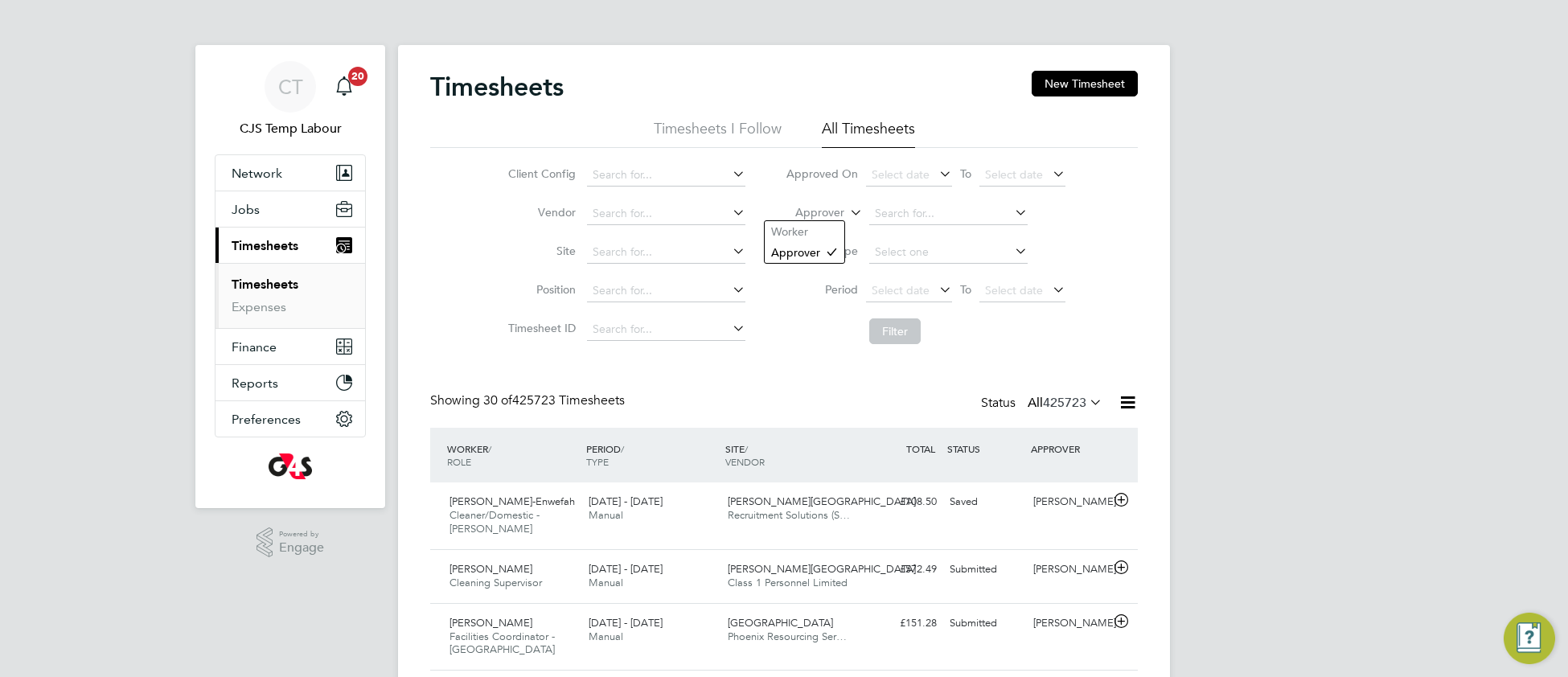
click at [846, 216] on icon at bounding box center [846, 208] width 0 height 15
click at [827, 235] on li "Worker" at bounding box center [804, 232] width 80 height 20
click at [913, 208] on input at bounding box center [948, 214] width 158 height 22
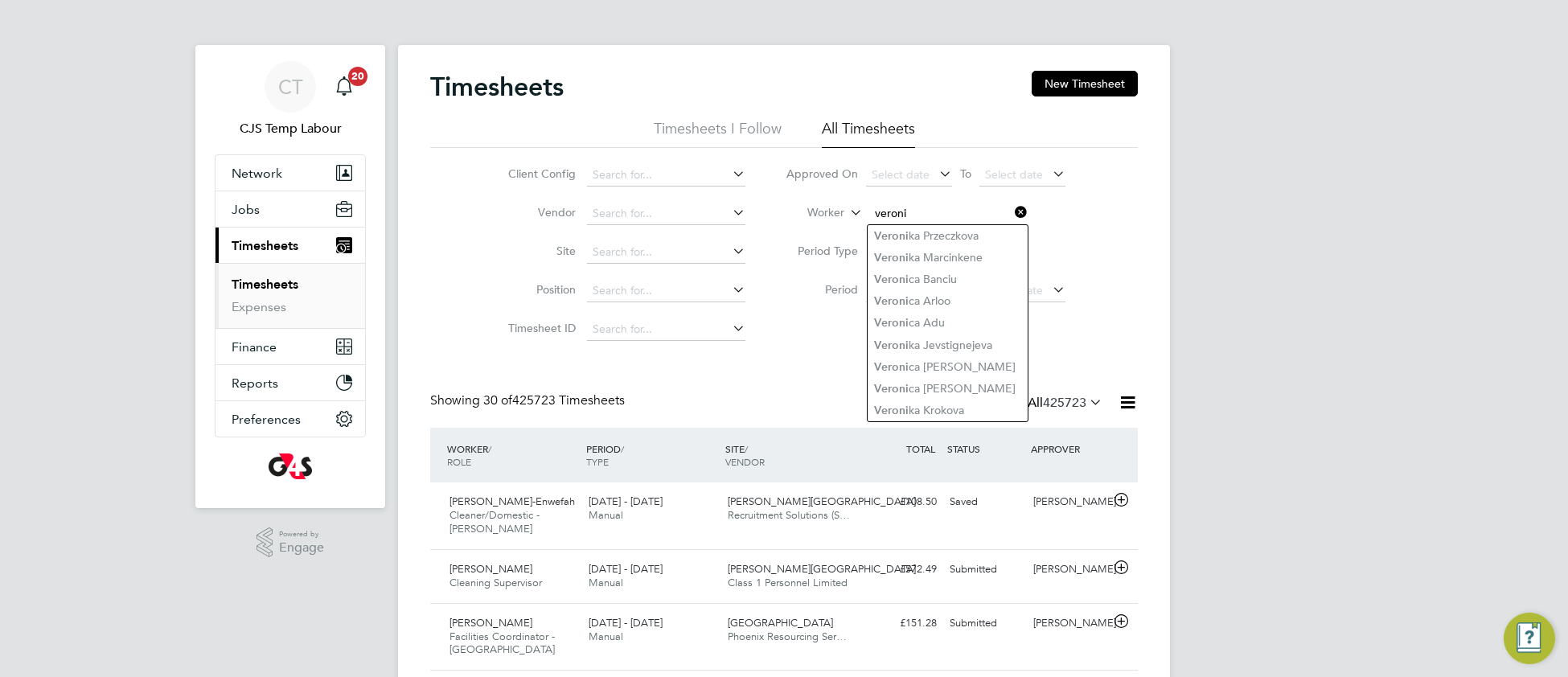
type input "veroni"
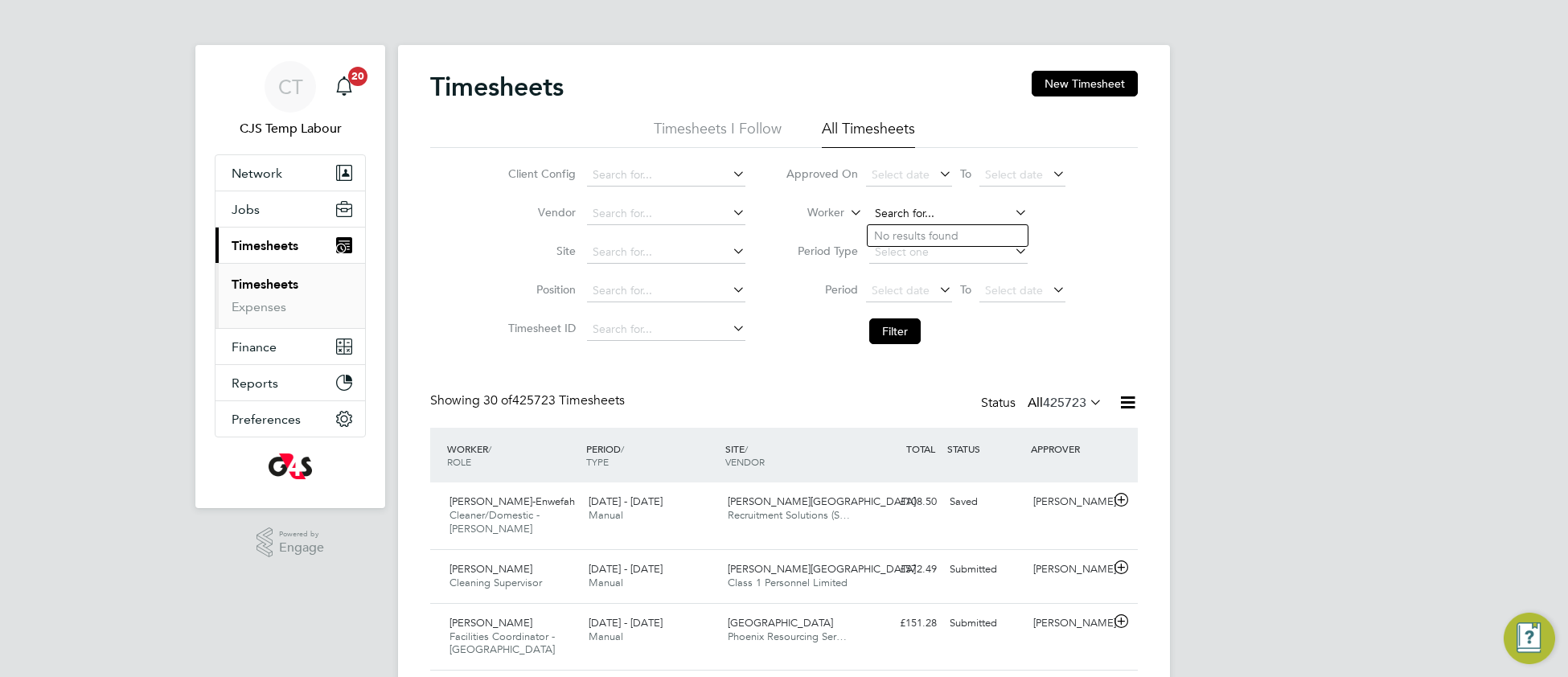
click at [889, 207] on input at bounding box center [948, 214] width 158 height 22
type input "b"
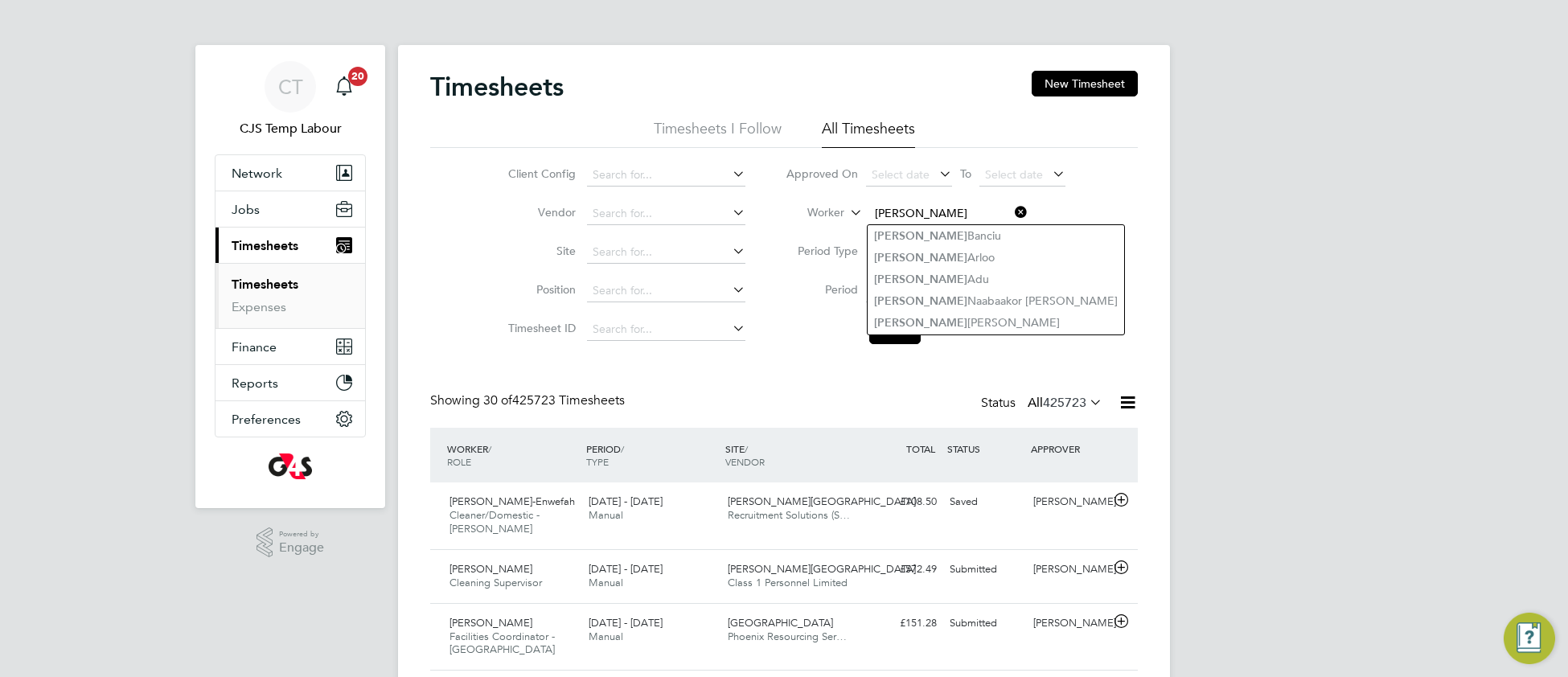
type input "[PERSON_NAME]"
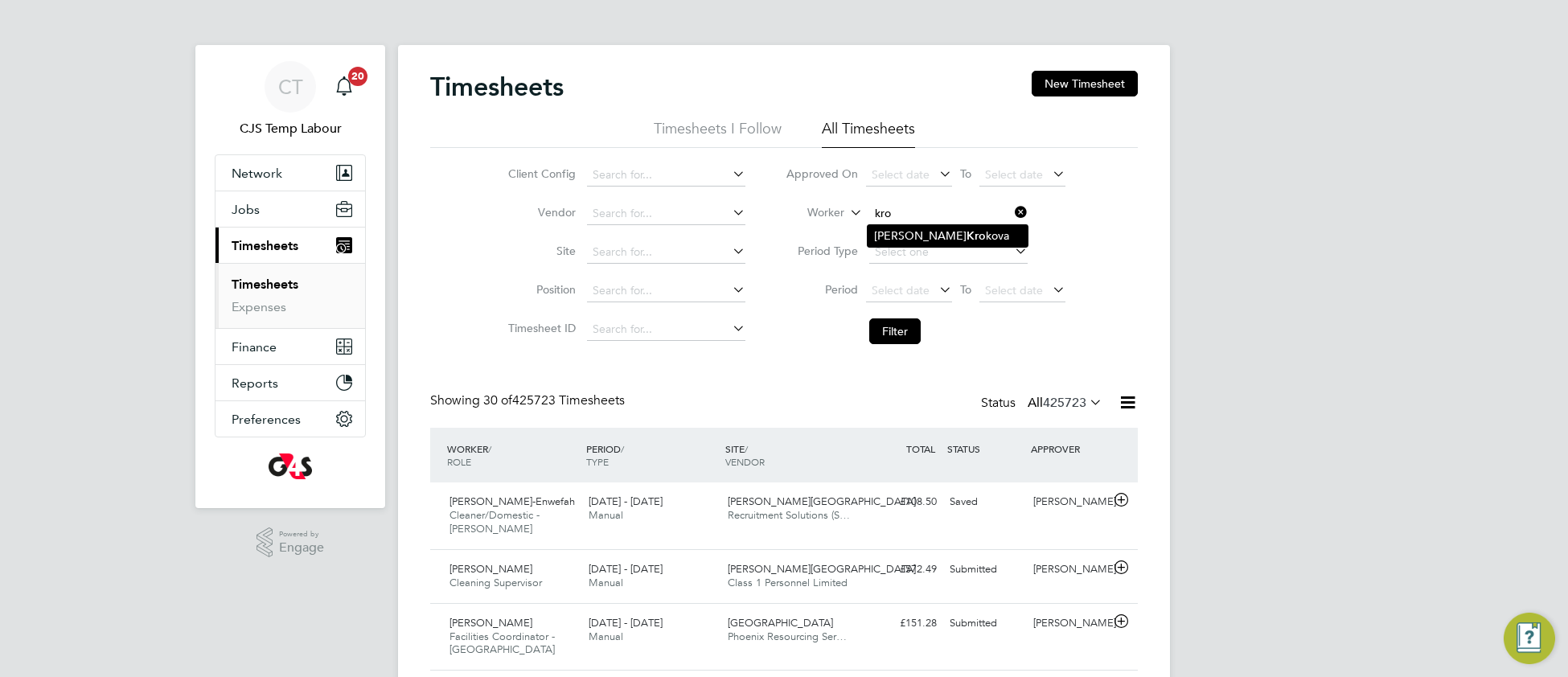
click at [950, 228] on li "Veronika Kro kova" at bounding box center [948, 235] width 160 height 21
type input "Veronika Krokova"
click at [893, 347] on li "Filter" at bounding box center [925, 331] width 320 height 42
click at [895, 331] on button "Filter" at bounding box center [894, 331] width 51 height 26
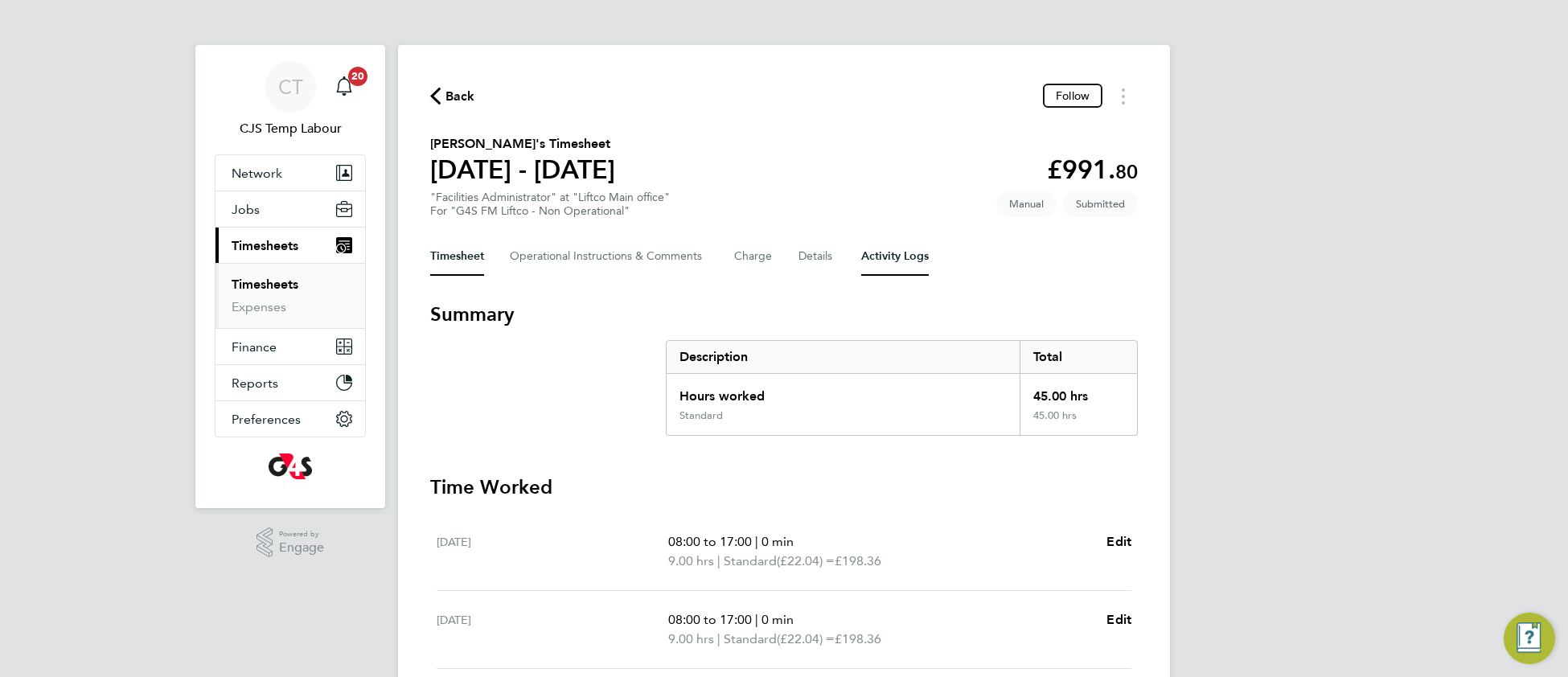
drag, startPoint x: 886, startPoint y: 254, endPoint x: 845, endPoint y: 287, distance: 52.6
click at [884, 256] on Logs-tab "Activity Logs" at bounding box center [895, 256] width 68 height 38
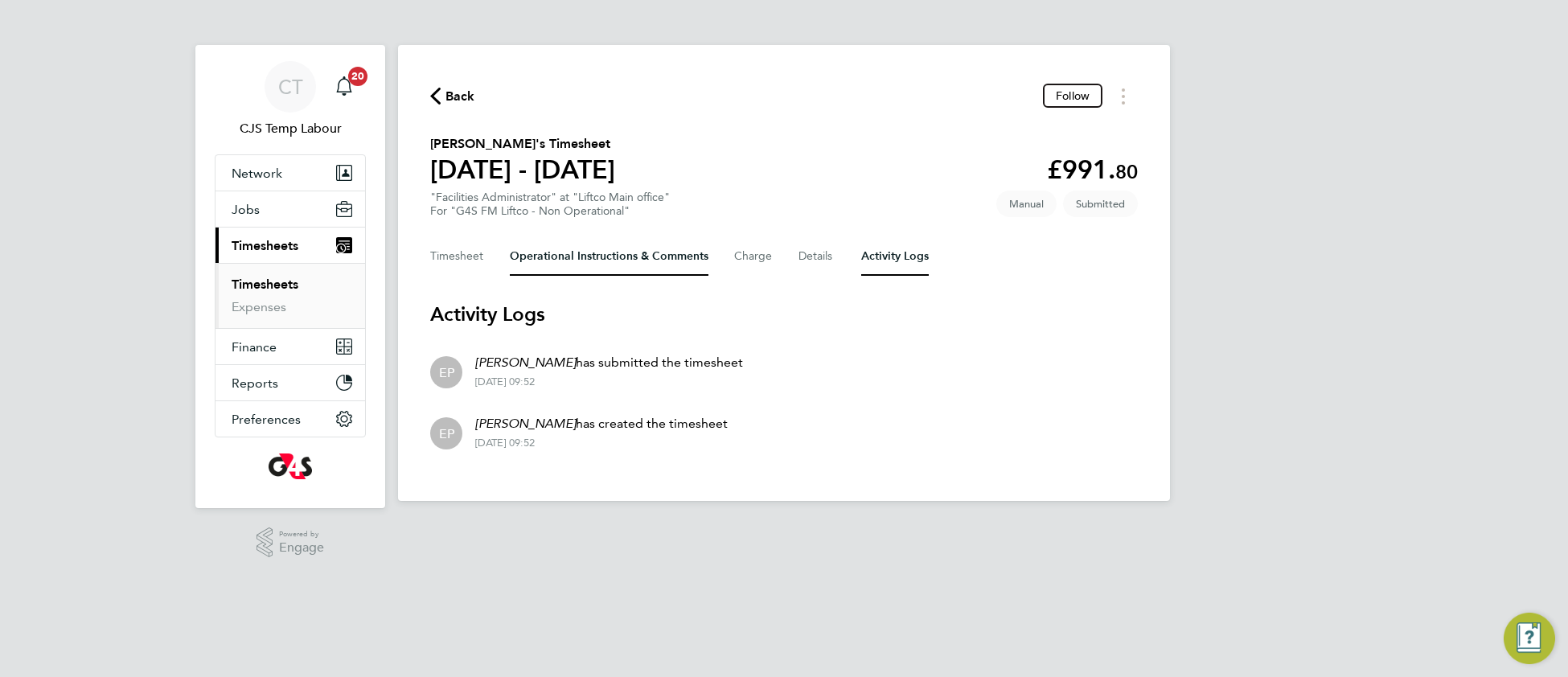
click at [542, 261] on Comments-tab "Operational Instructions & Comments" at bounding box center [609, 256] width 199 height 38
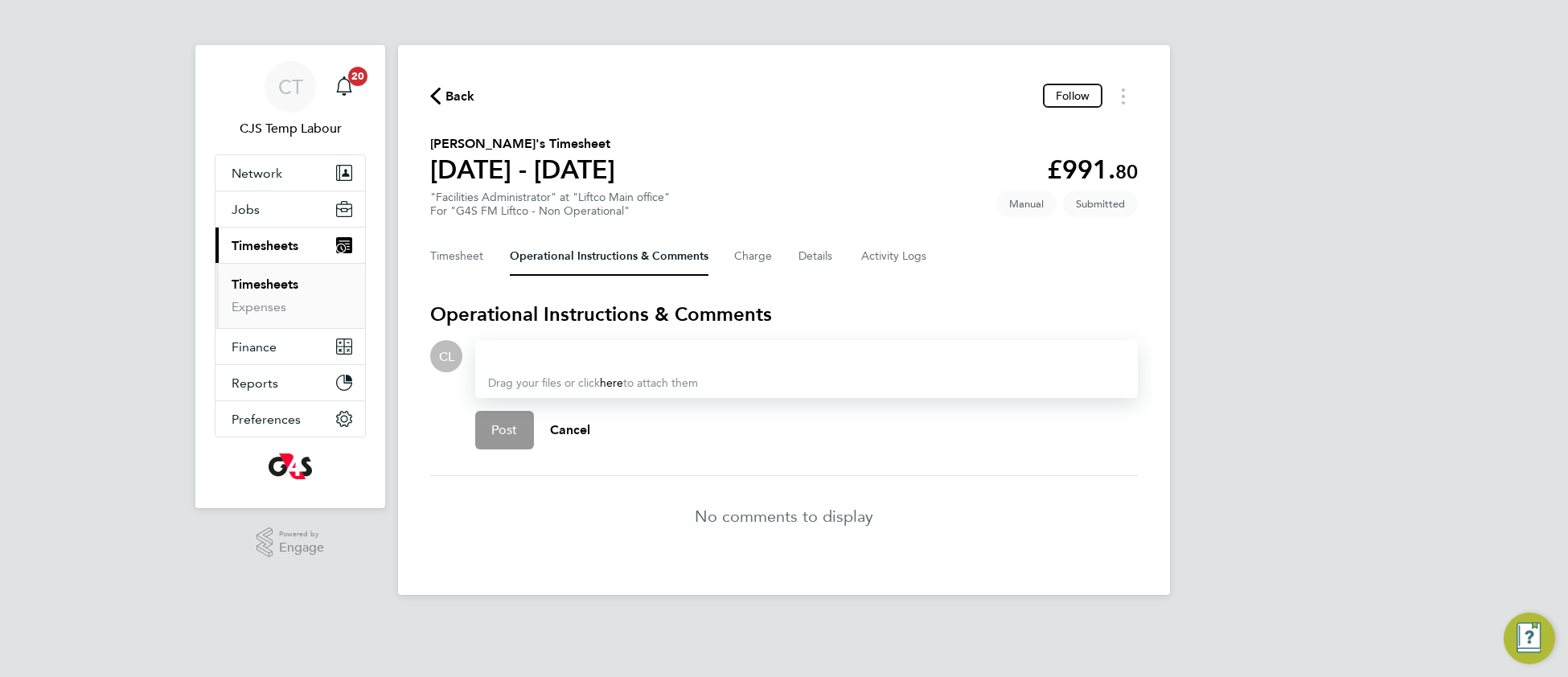
click at [581, 356] on div at bounding box center [806, 356] width 637 height 20
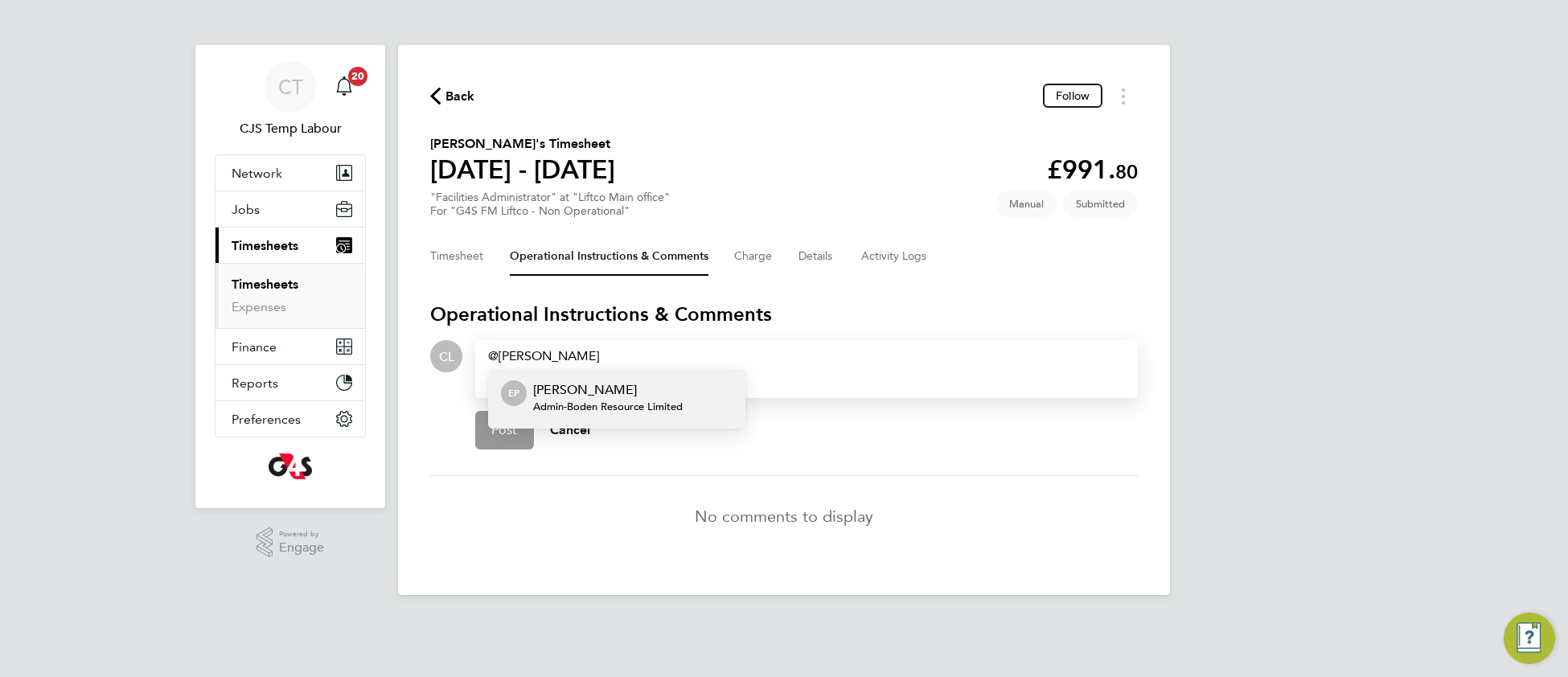
click at [646, 413] on div "Eleanor Porter Admin - Boden Resource Limited" at bounding box center [607, 399] width 150 height 38
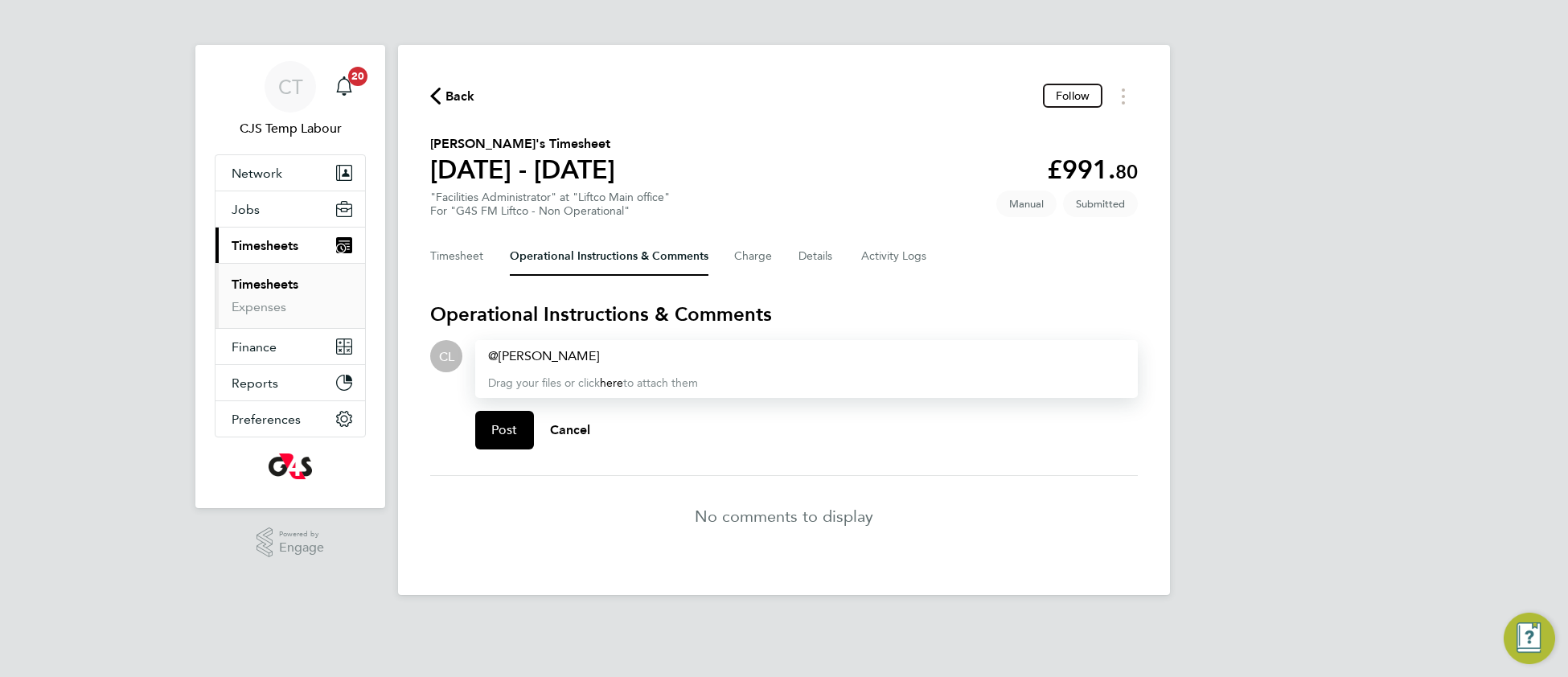
click at [619, 359] on div "Eleanor Porter ​" at bounding box center [806, 356] width 637 height 20
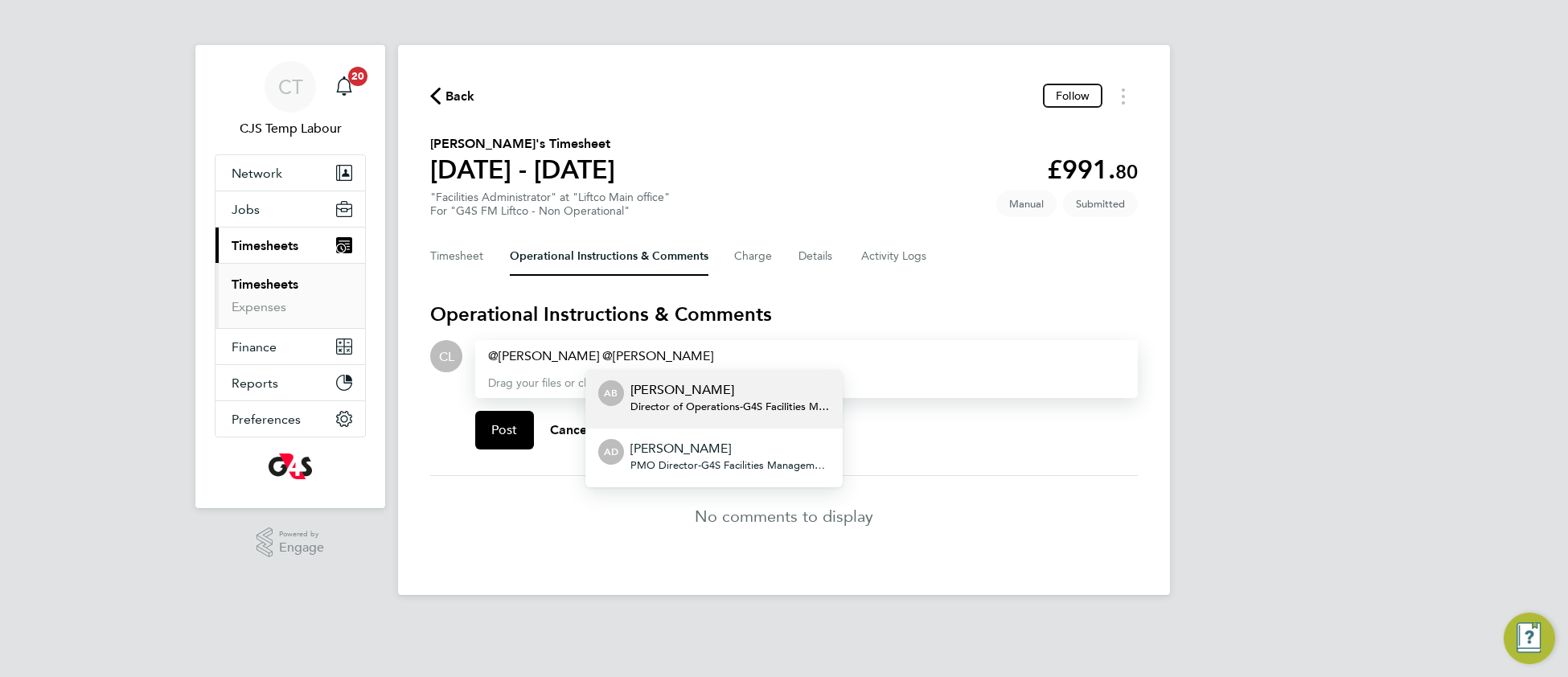
click at [660, 386] on p "Adam Burden" at bounding box center [730, 390] width 199 height 20
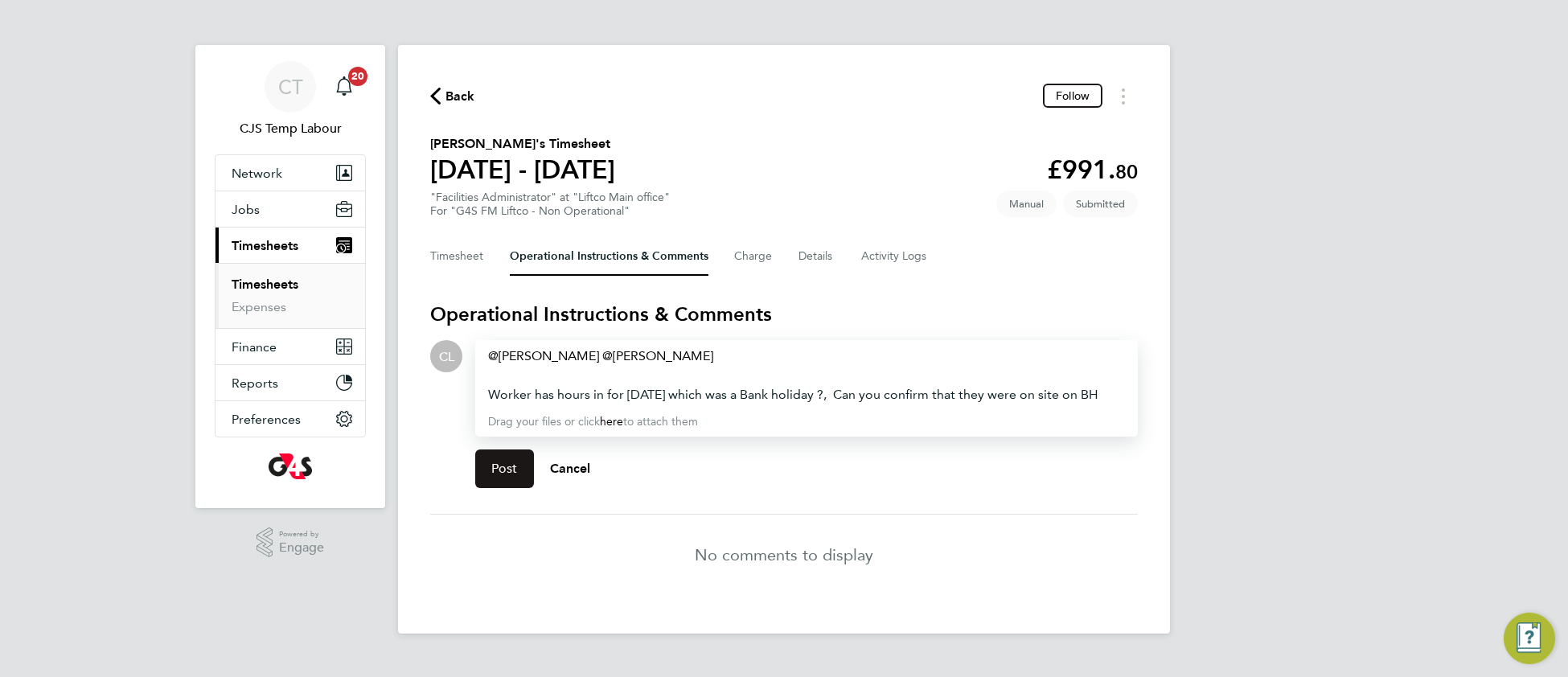
click at [503, 471] on span "Post" at bounding box center [504, 468] width 27 height 16
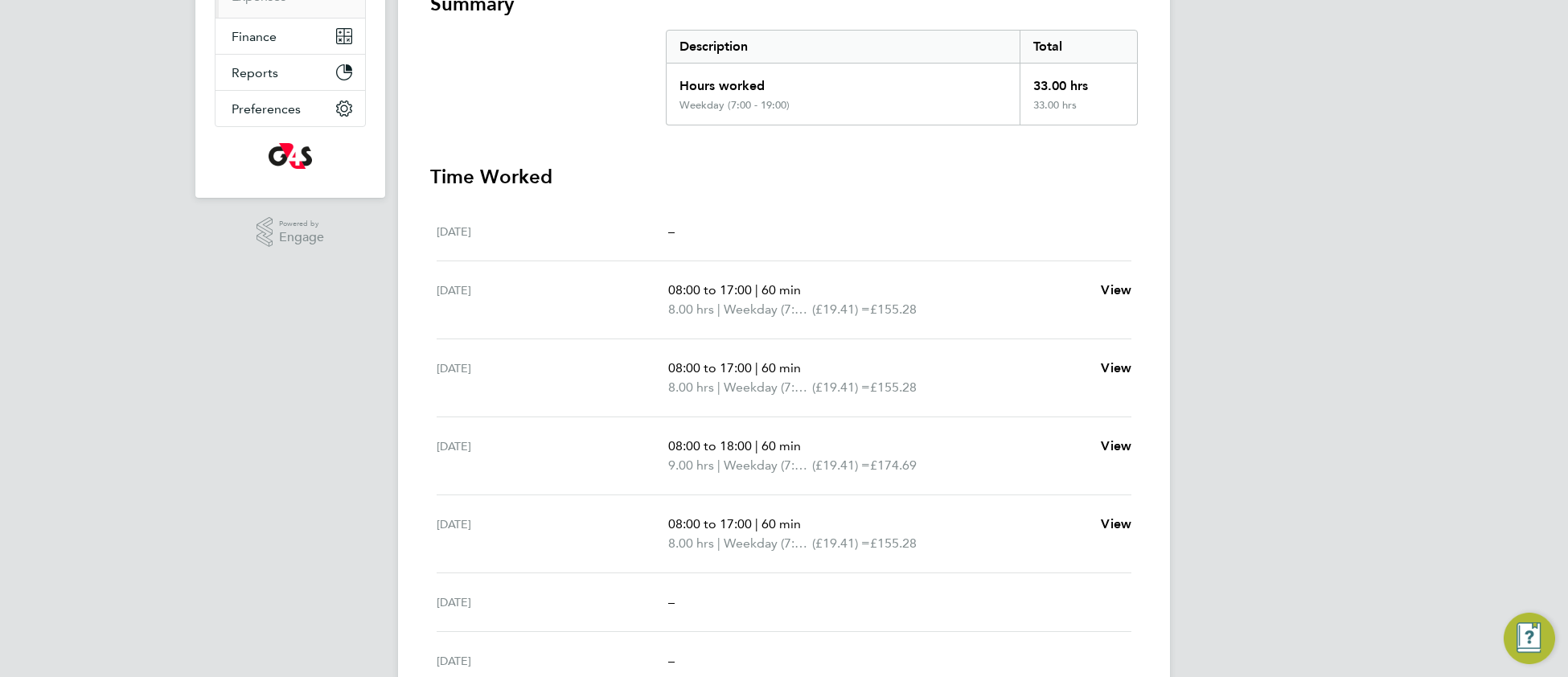
scroll to position [323, 0]
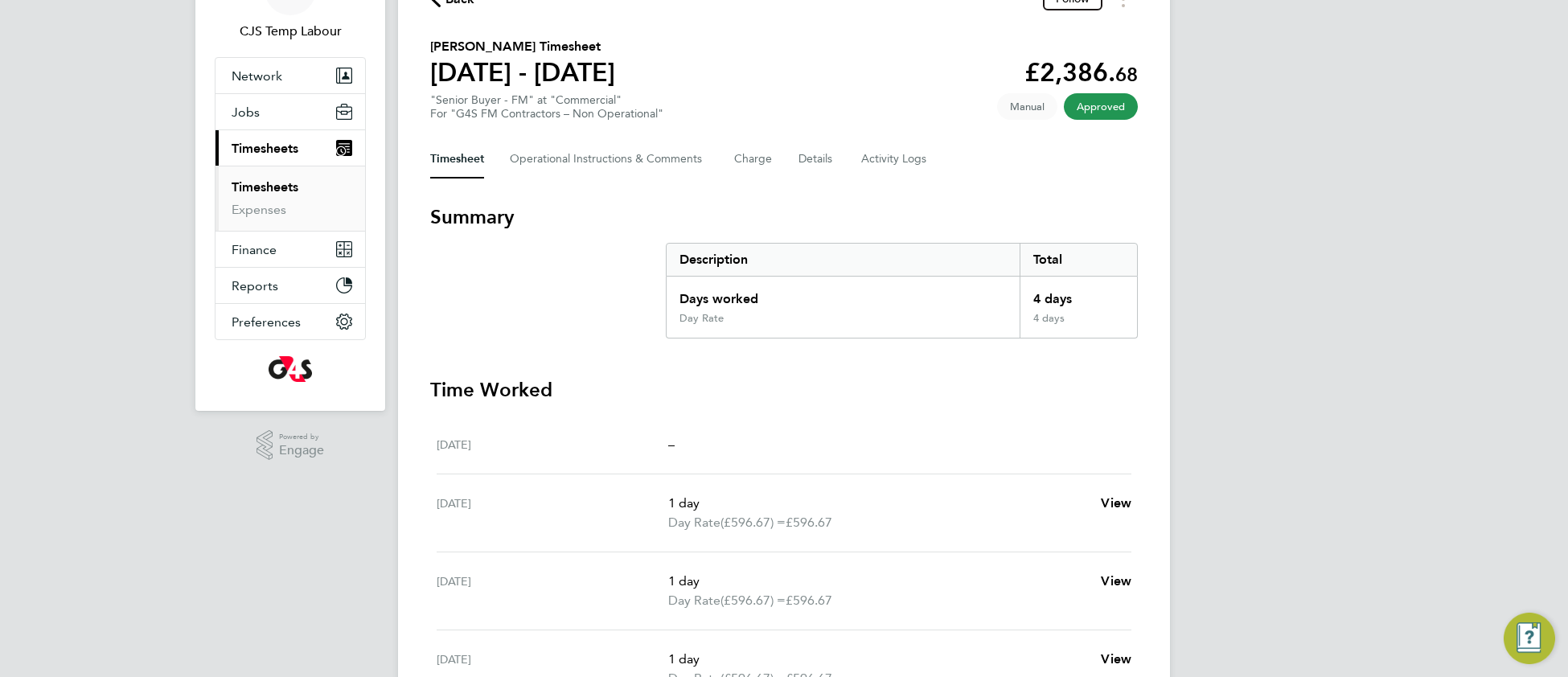
scroll to position [306, 0]
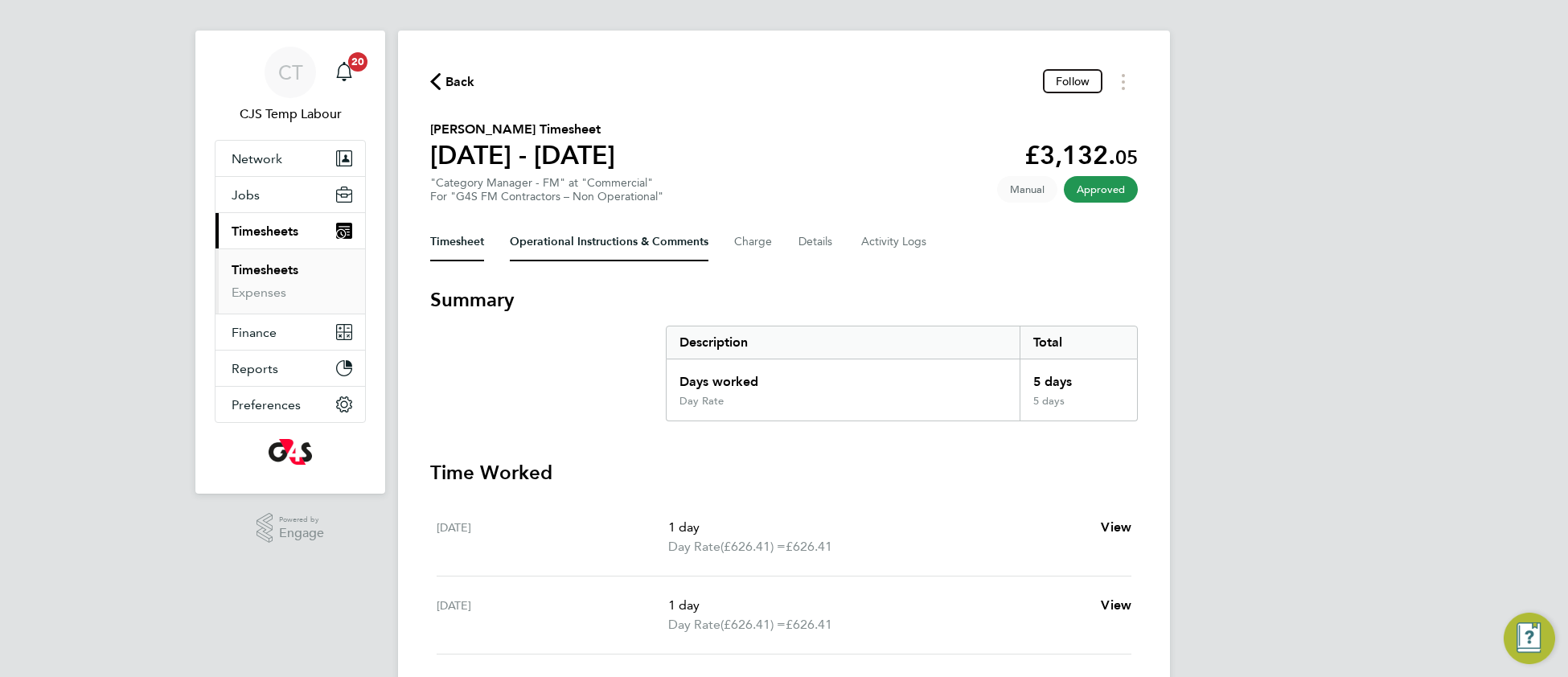
scroll to position [6, 0]
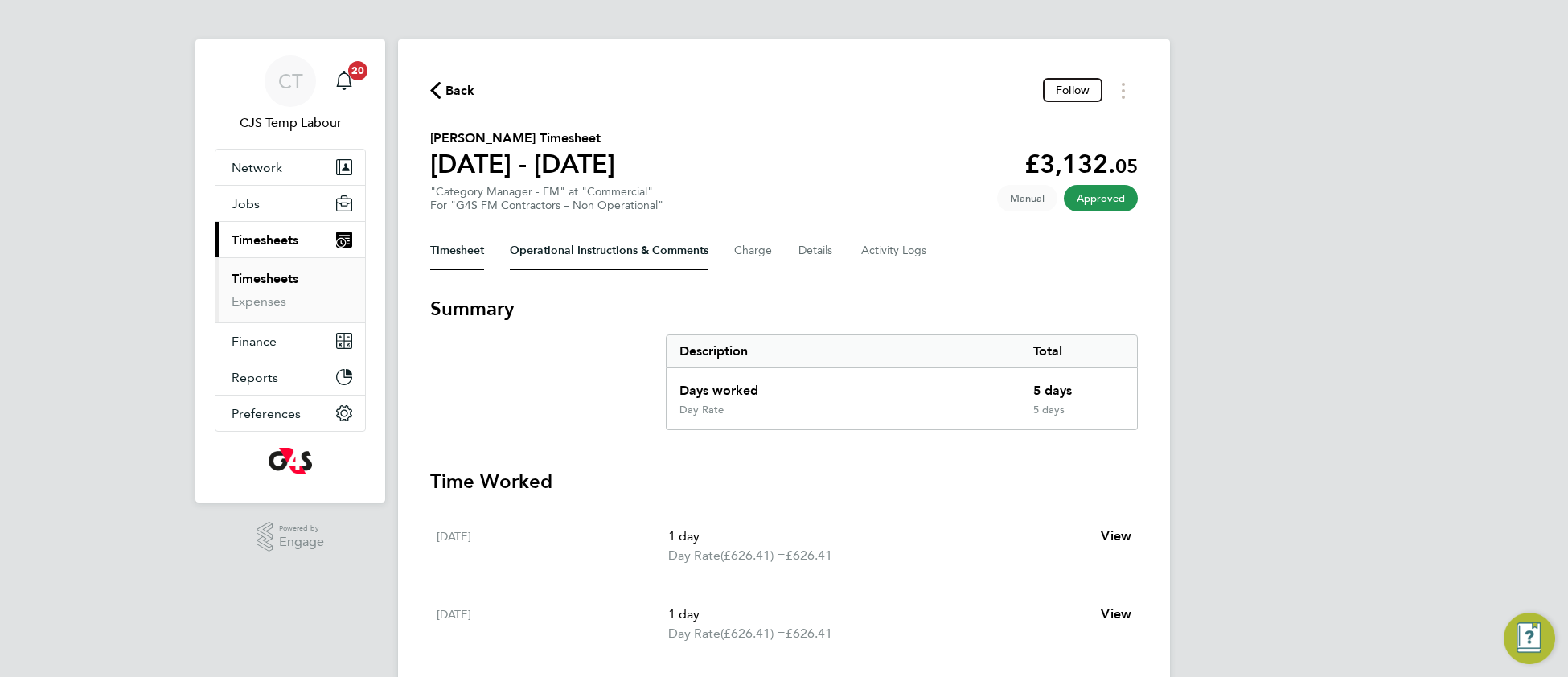
click at [576, 248] on Comments-tab "Operational Instructions & Comments" at bounding box center [609, 250] width 199 height 38
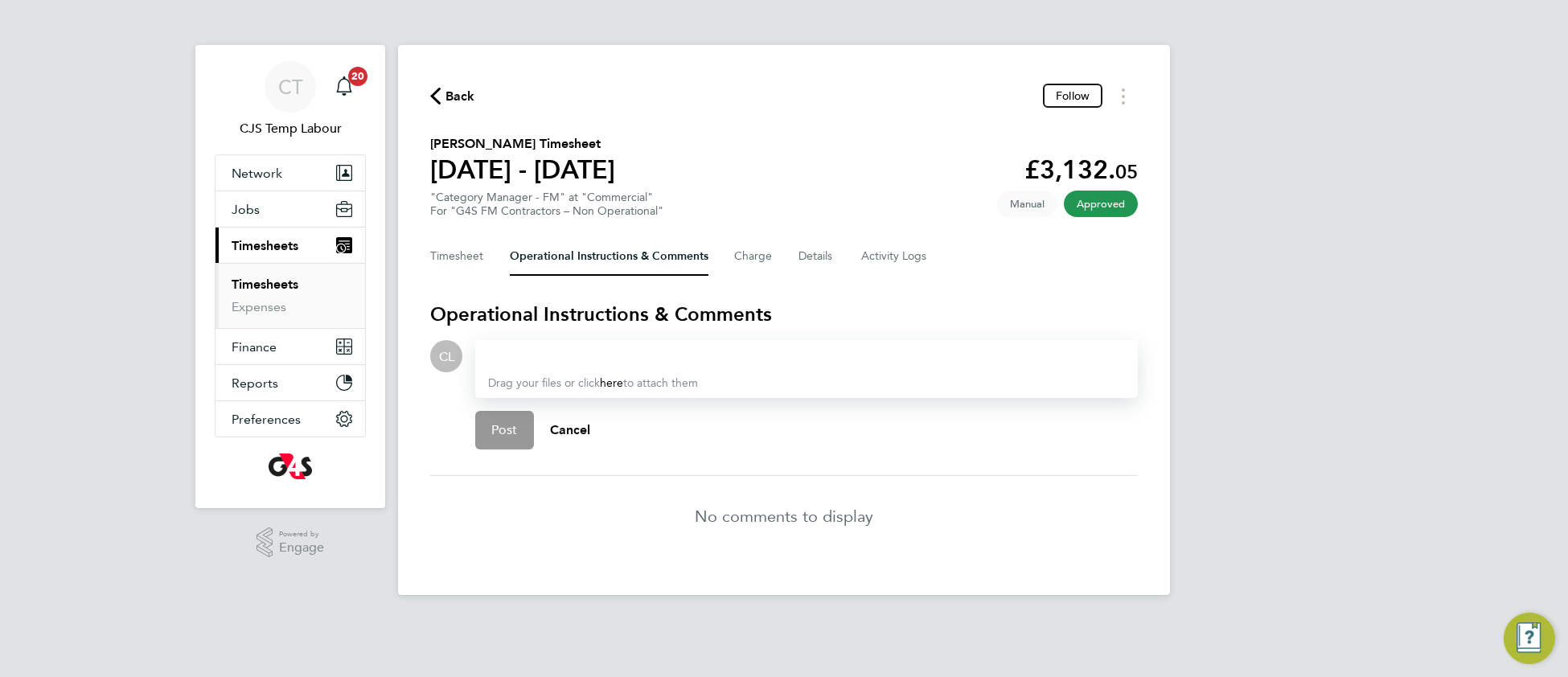
click at [565, 354] on div at bounding box center [806, 356] width 637 height 20
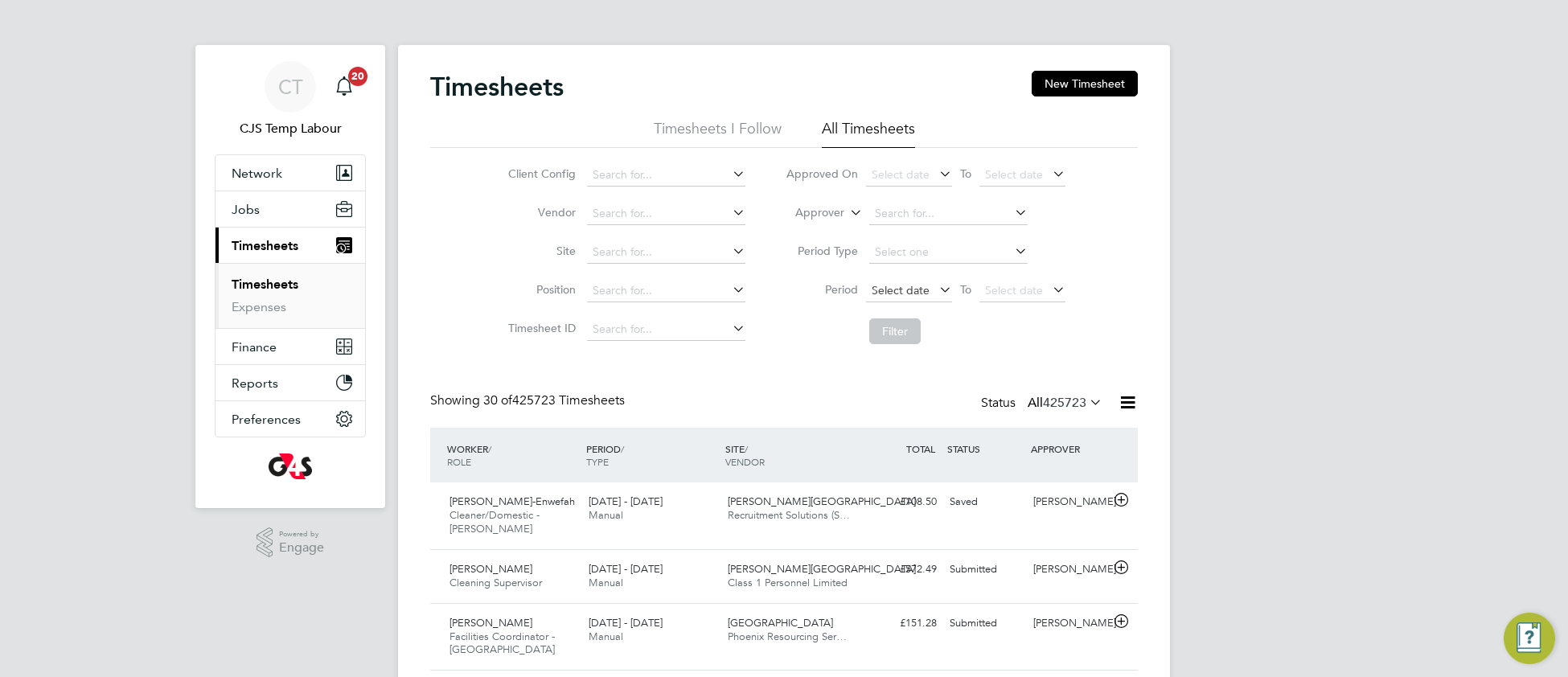
click at [883, 296] on span "Select date" at bounding box center [909, 291] width 86 height 21
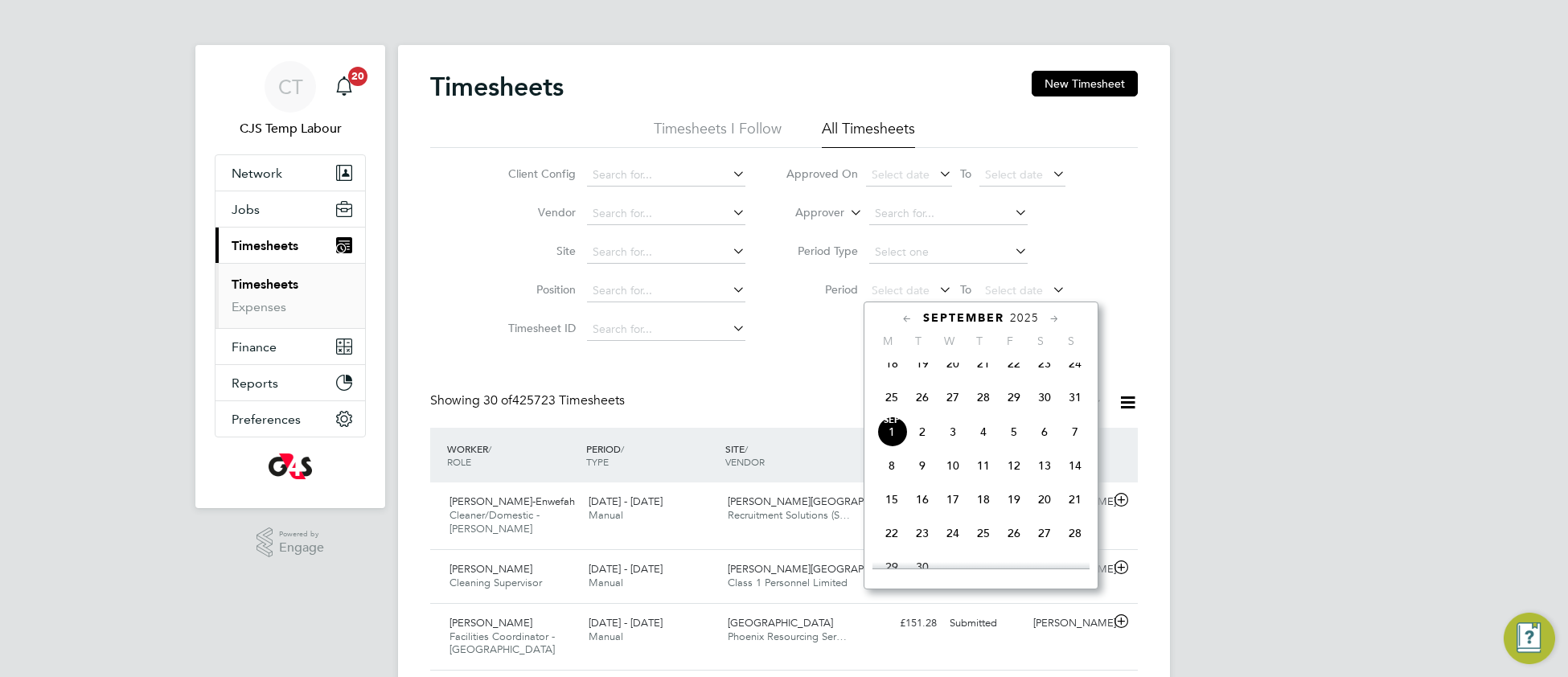
drag, startPoint x: 892, startPoint y: 413, endPoint x: 900, endPoint y: 401, distance: 14.4
click at [890, 412] on span "25" at bounding box center [891, 397] width 31 height 31
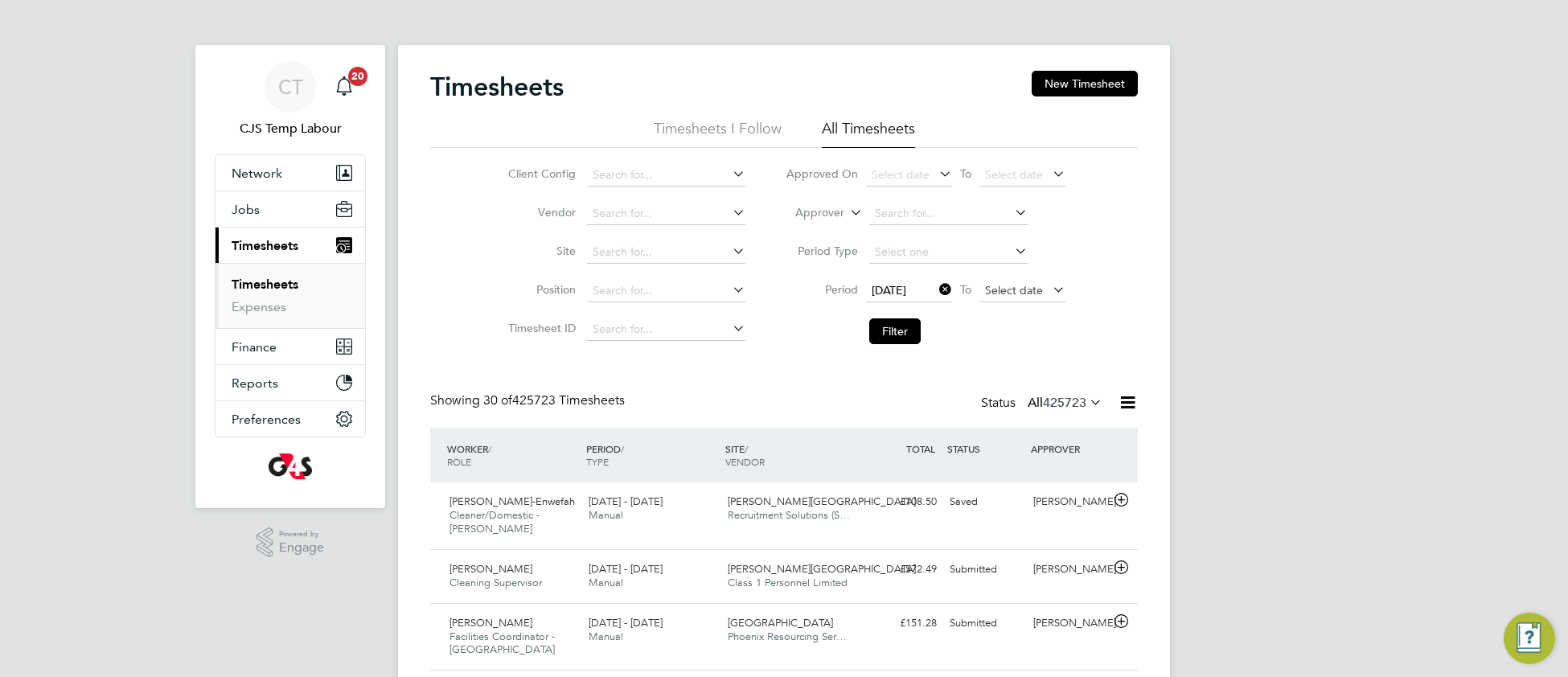
click at [1009, 281] on span "Select date" at bounding box center [1022, 291] width 86 height 21
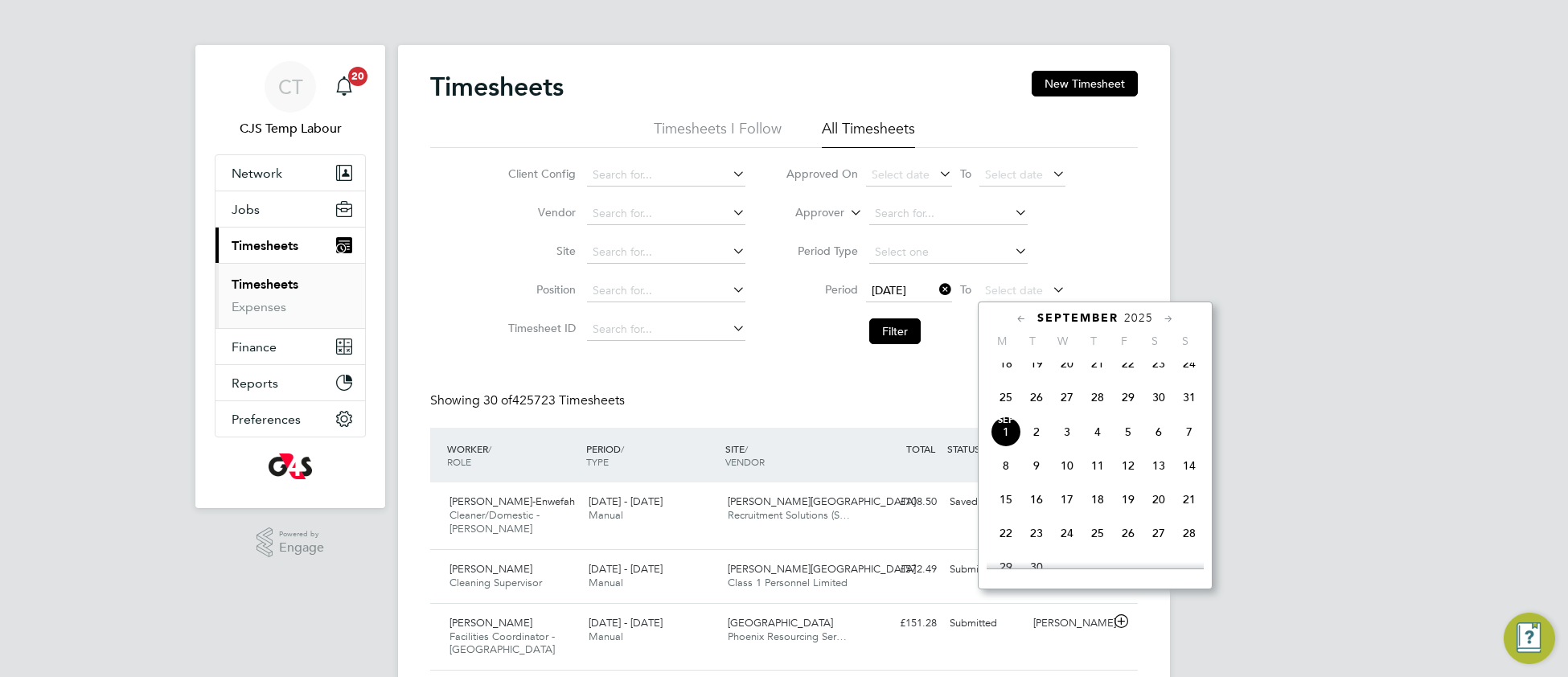
drag, startPoint x: 1193, startPoint y: 408, endPoint x: 1166, endPoint y: 413, distance: 27.5
click at [1189, 410] on span "31" at bounding box center [1189, 397] width 31 height 31
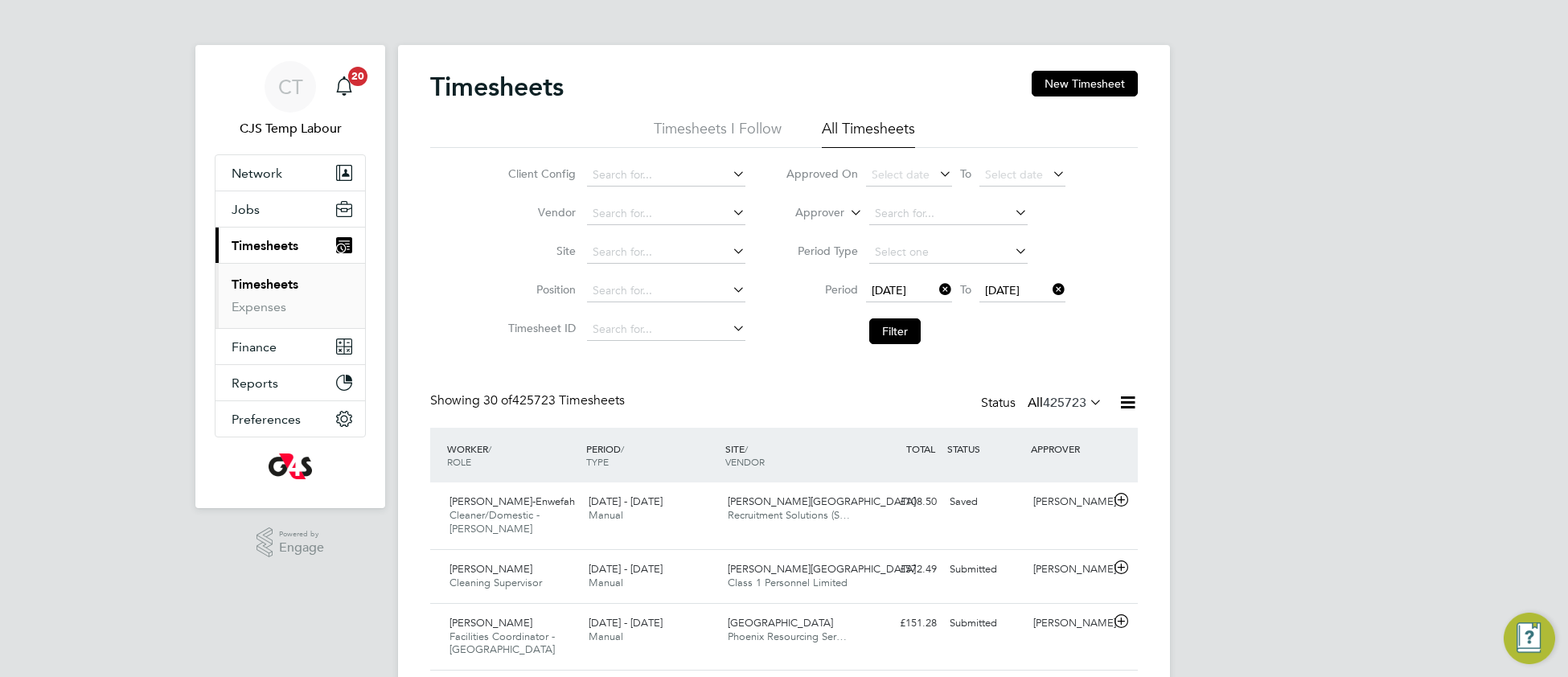
click at [880, 345] on li "Filter" at bounding box center [925, 331] width 320 height 42
drag, startPoint x: 884, startPoint y: 335, endPoint x: 804, endPoint y: 375, distance: 89.4
click at [880, 338] on button "Filter" at bounding box center [894, 331] width 51 height 26
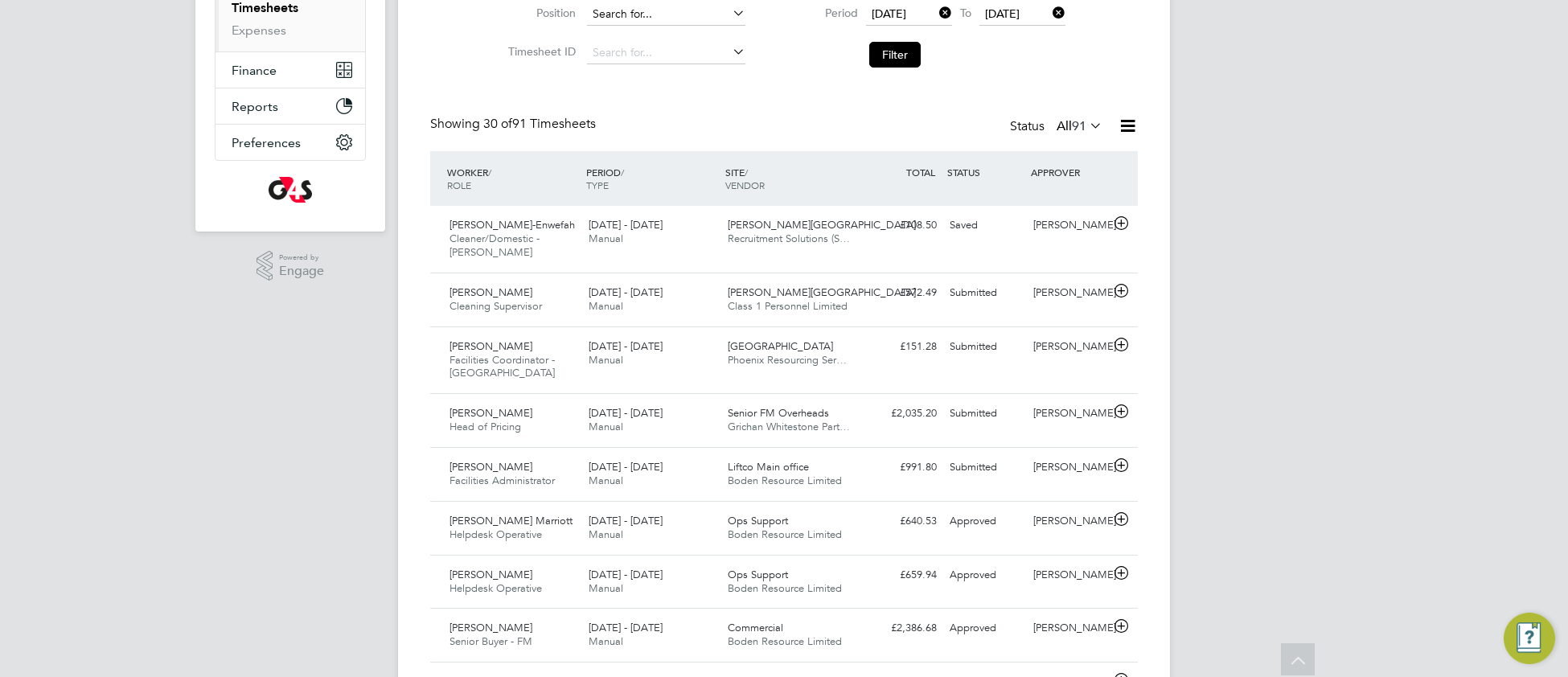
drag, startPoint x: 881, startPoint y: 53, endPoint x: 670, endPoint y: 290, distance: 317.3
click at [874, 61] on button "Filter" at bounding box center [894, 55] width 51 height 26
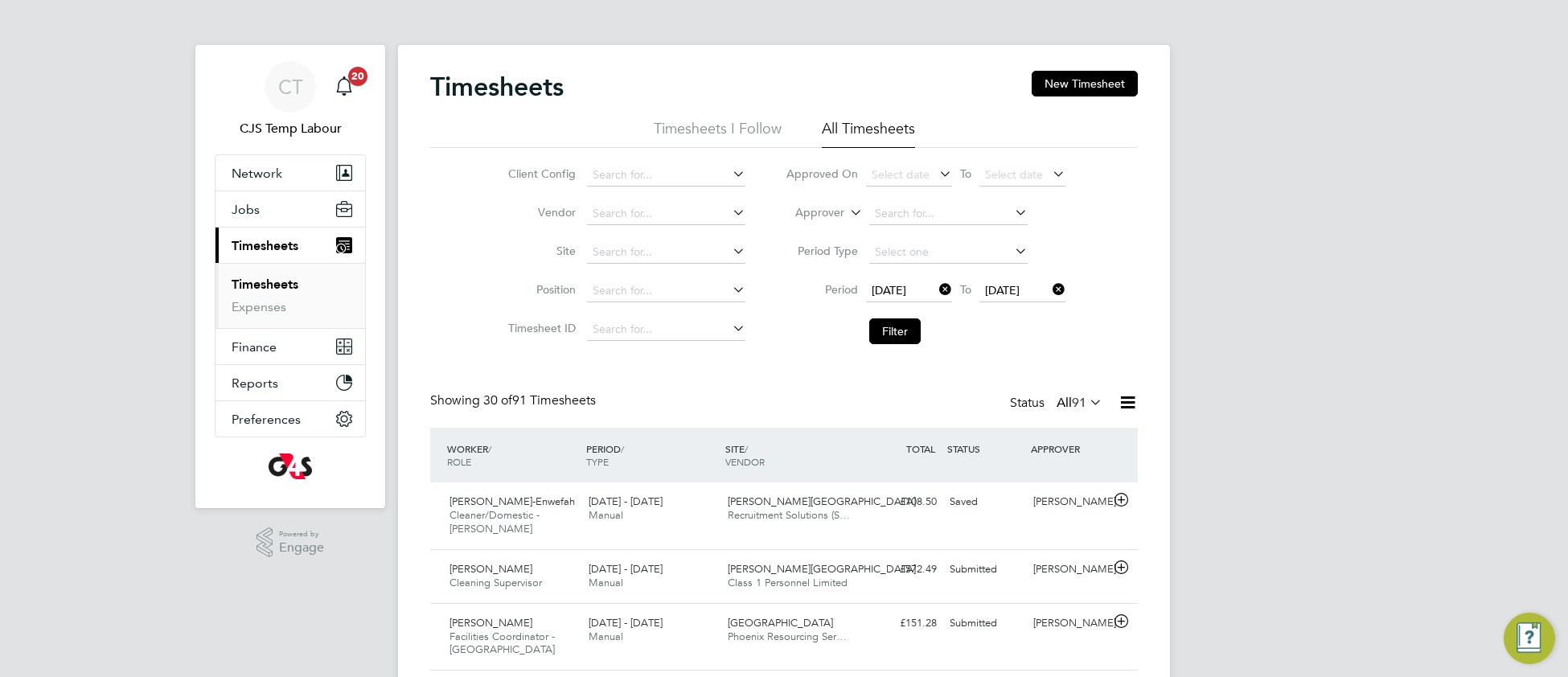
click at [1086, 405] on icon at bounding box center [1086, 402] width 0 height 22
click at [1070, 484] on li "Submitted" at bounding box center [1070, 478] width 74 height 22
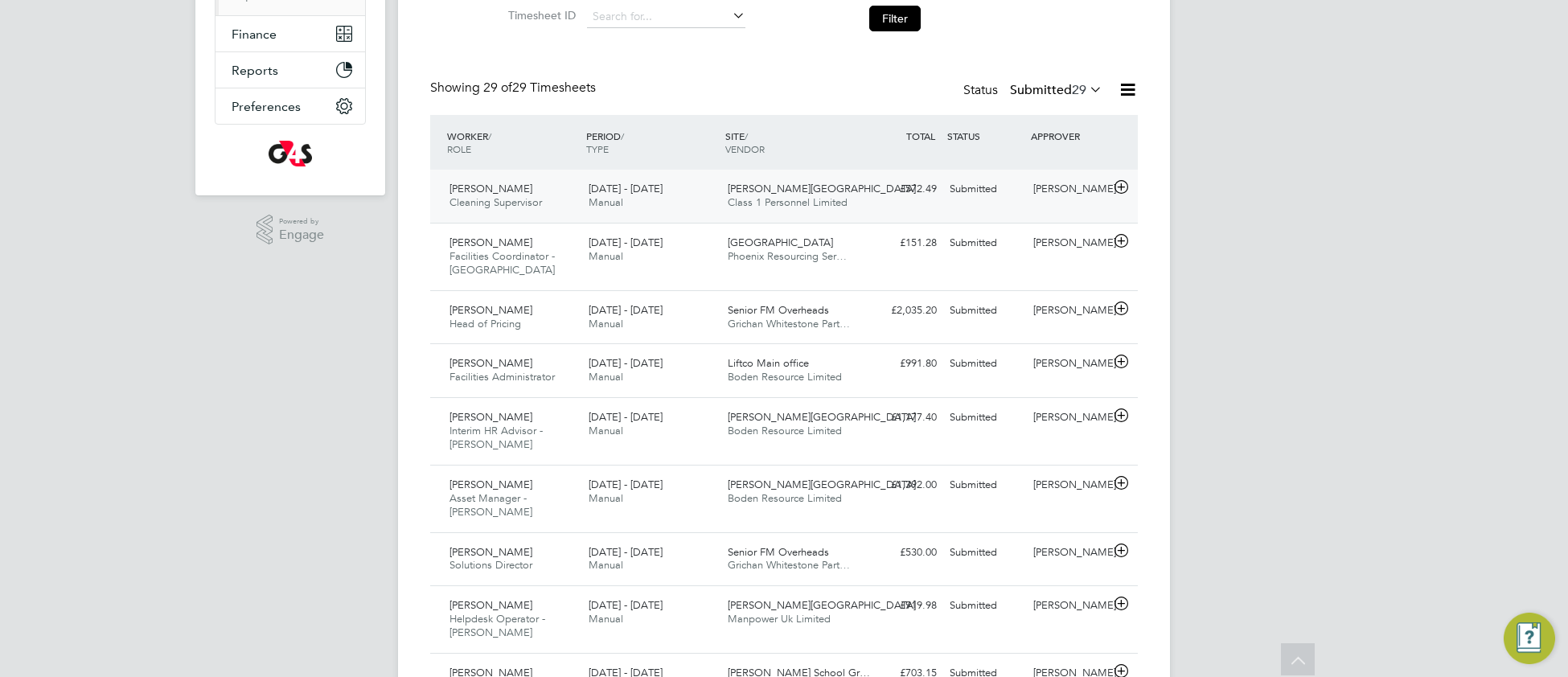
click at [681, 207] on div "[DATE] - [DATE] Manual" at bounding box center [652, 195] width 140 height 40
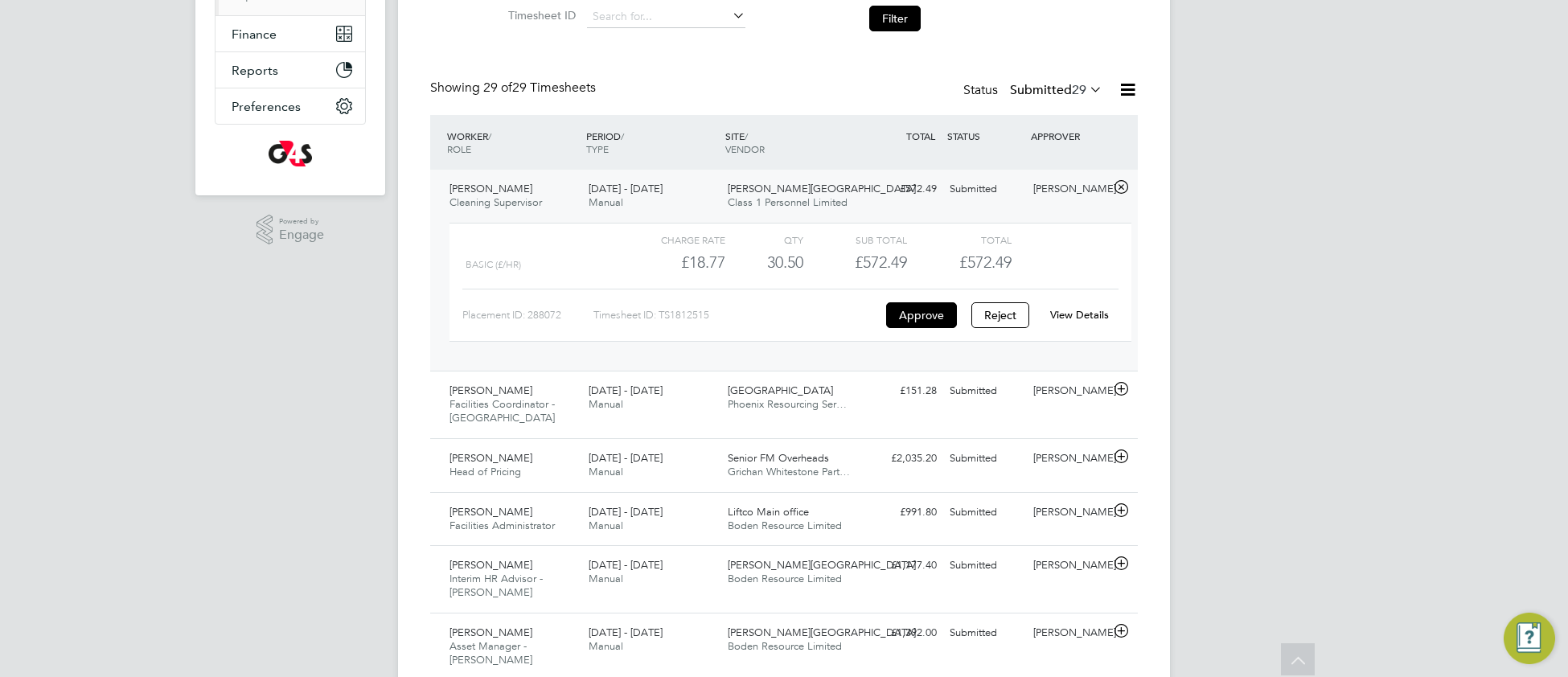
click at [1077, 316] on link "View Details" at bounding box center [1079, 314] width 59 height 14
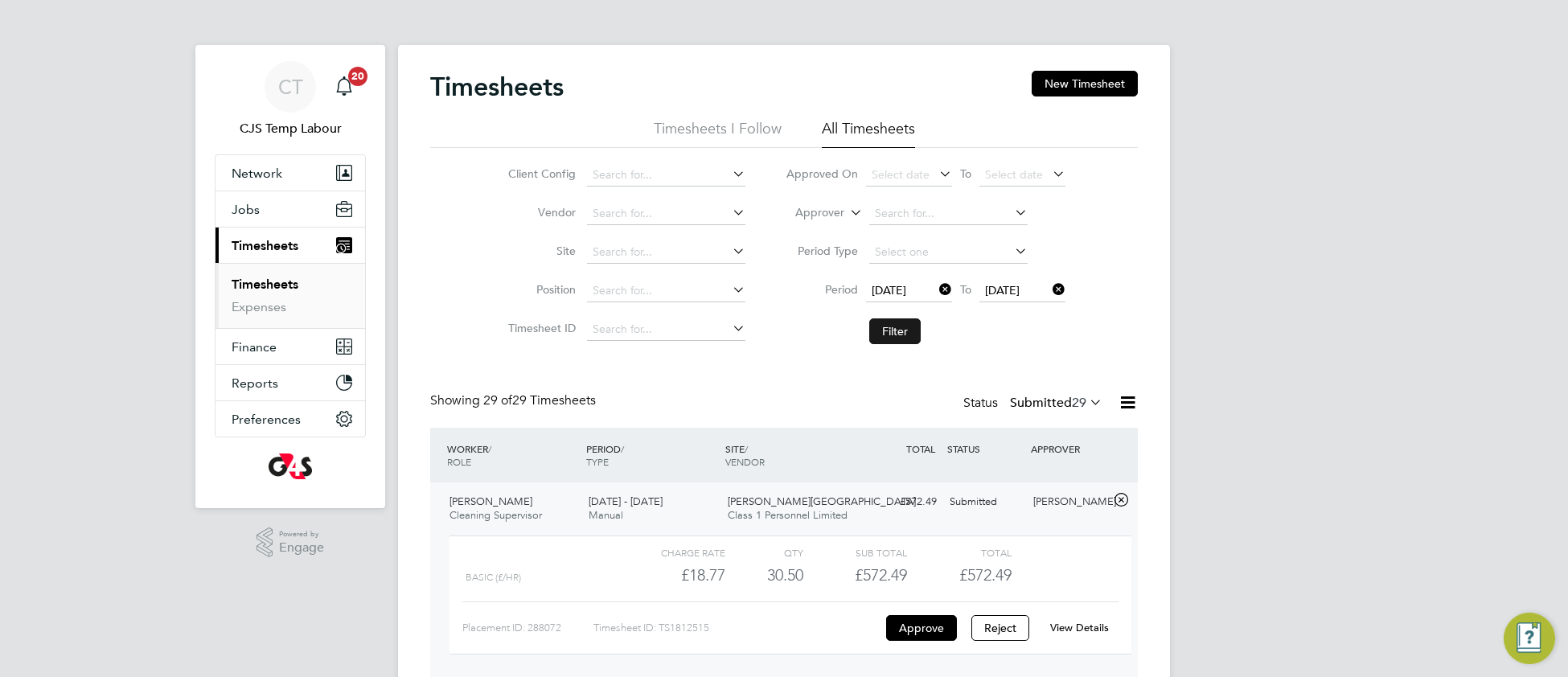
click at [910, 335] on button "Filter" at bounding box center [894, 331] width 51 height 26
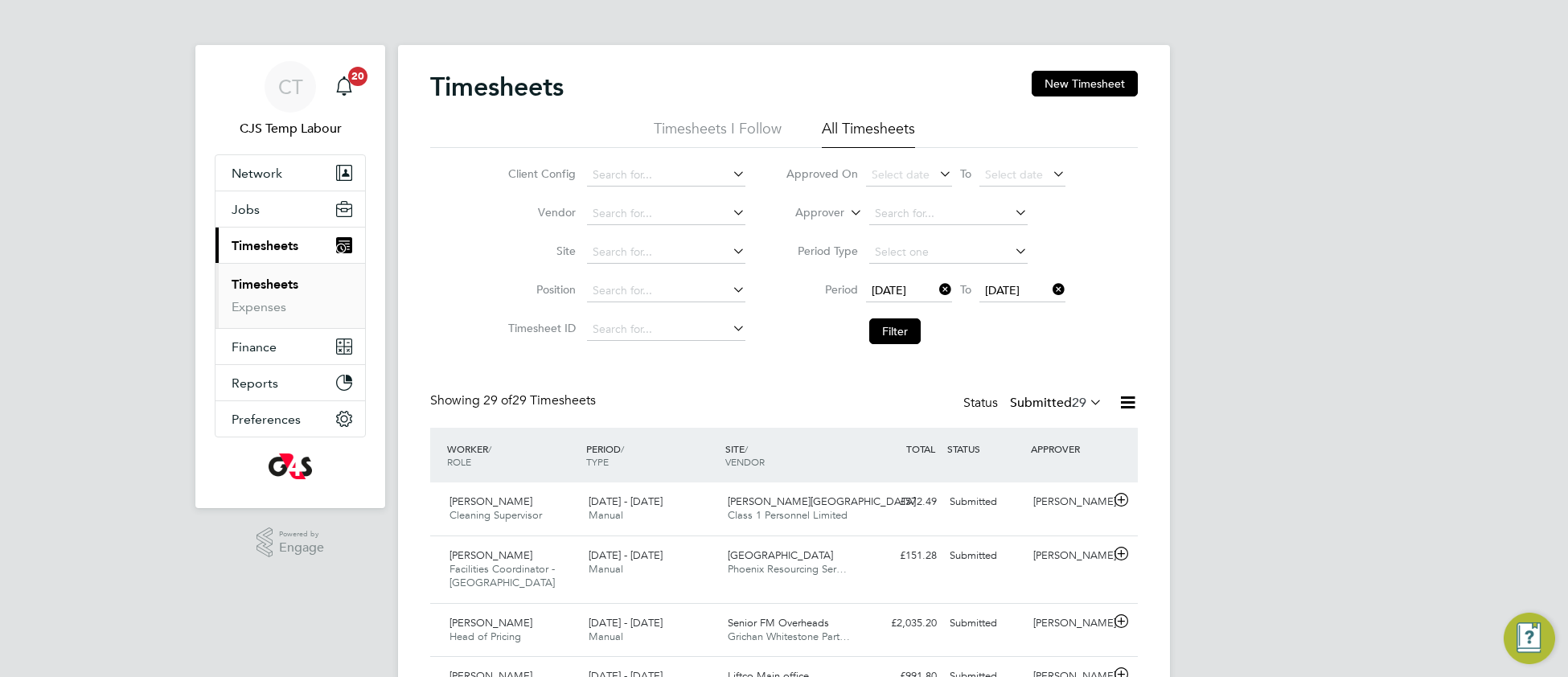
click at [1086, 404] on icon at bounding box center [1086, 402] width 0 height 22
click at [1048, 435] on li "All" at bounding box center [1048, 432] width 74 height 22
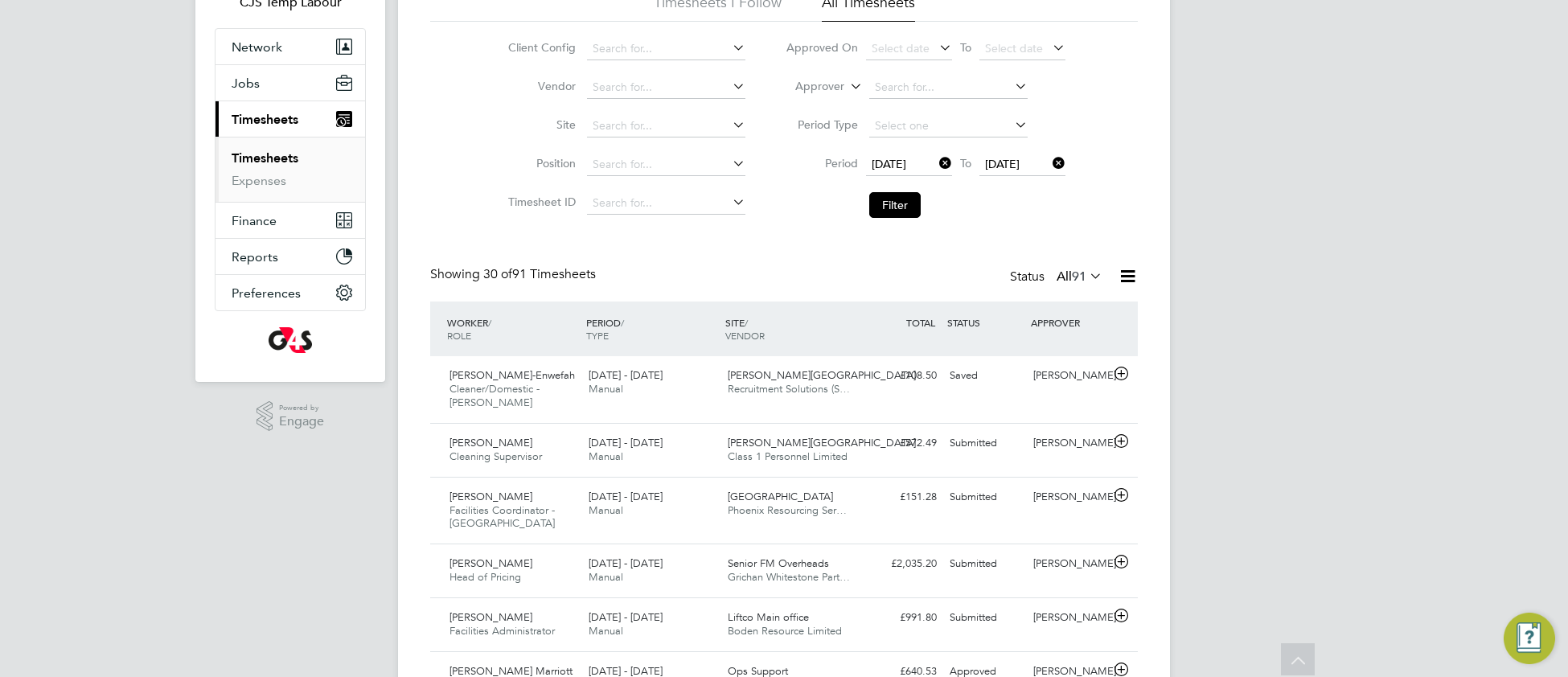
click at [1086, 280] on icon at bounding box center [1086, 275] width 0 height 22
drag, startPoint x: 1051, startPoint y: 330, endPoint x: 797, endPoint y: 442, distance: 277.6
click at [1049, 331] on li "Saved" at bounding box center [1070, 328] width 74 height 22
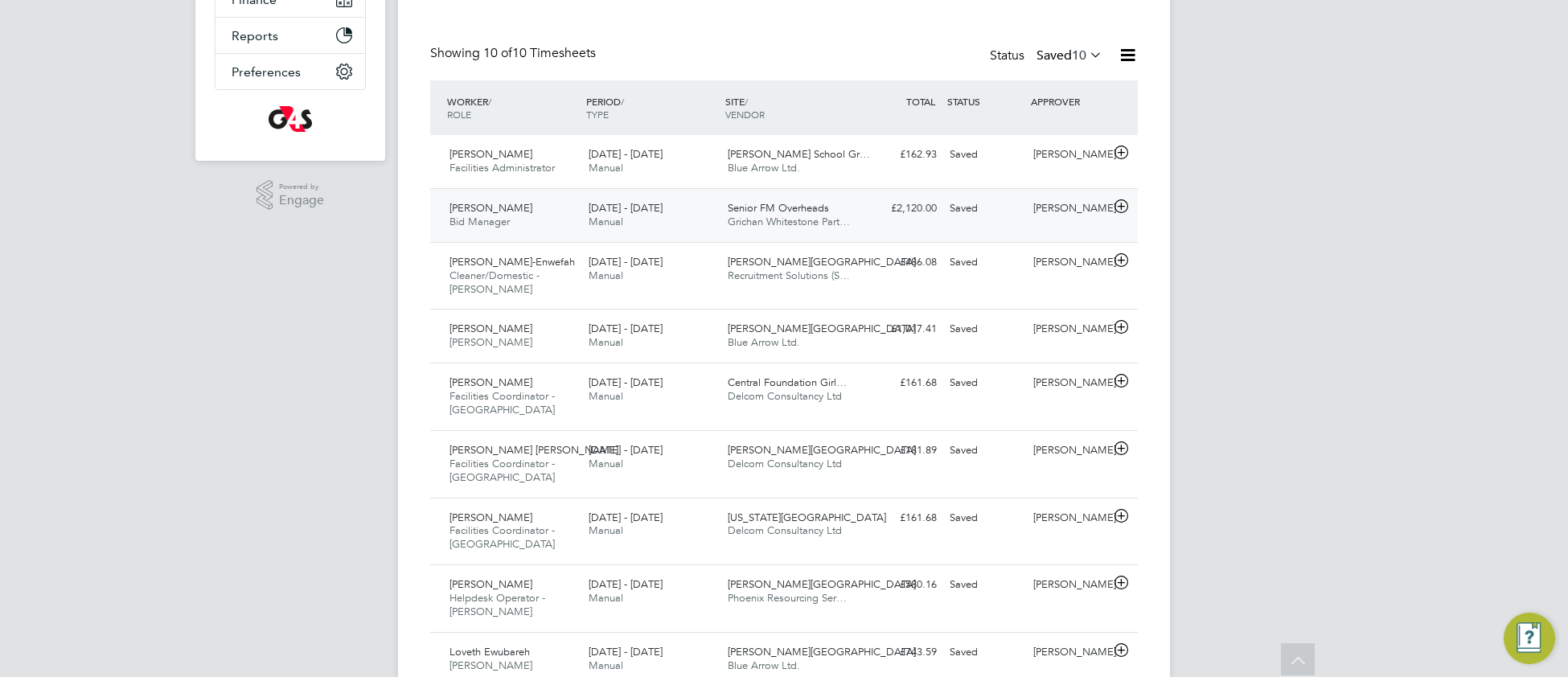
click at [783, 227] on span "Grichan Whitestone Part…" at bounding box center [788, 221] width 122 height 14
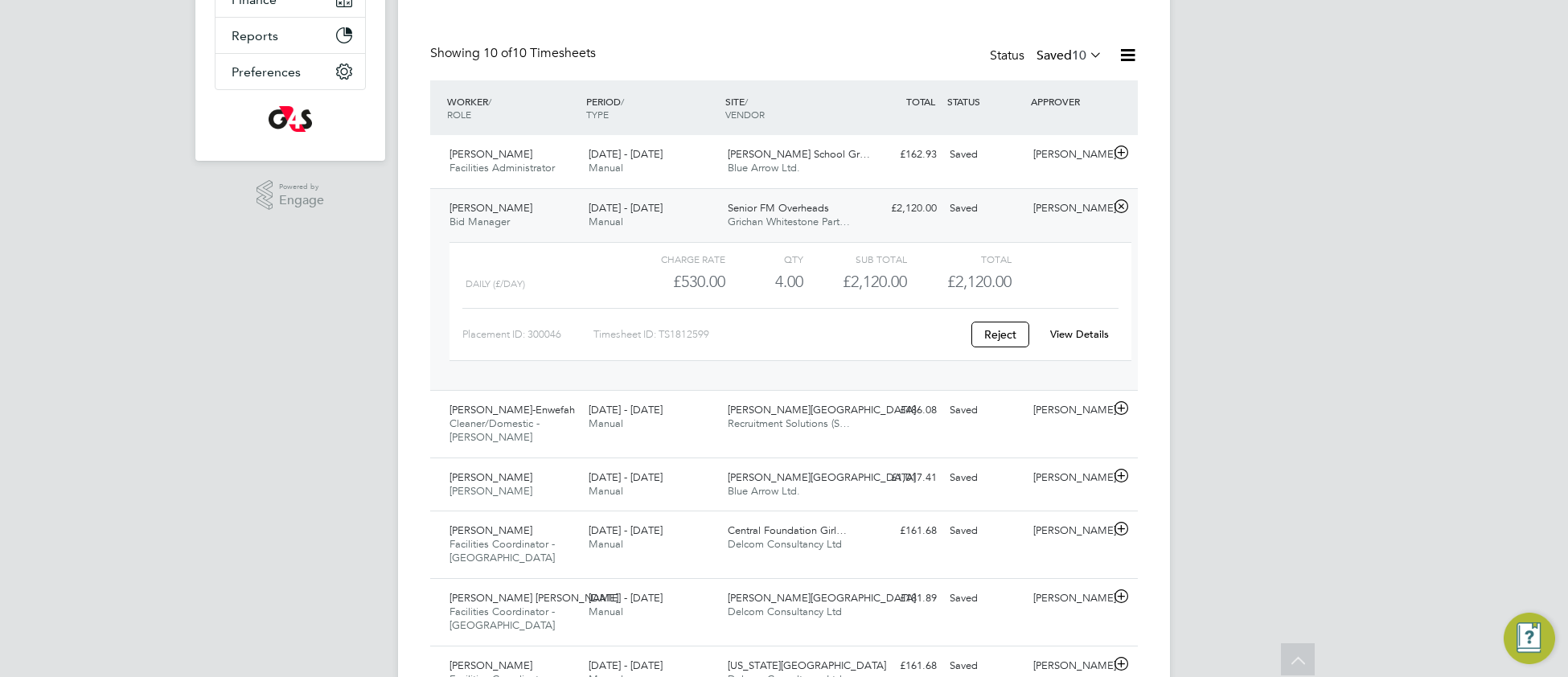
click at [1083, 335] on link "View Details" at bounding box center [1079, 334] width 59 height 14
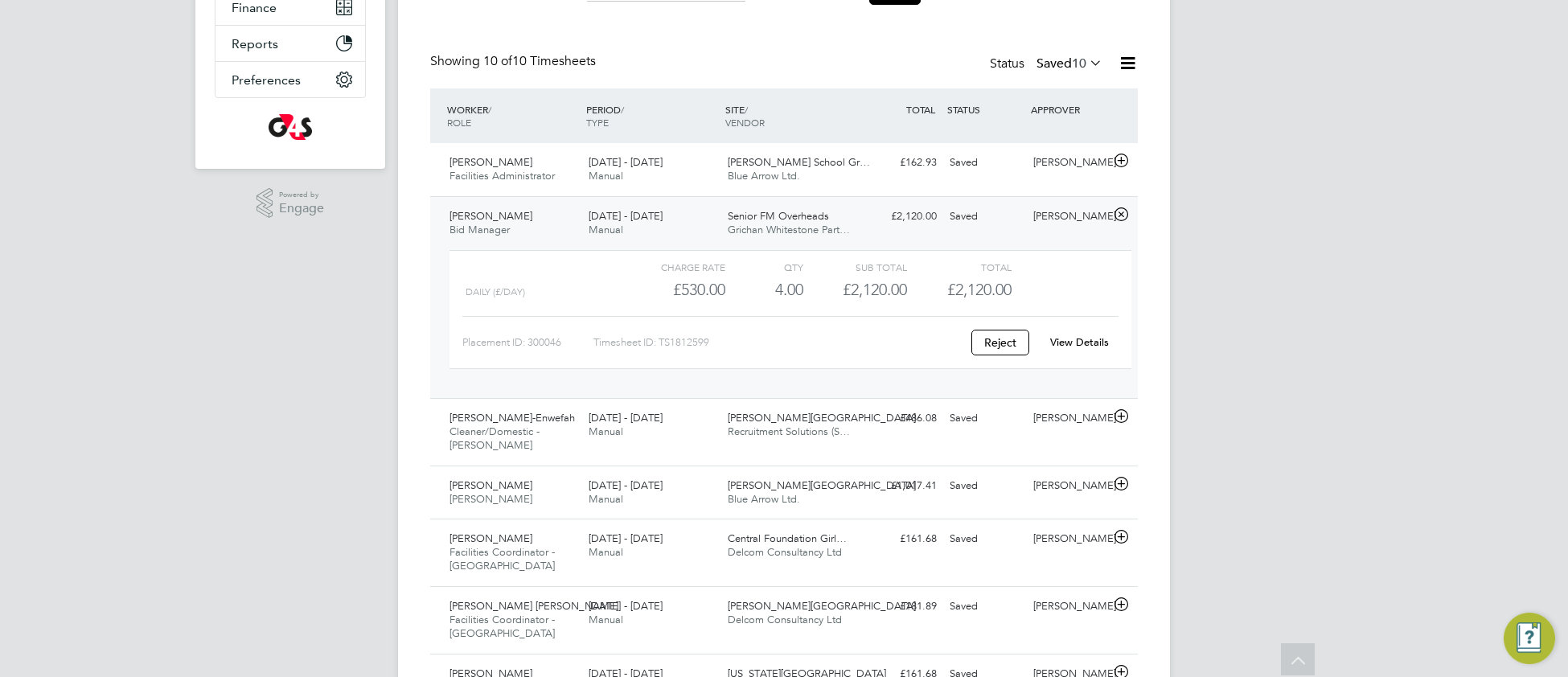
scroll to position [335, 0]
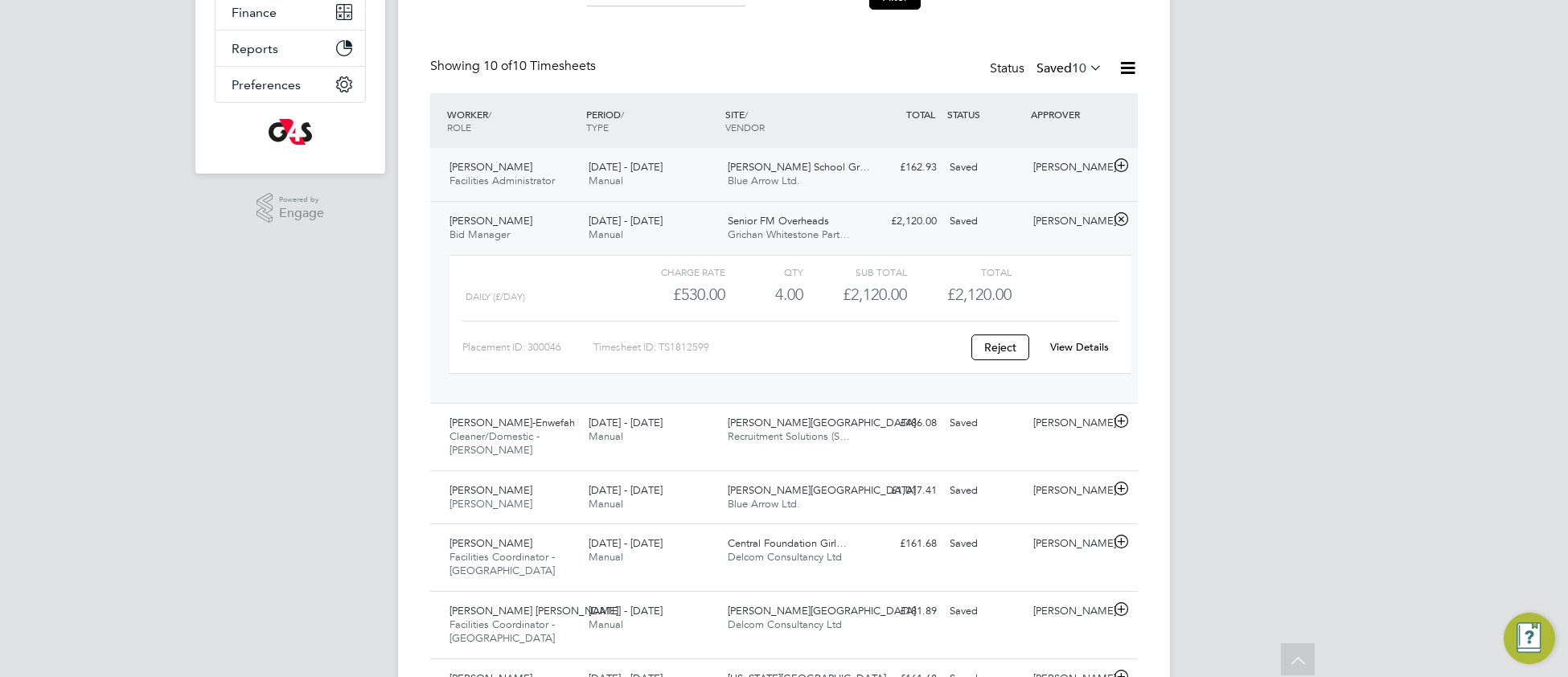
click at [865, 179] on div "£162.93 Saved" at bounding box center [901, 167] width 84 height 27
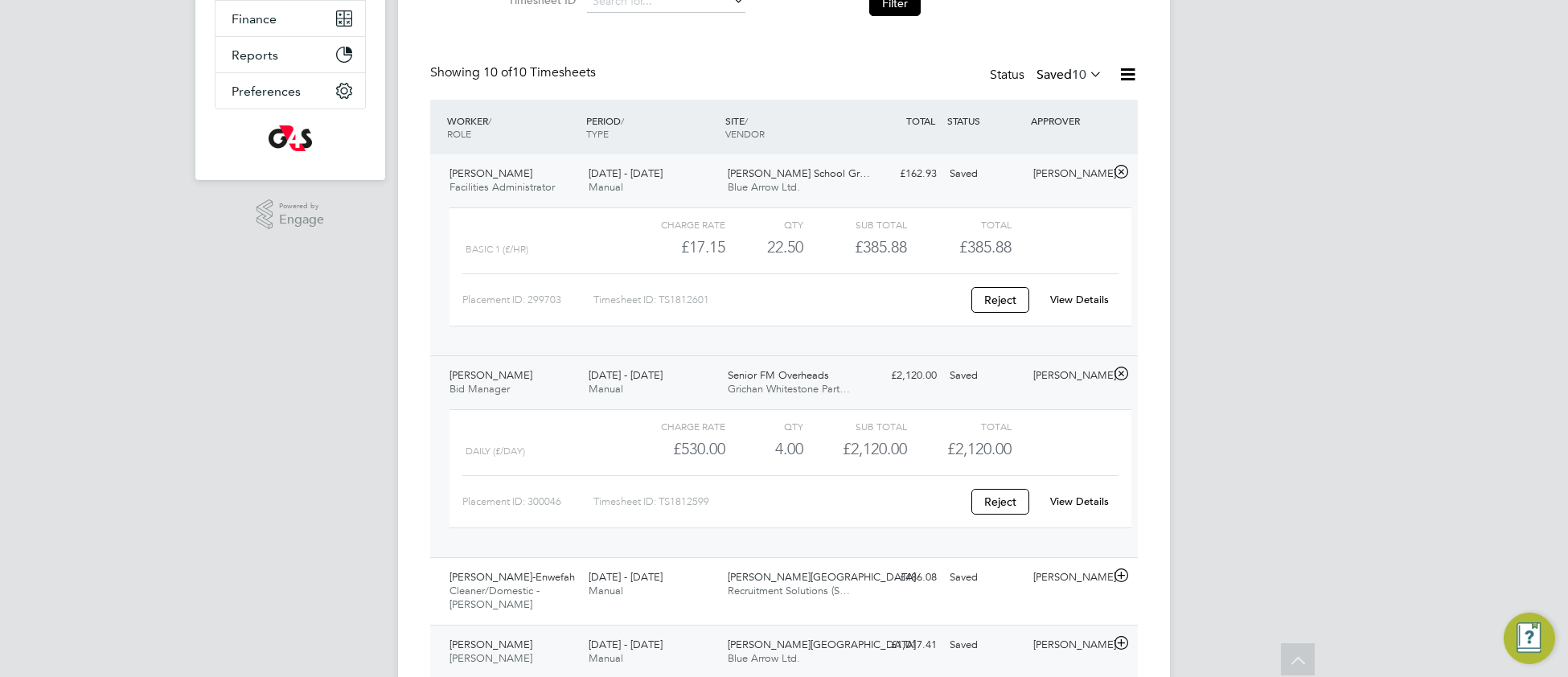
scroll to position [315, 0]
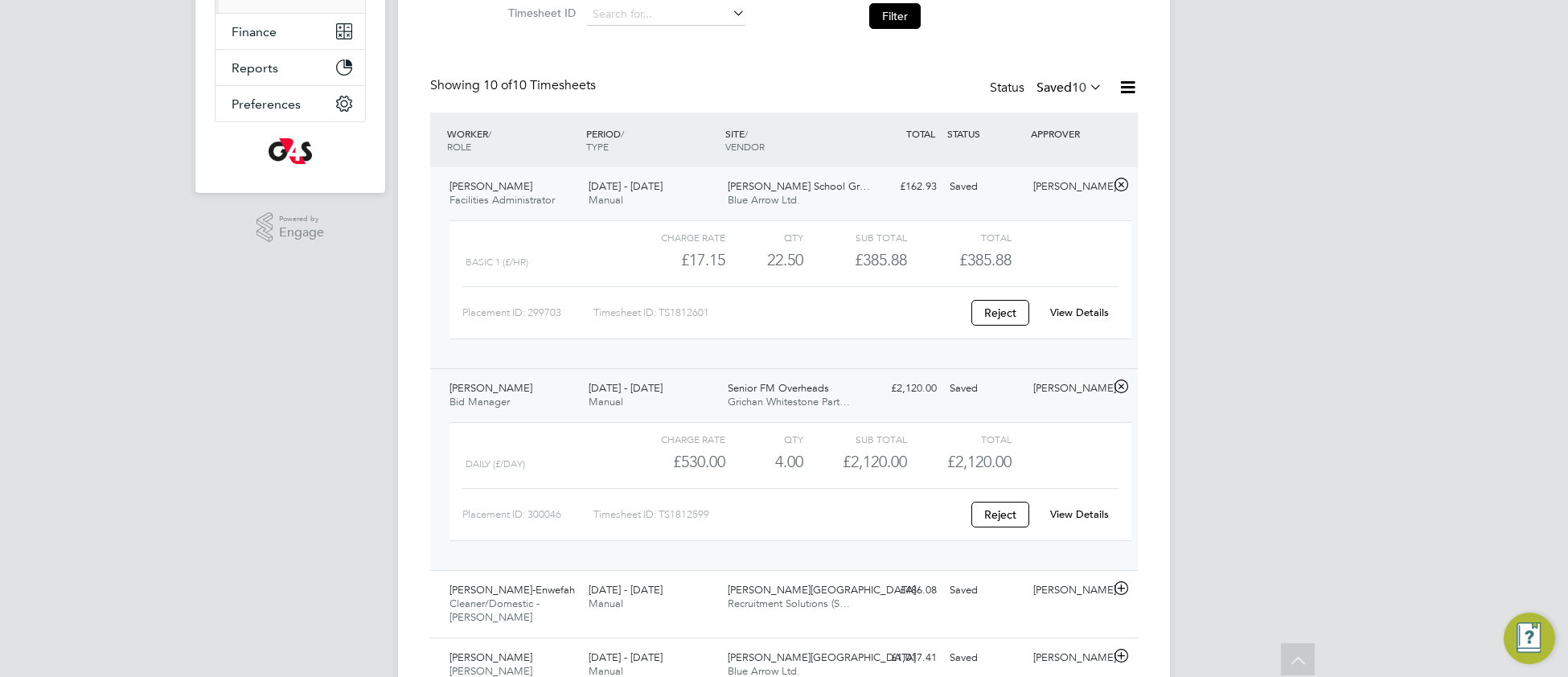
click at [1086, 86] on icon at bounding box center [1086, 86] width 0 height 22
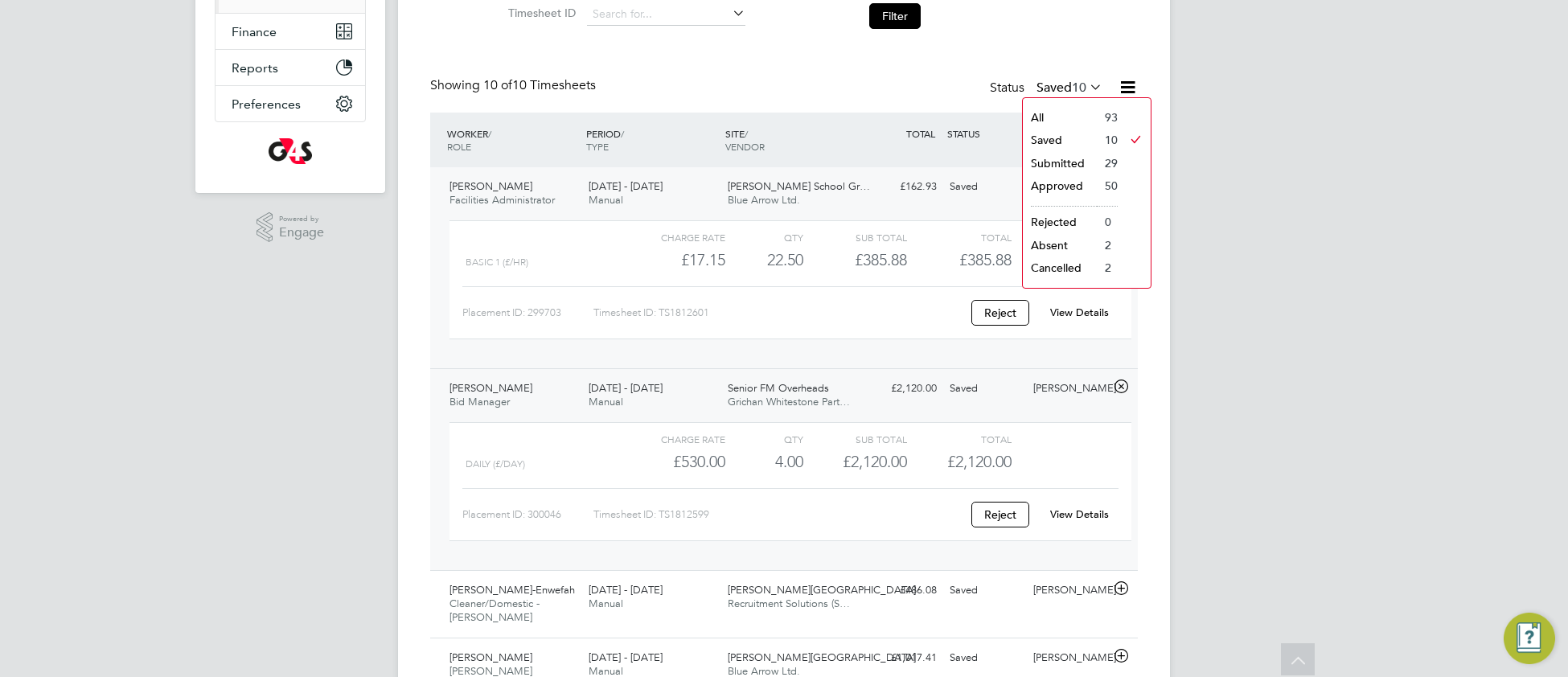
click at [1048, 118] on li "All" at bounding box center [1059, 117] width 74 height 22
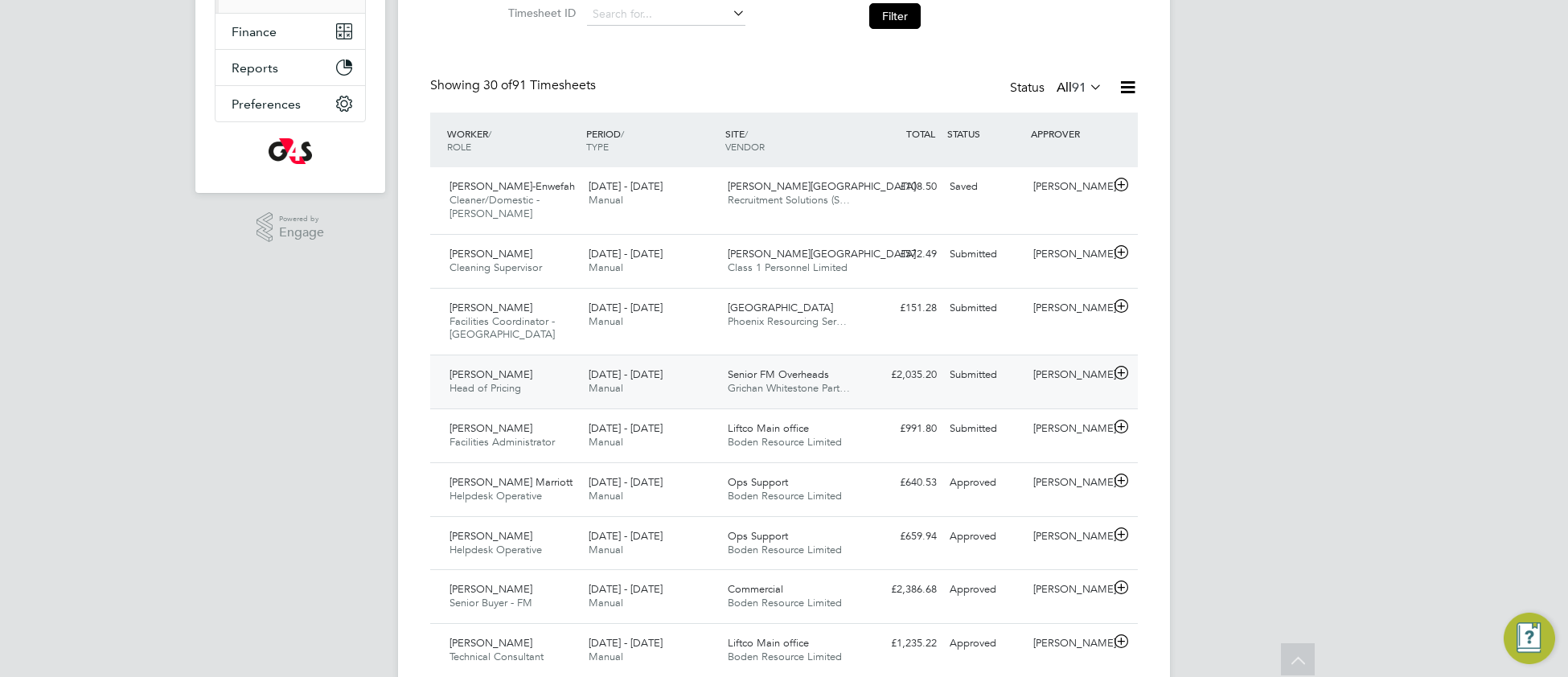
scroll to position [55, 139]
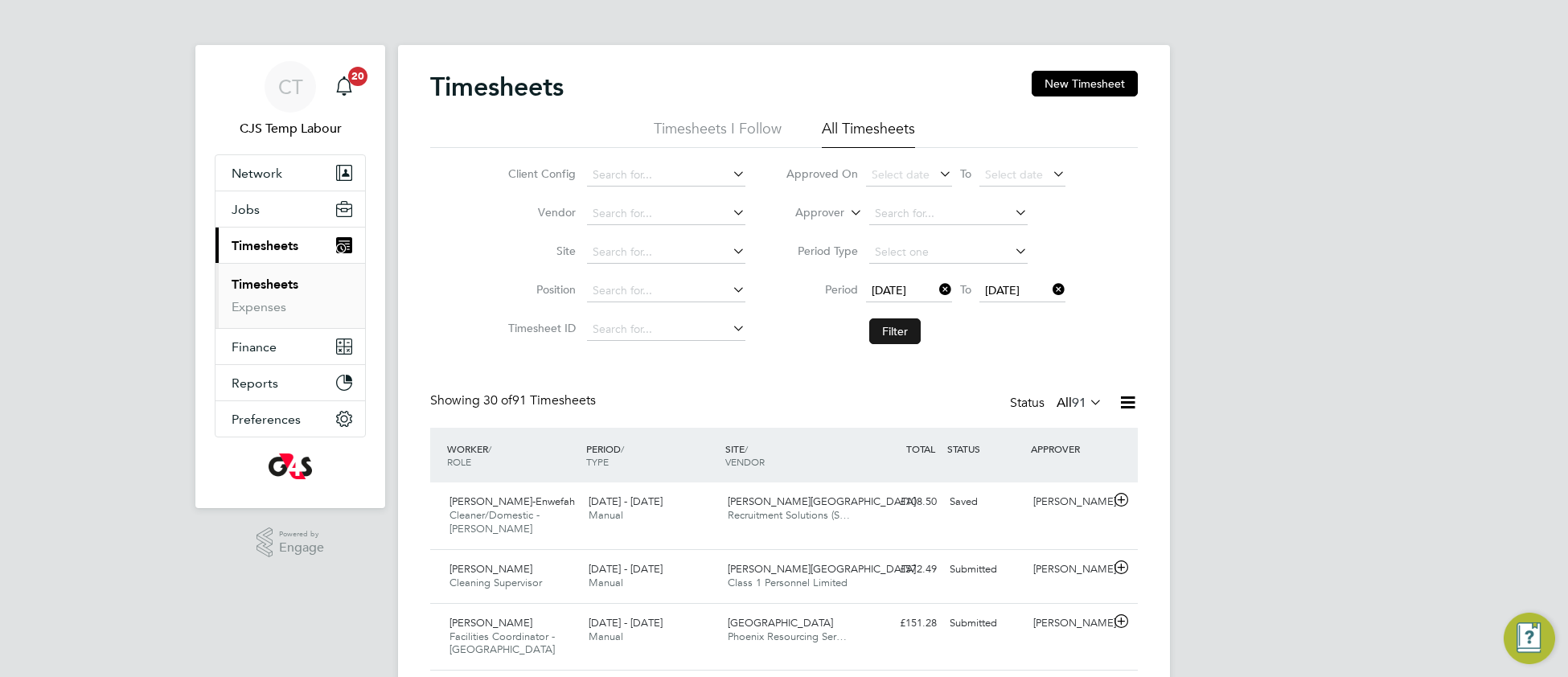
drag, startPoint x: 908, startPoint y: 334, endPoint x: 852, endPoint y: 382, distance: 73.8
click at [907, 335] on button "Filter" at bounding box center [894, 331] width 51 height 26
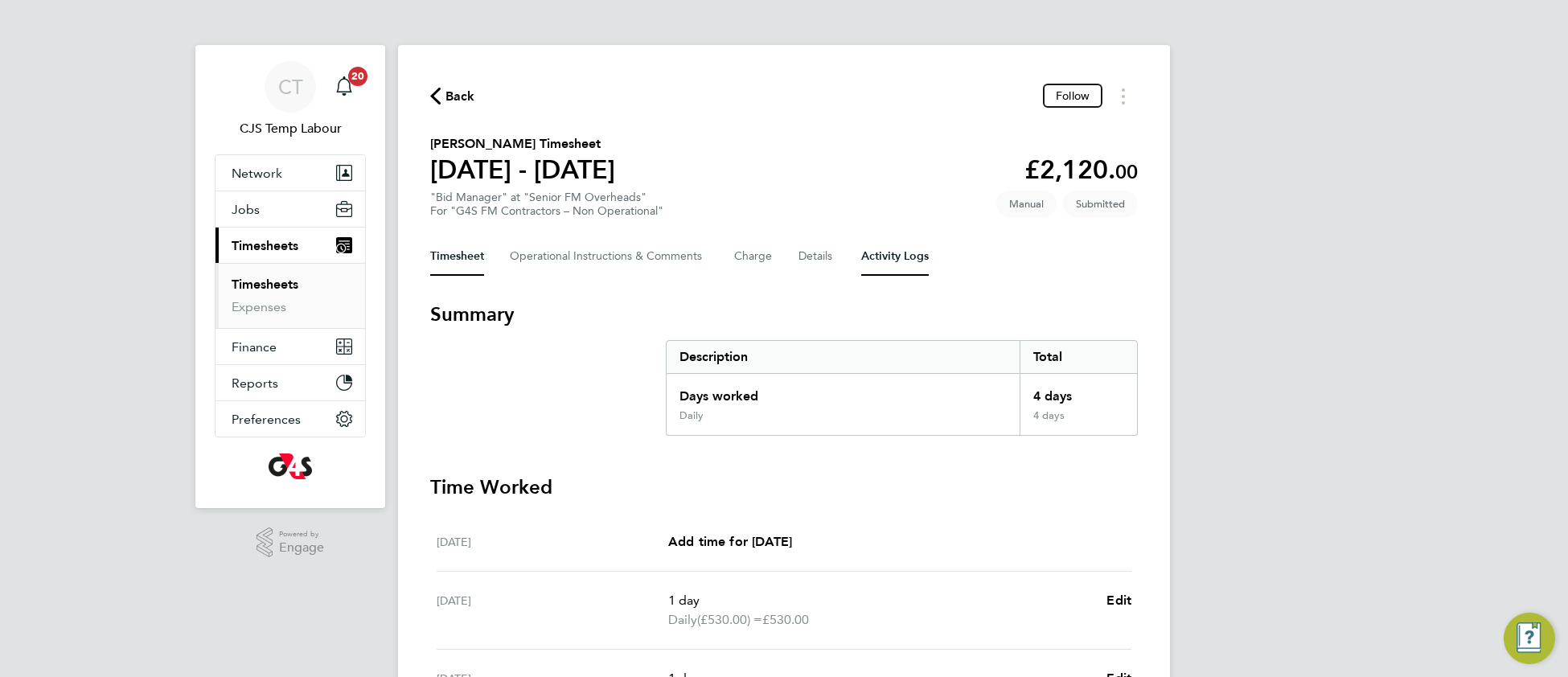
click at [883, 258] on Logs-tab "Activity Logs" at bounding box center [895, 256] width 68 height 38
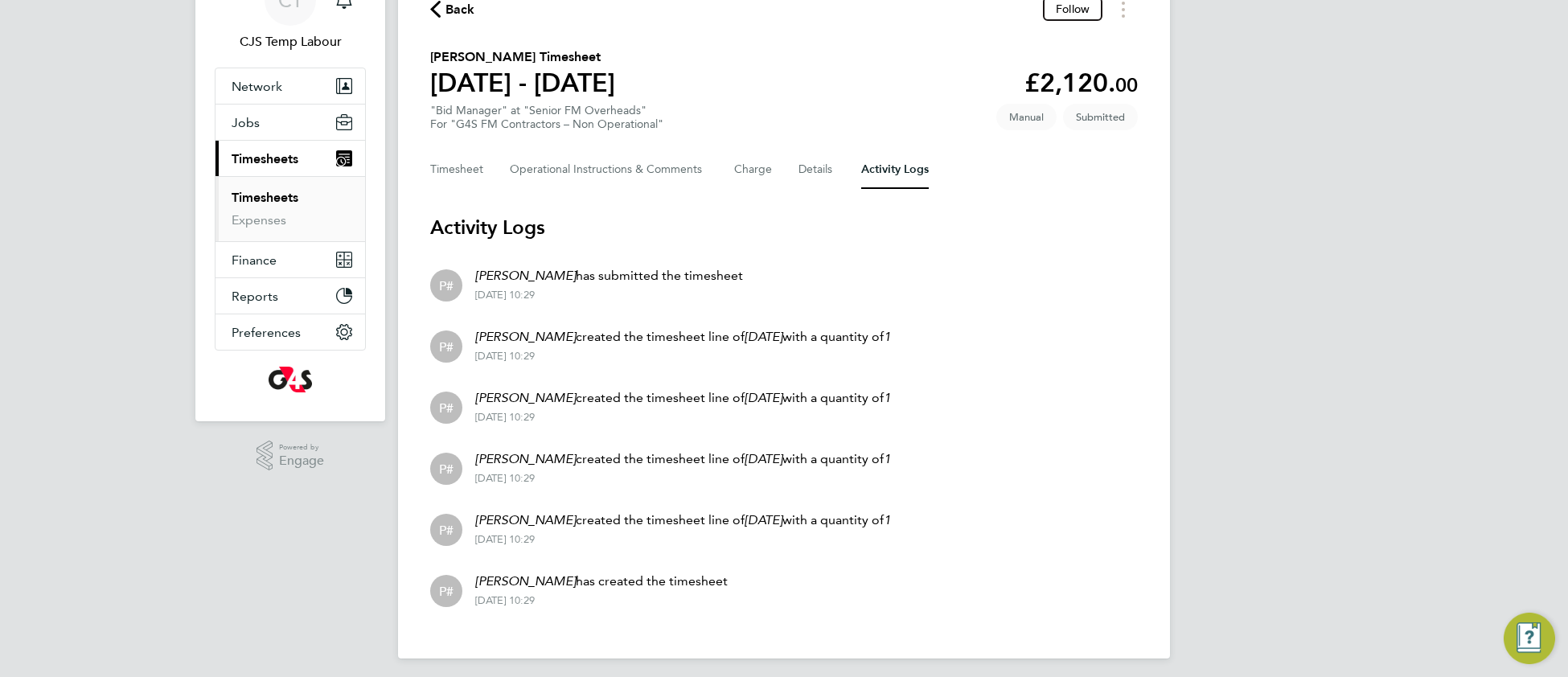
scroll to position [90, 0]
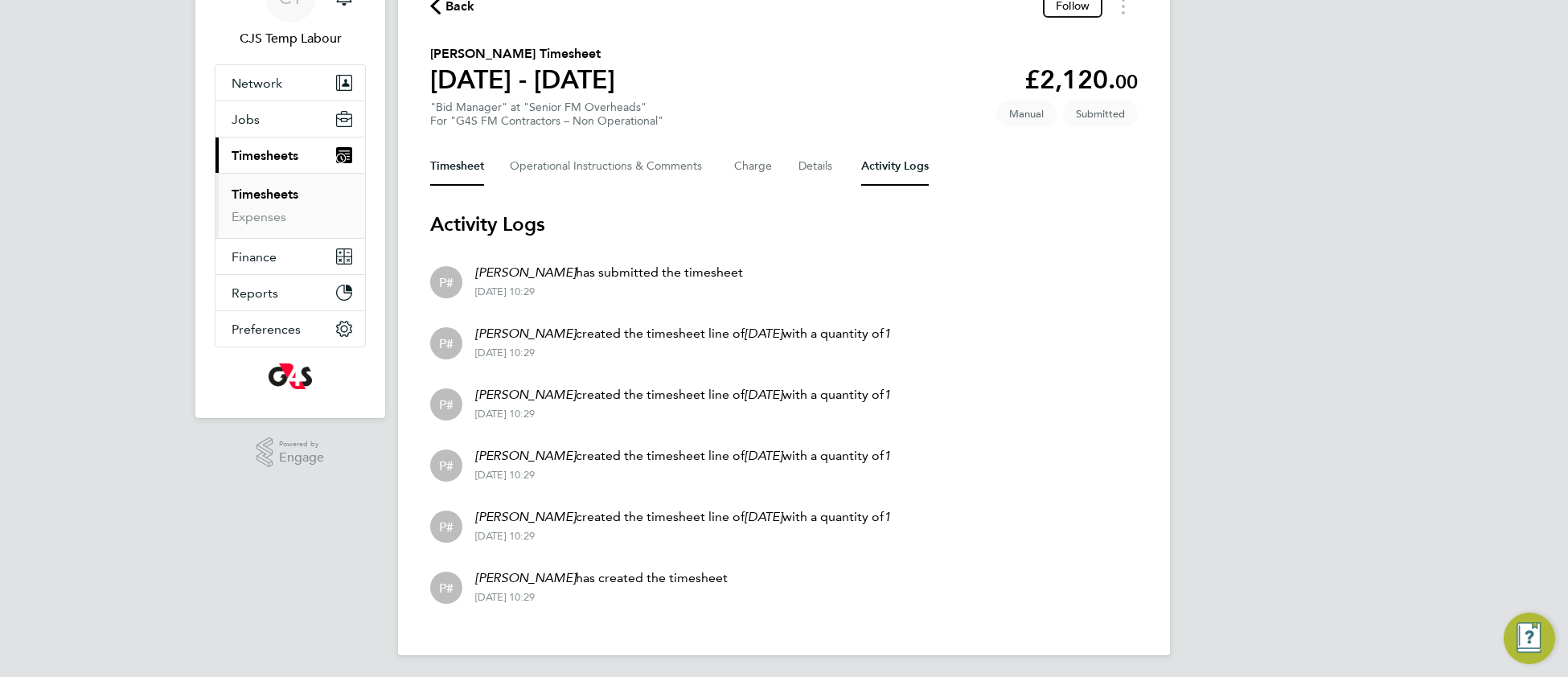
click at [444, 166] on button "Timesheet" at bounding box center [457, 166] width 54 height 38
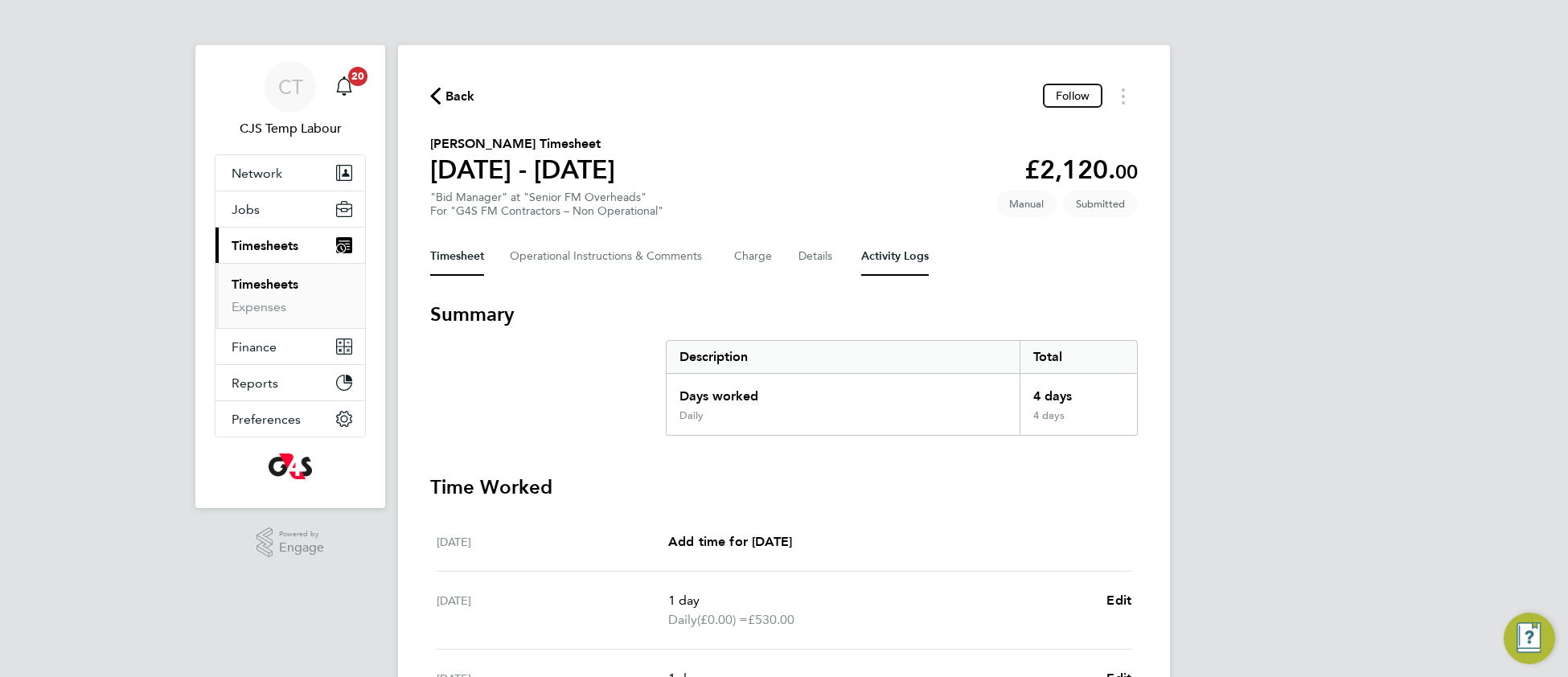
click at [888, 252] on Logs-tab "Activity Logs" at bounding box center [895, 256] width 68 height 38
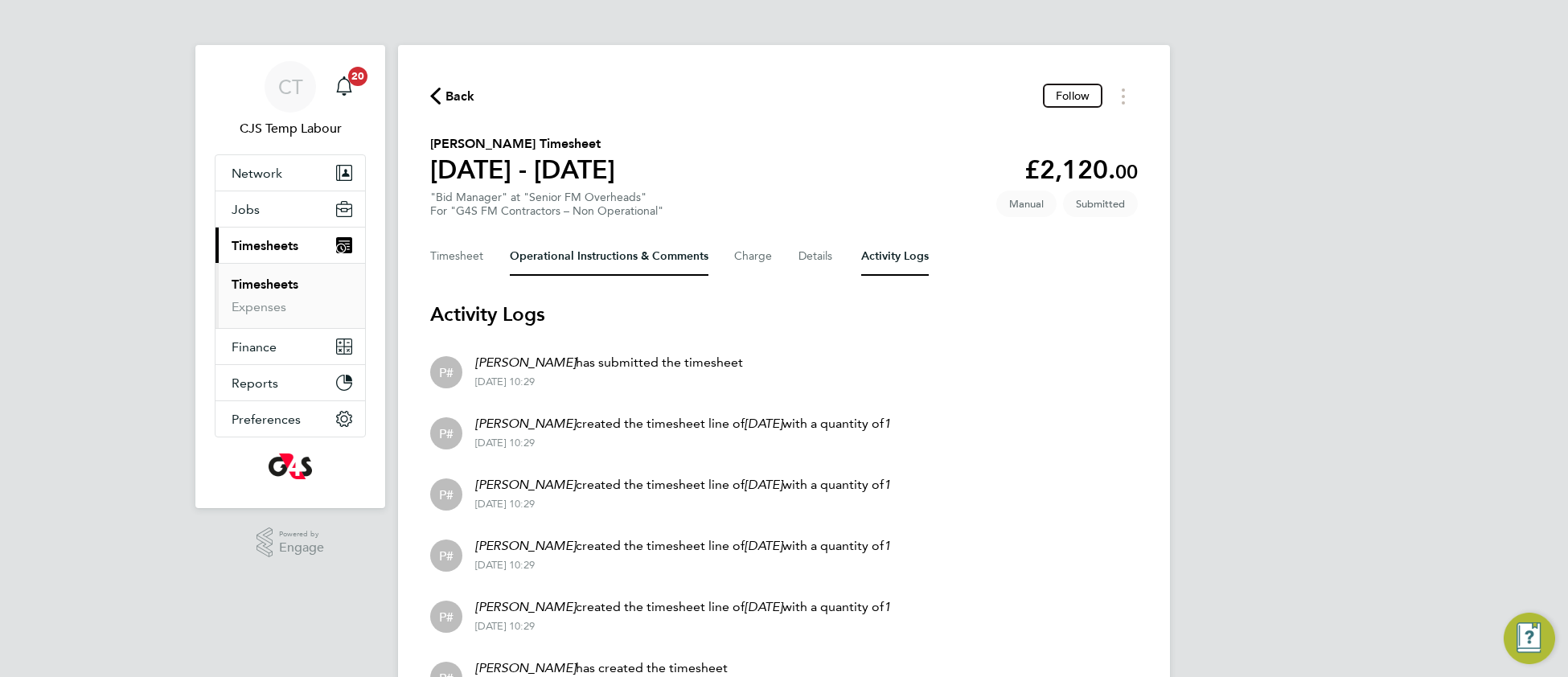
drag, startPoint x: 614, startPoint y: 252, endPoint x: 532, endPoint y: 275, distance: 85.2
click at [612, 252] on Comments-tab "Operational Instructions & Comments" at bounding box center [609, 256] width 199 height 38
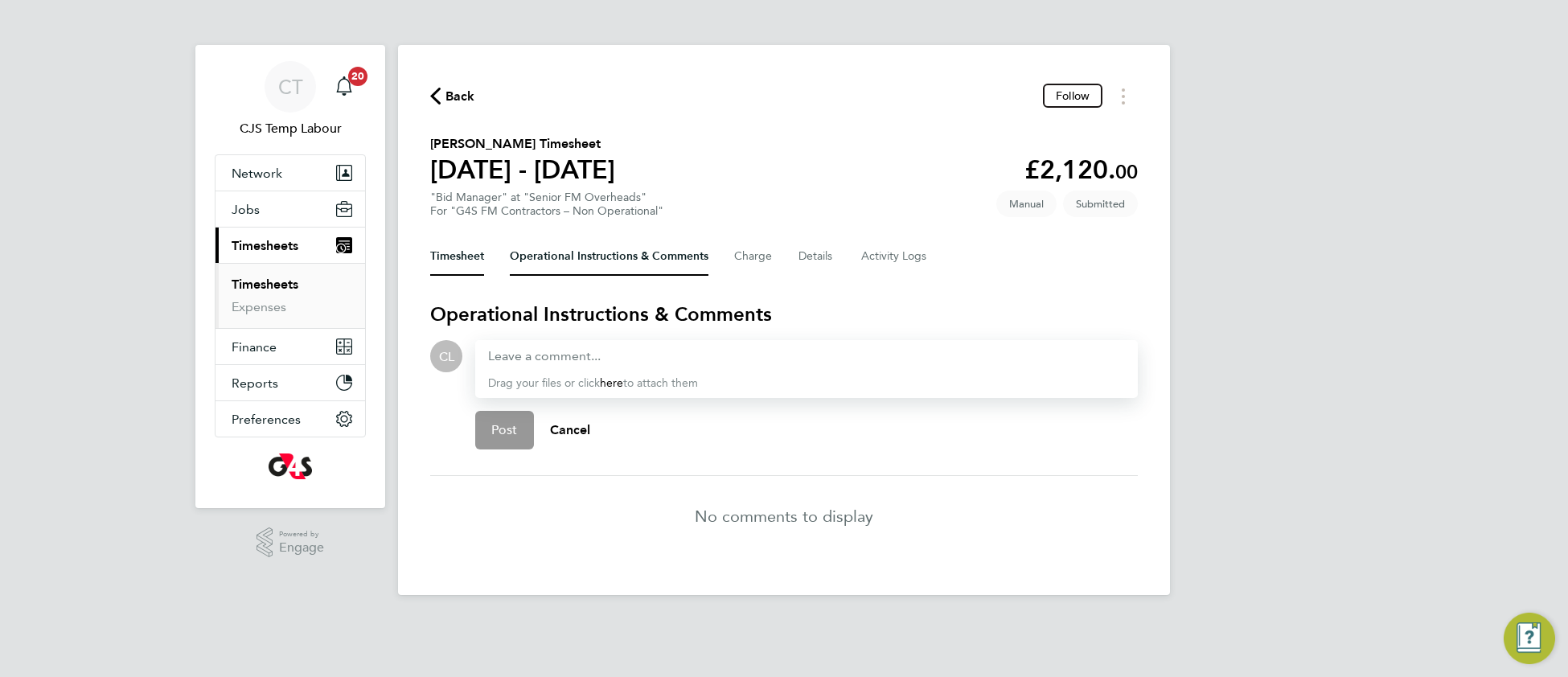
click at [469, 257] on button "Timesheet" at bounding box center [457, 256] width 54 height 38
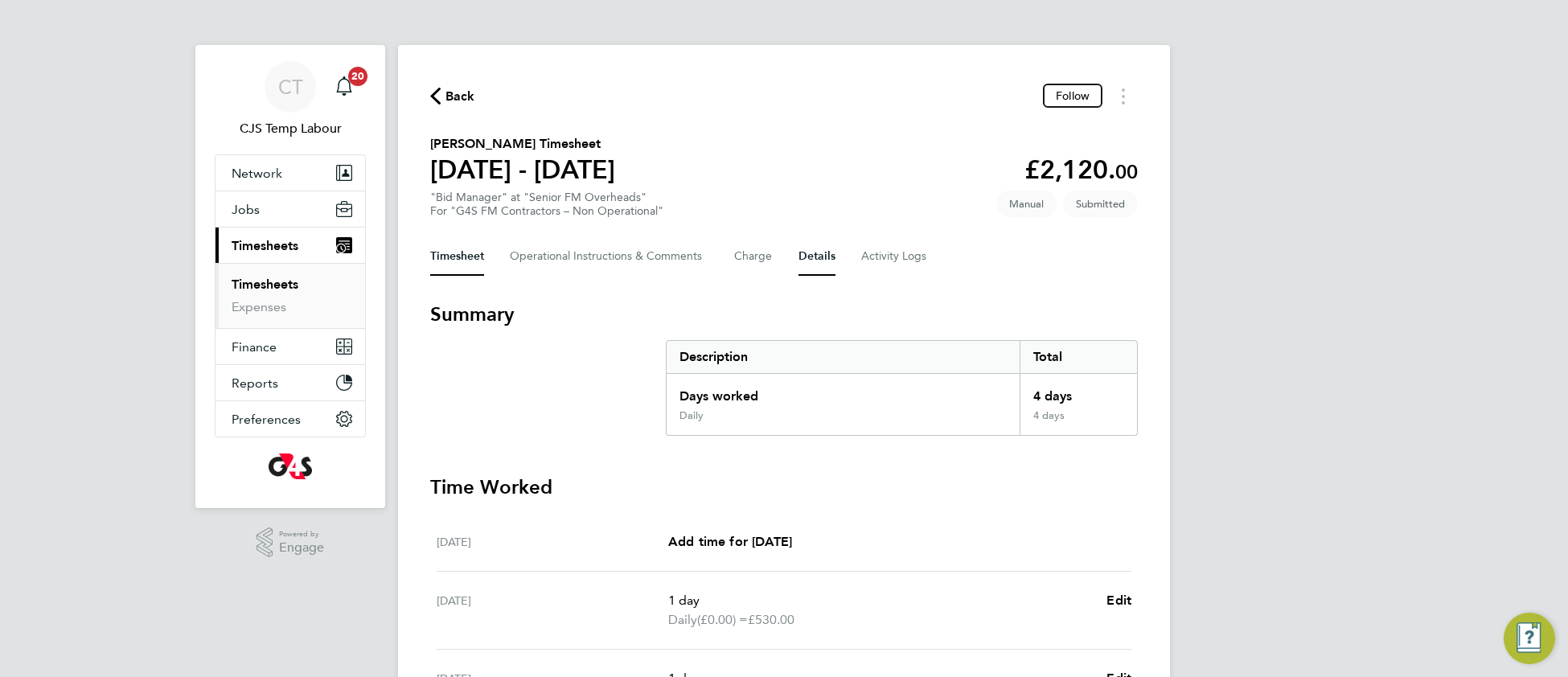
click at [821, 257] on button "Details" at bounding box center [817, 256] width 37 height 38
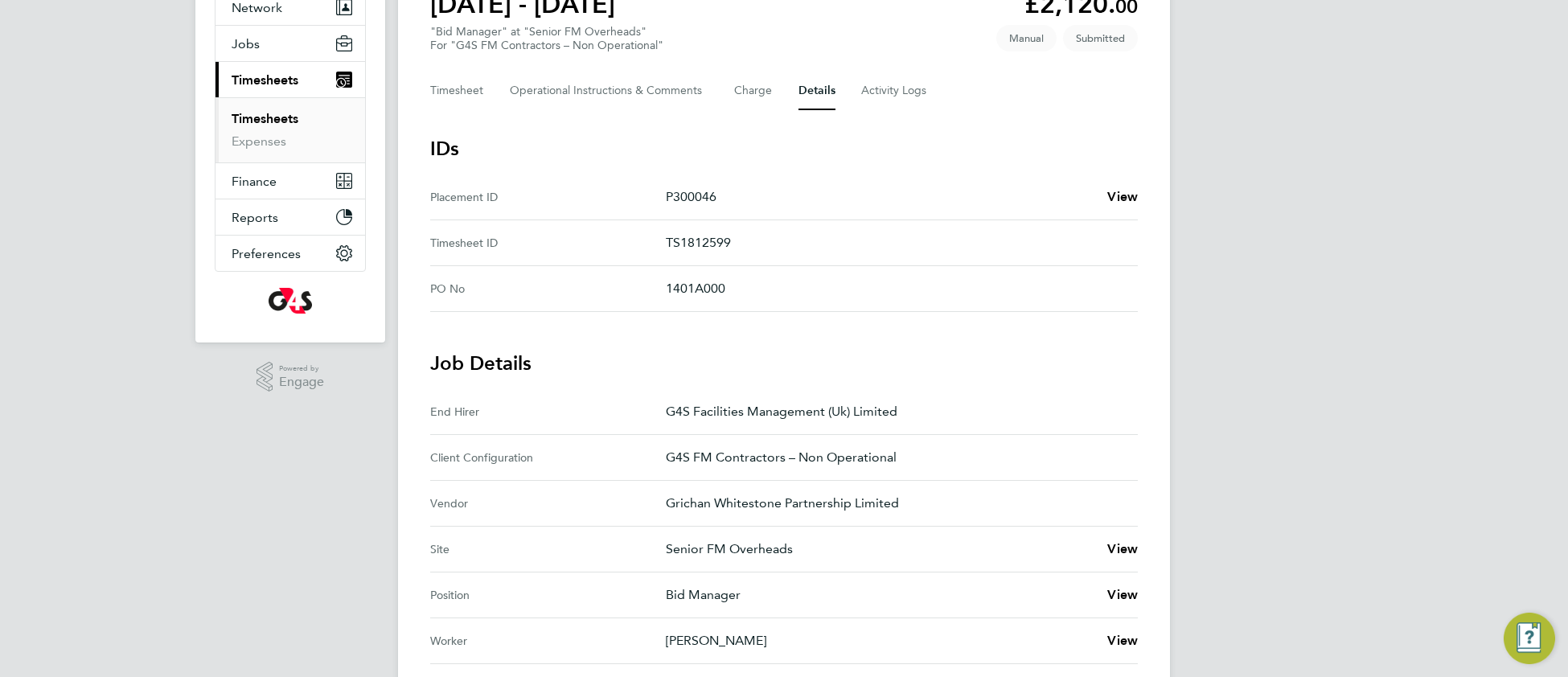
scroll to position [170, 0]
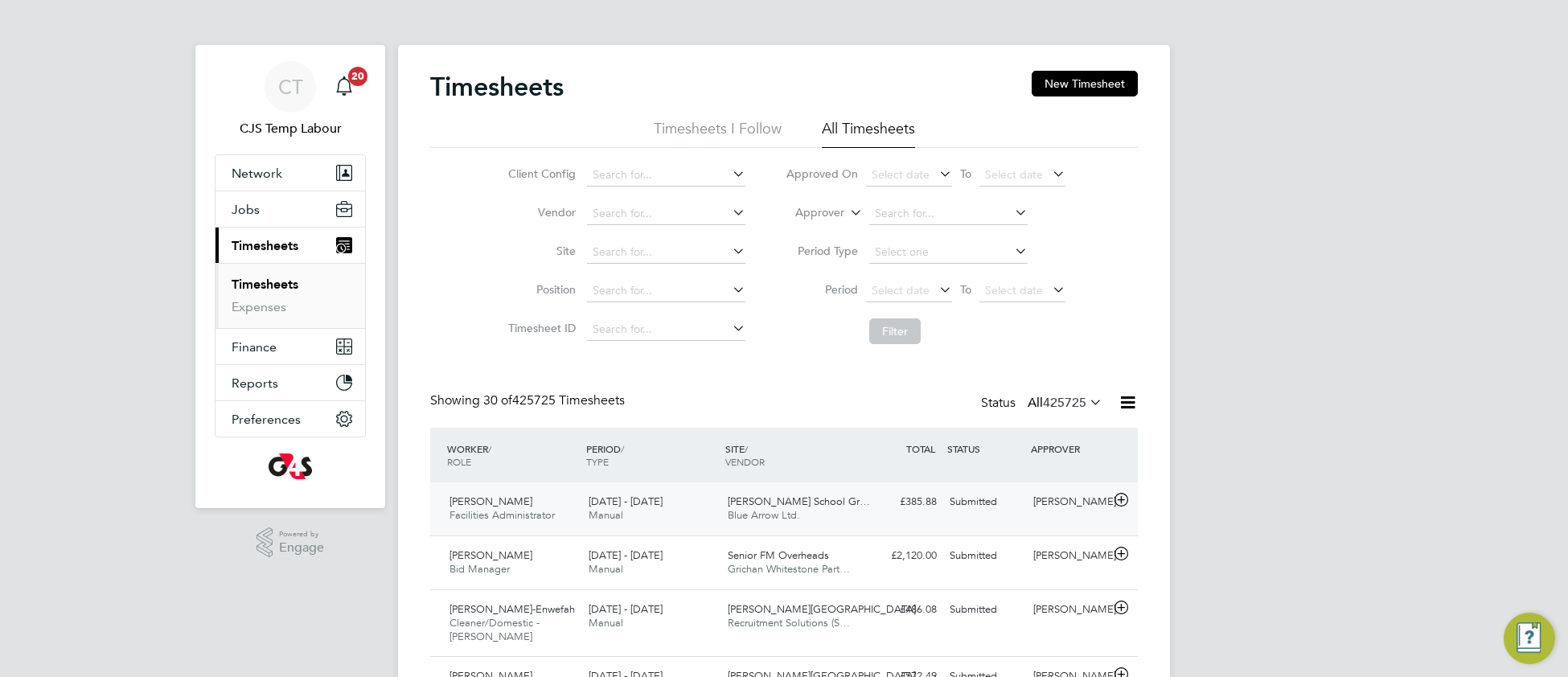
click at [844, 521] on div "[PERSON_NAME] School Gr… Blue Arrow Ltd." at bounding box center [791, 509] width 140 height 40
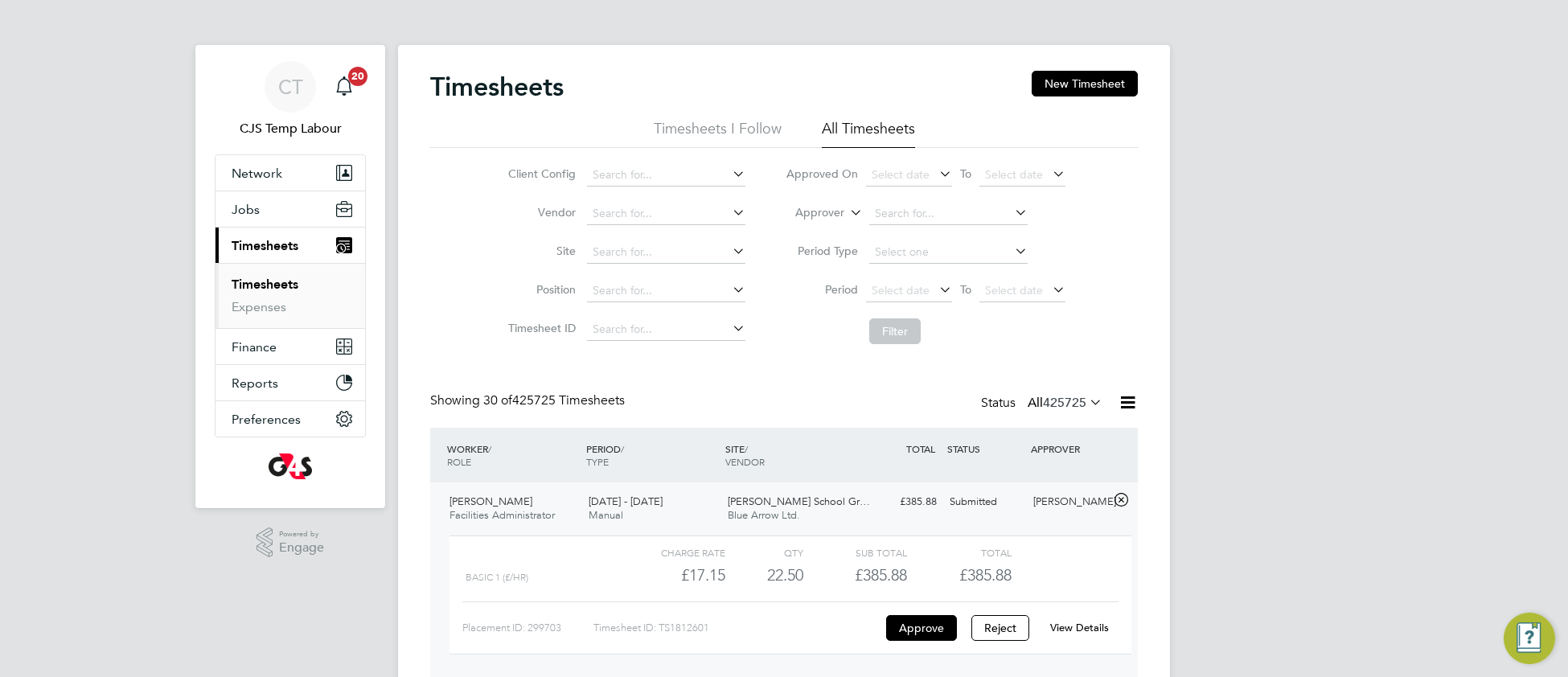
click at [1096, 618] on div "View Details" at bounding box center [1079, 628] width 79 height 26
click at [1093, 626] on link "View Details" at bounding box center [1079, 627] width 59 height 14
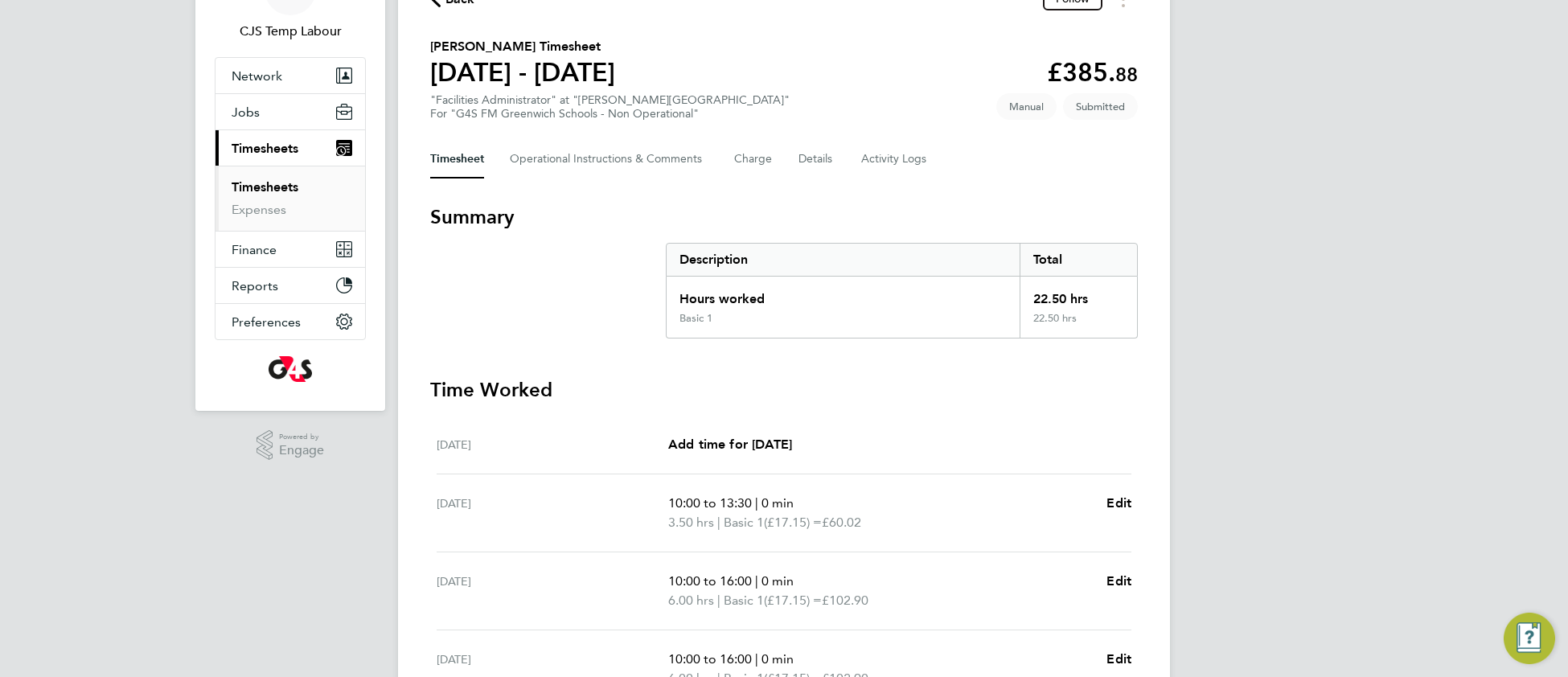
scroll to position [75, 0]
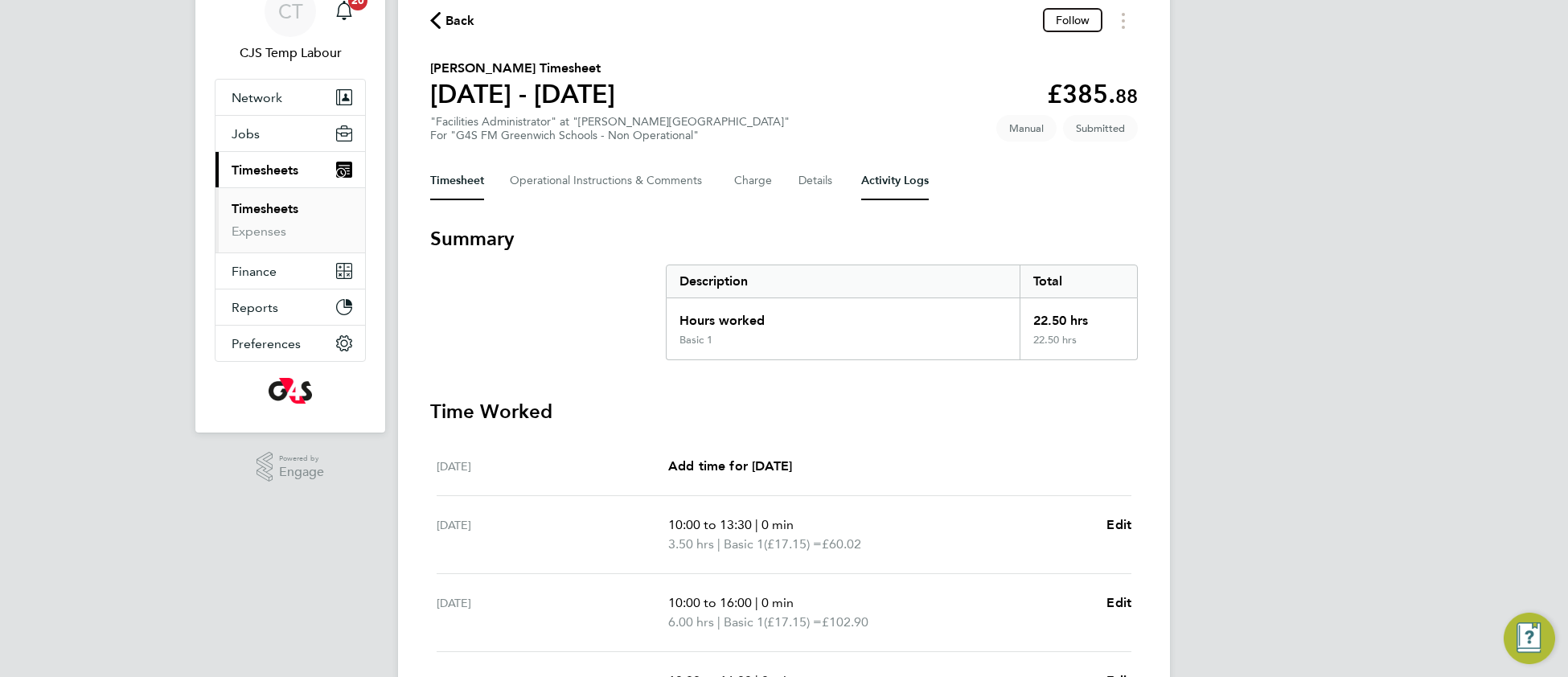
click at [892, 180] on Logs-tab "Activity Logs" at bounding box center [895, 180] width 68 height 38
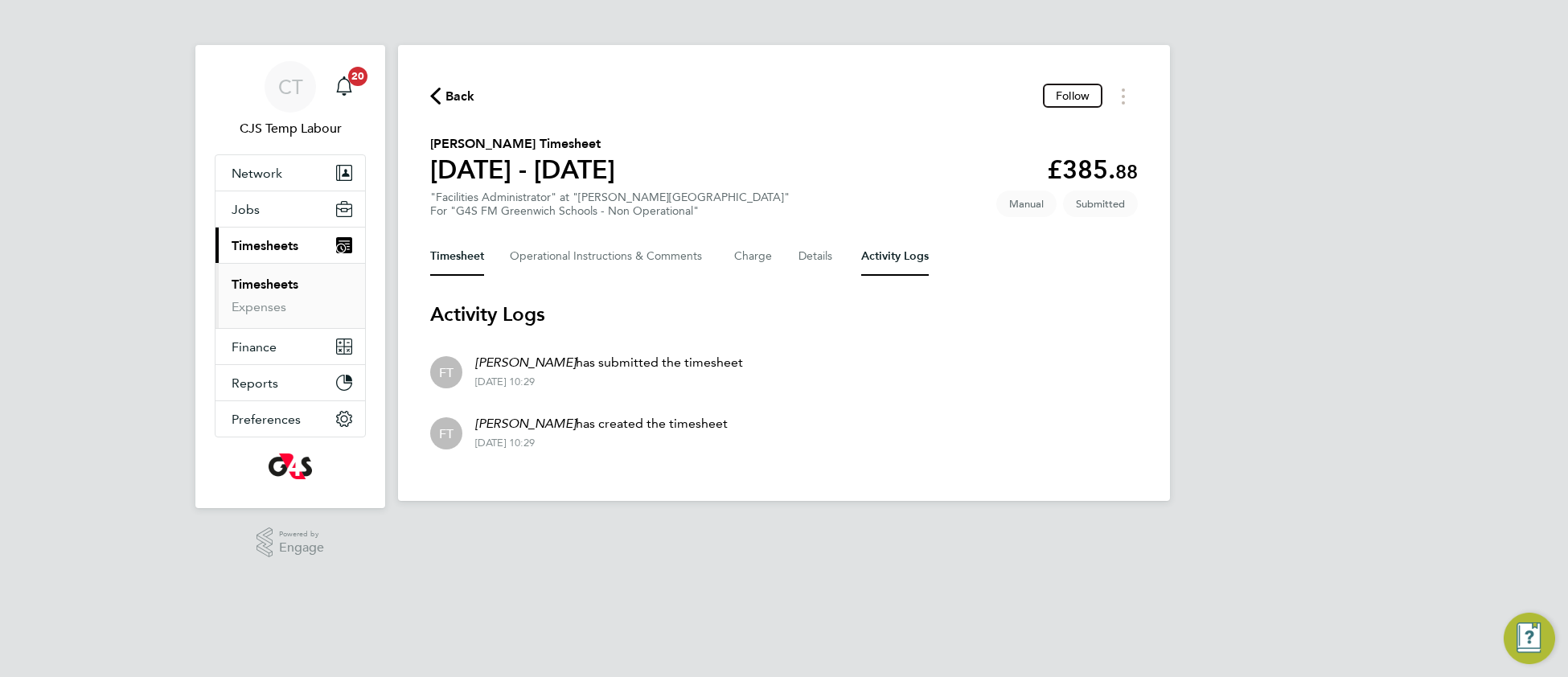
click at [442, 247] on button "Timesheet" at bounding box center [457, 256] width 54 height 38
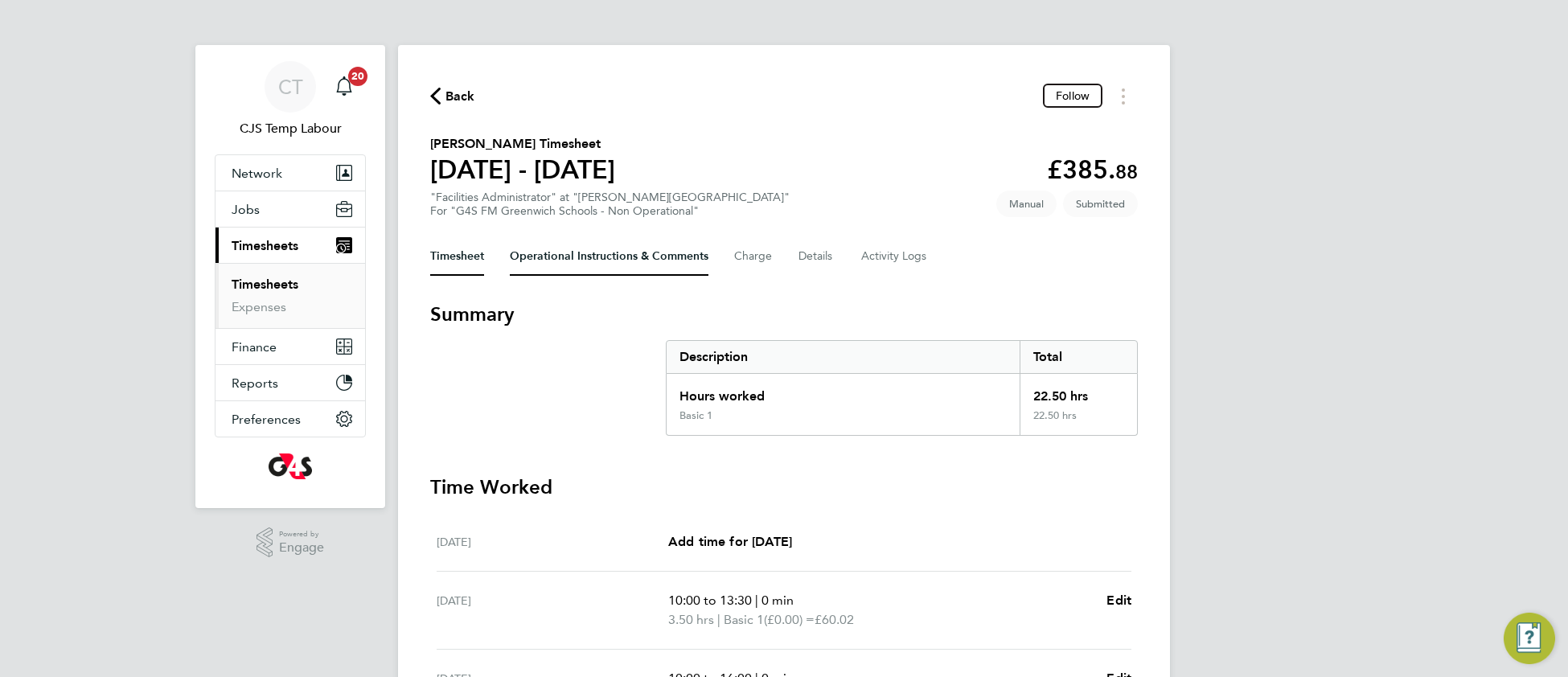
click at [577, 256] on Comments-tab "Operational Instructions & Comments" at bounding box center [609, 256] width 199 height 38
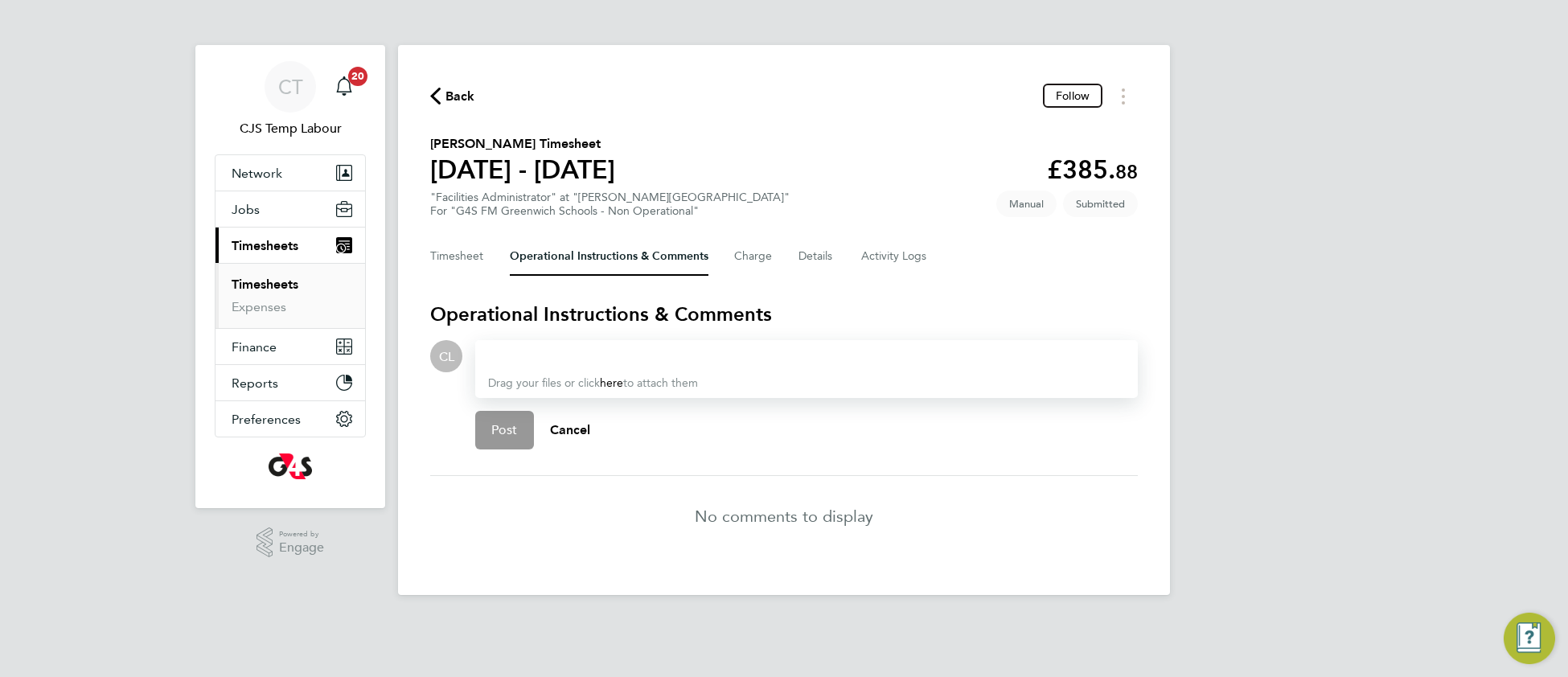
click at [566, 349] on div at bounding box center [806, 356] width 637 height 20
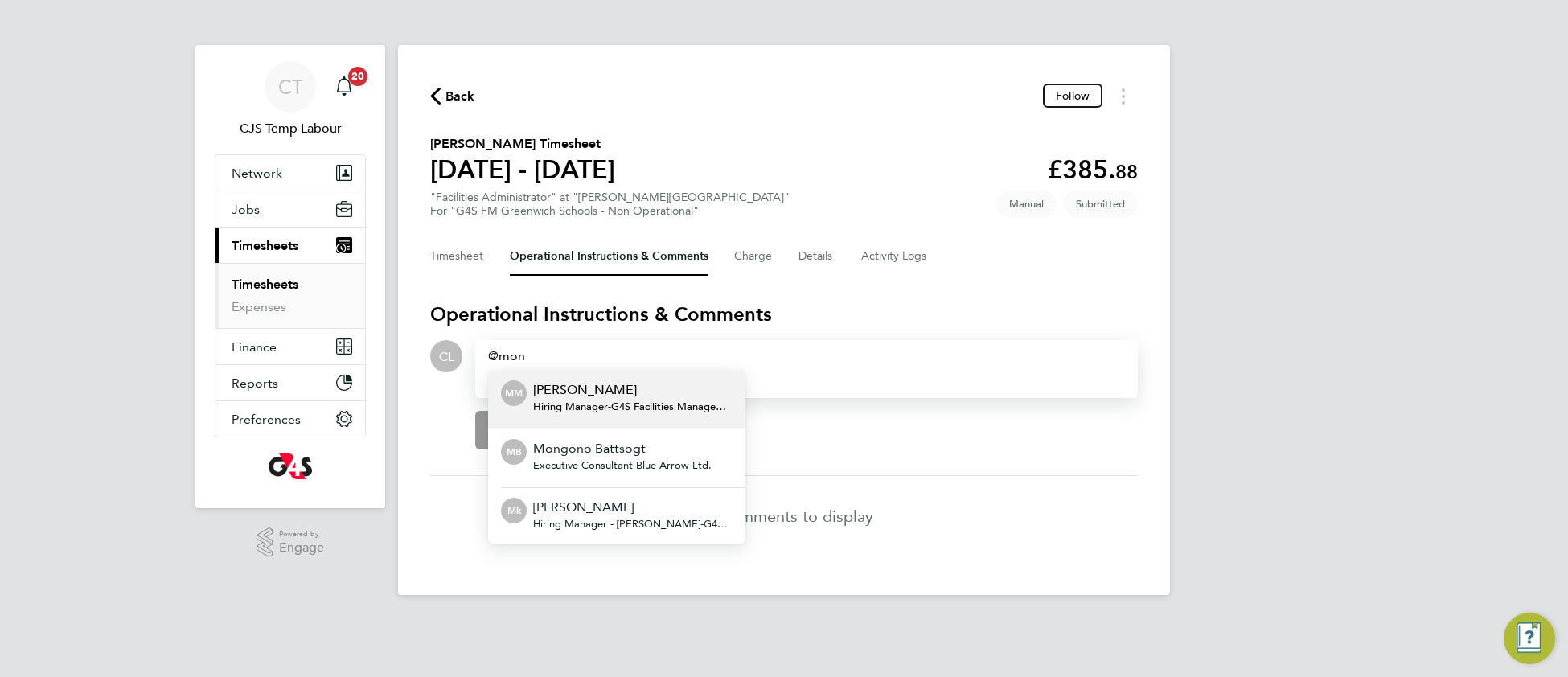
click at [650, 400] on span "Hiring Manager - G4S Facilities Management (Uk) Limited" at bounding box center [632, 406] width 199 height 13
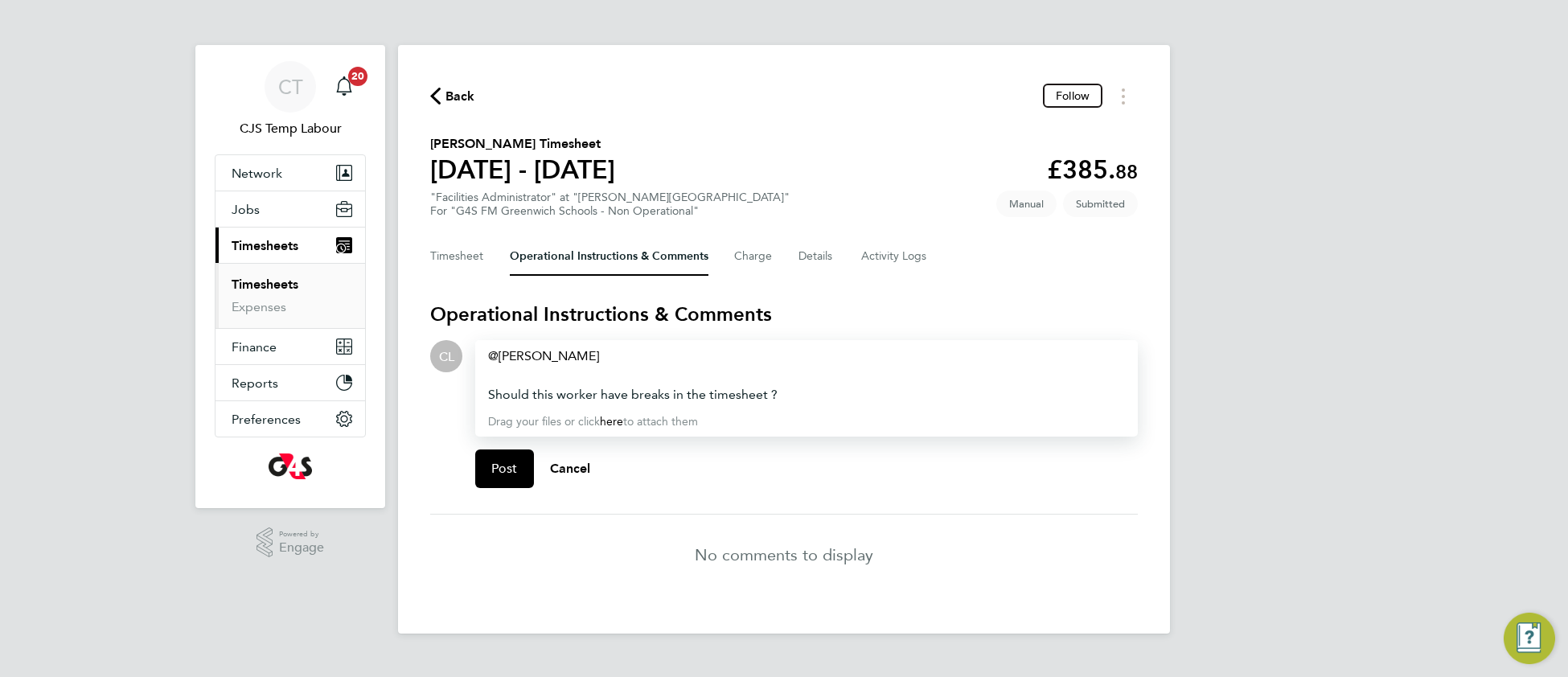
click at [472, 474] on div "Drop your files here Supported files: JPG, JPEG, PNG, GIF or PDF Monique Maussa…" at bounding box center [800, 420] width 675 height 161
click at [487, 474] on button "Post" at bounding box center [504, 468] width 59 height 38
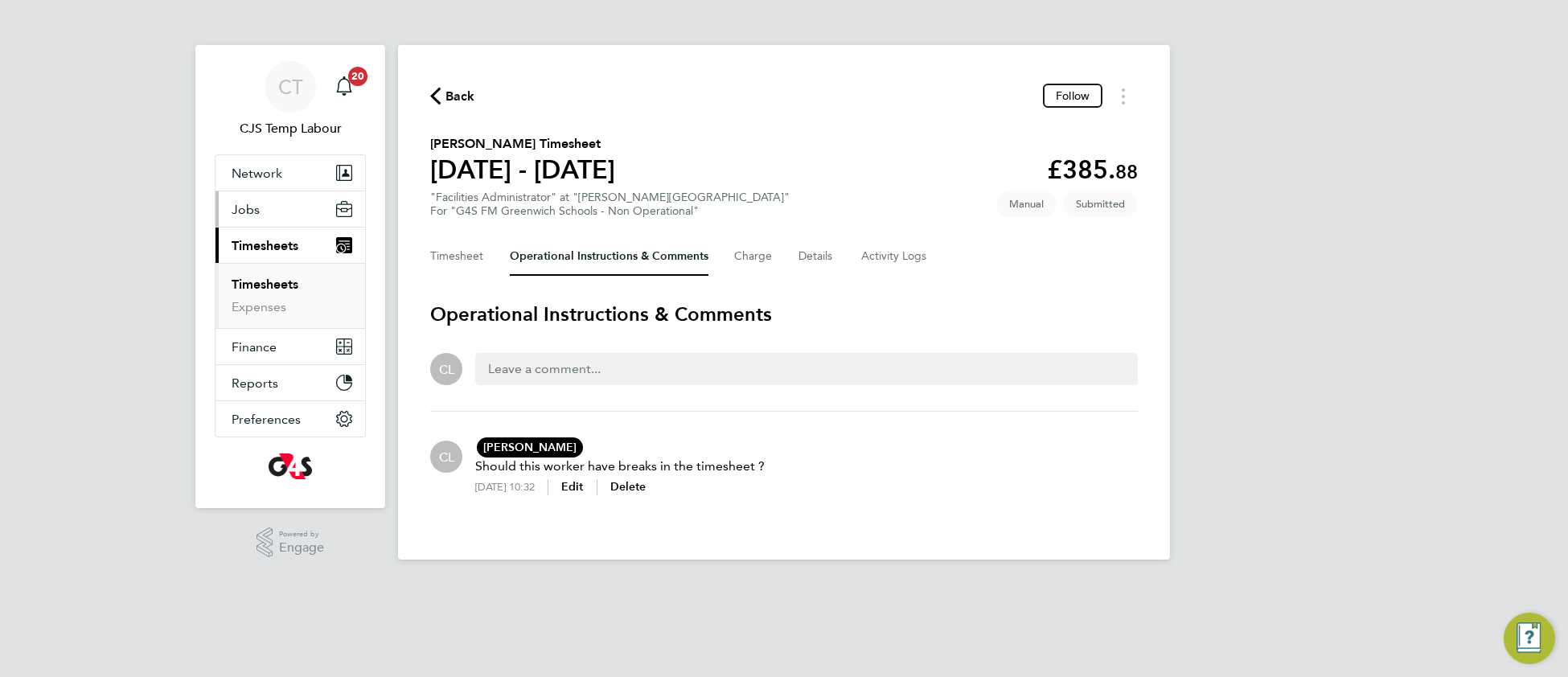
click at [239, 213] on span "Jobs" at bounding box center [246, 209] width 28 height 15
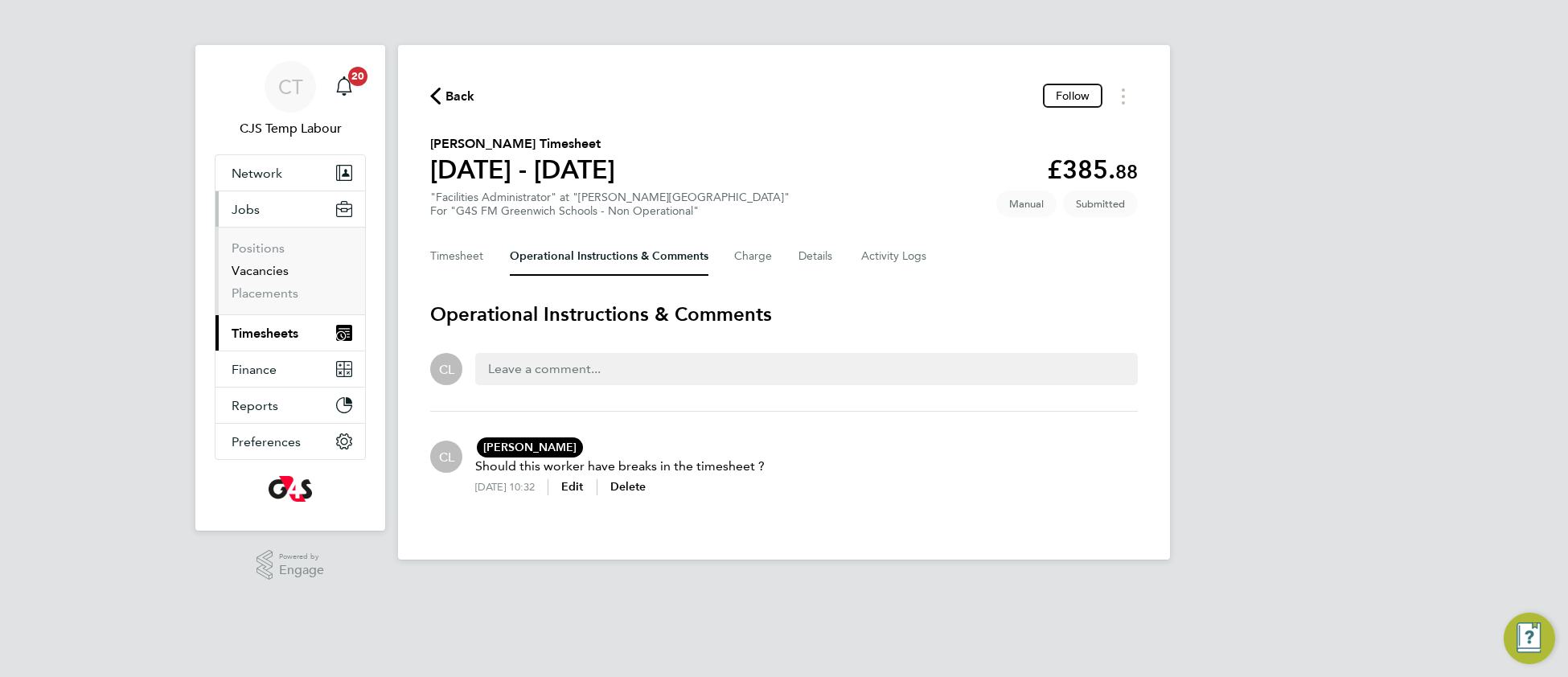
click at [255, 276] on link "Vacancies" at bounding box center [259, 271] width 57 height 15
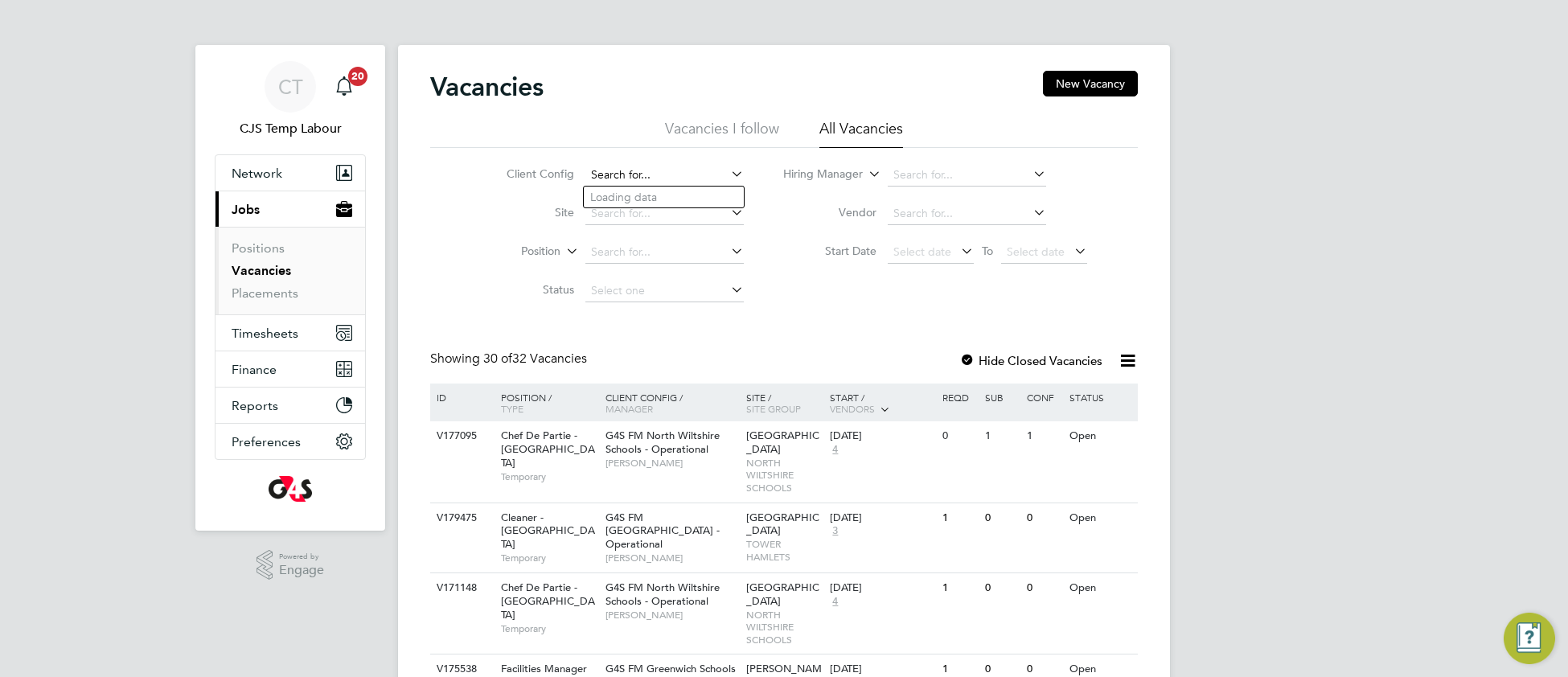
click at [679, 165] on input at bounding box center [664, 175] width 158 height 22
click at [726, 221] on li "G4S FM Churchill Hospitals – Non Operational" at bounding box center [729, 219] width 291 height 21
type input "G4S FM Churchill Hospitals – Non Operational"
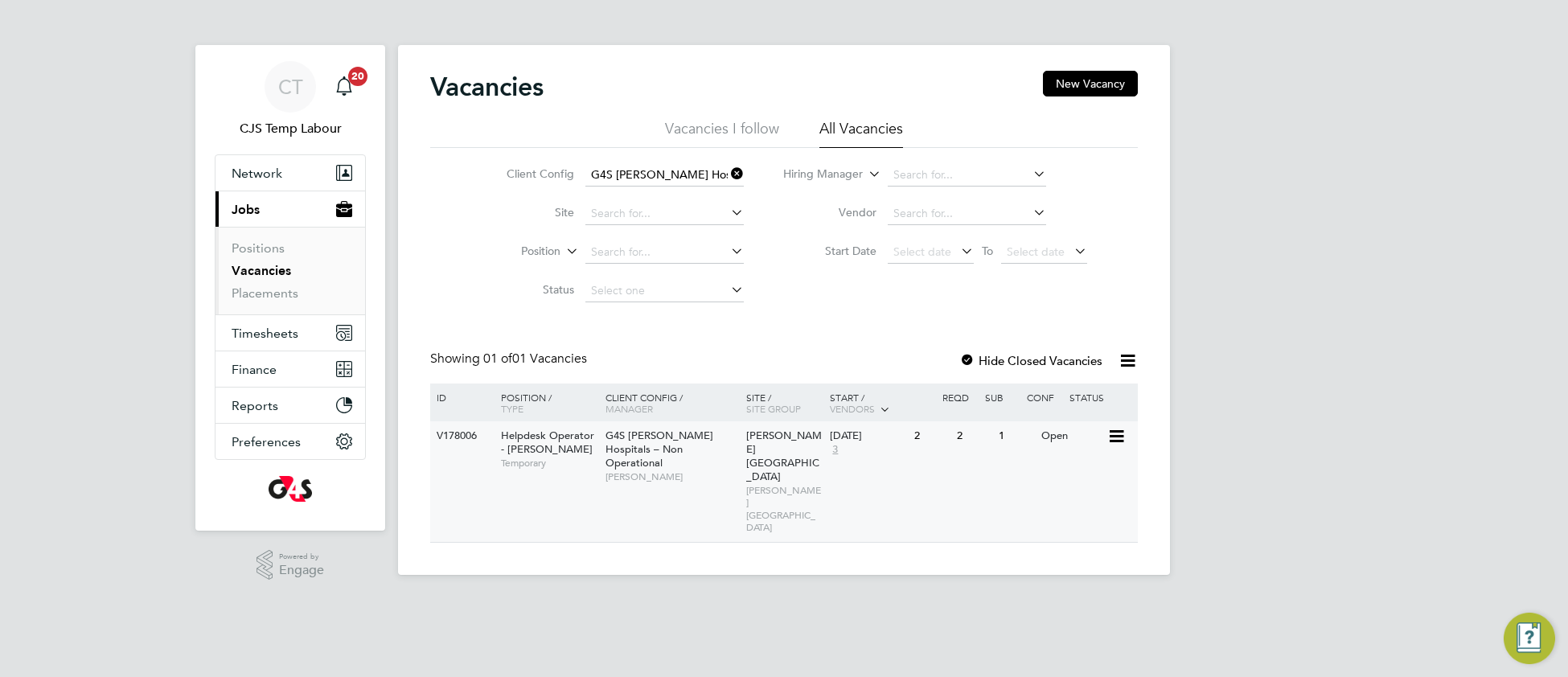
click at [739, 456] on div "G4S FM Churchill Hospitals – Non Operational Samuel Clacker" at bounding box center [671, 456] width 140 height 69
click at [727, 175] on icon at bounding box center [727, 174] width 0 height 22
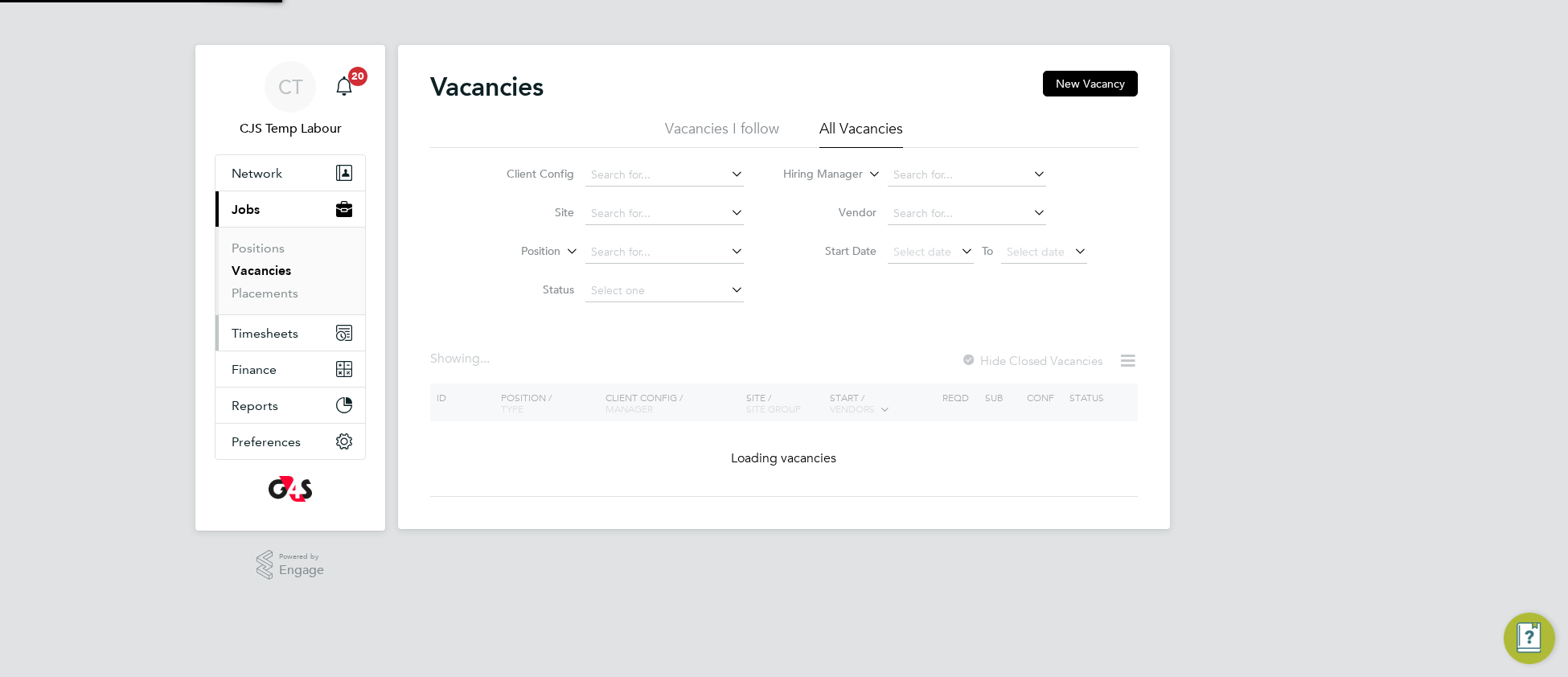
click at [274, 336] on span "Timesheets" at bounding box center [265, 333] width 67 height 15
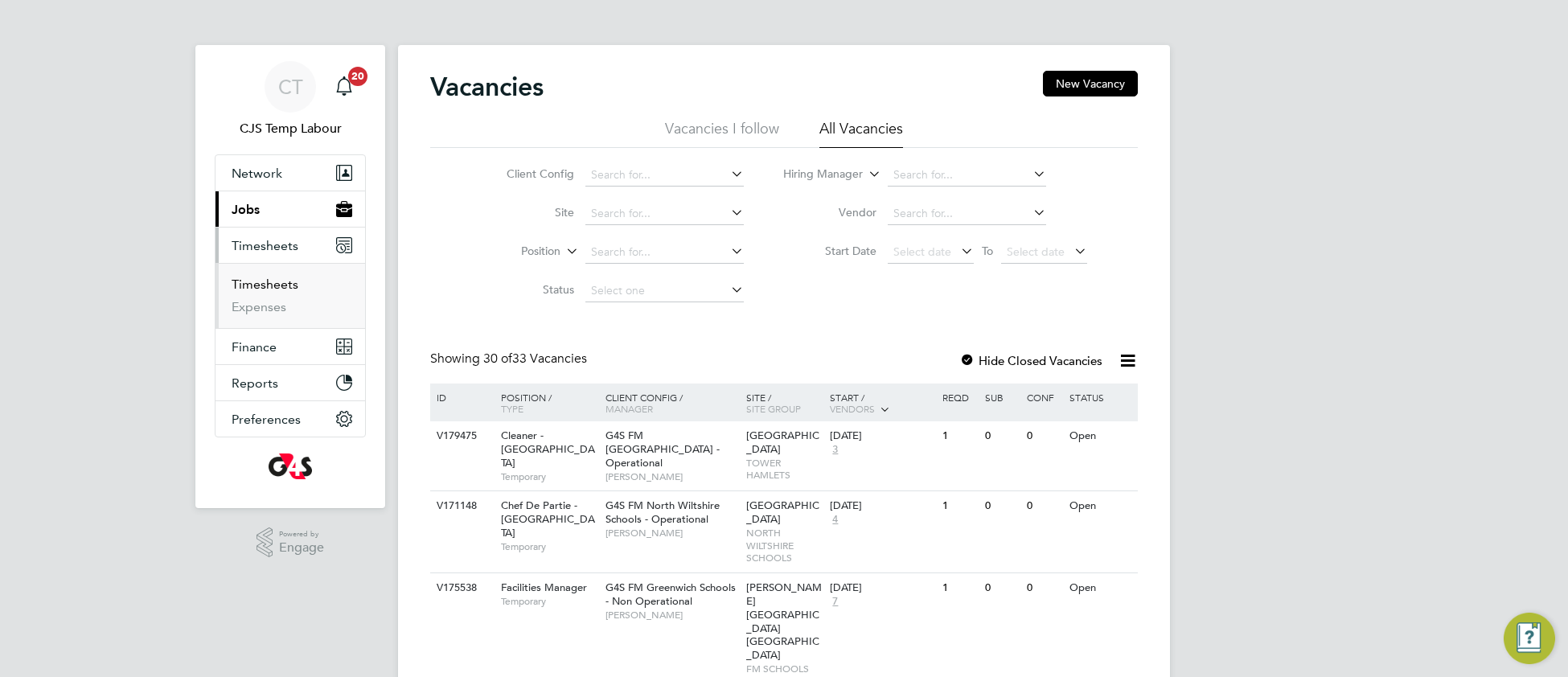
click at [272, 288] on link "Timesheets" at bounding box center [265, 284] width 67 height 15
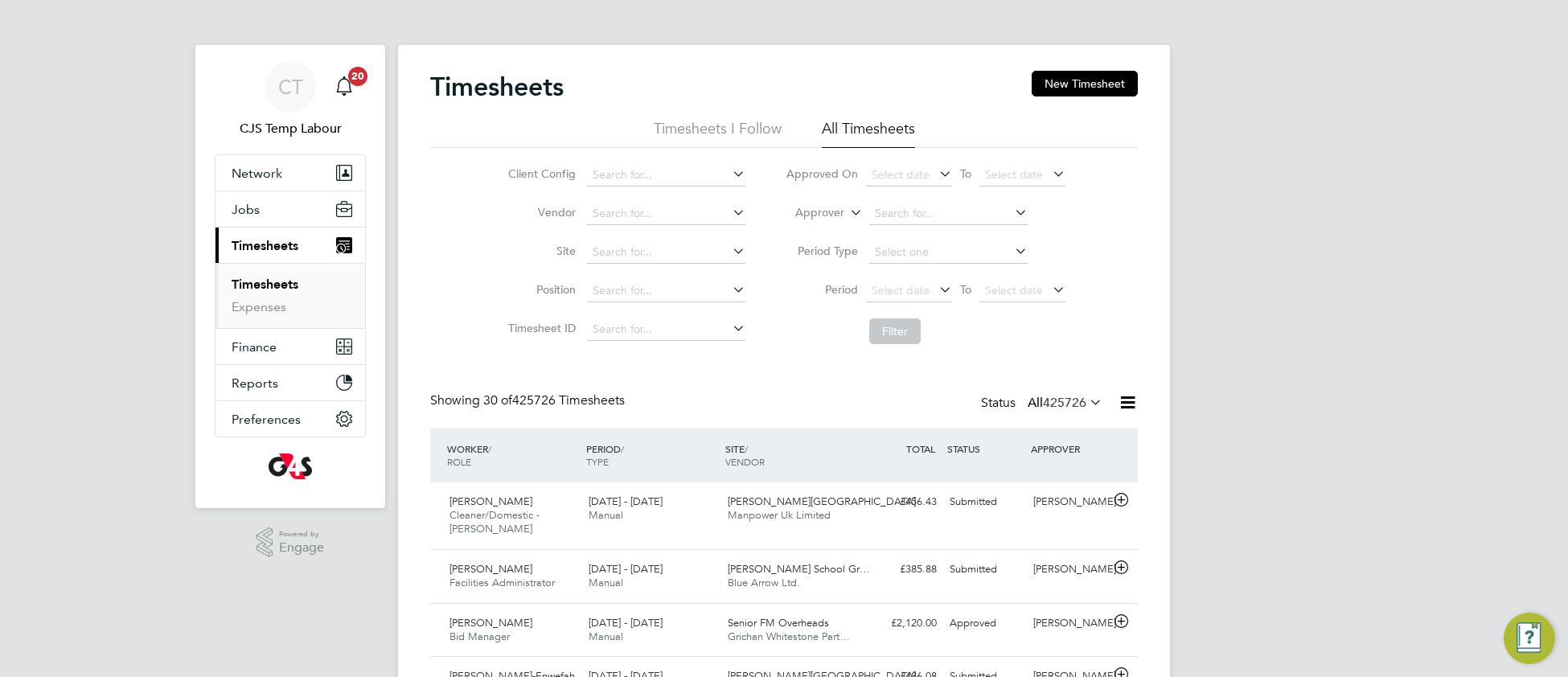
click at [846, 215] on icon at bounding box center [846, 208] width 0 height 15
click at [830, 234] on li "Worker" at bounding box center [804, 232] width 80 height 20
click at [887, 208] on input at bounding box center [948, 214] width 158 height 22
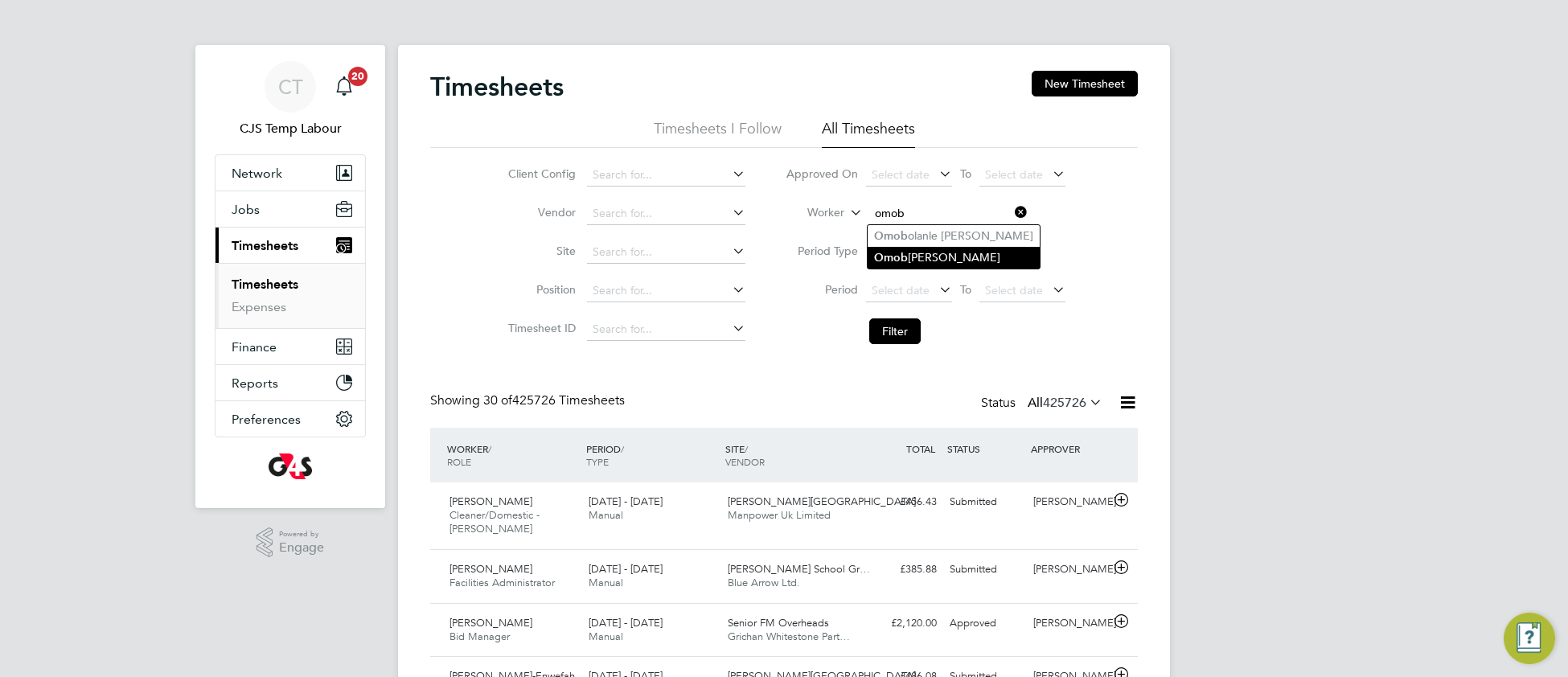
click at [913, 249] on li "Omob olaji Oginni-Yusuff" at bounding box center [953, 257] width 172 height 21
type input "[PERSON_NAME]"
click at [901, 340] on button "Filter" at bounding box center [894, 331] width 51 height 26
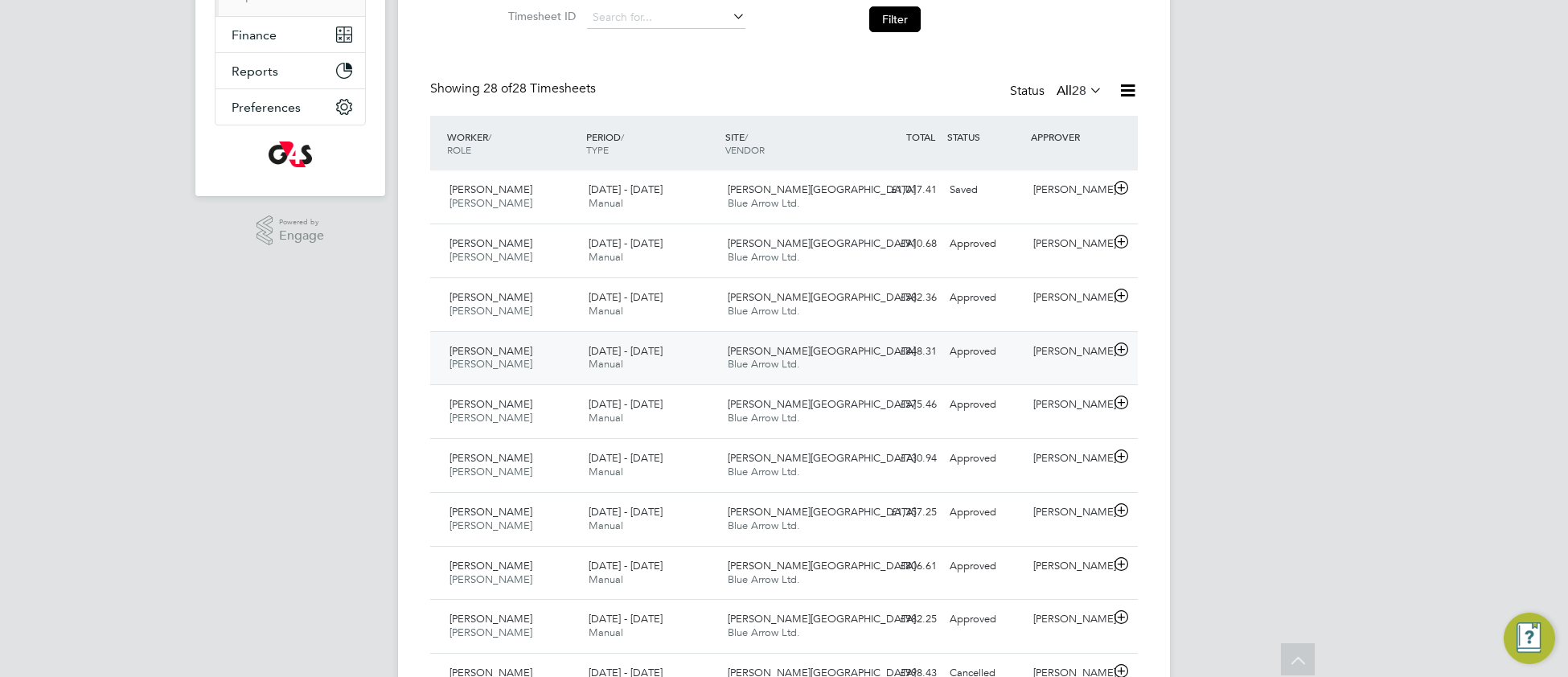
click at [840, 369] on div "[PERSON_NAME] Hospital Blue Arrow Ltd." at bounding box center [791, 358] width 140 height 40
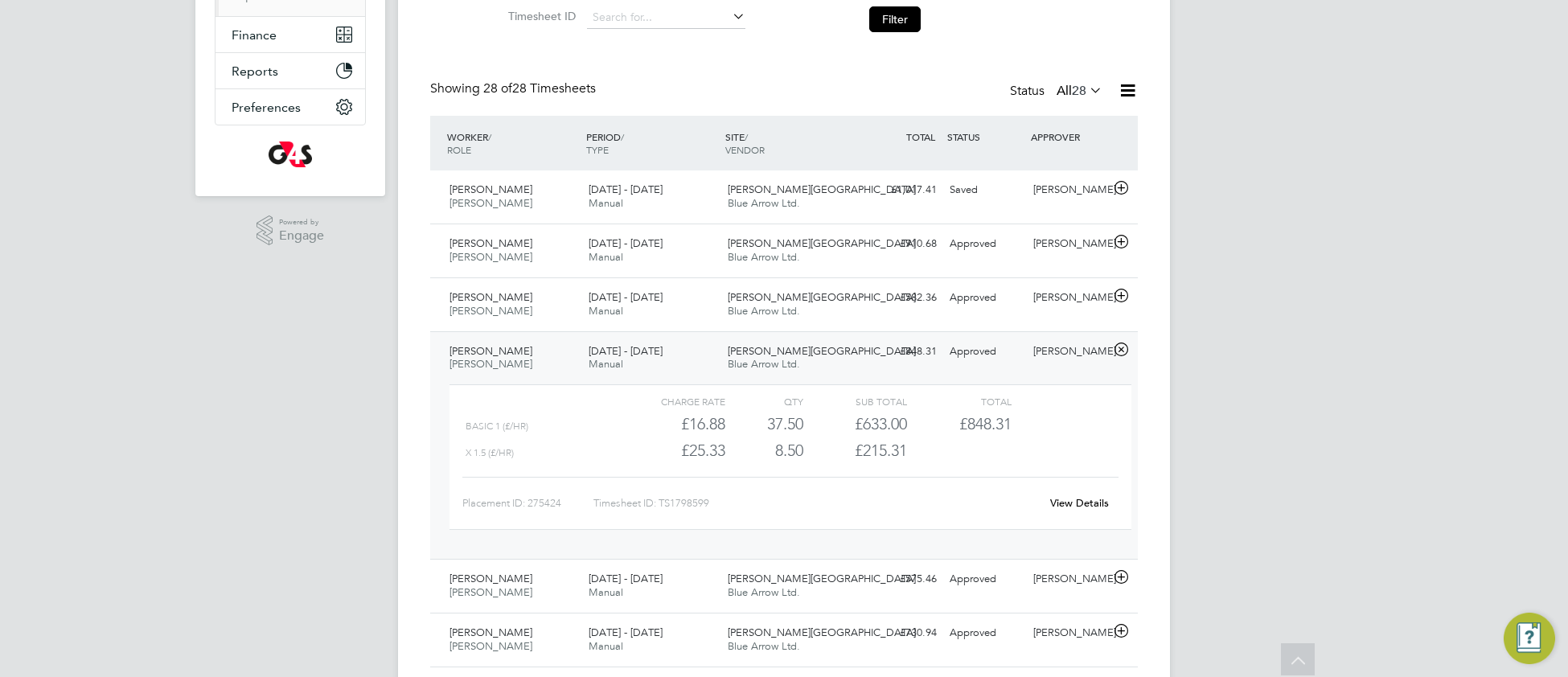
click at [1062, 506] on link "View Details" at bounding box center [1079, 502] width 59 height 14
click at [746, 301] on span "[PERSON_NAME][GEOGRAPHIC_DATA]" at bounding box center [821, 297] width 188 height 14
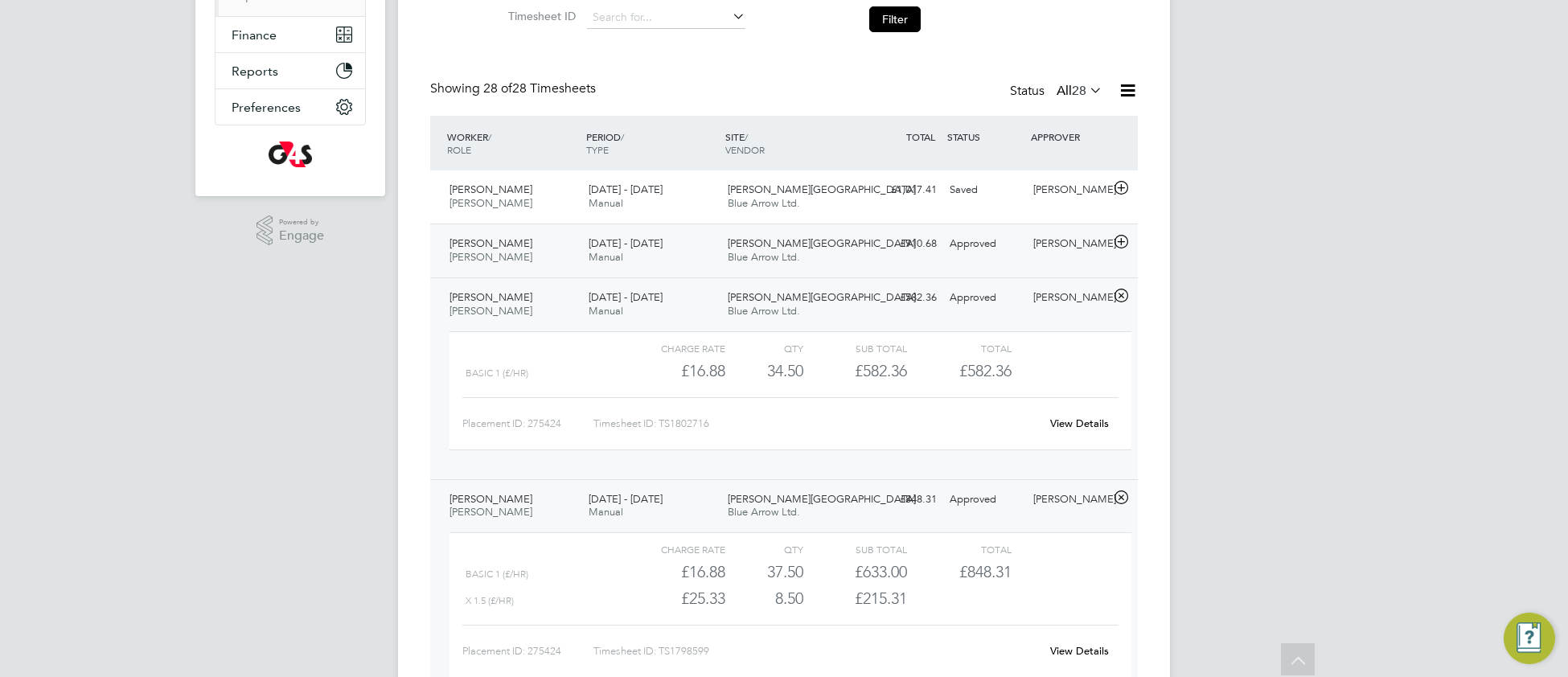
click at [777, 254] on span "Blue Arrow Ltd." at bounding box center [764, 257] width 73 height 14
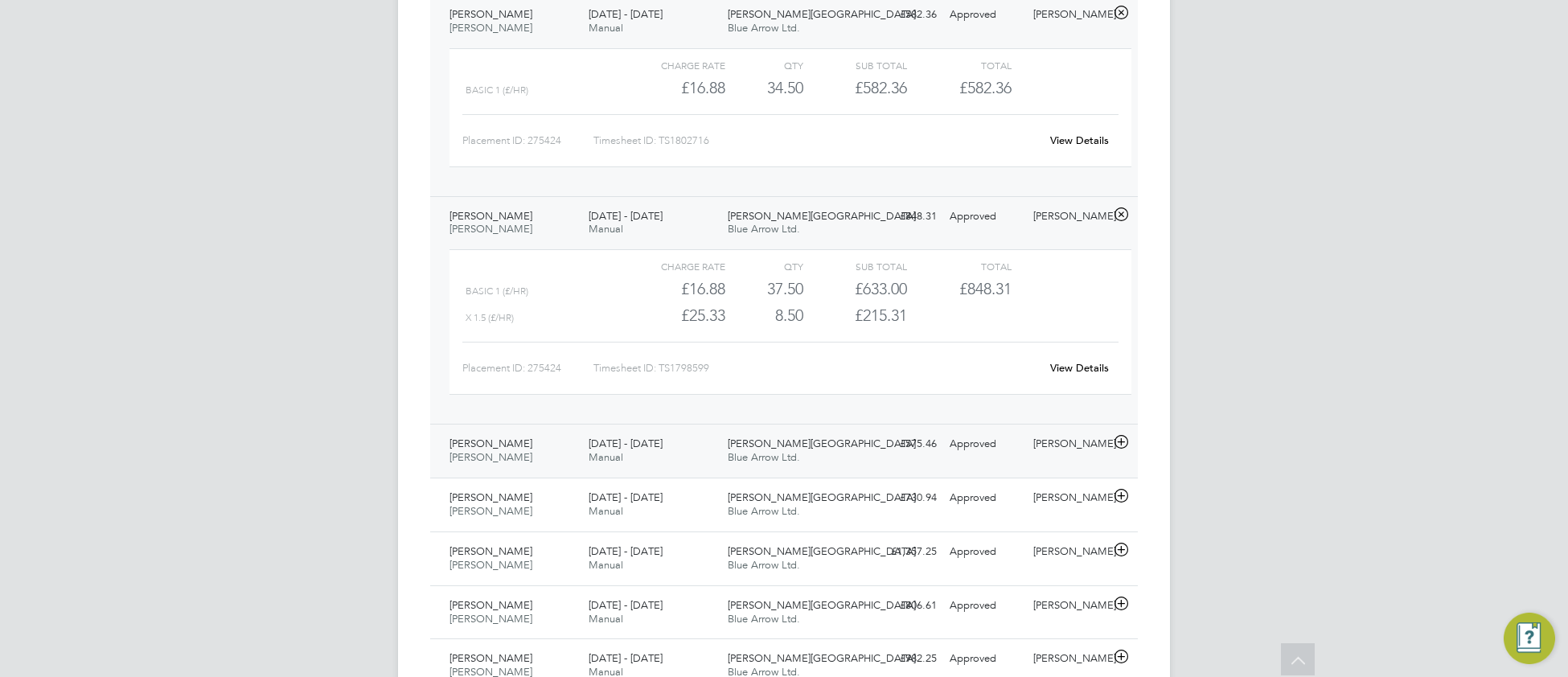
click at [812, 464] on div "Churchill Hospital Blue Arrow Ltd." at bounding box center [791, 450] width 140 height 40
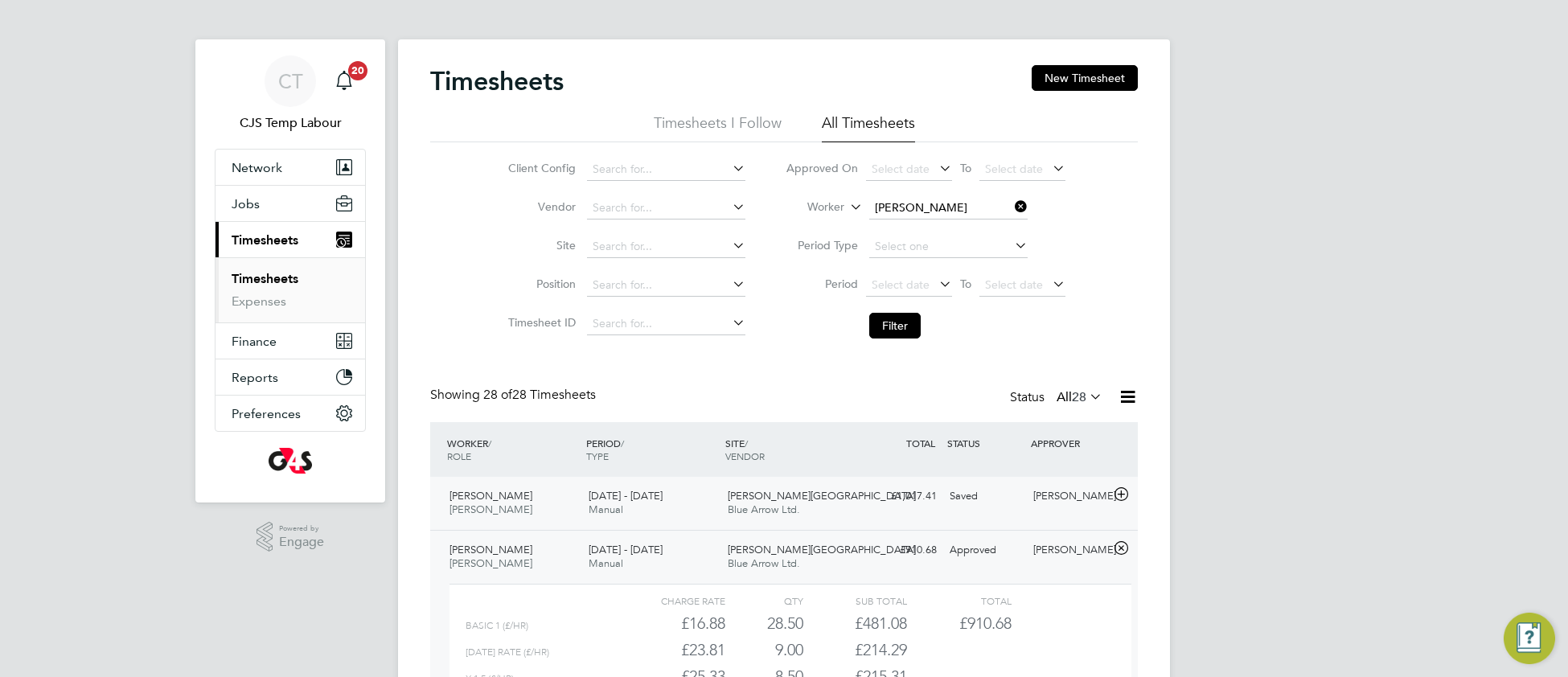
click at [820, 496] on div "Churchill Hospital Blue Arrow Ltd." at bounding box center [791, 502] width 140 height 40
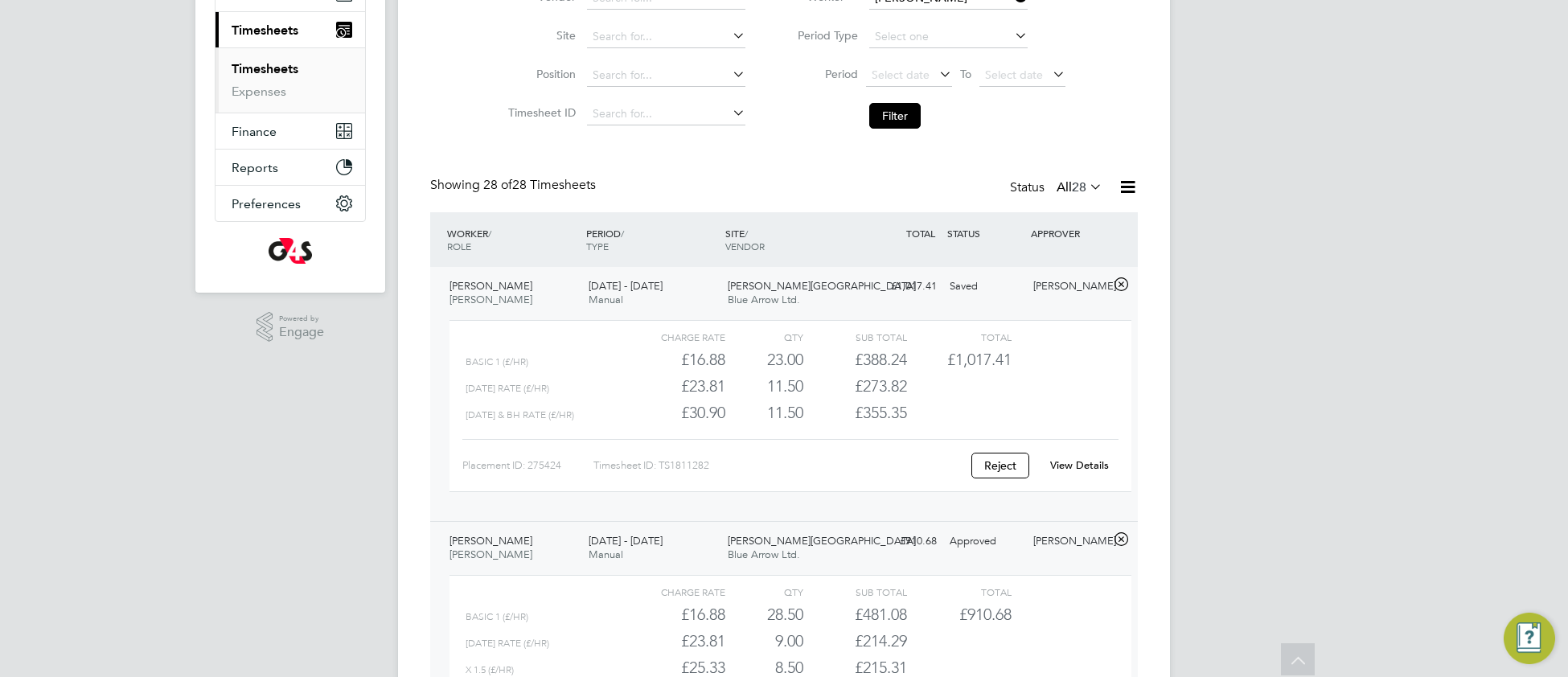
click at [1075, 470] on link "View Details" at bounding box center [1079, 465] width 59 height 14
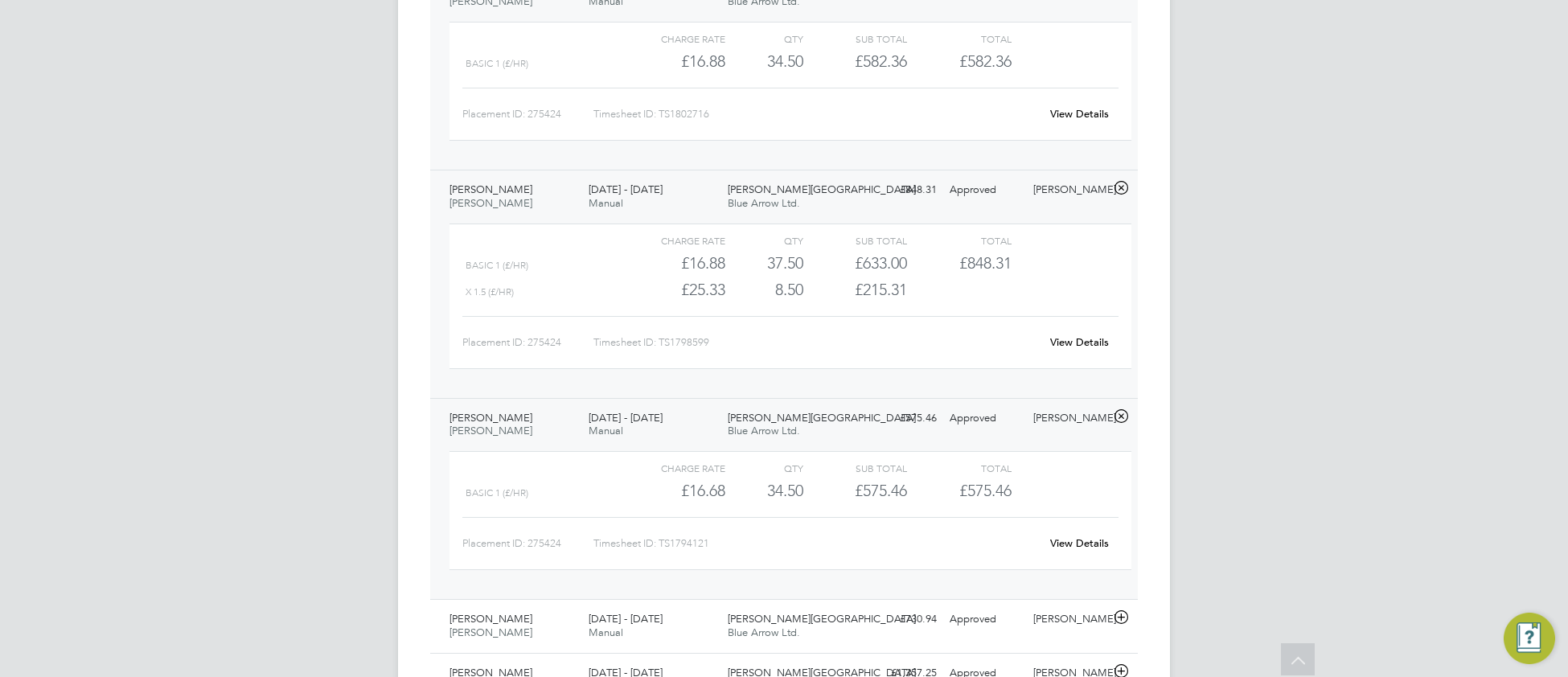
scroll to position [989, 0]
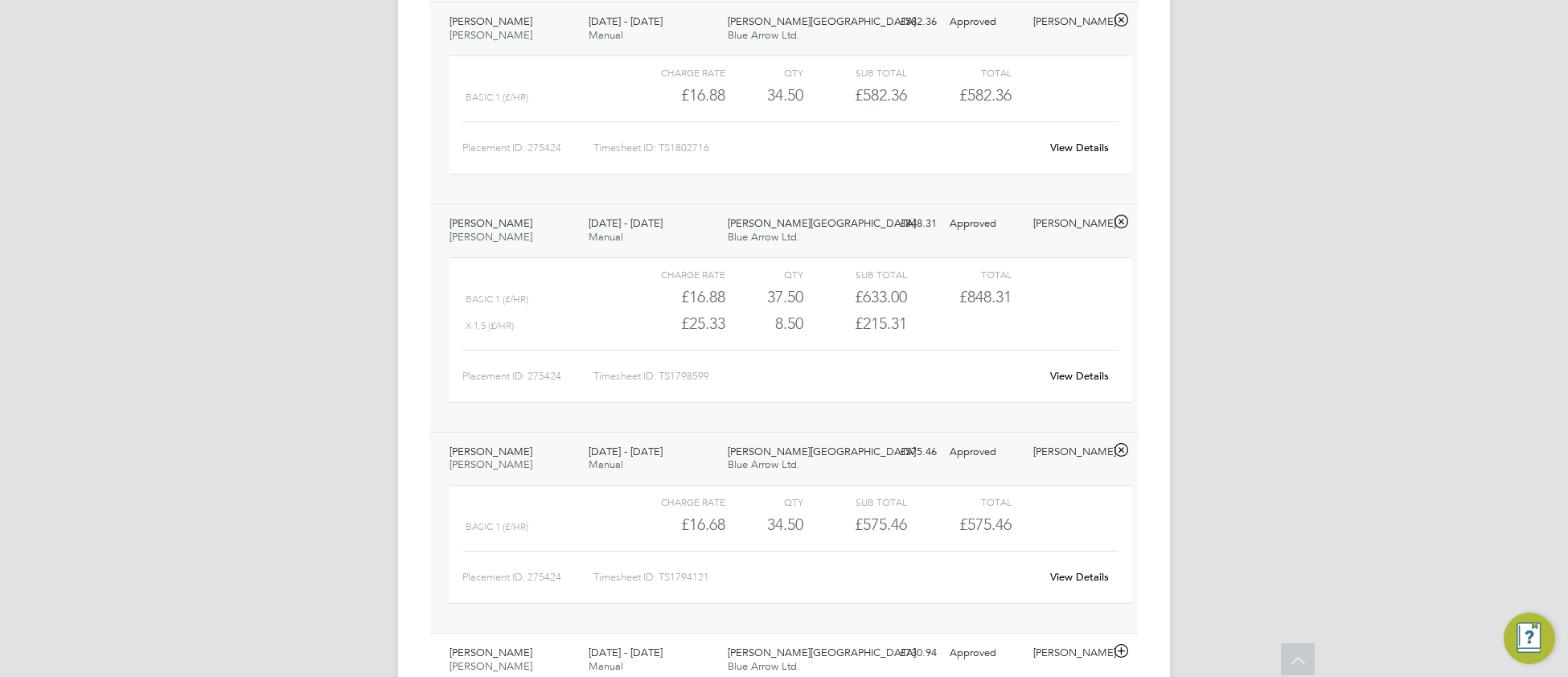
click at [1078, 381] on link "View Details" at bounding box center [1079, 376] width 59 height 14
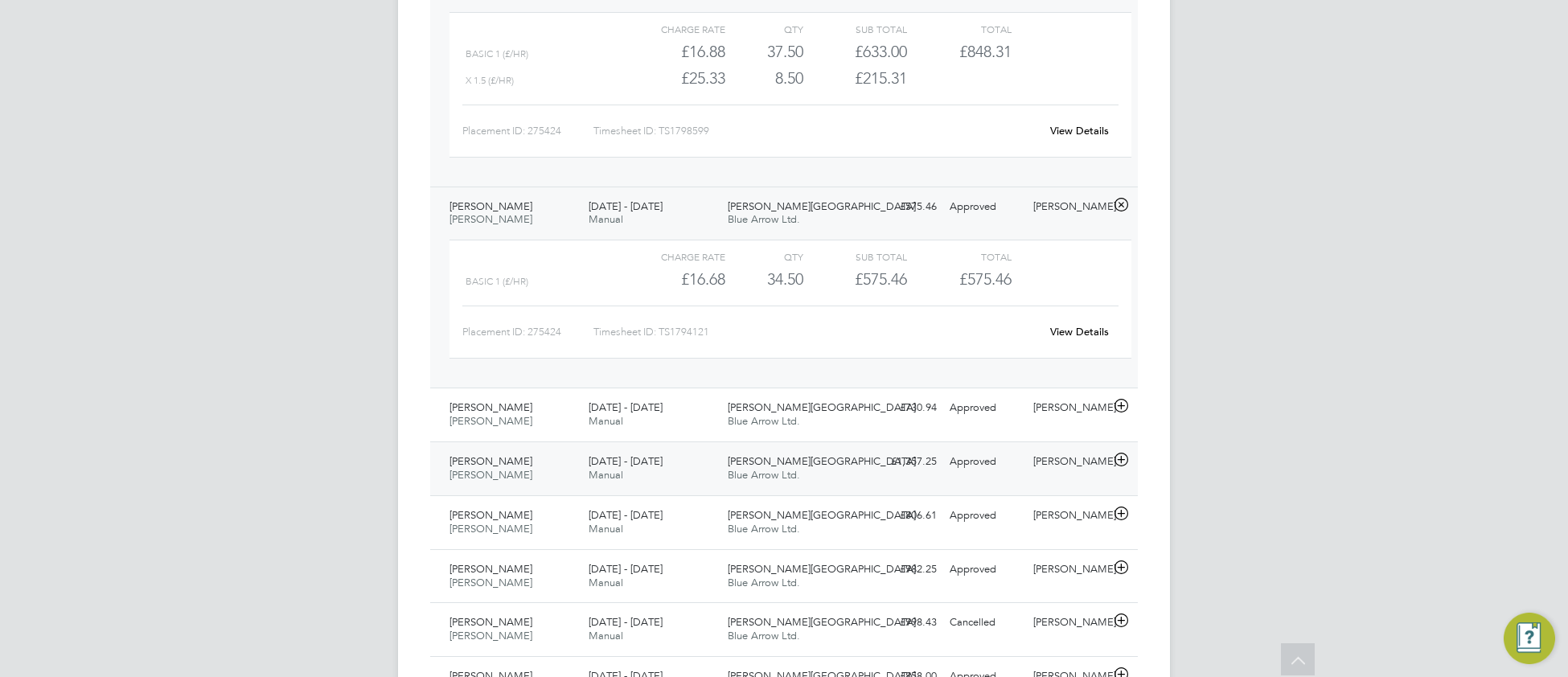
scroll to position [1243, 0]
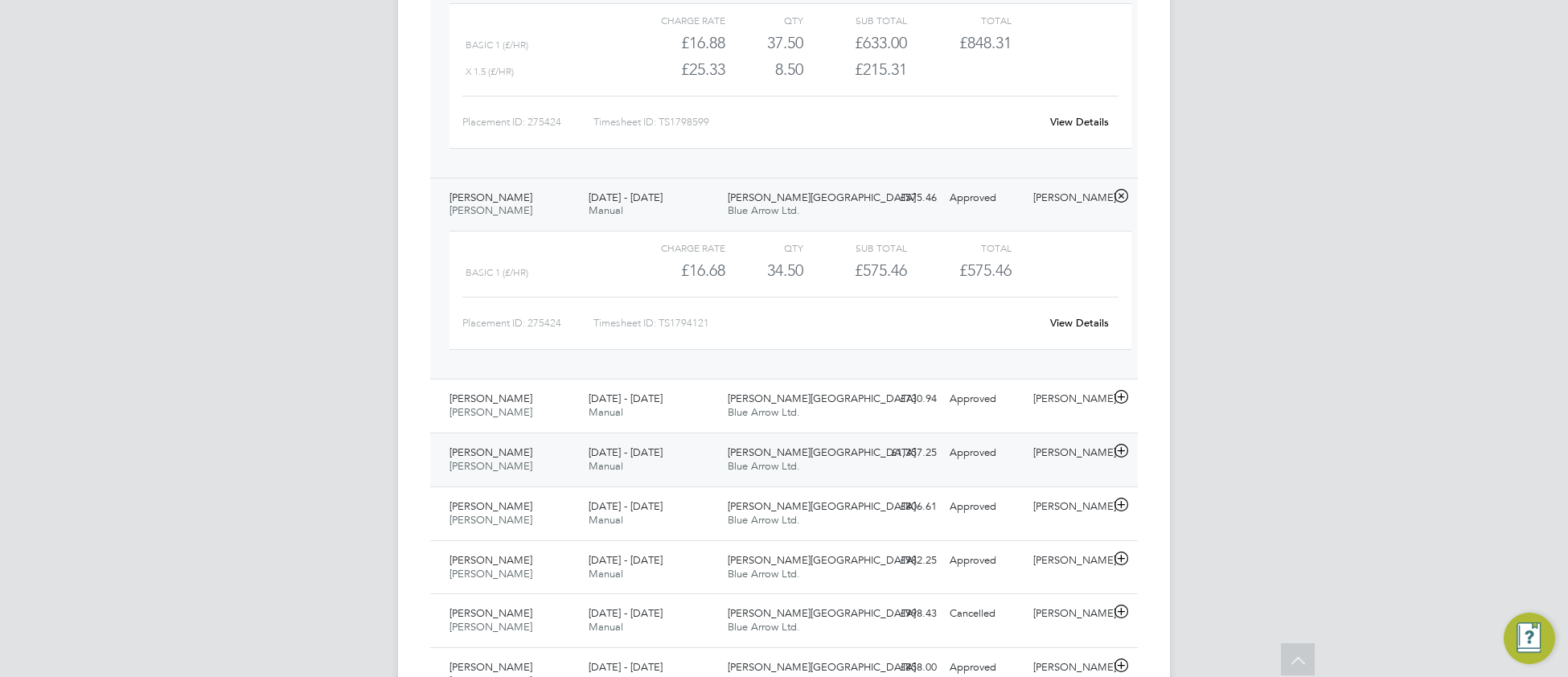
click at [612, 472] on span "Manual" at bounding box center [605, 466] width 34 height 14
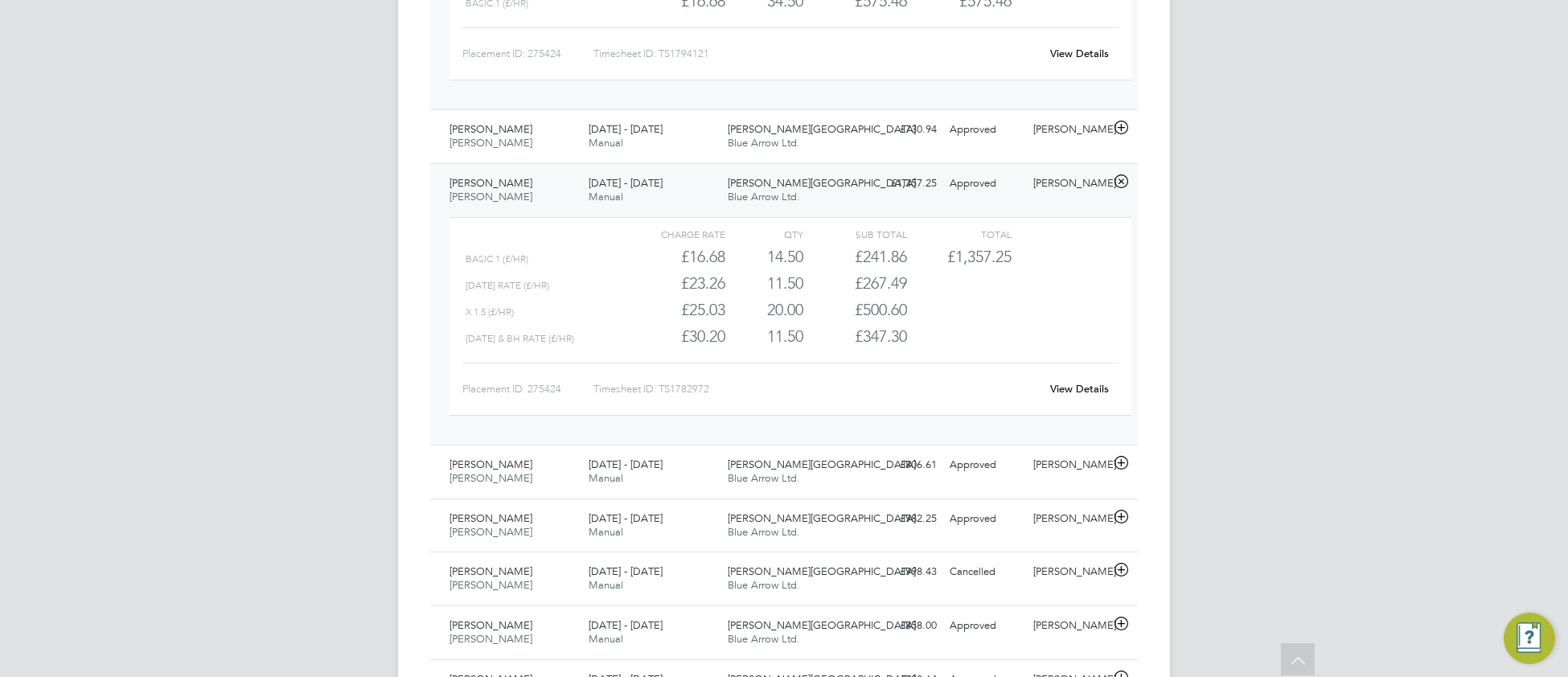
scroll to position [1520, 0]
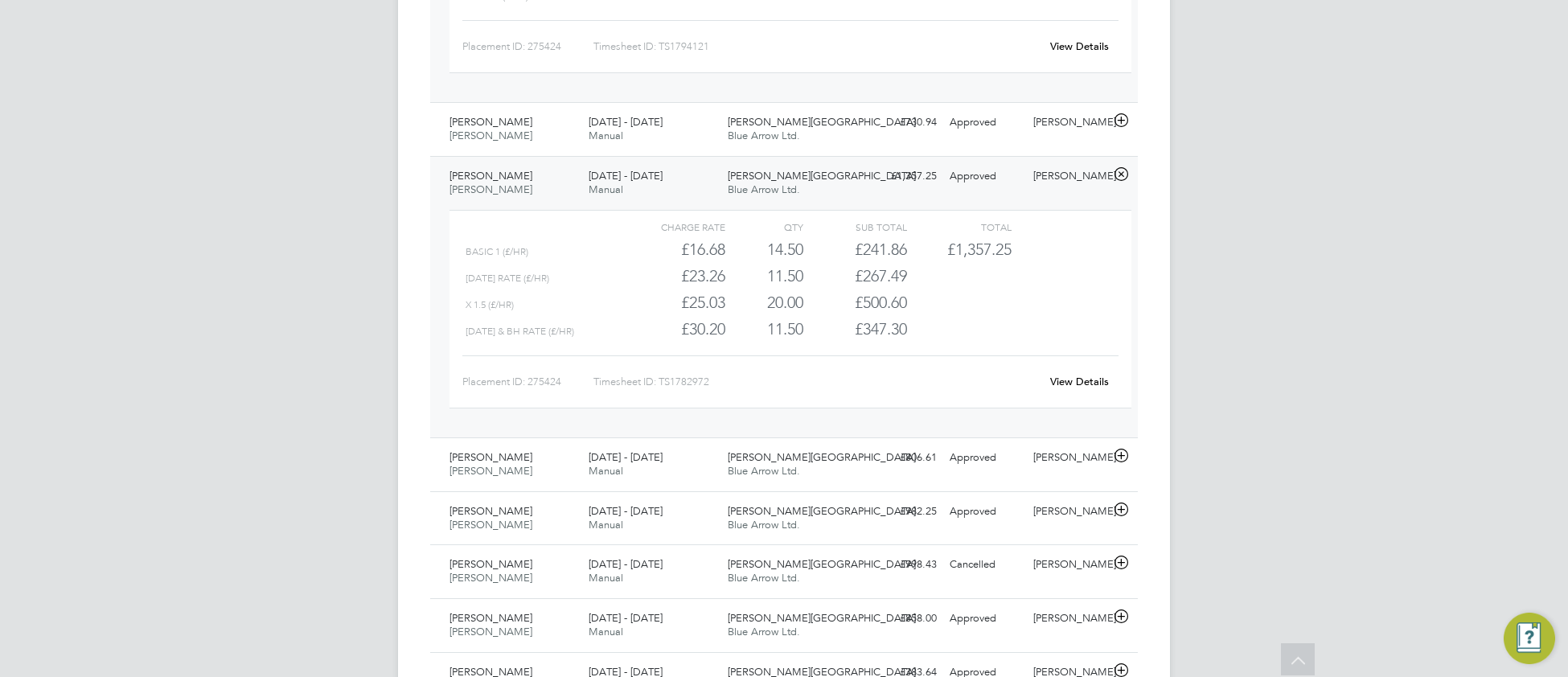
click at [611, 485] on div "7 - 13 Jul 2025 Manual" at bounding box center [652, 464] width 140 height 40
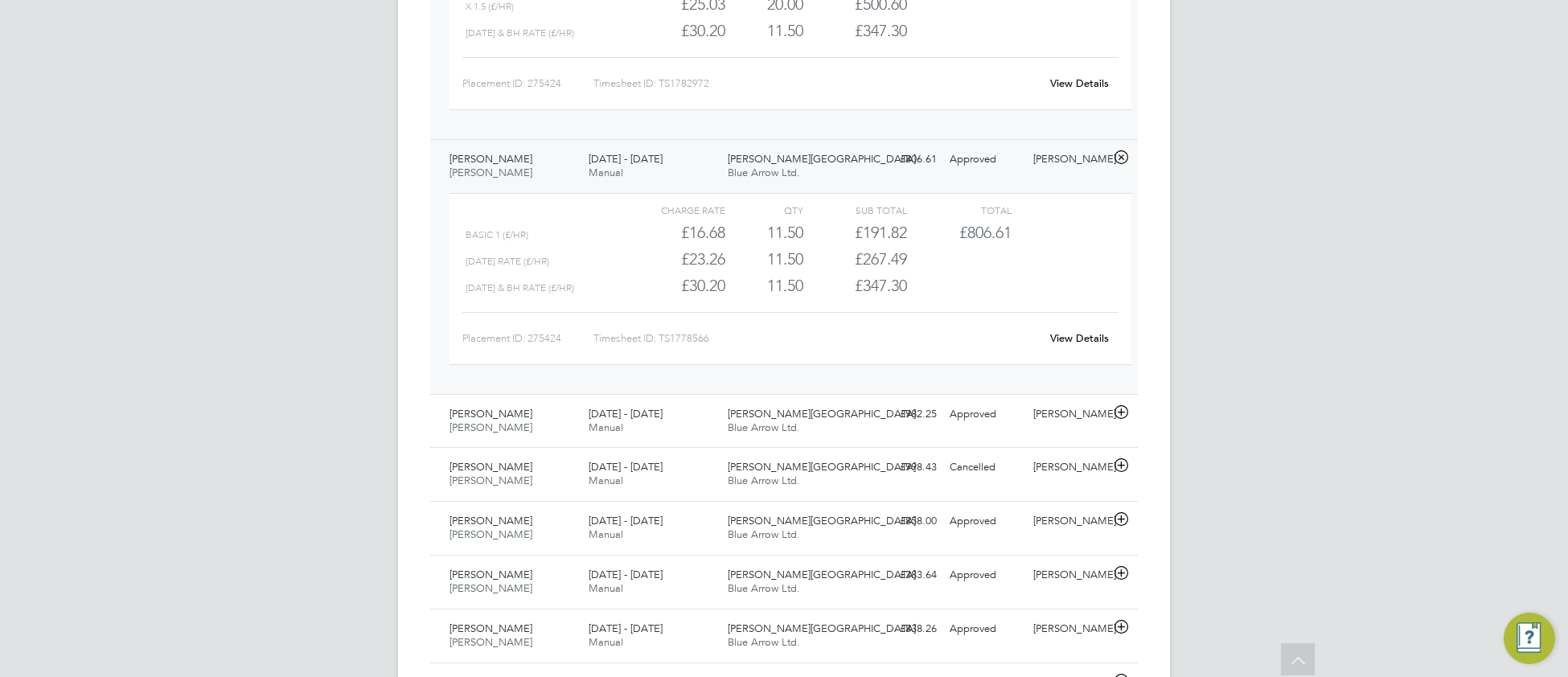
scroll to position [1821, 0]
click at [642, 445] on div "Omobolaji Oginni-Yusuff Porter - Churchill 30 Jun - 6 Jul 2025 30 Jun - 6 Jul 2…" at bounding box center [783, 418] width 708 height 54
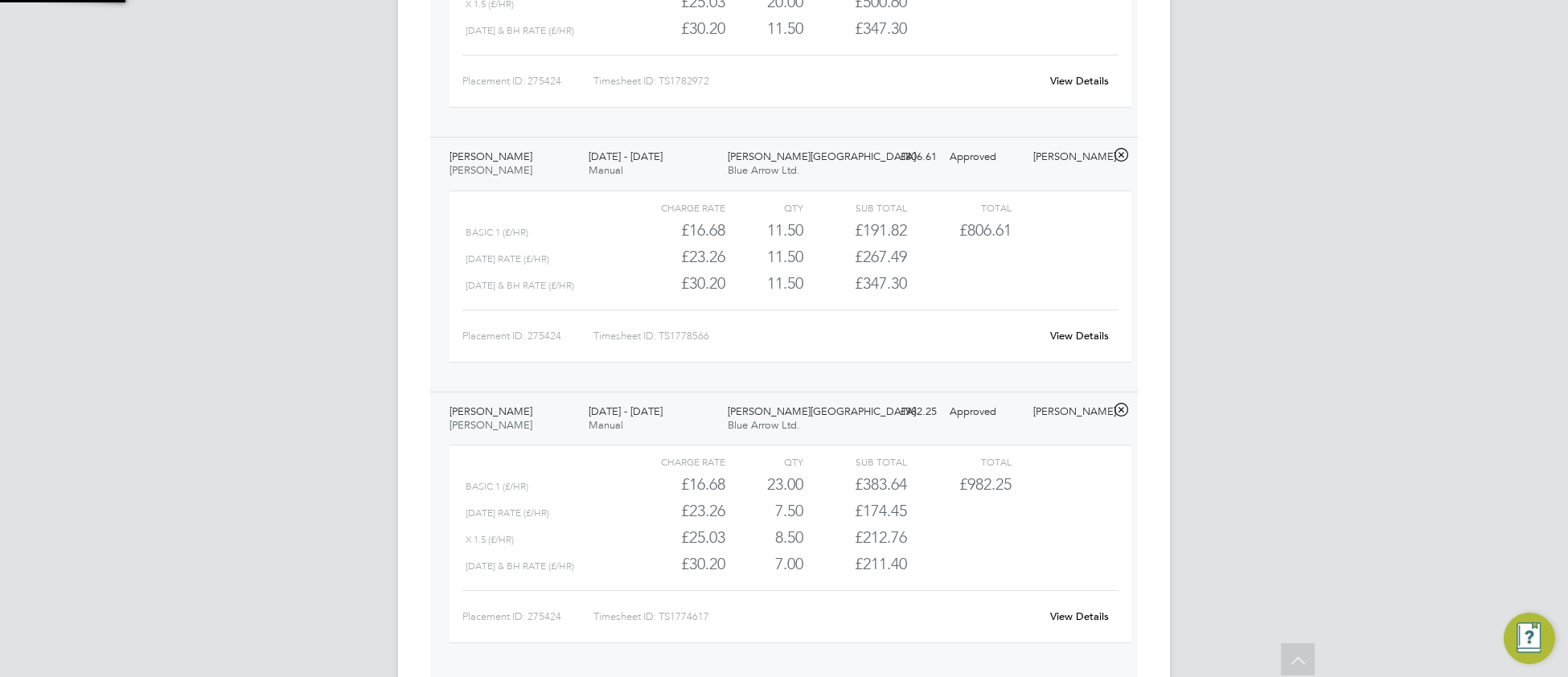
scroll to position [7, 7]
click at [1058, 623] on link "View Details" at bounding box center [1079, 616] width 59 height 14
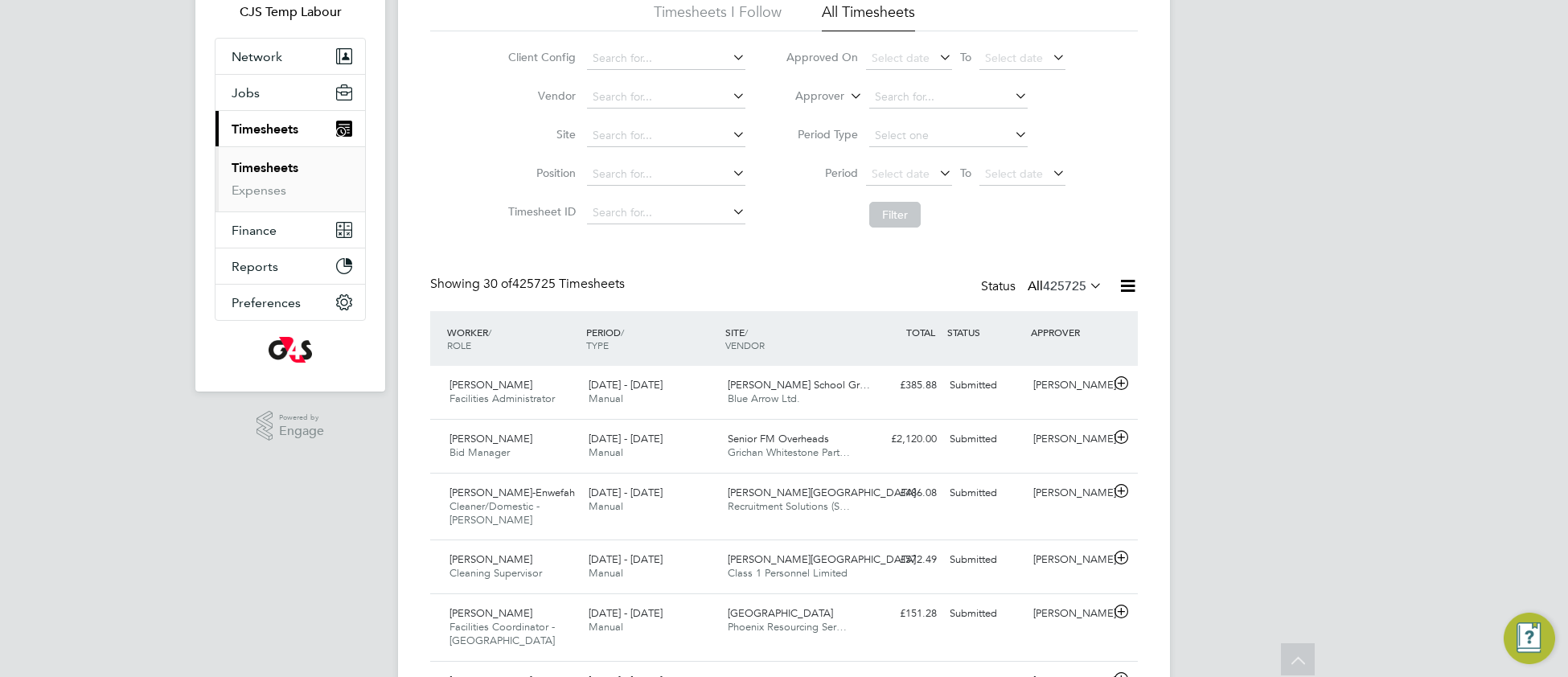
scroll to position [112, 0]
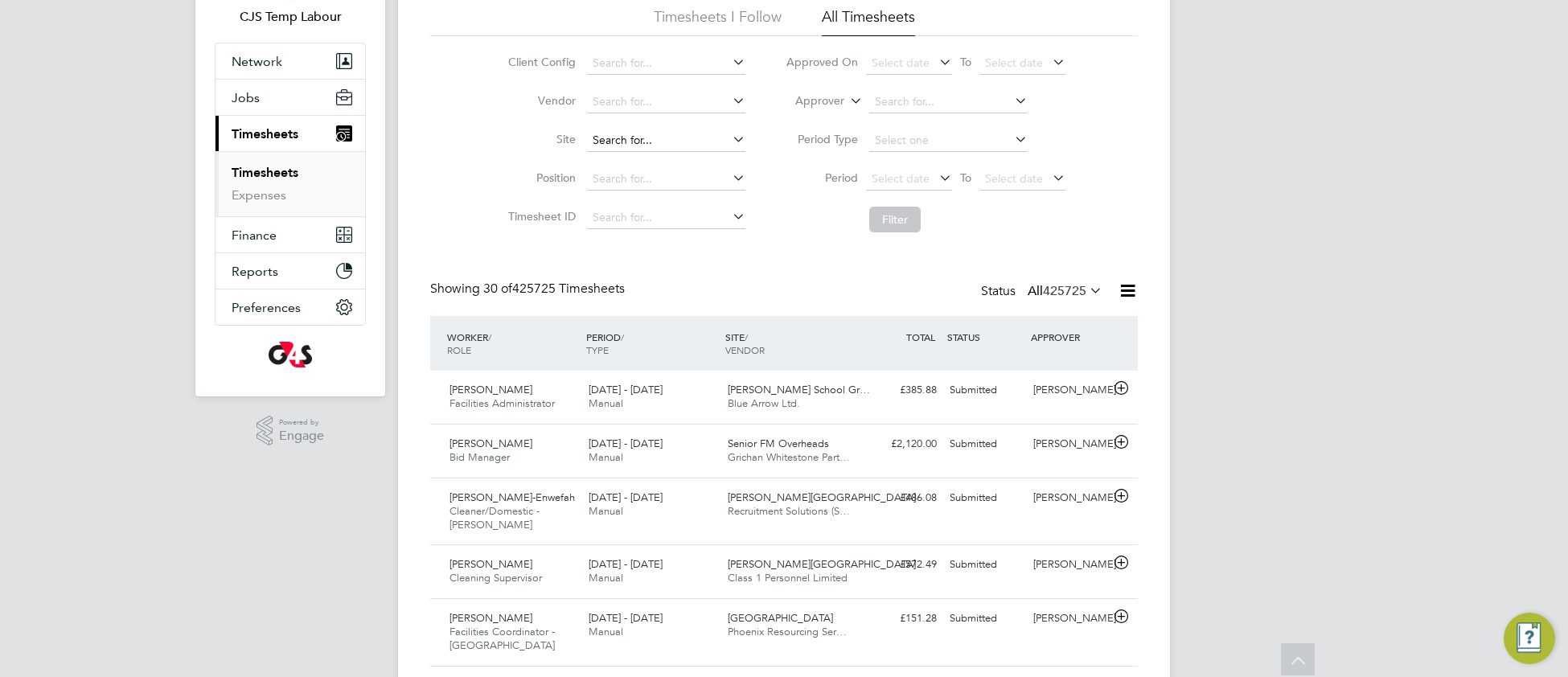
click at [601, 139] on input at bounding box center [666, 140] width 158 height 22
click at [622, 158] on b "[PERSON_NAME]" at bounding box center [638, 163] width 93 height 14
type input "[PERSON_NAME][GEOGRAPHIC_DATA]"
drag, startPoint x: 881, startPoint y: 222, endPoint x: 850, endPoint y: 246, distance: 39.2
click at [880, 223] on button "Filter" at bounding box center [894, 219] width 51 height 26
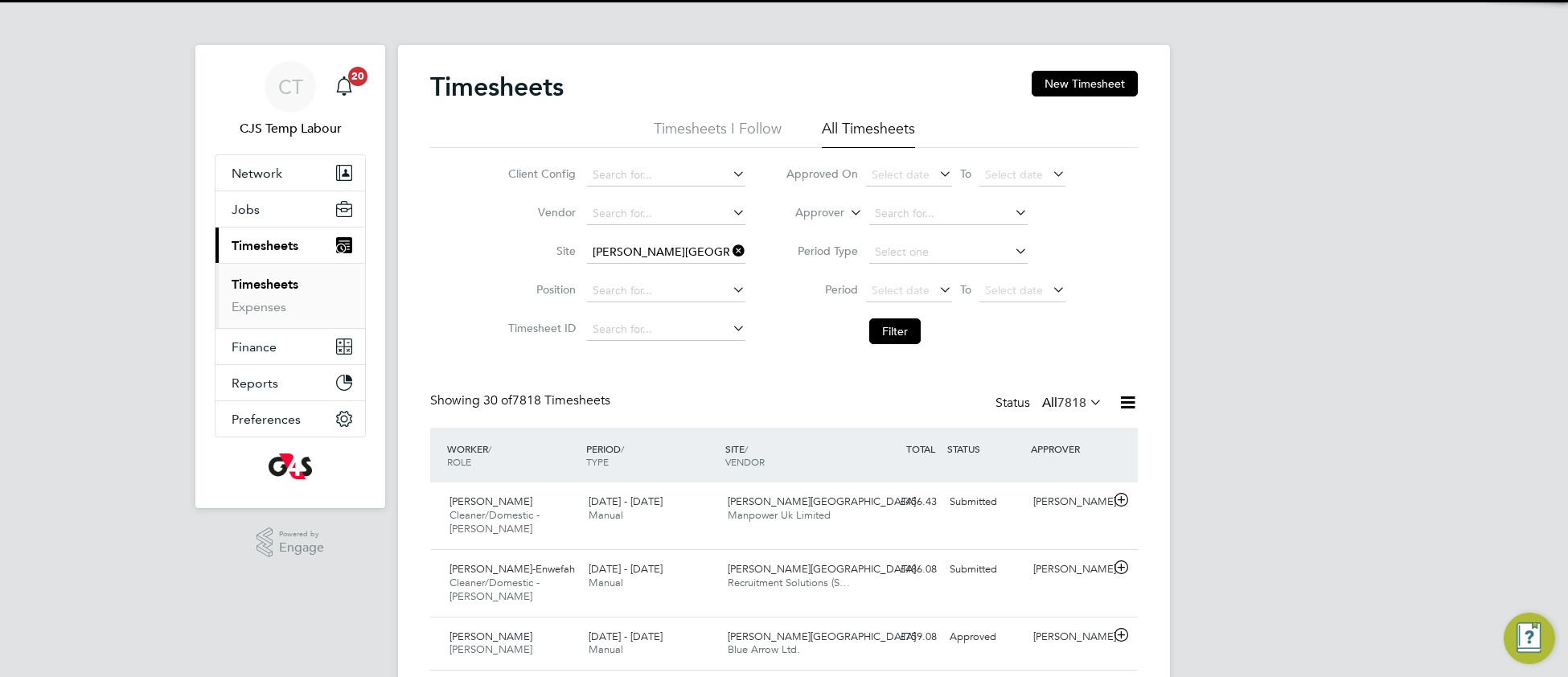
scroll to position [7, 7]
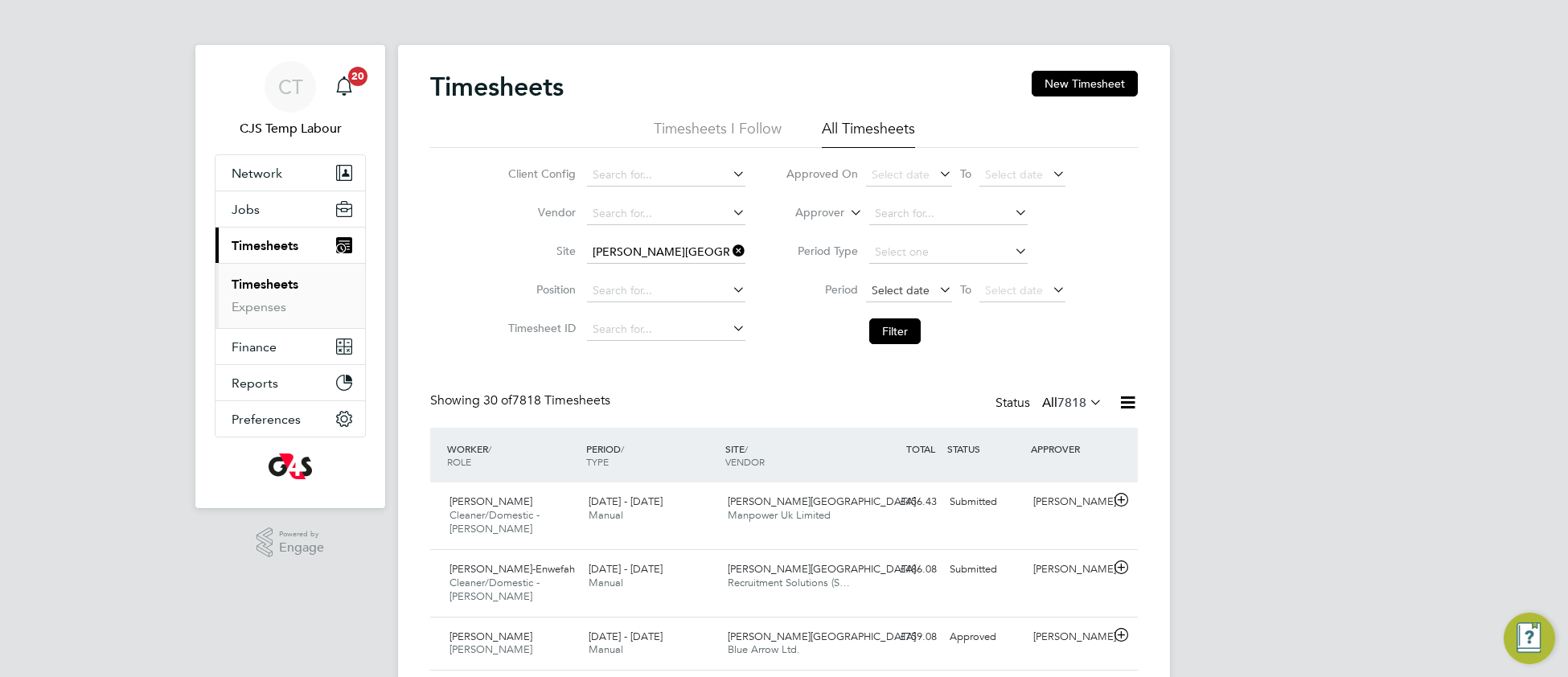
click at [894, 292] on span "Select date" at bounding box center [900, 290] width 58 height 15
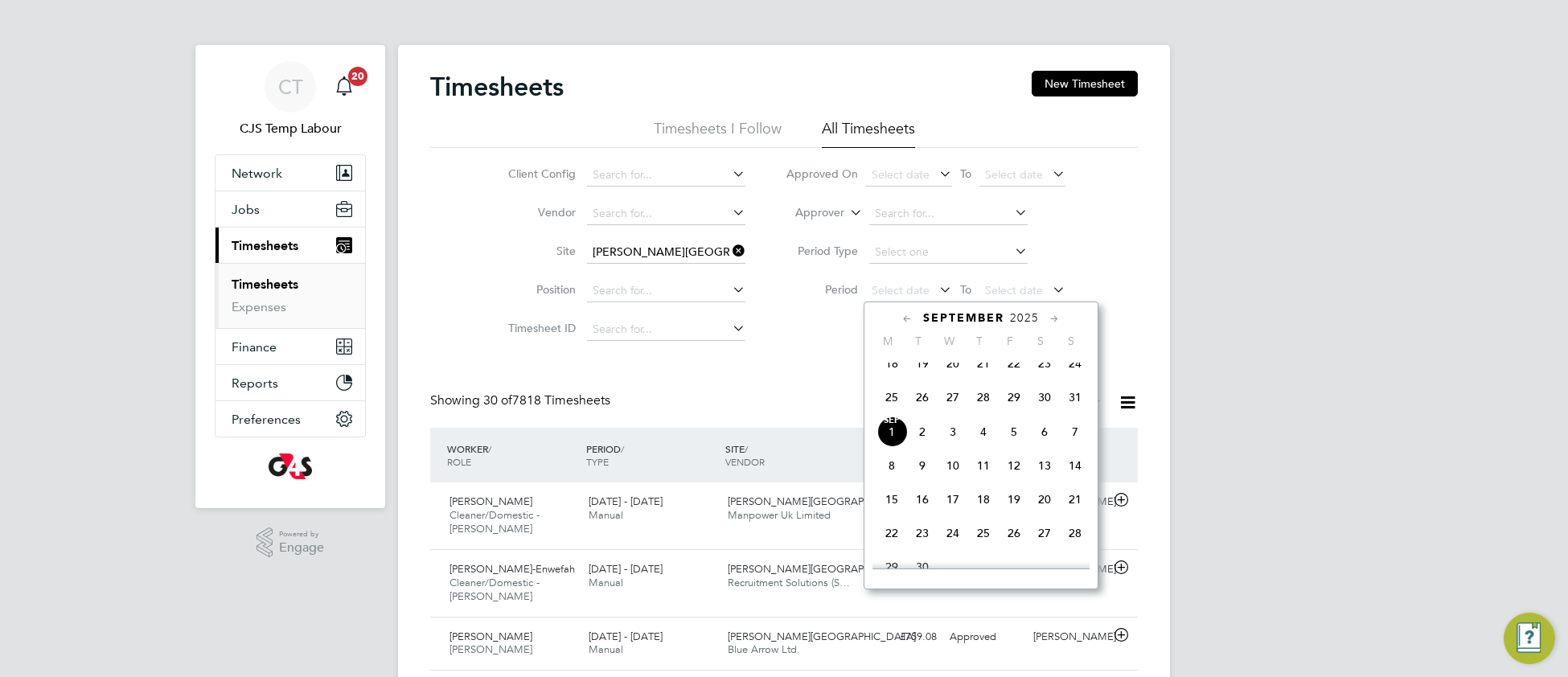
click at [888, 407] on span "25" at bounding box center [891, 397] width 31 height 31
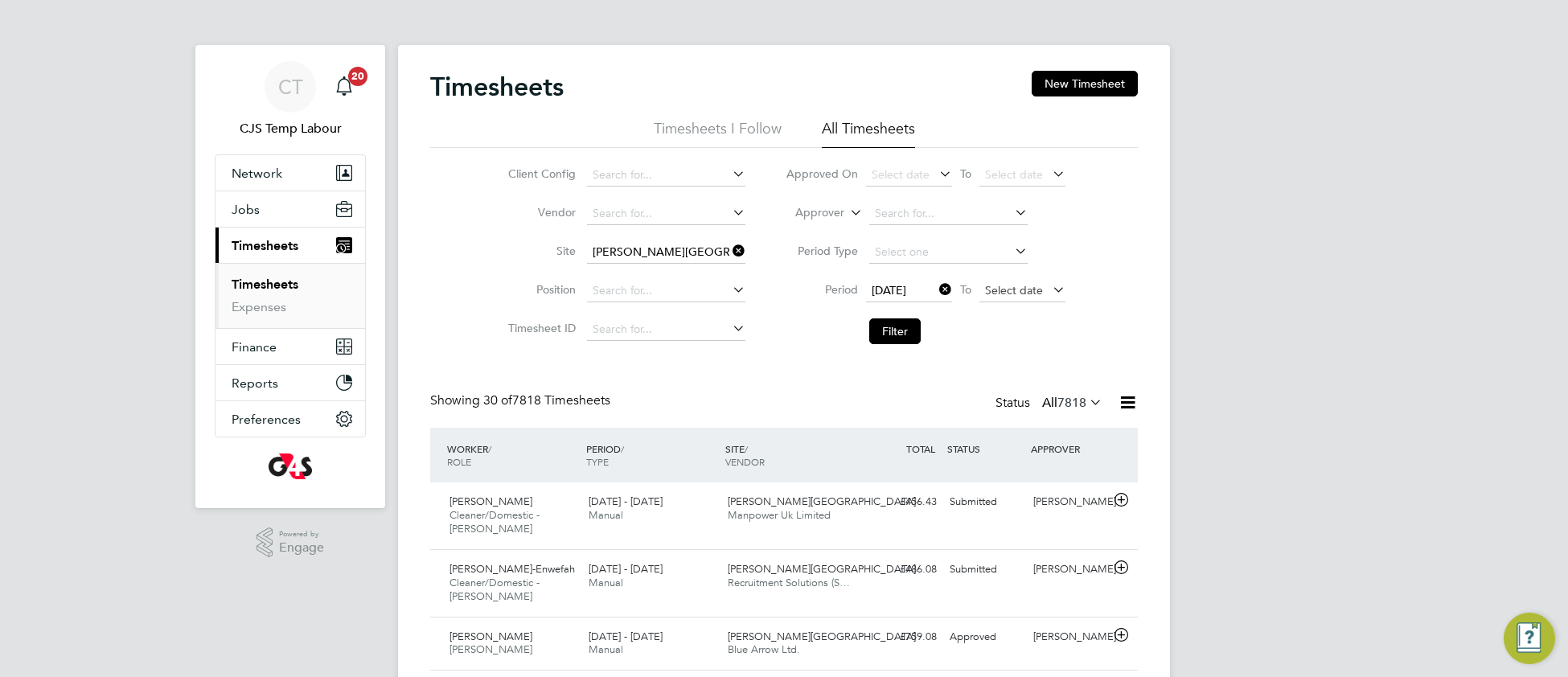
drag, startPoint x: 989, startPoint y: 287, endPoint x: 993, endPoint y: 298, distance: 11.7
click at [989, 288] on span "Select date" at bounding box center [1014, 290] width 58 height 15
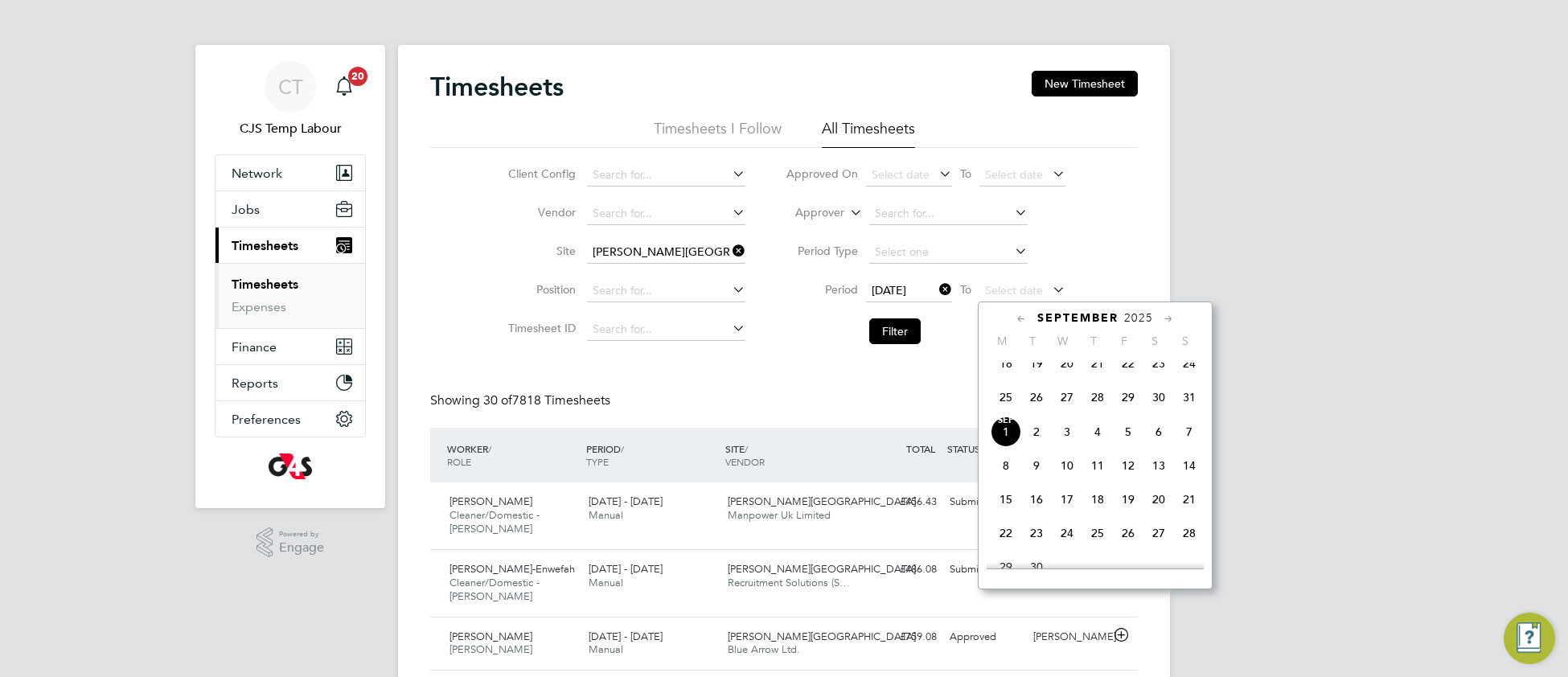
drag, startPoint x: 1189, startPoint y: 409, endPoint x: 1174, endPoint y: 406, distance: 15.3
click at [1183, 408] on span "31" at bounding box center [1189, 397] width 31 height 31
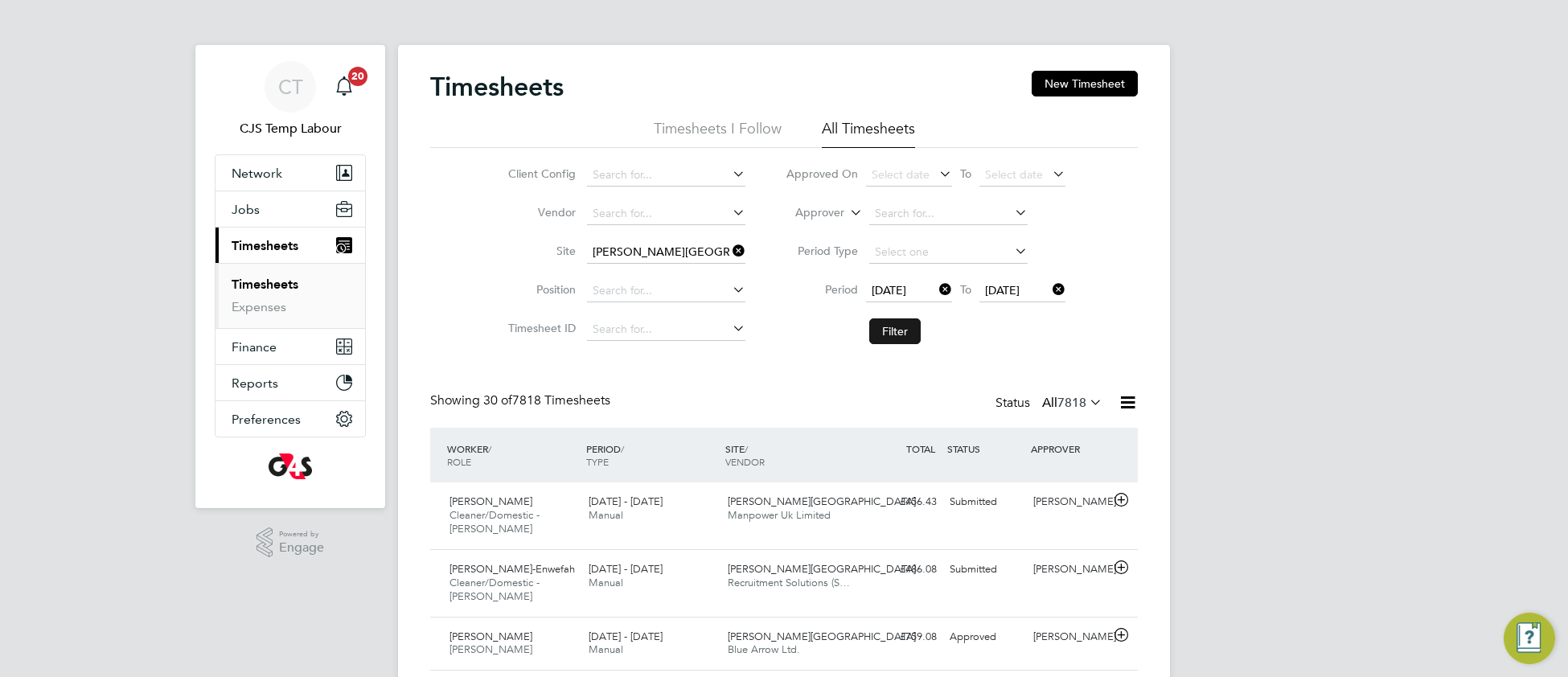
click at [897, 329] on button "Filter" at bounding box center [894, 331] width 51 height 26
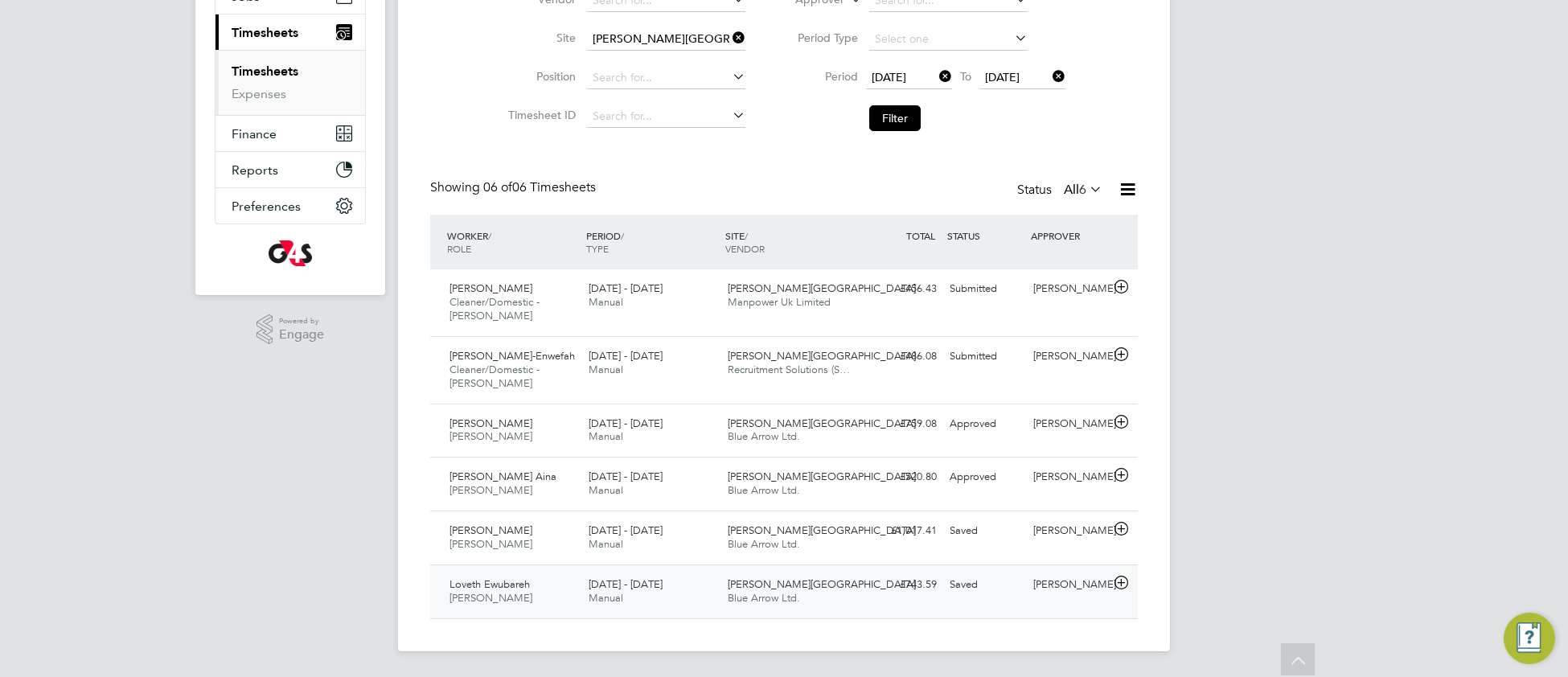
click at [779, 601] on span "Blue Arrow Ltd." at bounding box center [764, 597] width 73 height 14
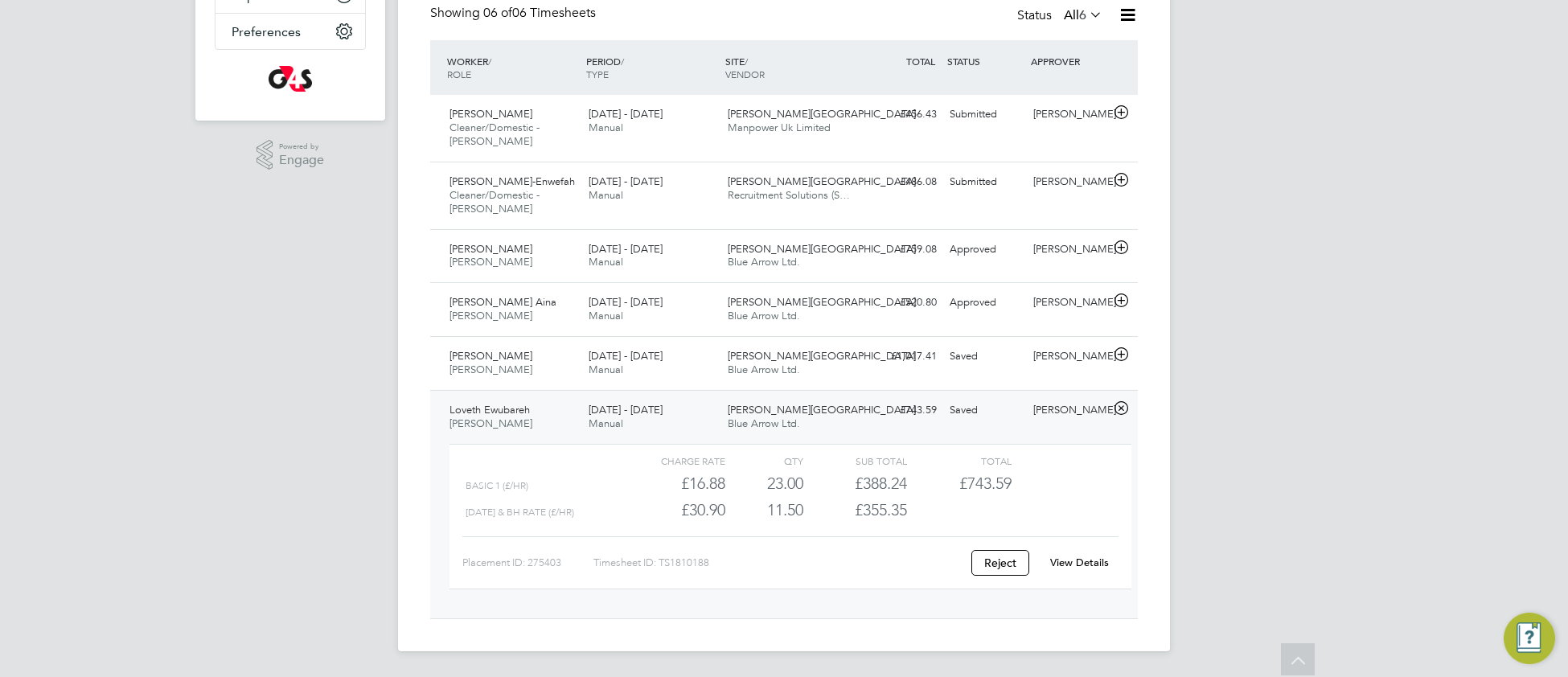
click at [1067, 562] on link "View Details" at bounding box center [1079, 562] width 59 height 14
click at [678, 374] on div "[DATE] - [DATE] Manual" at bounding box center [652, 363] width 140 height 40
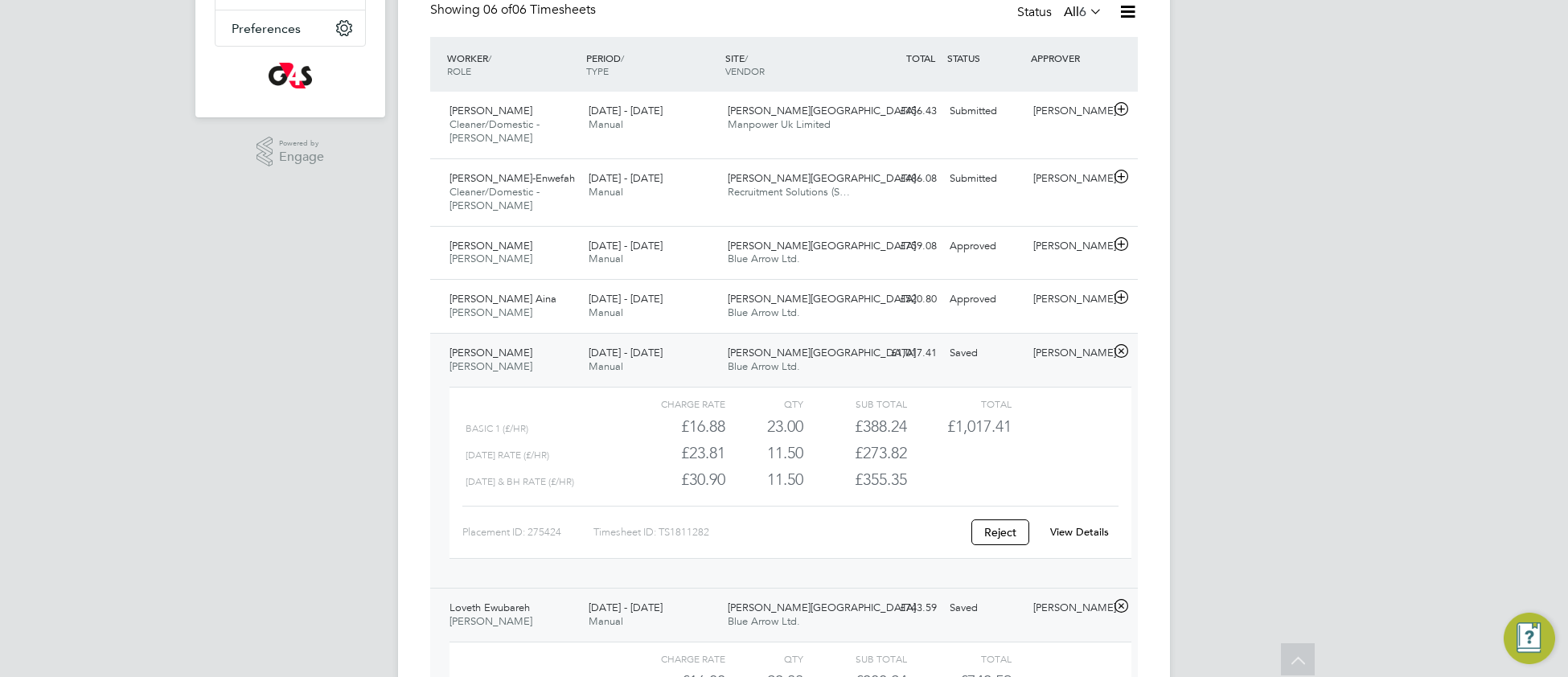
click at [1079, 529] on link "View Details" at bounding box center [1079, 531] width 59 height 14
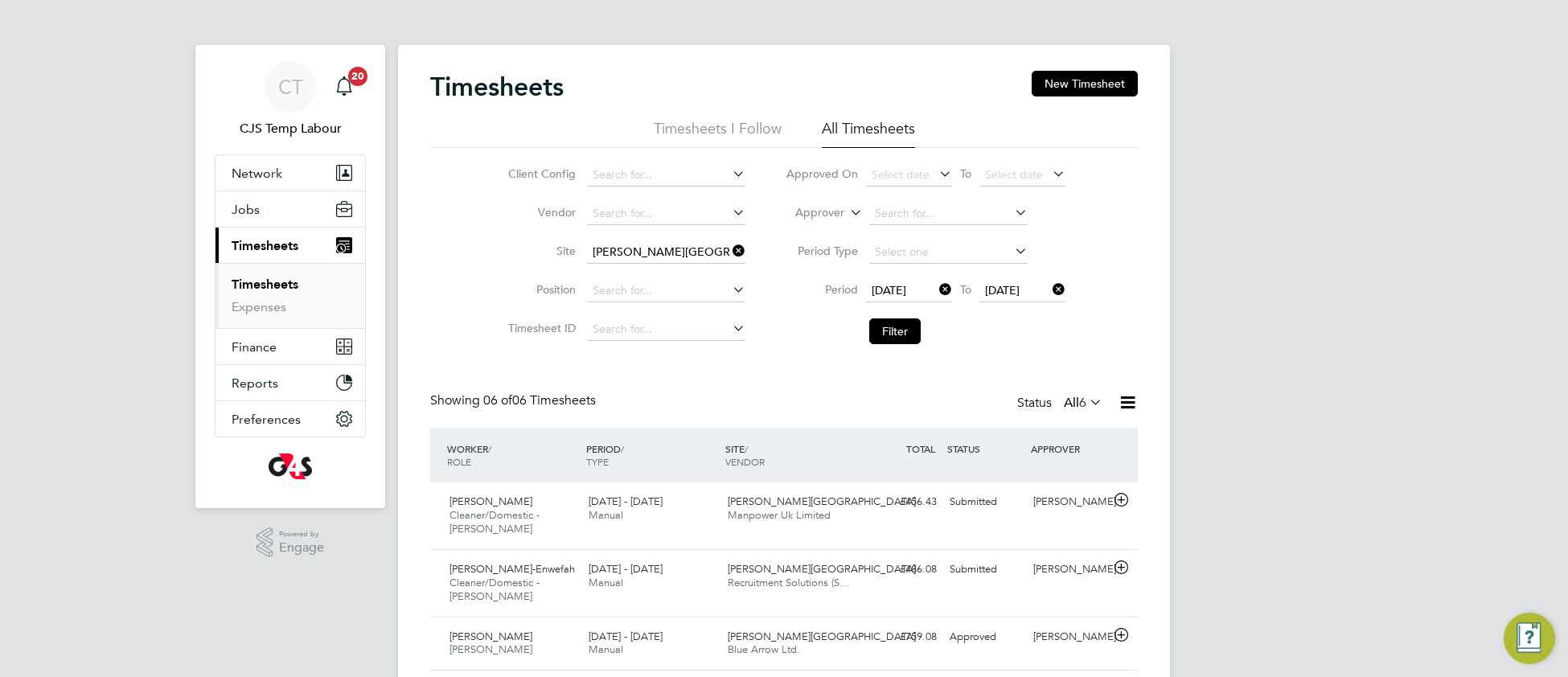
click at [876, 336] on button "Filter" at bounding box center [894, 331] width 51 height 26
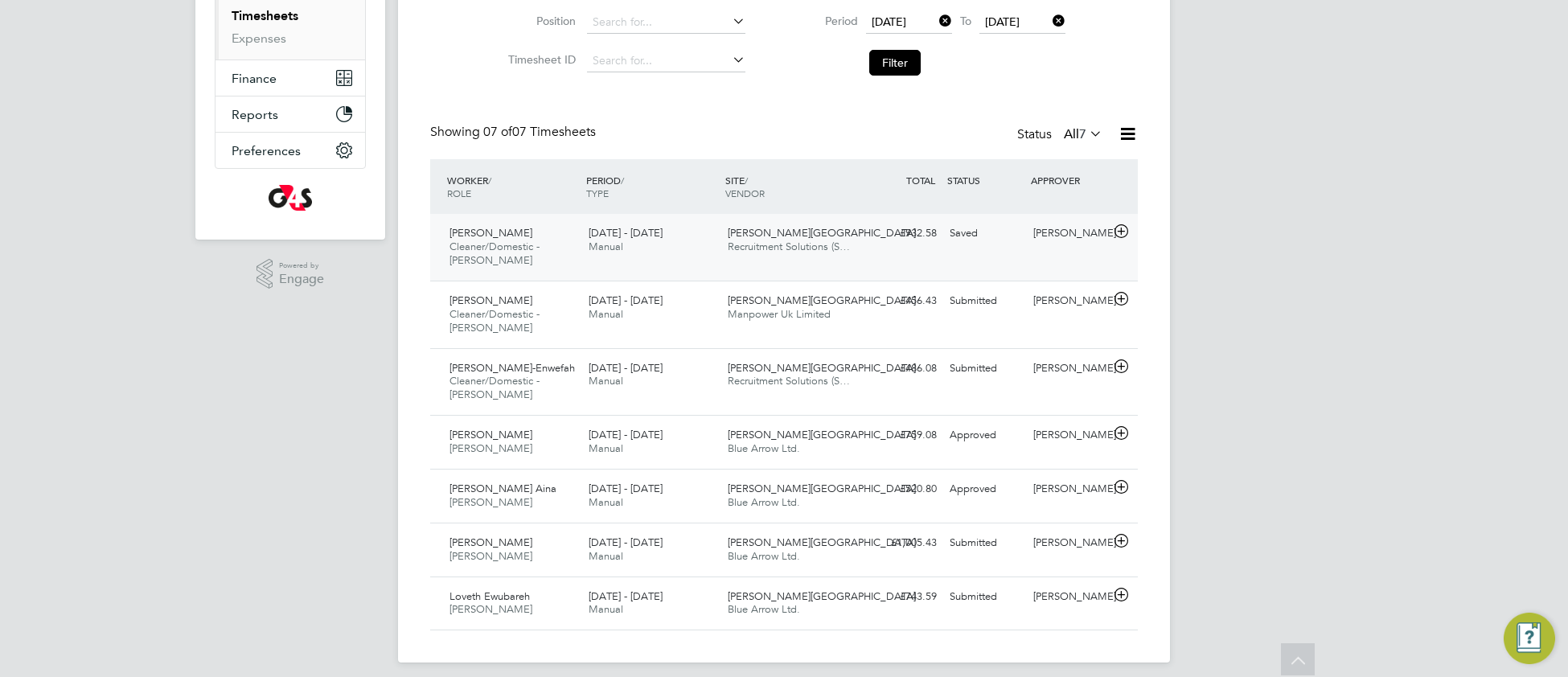
scroll to position [282, 0]
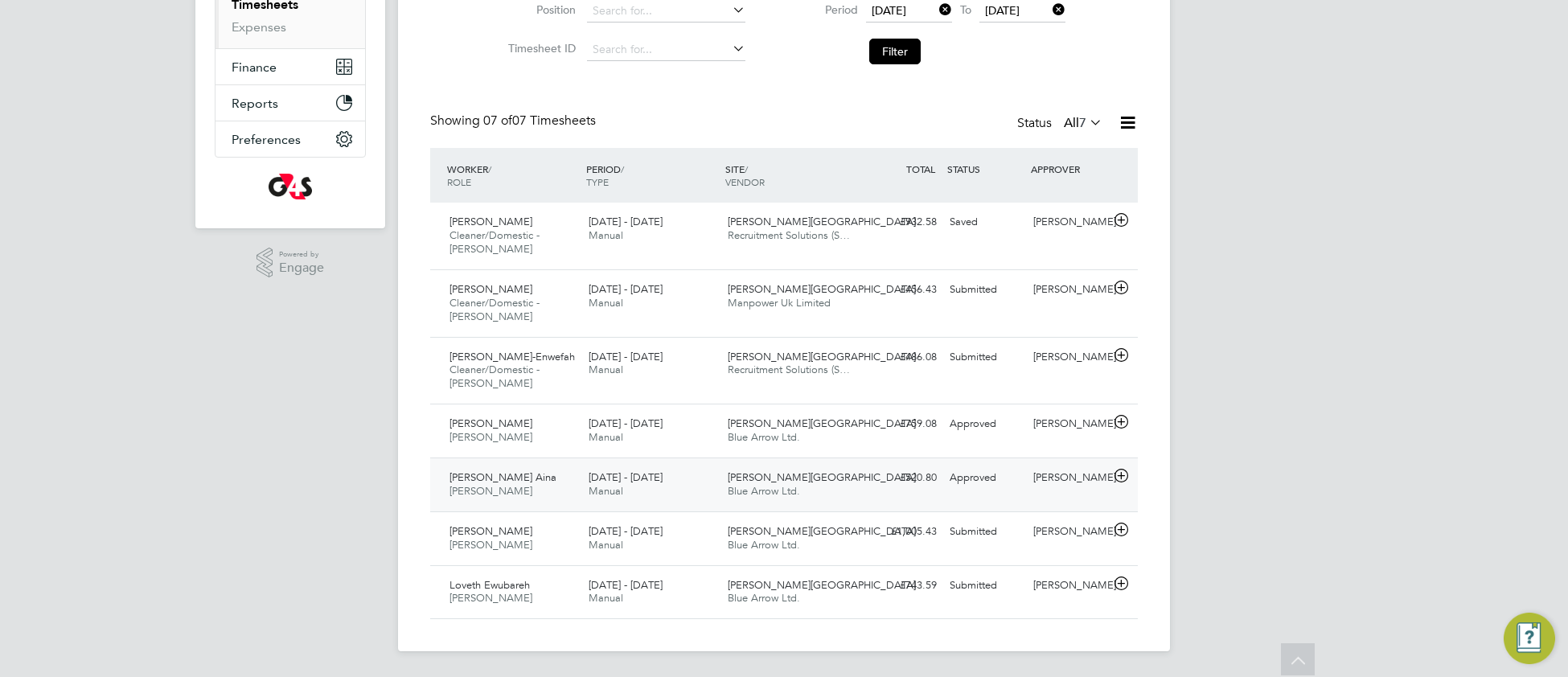
click at [761, 485] on span "Blue Arrow Ltd." at bounding box center [764, 490] width 73 height 14
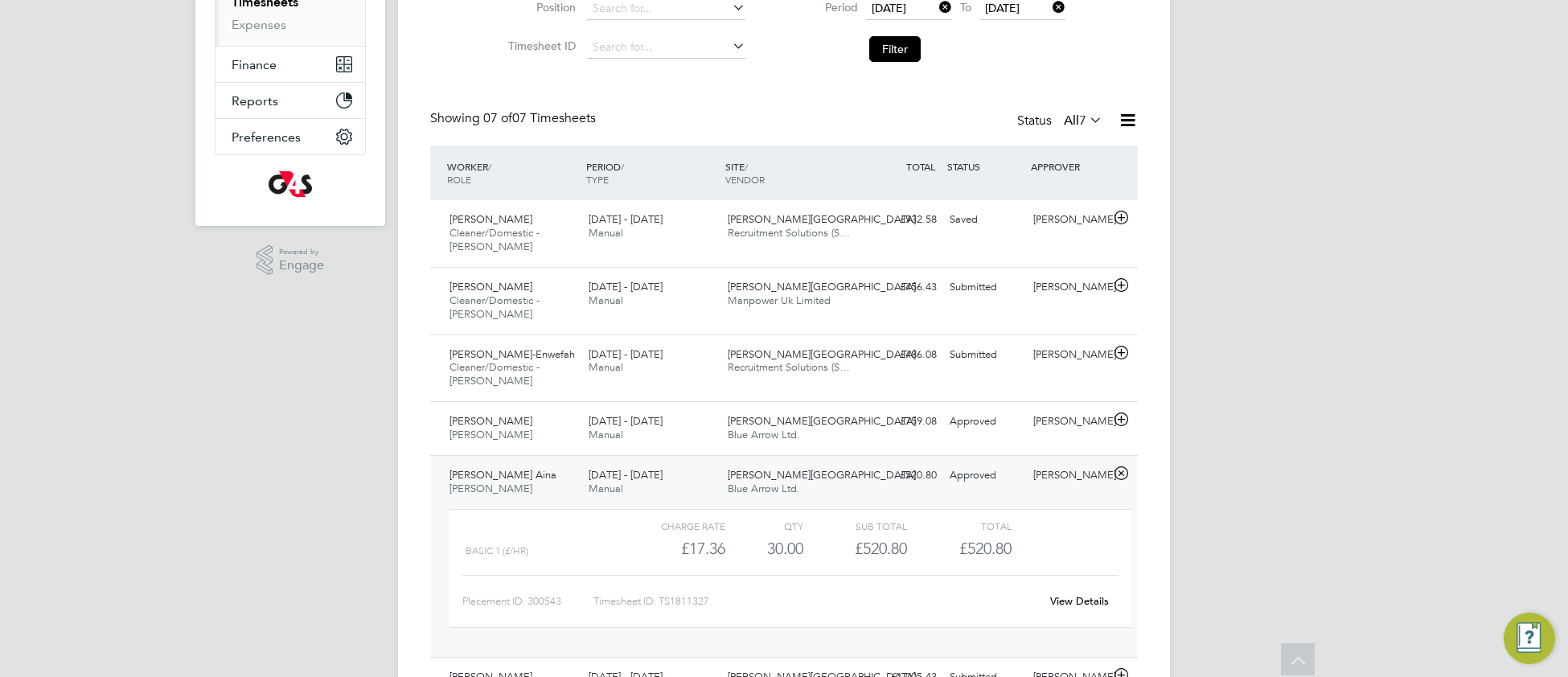
click at [1075, 602] on link "View Details" at bounding box center [1079, 601] width 59 height 14
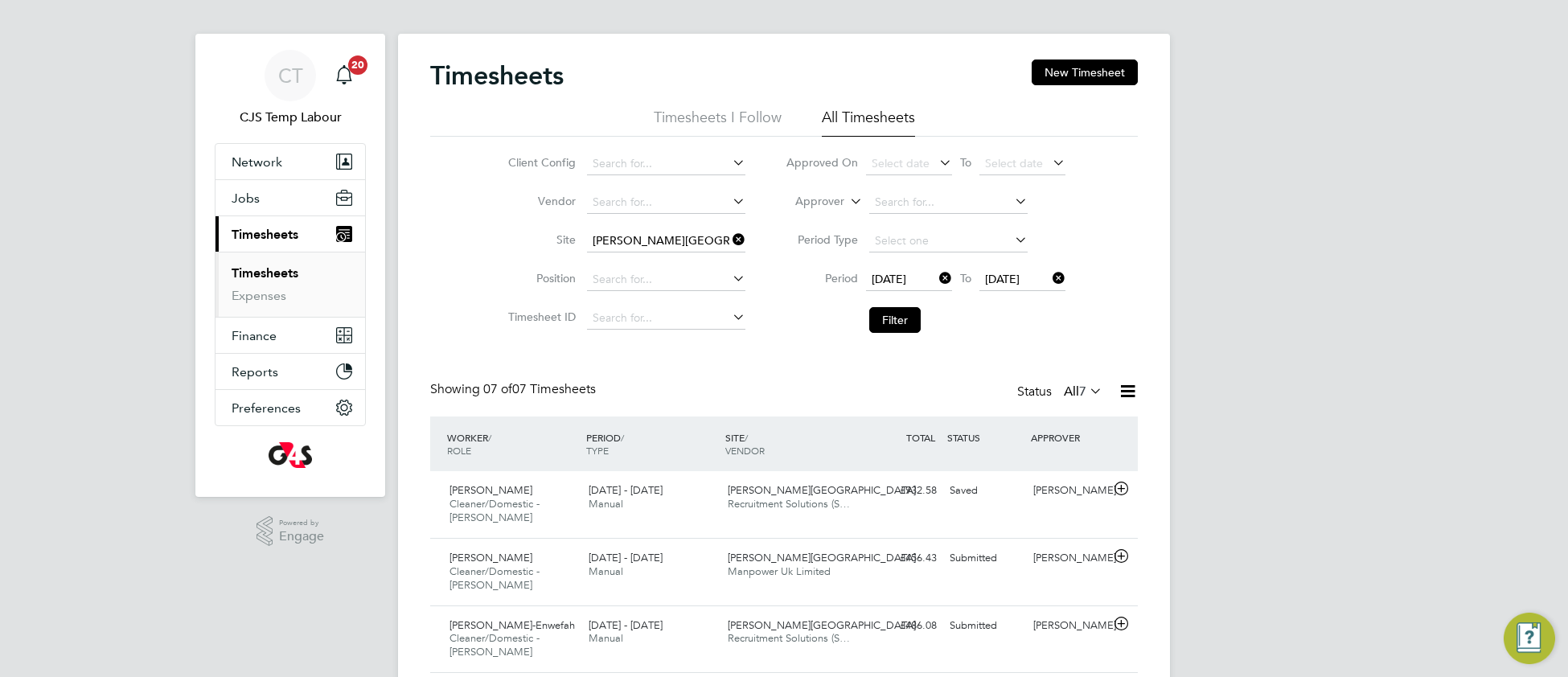
scroll to position [0, 0]
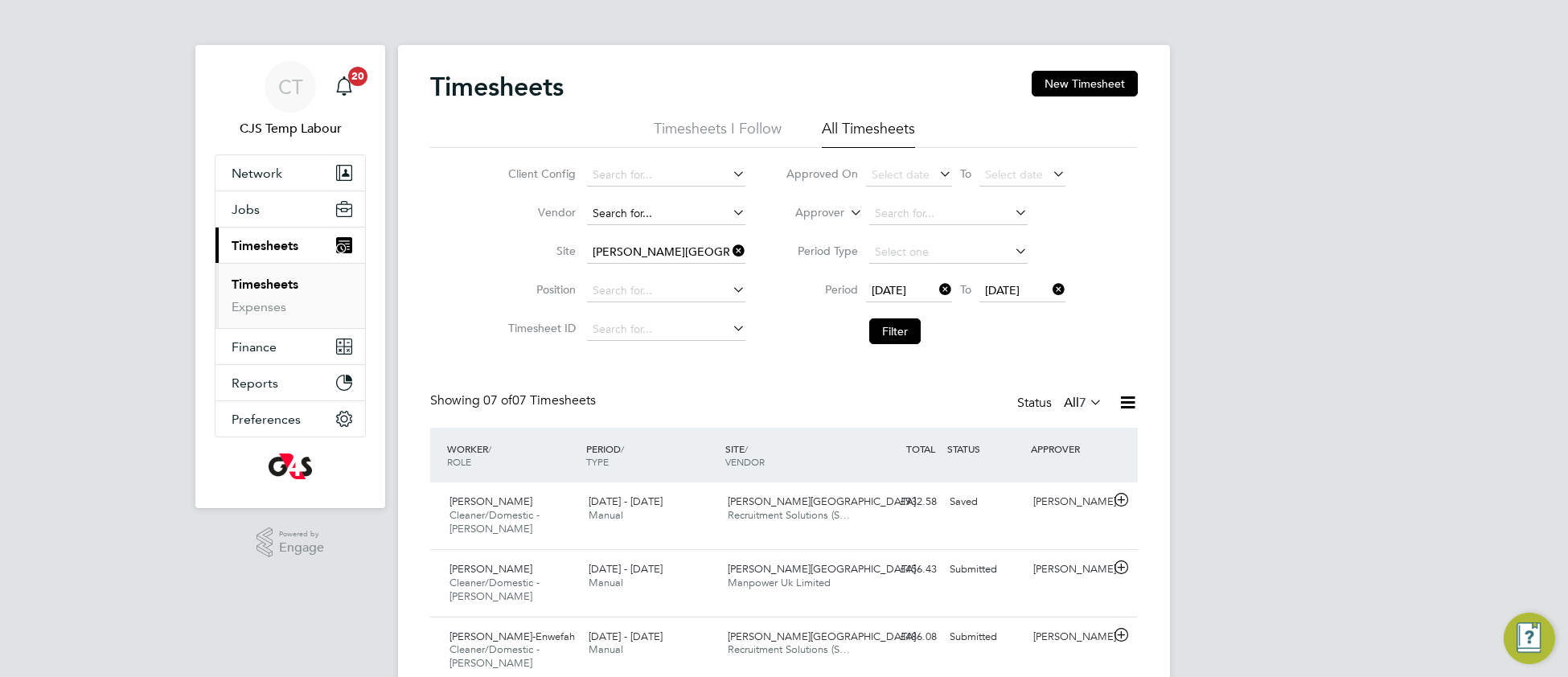
click at [648, 209] on input at bounding box center [666, 214] width 158 height 22
click at [660, 234] on li "Blue Arrow Ltd." at bounding box center [665, 235] width 160 height 21
type input "Blue Arrow Ltd."
click at [892, 338] on button "Filter" at bounding box center [894, 331] width 51 height 26
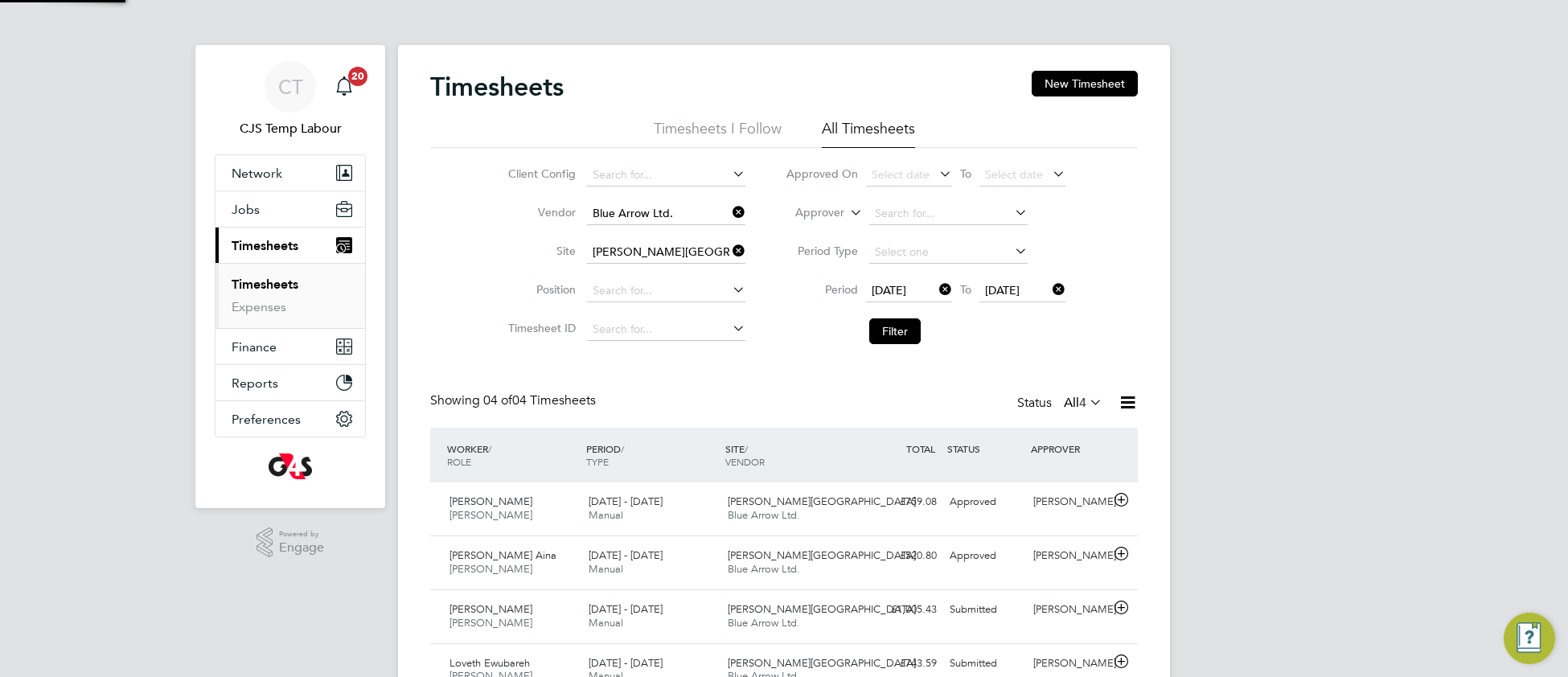
scroll to position [39, 139]
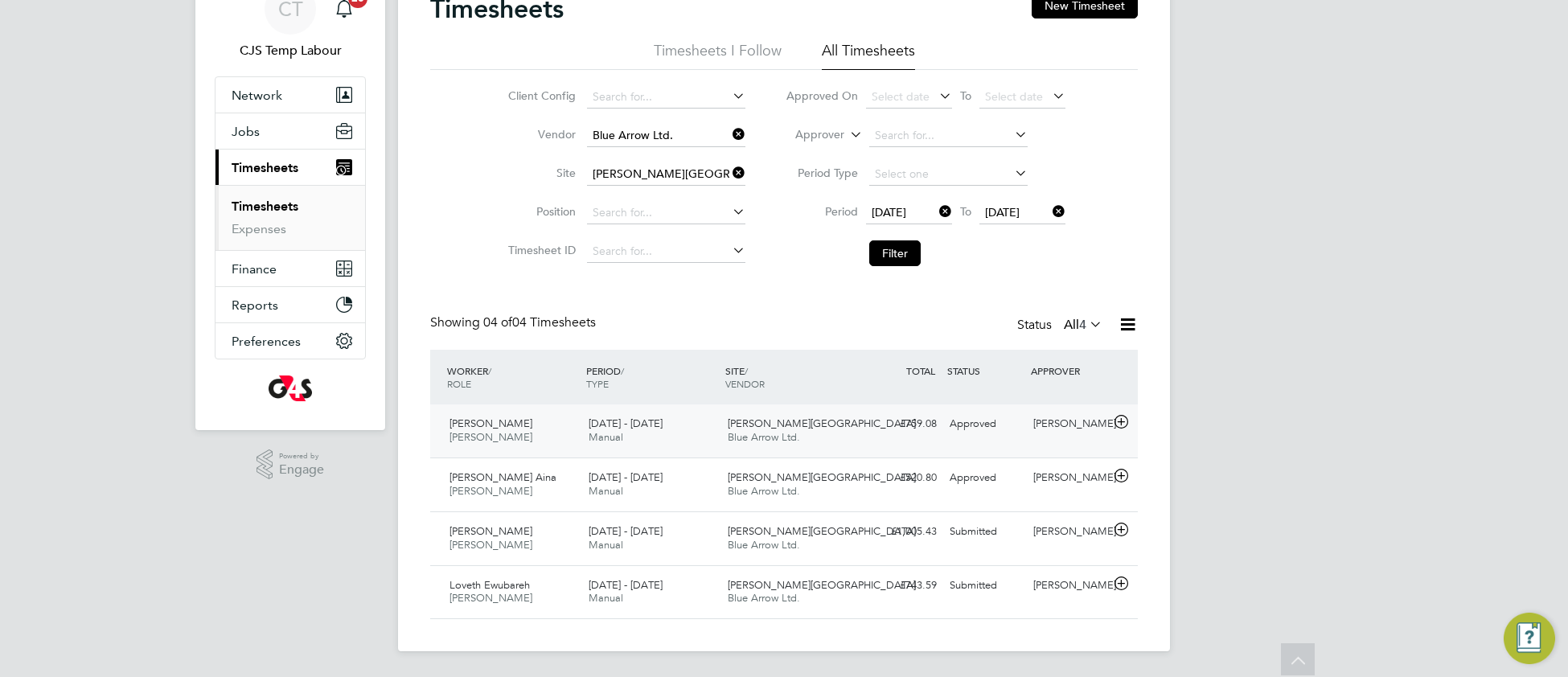
click at [781, 435] on span "Blue Arrow Ltd." at bounding box center [764, 436] width 73 height 14
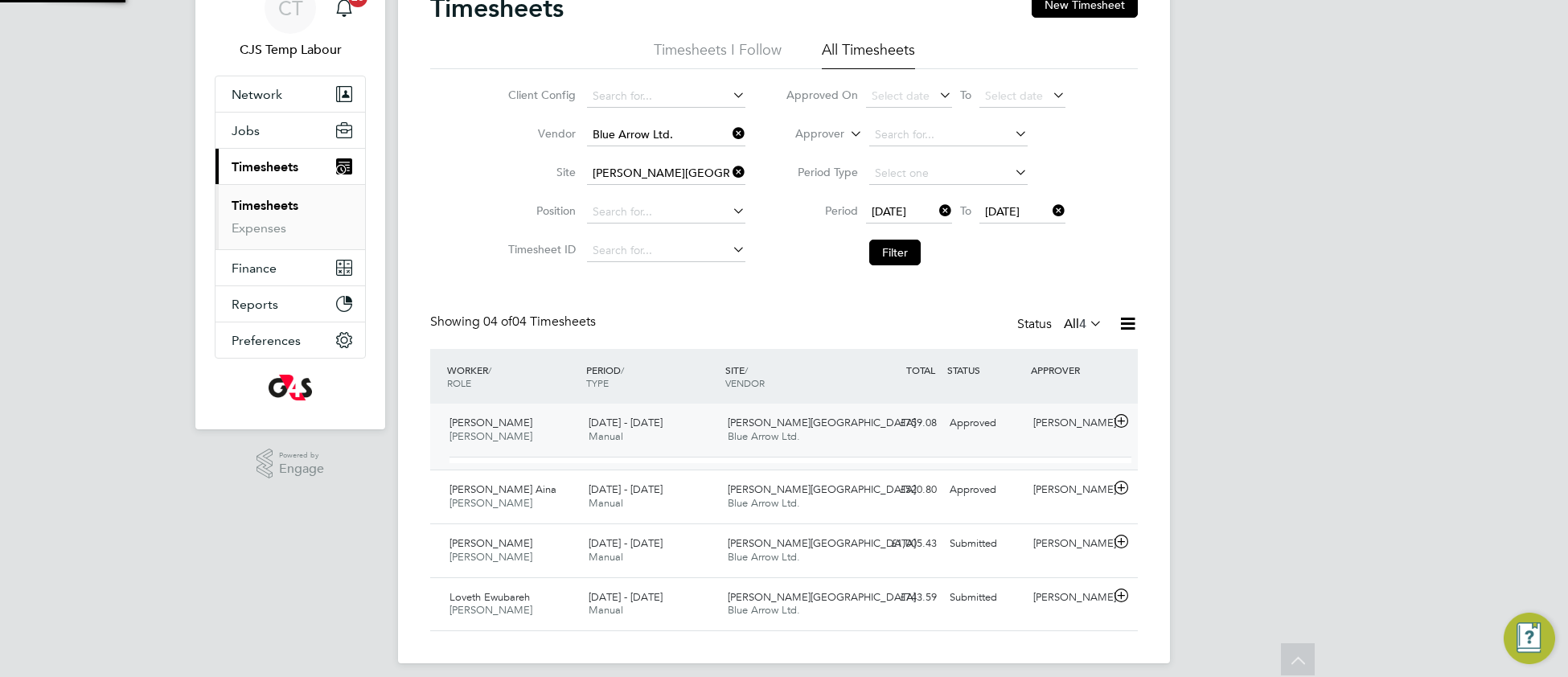
scroll to position [27, 156]
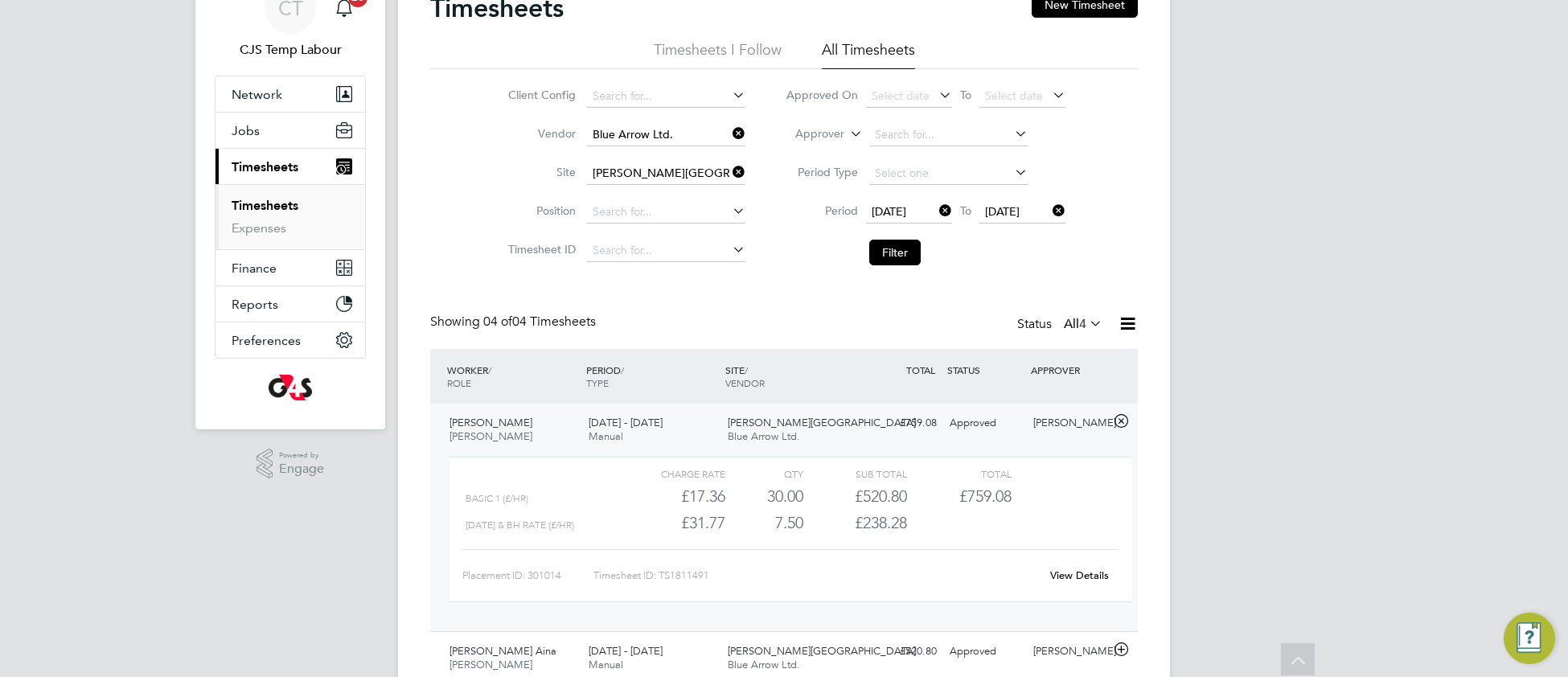
click at [1056, 574] on link "View Details" at bounding box center [1079, 575] width 59 height 14
click at [920, 253] on button "Filter" at bounding box center [894, 253] width 51 height 26
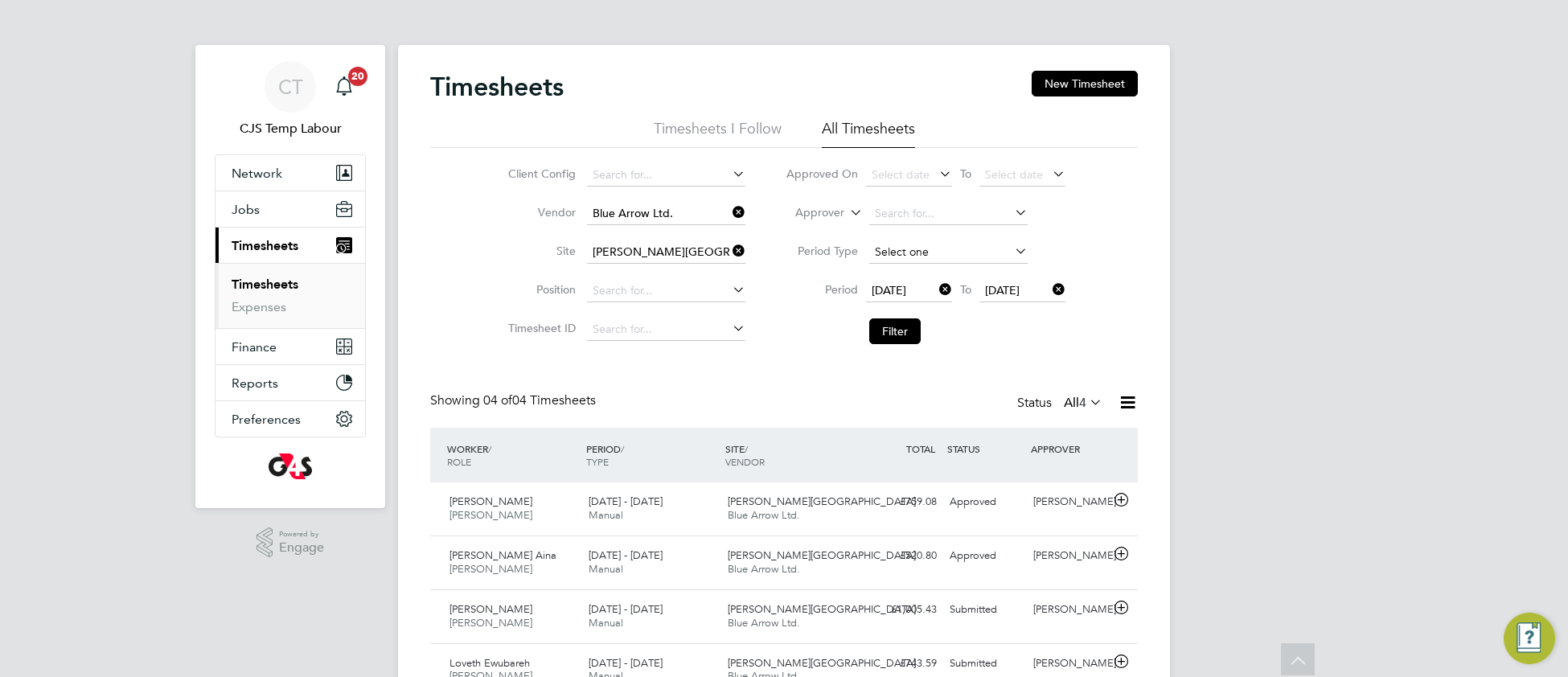
scroll to position [7, 7]
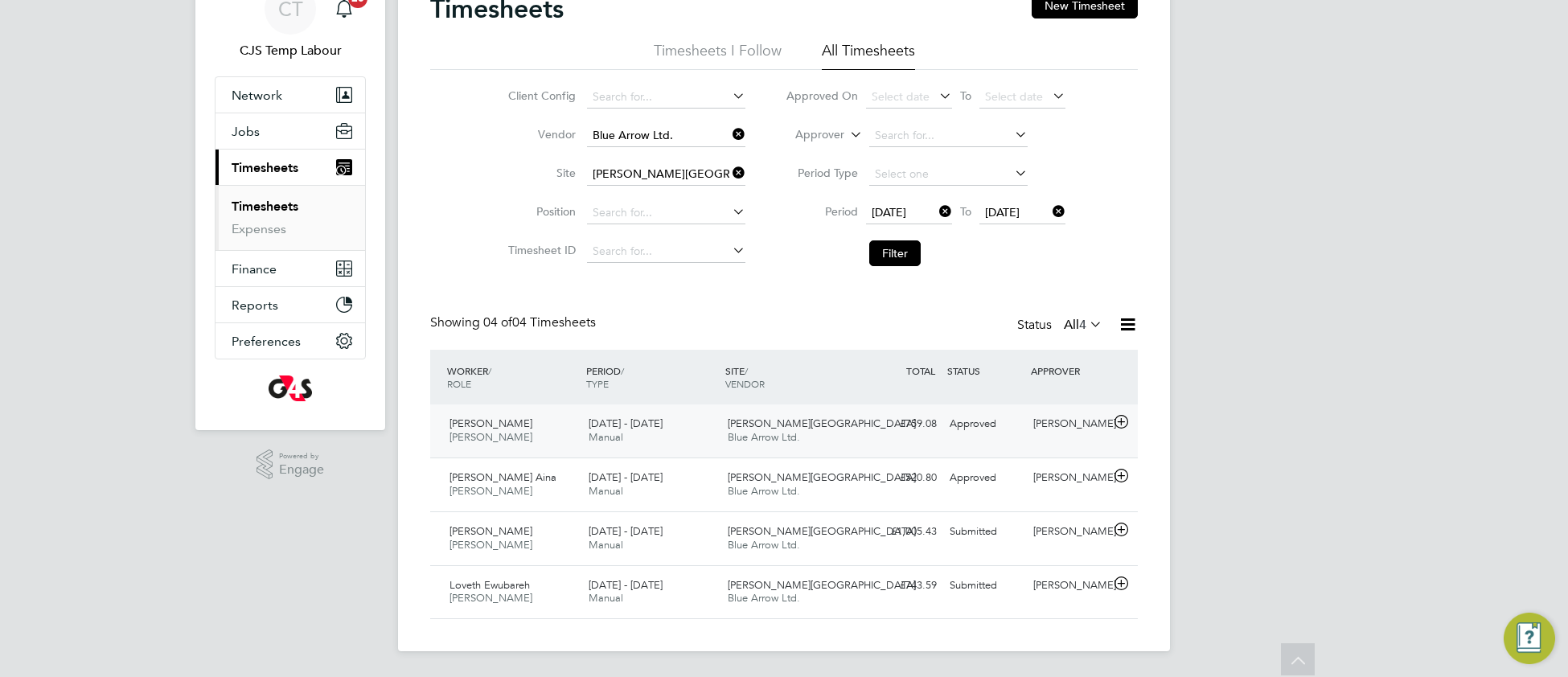
click at [812, 438] on div "Churchill Hospital Blue Arrow Ltd." at bounding box center [791, 431] width 140 height 40
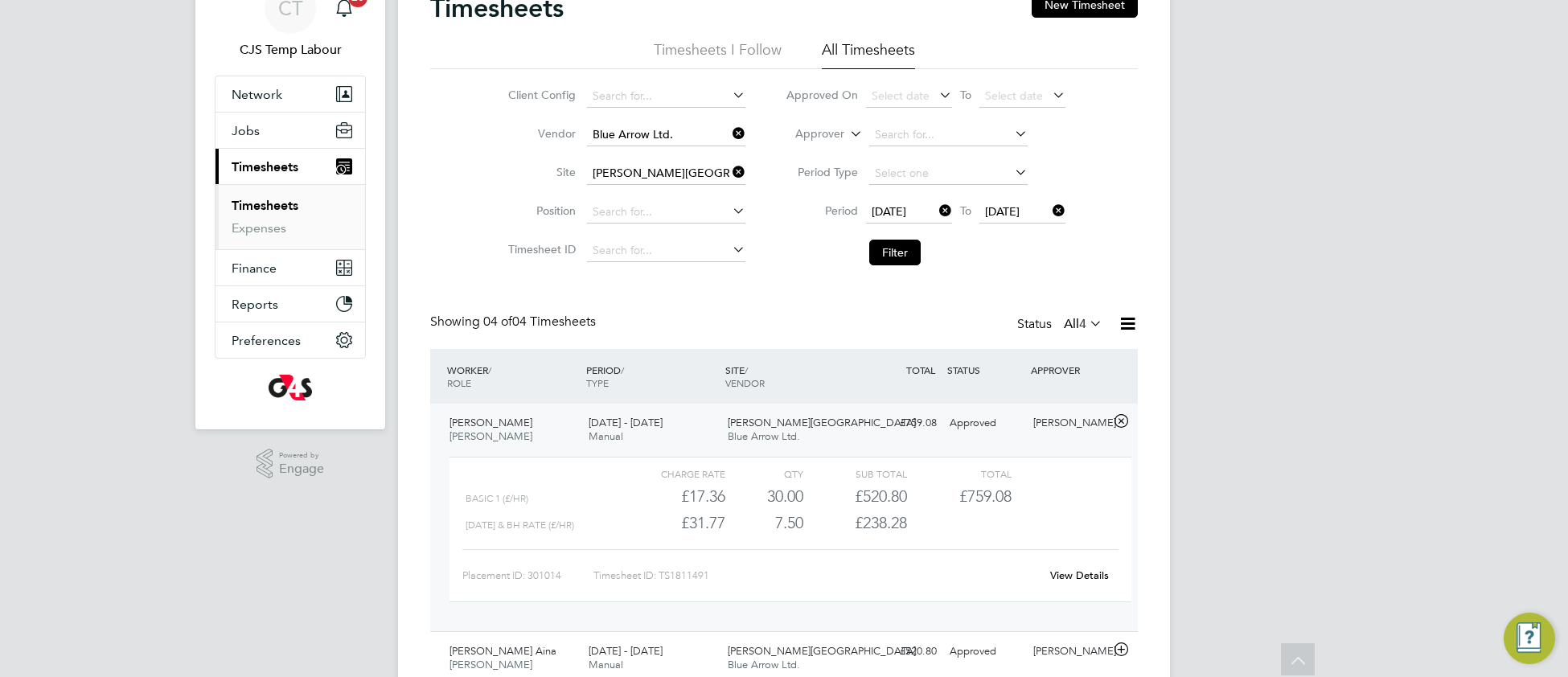
click at [1073, 575] on link "View Details" at bounding box center [1079, 575] width 59 height 14
click at [729, 134] on icon at bounding box center [729, 133] width 0 height 22
click at [637, 132] on input at bounding box center [666, 135] width 158 height 22
click at [663, 155] on li "Manpower Uk Limited" at bounding box center [665, 156] width 160 height 21
type input "Manpower Uk Limited"
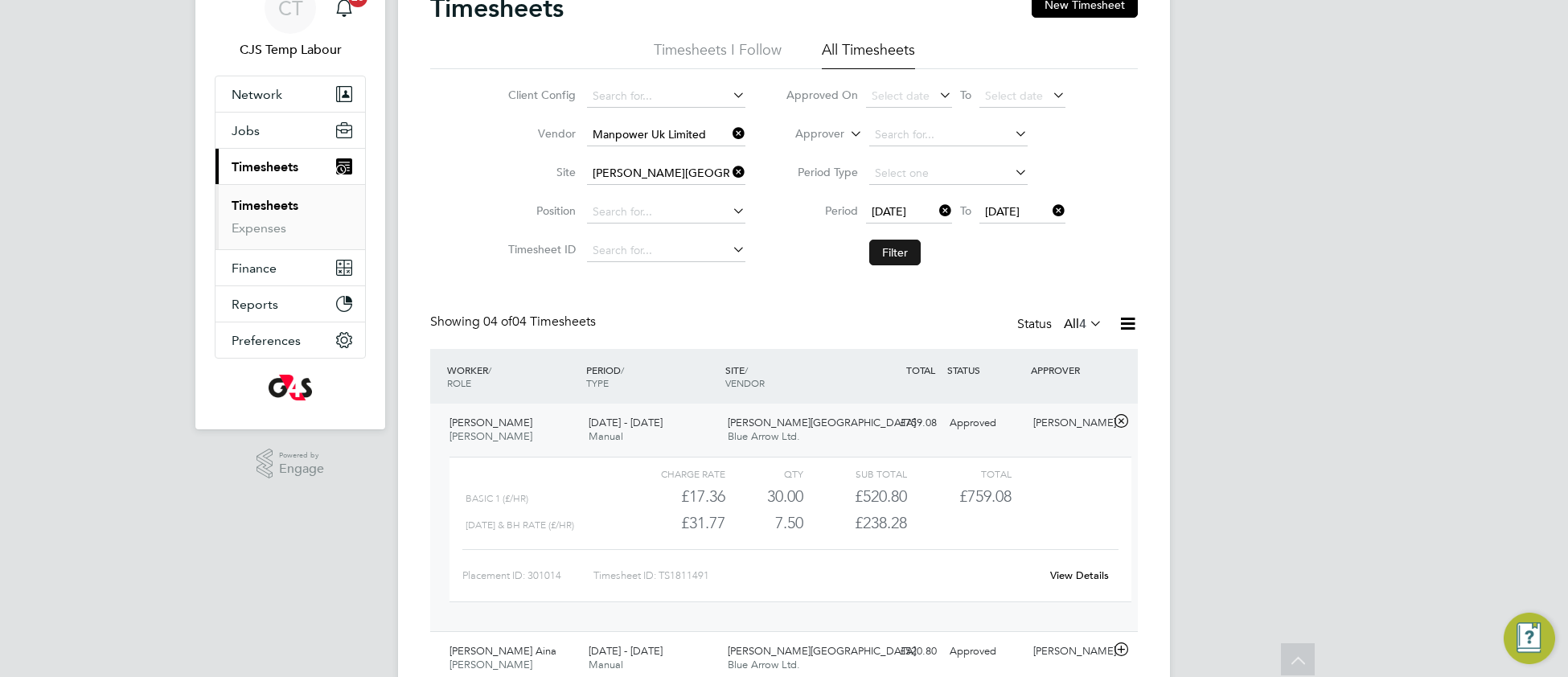
click at [897, 255] on button "Filter" at bounding box center [894, 253] width 51 height 26
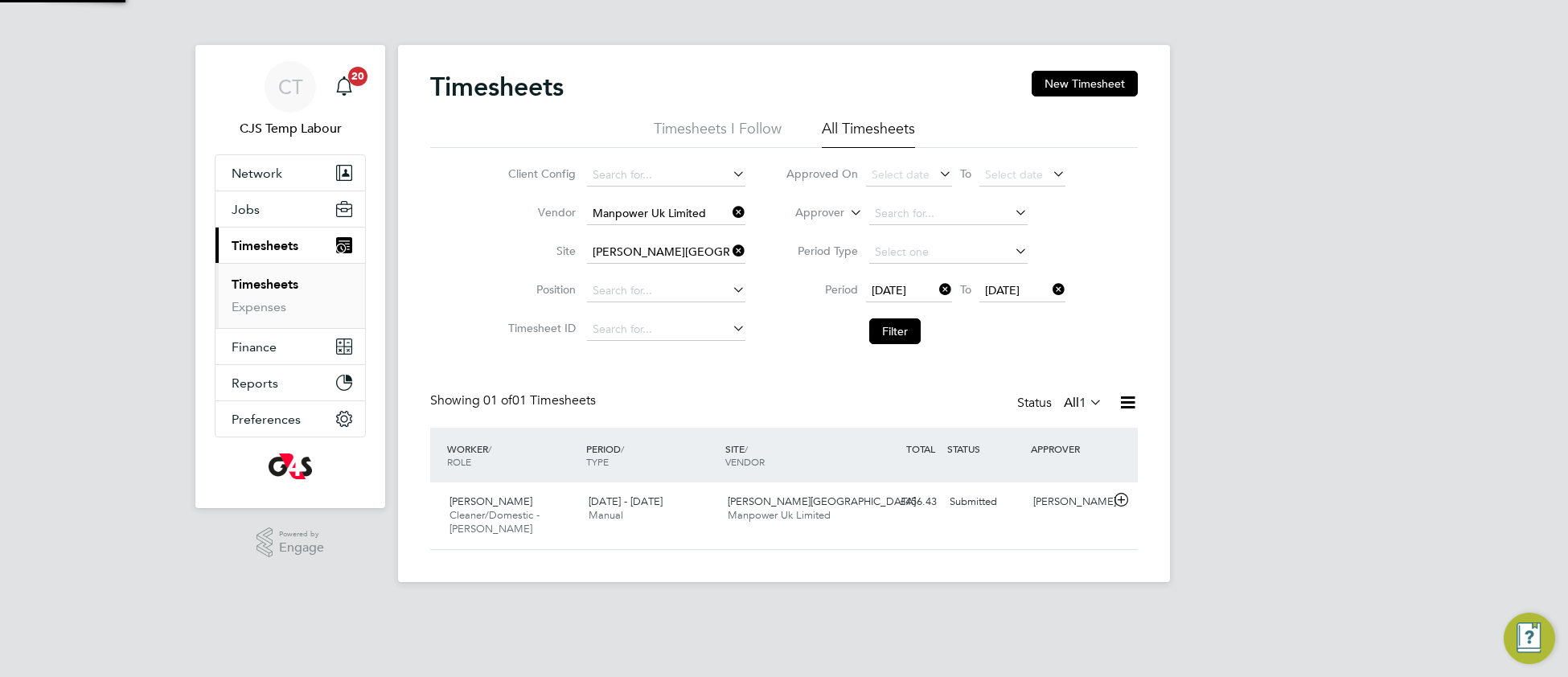
scroll to position [39, 139]
click at [648, 520] on div "25 - 31 Aug 2025 Manual" at bounding box center [652, 509] width 140 height 40
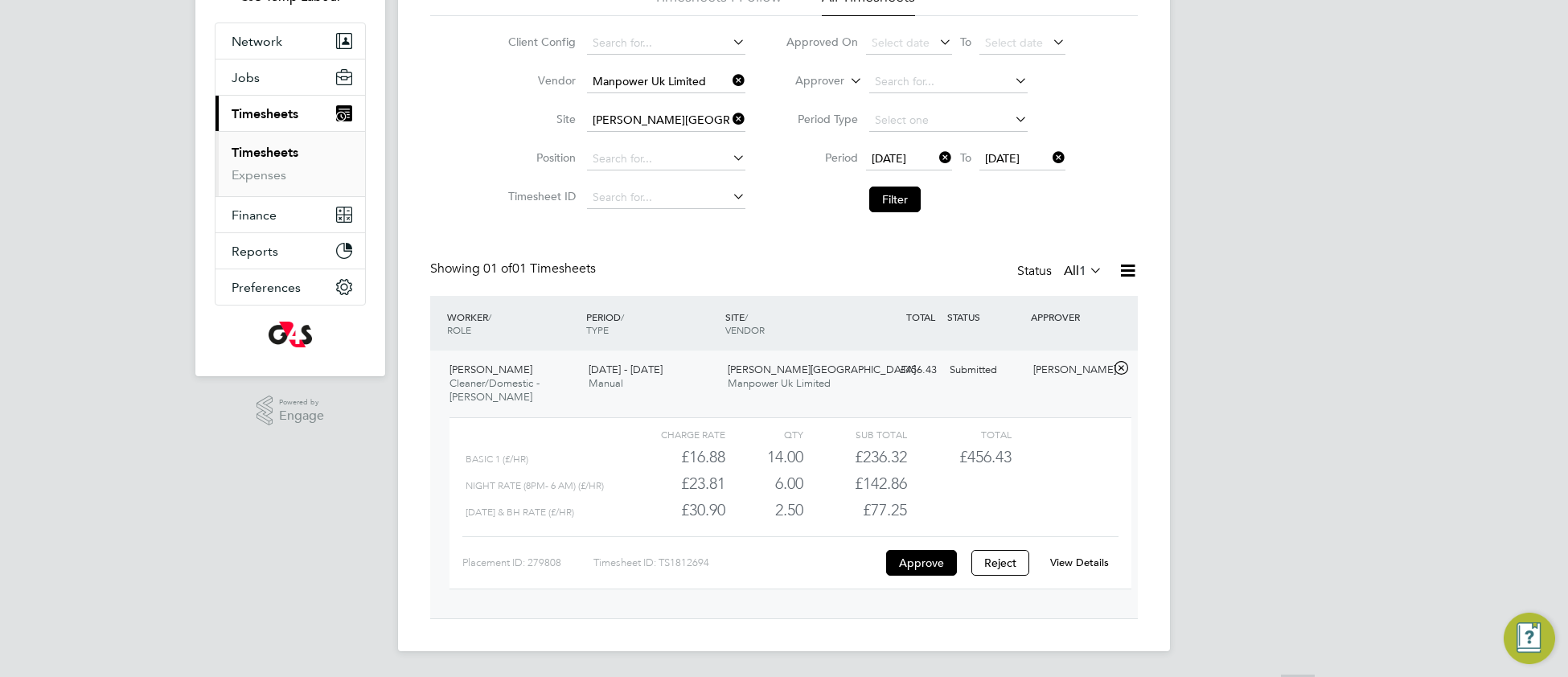
scroll to position [134, 0]
click at [1105, 568] on div "View Details" at bounding box center [1079, 563] width 79 height 26
click at [1097, 559] on link "View Details" at bounding box center [1079, 562] width 59 height 14
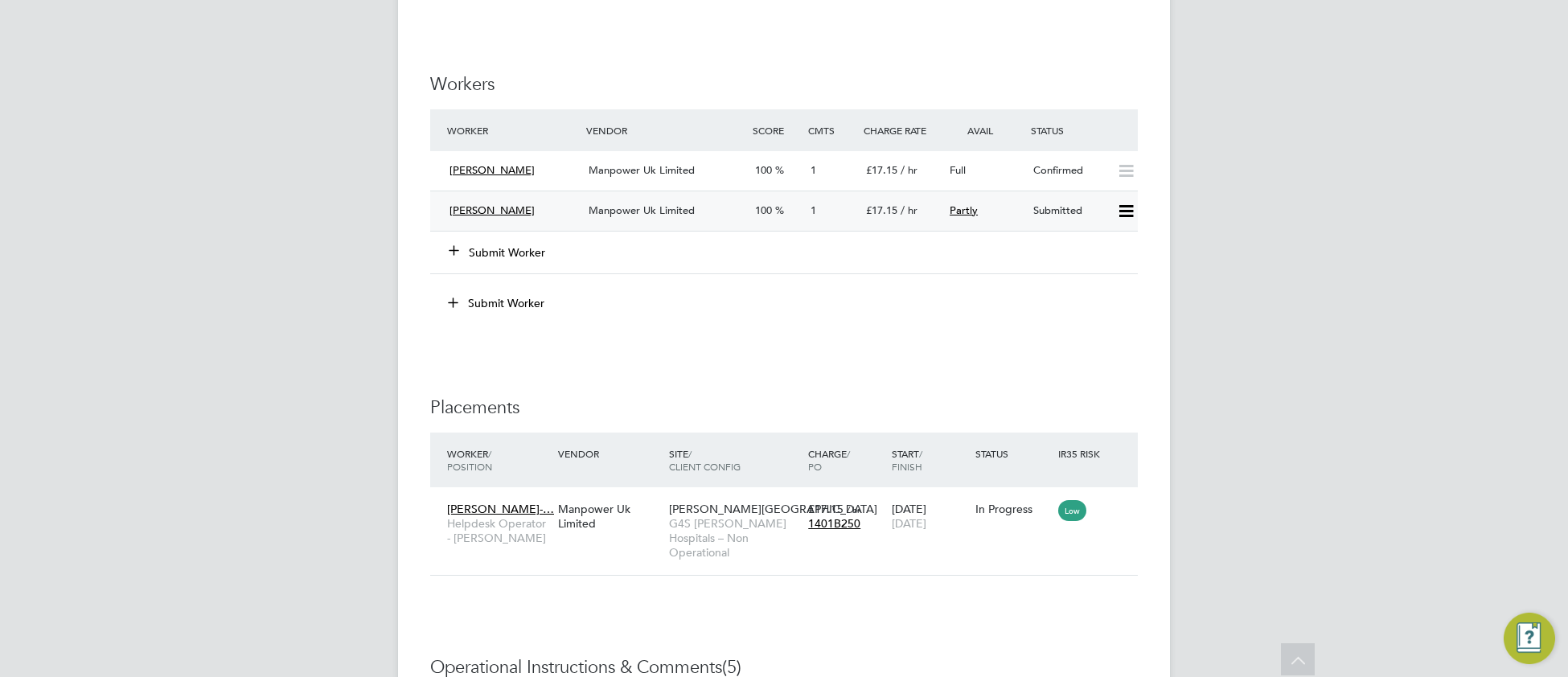
click at [1126, 218] on icon at bounding box center [1126, 211] width 20 height 13
click at [1092, 257] on li "Offer" at bounding box center [1104, 257] width 57 height 22
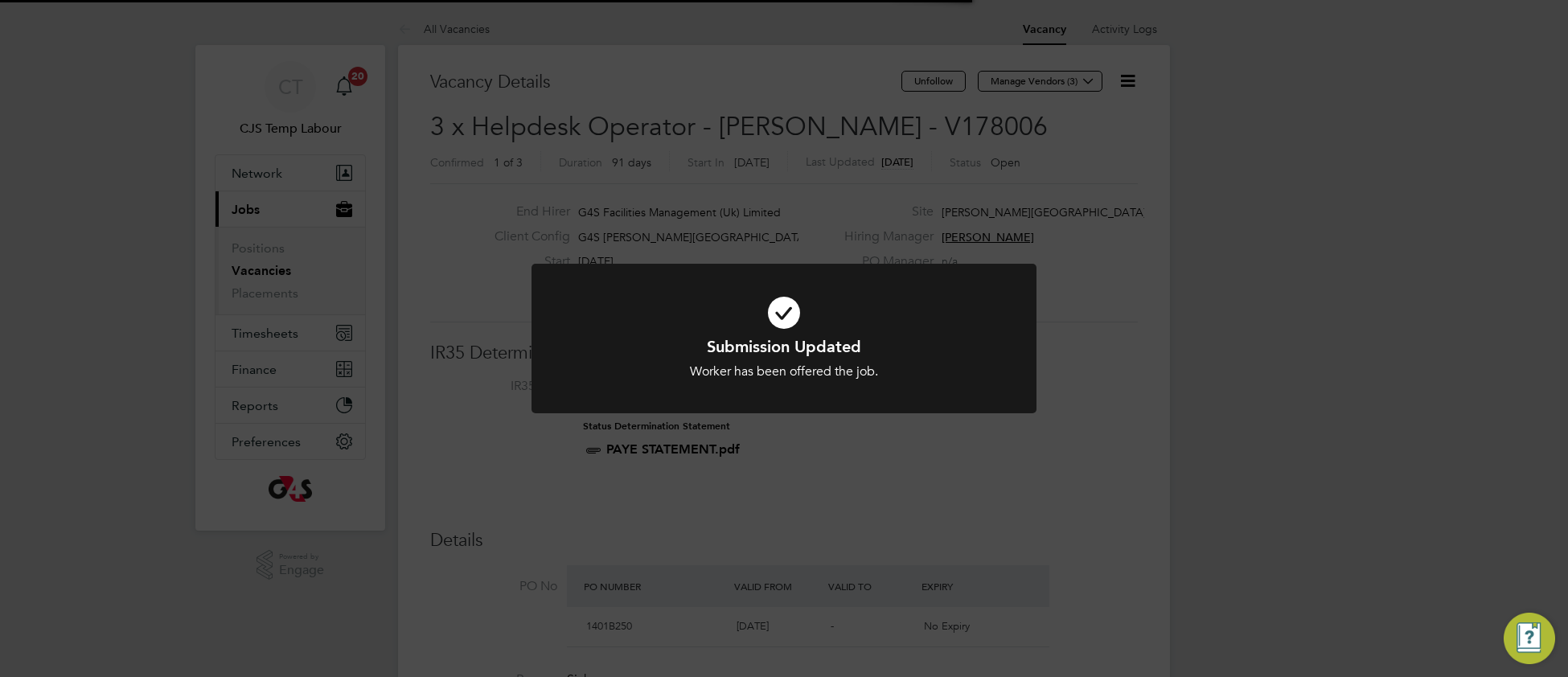
click at [584, 349] on h1 "Submission Updated" at bounding box center [783, 346] width 418 height 20
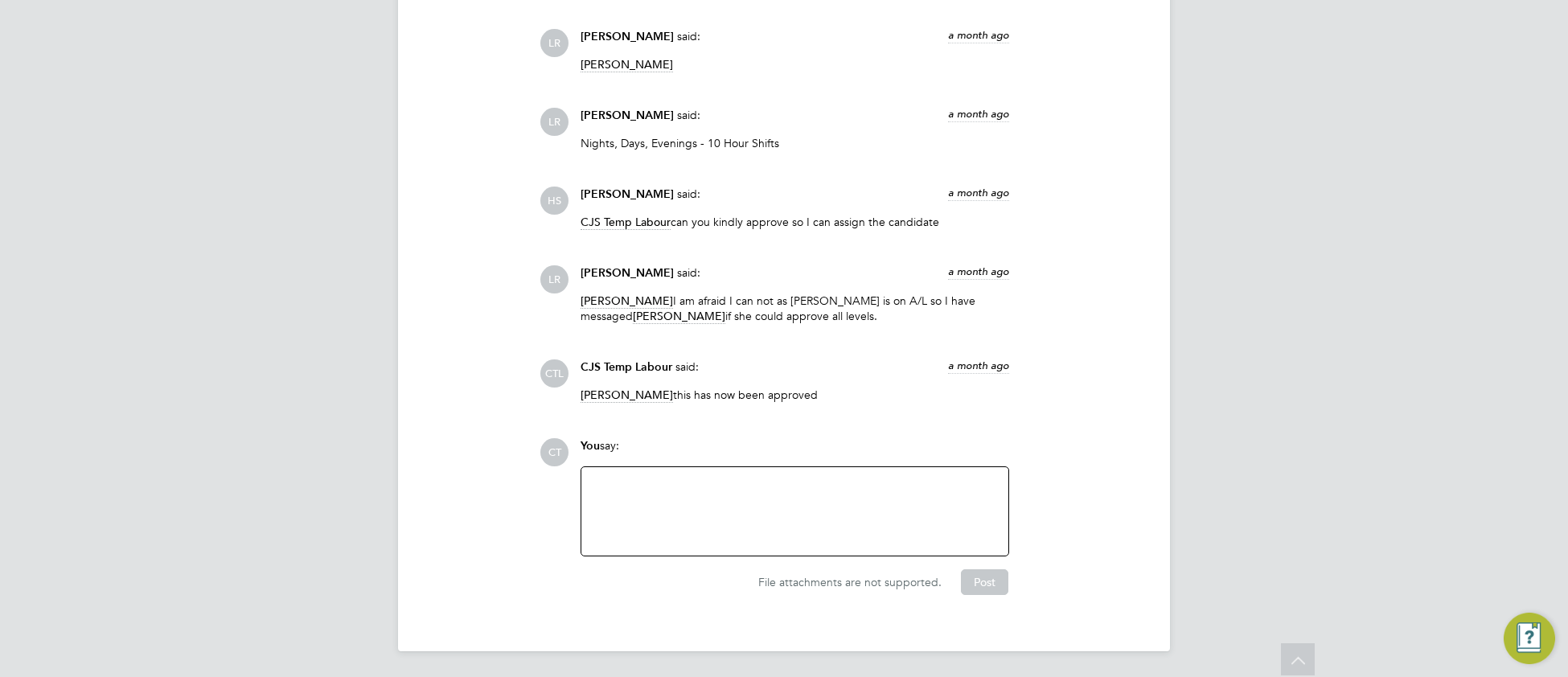
drag, startPoint x: 697, startPoint y: 513, endPoint x: 711, endPoint y: 511, distance: 14.1
click at [700, 512] on div at bounding box center [794, 511] width 407 height 69
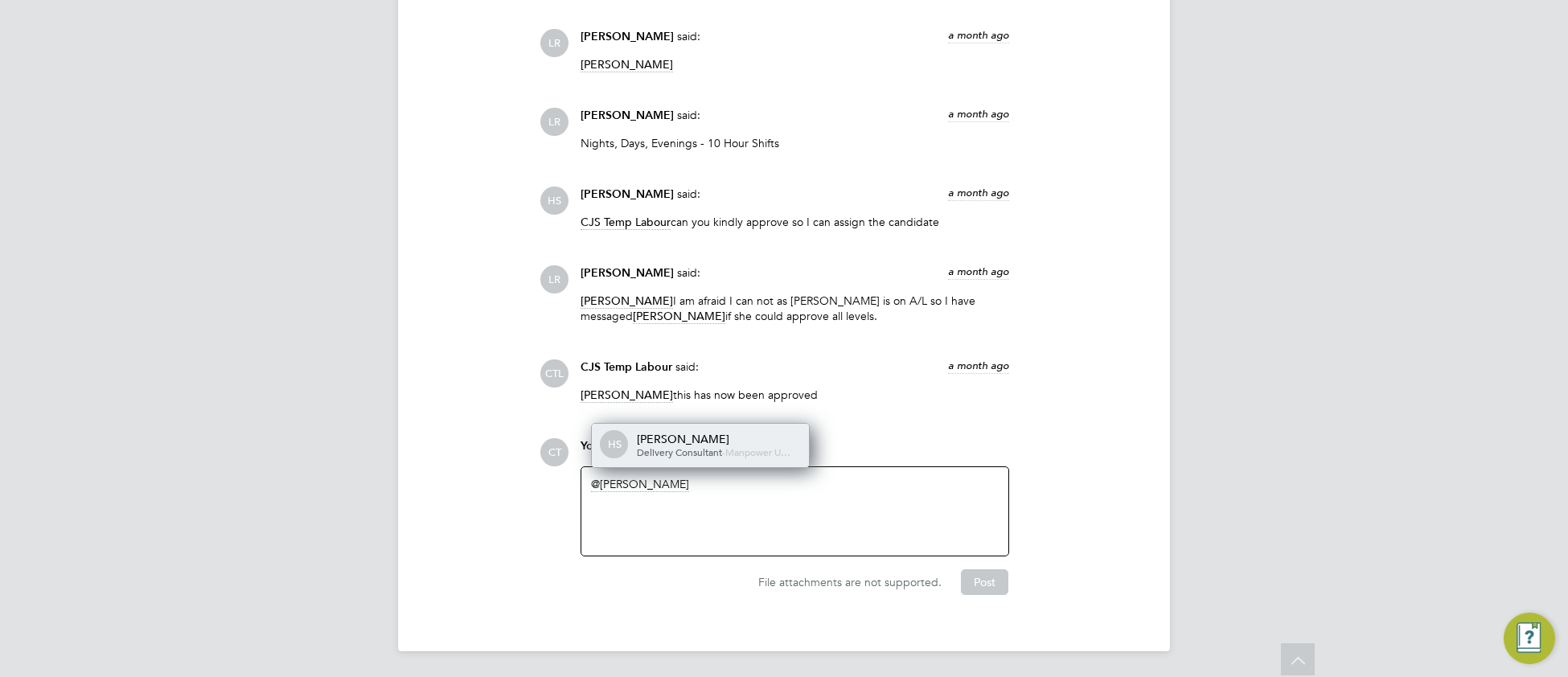
click at [745, 450] on span "Manpower U…" at bounding box center [758, 452] width 65 height 13
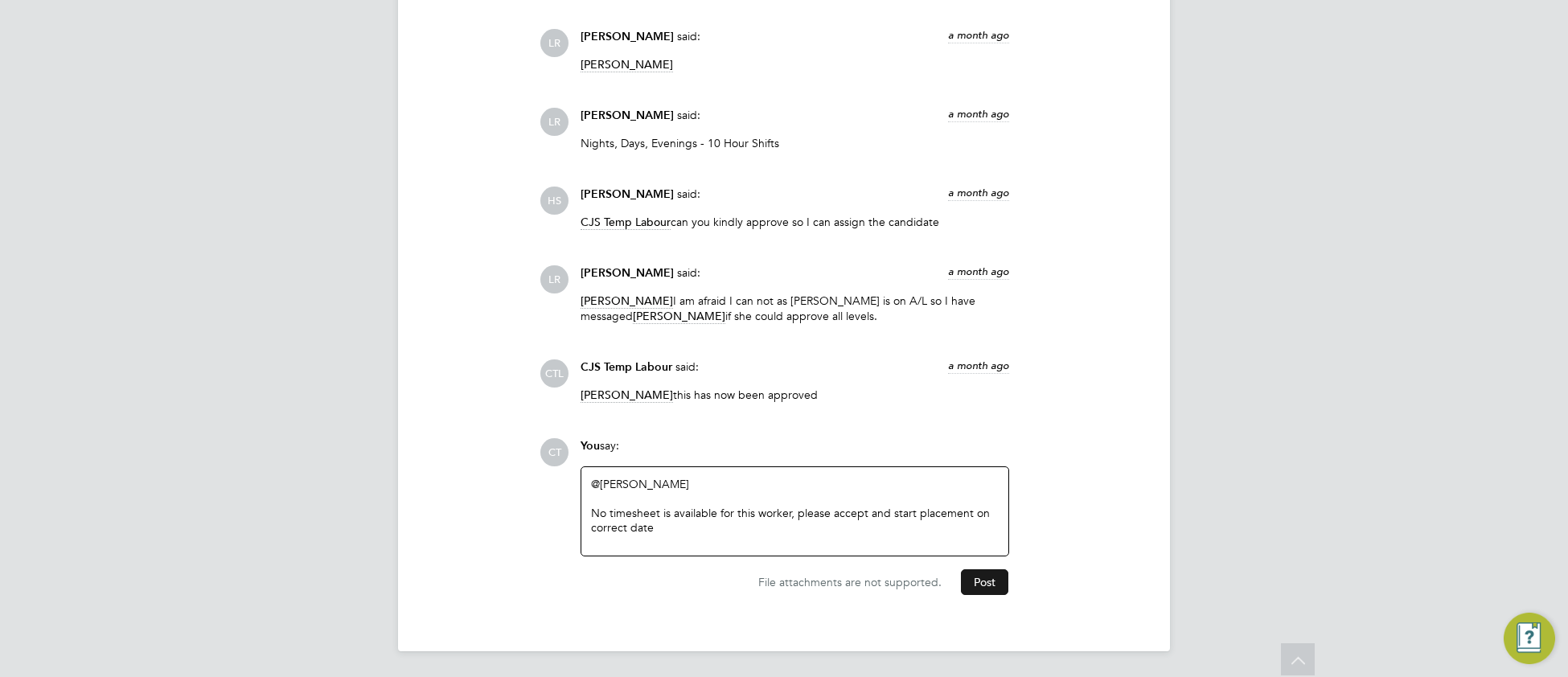
click at [984, 593] on button "Post" at bounding box center [984, 582] width 47 height 26
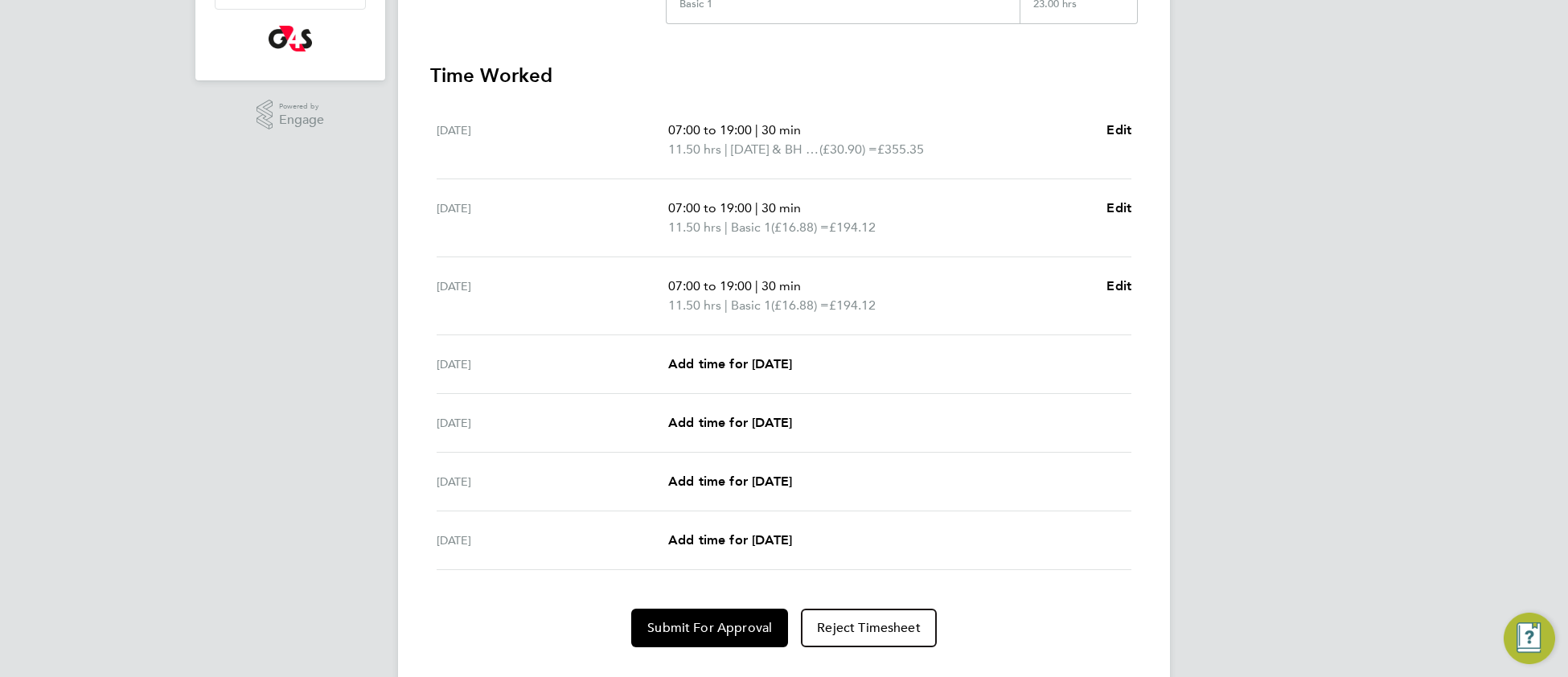
scroll to position [460, 0]
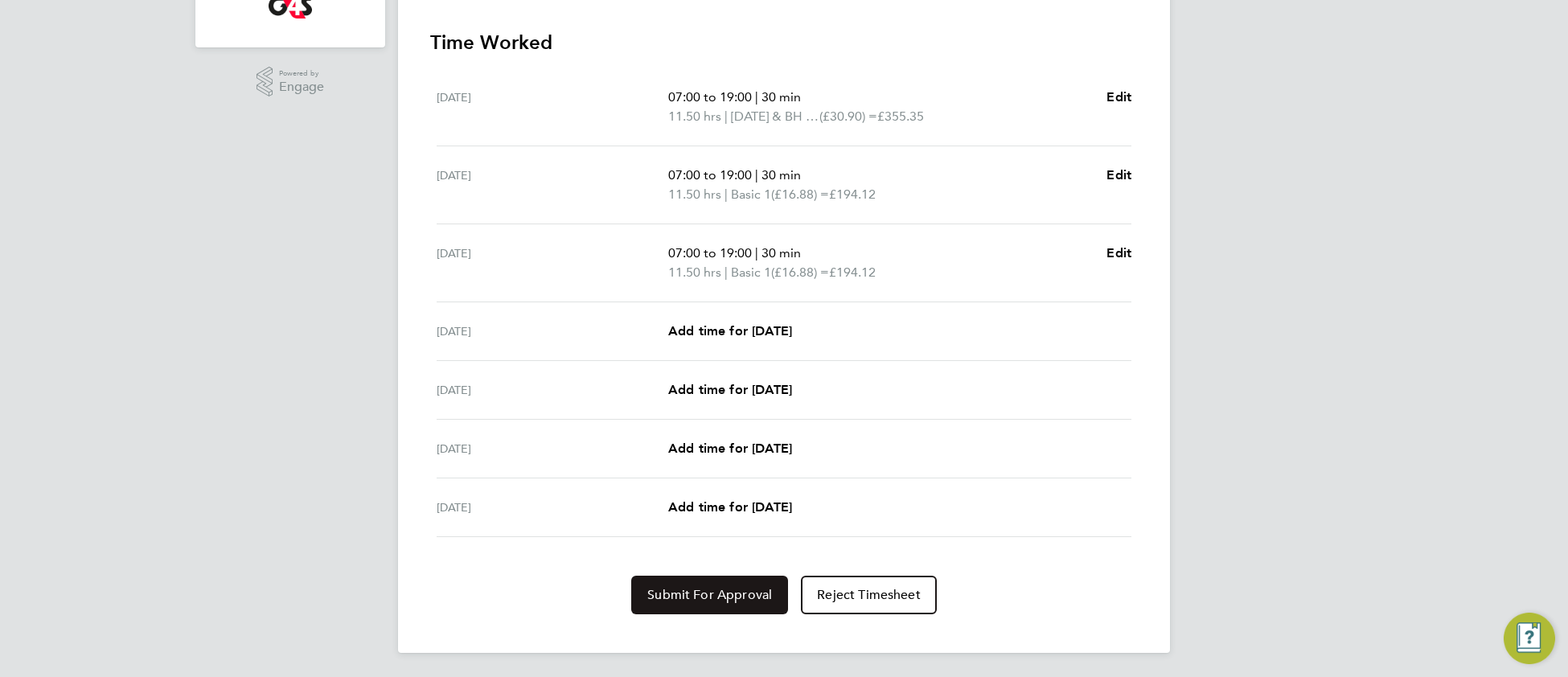
click at [726, 594] on span "Submit For Approval" at bounding box center [710, 594] width 125 height 16
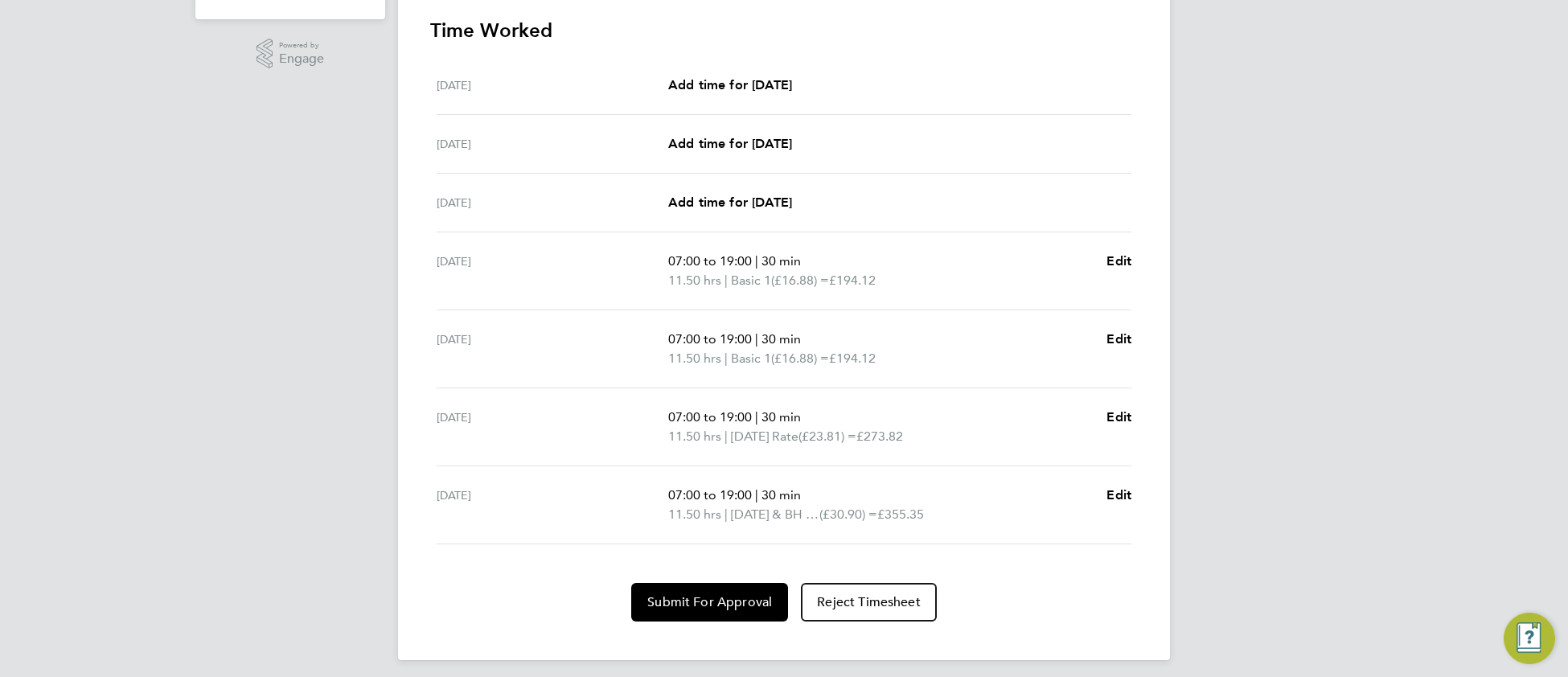
scroll to position [497, 0]
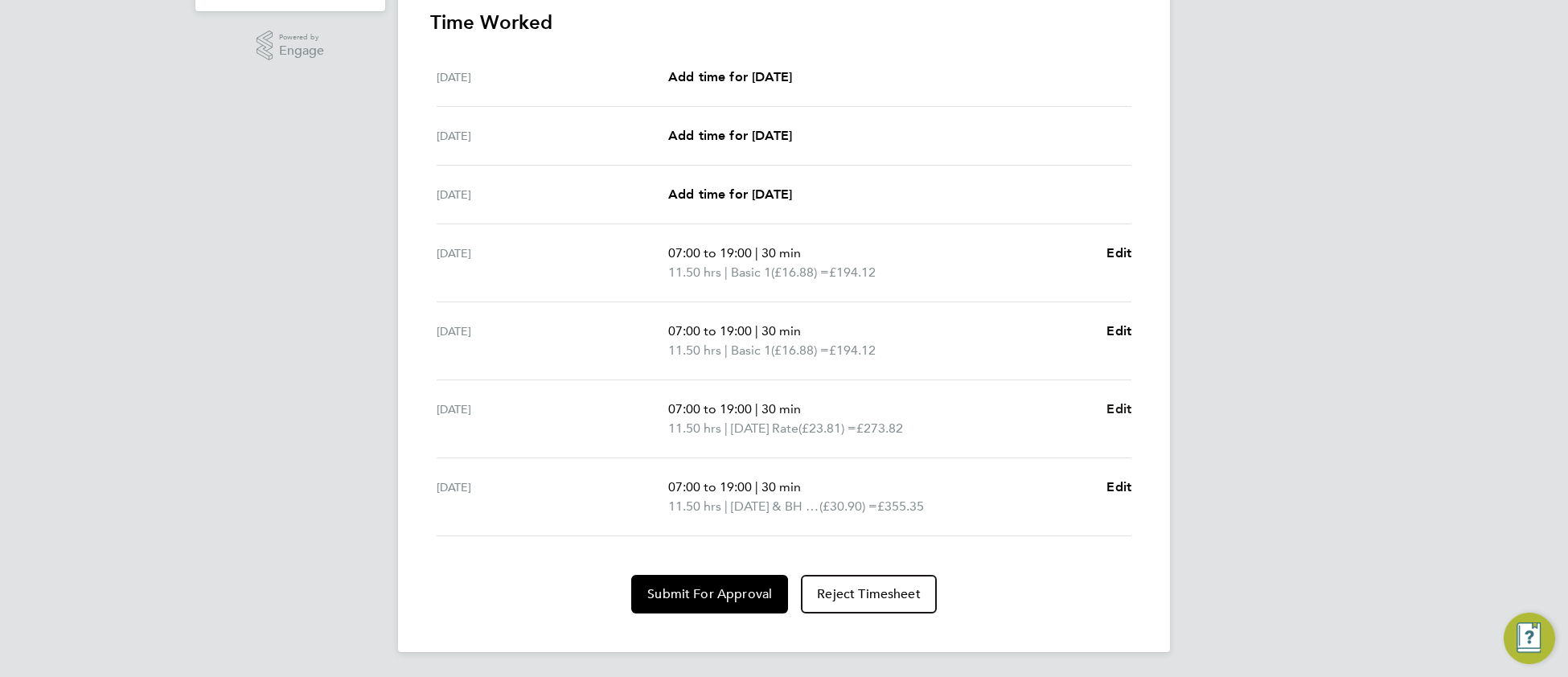
click at [1115, 411] on span "Edit" at bounding box center [1118, 408] width 25 height 15
select select "30"
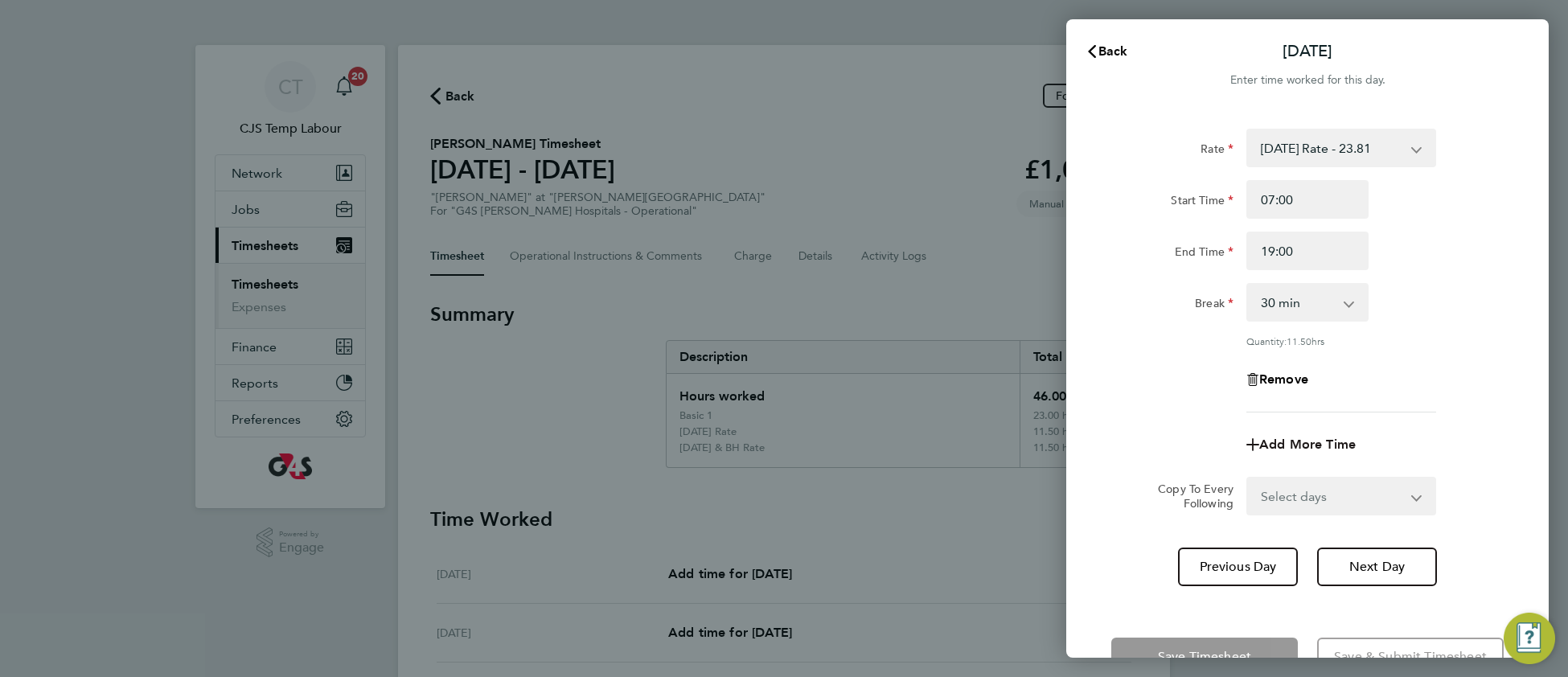
click at [1301, 441] on span "Add More Time" at bounding box center [1308, 444] width 97 height 15
select select "null"
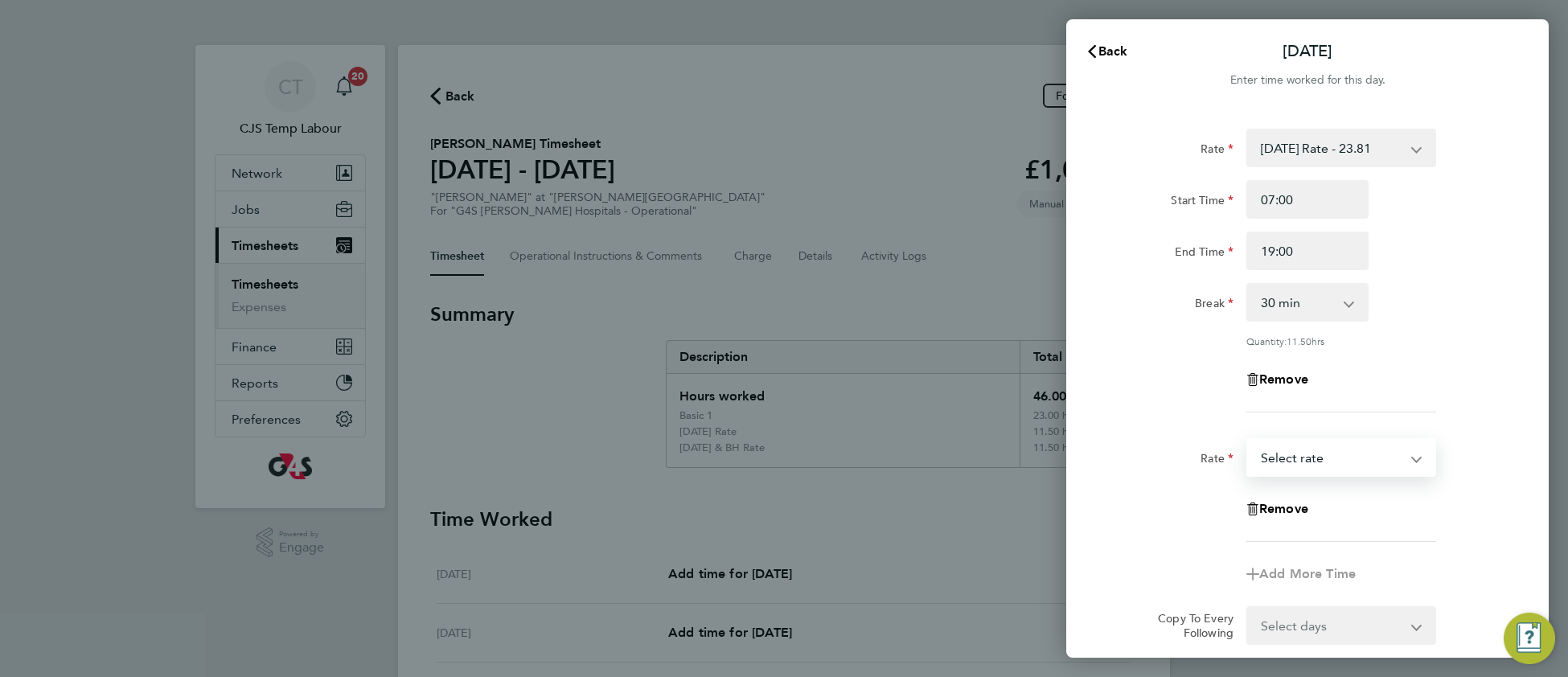
click at [1290, 454] on select "Basic 1 - 16.88 [DATE] Rate - 23.81 x 1.5 - 25.33 Night Rate (8pm- 6 am) - 23.8…" at bounding box center [1332, 458] width 167 height 35
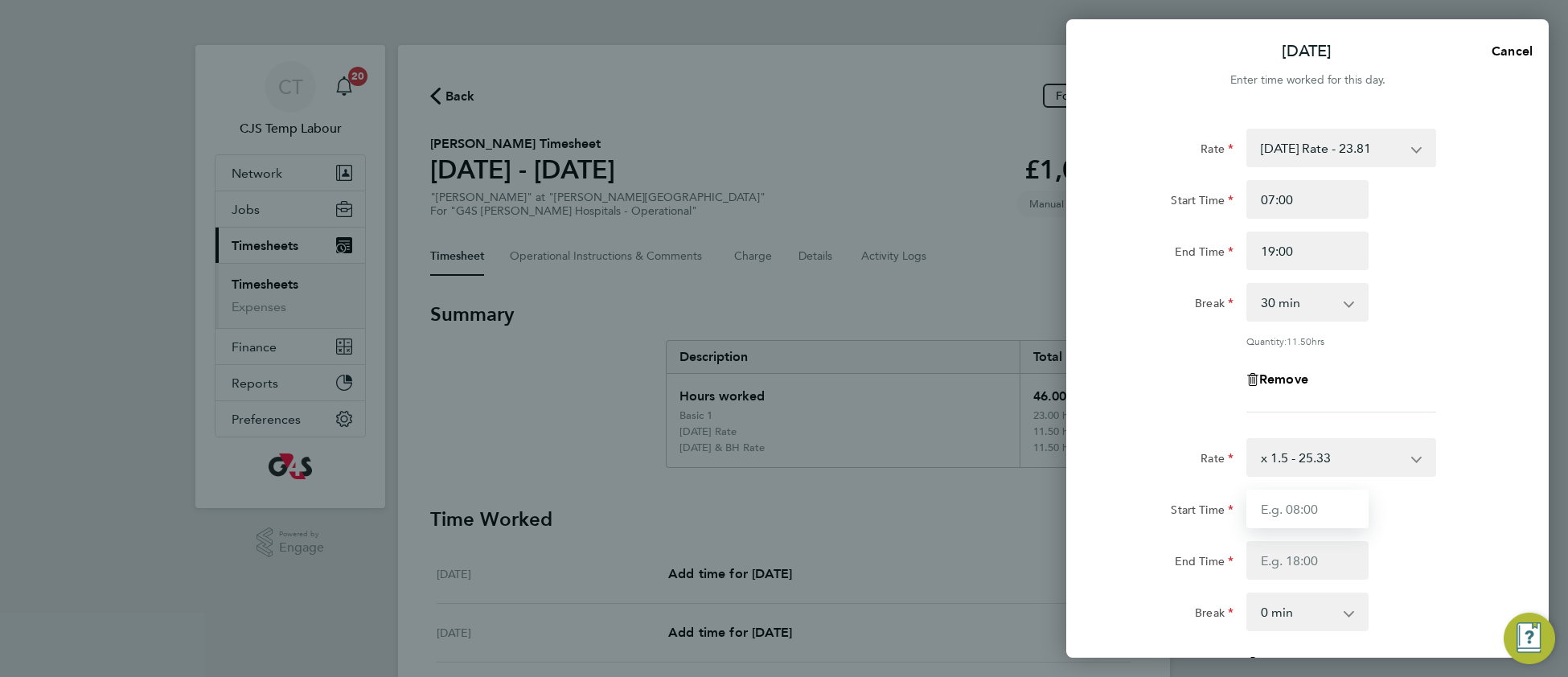
click at [1282, 513] on input "Start Time" at bounding box center [1307, 508] width 122 height 38
type input "15:00"
click at [1295, 565] on input "End Time" at bounding box center [1307, 560] width 122 height 38
type input "19:00"
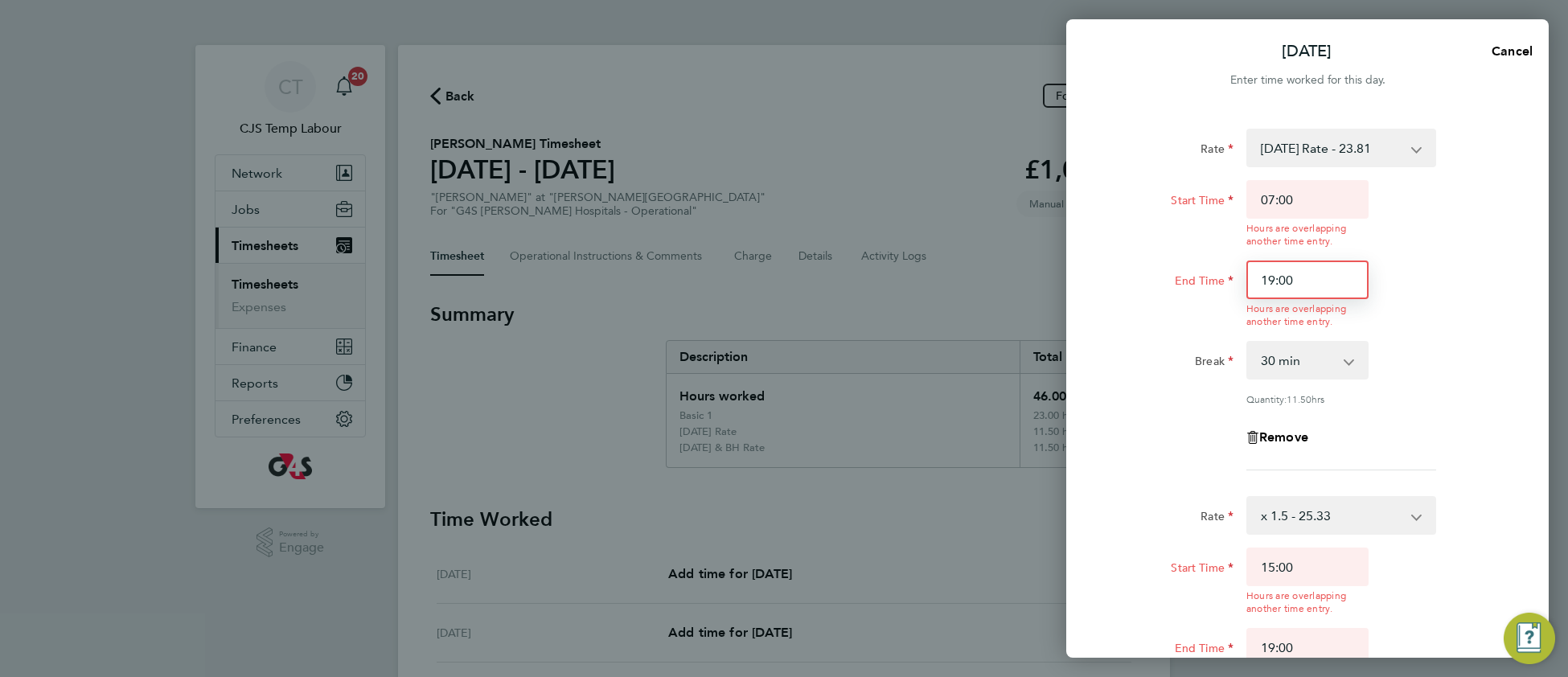
drag, startPoint x: 1301, startPoint y: 250, endPoint x: 1249, endPoint y: 252, distance: 52.0
click at [1248, 250] on div "Start Time 07:00 Hours are overlapping another time entry. End Time 19:00 Hours…" at bounding box center [1308, 254] width 405 height 148
type input "15:00"
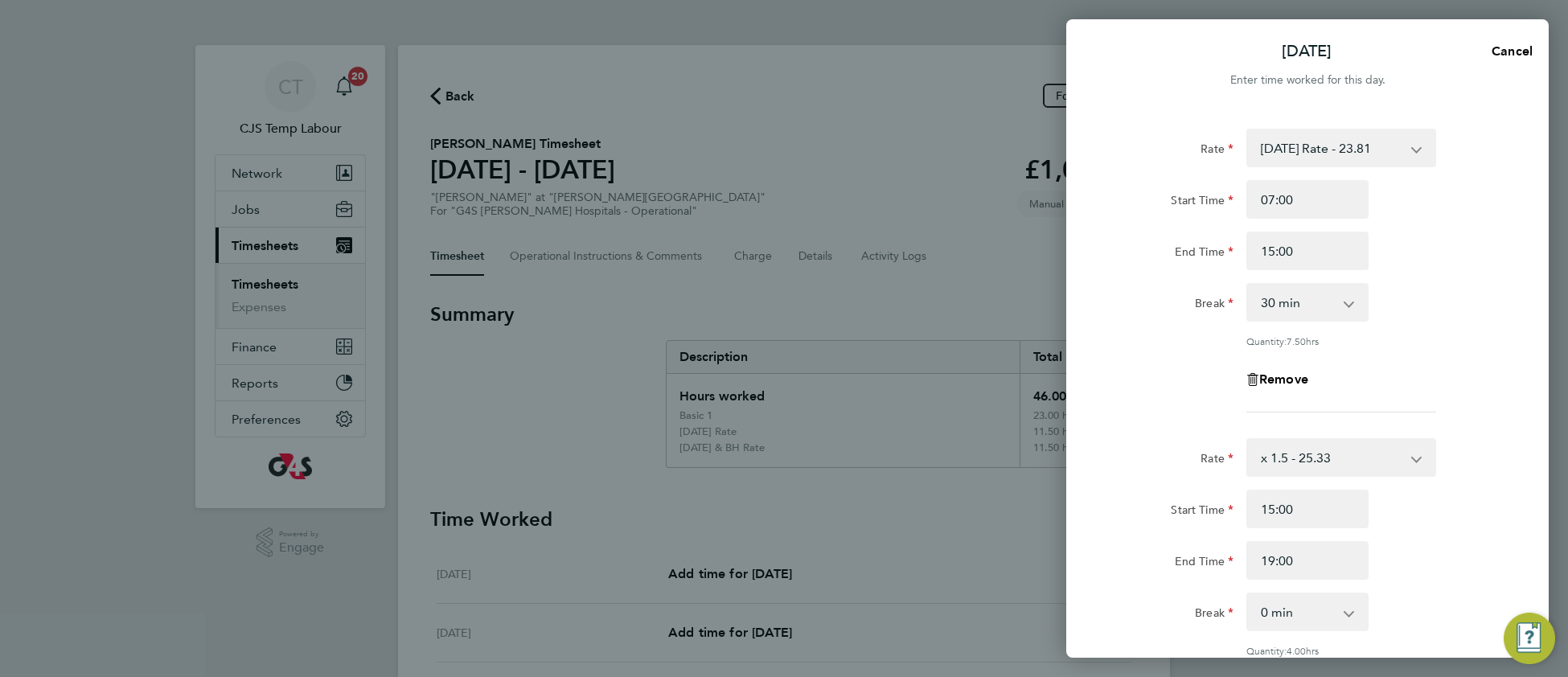
click at [1516, 455] on div "Rate [DATE] Rate - 23.81 Basic 1 - 16.88 x 1.5 - 25.33 Night Rate (8pm- 6 am) -…" at bounding box center [1307, 512] width 483 height 805
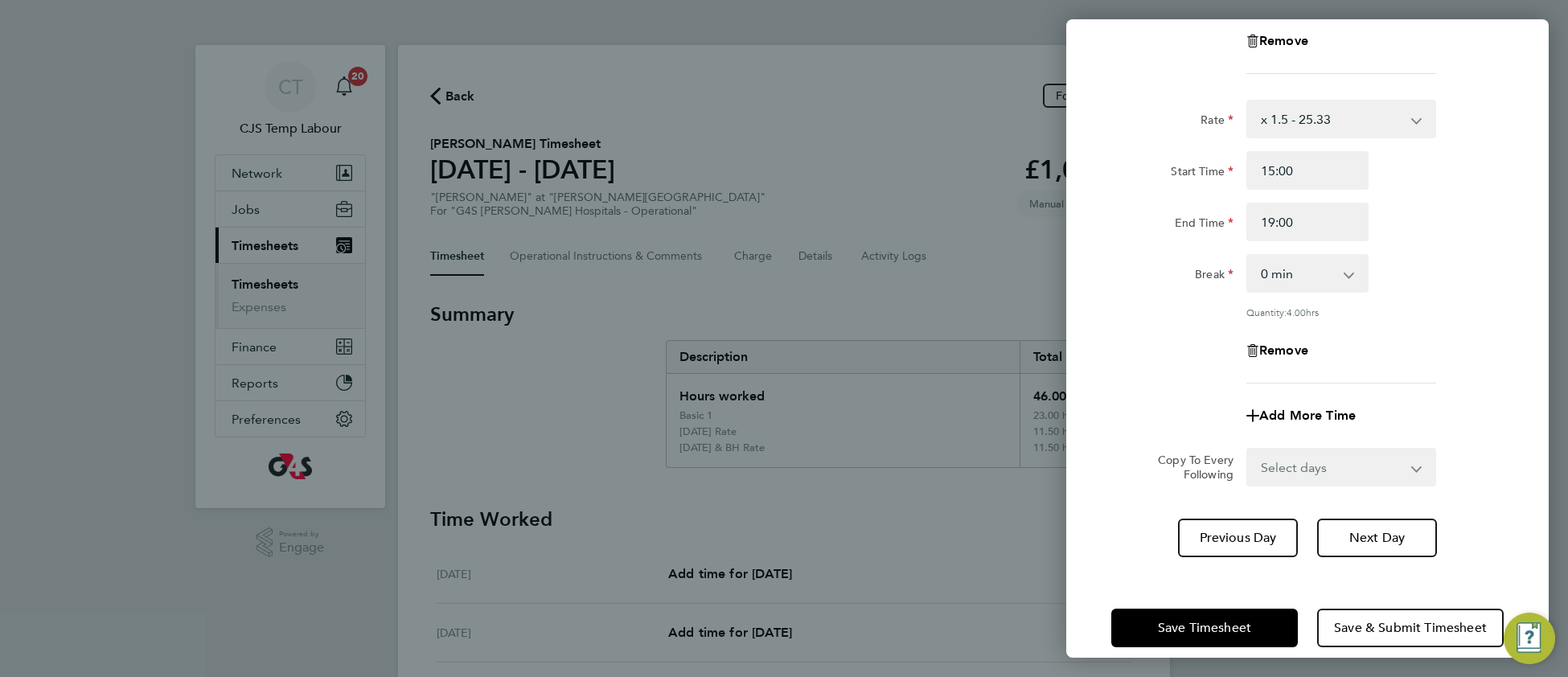
scroll to position [356, 0]
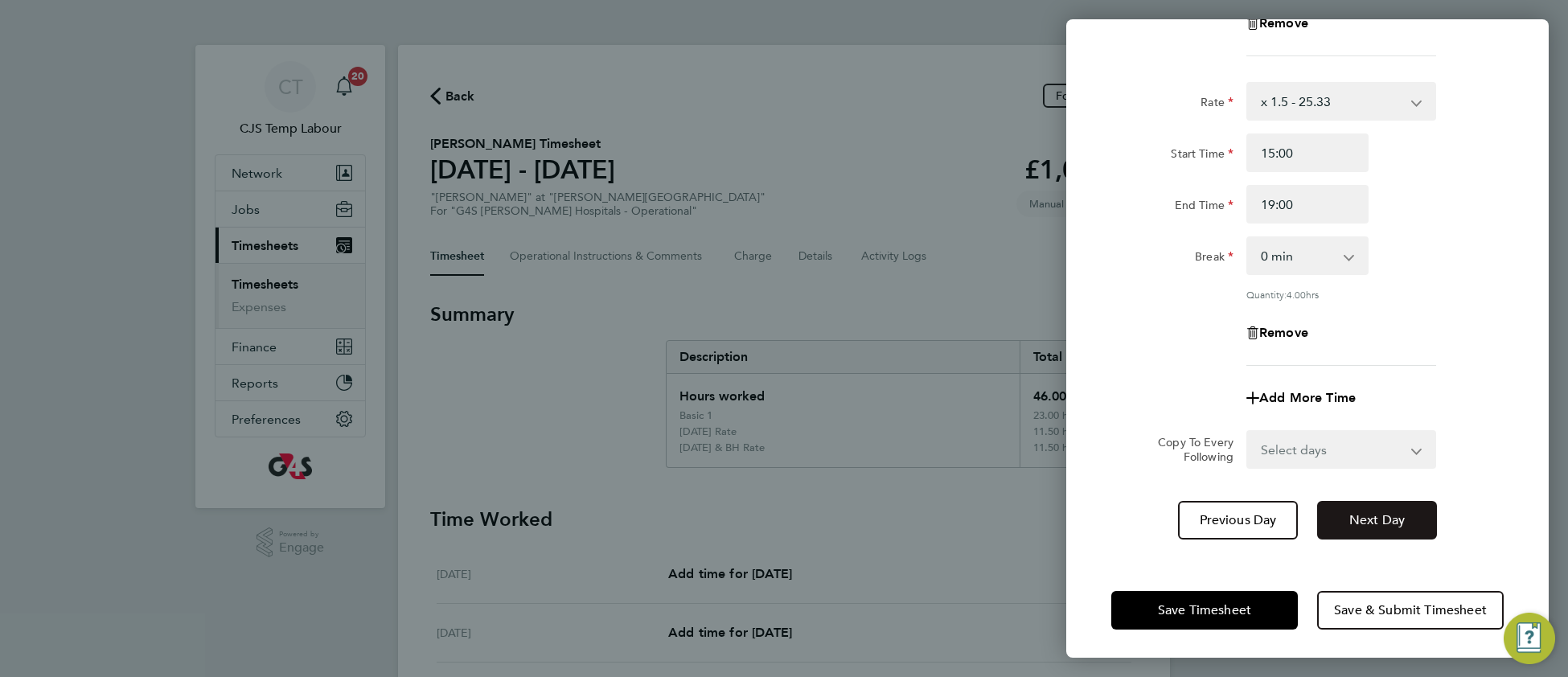
click at [1378, 520] on span "Next Day" at bounding box center [1376, 520] width 56 height 16
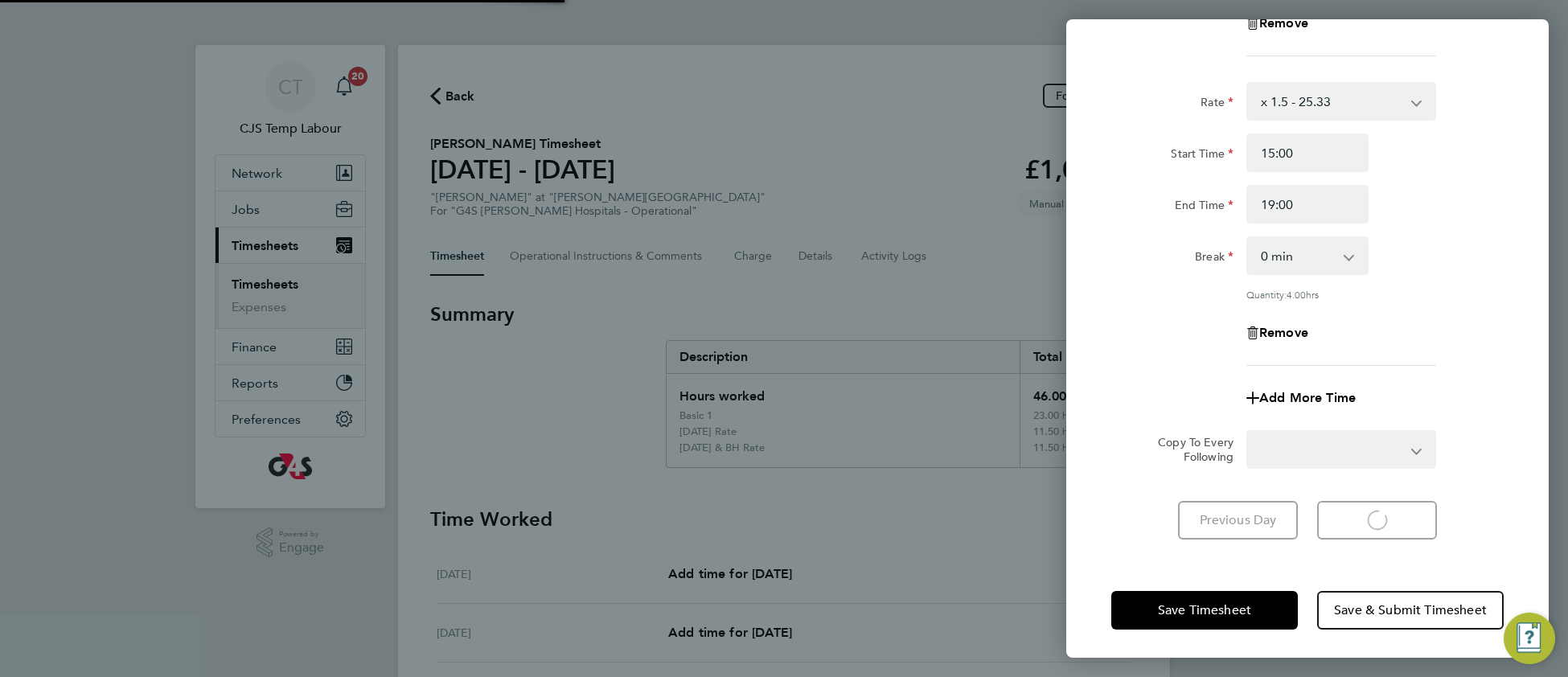
scroll to position [9, 0]
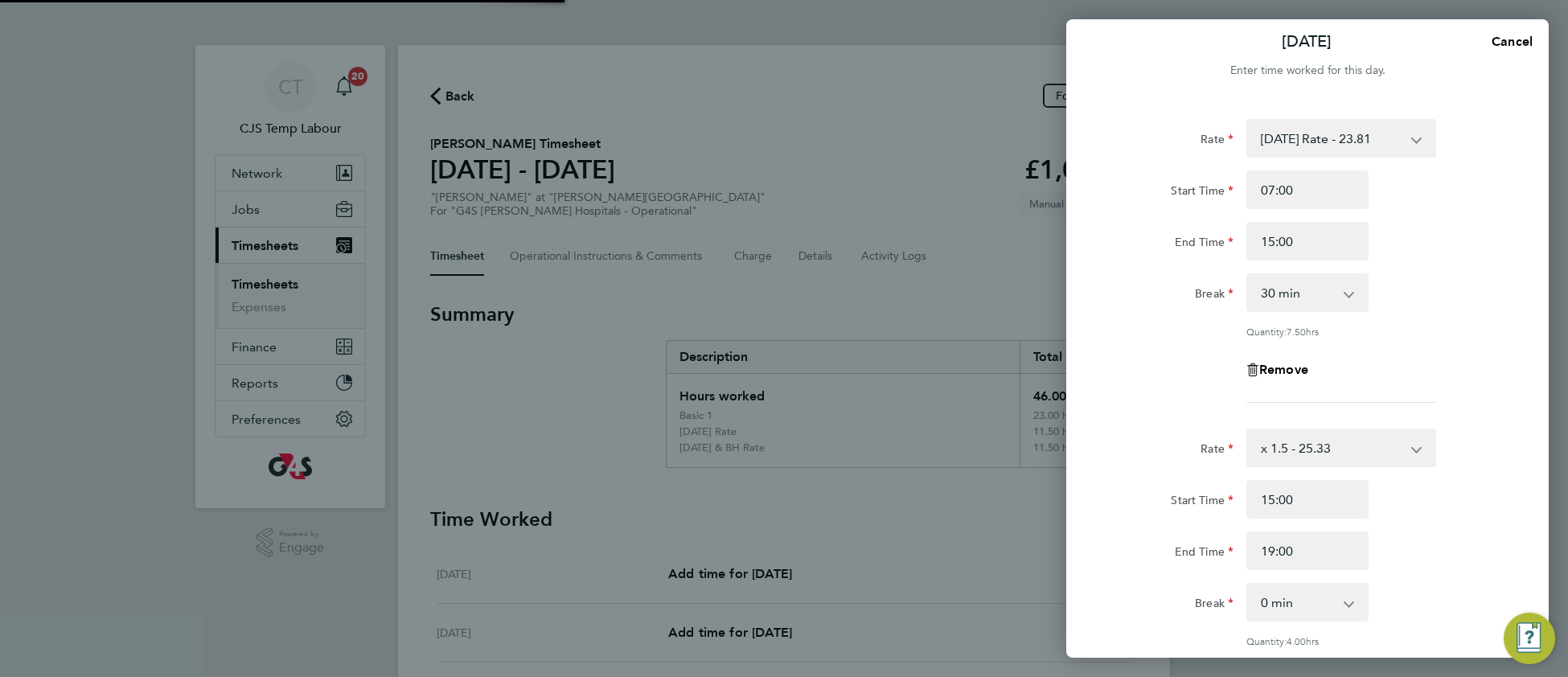
select select "30"
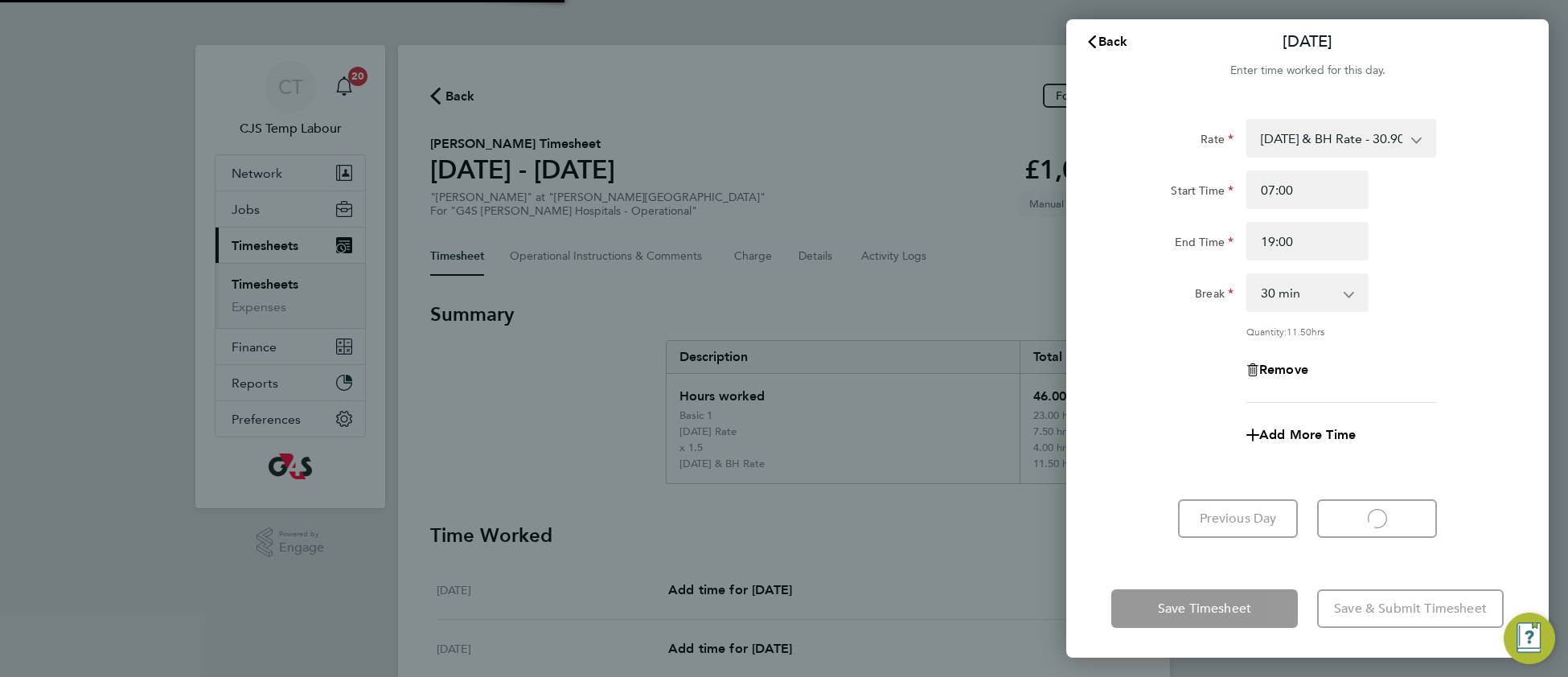
select select "30"
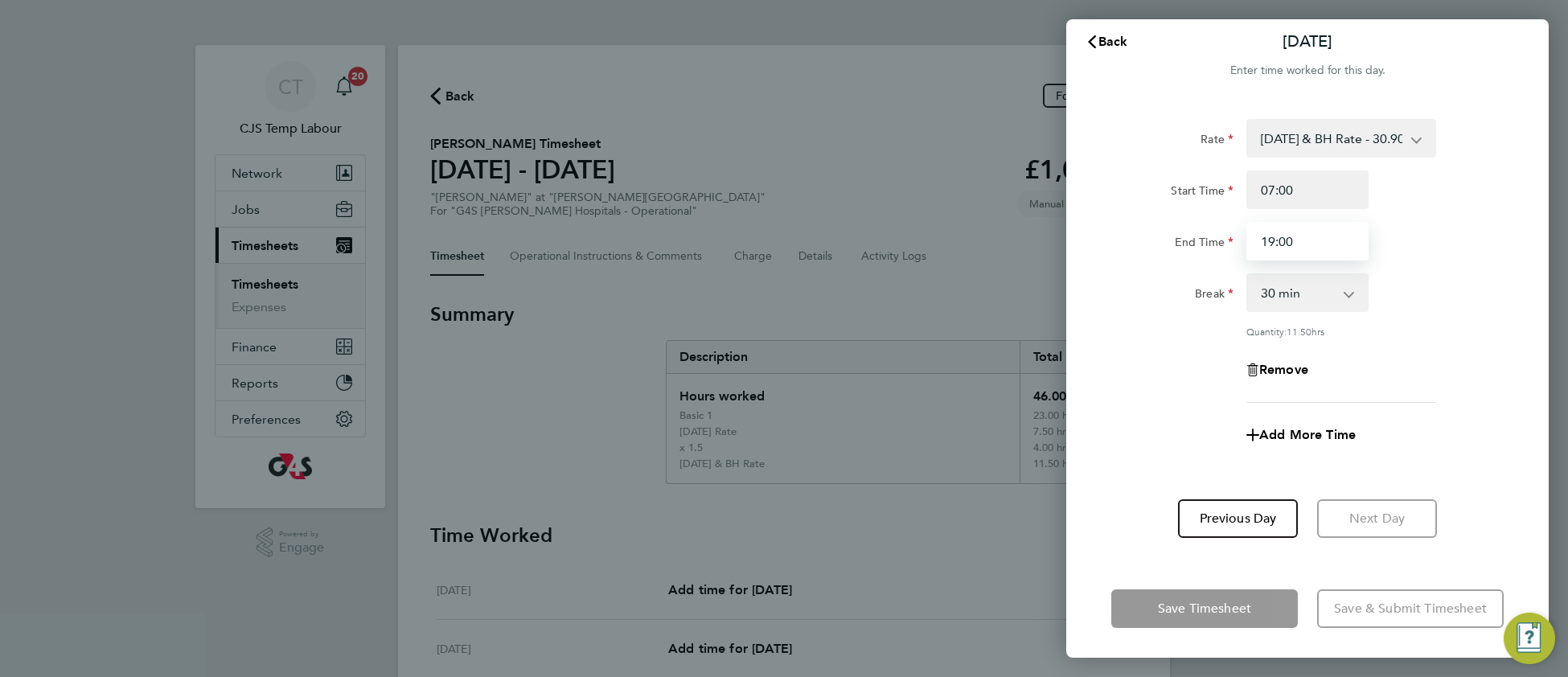
drag, startPoint x: 1272, startPoint y: 240, endPoint x: 1254, endPoint y: 238, distance: 18.1
click at [1254, 238] on input "19:00" at bounding box center [1307, 241] width 122 height 38
click at [1432, 309] on div "Break 0 min 15 min 30 min 45 min 60 min 75 min 90 min" at bounding box center [1308, 292] width 405 height 38
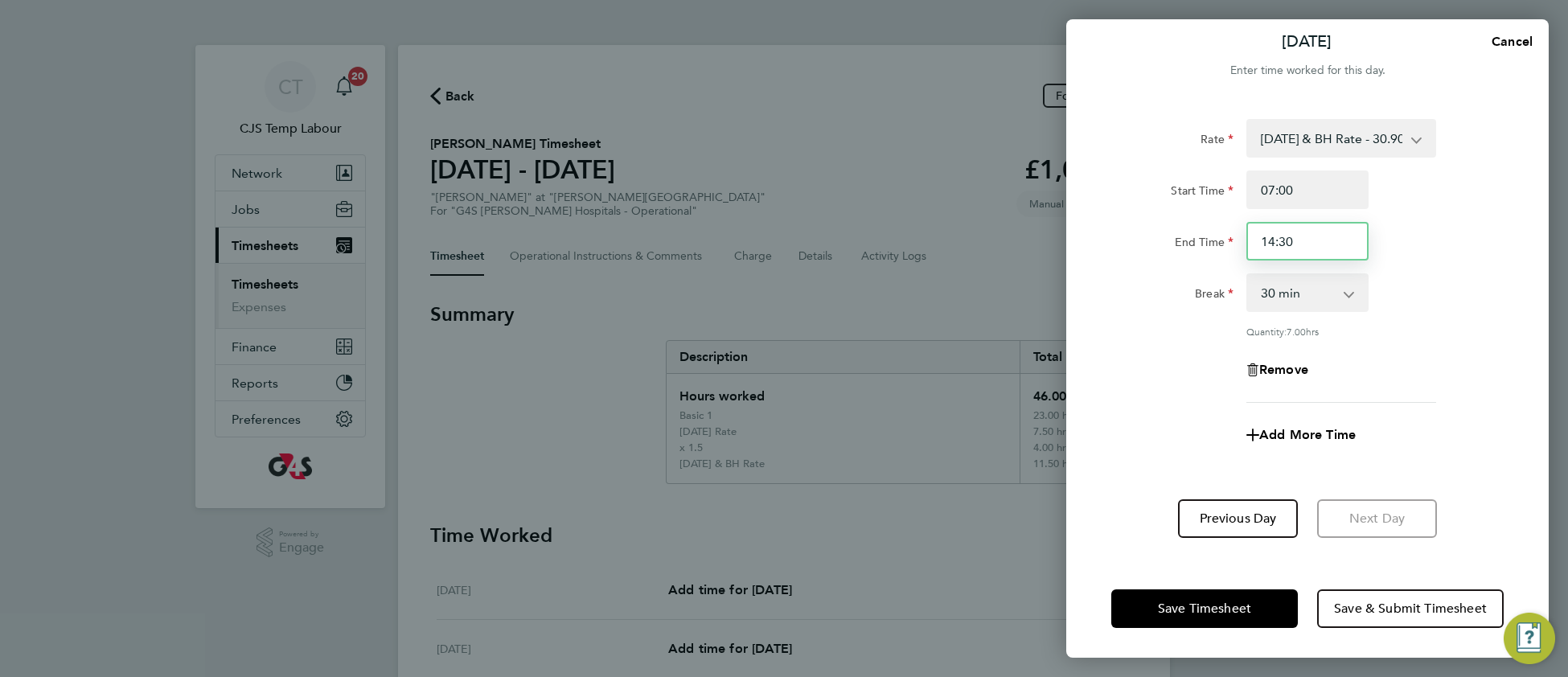
drag, startPoint x: 1273, startPoint y: 235, endPoint x: 1258, endPoint y: 246, distance: 18.6
click at [1258, 246] on input "14:30" at bounding box center [1307, 241] width 122 height 38
click at [1496, 343] on div "Rate Sunday & BH Rate - 30.90 Basic 1 - 16.88 Saturday Rate - 23.81 x 1.5 - 25.…" at bounding box center [1308, 260] width 392 height 284
drag, startPoint x: 1282, startPoint y: 240, endPoint x: 1290, endPoint y: 240, distance: 8.0
click at [1290, 240] on input "15:30" at bounding box center [1307, 241] width 122 height 38
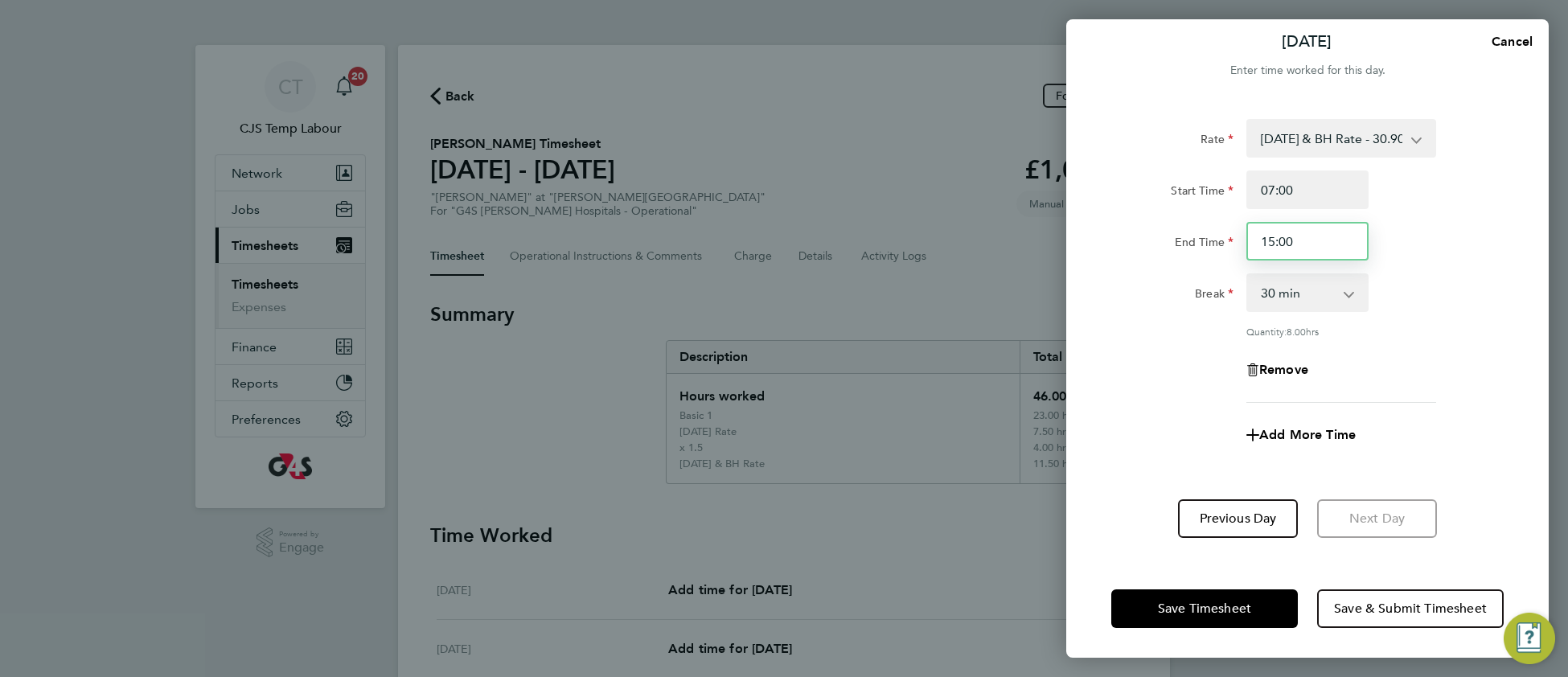
type input "15:00"
click at [1417, 378] on div "Remove" at bounding box center [1308, 369] width 405 height 38
click at [1321, 435] on span "Add More Time" at bounding box center [1308, 434] width 97 height 15
select select "null"
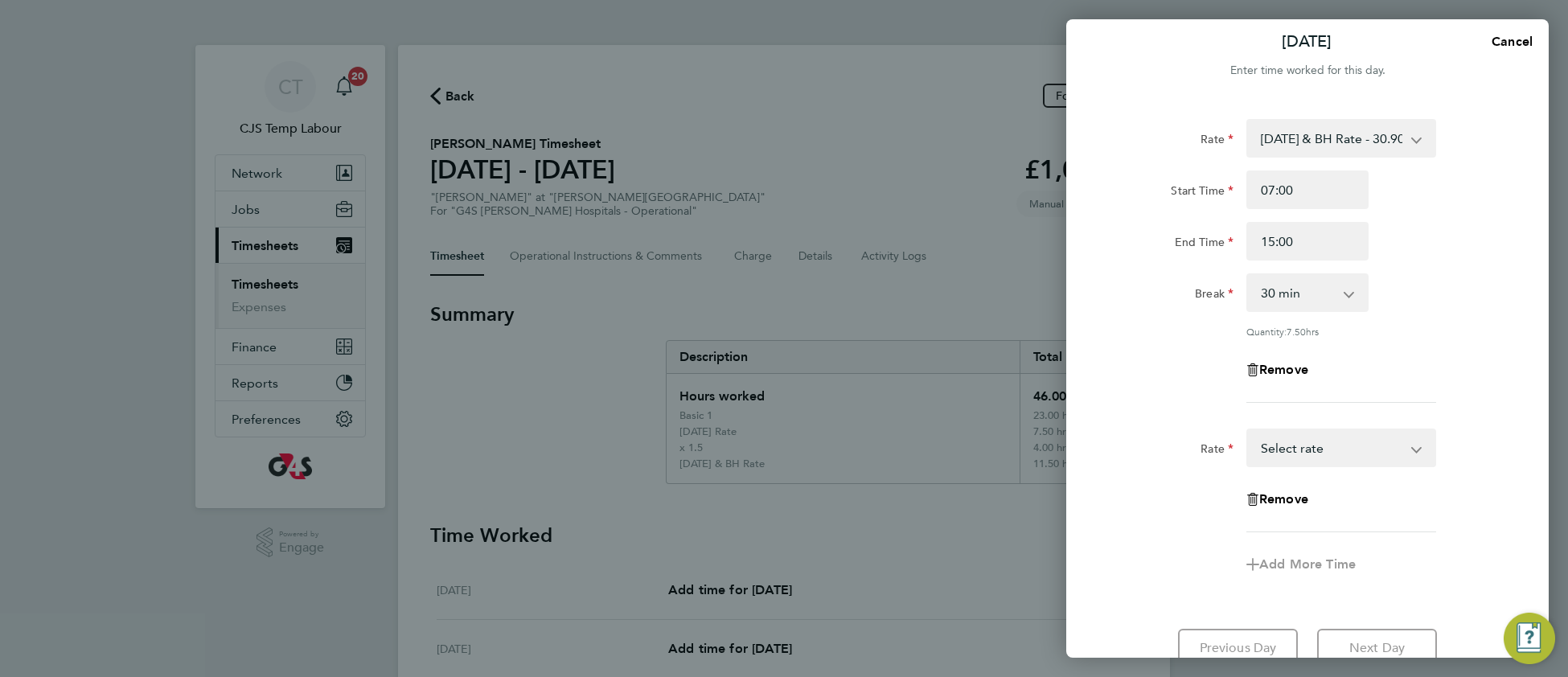
click at [1294, 449] on select "Basic 1 - 16.88 Saturday Rate - 23.81 x 1.5 - 25.33 Night Rate (8pm- 6 am) - 23…" at bounding box center [1332, 447] width 167 height 35
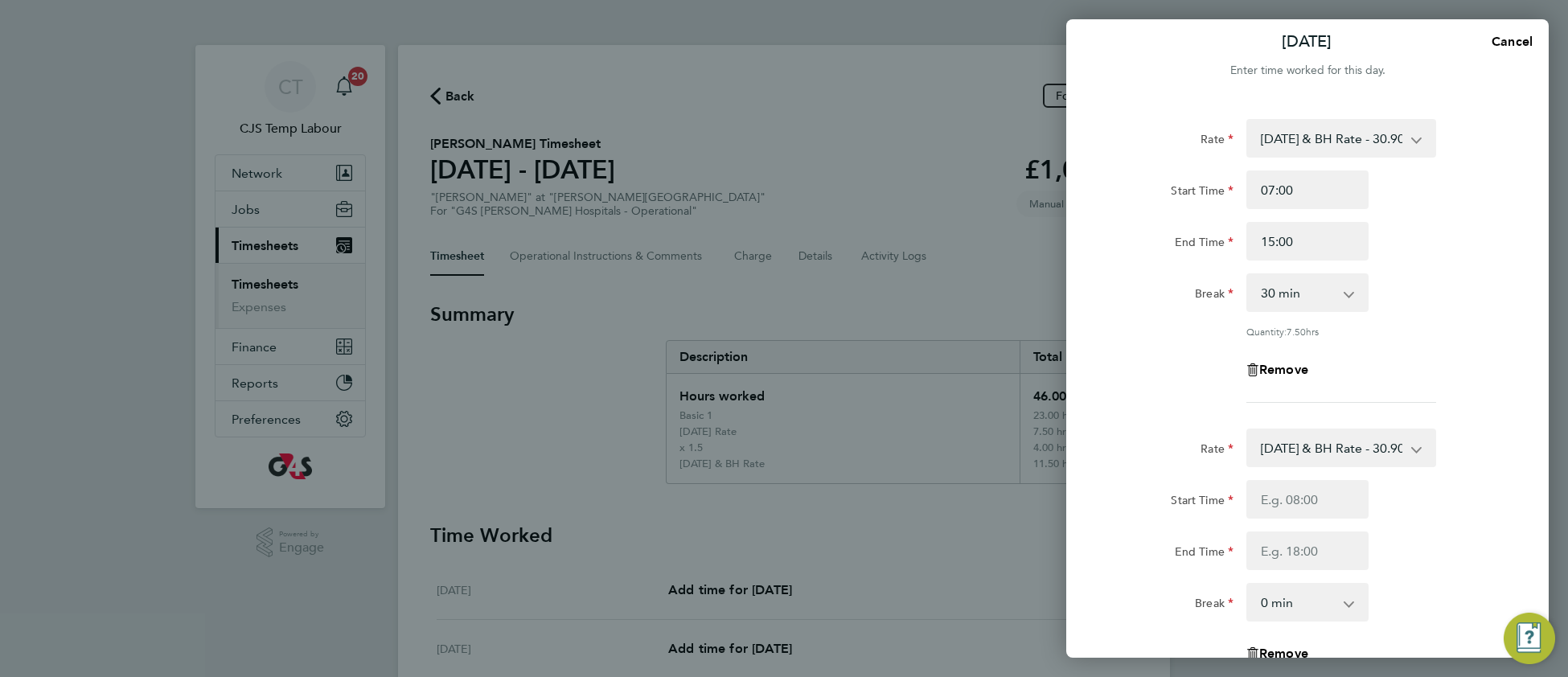
click at [1313, 447] on select "Sunday & BH Rate - 30.90 Basic 1 - 16.88 Saturday Rate - 23.81 x 1.5 - 25.33 Ni…" at bounding box center [1332, 447] width 167 height 35
click at [1306, 501] on input "Start Time" at bounding box center [1307, 498] width 122 height 38
type input "15:00"
click at [1272, 551] on input "End Time" at bounding box center [1307, 550] width 122 height 38
type input "1"
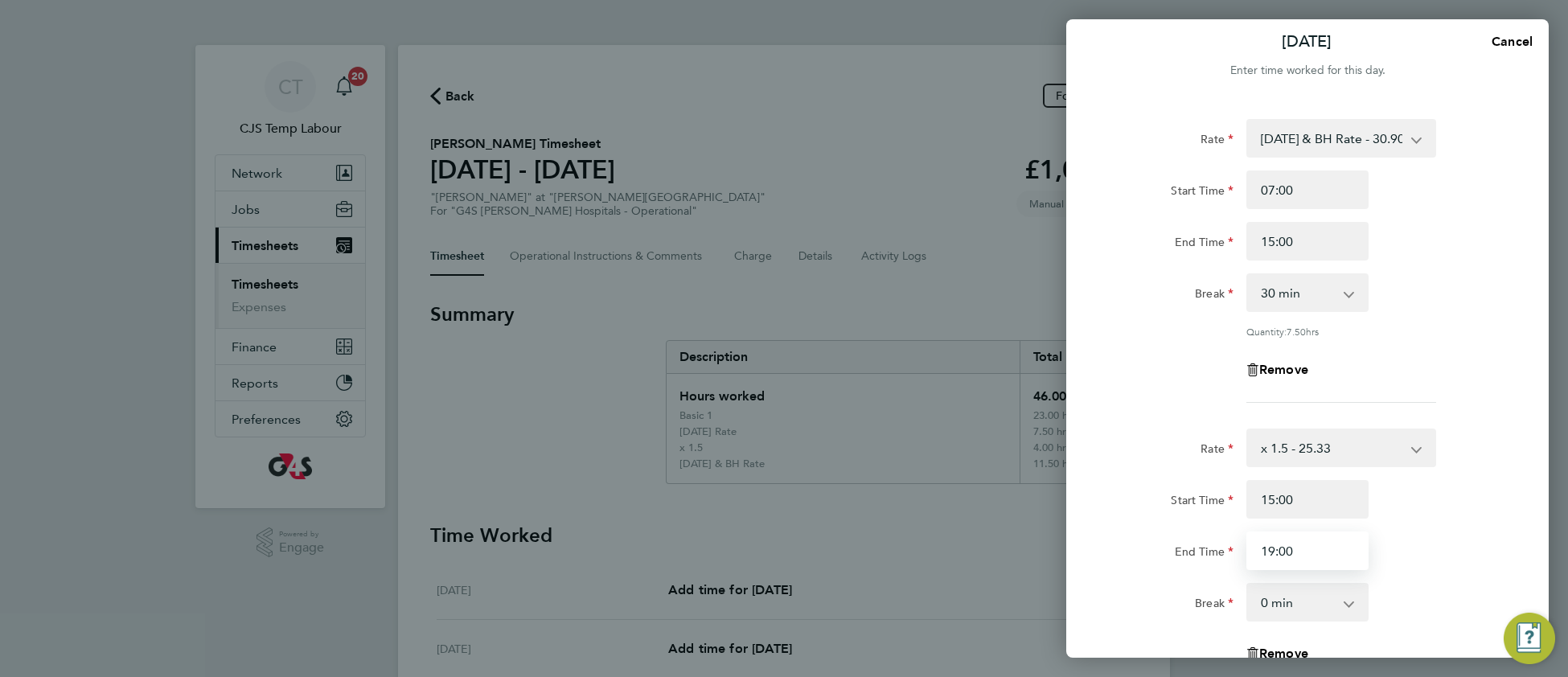
type input "19:00"
click at [1470, 566] on div "End Time 19:00" at bounding box center [1308, 550] width 405 height 38
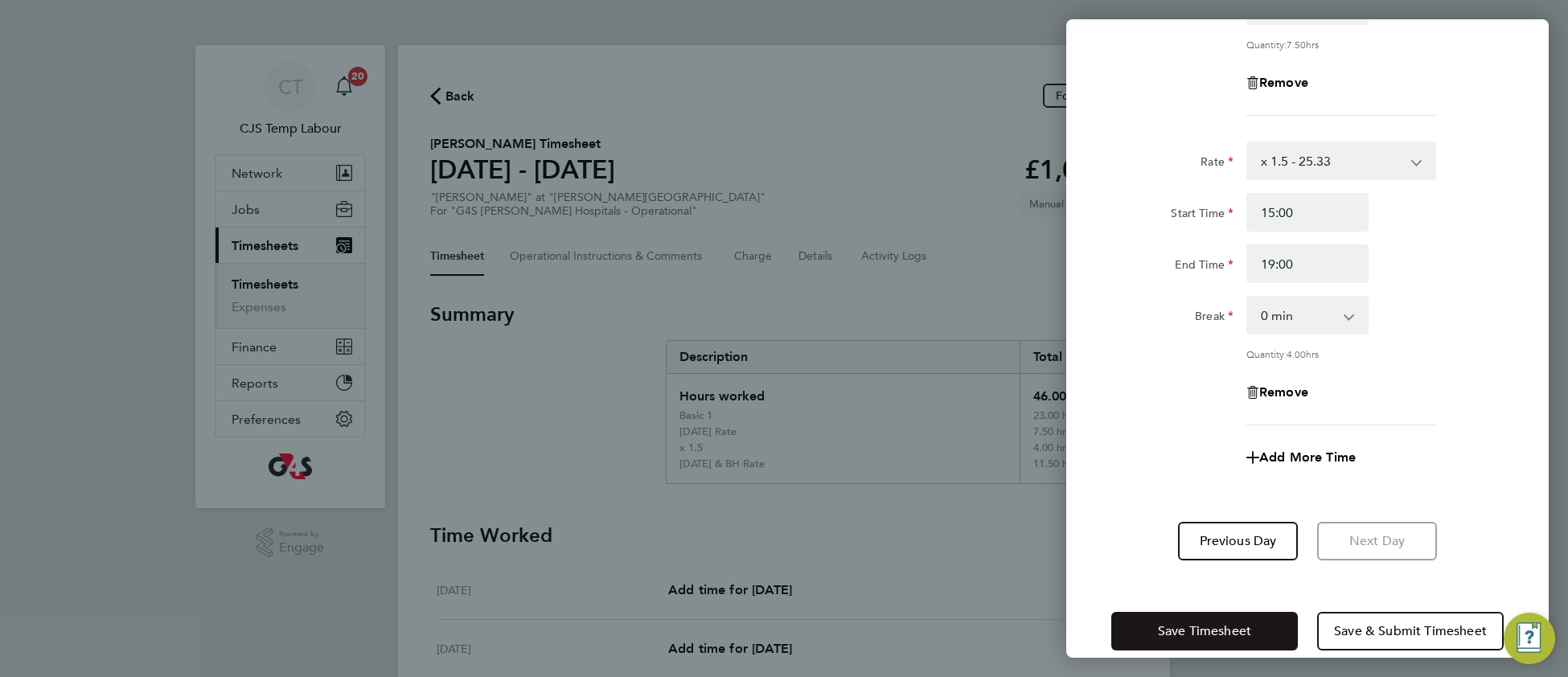
scroll to position [317, 0]
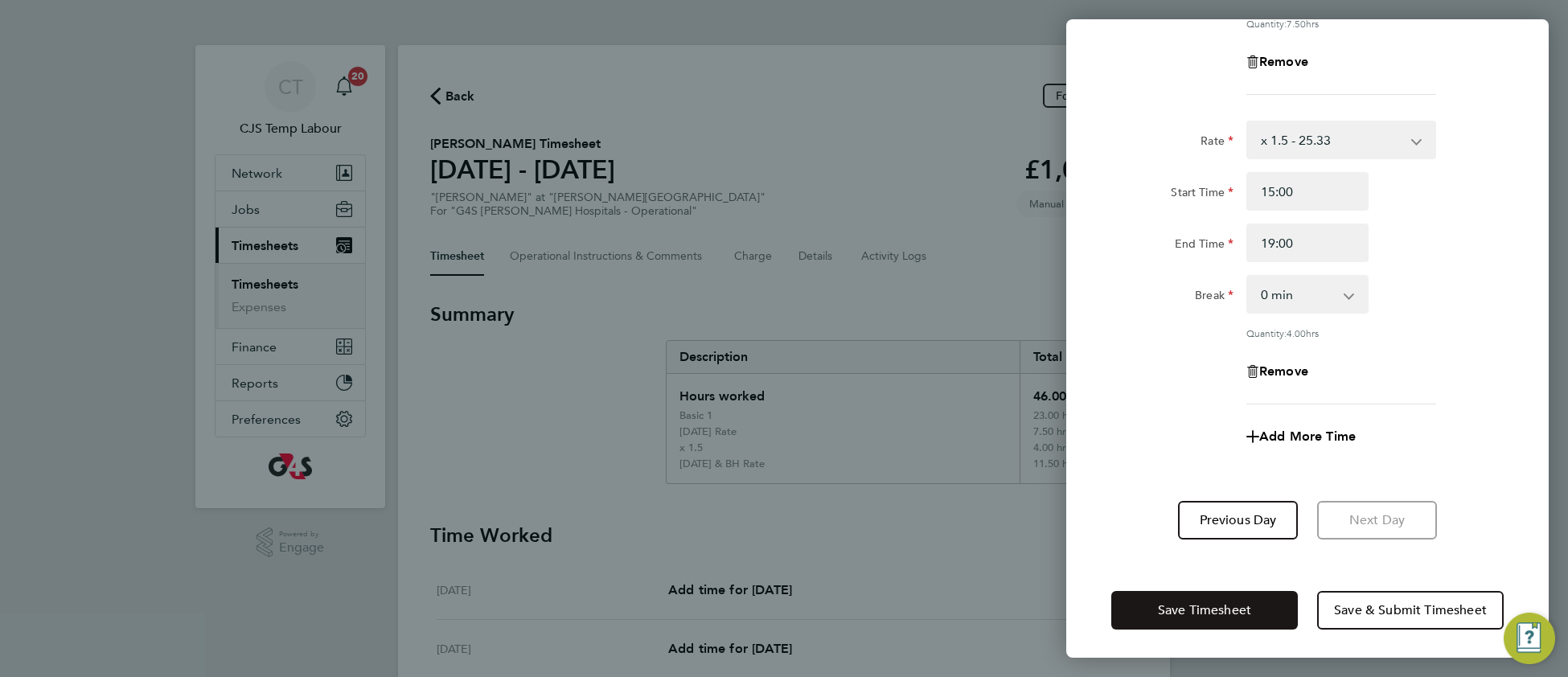
click at [1208, 604] on span "Save Timesheet" at bounding box center [1204, 609] width 93 height 16
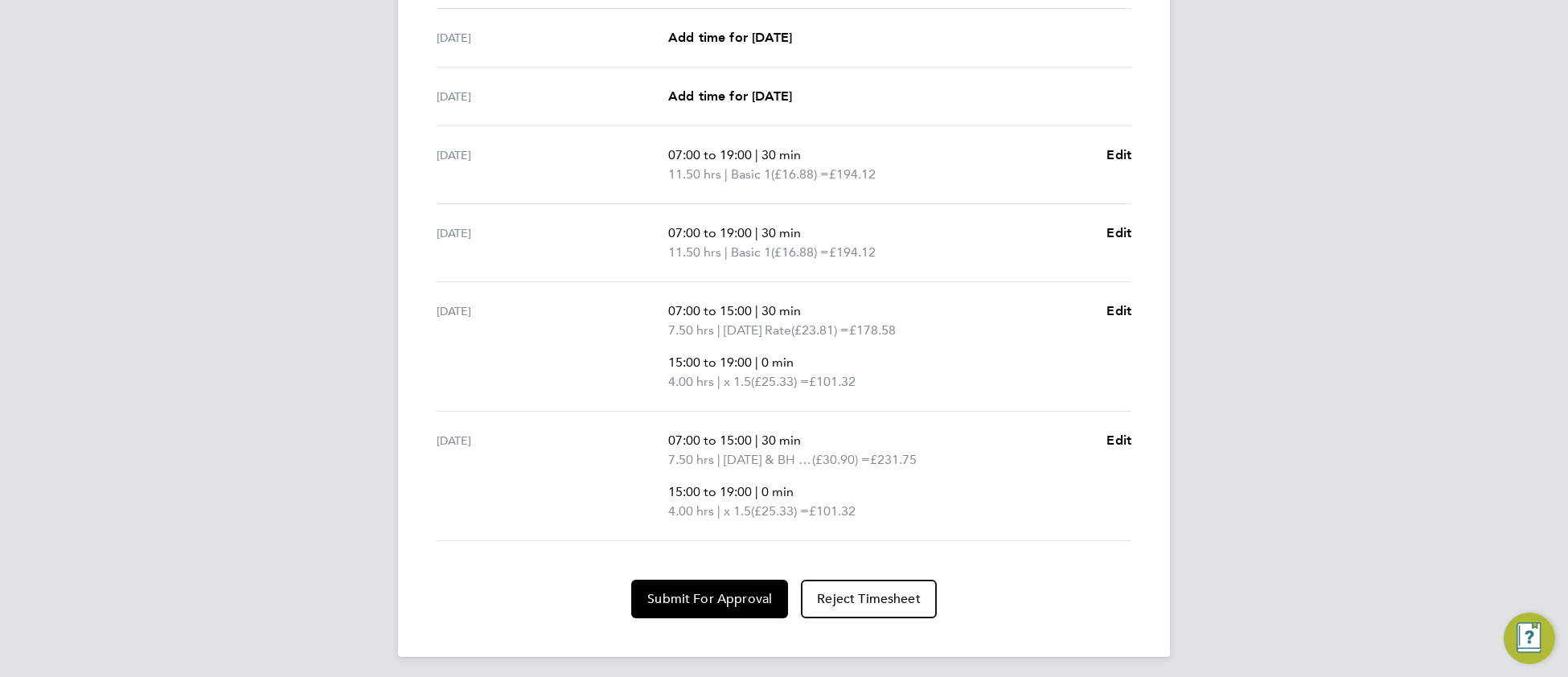
scroll to position [616, 0]
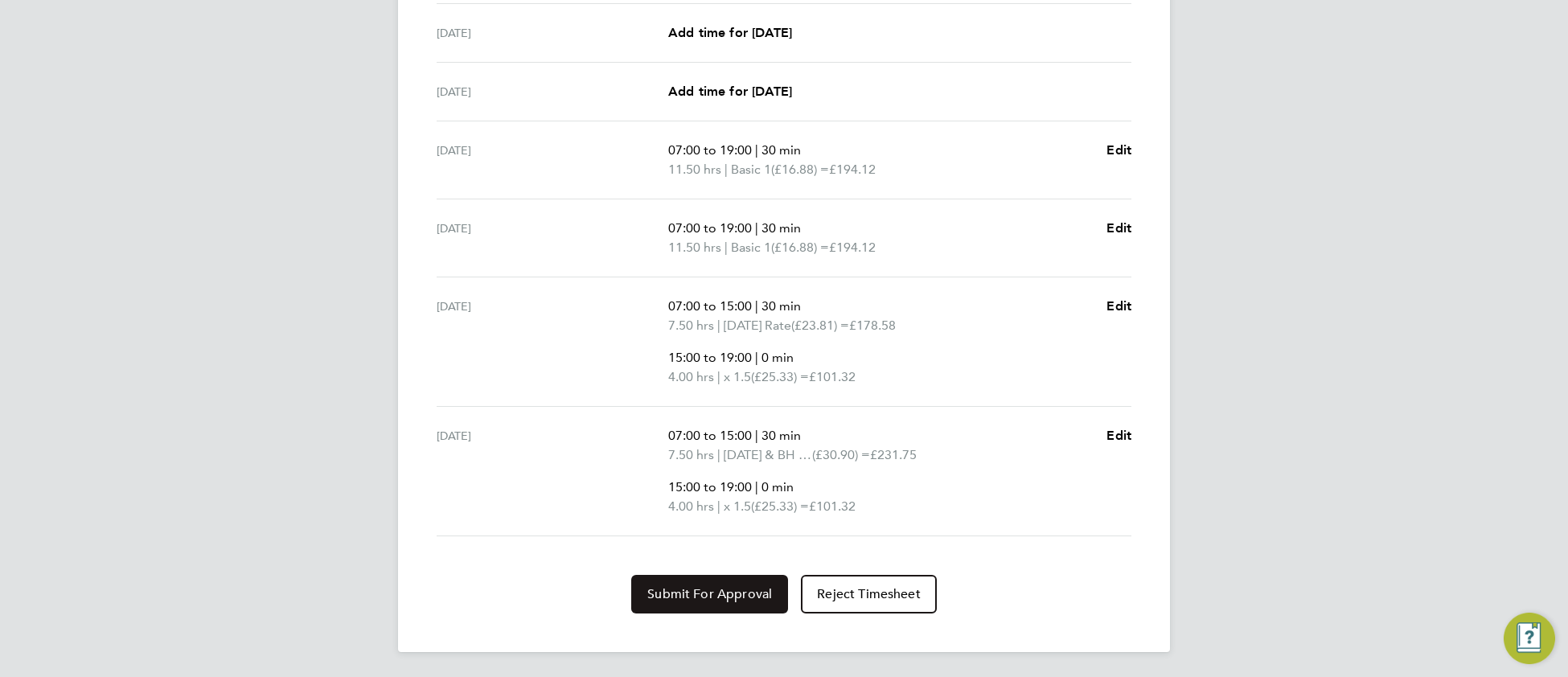
click at [662, 590] on span "Submit For Approval" at bounding box center [710, 593] width 125 height 16
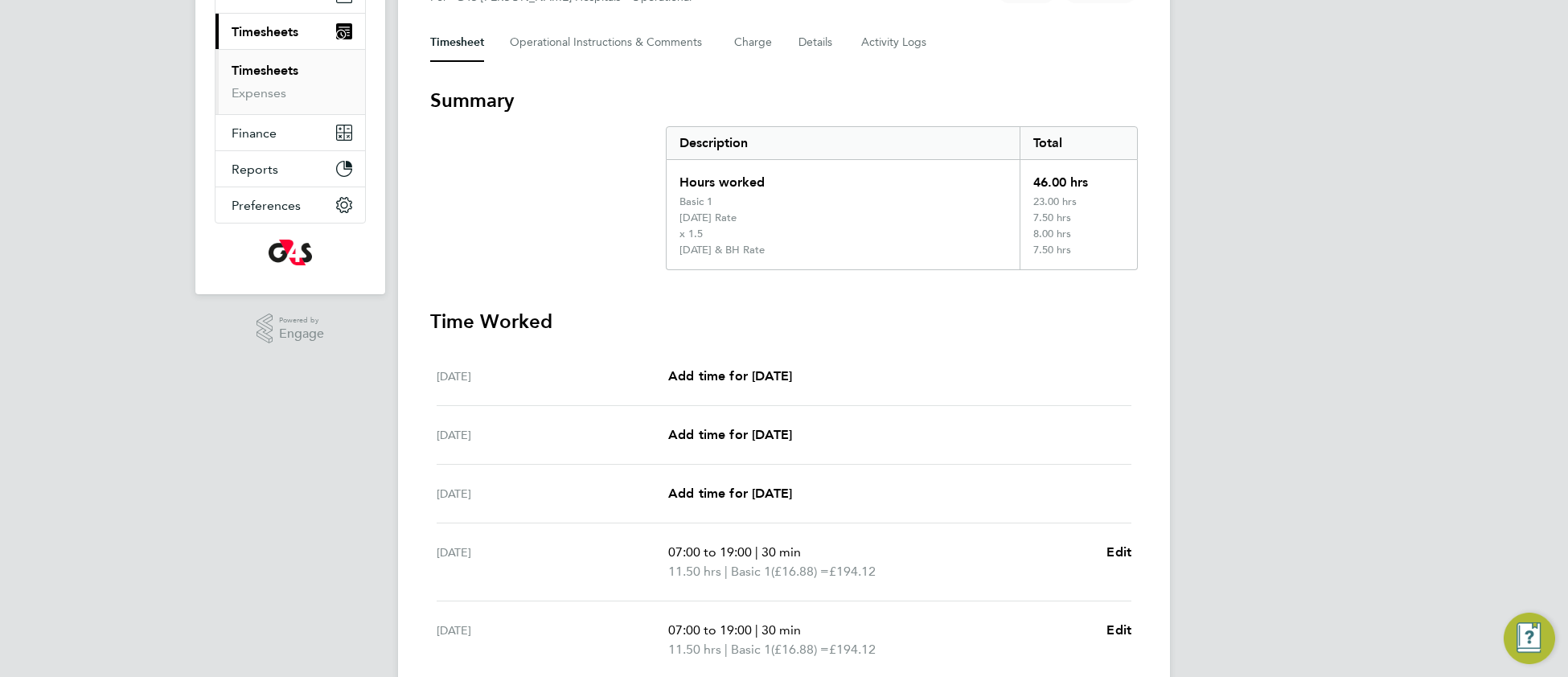
scroll to position [0, 0]
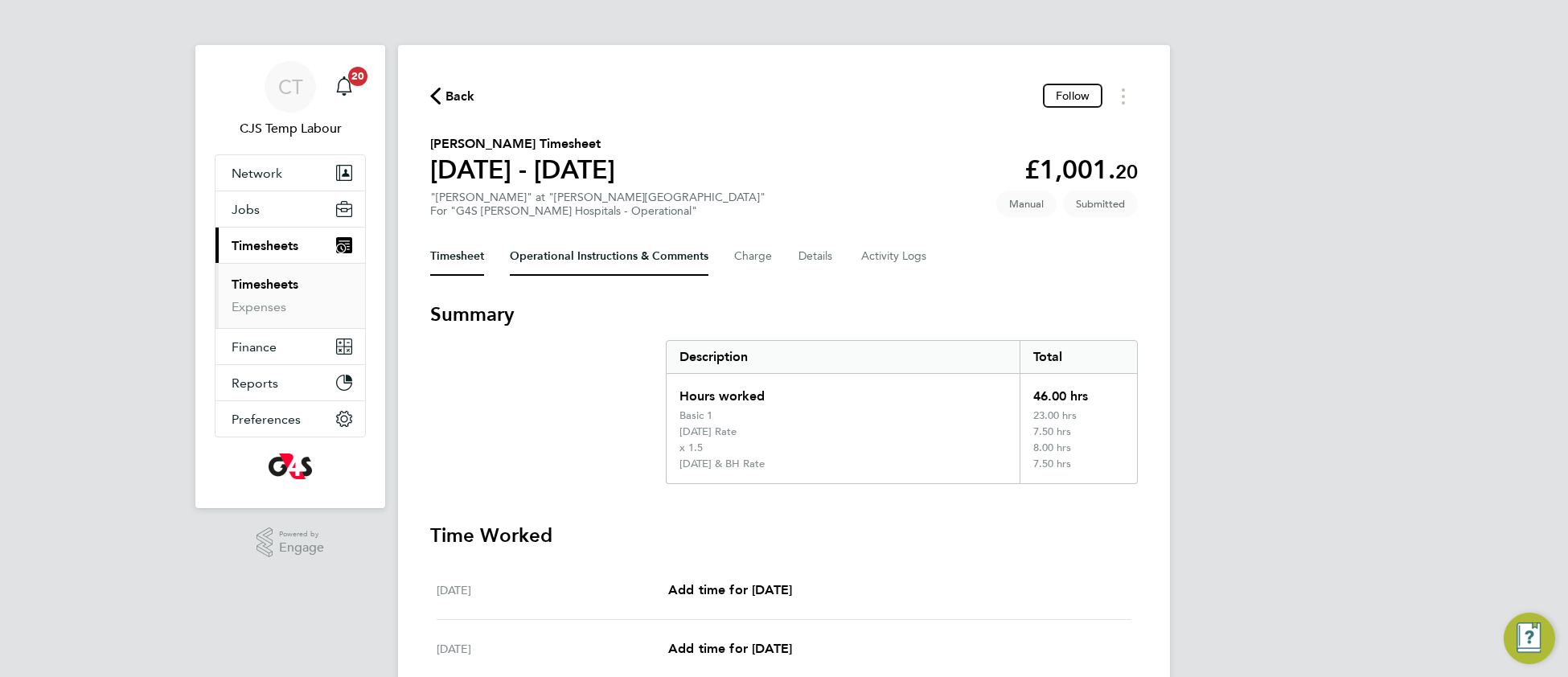
click at [564, 259] on Comments-tab "Operational Instructions & Comments" at bounding box center [609, 256] width 199 height 38
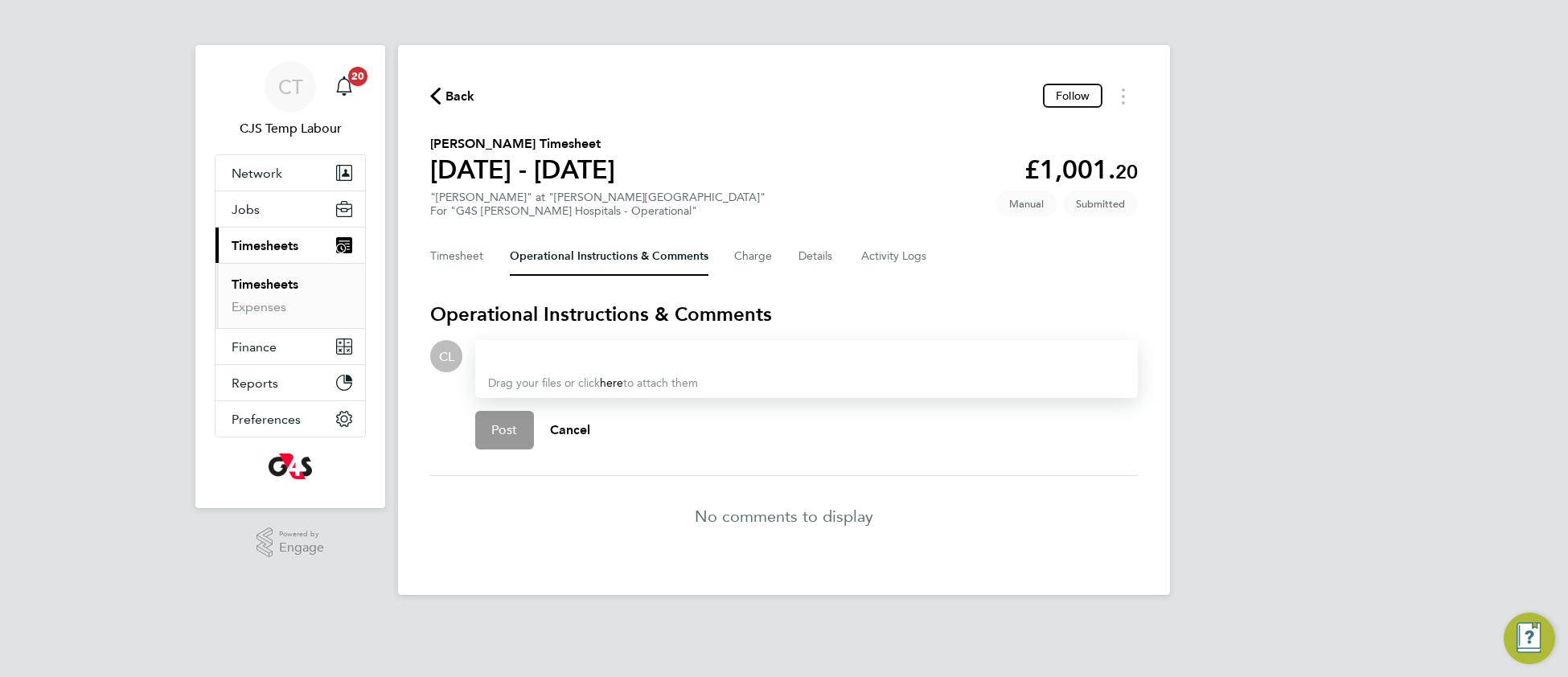
click at [550, 360] on div at bounding box center [806, 356] width 637 height 20
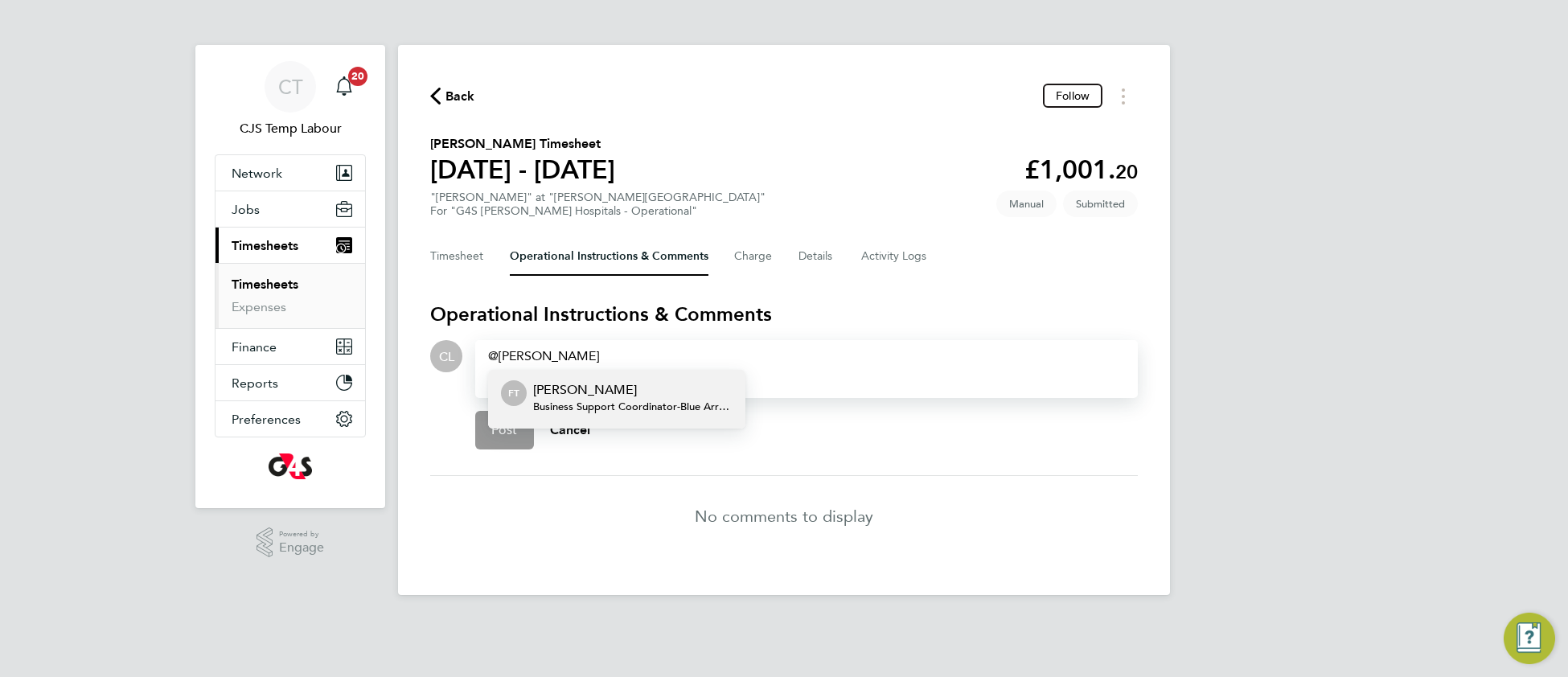
click at [596, 400] on span "Business Support Coordinator - Blue Arrow Ltd." at bounding box center [632, 406] width 199 height 13
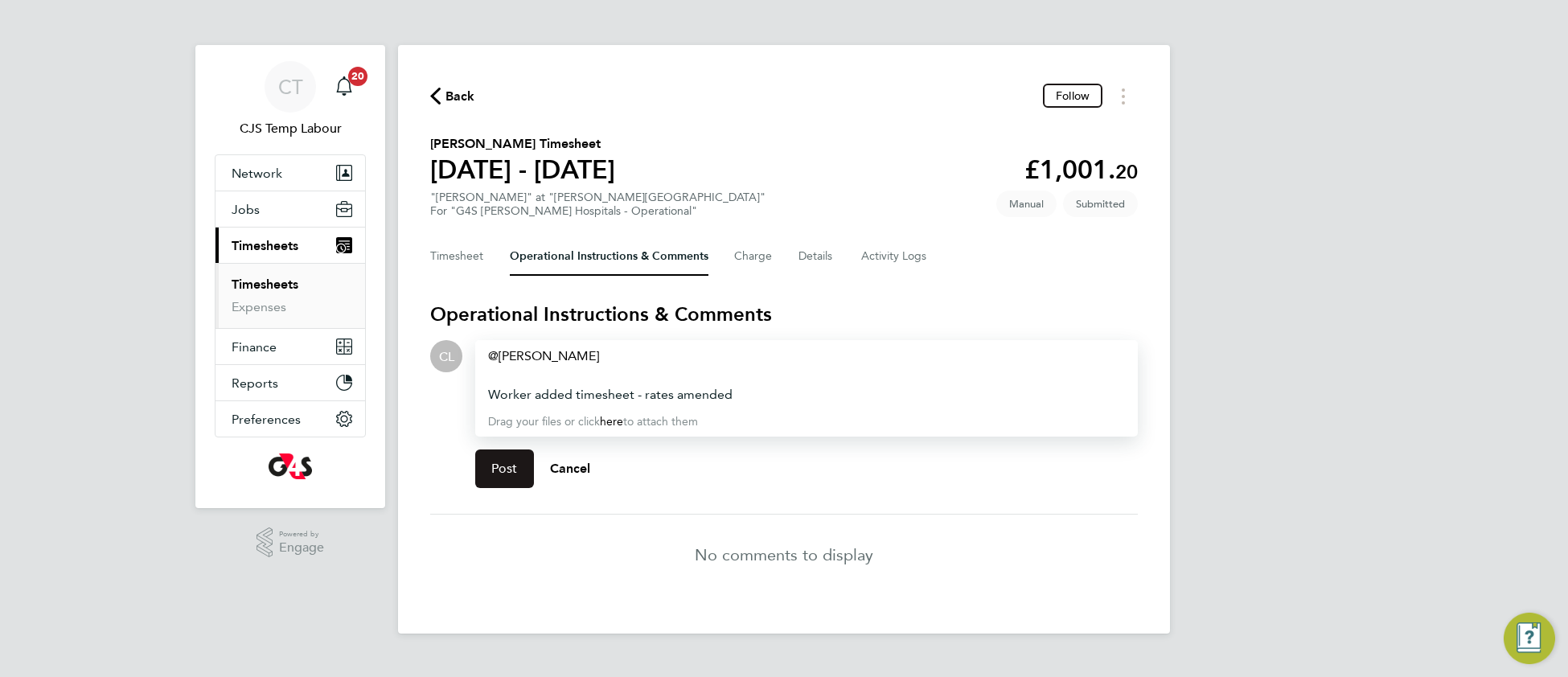
click at [495, 477] on button "Post" at bounding box center [504, 468] width 59 height 38
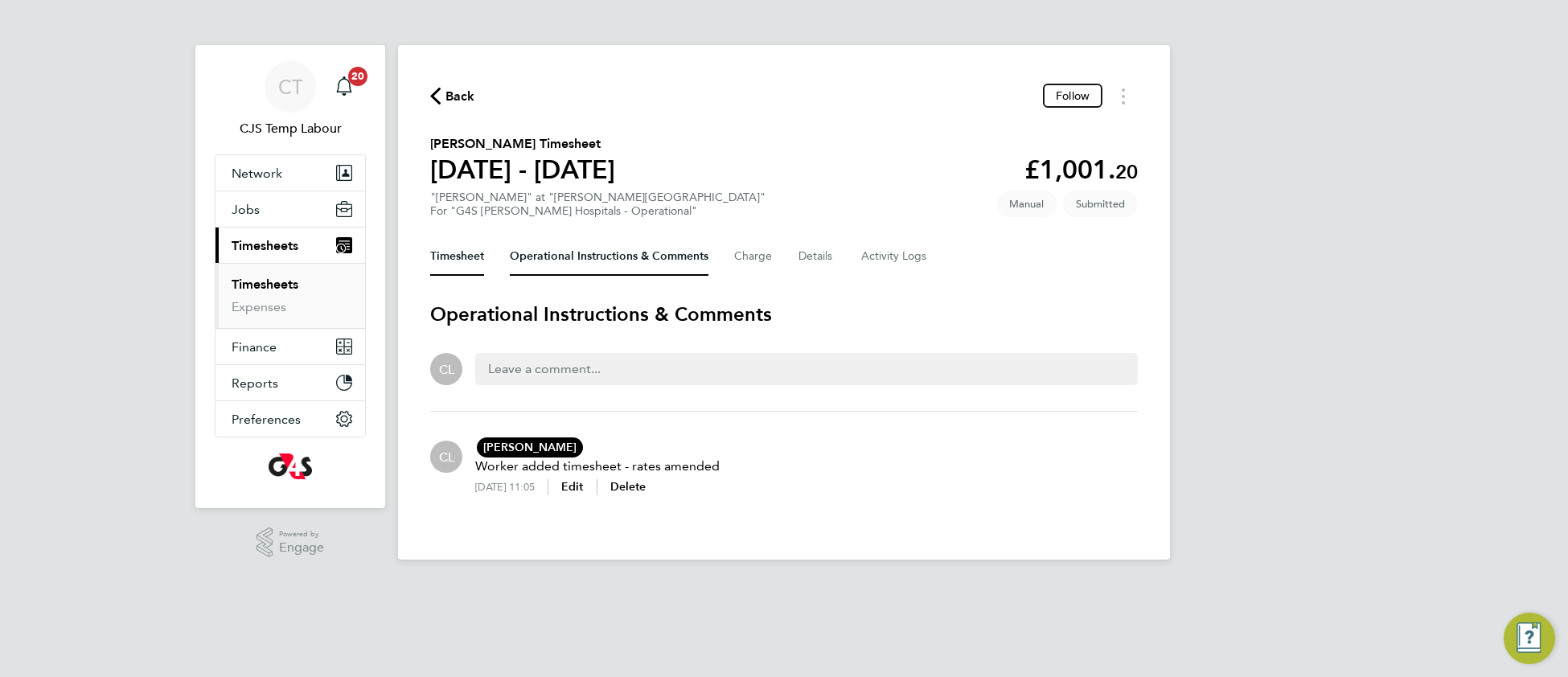
click at [458, 259] on button "Timesheet" at bounding box center [457, 256] width 54 height 38
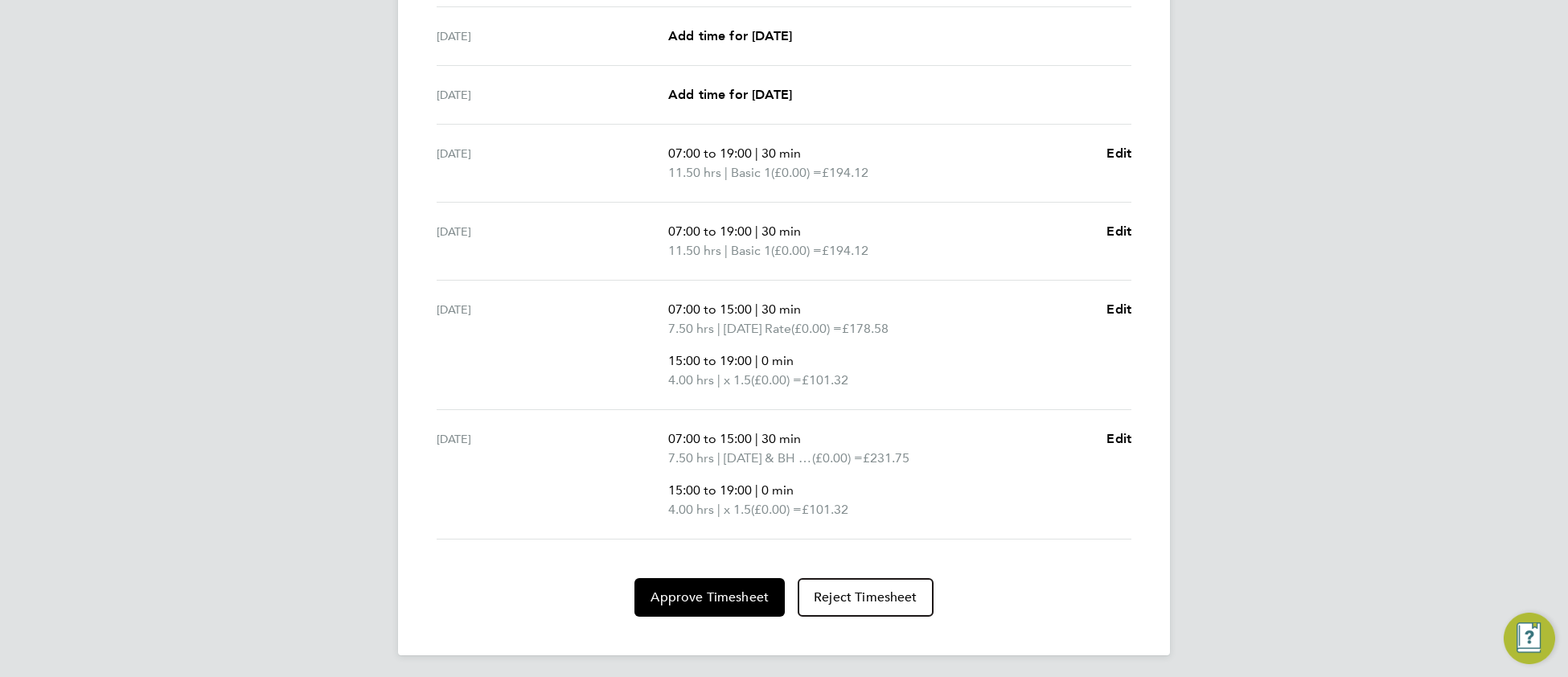
scroll to position [577, 0]
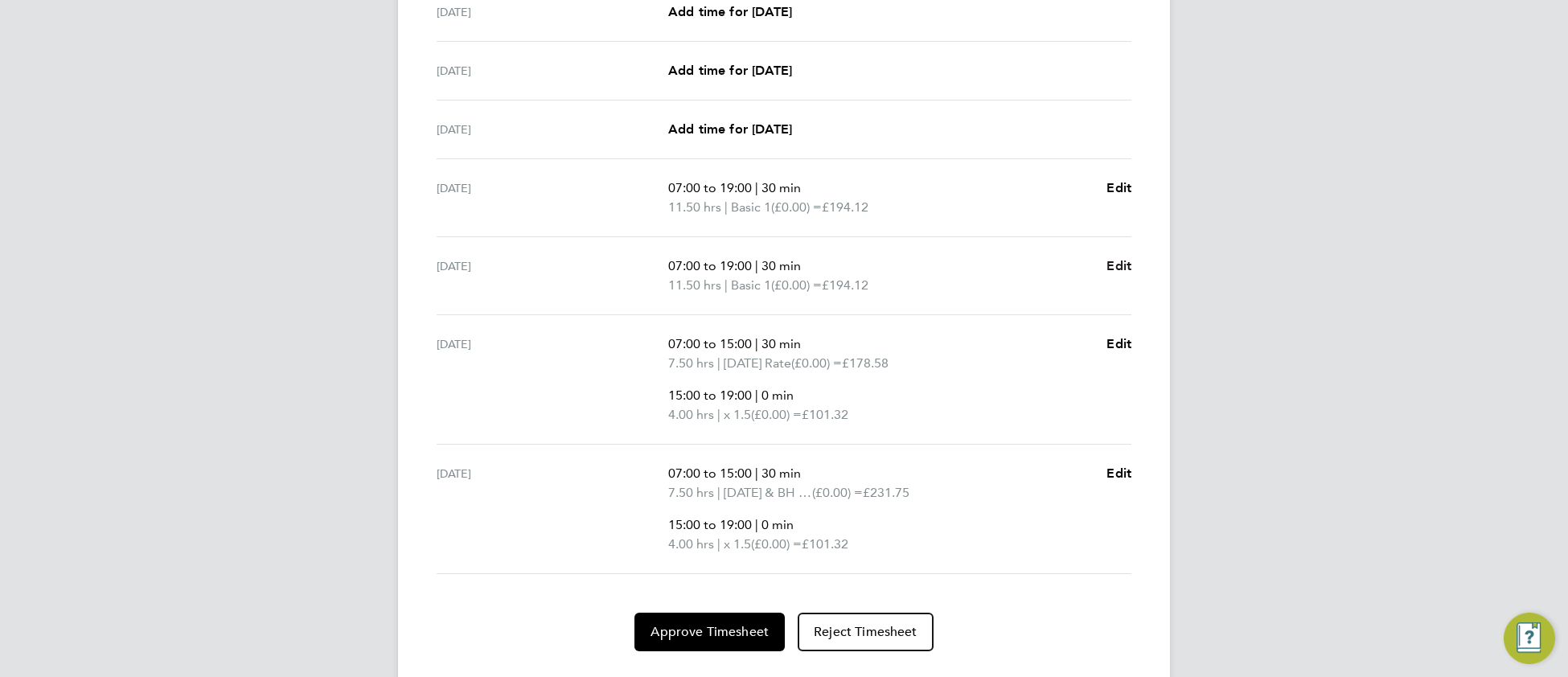
click at [1125, 270] on span "Edit" at bounding box center [1118, 265] width 25 height 15
select select "30"
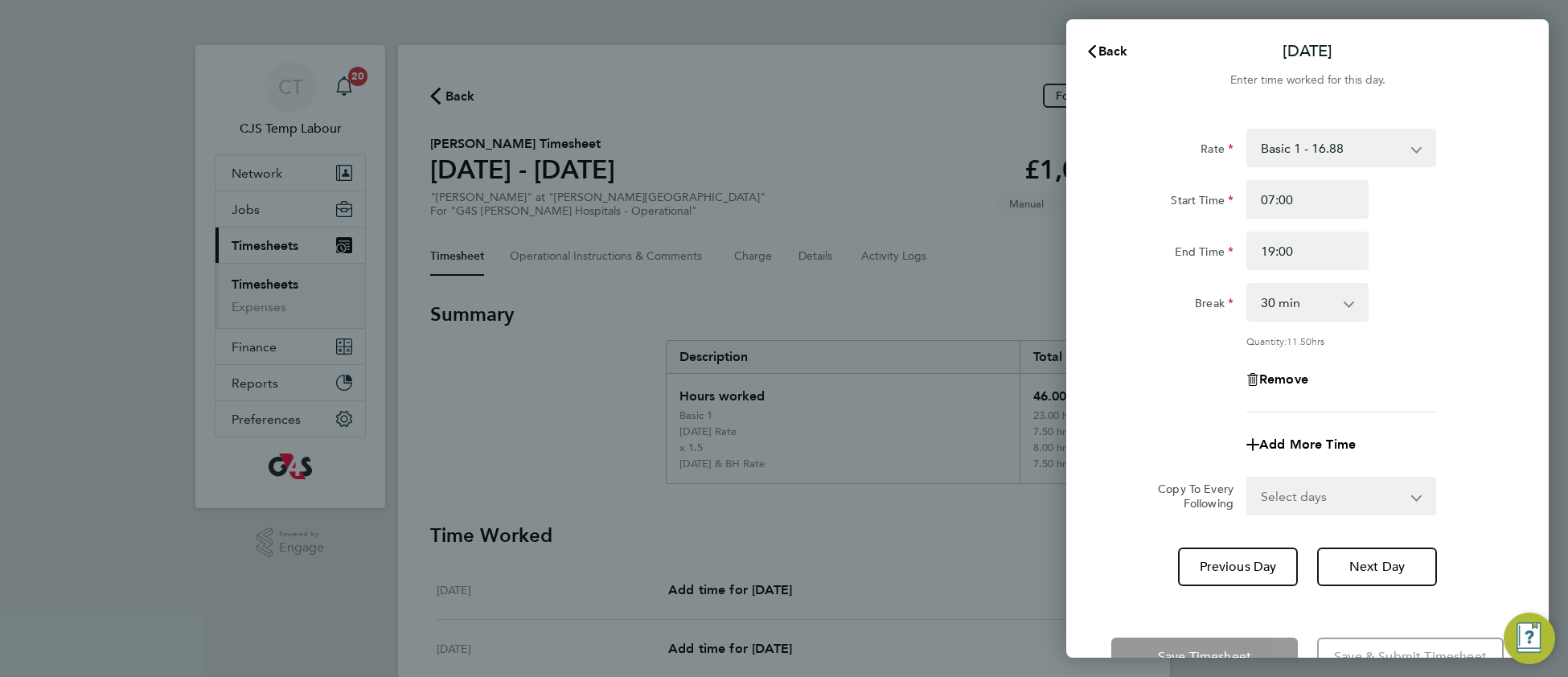
click at [1282, 500] on select "Select days Day Weekend (Sat-Sun) Saturday Sunday" at bounding box center [1333, 496] width 169 height 35
click at [1298, 438] on span "Add More Time" at bounding box center [1308, 444] width 97 height 15
select select "null"
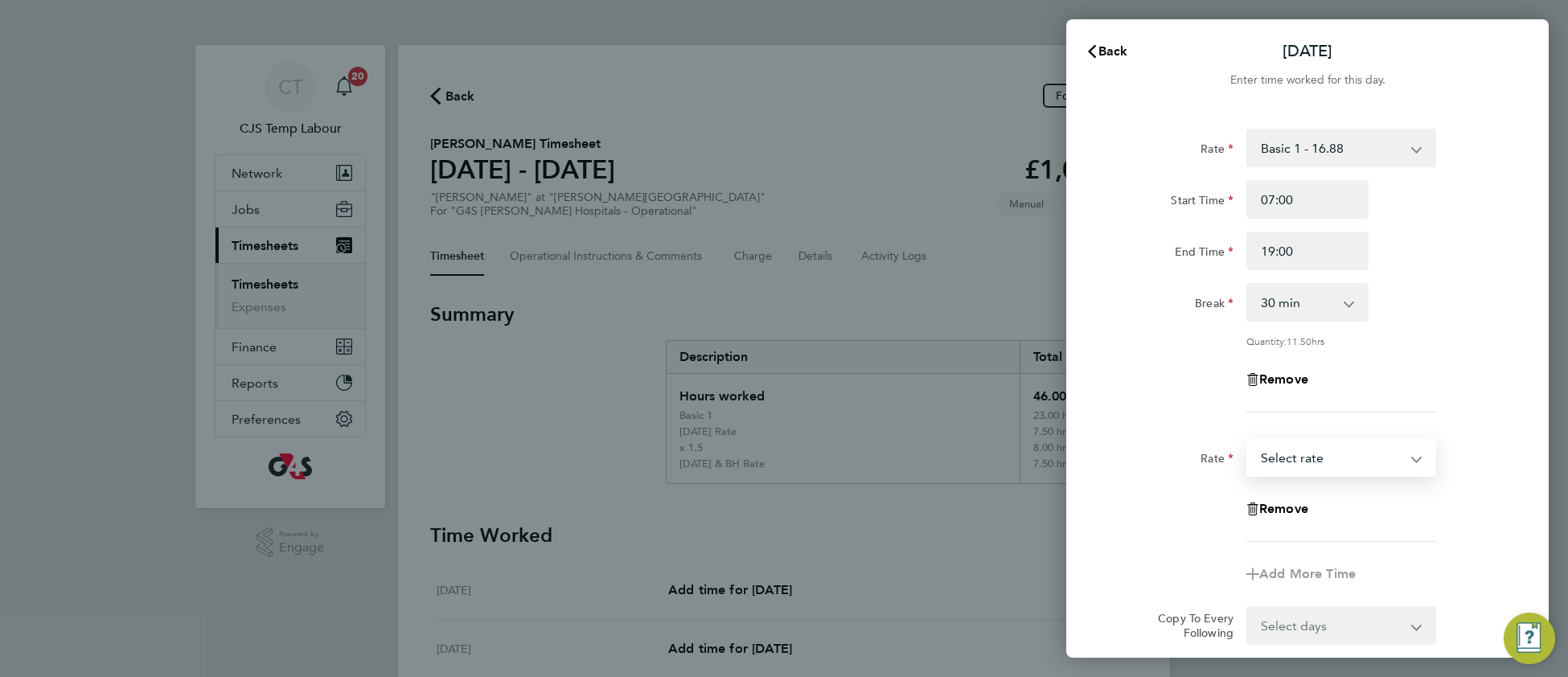
click at [1294, 448] on select "Basic 1 - 16.88 Saturday Rate - 23.81 x 1.5 - 25.33 Night Rate (8pm- 6 am) - 23…" at bounding box center [1332, 458] width 167 height 35
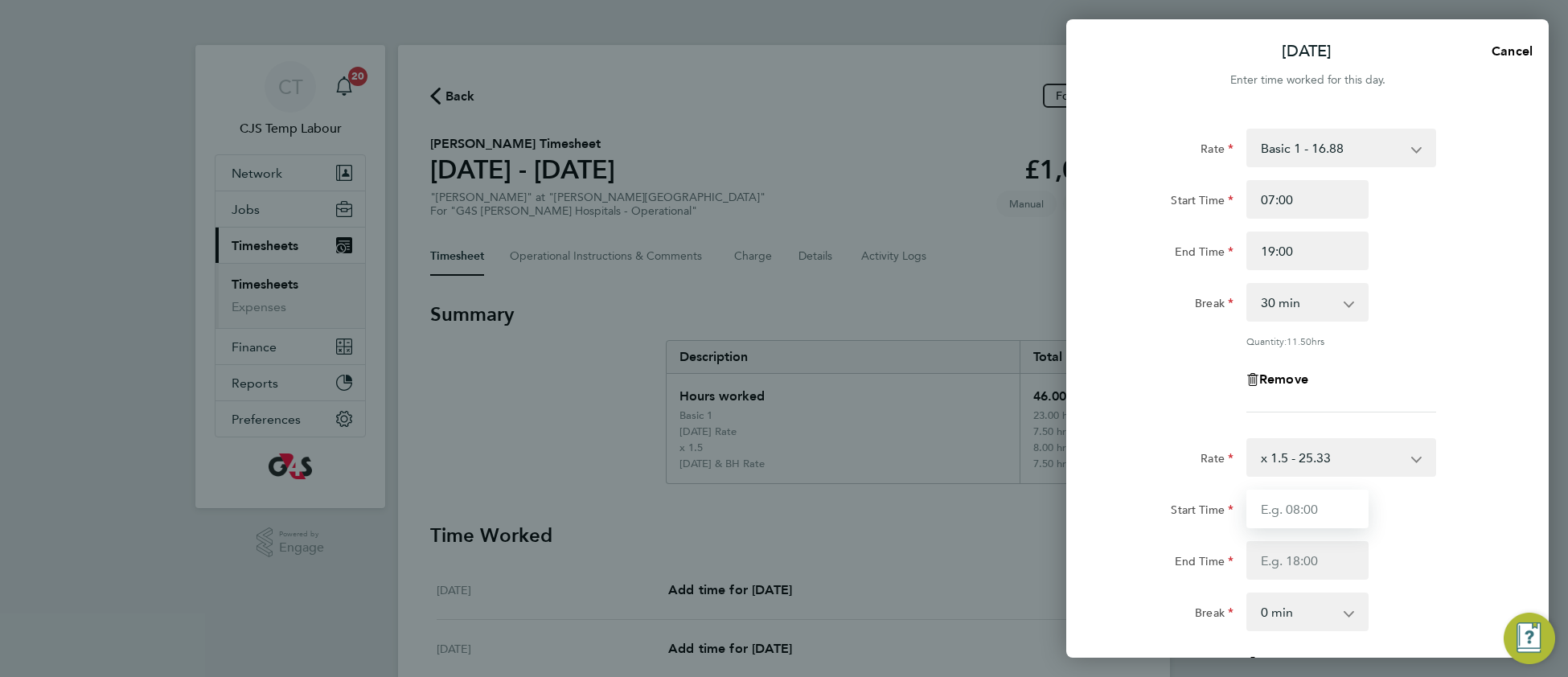
click at [1285, 500] on input "Start Time" at bounding box center [1307, 508] width 122 height 38
type input "1"
type input "18:30"
click at [1266, 567] on input "End Time" at bounding box center [1307, 560] width 122 height 38
type input "19:00"
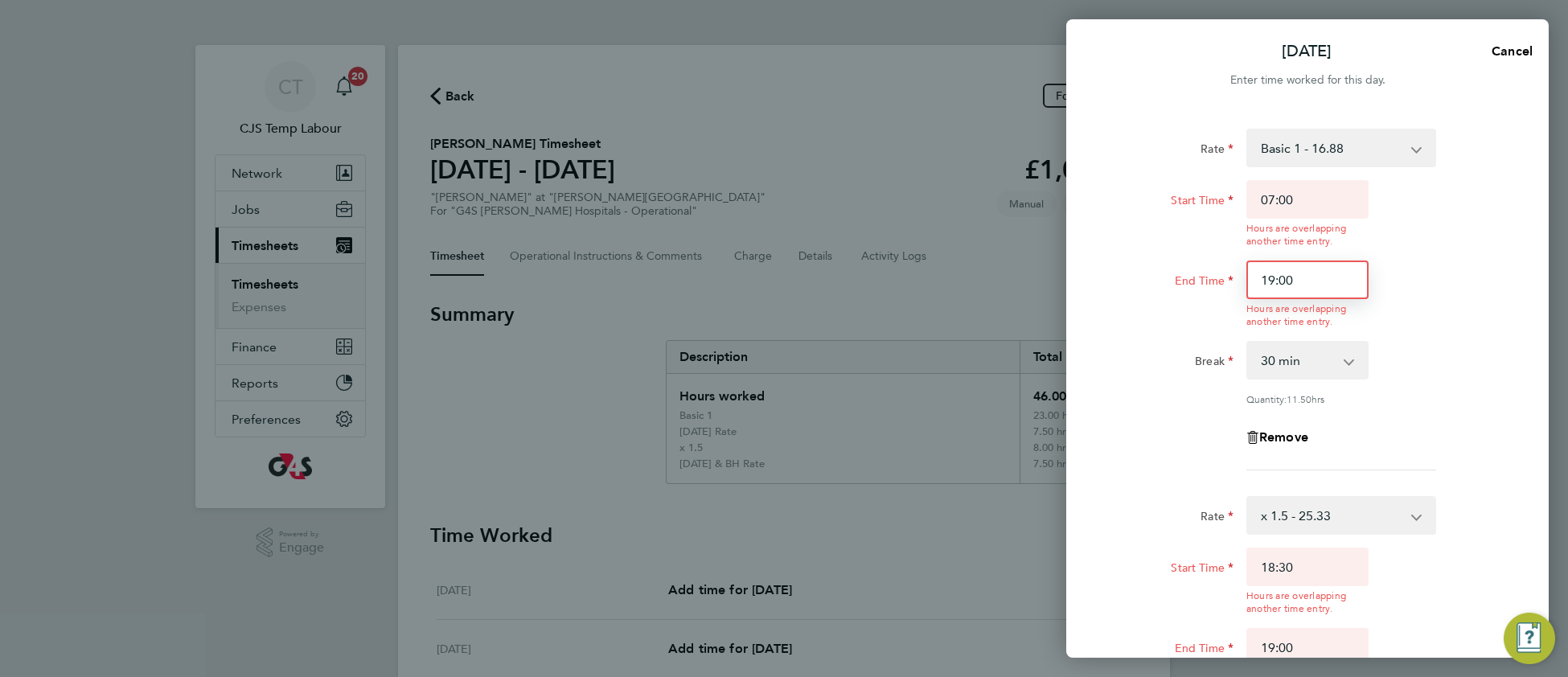
drag, startPoint x: 1276, startPoint y: 244, endPoint x: 1256, endPoint y: 264, distance: 28.3
click at [1254, 254] on div "Start Time 07:00 Hours are overlapping another time entry. End Time 19:00 Hours…" at bounding box center [1308, 254] width 405 height 148
type input "18:30"
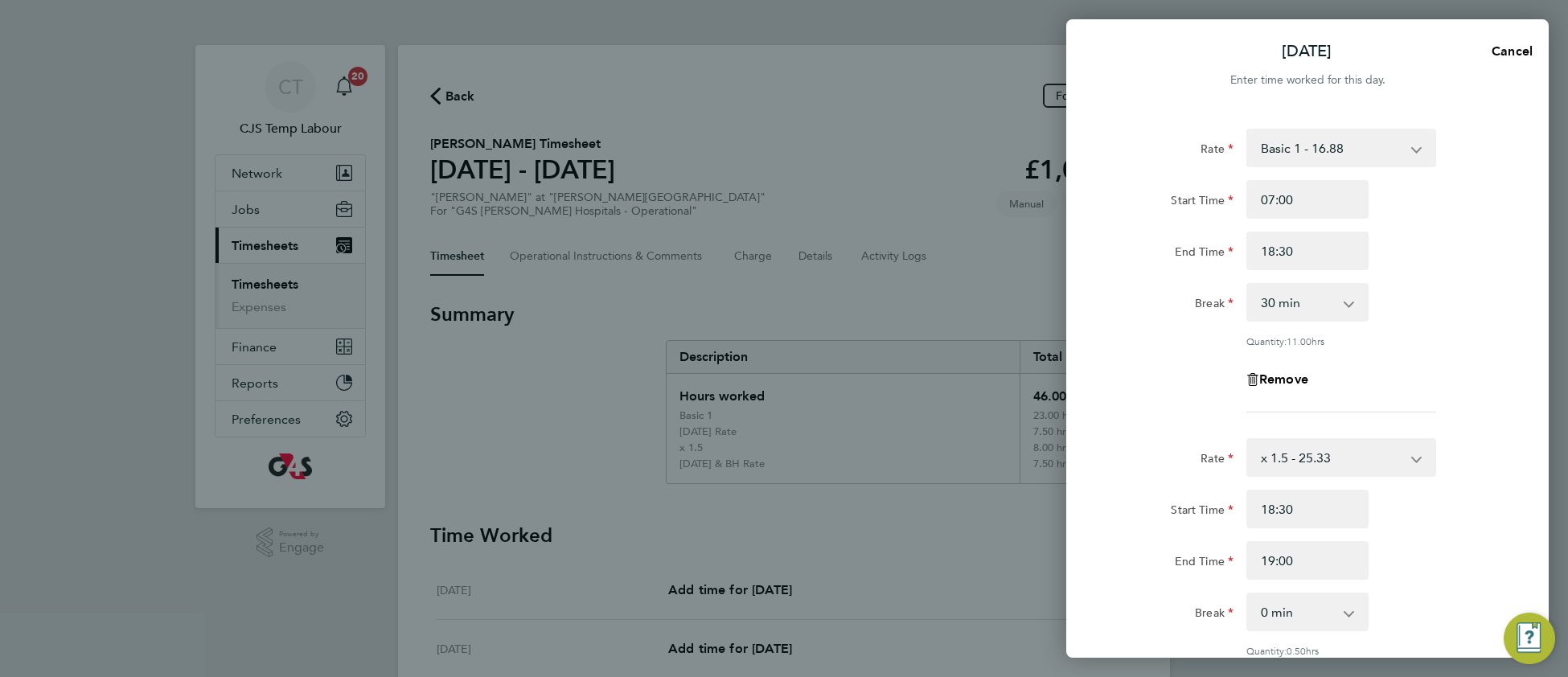
drag, startPoint x: 1483, startPoint y: 422, endPoint x: 1387, endPoint y: 464, distance: 104.8
click at [1482, 423] on app-timesheet-line-form-group "Rate Basic 1 - 16.88 Saturday Rate - 23.81 x 1.5 - 25.33 Night Rate (8pm- 6 am)…" at bounding box center [1308, 276] width 392 height 297
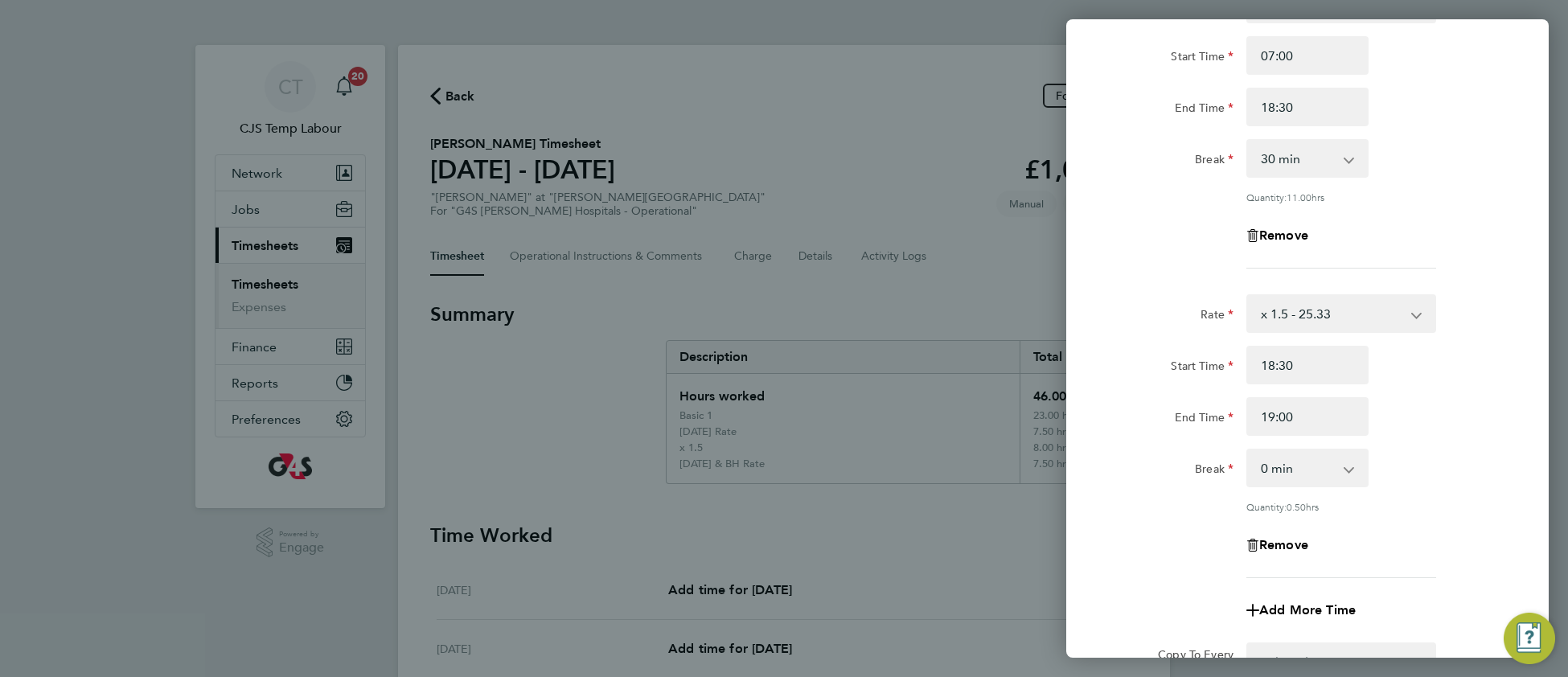
scroll to position [356, 0]
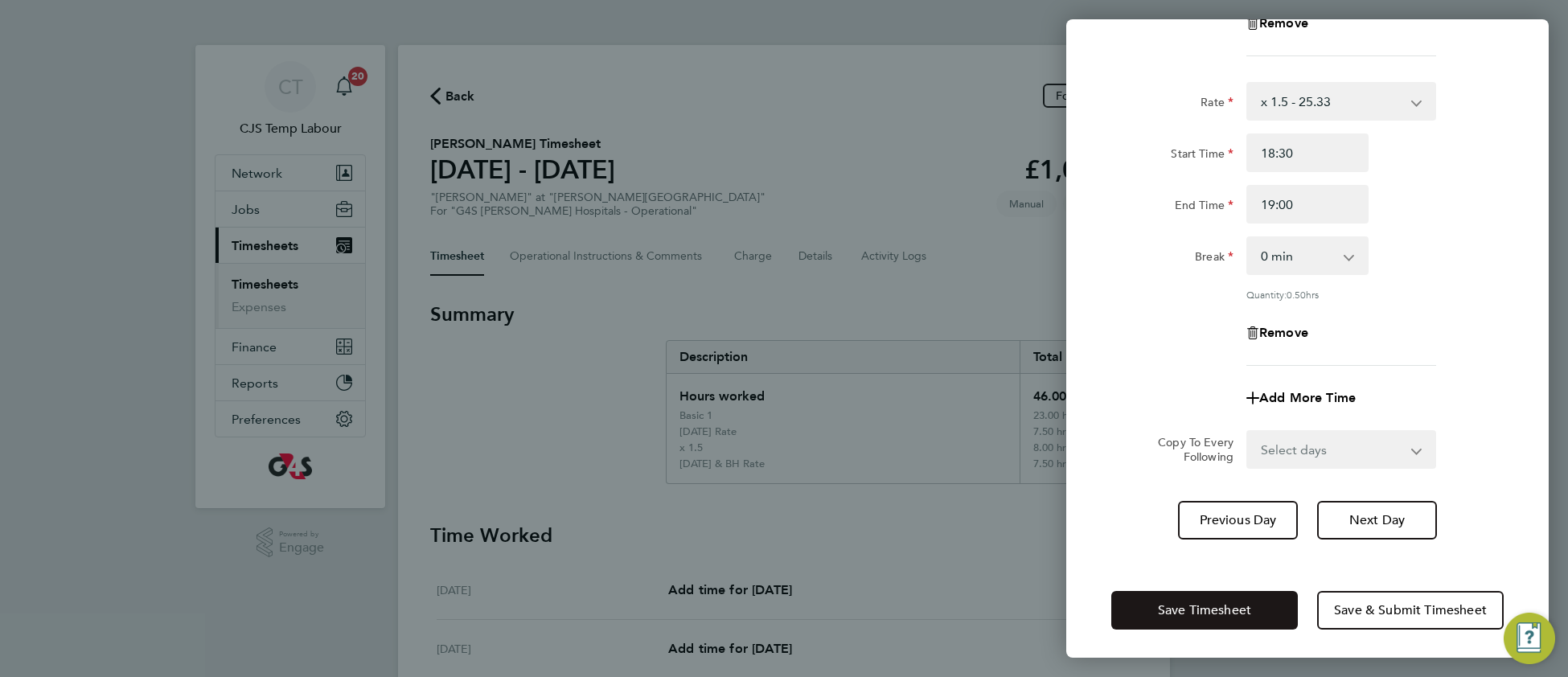
click at [1199, 612] on button "Save Timesheet" at bounding box center [1204, 609] width 187 height 38
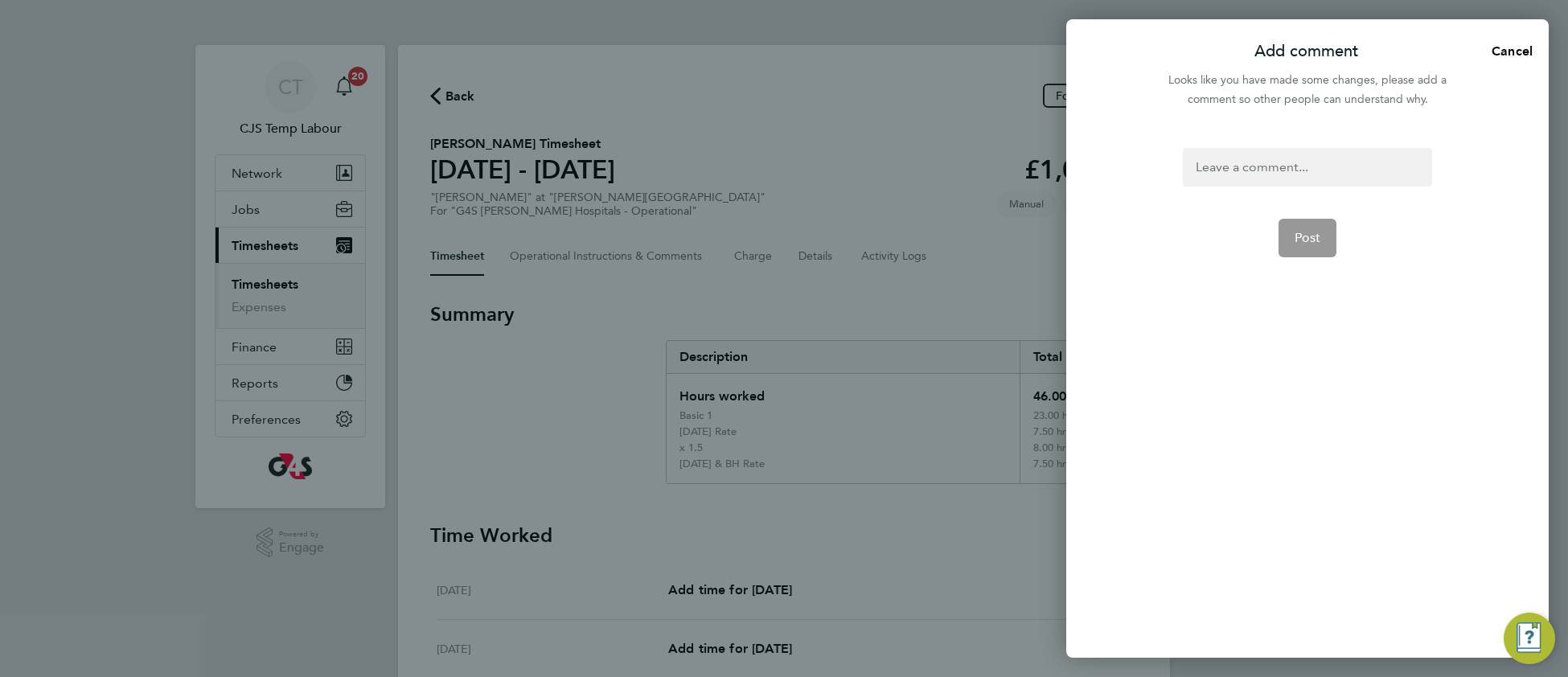
click at [1249, 173] on div at bounding box center [1306, 166] width 248 height 38
click at [1250, 175] on div at bounding box center [1306, 166] width 248 height 38
click at [1323, 228] on button "Post" at bounding box center [1307, 237] width 59 height 38
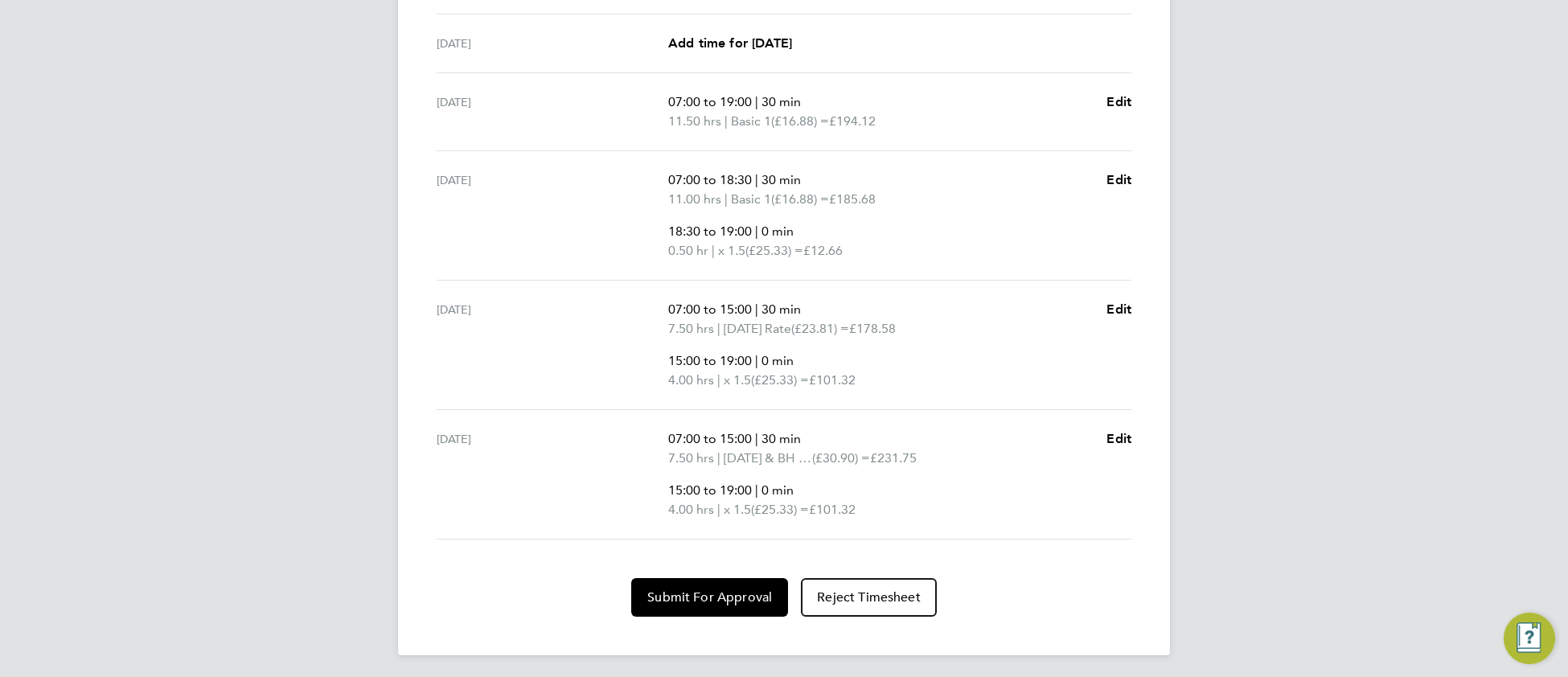
scroll to position [667, 0]
click at [684, 588] on span "Submit For Approval" at bounding box center [710, 593] width 125 height 16
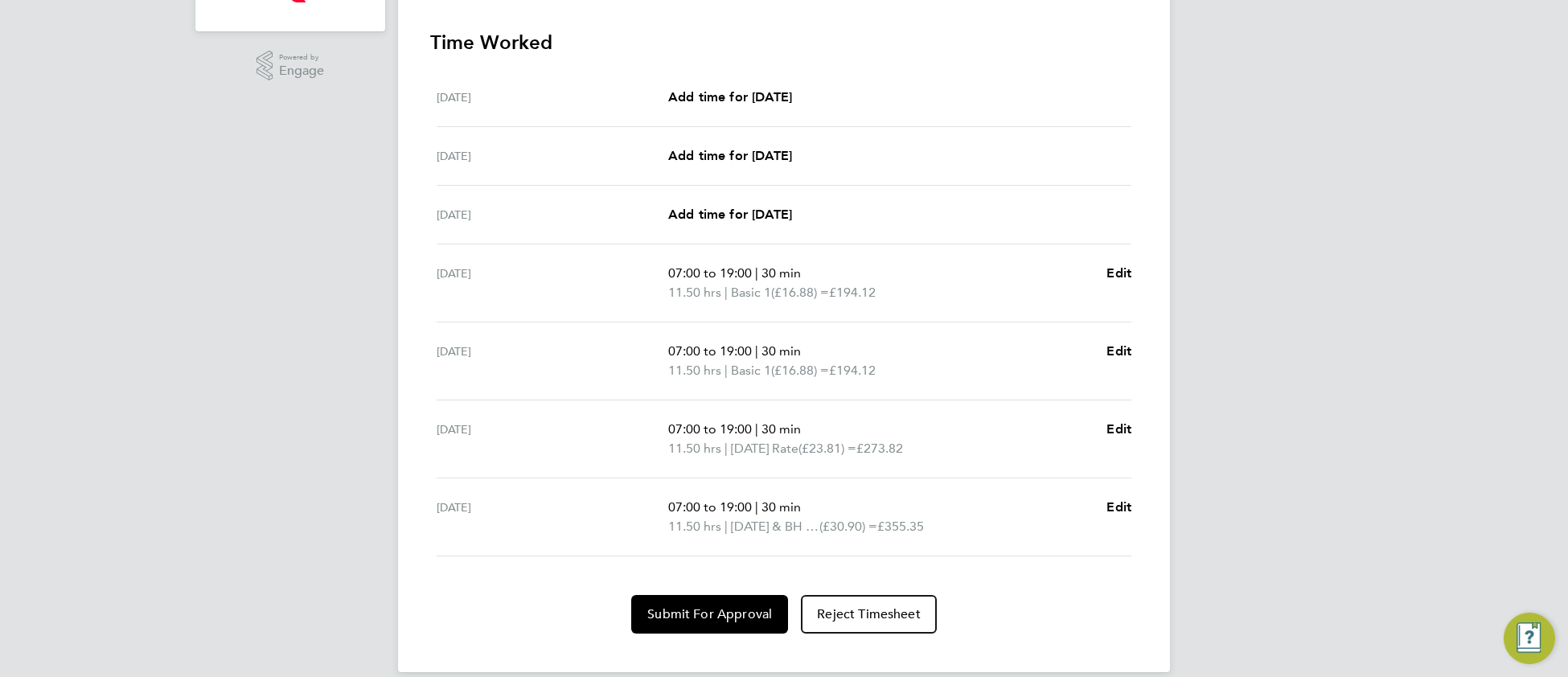
scroll to position [493, 0]
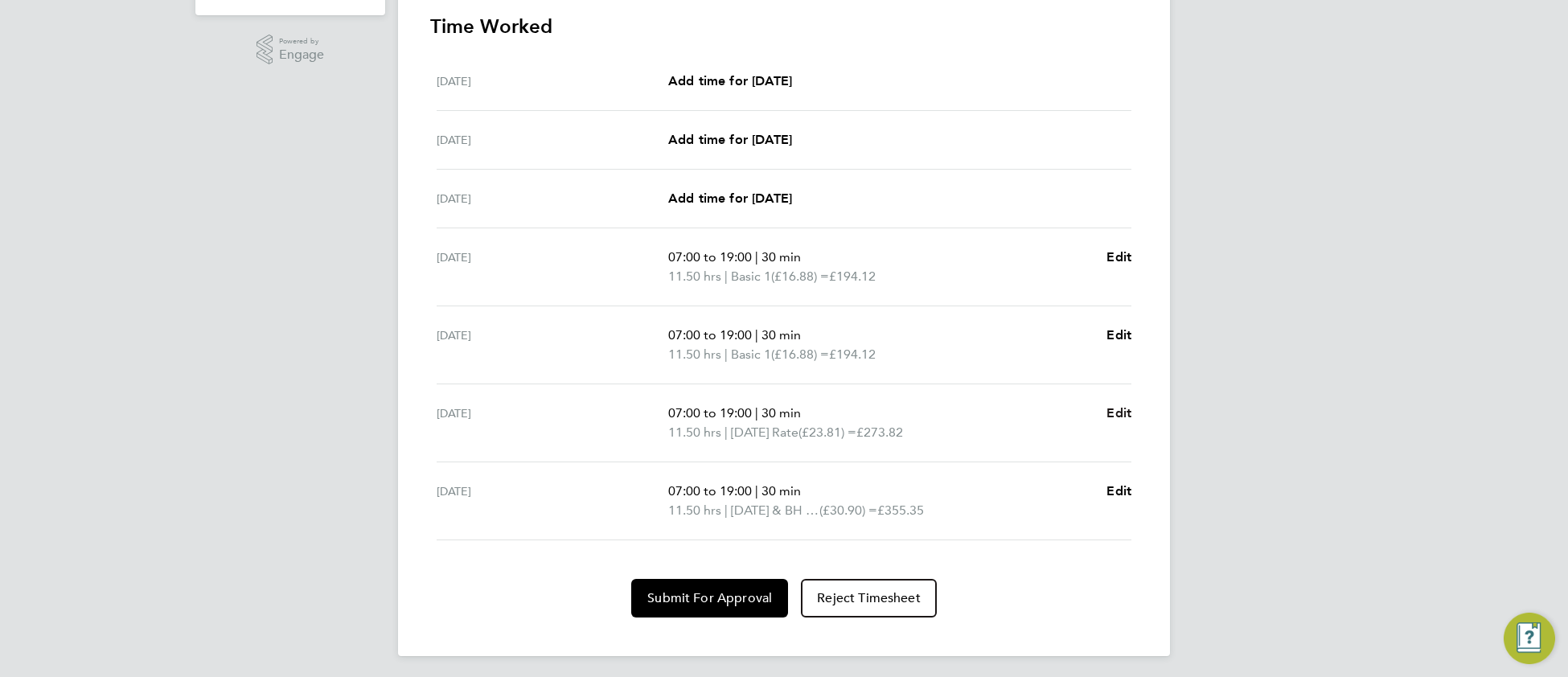
click at [1120, 415] on span "Edit" at bounding box center [1118, 413] width 25 height 15
select select "30"
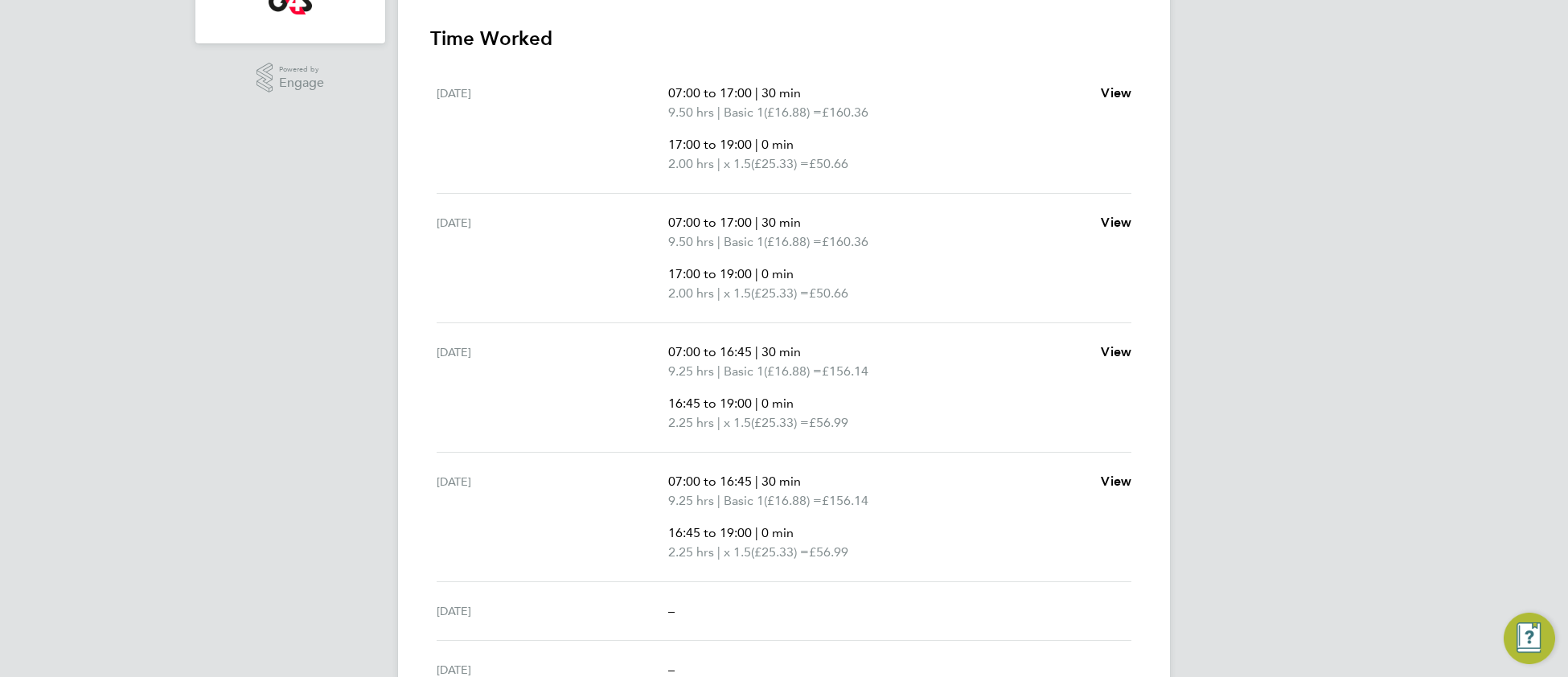
scroll to position [347, 0]
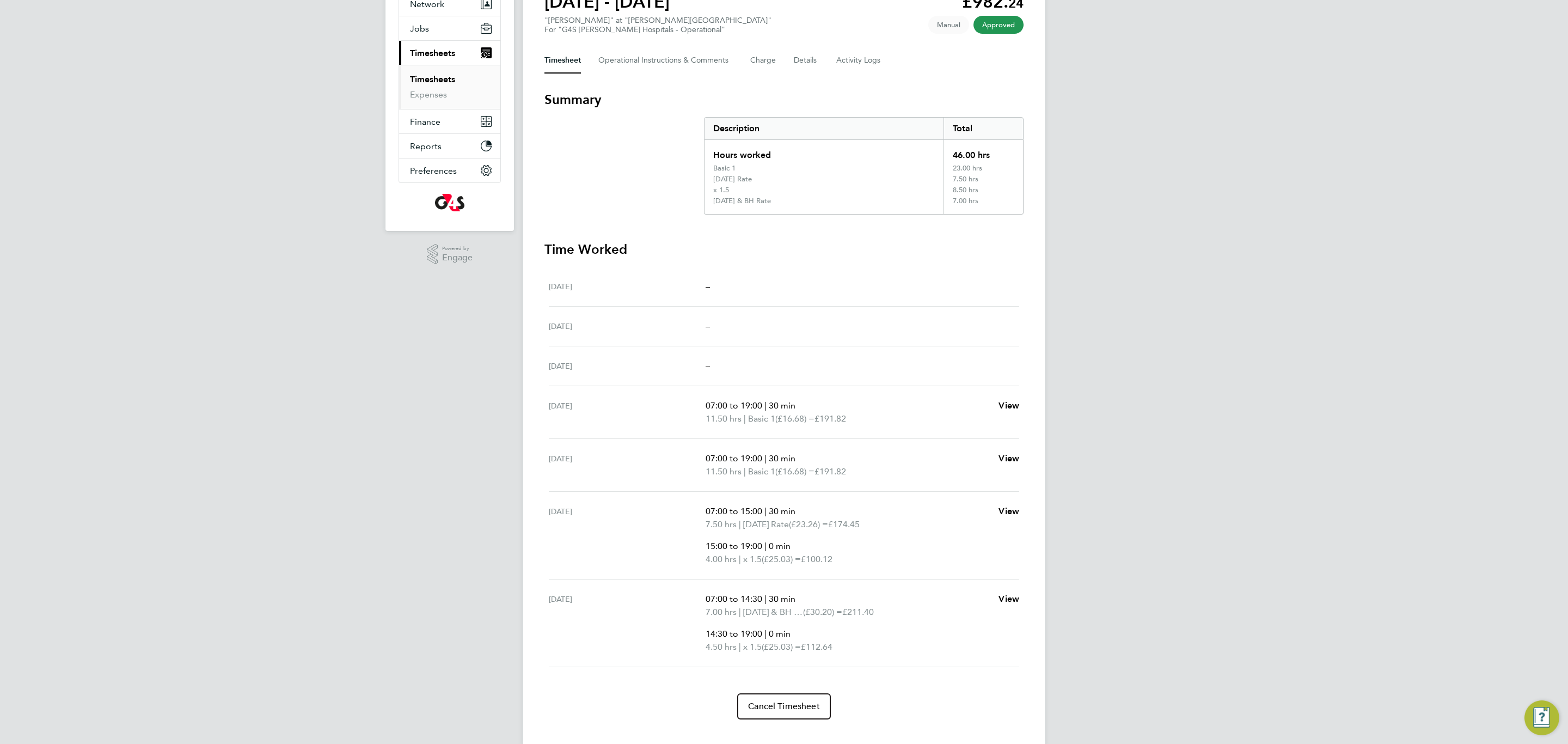
scroll to position [132, 0]
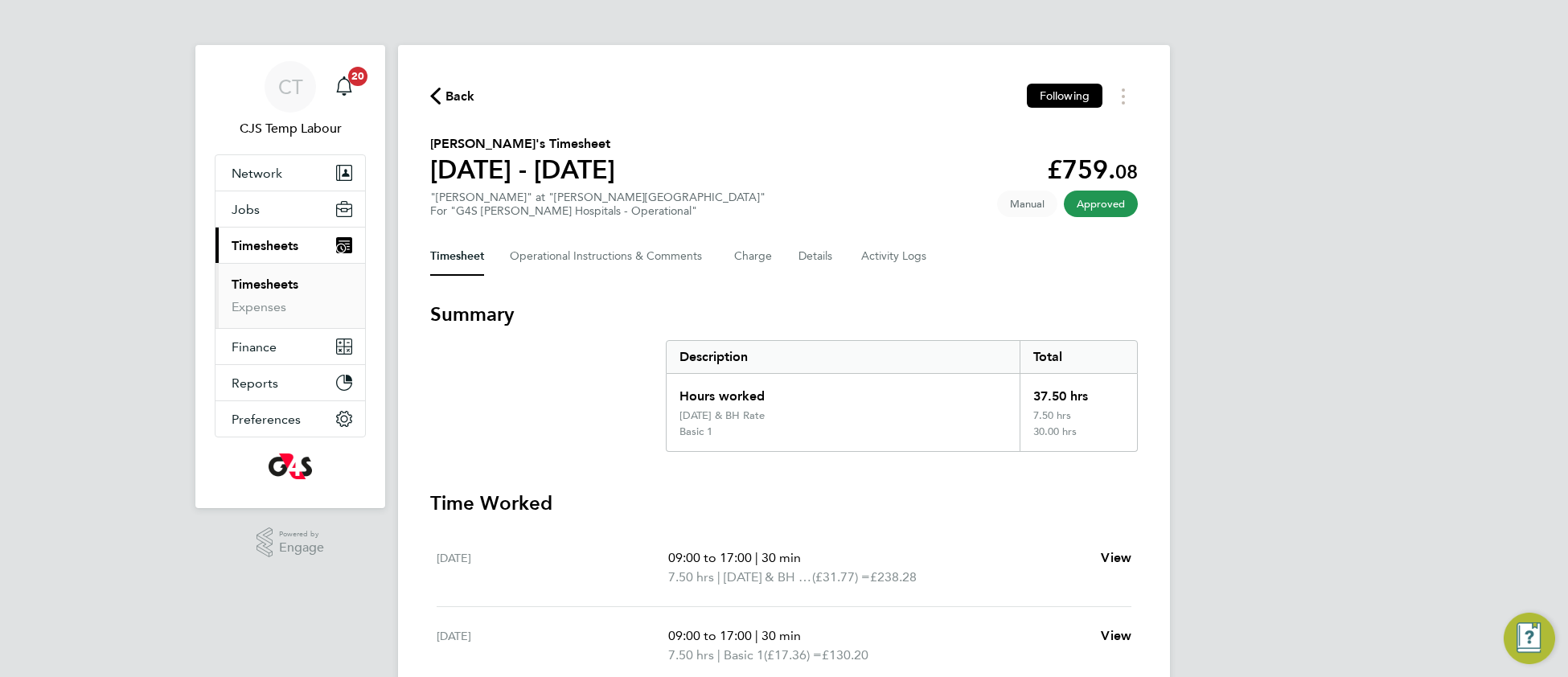
click at [635, 274] on div "Back Following Justice Kofi Afordofe's Timesheet 25 - 31 Aug 2025 £759. 08 "Por…" at bounding box center [784, 598] width 772 height 1107
click at [889, 254] on Logs-tab "Activity Logs" at bounding box center [895, 256] width 68 height 38
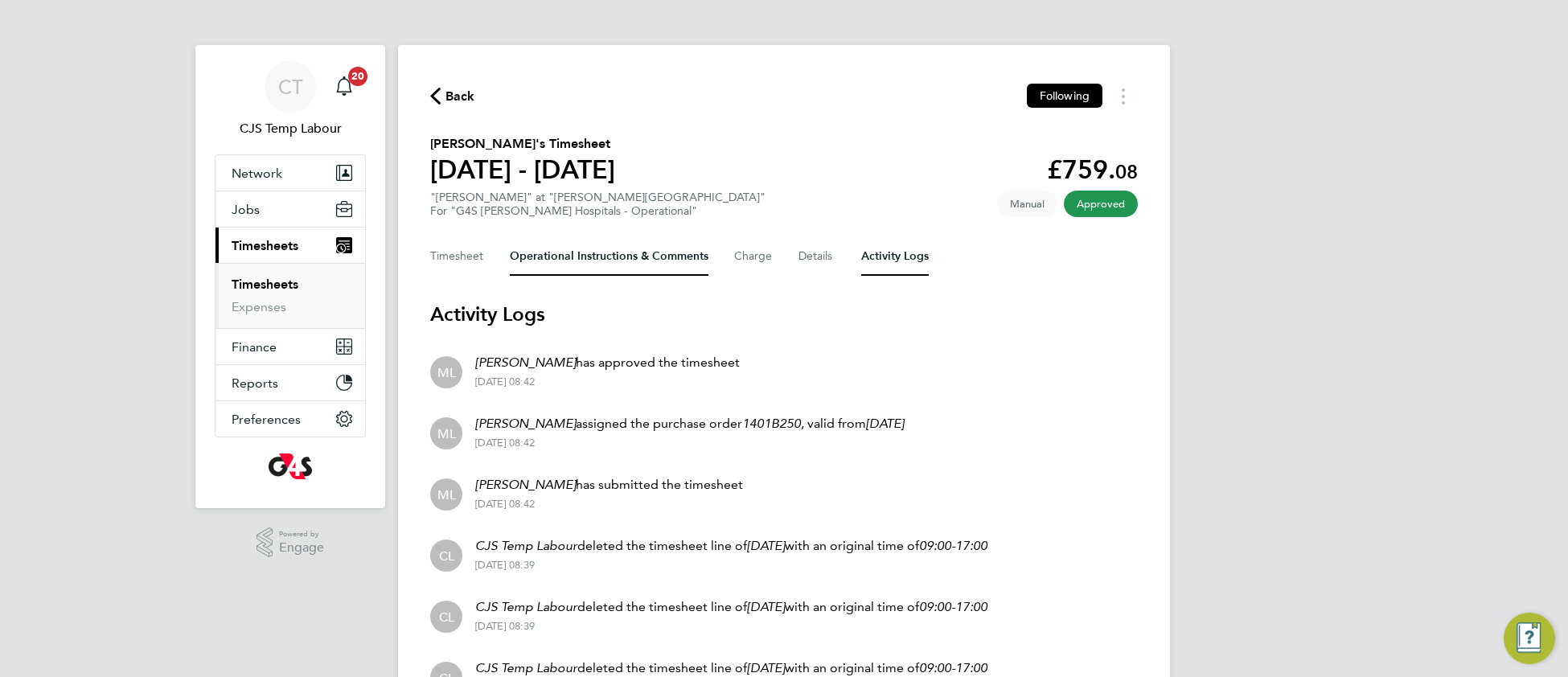
click at [562, 259] on Comments-tab "Operational Instructions & Comments" at bounding box center [609, 256] width 199 height 38
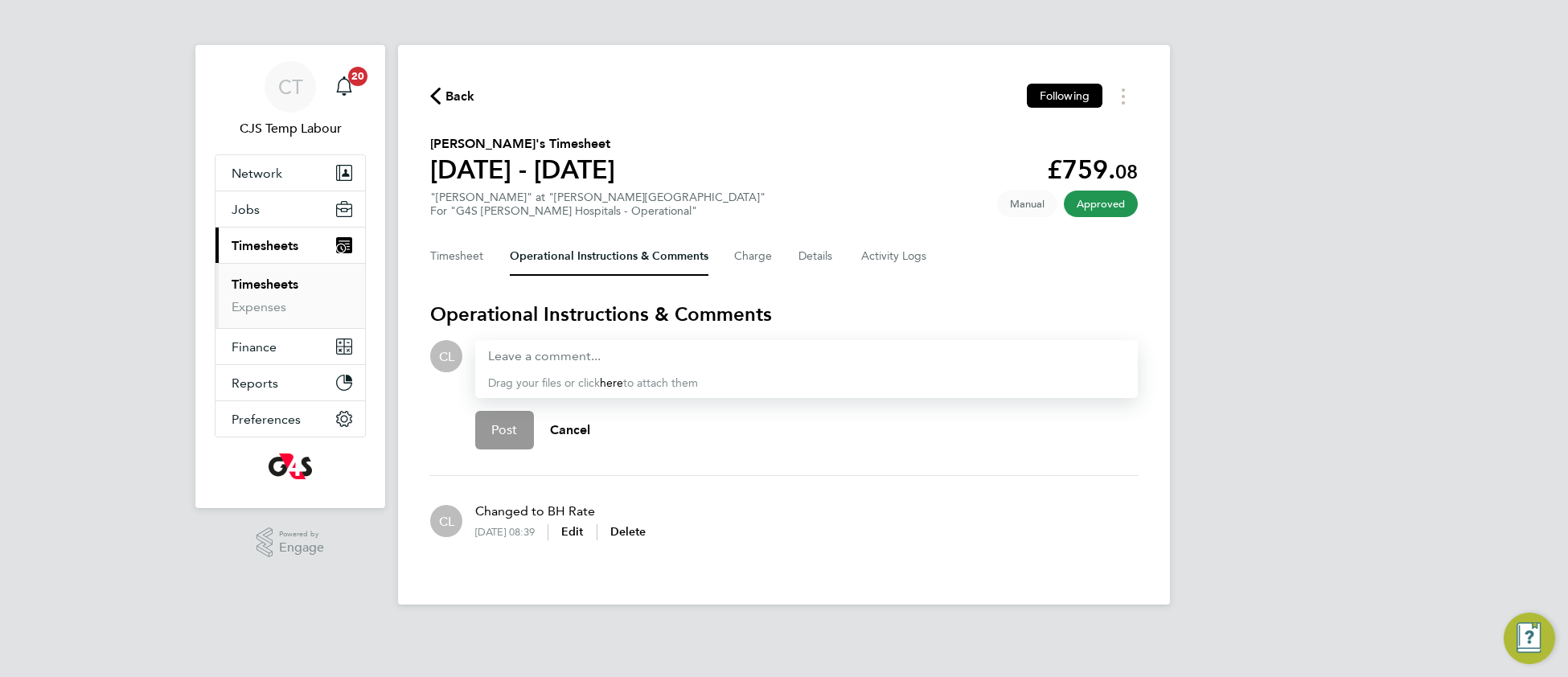
click at [574, 365] on div "Drag your files or click here to attach them" at bounding box center [806, 369] width 662 height 58
click at [573, 370] on div "Drag your files or click here to attach them" at bounding box center [806, 369] width 662 height 58
click at [555, 354] on div at bounding box center [806, 356] width 637 height 20
click at [554, 354] on div at bounding box center [806, 356] width 637 height 20
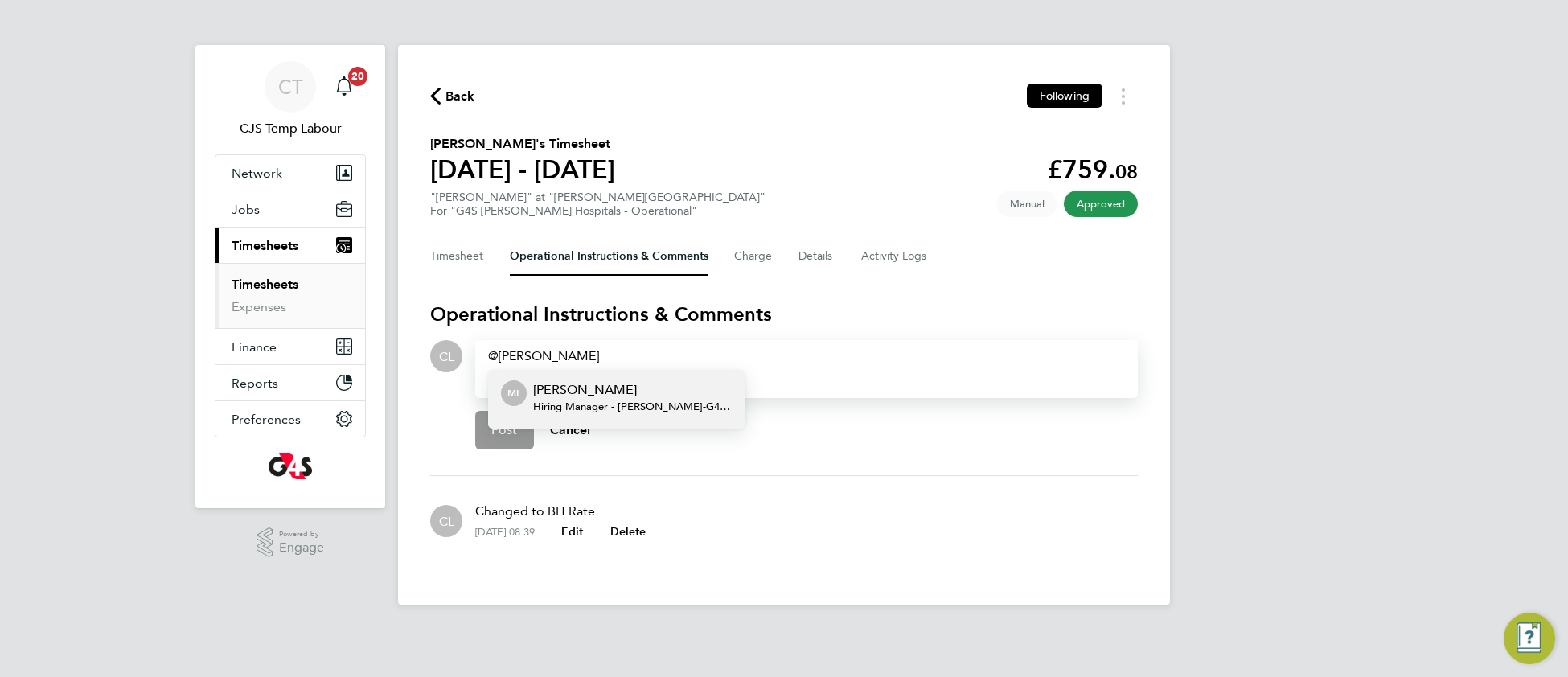
click at [566, 408] on span "Hiring Manager - Churchill - G4S Facilities Management (Uk) Limited" at bounding box center [632, 406] width 199 height 13
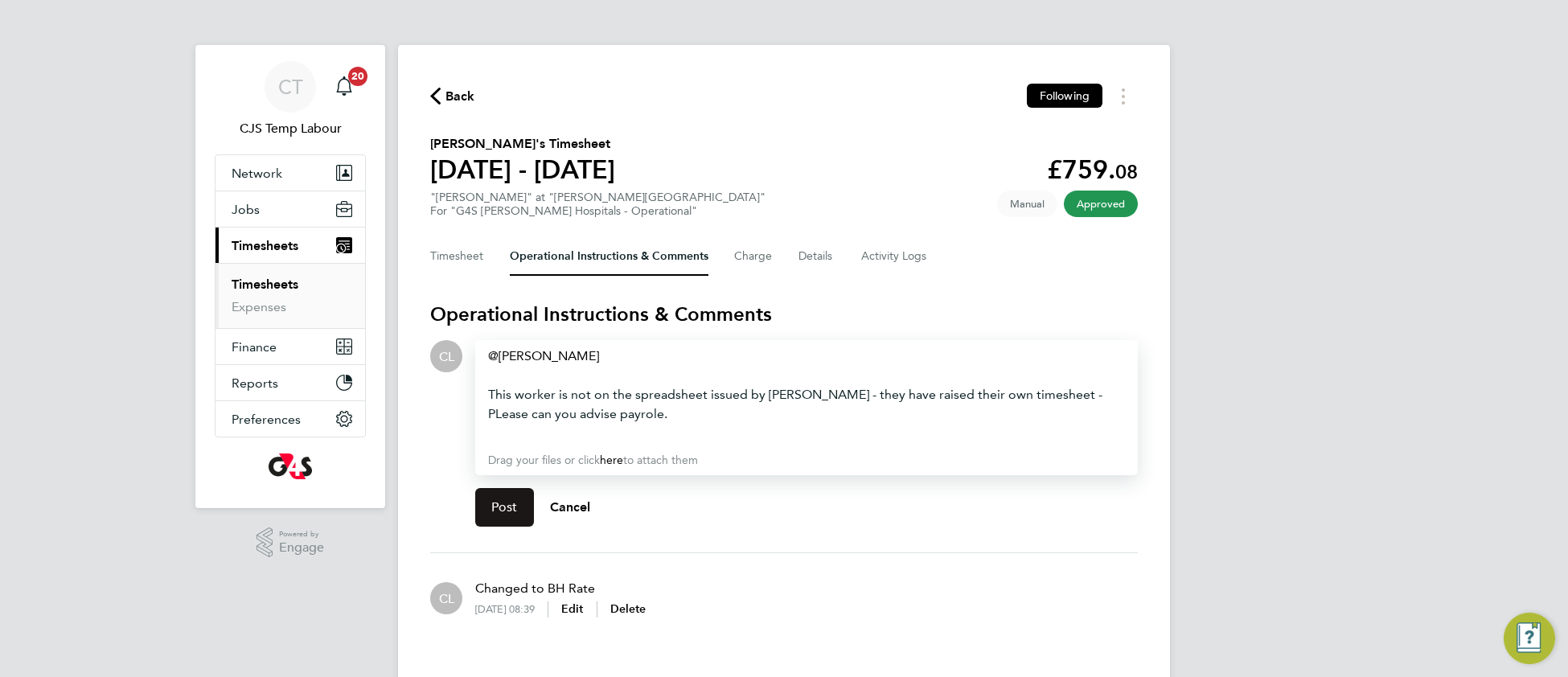
click at [510, 522] on button "Post" at bounding box center [504, 507] width 59 height 38
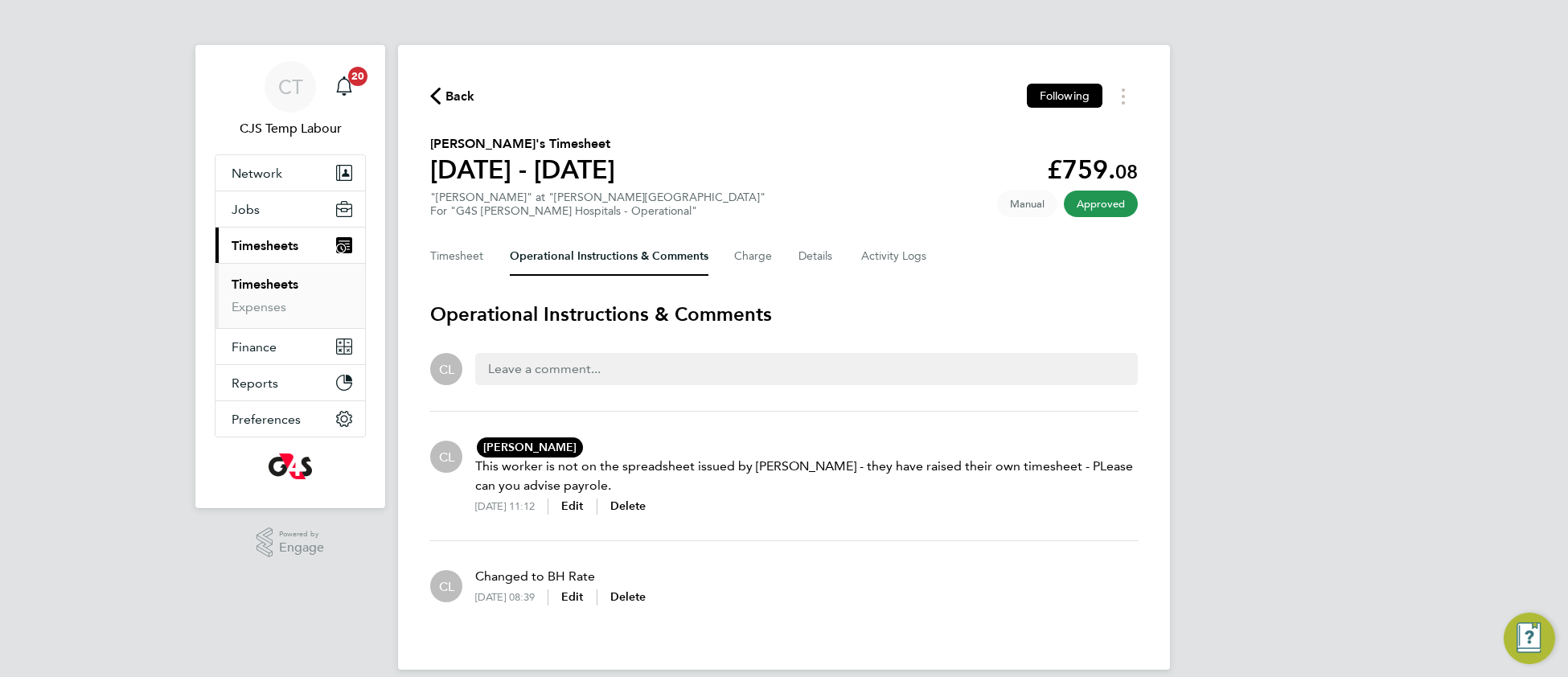
click at [459, 91] on span "Back" at bounding box center [460, 96] width 30 height 20
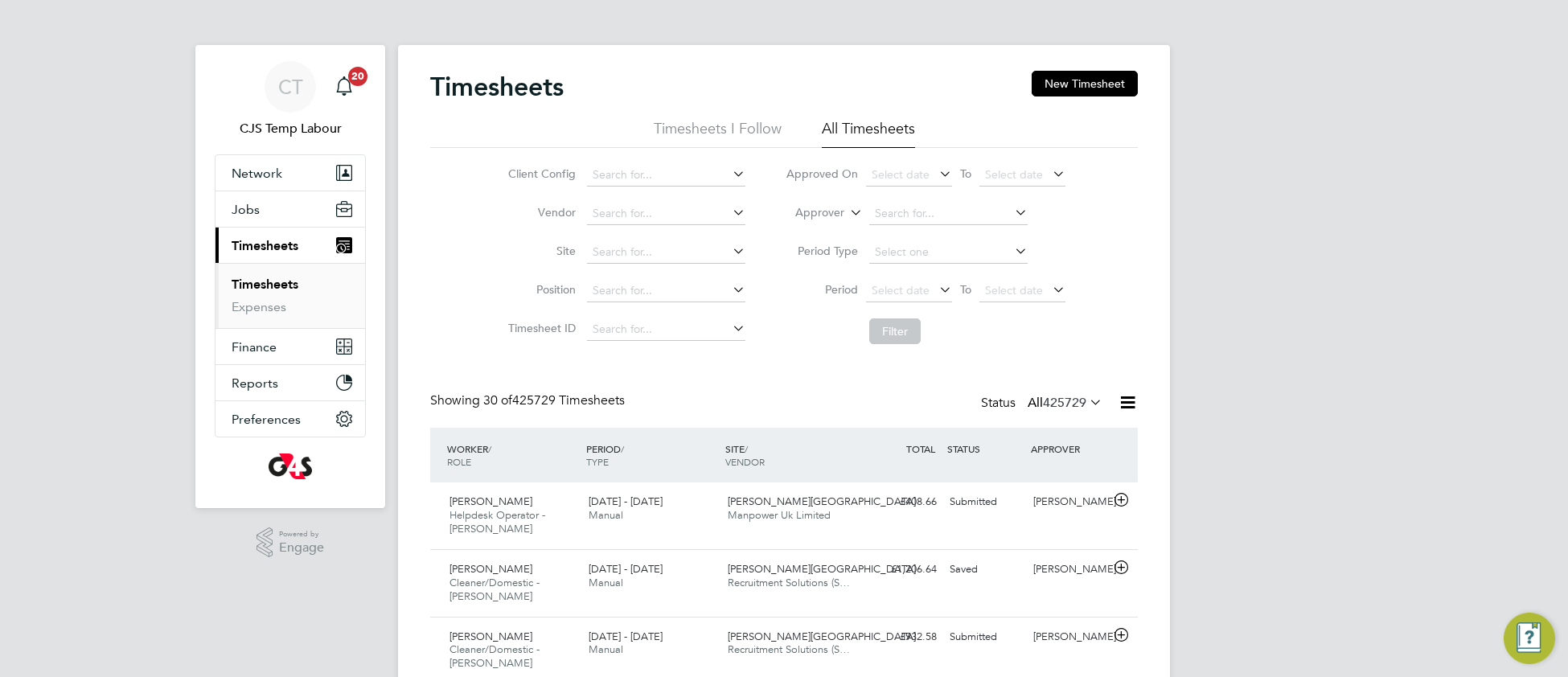
click at [846, 216] on icon at bounding box center [846, 208] width 0 height 15
click at [812, 237] on li "Worker" at bounding box center [804, 232] width 80 height 20
click at [882, 217] on input at bounding box center [948, 214] width 158 height 22
paste input "Jaulino Gomes Amaral"
drag, startPoint x: 963, startPoint y: 230, endPoint x: 949, endPoint y: 257, distance: 30.4
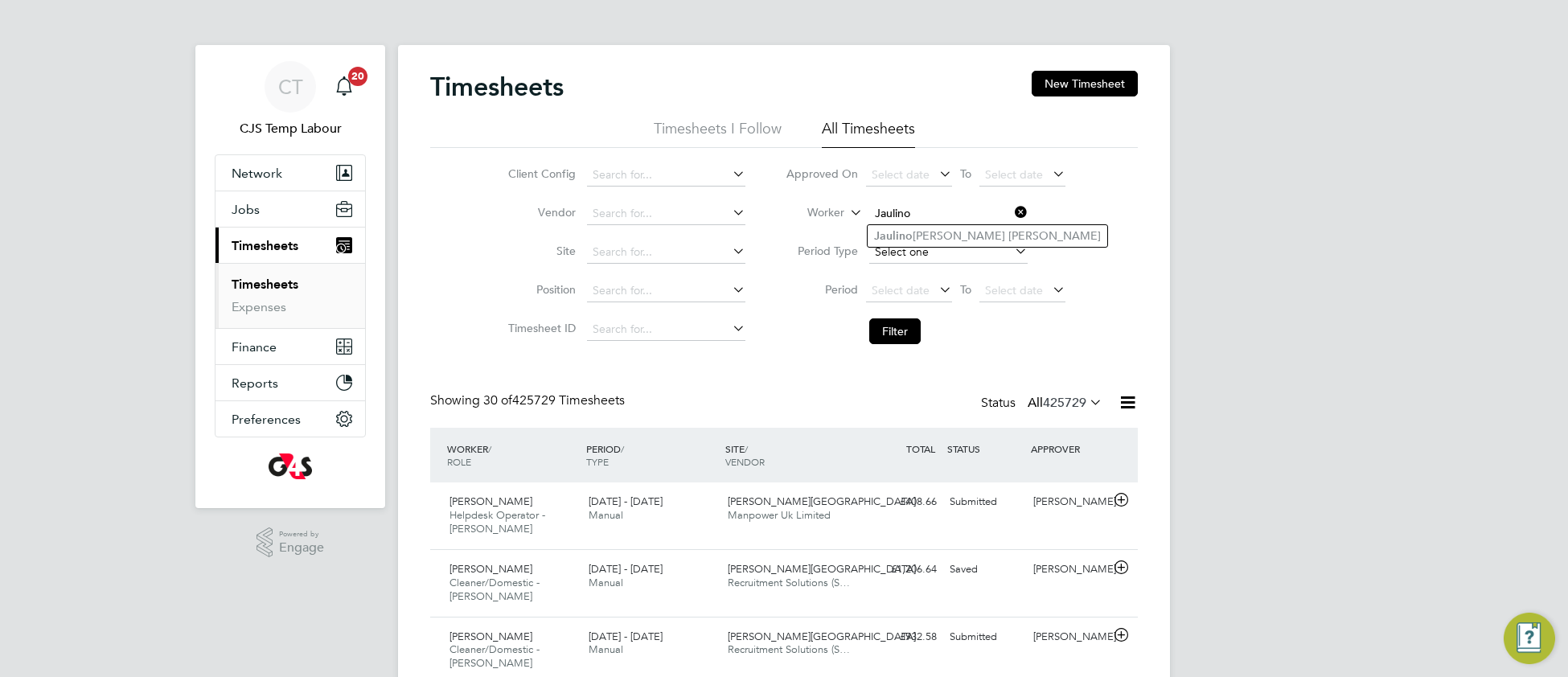
click at [962, 230] on li "Jaulino Gomes Amaral" at bounding box center [988, 235] width 240 height 21
type input "Jaulino Gomes Amaral"
click at [900, 329] on button "Filter" at bounding box center [894, 331] width 51 height 26
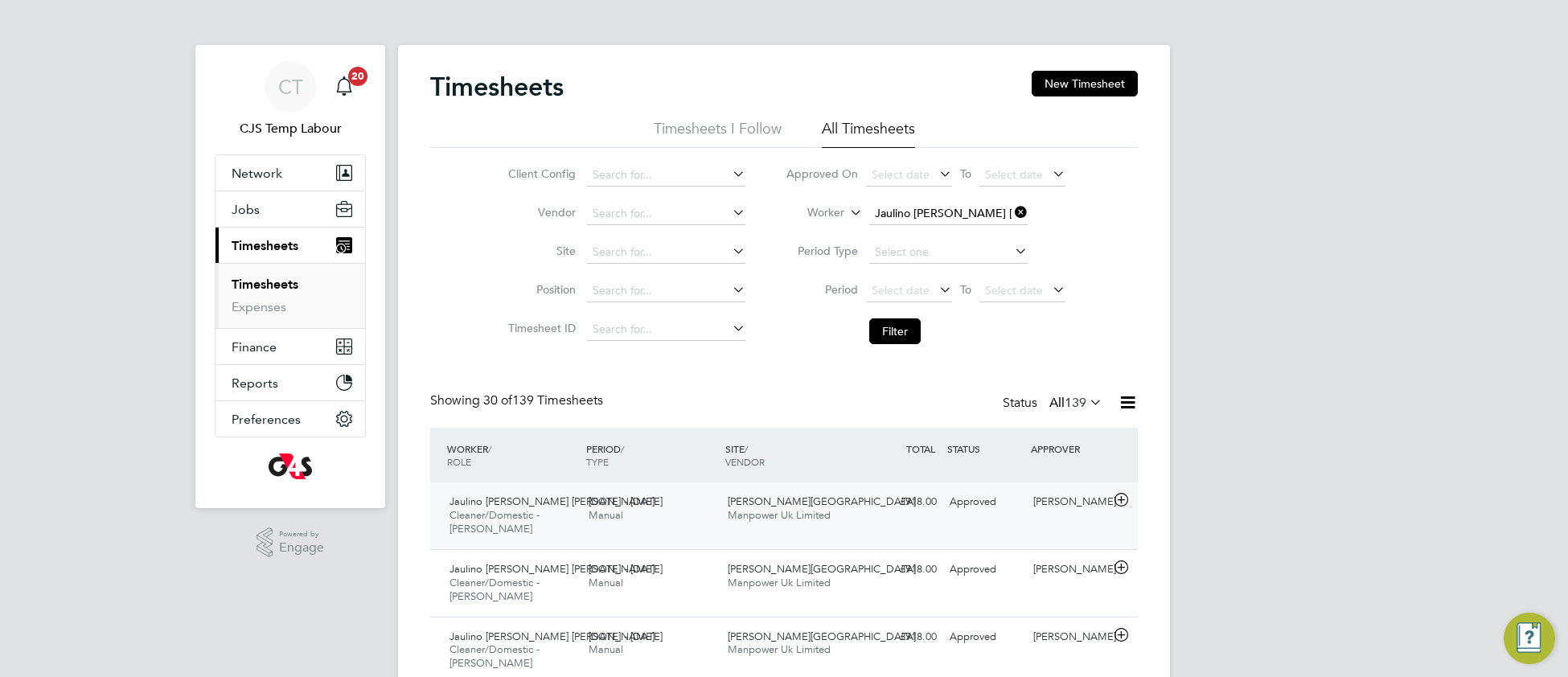
click at [746, 520] on span "Manpower Uk Limited" at bounding box center [778, 514] width 103 height 14
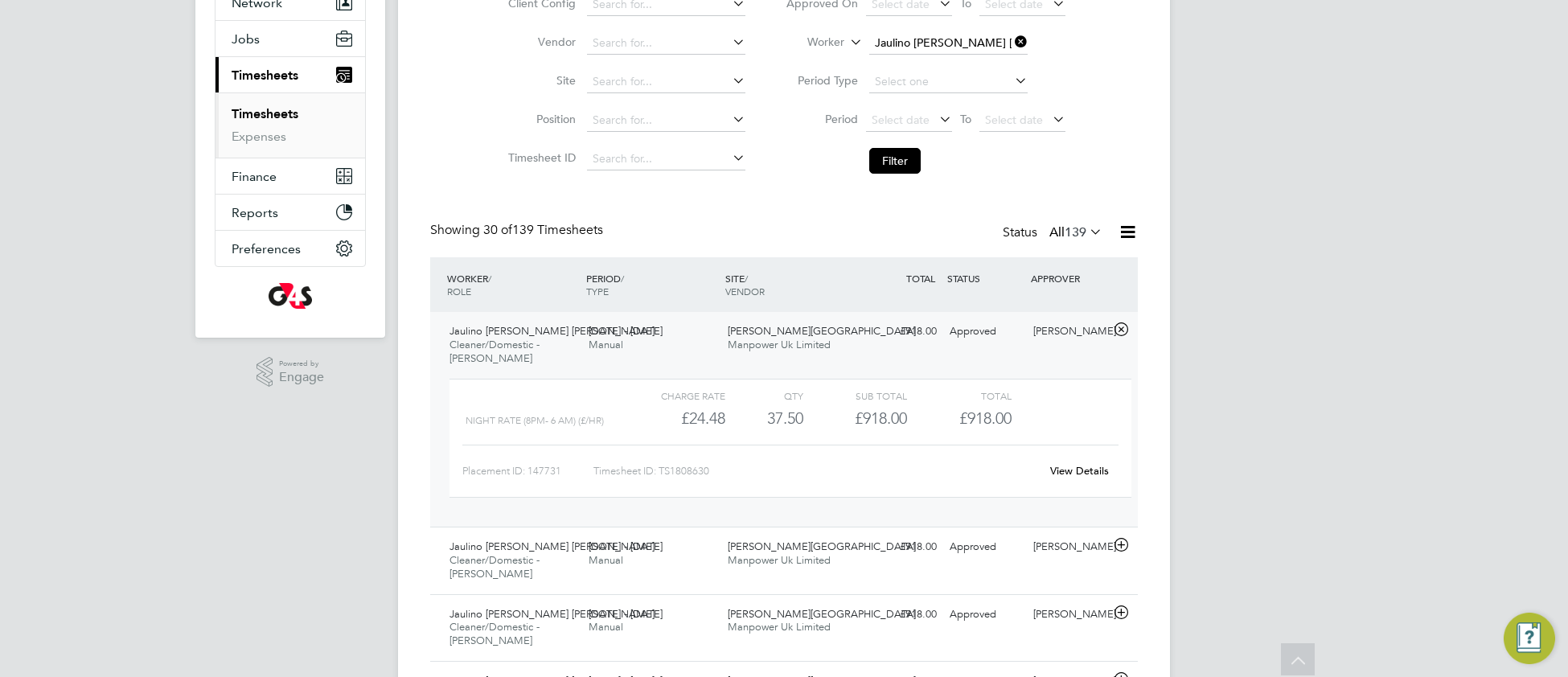
click at [1082, 472] on link "View Details" at bounding box center [1079, 471] width 59 height 14
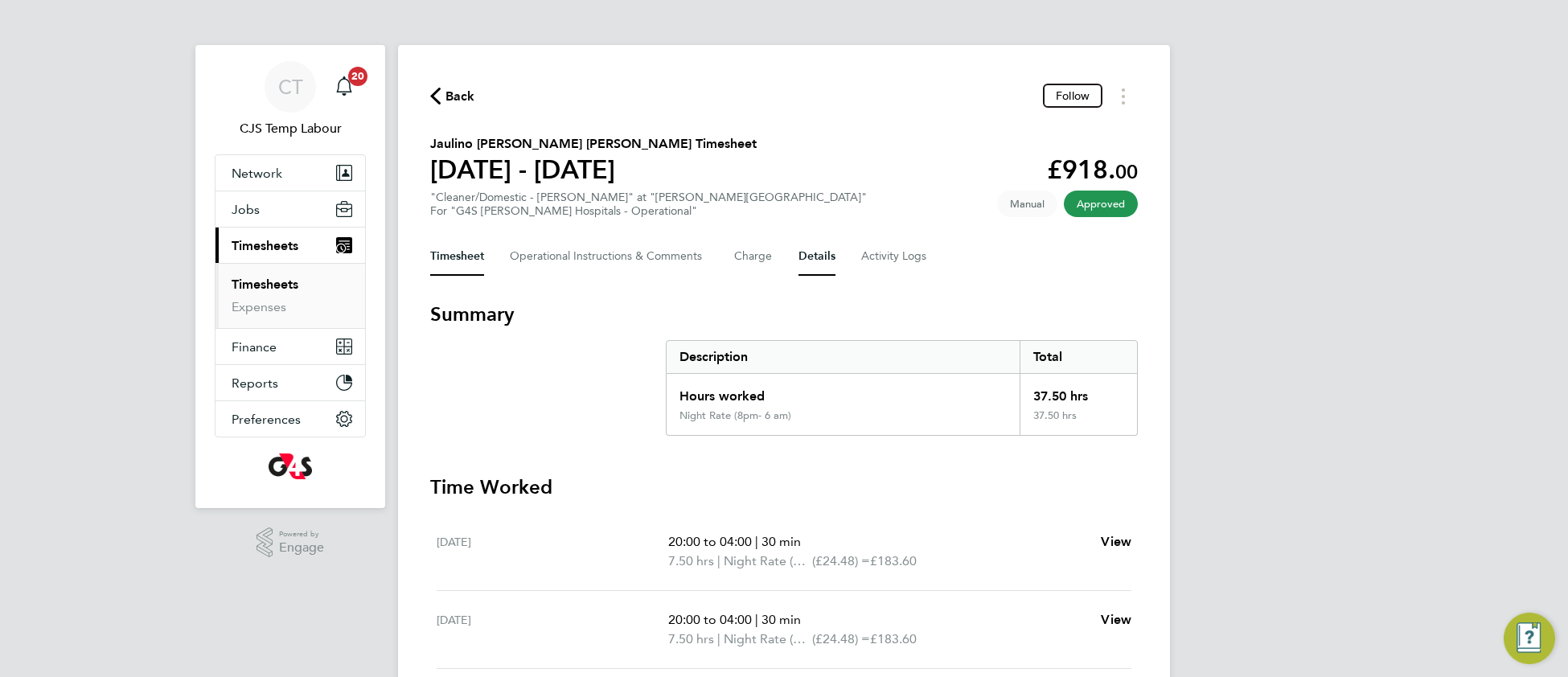
click at [825, 252] on button "Details" at bounding box center [817, 256] width 37 height 38
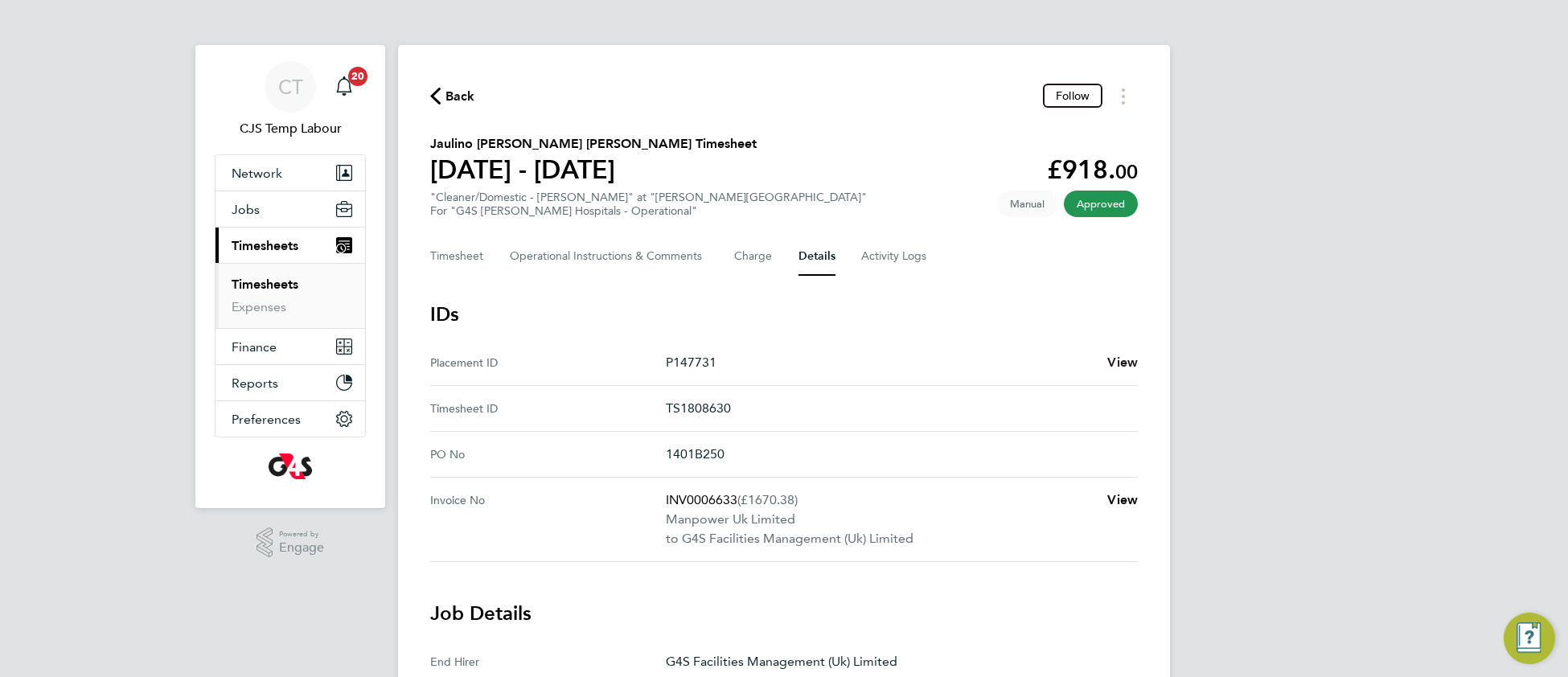
click at [1129, 357] on span "View" at bounding box center [1122, 362] width 31 height 15
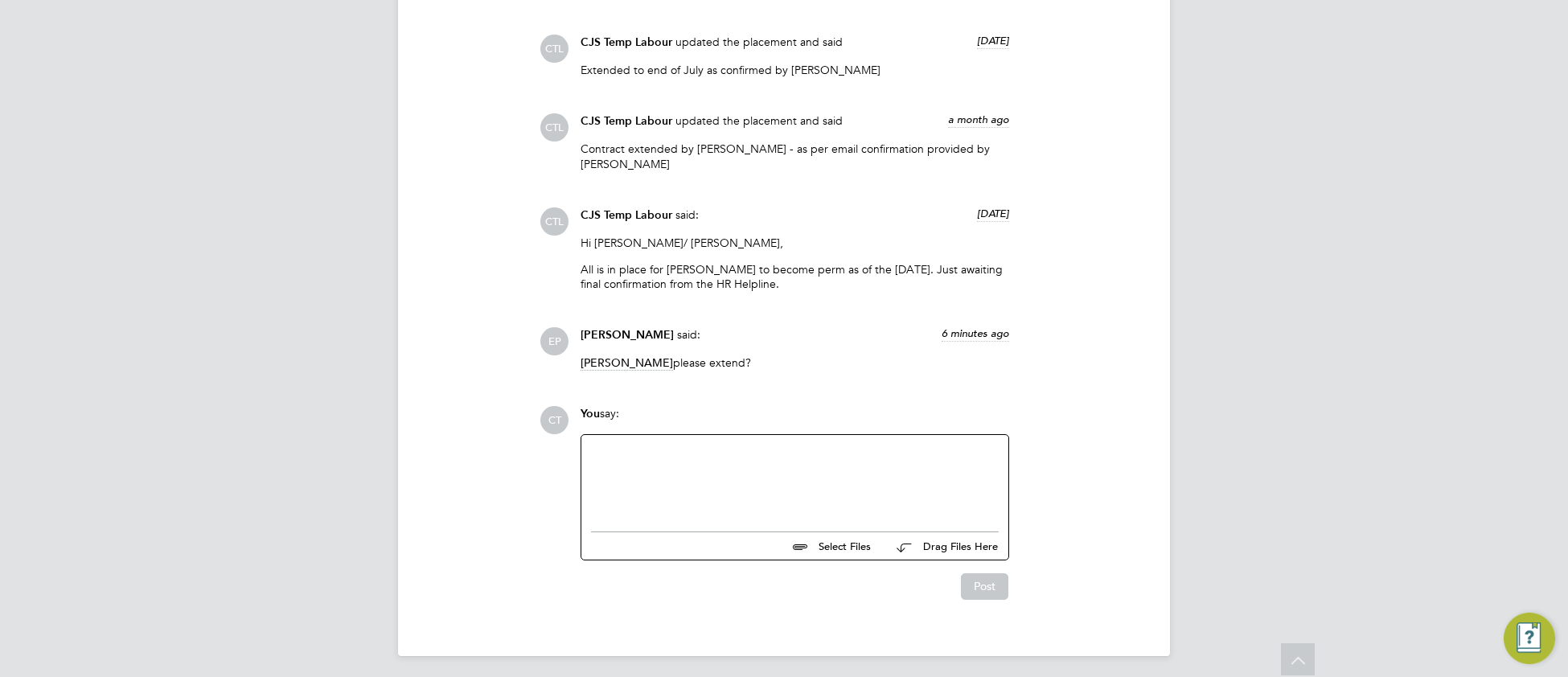
click at [693, 504] on div at bounding box center [794, 479] width 407 height 69
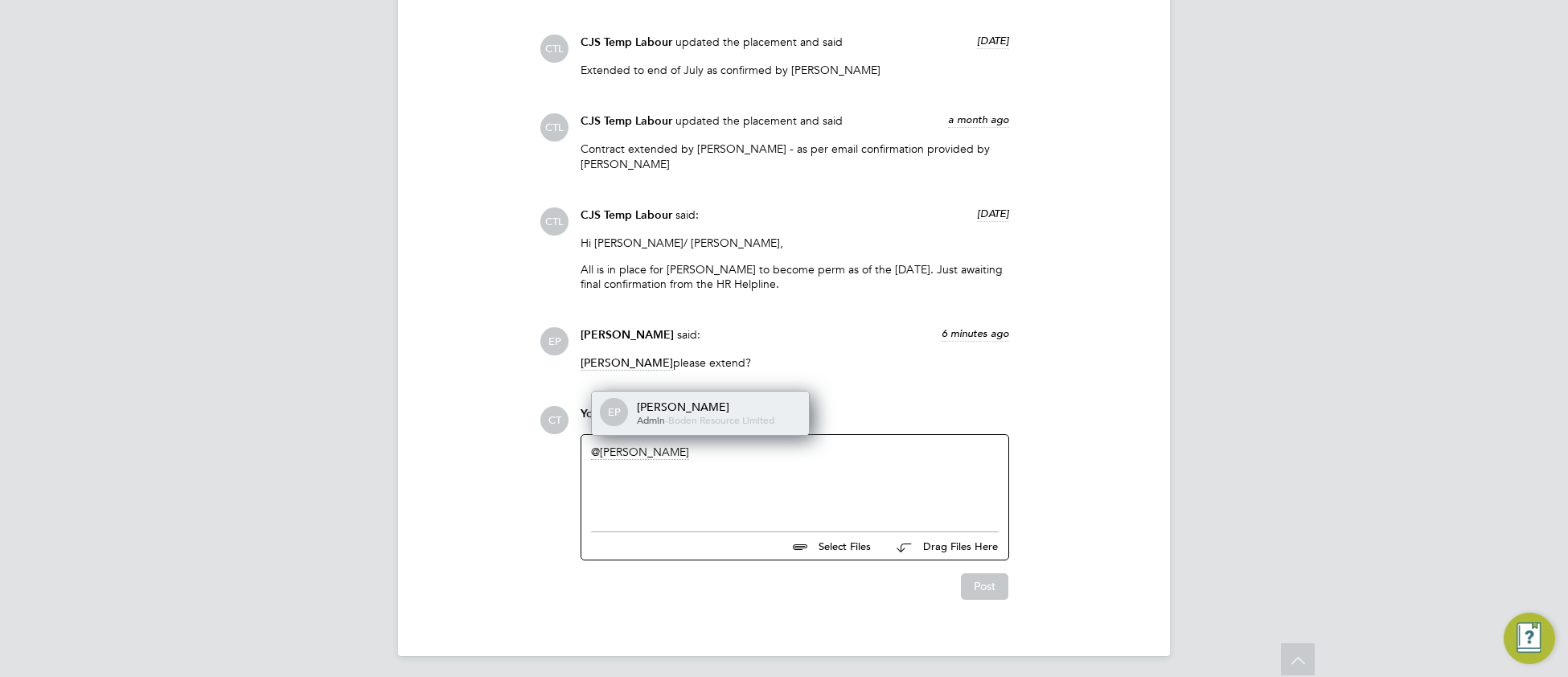
click at [740, 407] on div "Eleanor Porter" at bounding box center [717, 407] width 161 height 15
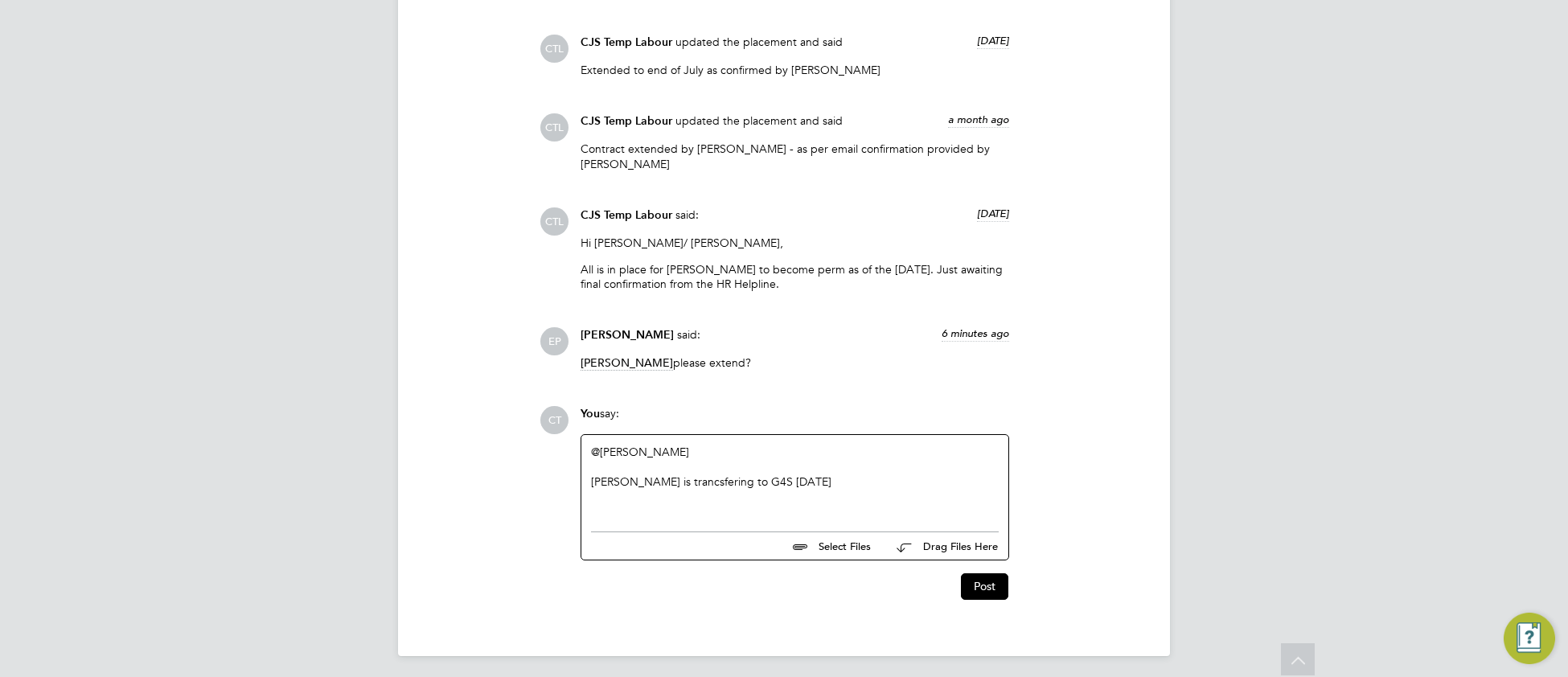
click at [663, 476] on div "Lindsey is trancsfering to G4S 1st Sept" at bounding box center [794, 482] width 407 height 15
click at [796, 479] on div "Lindsey is transferring to G4S 1st Sept" at bounding box center [794, 482] width 407 height 15
drag, startPoint x: 580, startPoint y: 263, endPoint x: 795, endPoint y: 280, distance: 215.7
click at [795, 280] on p "All is in place for Lindsay to become perm as of the 1st September. Just awaiti…" at bounding box center [794, 276] width 429 height 29
copy p "All is in place for Lindsay to become perm as of the 1st September. Just awaiti…"
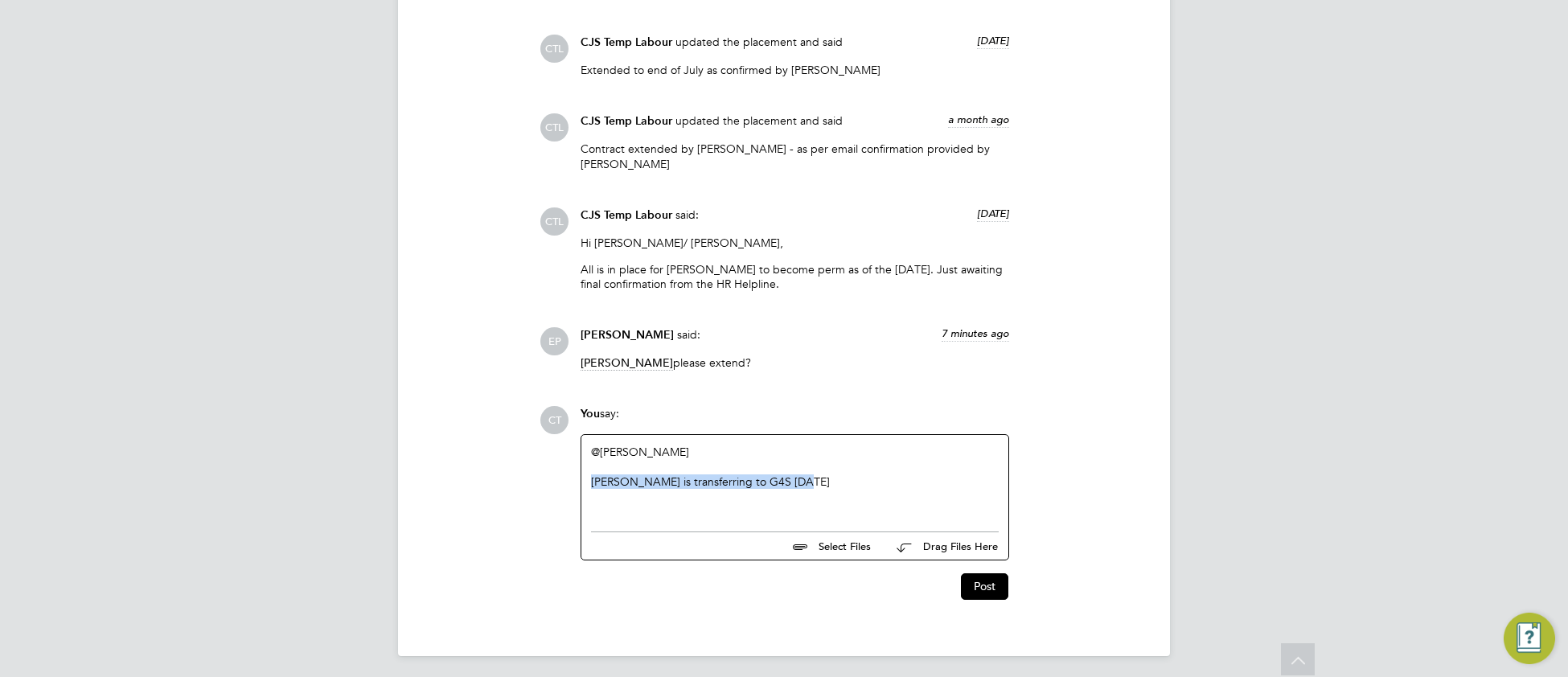
drag, startPoint x: 590, startPoint y: 478, endPoint x: 869, endPoint y: 486, distance: 279.1
click at [869, 486] on div "@Eleanor Porter ​ Lindsey is transferring to G4S 1st Sept" at bounding box center [794, 479] width 407 height 69
drag, startPoint x: 984, startPoint y: 580, endPoint x: 924, endPoint y: 538, distance: 73.2
click at [981, 578] on button "Post" at bounding box center [984, 586] width 47 height 26
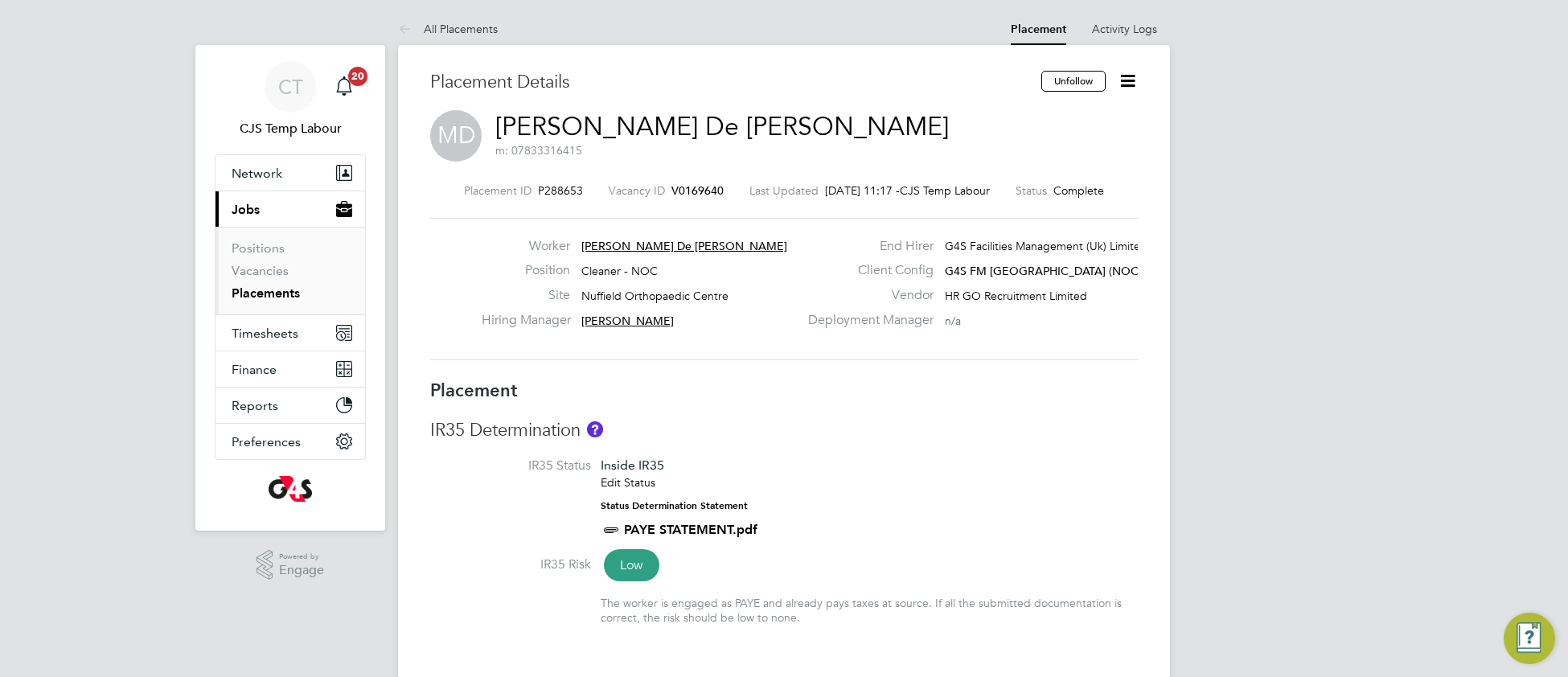
click at [922, 469] on li "IR35 Status Inside IR35 Edit Status Status Determination Statement PAYE STATEME…" at bounding box center [783, 507] width 708 height 99
click at [253, 338] on span "Timesheets" at bounding box center [265, 333] width 67 height 15
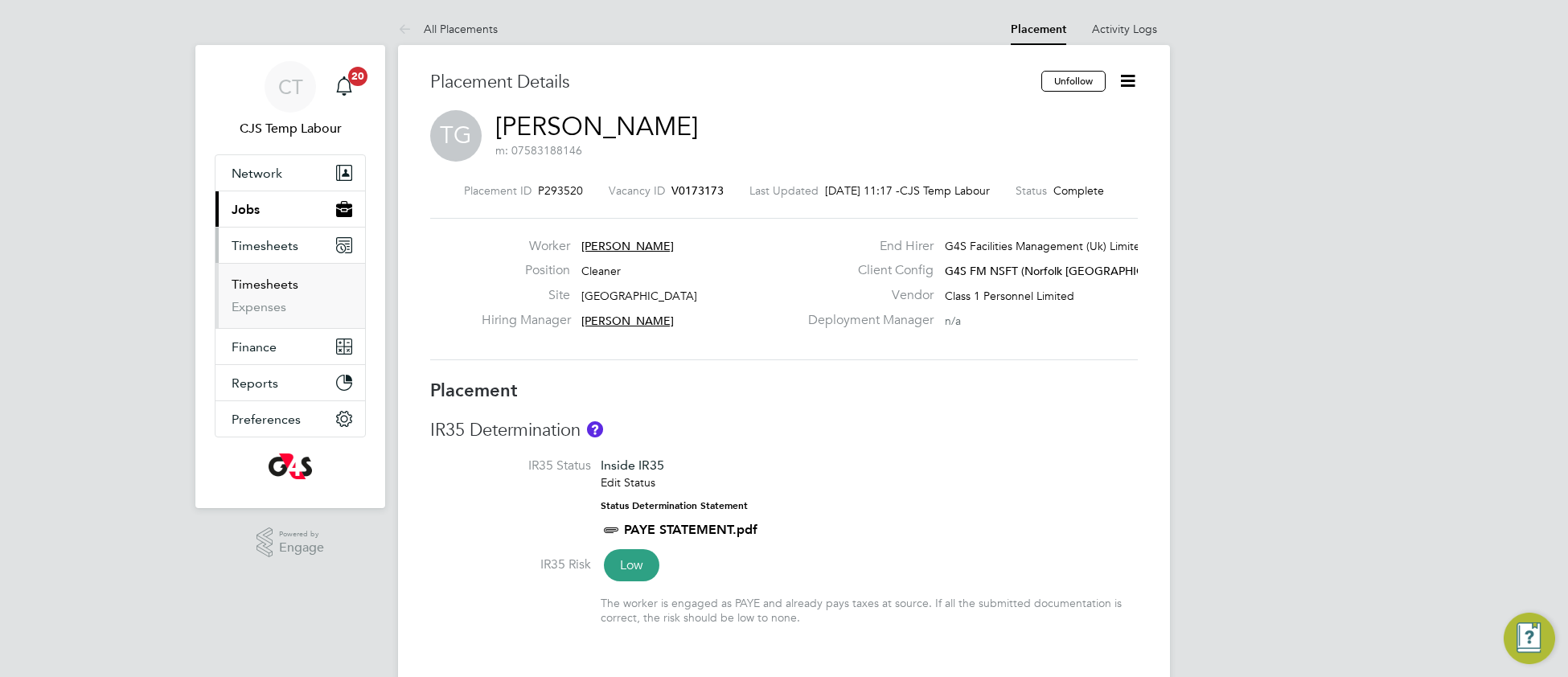
click at [263, 287] on link "Timesheets" at bounding box center [265, 284] width 67 height 15
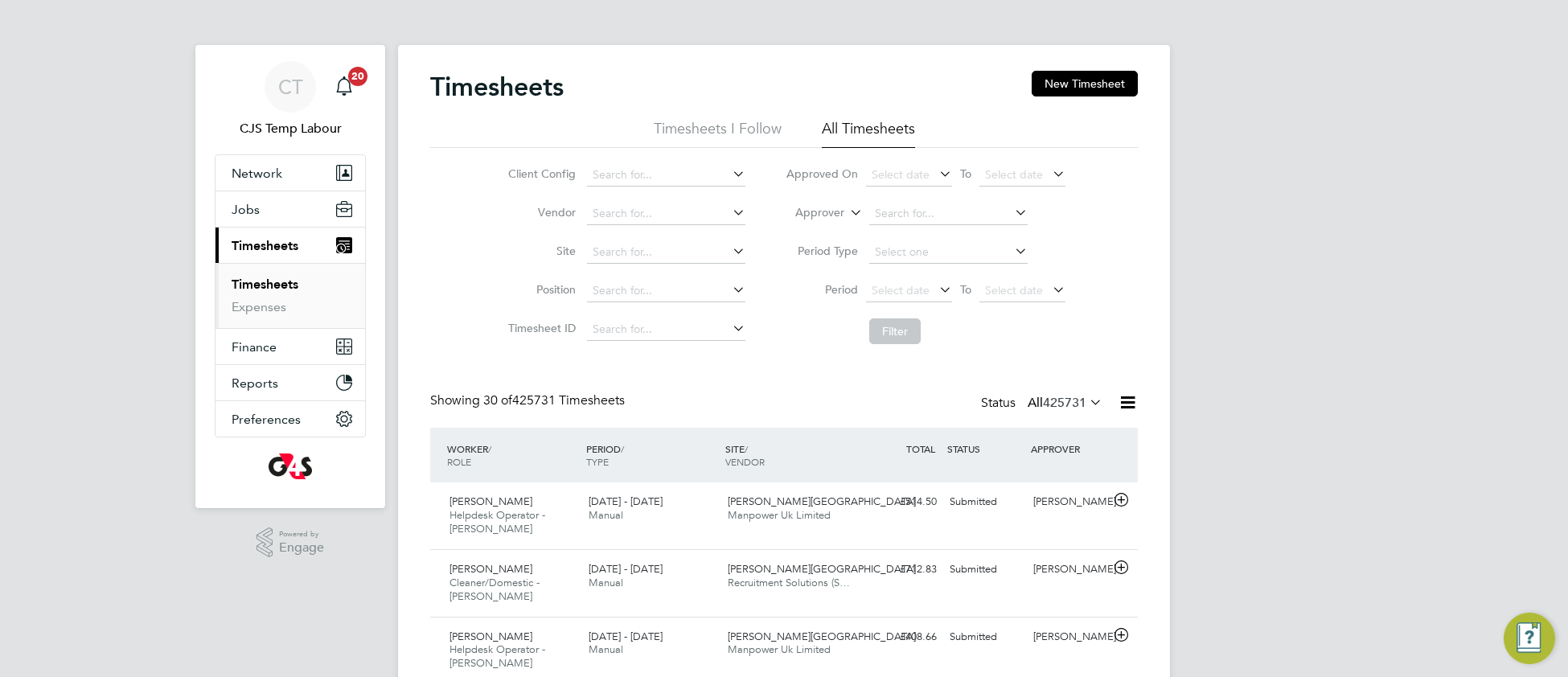
scroll to position [55, 139]
click at [613, 252] on input at bounding box center [666, 252] width 158 height 22
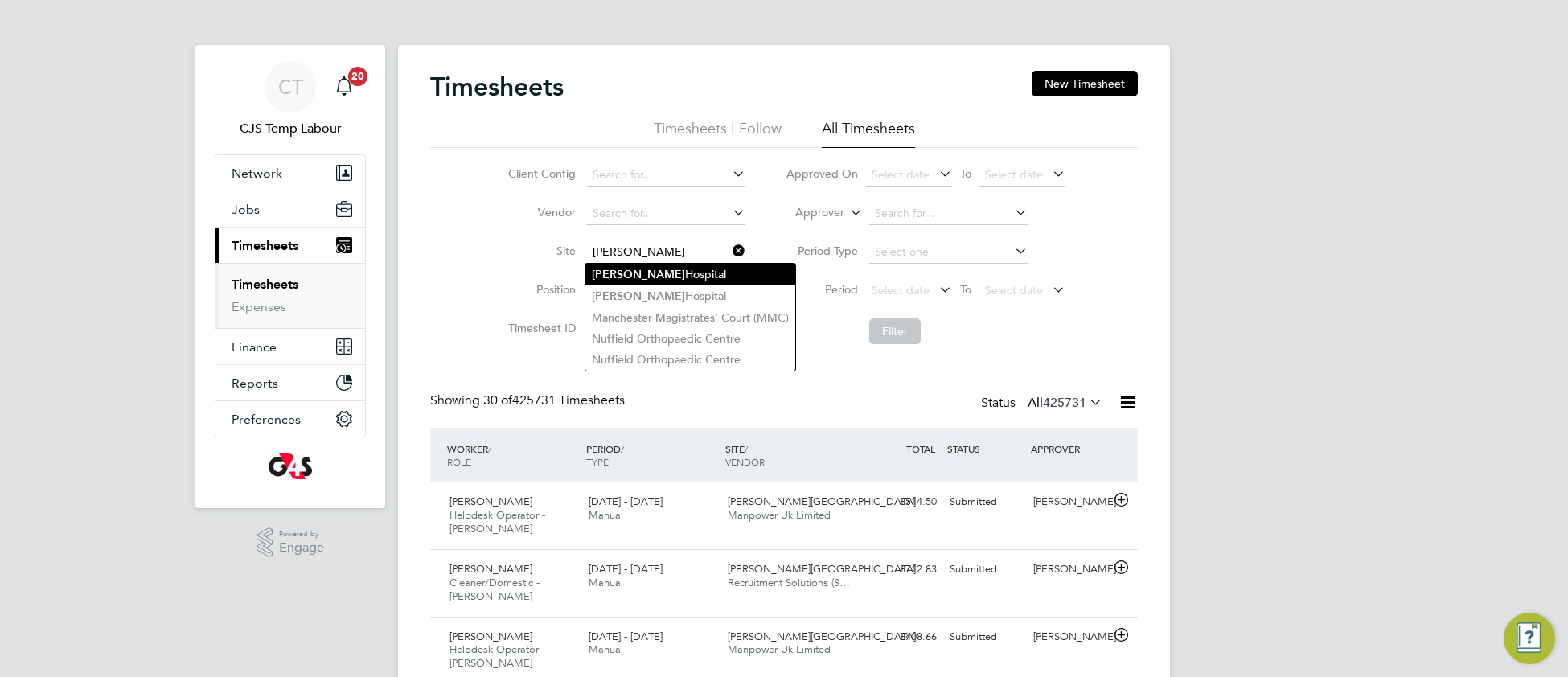
click at [646, 278] on li "Churchill Hospital" at bounding box center [690, 274] width 210 height 21
type input "[PERSON_NAME][GEOGRAPHIC_DATA]"
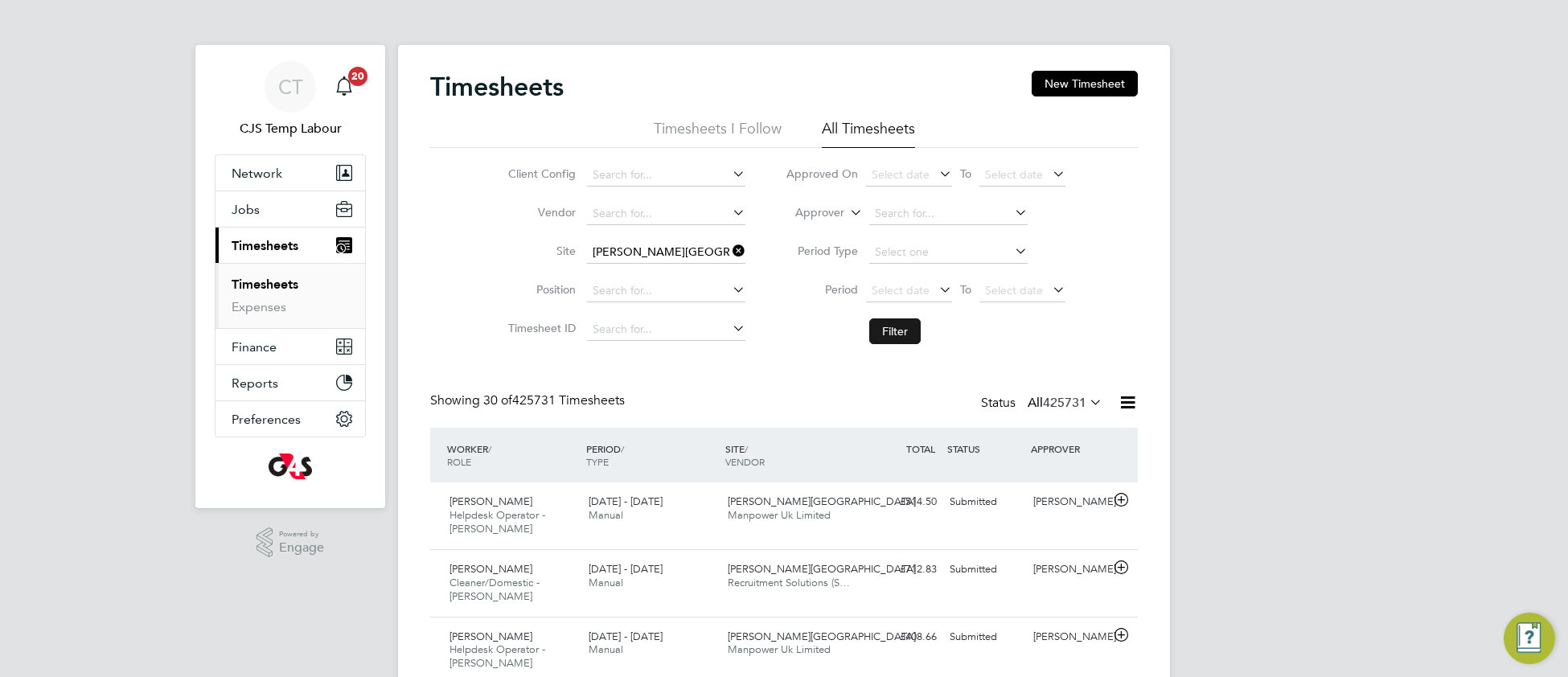
click at [908, 337] on button "Filter" at bounding box center [894, 331] width 51 height 26
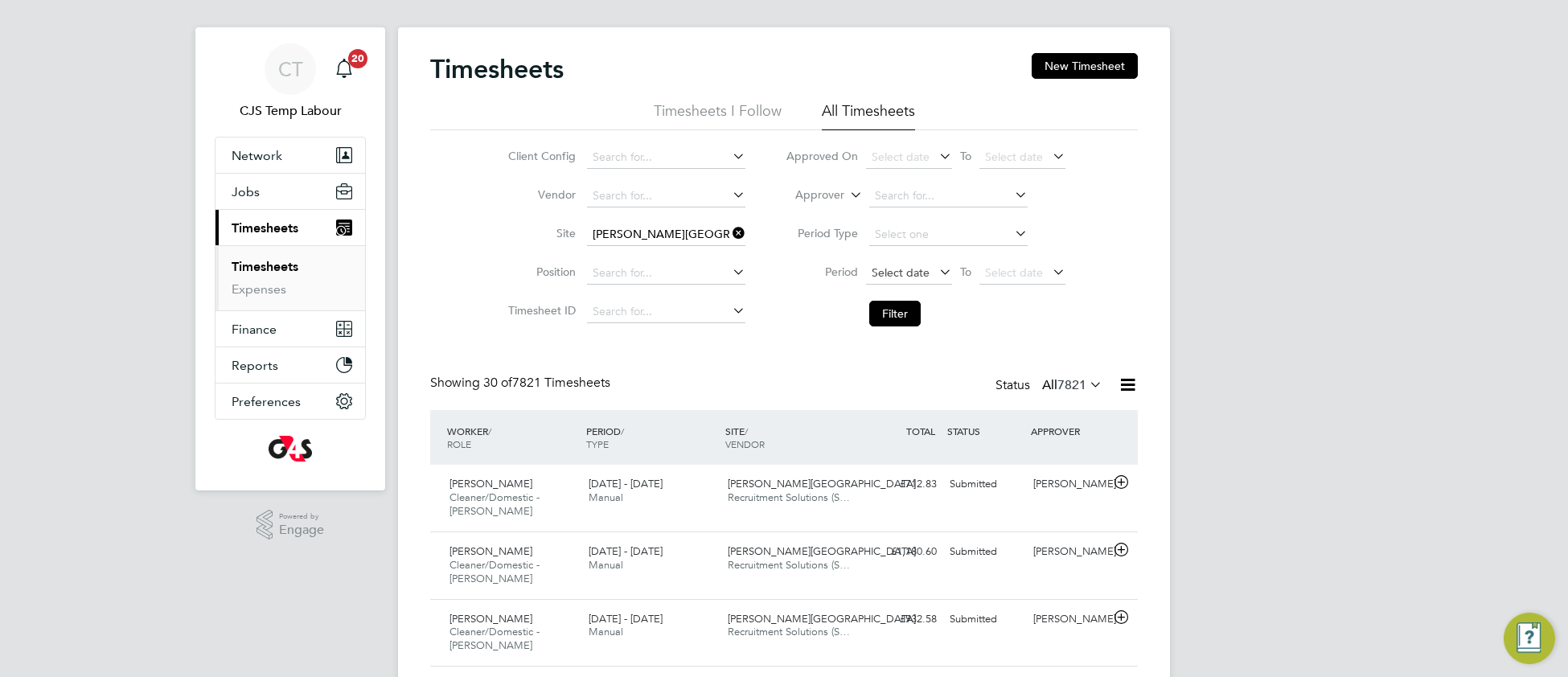
click at [896, 274] on span "Select date" at bounding box center [900, 272] width 58 height 15
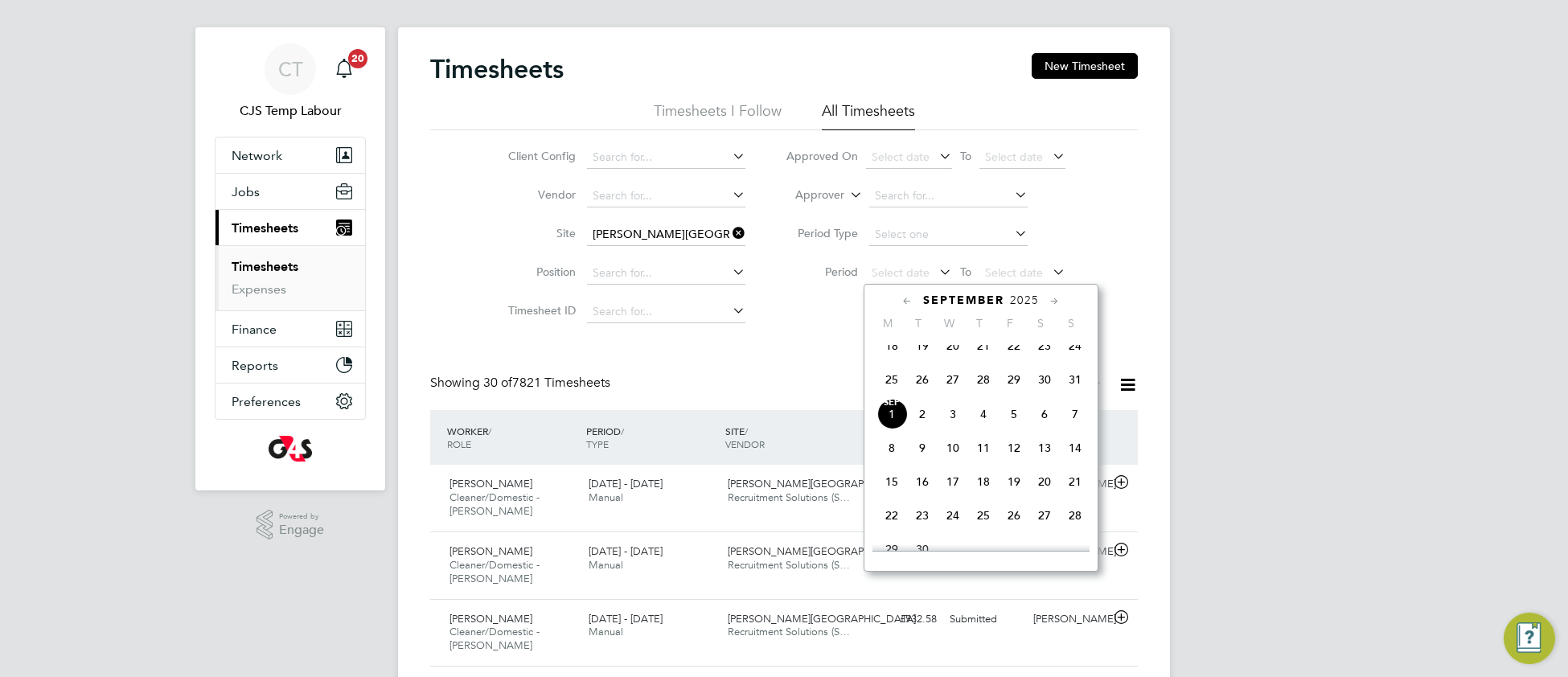
drag, startPoint x: 892, startPoint y: 385, endPoint x: 938, endPoint y: 352, distance: 56.6
click at [893, 386] on span "25" at bounding box center [891, 379] width 31 height 31
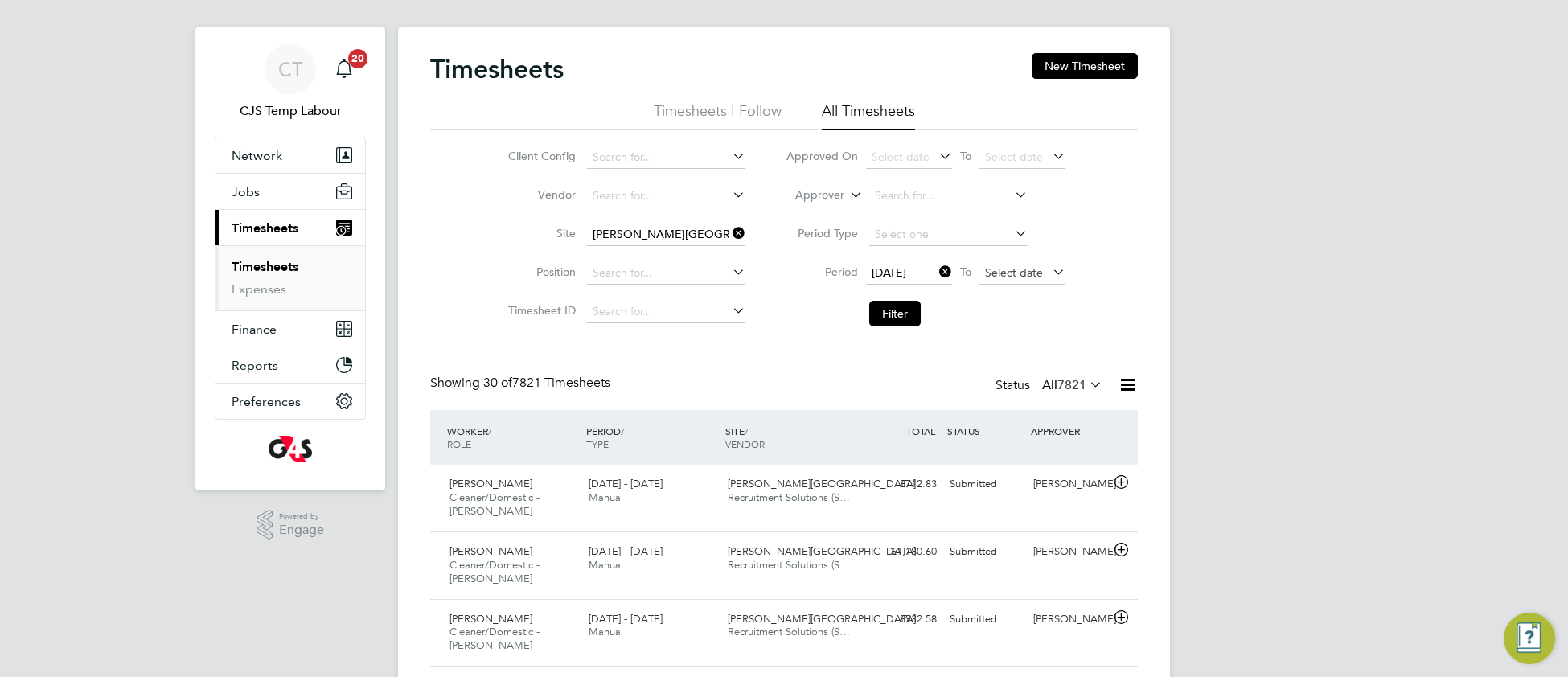
click at [1001, 270] on span "Select date" at bounding box center [1014, 272] width 58 height 15
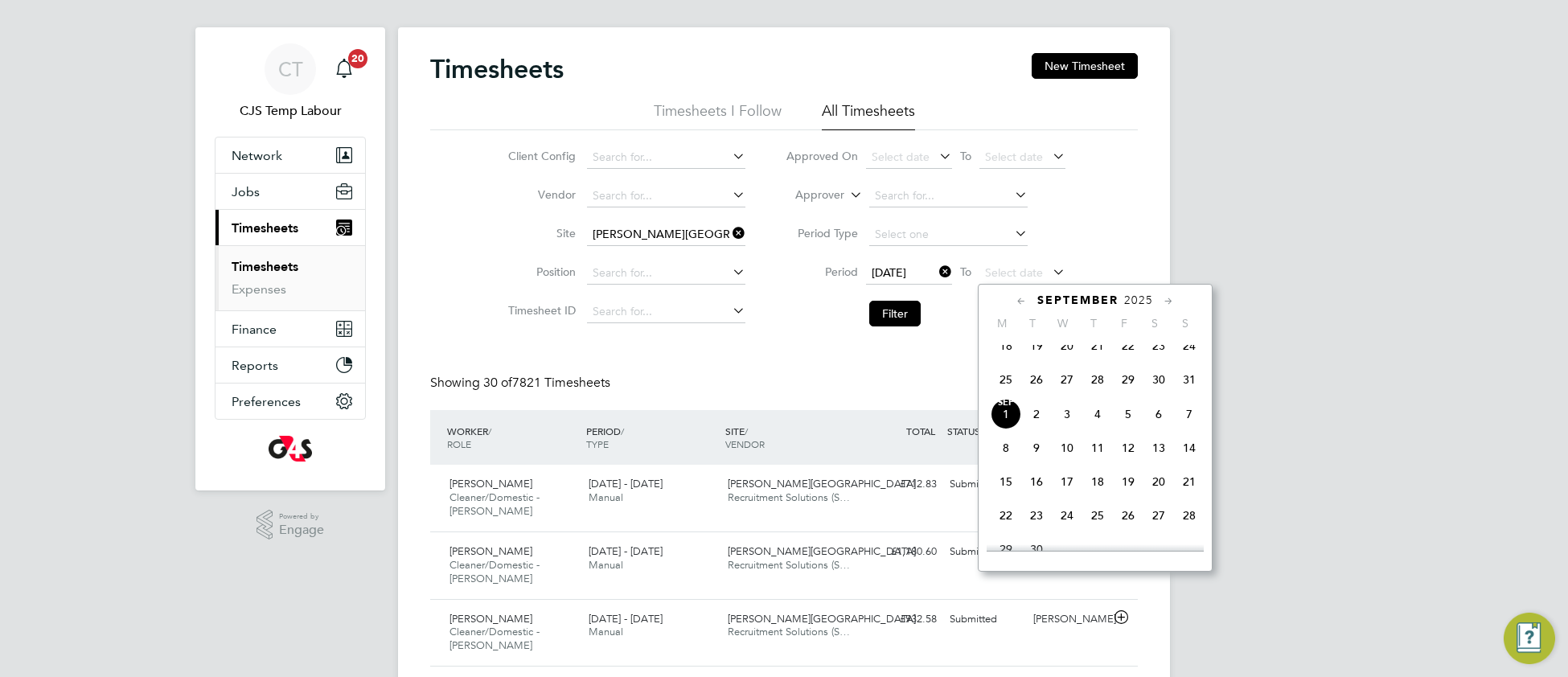
click at [1189, 394] on span "31" at bounding box center [1189, 379] width 31 height 31
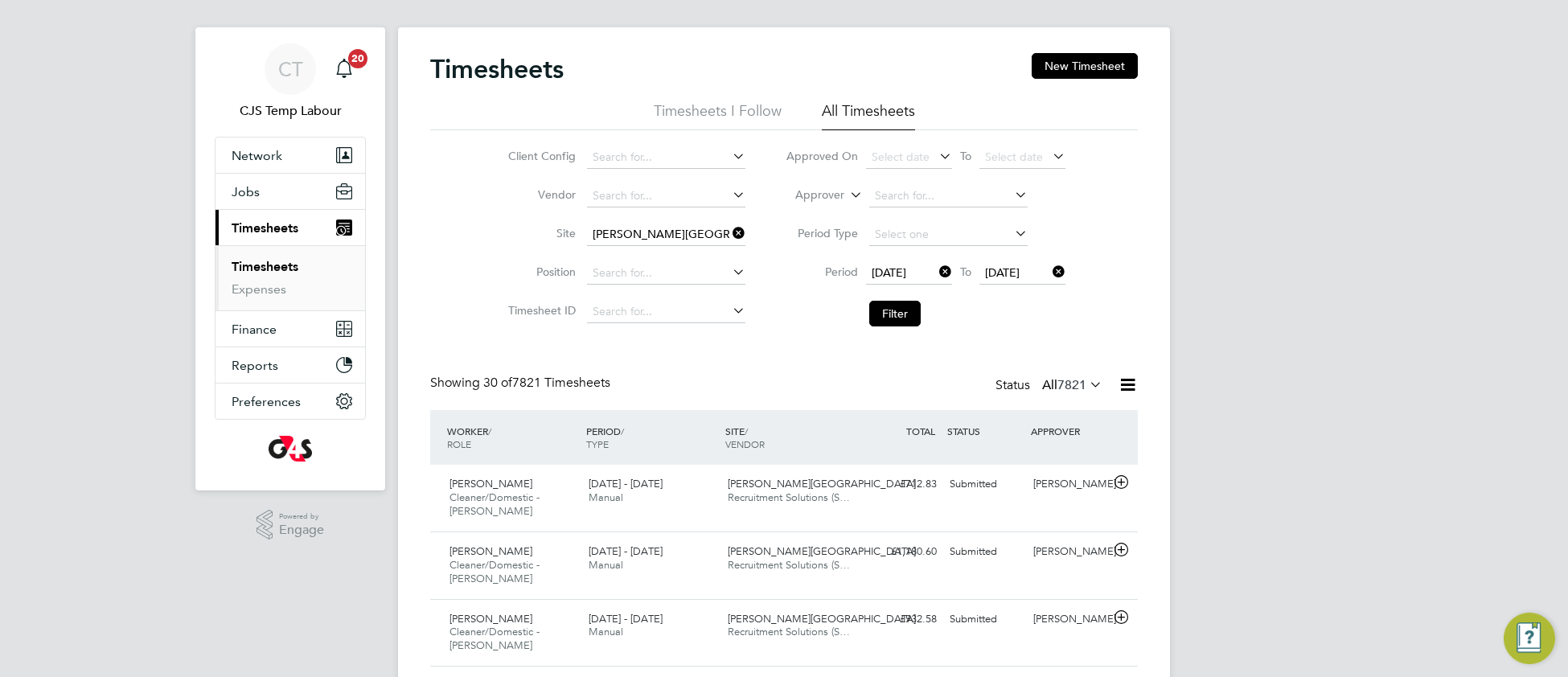
click at [902, 300] on button "Filter" at bounding box center [894, 313] width 51 height 26
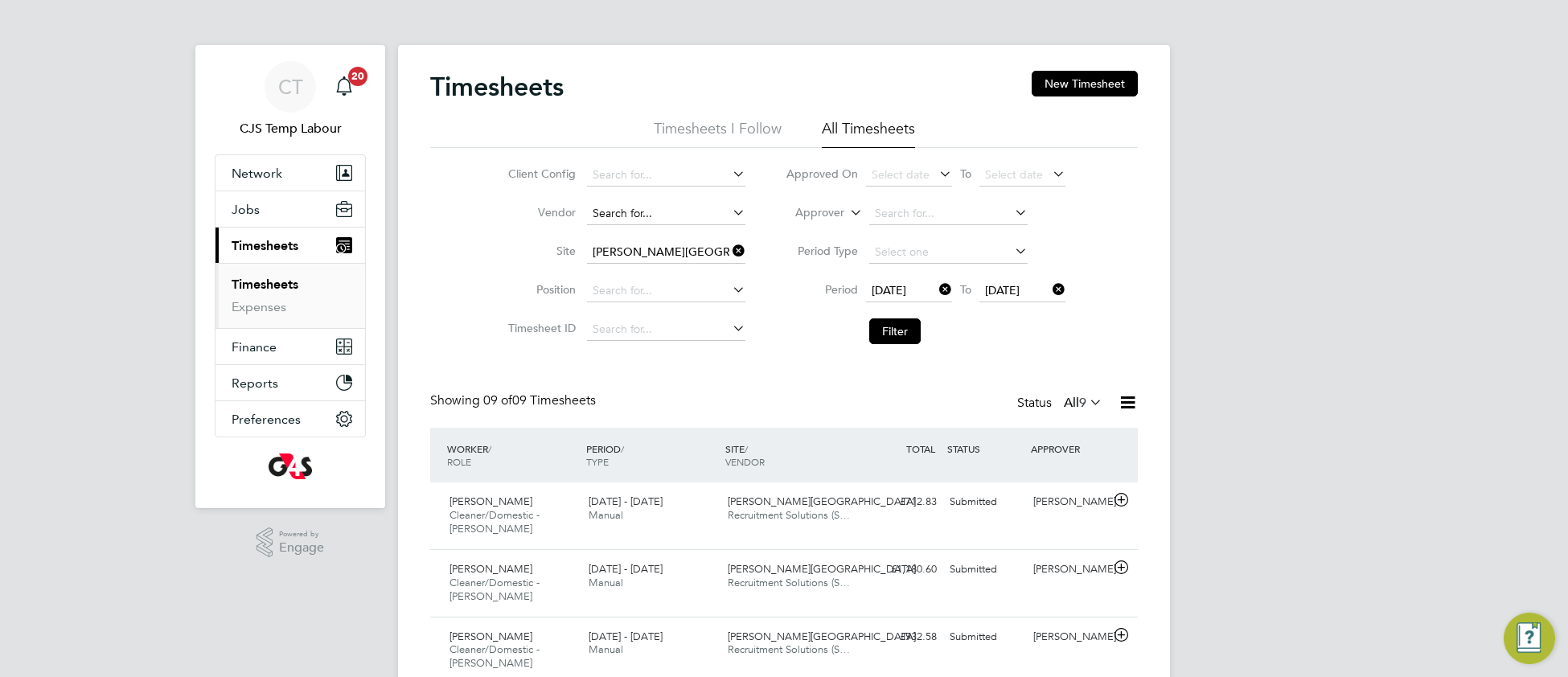
click at [604, 213] on input at bounding box center [666, 214] width 158 height 22
click at [632, 232] on li "Manp ower Uk Limited" at bounding box center [665, 235] width 160 height 21
type input "Manpower Uk Limited"
click at [899, 335] on button "Filter" at bounding box center [894, 331] width 51 height 26
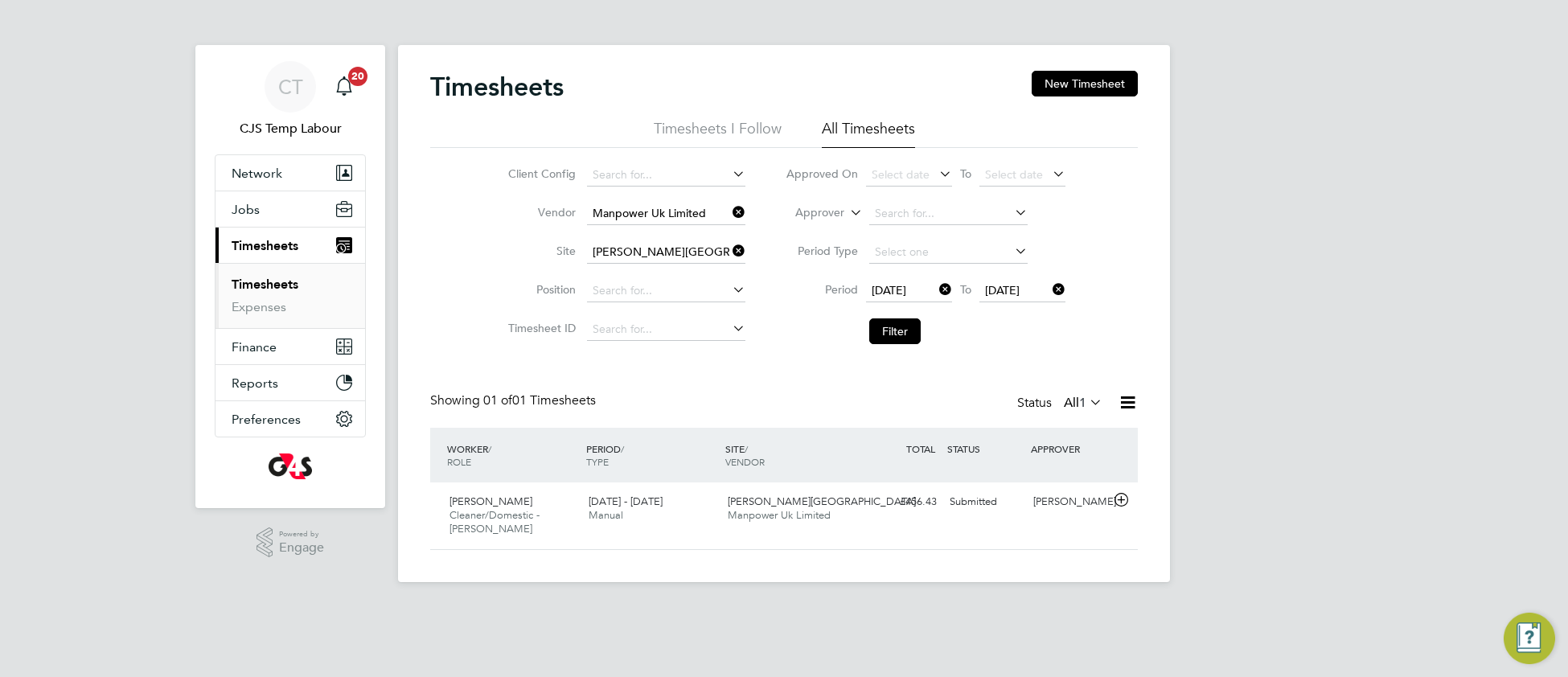
click at [729, 213] on icon at bounding box center [729, 212] width 0 height 22
click at [690, 253] on input at bounding box center [666, 252] width 158 height 22
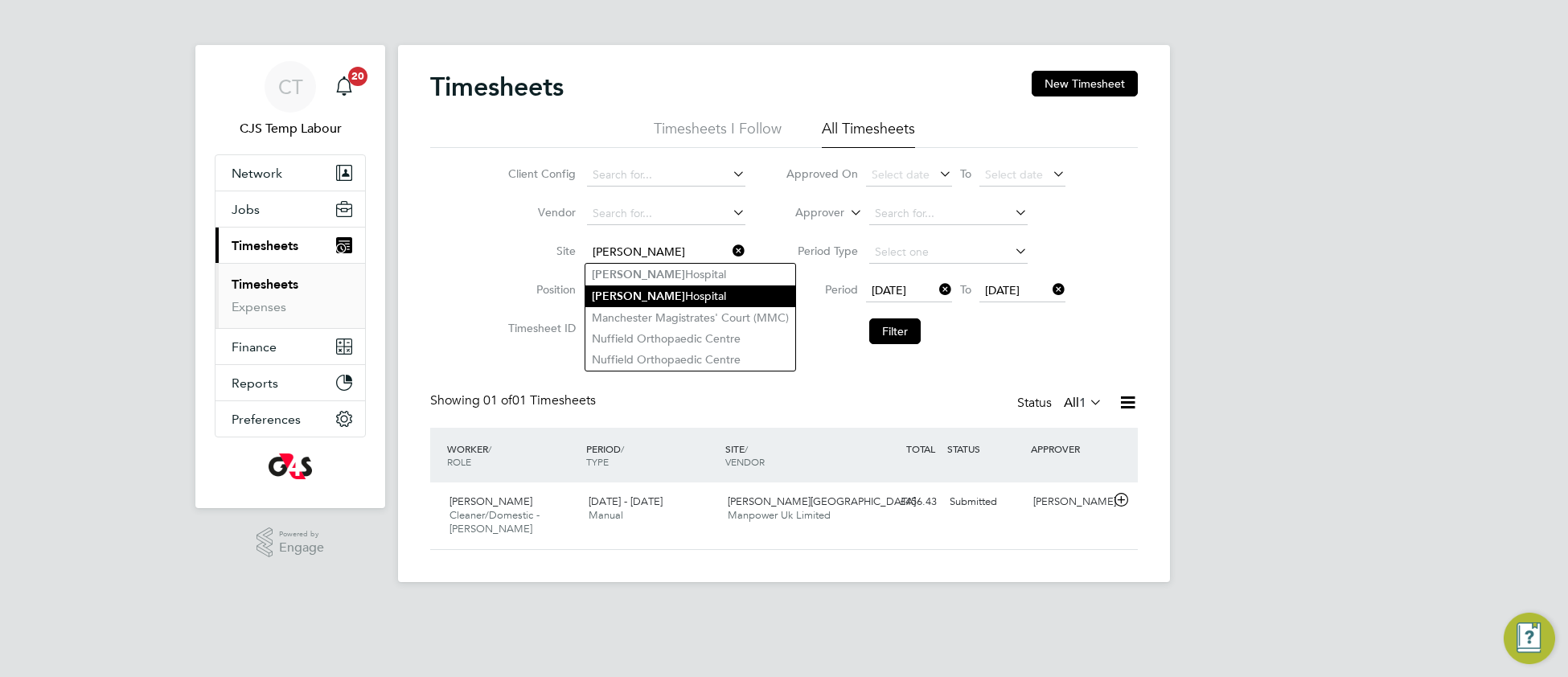
click at [671, 300] on li "Churchill Hospital" at bounding box center [690, 296] width 210 height 21
type input "[PERSON_NAME][GEOGRAPHIC_DATA]"
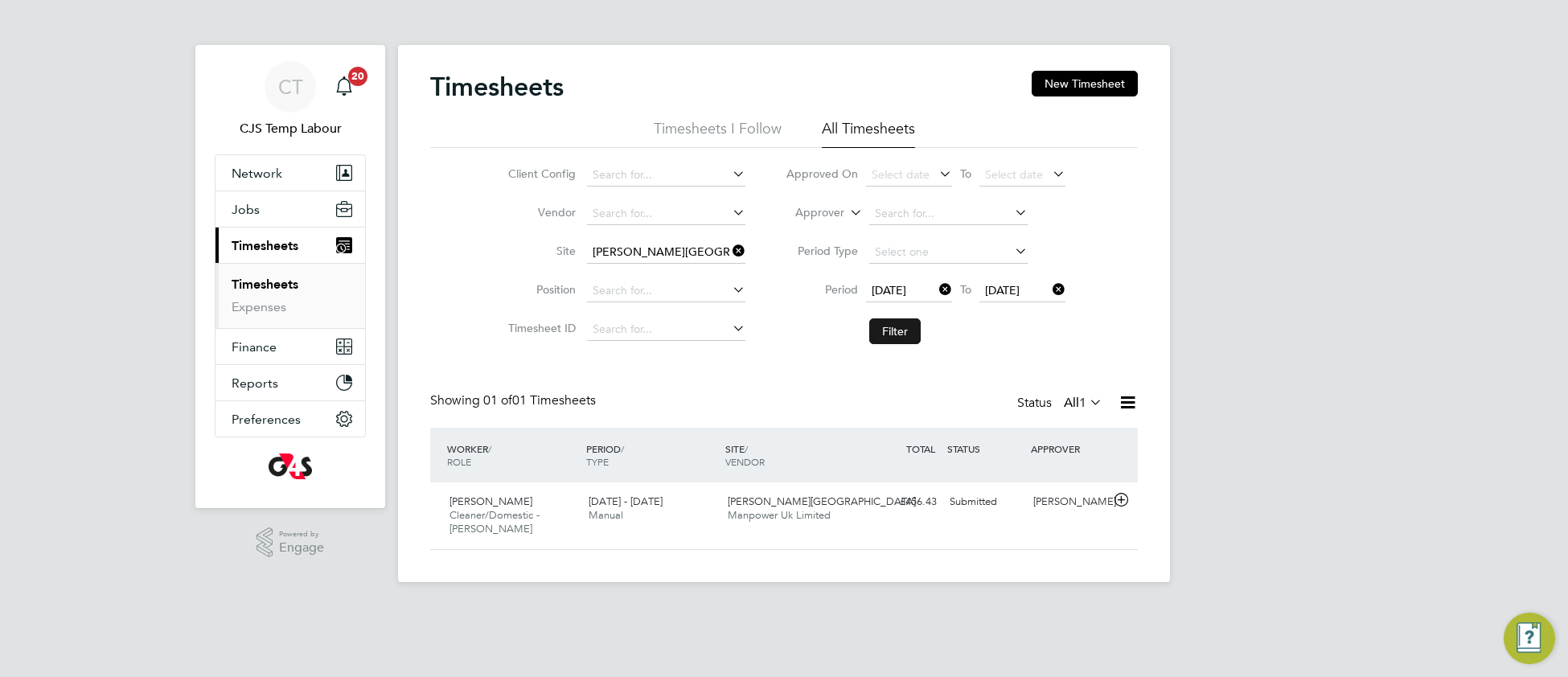
click at [898, 324] on button "Filter" at bounding box center [894, 331] width 51 height 26
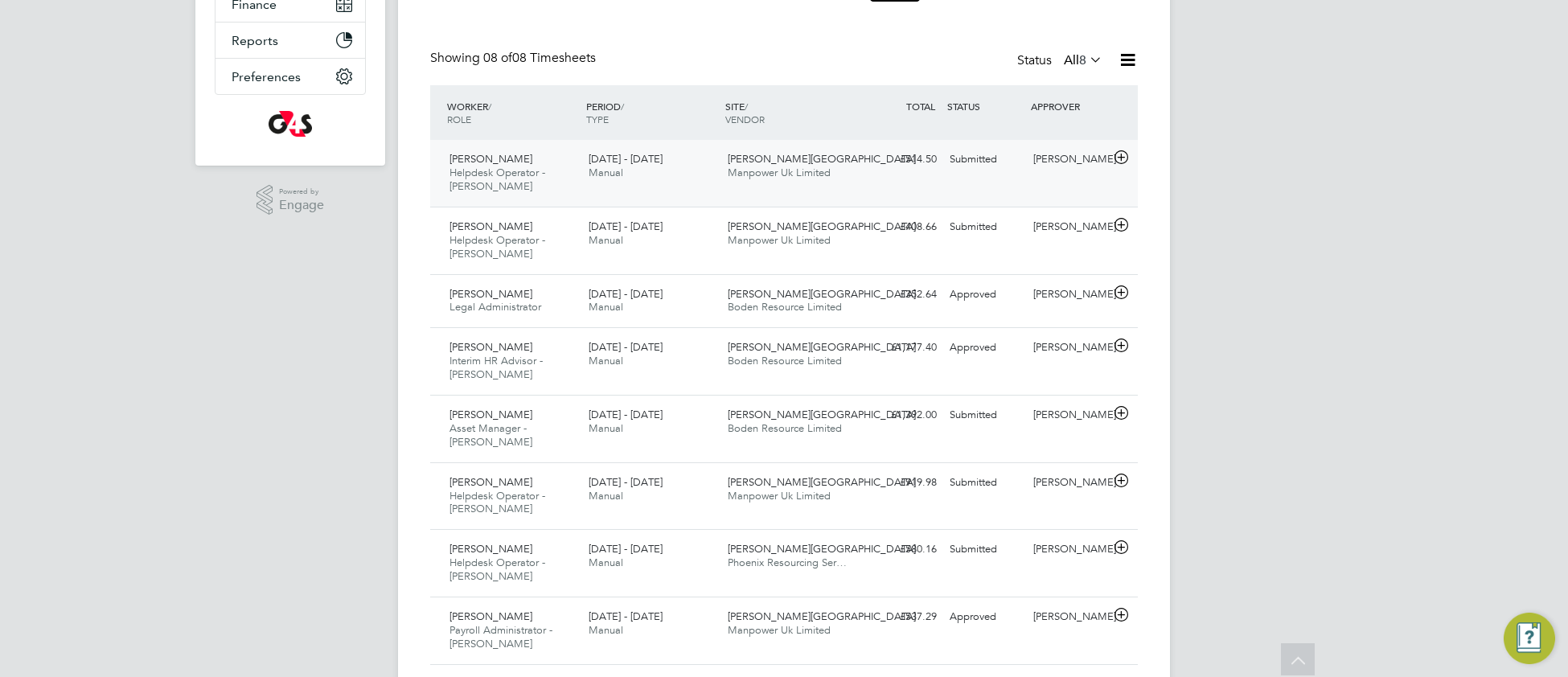
click at [639, 186] on div "[DATE] - [DATE] Manual" at bounding box center [652, 166] width 140 height 40
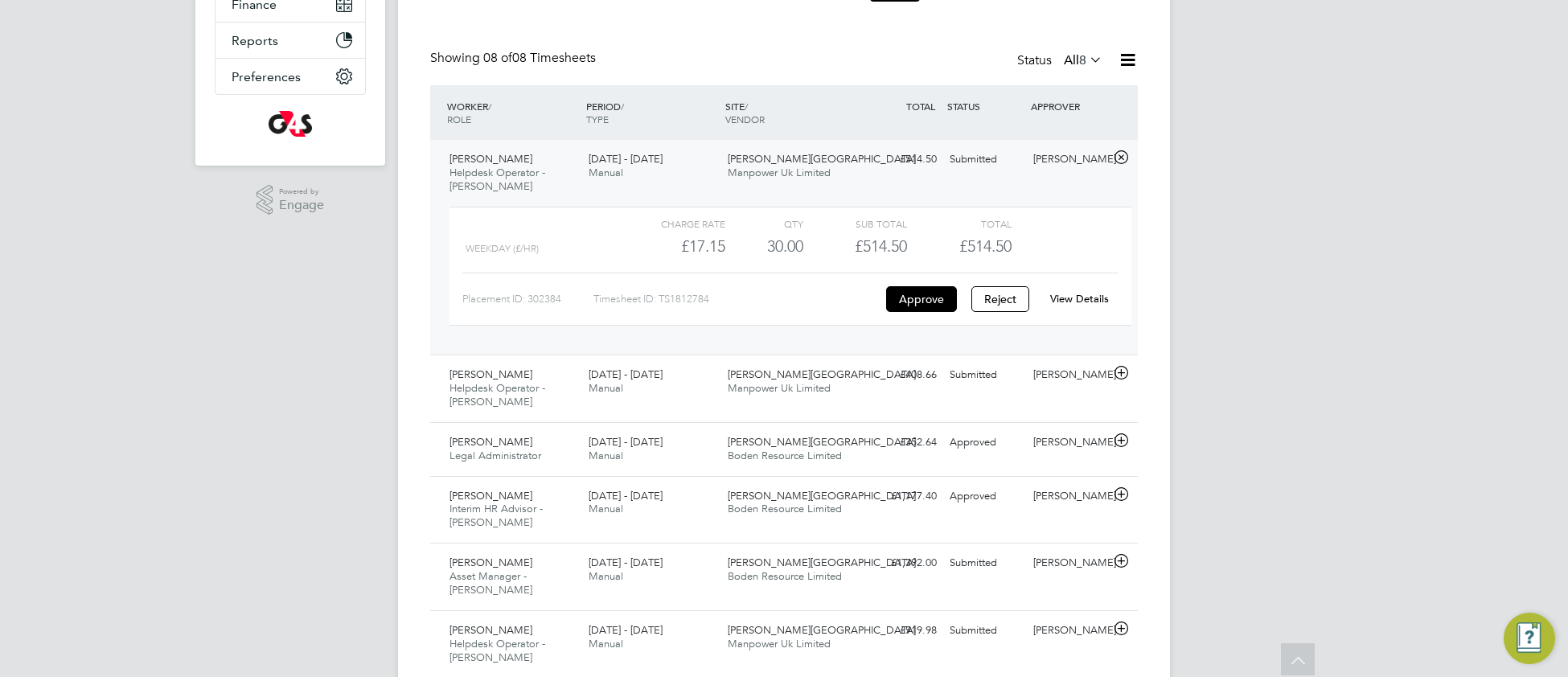
click at [1080, 294] on link "View Details" at bounding box center [1079, 299] width 59 height 14
click at [680, 401] on div "[DATE] - [DATE] Manual" at bounding box center [652, 381] width 140 height 40
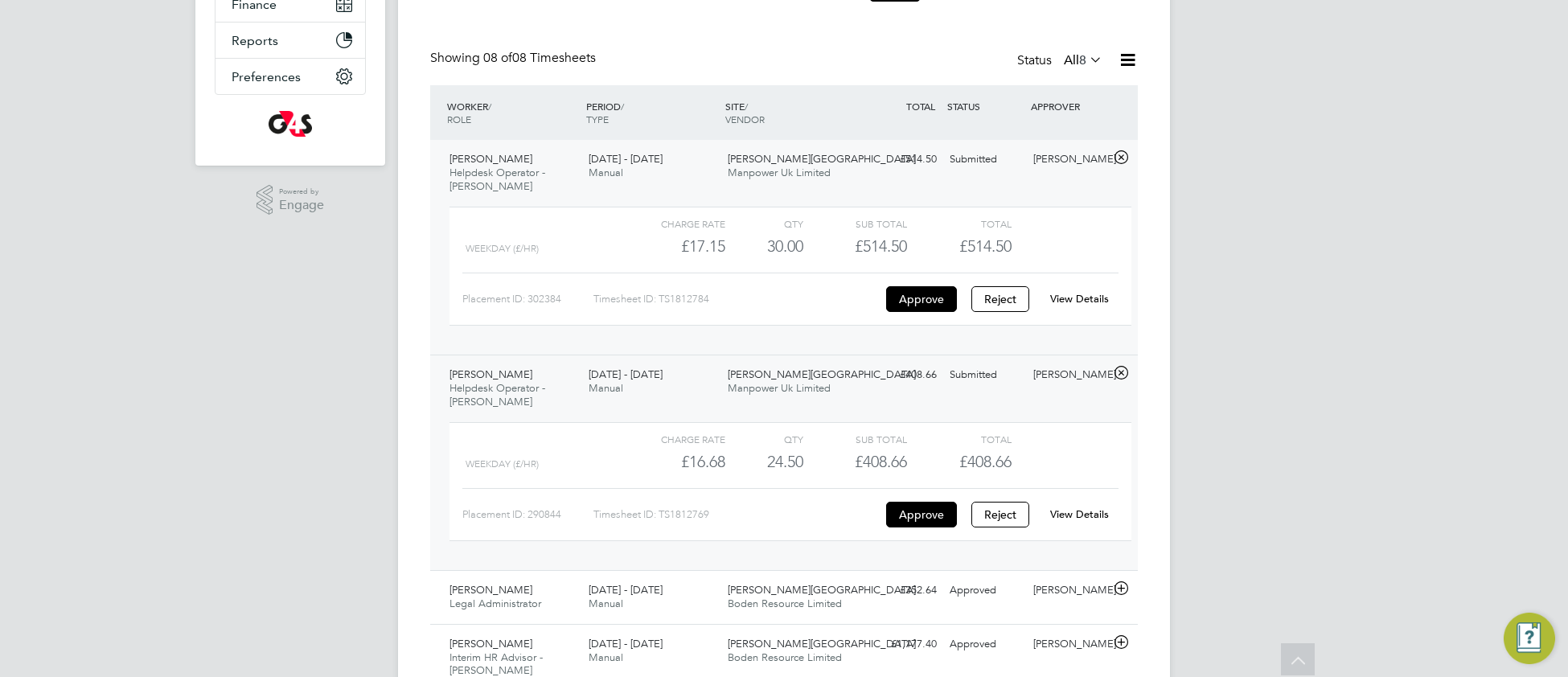
click at [1070, 512] on link "View Details" at bounding box center [1079, 513] width 59 height 14
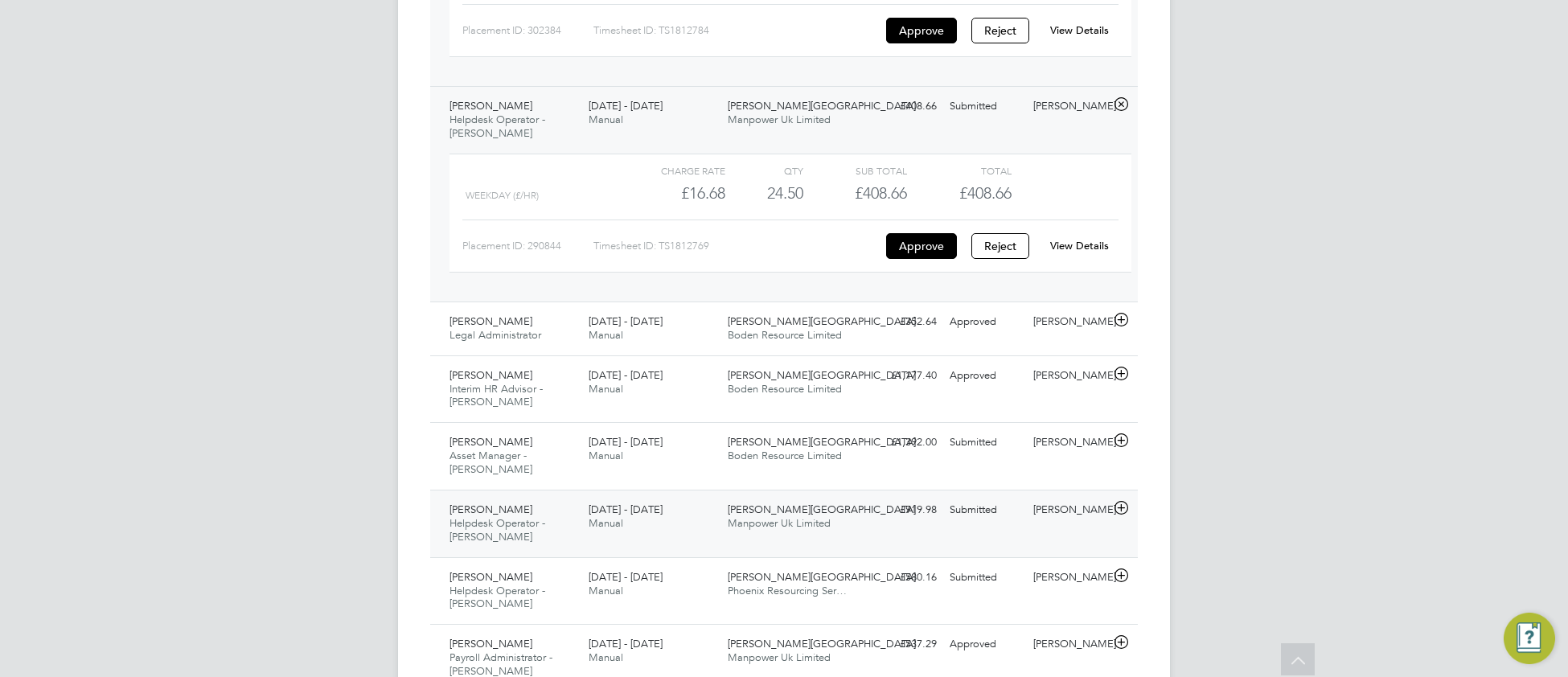
click at [547, 525] on div "Michelle Ibanez-Martín Helpdesk Operator - Churchill 25 - 31 Aug 2025" at bounding box center [512, 524] width 140 height 54
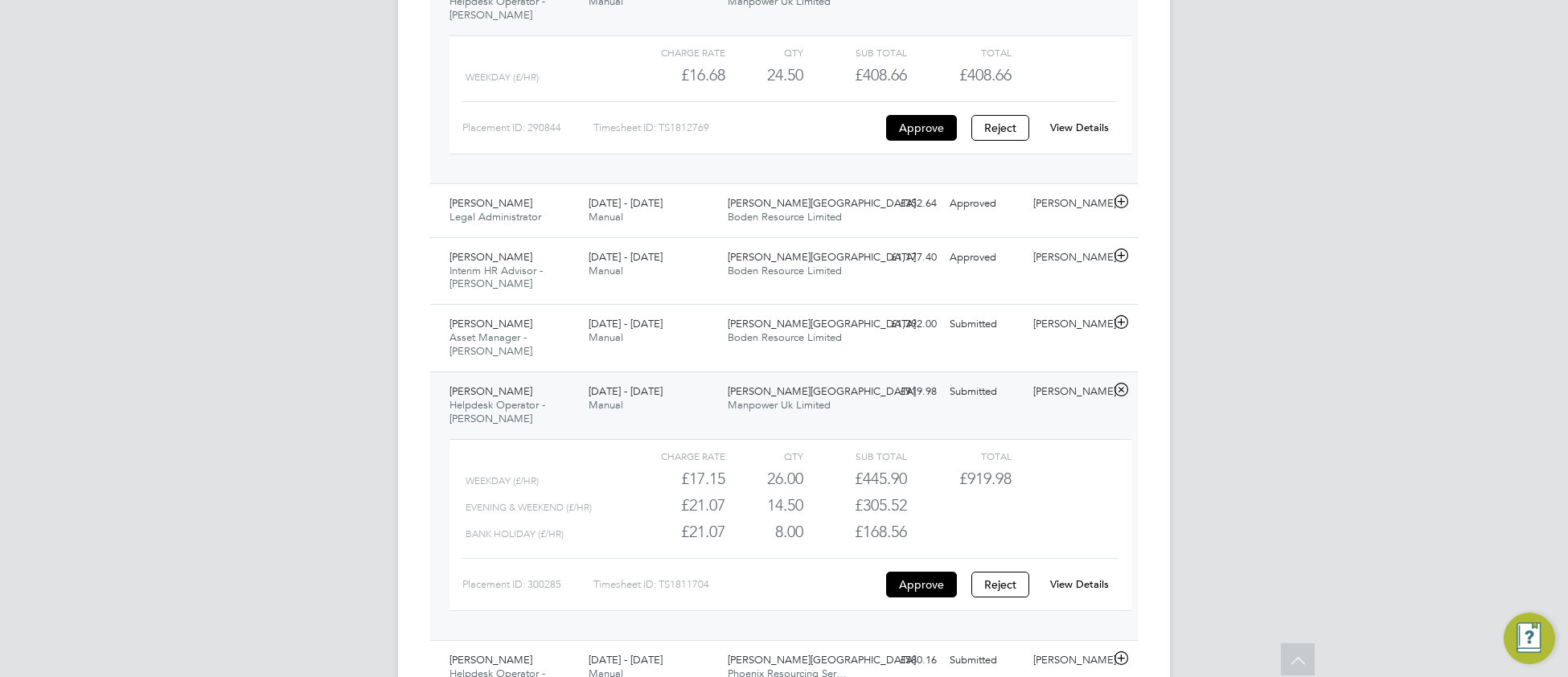
click at [1082, 579] on link "View Details" at bounding box center [1079, 584] width 59 height 14
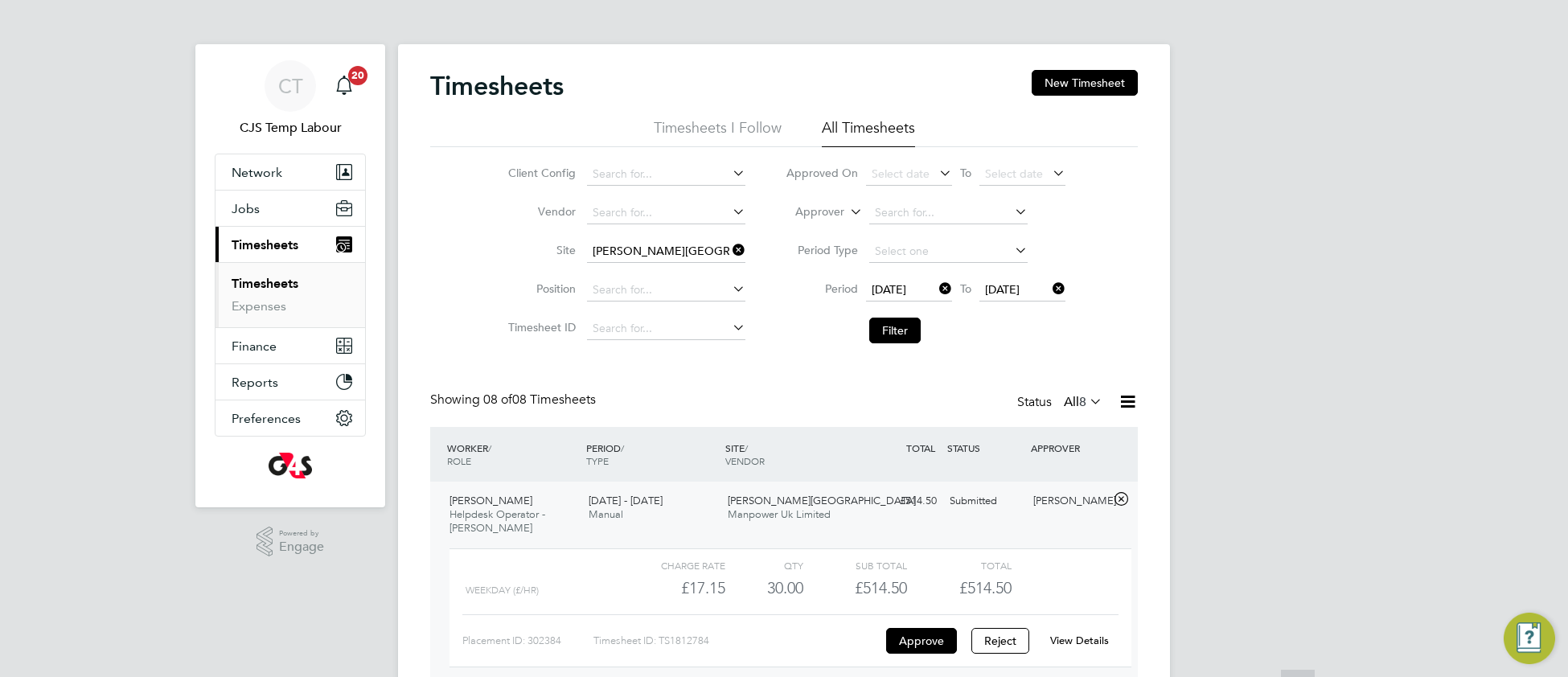
scroll to position [0, 0]
click at [729, 248] on icon at bounding box center [729, 251] width 0 height 22
click at [905, 333] on button "Filter" at bounding box center [894, 331] width 51 height 26
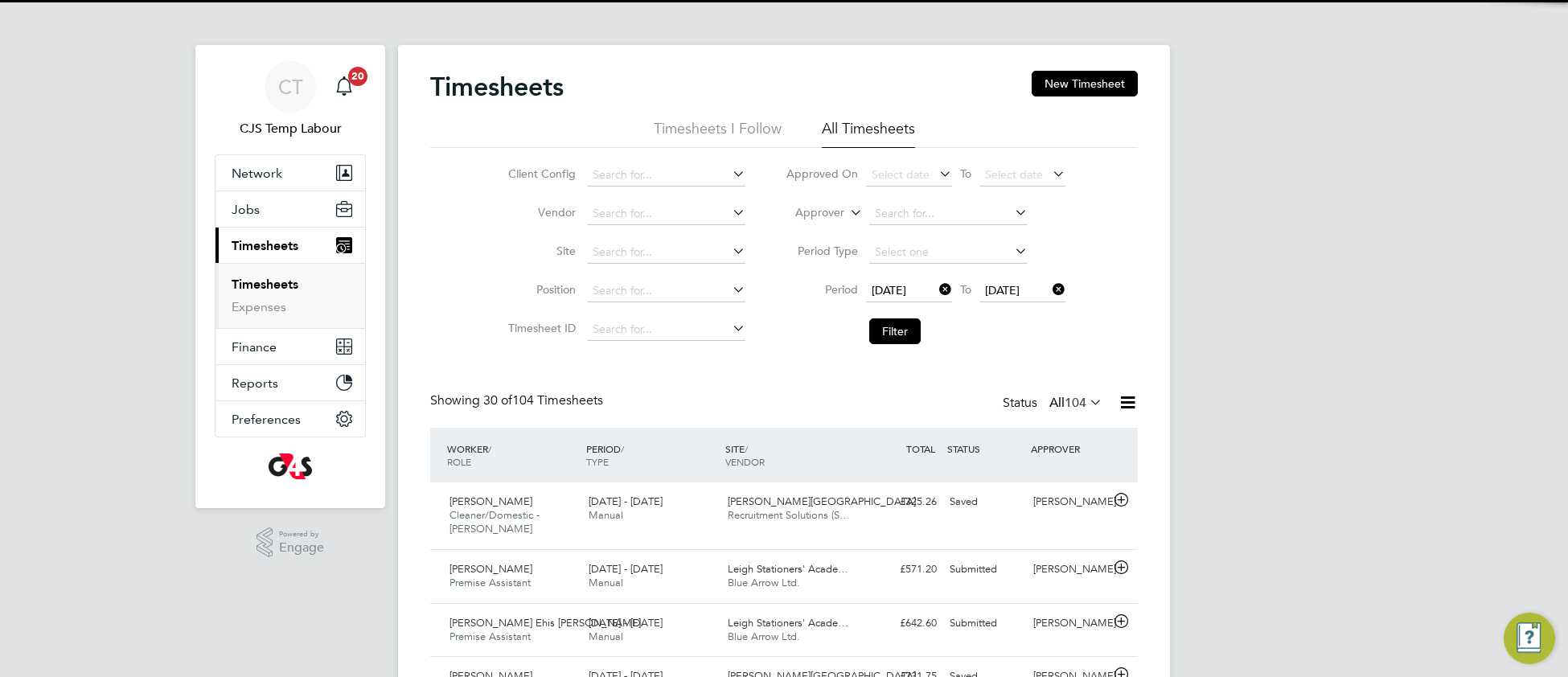
scroll to position [39, 139]
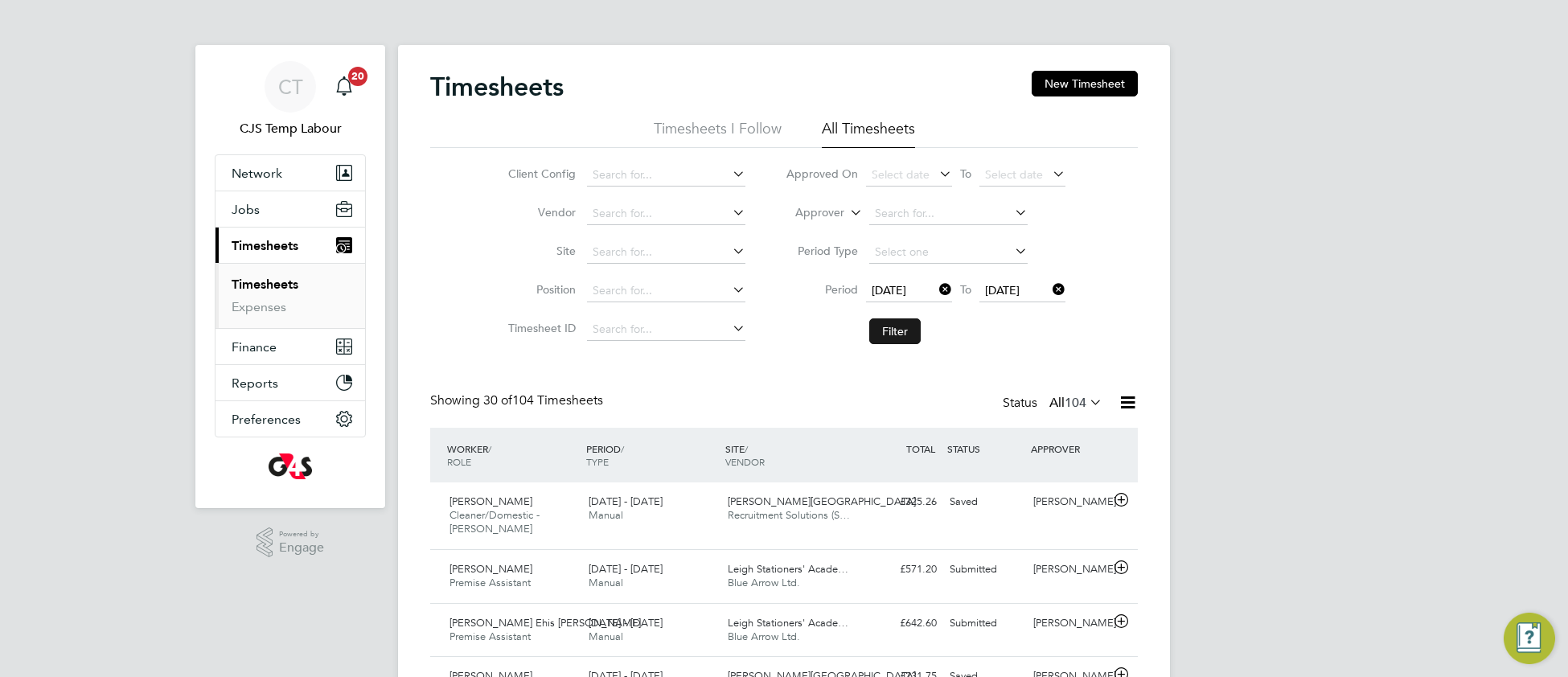
click at [896, 329] on button "Filter" at bounding box center [894, 331] width 51 height 26
click at [1128, 406] on icon at bounding box center [1127, 403] width 20 height 20
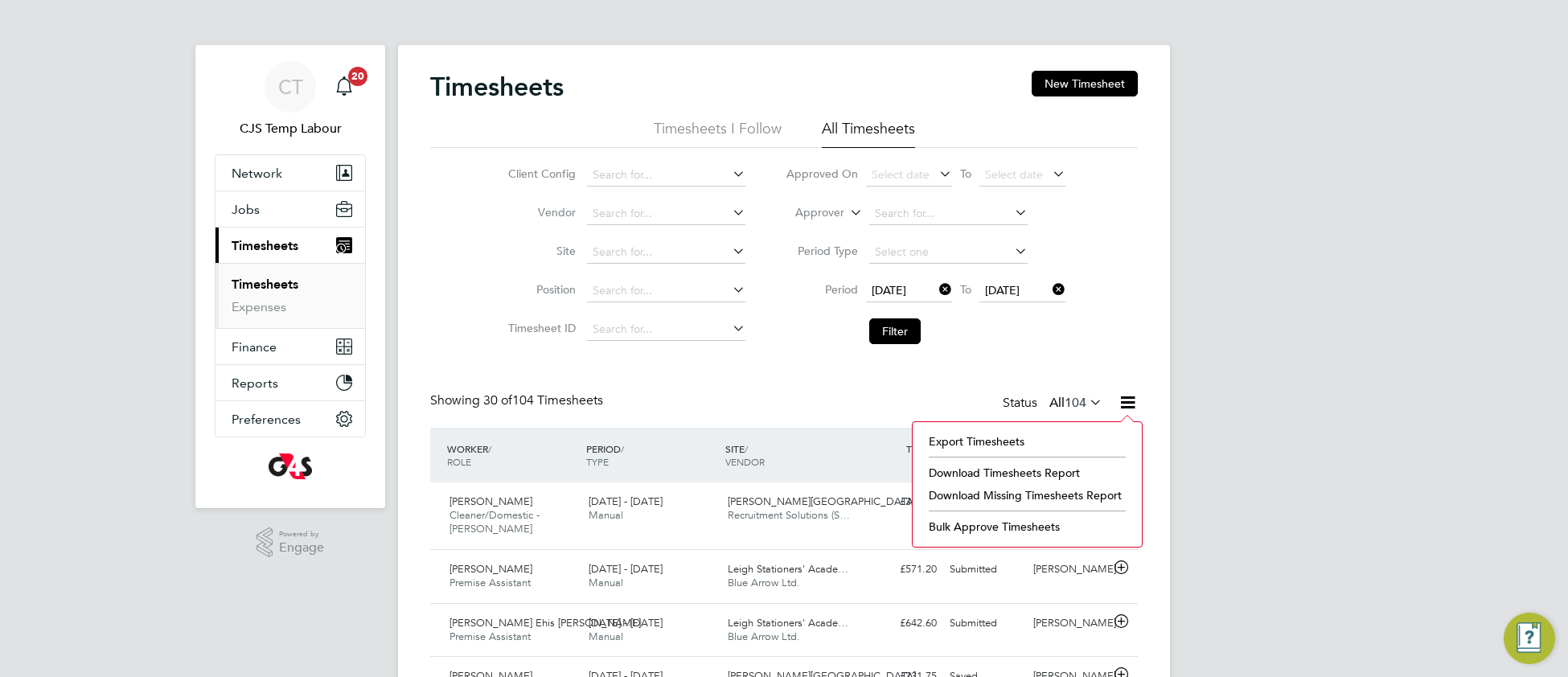
click at [1052, 498] on li "Download Missing Timesheets Report" at bounding box center [1027, 495] width 213 height 22
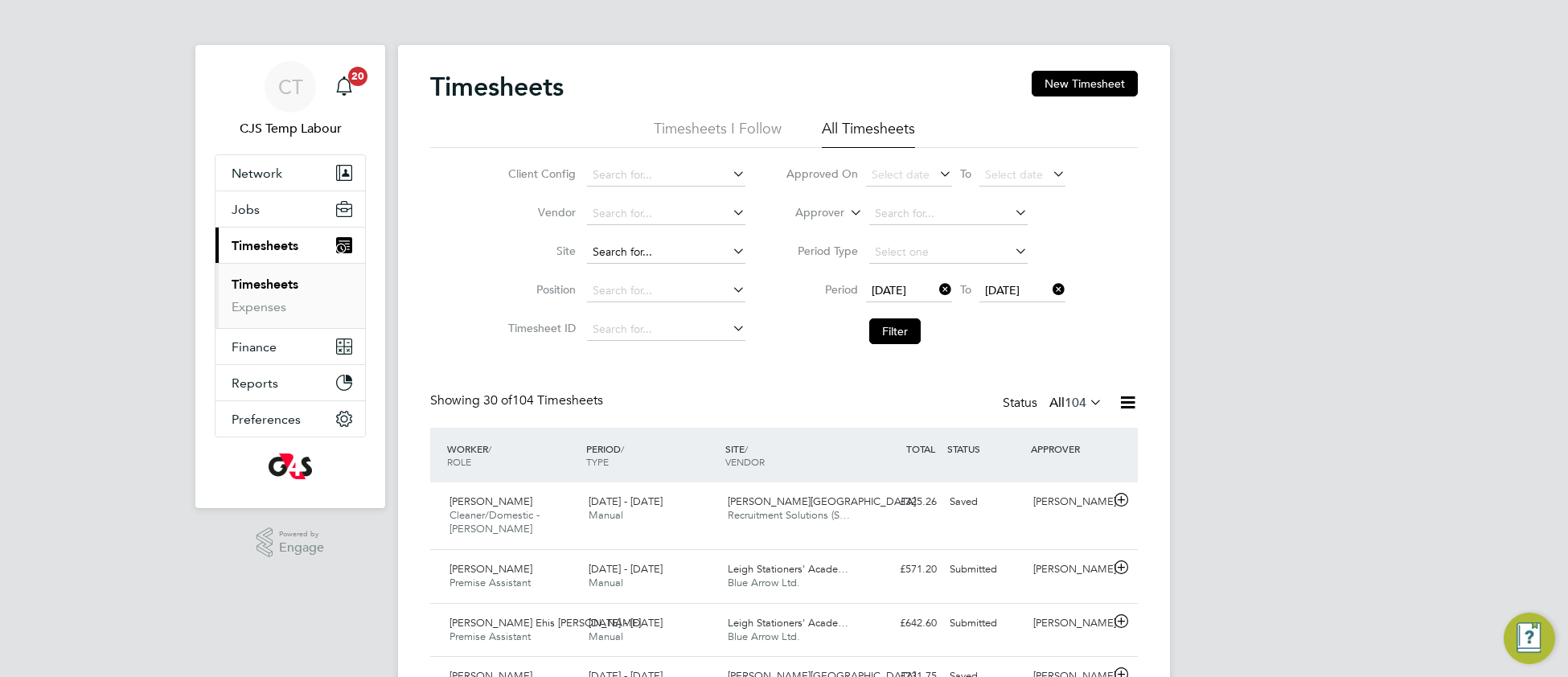
click at [641, 246] on input at bounding box center [666, 252] width 158 height 22
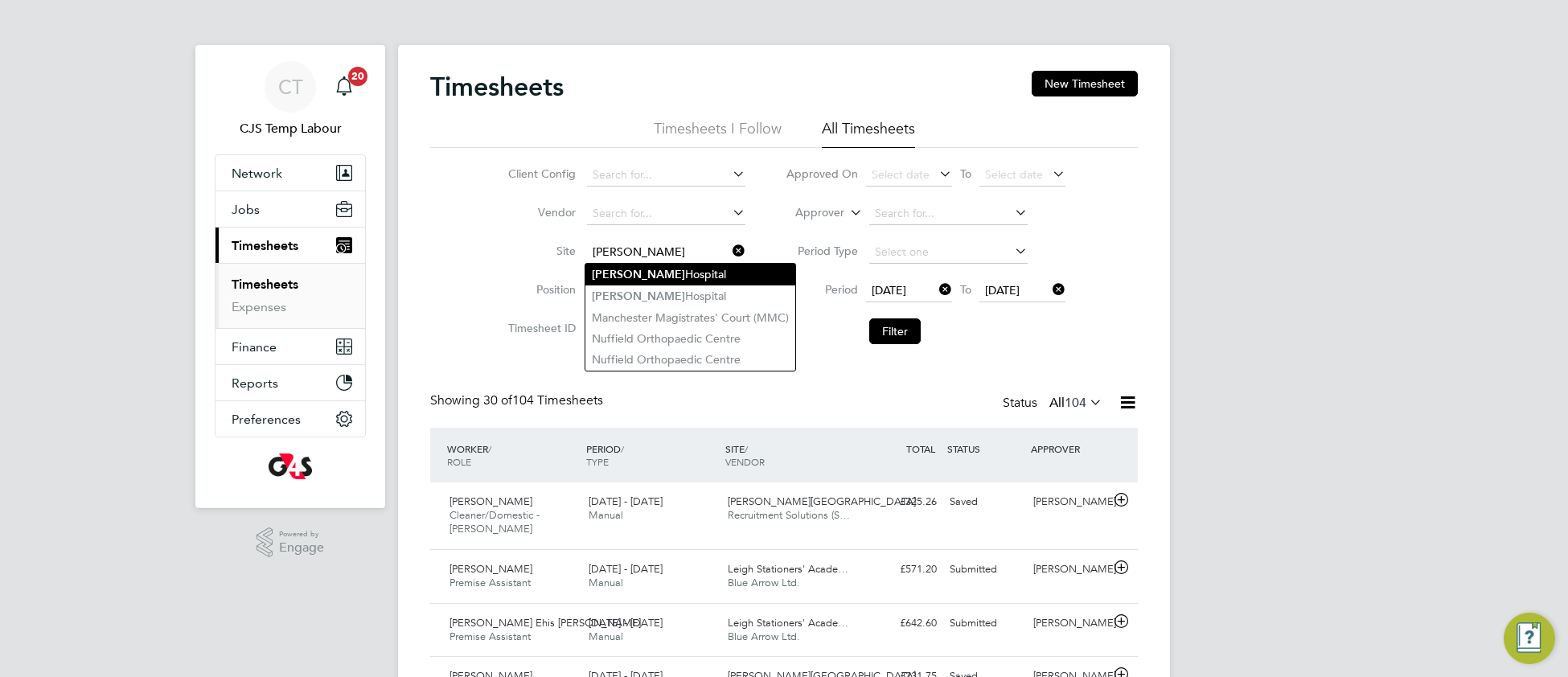
click at [640, 280] on li "Churchill Hospital" at bounding box center [690, 274] width 210 height 21
type input "[PERSON_NAME][GEOGRAPHIC_DATA]"
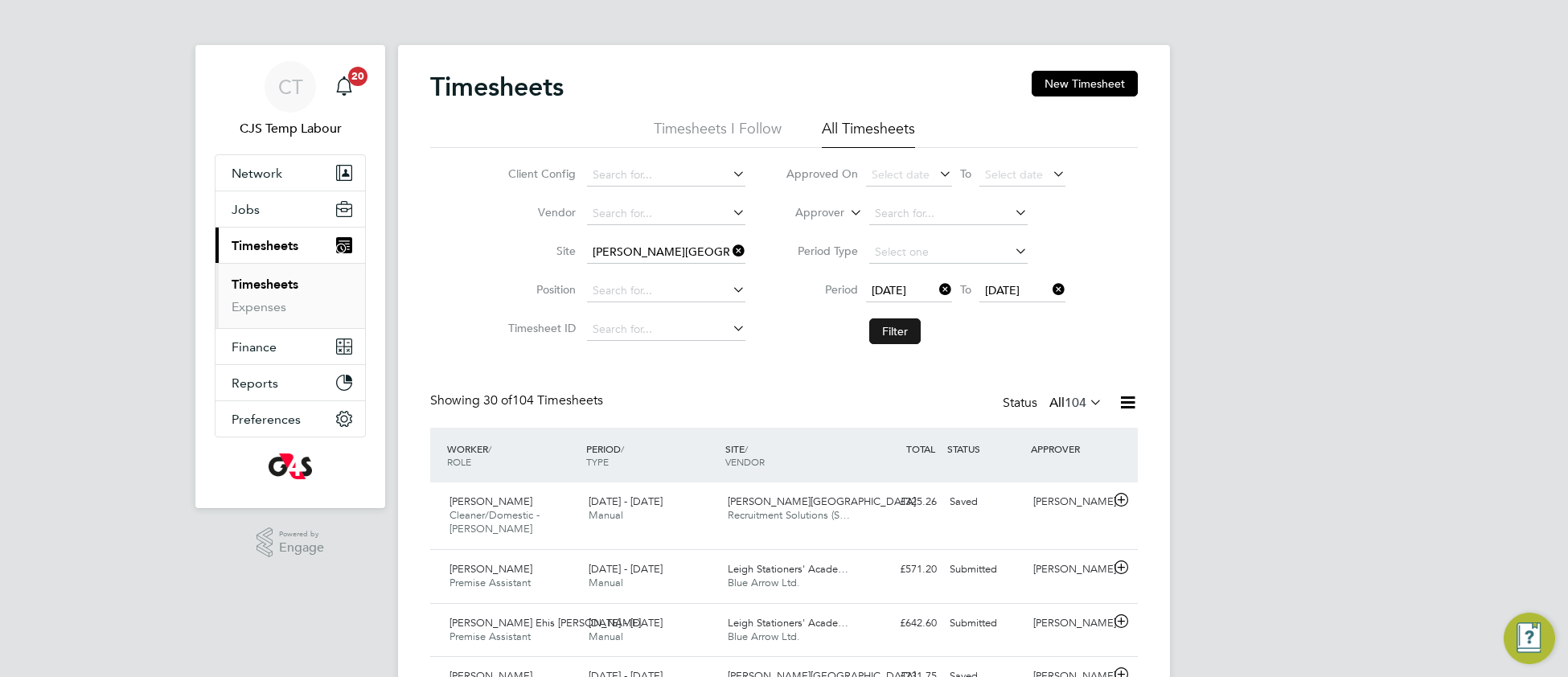
click at [902, 334] on button "Filter" at bounding box center [894, 331] width 51 height 26
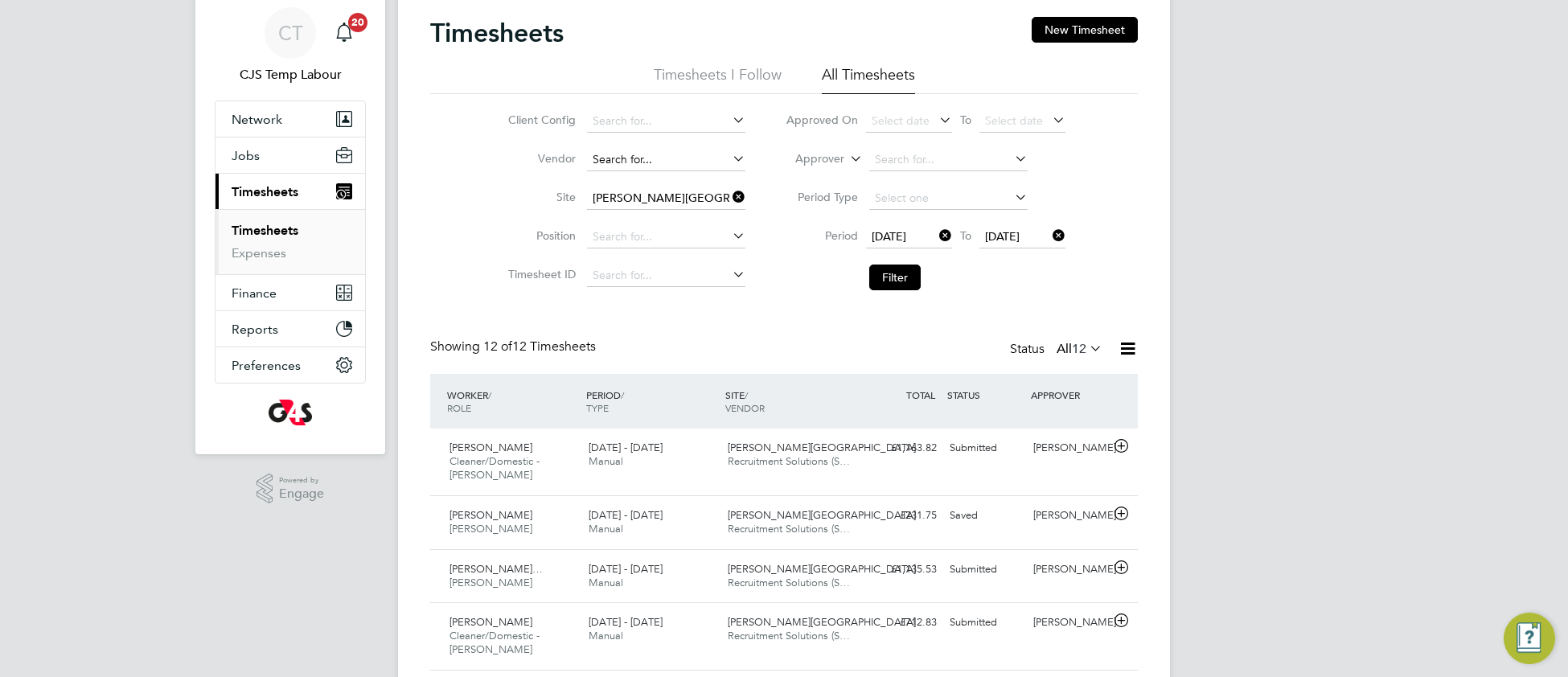
click at [630, 155] on input at bounding box center [666, 160] width 158 height 22
type input "r"
click at [633, 296] on li "Recruitment Sol utions (Services) Ltd" at bounding box center [693, 291] width 217 height 21
type input "Recruitment Solutions (Services) Ltd"
click at [910, 280] on button "Filter" at bounding box center [894, 277] width 51 height 26
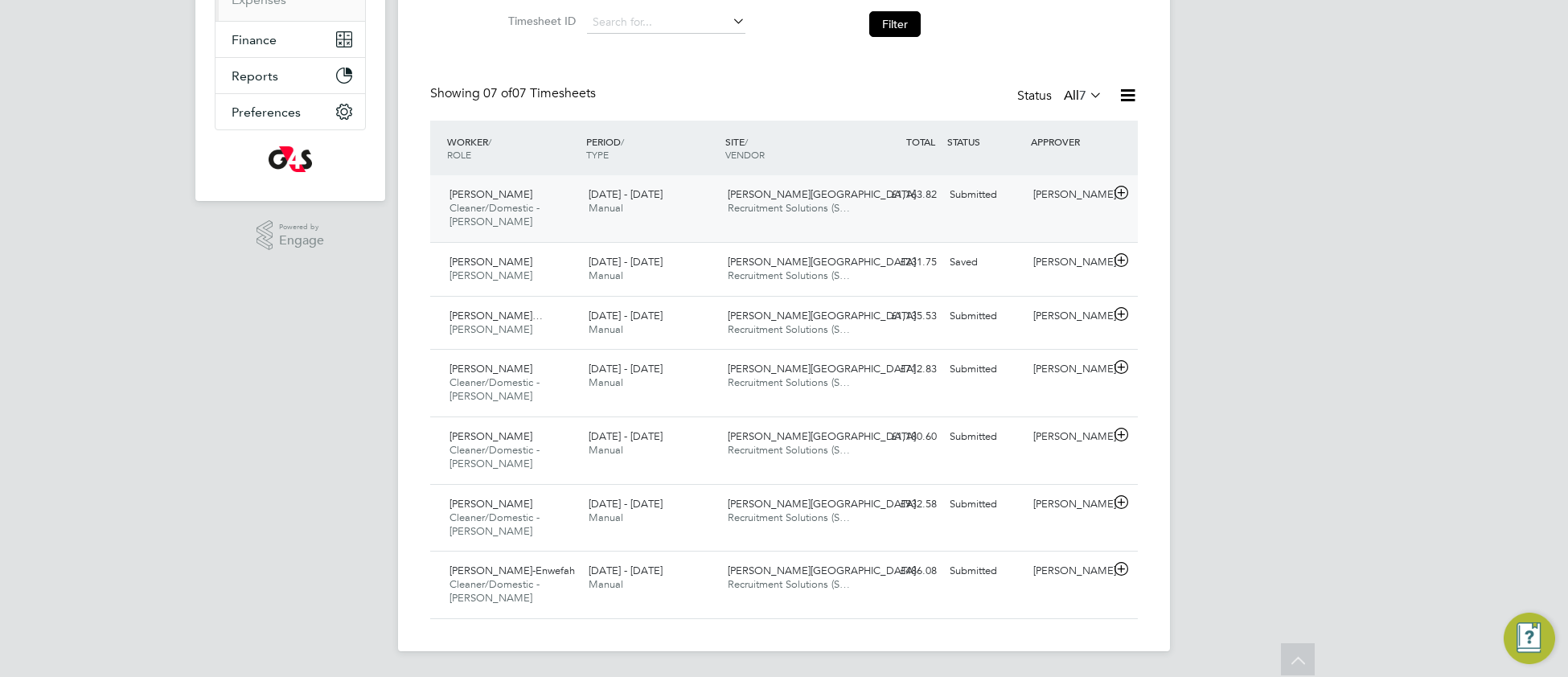
click at [764, 208] on span "Recruitment Solutions (S…" at bounding box center [788, 207] width 122 height 14
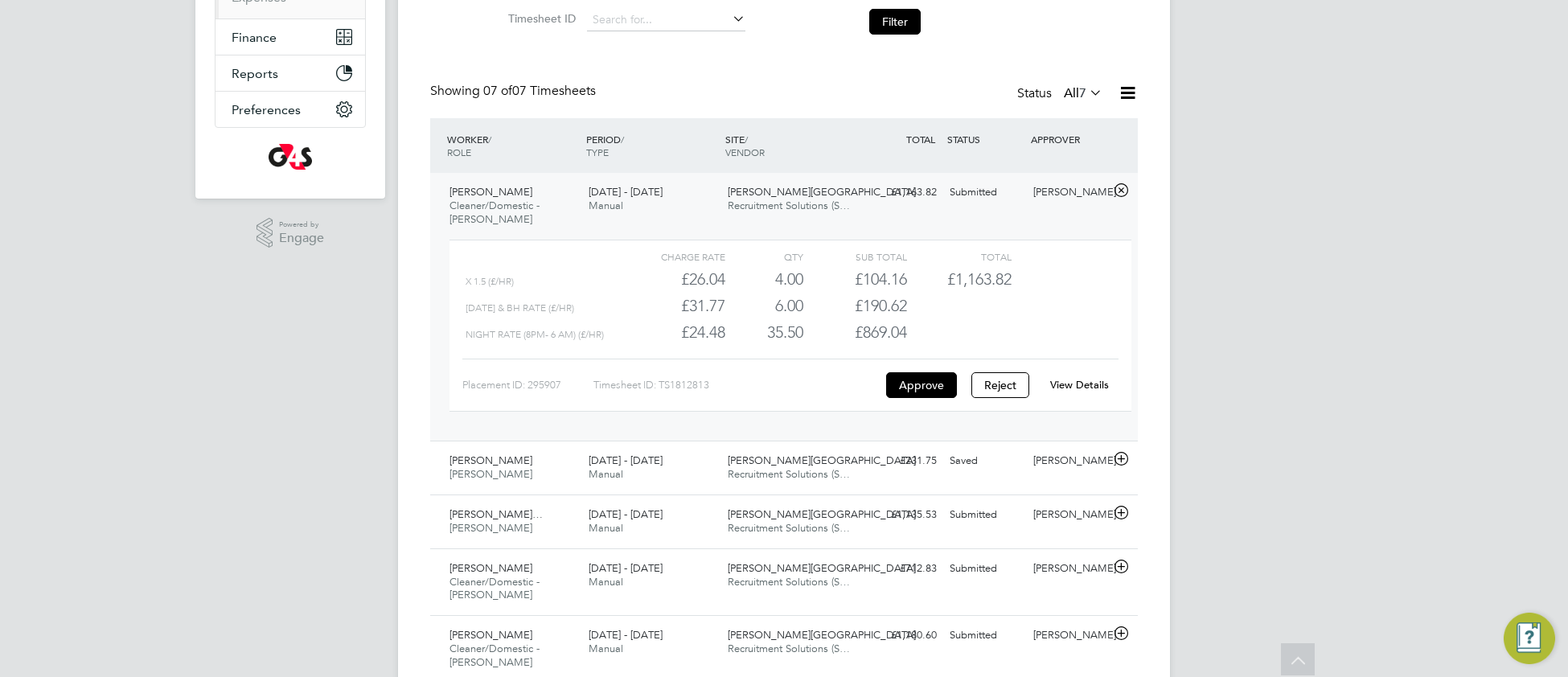
click at [1075, 390] on link "View Details" at bounding box center [1079, 384] width 59 height 14
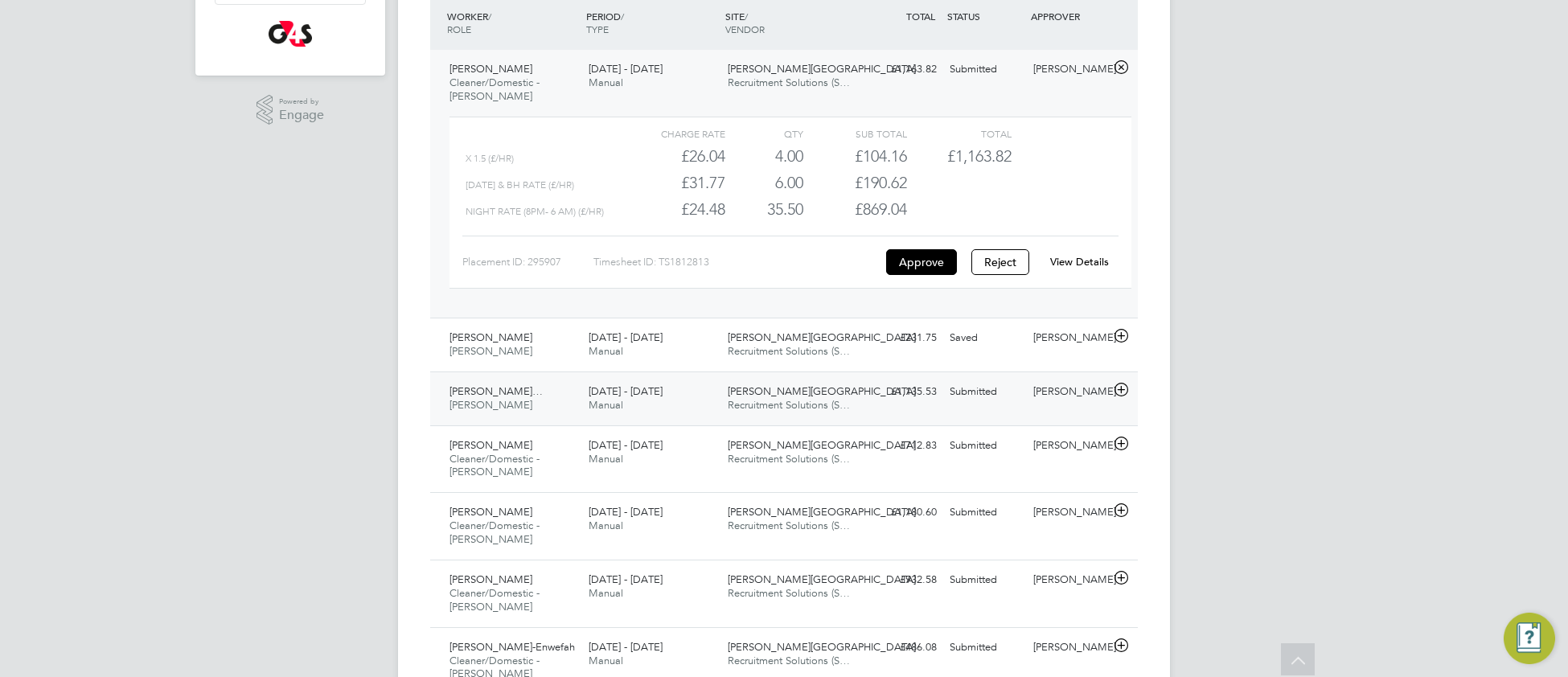
scroll to position [436, 0]
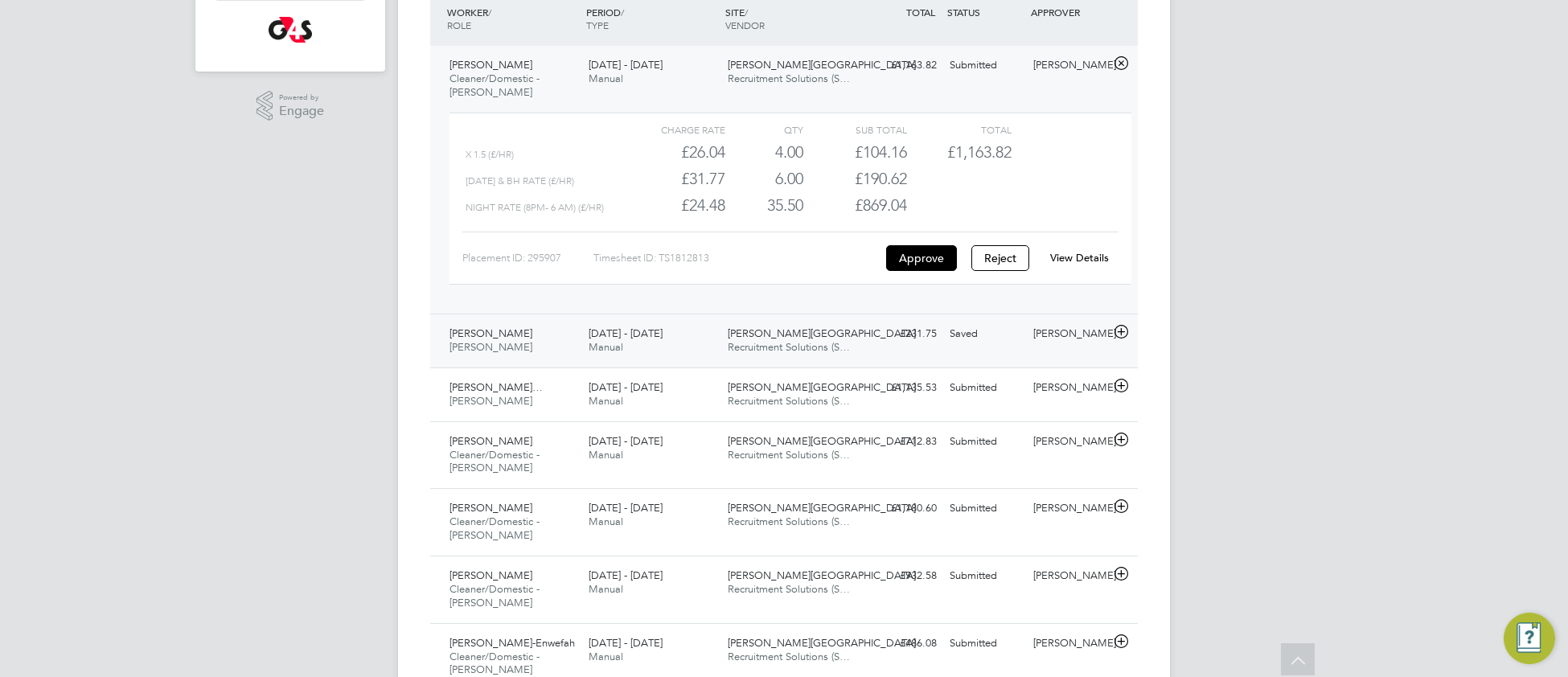
click at [698, 345] on div "25 - 31 Aug 2025 Manual" at bounding box center [652, 340] width 140 height 40
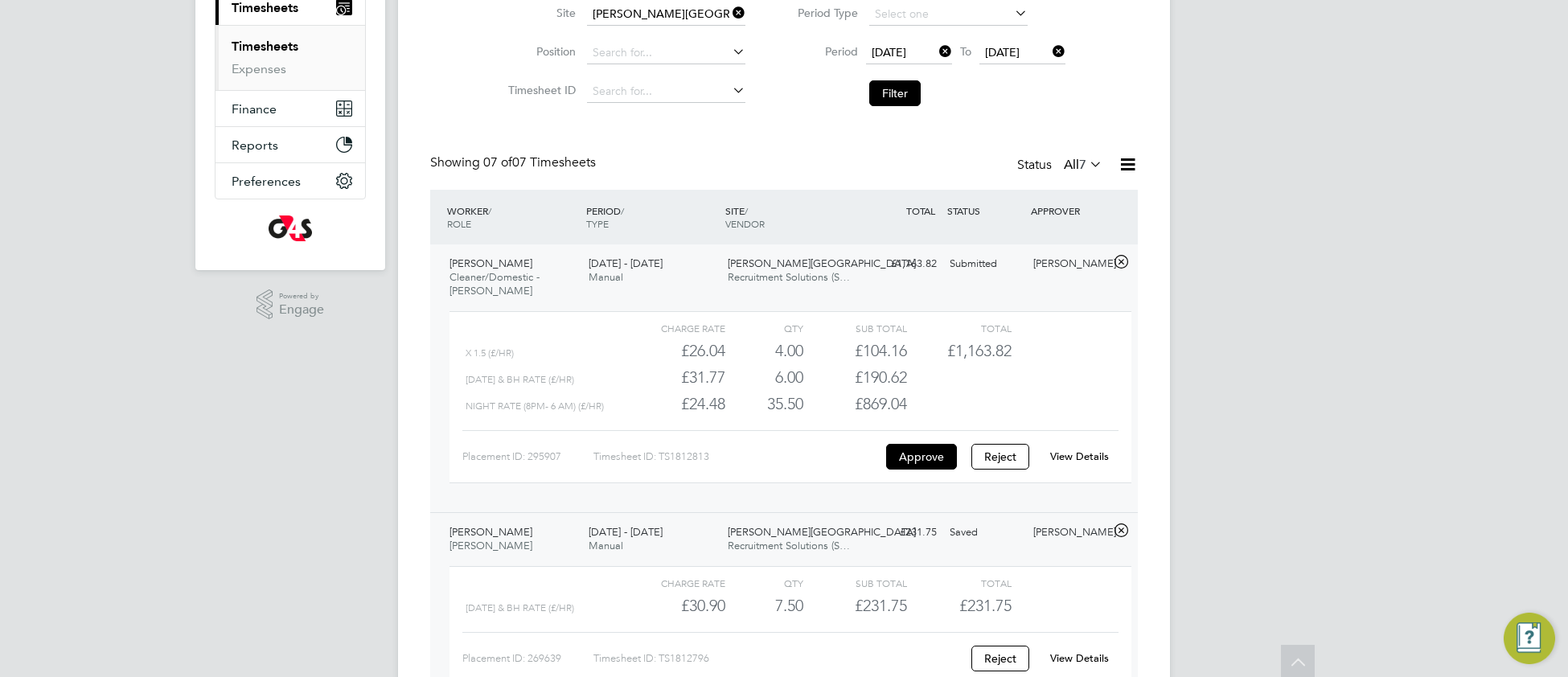
scroll to position [0, 0]
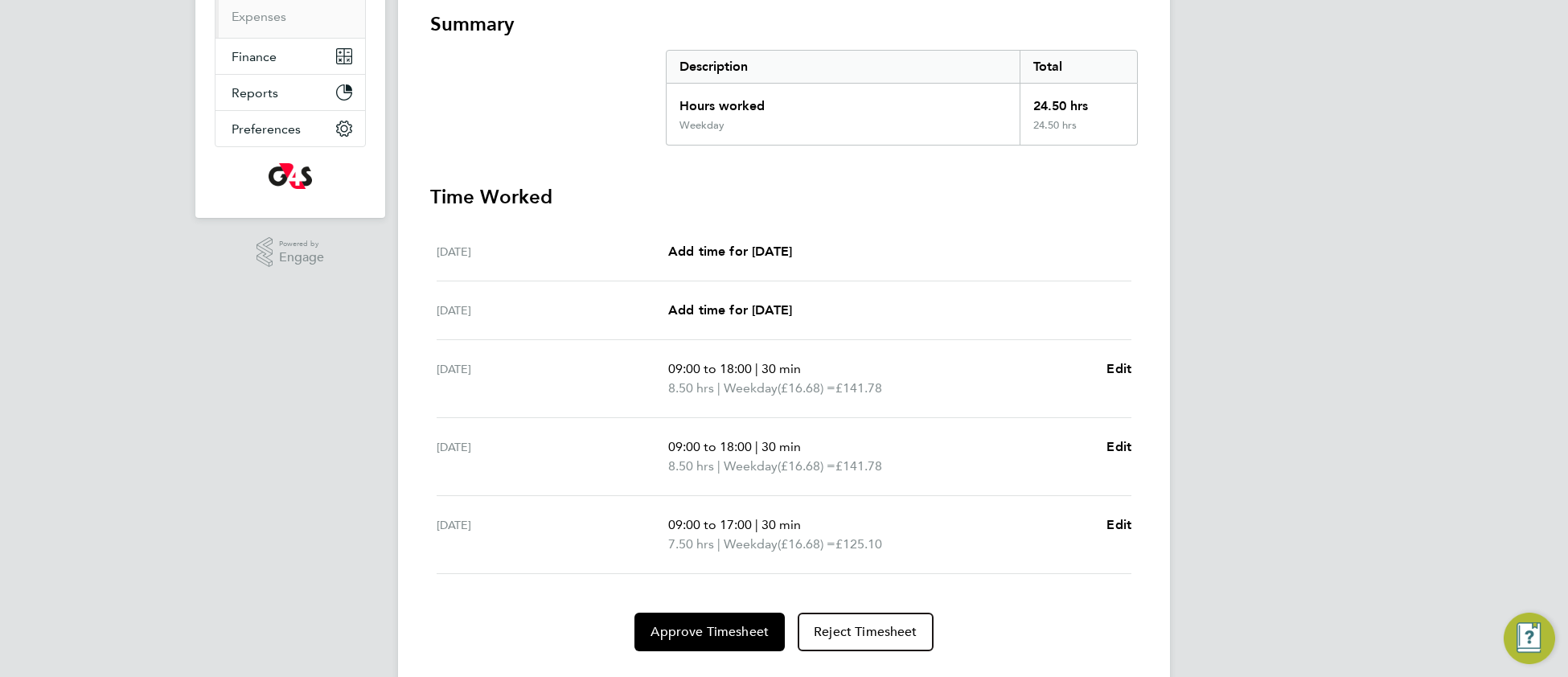
scroll to position [288, 0]
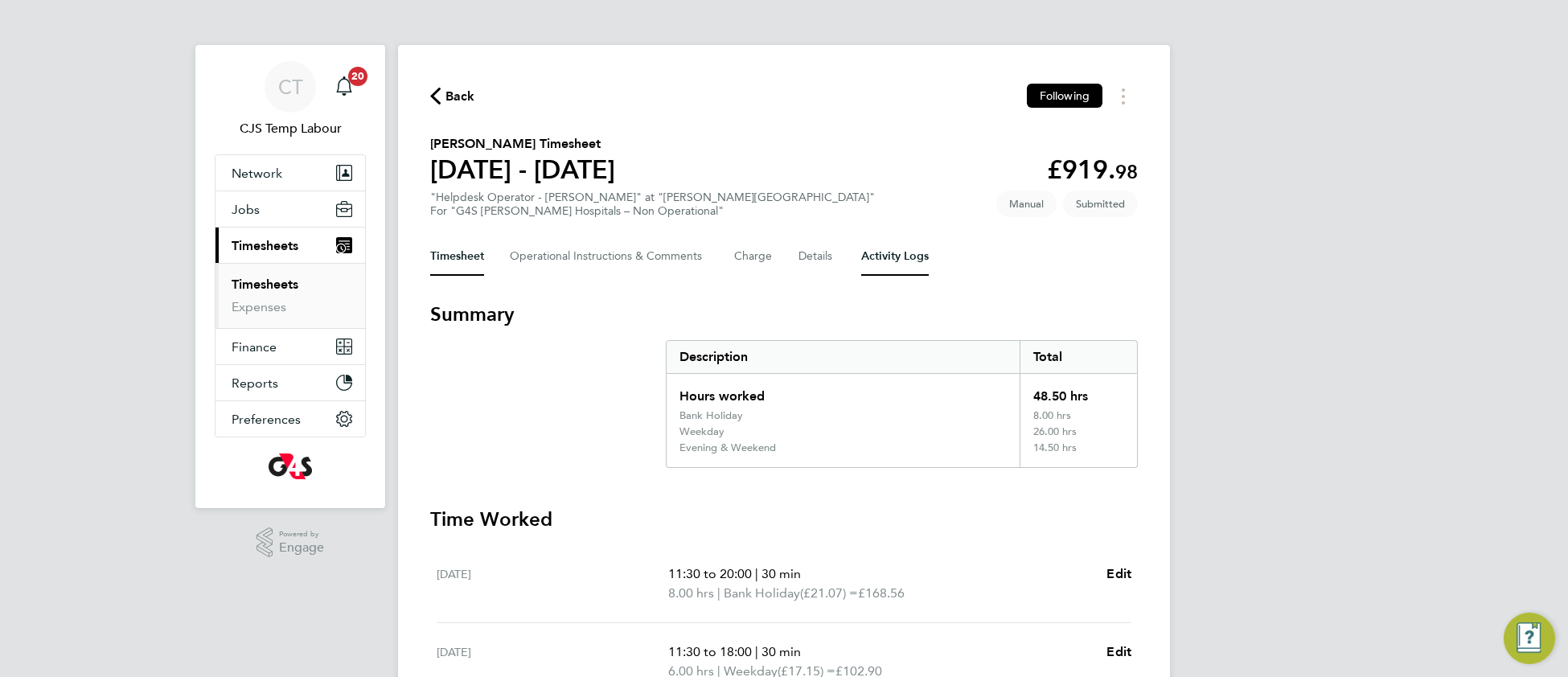
drag, startPoint x: 874, startPoint y: 258, endPoint x: 868, endPoint y: 267, distance: 10.8
click at [870, 261] on Logs-tab "Activity Logs" at bounding box center [895, 256] width 68 height 38
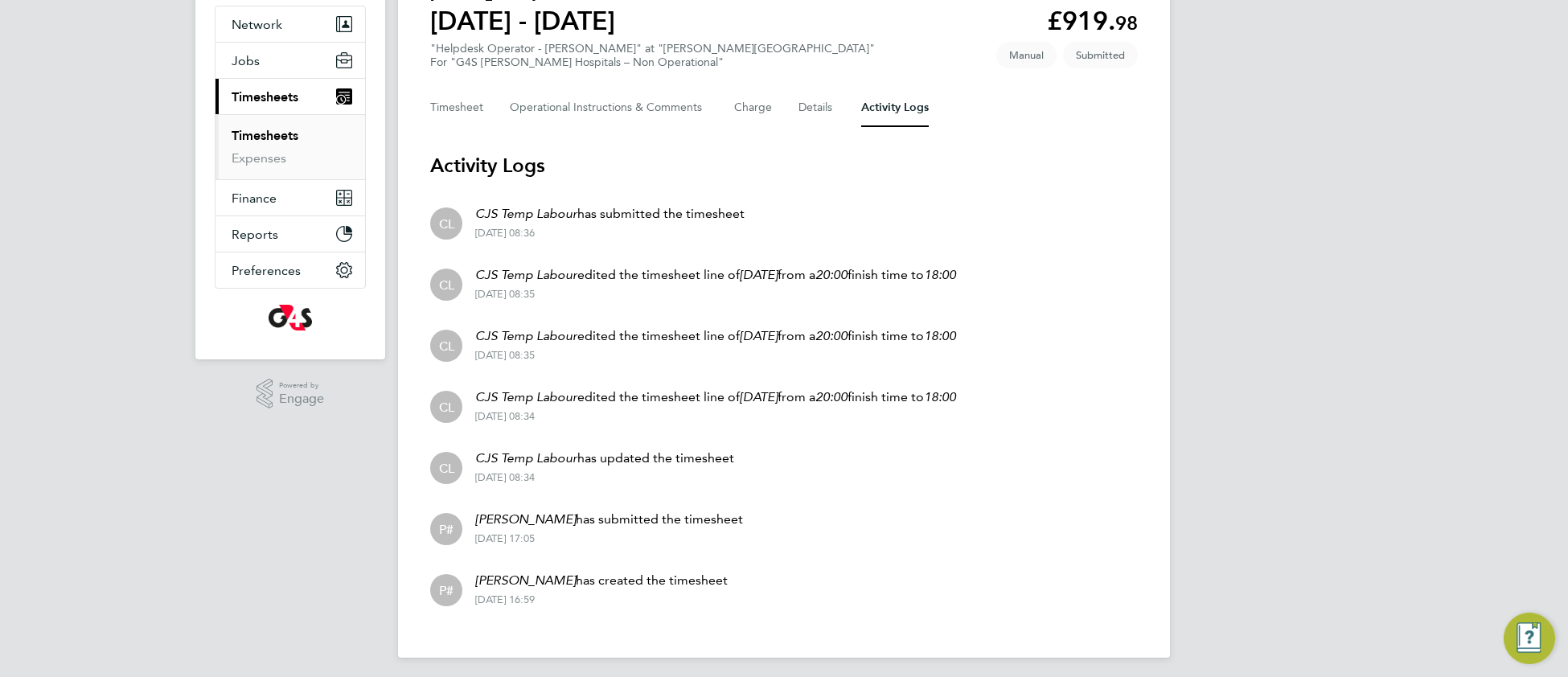
scroll to position [152, 0]
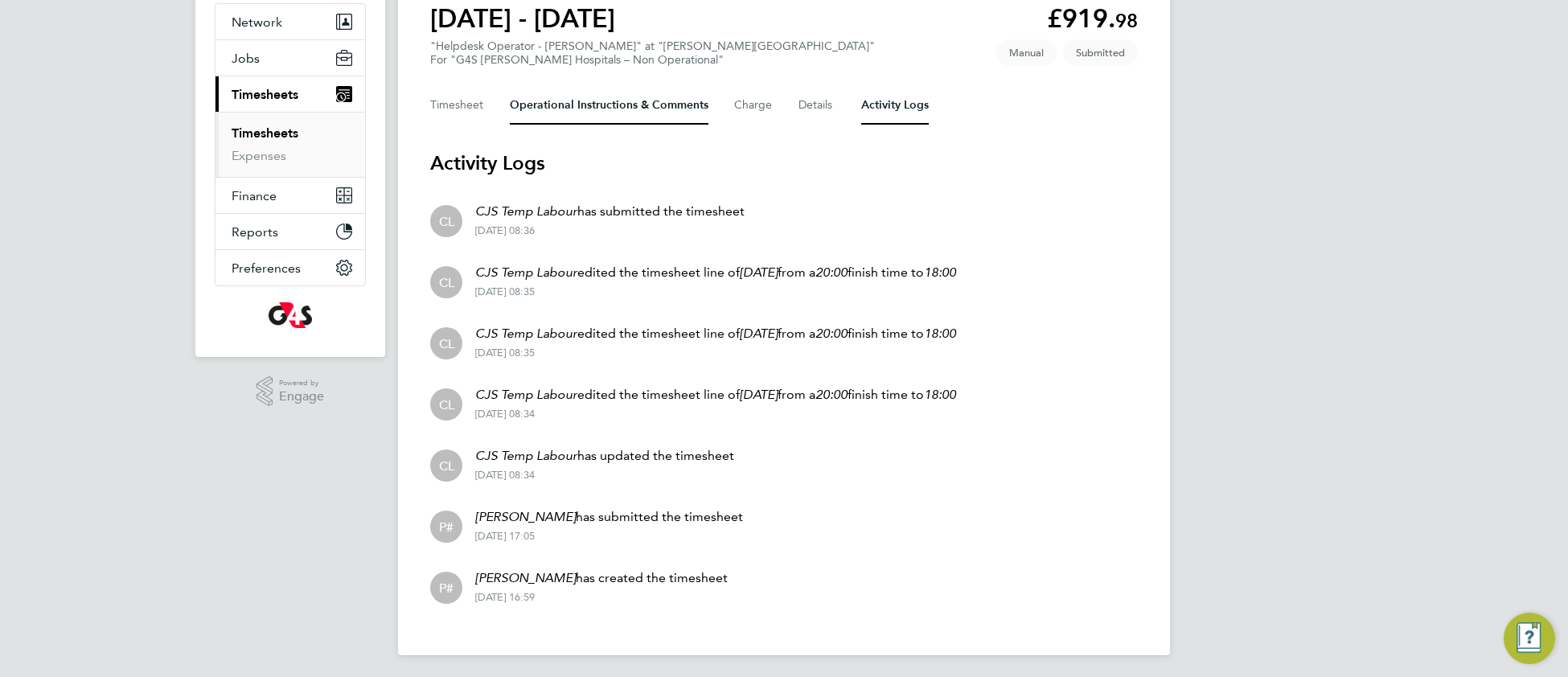
click at [594, 108] on Comments-tab "Operational Instructions & Comments" at bounding box center [609, 104] width 199 height 38
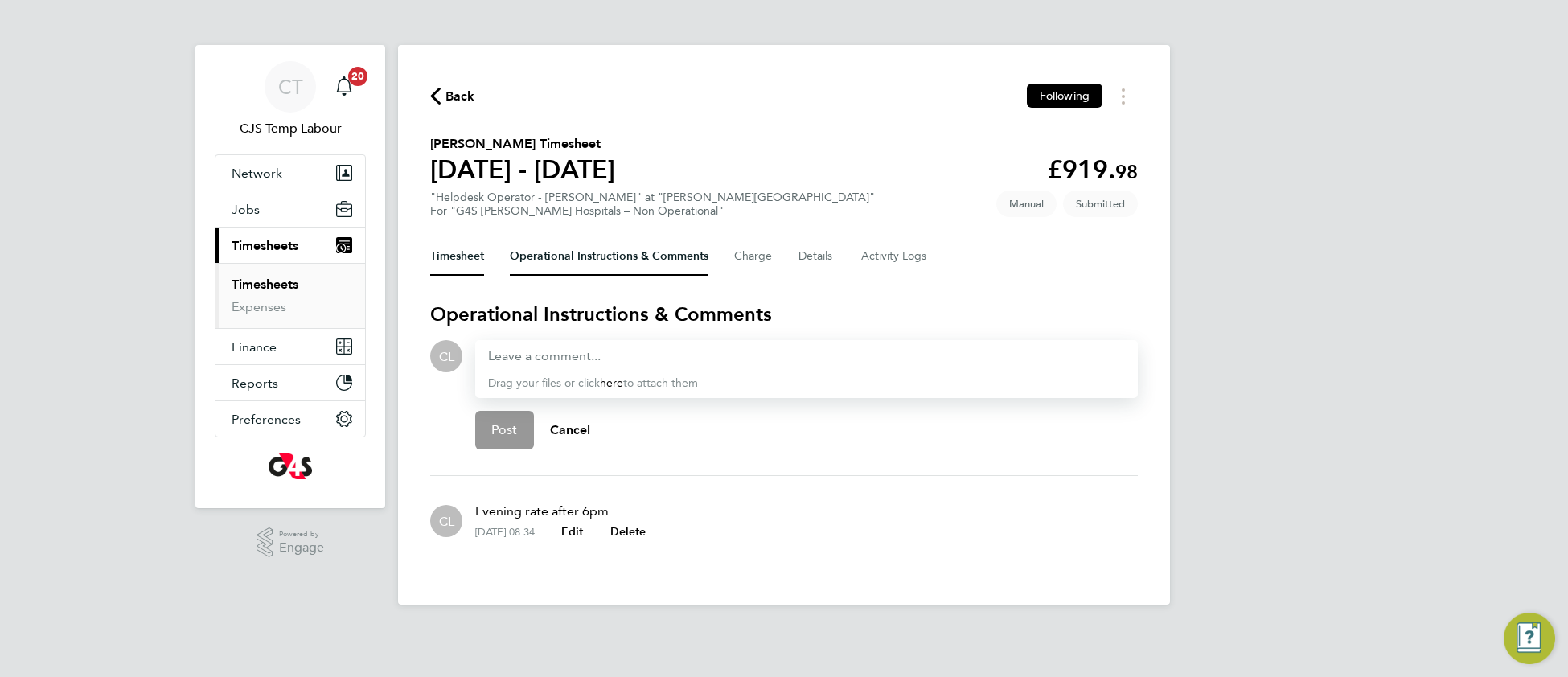
click at [453, 254] on button "Timesheet" at bounding box center [457, 256] width 54 height 38
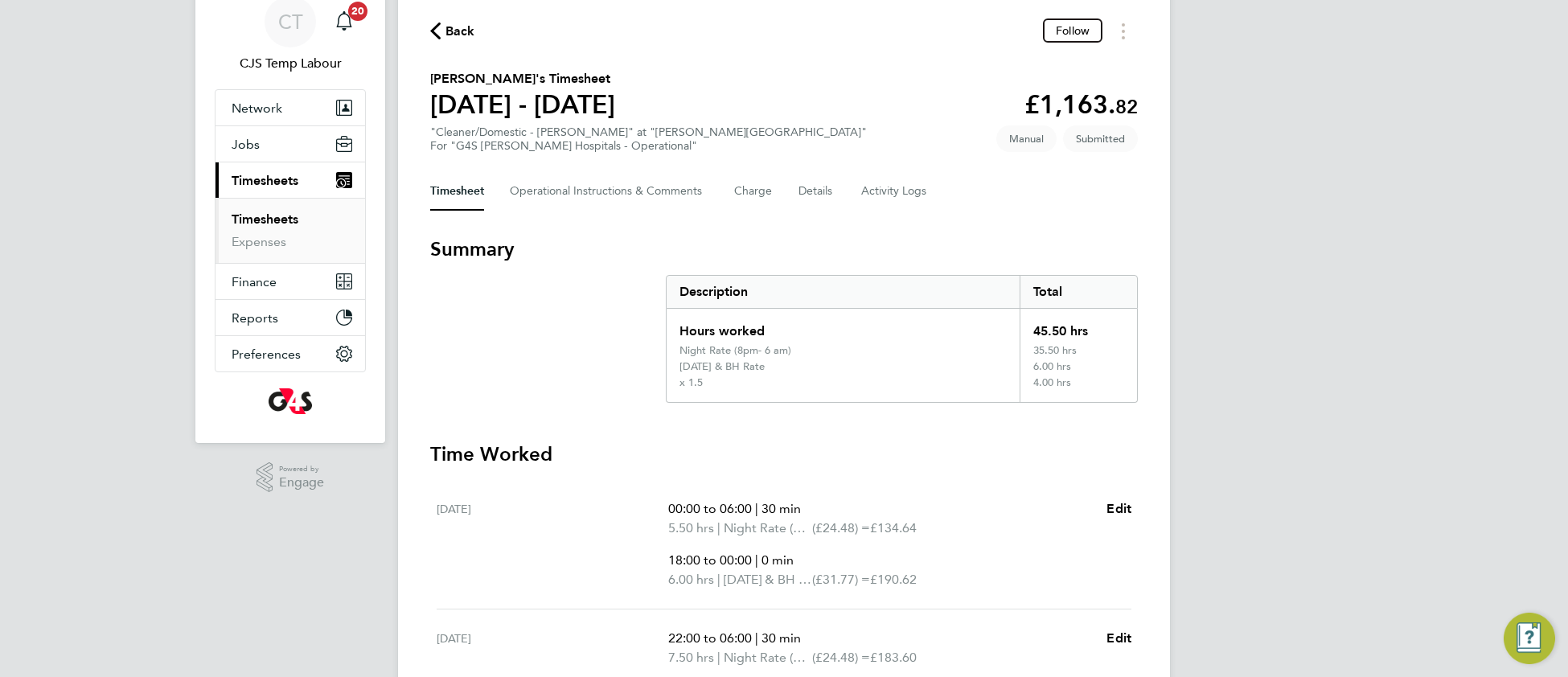
scroll to position [58, 0]
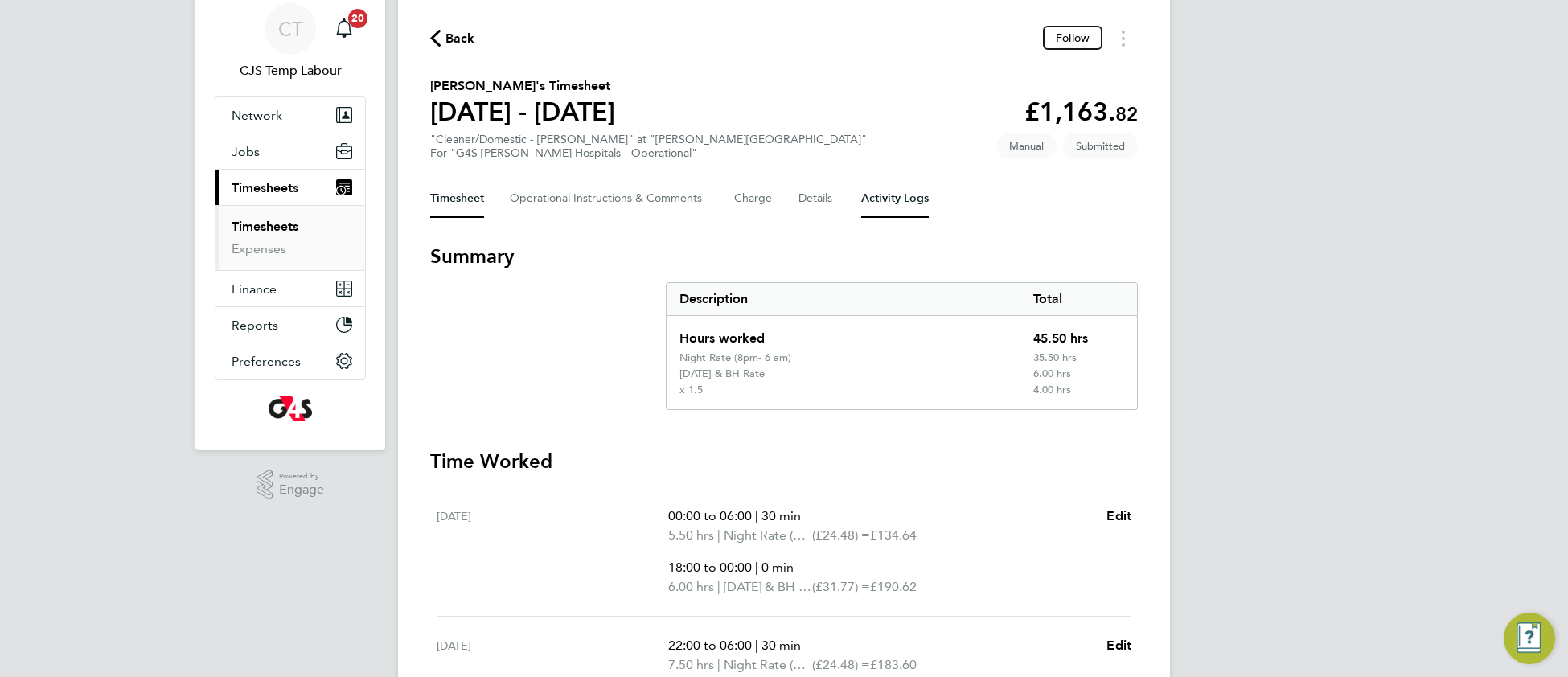
click at [912, 202] on Logs-tab "Activity Logs" at bounding box center [895, 198] width 68 height 38
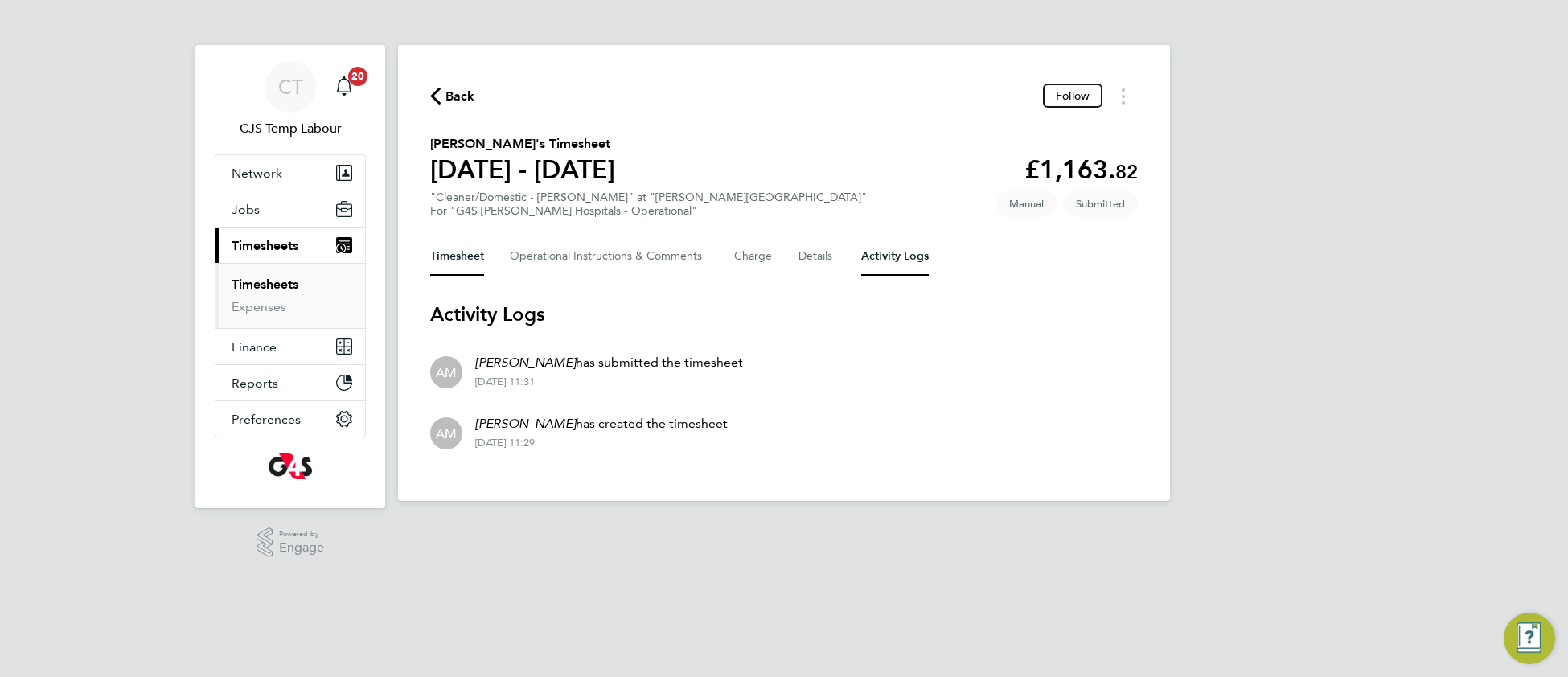
click at [469, 253] on button "Timesheet" at bounding box center [457, 256] width 54 height 38
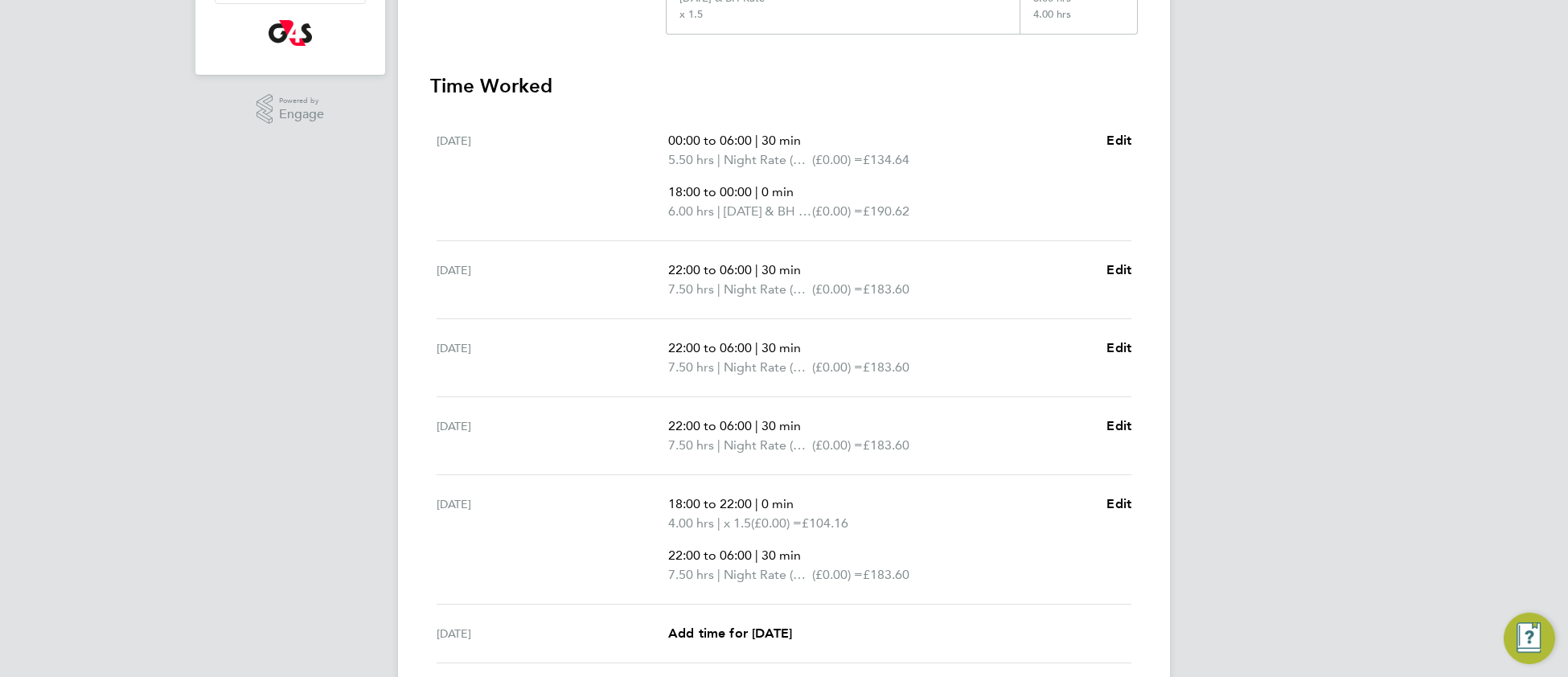
scroll to position [432, 0]
click at [1120, 135] on span "Edit" at bounding box center [1118, 140] width 25 height 15
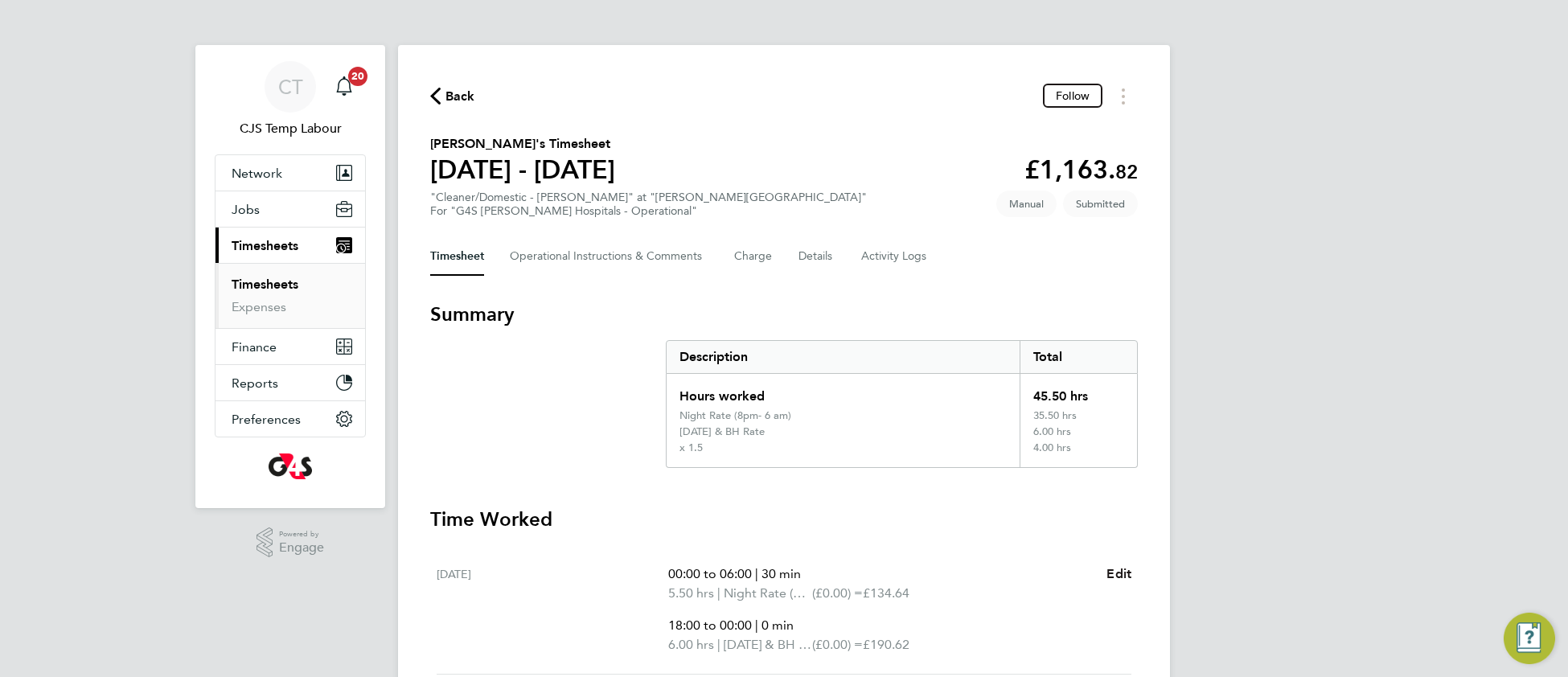
select select "30"
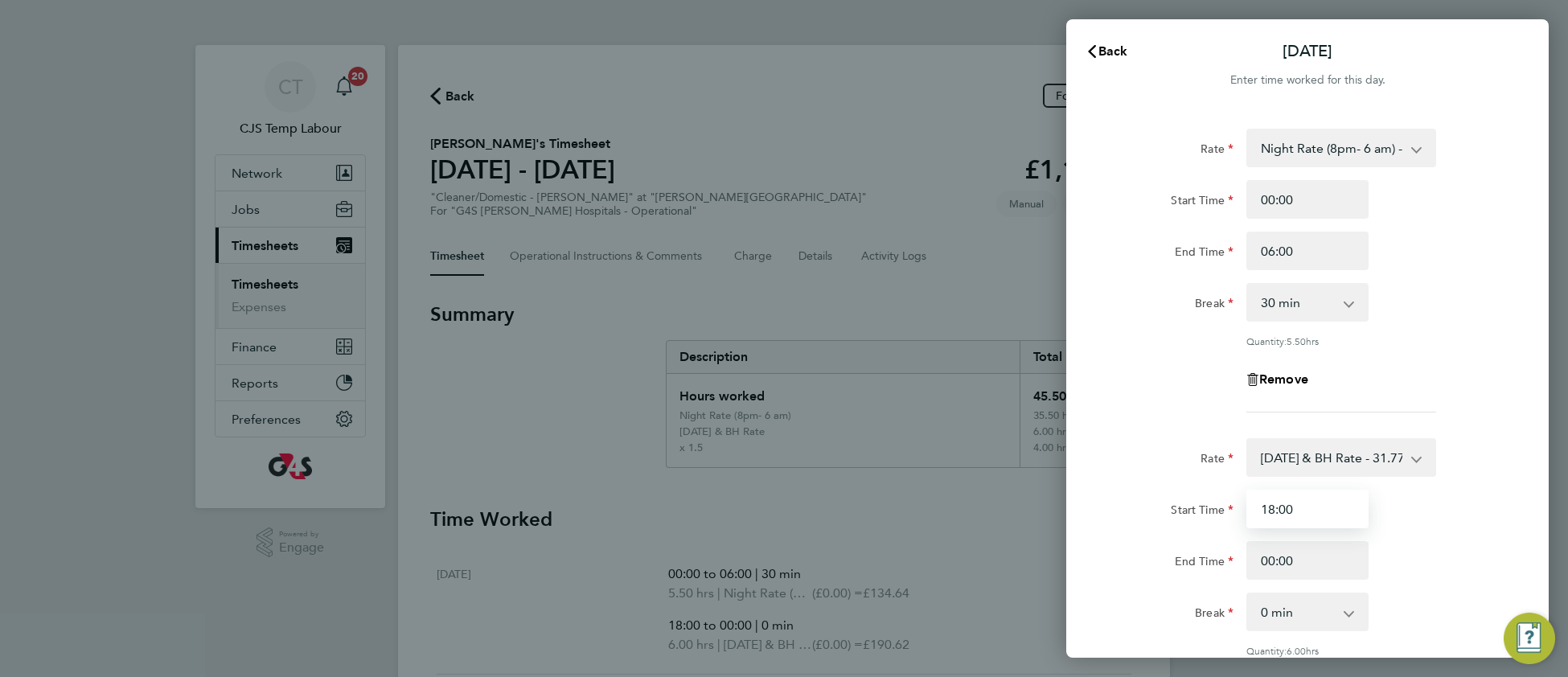
drag, startPoint x: 1273, startPoint y: 509, endPoint x: 1255, endPoint y: 509, distance: 18.0
click at [1255, 509] on input "18:00" at bounding box center [1307, 508] width 122 height 38
type input "22:00"
drag, startPoint x: 1275, startPoint y: 561, endPoint x: 1257, endPoint y: 559, distance: 18.1
click at [1257, 559] on input "00:00" at bounding box center [1307, 560] width 122 height 38
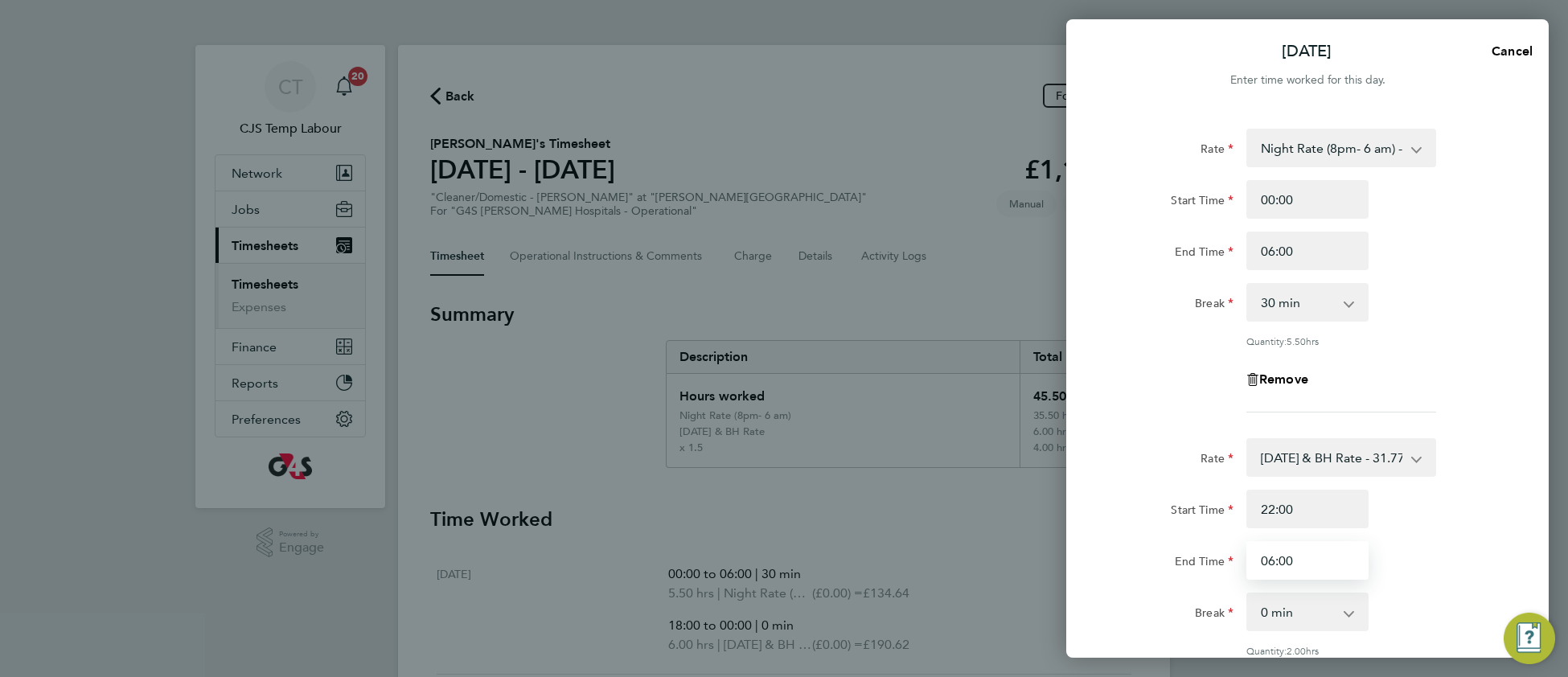
type input "06:00"
click at [1390, 564] on div "End Time 06:00" at bounding box center [1308, 560] width 405 height 38
drag, startPoint x: 1309, startPoint y: 206, endPoint x: 1270, endPoint y: 207, distance: 39.0
click at [1270, 207] on input "00:00" at bounding box center [1307, 199] width 122 height 38
click at [1447, 270] on div "End Time 06:00" at bounding box center [1308, 250] width 405 height 38
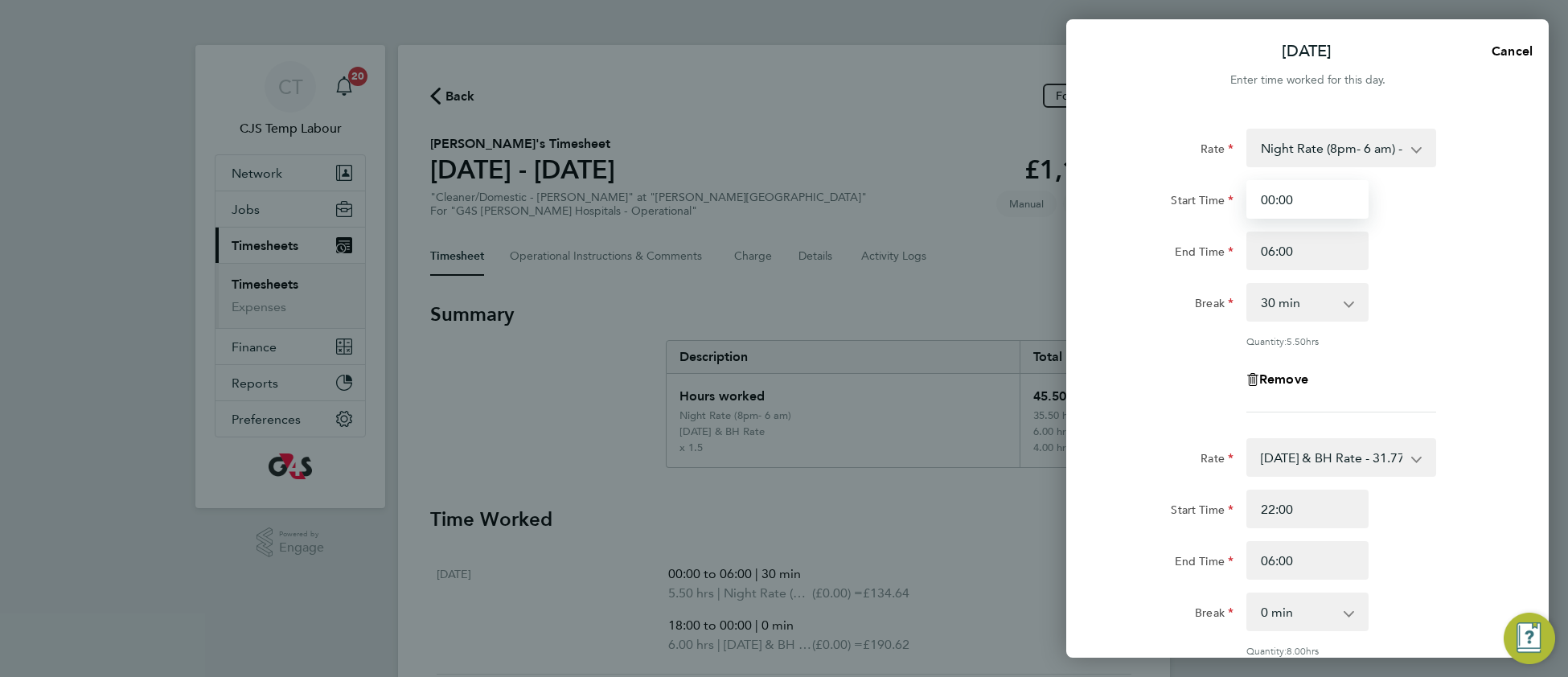
drag, startPoint x: 1301, startPoint y: 206, endPoint x: 1259, endPoint y: 208, distance: 42.0
click at [1259, 208] on input "00:00" at bounding box center [1307, 199] width 122 height 38
type input "18:00"
click at [1349, 139] on select "Night Rate (8pm- 6 am) - 24.48 Basic 1 - 17.36 x 1.5 - 26.04 Sunday & BH Rate -…" at bounding box center [1332, 148] width 167 height 35
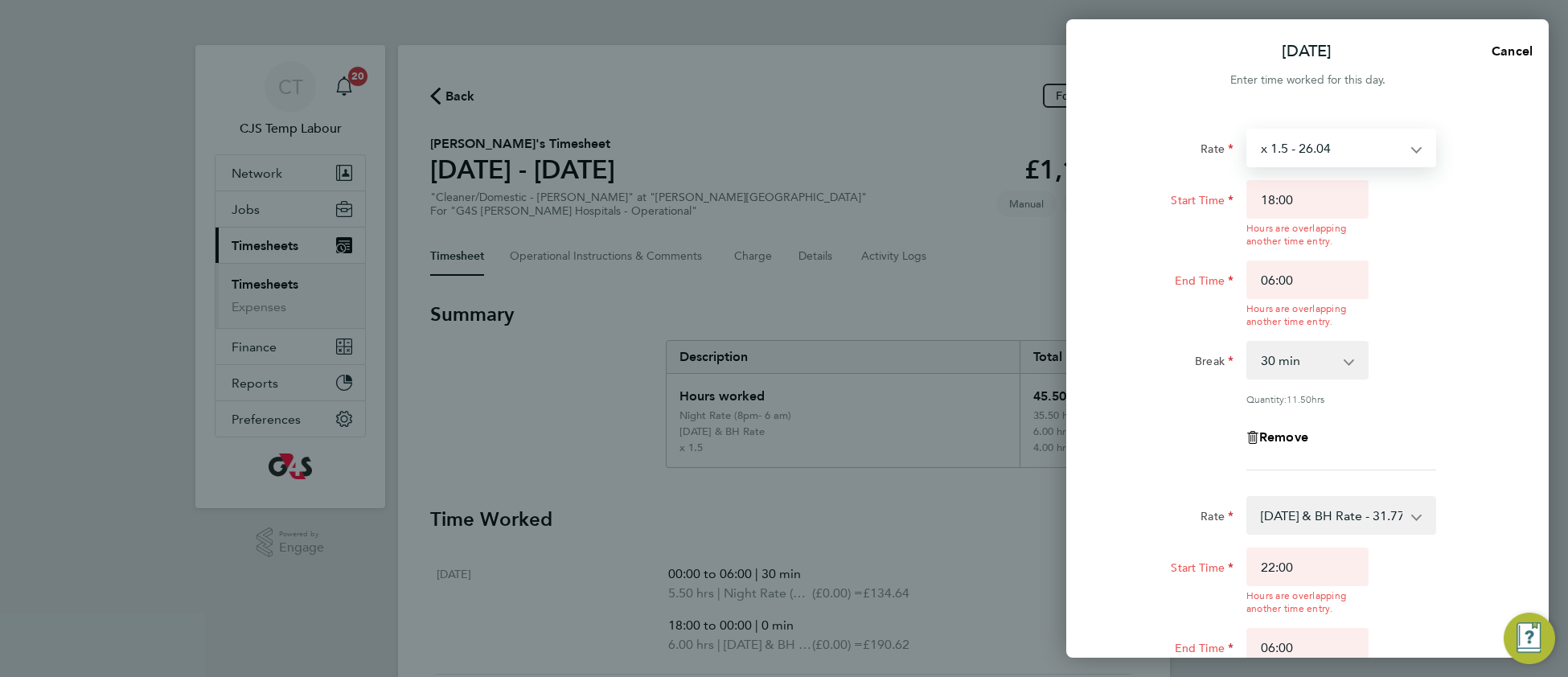
select select "30"
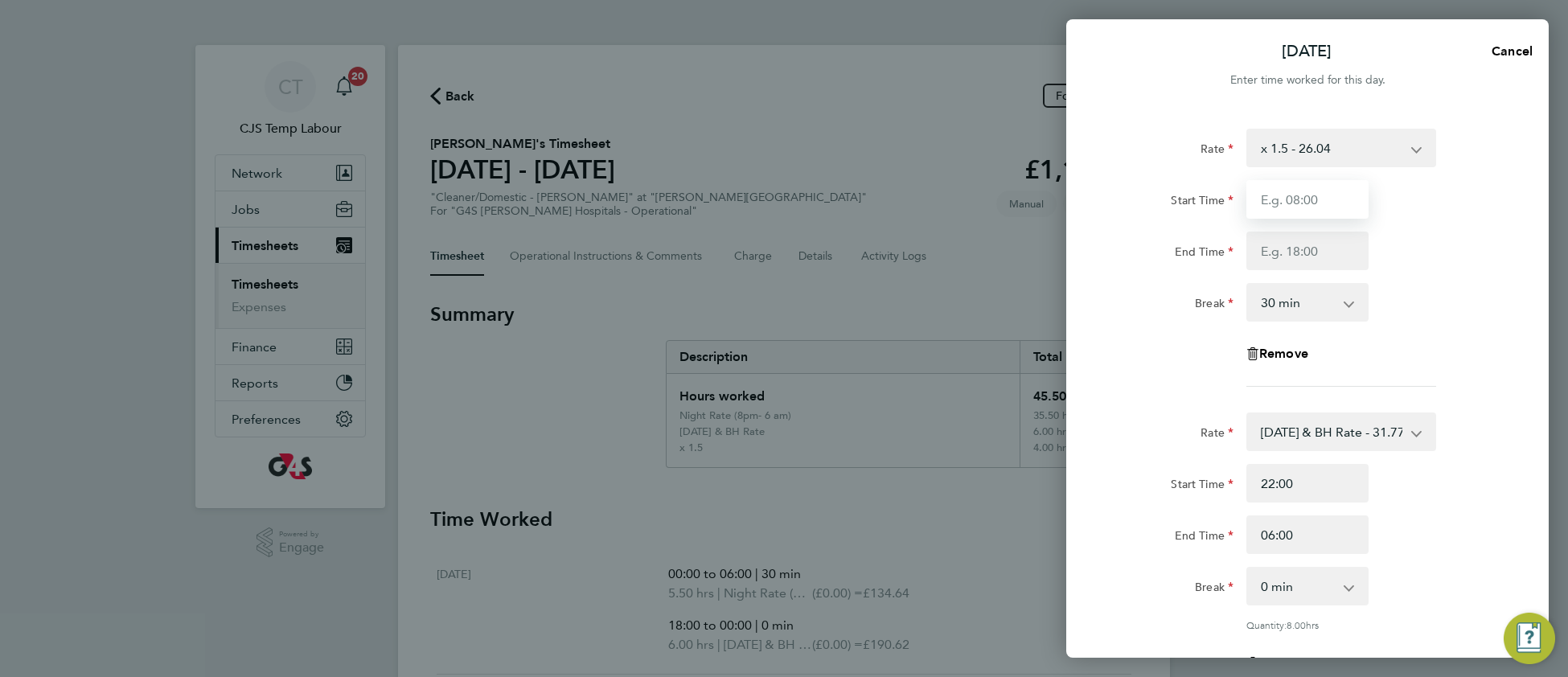
click at [1283, 201] on input "Start Time" at bounding box center [1307, 199] width 122 height 38
click at [1509, 58] on button "Cancel" at bounding box center [1507, 51] width 83 height 33
select select "30"
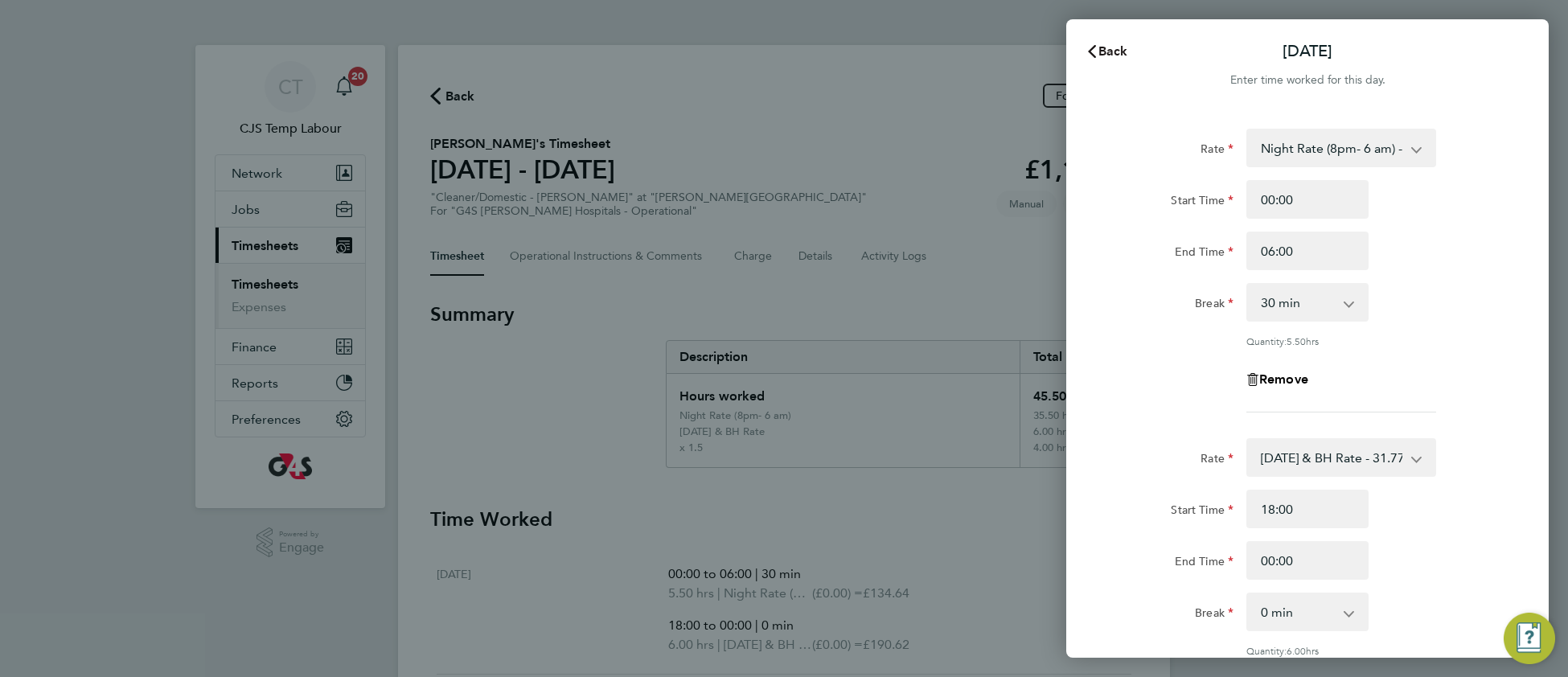
drag, startPoint x: 1109, startPoint y: 46, endPoint x: 1054, endPoint y: 122, distance: 93.8
click at [1108, 46] on span "Back" at bounding box center [1113, 51] width 30 height 15
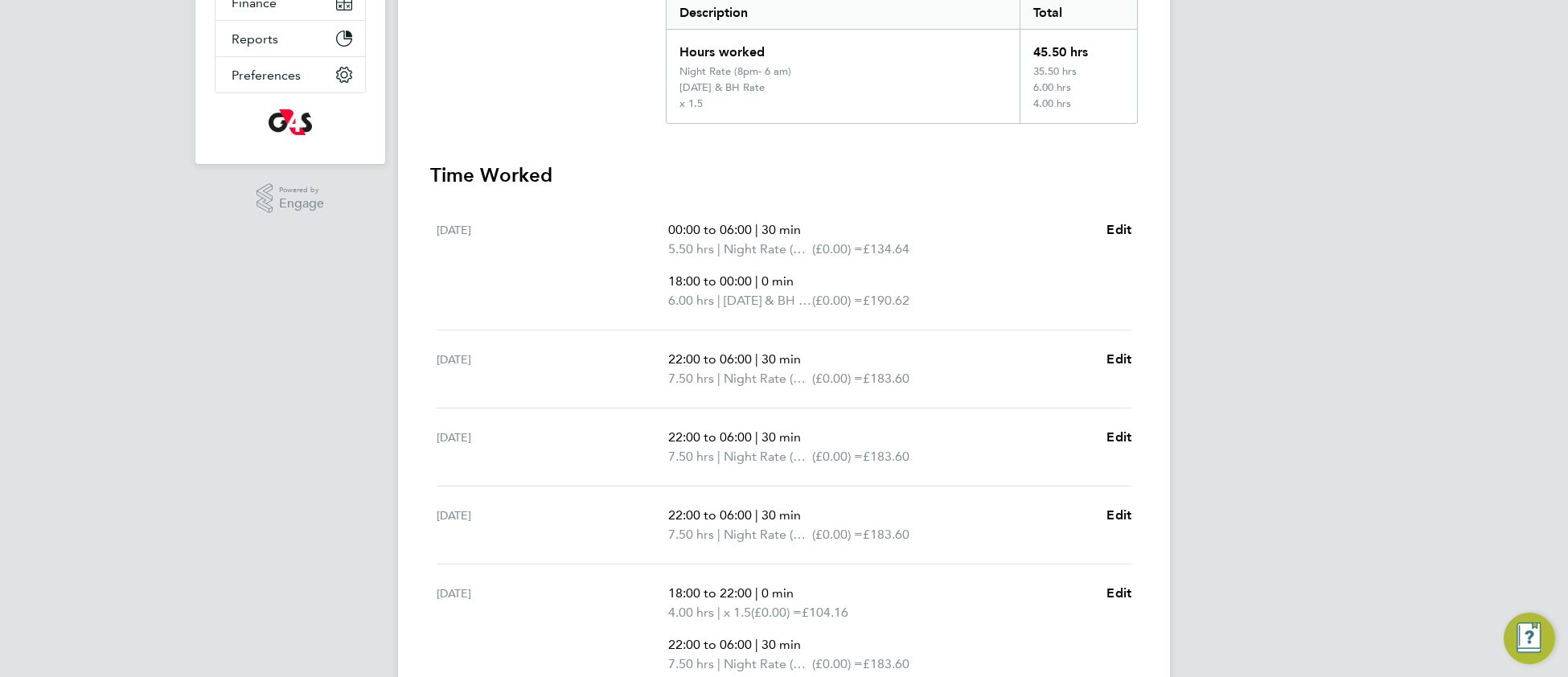
scroll to position [324, 0]
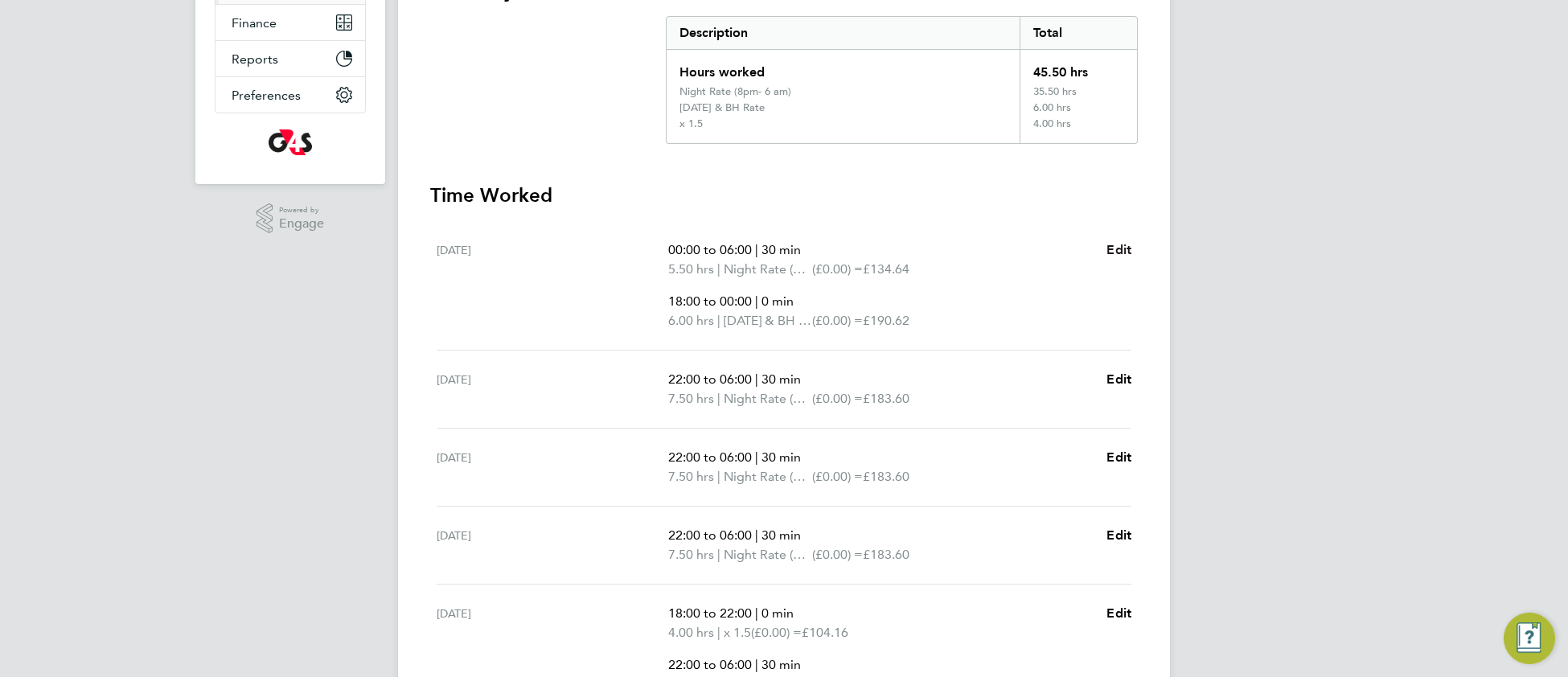
click at [1115, 246] on span "Edit" at bounding box center [1118, 249] width 25 height 15
select select "30"
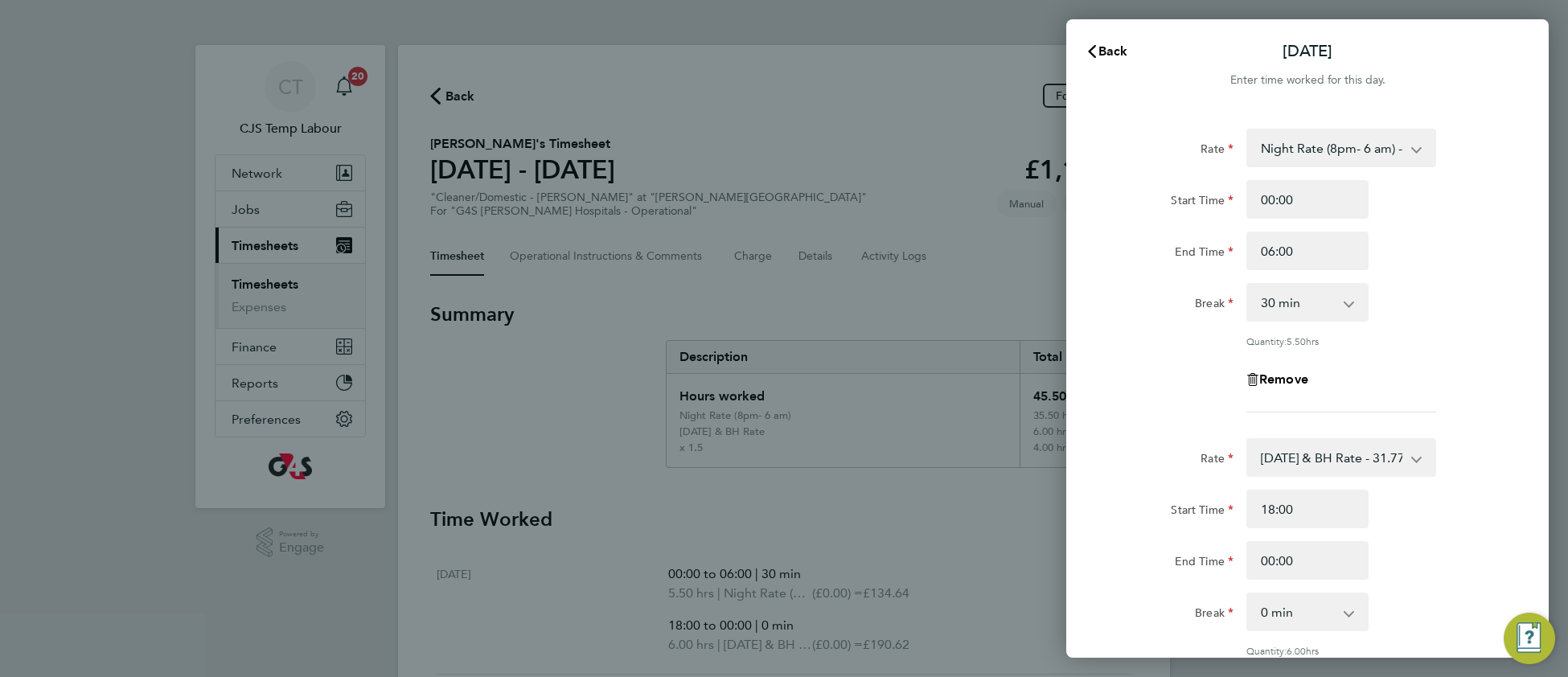
click at [884, 133] on div "Back Mon 25 Aug Enter time worked for this day. Rate Night Rate (8pm- 6 am) - 2…" at bounding box center [784, 338] width 1568 height 677
click at [809, 252] on div "Back Mon 25 Aug Enter time worked for this day. Rate Night Rate (8pm- 6 am) - 2…" at bounding box center [784, 338] width 1568 height 677
click at [1101, 53] on span "Back" at bounding box center [1113, 51] width 30 height 15
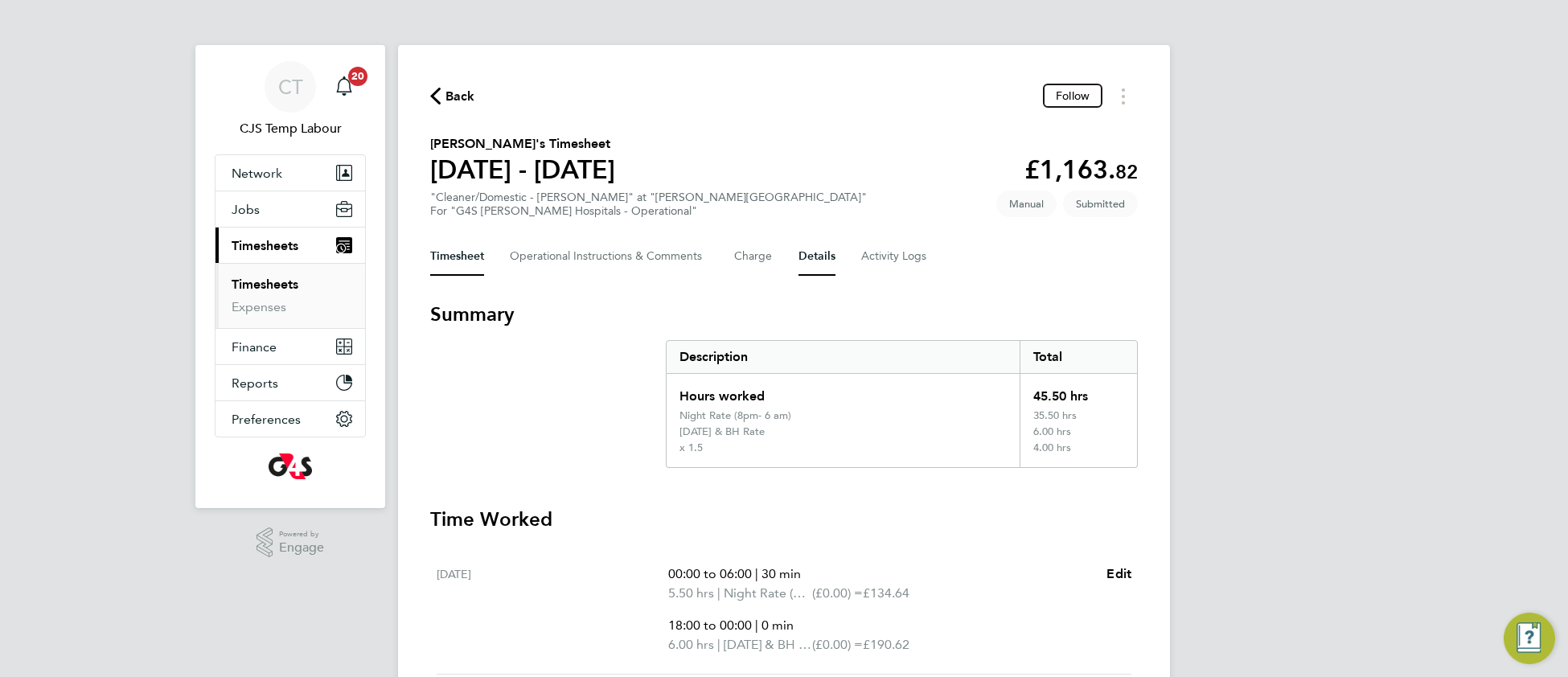
click at [817, 250] on button "Details" at bounding box center [817, 256] width 37 height 38
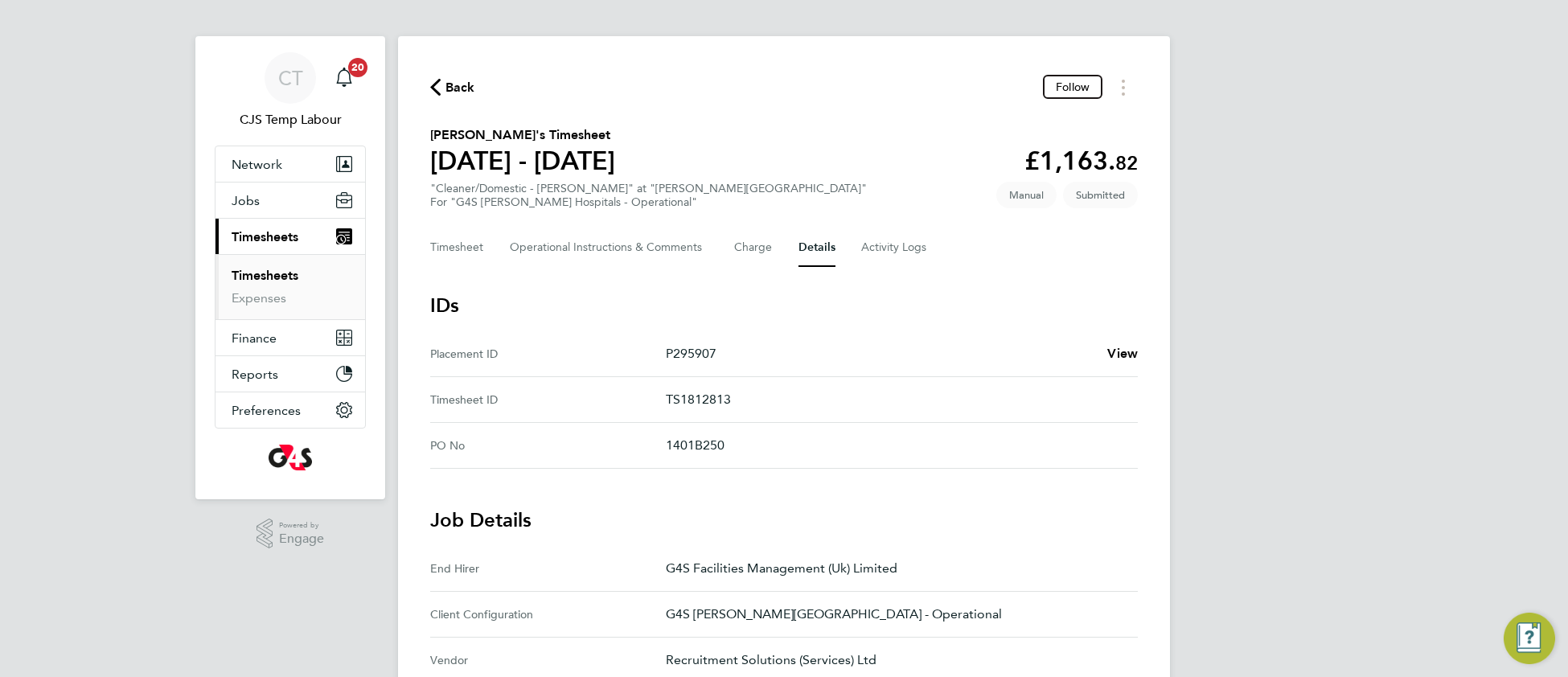
scroll to position [12, 0]
click at [1121, 352] on span "View" at bounding box center [1122, 350] width 31 height 15
click at [443, 232] on button "Timesheet" at bounding box center [457, 244] width 54 height 38
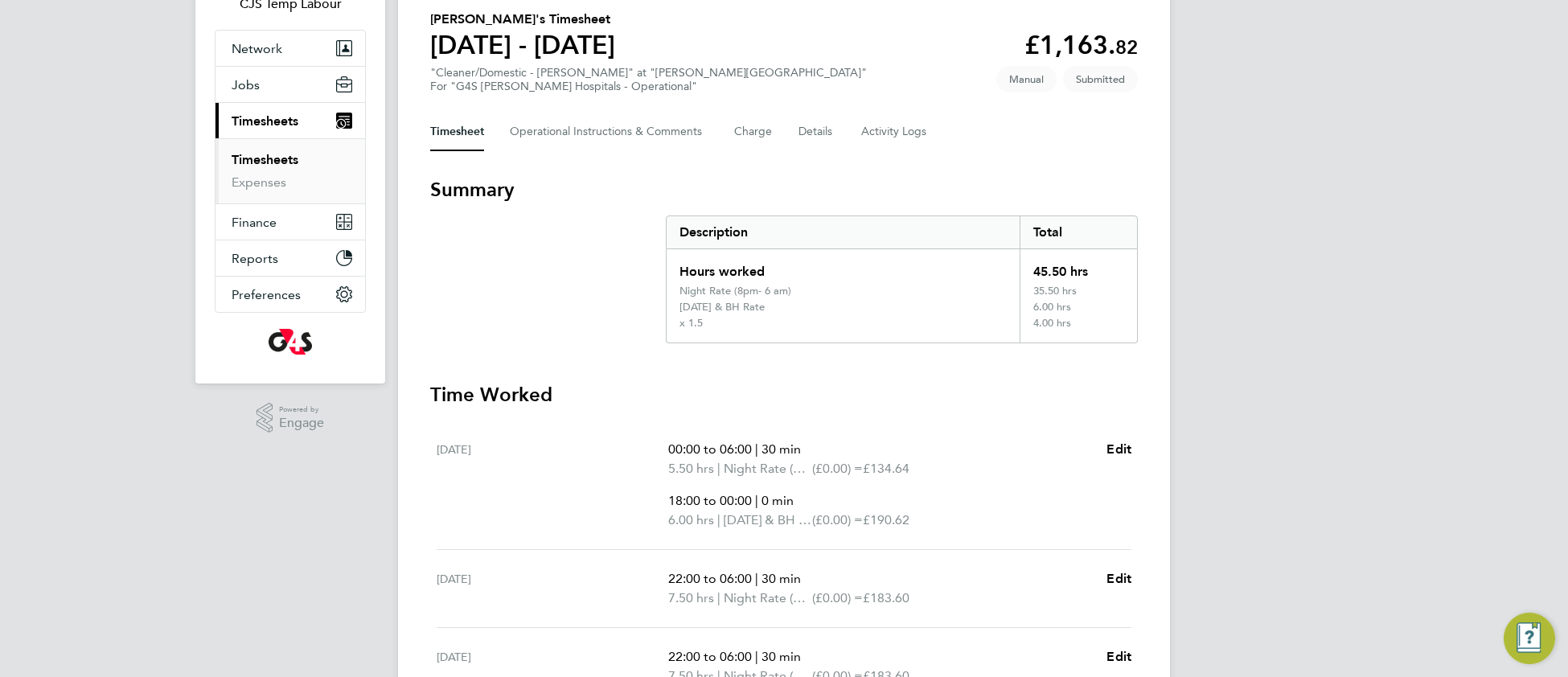
scroll to position [145, 0]
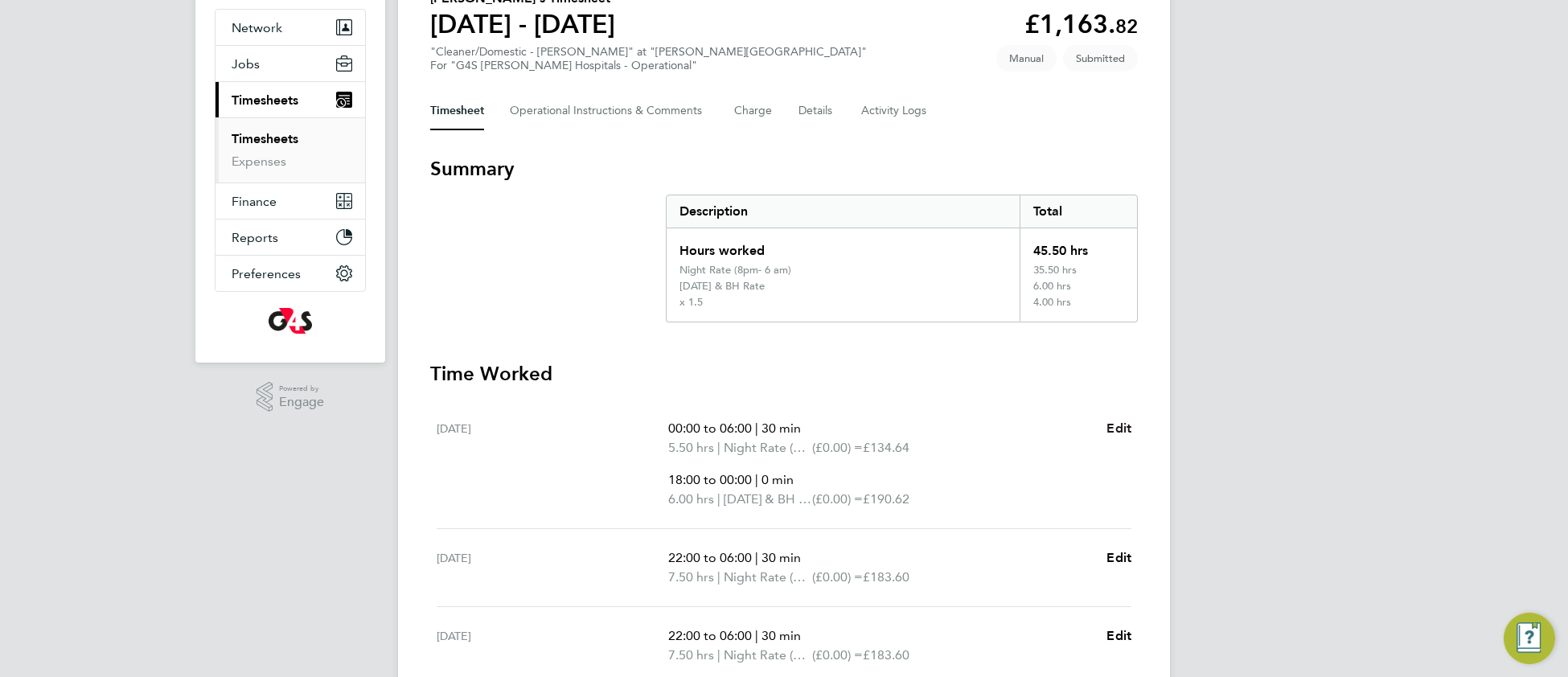
click at [1120, 428] on span "Edit" at bounding box center [1118, 428] width 25 height 15
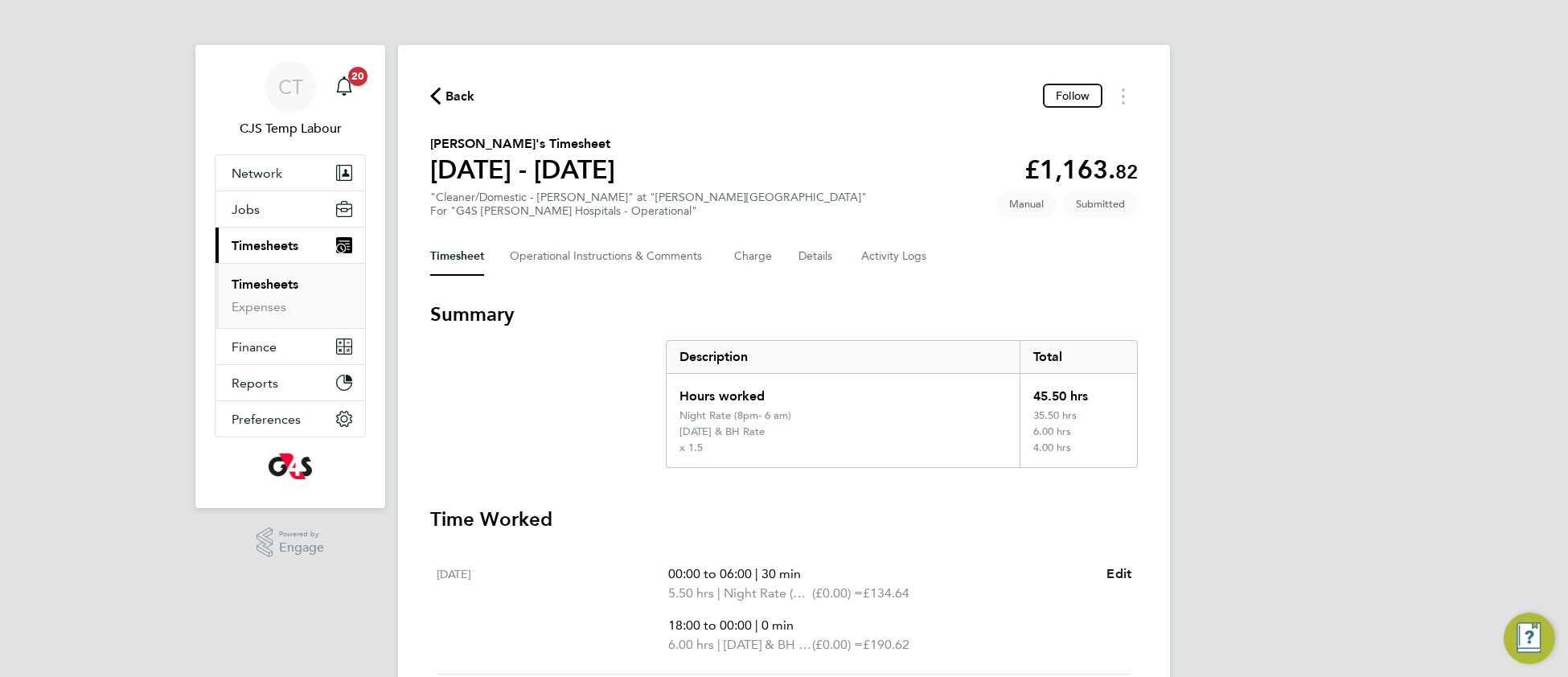
select select "30"
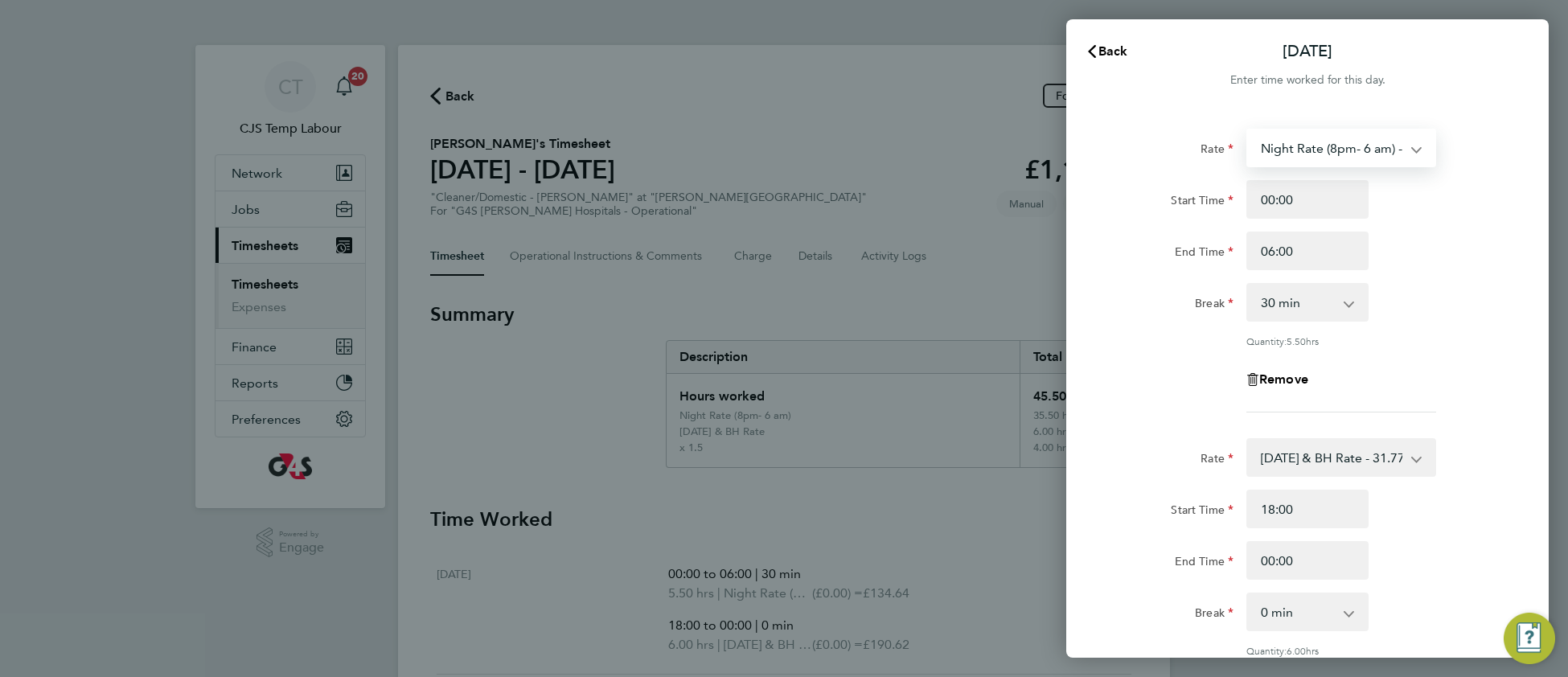
click at [1312, 149] on select "Night Rate (8pm- 6 am) - 24.48 Basic 1 - 17.36 x 1.5 - 26.04 Sunday & BH Rate -…" at bounding box center [1332, 148] width 167 height 35
click at [1110, 46] on span "Back" at bounding box center [1113, 51] width 30 height 15
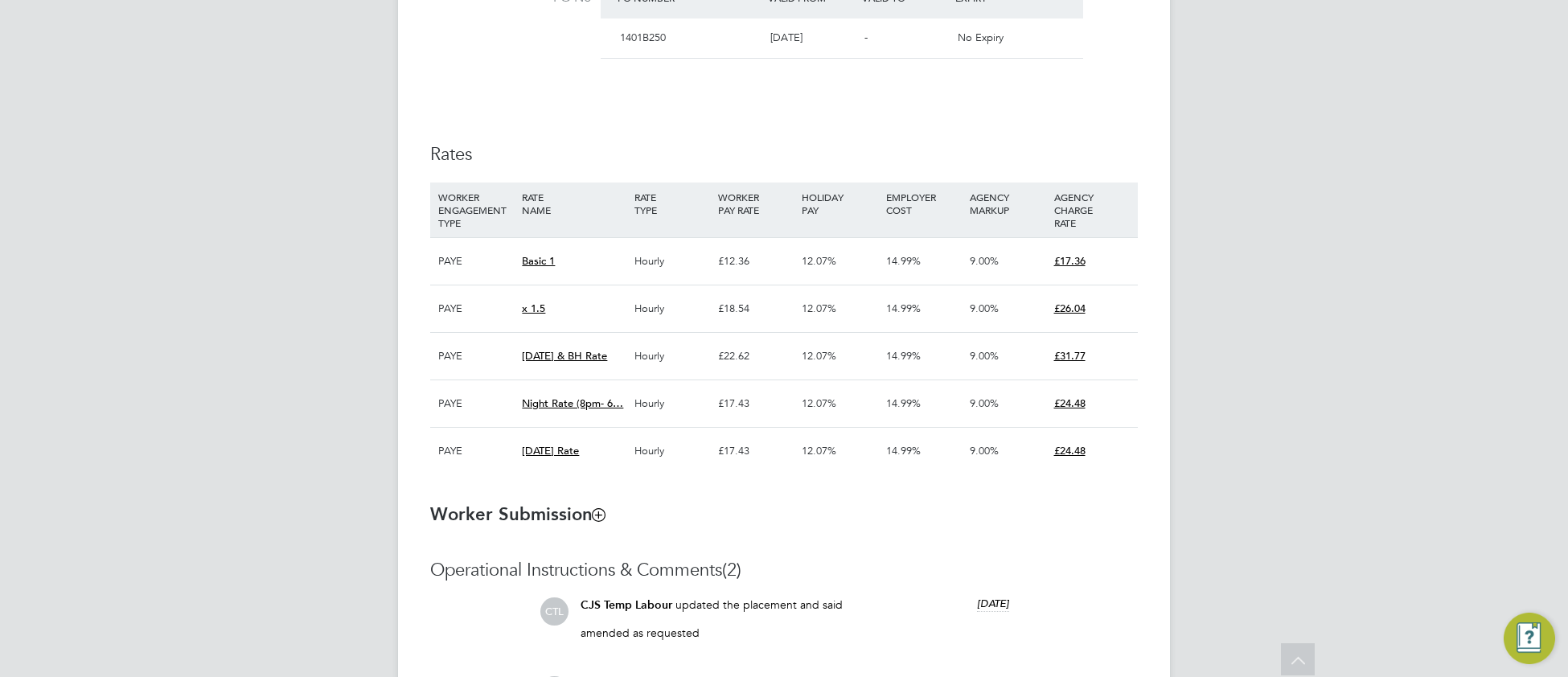
click at [893, 542] on ng-form "Placement IR35 Determination IR35 Status Inside IR35 Edit Status Status Determi…" at bounding box center [783, 164] width 708 height 1569
type input "[PERSON_NAME]"
type input "[DATE]"
type input "30 Sep 2025"
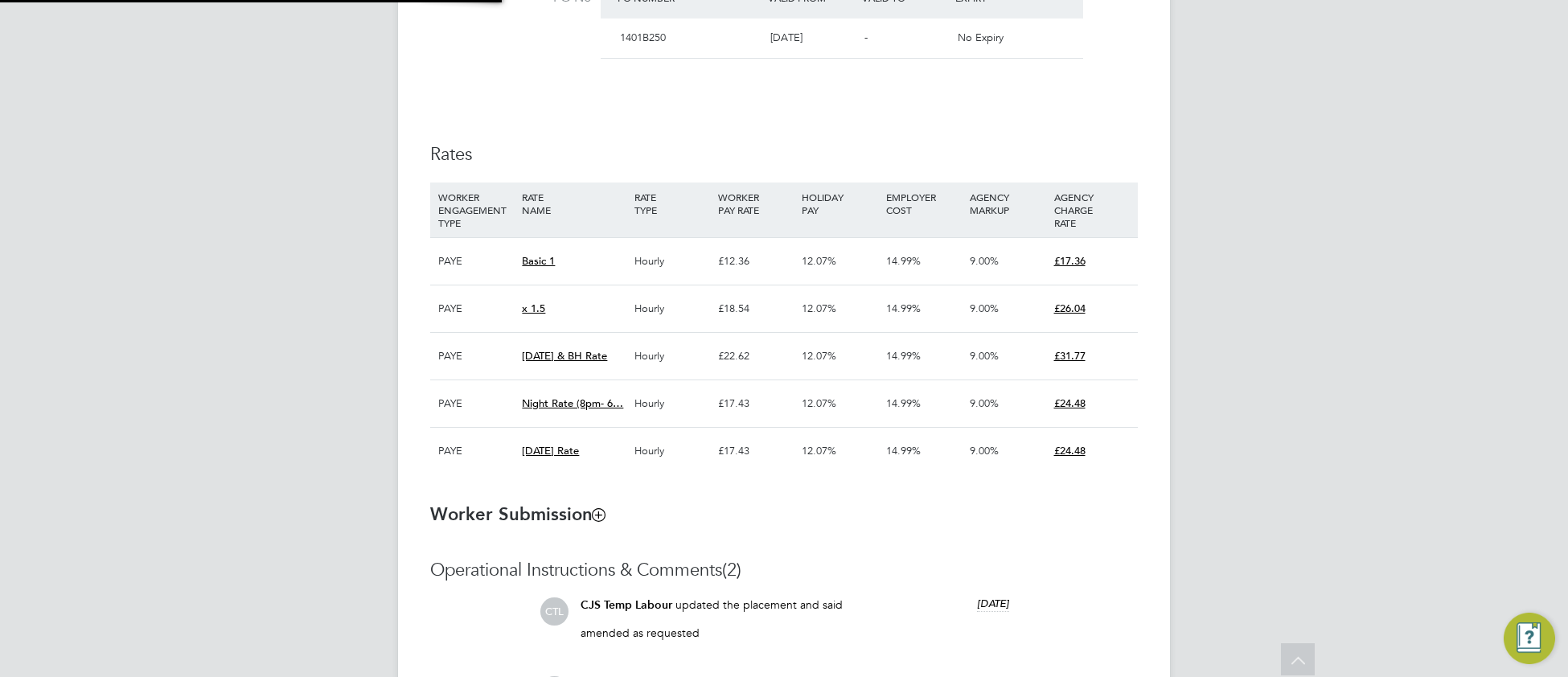
type input "08:00"
type input "18:00"
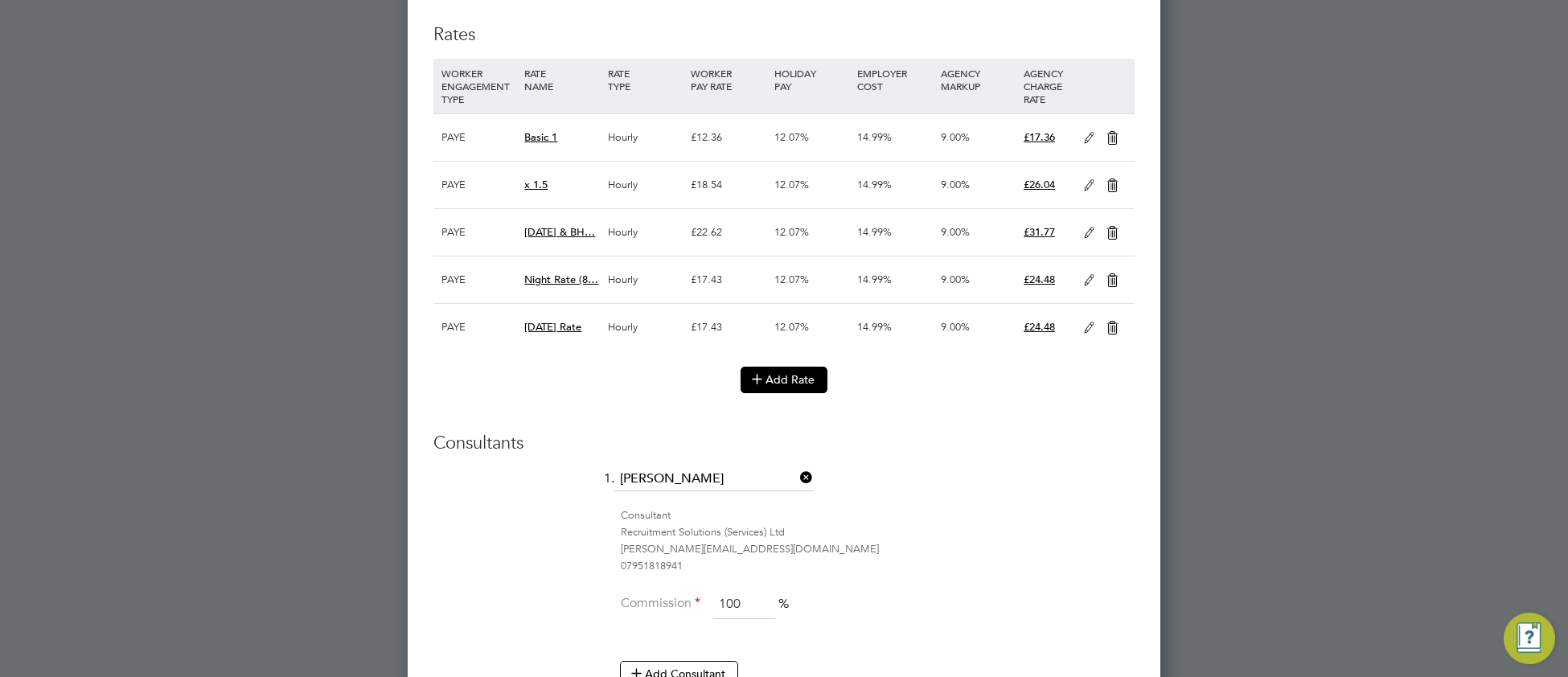
click at [794, 392] on button "Add Rate" at bounding box center [783, 379] width 86 height 26
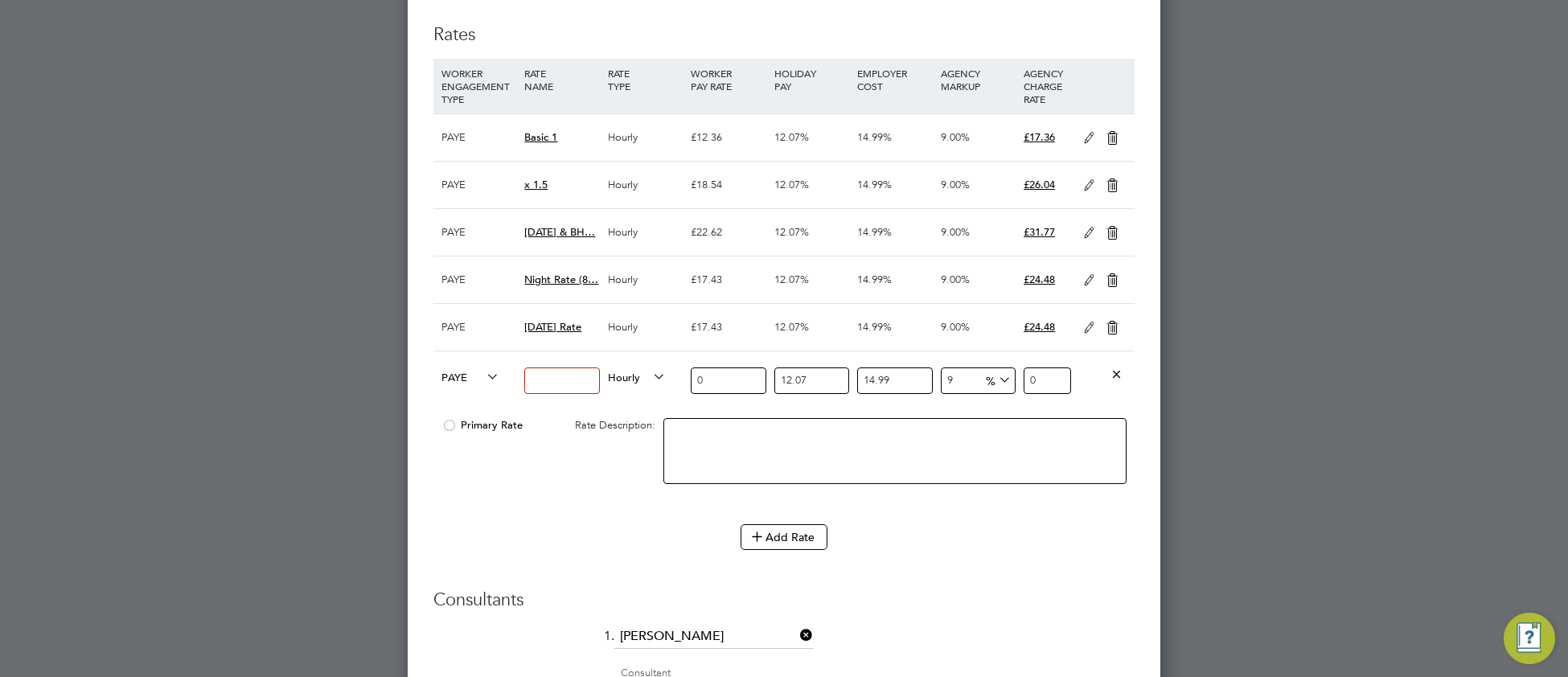
click at [543, 383] on input at bounding box center [562, 380] width 74 height 27
type input "x2"
drag, startPoint x: 724, startPoint y: 384, endPoint x: 672, endPoint y: 380, distance: 52.2
click at [672, 380] on div "PAYE x2 Hourly 0 12.07 n/a 14.99 n/a 9 0 % 0" at bounding box center [784, 380] width 701 height 60
type input "2"
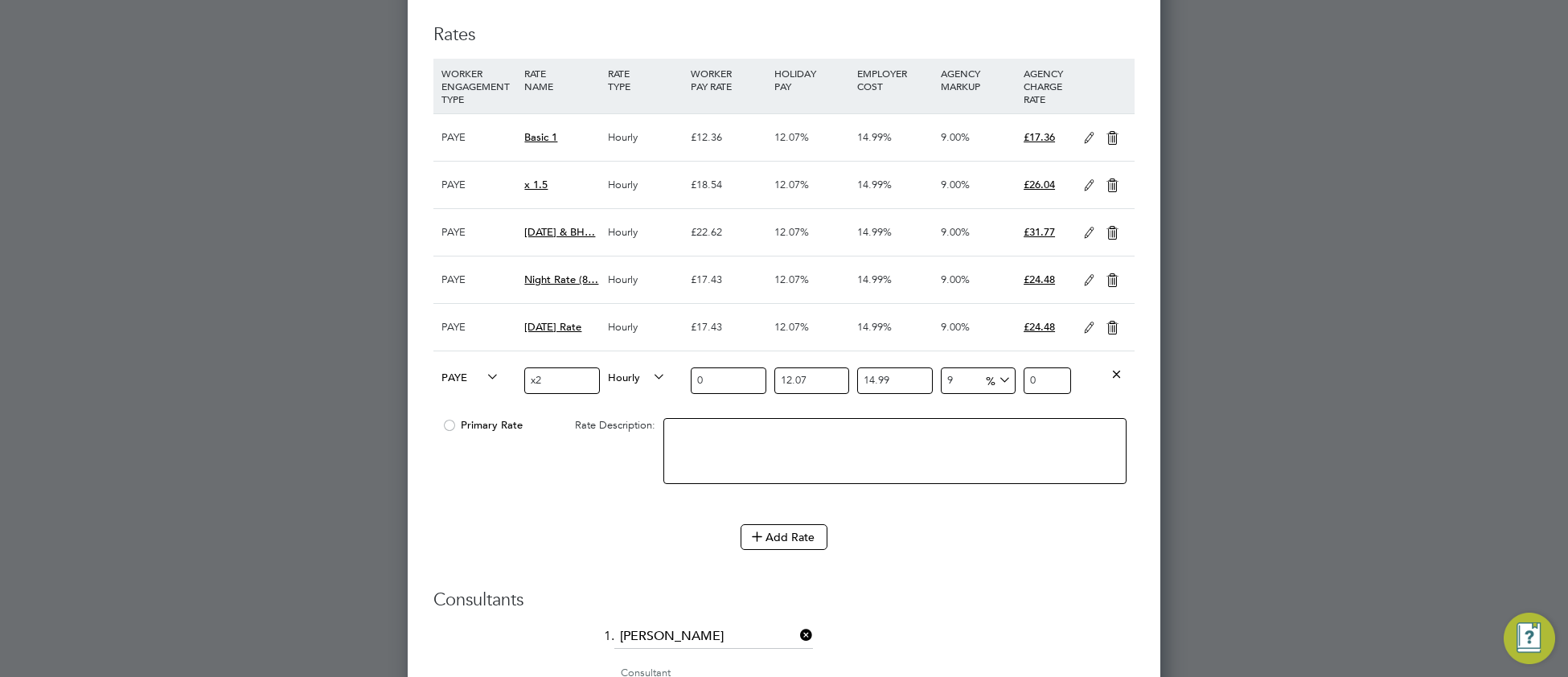
type input "2.8093505874"
type input "24"
type input "33.7122070488"
type input "247"
type input "346.9547975439"
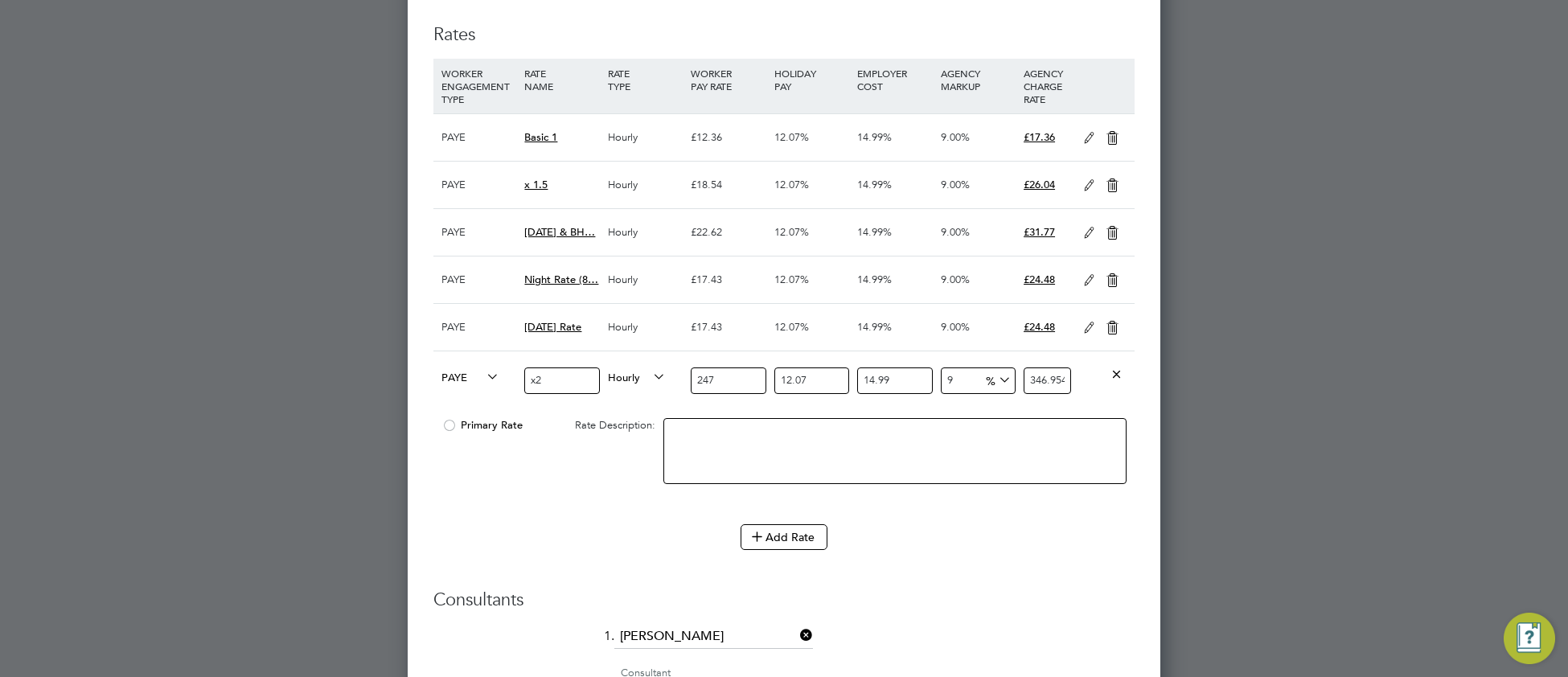
type input "2472"
type input "3472.3573260264"
type input "247"
type input "346.9547975439"
type input "24"
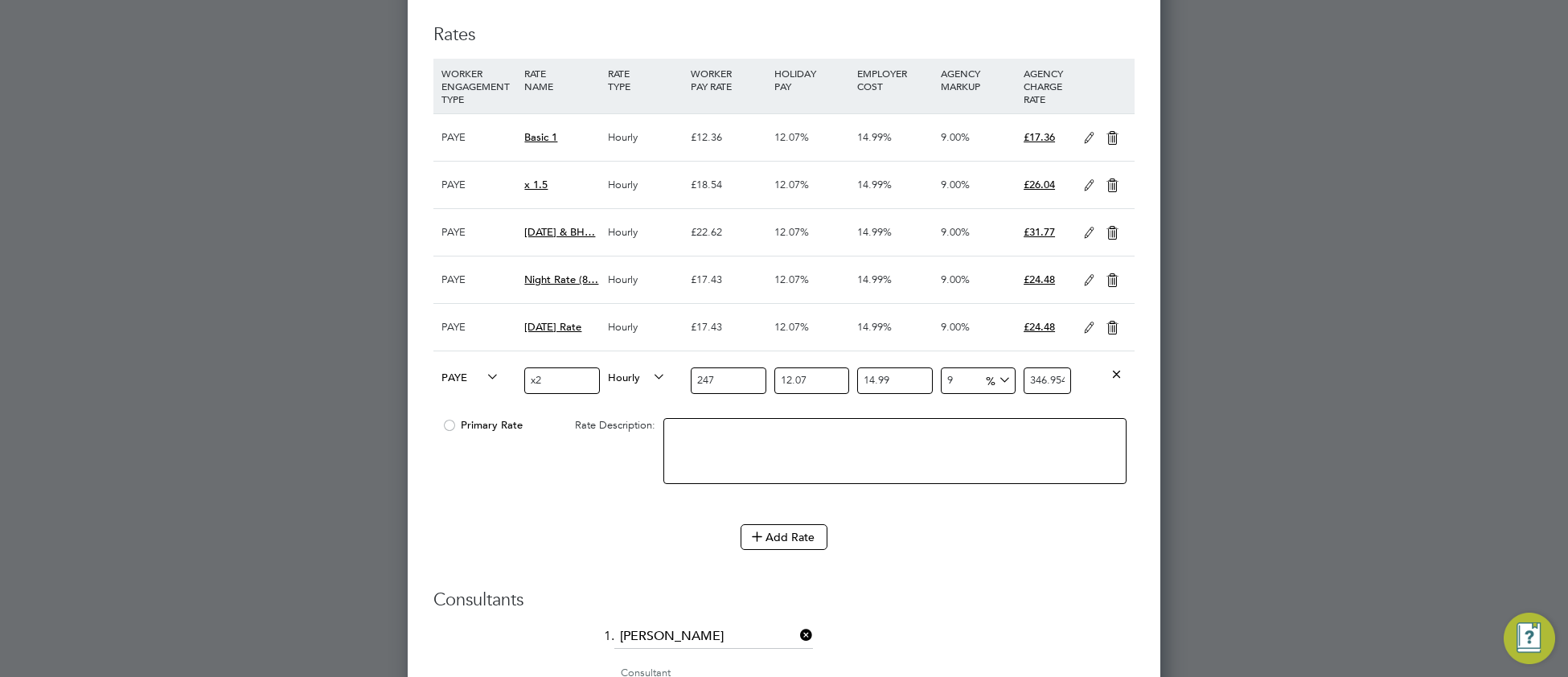
type input "33.7122070488"
type input "24.7"
type input "34.69547975439"
type input "24.72"
type input "34.723573260264"
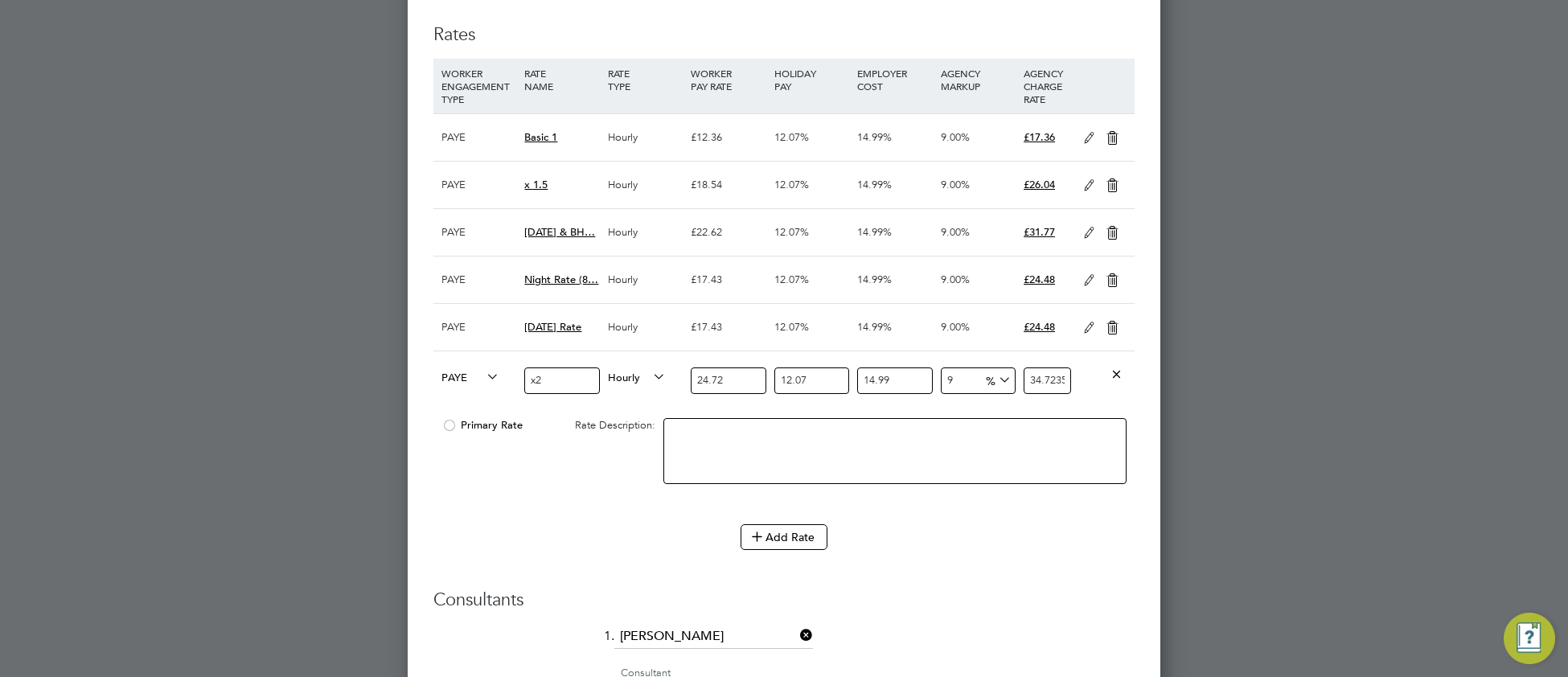
type input "24.72"
click at [937, 566] on li "Add Rate" at bounding box center [784, 545] width 701 height 42
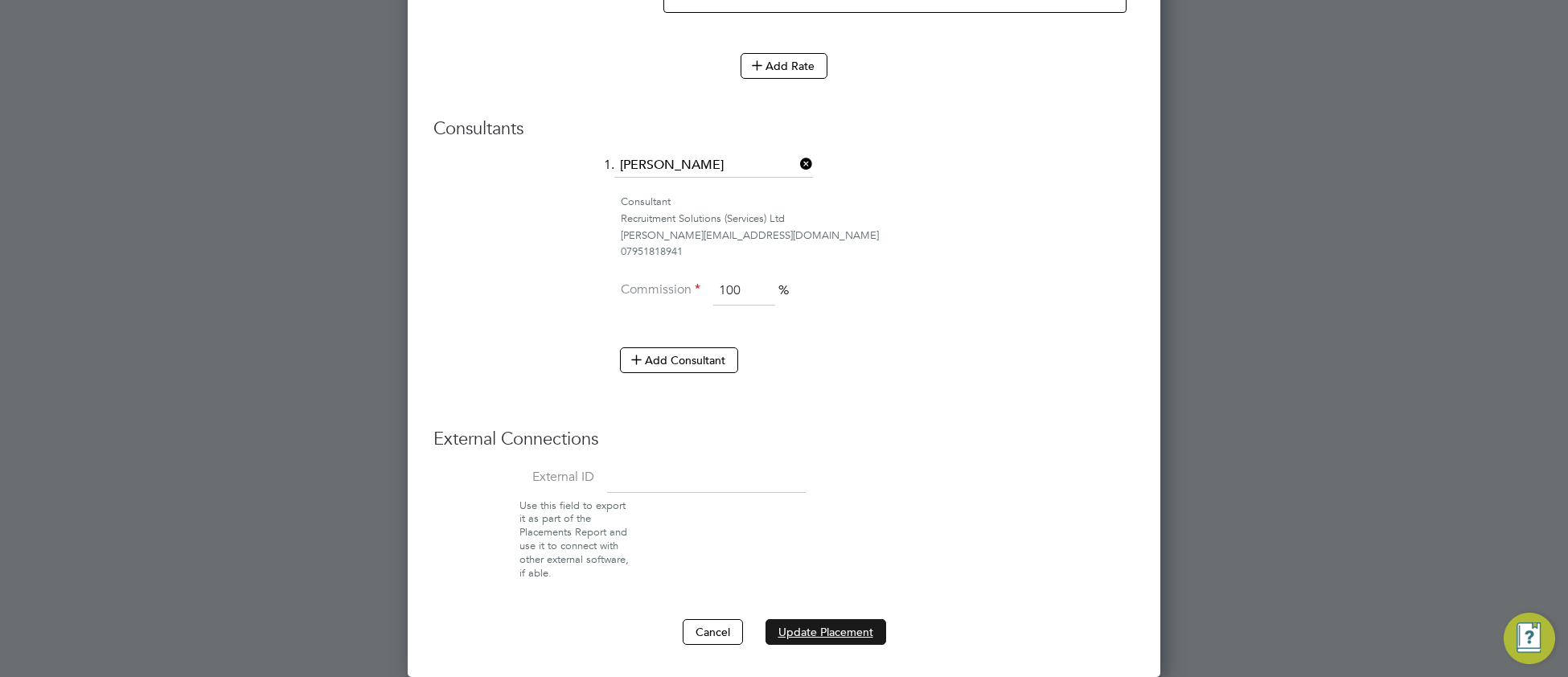
click at [846, 630] on button "Update Placement" at bounding box center [826, 632] width 121 height 26
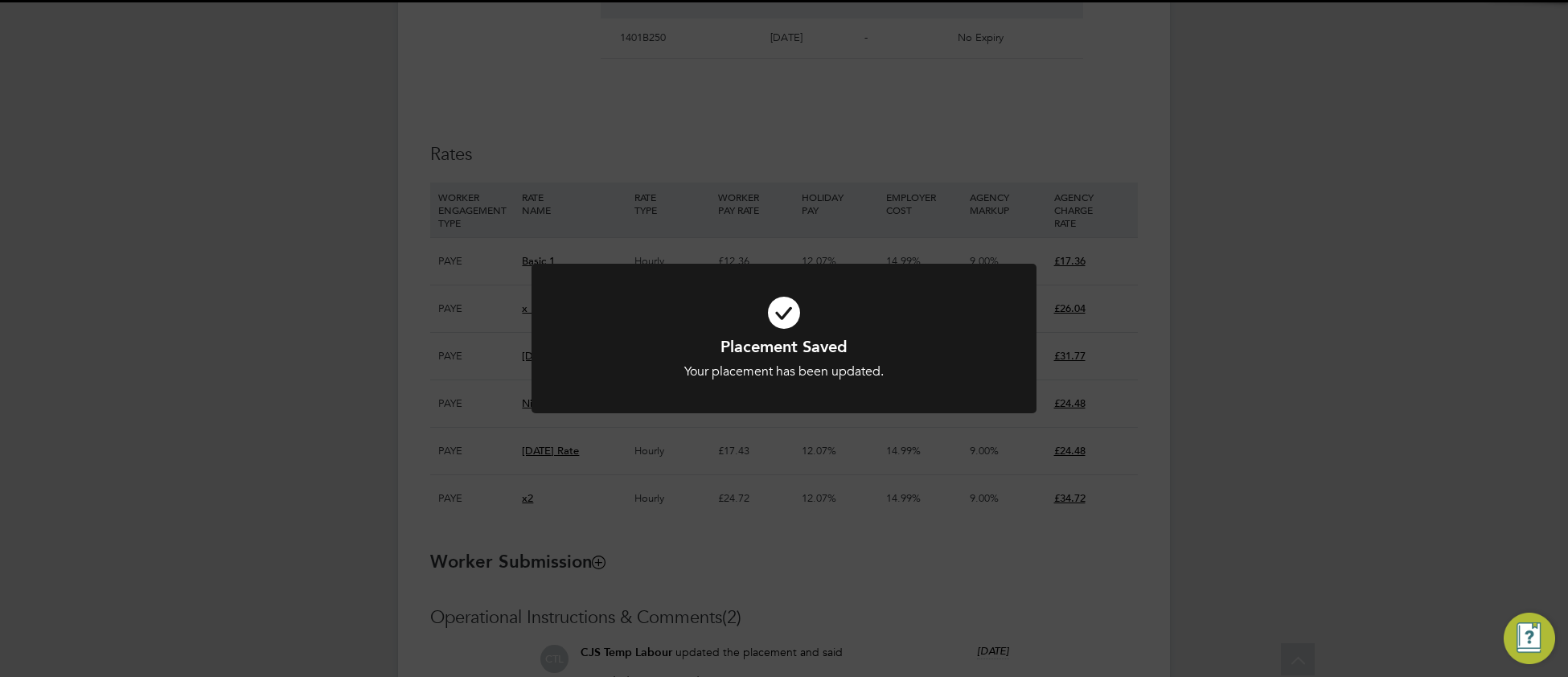
drag, startPoint x: 634, startPoint y: 317, endPoint x: 656, endPoint y: 340, distance: 31.8
click at [635, 318] on icon at bounding box center [783, 312] width 418 height 62
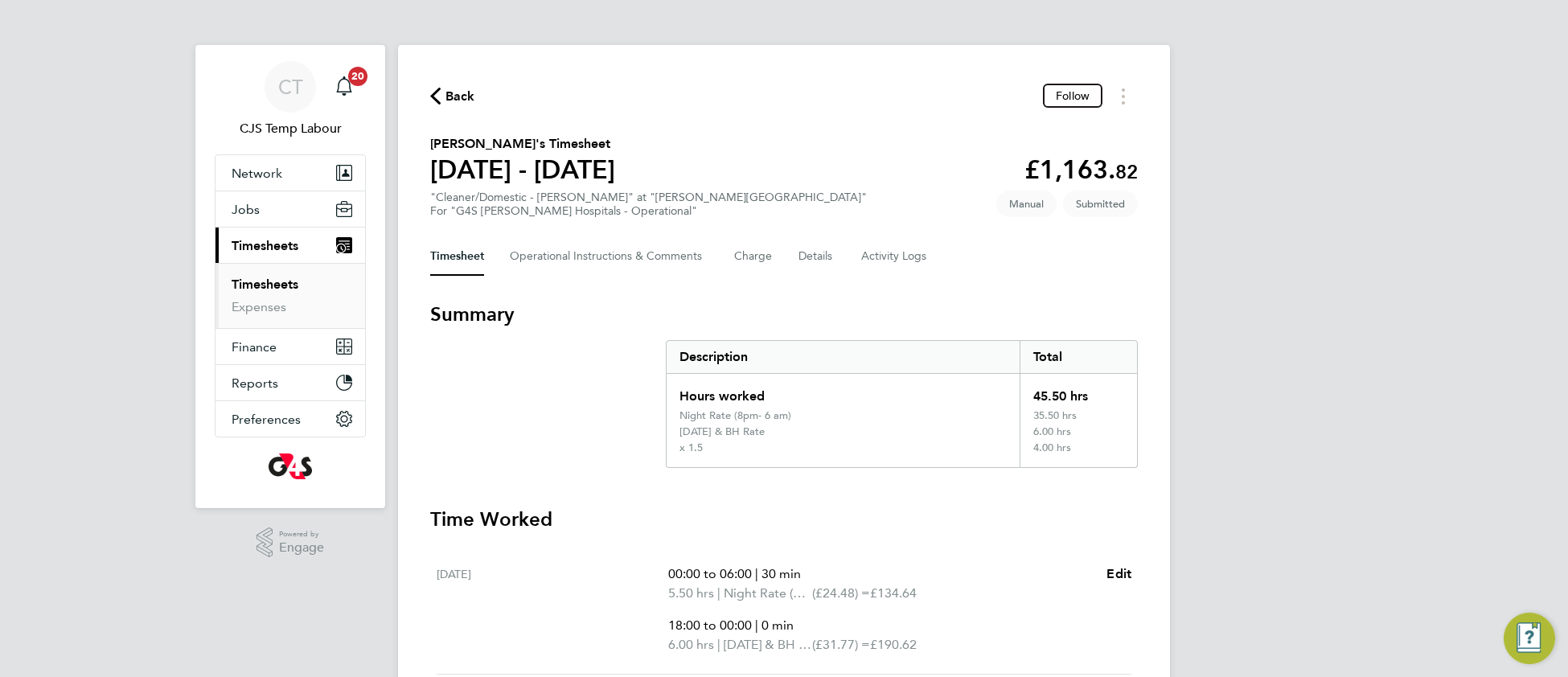
drag, startPoint x: 567, startPoint y: 416, endPoint x: 560, endPoint y: 418, distance: 7.3
click at [562, 418] on section "Summary Description Total Hours worked 45.50 hrs Night Rate (8pm- 6 am) 35.50 h…" at bounding box center [783, 384] width 708 height 166
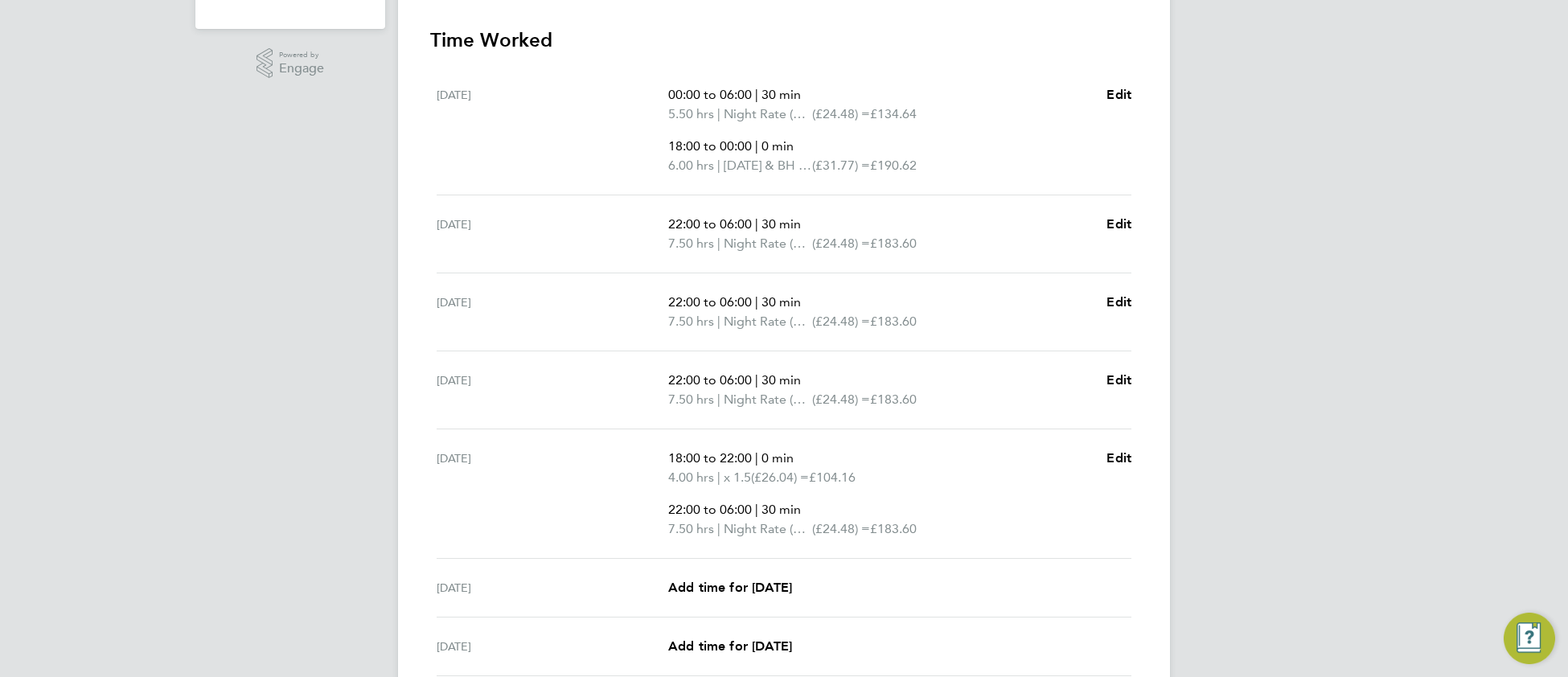
scroll to position [473, 0]
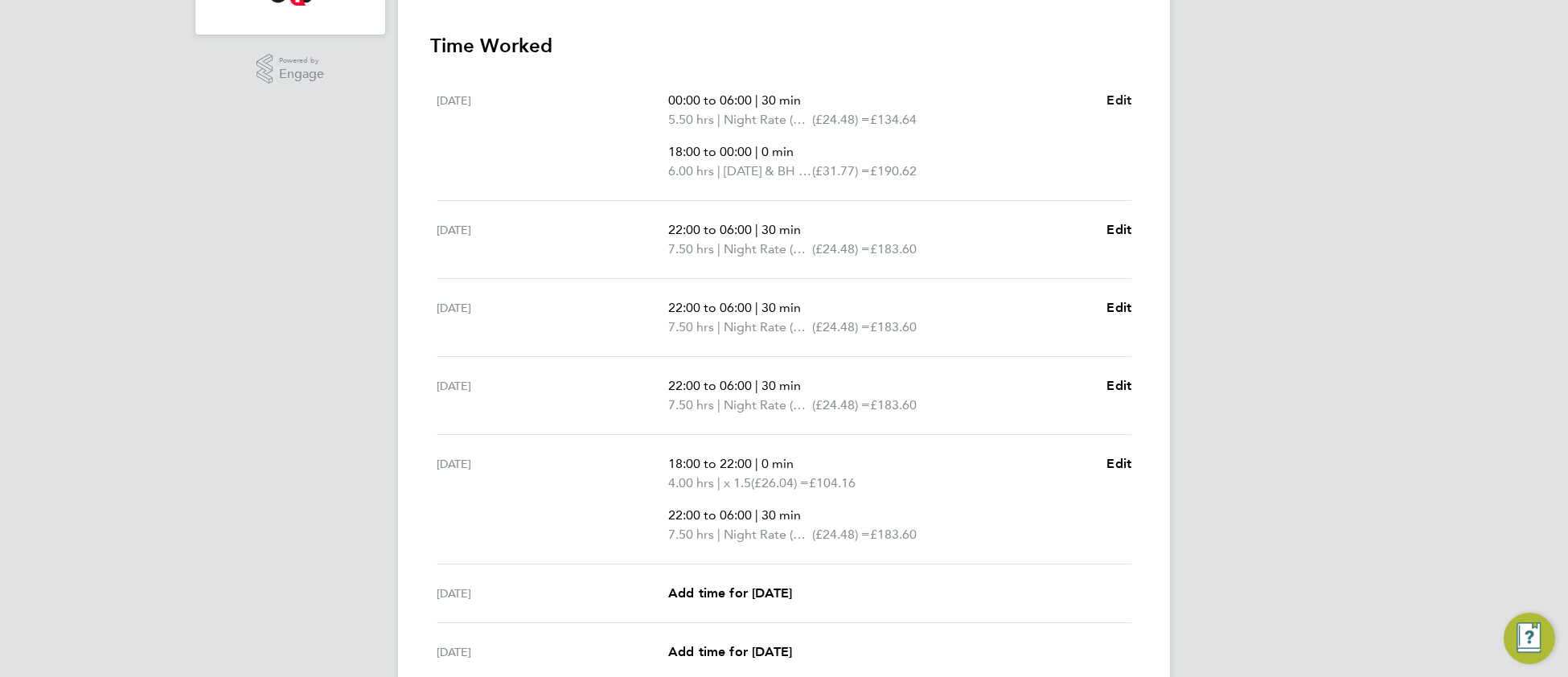
click at [1124, 95] on span "Edit" at bounding box center [1118, 100] width 25 height 15
select select "30"
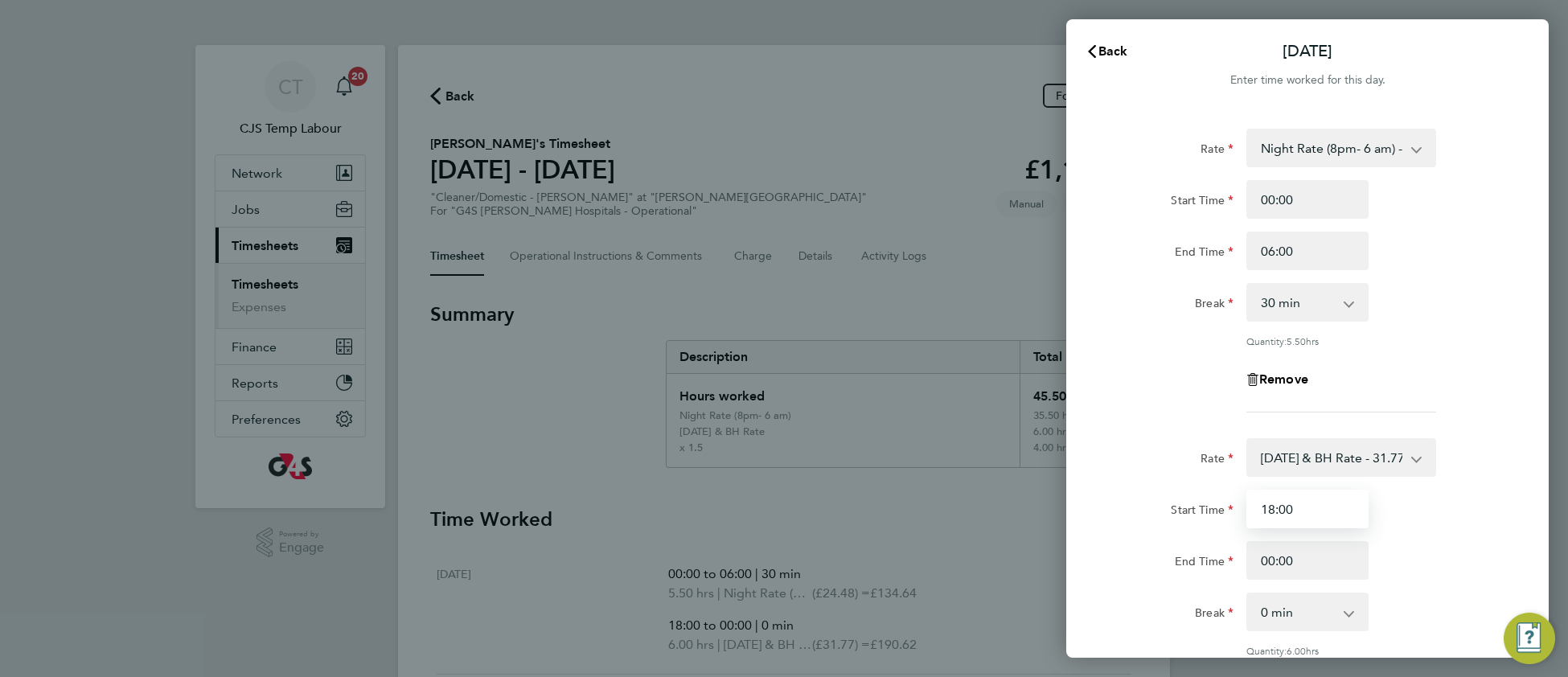
drag, startPoint x: 1306, startPoint y: 512, endPoint x: 1238, endPoint y: 523, distance: 68.9
click at [1240, 523] on div "18:00" at bounding box center [1307, 508] width 135 height 38
type input "22:00"
drag, startPoint x: 1309, startPoint y: 563, endPoint x: 1221, endPoint y: 560, distance: 88.1
click at [1221, 560] on div "End Time 00:00" at bounding box center [1308, 560] width 405 height 38
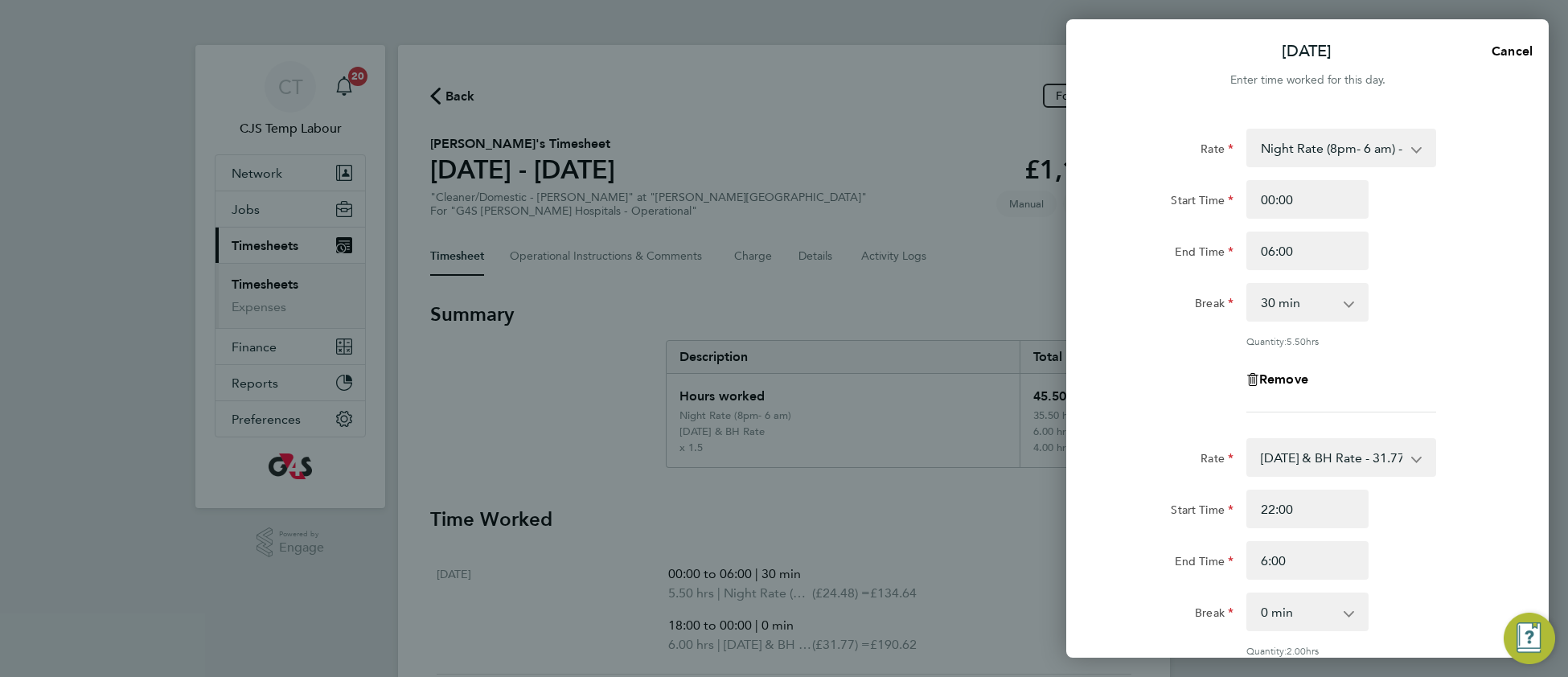
type input "06:00"
click at [1470, 551] on div "End Time 06:00" at bounding box center [1308, 560] width 405 height 38
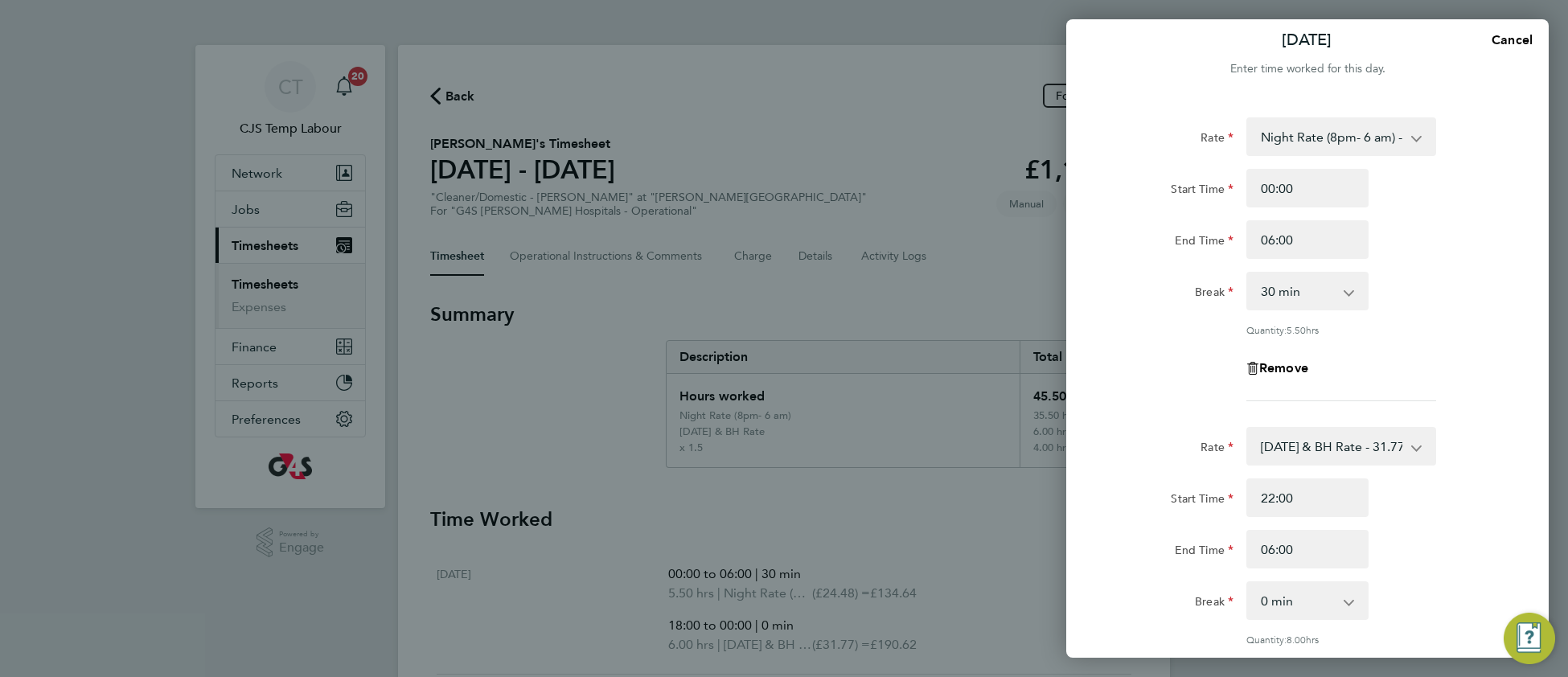
scroll to position [38, 0]
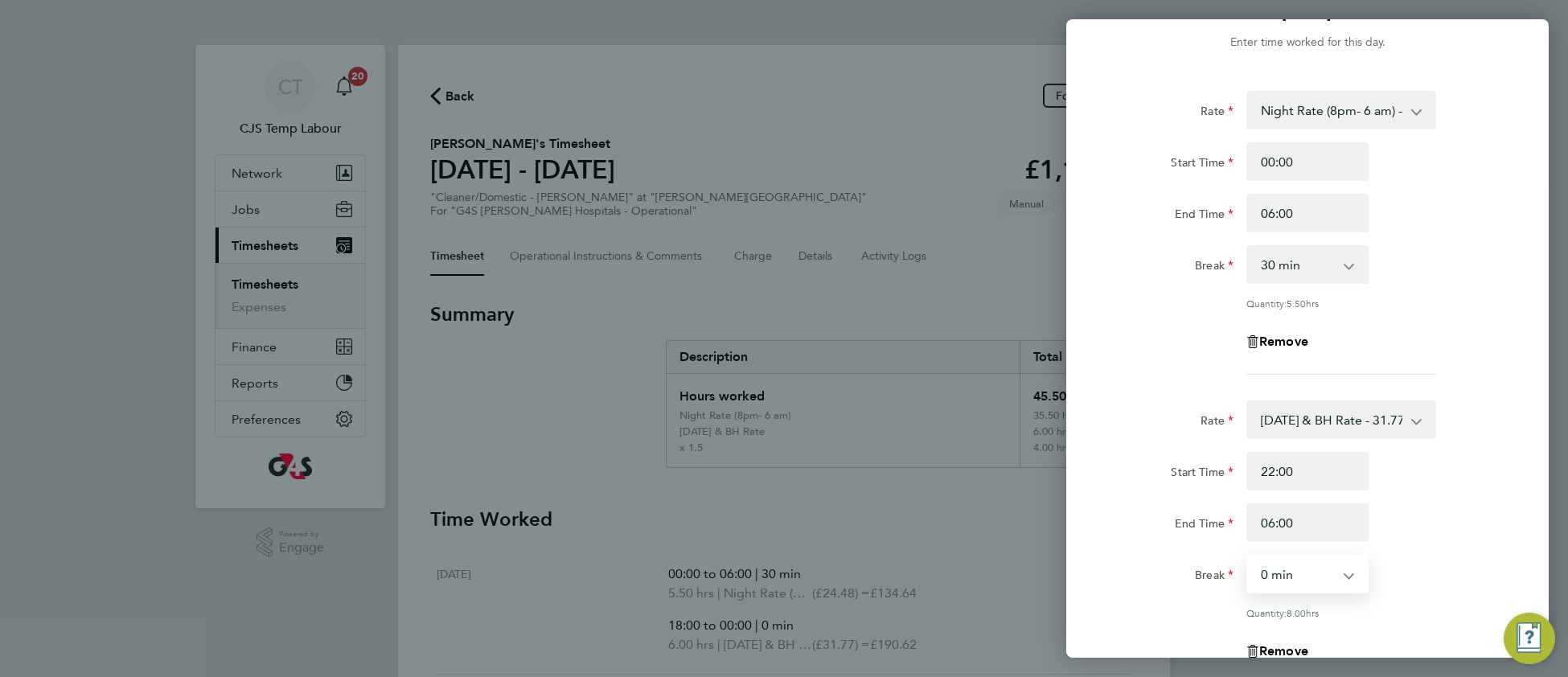
click at [1311, 577] on select "0 min 15 min 30 min 45 min 60 min 75 min 90 min" at bounding box center [1297, 574] width 100 height 35
select select "30"
click at [1248, 556] on select "0 min 15 min 30 min 45 min 60 min 75 min 90 min" at bounding box center [1297, 574] width 100 height 35
click at [1462, 541] on div "Rate [DATE] & BH Rate - 31.77 Basic 1 - 17.36 x 1.5 - 26.04 Night Rate (8pm- 6 …" at bounding box center [1308, 541] width 392 height 284
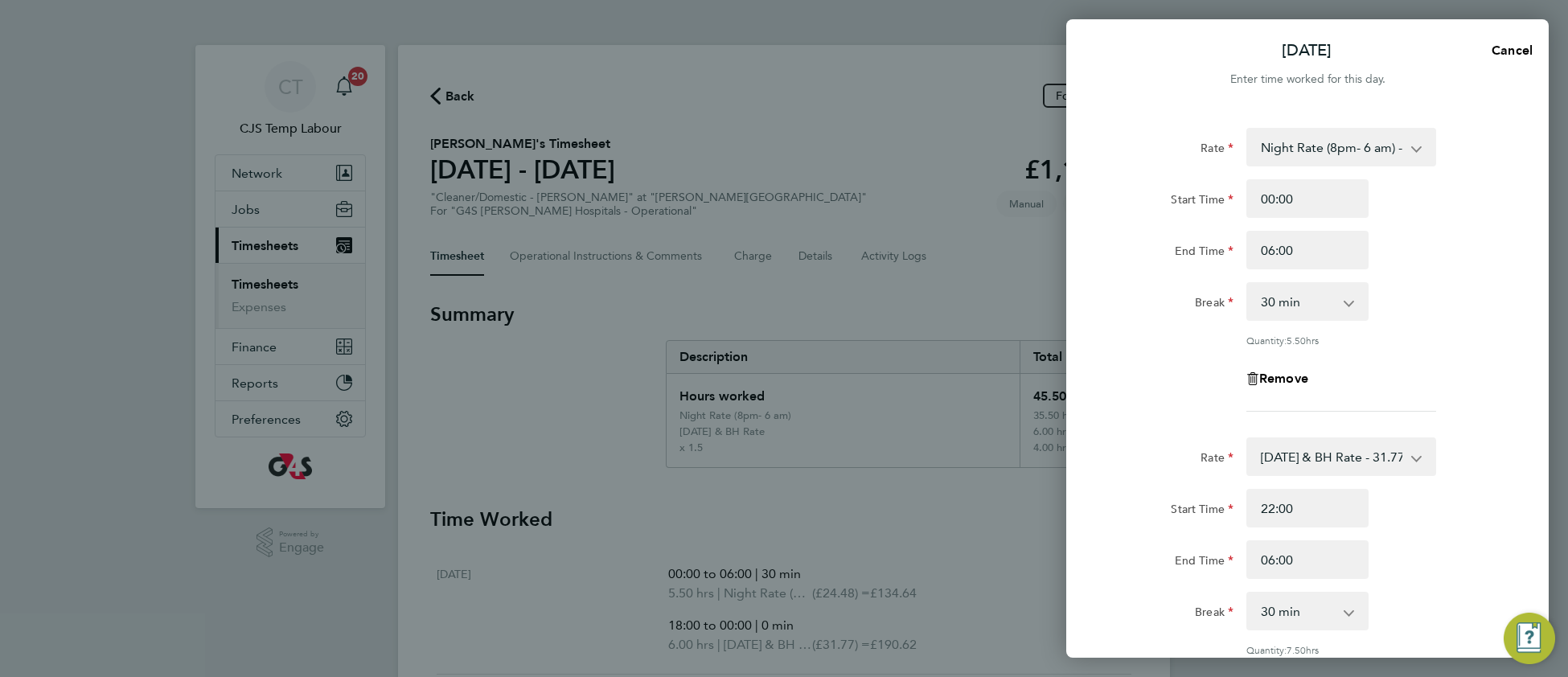
scroll to position [0, 0]
click at [1351, 151] on select "Night Rate (8pm- 6 am) - 24.48 Basic 1 - 17.36 x 1.5 - 26.04 [DATE] & BH Rate -…" at bounding box center [1332, 148] width 167 height 35
select select "30"
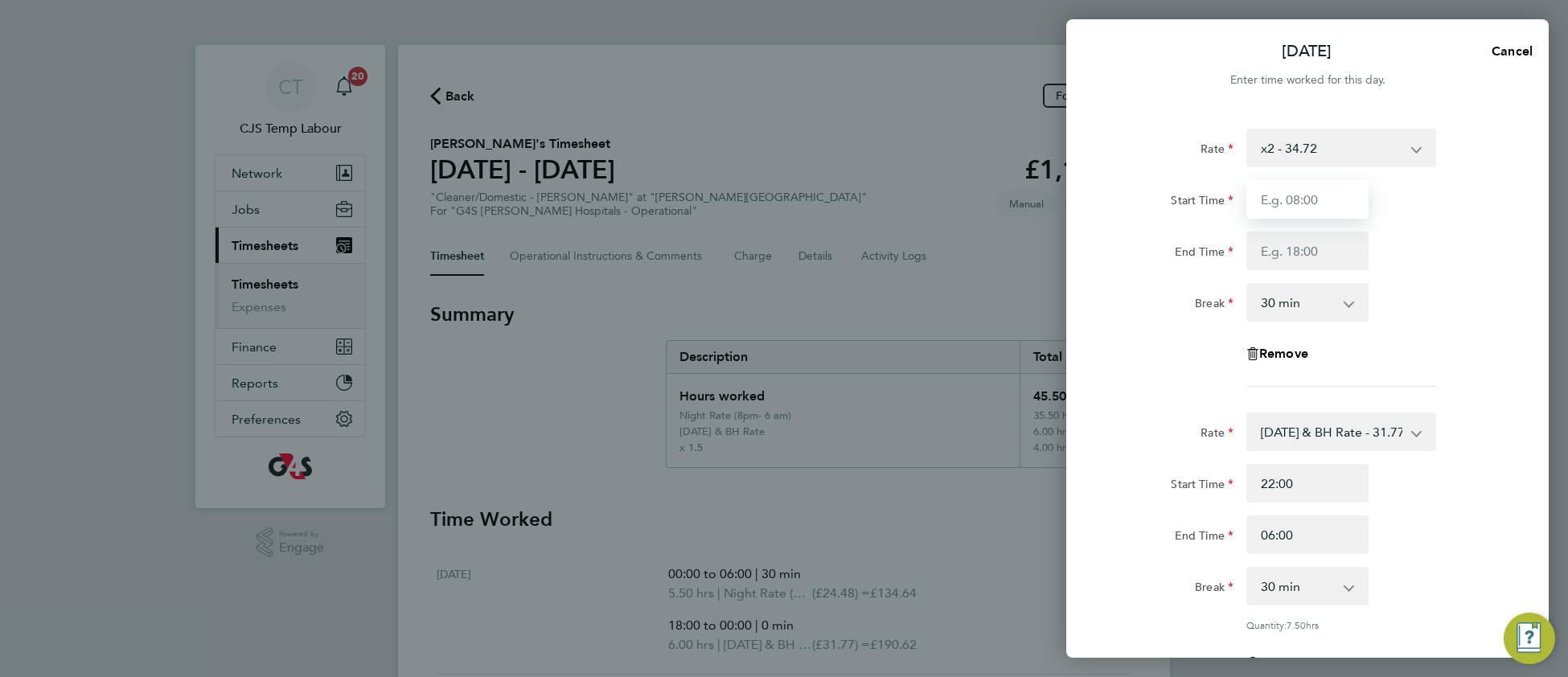
click at [1314, 197] on input "Start Time" at bounding box center [1307, 199] width 122 height 38
type input "18:00"
click at [1315, 247] on input "End Time" at bounding box center [1307, 250] width 122 height 38
type input "22:00"
click at [1294, 305] on select "0 min 15 min 30 min 45 min 60 min 75 min 90 min" at bounding box center [1297, 302] width 100 height 35
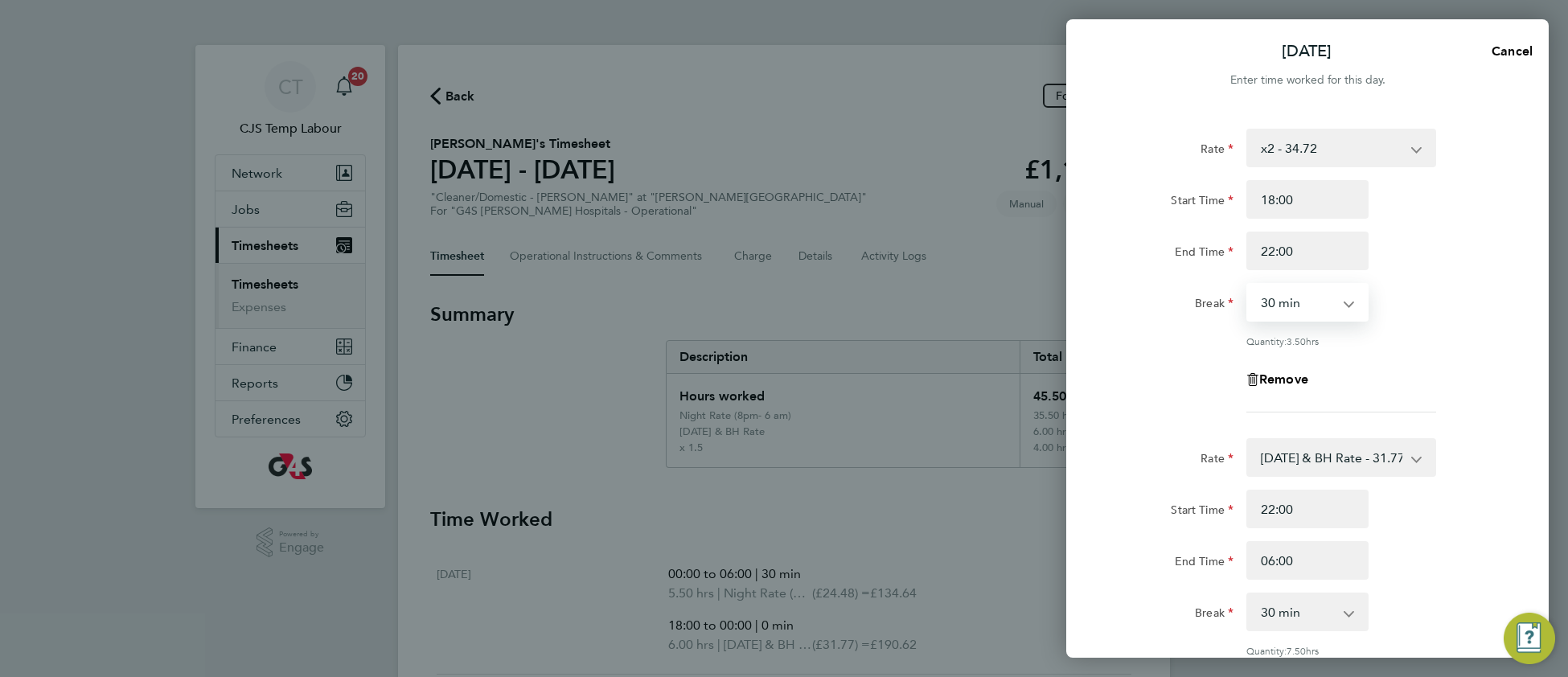
select select "0"
click at [1248, 285] on select "0 min 15 min 30 min 45 min 60 min 75 min 90 min" at bounding box center [1297, 302] width 100 height 35
click at [1419, 377] on div "Remove" at bounding box center [1308, 378] width 405 height 38
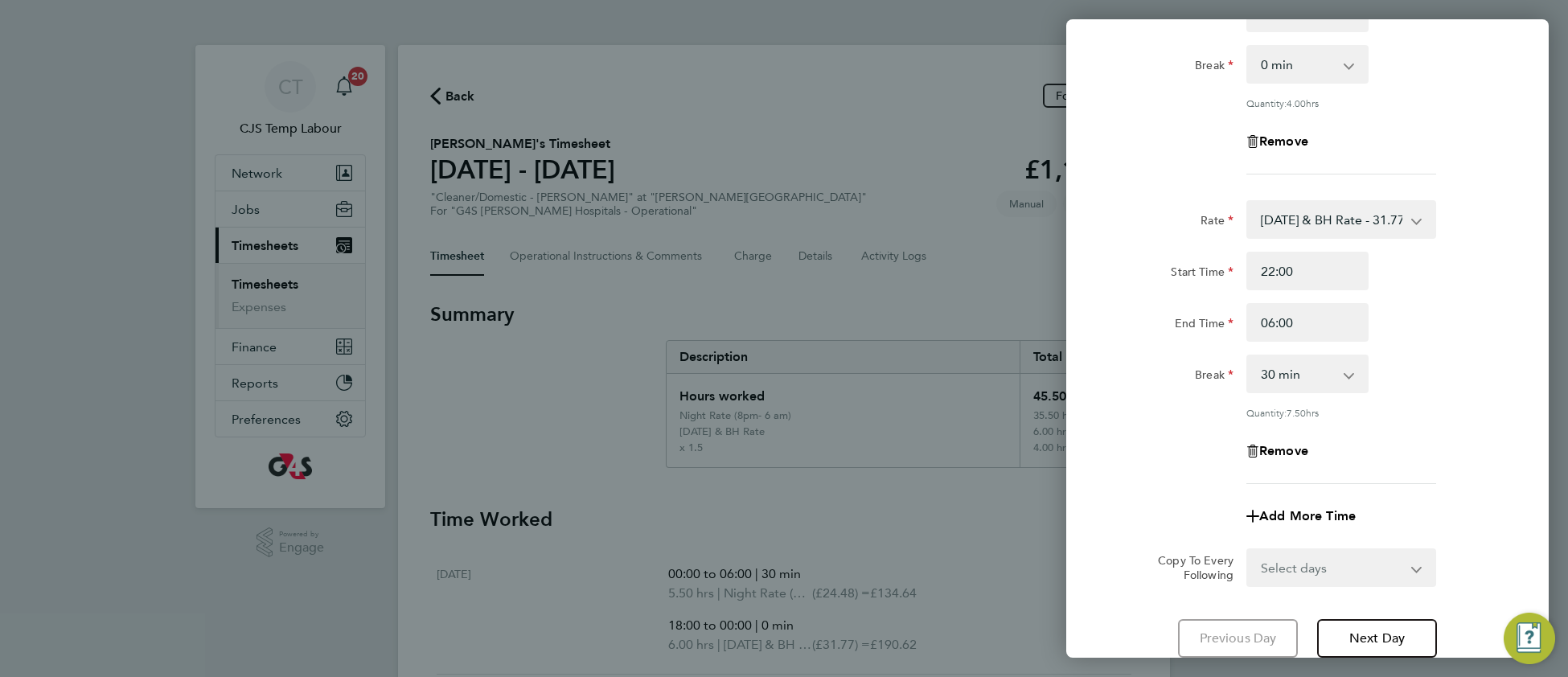
scroll to position [356, 0]
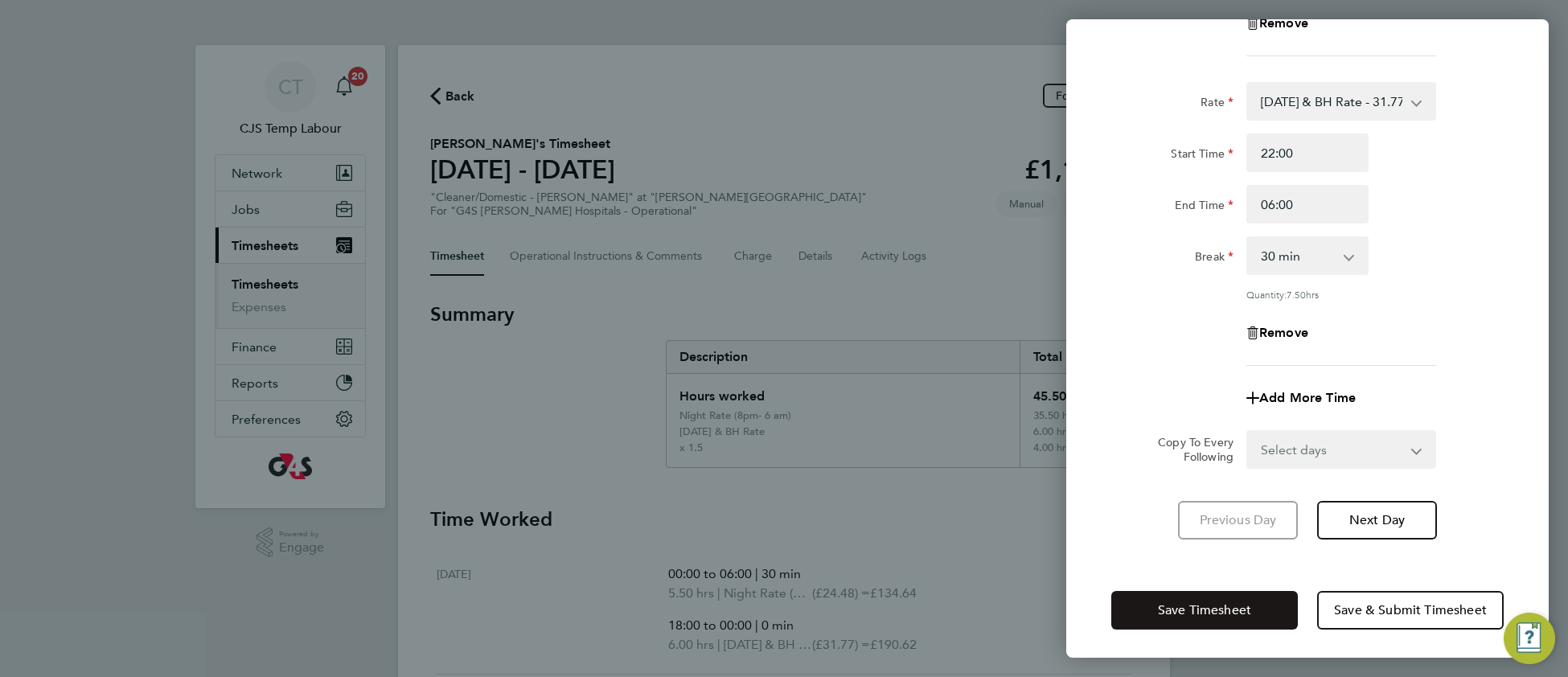
click at [1205, 605] on span "Save Timesheet" at bounding box center [1204, 609] width 93 height 16
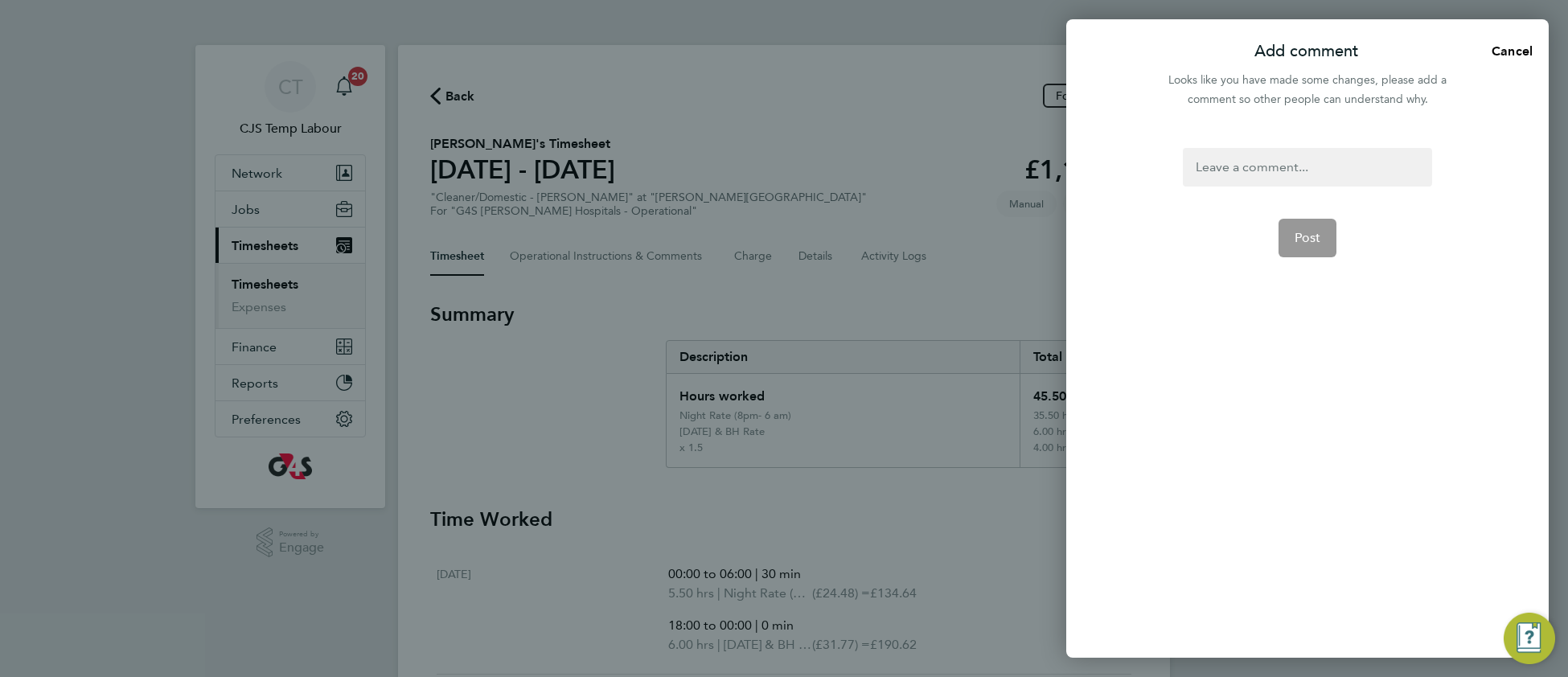
click at [1253, 168] on div at bounding box center [1306, 166] width 248 height 38
click at [1249, 169] on div at bounding box center [1306, 166] width 248 height 38
click at [1305, 252] on button "Post" at bounding box center [1307, 237] width 59 height 38
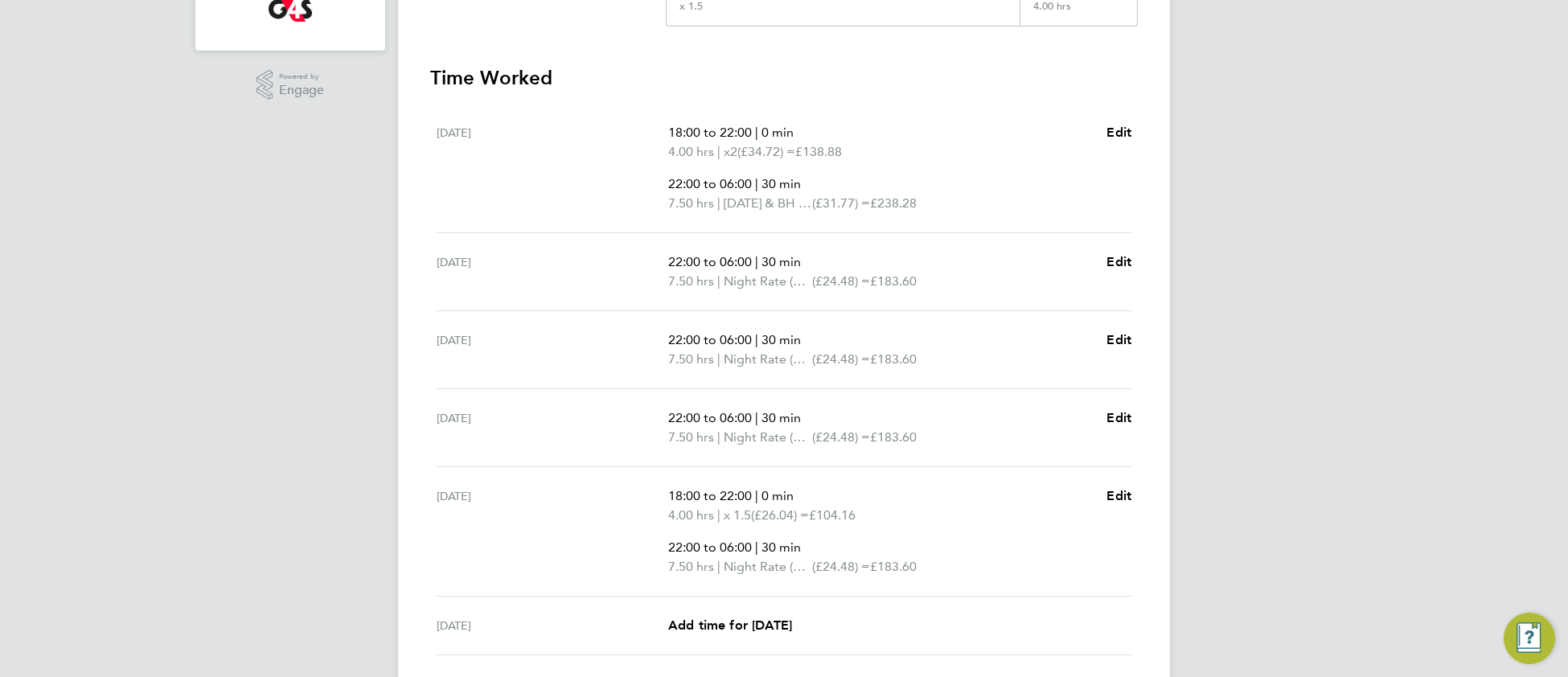
scroll to position [634, 0]
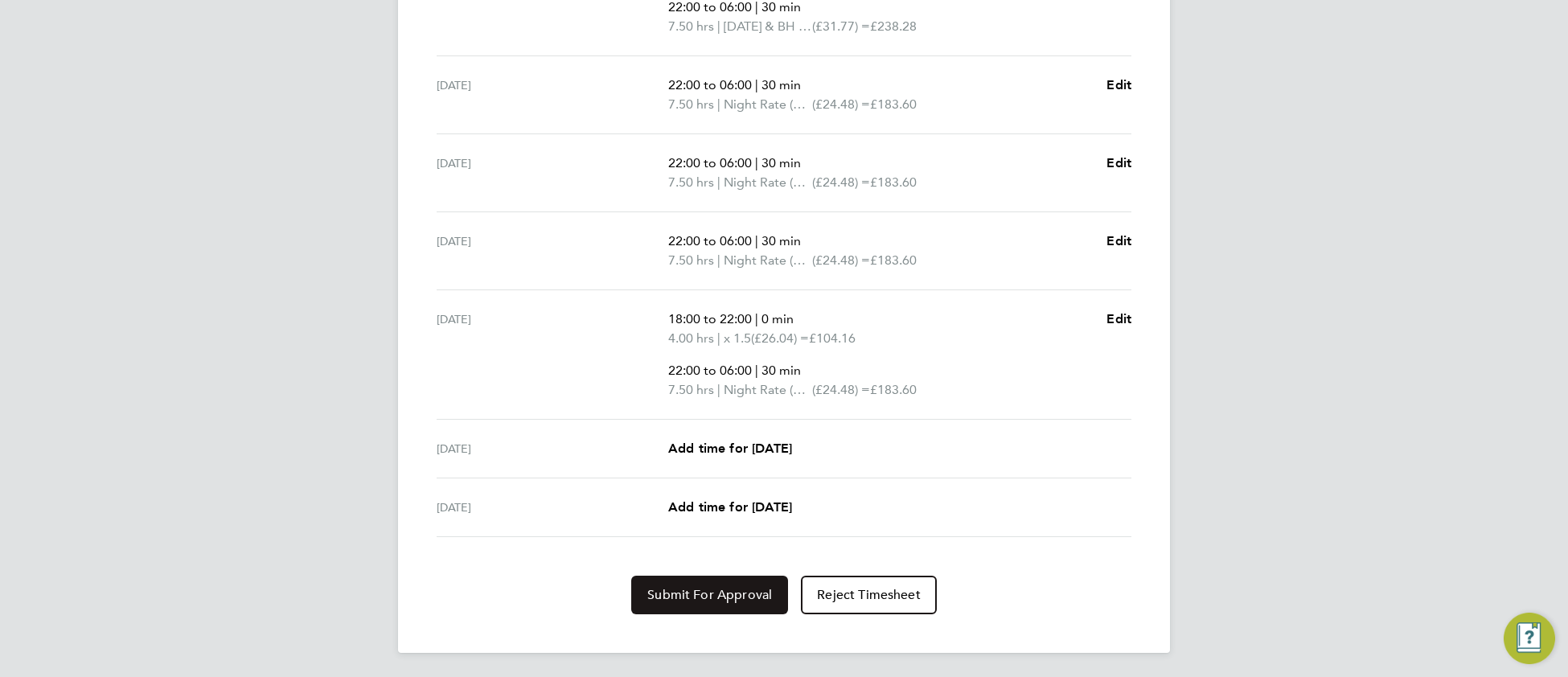
click at [699, 605] on button "Submit For Approval" at bounding box center [710, 594] width 157 height 38
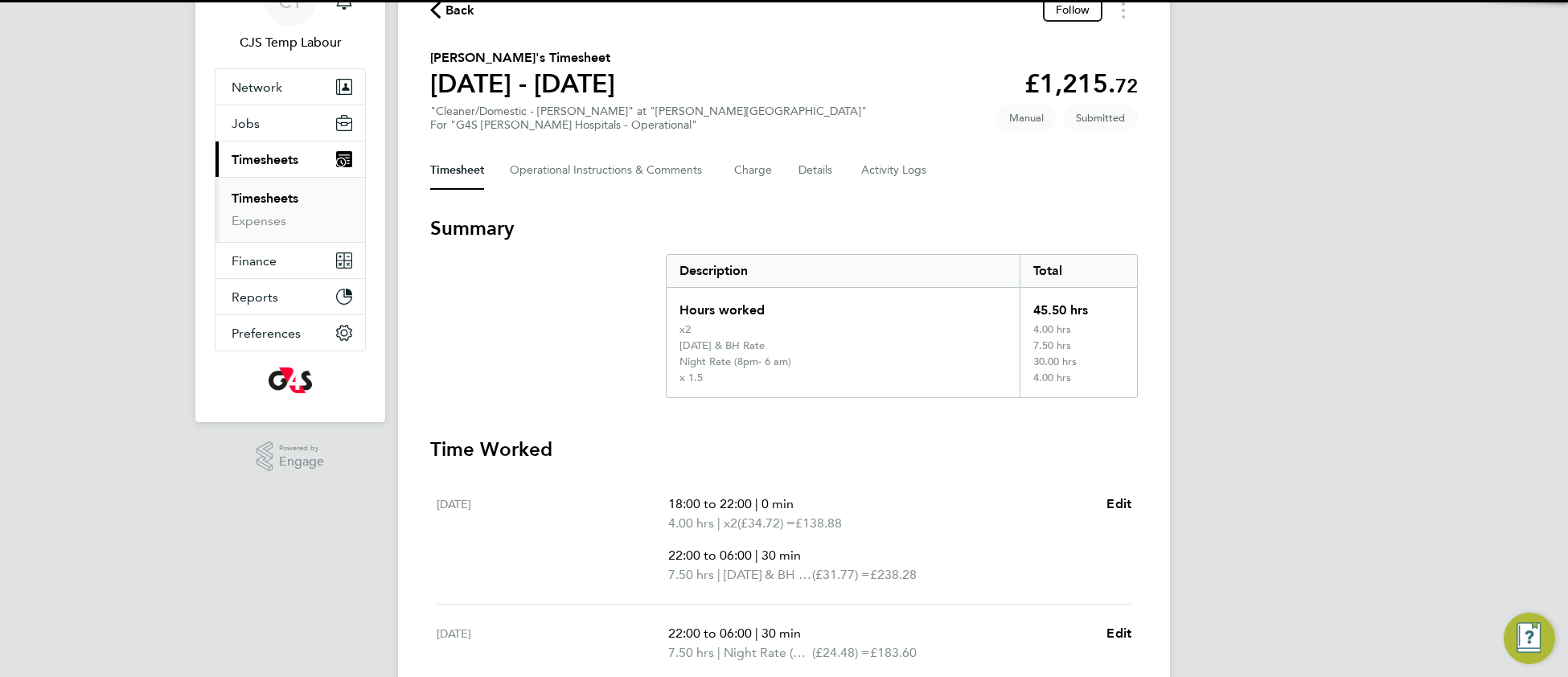
scroll to position [0, 0]
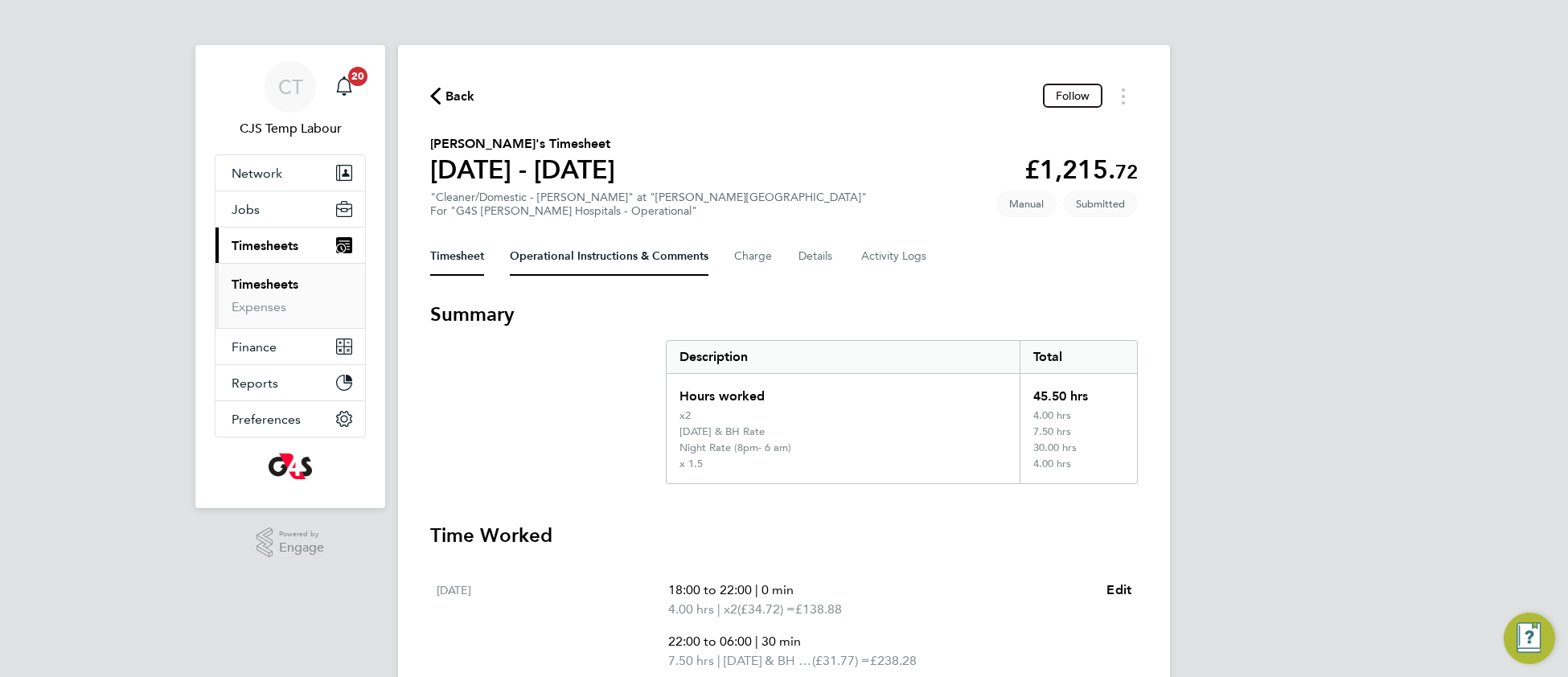
click at [593, 239] on Comments-tab "Operational Instructions & Comments" at bounding box center [609, 256] width 199 height 38
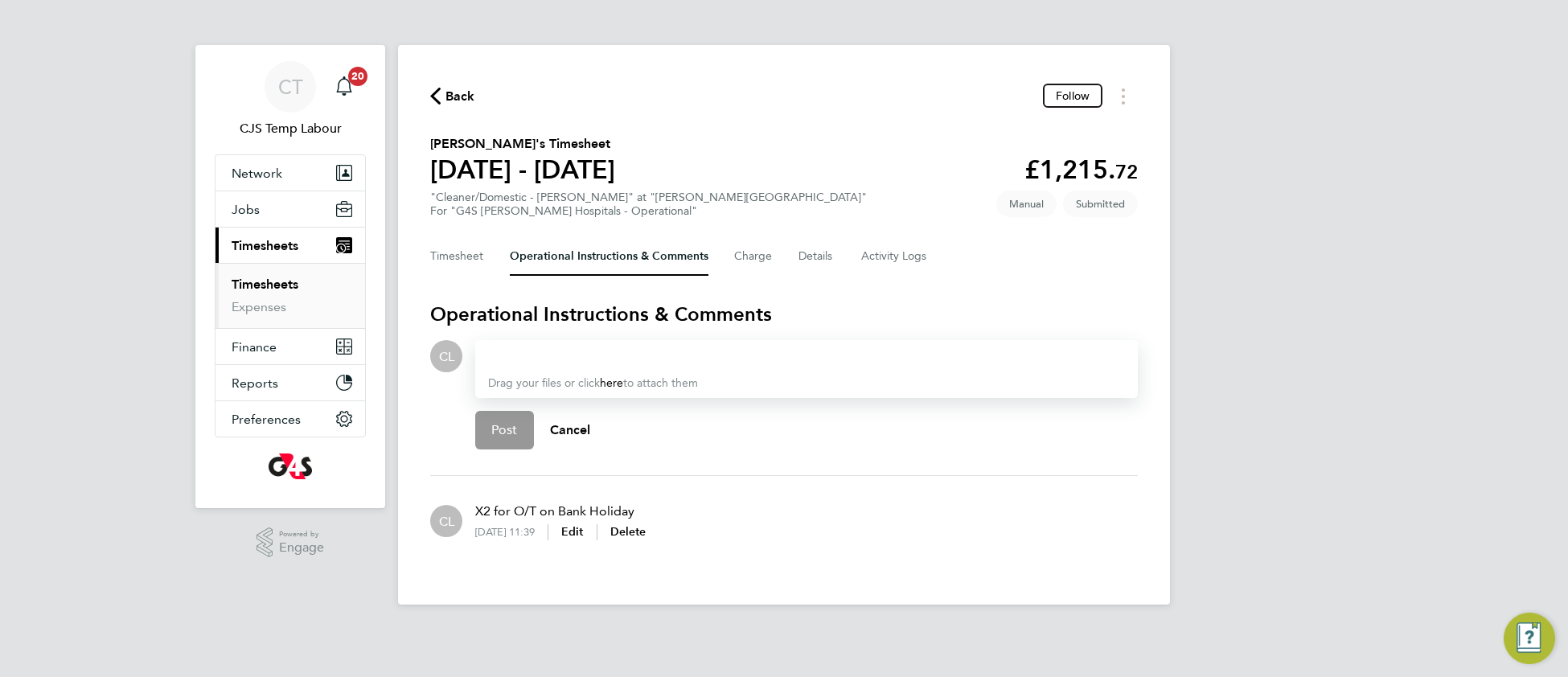
click at [547, 360] on div at bounding box center [806, 356] width 637 height 20
drag, startPoint x: 582, startPoint y: 388, endPoint x: 592, endPoint y: 389, distance: 10.0
click at [583, 388] on p "Allyx Miller" at bounding box center [632, 390] width 199 height 20
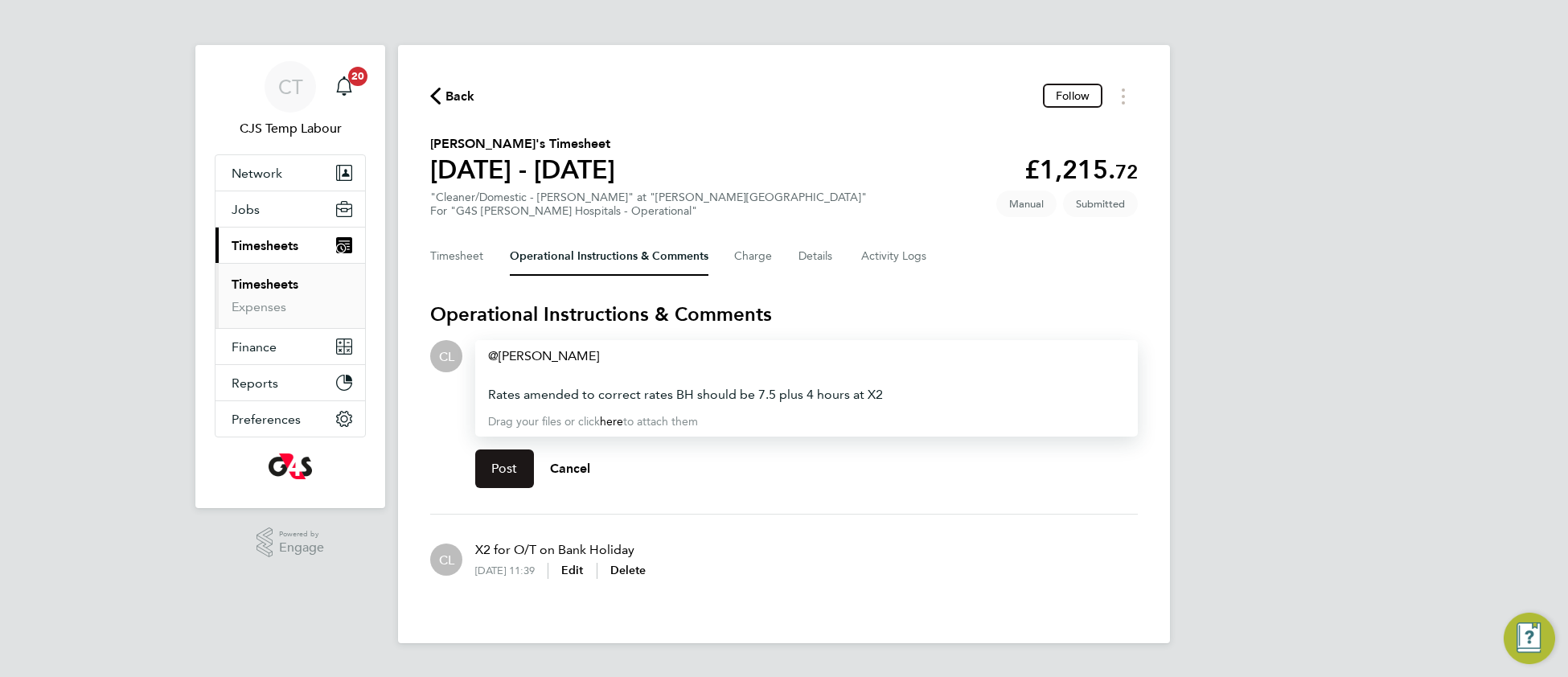
click at [519, 469] on button "Post" at bounding box center [504, 468] width 59 height 38
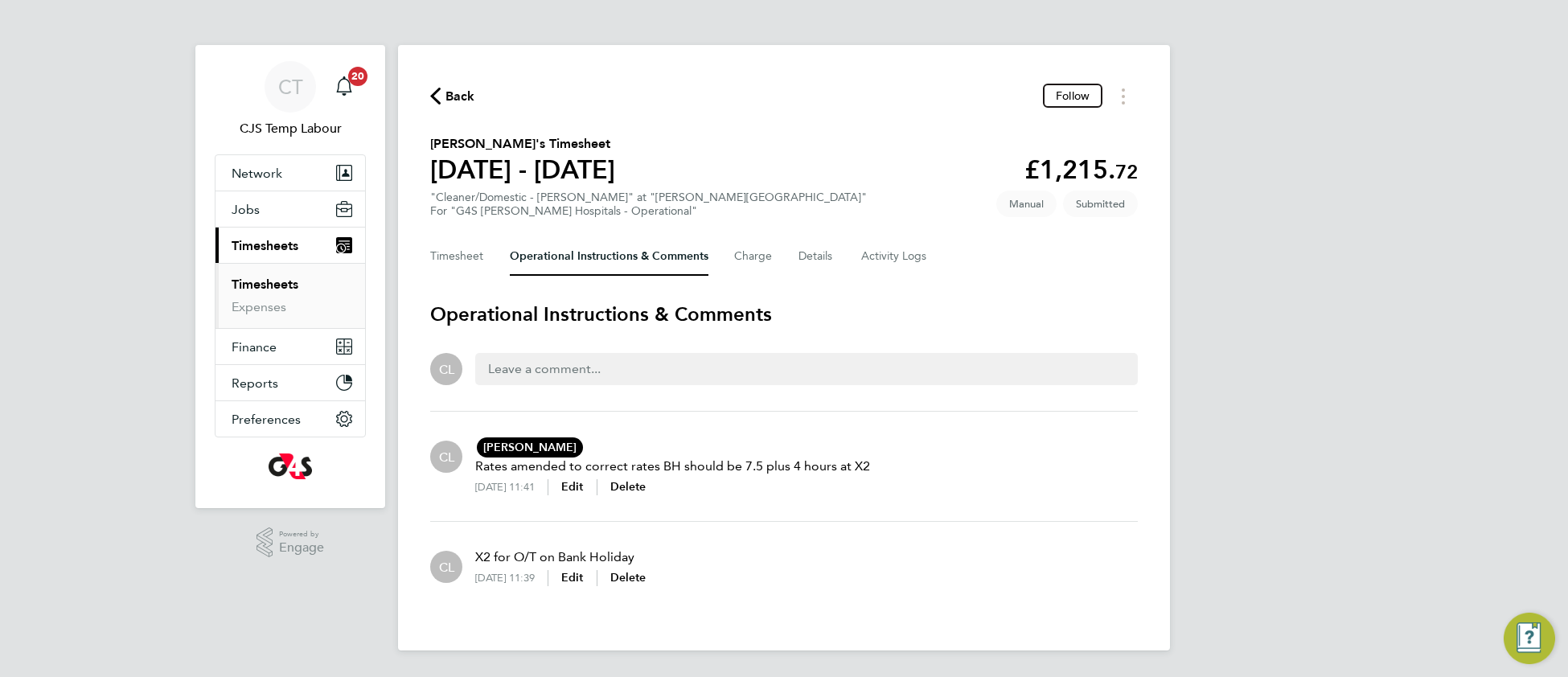
click at [459, 98] on span "Back" at bounding box center [460, 96] width 30 height 20
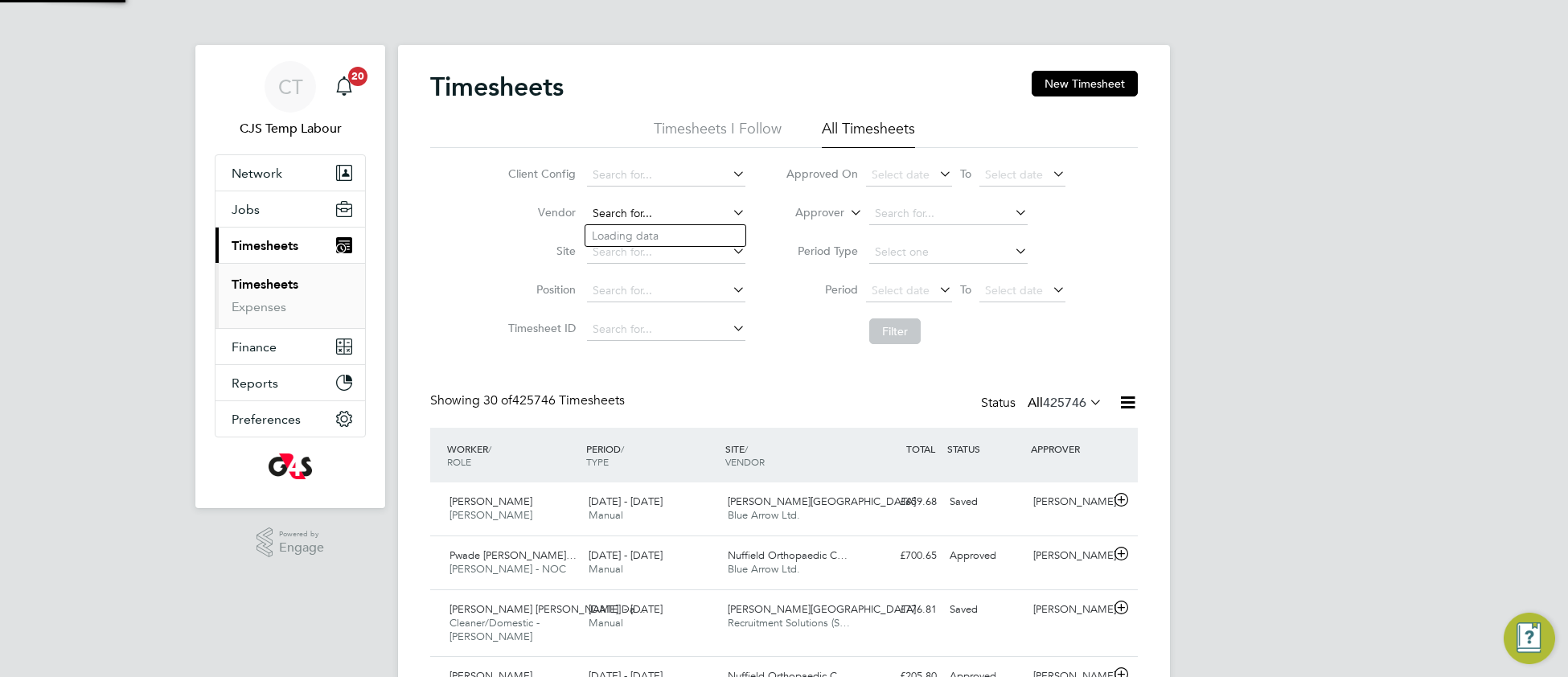
click at [658, 205] on input at bounding box center [666, 214] width 158 height 22
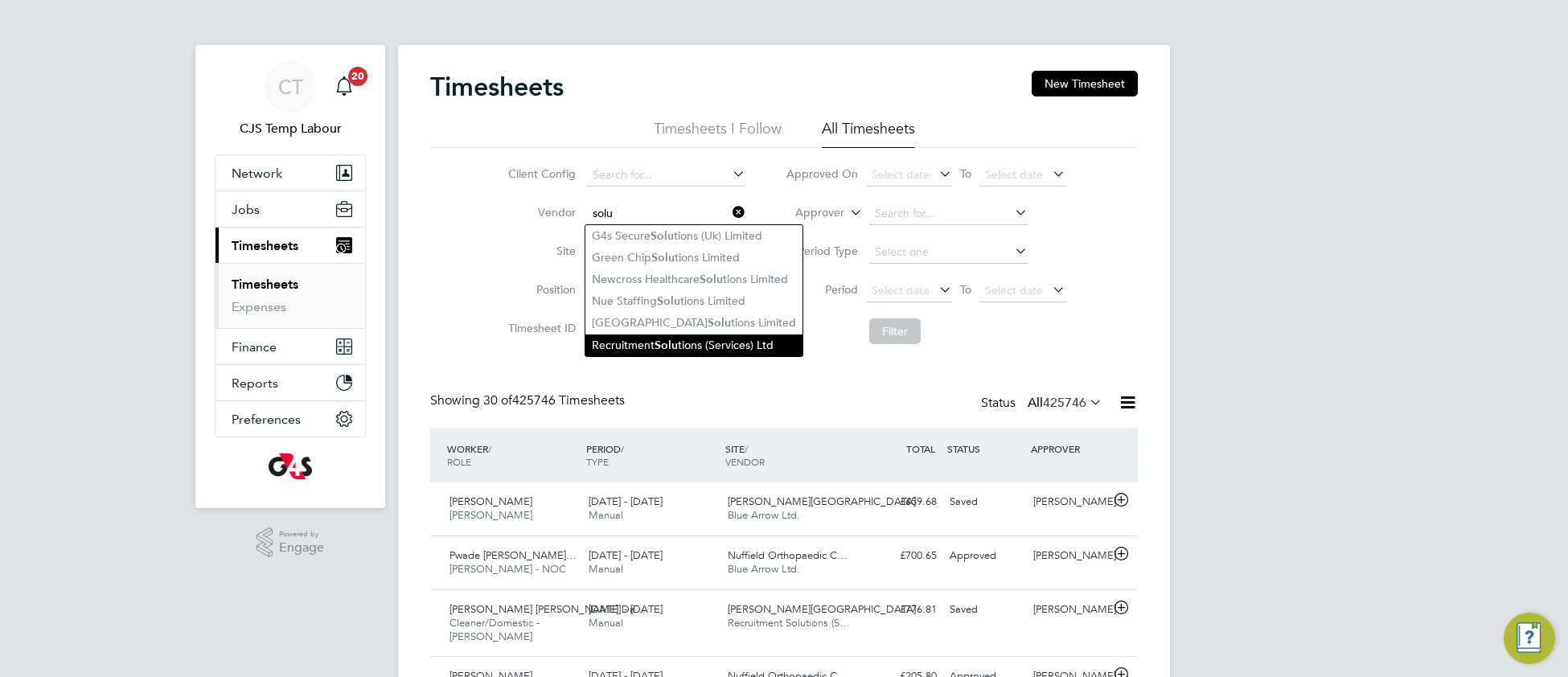
click at [664, 352] on b "Solu" at bounding box center [666, 345] width 23 height 14
type input "Recruitment Solutions (Services) Ltd"
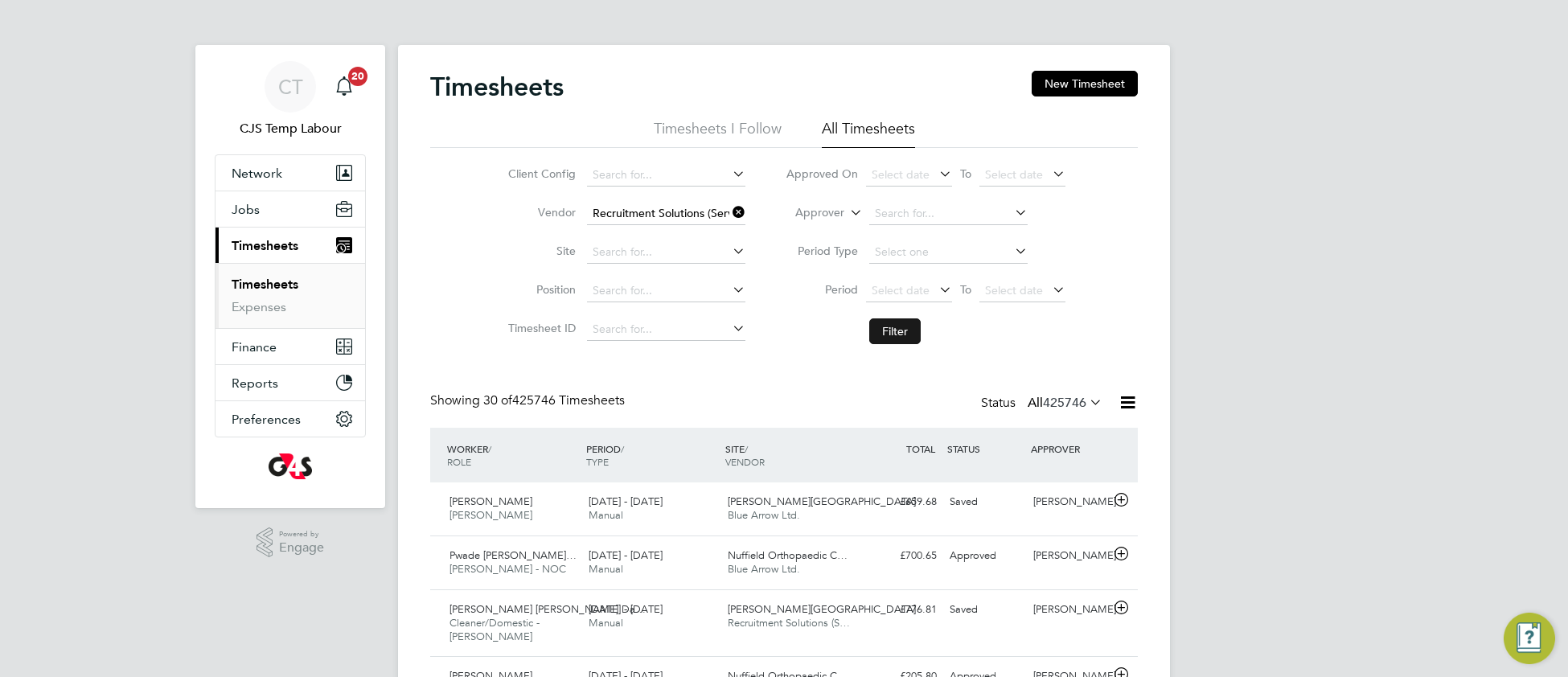
click at [884, 334] on button "Filter" at bounding box center [894, 331] width 51 height 26
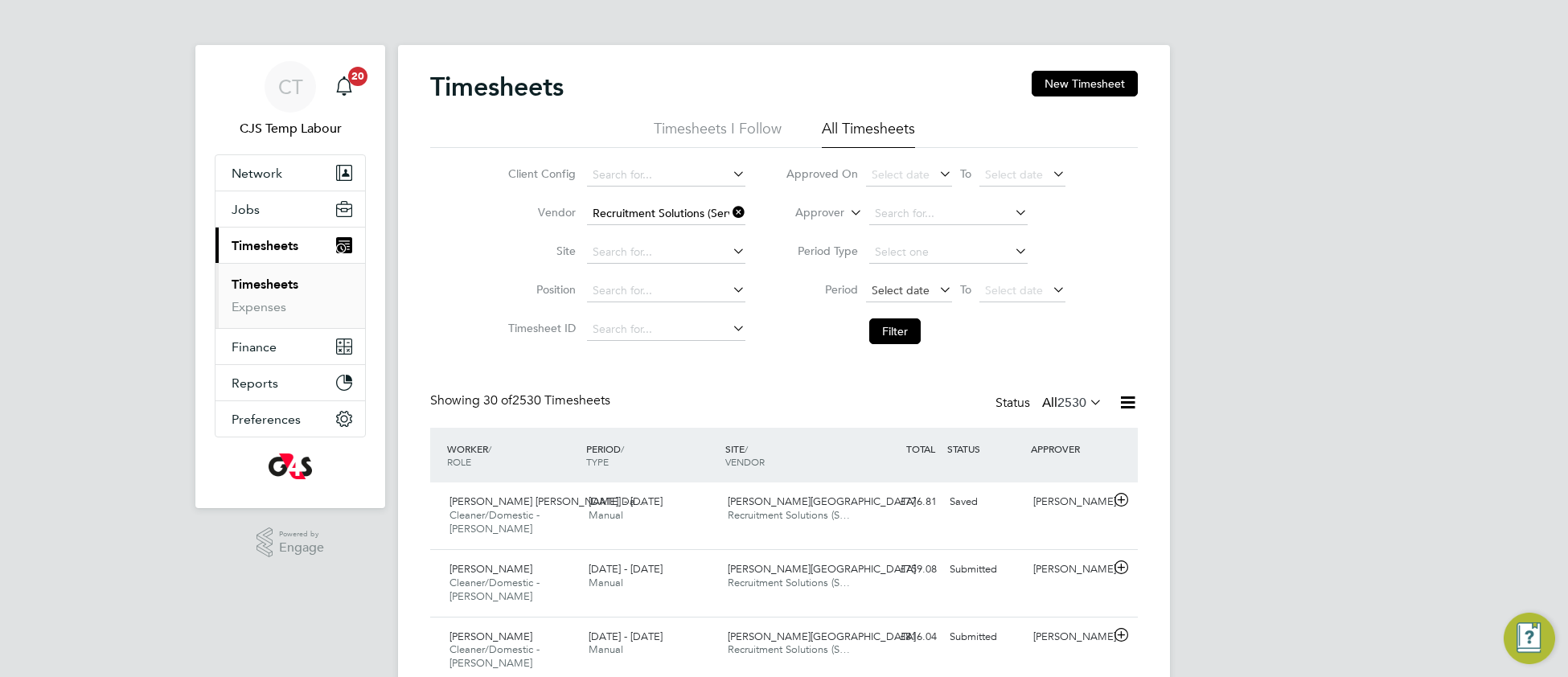
click at [905, 287] on span "Select date" at bounding box center [900, 290] width 58 height 15
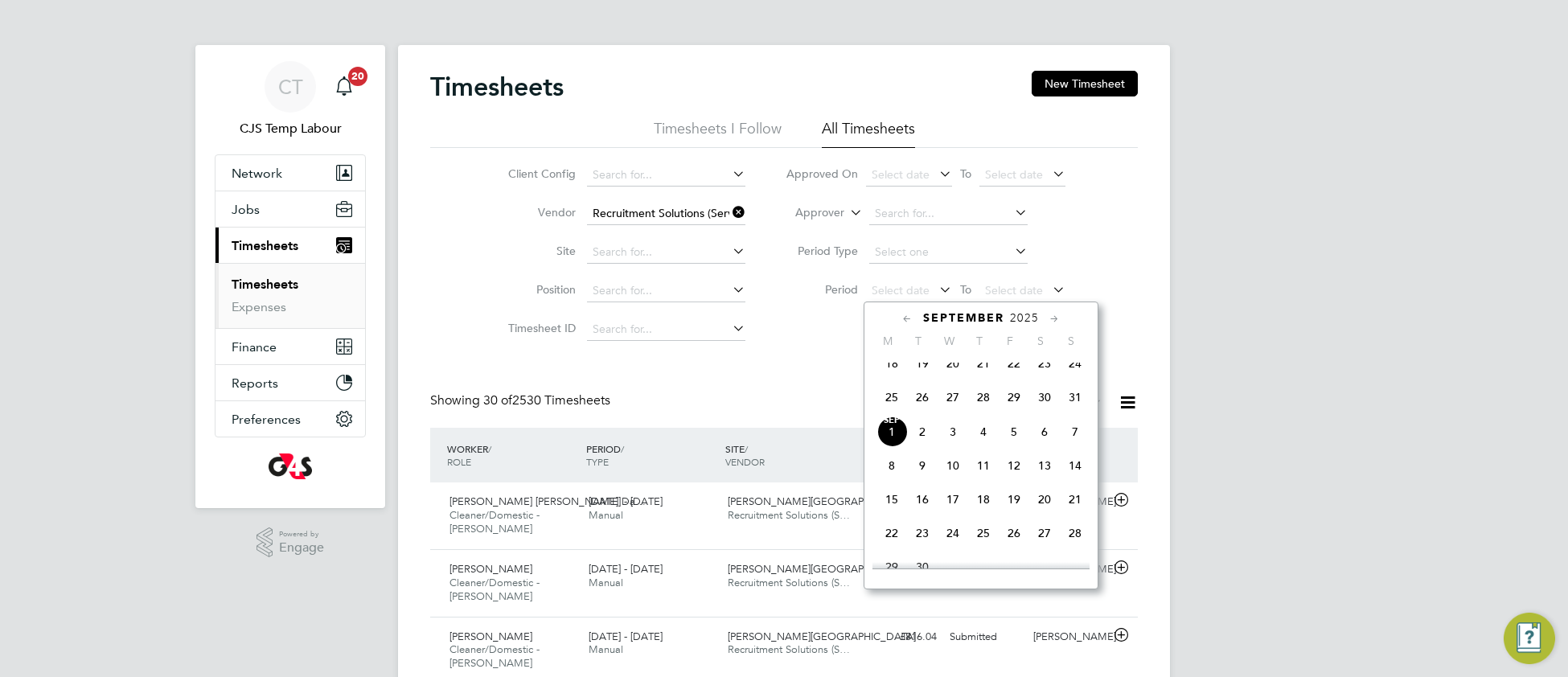
drag, startPoint x: 894, startPoint y: 417, endPoint x: 919, endPoint y: 403, distance: 28.7
click at [896, 412] on span "25" at bounding box center [891, 397] width 31 height 31
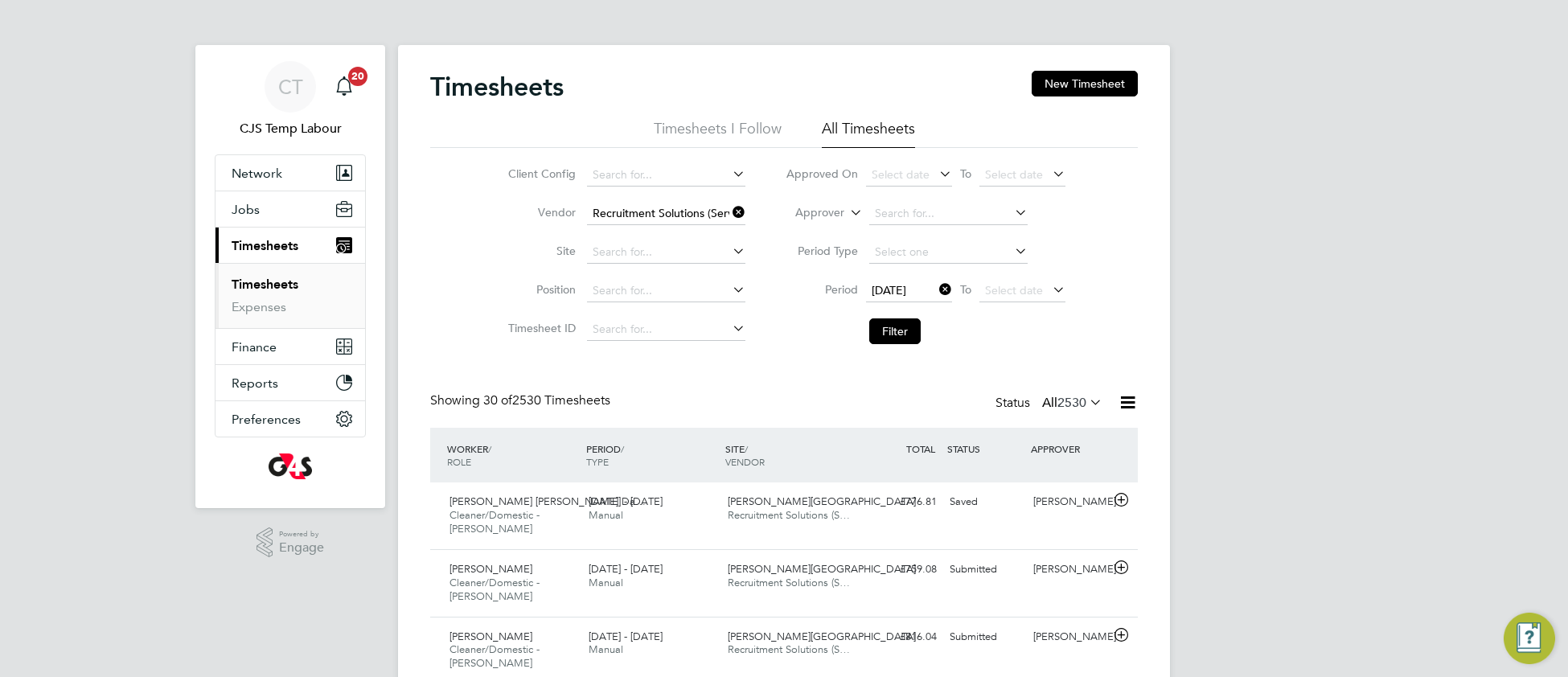
drag, startPoint x: 1013, startPoint y: 287, endPoint x: 1097, endPoint y: 352, distance: 106.2
click at [1015, 289] on span "Select date" at bounding box center [1014, 290] width 58 height 15
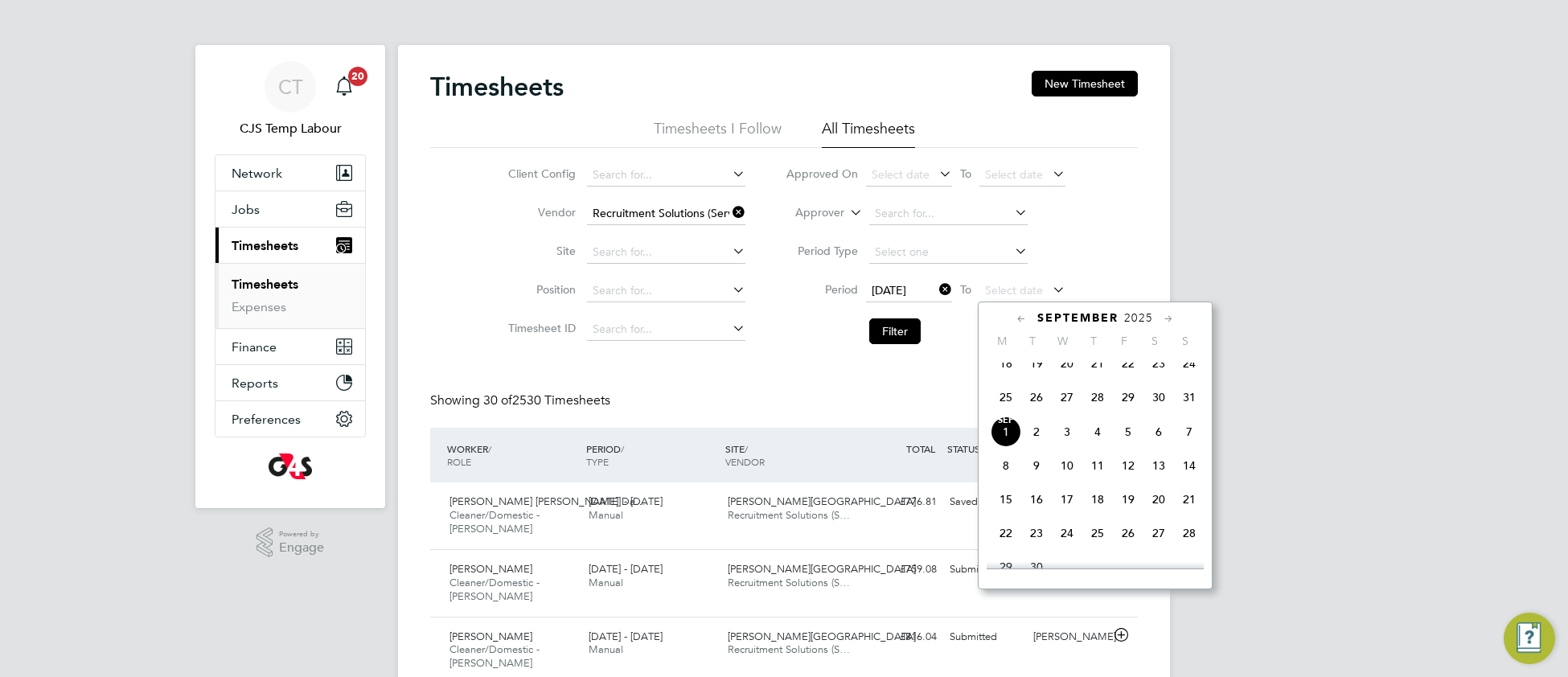
click at [1195, 412] on span "31" at bounding box center [1189, 397] width 31 height 31
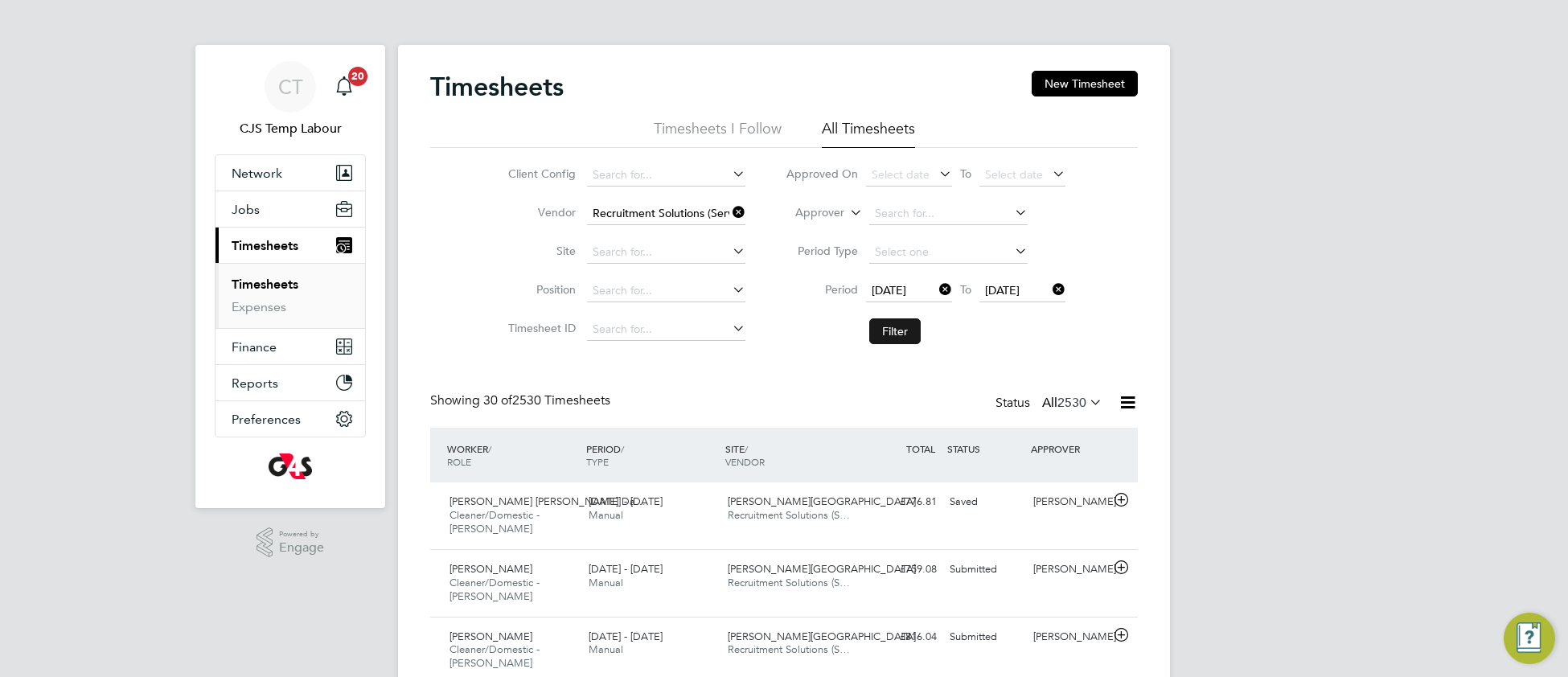
click at [893, 335] on button "Filter" at bounding box center [894, 331] width 51 height 26
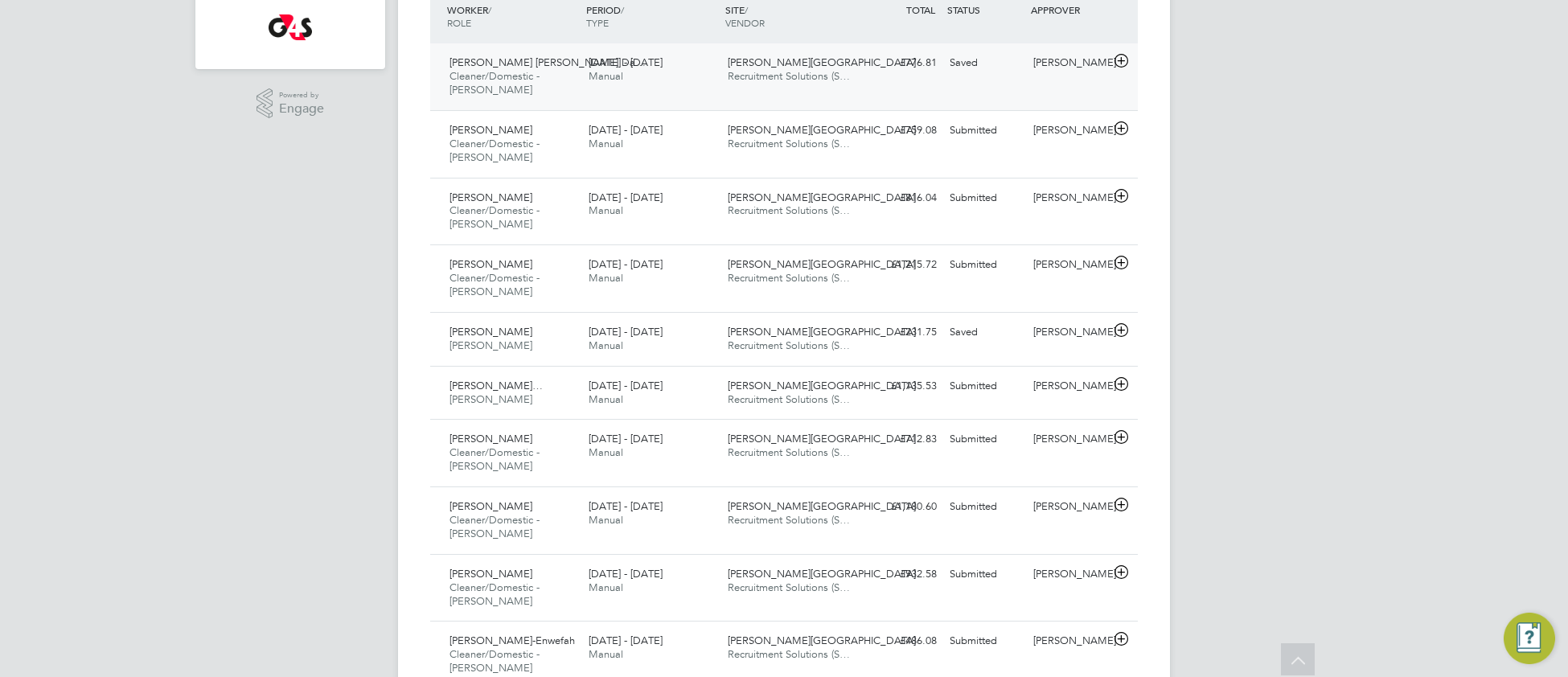
click at [812, 86] on div "Churchill Hospital Recruitment Solutions (S…" at bounding box center [791, 70] width 140 height 40
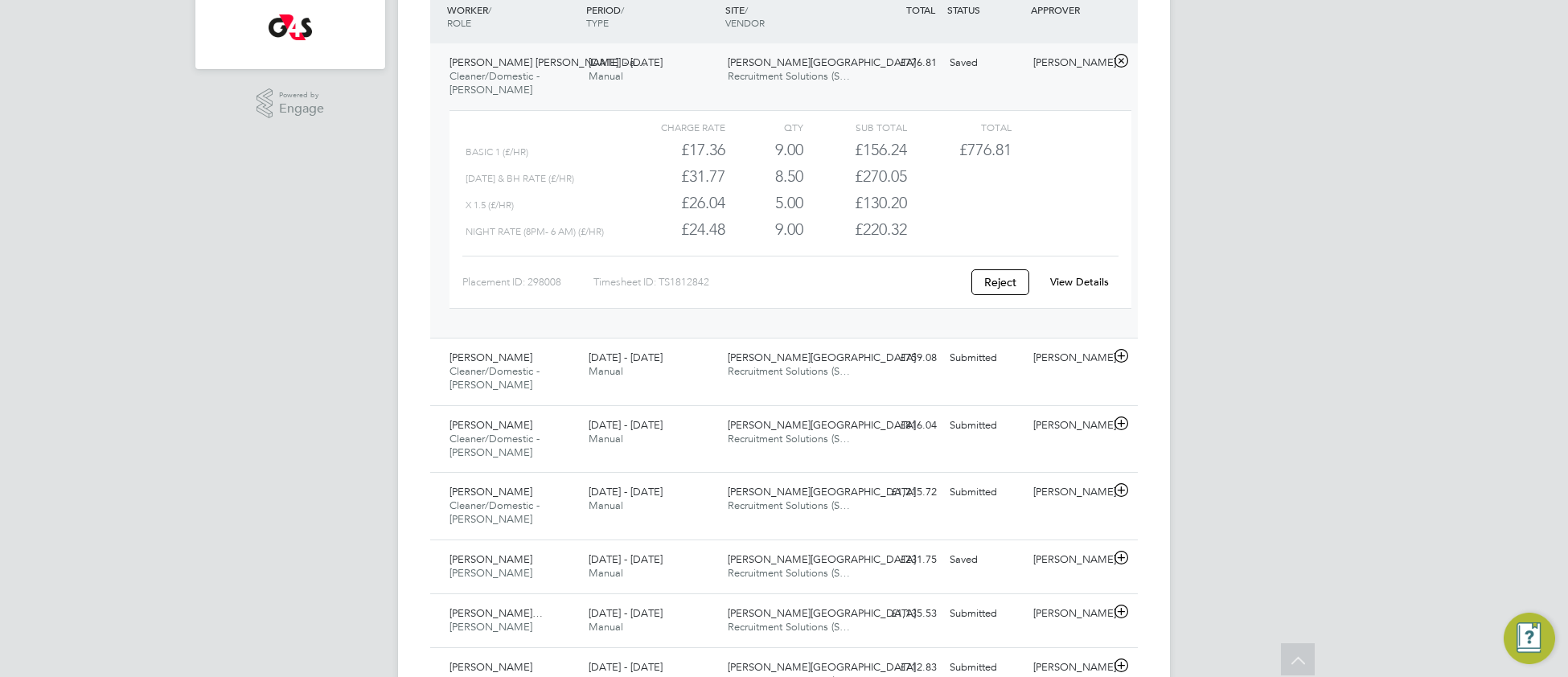
click at [1080, 286] on link "View Details" at bounding box center [1079, 282] width 59 height 14
click at [681, 378] on div "25 - 31 Aug 2025 Manual" at bounding box center [652, 365] width 140 height 40
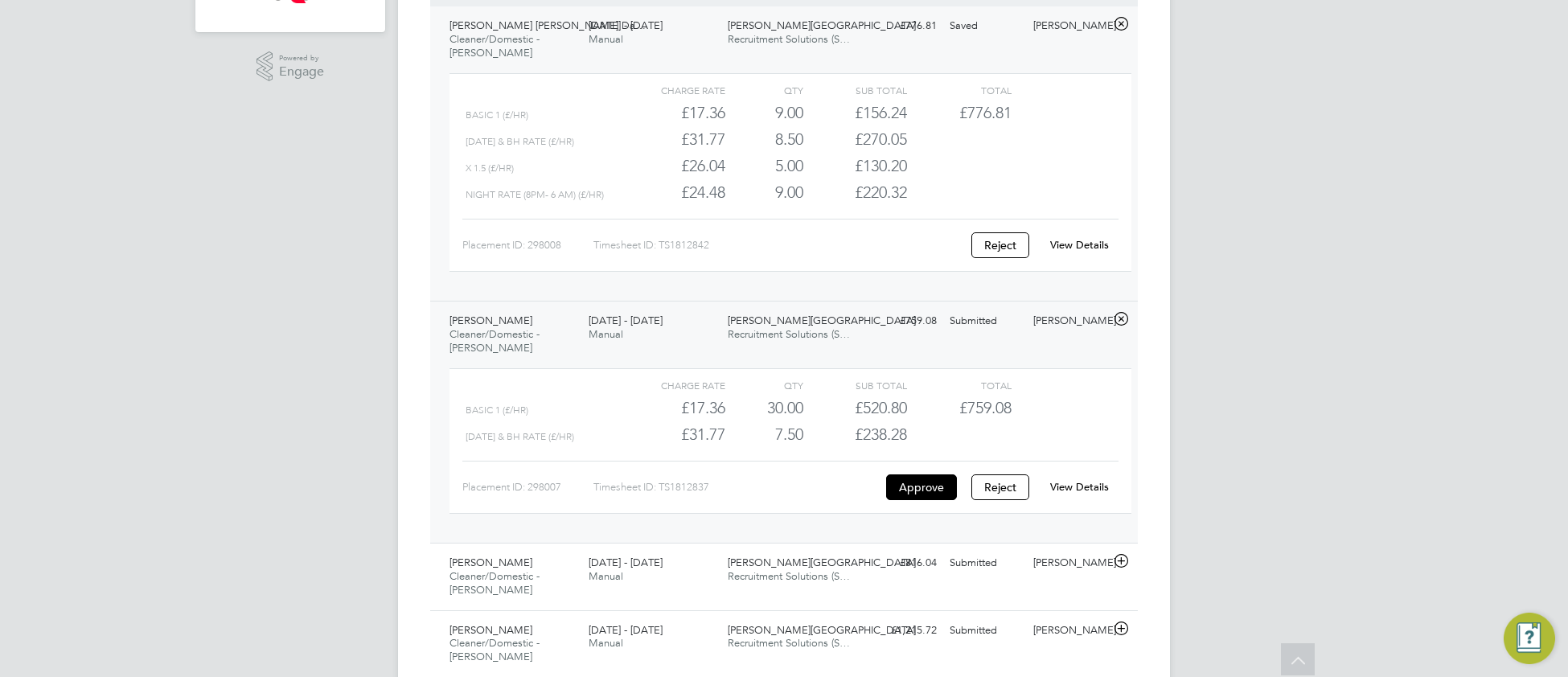
scroll to position [477, 0]
click at [910, 494] on button "Approve" at bounding box center [922, 486] width 71 height 26
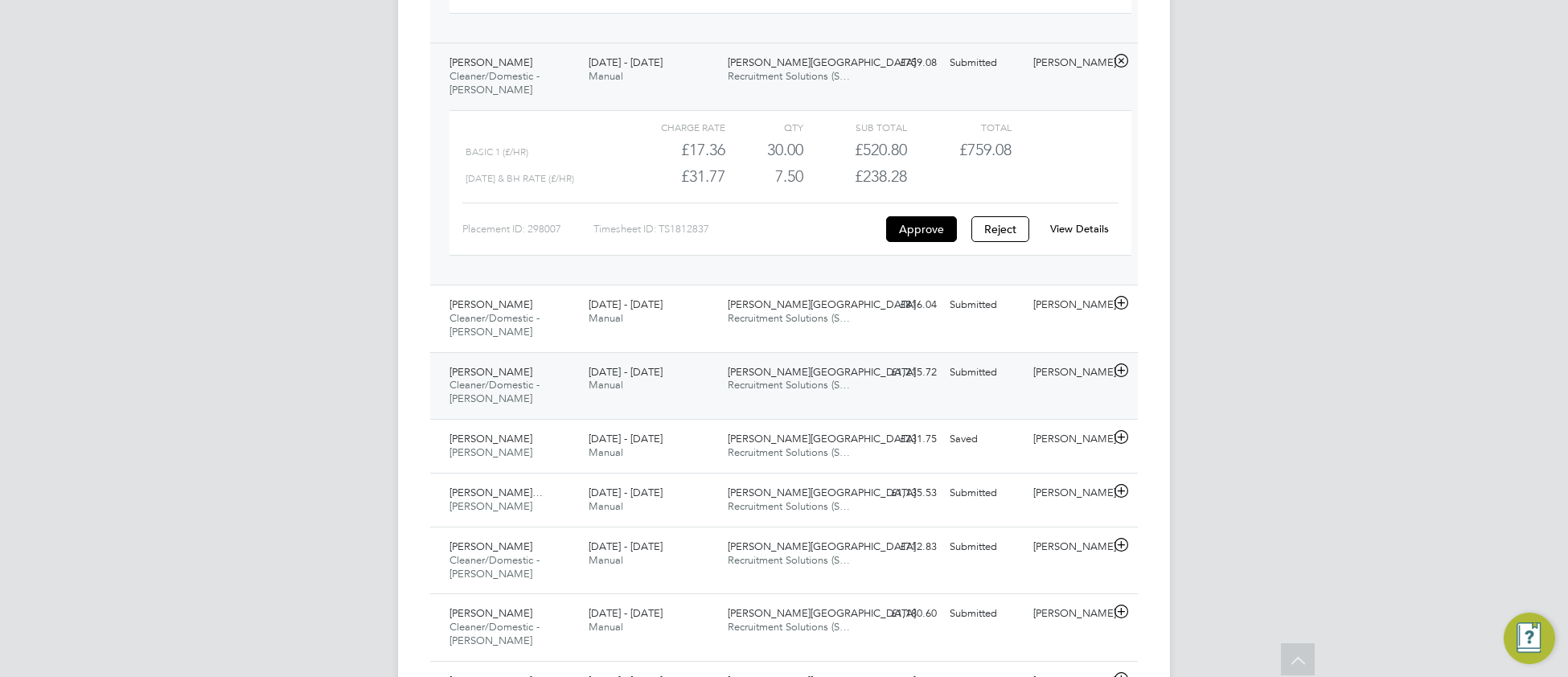
scroll to position [753, 0]
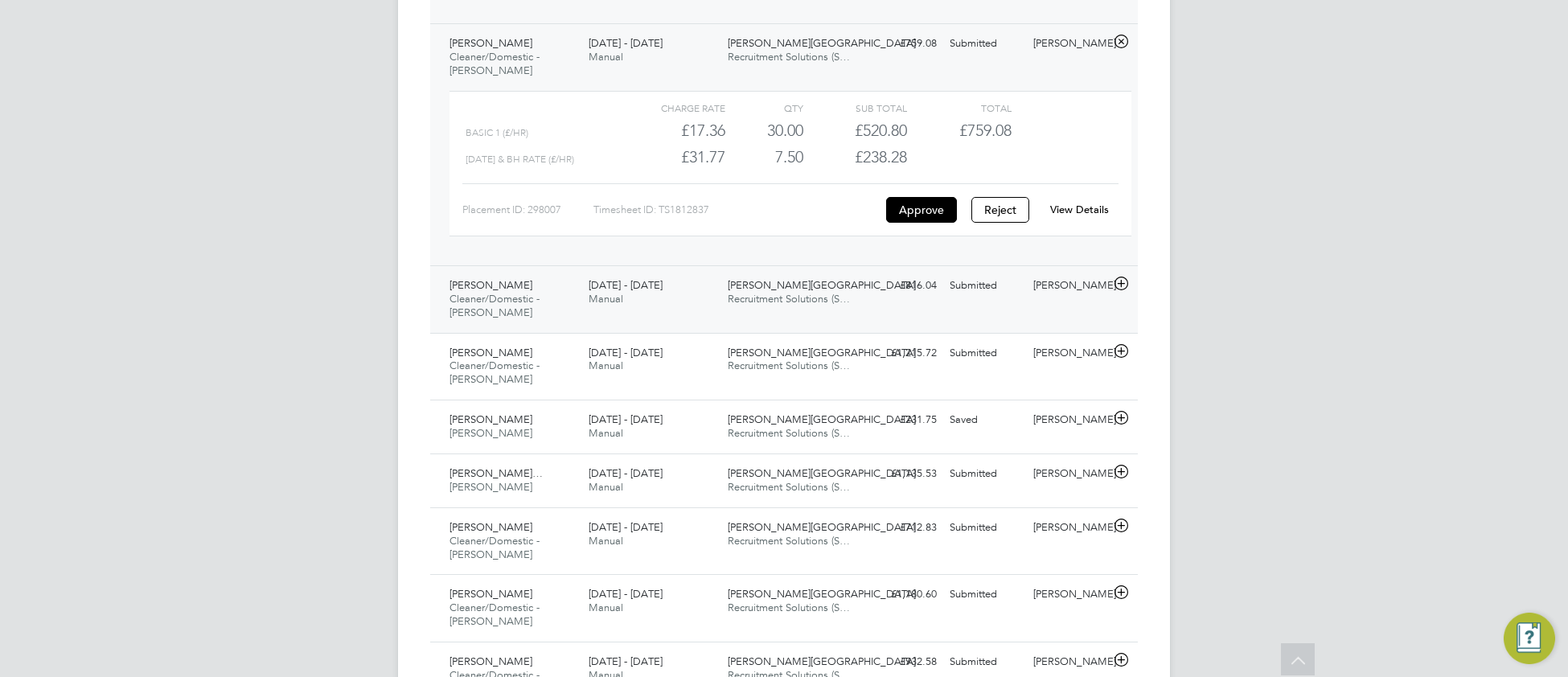
click at [694, 320] on div "Latifah Ali Cleaner/Domestic - Churchill 25 - 31 Aug 2025 25 - 31 Aug 2025 Manu…" at bounding box center [783, 299] width 708 height 68
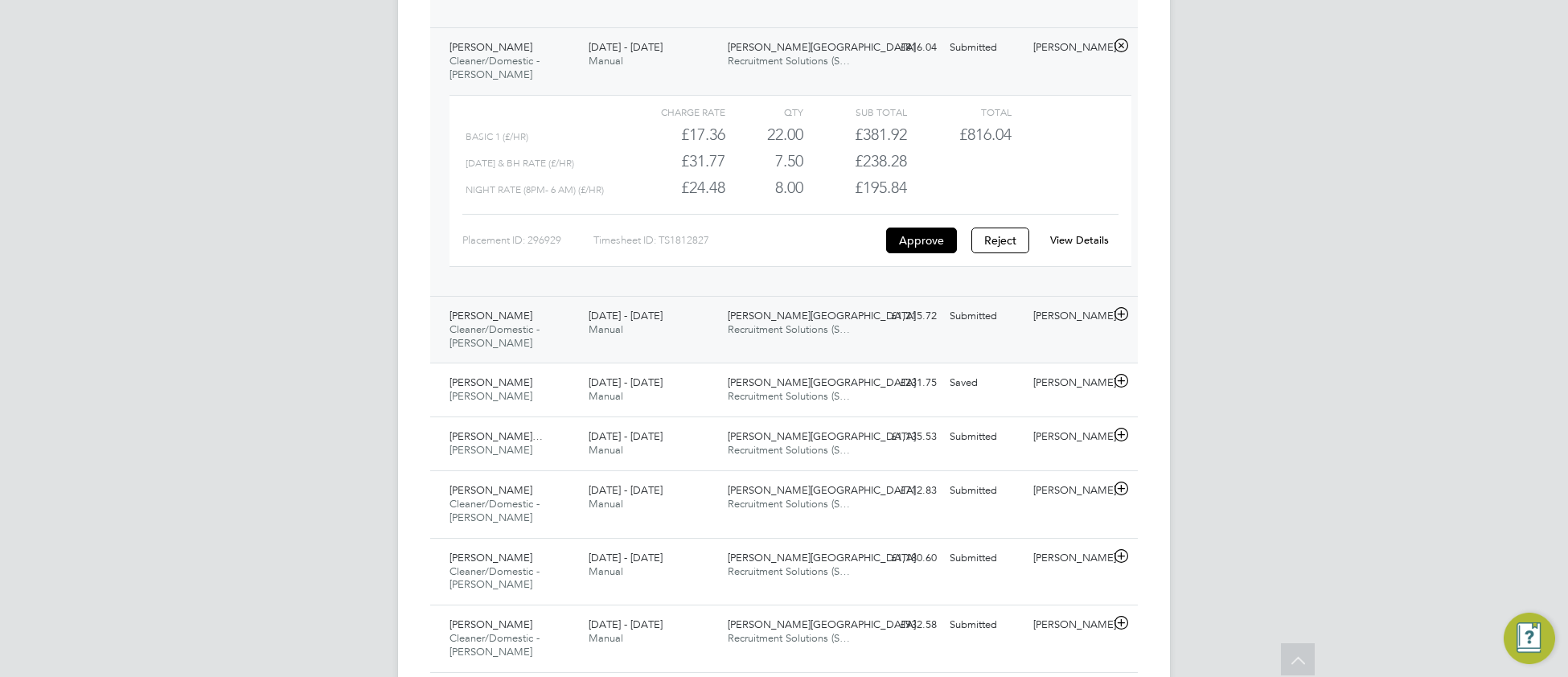
scroll to position [994, 0]
click at [1074, 242] on link "View Details" at bounding box center [1079, 236] width 59 height 14
click at [572, 353] on div "Maria-Mirabela Movileanu Cleaner/Domestic - Churchill 25 - 31 Aug 2025" at bounding box center [512, 326] width 140 height 54
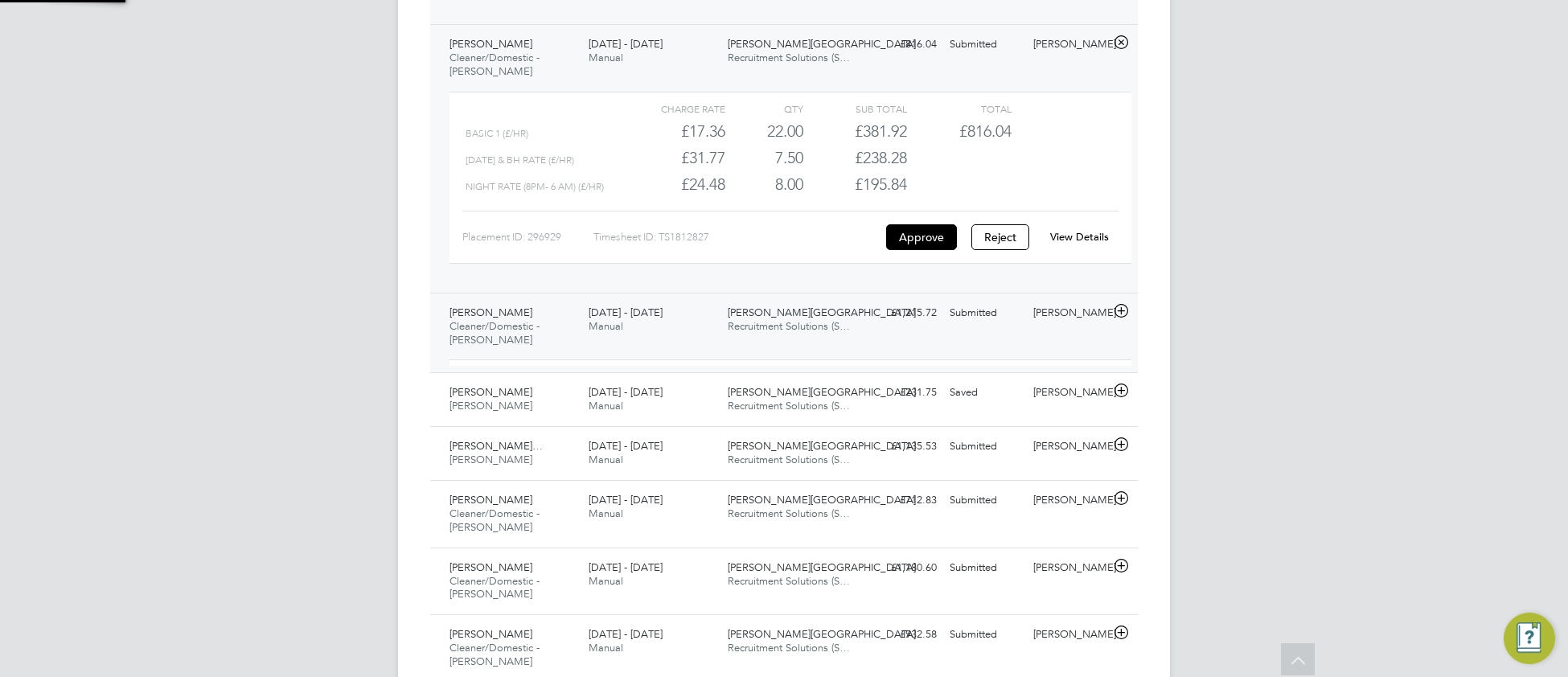
scroll to position [27, 156]
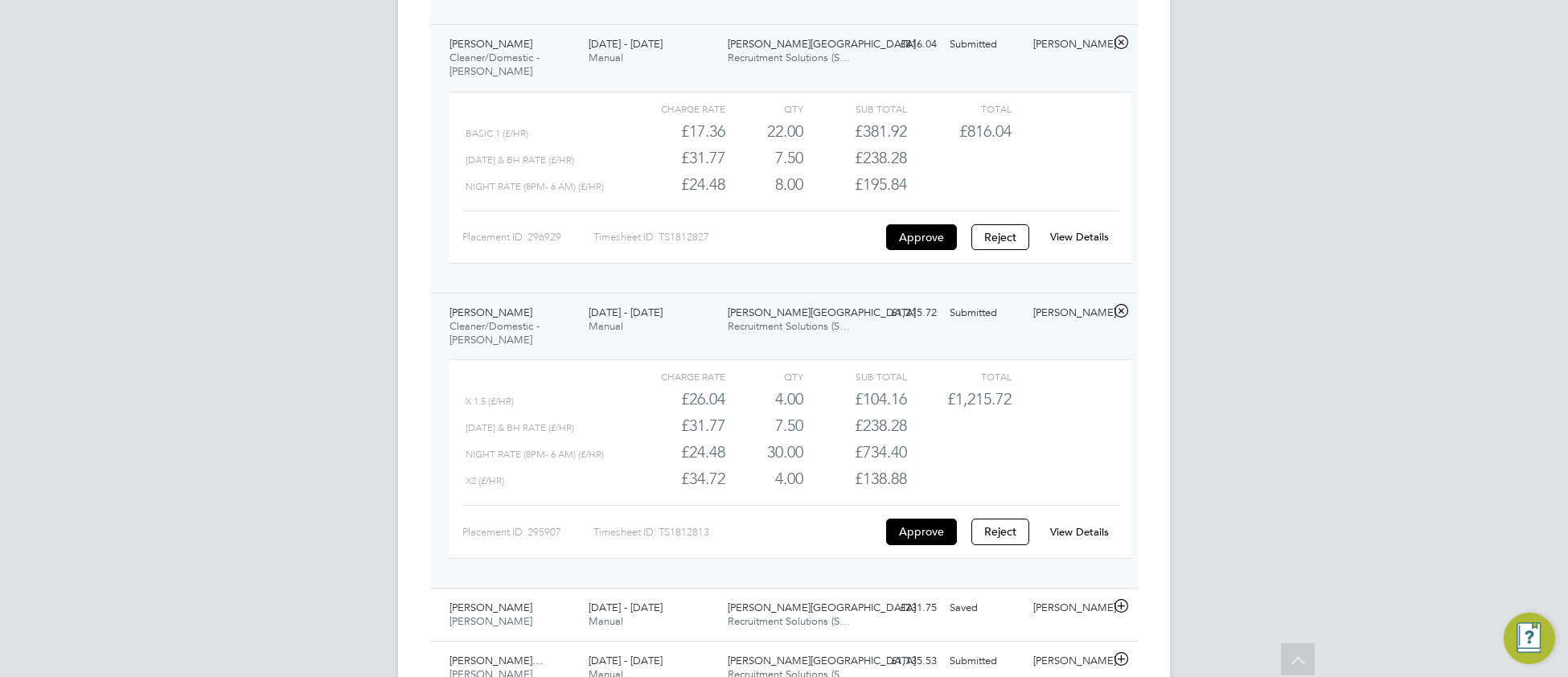
click at [1089, 538] on link "View Details" at bounding box center [1079, 531] width 59 height 14
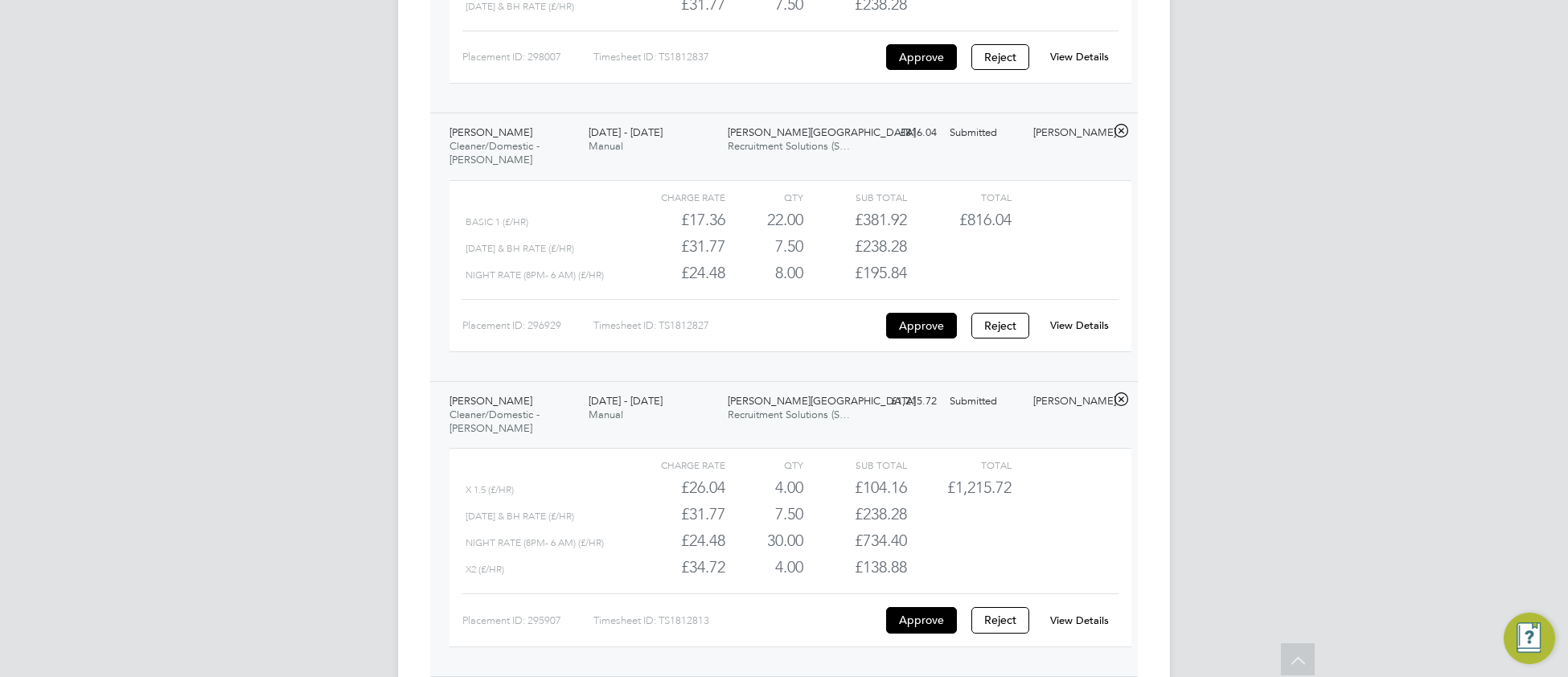
scroll to position [1010, 0]
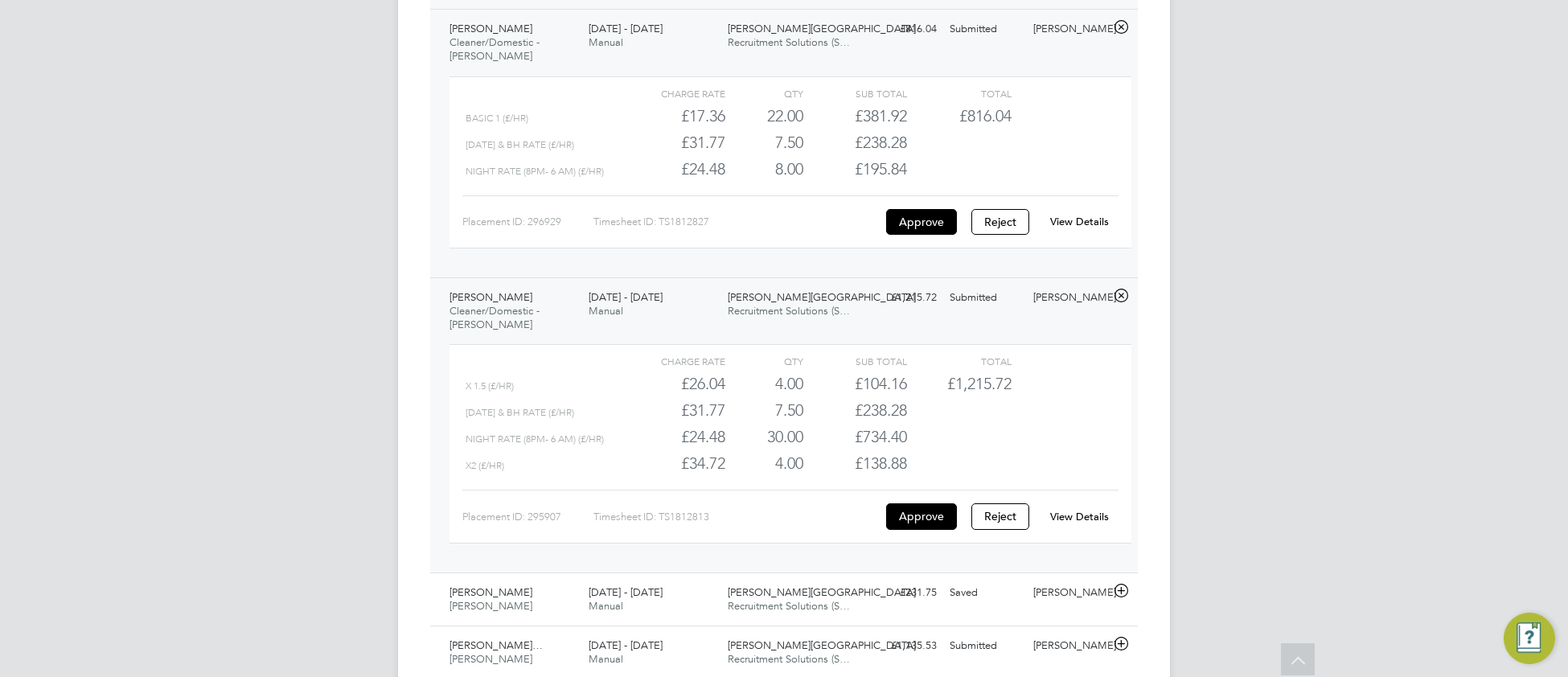
click at [1088, 518] on link "View Details" at bounding box center [1079, 516] width 59 height 14
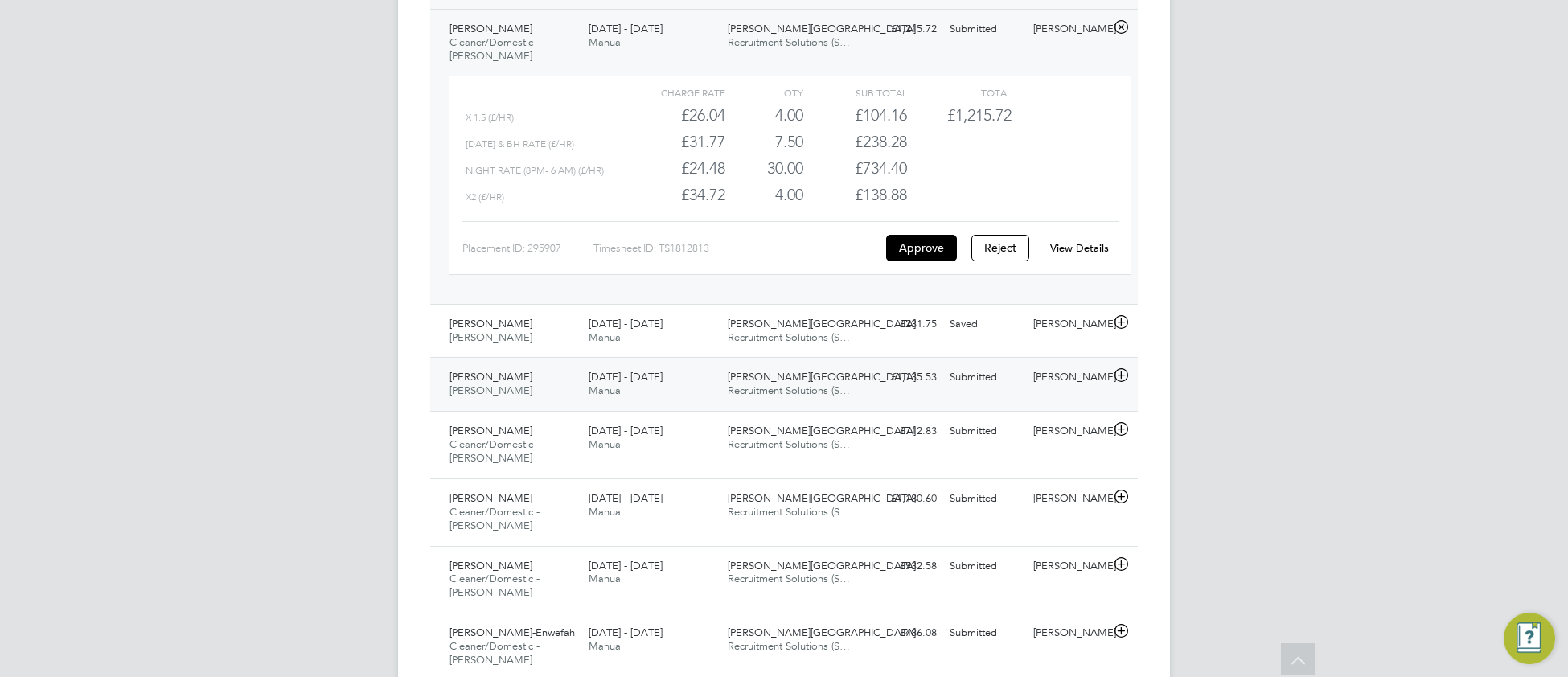
scroll to position [1292, 0]
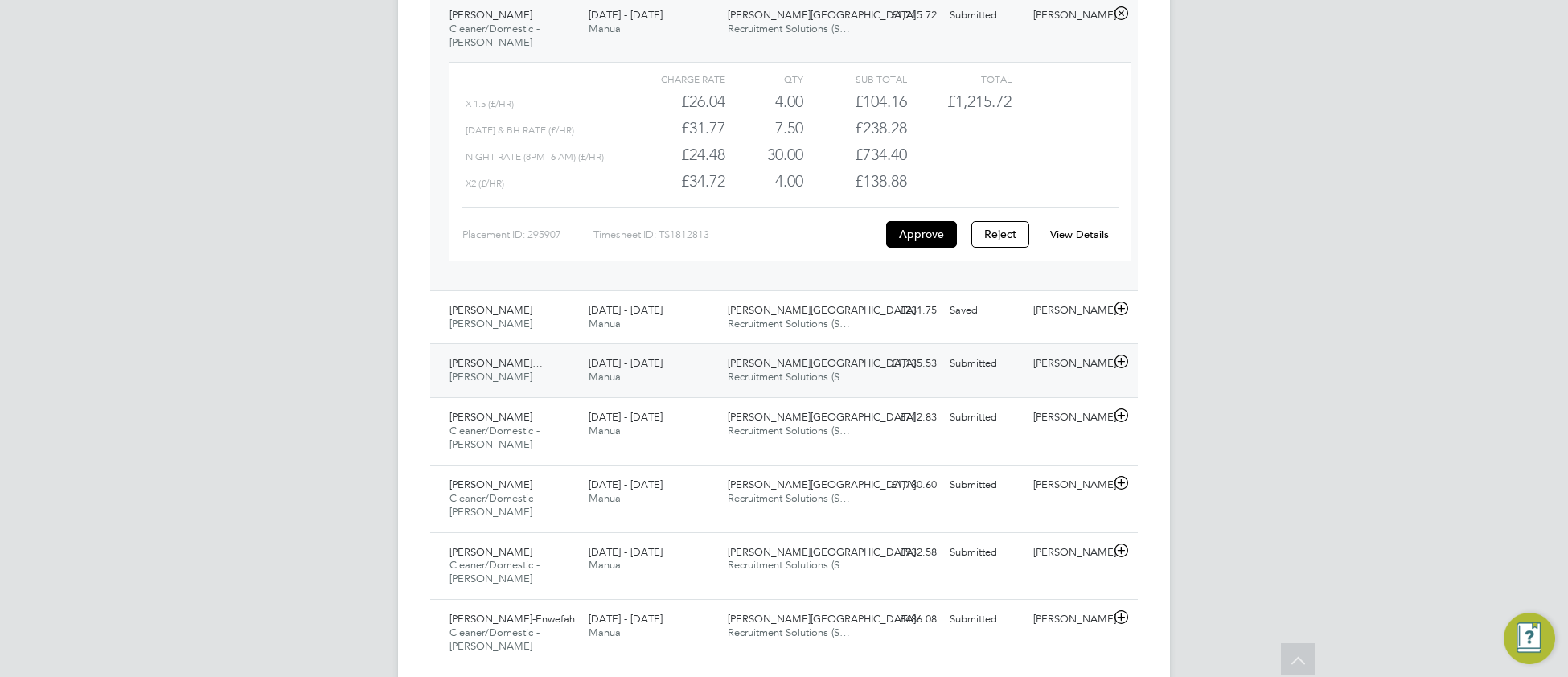
click at [878, 395] on div "Jitonio Augusto Dos Rei… Porter - Churchill 25 - 31 Aug 2025 25 - 31 Aug 2025 M…" at bounding box center [783, 370] width 708 height 54
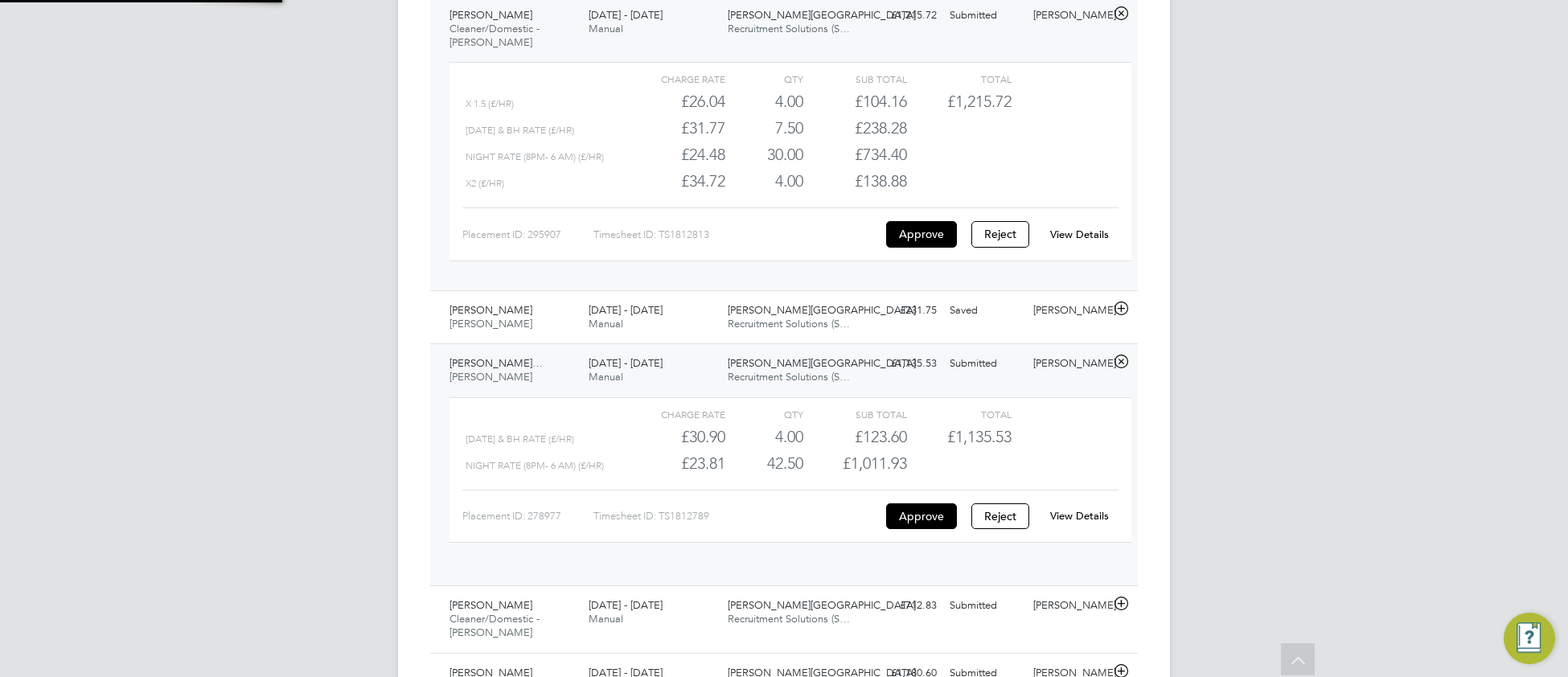
scroll to position [27, 156]
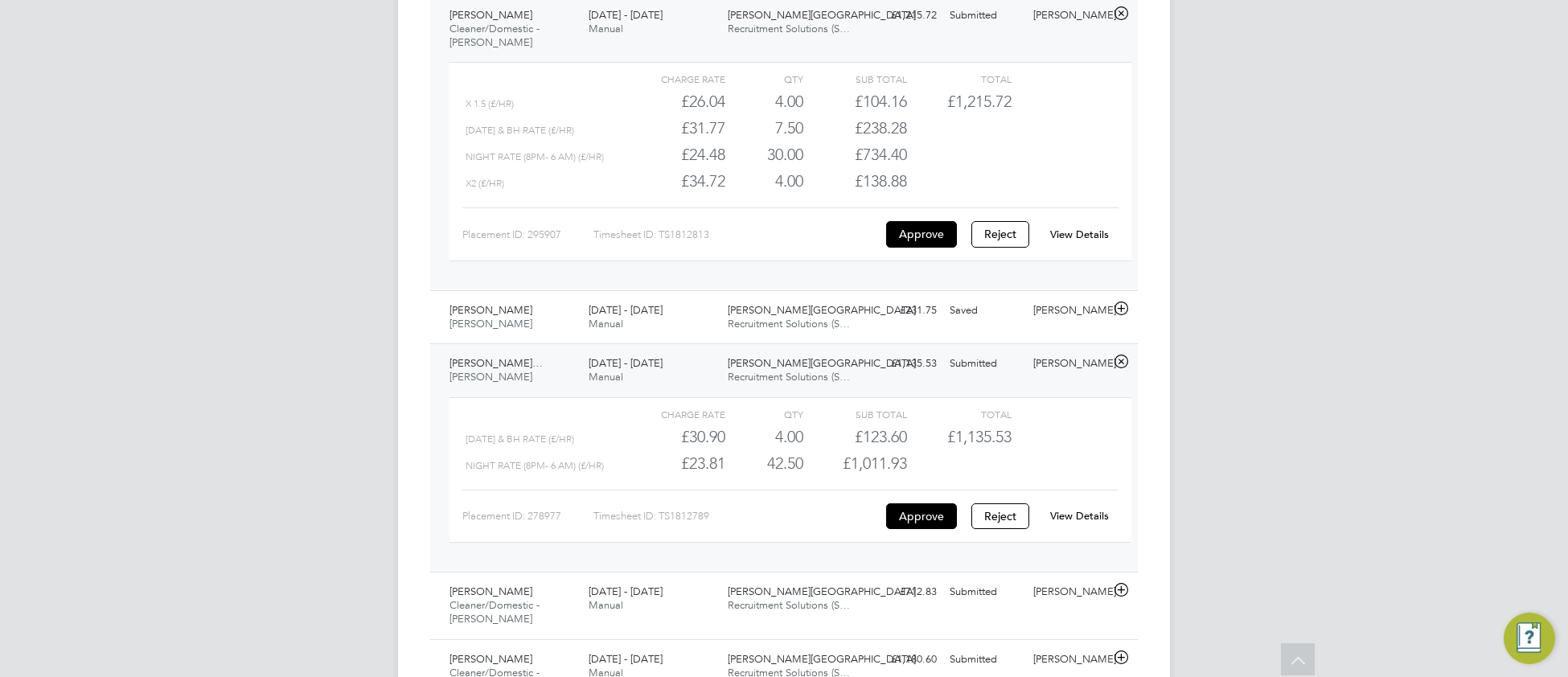
click at [1070, 523] on link "View Details" at bounding box center [1079, 515] width 59 height 14
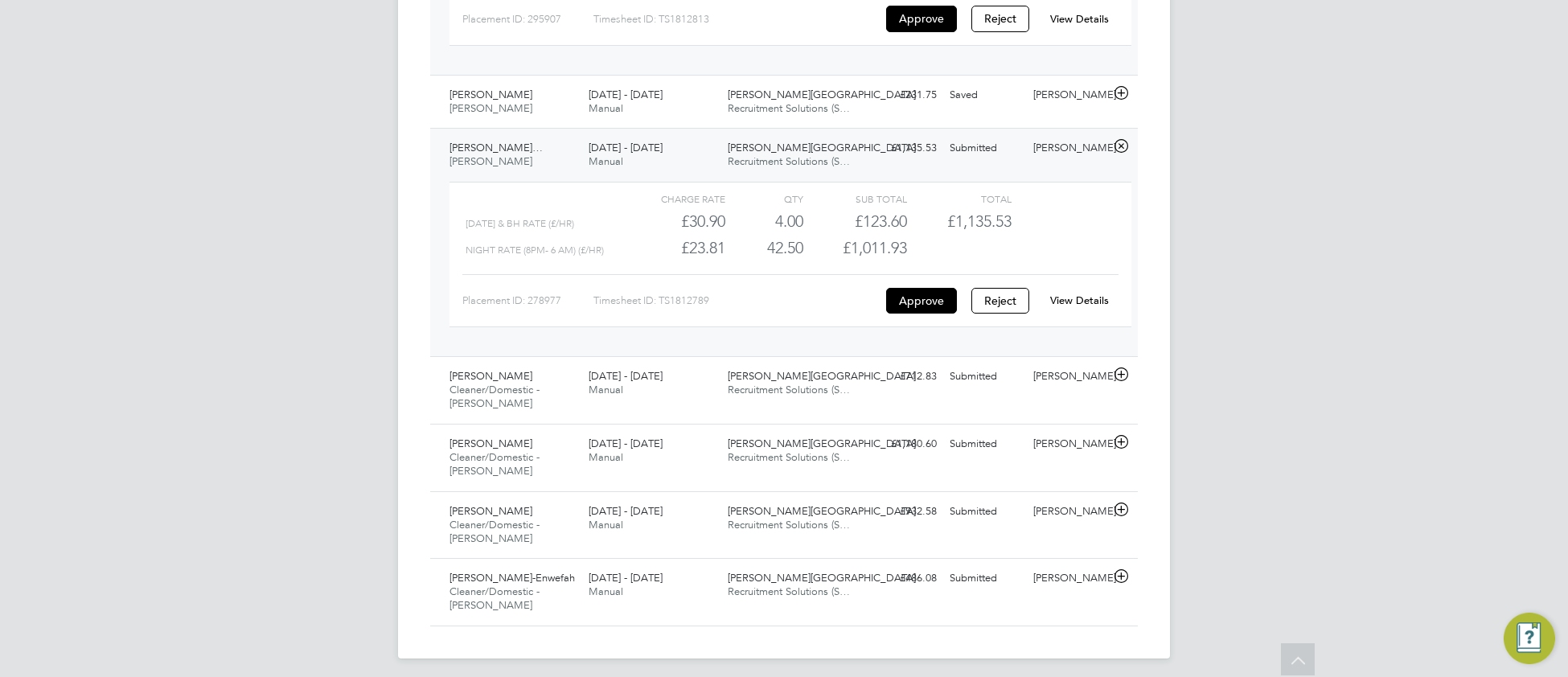
scroll to position [1525, 0]
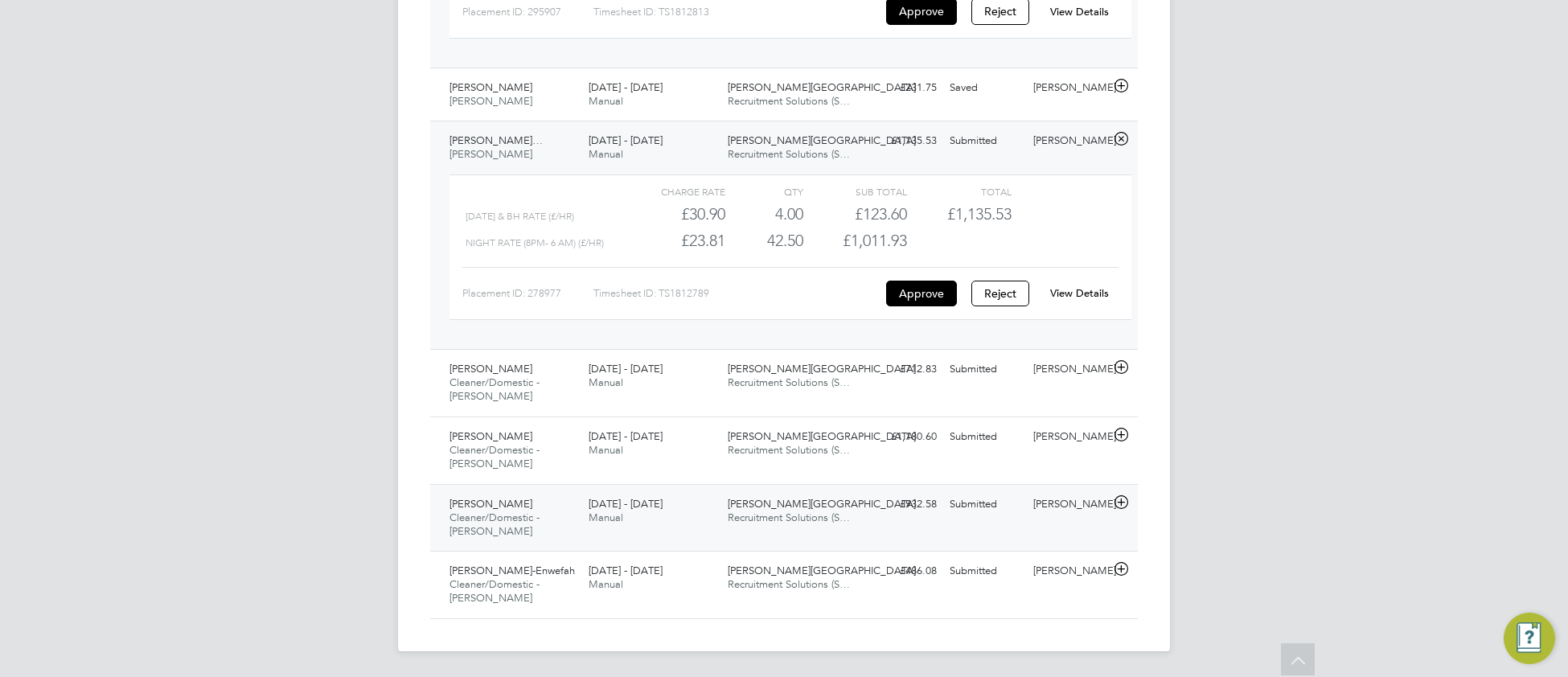
click at [723, 535] on div "Idalia Alves Guterres Cleaner/Domestic - Churchill 25 - 31 Aug 2025 25 - 31 Aug…" at bounding box center [783, 517] width 708 height 68
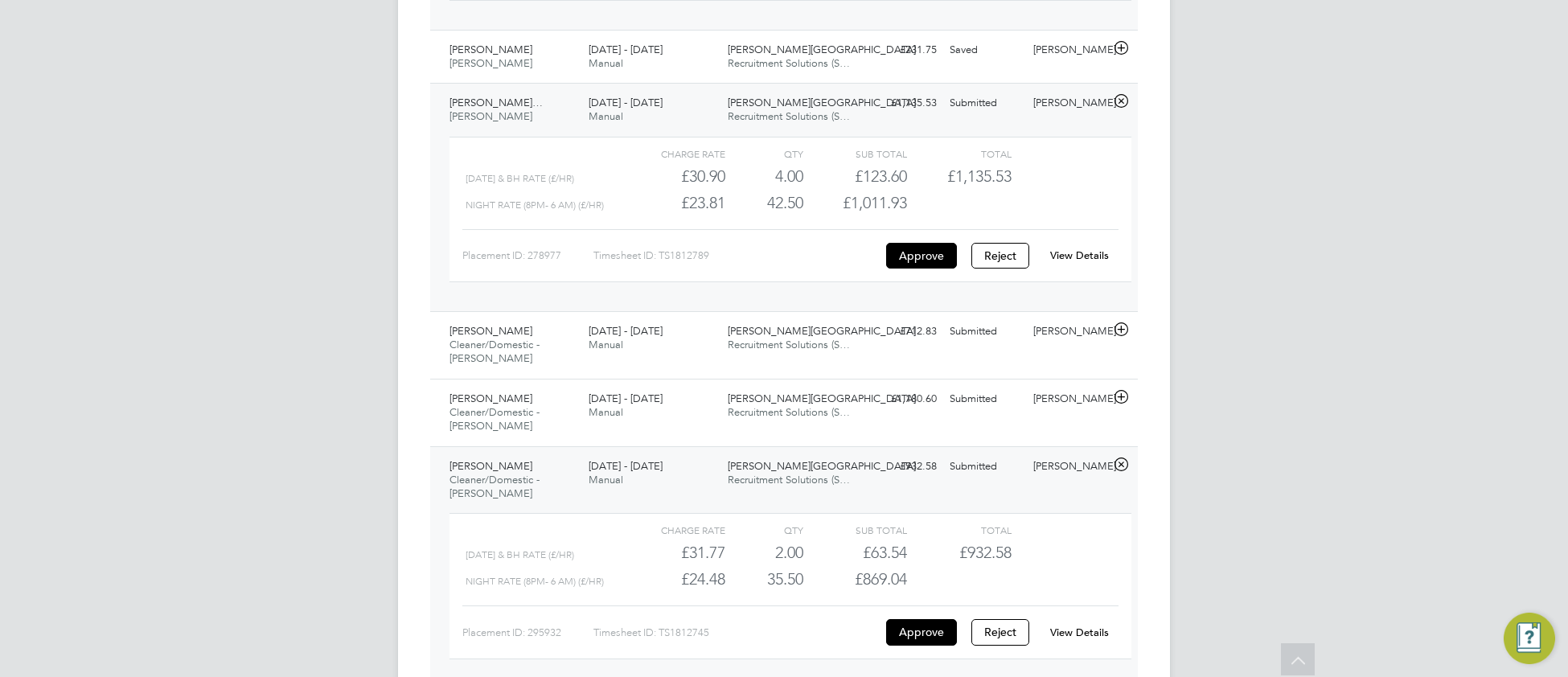
scroll to position [1640, 0]
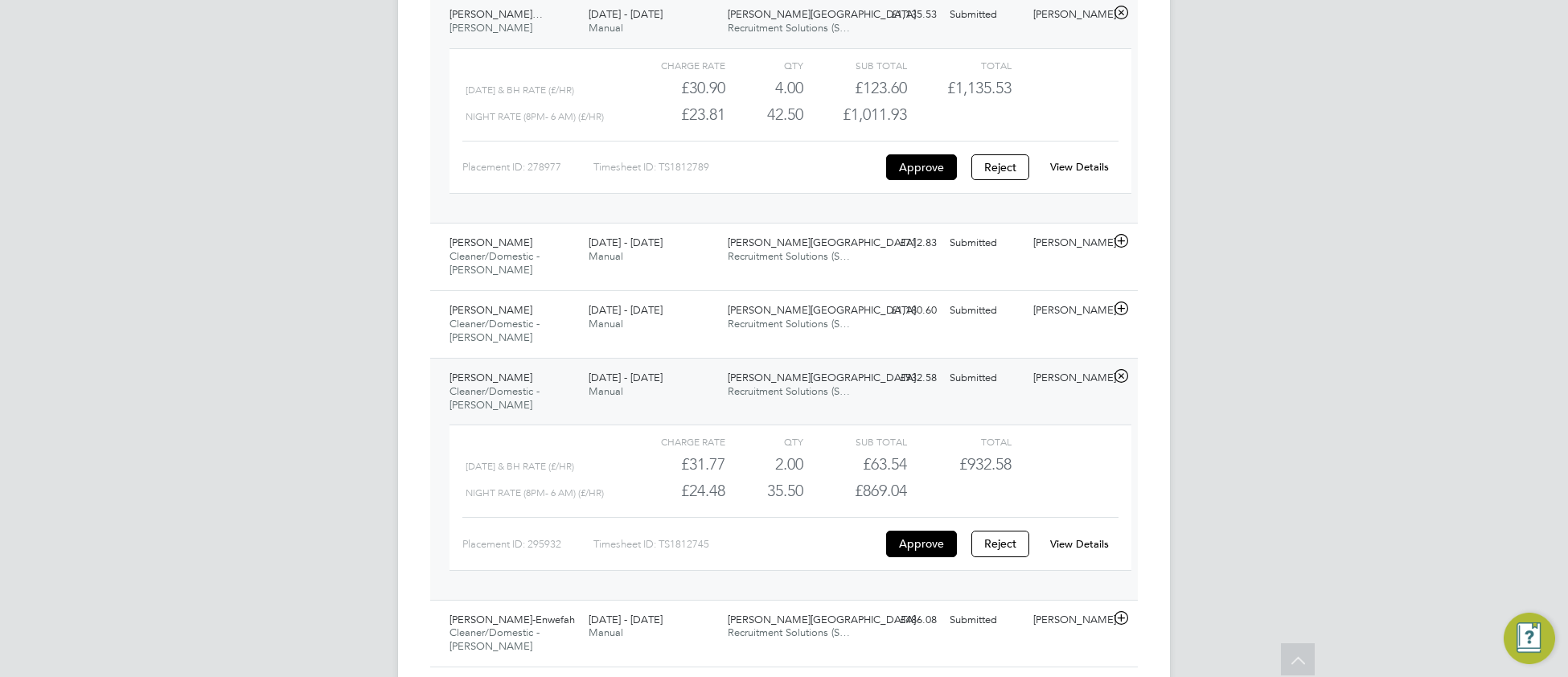
click at [1088, 551] on link "View Details" at bounding box center [1079, 543] width 59 height 14
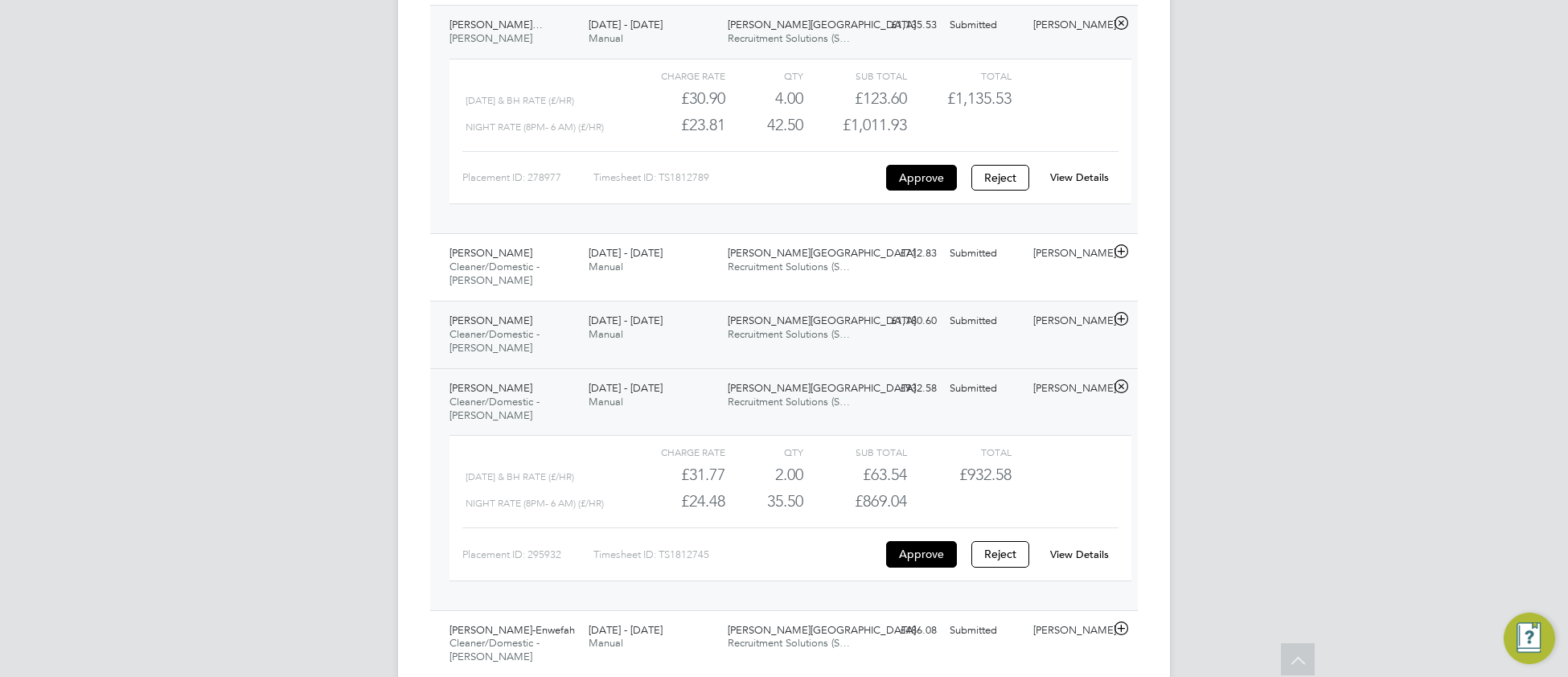
scroll to position [1616, 0]
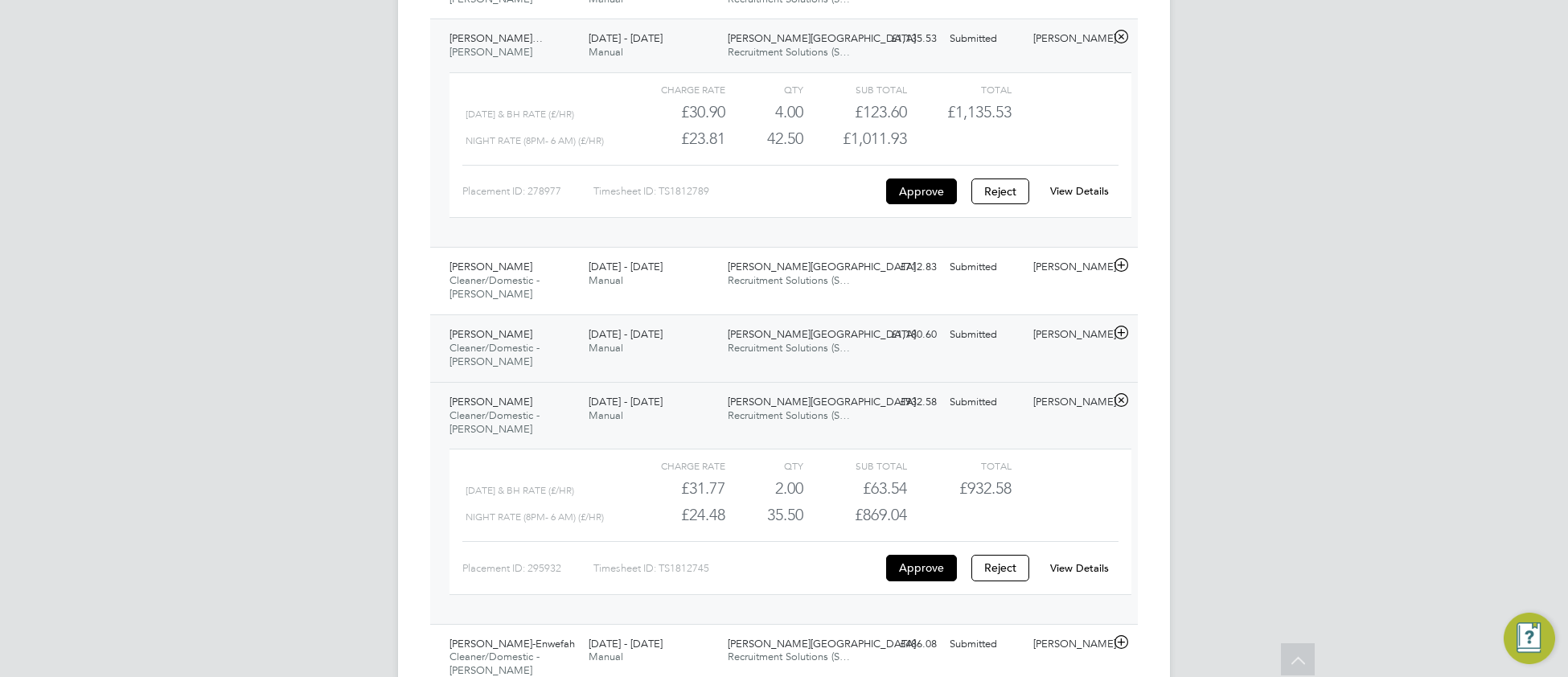
click at [620, 362] on div "25 - 31 Aug 2025 Manual" at bounding box center [652, 341] width 140 height 40
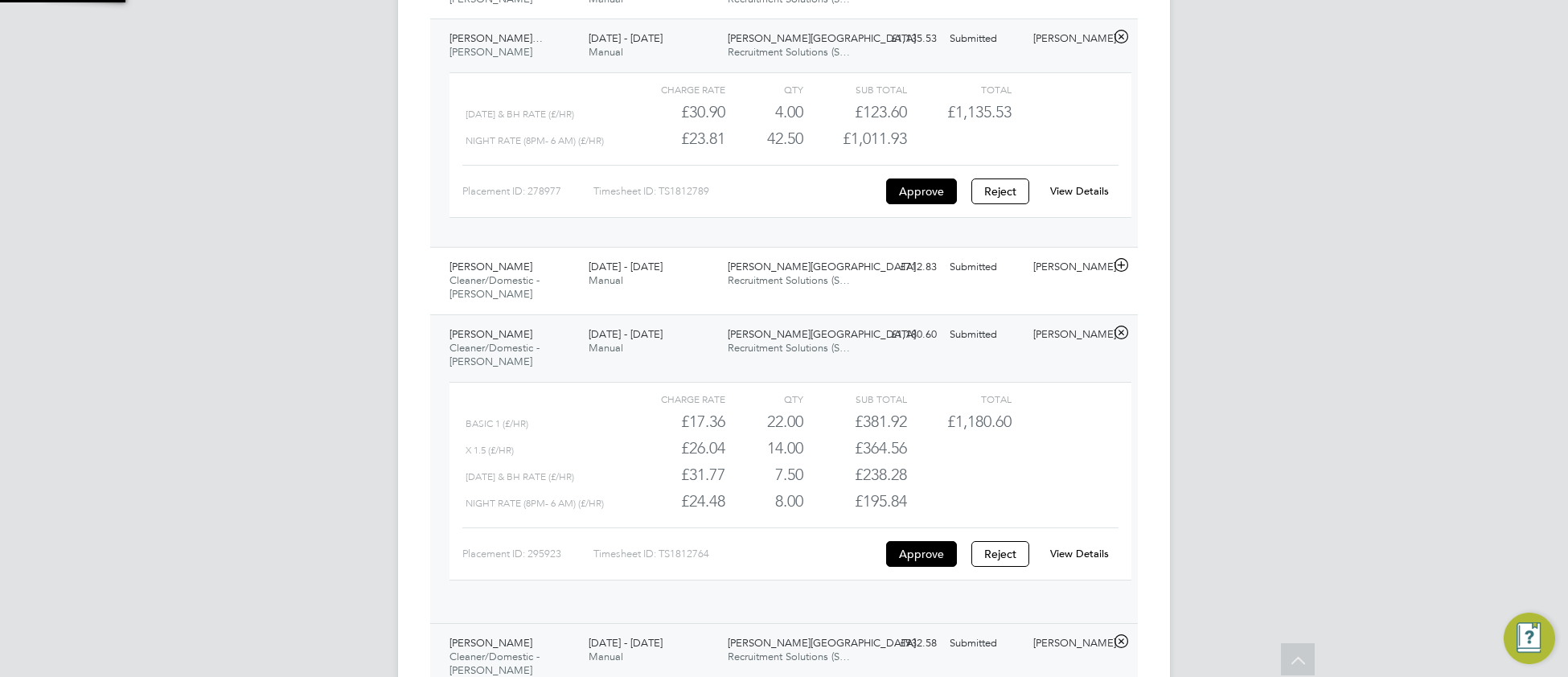
scroll to position [27, 156]
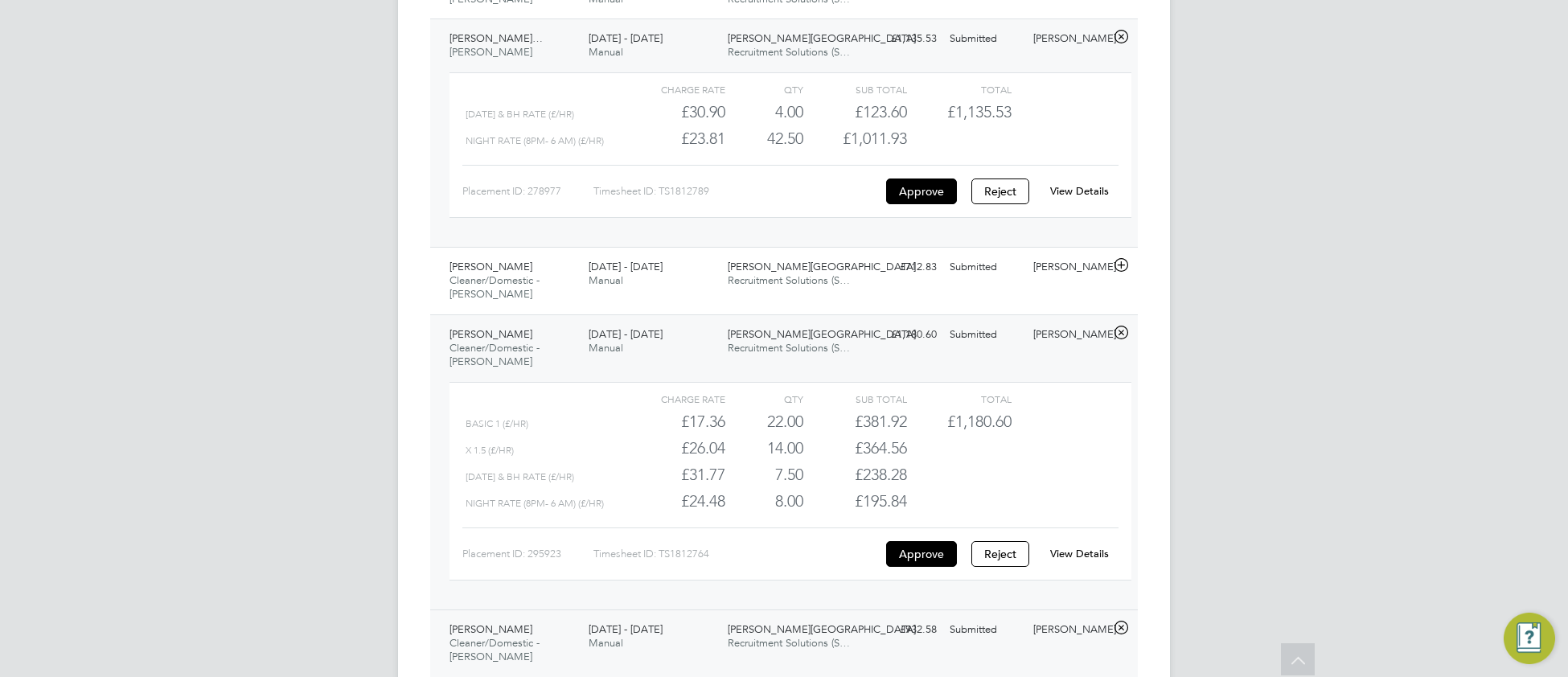
click at [1096, 560] on link "View Details" at bounding box center [1079, 553] width 59 height 14
click at [672, 305] on div "Imaculada Costa Cleaner/Domestic - Churchill 25 - 31 Aug 2025 25 - 31 Aug 2025 …" at bounding box center [783, 280] width 708 height 68
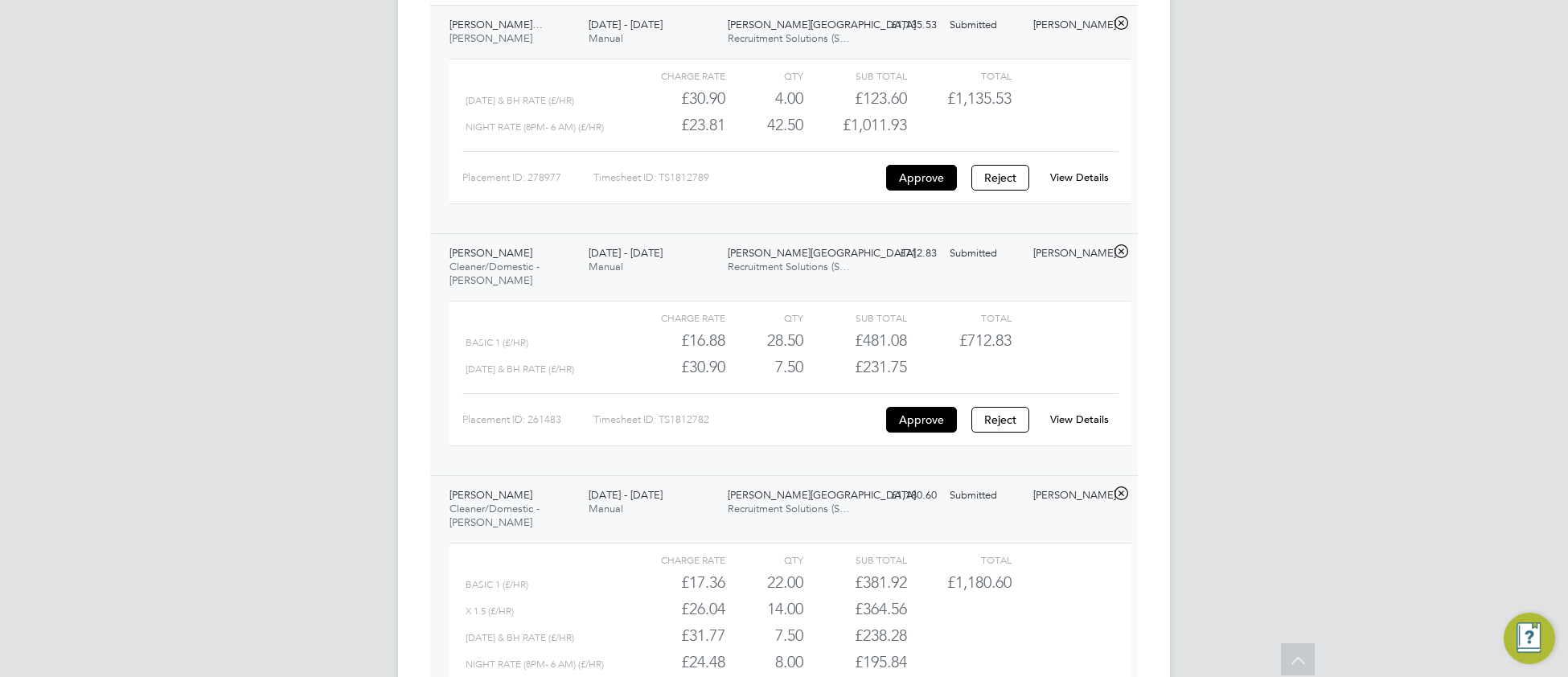
scroll to position [1653, 0]
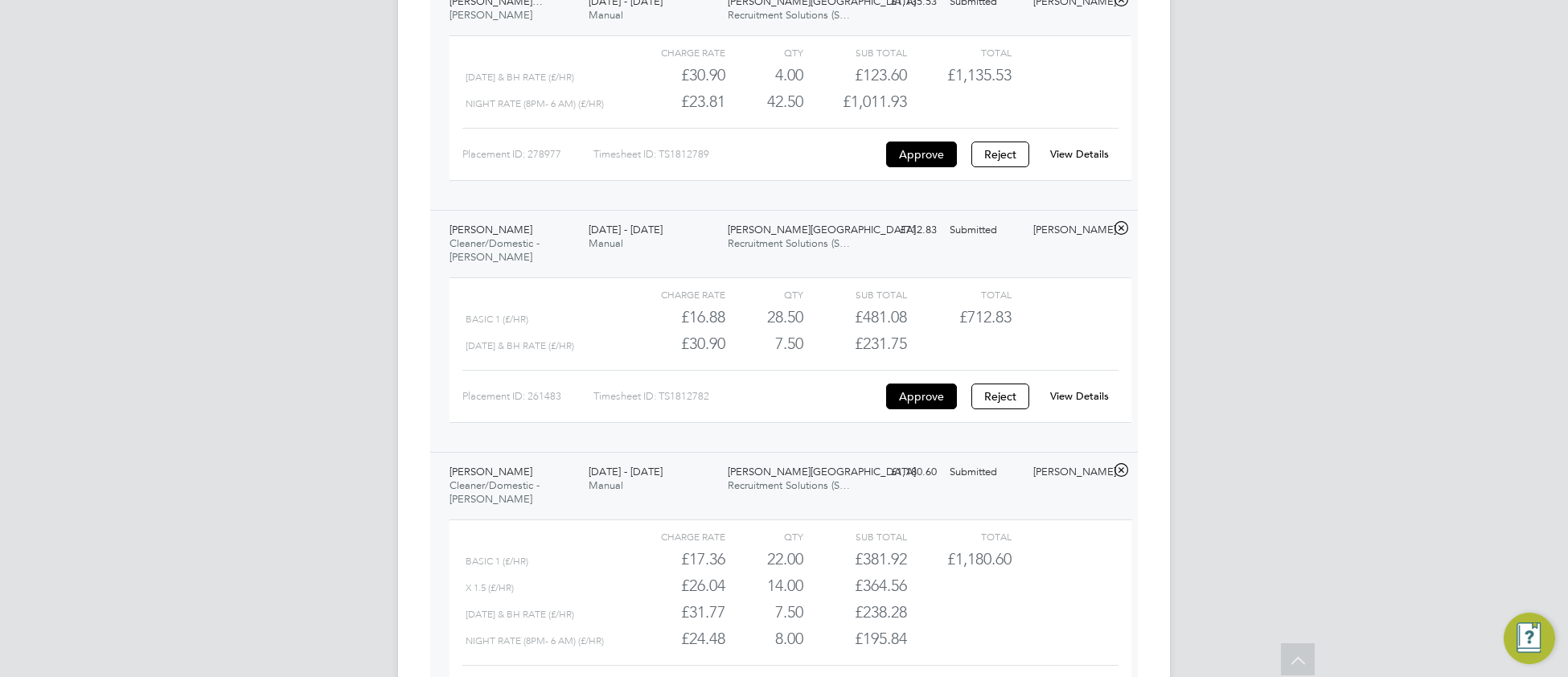
click at [1082, 403] on link "View Details" at bounding box center [1079, 395] width 59 height 14
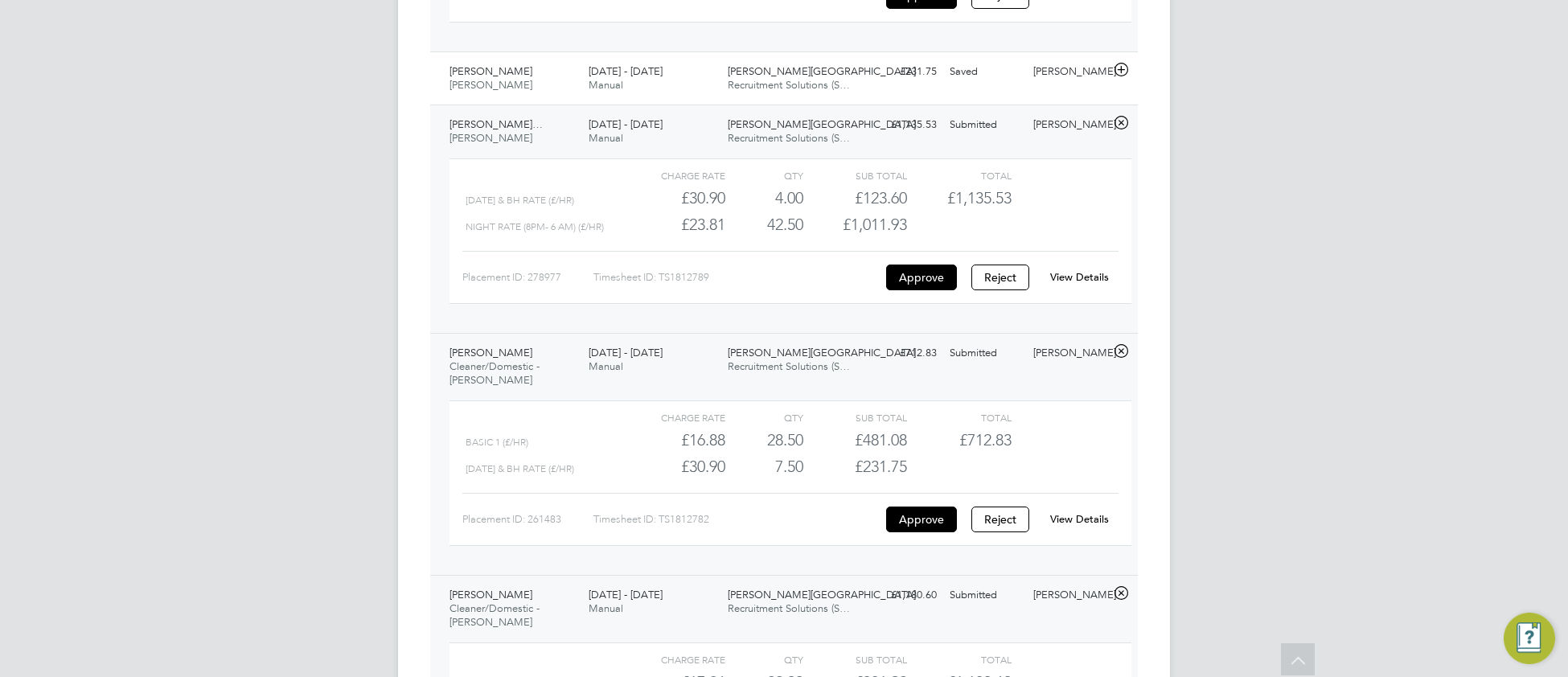
scroll to position [1427, 0]
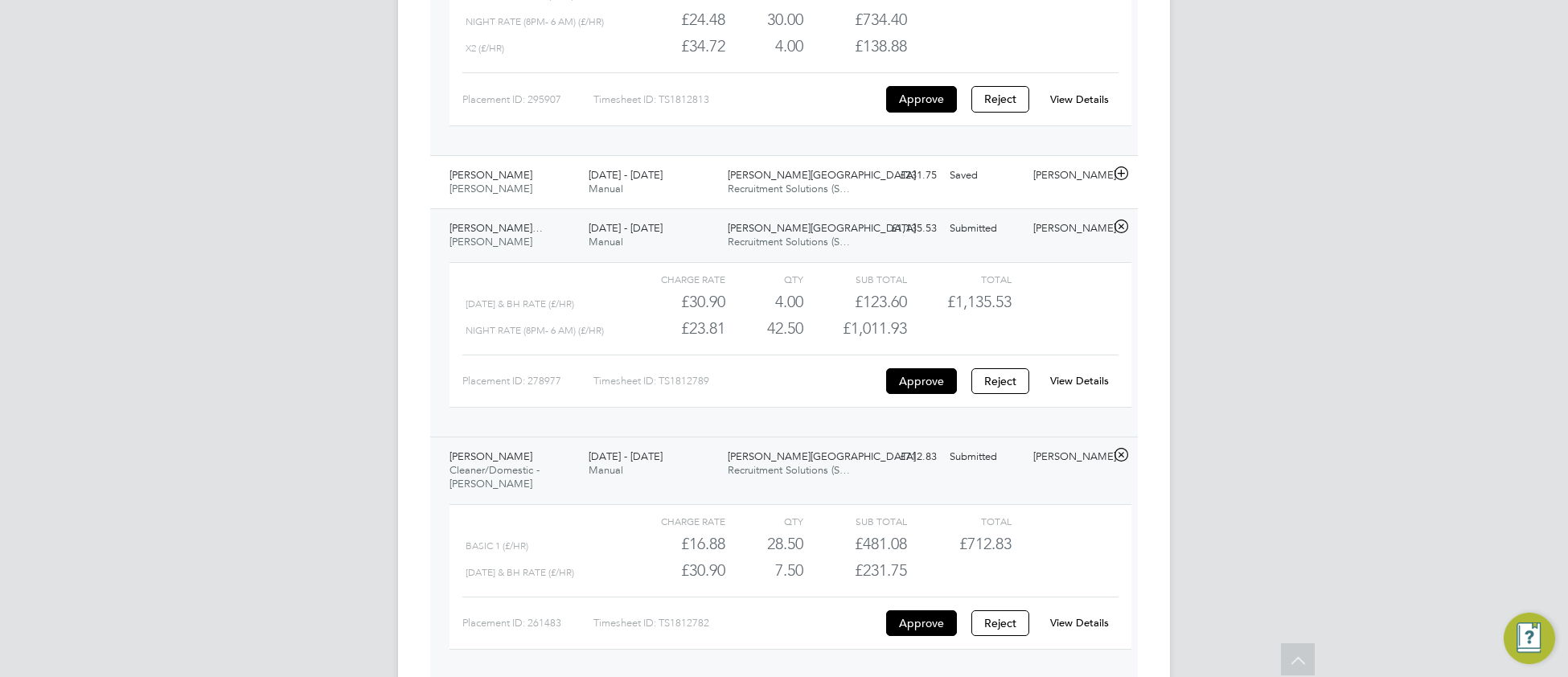
click at [1082, 388] on link "View Details" at bounding box center [1079, 380] width 59 height 14
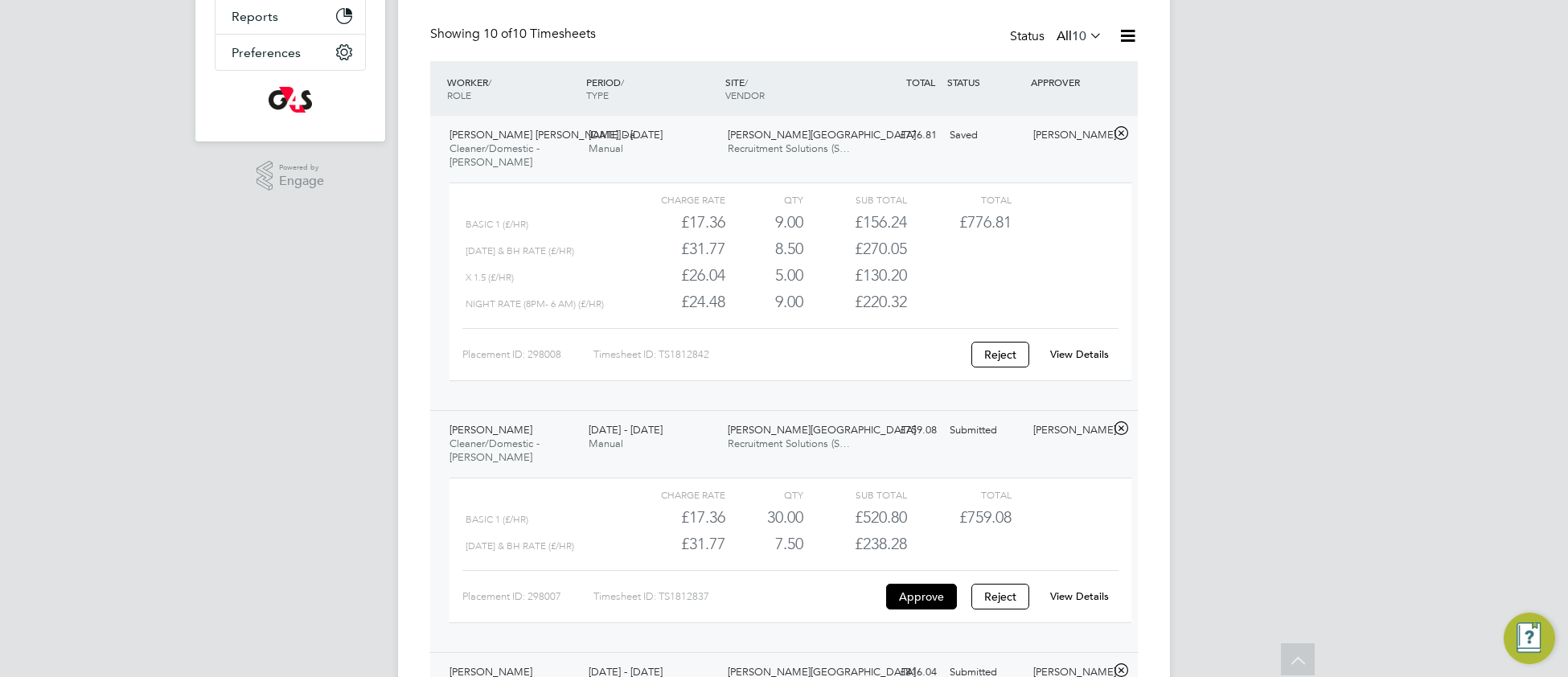
scroll to position [0, 0]
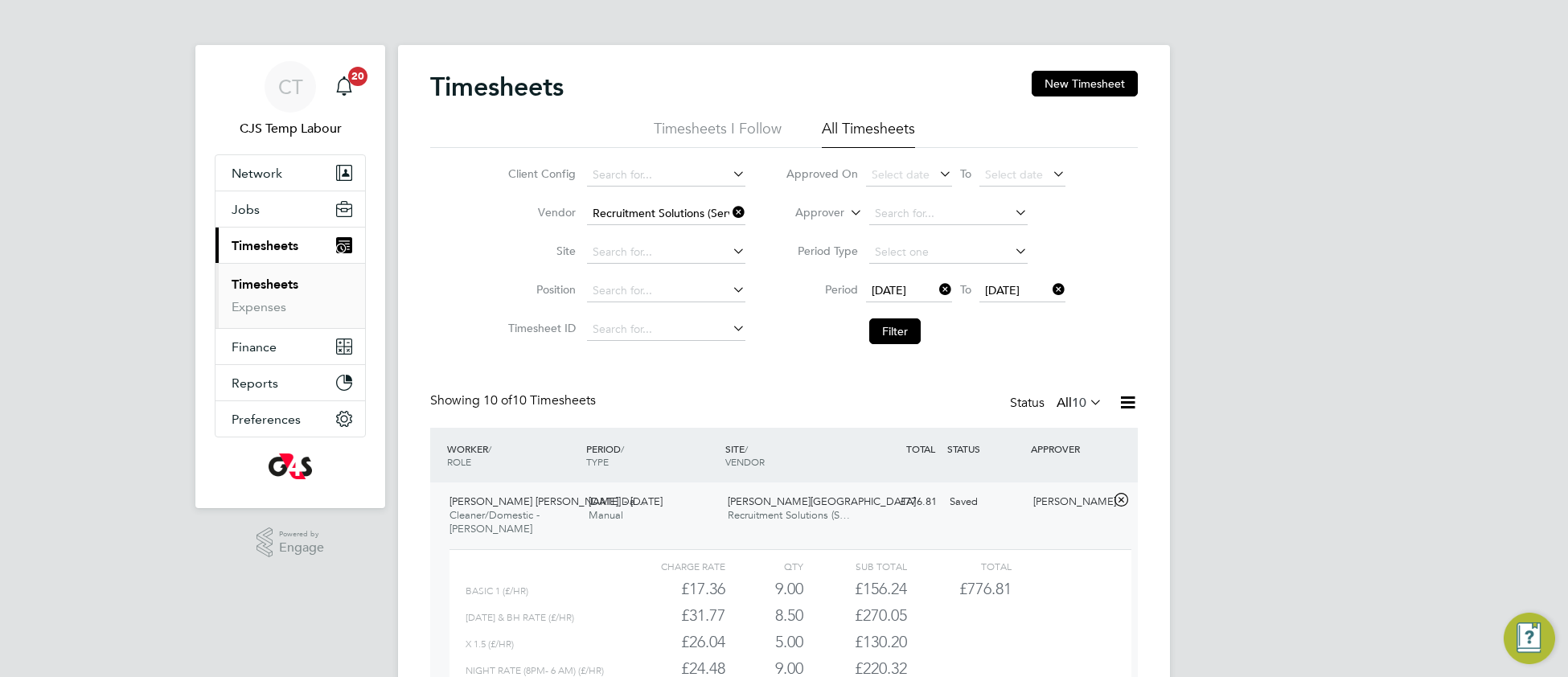
click at [729, 210] on icon at bounding box center [729, 212] width 0 height 22
click at [614, 244] on input at bounding box center [666, 252] width 158 height 22
click at [644, 288] on li "Churchill Hospital" at bounding box center [690, 296] width 210 height 21
type input "Churchill Hospital"
click at [904, 338] on button "Filter" at bounding box center [894, 331] width 51 height 26
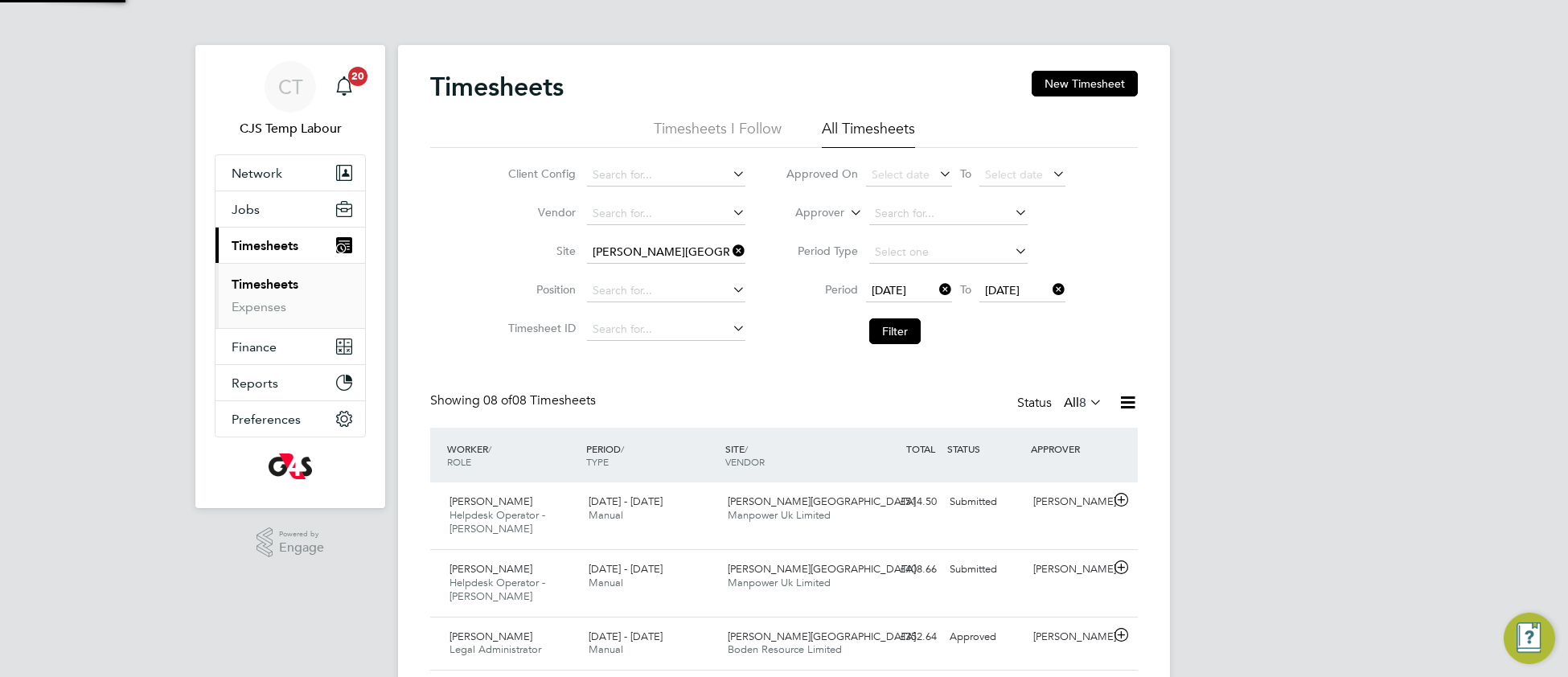
scroll to position [39, 139]
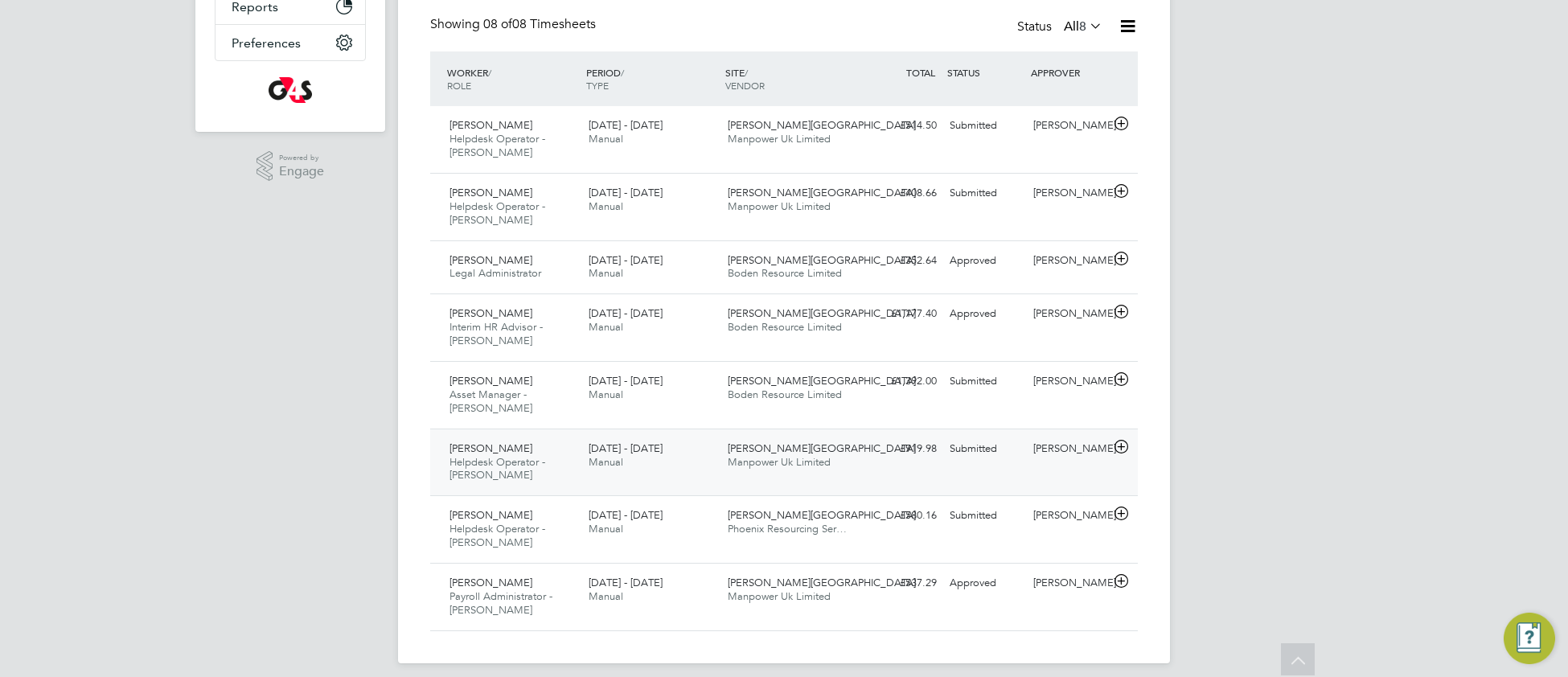
click at [771, 455] on span "Manpower Uk Limited" at bounding box center [778, 461] width 103 height 14
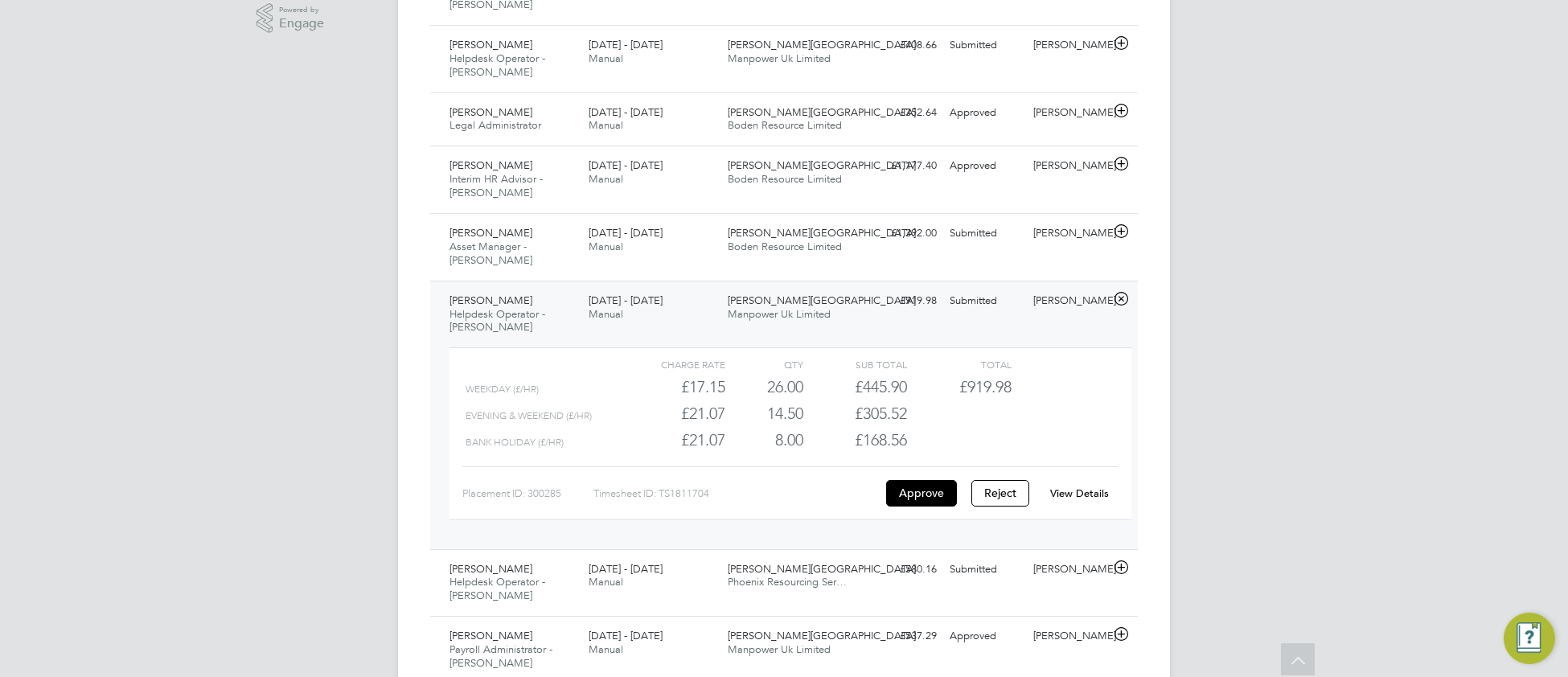
click at [1061, 486] on link "View Details" at bounding box center [1079, 493] width 59 height 14
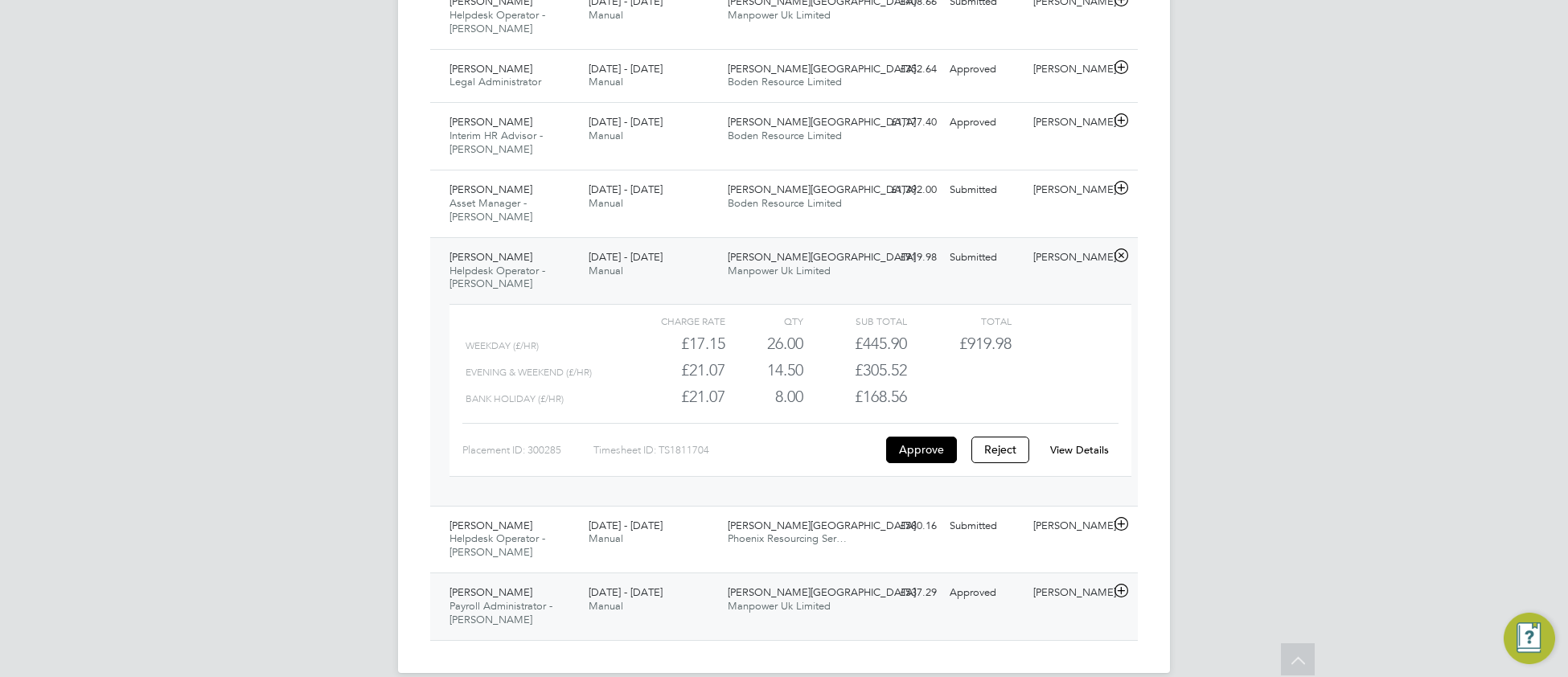
scroll to position [578, 0]
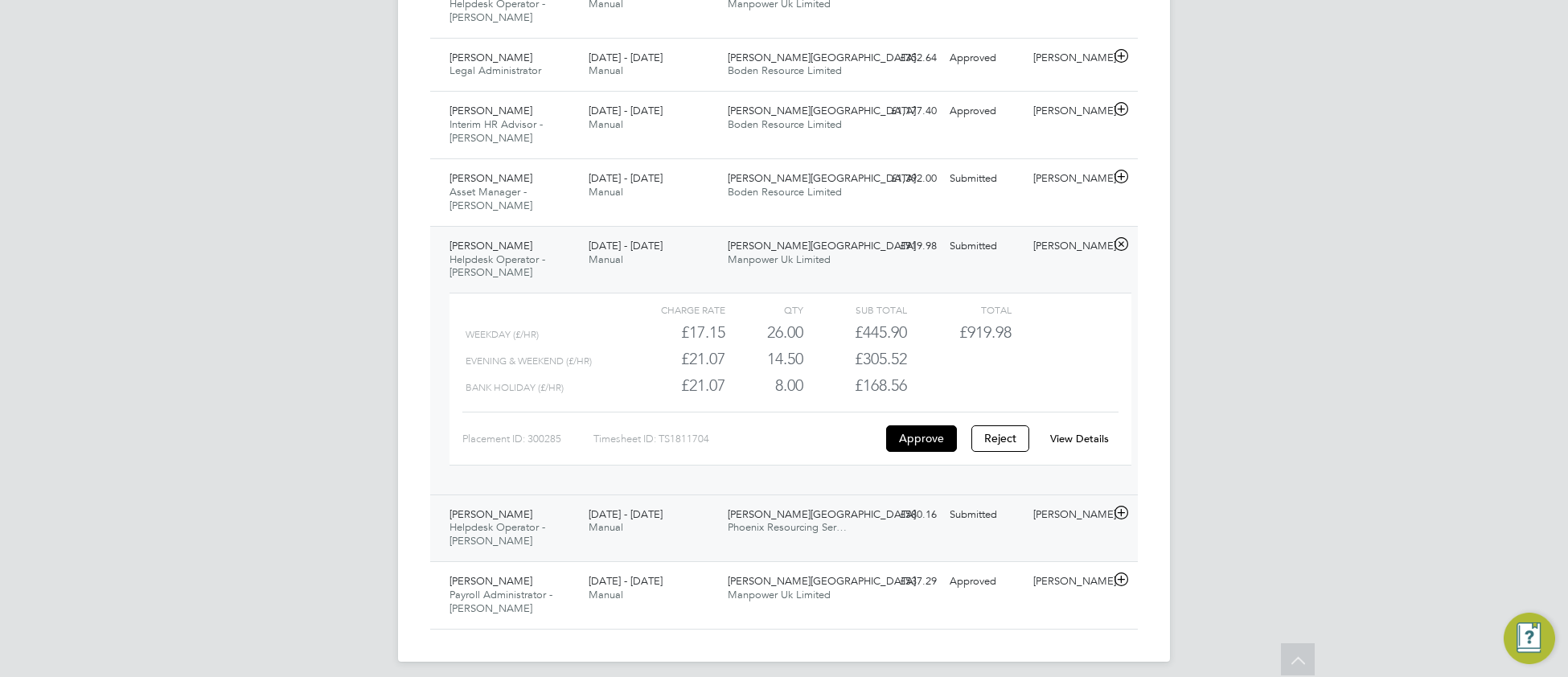
click at [659, 521] on div "25 - 31 Aug 2025 Manual" at bounding box center [652, 521] width 140 height 40
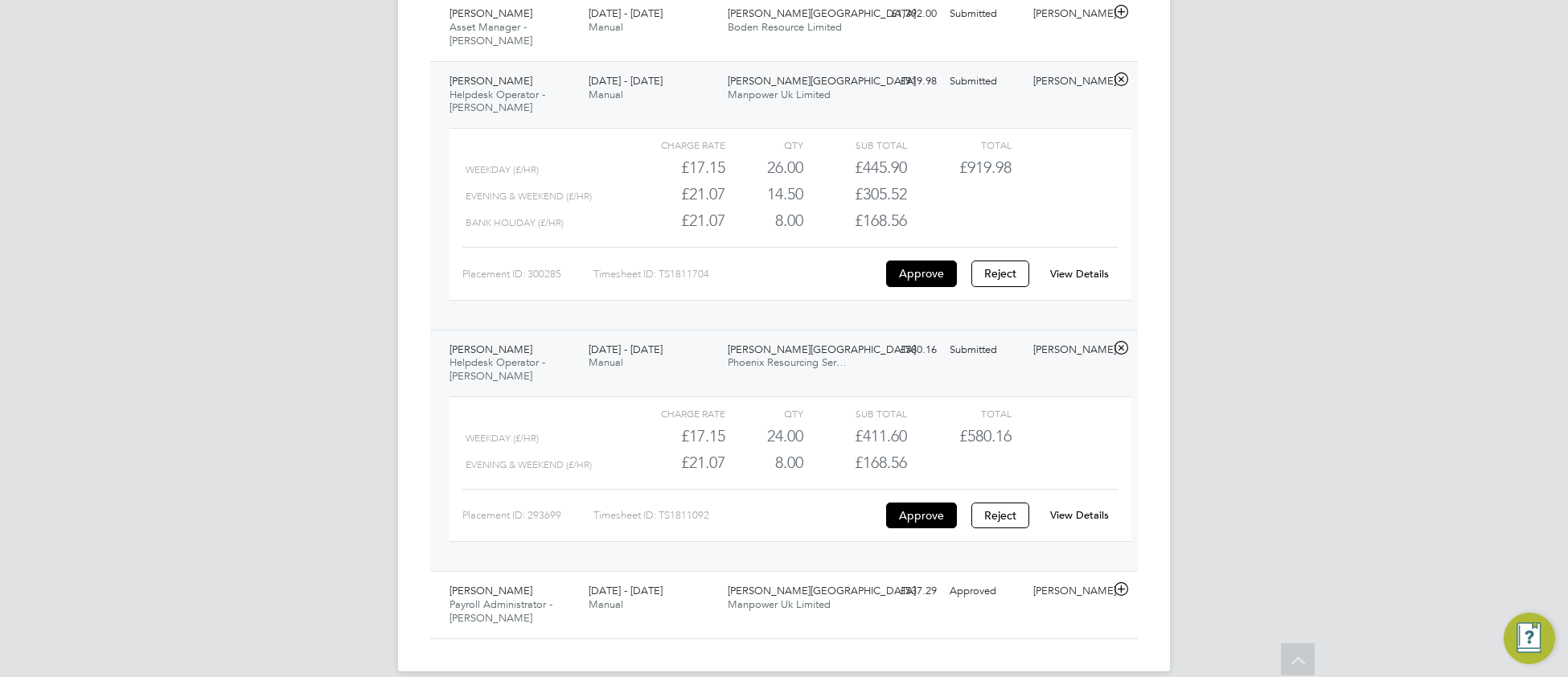
scroll to position [756, 0]
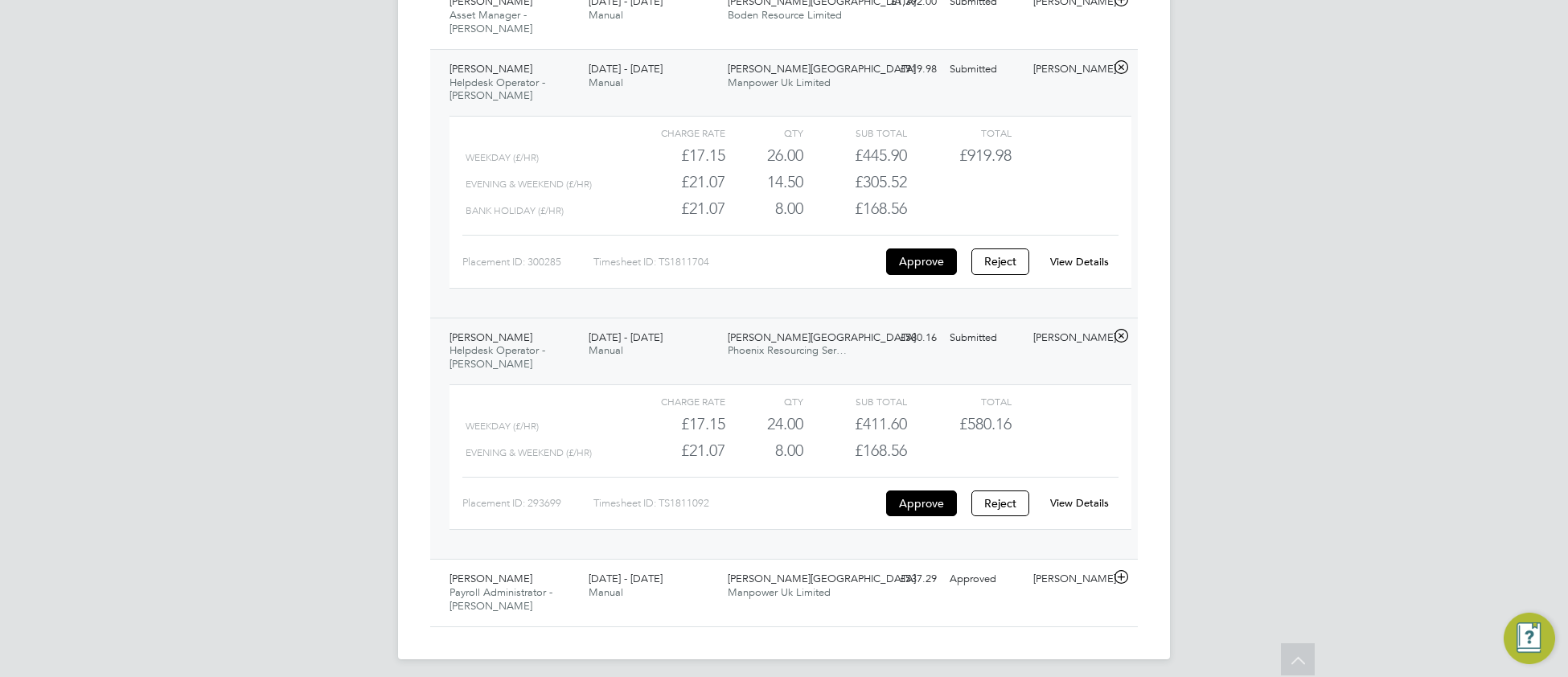
click at [1071, 496] on link "View Details" at bounding box center [1079, 502] width 59 height 14
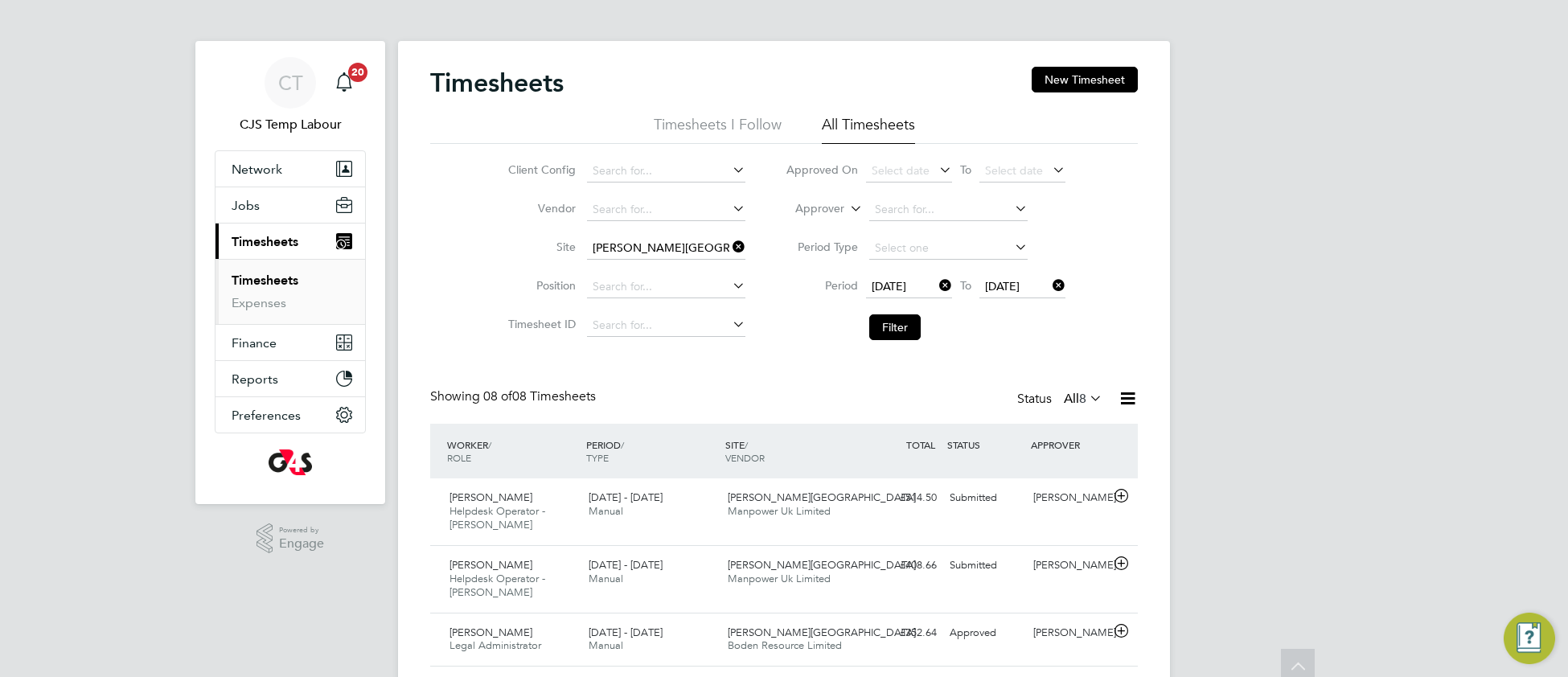
scroll to position [0, 0]
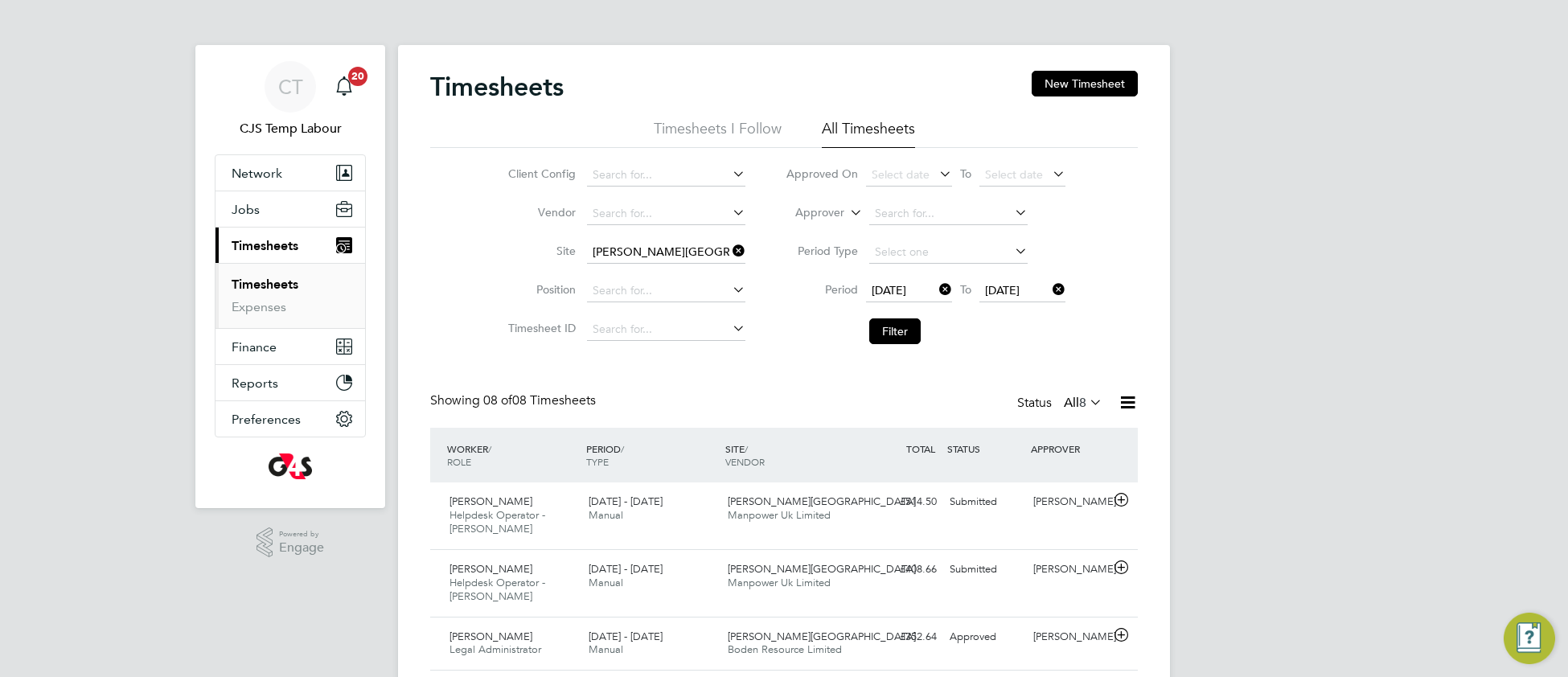
drag, startPoint x: 737, startPoint y: 250, endPoint x: 726, endPoint y: 242, distance: 13.6
click at [729, 250] on icon at bounding box center [729, 251] width 0 height 22
click at [696, 243] on input at bounding box center [666, 252] width 158 height 22
click at [709, 275] on li "Churchill Hospital" at bounding box center [690, 274] width 210 height 21
type input "Churchill Hospital"
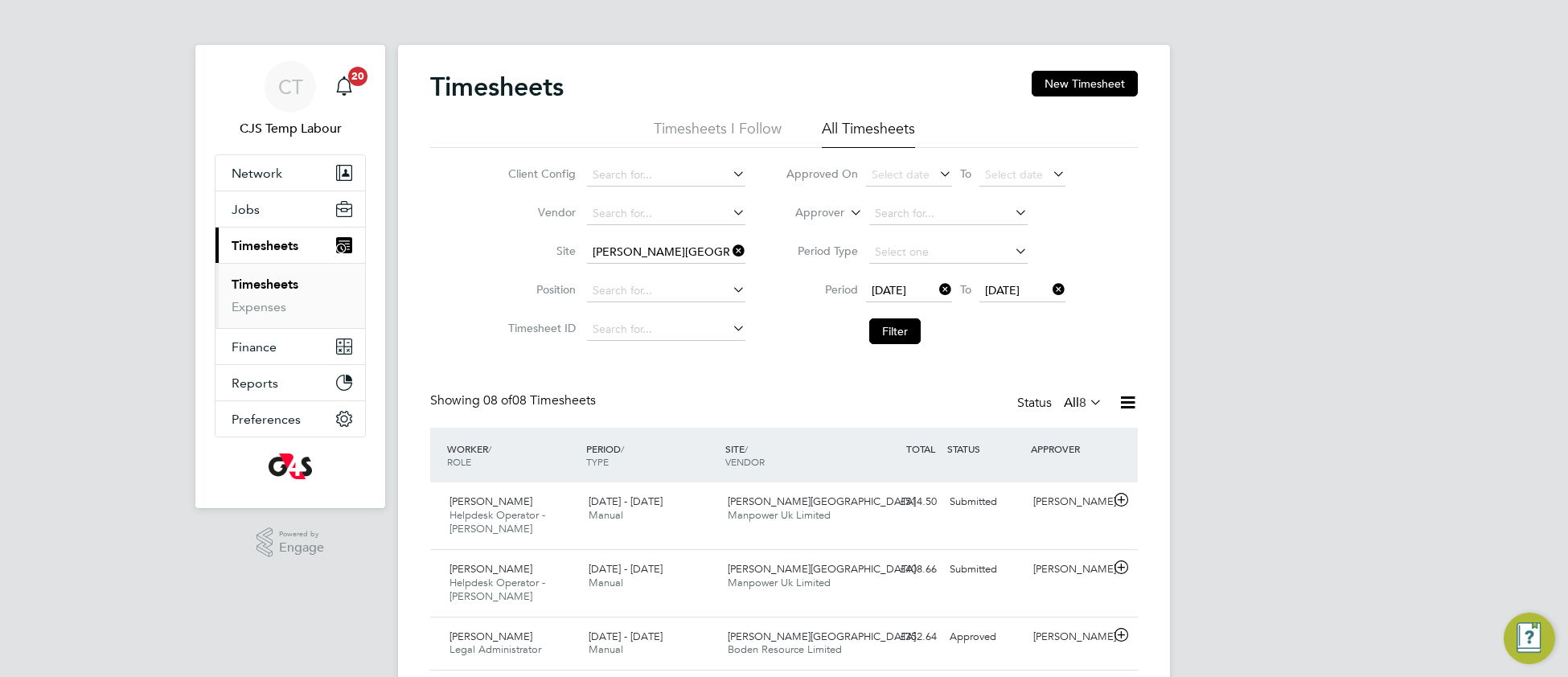
click at [890, 346] on li "Filter" at bounding box center [925, 331] width 320 height 42
click at [880, 333] on button "Filter" at bounding box center [894, 331] width 51 height 26
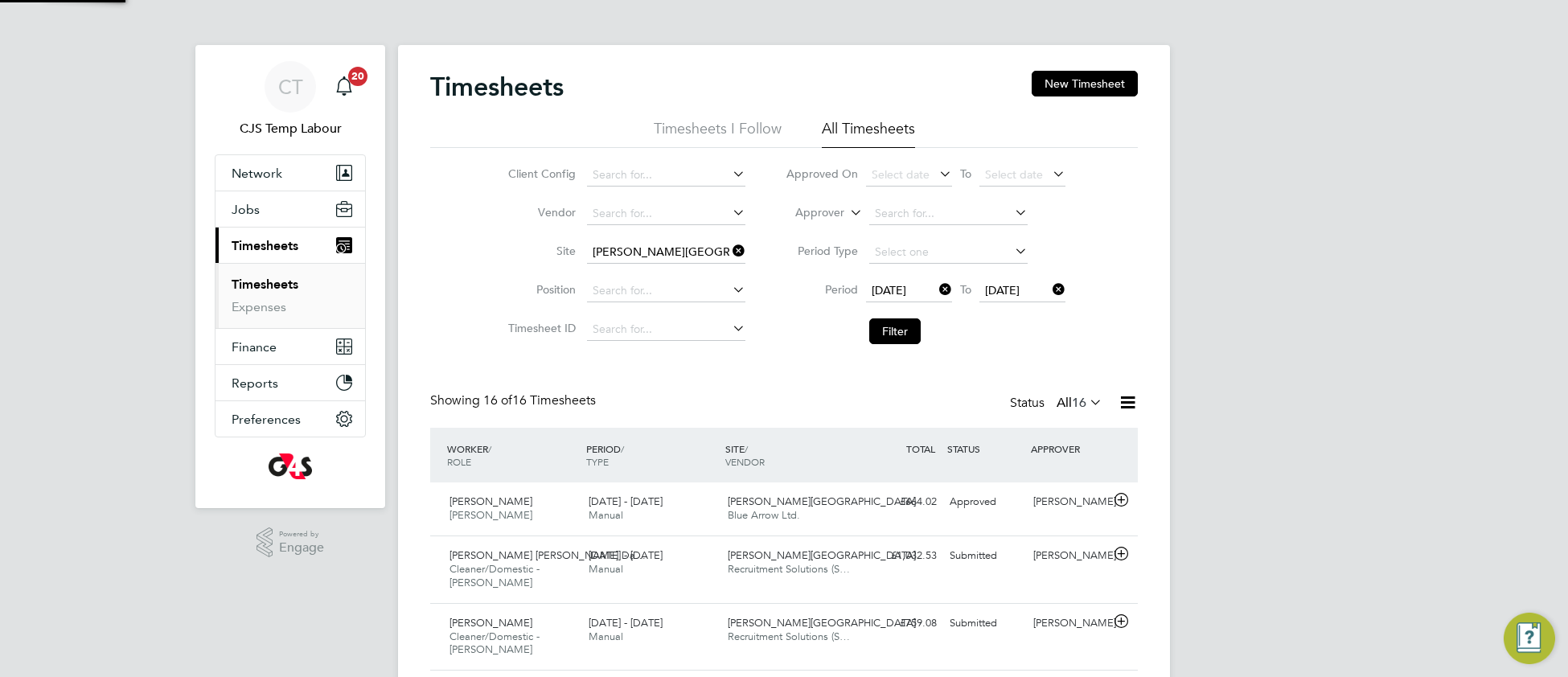
scroll to position [55, 139]
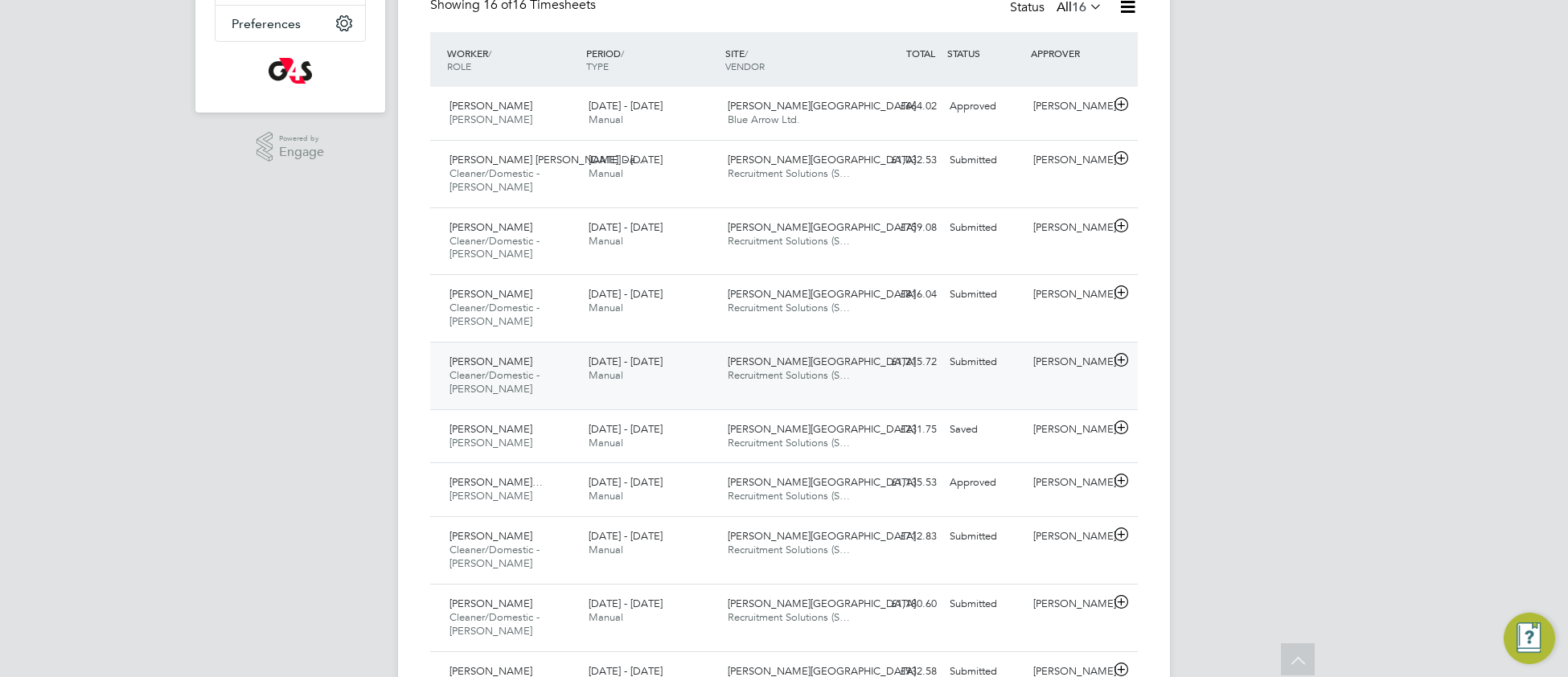
click at [773, 381] on span "Recruitment Solutions (S…" at bounding box center [788, 375] width 122 height 14
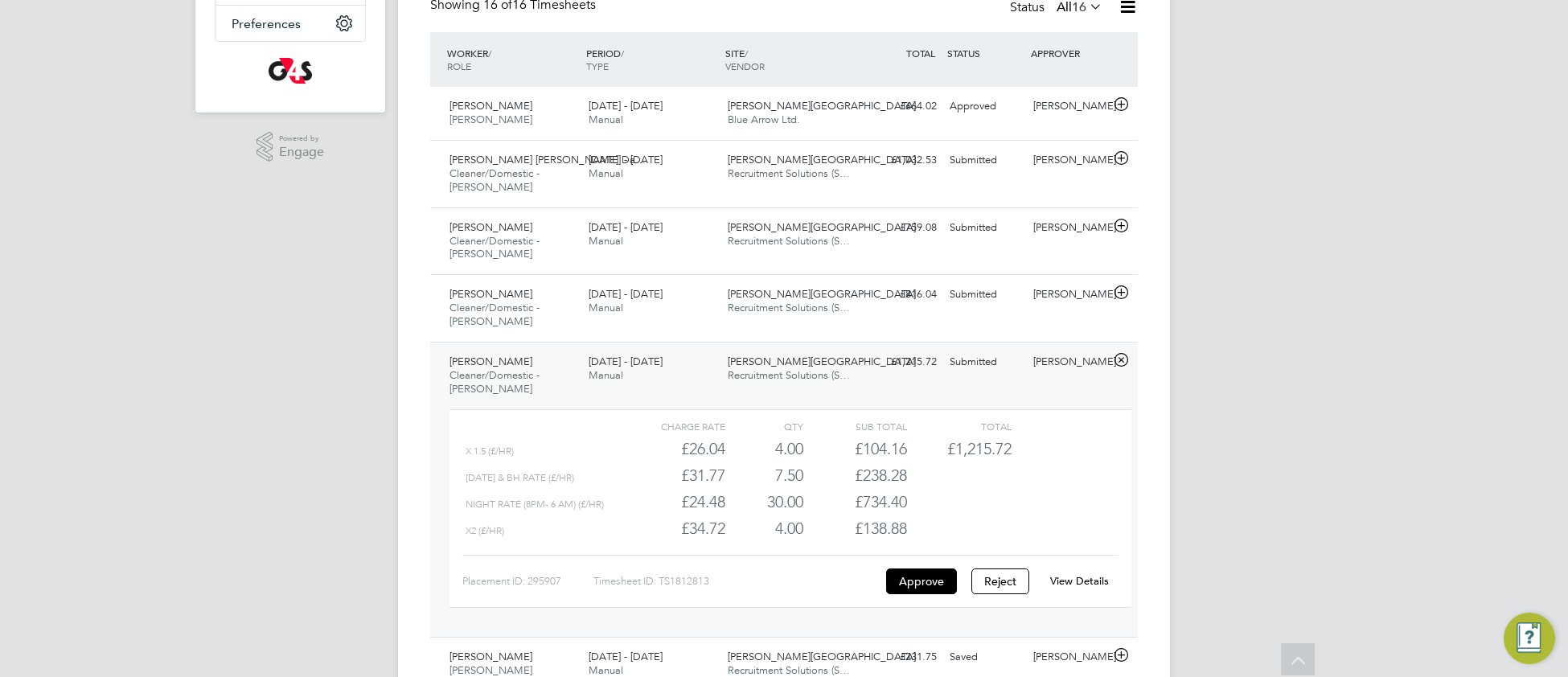
click at [1073, 584] on link "View Details" at bounding box center [1079, 580] width 59 height 14
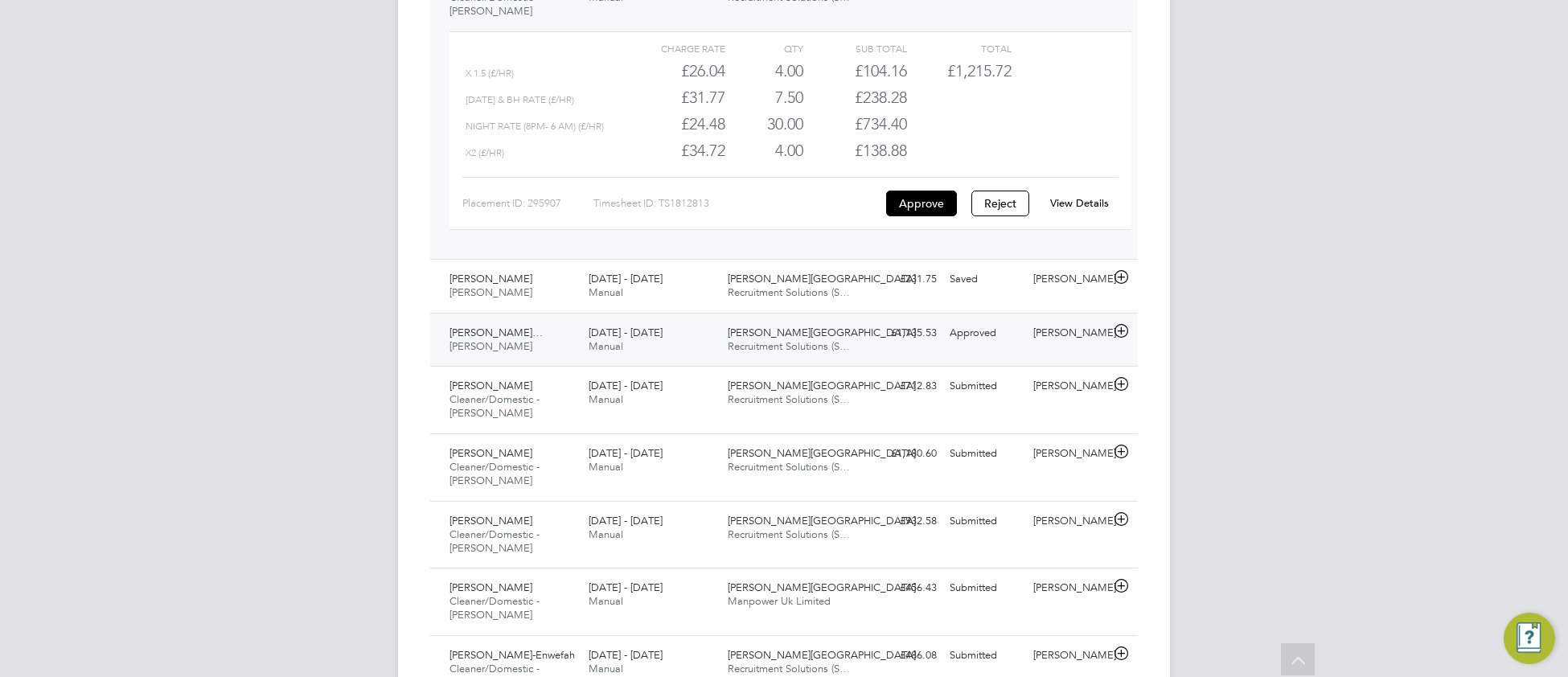
scroll to position [763, 0]
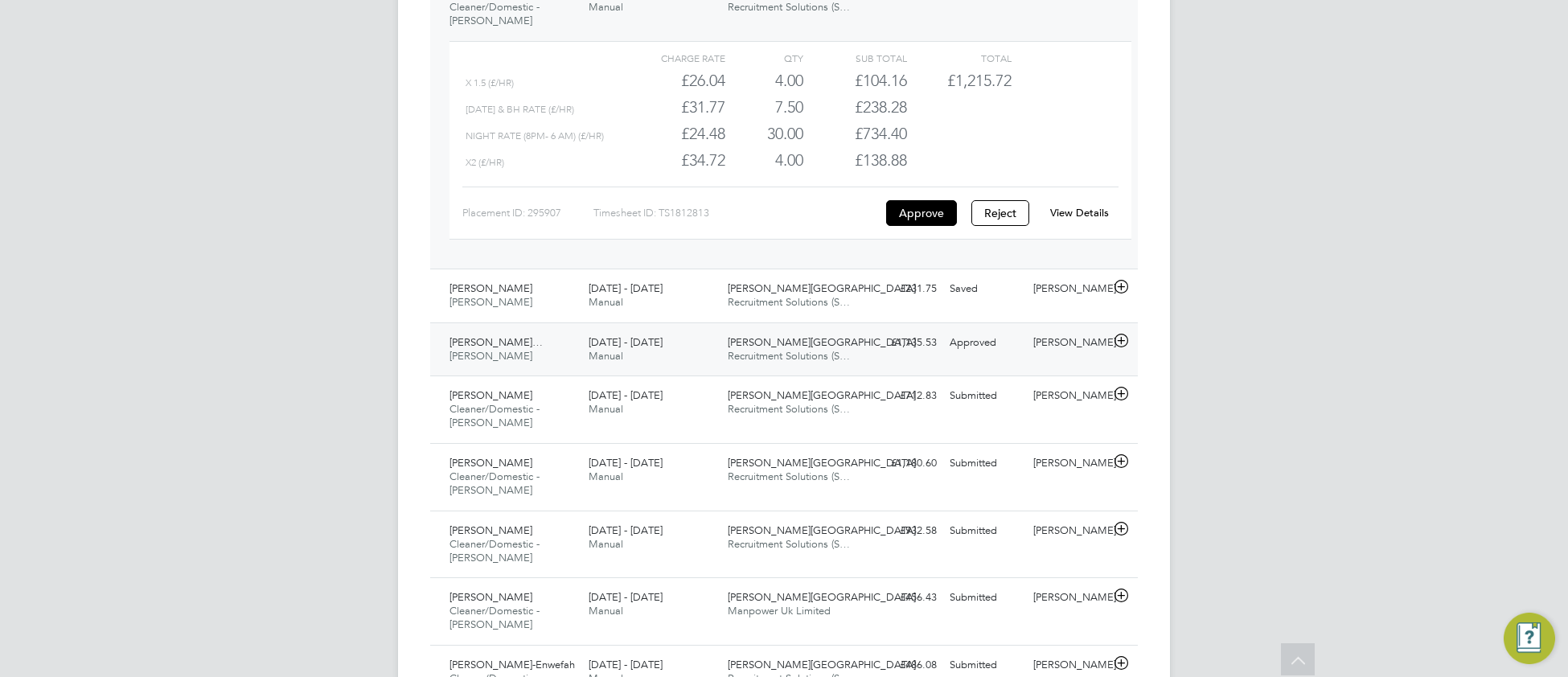
click at [727, 360] on span "Recruitment Solutions (S…" at bounding box center [788, 355] width 122 height 14
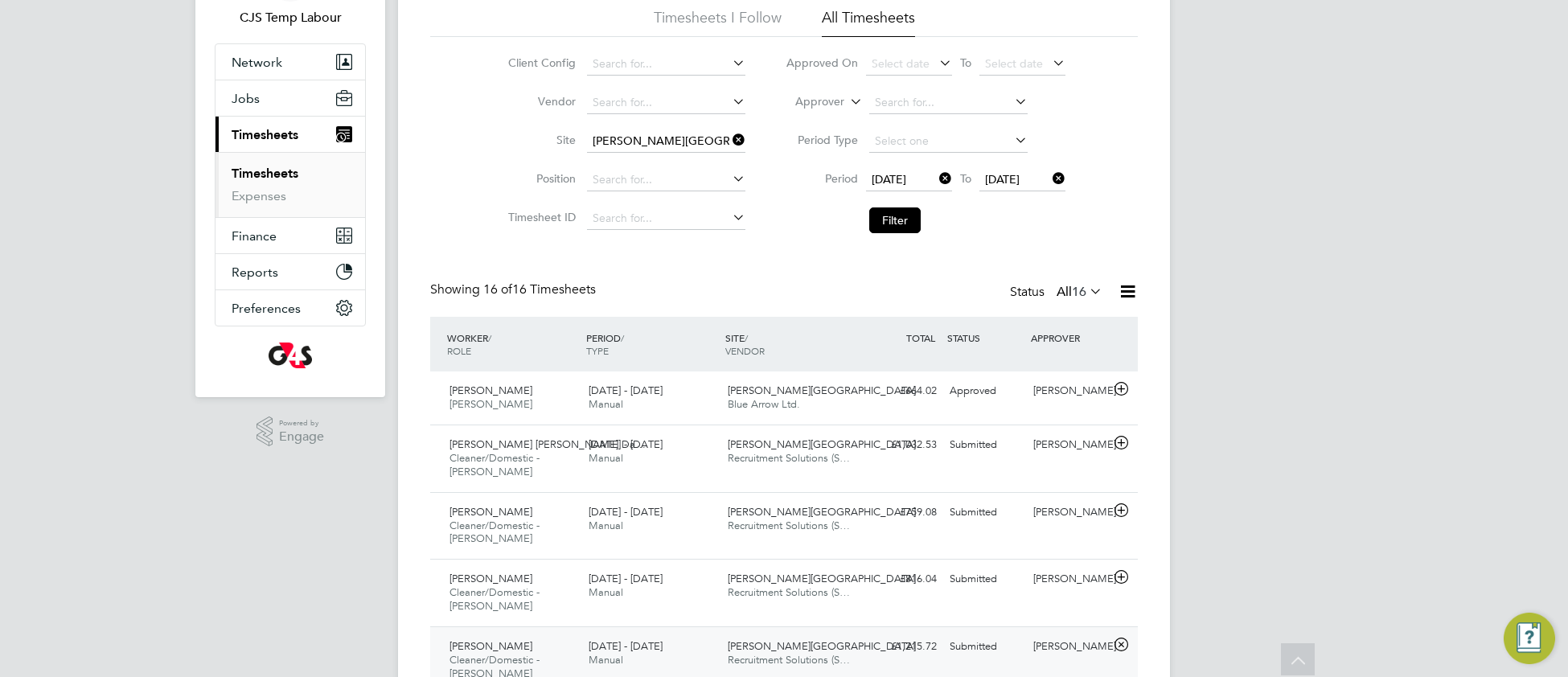
scroll to position [0, 0]
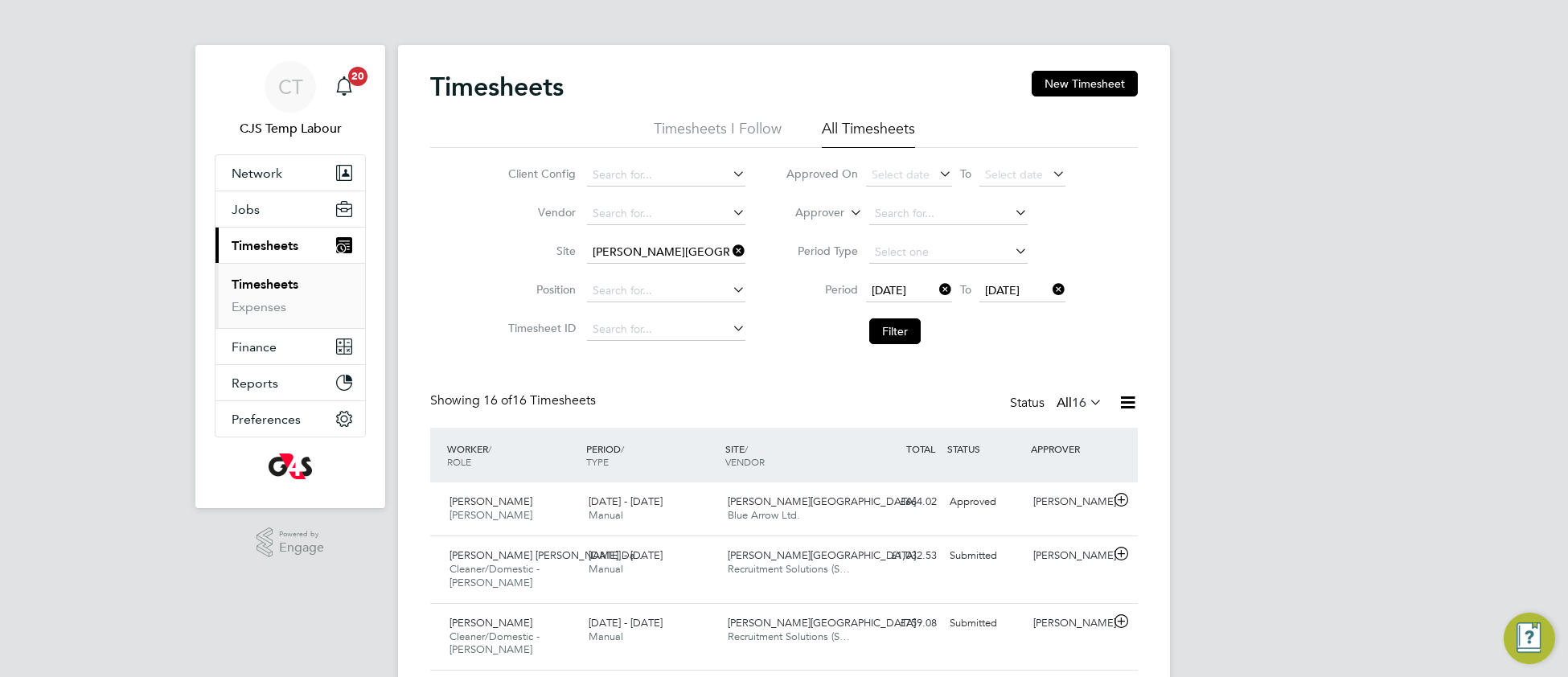
drag, startPoint x: 909, startPoint y: 331, endPoint x: 887, endPoint y: 357, distance: 34.1
click at [906, 332] on button "Filter" at bounding box center [894, 331] width 51 height 26
click at [729, 247] on icon at bounding box center [729, 251] width 0 height 22
drag, startPoint x: 892, startPoint y: 332, endPoint x: 883, endPoint y: 353, distance: 22.8
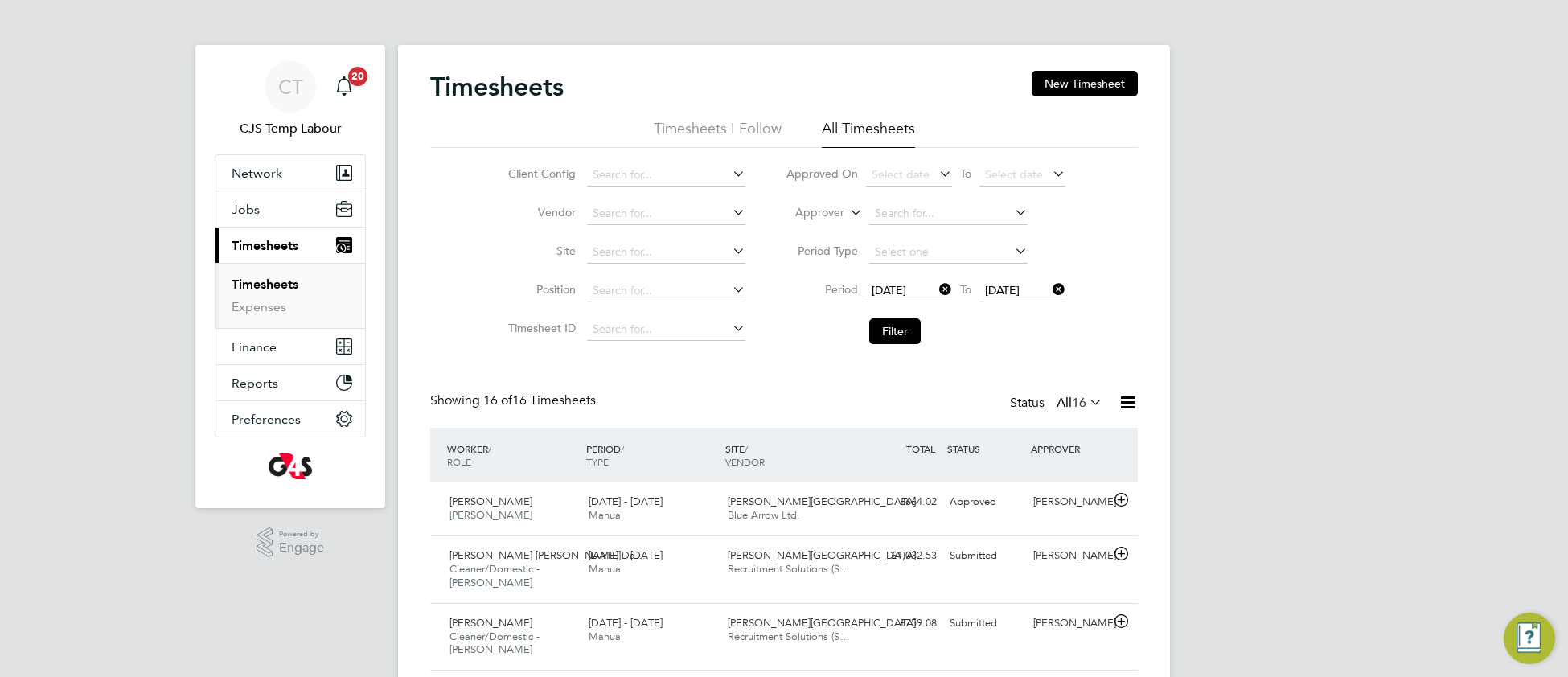
click at [891, 333] on button "Filter" at bounding box center [894, 331] width 51 height 26
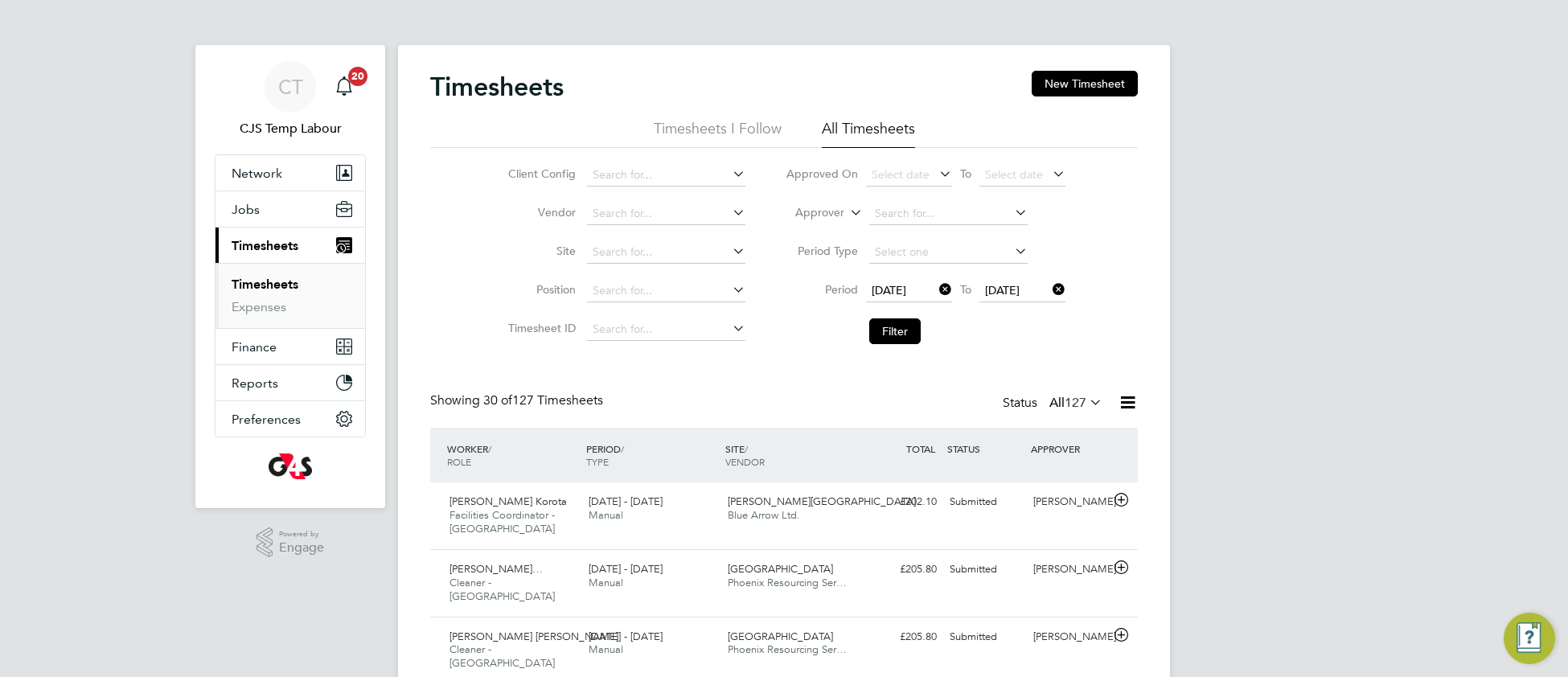
click at [1125, 406] on icon at bounding box center [1127, 403] width 20 height 20
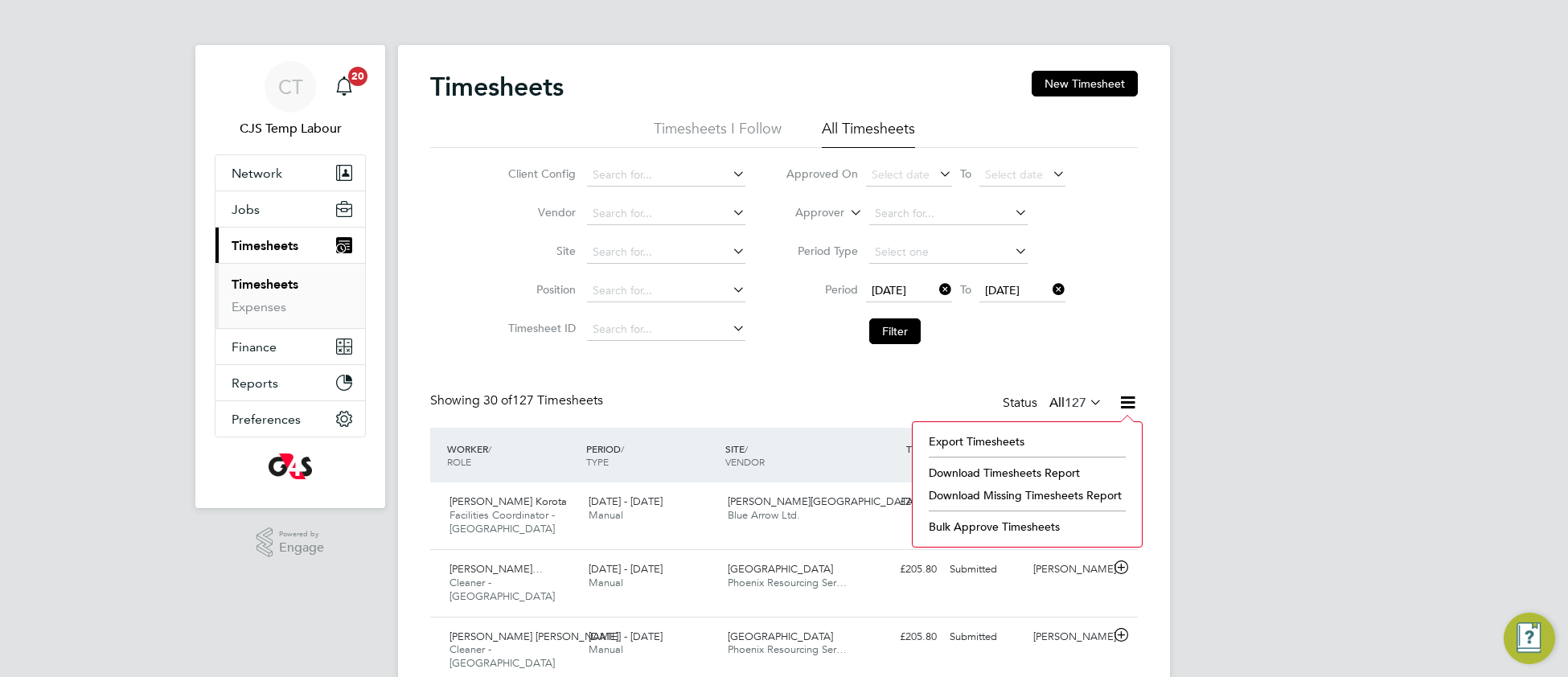
click at [1032, 500] on li "Download Missing Timesheets Report" at bounding box center [1027, 495] width 213 height 22
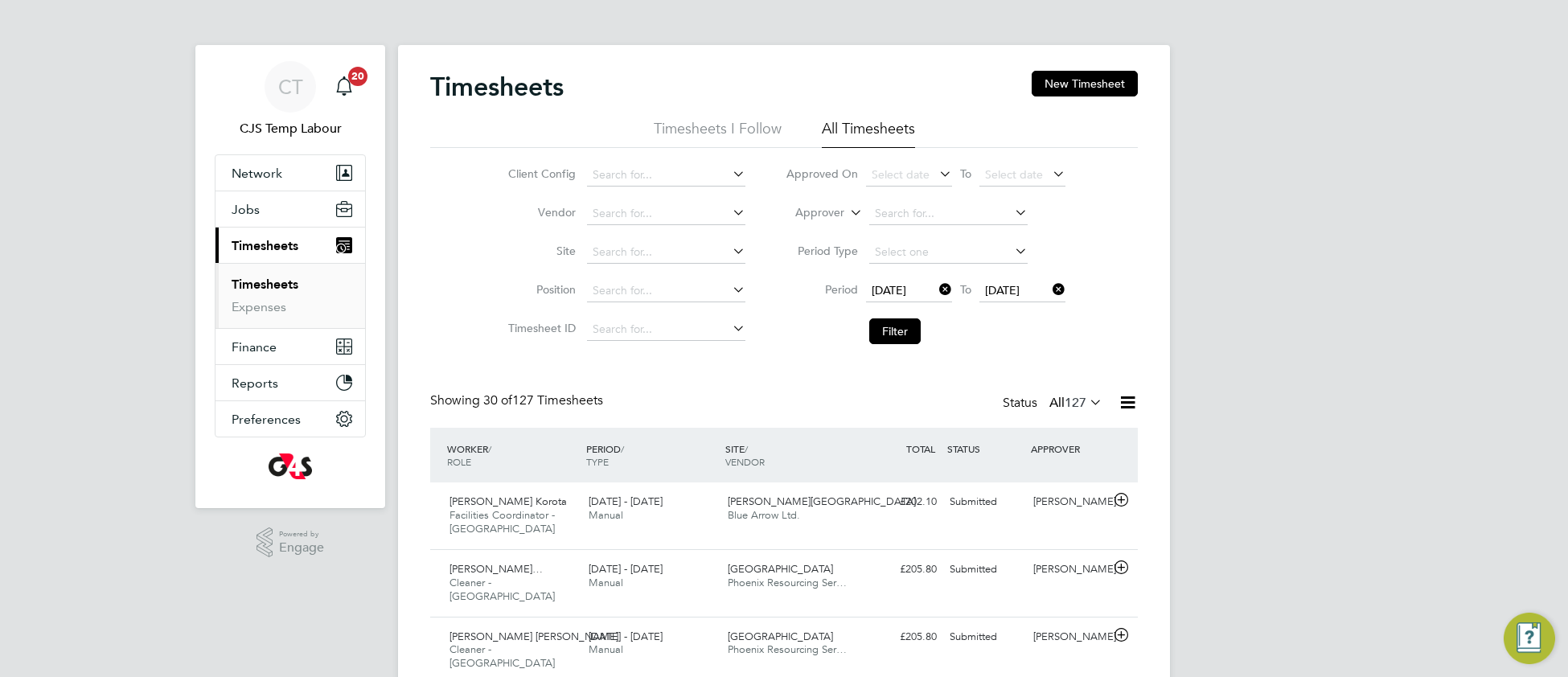
click at [1086, 405] on icon at bounding box center [1086, 402] width 0 height 22
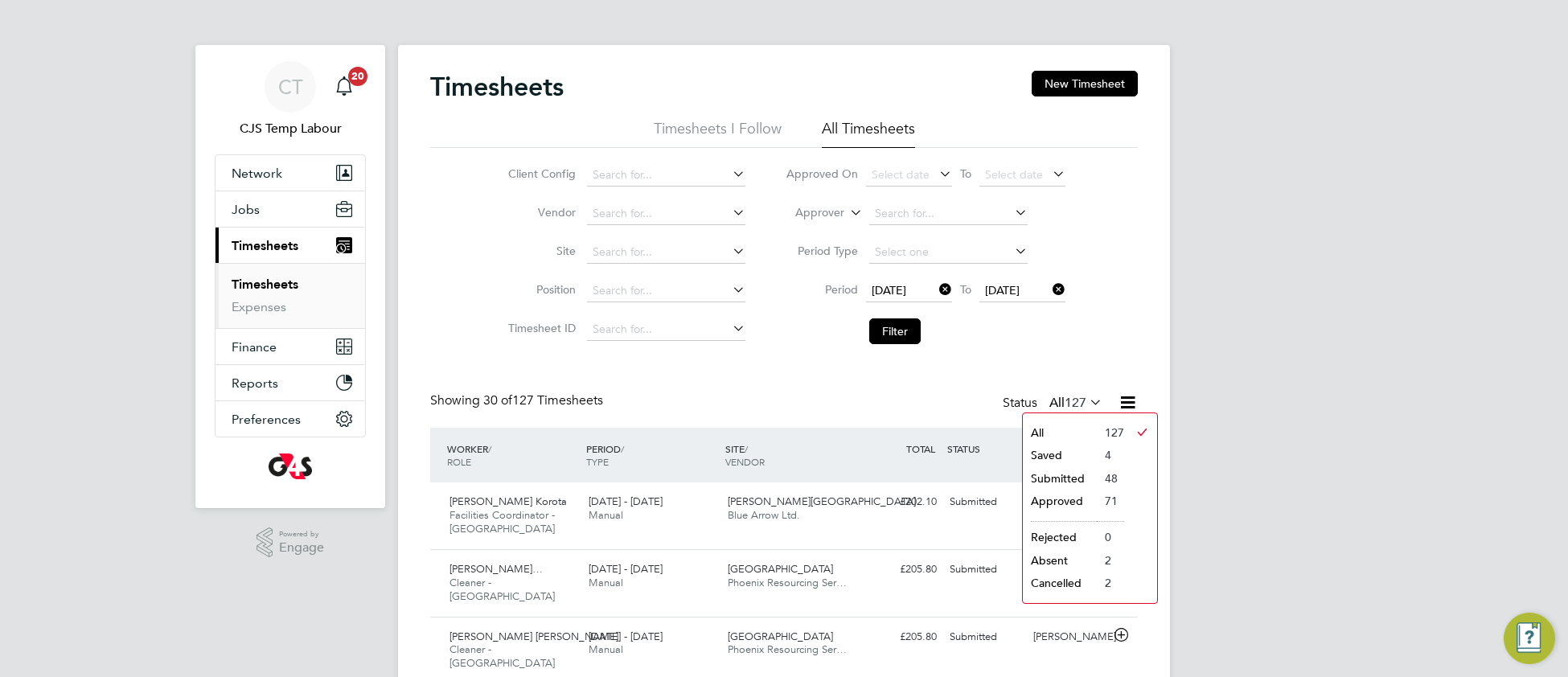
click at [1065, 477] on li "Submitted" at bounding box center [1059, 478] width 74 height 22
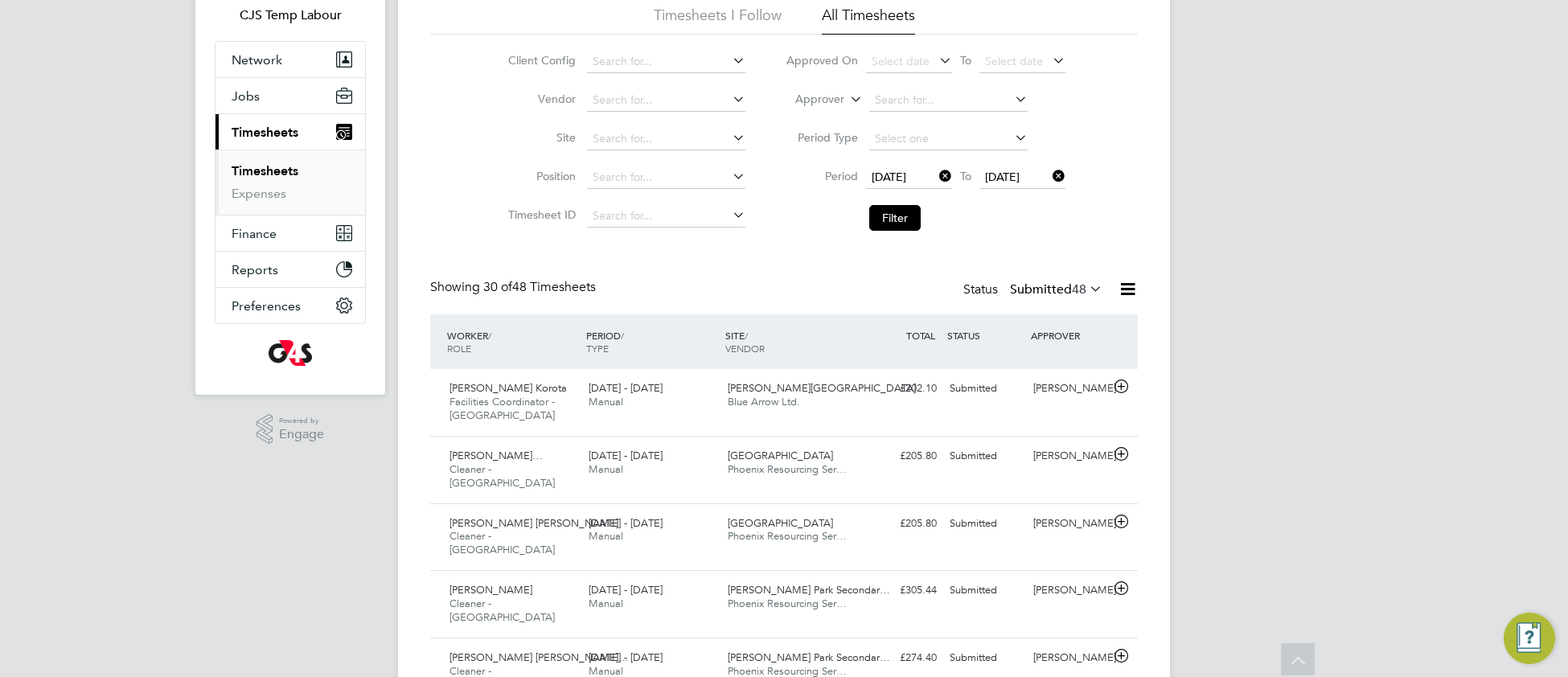
scroll to position [63, 0]
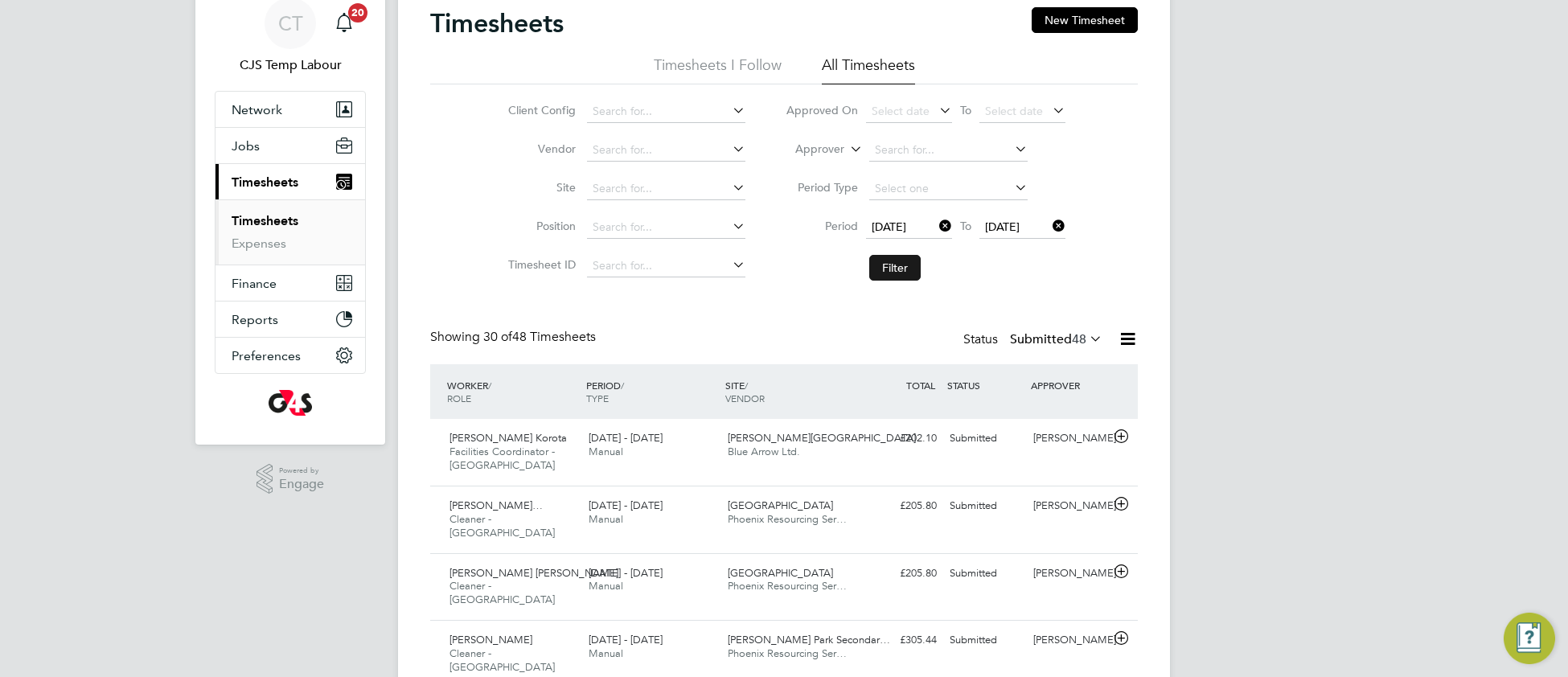
click at [896, 265] on button "Filter" at bounding box center [894, 268] width 51 height 26
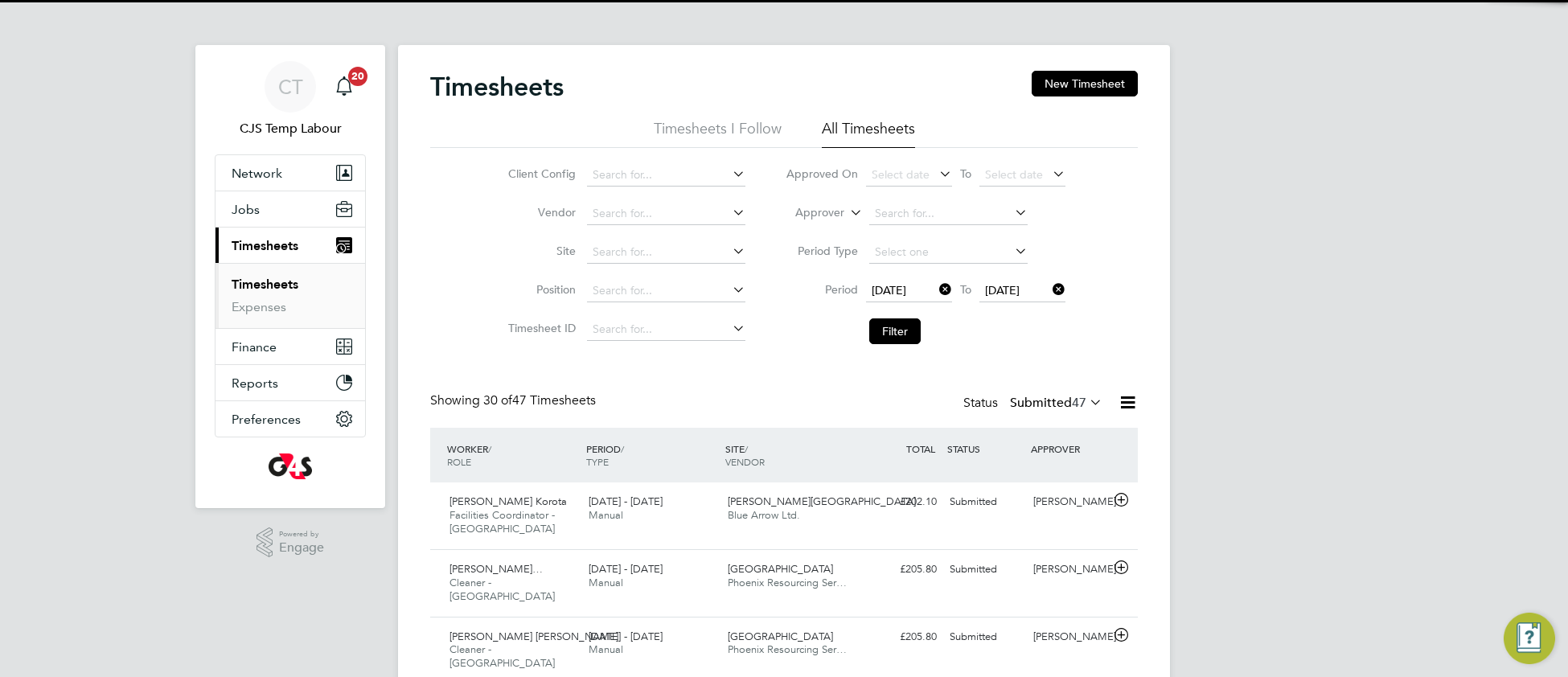
scroll to position [39, 139]
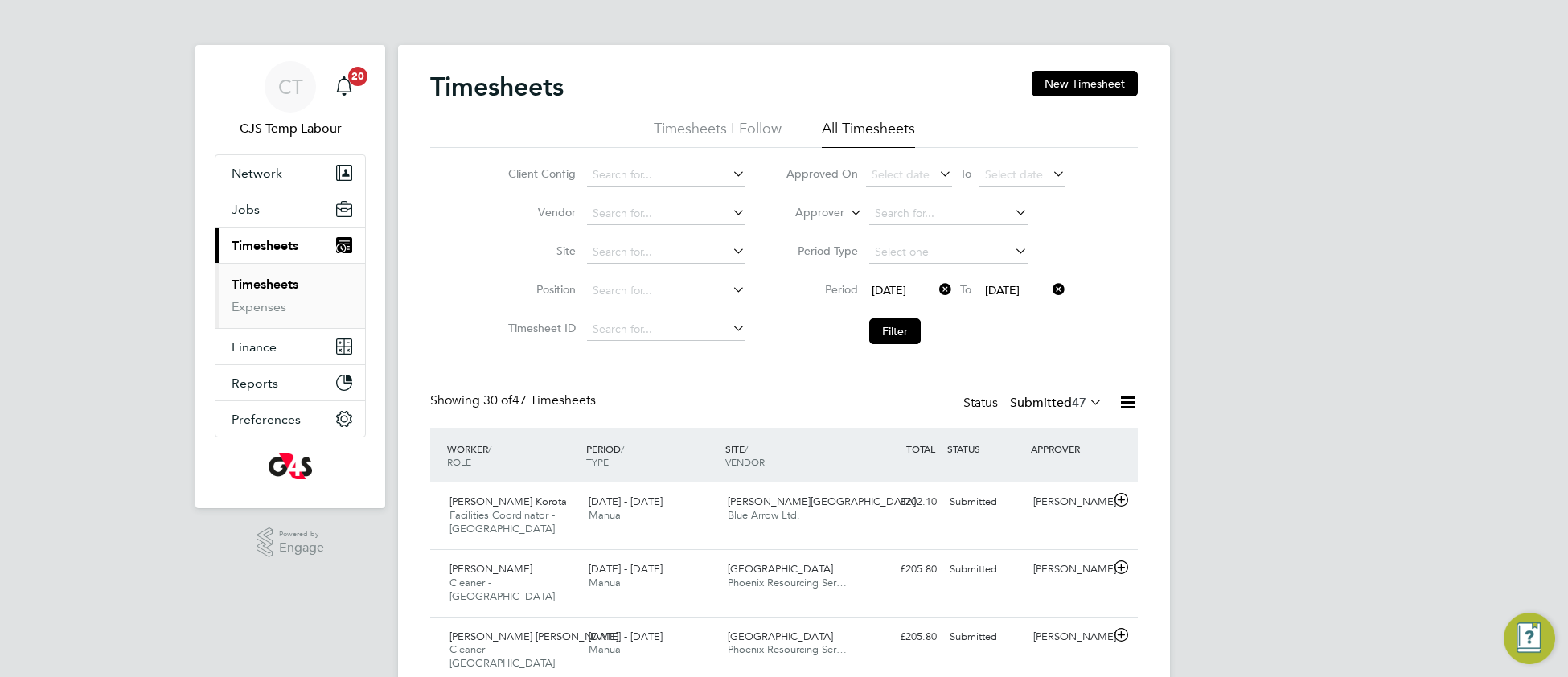
click at [1086, 404] on icon at bounding box center [1086, 402] width 0 height 22
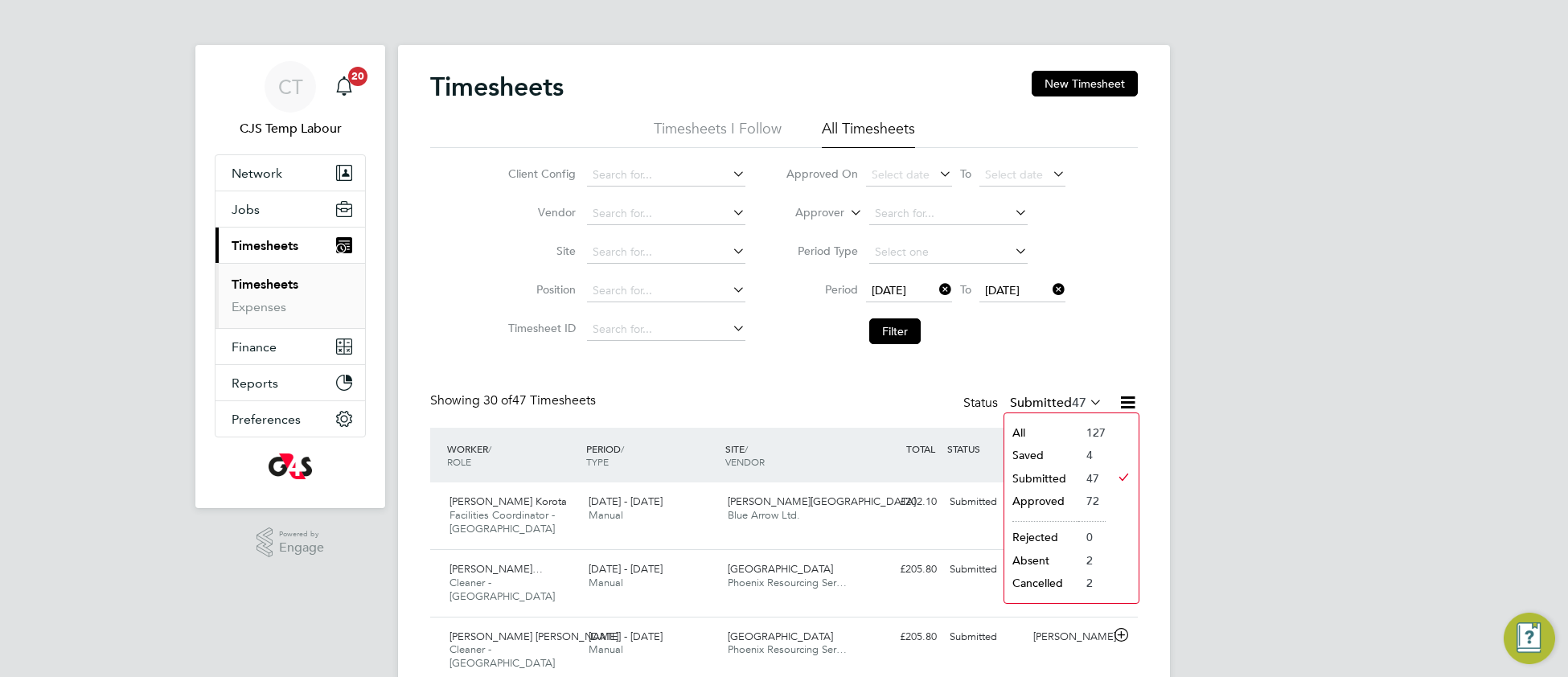
click at [1070, 435] on li "All" at bounding box center [1042, 432] width 74 height 22
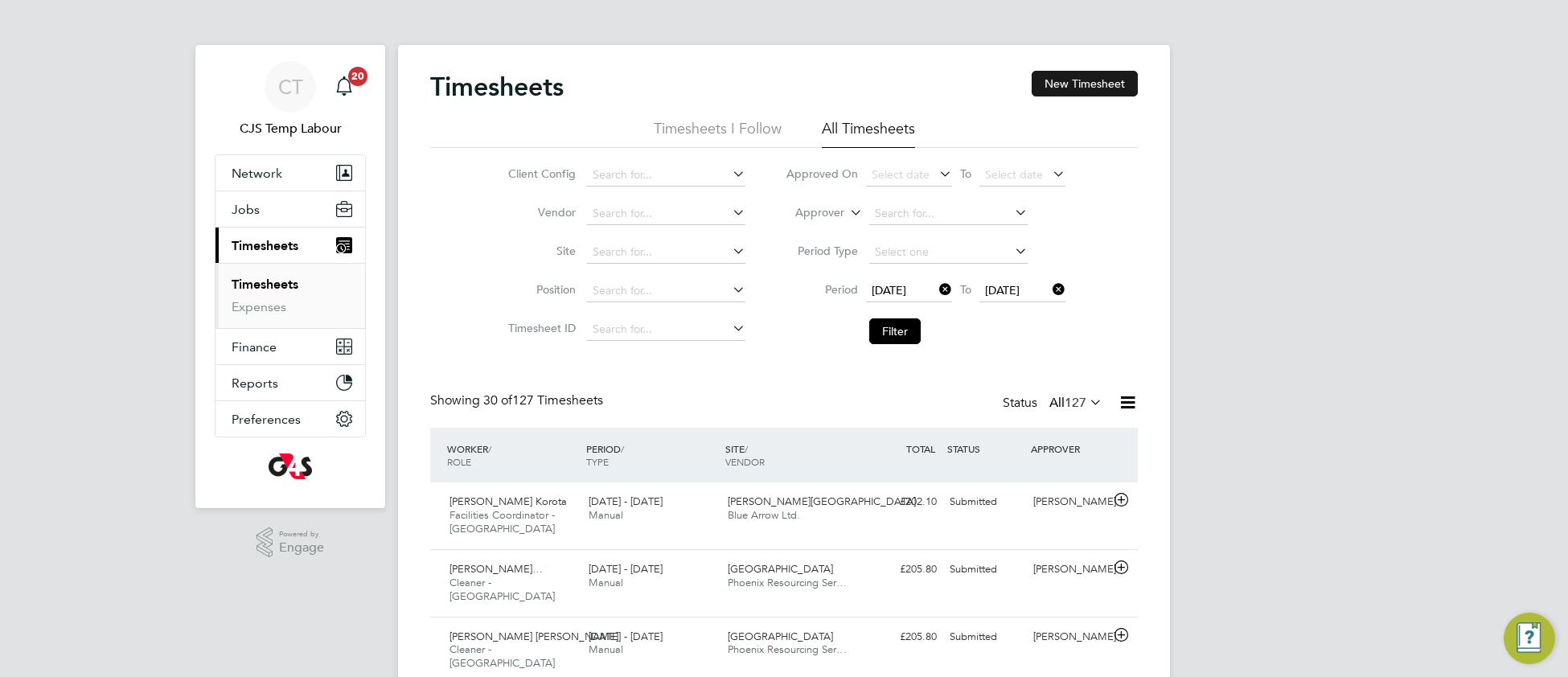
click at [1114, 91] on button "New Timesheet" at bounding box center [1084, 84] width 106 height 26
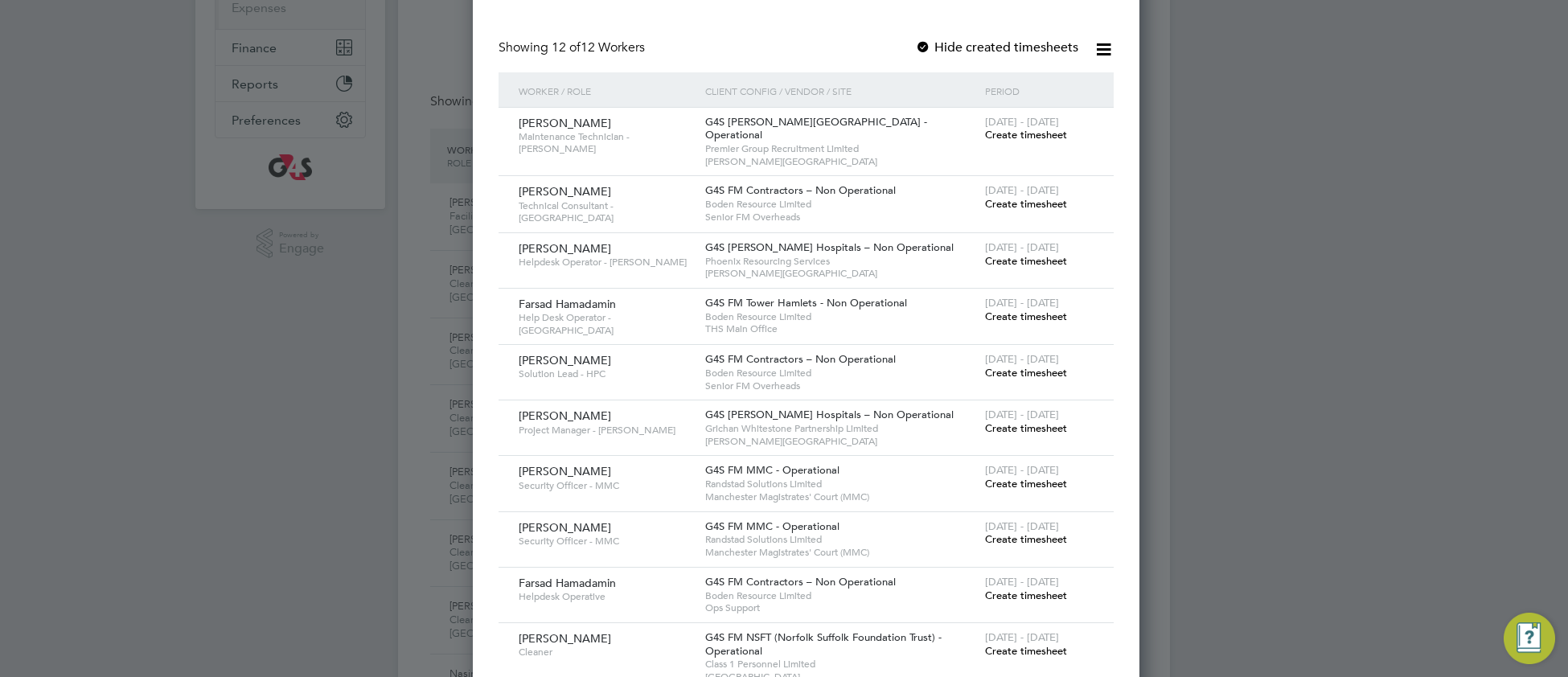
scroll to position [354, 0]
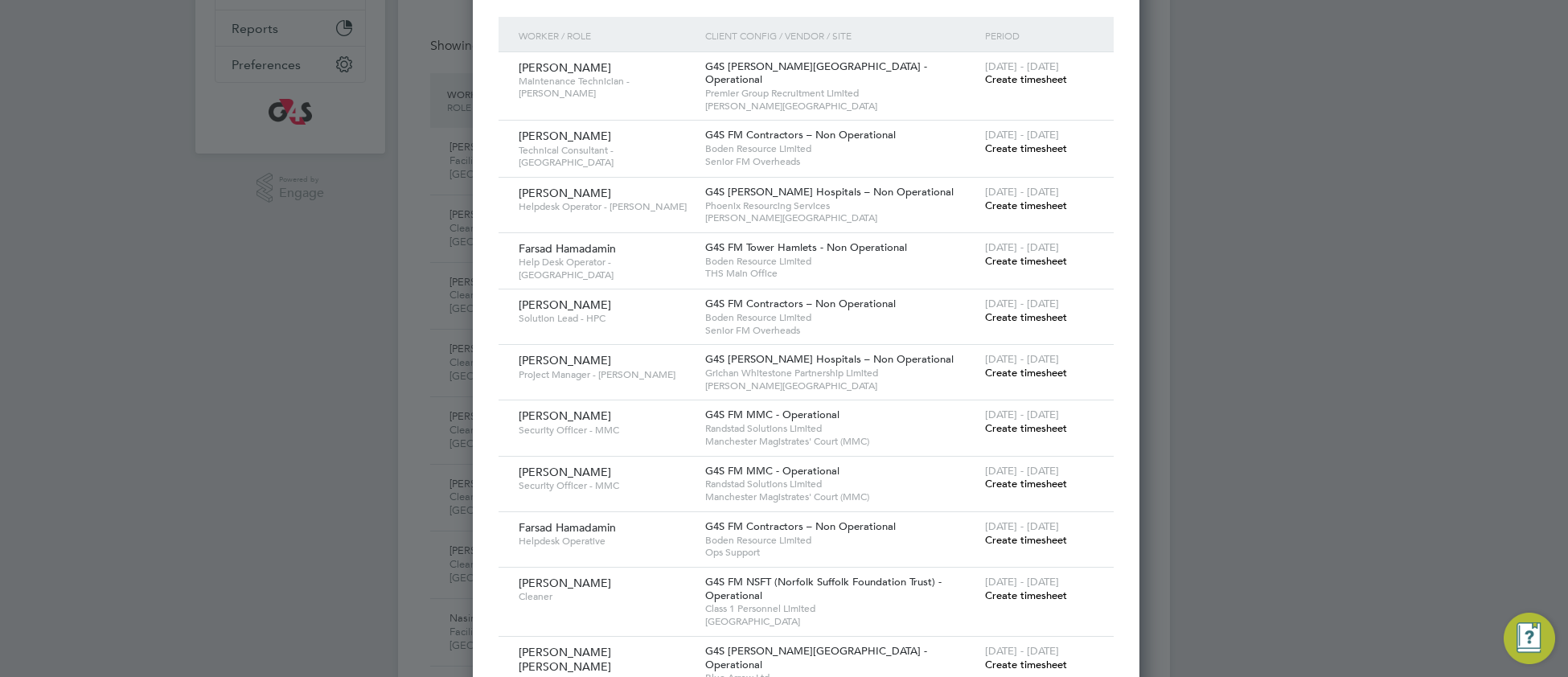
click at [999, 421] on span "Create timesheet" at bounding box center [1026, 428] width 82 height 14
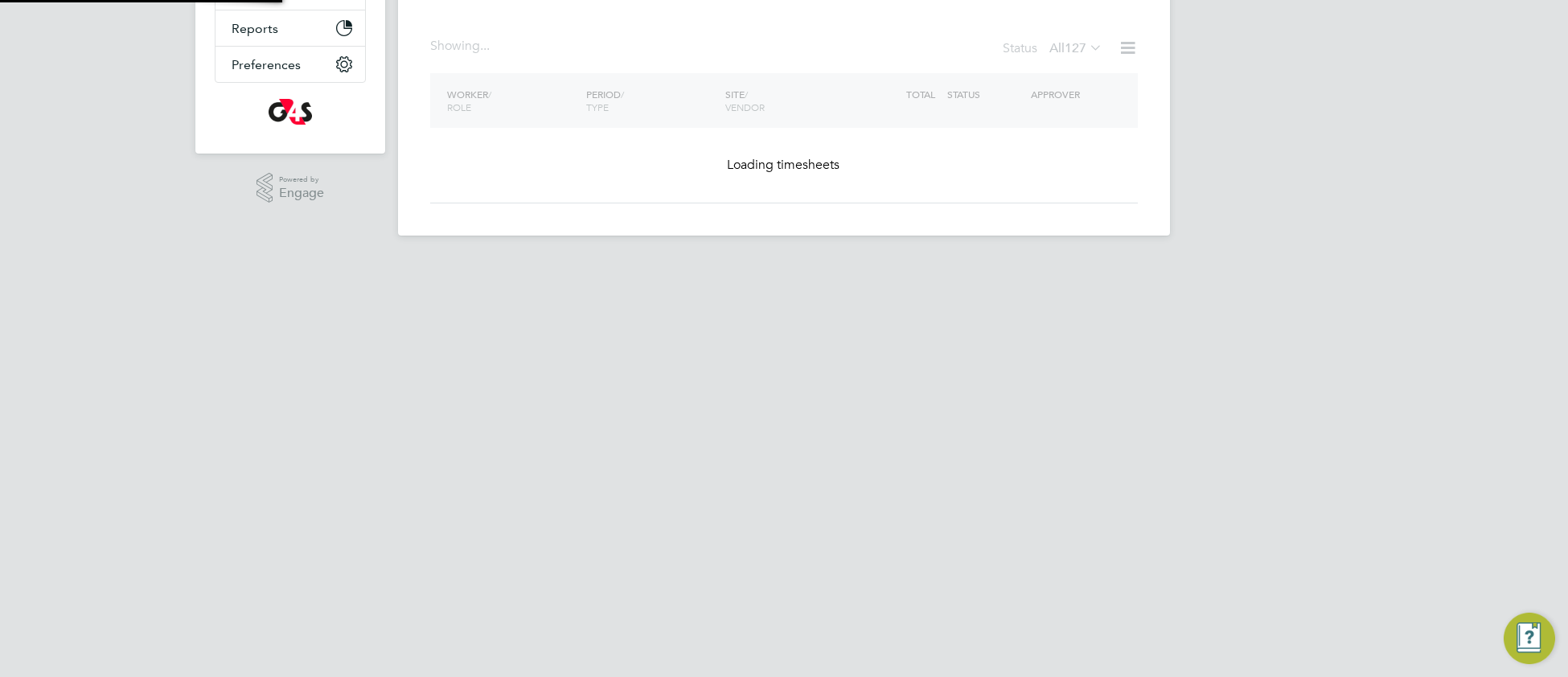
scroll to position [283, 0]
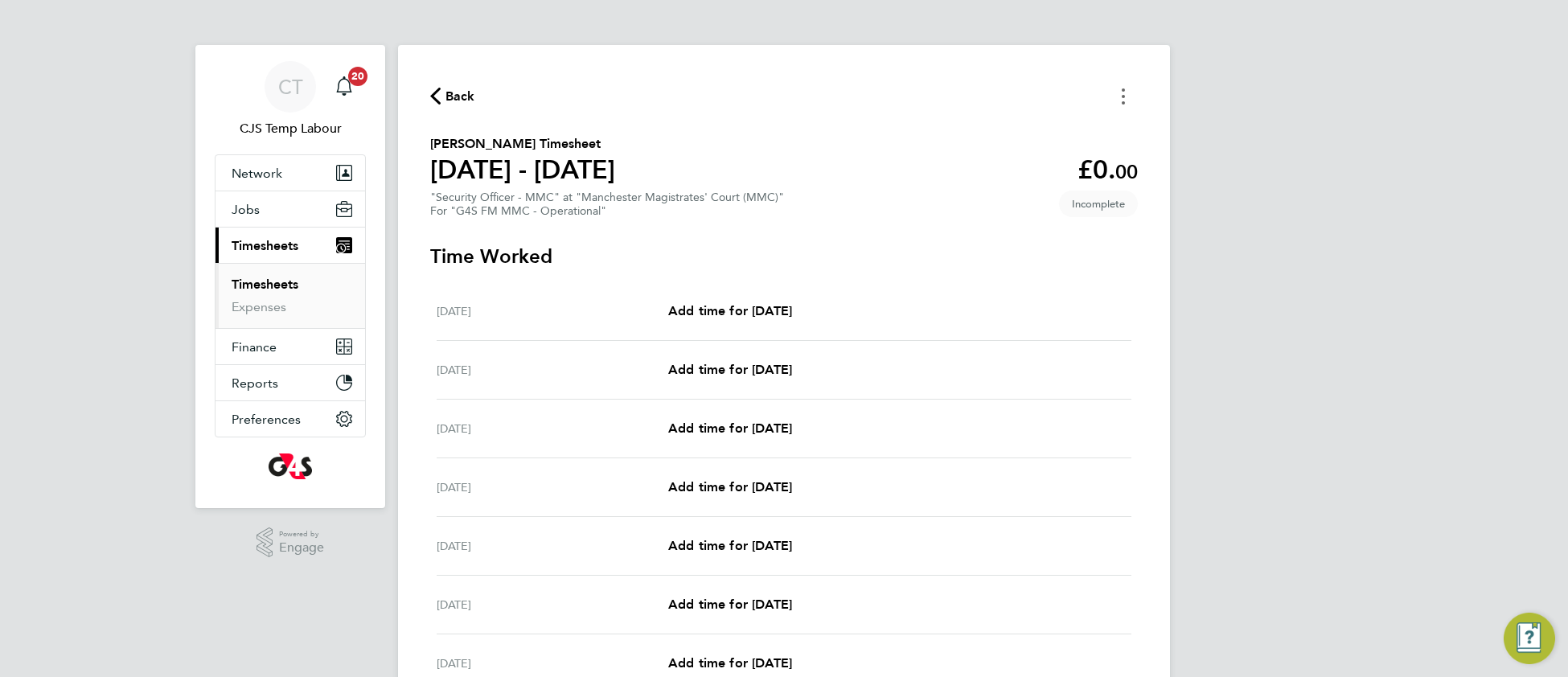
drag, startPoint x: 1122, startPoint y: 99, endPoint x: 1113, endPoint y: 100, distance: 9.1
click at [1122, 100] on icon "Timesheets Menu" at bounding box center [1123, 96] width 3 height 16
click at [998, 133] on button "Mark as absent" at bounding box center [1041, 131] width 193 height 33
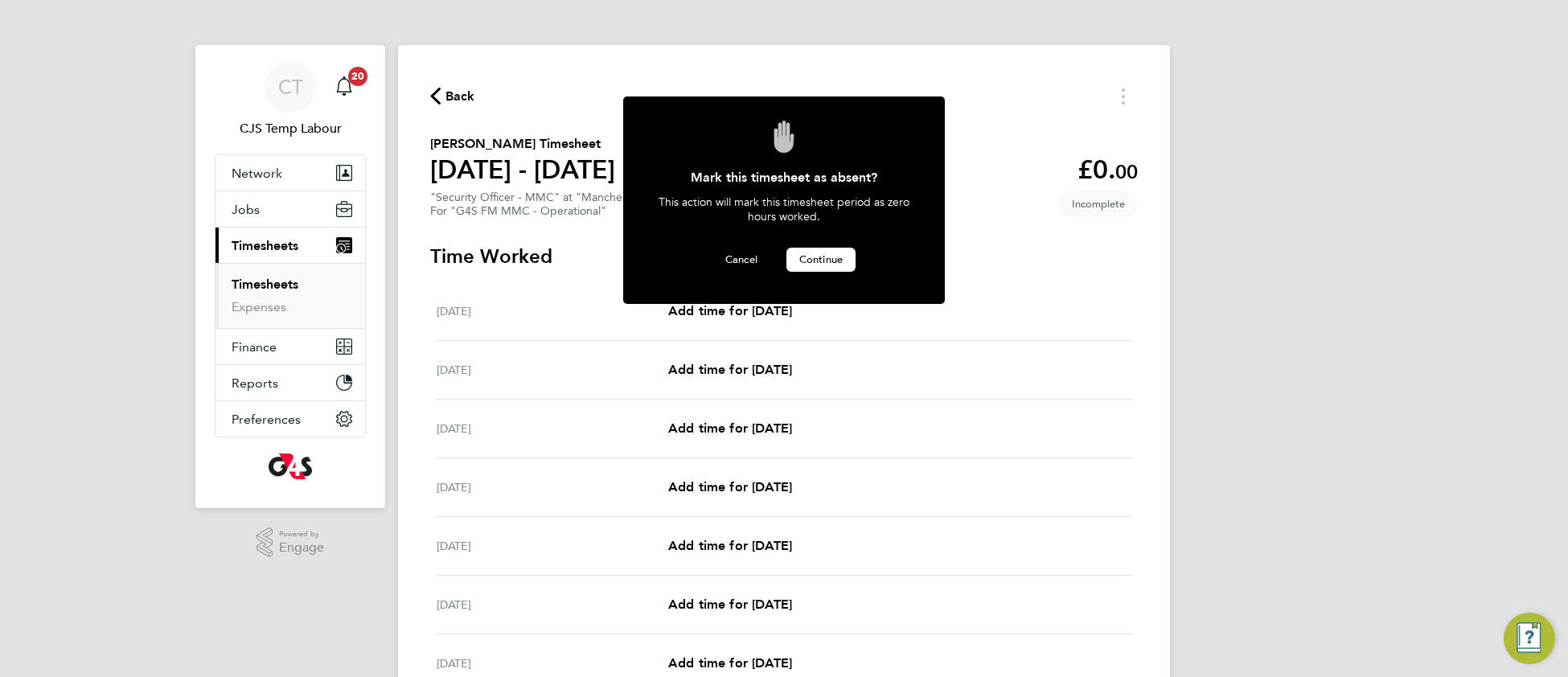
click at [811, 247] on button "Continue" at bounding box center [820, 259] width 69 height 24
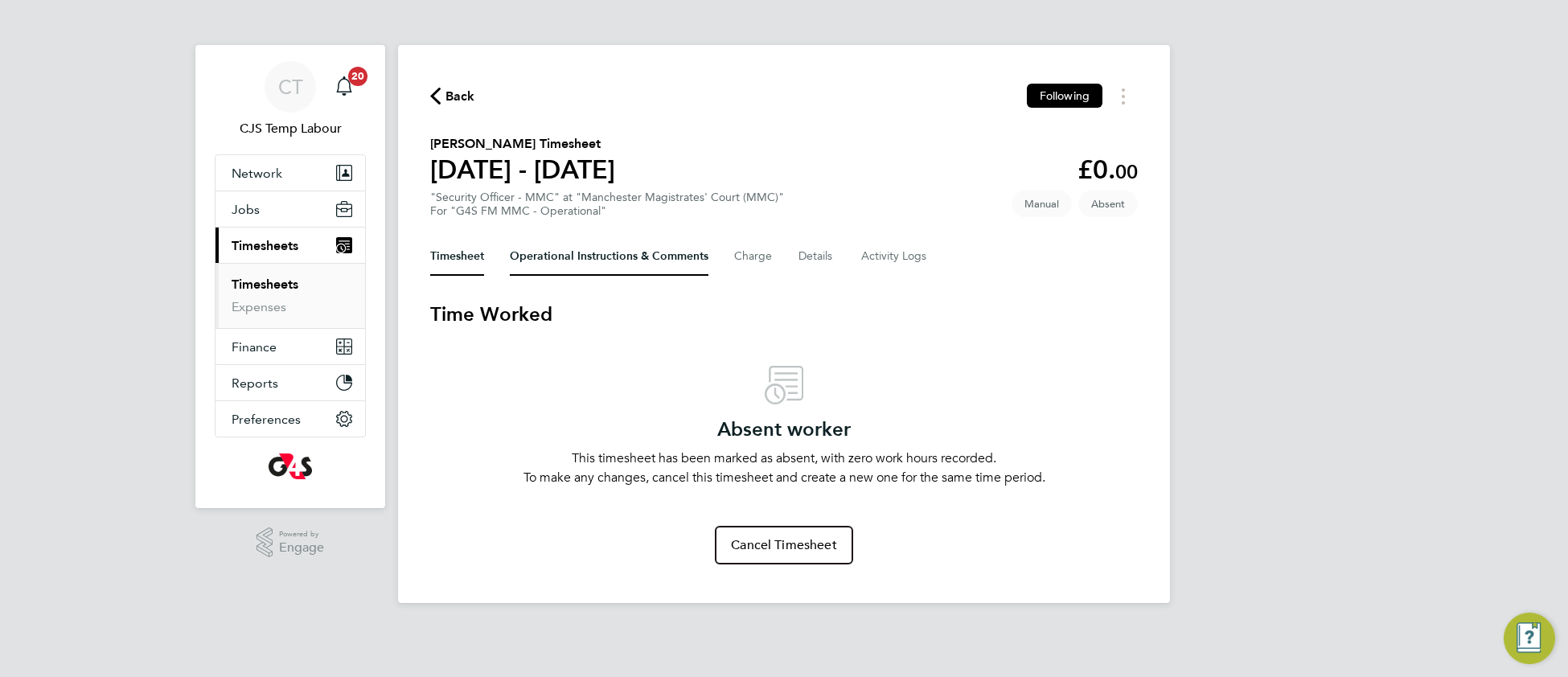
click at [568, 268] on Comments-tab "Operational Instructions & Comments" at bounding box center [609, 256] width 199 height 38
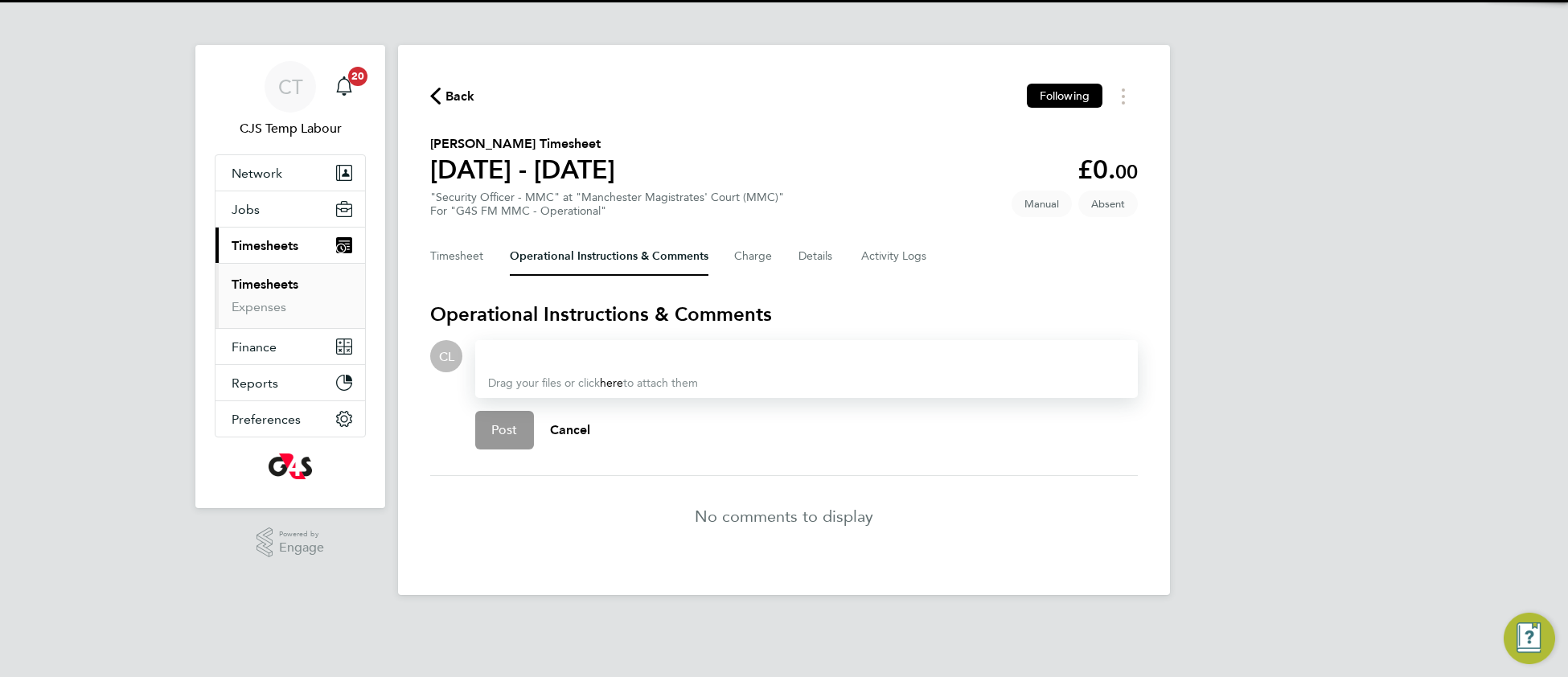
click at [542, 350] on div at bounding box center [806, 356] width 637 height 20
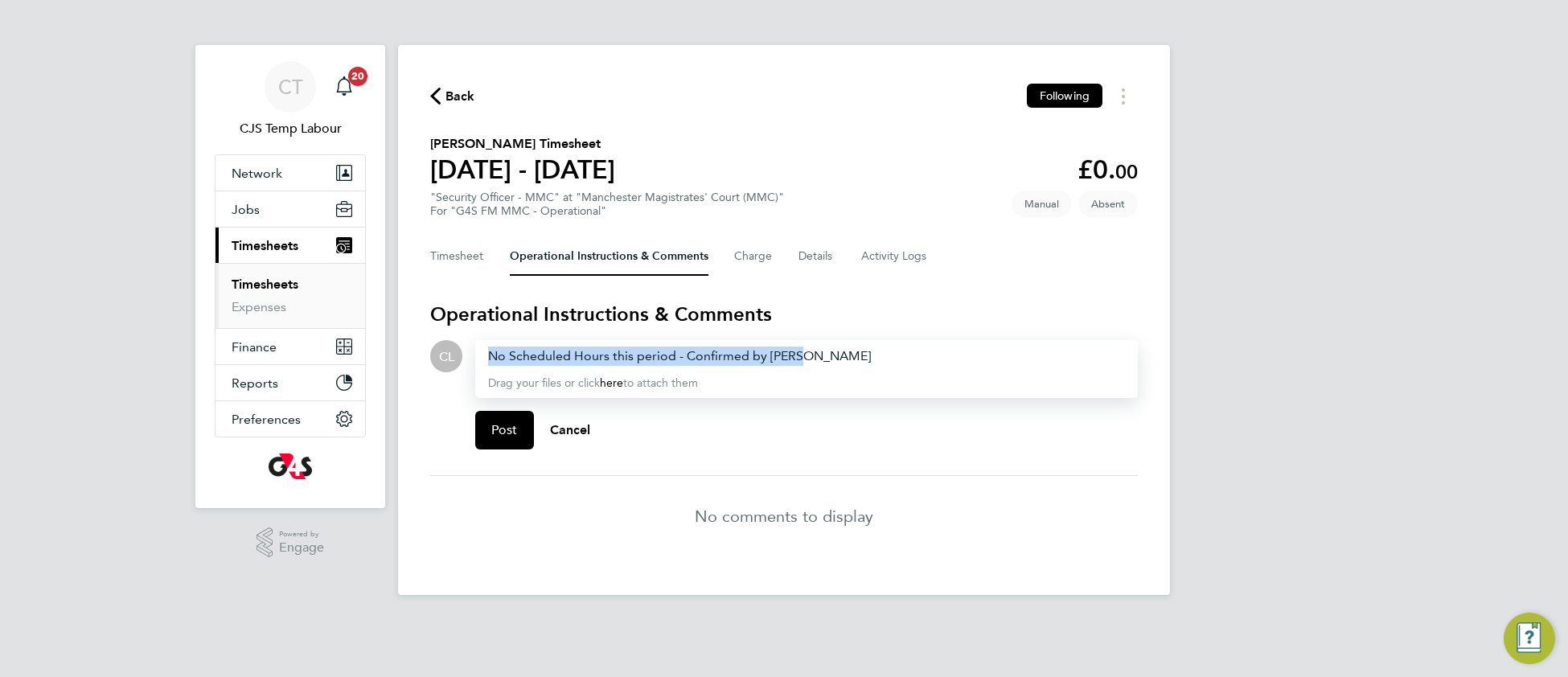
drag, startPoint x: 844, startPoint y: 350, endPoint x: 431, endPoint y: 408, distance: 417.1
click at [421, 394] on div "Back Following Francis Akinsehinwa's Timesheet 25 - 31 Aug 2025 £0. 00 "Securit…" at bounding box center [784, 319] width 772 height 550
copy div "No Scheduled Hours this period - Confirmed by Julie"
click at [498, 437] on button "Post" at bounding box center [504, 430] width 59 height 38
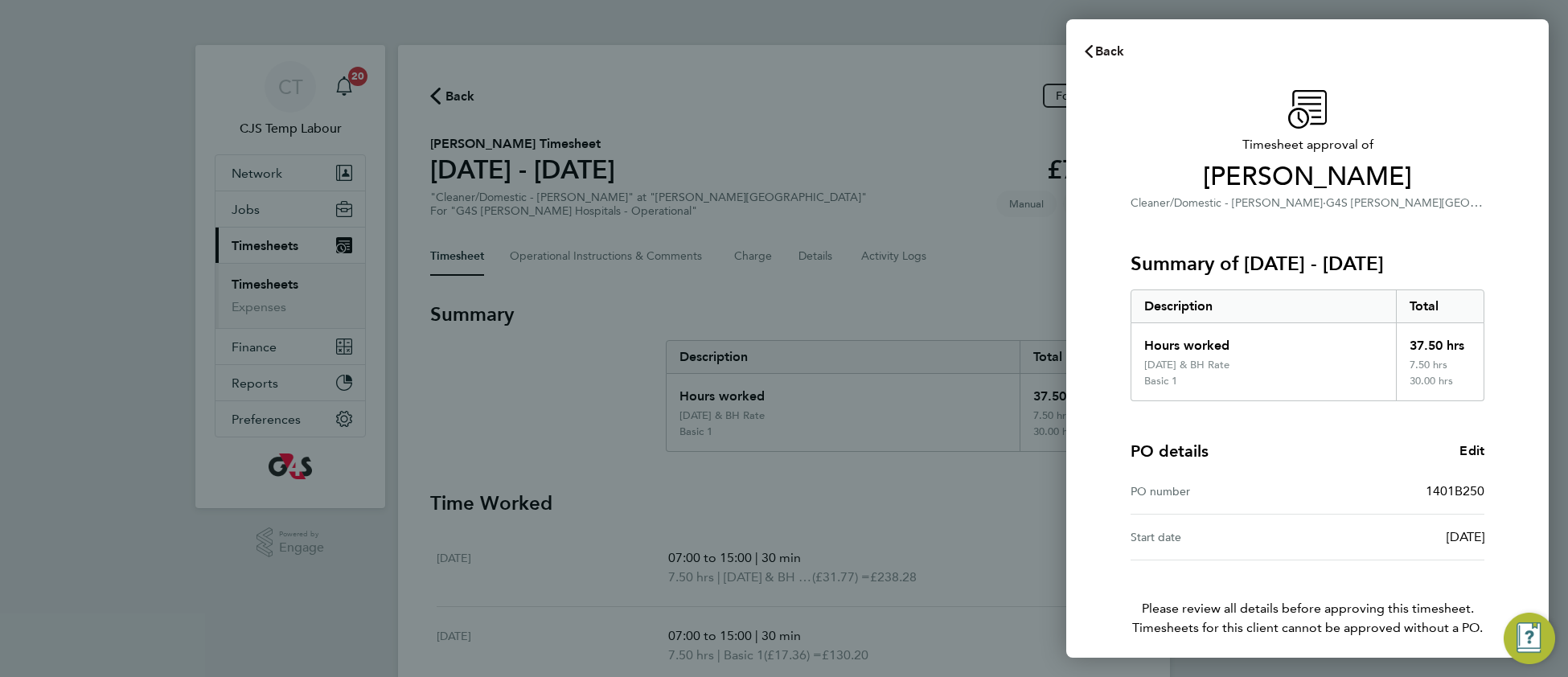
click at [1107, 48] on span "Back" at bounding box center [1110, 51] width 30 height 15
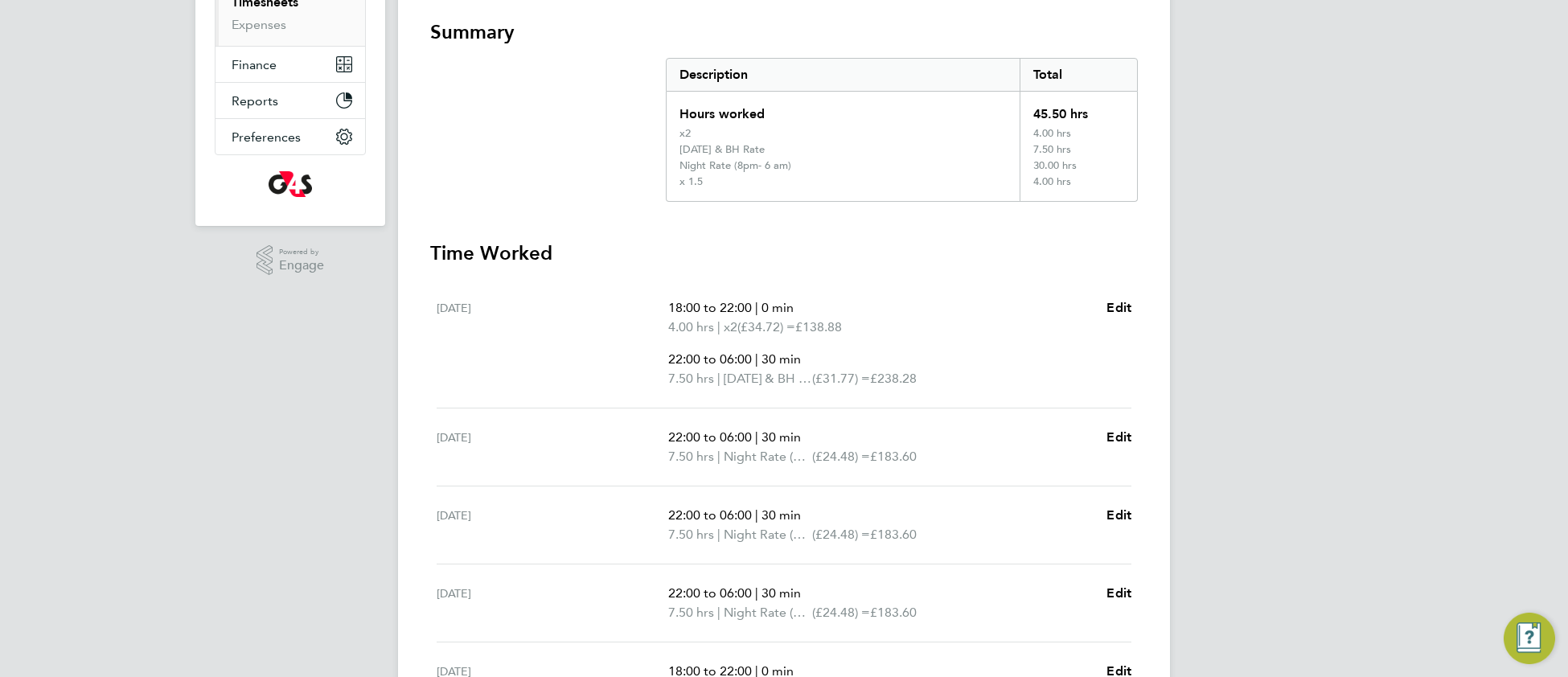
scroll to position [267, 0]
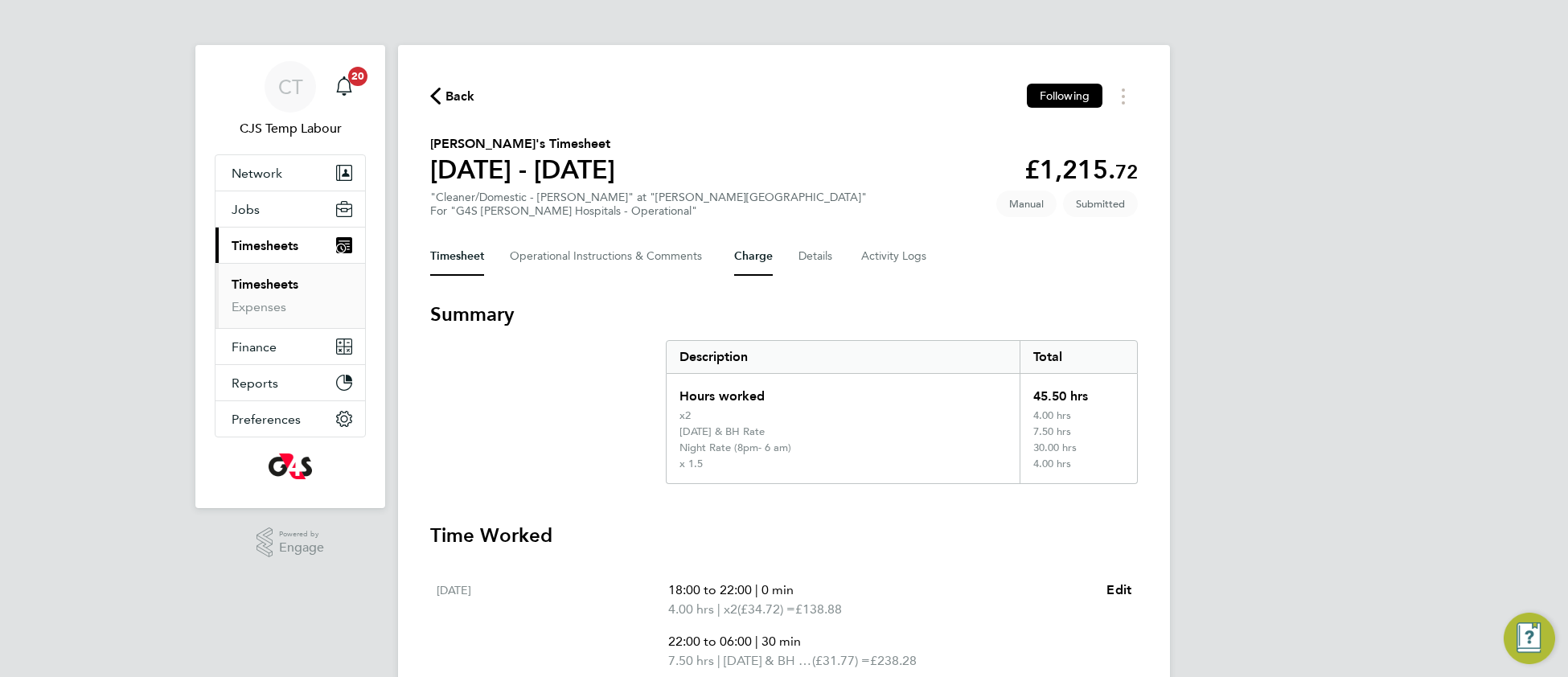
click at [759, 255] on button "Charge" at bounding box center [752, 256] width 38 height 38
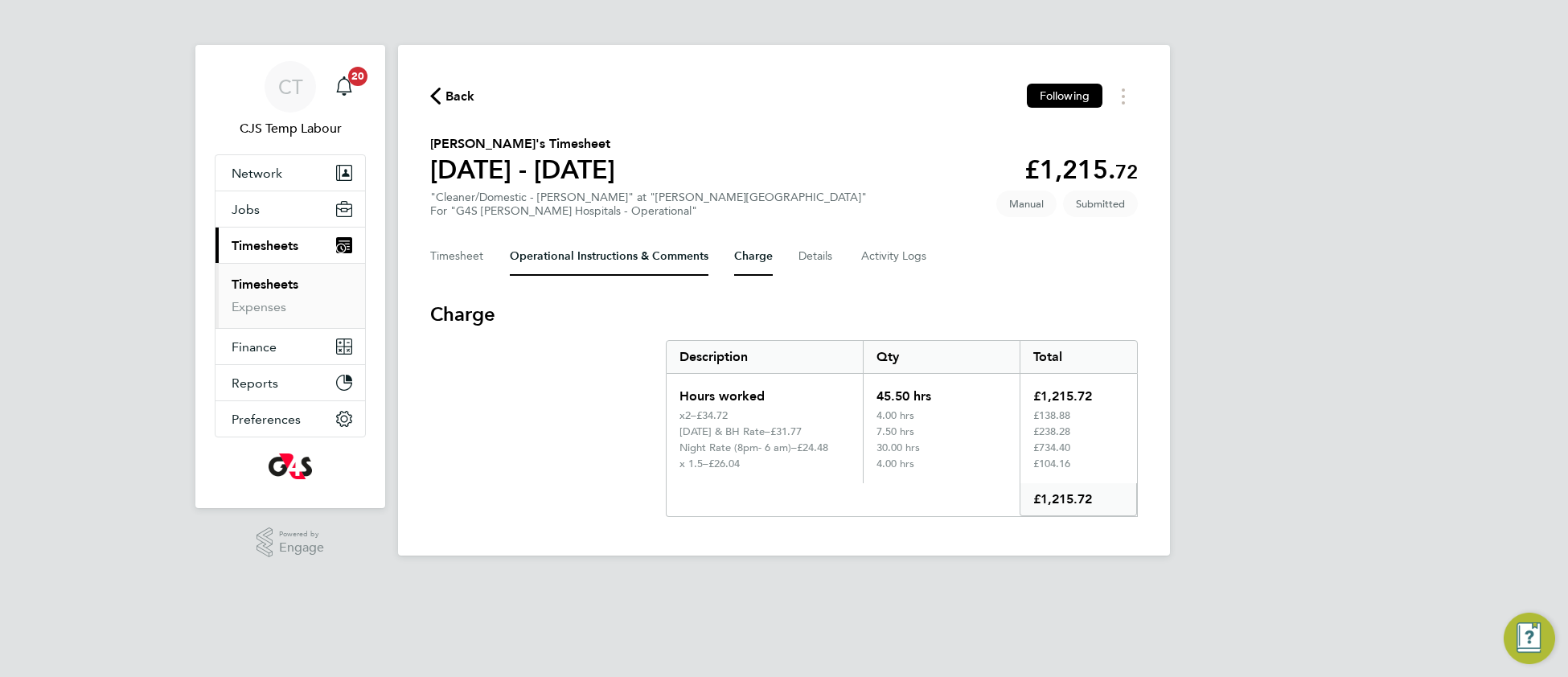
click at [570, 255] on Comments-tab "Operational Instructions & Comments" at bounding box center [609, 256] width 199 height 38
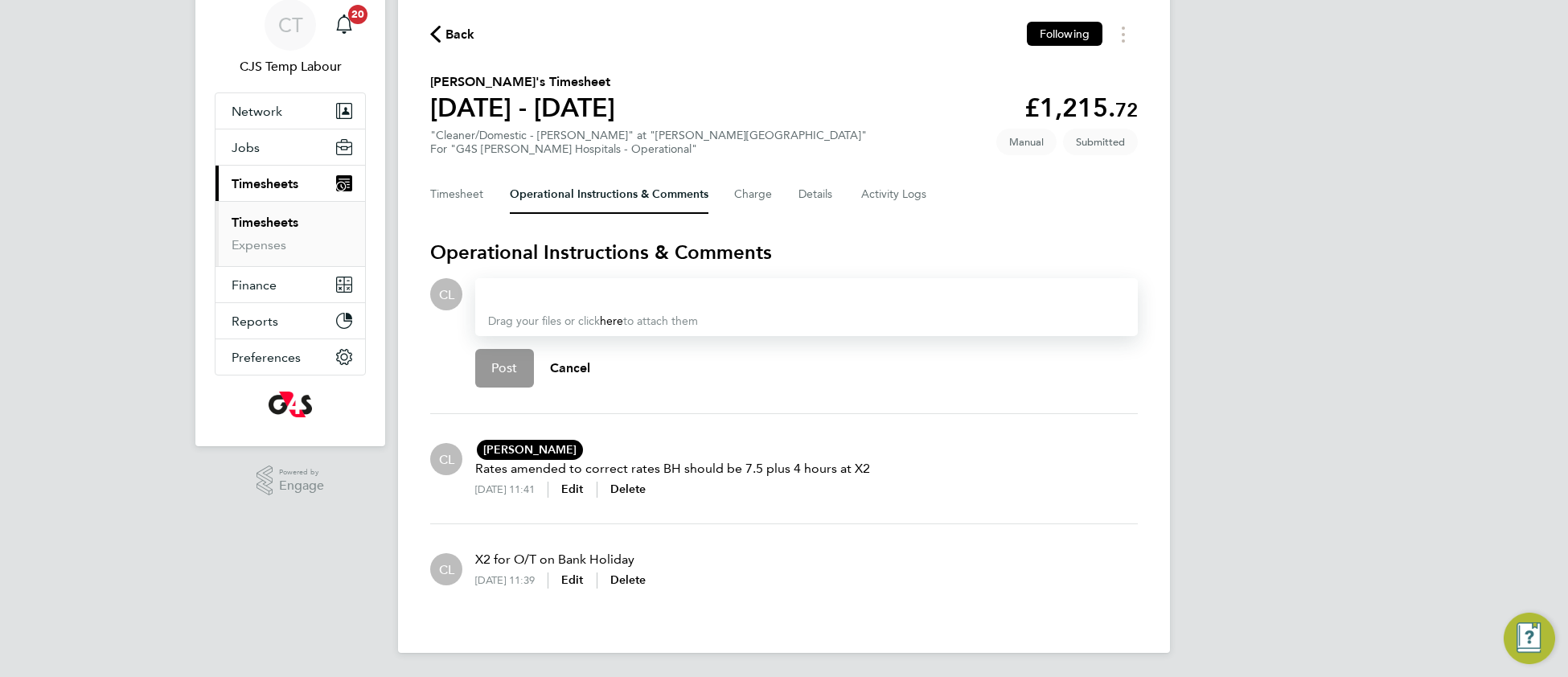
scroll to position [62, 0]
drag, startPoint x: 466, startPoint y: 183, endPoint x: 472, endPoint y: 204, distance: 21.8
click at [466, 187] on button "Timesheet" at bounding box center [457, 193] width 54 height 38
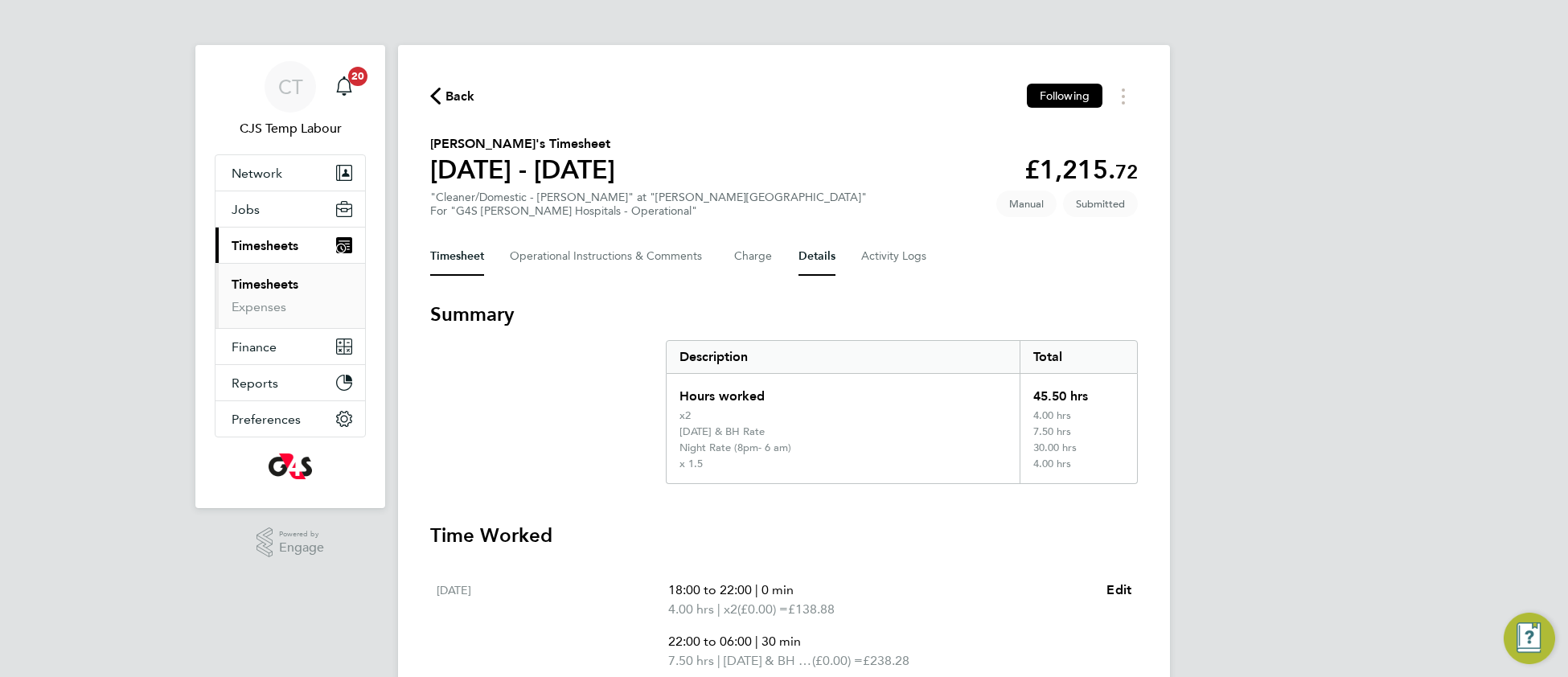
drag, startPoint x: 817, startPoint y: 244, endPoint x: 832, endPoint y: 269, distance: 29.2
click at [821, 246] on button "Details" at bounding box center [817, 256] width 37 height 38
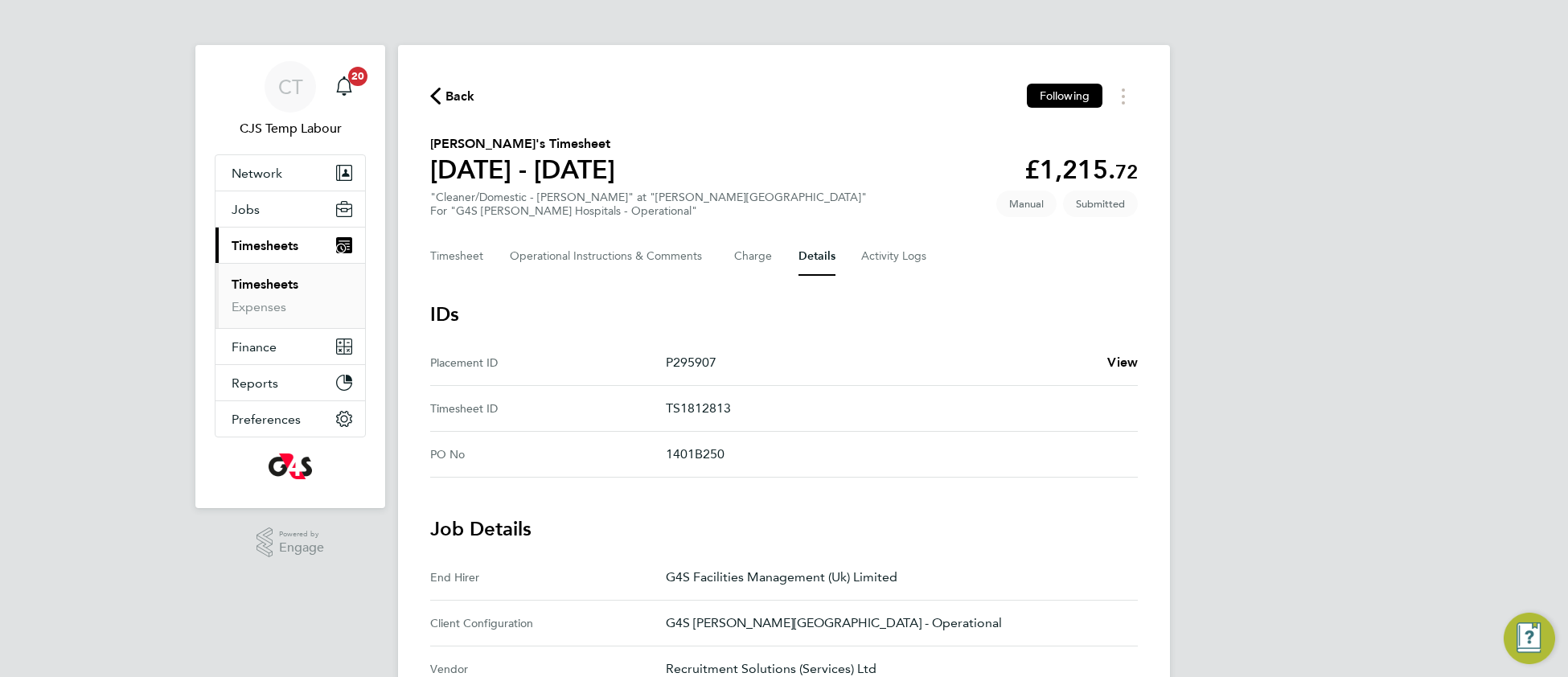
click at [1129, 359] on span "View" at bounding box center [1122, 362] width 31 height 15
click at [274, 285] on link "Timesheets" at bounding box center [265, 284] width 67 height 15
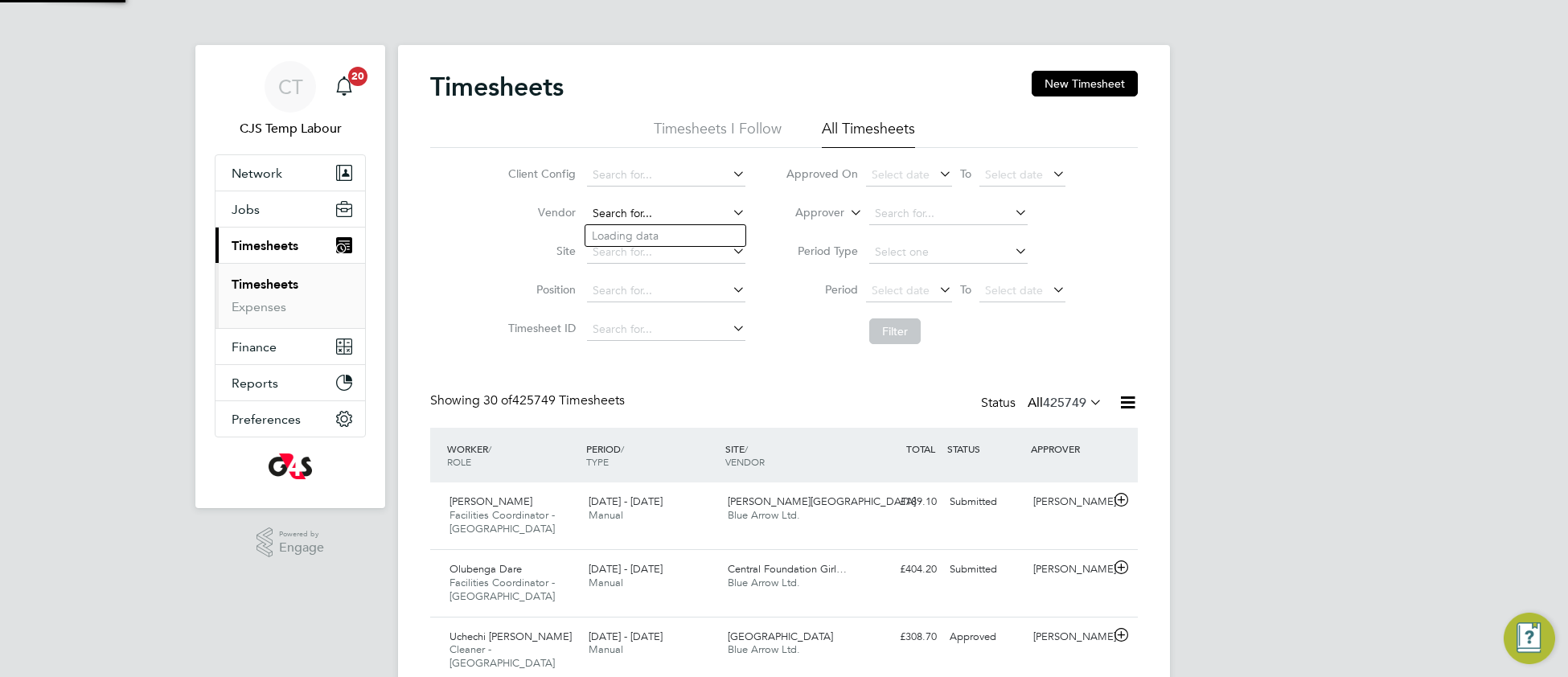
click at [636, 219] on input at bounding box center [666, 214] width 158 height 22
type input "c"
drag, startPoint x: 504, startPoint y: 255, endPoint x: 519, endPoint y: 259, distance: 15.5
click at [505, 254] on label "Site" at bounding box center [539, 251] width 73 height 15
click at [618, 246] on input at bounding box center [666, 252] width 158 height 22
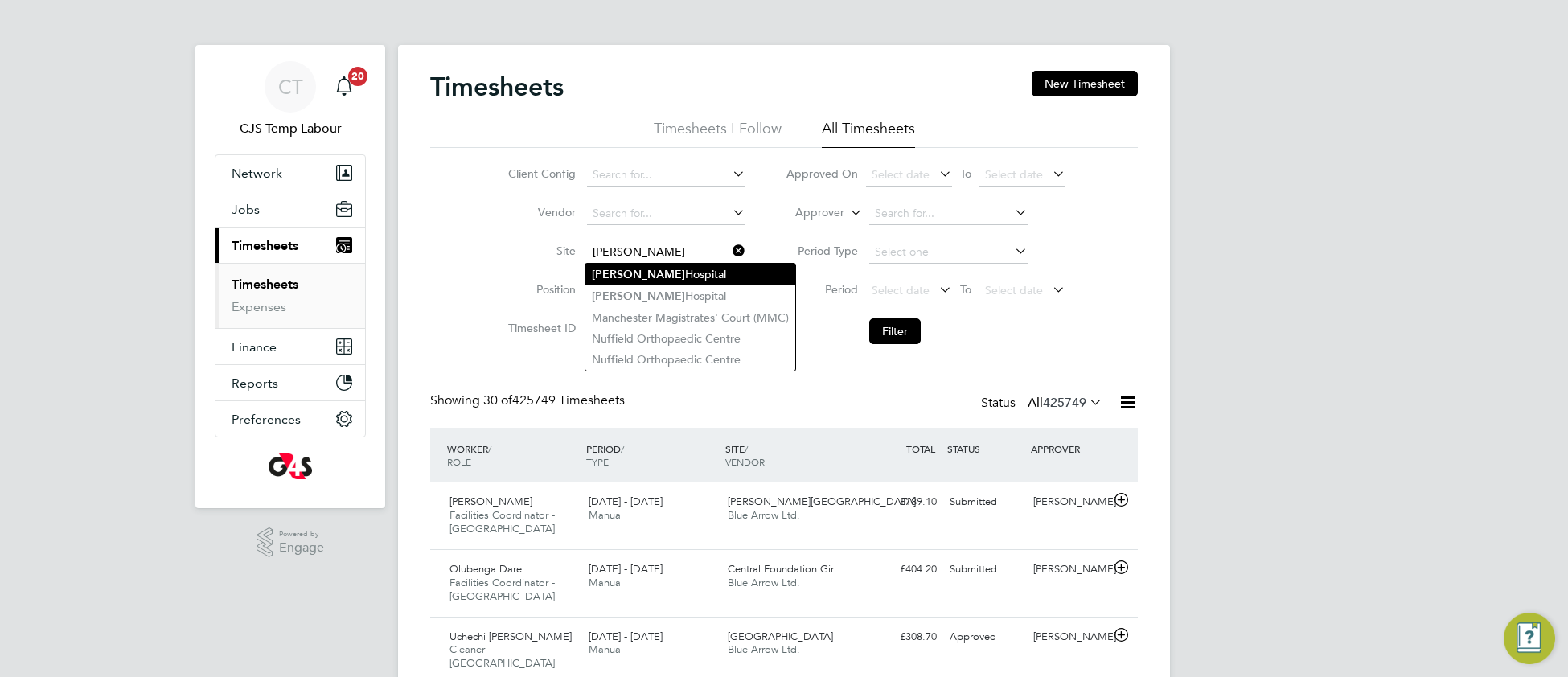
click at [633, 276] on b "Churchill" at bounding box center [638, 274] width 93 height 14
type input "Churchill Hospital"
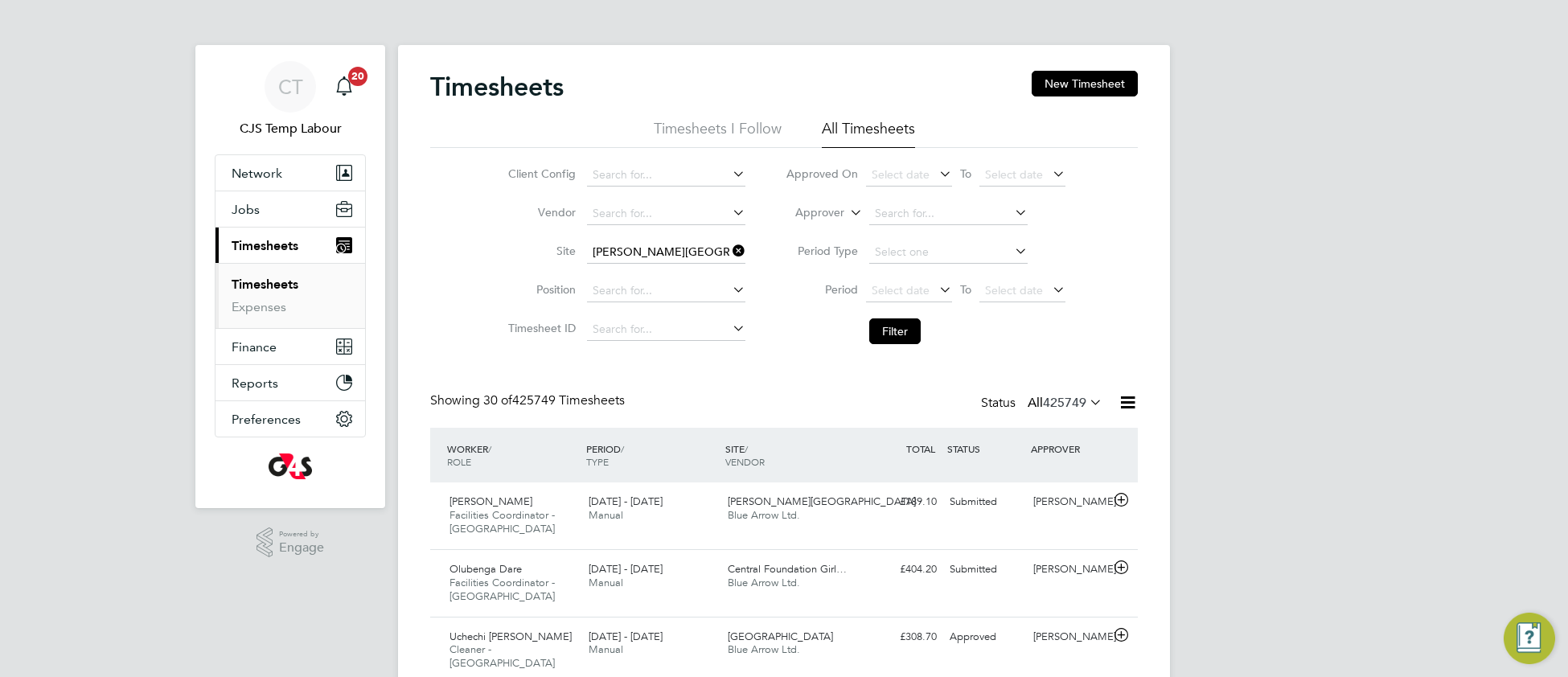
drag, startPoint x: 733, startPoint y: 247, endPoint x: 712, endPoint y: 241, distance: 21.8
click at [729, 247] on icon at bounding box center [729, 251] width 0 height 22
click at [708, 245] on input at bounding box center [666, 252] width 158 height 22
click at [720, 293] on li "Churchill Hospital" at bounding box center [690, 296] width 210 height 21
type input "[PERSON_NAME][GEOGRAPHIC_DATA]"
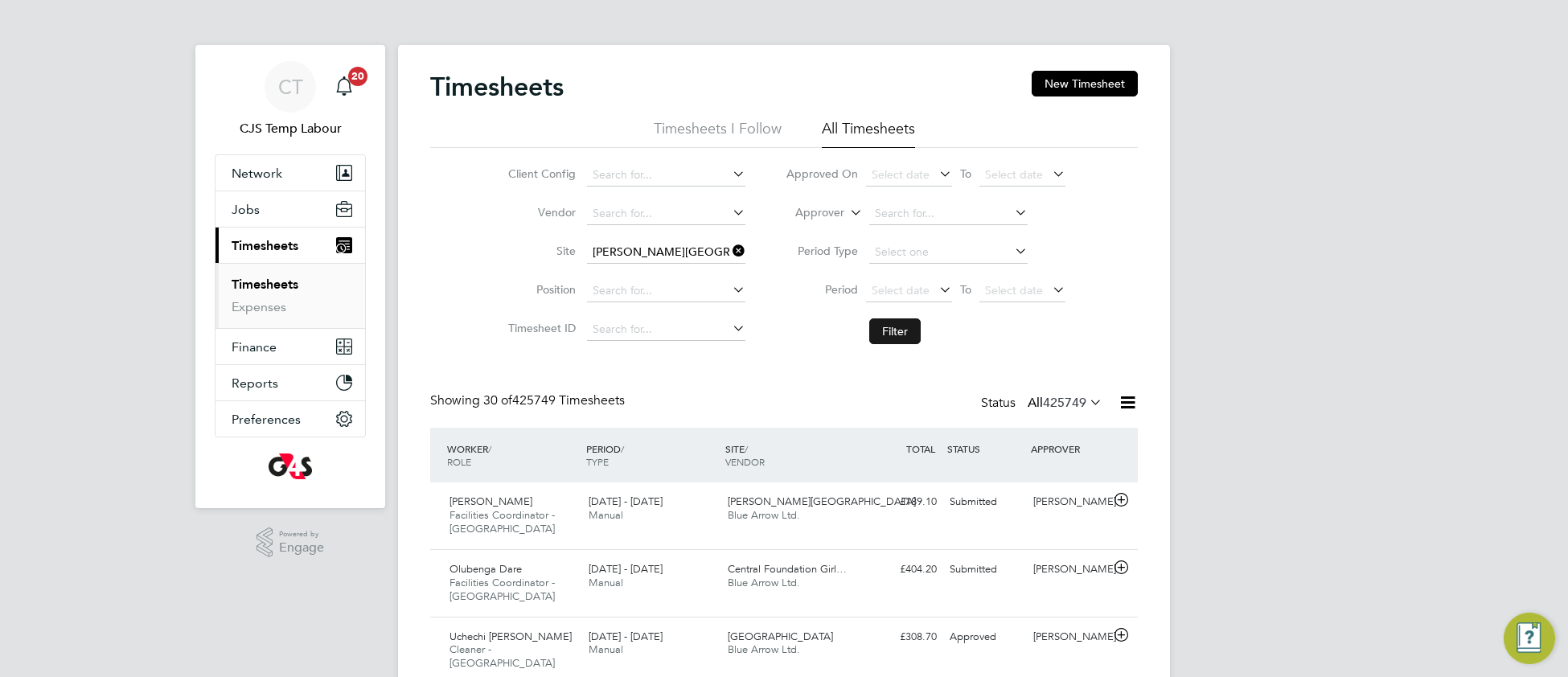
drag, startPoint x: 884, startPoint y: 331, endPoint x: 878, endPoint y: 337, distance: 8.5
click at [884, 333] on button "Filter" at bounding box center [894, 331] width 51 height 26
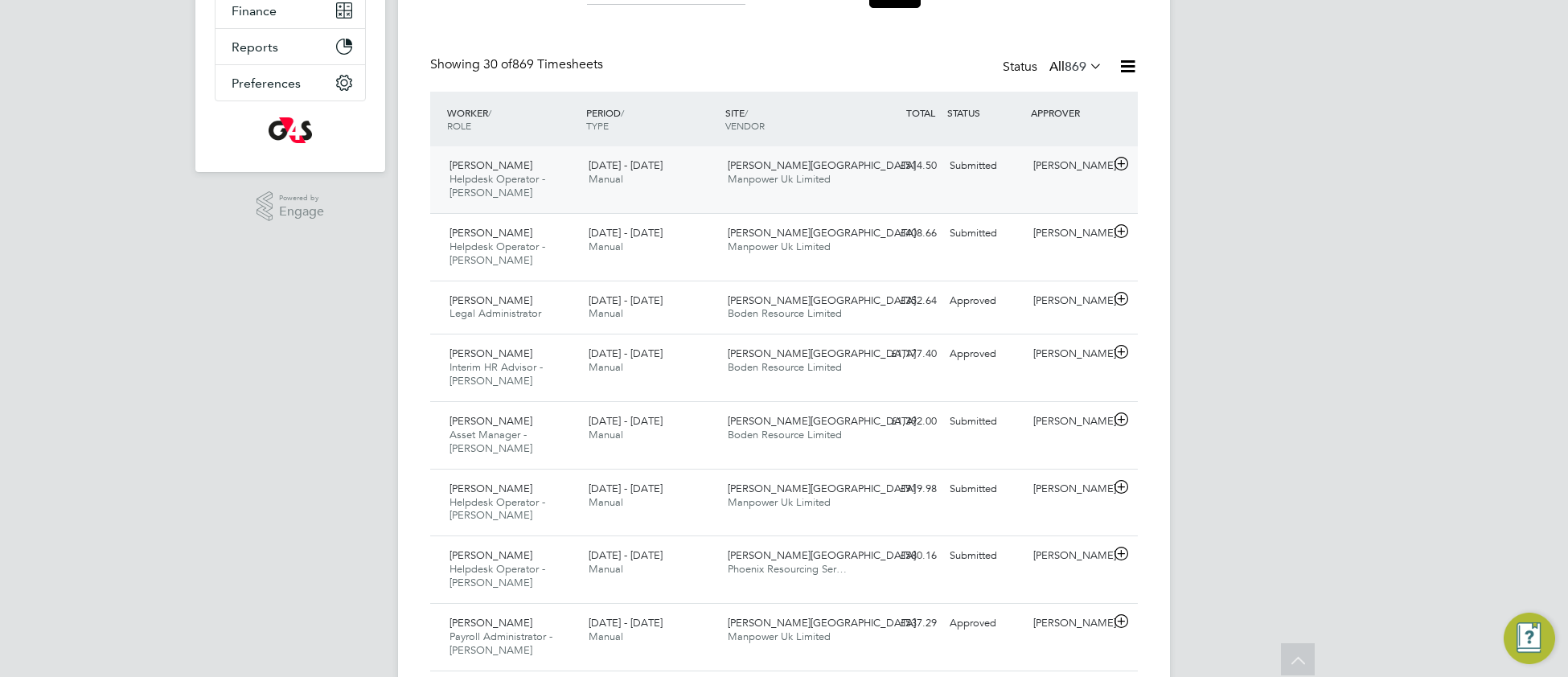
click at [650, 190] on div "25 - 31 Aug 2025 Manual" at bounding box center [652, 172] width 140 height 40
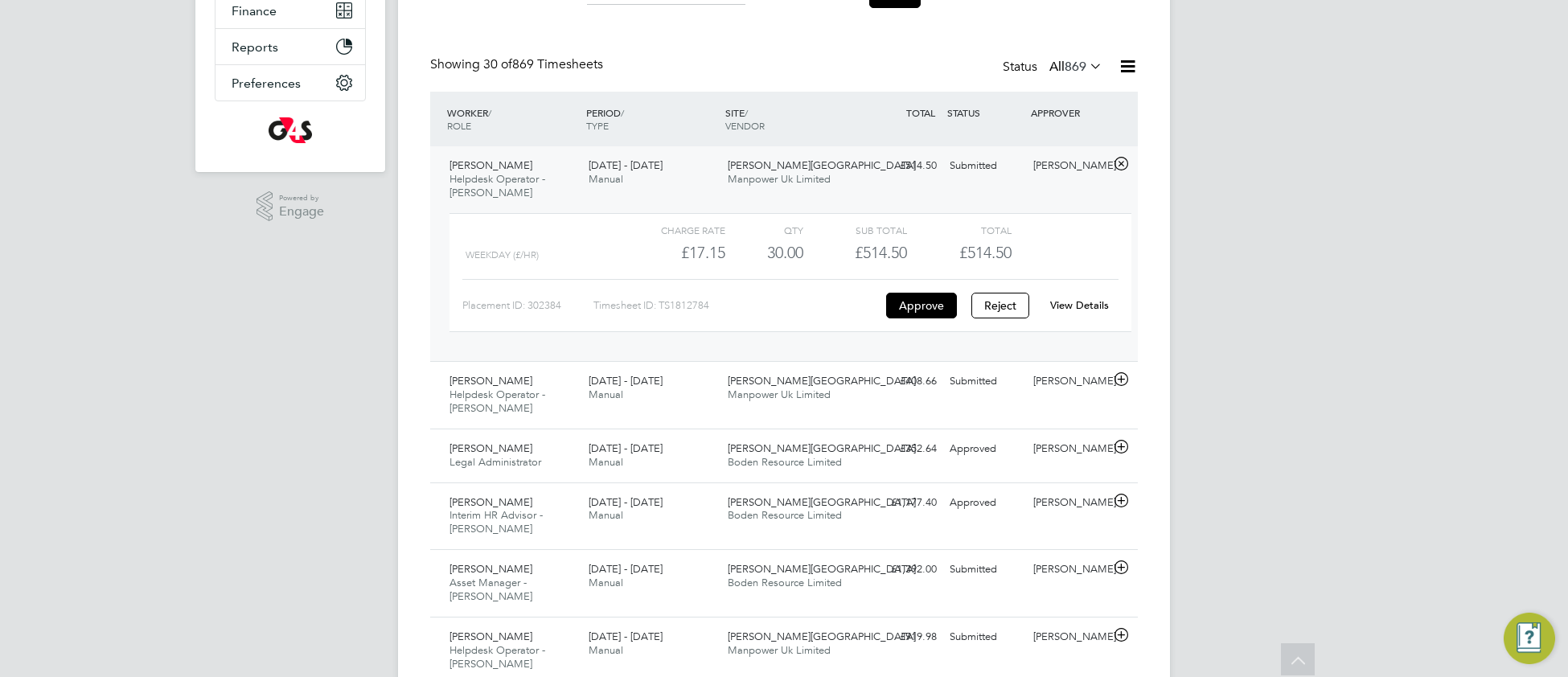
click at [1087, 303] on link "View Details" at bounding box center [1079, 305] width 59 height 14
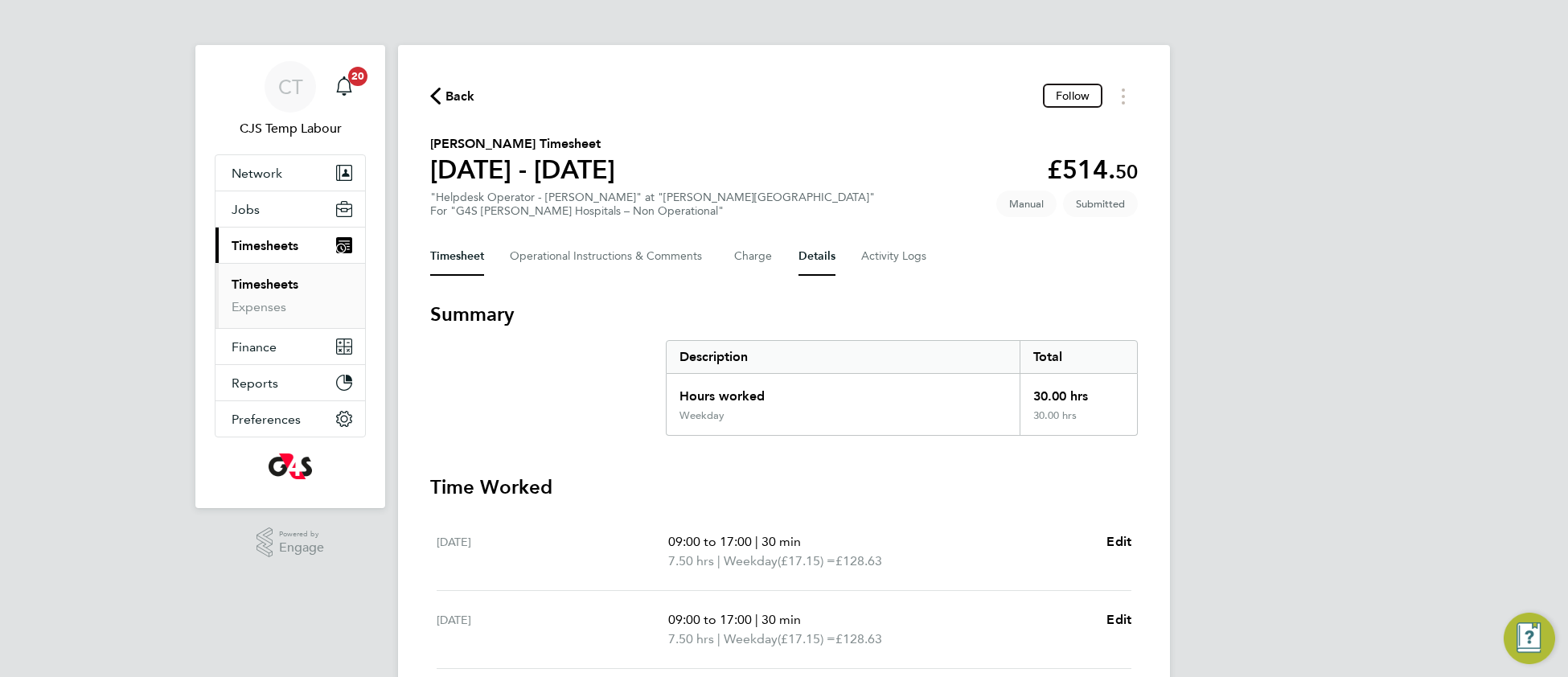
click at [826, 258] on button "Details" at bounding box center [817, 256] width 37 height 38
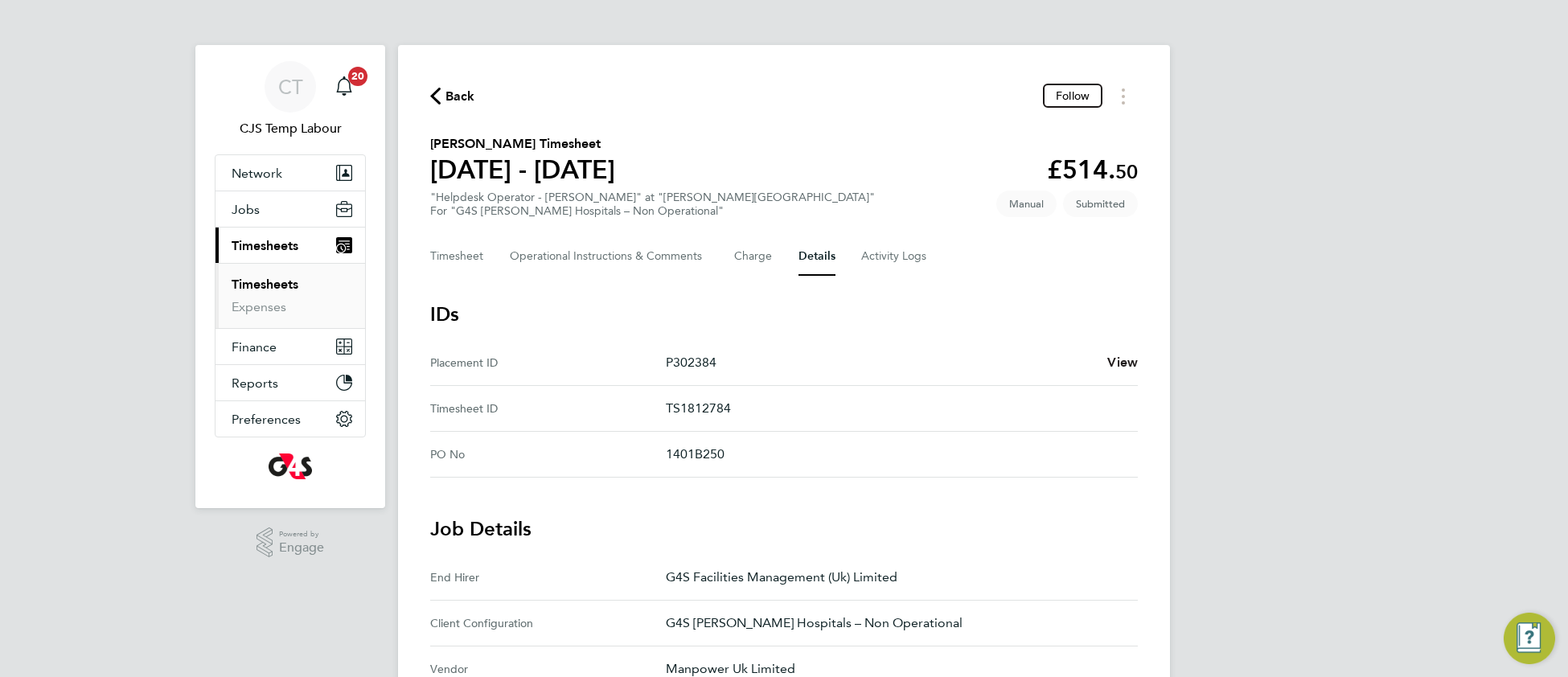
click at [1122, 358] on span "View" at bounding box center [1122, 362] width 31 height 15
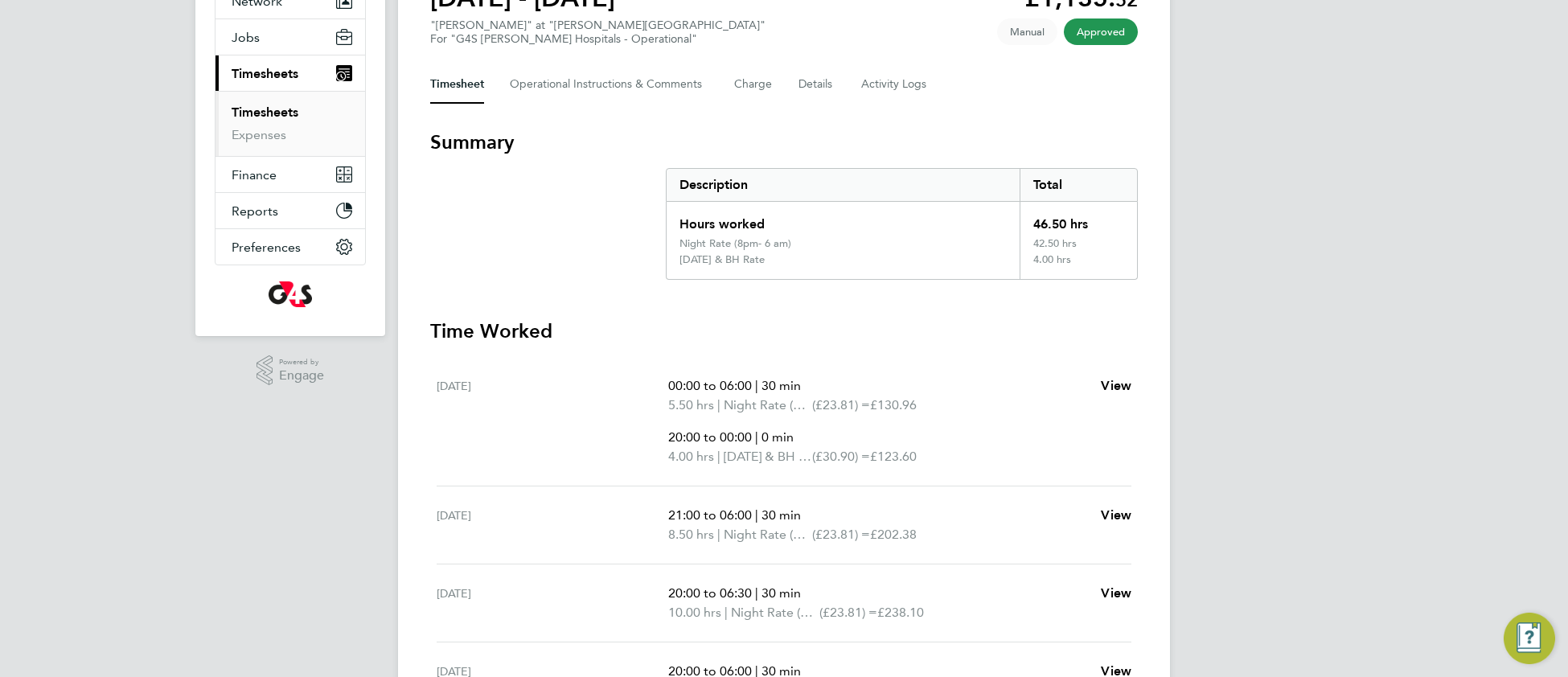
scroll to position [246, 0]
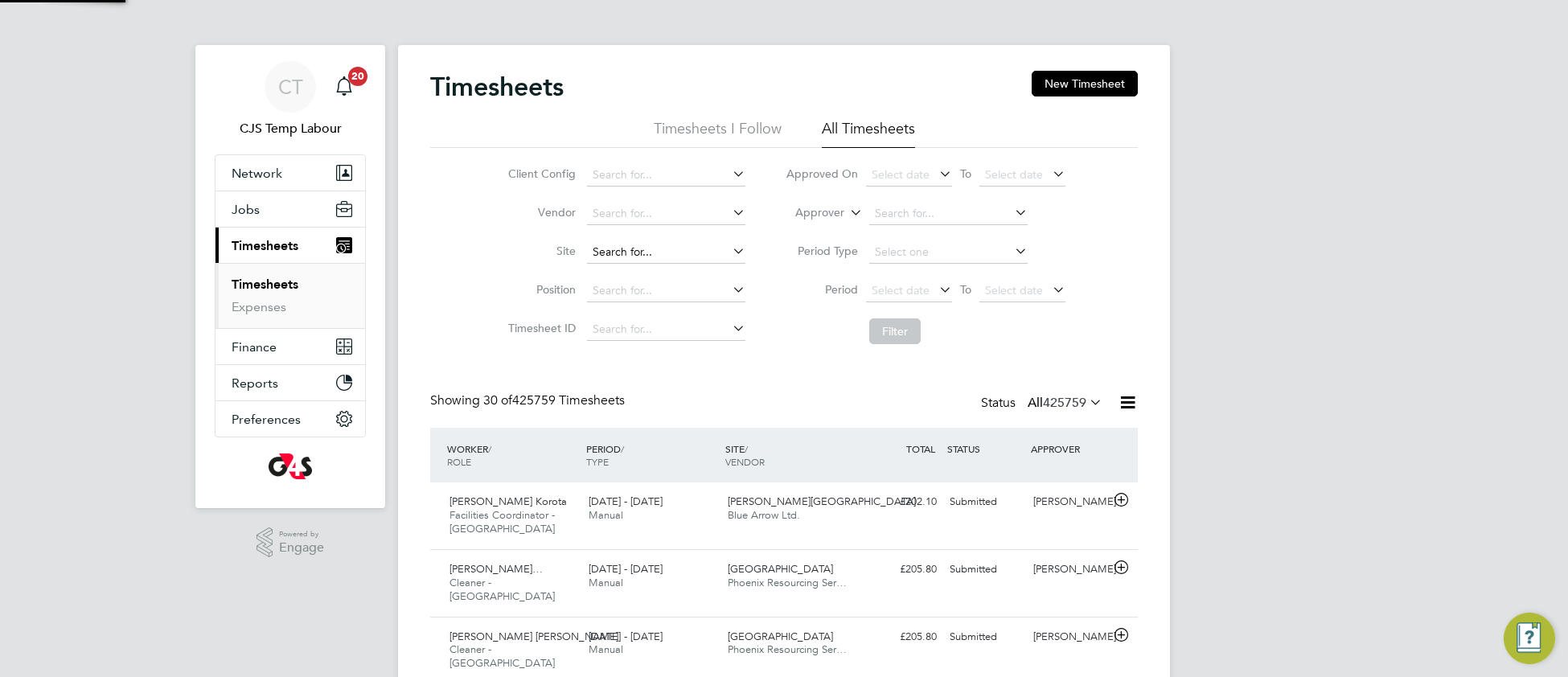
click at [624, 246] on input at bounding box center [666, 252] width 158 height 22
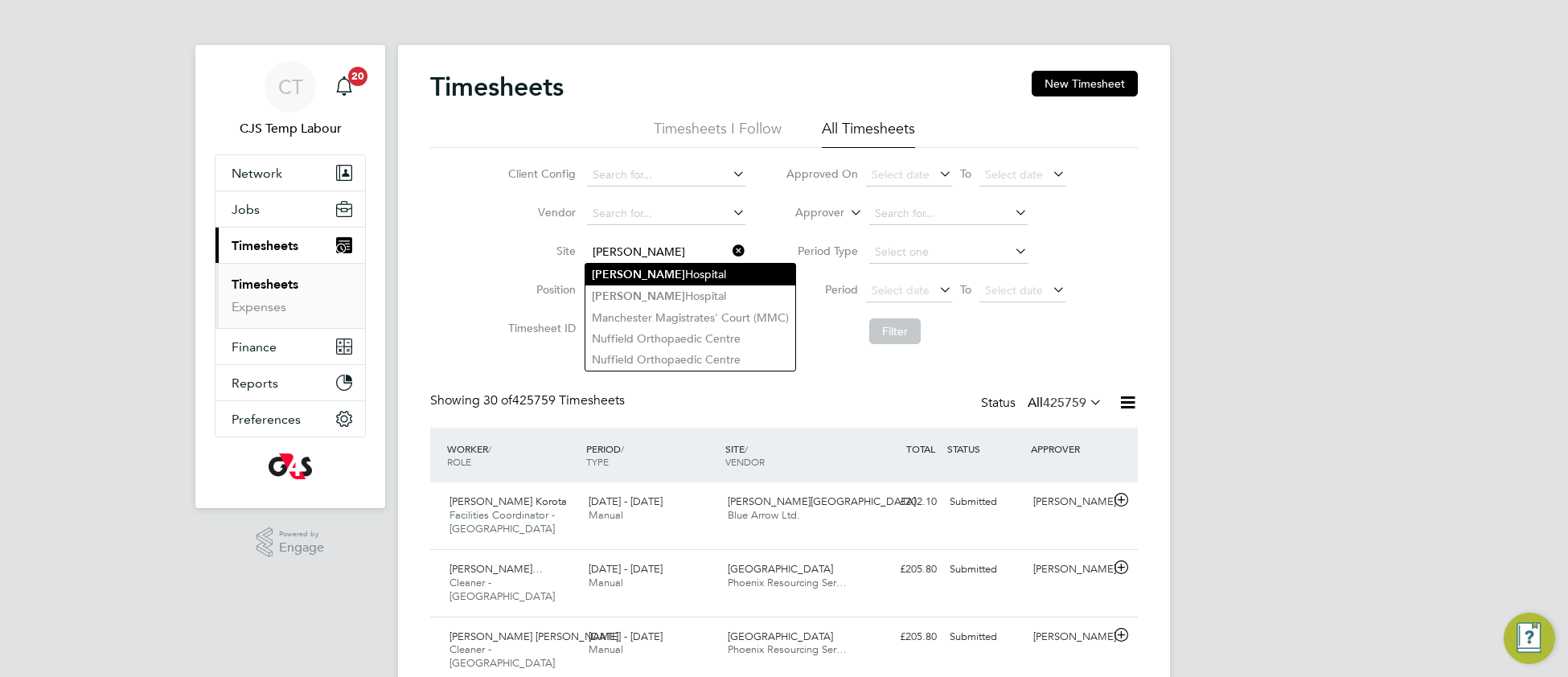
click at [632, 280] on b "Churchill" at bounding box center [638, 274] width 93 height 14
type input "Churchill Hospital"
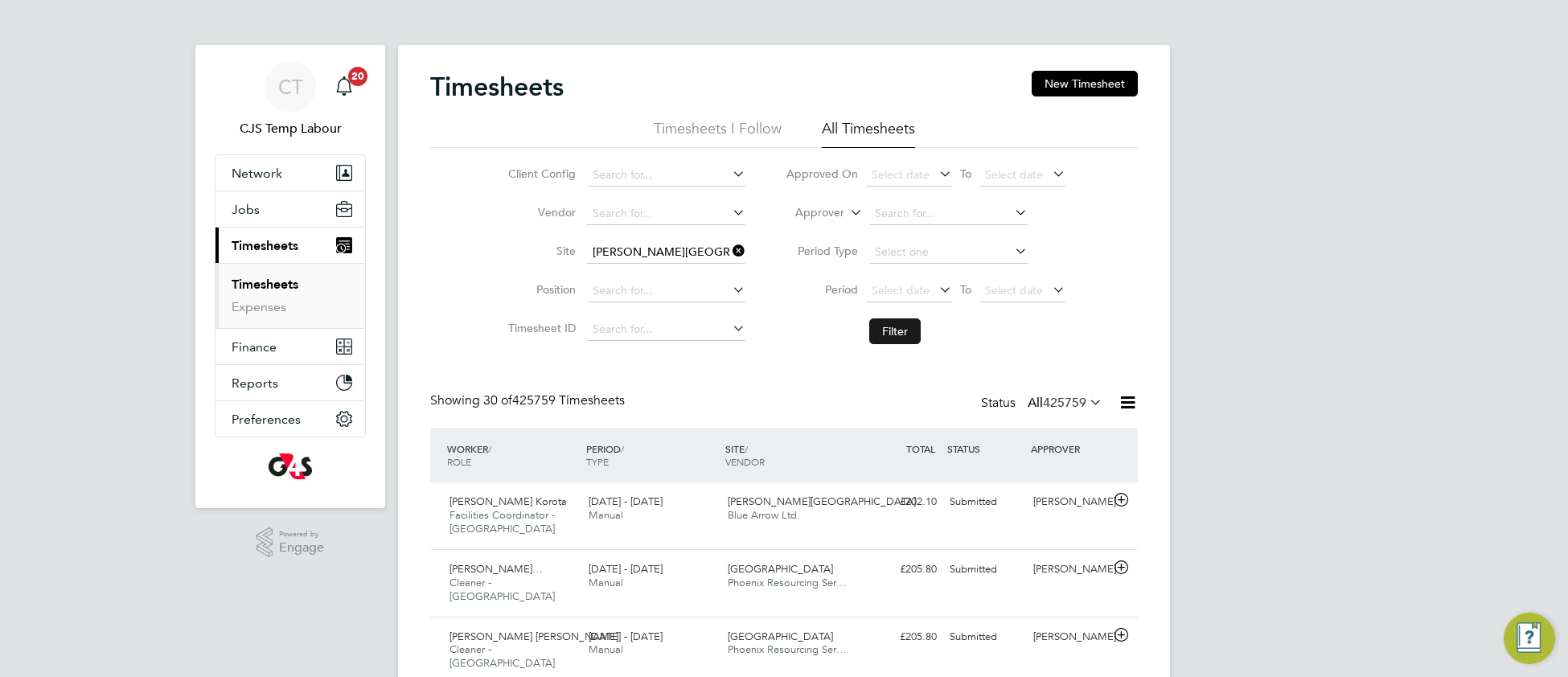
click at [891, 327] on button "Filter" at bounding box center [894, 331] width 51 height 26
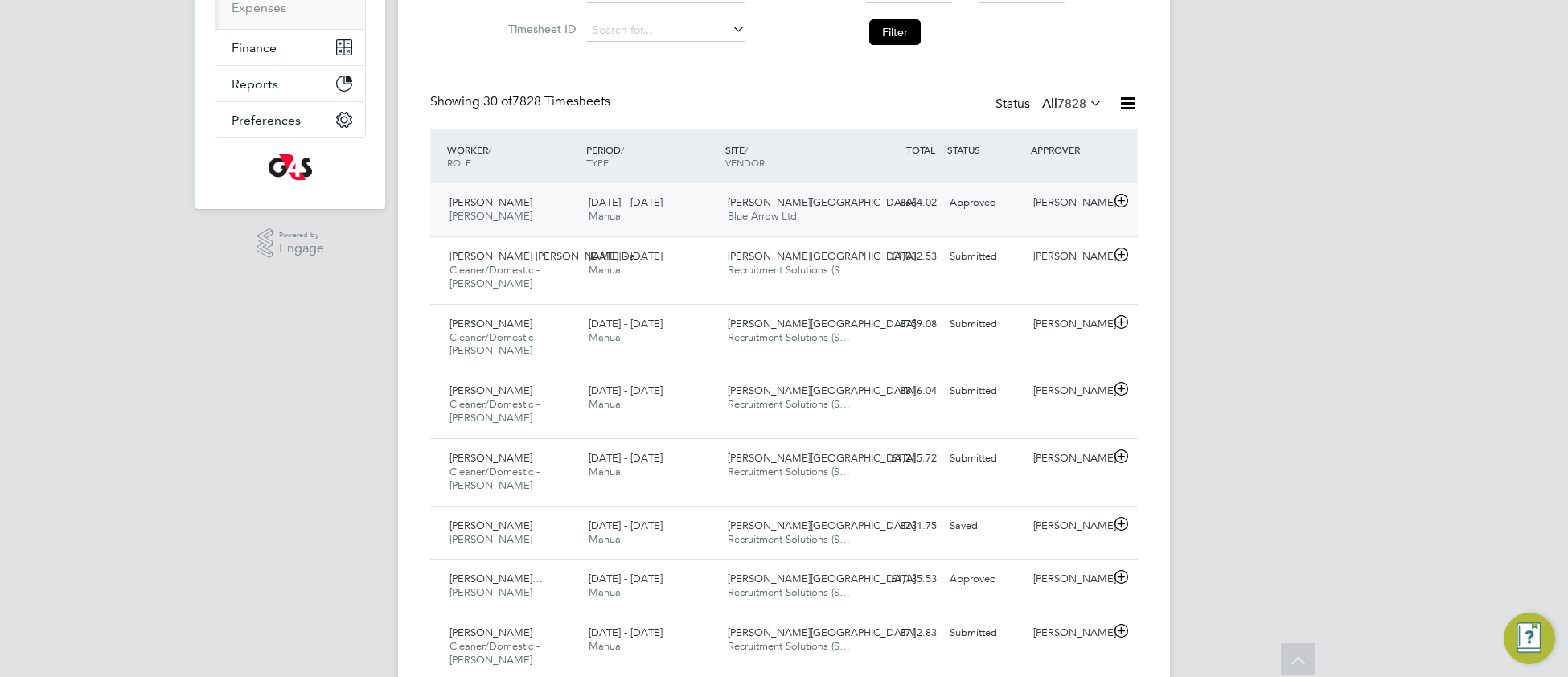
click at [841, 210] on div "Churchill Hospital Blue Arrow Ltd." at bounding box center [791, 209] width 140 height 40
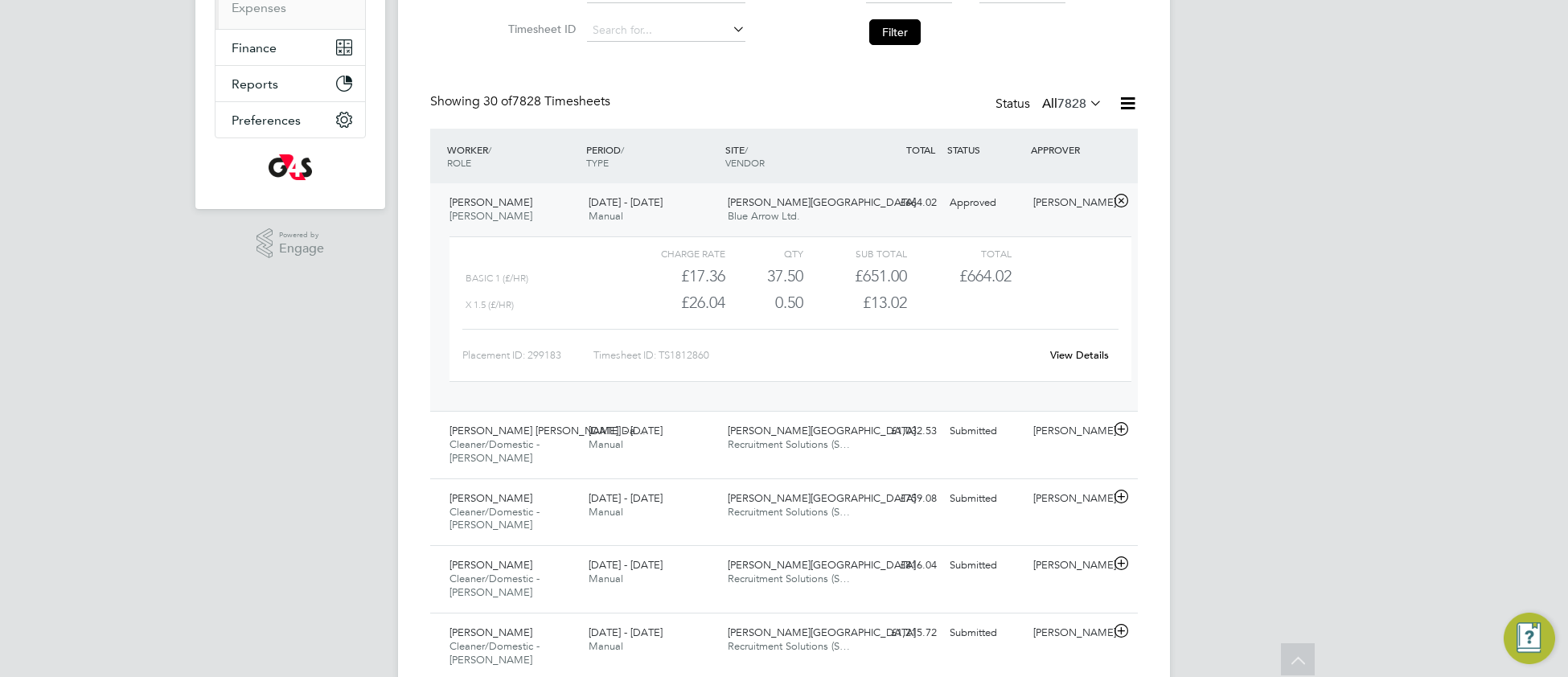
click at [1094, 358] on link "View Details" at bounding box center [1079, 354] width 59 height 14
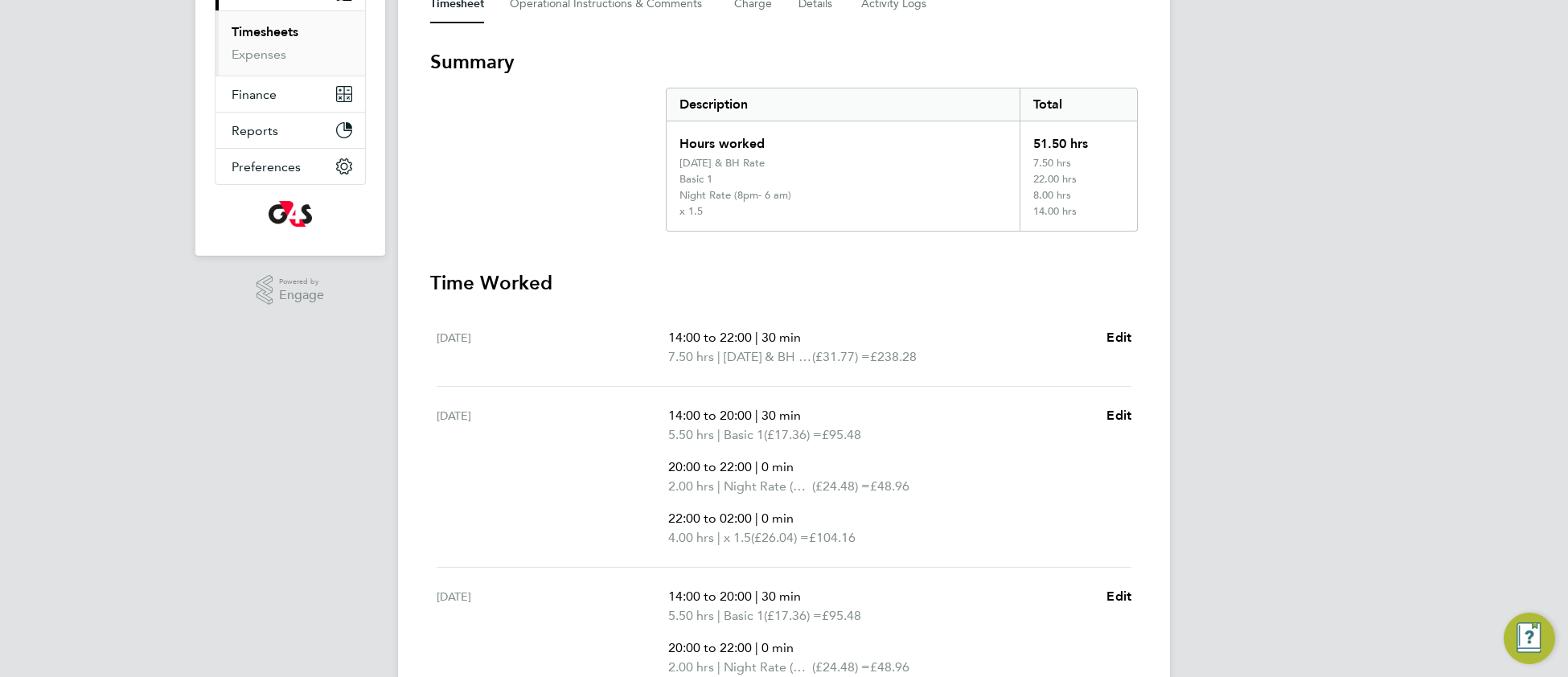
scroll to position [247, 0]
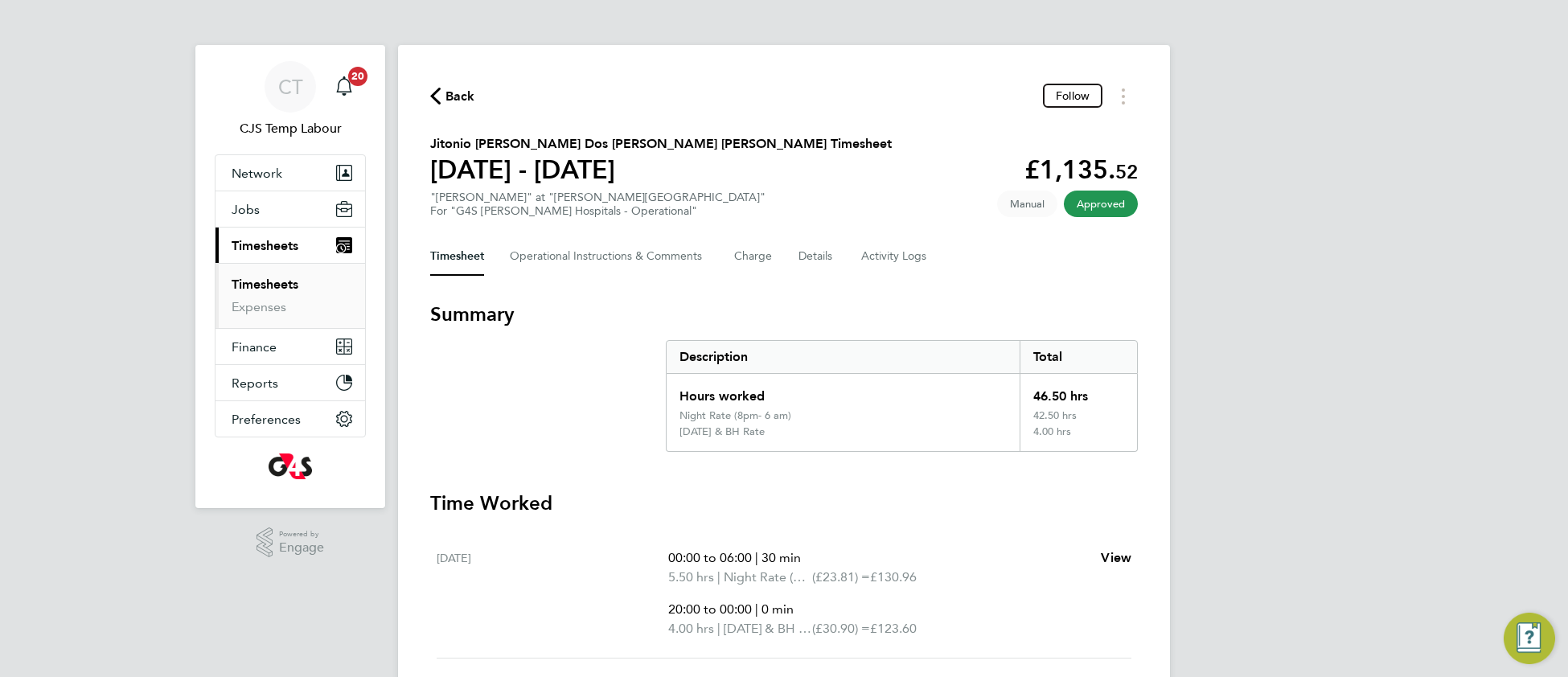
click at [457, 104] on span "Back" at bounding box center [460, 96] width 30 height 20
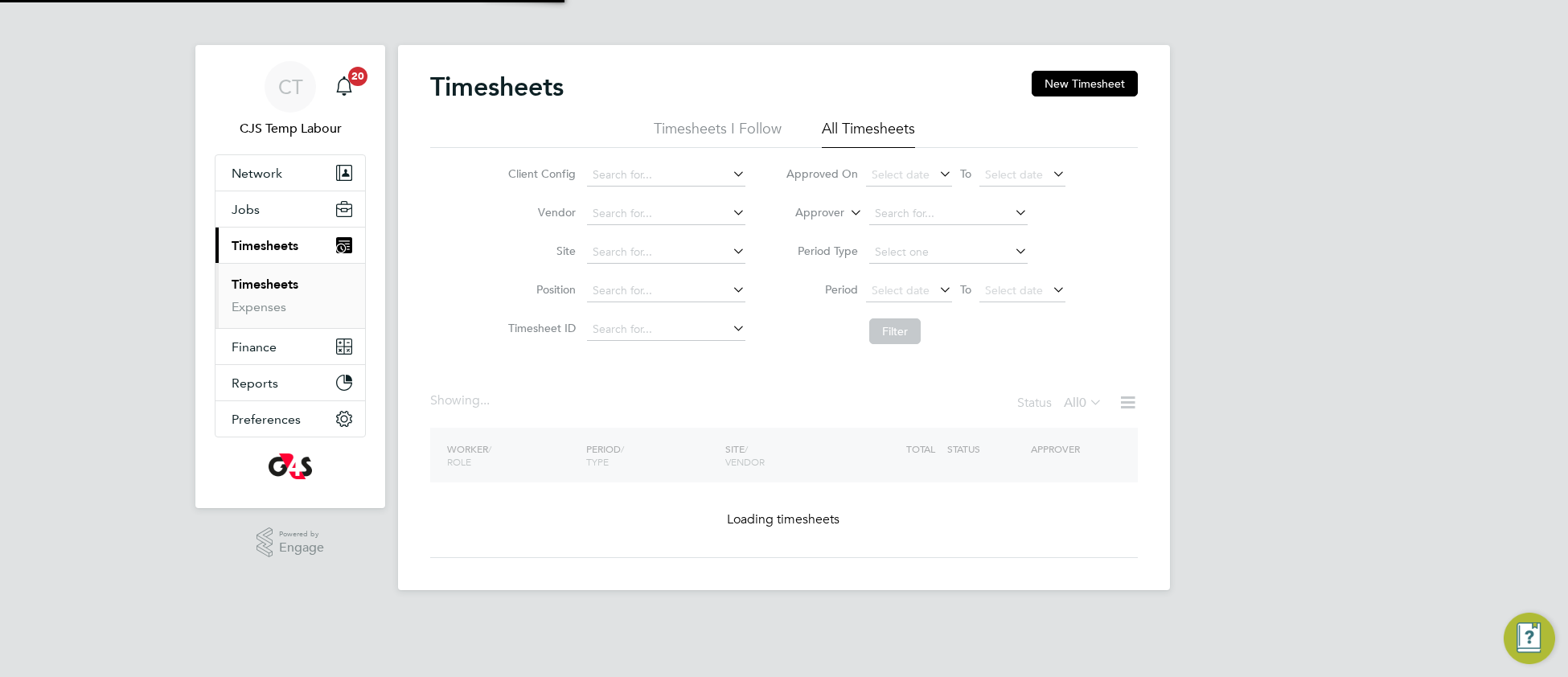
click at [1087, 86] on button "New Timesheet" at bounding box center [1084, 84] width 106 height 26
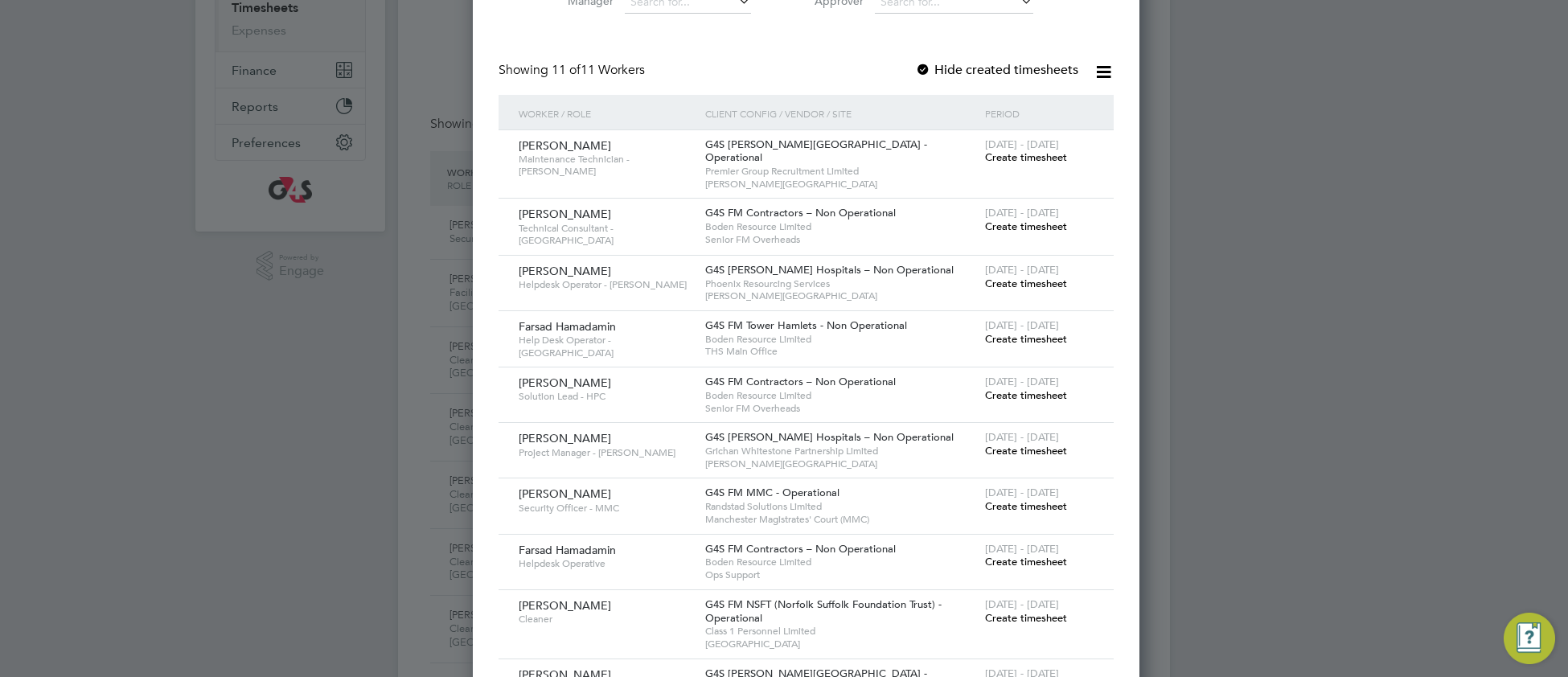
click at [985, 499] on span "Create timesheet" at bounding box center [1026, 506] width 82 height 14
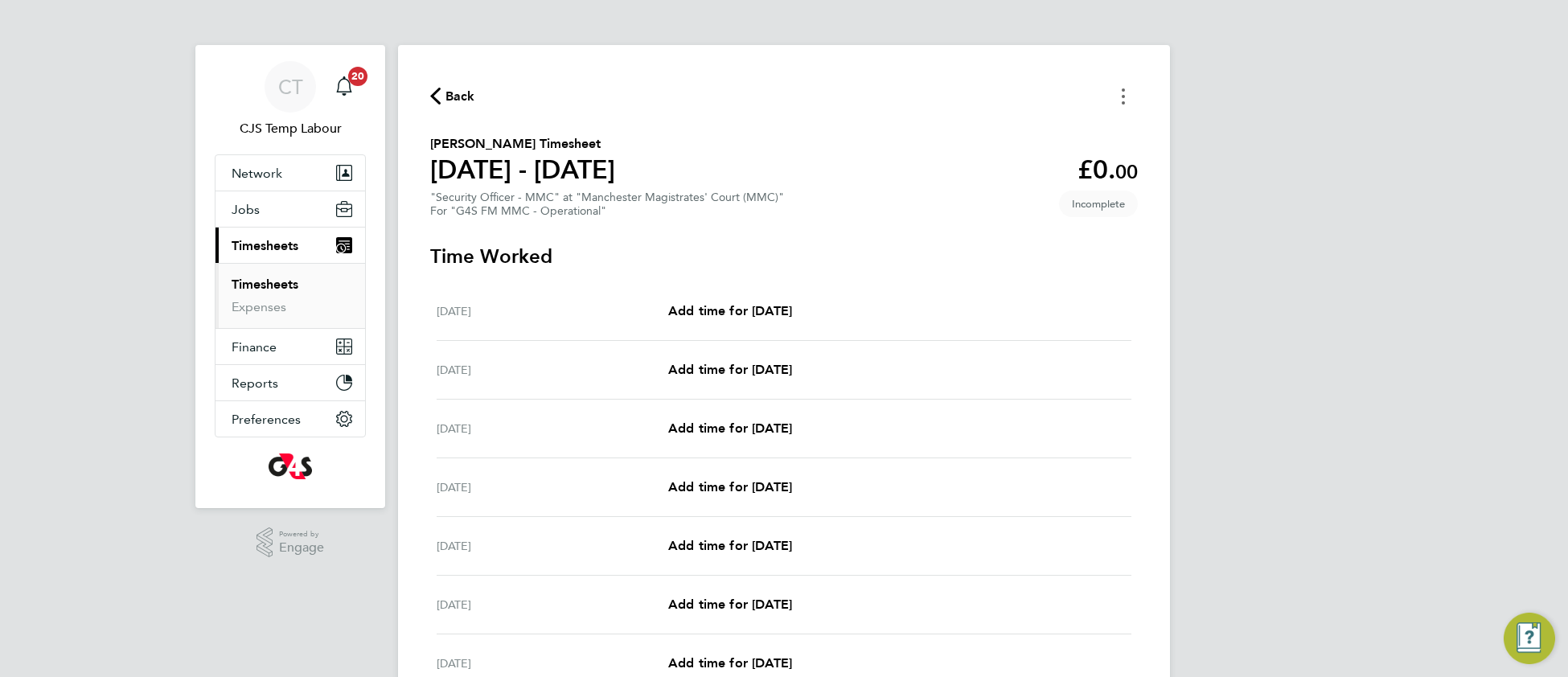
click at [1123, 98] on icon "Timesheets Menu" at bounding box center [1123, 96] width 3 height 16
click at [1022, 139] on button "Mark as absent" at bounding box center [1041, 131] width 193 height 33
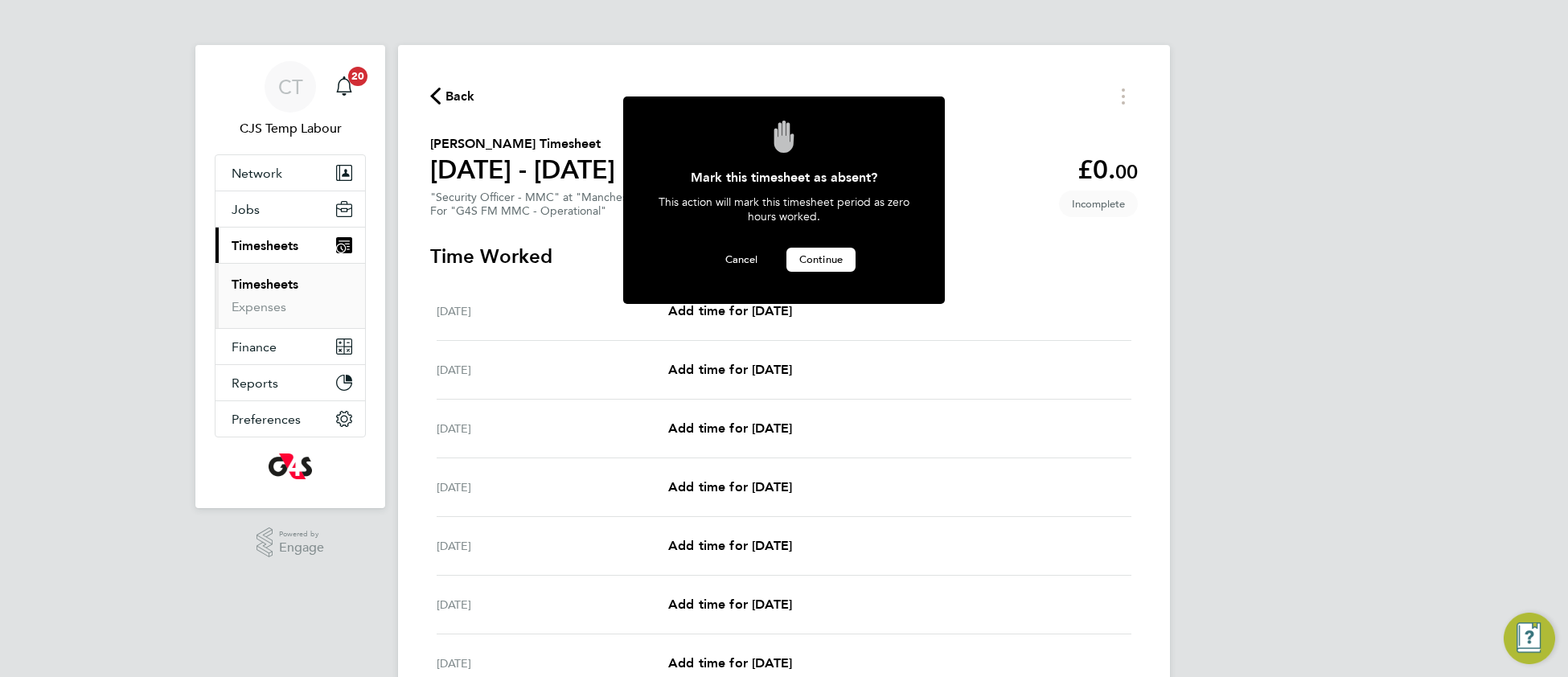
click at [829, 258] on span "Continue" at bounding box center [820, 259] width 44 height 14
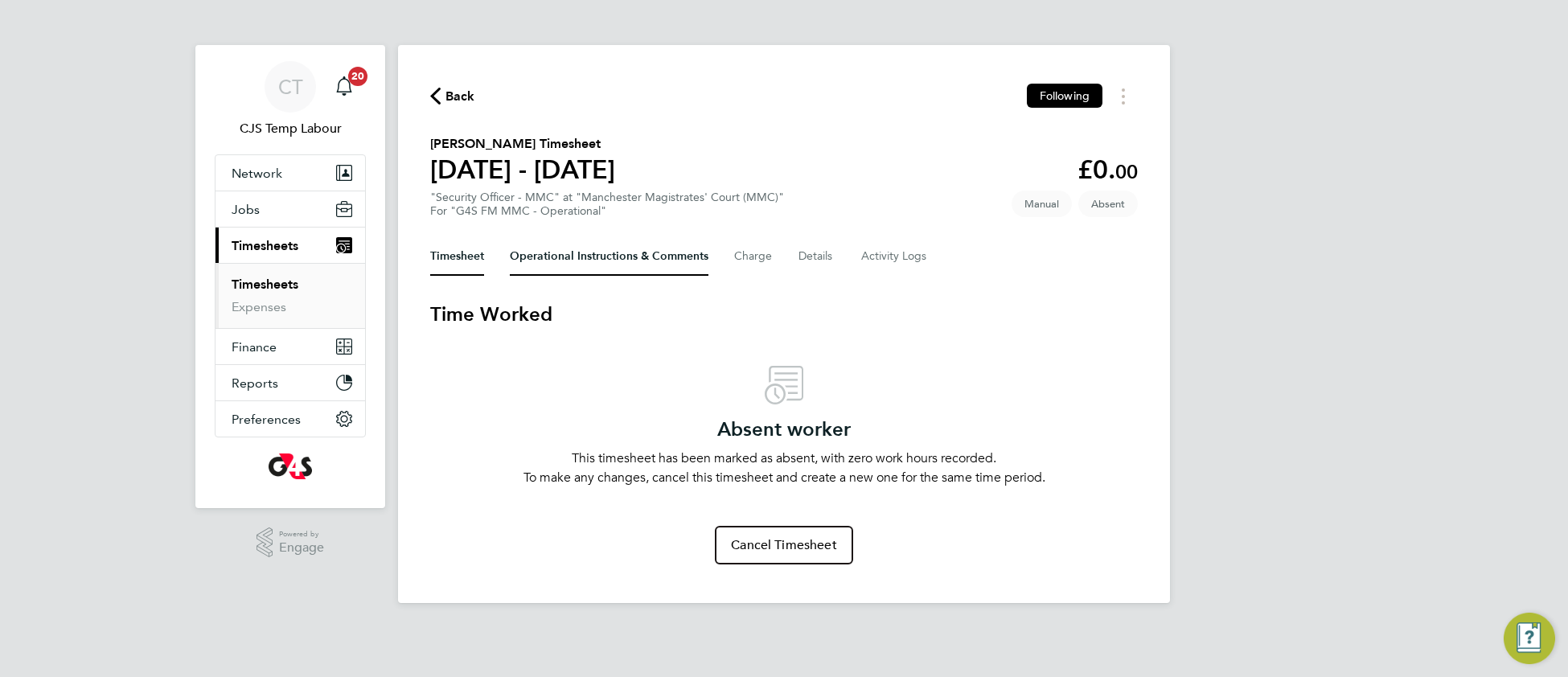
click at [602, 266] on Comments-tab "Operational Instructions & Comments" at bounding box center [609, 256] width 199 height 38
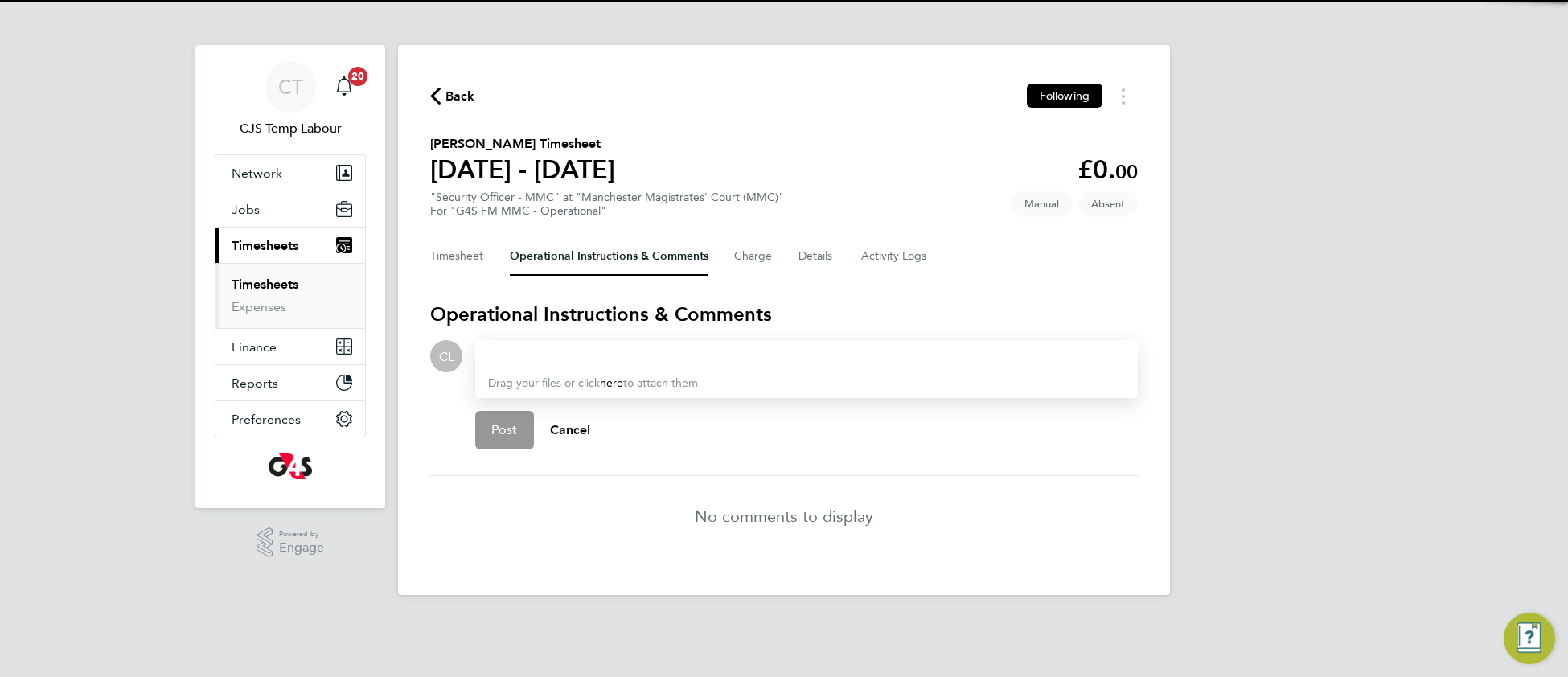
click at [551, 360] on div at bounding box center [806, 356] width 637 height 20
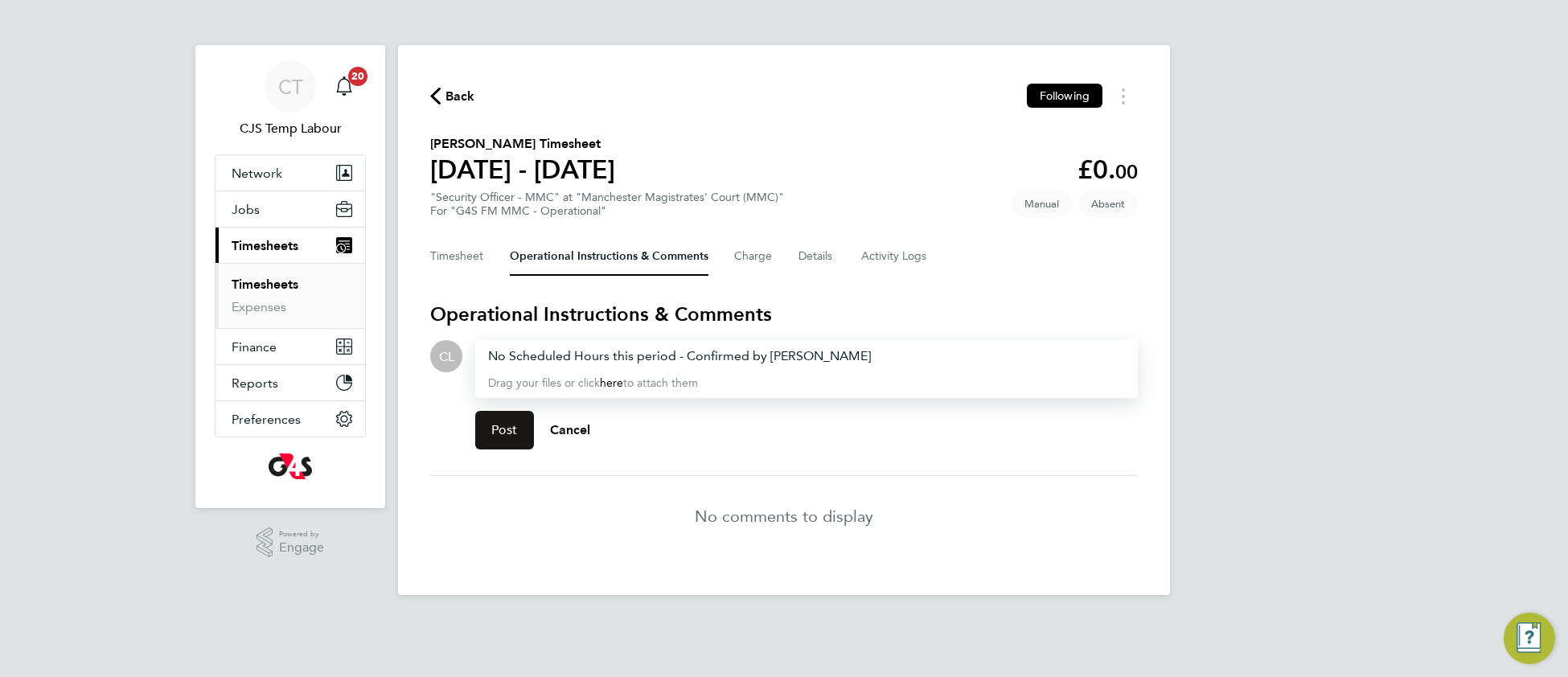
click at [492, 418] on button "Post" at bounding box center [504, 430] width 59 height 38
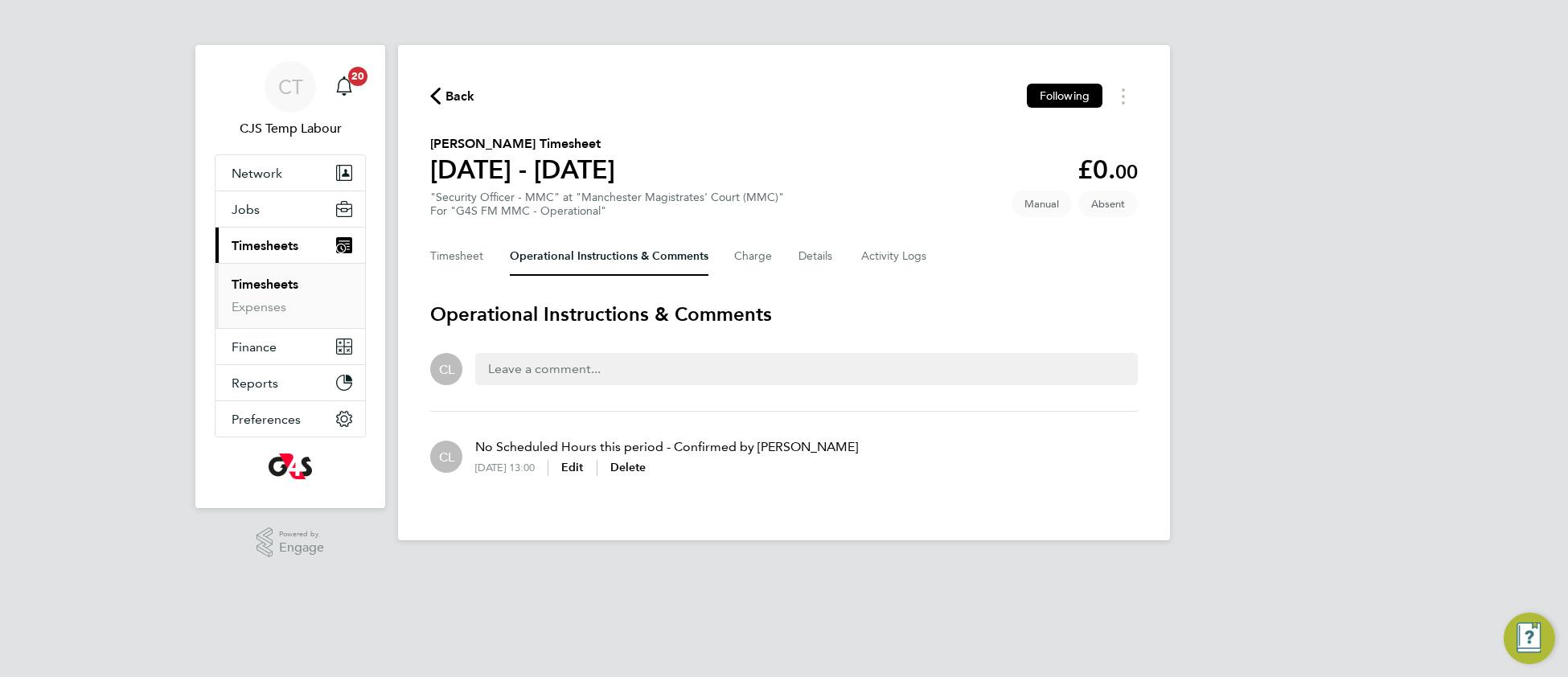
drag, startPoint x: 465, startPoint y: 98, endPoint x: 448, endPoint y: 0, distance: 99.5
click at [465, 98] on span "Back" at bounding box center [460, 96] width 30 height 20
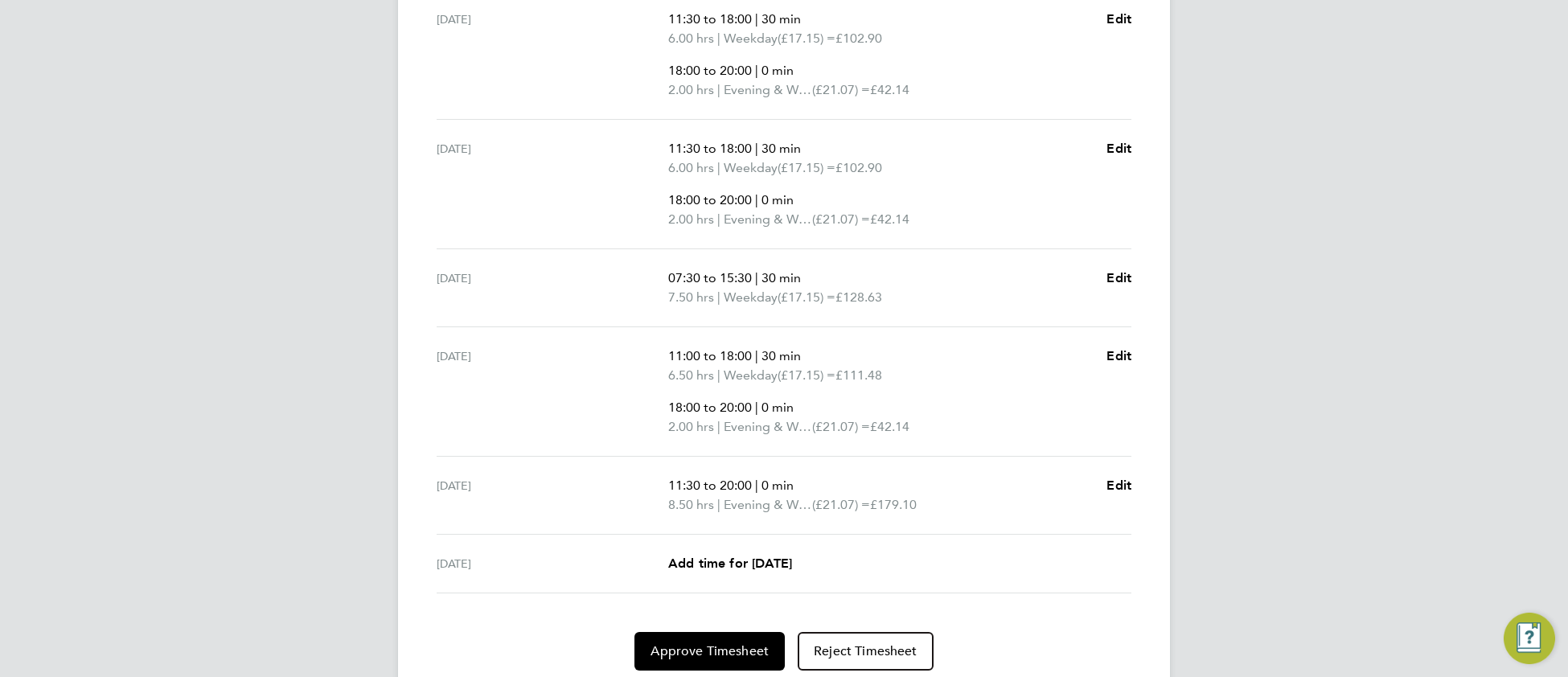
scroll to position [669, 0]
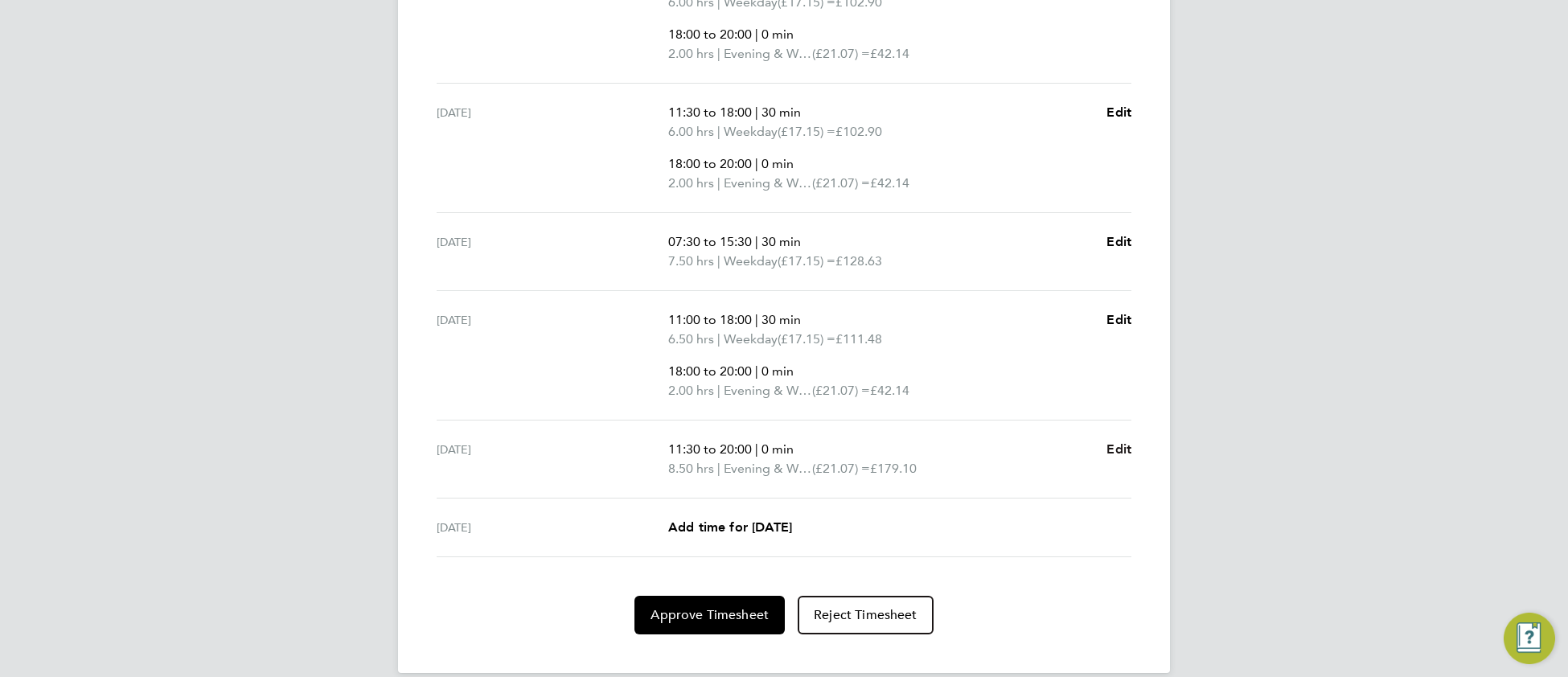
click at [1112, 454] on span "Edit" at bounding box center [1118, 449] width 25 height 15
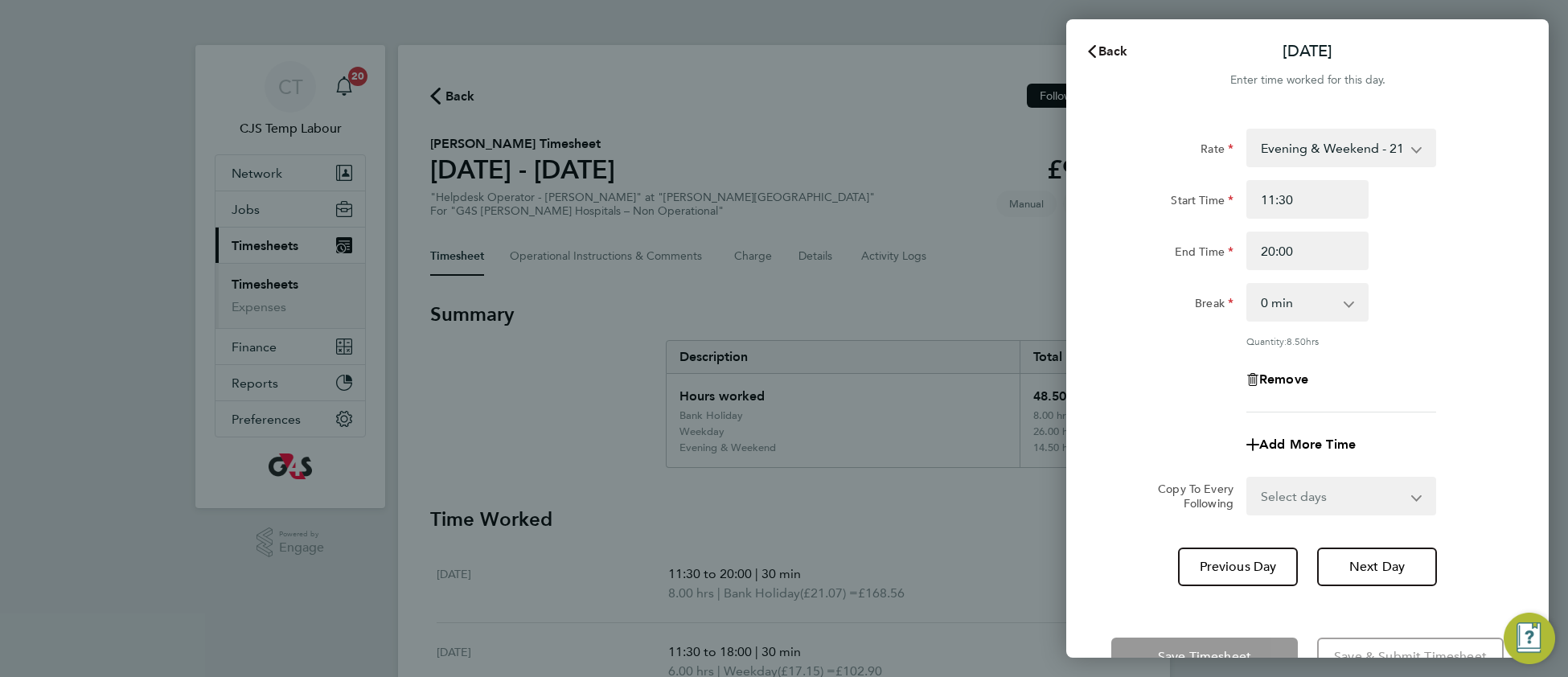
click at [1116, 55] on span "Back" at bounding box center [1113, 51] width 30 height 15
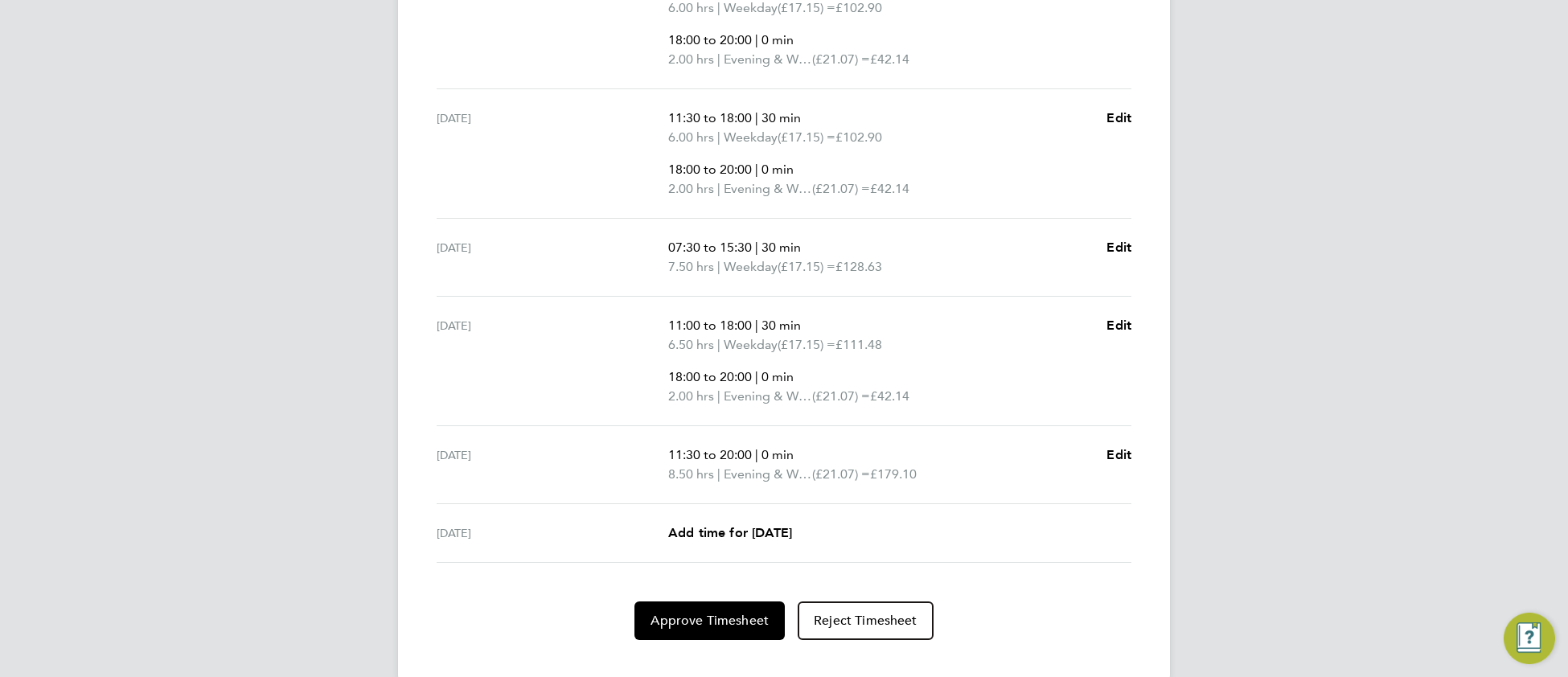
scroll to position [689, 0]
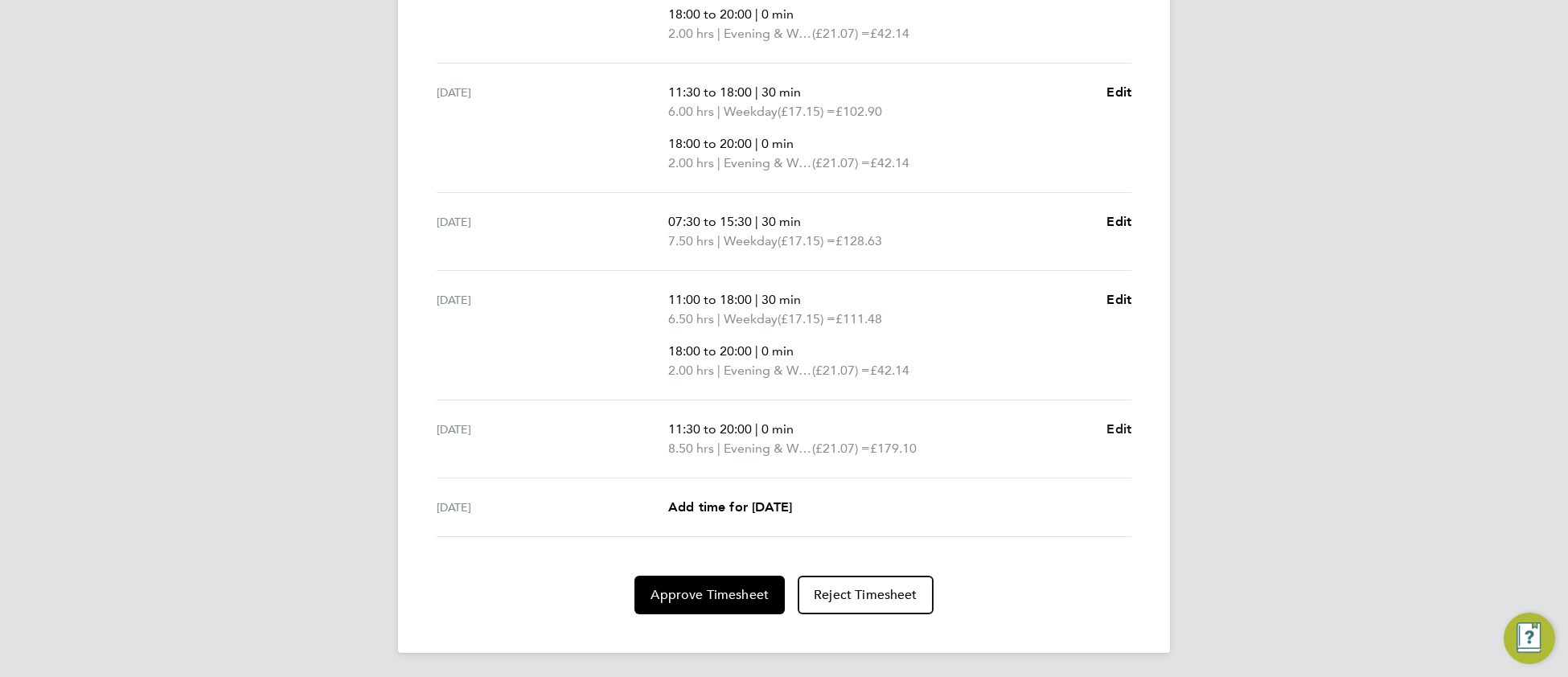
click at [1118, 429] on span "Edit" at bounding box center [1118, 429] width 25 height 15
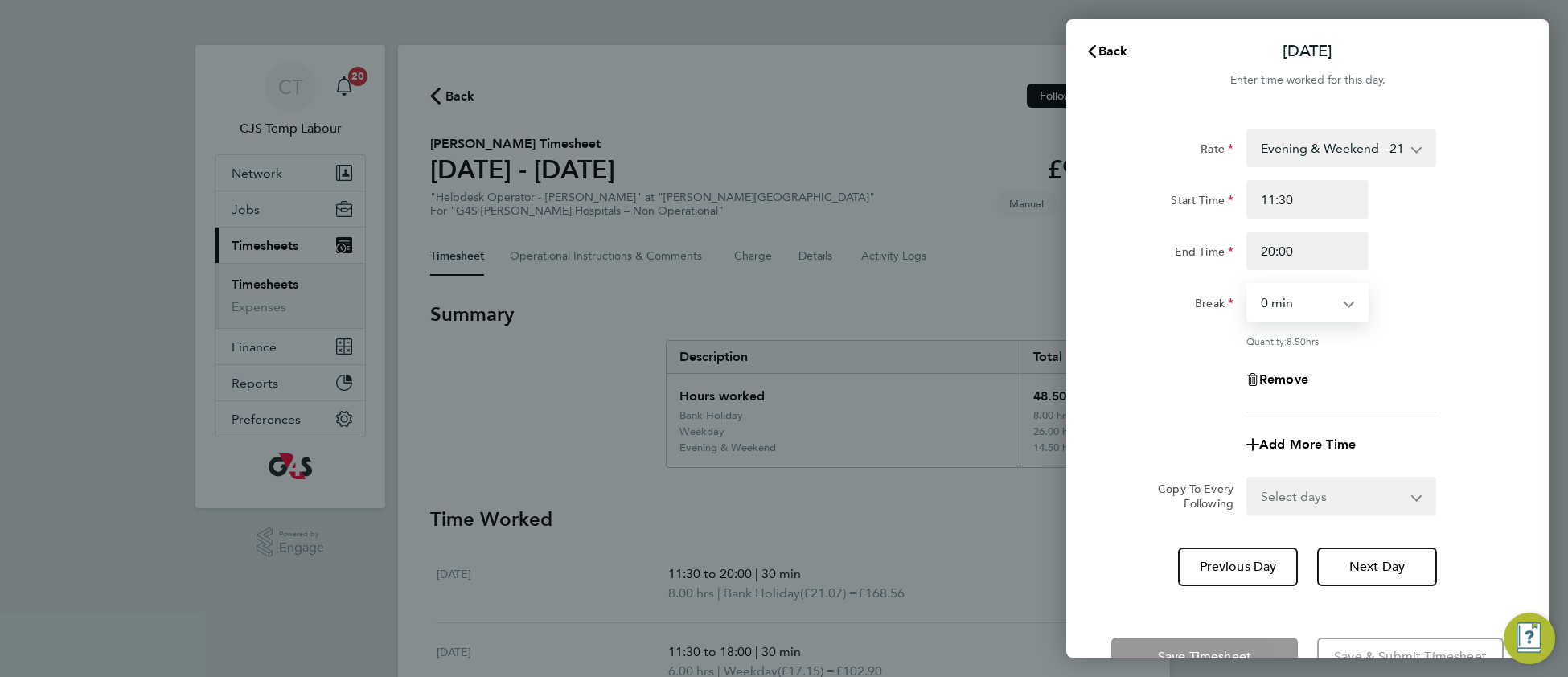
click at [1297, 304] on select "0 min 15 min 30 min 45 min 60 min 75 min 90 min" at bounding box center [1297, 302] width 100 height 35
select select "30"
click at [1248, 285] on select "0 min 15 min 30 min 45 min 60 min 75 min 90 min" at bounding box center [1297, 302] width 100 height 35
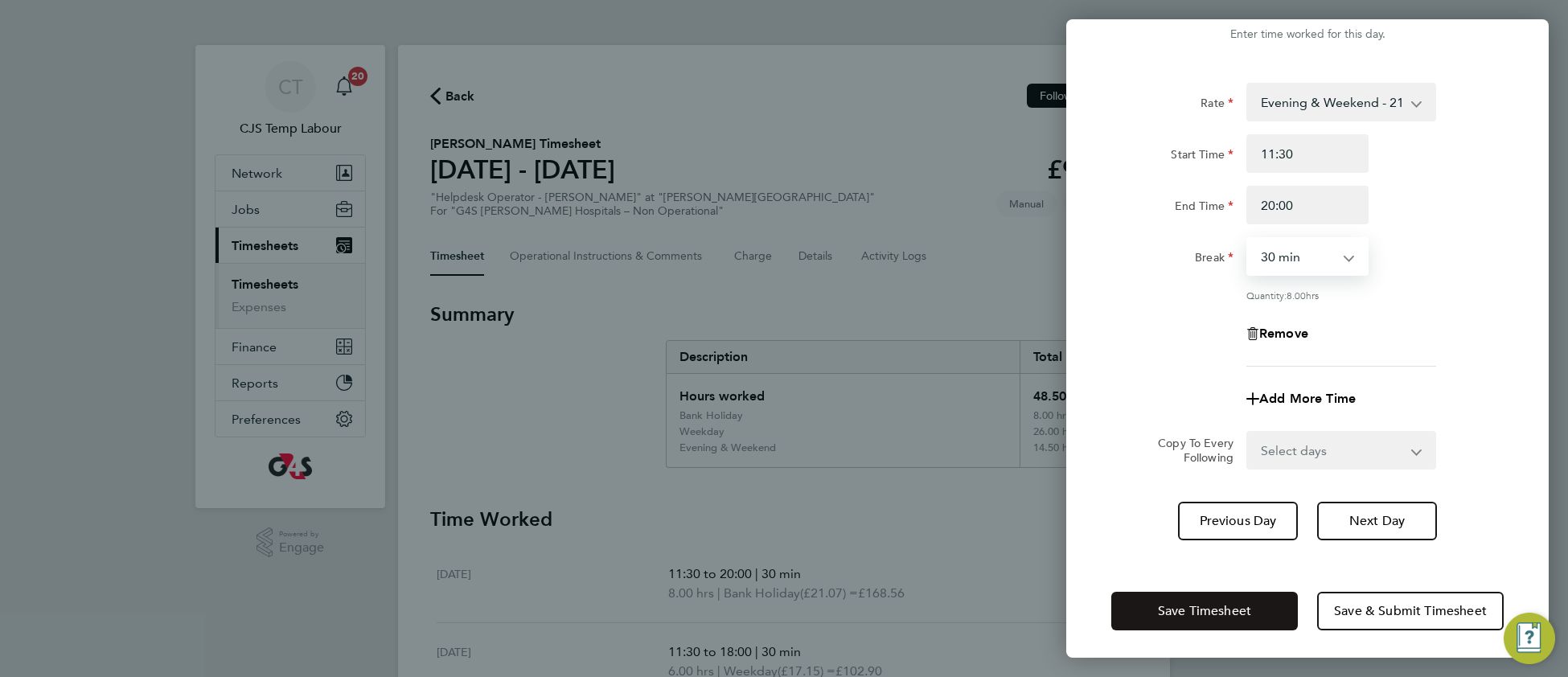
scroll to position [47, 0]
click at [1152, 608] on button "Save Timesheet" at bounding box center [1204, 608] width 187 height 38
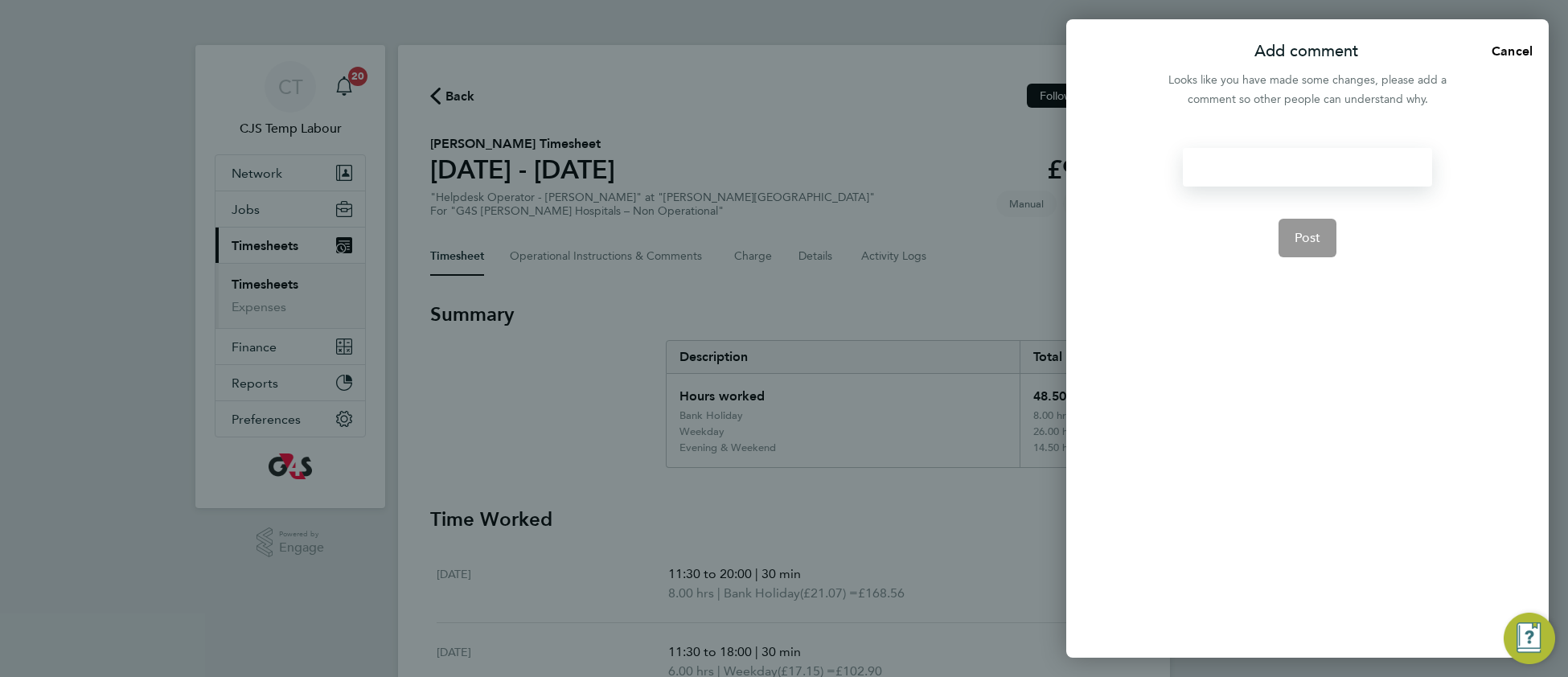
click at [1246, 169] on div at bounding box center [1306, 166] width 248 height 38
click at [1295, 226] on app-form-button "Post" at bounding box center [1307, 237] width 59 height 38
click at [1230, 164] on div at bounding box center [1306, 166] width 248 height 38
click at [1229, 163] on div at bounding box center [1306, 166] width 248 height 38
click at [1290, 248] on button "Post" at bounding box center [1307, 237] width 59 height 38
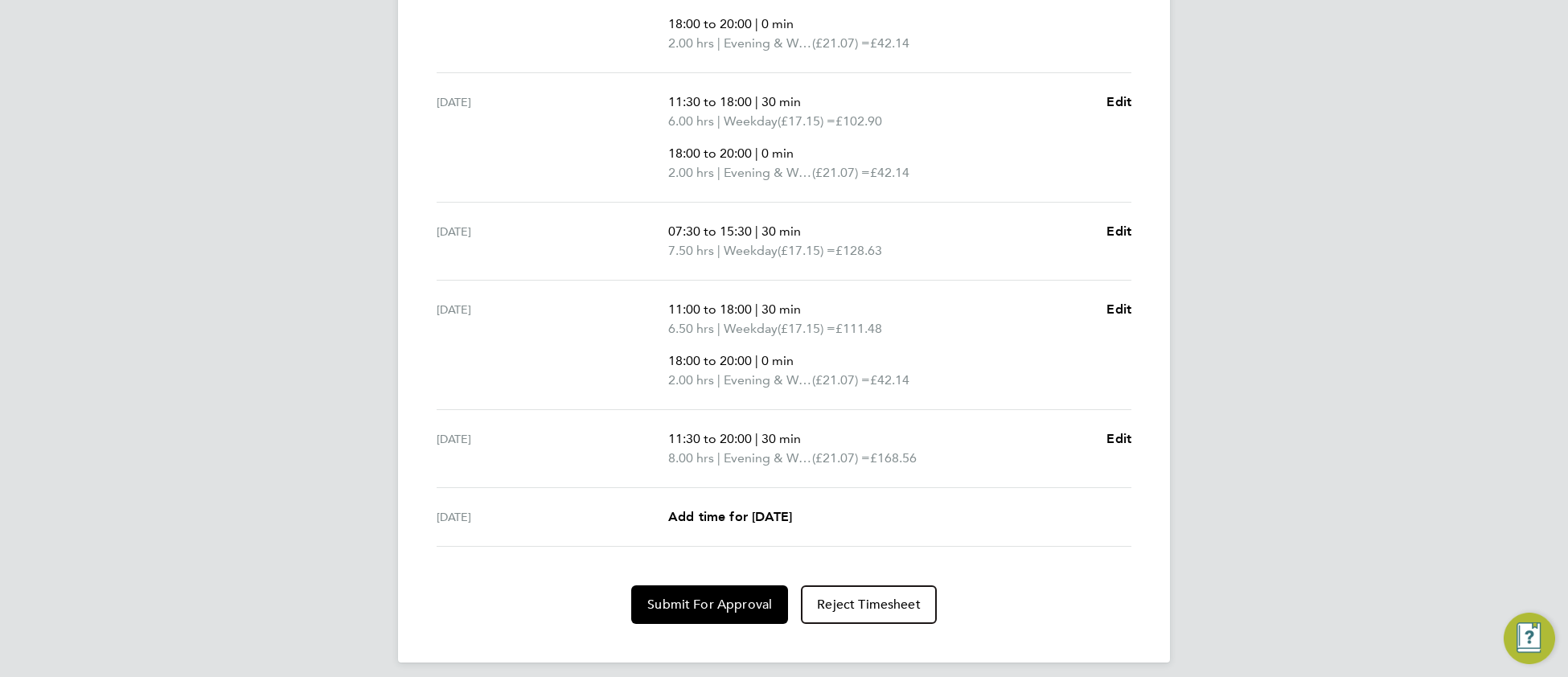
scroll to position [689, 0]
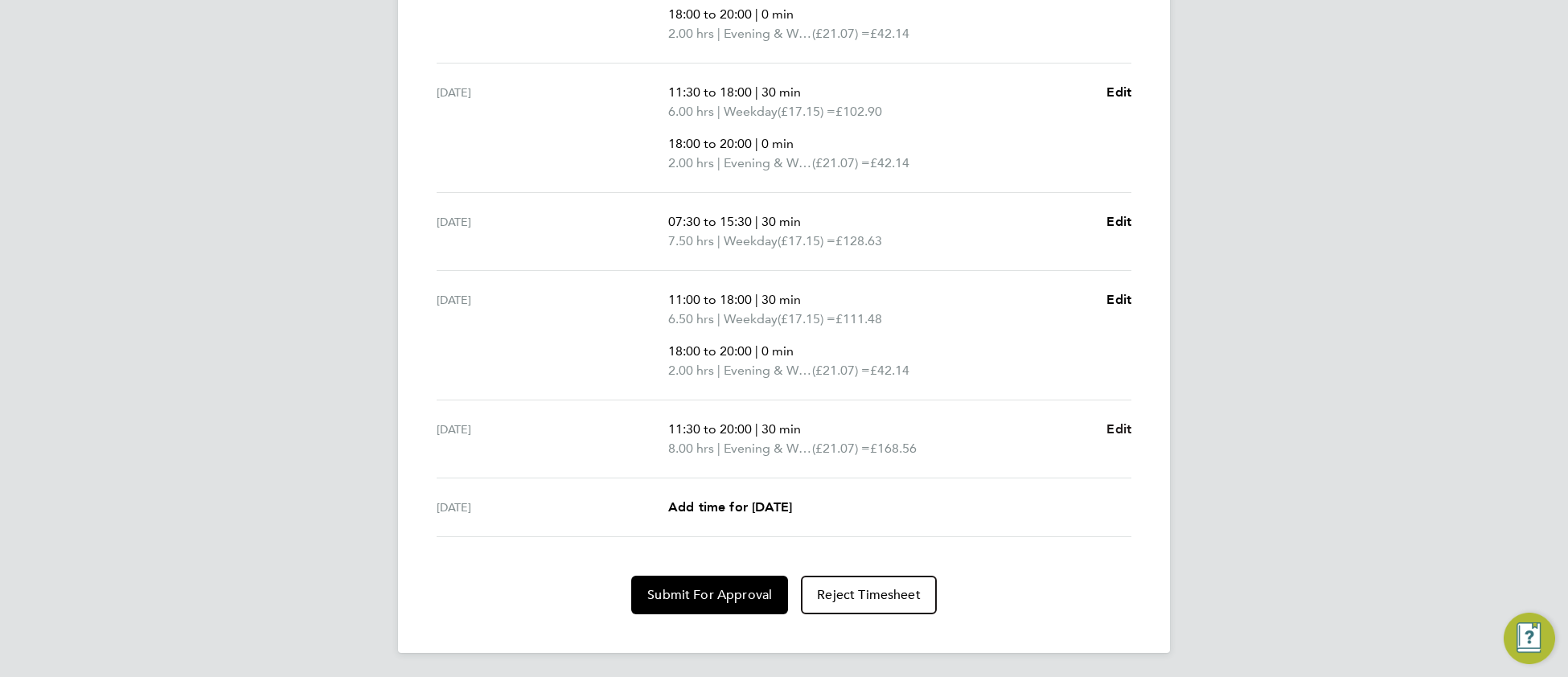
click at [1117, 431] on span "Edit" at bounding box center [1118, 429] width 25 height 15
select select "30"
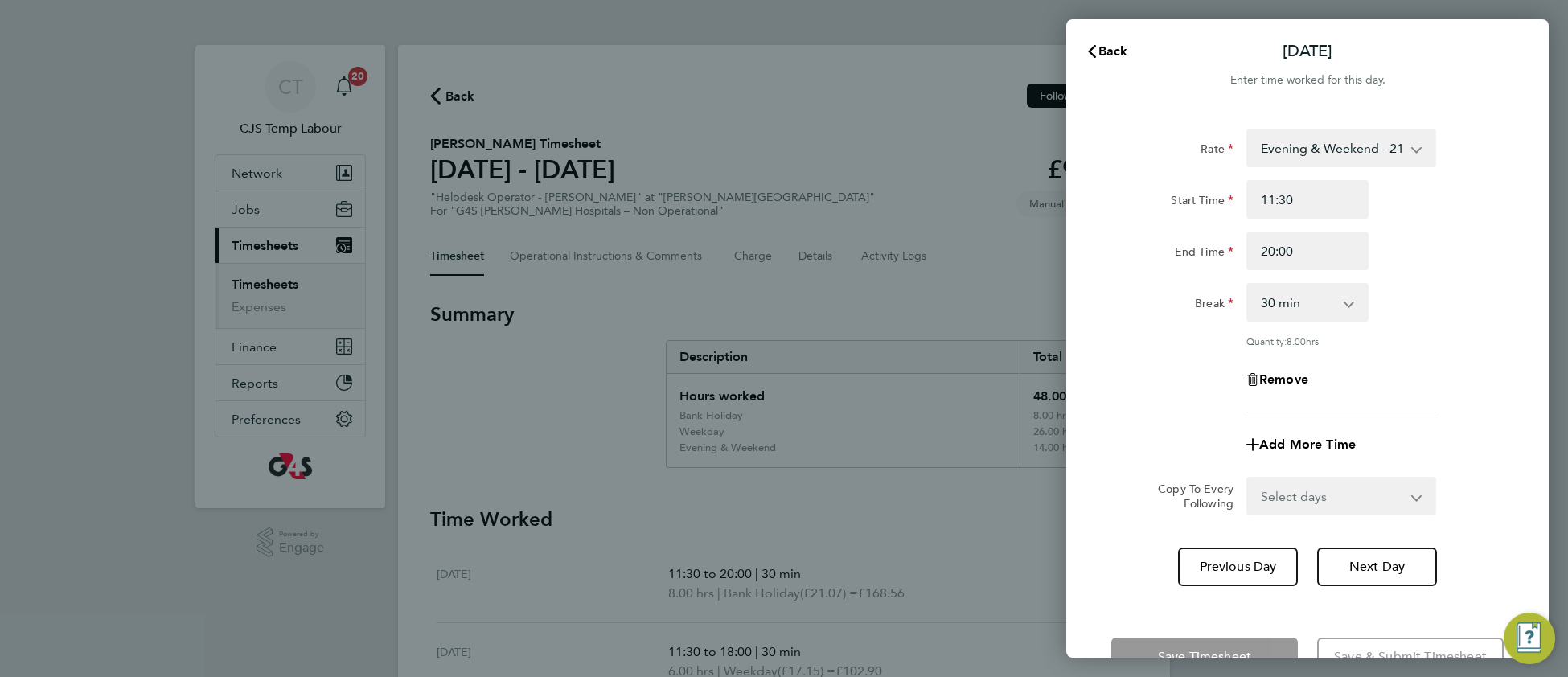
click at [1322, 154] on select "Evening & Weekend - 21.07 Weekday - 17.15 x1.5 - 25.73 Bank Holiday - 21.07" at bounding box center [1332, 148] width 167 height 35
select select "30"
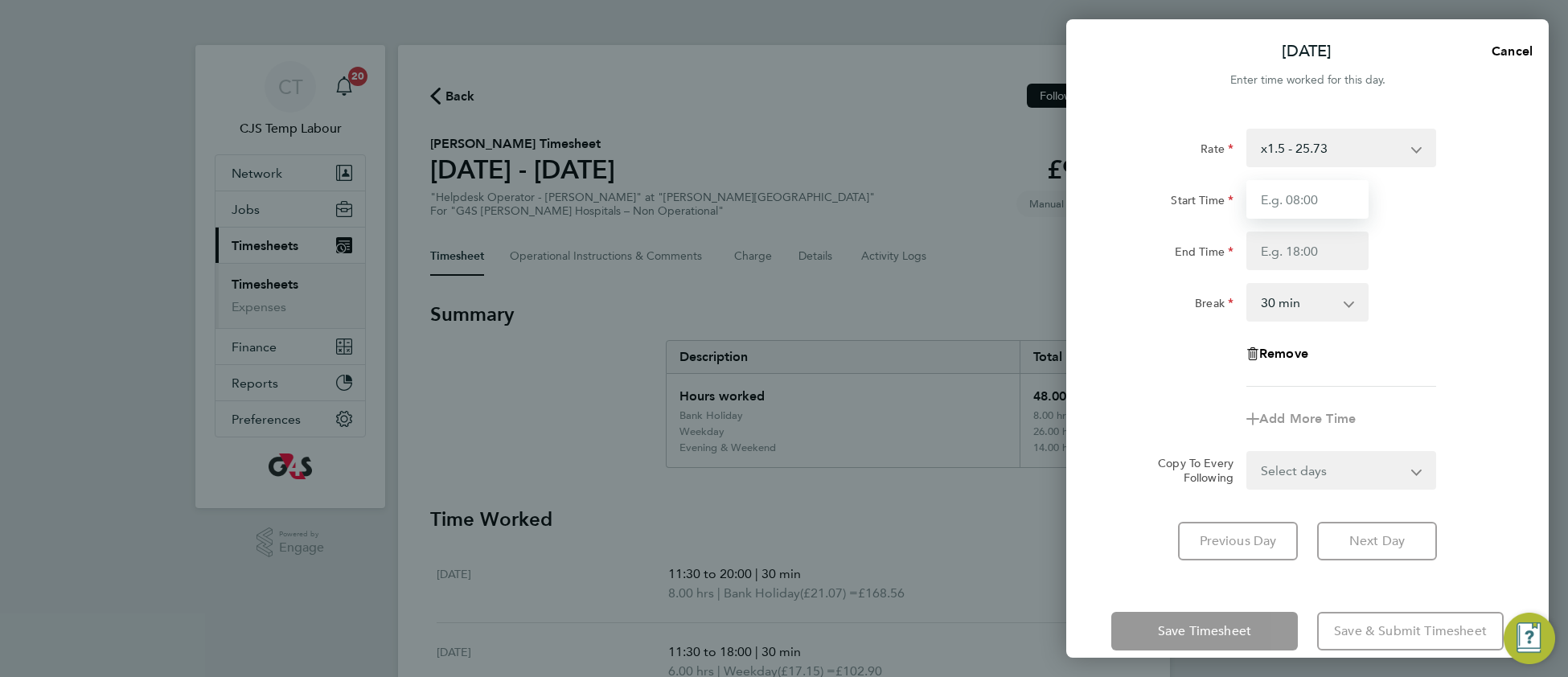
click at [1301, 205] on input "Start Time" at bounding box center [1307, 199] width 122 height 38
type input "11:30"
click at [1269, 245] on input "End Time" at bounding box center [1307, 250] width 122 height 38
type input "20:00"
click at [1398, 349] on div "Rate x1.5 - 25.73 Weekday - 17.15 Evening & Weekend - 21.07 Bank Holiday - 21.0…" at bounding box center [1308, 257] width 392 height 258
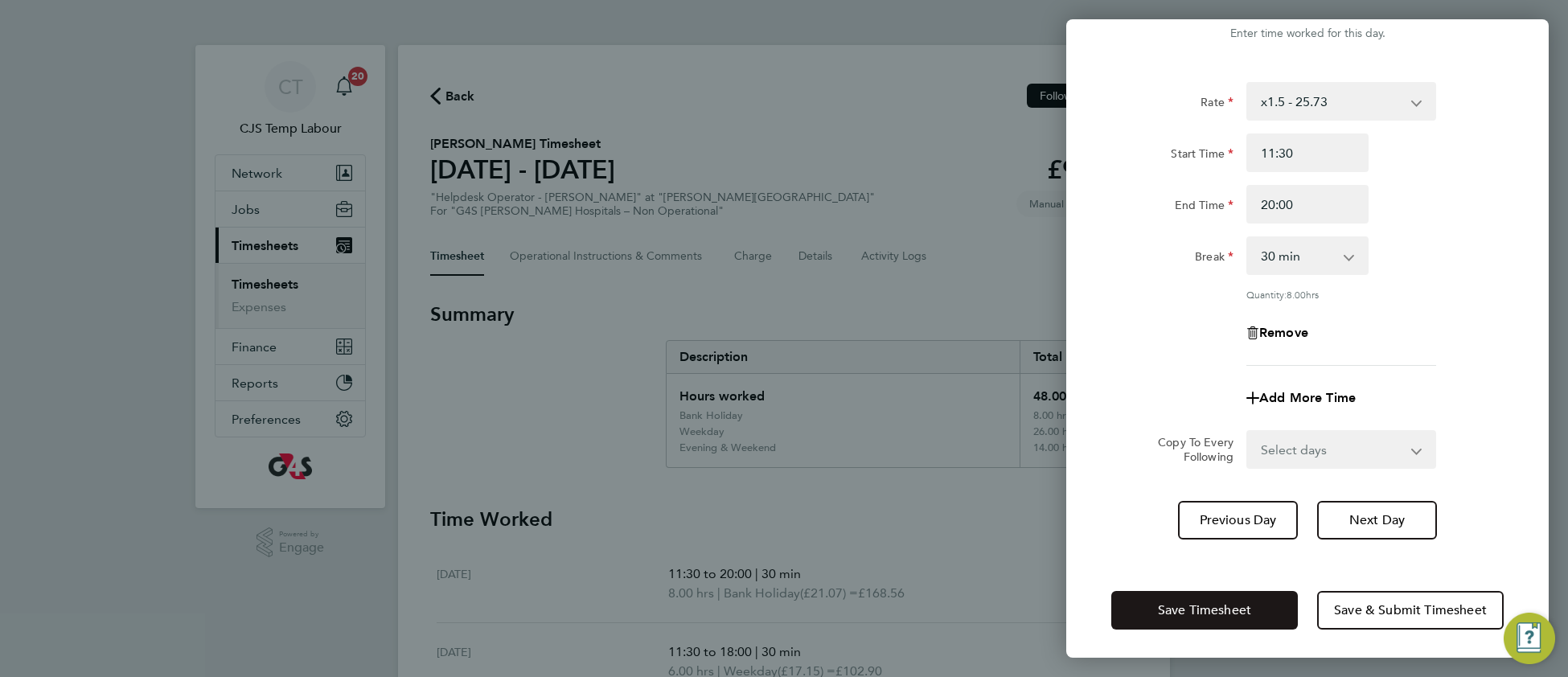
scroll to position [47, 0]
click at [1135, 619] on button "Save Timesheet" at bounding box center [1204, 608] width 187 height 38
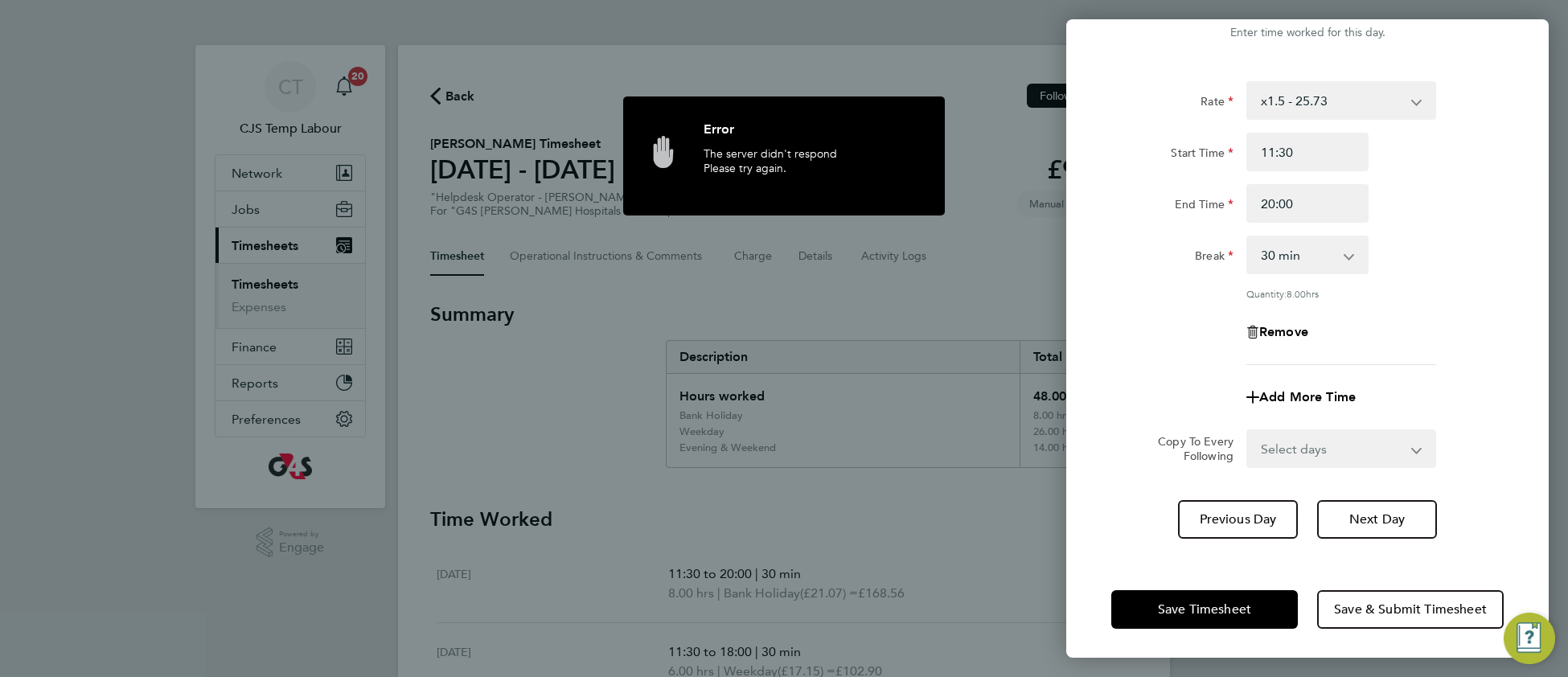
click at [880, 156] on div "The server didn't respond Please try again." at bounding box center [811, 172] width 217 height 53
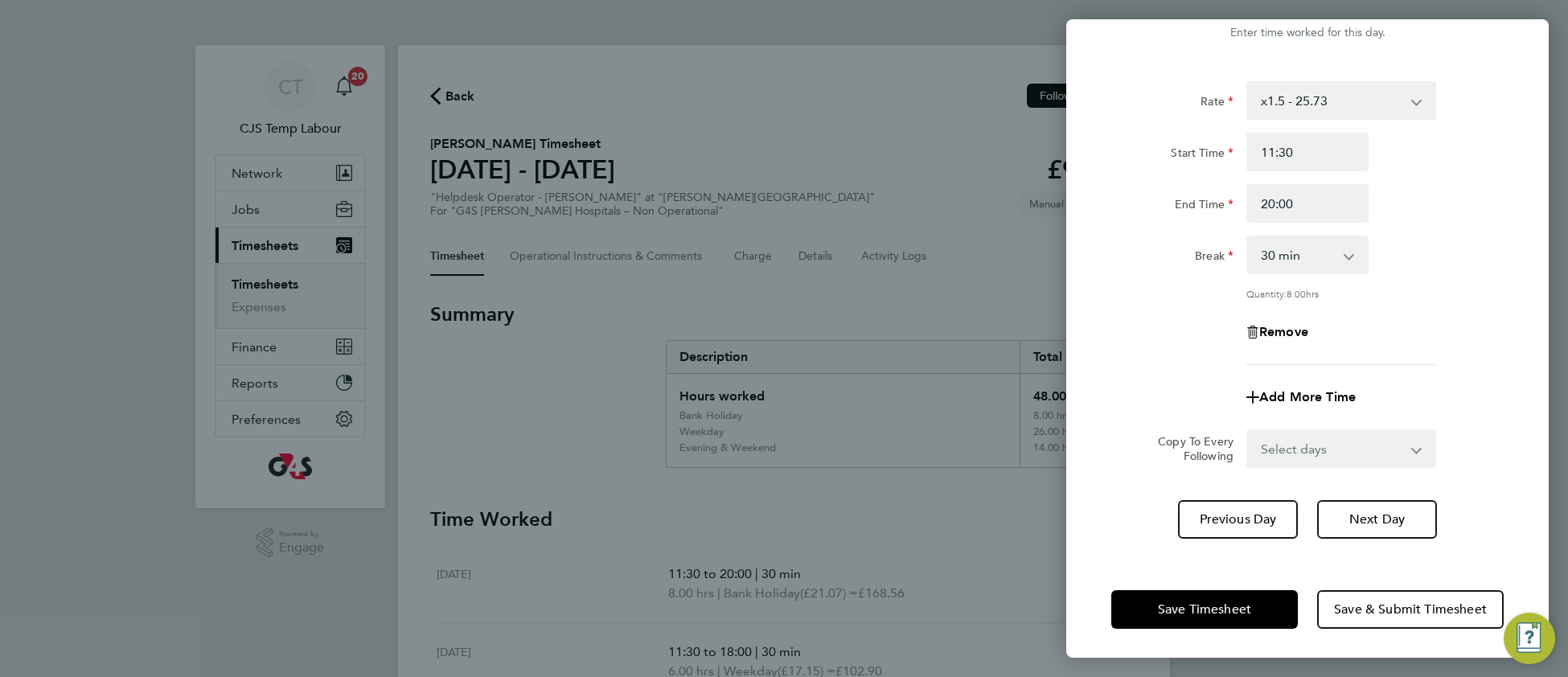
click at [881, 155] on div "The server didn't respond Please try again." at bounding box center [811, 172] width 217 height 53
click at [1154, 621] on button "Save Timesheet" at bounding box center [1204, 608] width 187 height 38
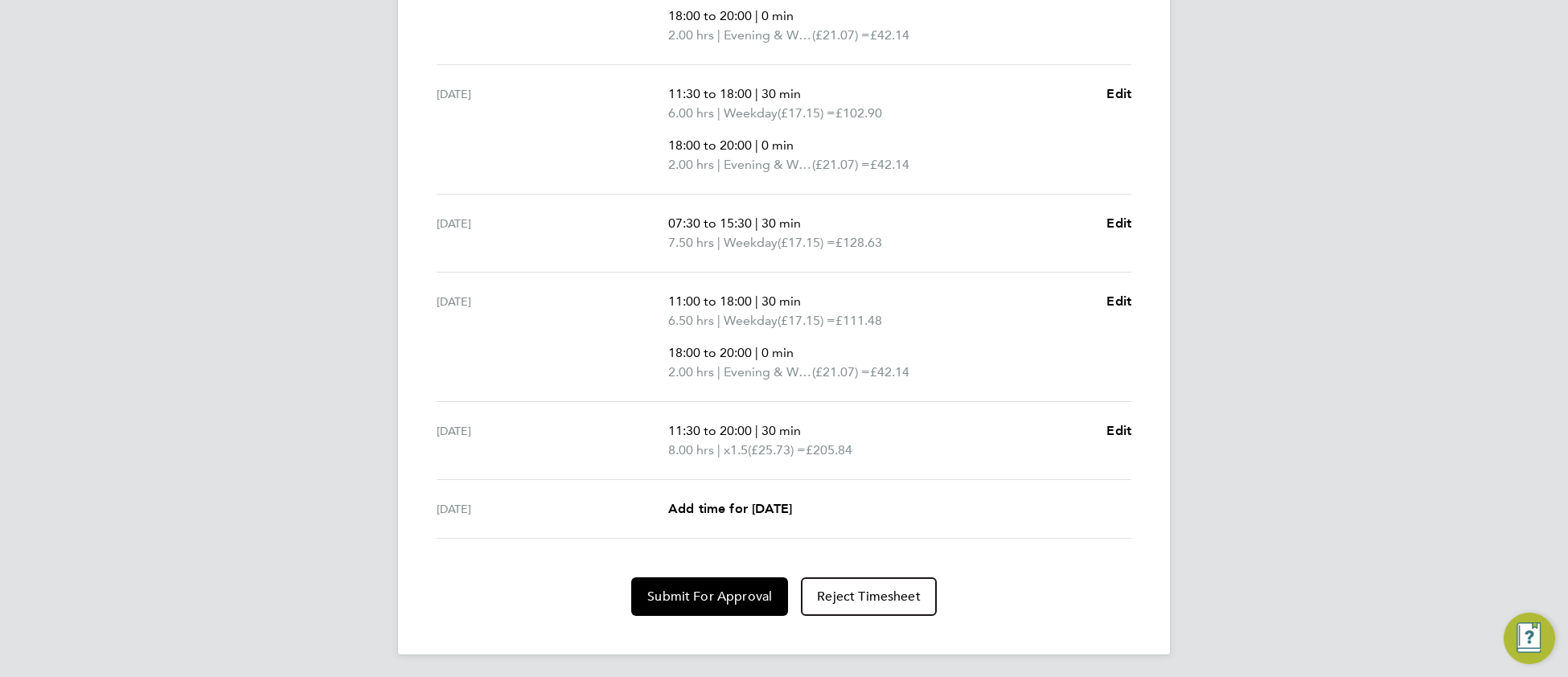
scroll to position [705, 0]
click at [685, 596] on span "Submit For Approval" at bounding box center [710, 594] width 125 height 16
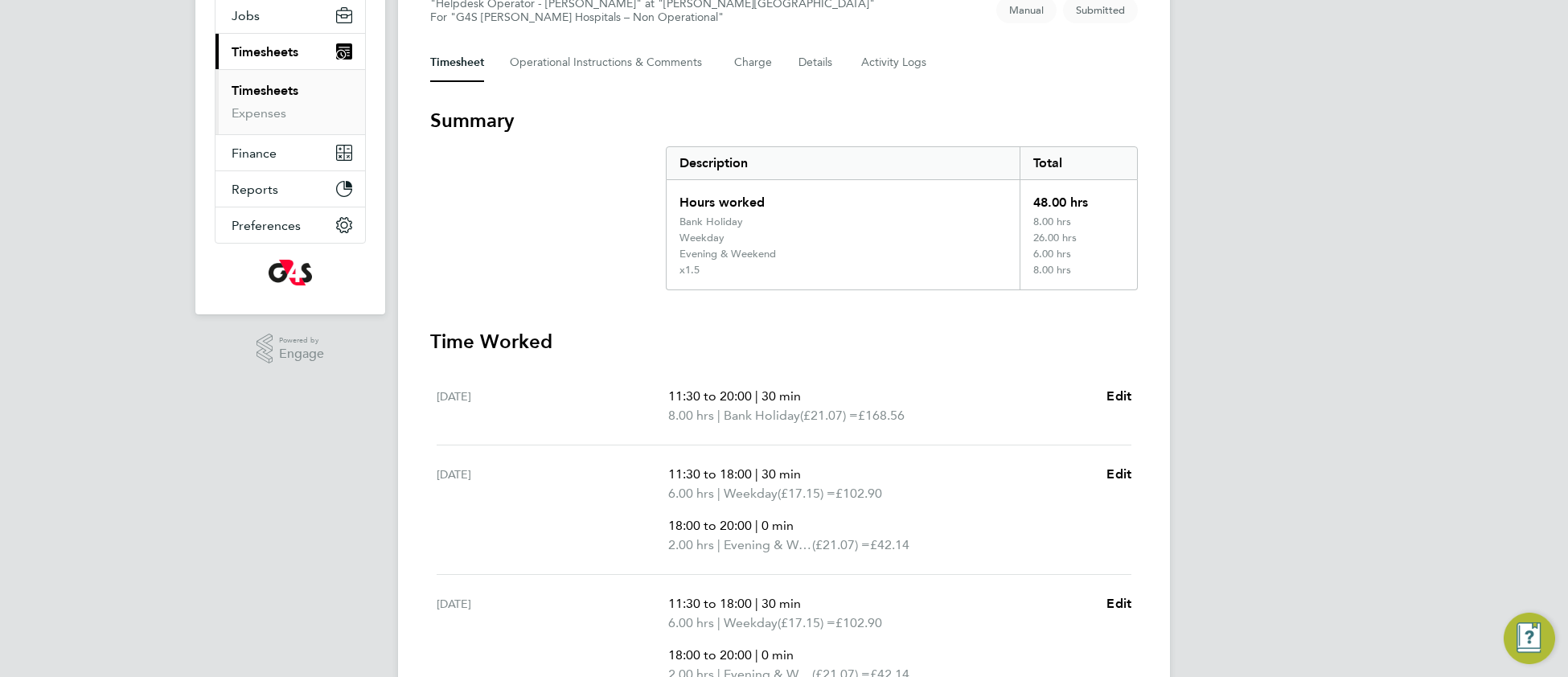
scroll to position [0, 0]
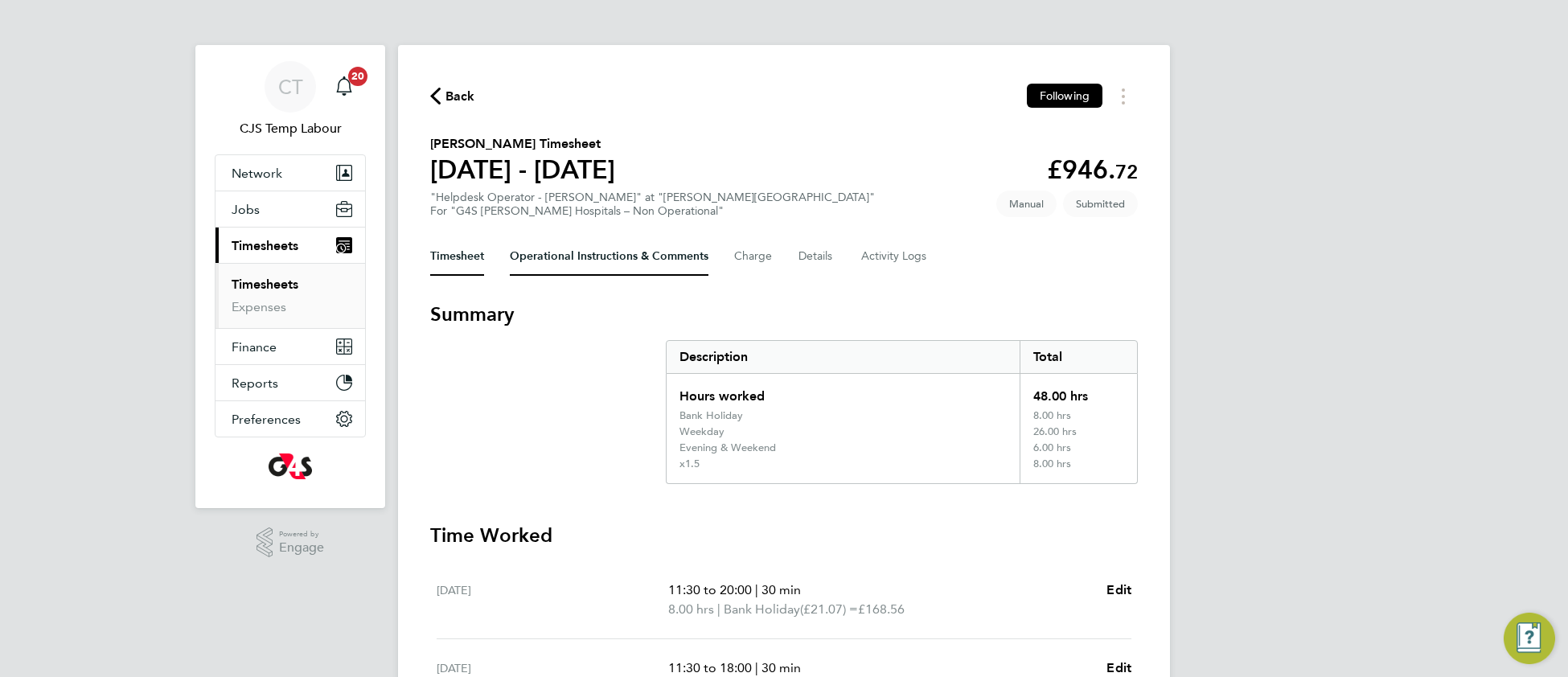
click at [567, 254] on Comments-tab "Operational Instructions & Comments" at bounding box center [609, 256] width 199 height 38
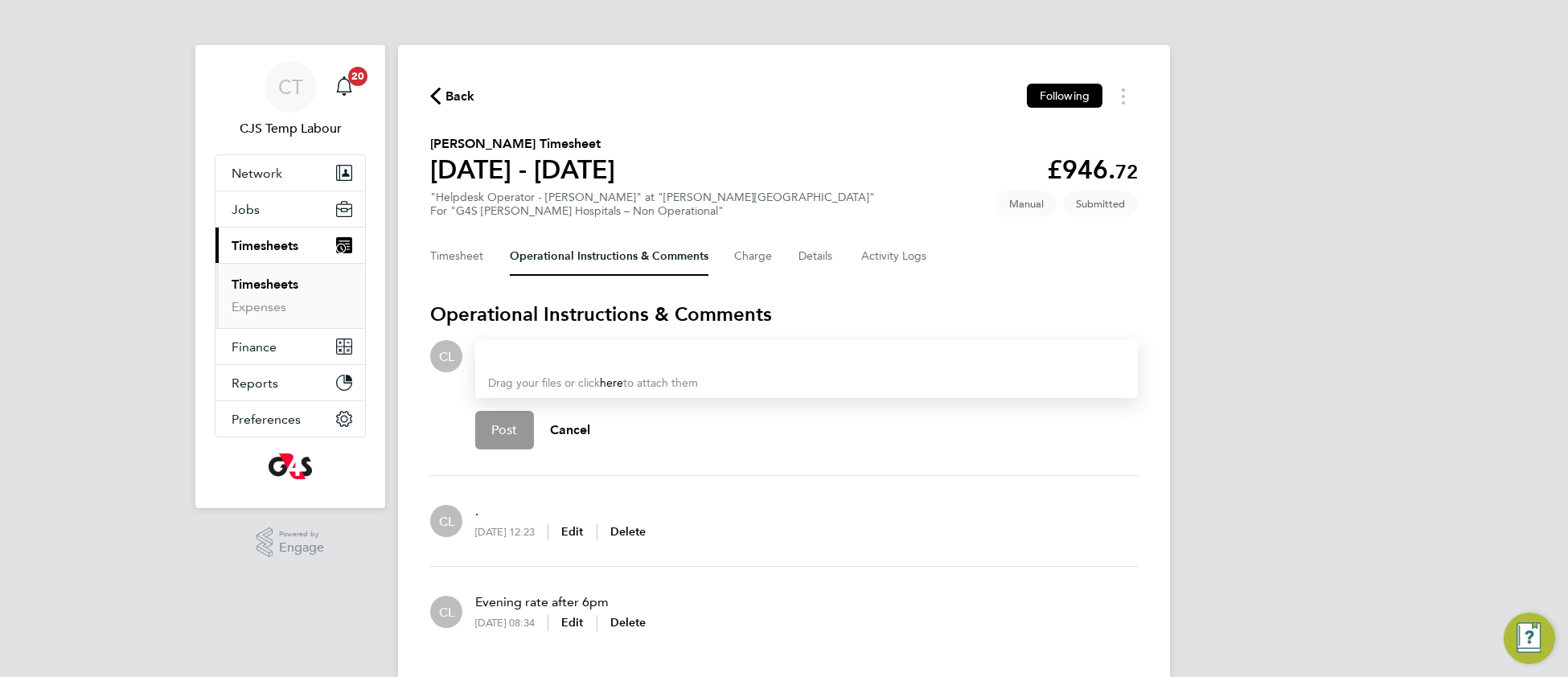
click at [546, 356] on div at bounding box center [806, 356] width 637 height 20
click at [871, 254] on Logs-tab "Activity Logs" at bounding box center [895, 256] width 68 height 38
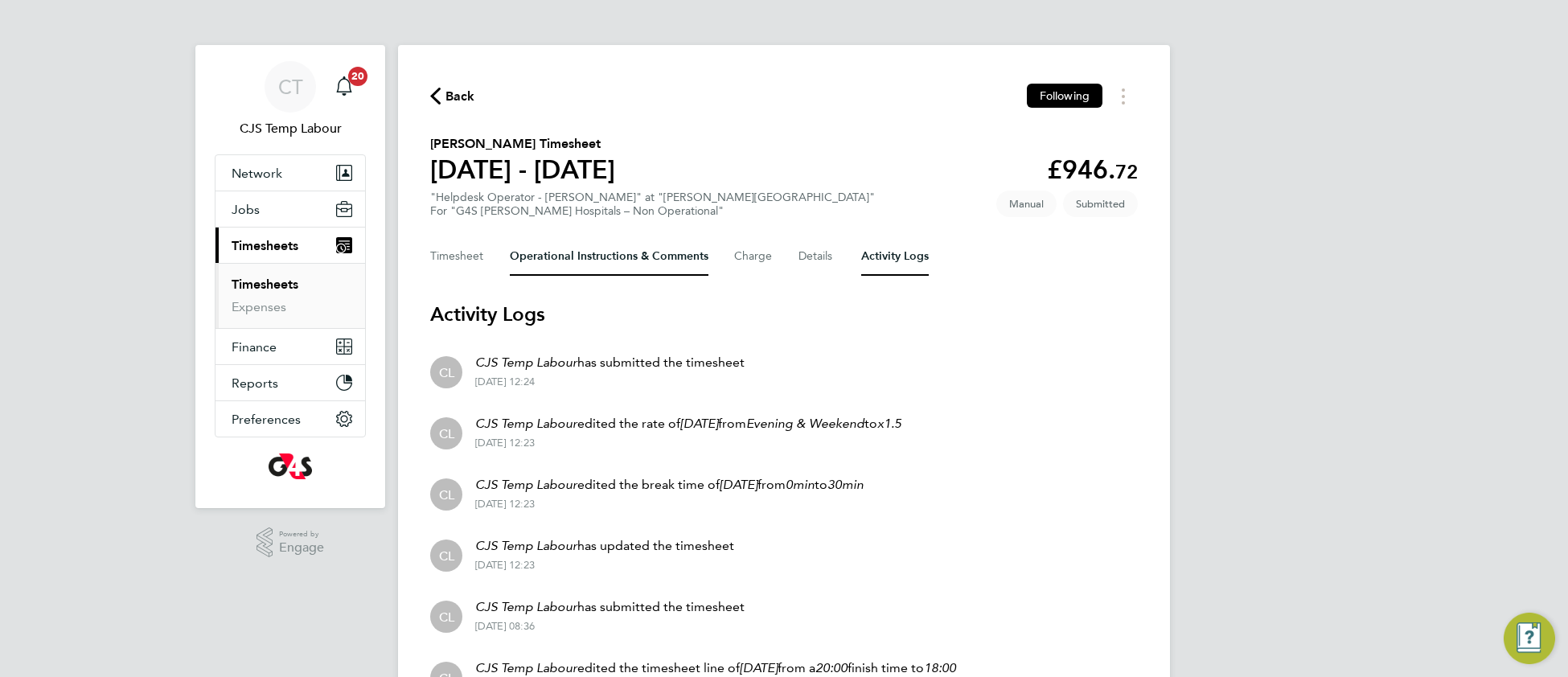
click at [552, 256] on Comments-tab "Operational Instructions & Comments" at bounding box center [609, 256] width 199 height 38
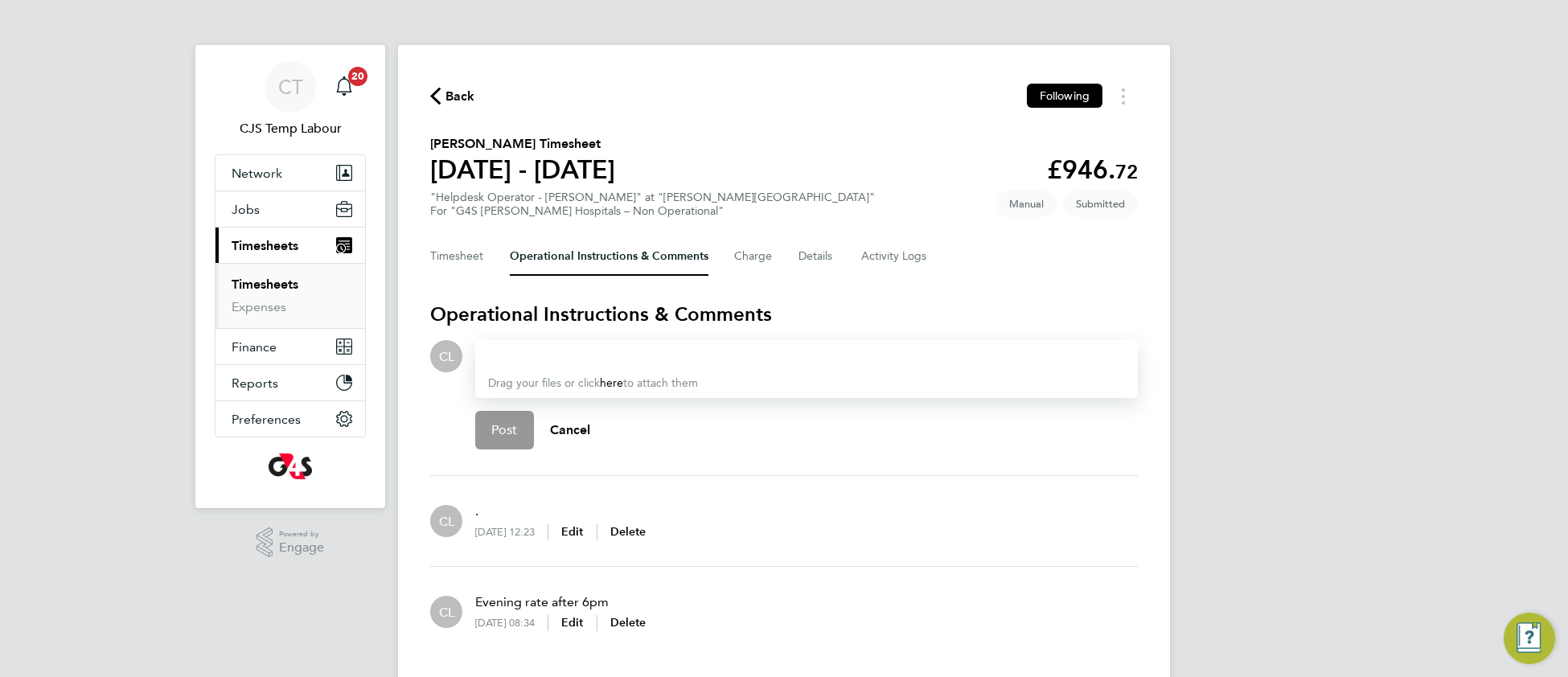
click at [537, 357] on div at bounding box center [806, 356] width 637 height 20
click at [483, 429] on button "Post" at bounding box center [504, 430] width 59 height 38
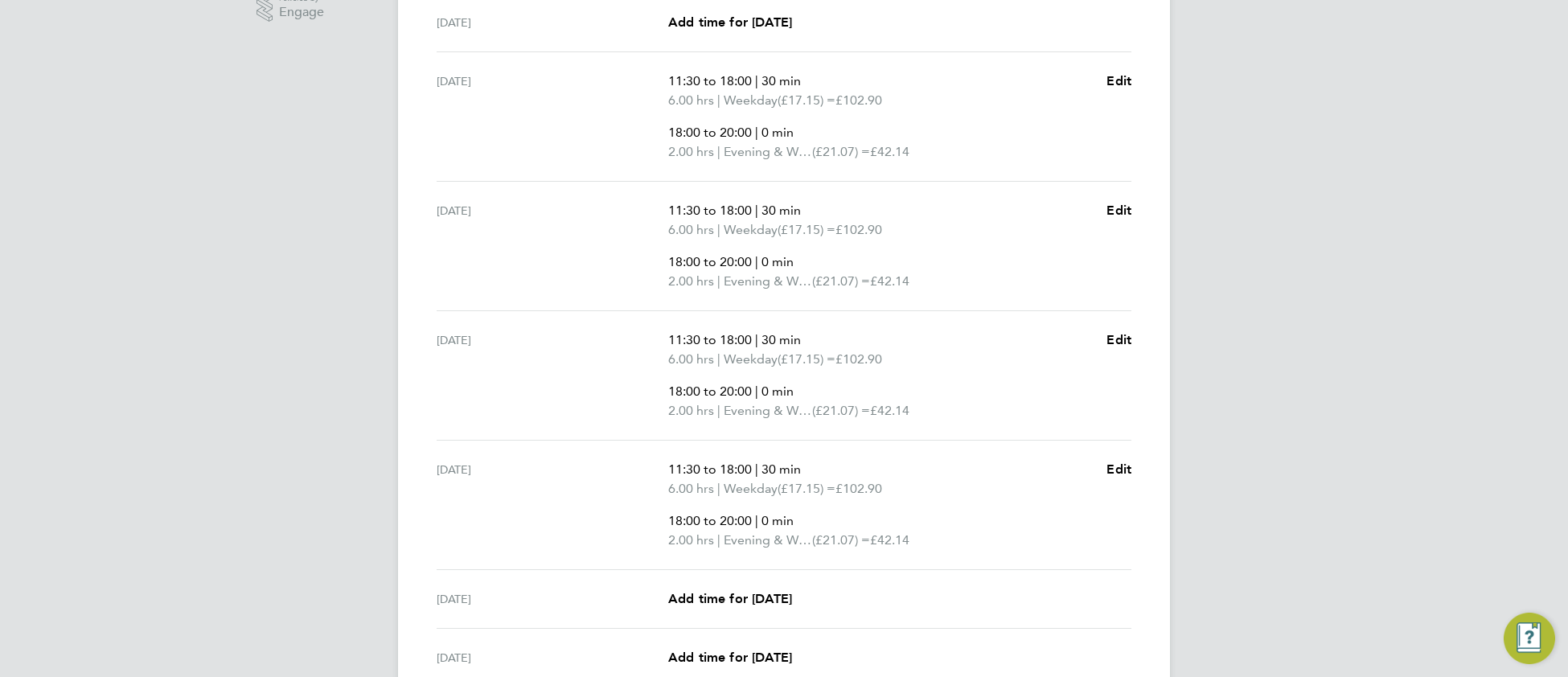
scroll to position [560, 0]
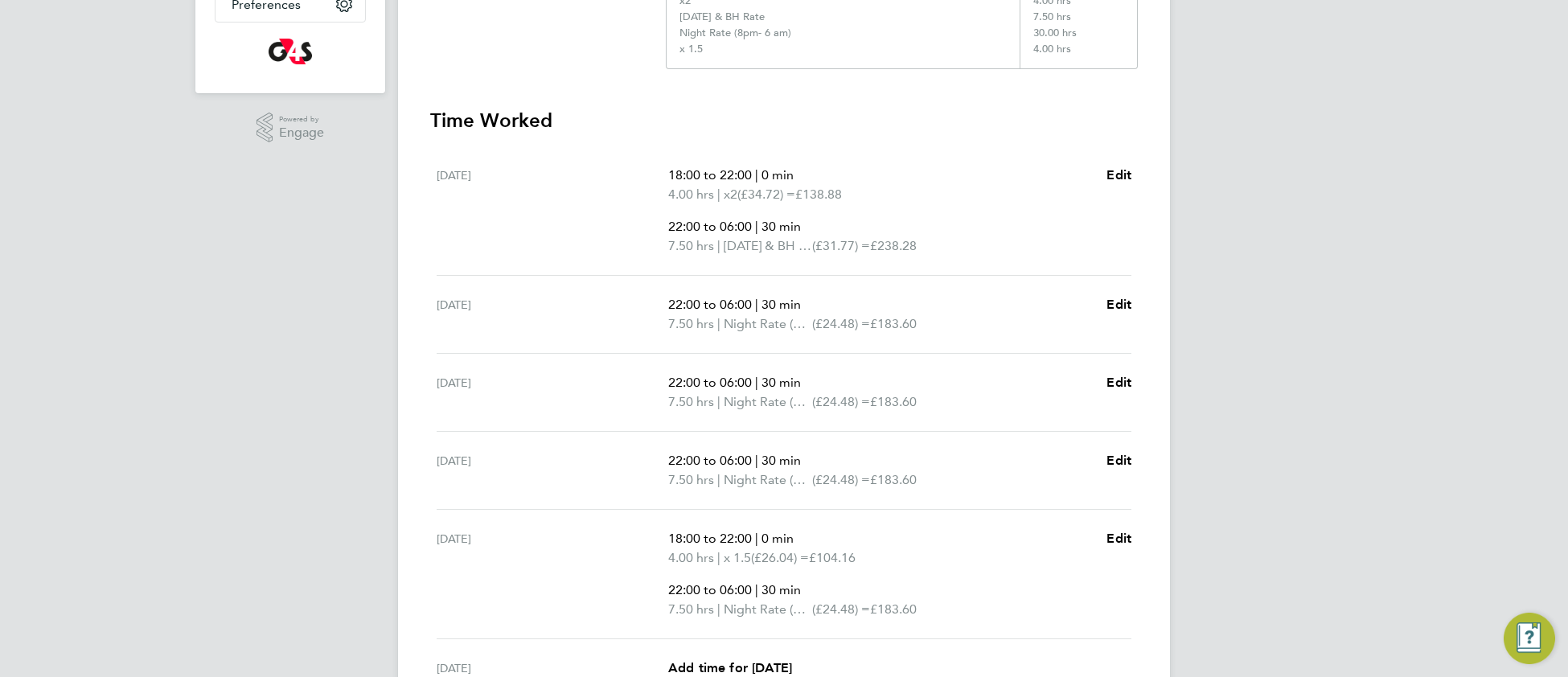
scroll to position [409, 0]
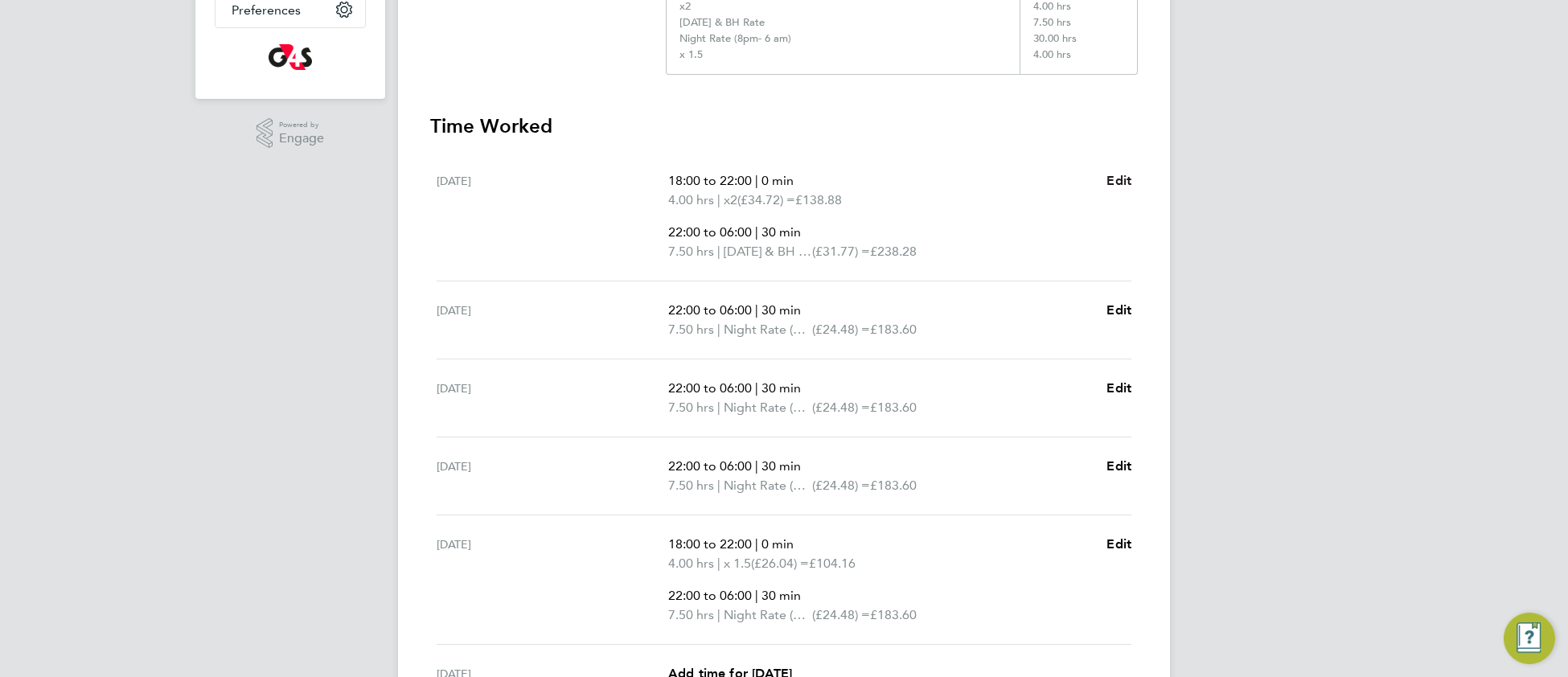
click at [1116, 179] on span "Edit" at bounding box center [1118, 180] width 25 height 15
select select "30"
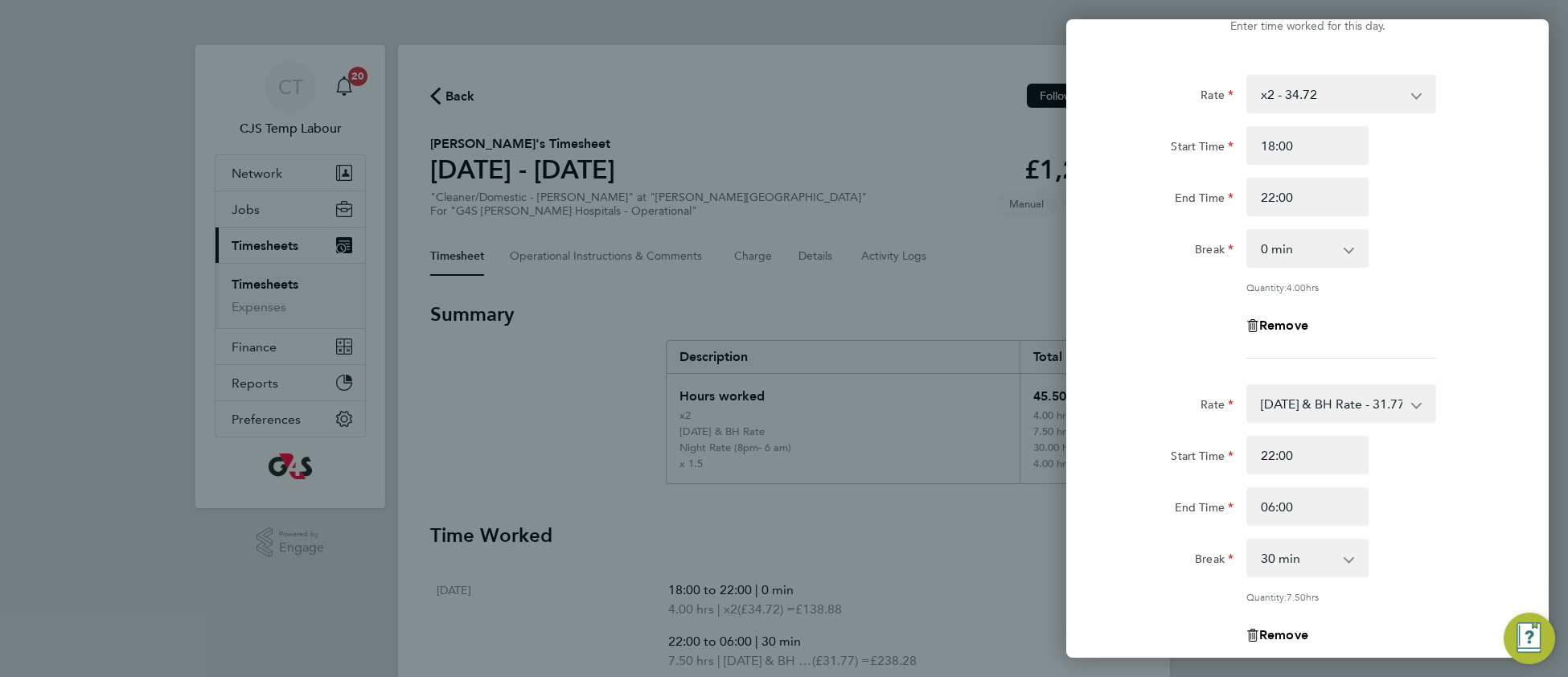
scroll to position [84, 0]
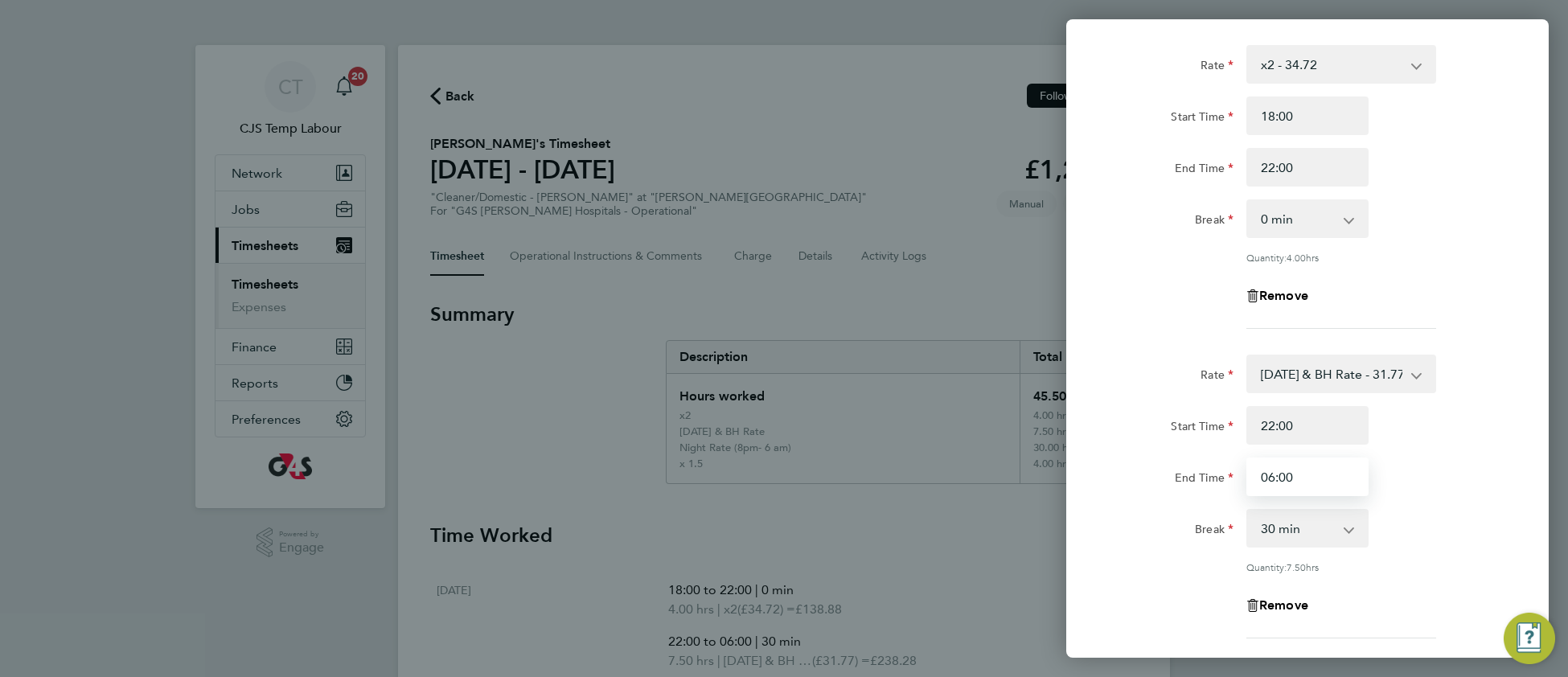
drag, startPoint x: 1272, startPoint y: 477, endPoint x: 1256, endPoint y: 479, distance: 16.1
click at [1256, 479] on input "06:00" at bounding box center [1307, 476] width 122 height 38
type input "00:00"
click at [1452, 511] on div "Break 0 min 15 min 30 min 45 min 60 min 75 min 90 min" at bounding box center [1308, 527] width 405 height 38
click at [1289, 522] on select "0 min 15 min 30 min 45 min 60 min 75 min 90 min" at bounding box center [1297, 528] width 100 height 35
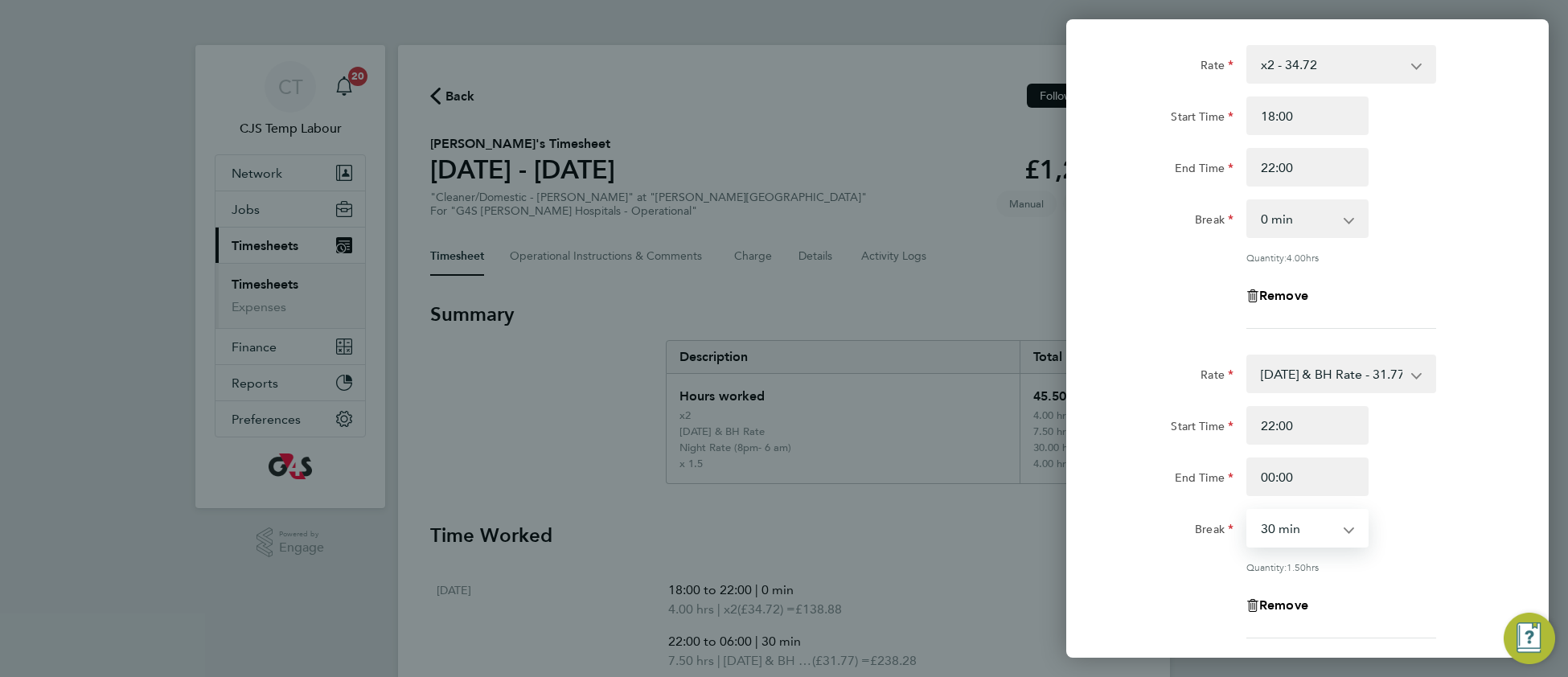
select select "0"
click at [1248, 511] on select "0 min 15 min 30 min 45 min 60 min 75 min 90 min" at bounding box center [1297, 528] width 100 height 35
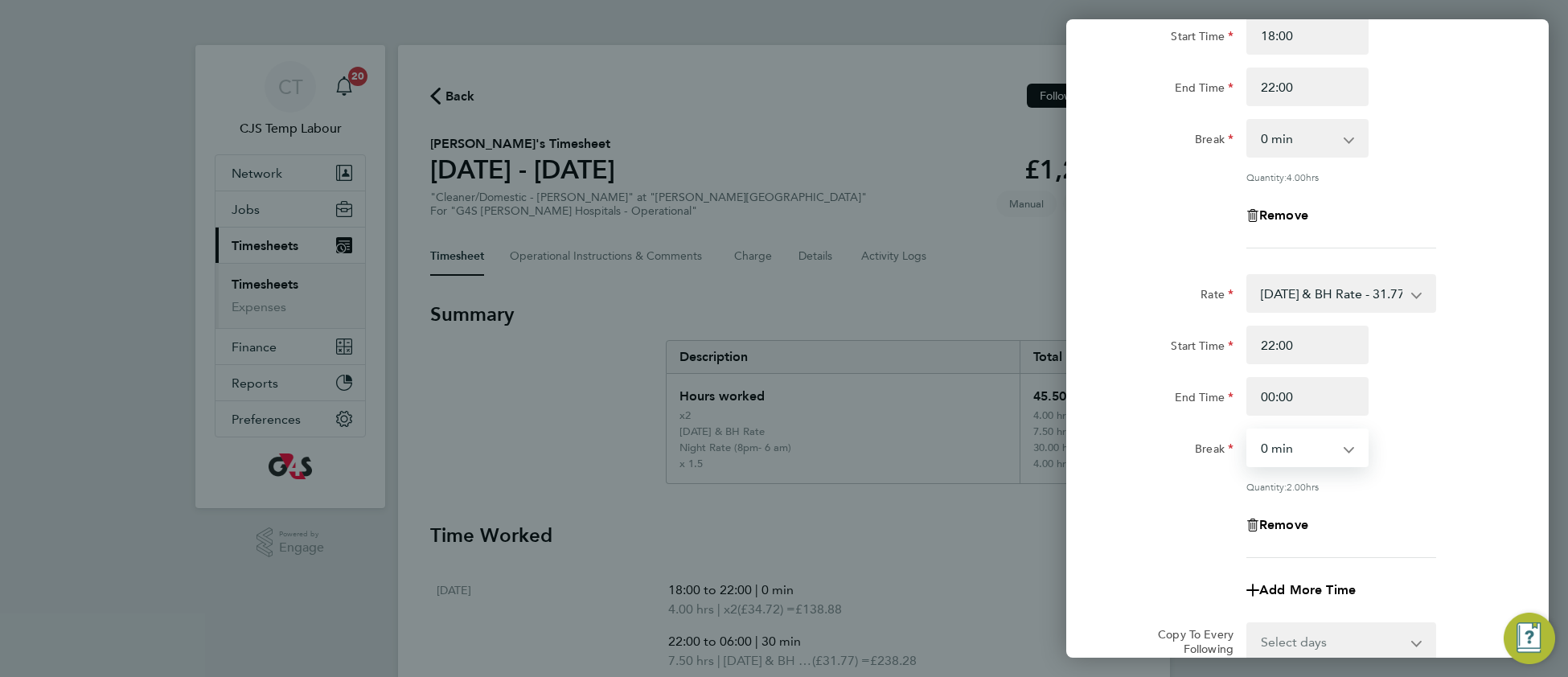
scroll to position [167, 0]
click at [1302, 584] on span "Add More Time" at bounding box center [1308, 586] width 97 height 15
select select "null"
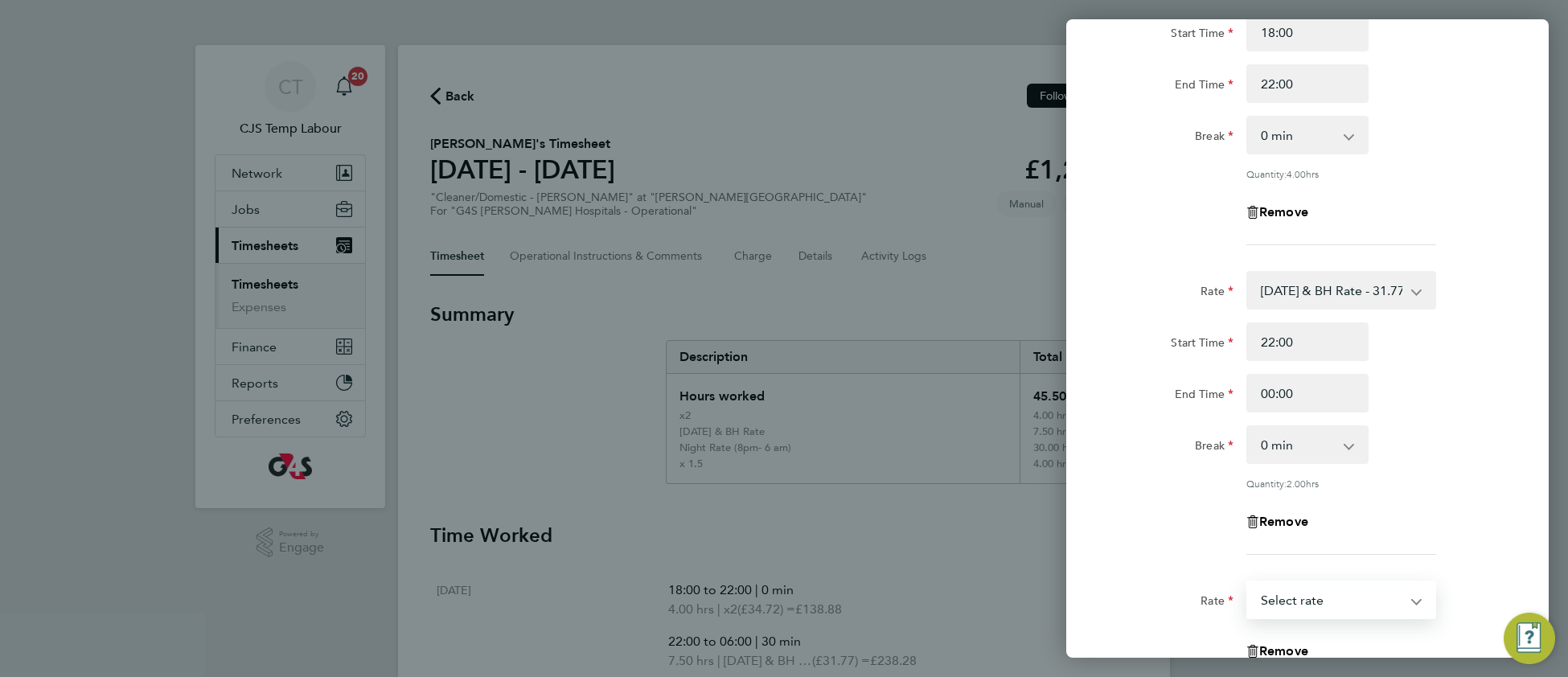
click at [1297, 602] on select "Basic 1 - 17.36 x 1.5 - 26.04 [DATE] & BH Rate - 31.77 Night Rate (8pm- 6 am) -…" at bounding box center [1332, 600] width 167 height 35
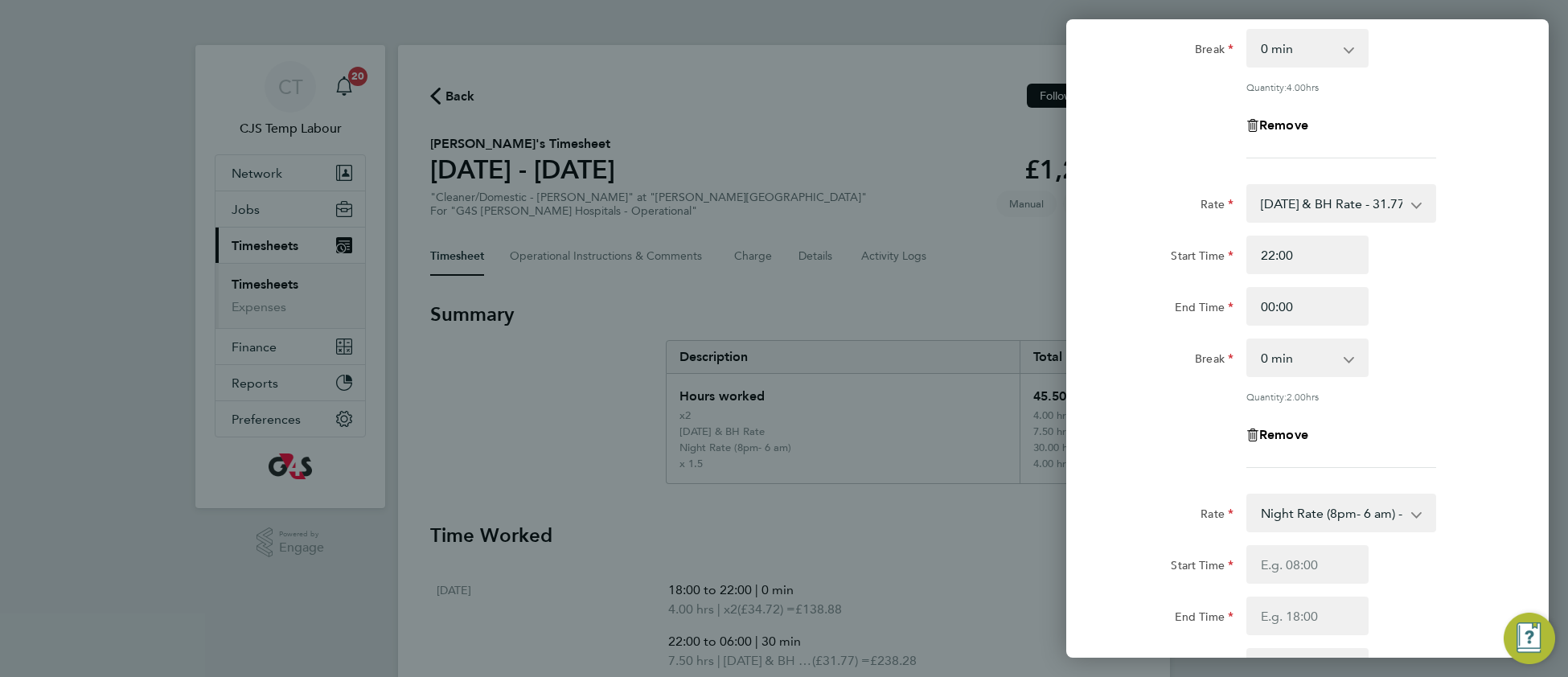
scroll to position [260, 0]
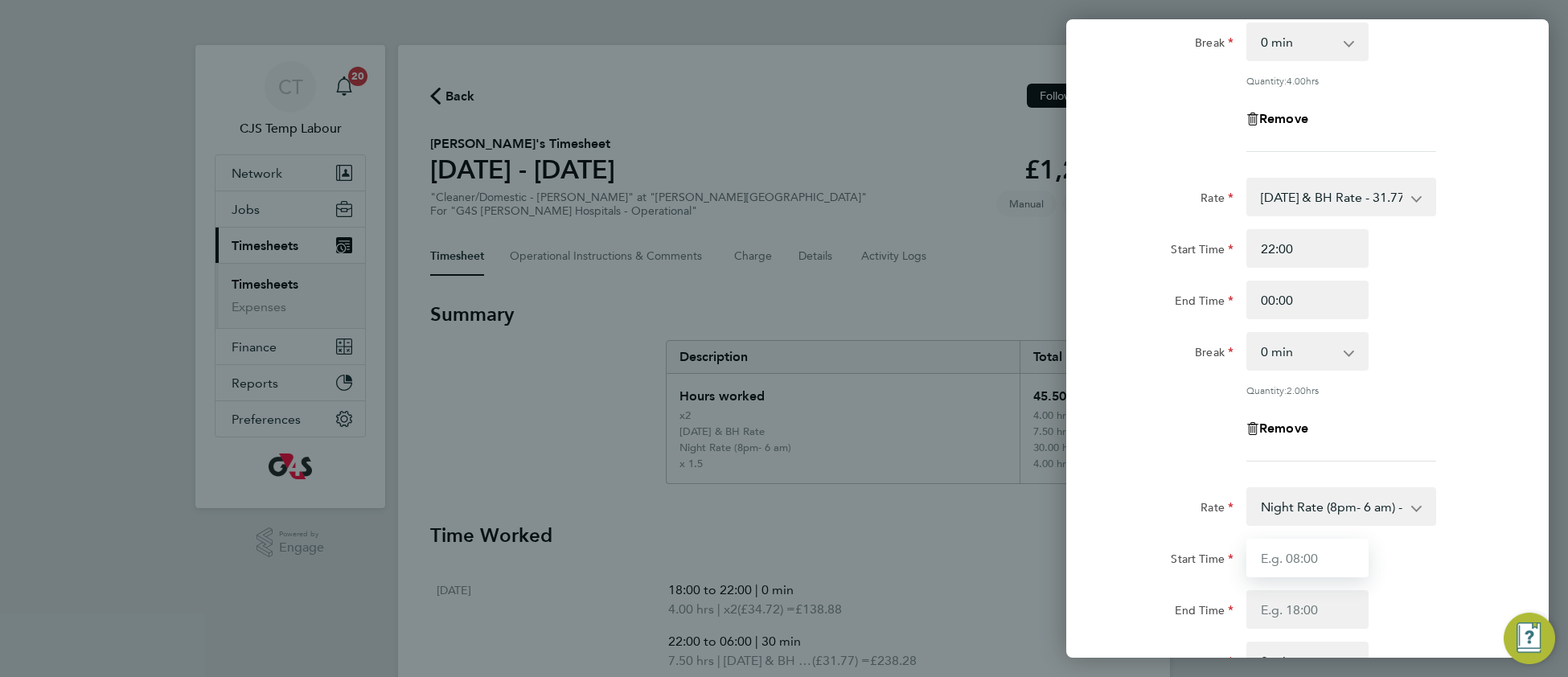
click at [1300, 560] on input "Start Time" at bounding box center [1307, 557] width 122 height 38
type input "00:00"
click at [1308, 606] on input "End Time" at bounding box center [1307, 608] width 122 height 38
type input "06:00"
click at [1428, 583] on div "Start Time 00:00 End Time 06:00" at bounding box center [1308, 583] width 405 height 90
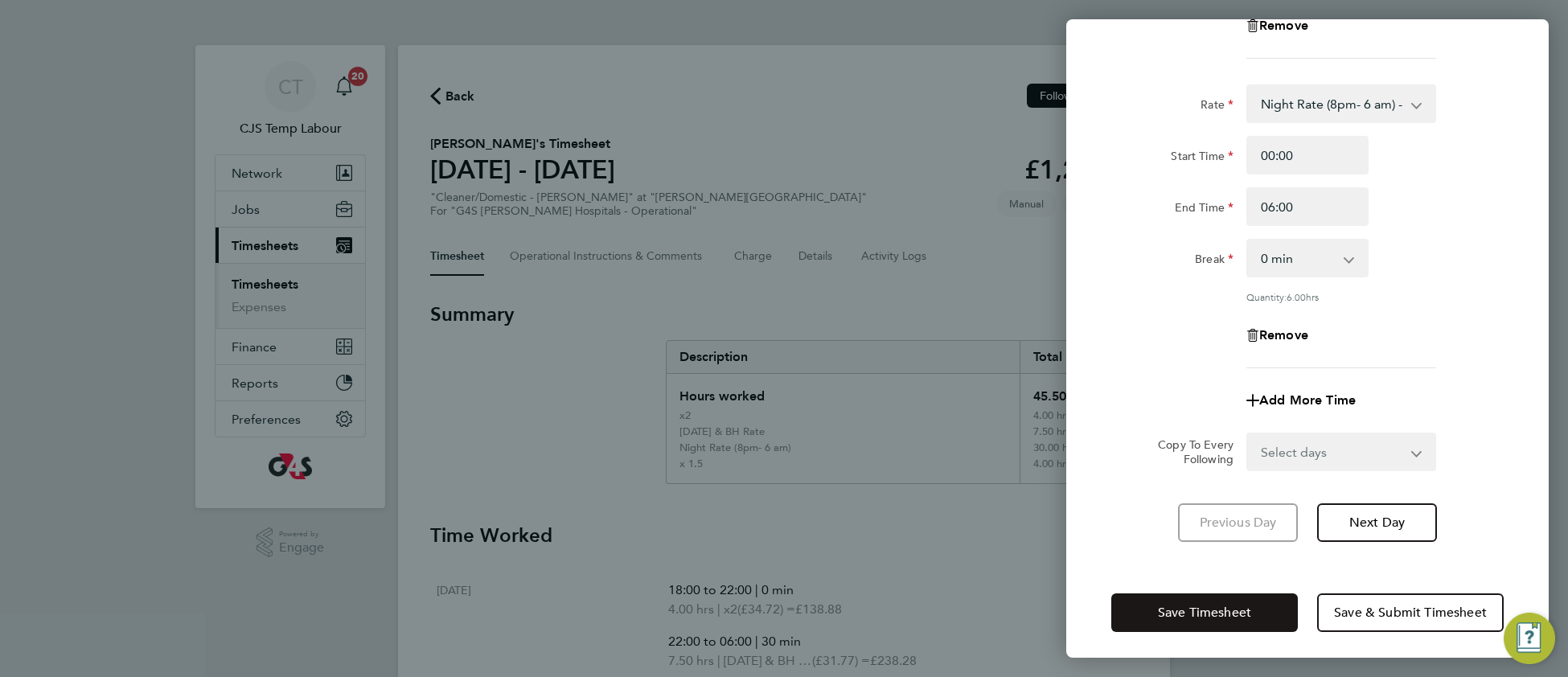
scroll to position [664, 0]
click at [1292, 254] on select "0 min 15 min 30 min 45 min 60 min 75 min 90 min" at bounding box center [1297, 258] width 100 height 35
select select "30"
click at [1248, 240] on select "0 min 15 min 30 min 45 min 60 min 75 min 90 min" at bounding box center [1297, 258] width 100 height 35
click at [1176, 614] on button "Save Timesheet" at bounding box center [1204, 611] width 187 height 38
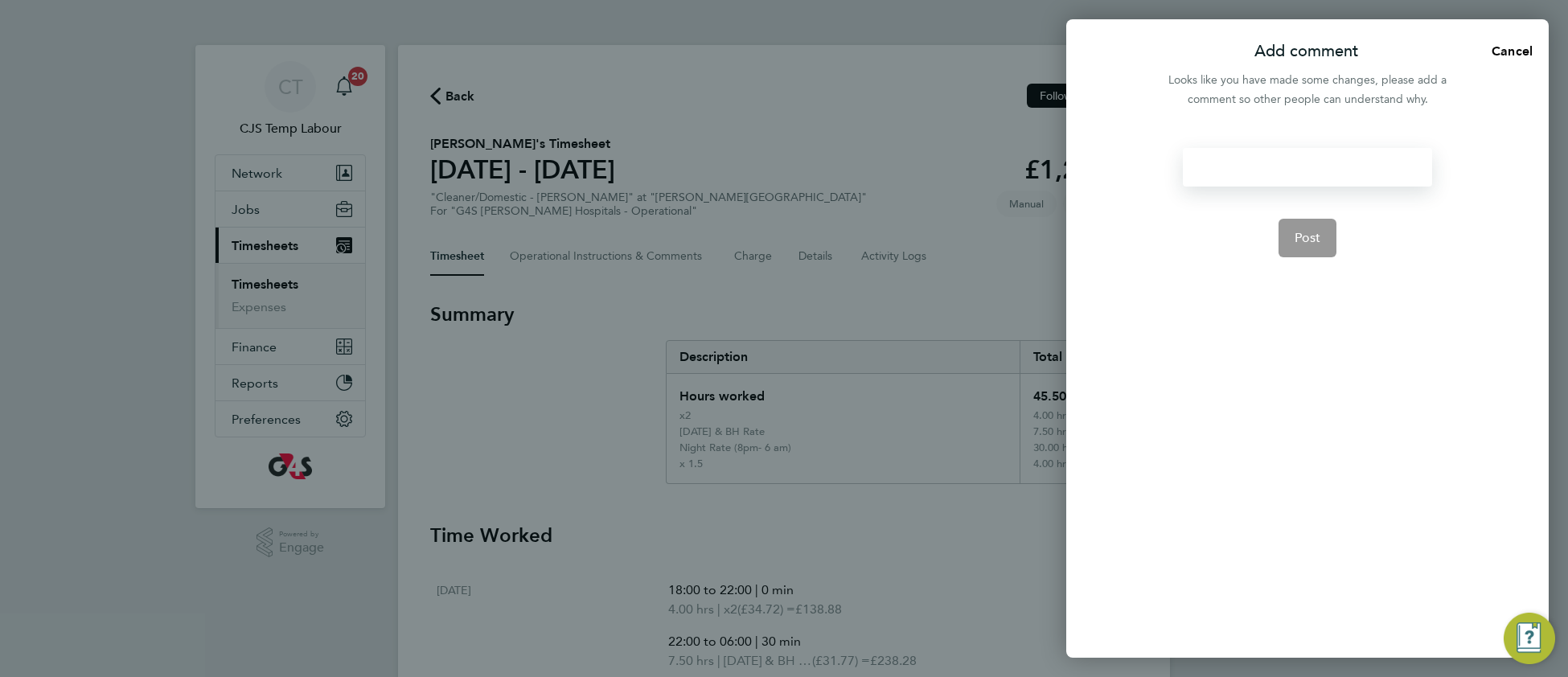
click at [1235, 177] on div at bounding box center [1306, 166] width 248 height 38
click at [1235, 175] on div at bounding box center [1306, 166] width 248 height 38
click at [1311, 247] on app-form-button "Post" at bounding box center [1307, 237] width 59 height 38
click at [1215, 164] on div at bounding box center [1306, 166] width 248 height 38
click at [1213, 166] on div at bounding box center [1306, 166] width 248 height 38
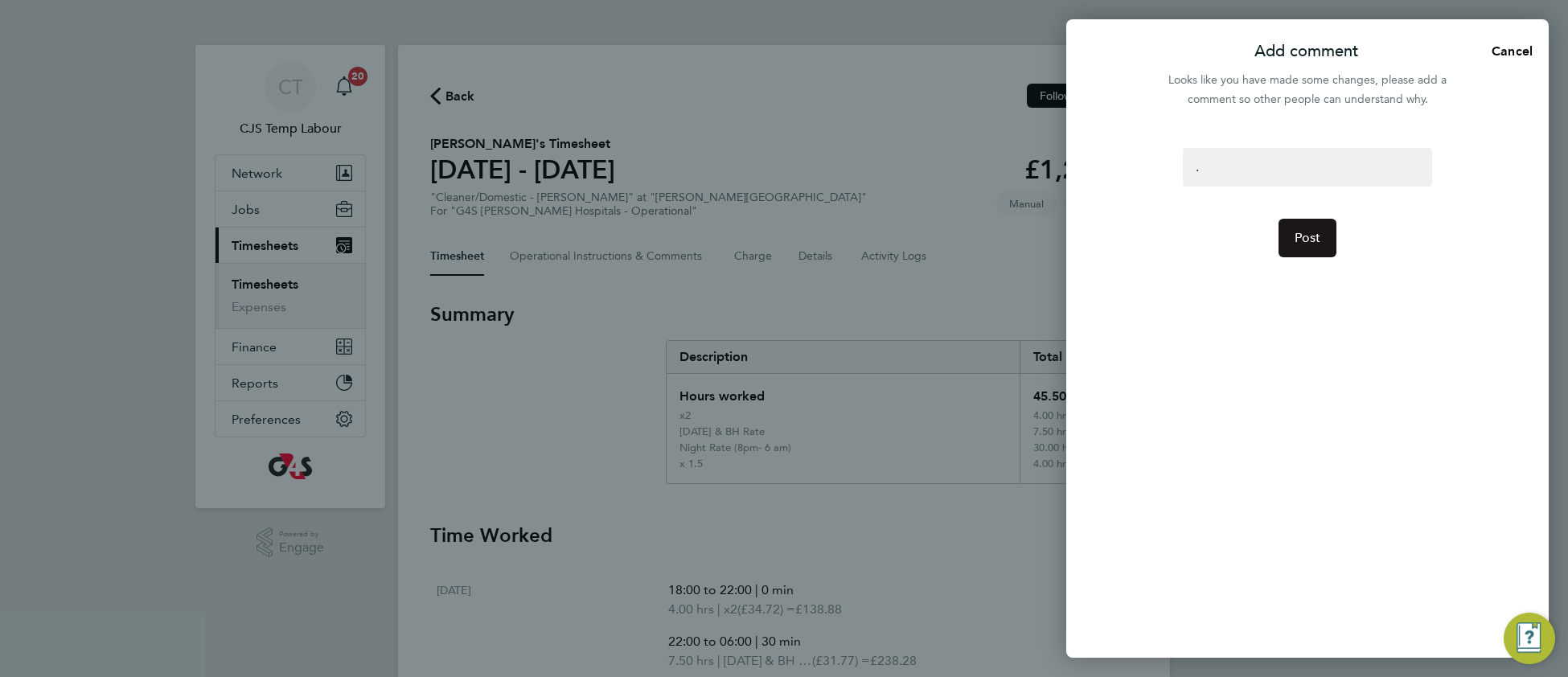
click at [1307, 249] on button "Post" at bounding box center [1307, 237] width 59 height 38
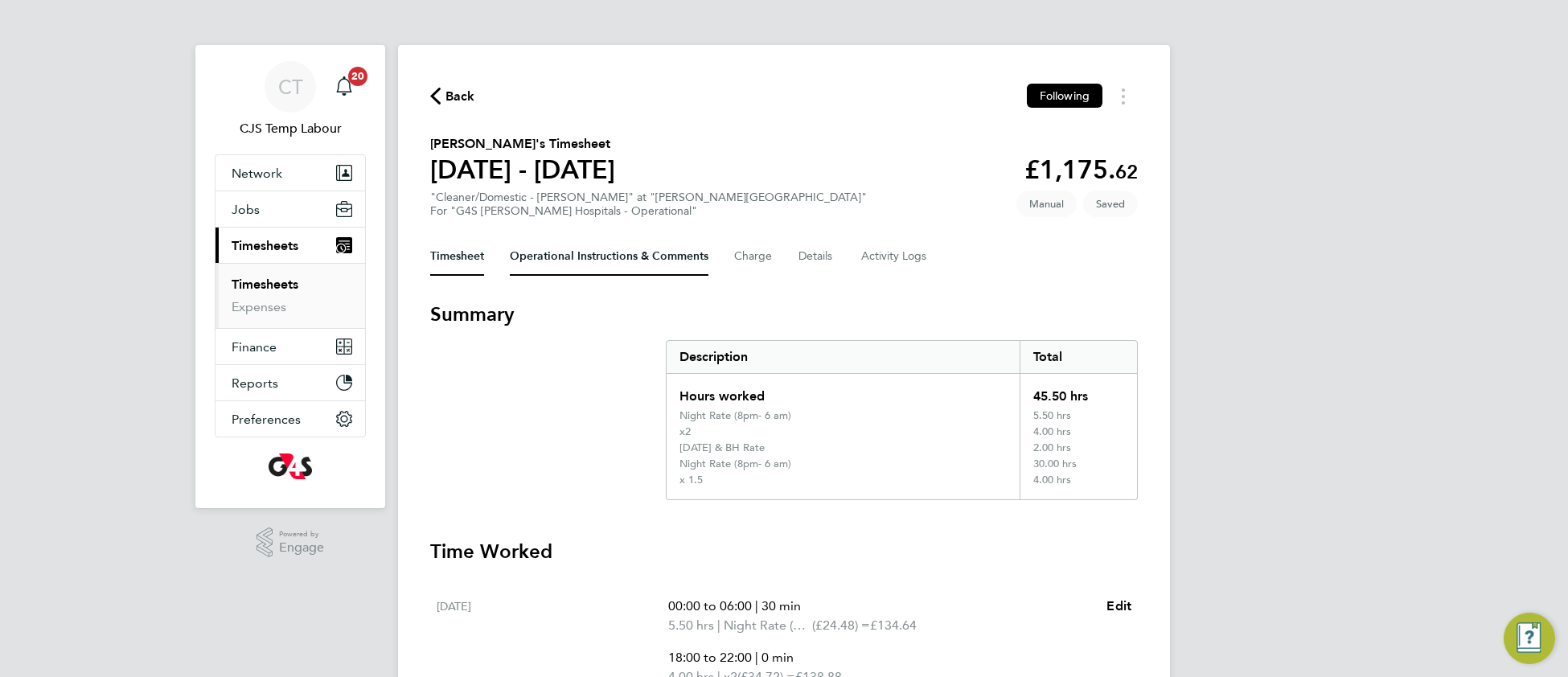
click at [588, 257] on Comments-tab "Operational Instructions & Comments" at bounding box center [609, 256] width 199 height 38
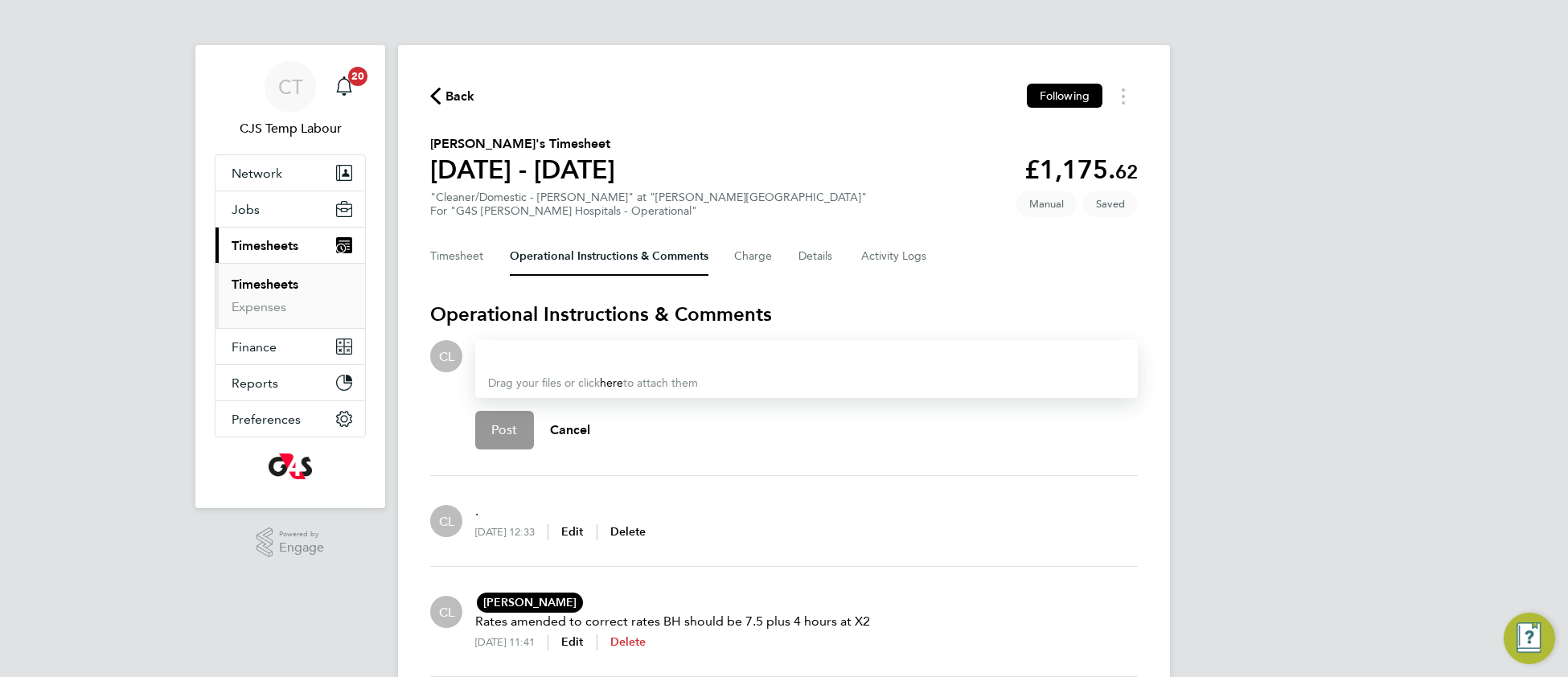
click at [646, 644] on span "Delete" at bounding box center [628, 642] width 36 height 14
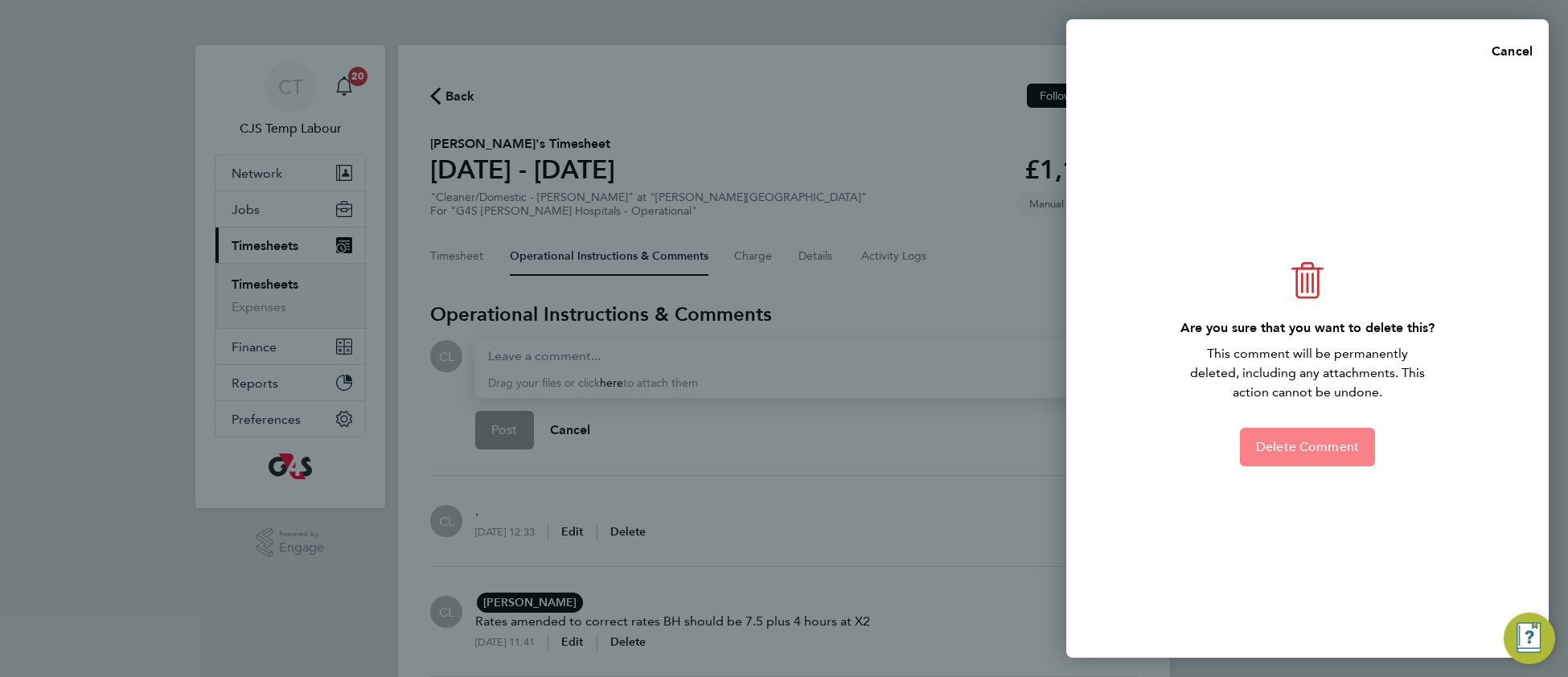
click at [1246, 451] on button "Delete Comment" at bounding box center [1307, 446] width 135 height 38
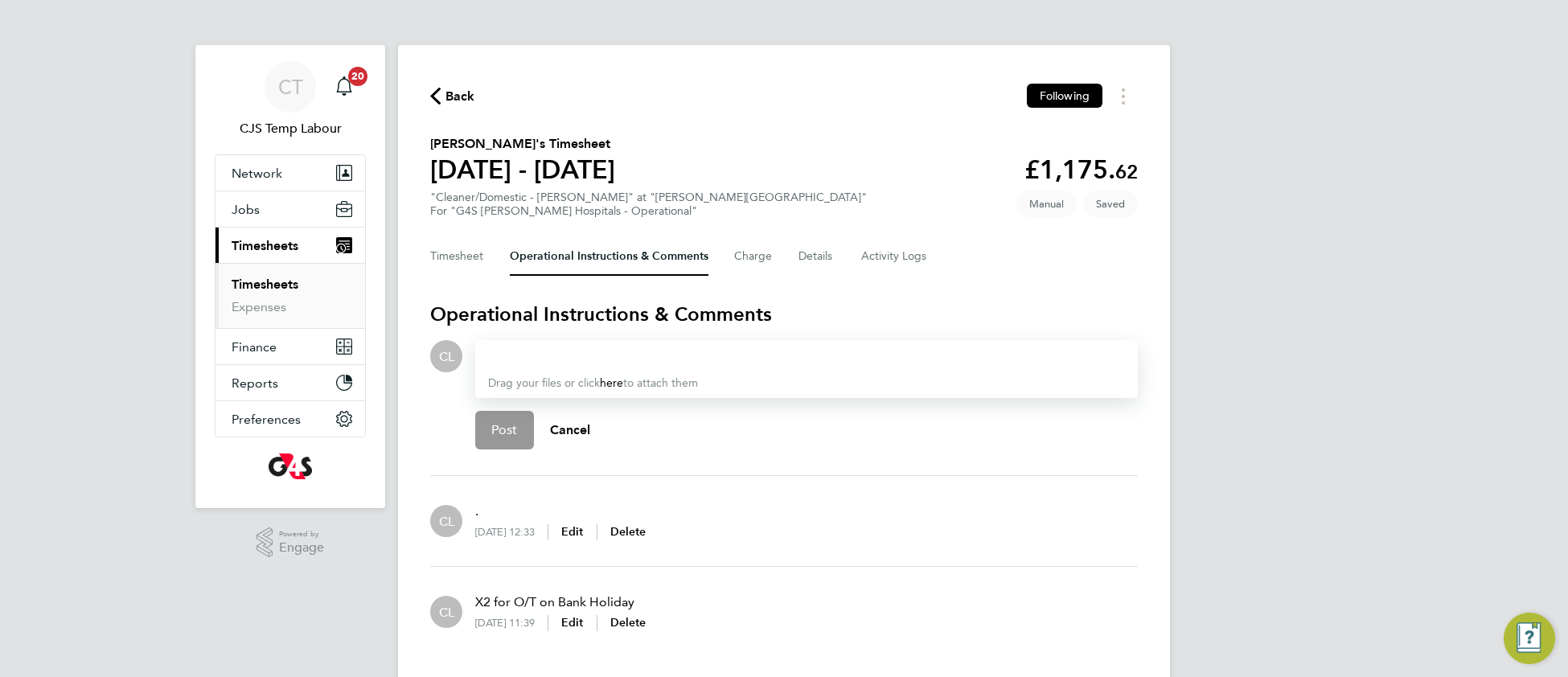
click at [525, 347] on div at bounding box center [806, 356] width 637 height 20
click at [527, 362] on div at bounding box center [806, 356] width 637 height 20
click at [509, 427] on span "Post" at bounding box center [504, 430] width 27 height 16
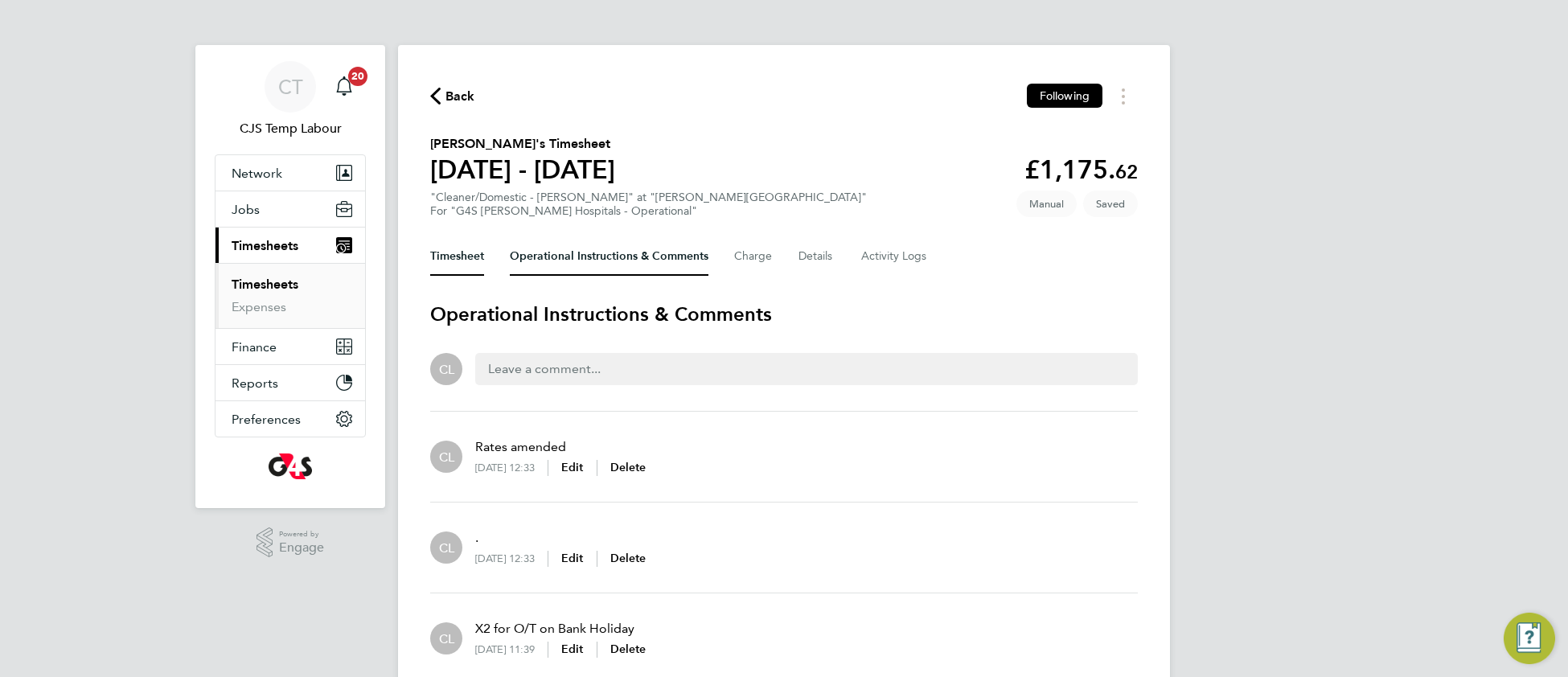
click at [465, 253] on button "Timesheet" at bounding box center [457, 256] width 54 height 38
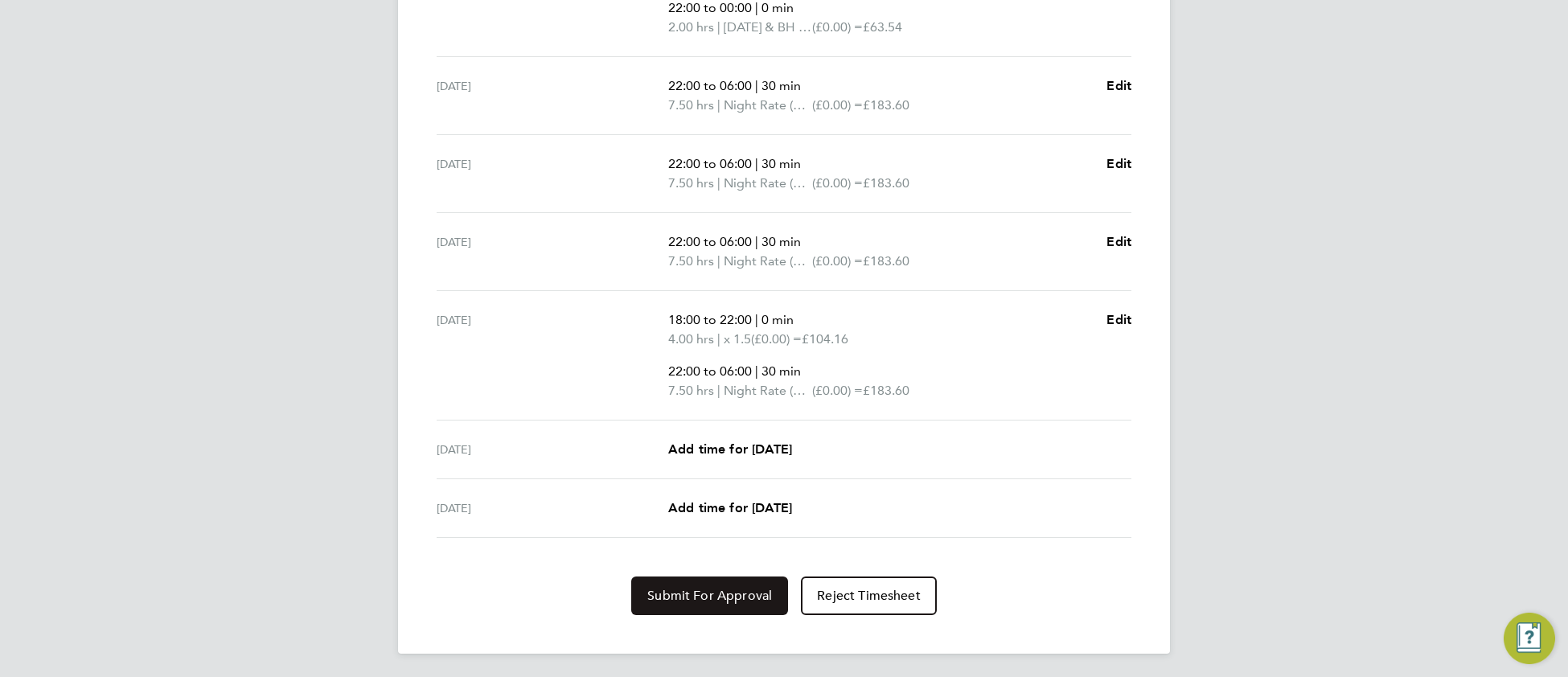
scroll to position [702, 0]
click at [710, 587] on span "Submit For Approval" at bounding box center [710, 594] width 125 height 16
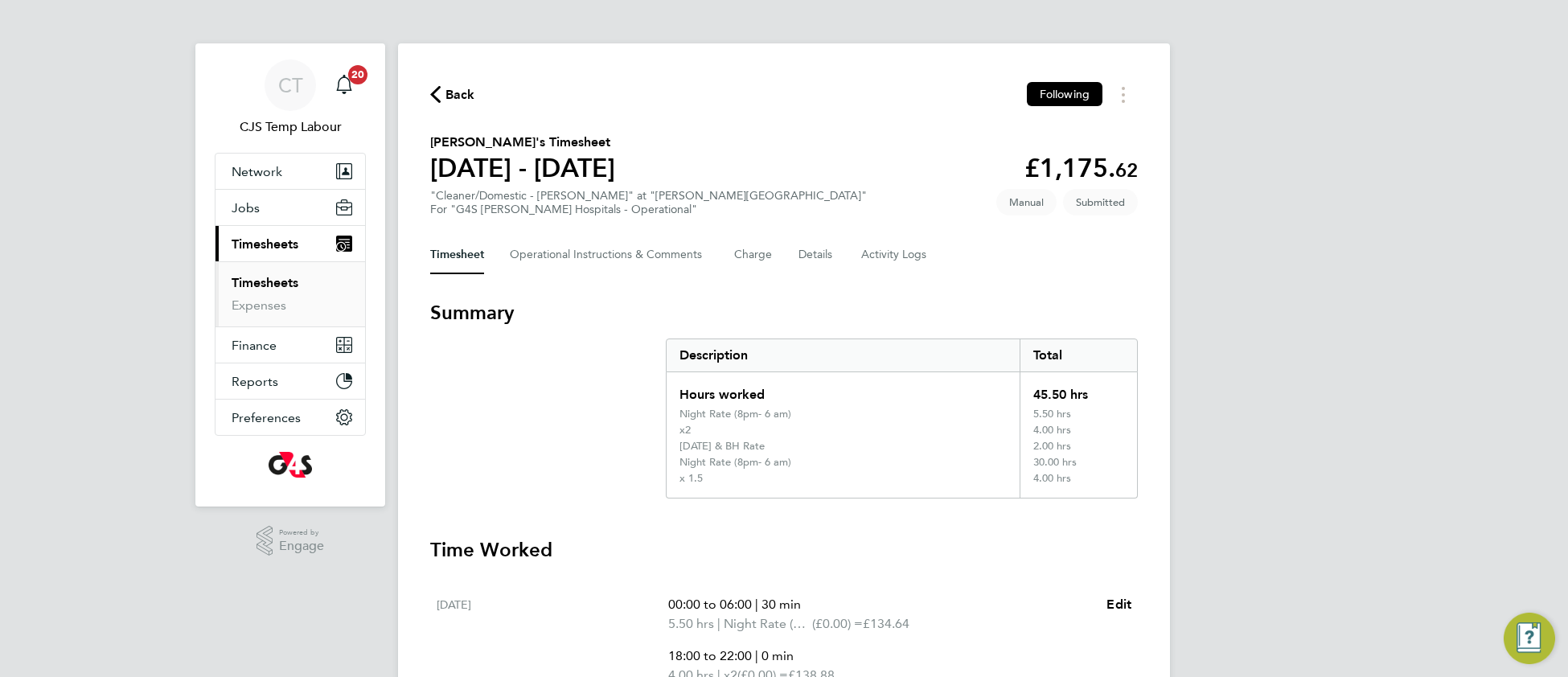
scroll to position [0, 0]
